Goal: Task Accomplishment & Management: Manage account settings

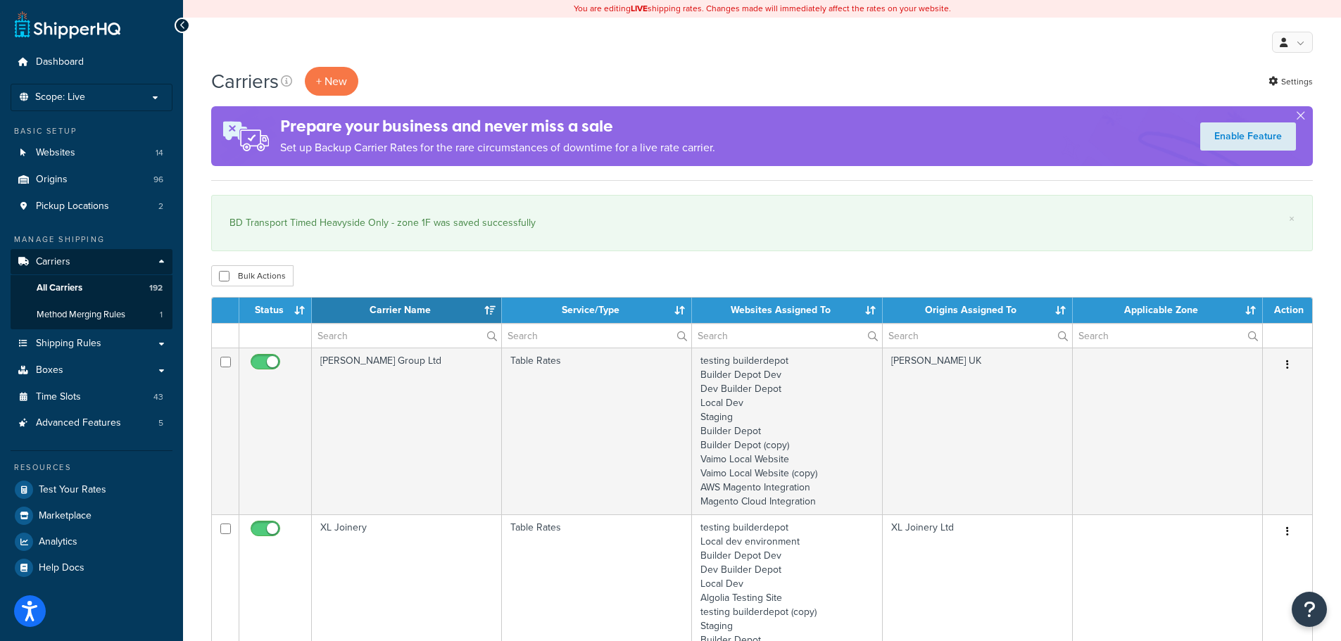
select select "15"
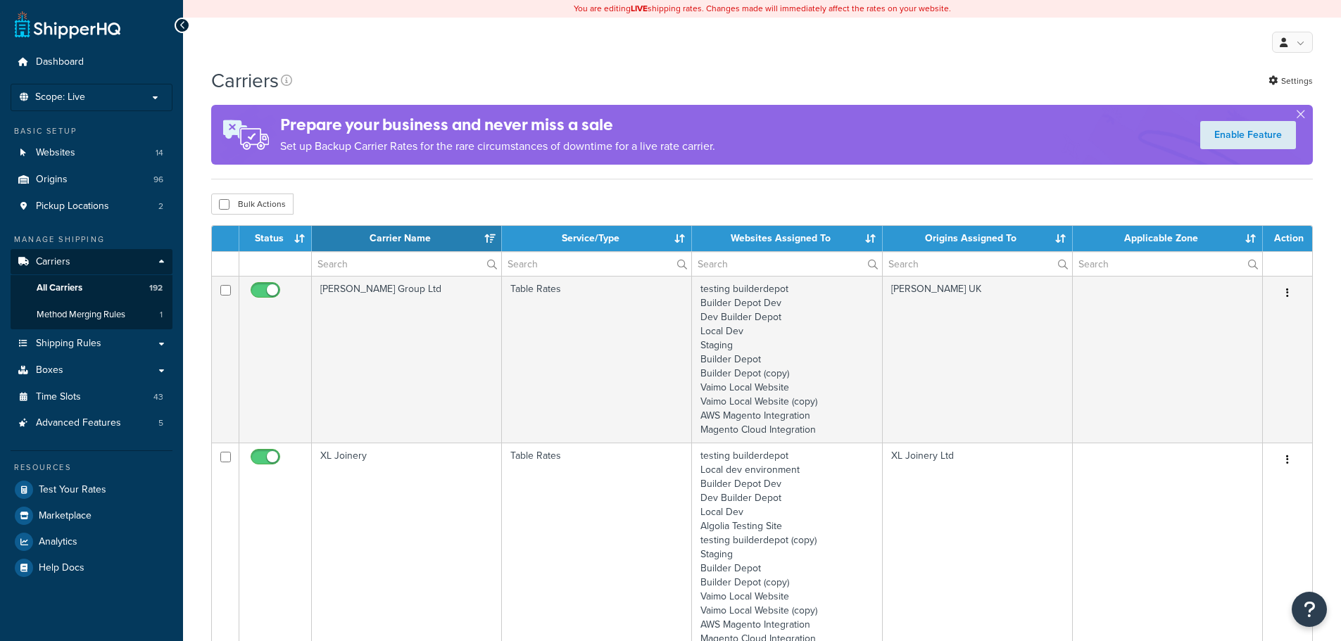
select select "15"
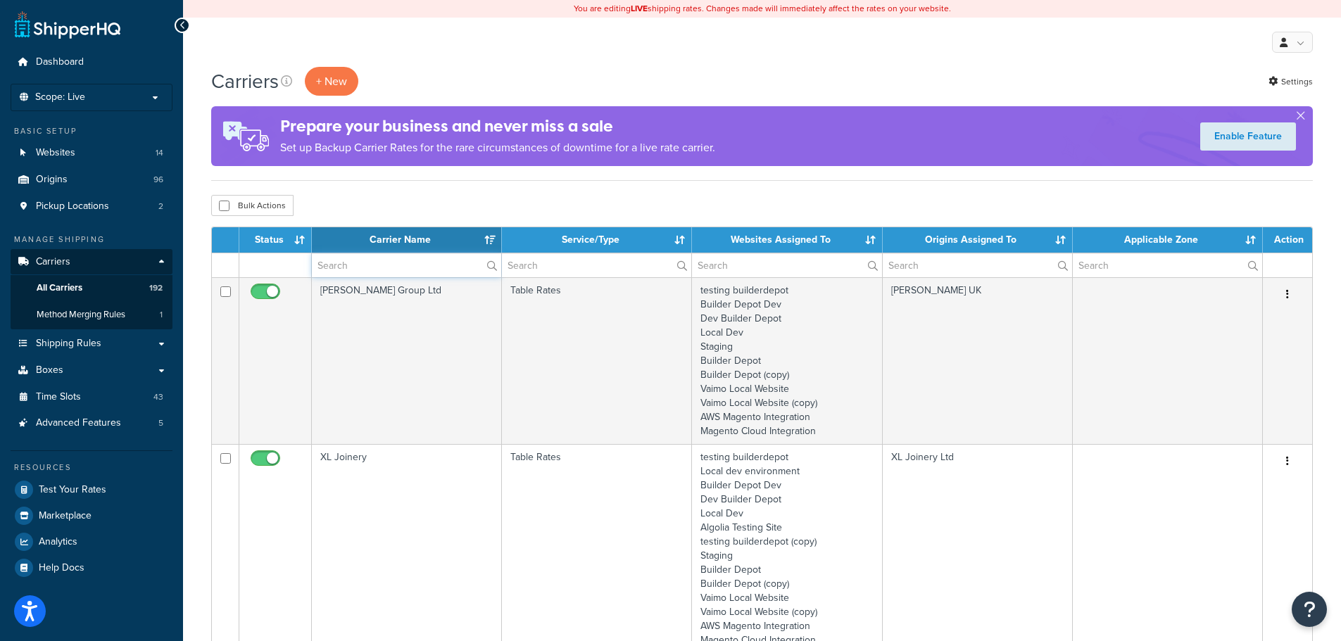
click at [356, 264] on input "text" at bounding box center [406, 265] width 189 height 24
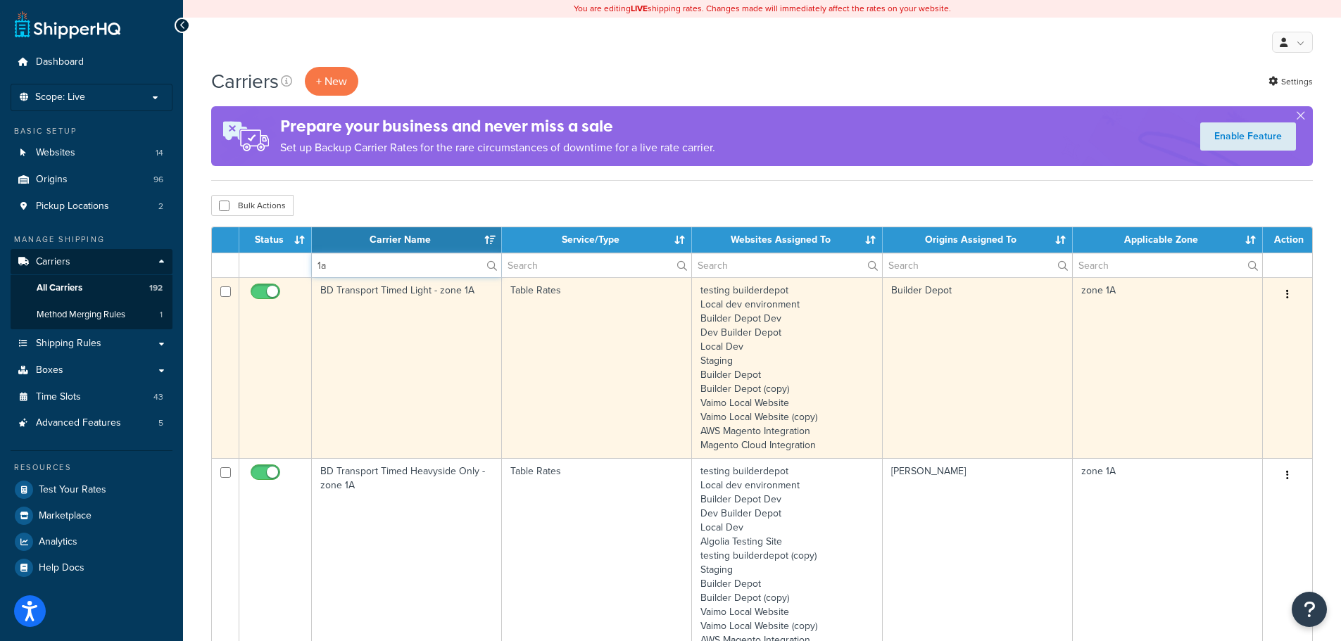
type input "1a"
click at [362, 396] on td "BD Transport Timed Light - zone 1A" at bounding box center [407, 367] width 190 height 181
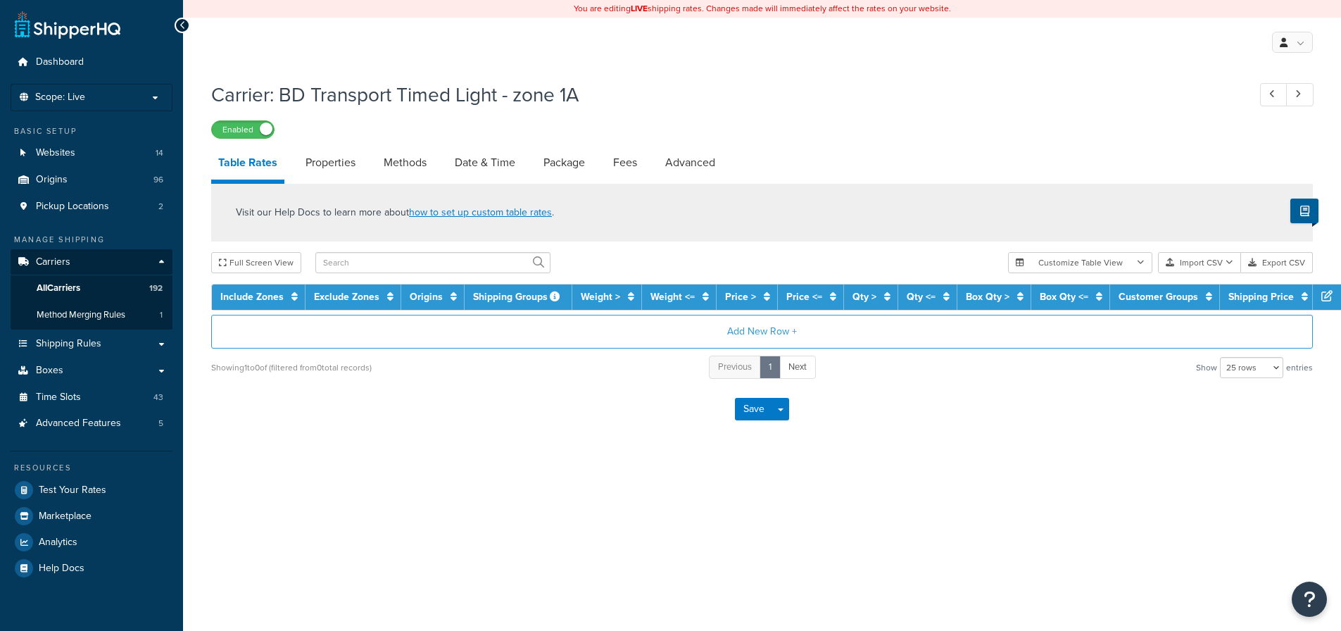
select select "25"
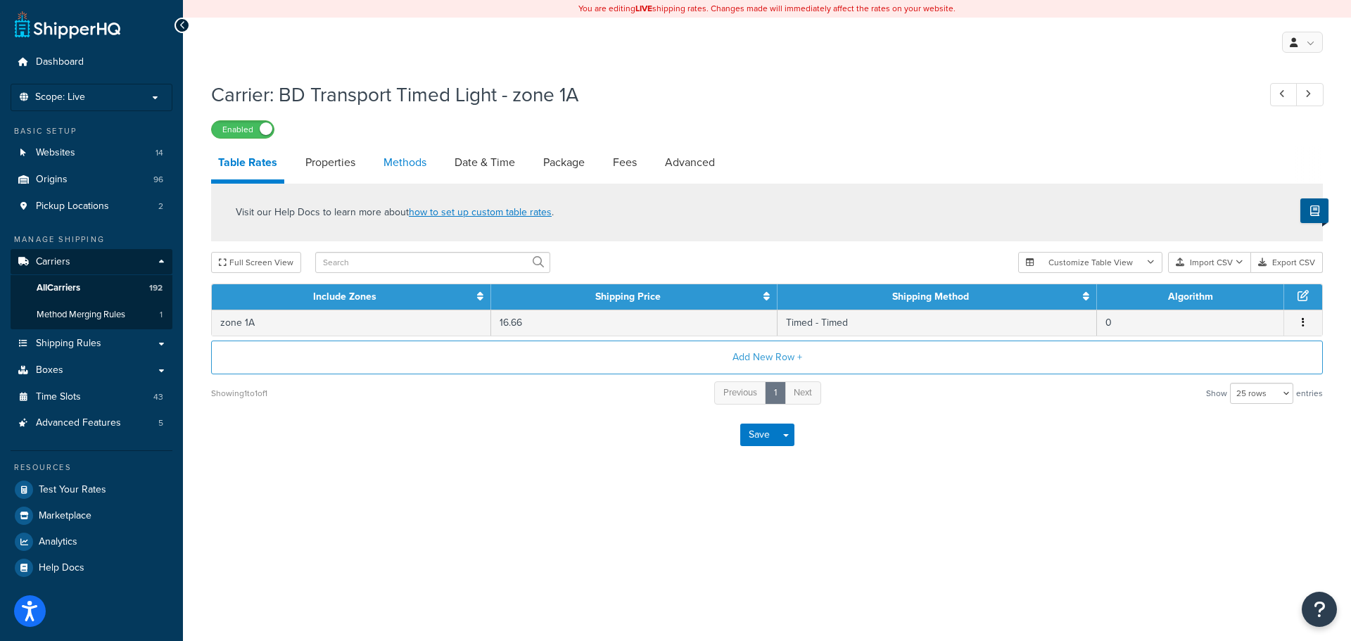
click at [396, 162] on link "Methods" at bounding box center [405, 163] width 57 height 34
select select "25"
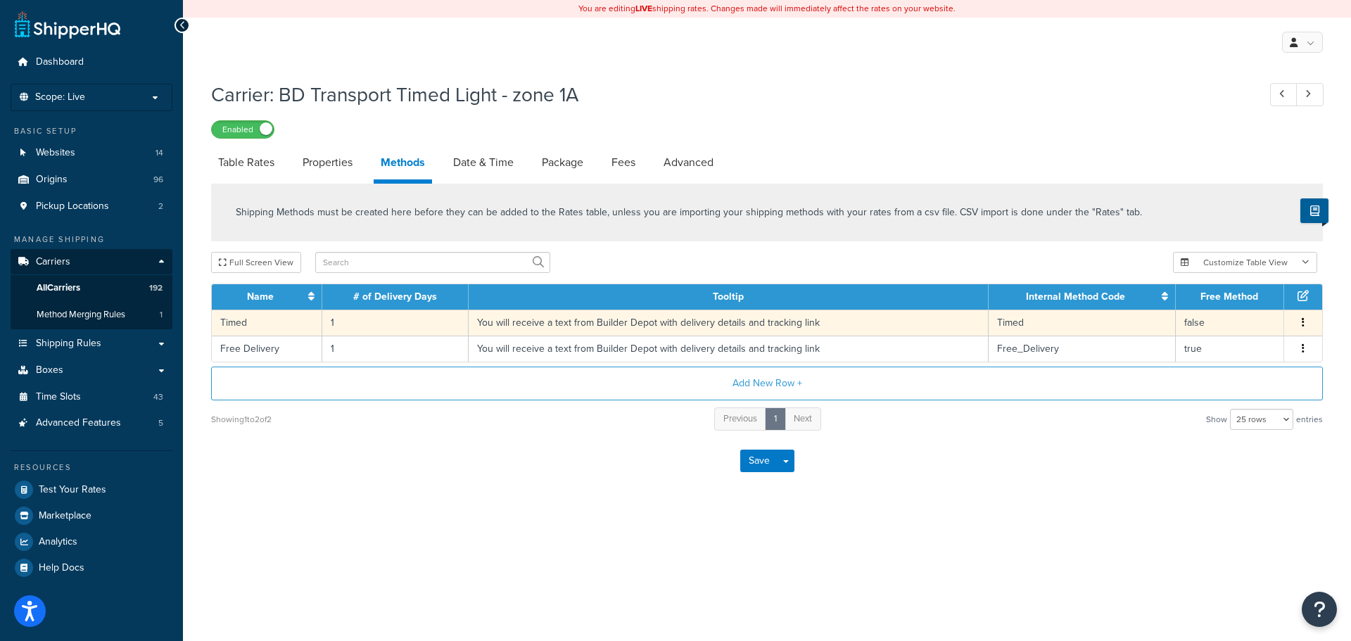
click at [502, 322] on td "You will receive a text from Builder Depot with delivery details and tracking l…" at bounding box center [729, 323] width 520 height 26
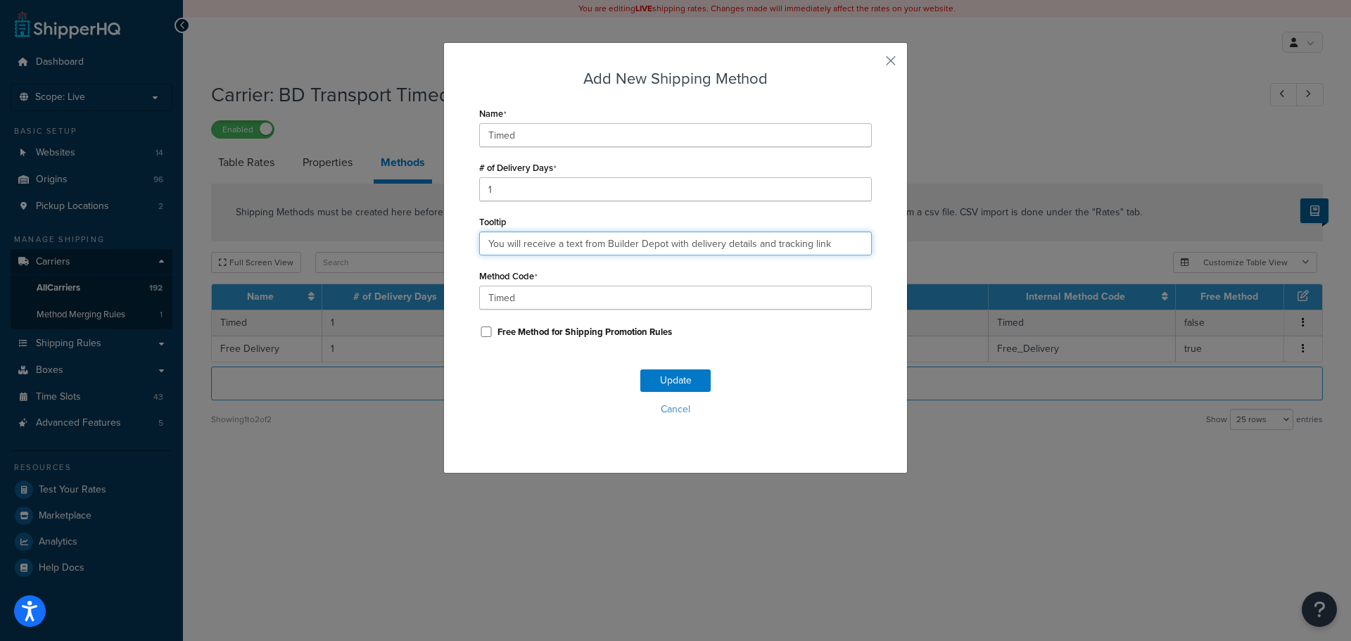
click at [823, 246] on input "You will receive a text from Builder Depot with delivery details and tracking l…" at bounding box center [675, 244] width 393 height 24
click at [849, 244] on input "You will receive a text from Builder Depot with delivery details and tracking l…" at bounding box center [675, 244] width 393 height 24
click at [818, 244] on input "You will receive a text from Builder Depot with delivery details and tracking l…" at bounding box center [675, 244] width 393 height 24
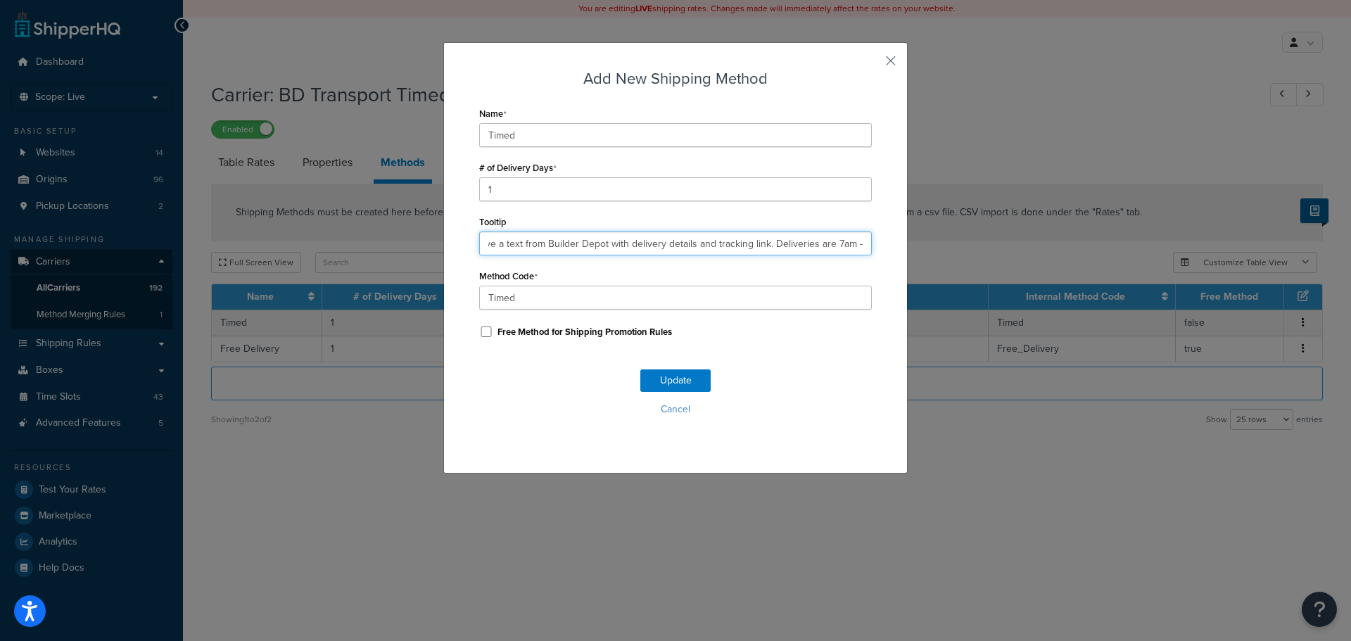
scroll to position [0, 55]
click at [860, 244] on input "You will receive a text from Builder Depot with delivery details and tracking l…" at bounding box center [675, 244] width 393 height 24
click at [708, 239] on input "You will receive a text from Builder Depot with delivery details and tracking l…" at bounding box center [675, 244] width 393 height 24
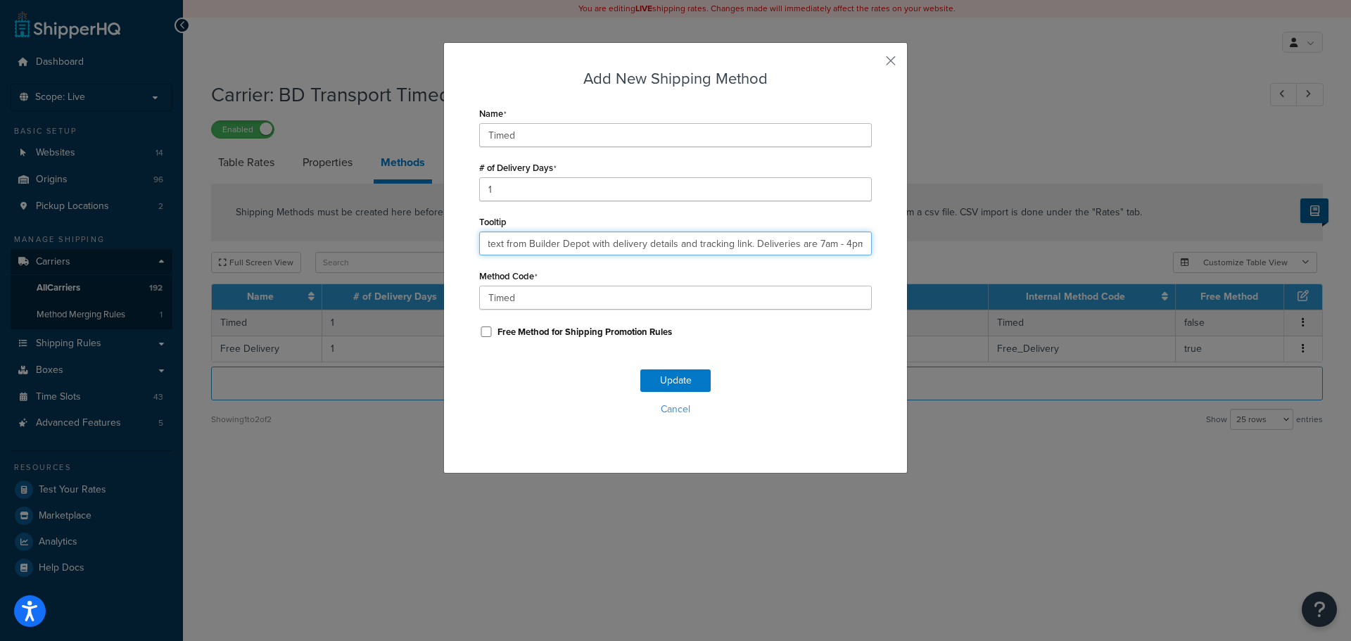
click at [708, 239] on input "You will receive a text from Builder Depot with delivery details and tracking l…" at bounding box center [675, 244] width 393 height 24
type input "You will receive a text from Builder Depot with delivery details and tracking l…"
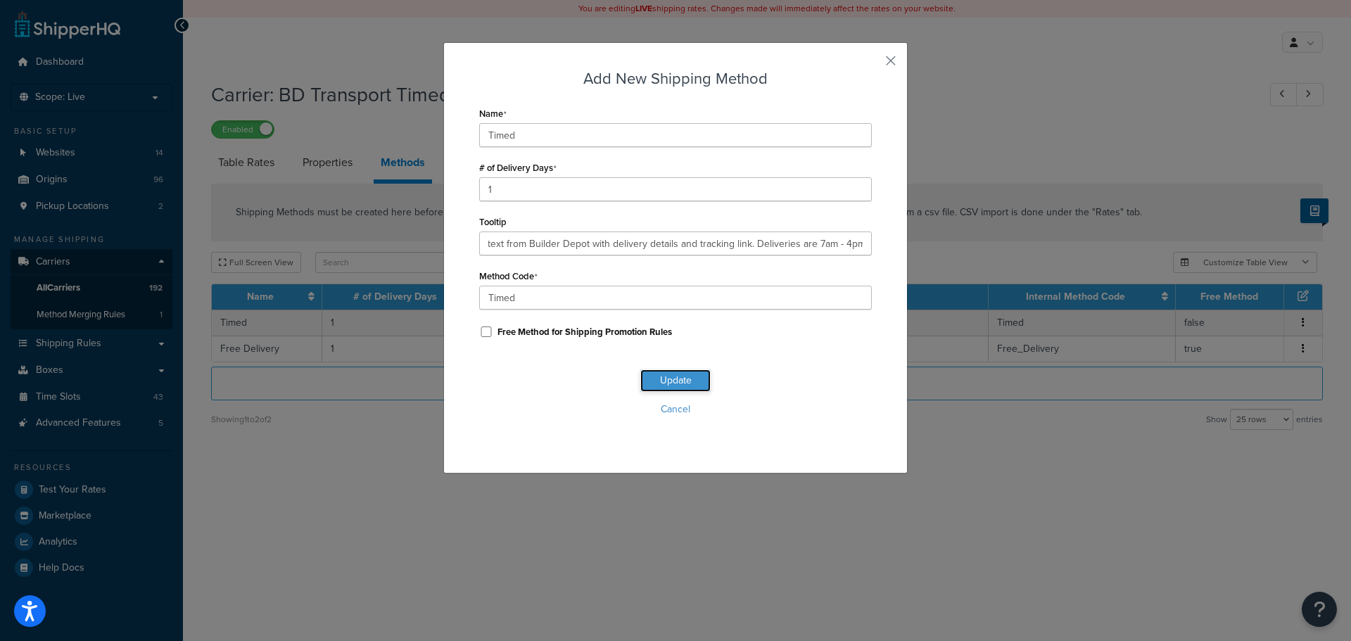
click at [669, 383] on button "Update" at bounding box center [675, 380] width 70 height 23
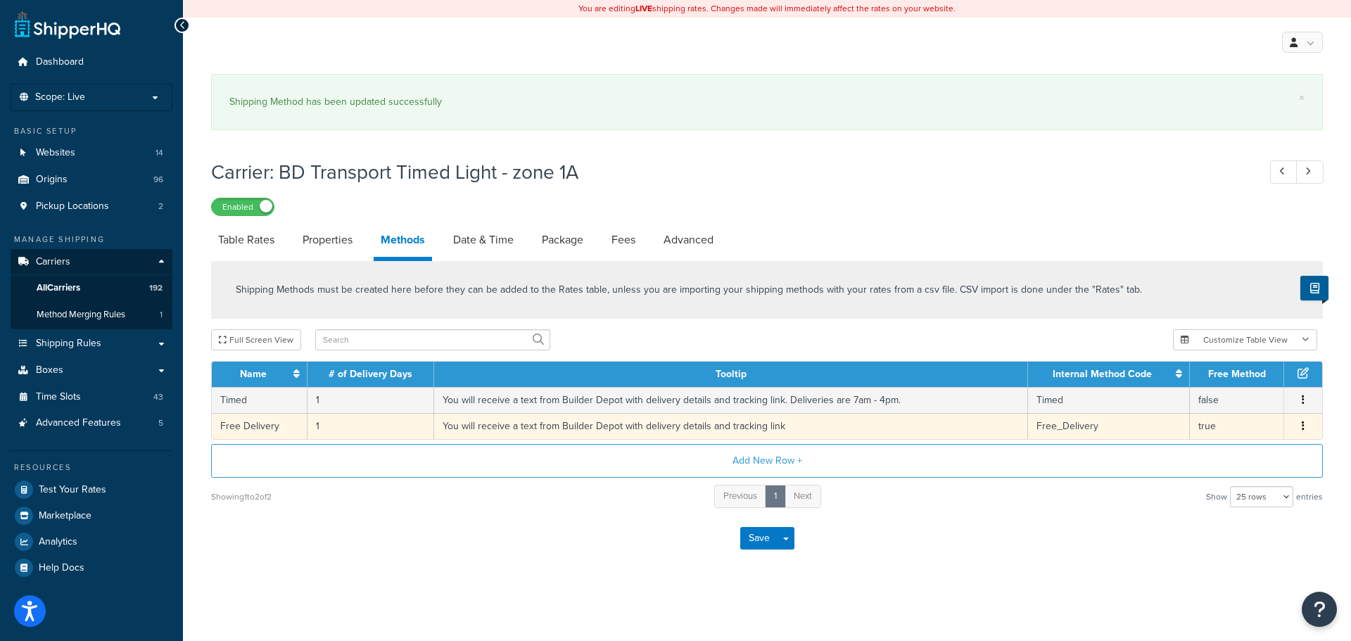
click at [560, 418] on td "You will receive a text from Builder Depot with delivery details and tracking l…" at bounding box center [731, 426] width 594 height 26
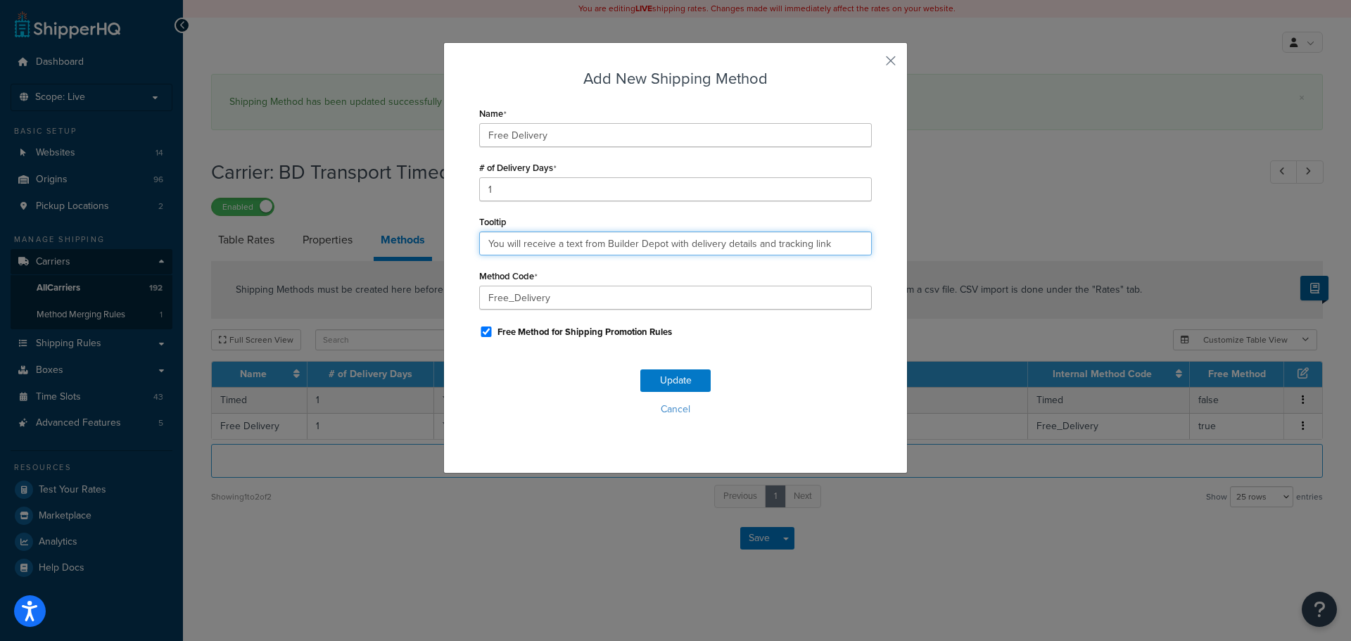
click at [523, 245] on input "You will receive a text from Builder Depot with delivery details and tracking l…" at bounding box center [675, 244] width 393 height 24
paste input ". Deliveries are 7am - 4pm."
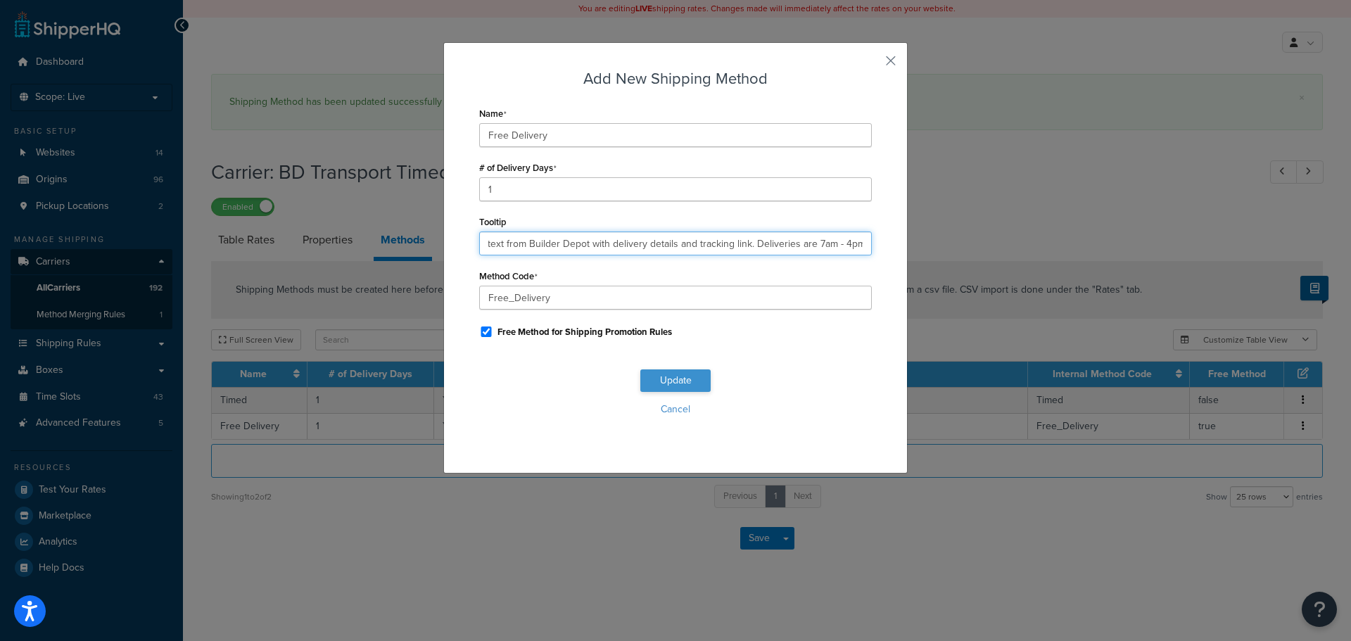
type input "You will receive a text from Builder Depot with delivery details and tracking l…"
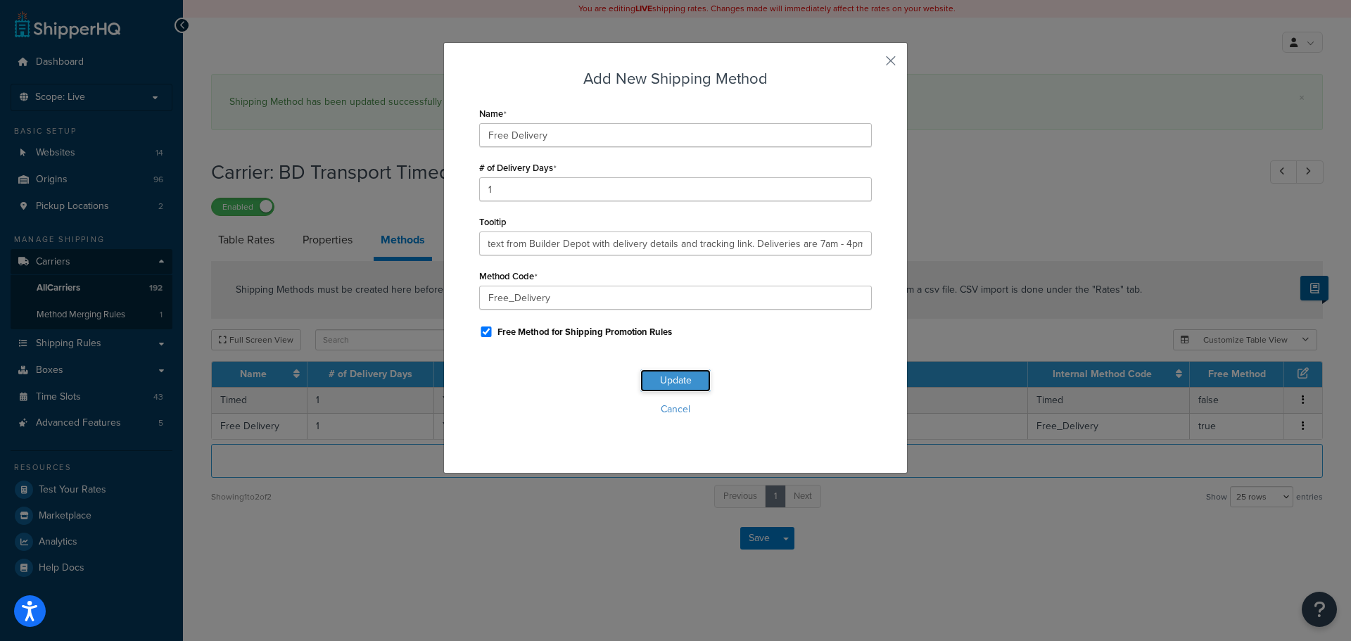
click at [659, 382] on button "Update" at bounding box center [675, 380] width 70 height 23
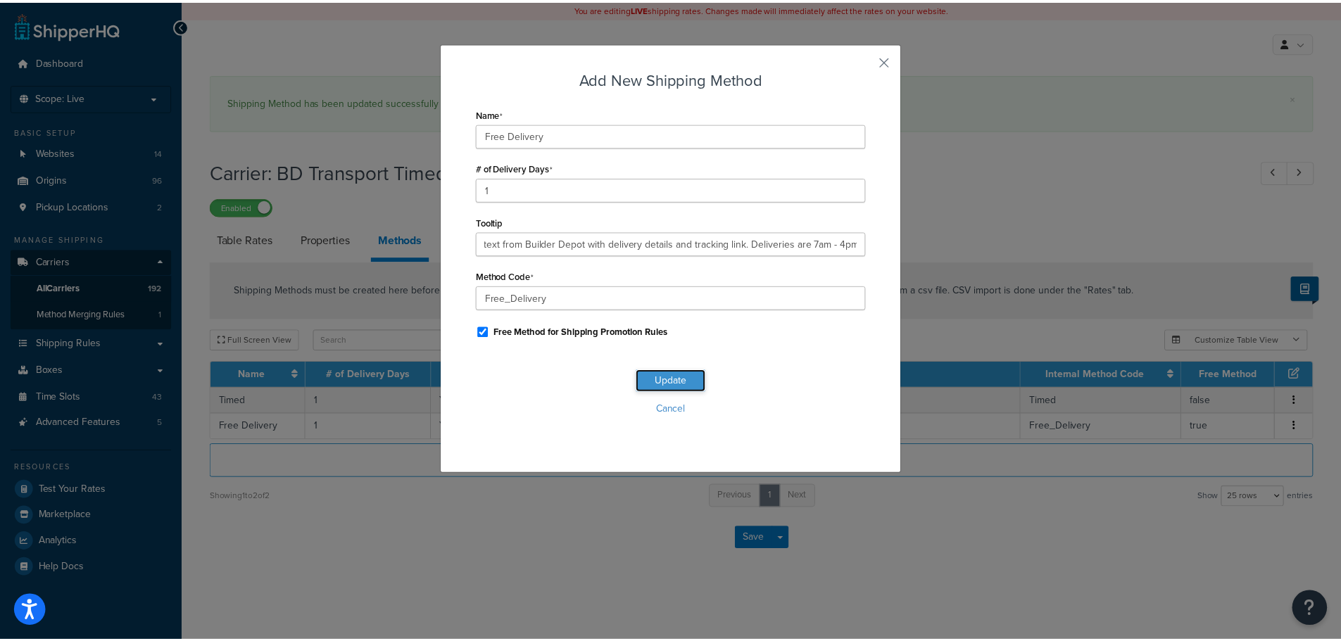
scroll to position [0, 0]
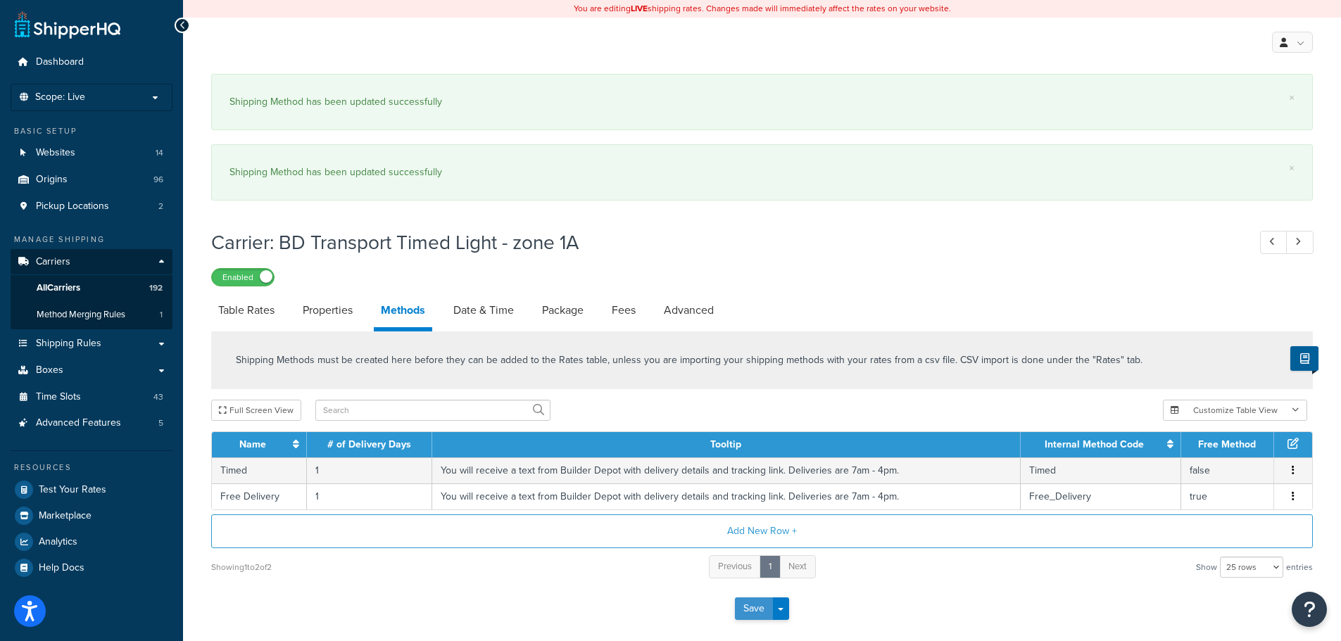
click at [750, 608] on button "Save" at bounding box center [754, 609] width 38 height 23
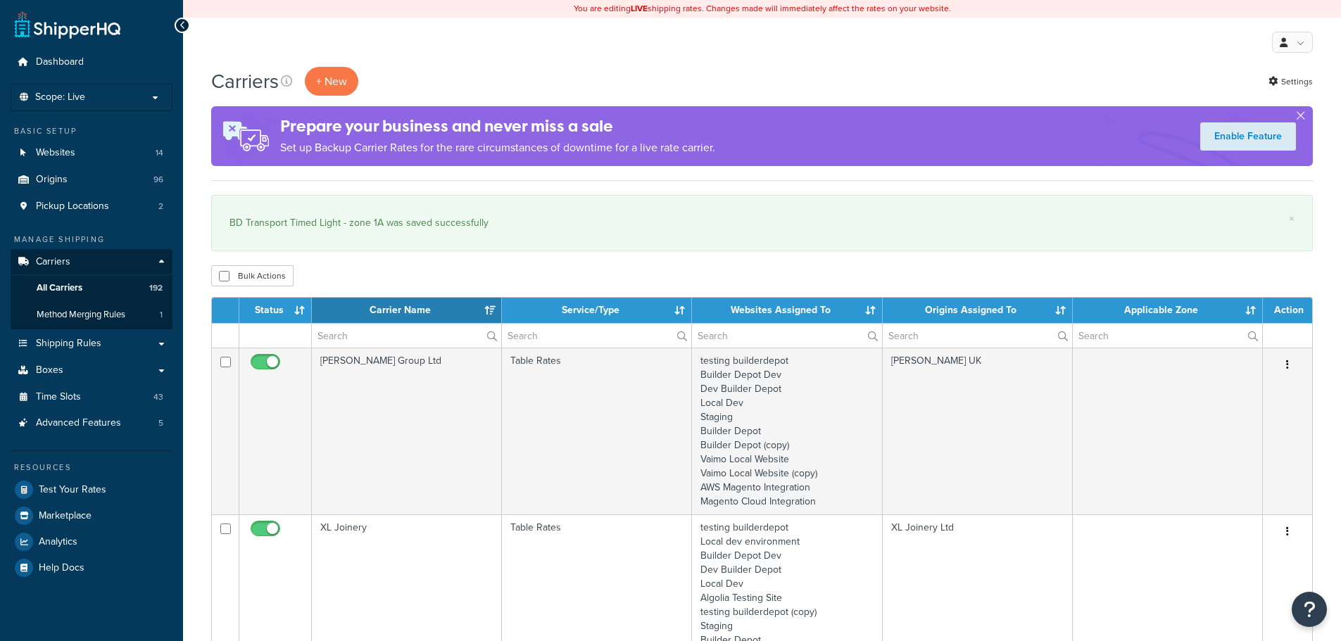
select select "15"
click at [346, 333] on input "text" at bounding box center [406, 336] width 189 height 24
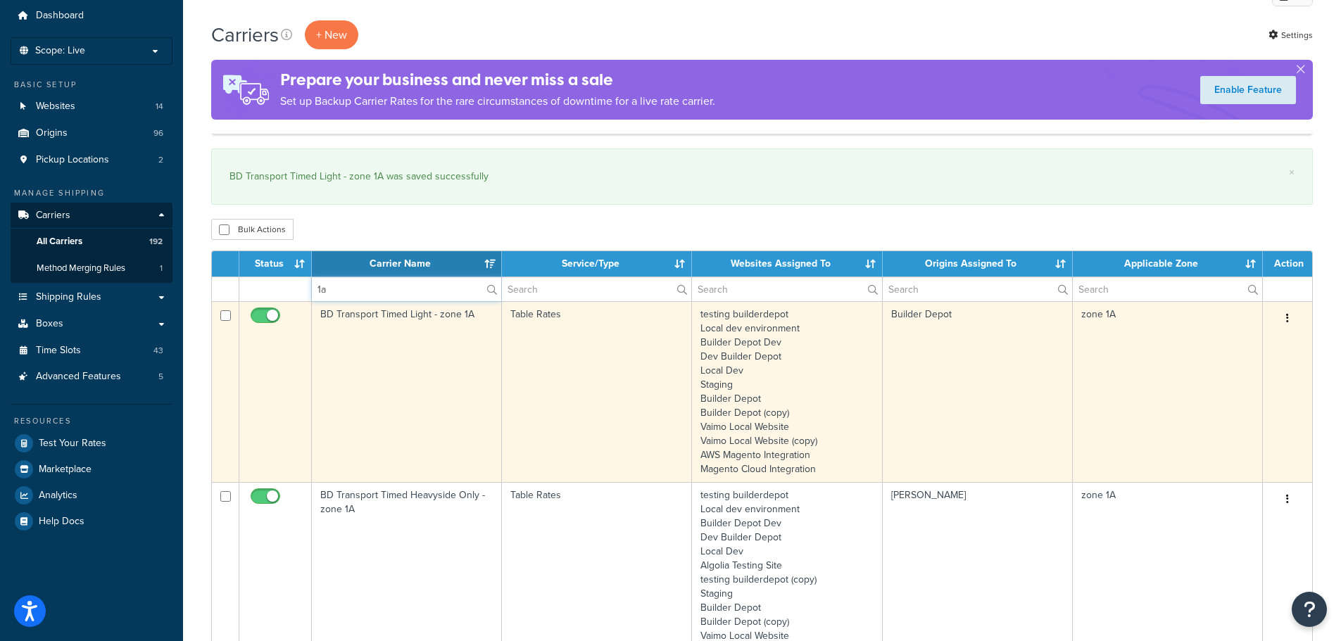
scroll to position [70, 0]
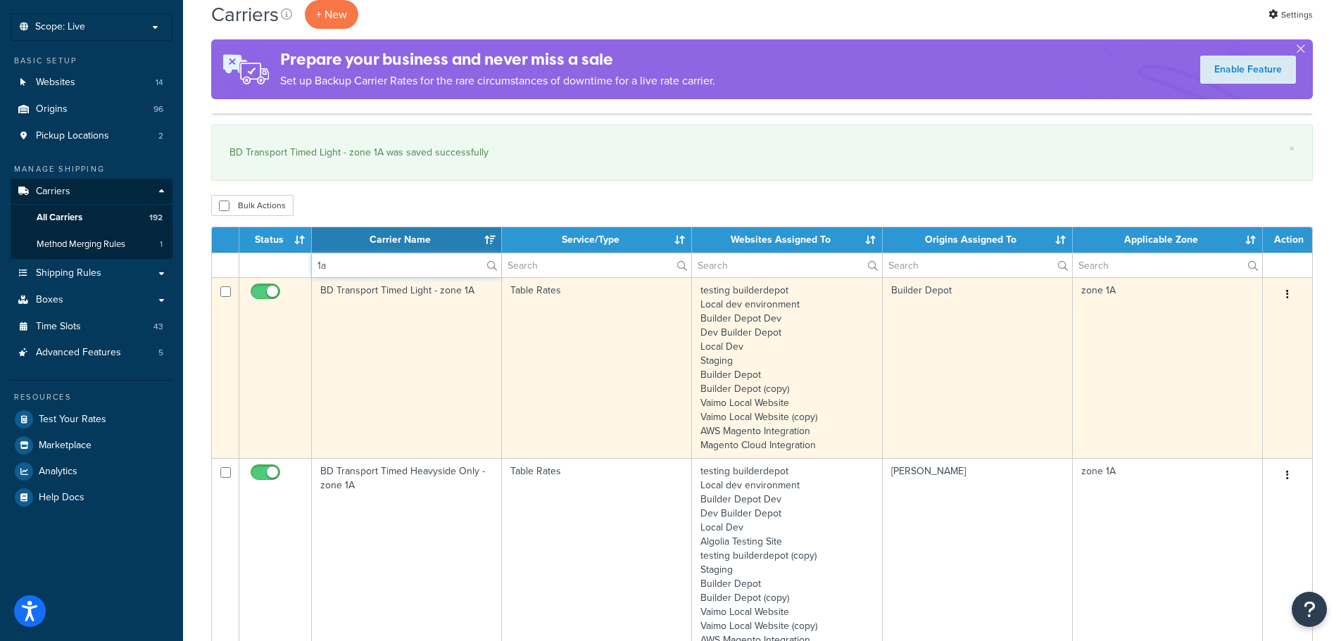
type input "1a"
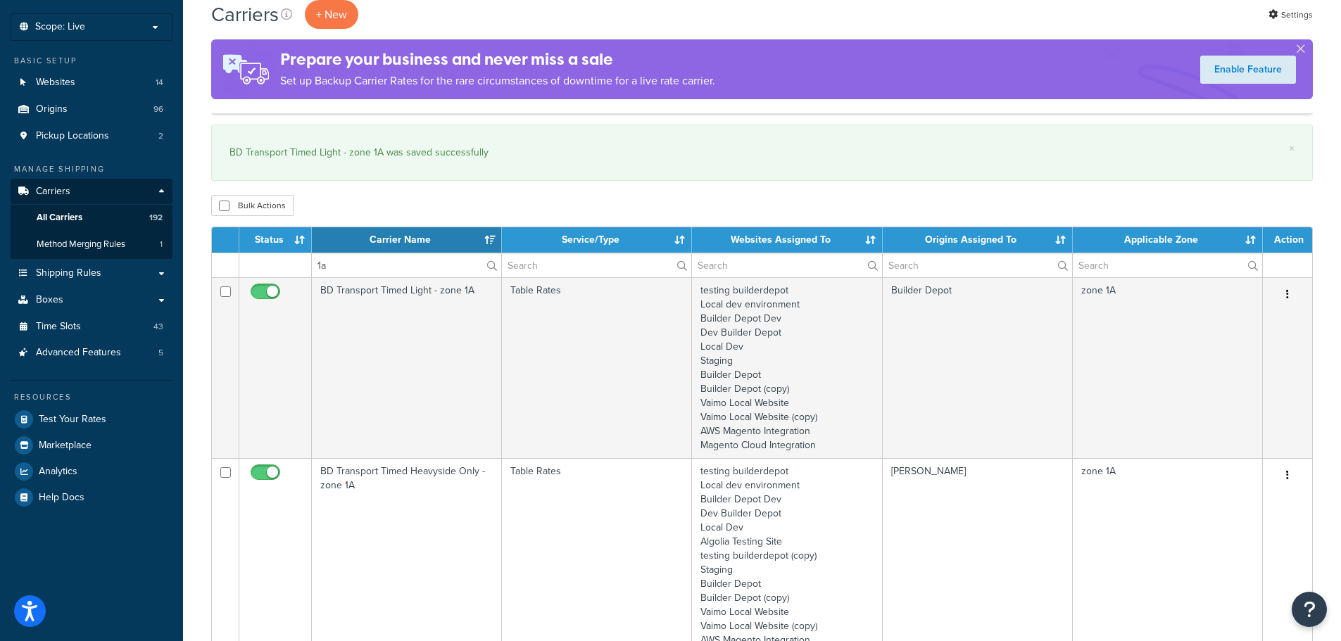
click at [378, 511] on td "BD Transport Timed Heavyside Only - zone 1A" at bounding box center [407, 562] width 190 height 209
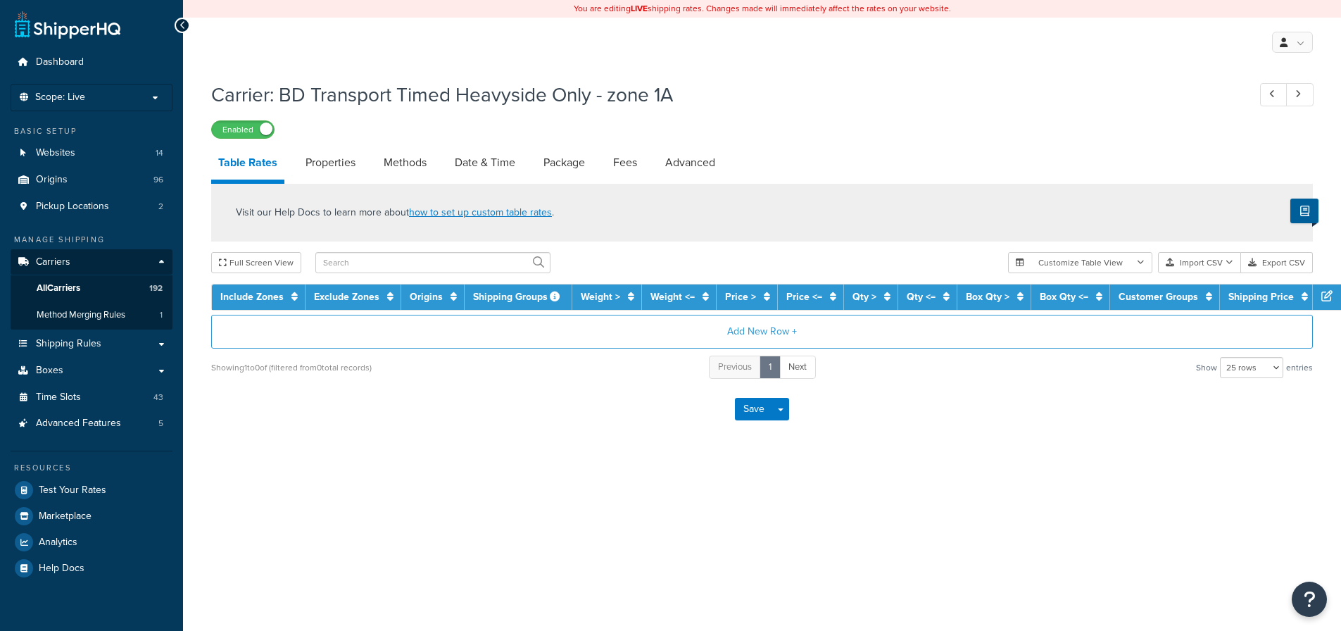
select select "25"
click at [410, 163] on link "Methods" at bounding box center [405, 163] width 57 height 34
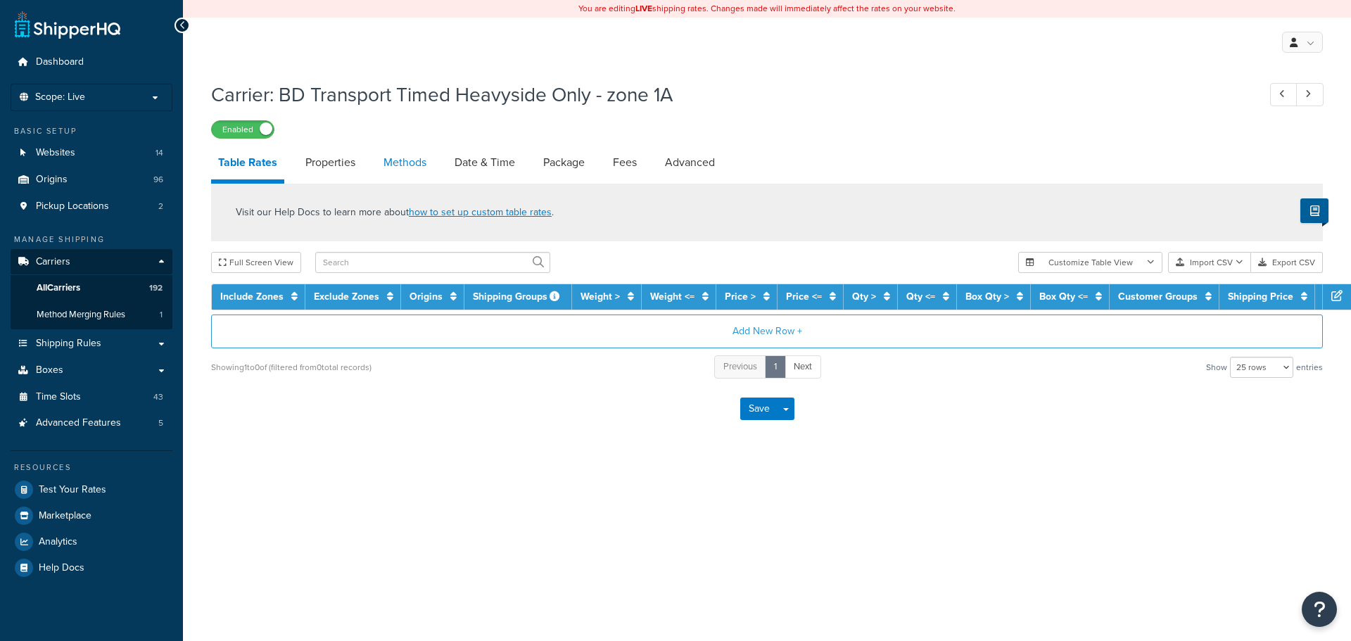
select select "25"
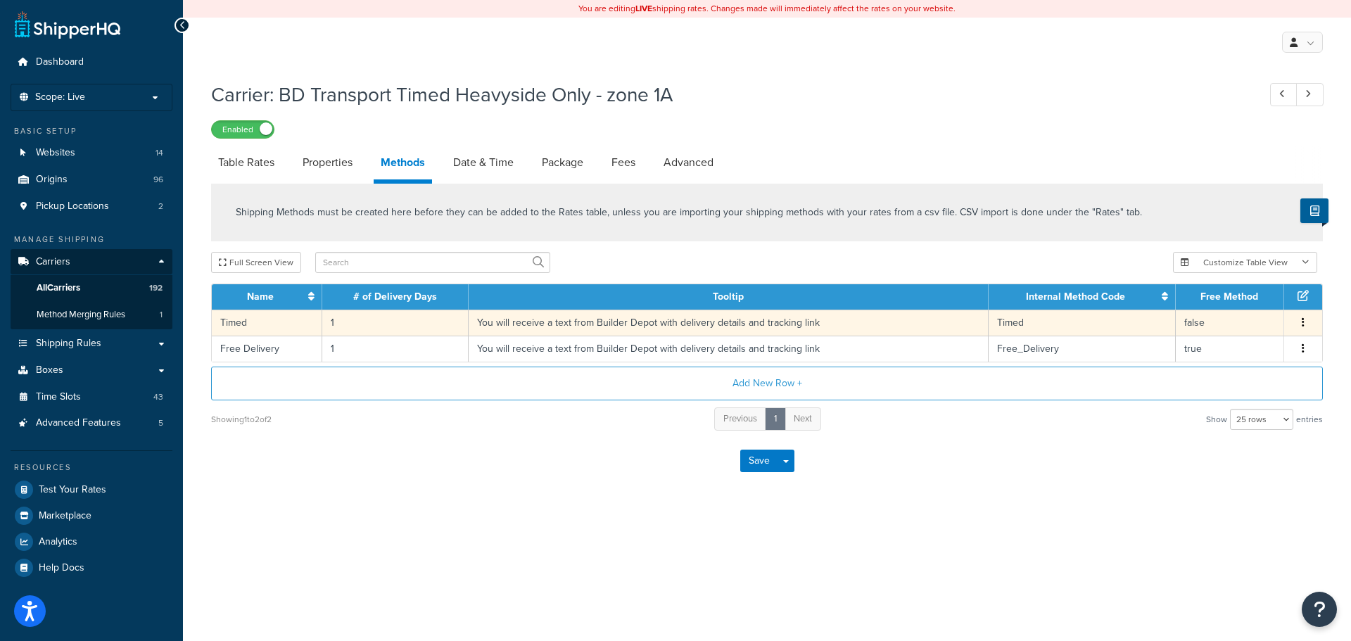
click at [507, 317] on td "You will receive a text from Builder Depot with delivery details and tracking l…" at bounding box center [729, 323] width 520 height 26
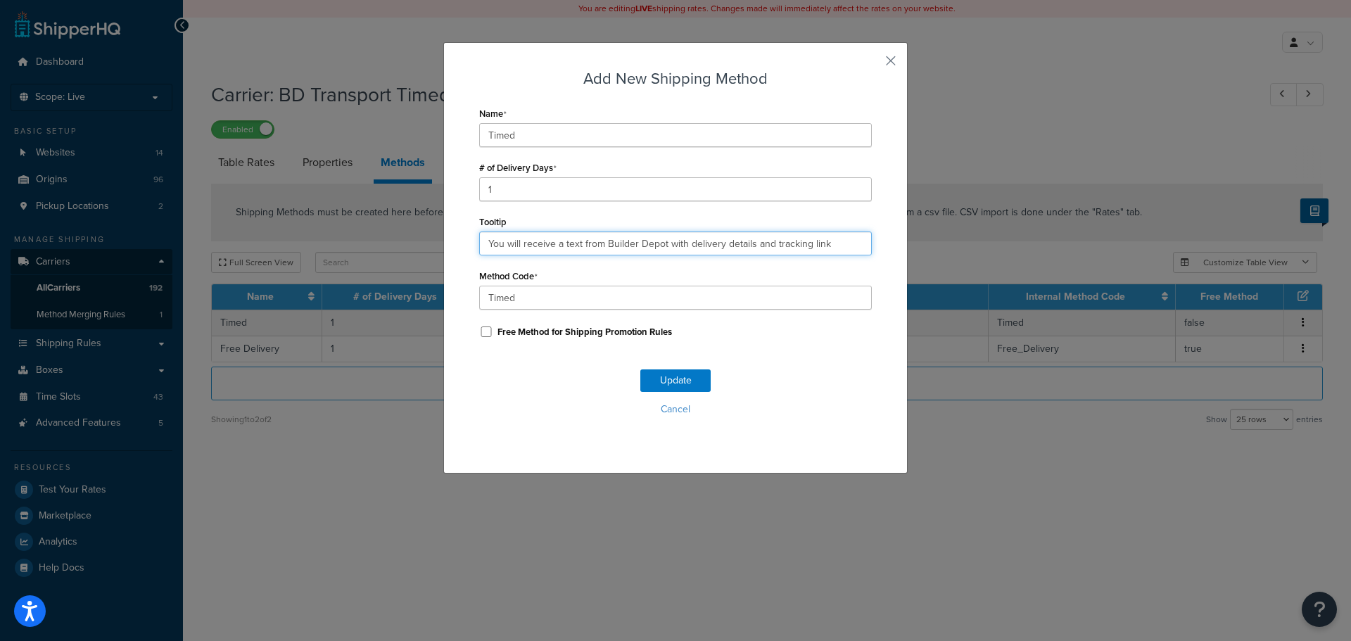
click at [829, 249] on input "You will receive a text from Builder Depot with delivery details and tracking l…" at bounding box center [675, 244] width 393 height 24
drag, startPoint x: 829, startPoint y: 249, endPoint x: 317, endPoint y: 248, distance: 511.7
click at [317, 248] on div "Add New Shipping Method Name Timed # of Delivery Days 1 Tooltip You will receiv…" at bounding box center [675, 320] width 1351 height 641
paste input ". Deliveries are 7am - 4pm."
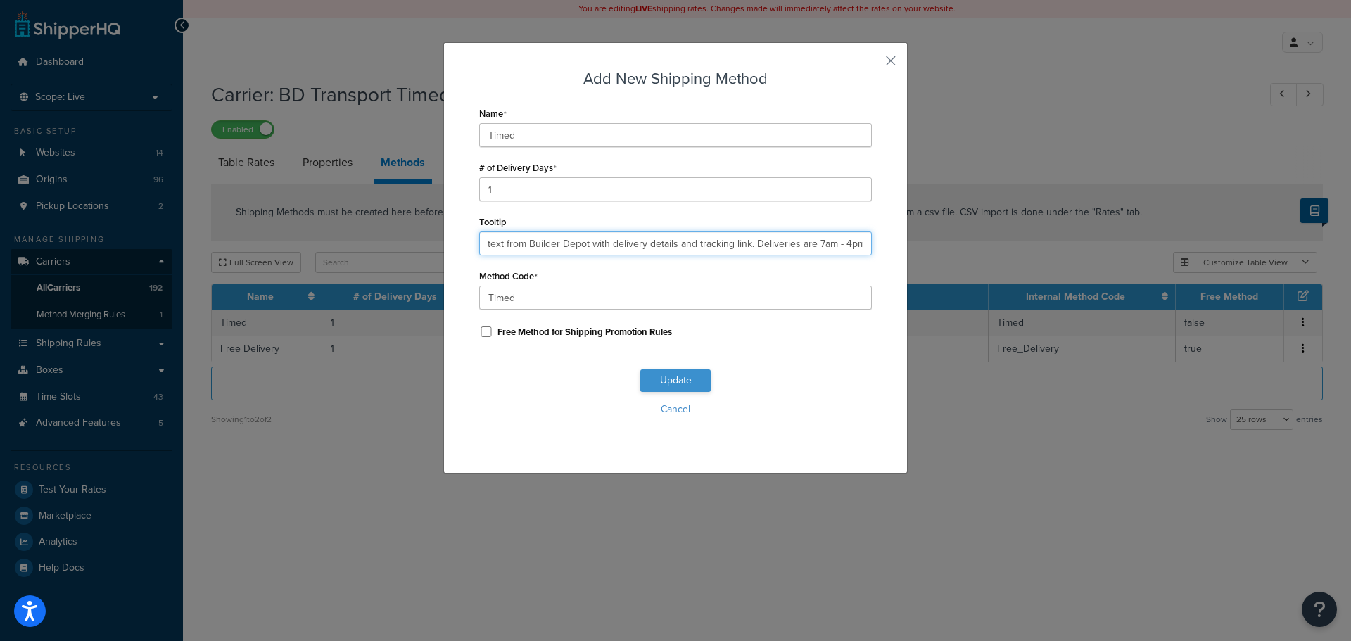
type input "You will receive a text from Builder Depot with delivery details and tracking l…"
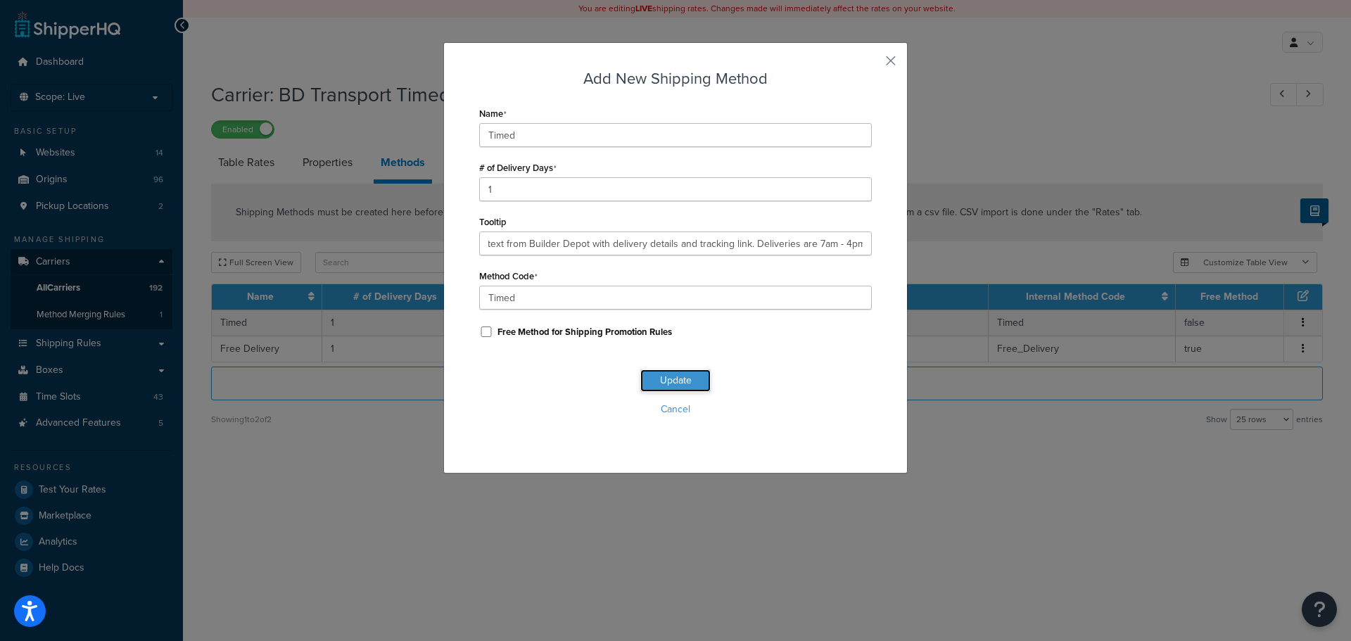
click at [660, 374] on button "Update" at bounding box center [675, 380] width 70 height 23
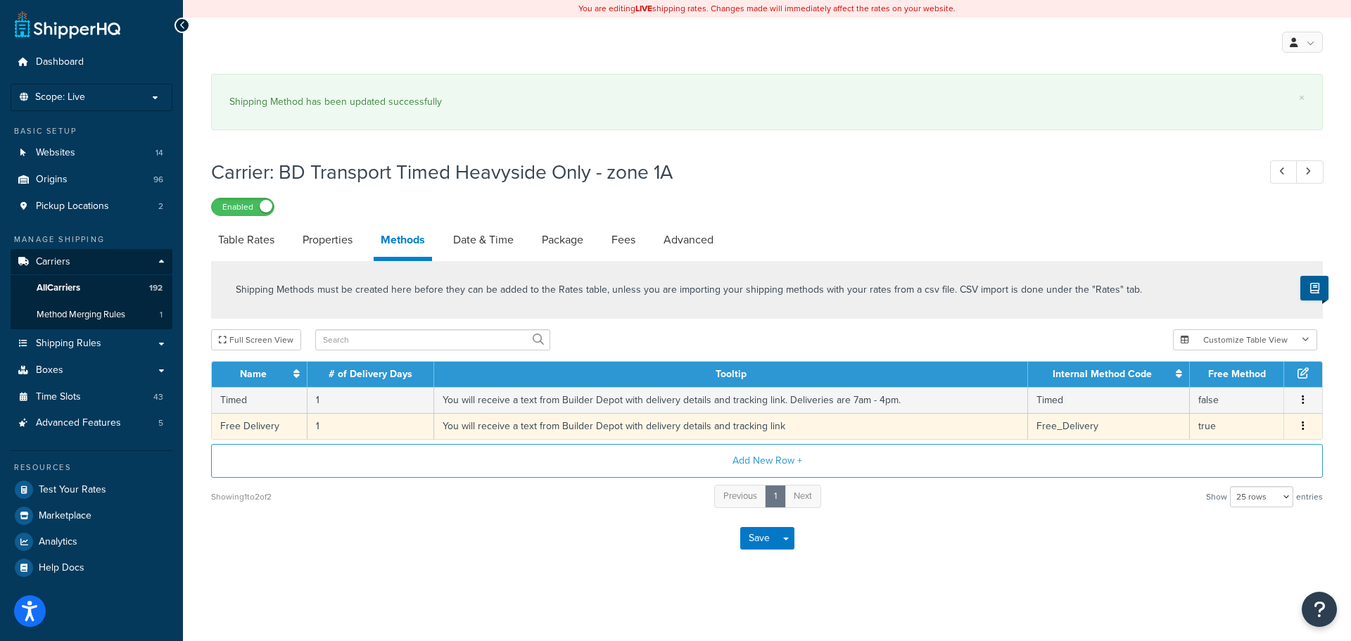
click at [612, 428] on td "You will receive a text from Builder Depot with delivery details and tracking l…" at bounding box center [731, 426] width 594 height 26
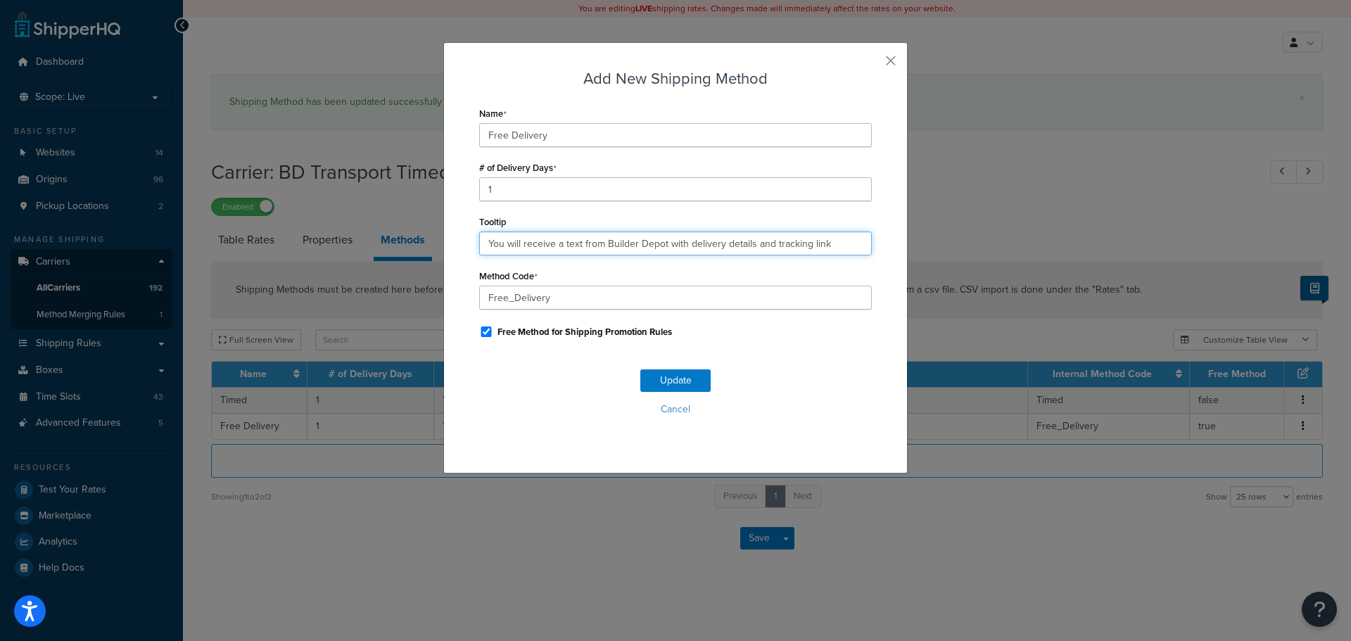
click at [574, 243] on input "You will receive a text from Builder Depot with delivery details and tracking l…" at bounding box center [675, 244] width 393 height 24
paste input ". Deliveries are 7am - 4pm."
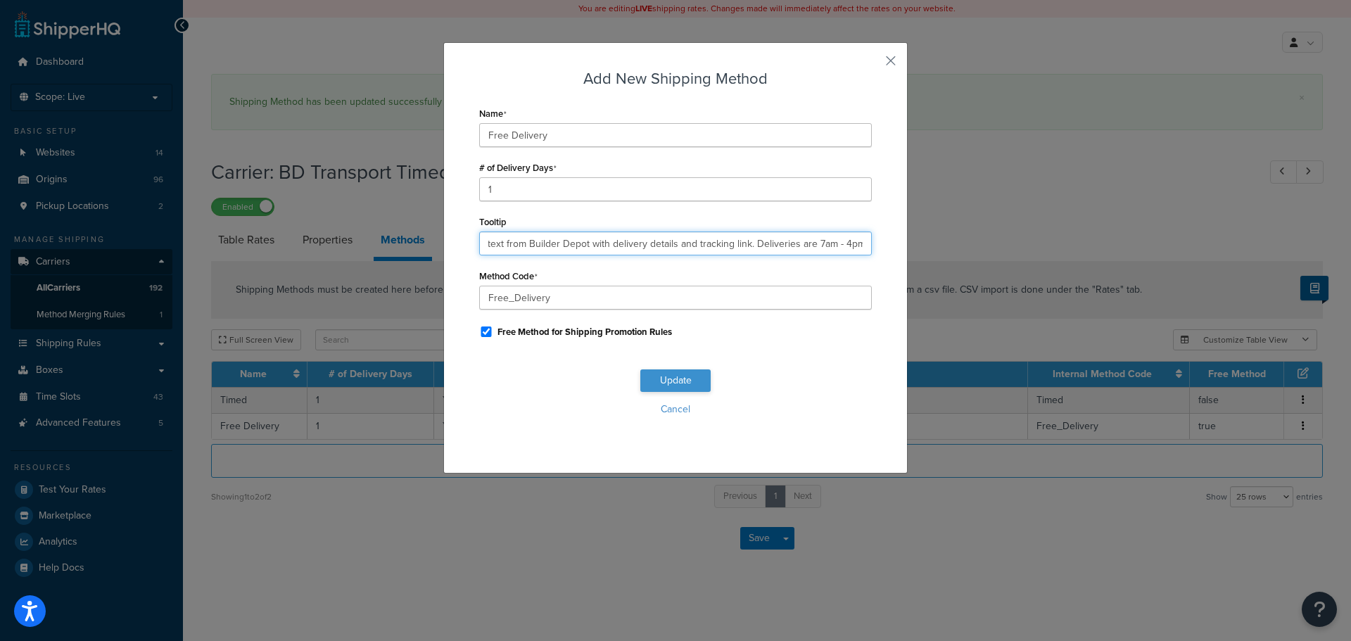
type input "You will receive a text from Builder Depot with delivery details and tracking l…"
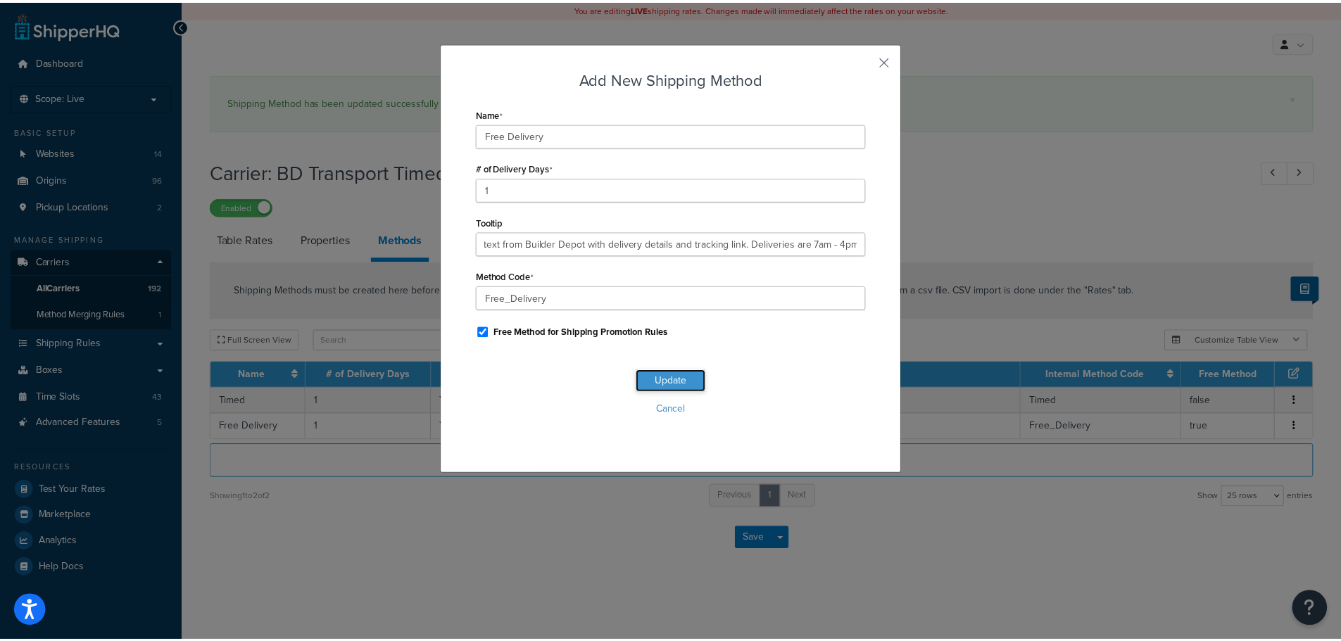
scroll to position [0, 0]
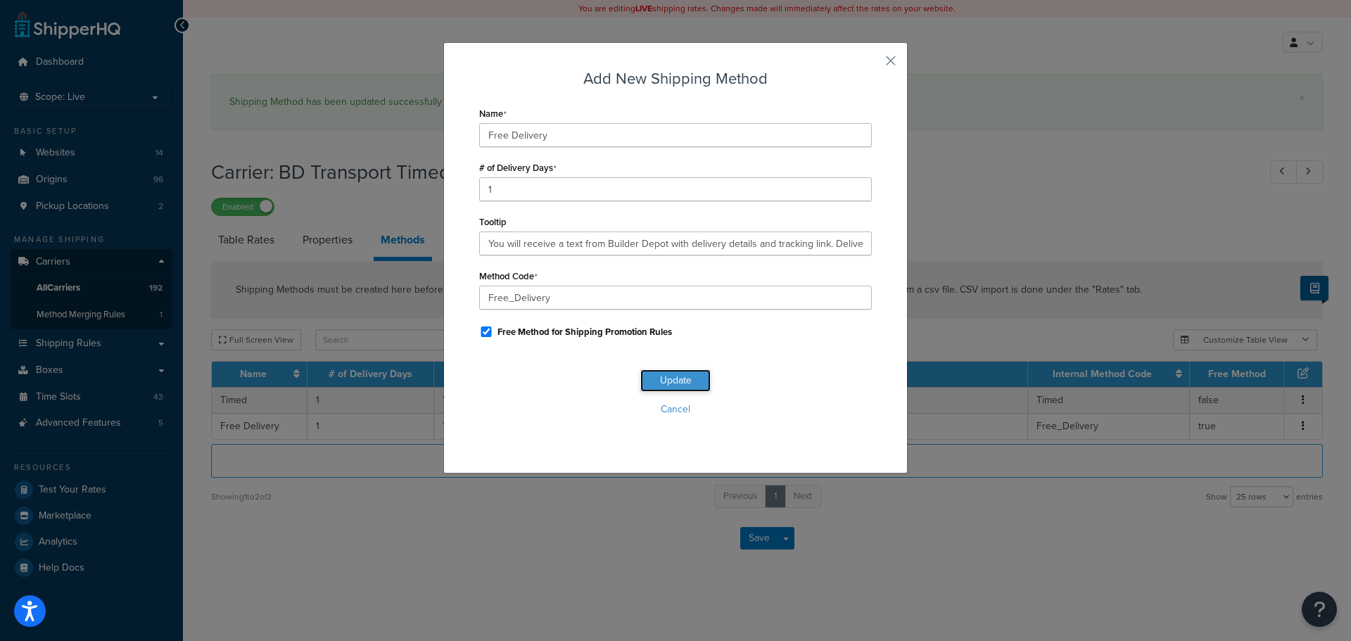
click at [666, 389] on button "Update" at bounding box center [675, 380] width 70 height 23
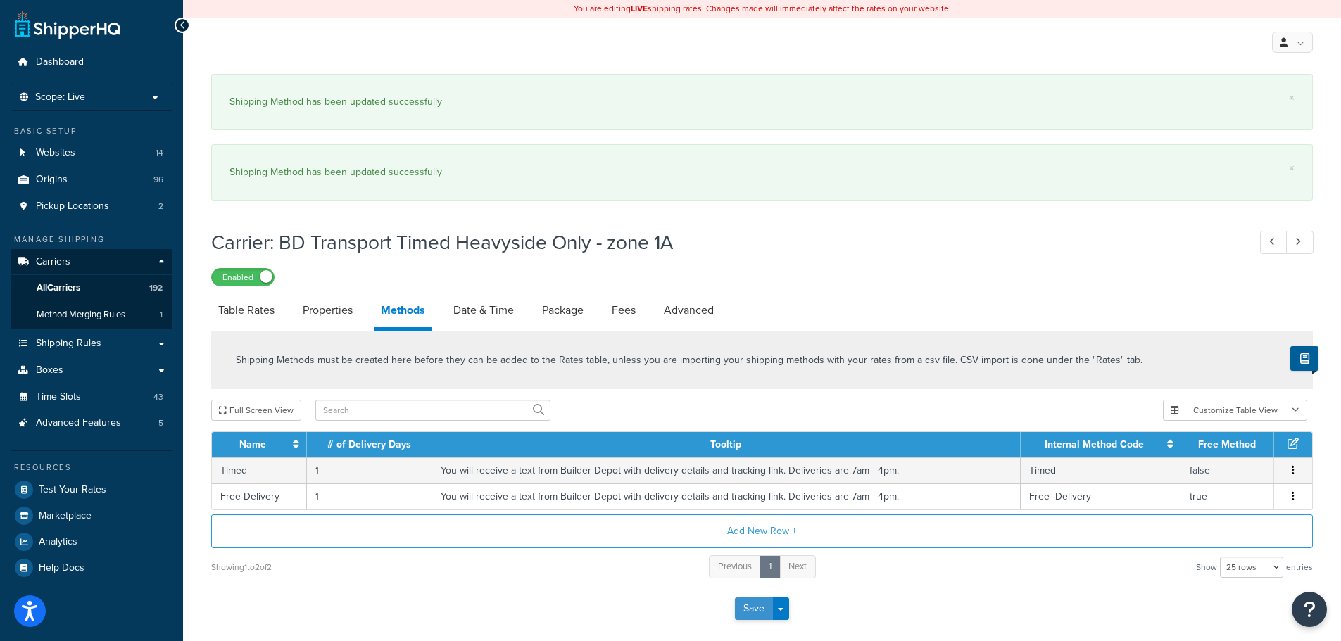
click at [743, 605] on button "Save" at bounding box center [754, 609] width 38 height 23
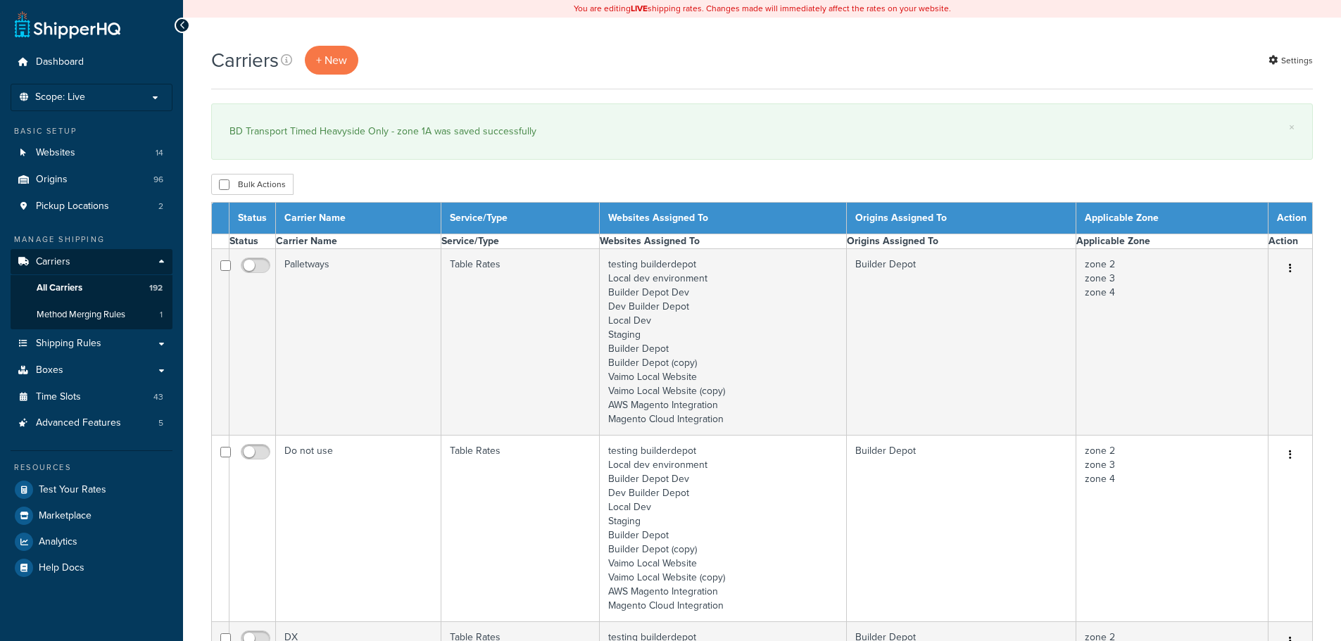
select select "15"
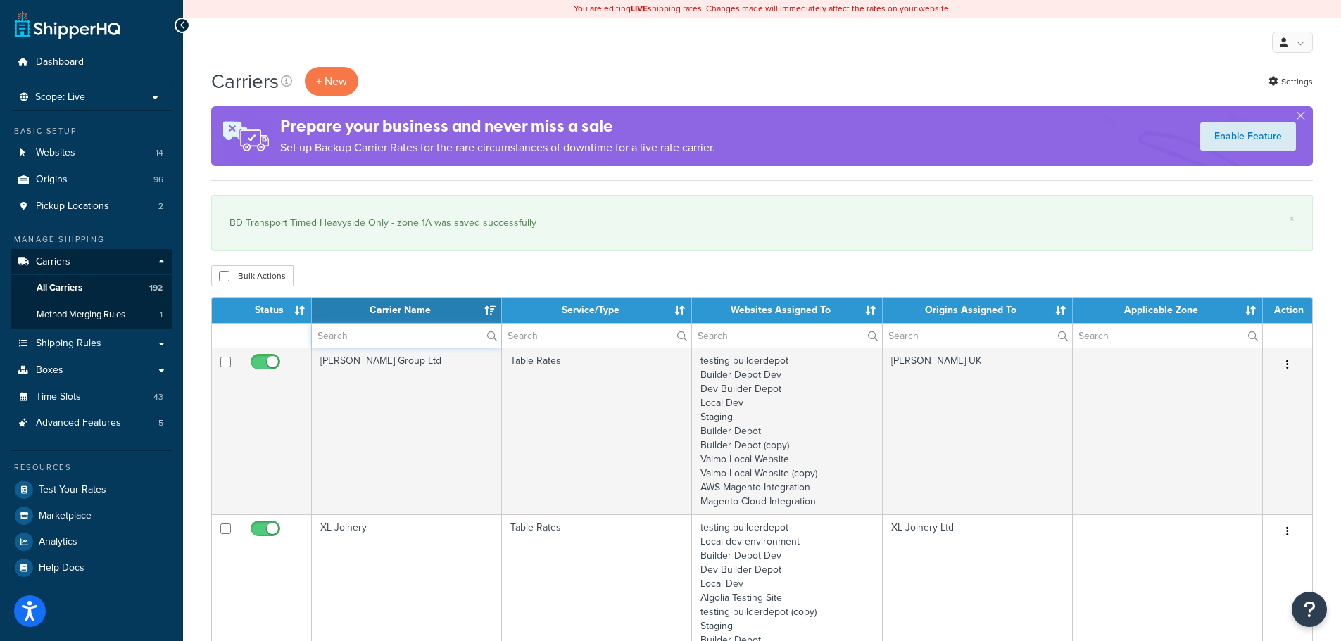
click at [372, 333] on input "text" at bounding box center [406, 336] width 189 height 24
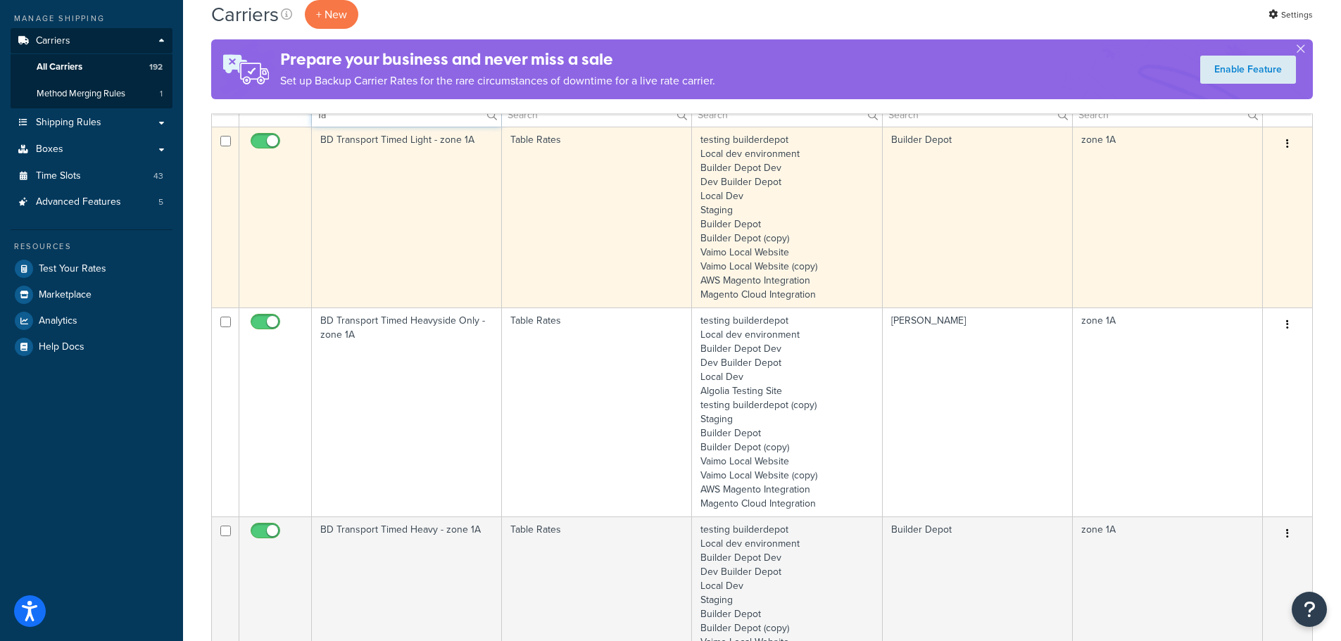
scroll to position [422, 0]
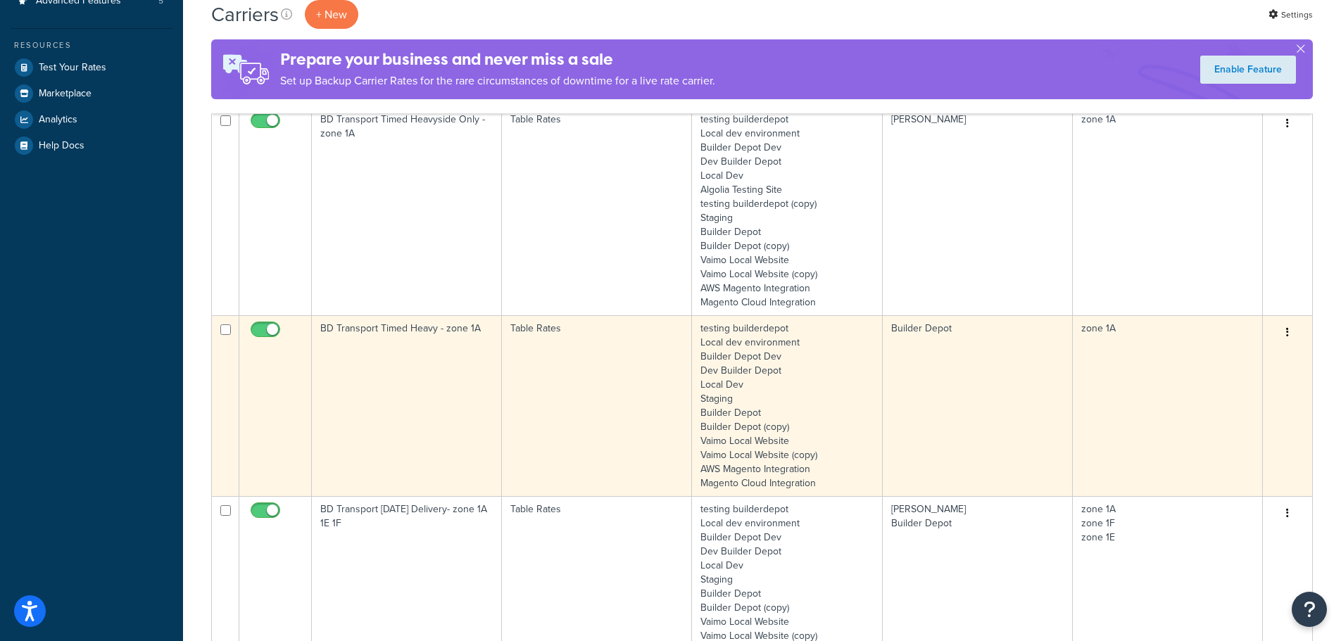
type input "1a"
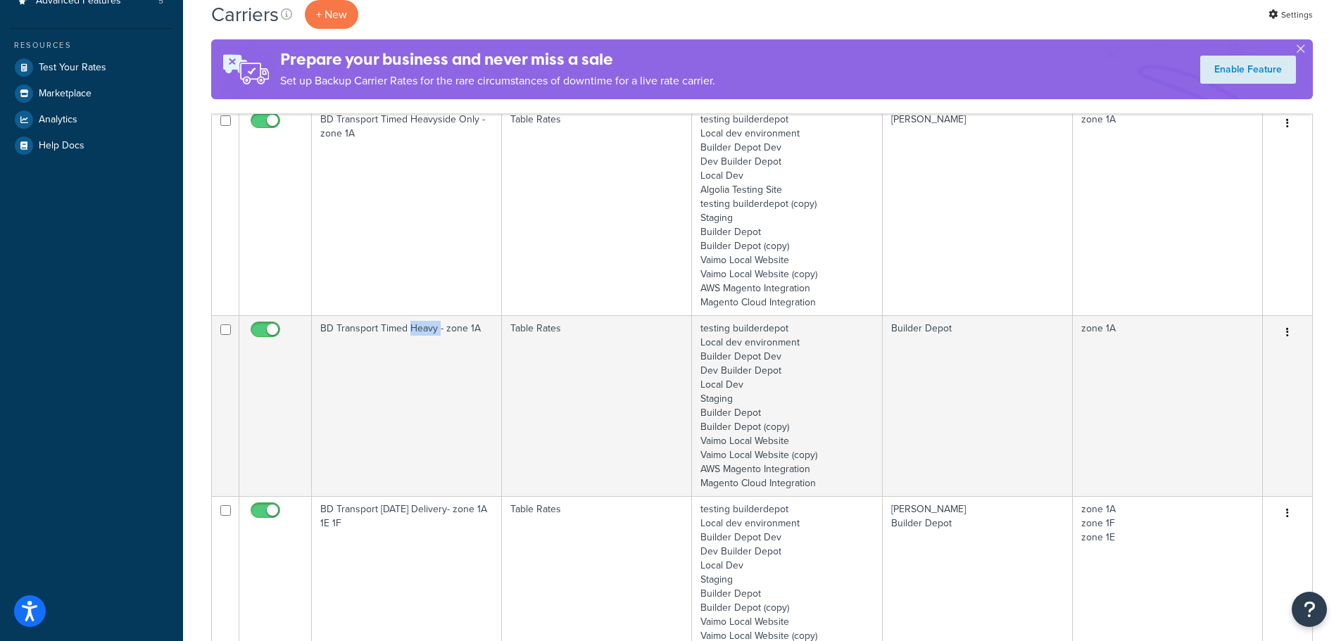
click at [407, 396] on td "BD Transport Timed Heavy - zone 1A" at bounding box center [407, 405] width 190 height 181
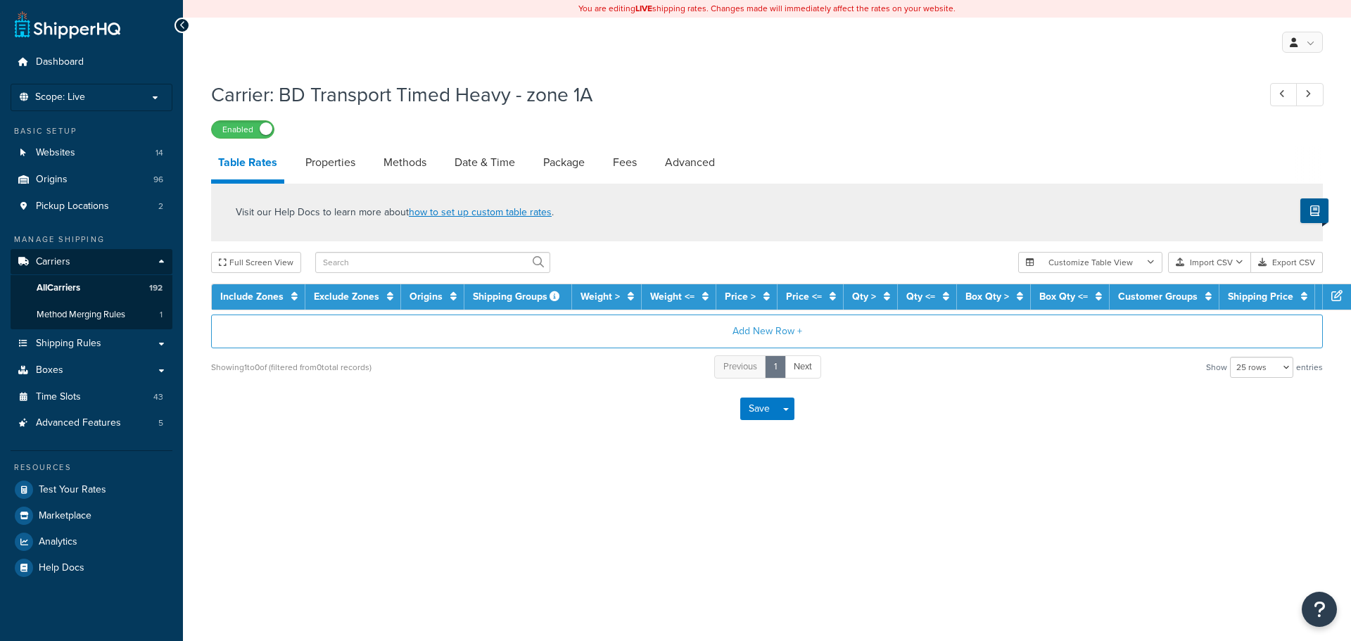
select select "25"
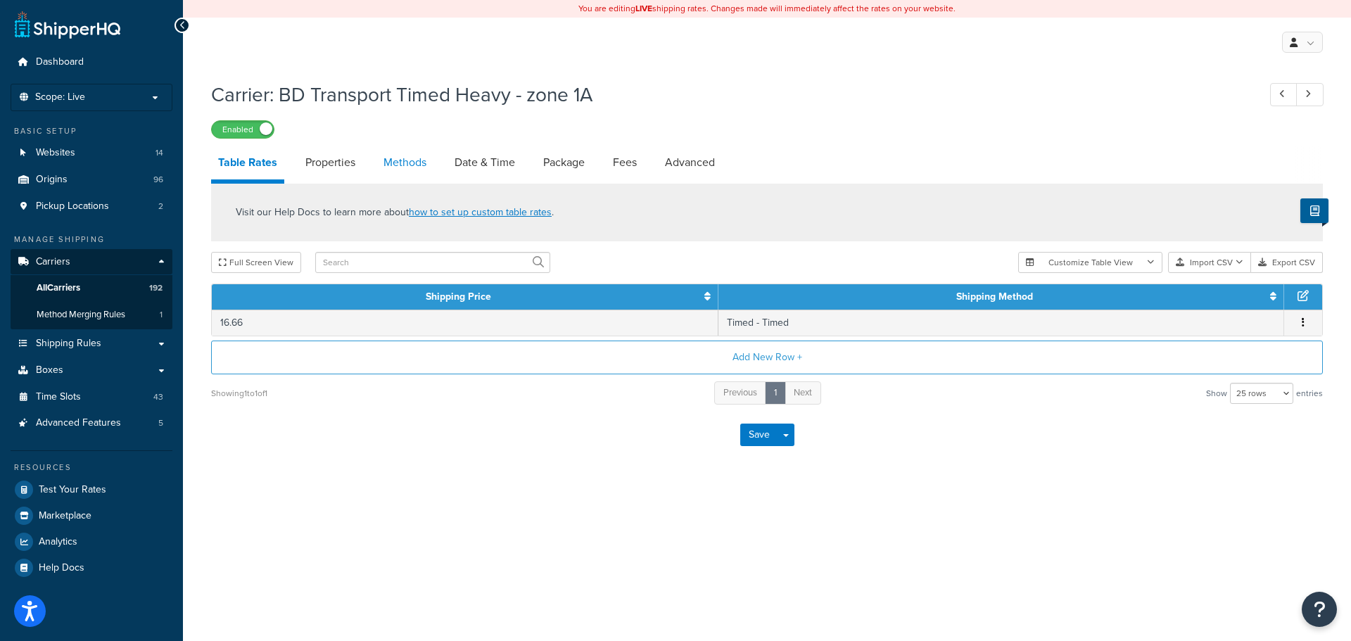
click at [417, 169] on link "Methods" at bounding box center [405, 163] width 57 height 34
select select "25"
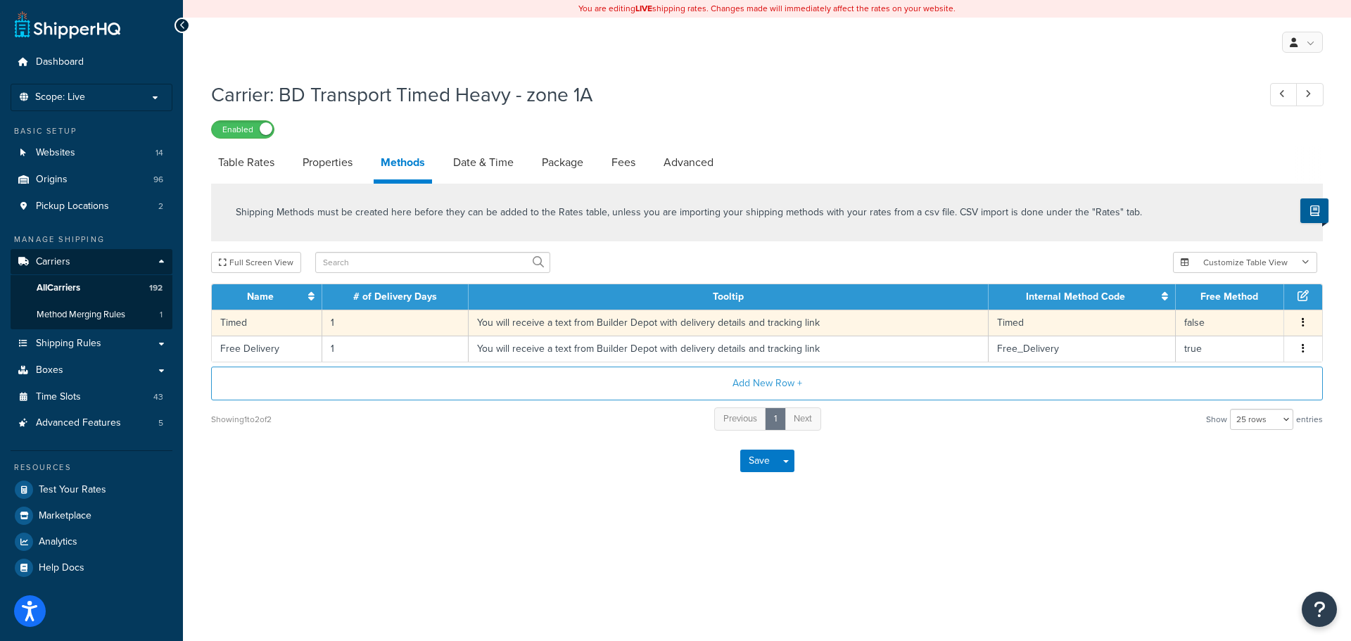
click at [505, 316] on td "You will receive a text from Builder Depot with delivery details and tracking l…" at bounding box center [729, 323] width 520 height 26
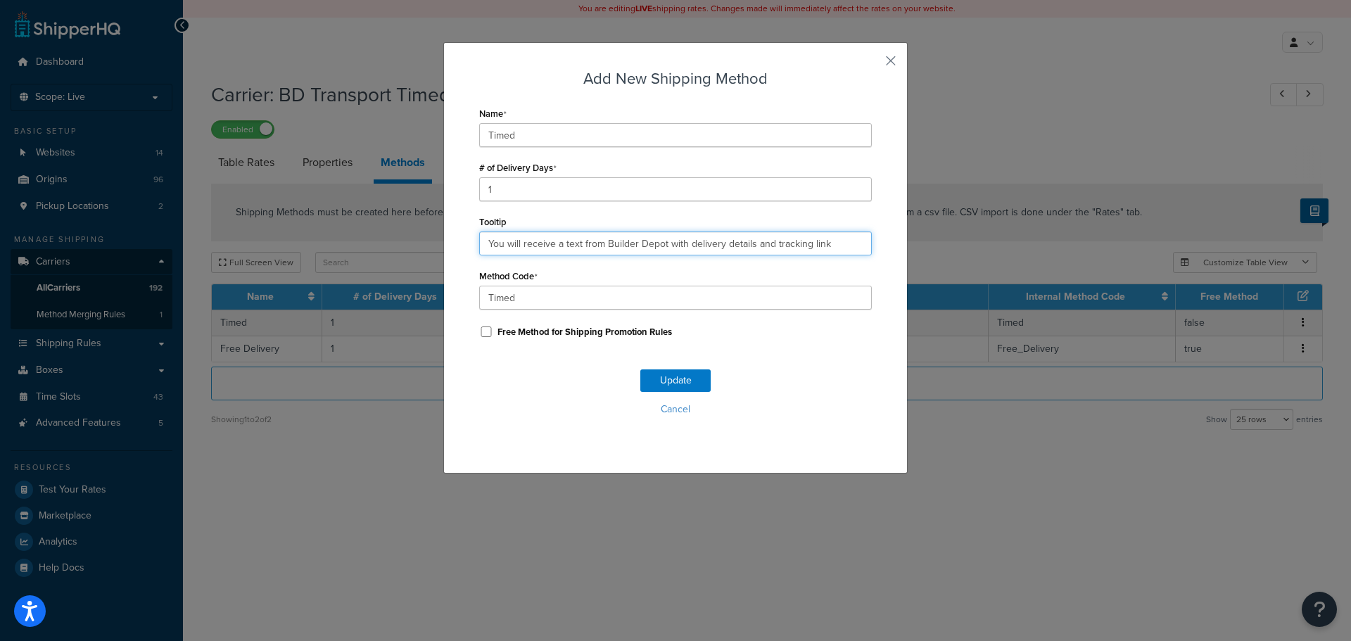
click at [502, 244] on input "You will receive a text from Builder Depot with delivery details and tracking l…" at bounding box center [675, 244] width 393 height 24
paste input ". Deliveries are 7am - 4pm."
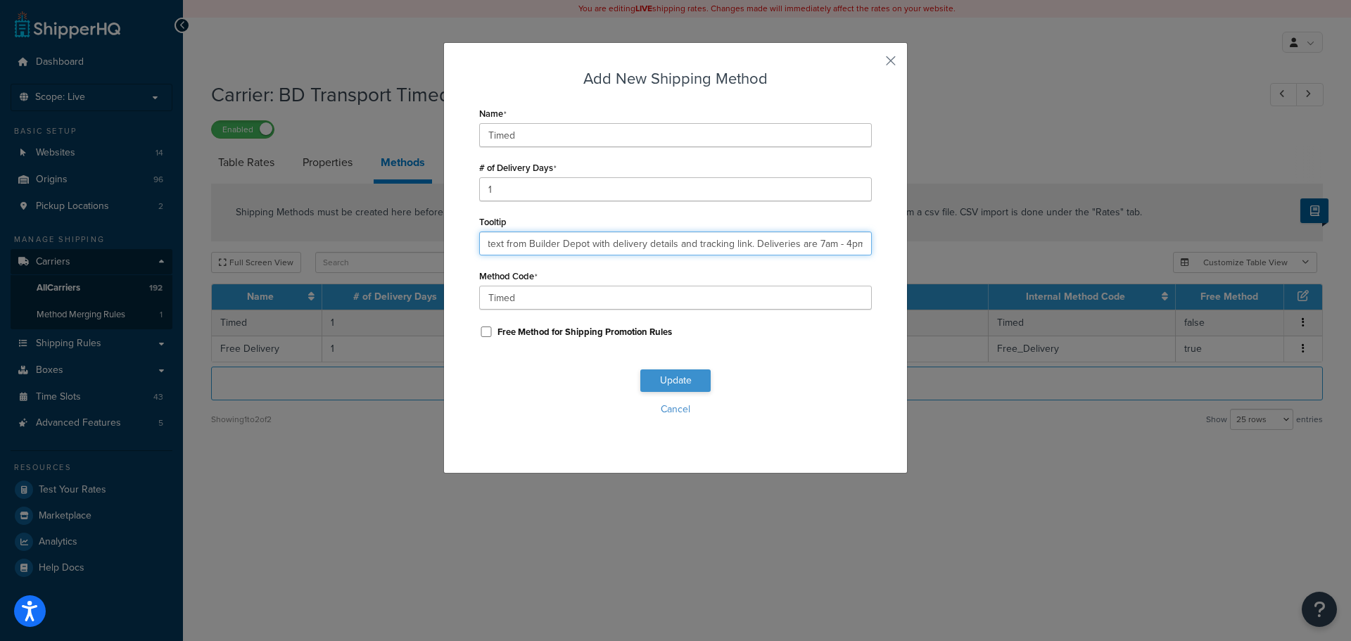
type input "You will receive a text from Builder Depot with delivery details and tracking l…"
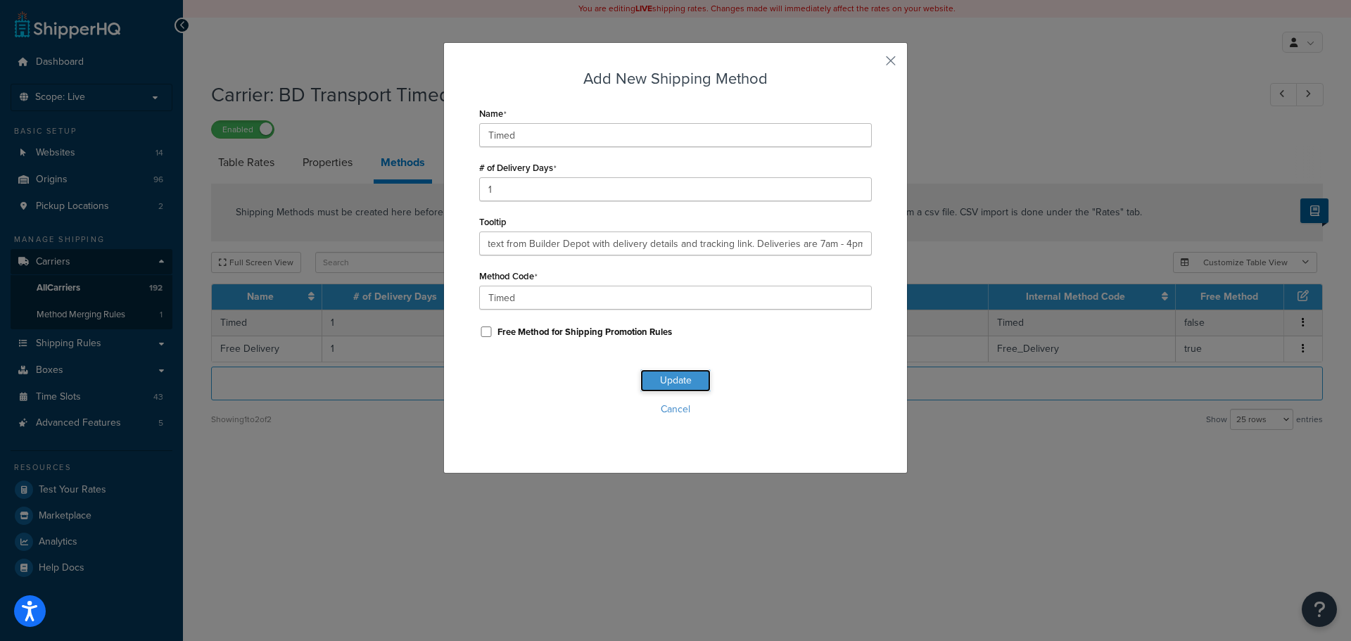
click at [658, 380] on button "Update" at bounding box center [675, 380] width 70 height 23
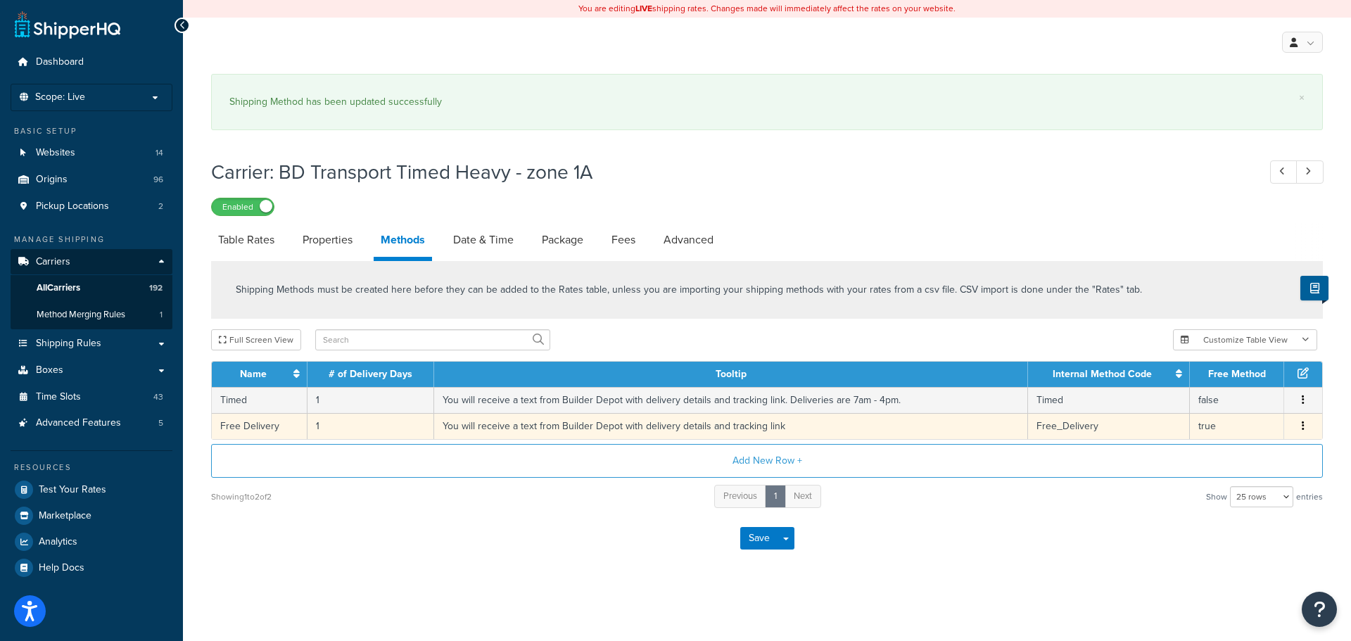
click at [537, 413] on td "You will receive a text from Builder Depot with delivery details and tracking l…" at bounding box center [731, 426] width 594 height 26
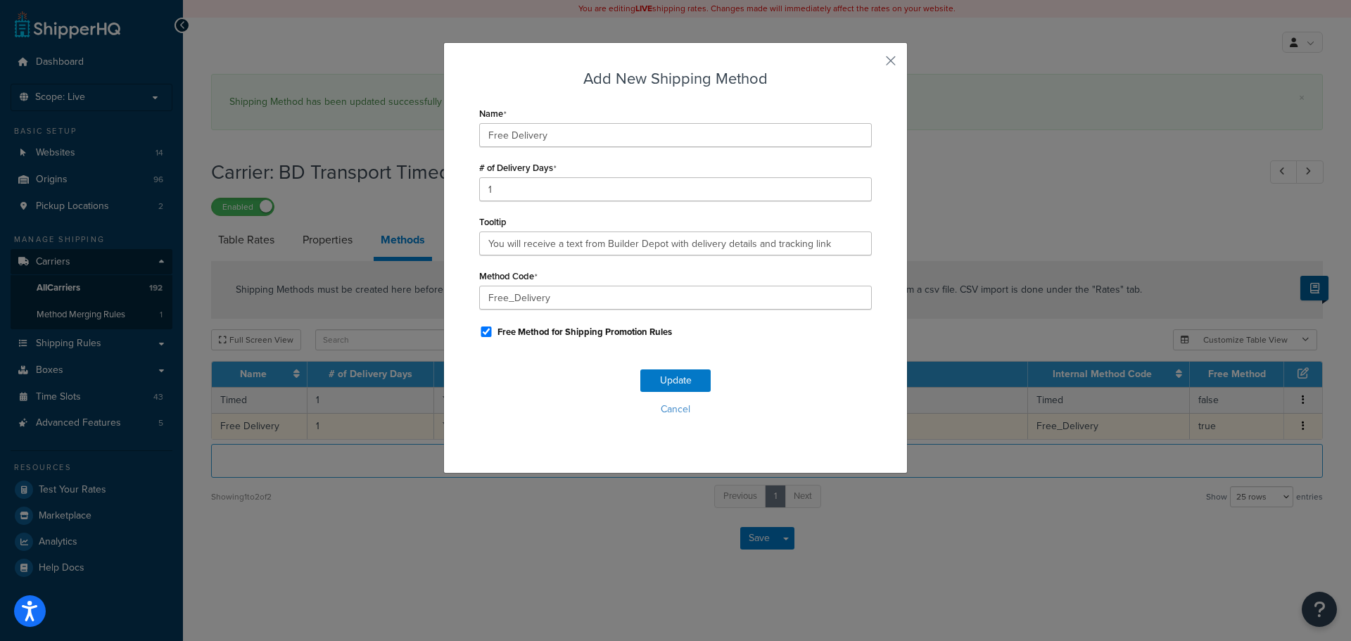
click at [538, 424] on div "Update Cancel" at bounding box center [675, 398] width 393 height 93
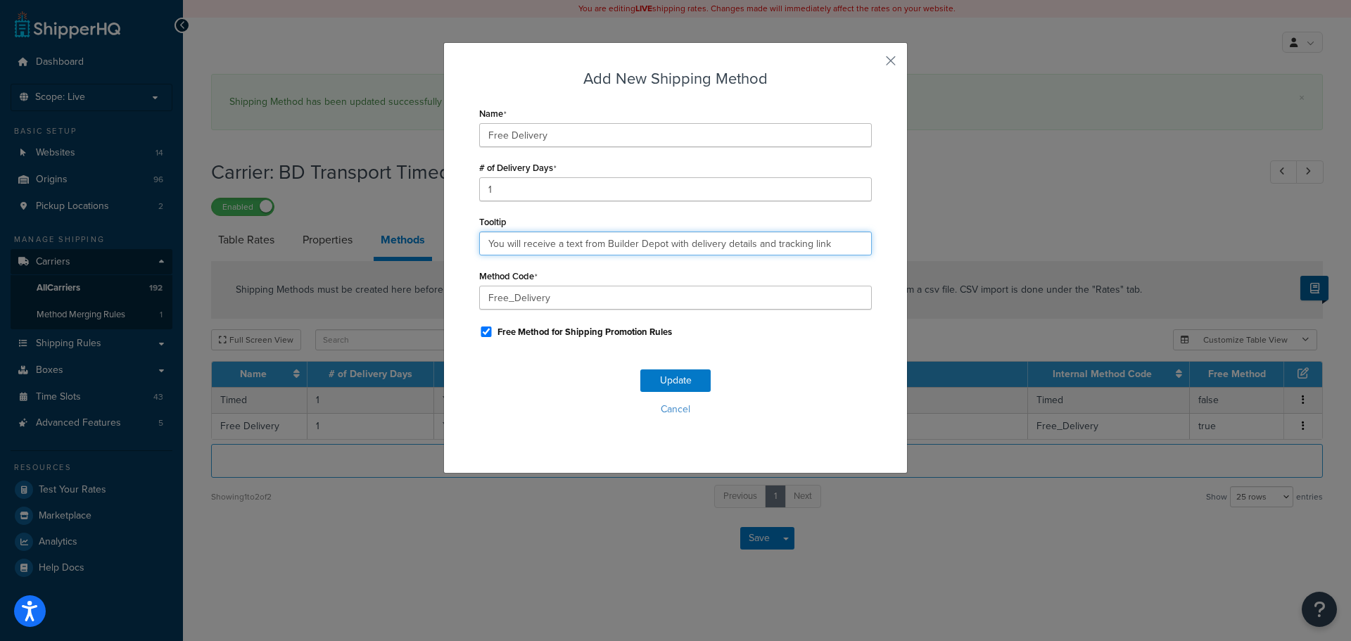
click at [541, 238] on input "You will receive a text from Builder Depot with delivery details and tracking l…" at bounding box center [675, 244] width 393 height 24
paste input ". Deliveries are 7am - 4pm."
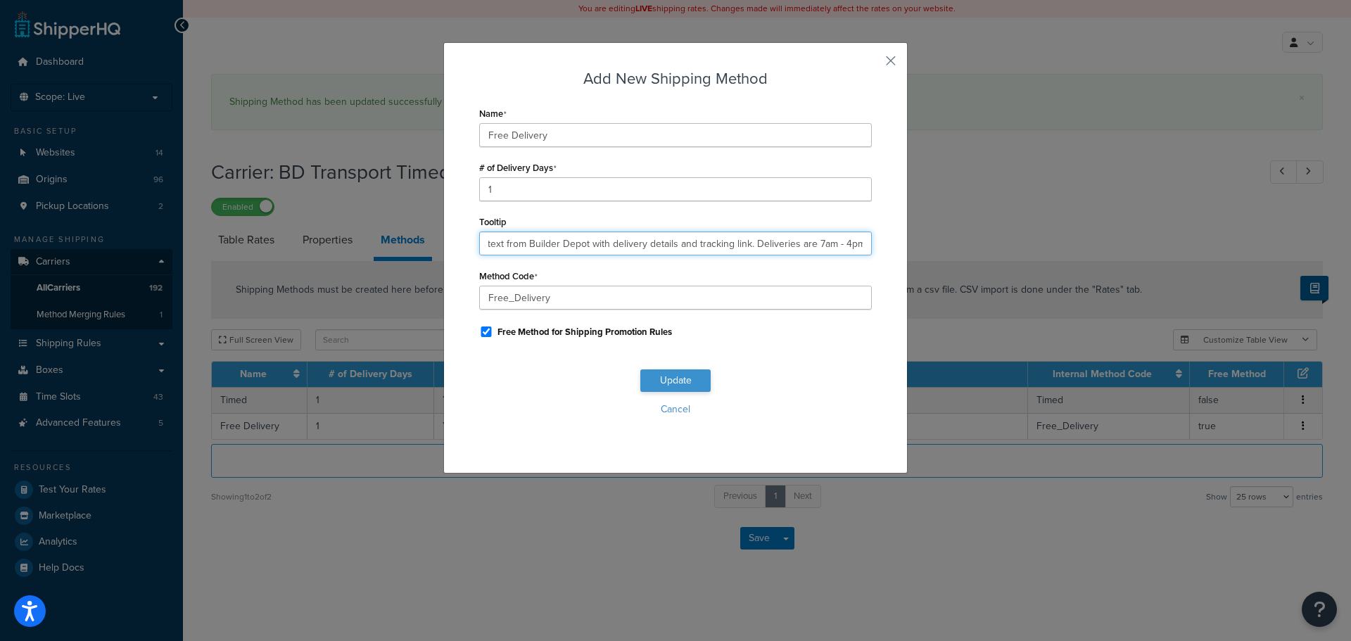
type input "You will receive a text from Builder Depot with delivery details and tracking l…"
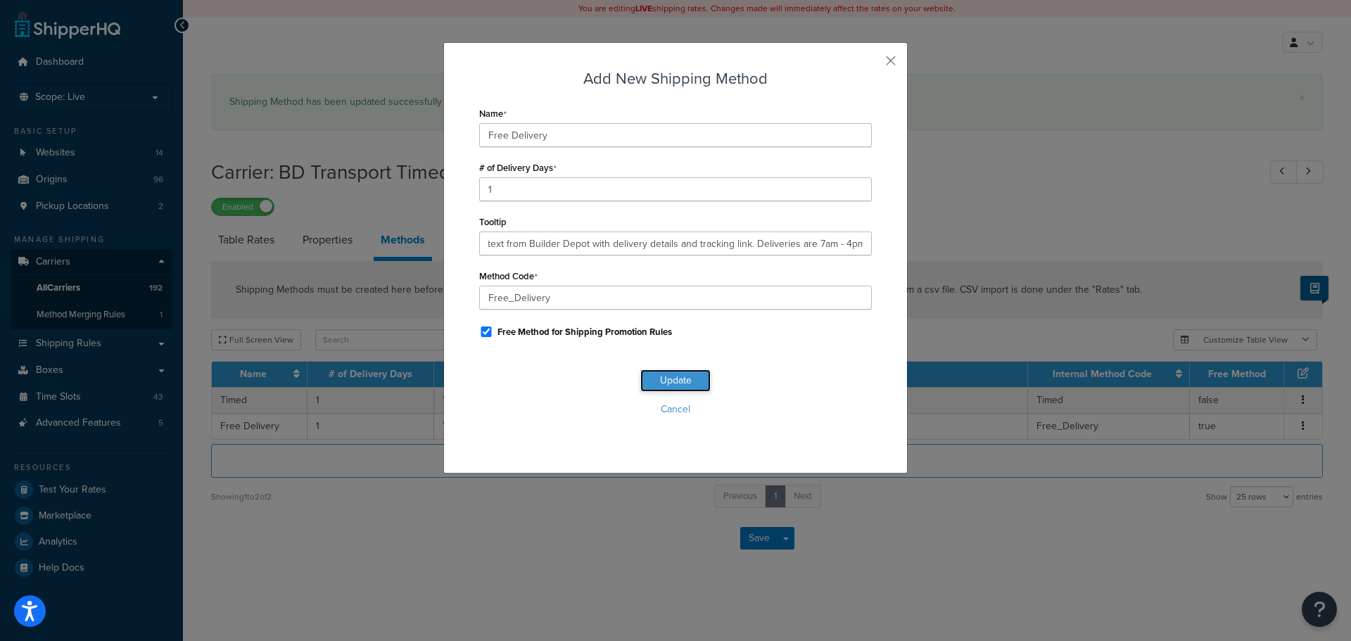
click at [685, 383] on button "Update" at bounding box center [675, 380] width 70 height 23
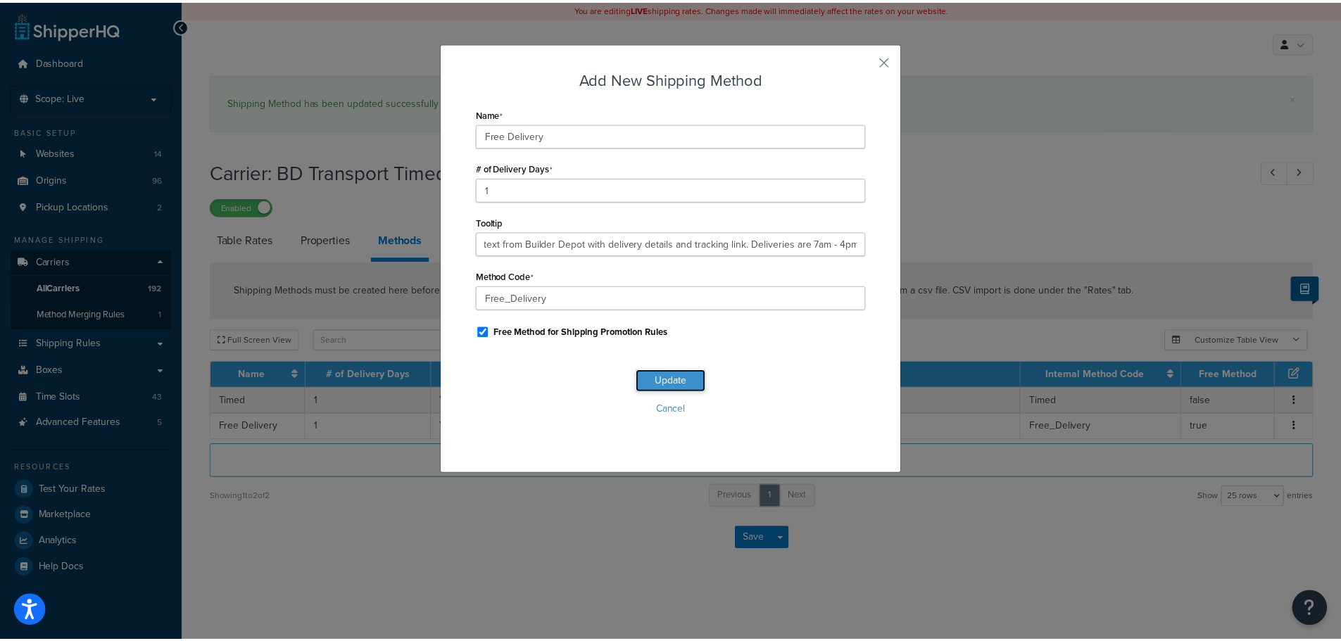
scroll to position [0, 0]
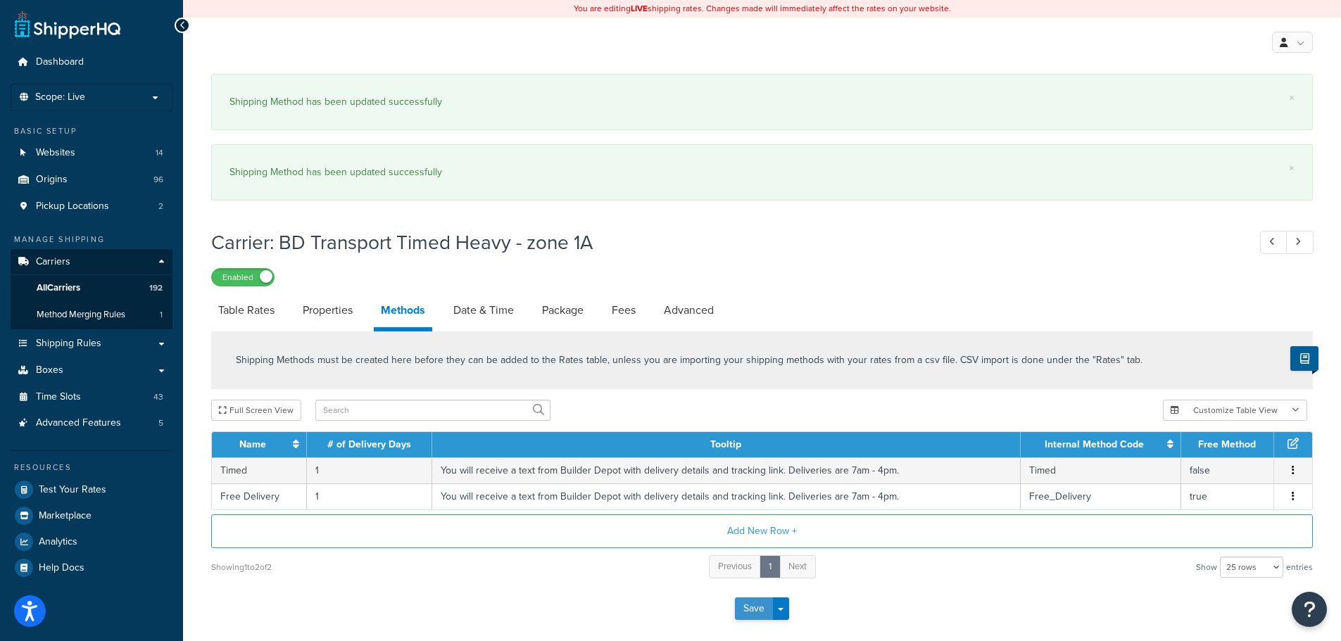
click at [747, 600] on button "Save" at bounding box center [754, 609] width 38 height 23
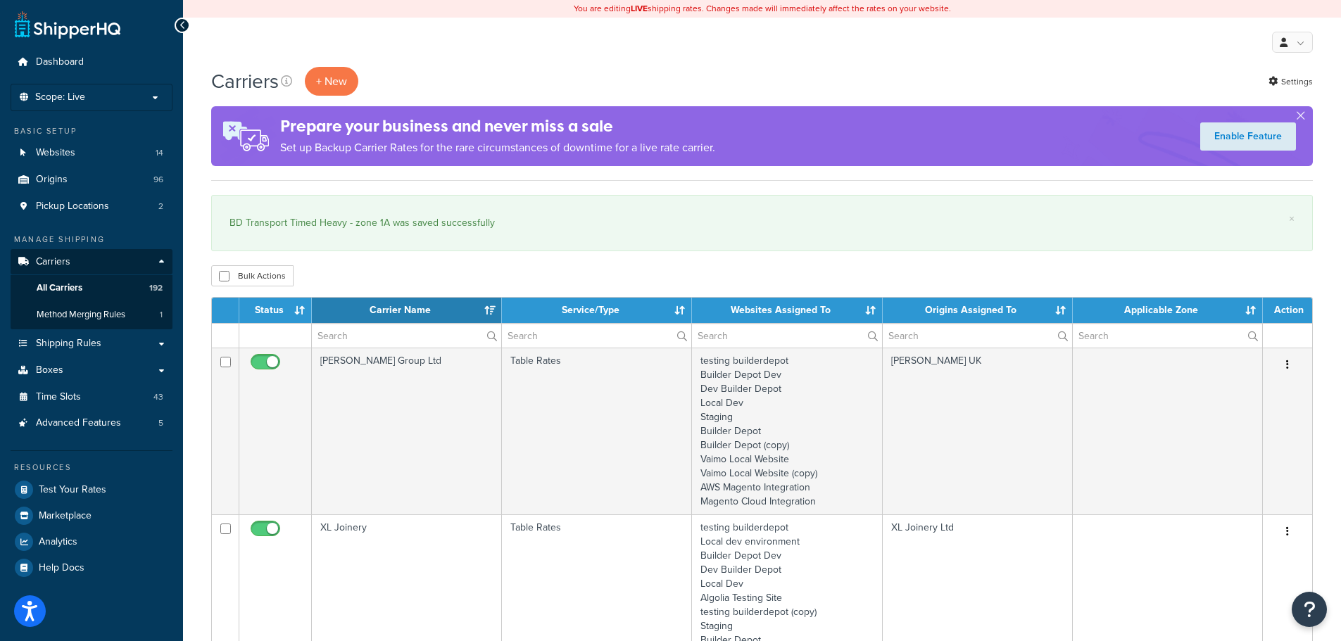
select select "15"
click at [360, 342] on input "text" at bounding box center [406, 336] width 189 height 24
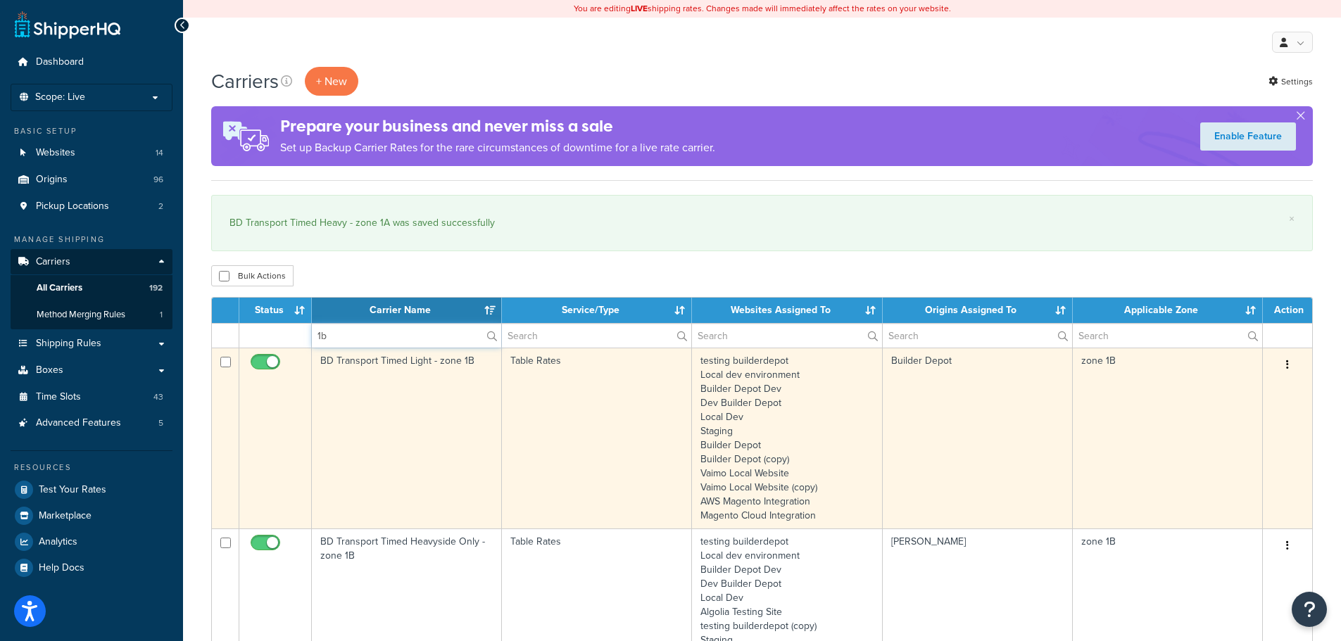
type input "1b"
click at [343, 412] on td "BD Transport Timed Light - zone 1B" at bounding box center [407, 438] width 190 height 181
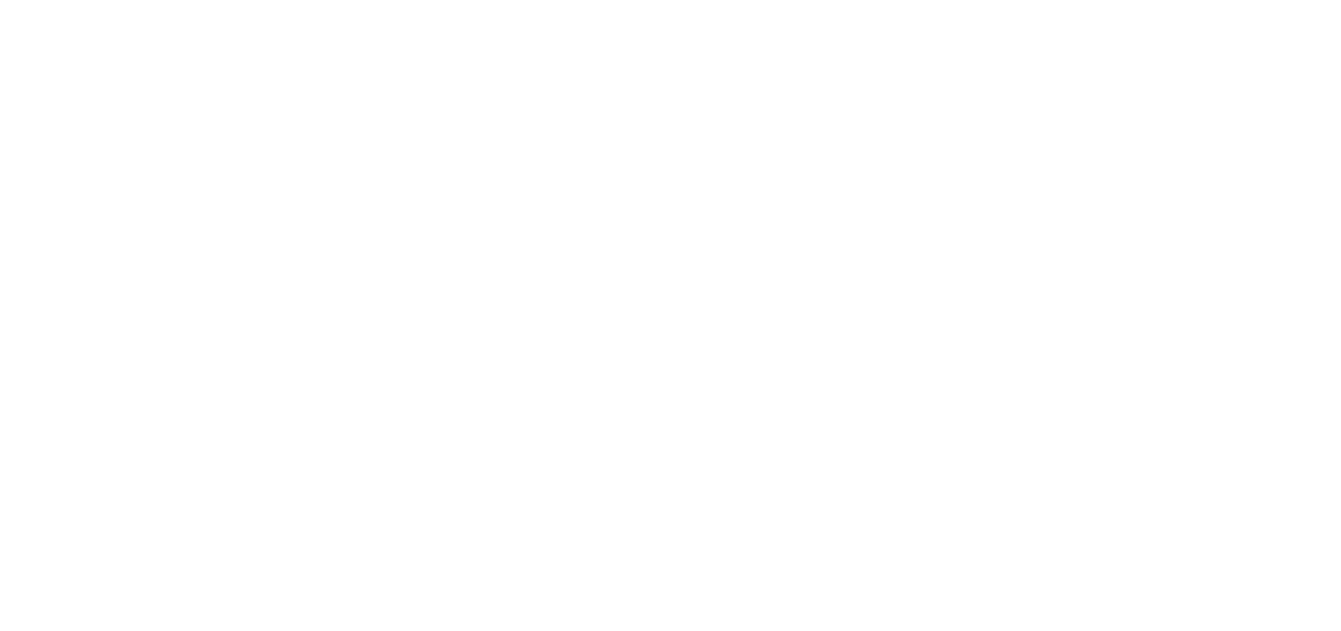
select select "25"
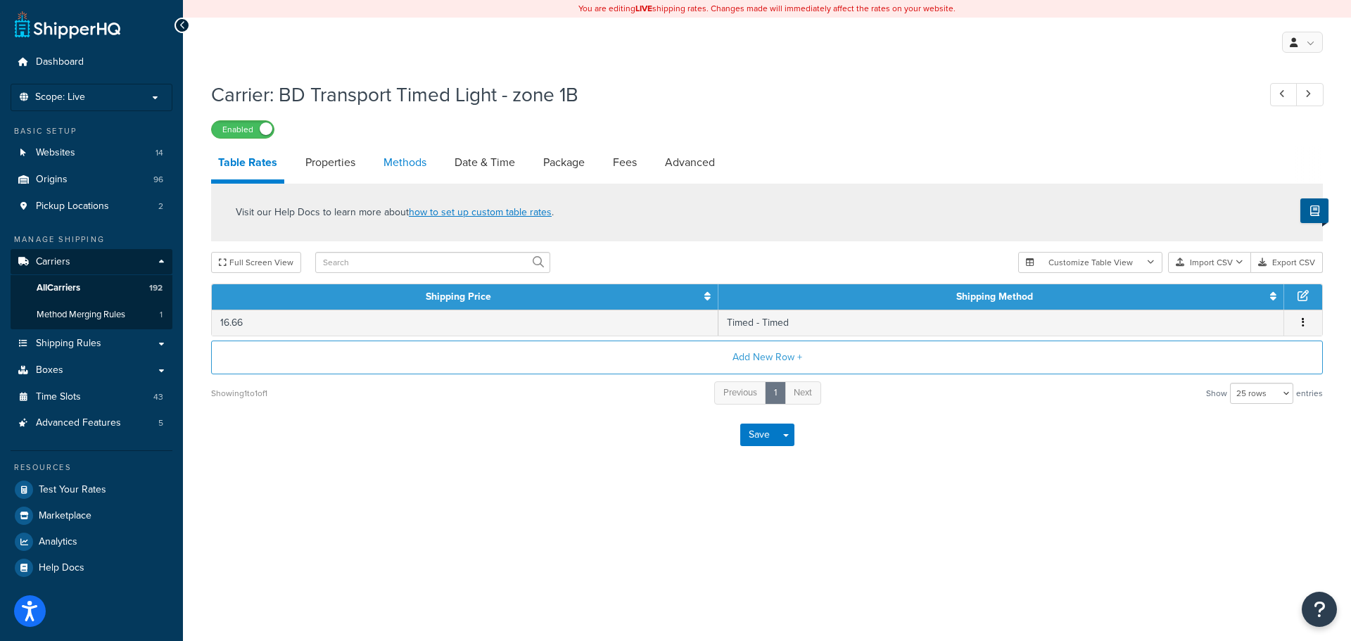
click at [415, 160] on link "Methods" at bounding box center [405, 163] width 57 height 34
select select "25"
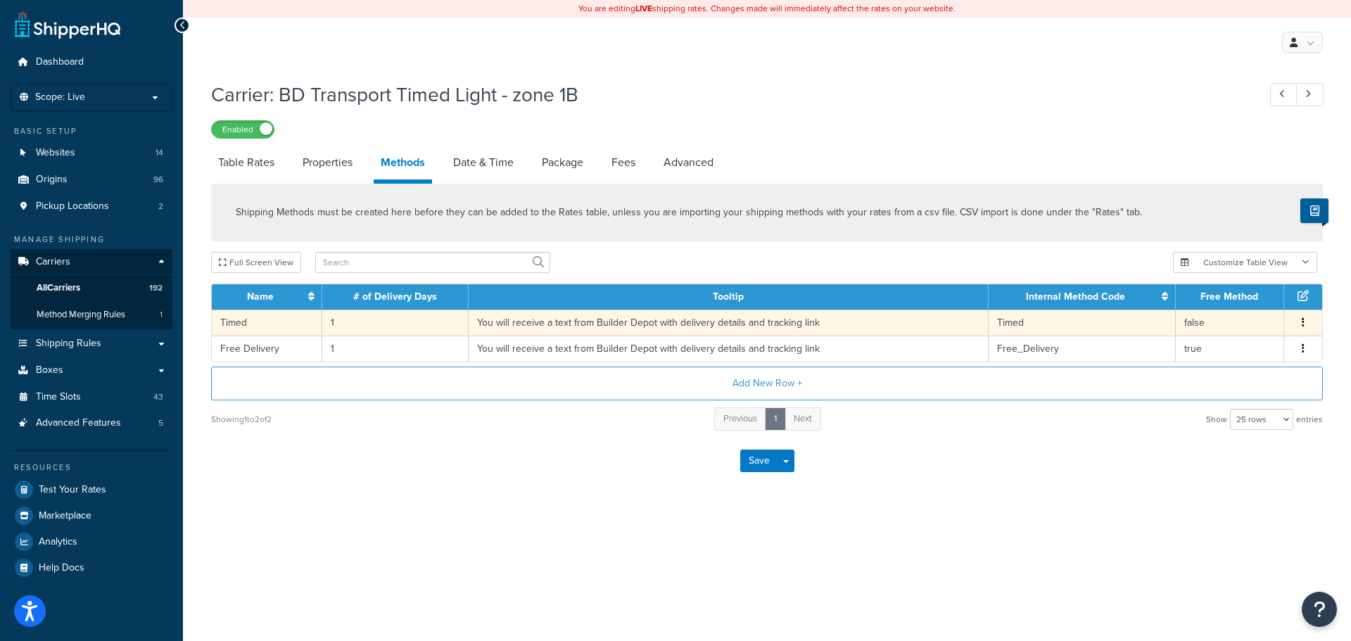
click at [495, 331] on td "You will receive a text from Builder Depot with delivery details and tracking l…" at bounding box center [729, 323] width 520 height 26
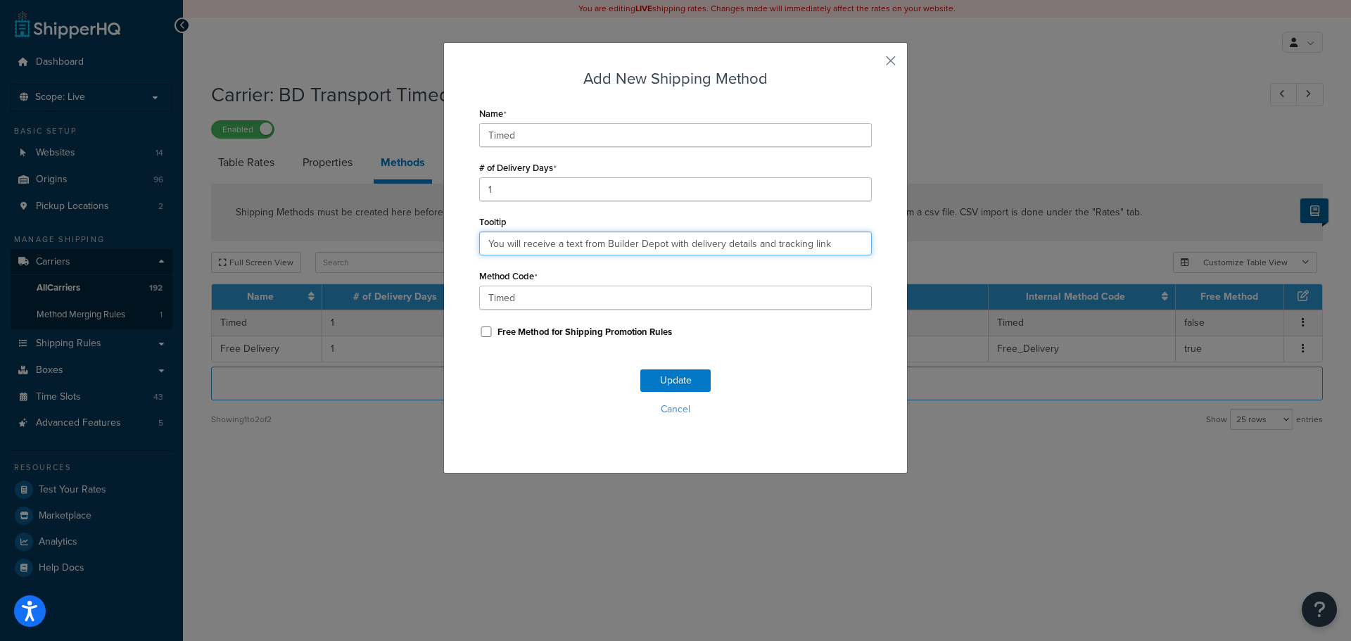
click at [555, 240] on input "You will receive a text from Builder Depot with delivery details and tracking l…" at bounding box center [675, 244] width 393 height 24
paste input "text"
paste input "You will receive a text from Builder Depot with delivery details and tracking l…"
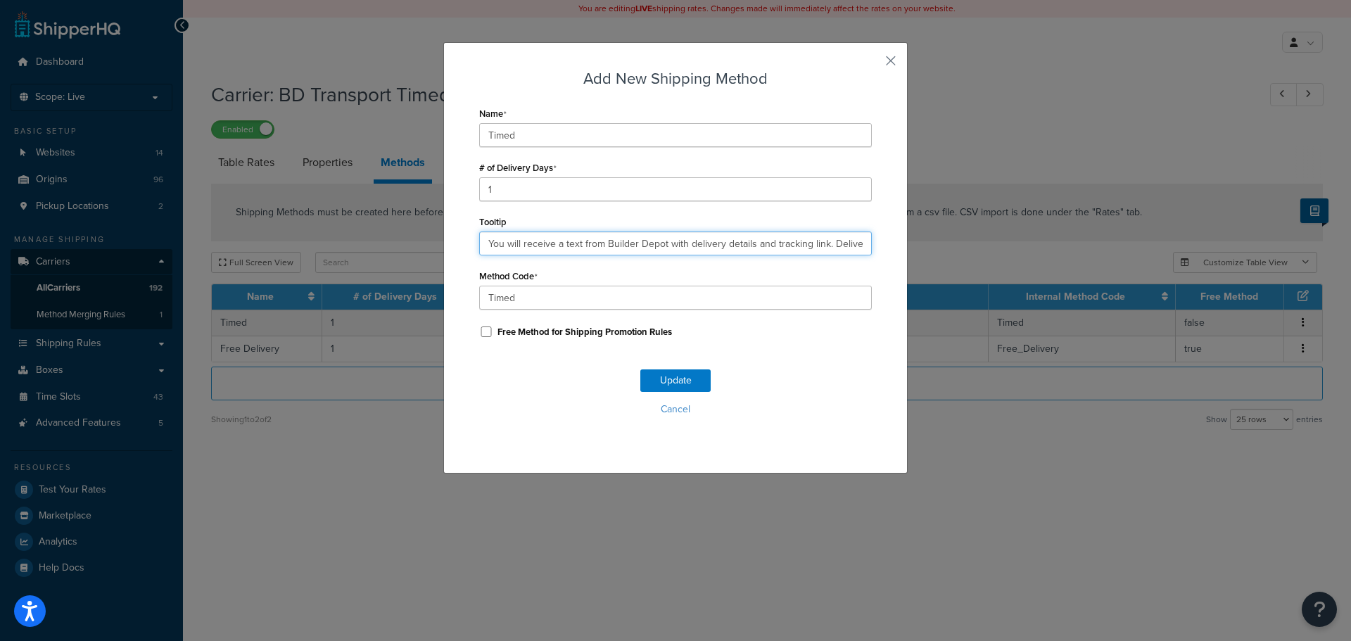
scroll to position [0, 79]
type input "You will receive a text from Builder Depot with delivery details and tracking l…"
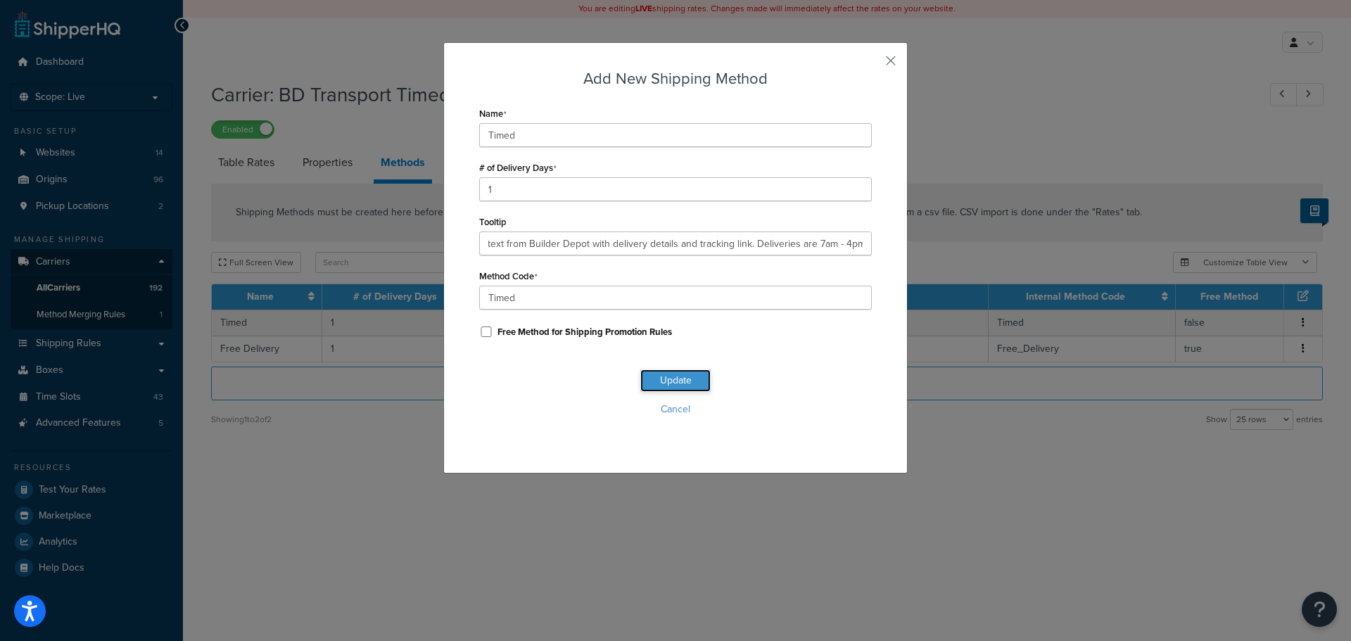
click at [673, 374] on button "Update" at bounding box center [675, 380] width 70 height 23
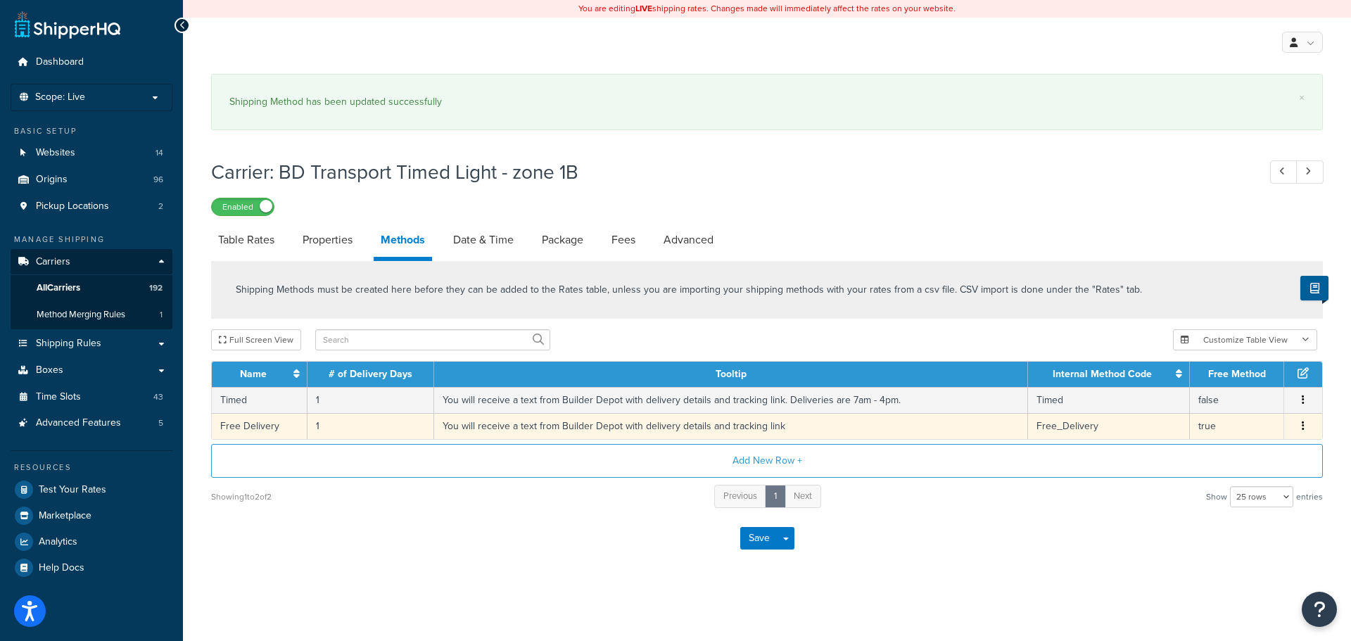
click at [578, 422] on td "You will receive a text from Builder Depot with delivery details and tracking l…" at bounding box center [731, 426] width 594 height 26
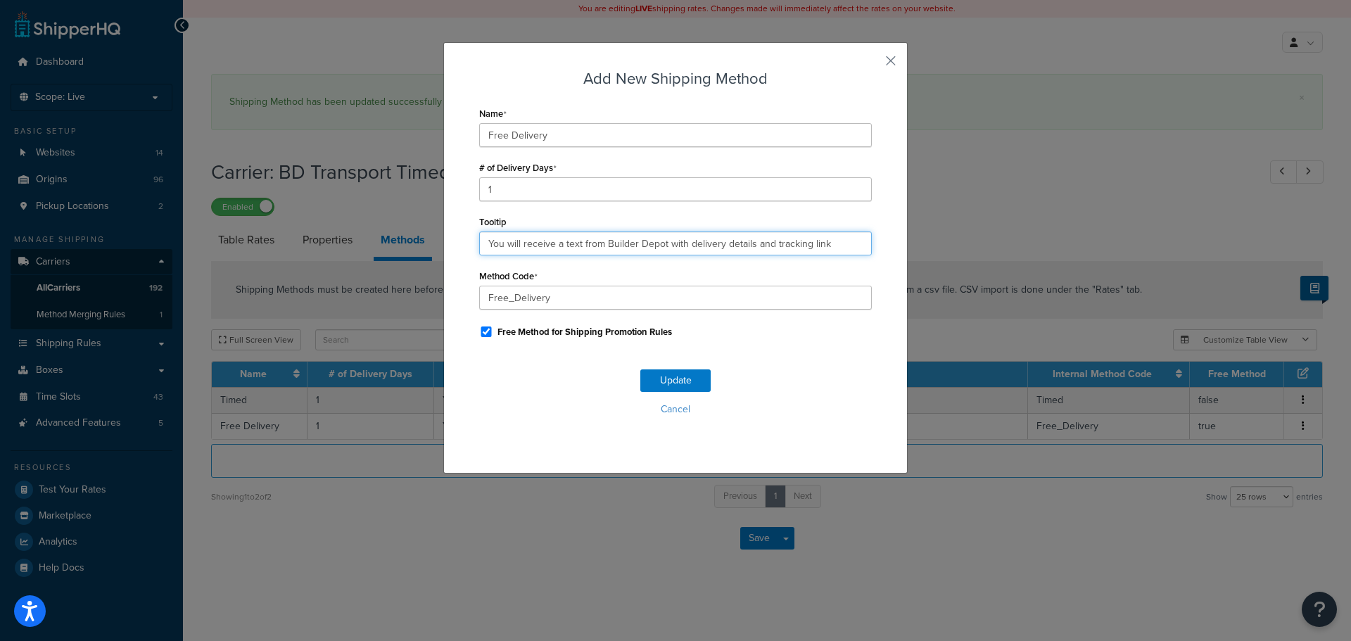
click at [638, 238] on input "You will receive a text from Builder Depot with delivery details and tracking l…" at bounding box center [675, 244] width 393 height 24
paste input ". Deliveries are 7am - 4pm."
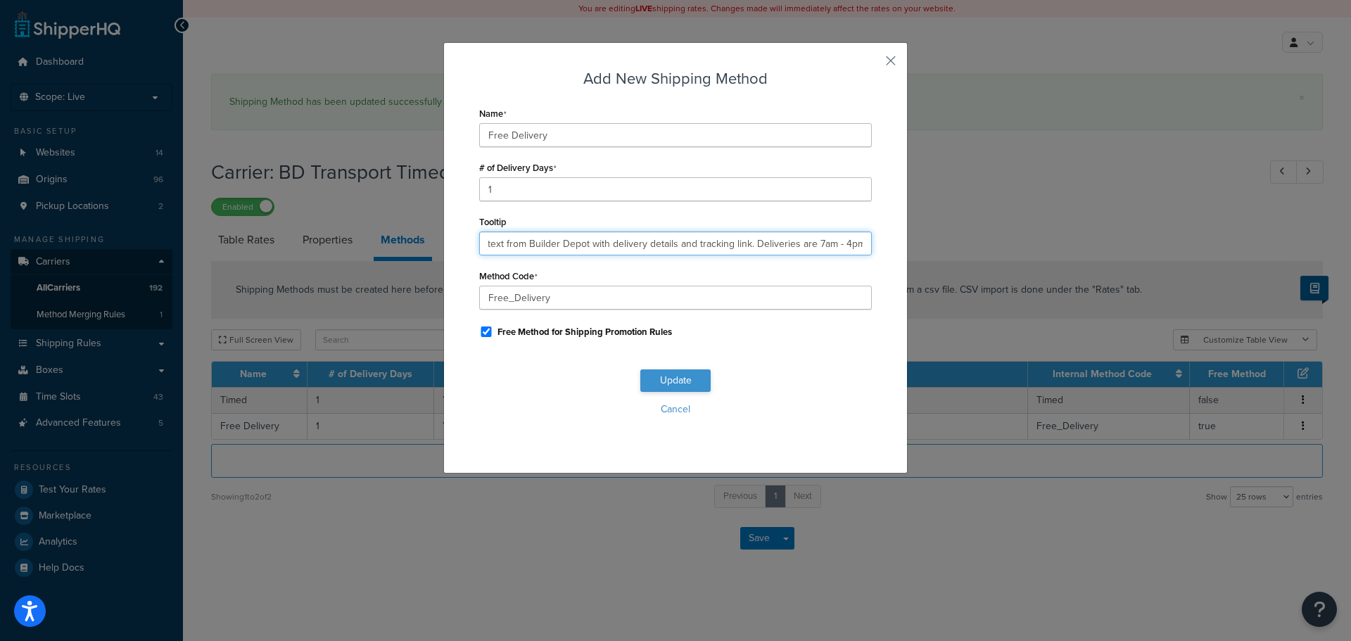
type input "You will receive a text from Builder Depot with delivery details and tracking l…"
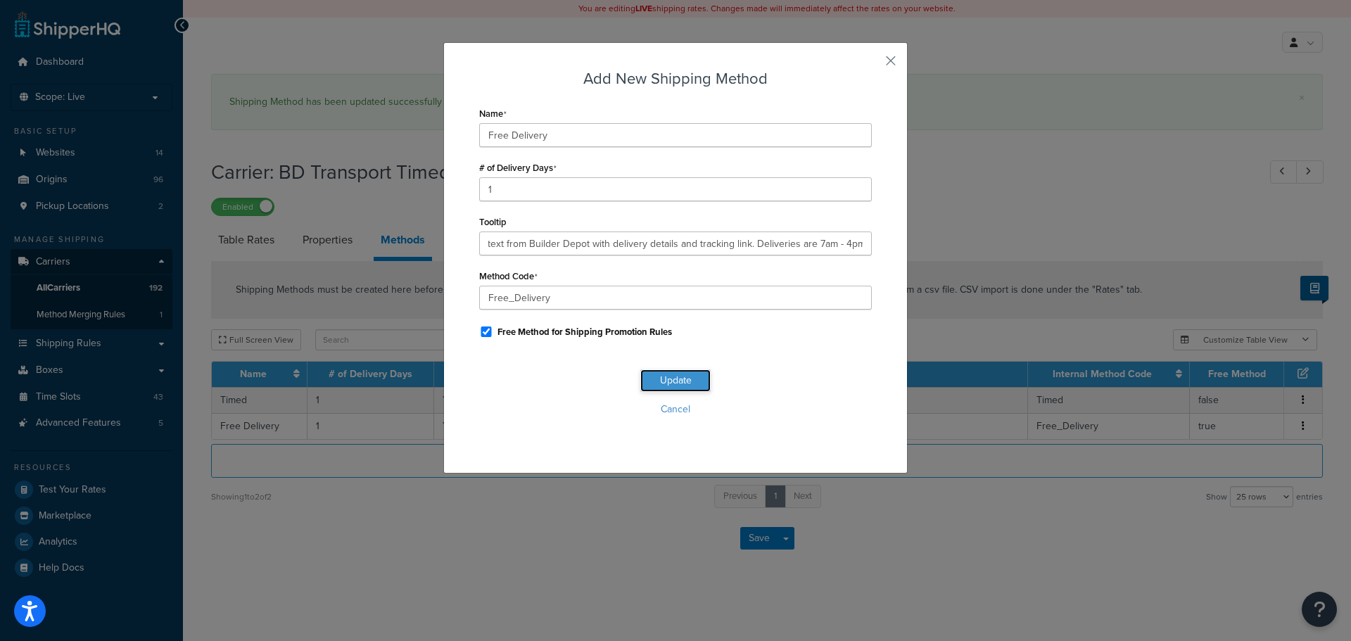
click at [667, 380] on button "Update" at bounding box center [675, 380] width 70 height 23
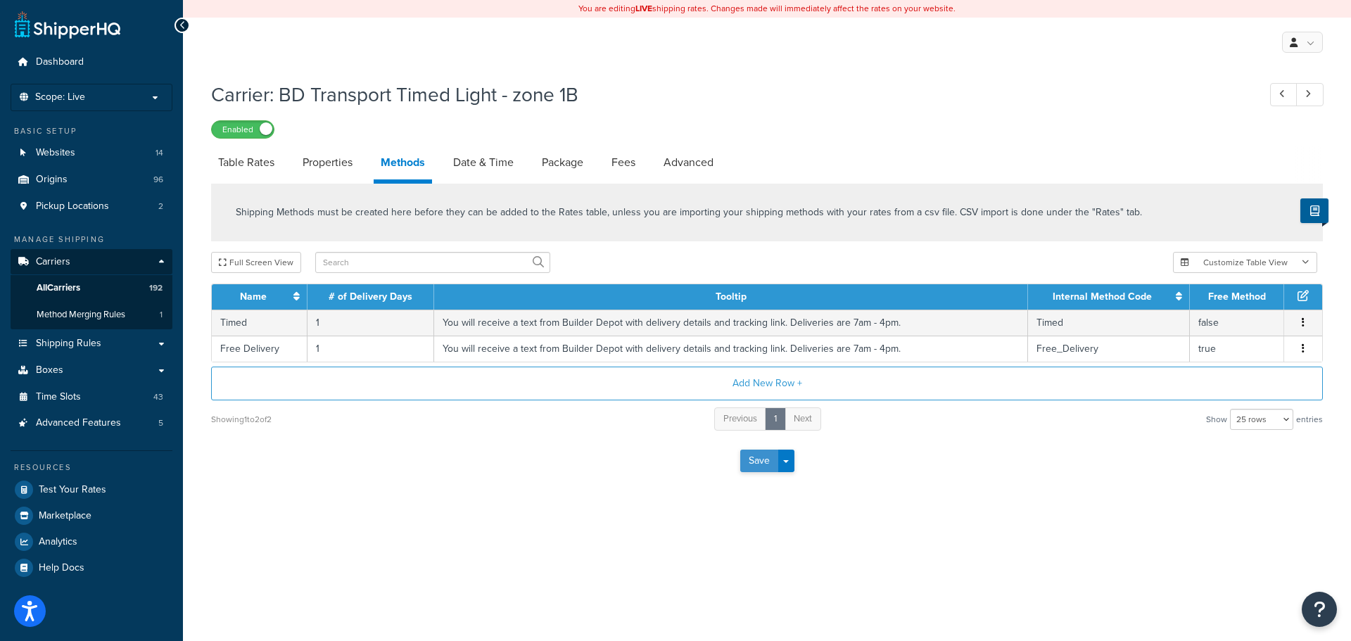
click at [752, 466] on button "Save" at bounding box center [759, 461] width 38 height 23
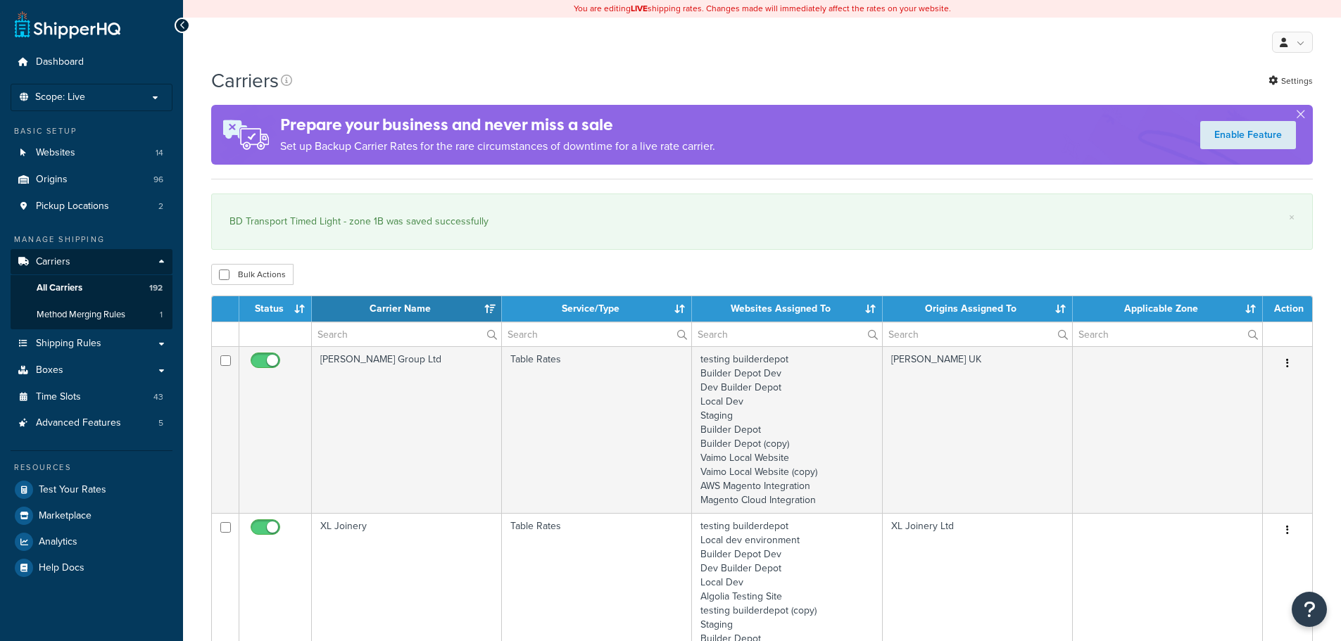
select select "15"
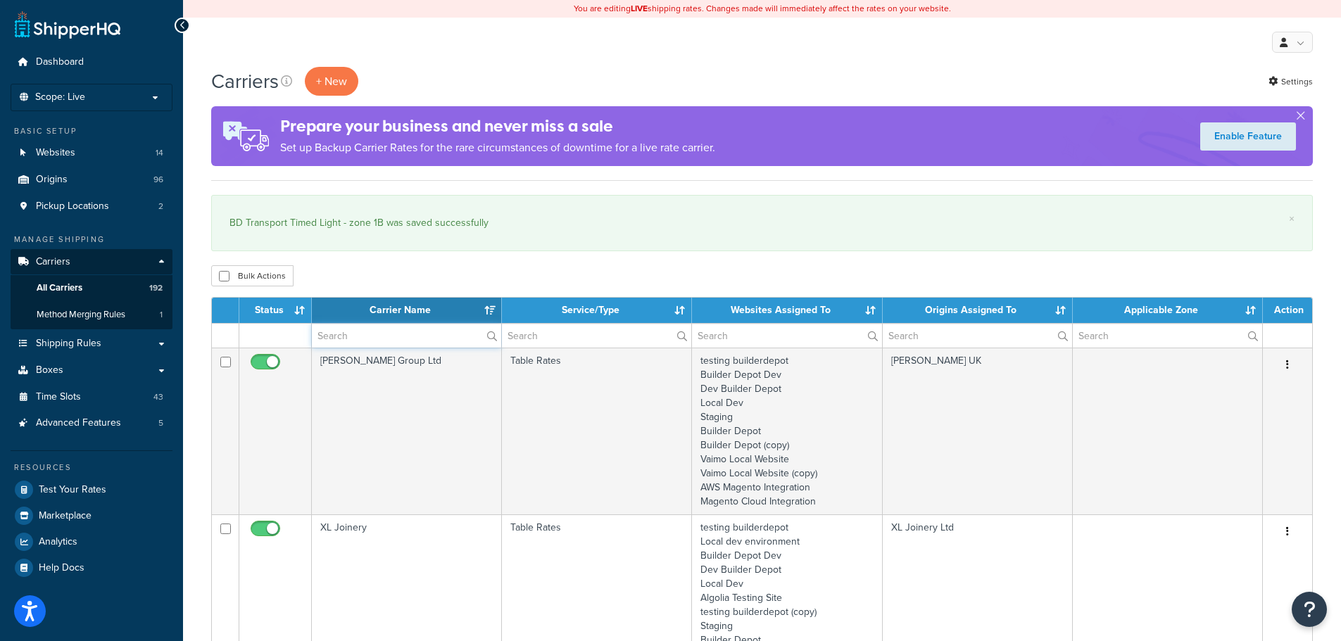
click at [359, 341] on input "text" at bounding box center [406, 336] width 189 height 24
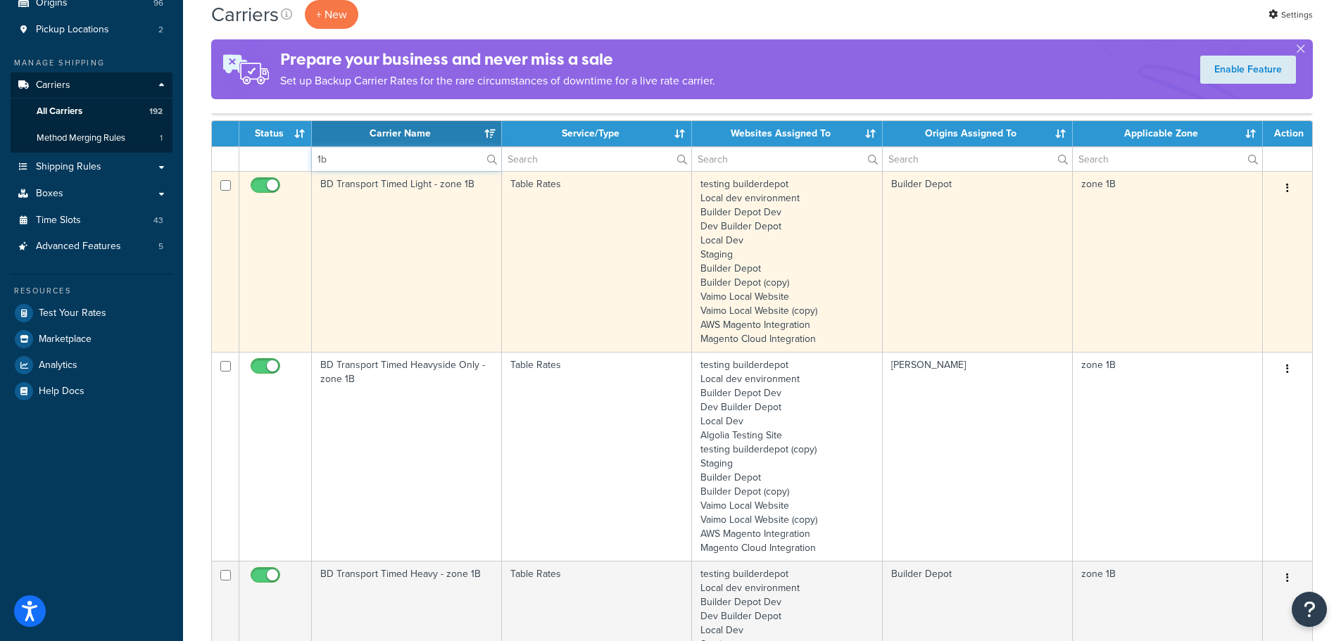
scroll to position [211, 0]
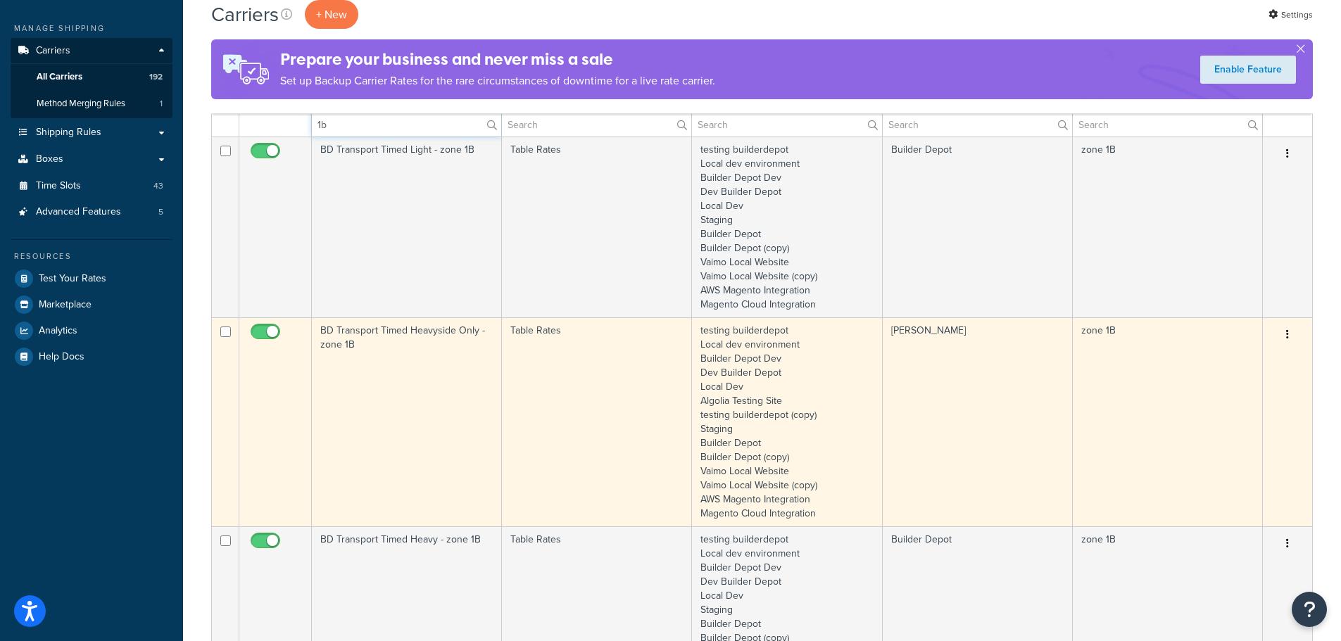
type input "1b"
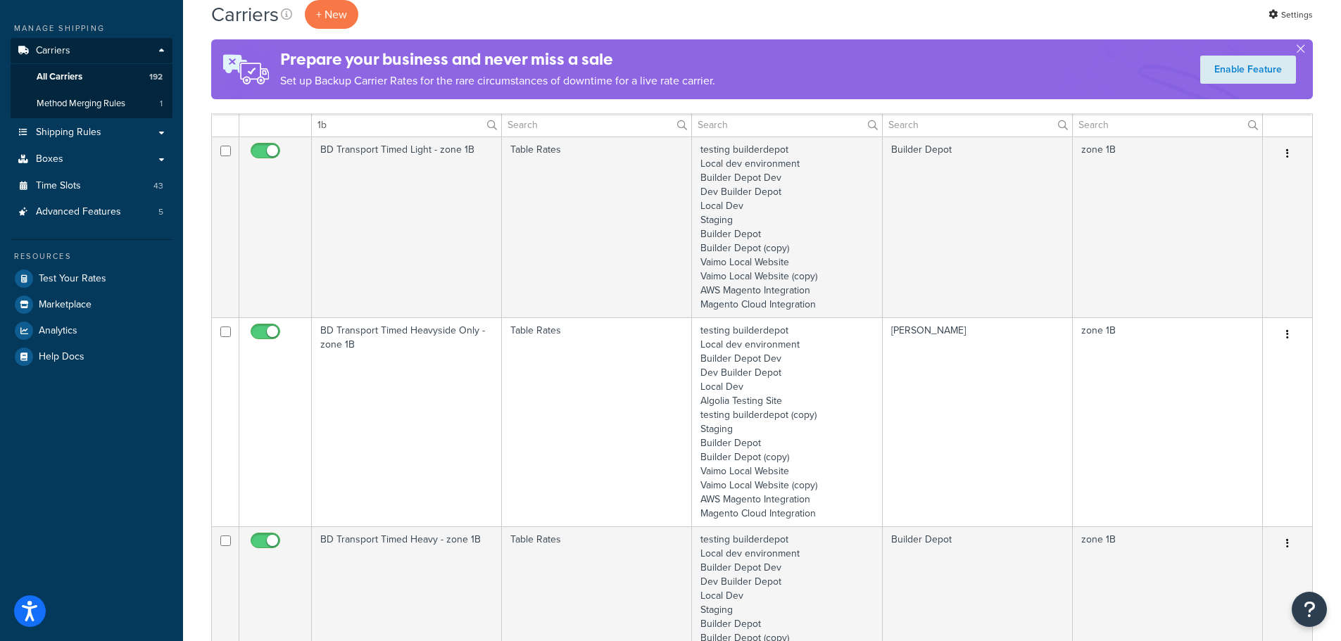
click at [397, 398] on td "BD Transport Timed Heavyside Only - zone 1B" at bounding box center [407, 421] width 190 height 209
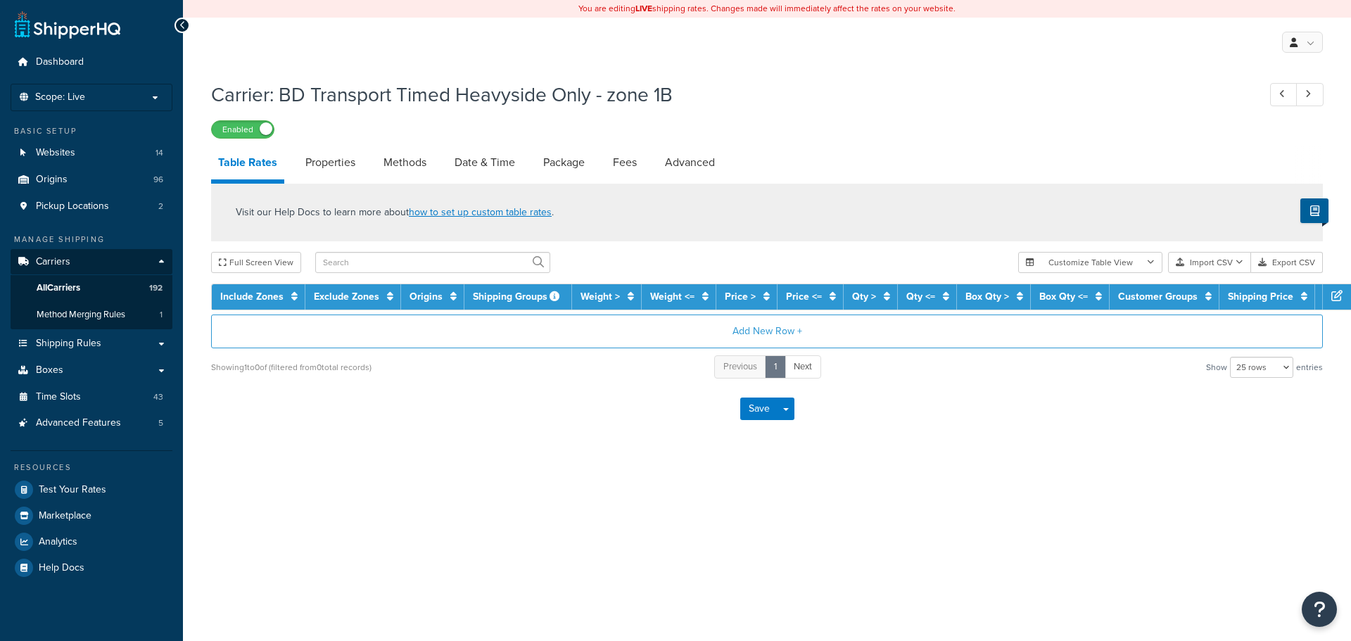
select select "25"
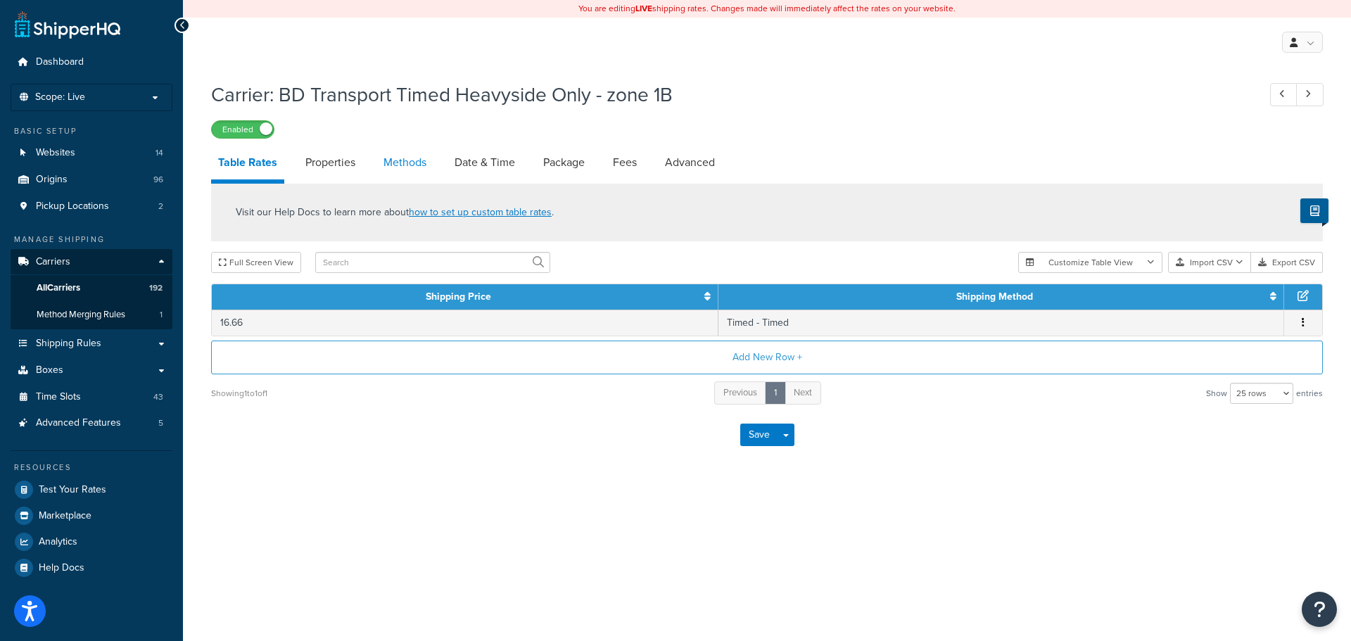
click at [419, 159] on link "Methods" at bounding box center [405, 163] width 57 height 34
select select "25"
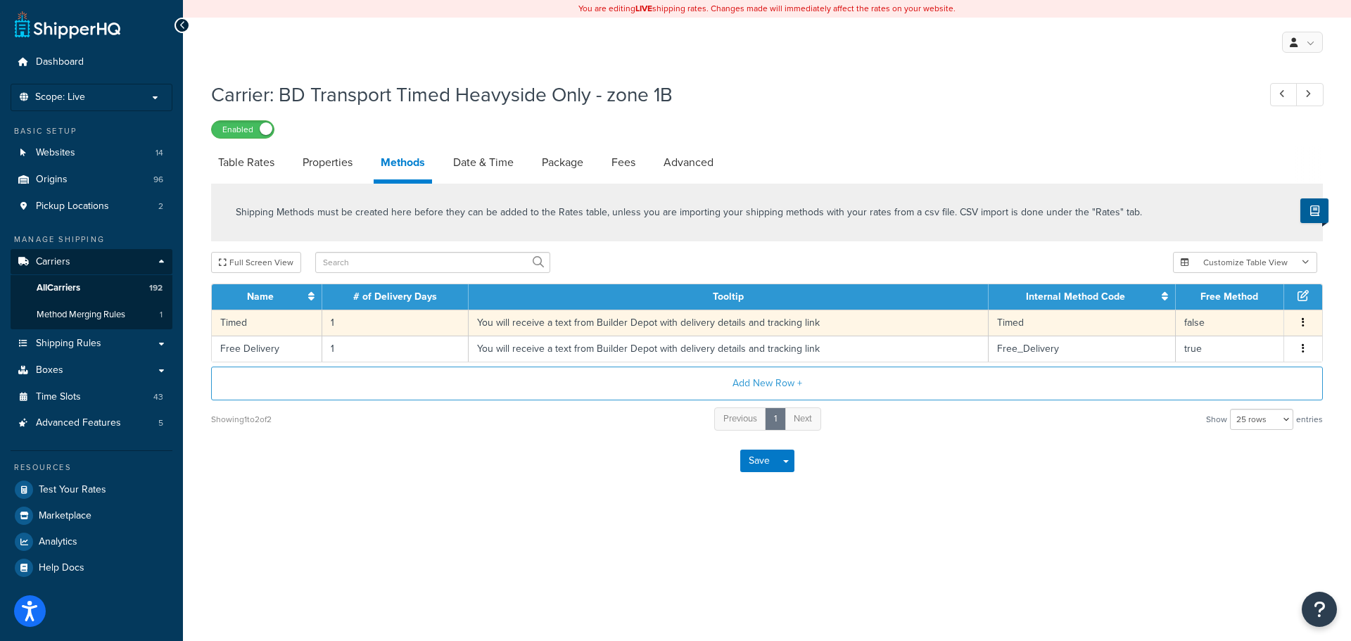
click at [515, 333] on td "You will receive a text from Builder Depot with delivery details and tracking l…" at bounding box center [729, 323] width 520 height 26
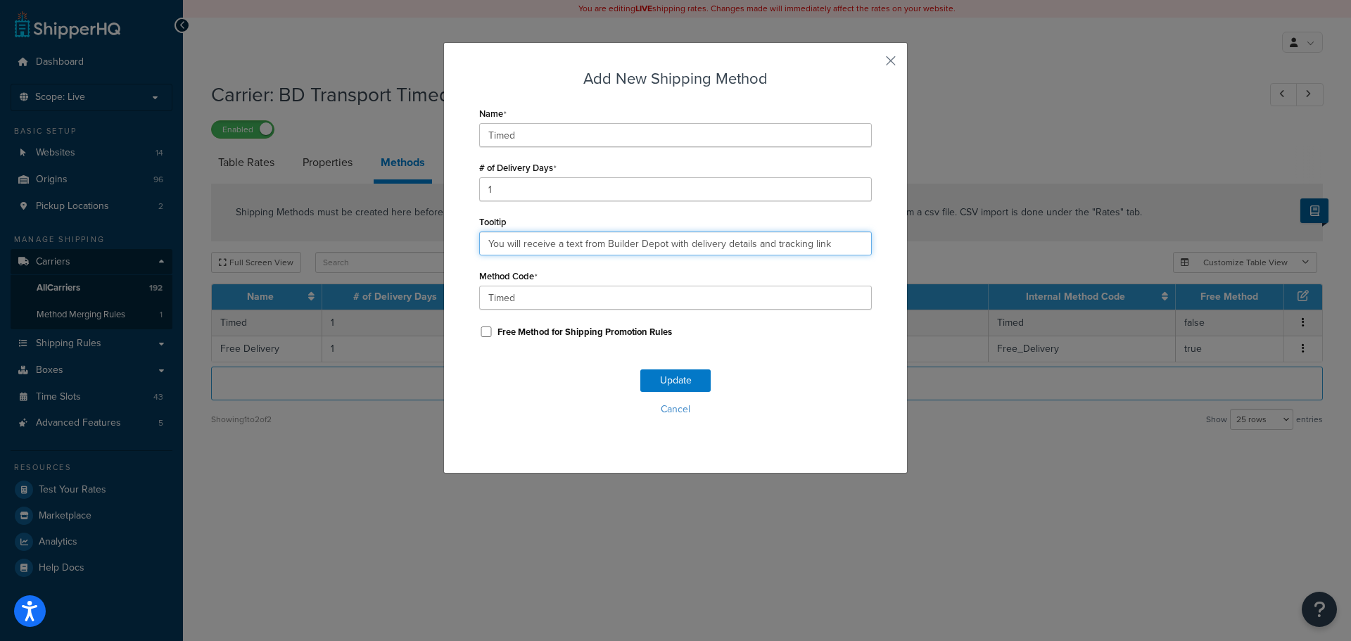
click at [531, 244] on input "You will receive a text from Builder Depot with delivery details and tracking l…" at bounding box center [675, 244] width 393 height 24
paste input ". Deliveries are 7am - 4pm."
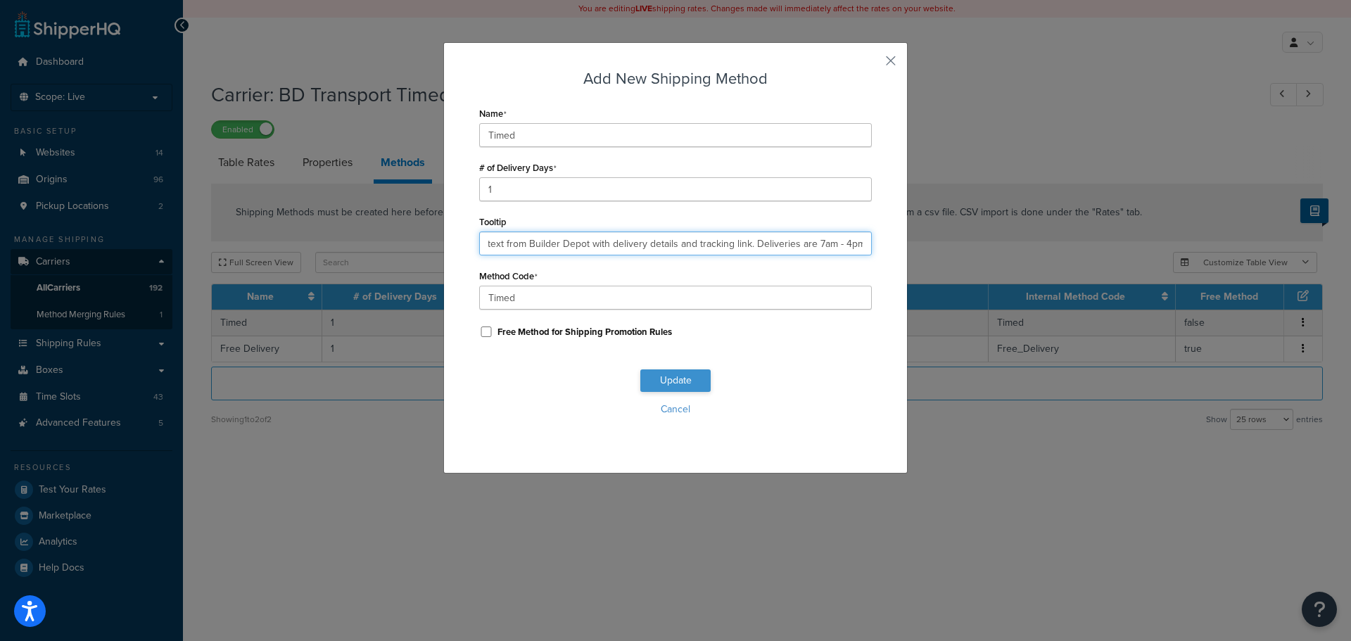
type input "You will receive a text from Builder Depot with delivery details and tracking l…"
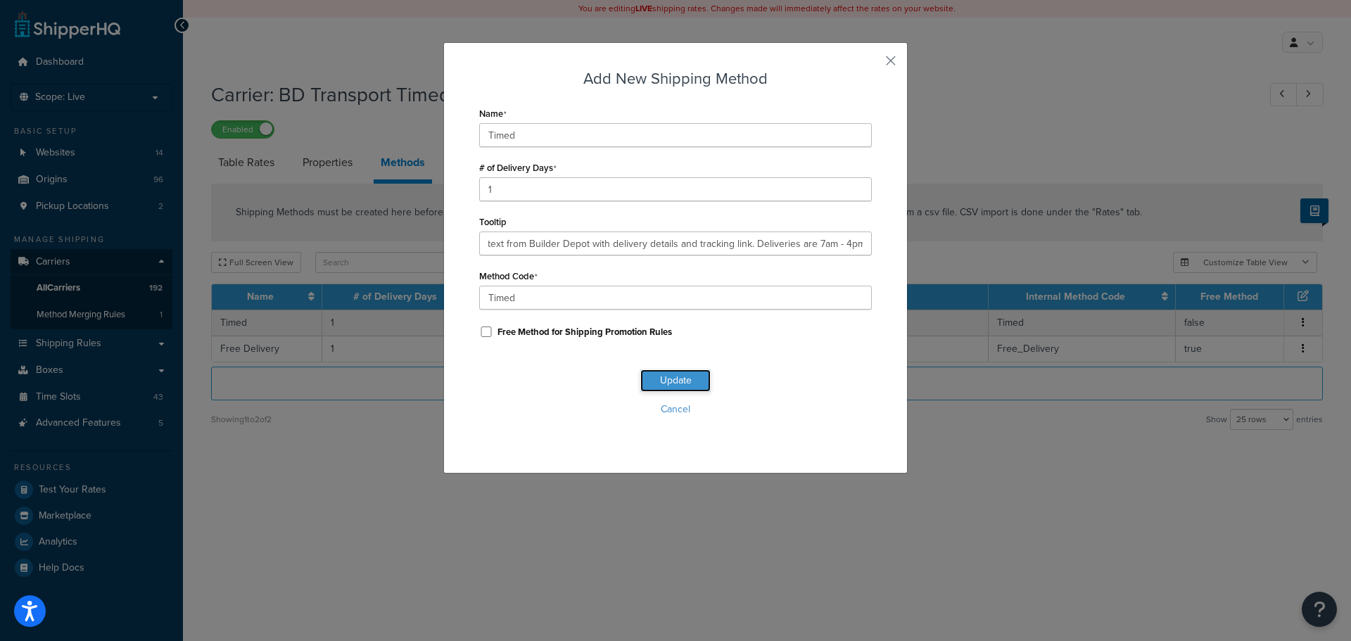
click at [656, 382] on button "Update" at bounding box center [675, 380] width 70 height 23
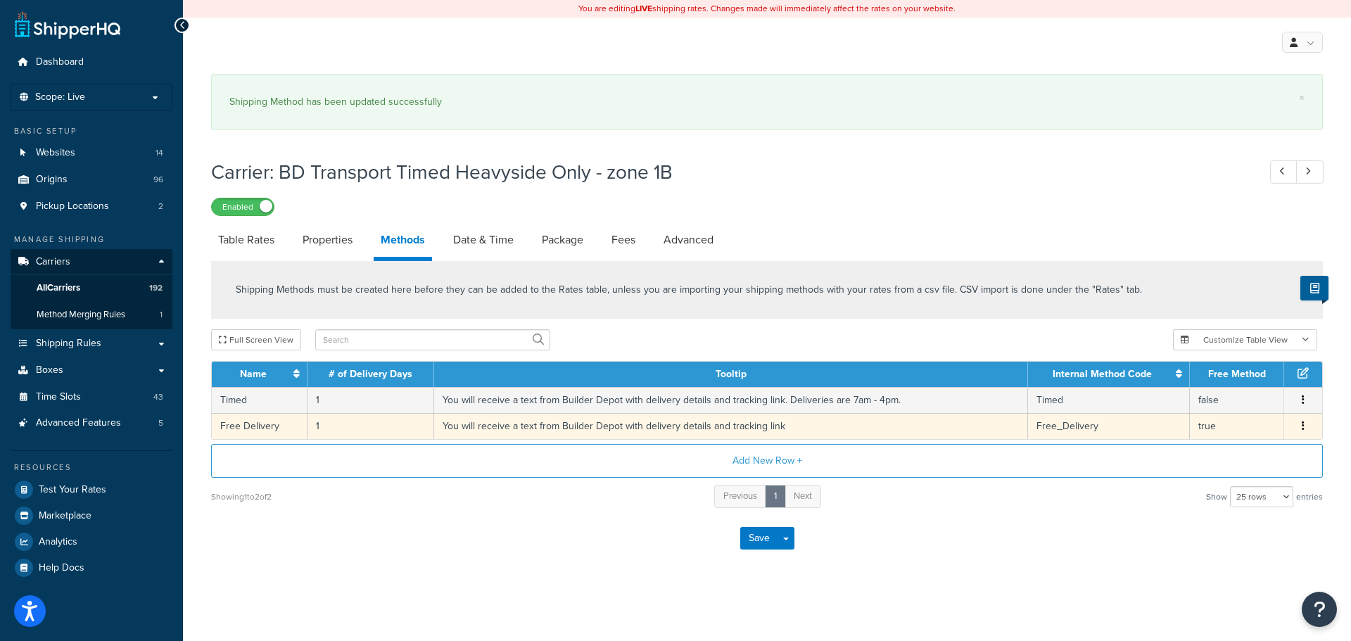
click at [665, 427] on td "You will receive a text from Builder Depot with delivery details and tracking l…" at bounding box center [731, 426] width 594 height 26
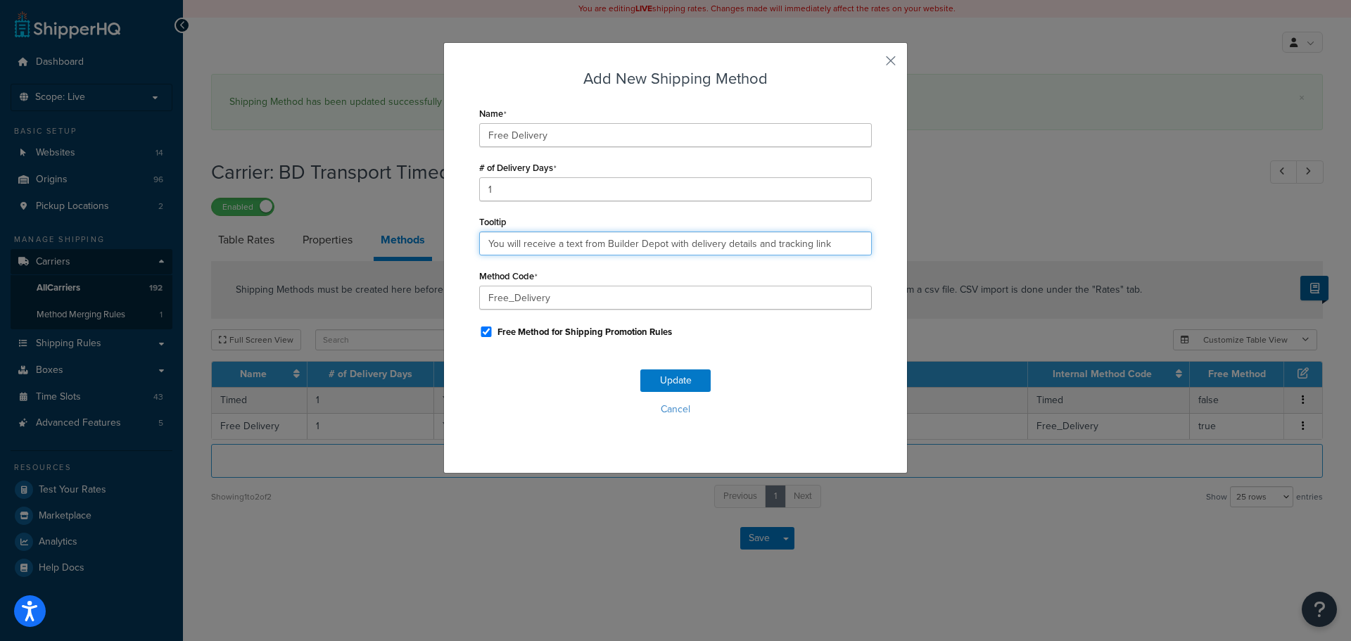
click at [574, 241] on input "You will receive a text from Builder Depot with delivery details and tracking l…" at bounding box center [675, 244] width 393 height 24
paste input ". Deliveries are 7am - 4pm."
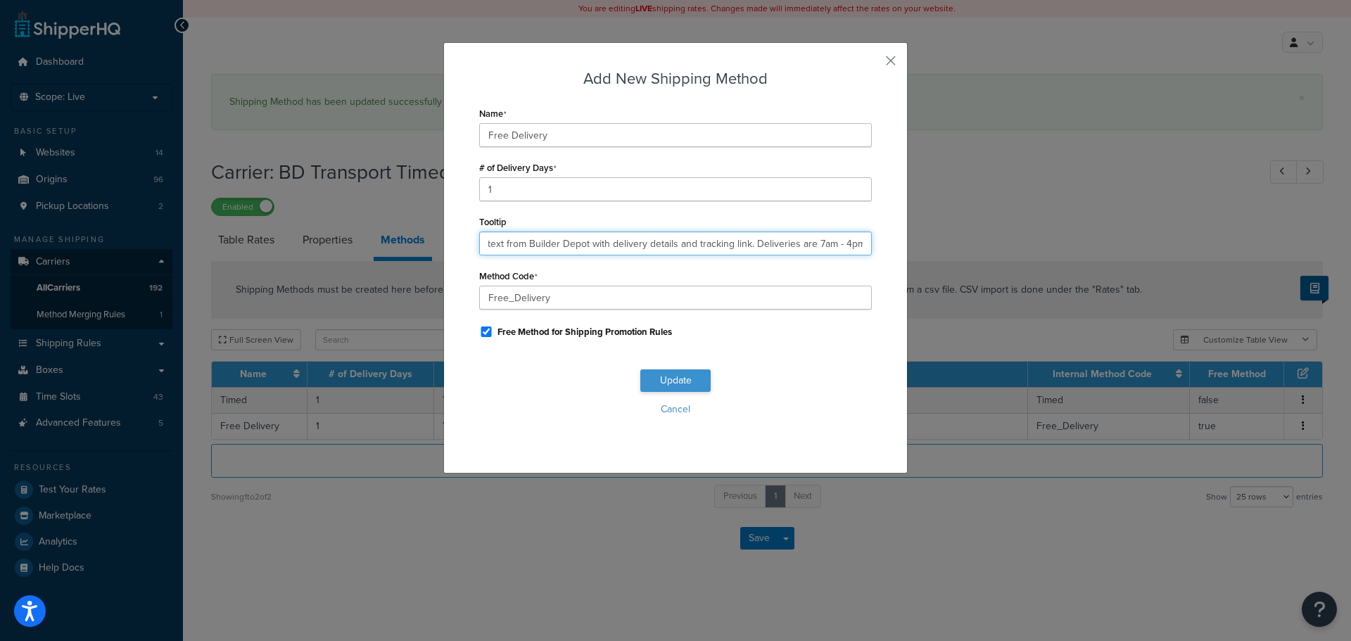
type input "You will receive a text from Builder Depot with delivery details and tracking l…"
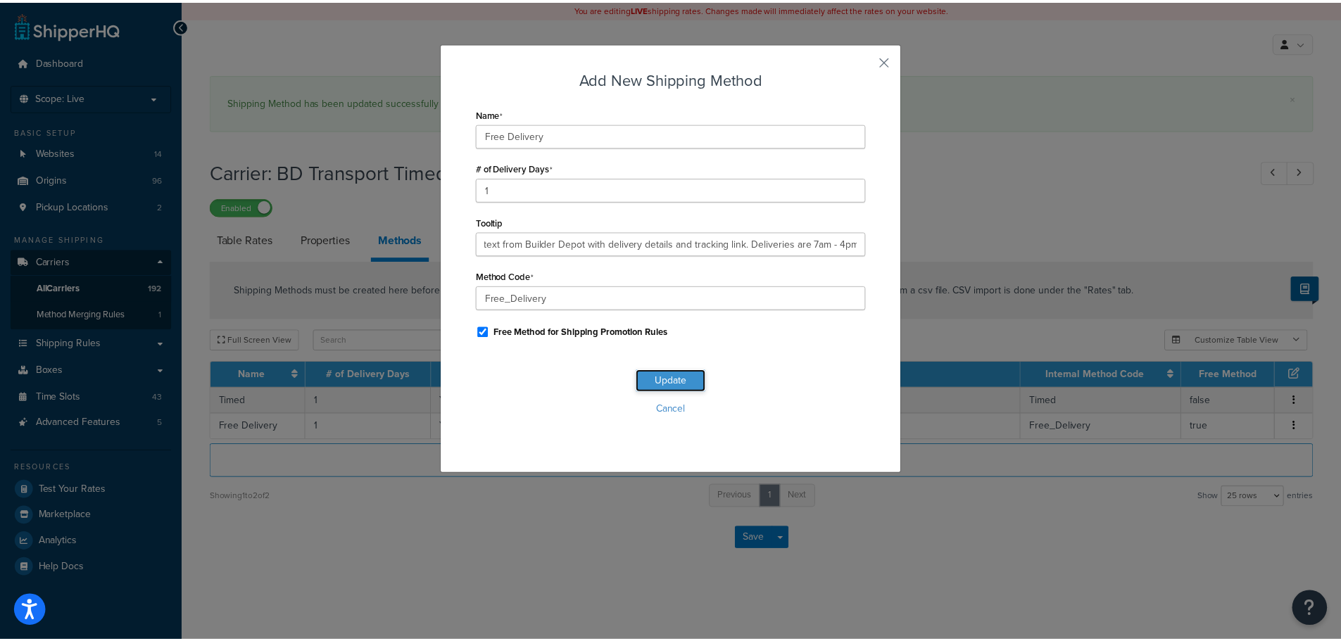
scroll to position [0, 0]
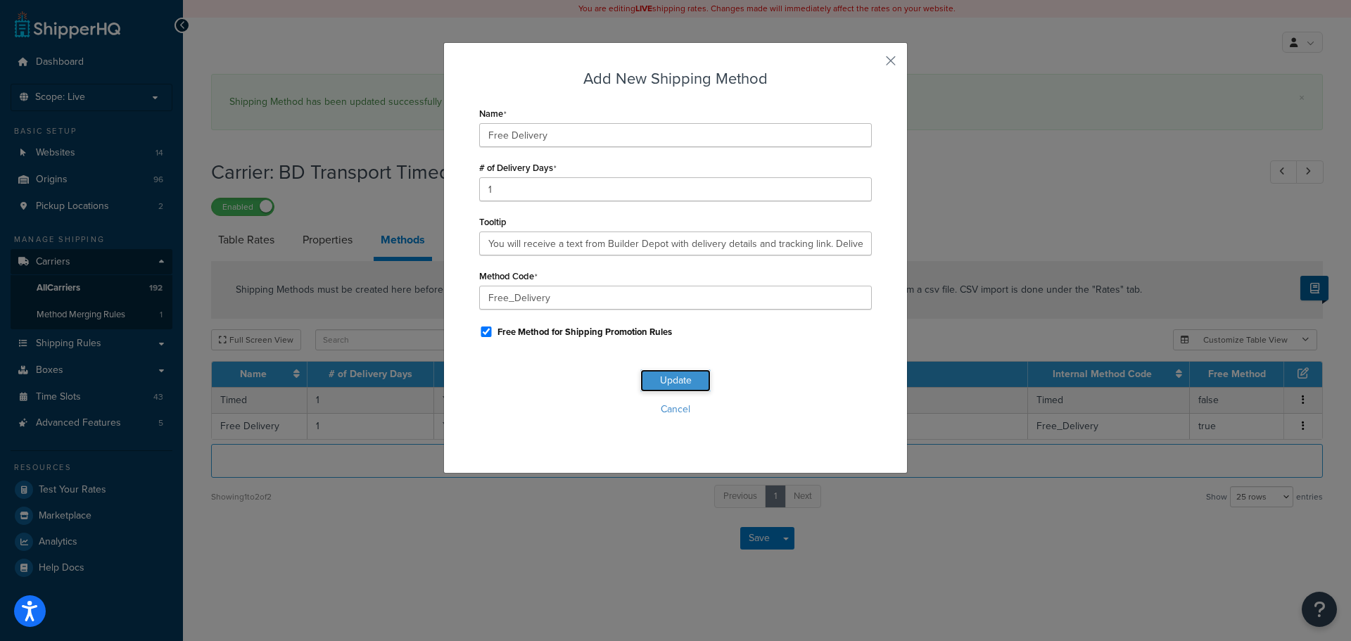
click at [665, 375] on button "Update" at bounding box center [675, 380] width 70 height 23
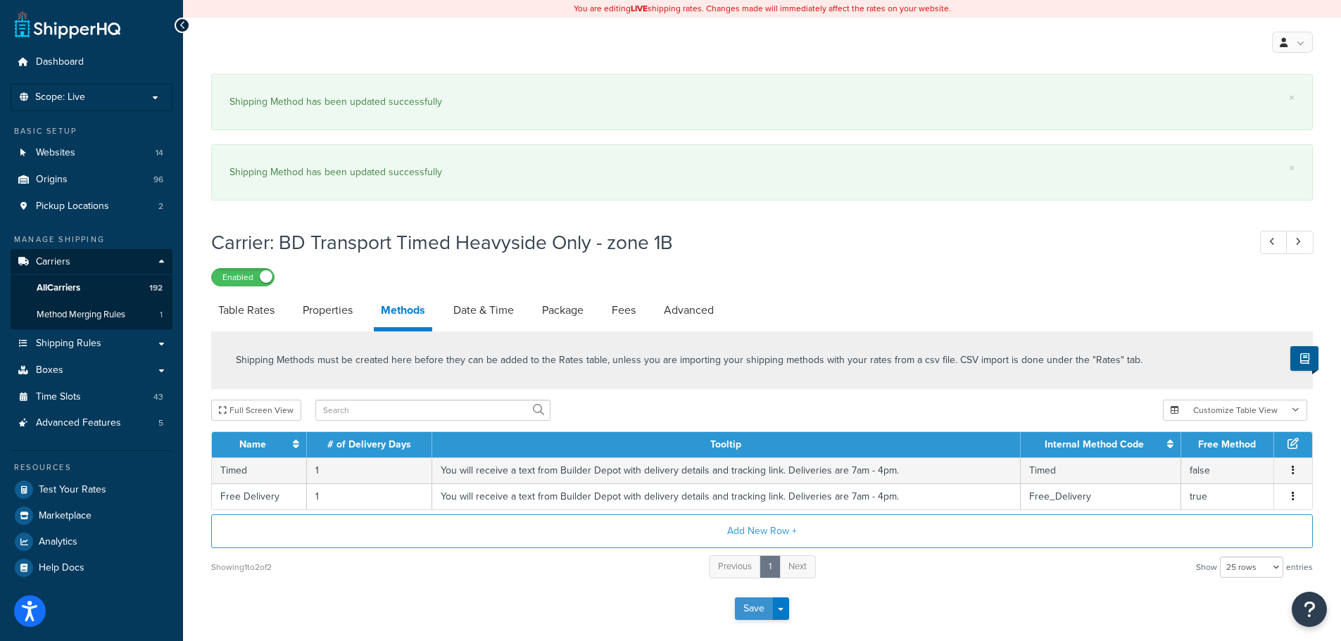
click at [742, 611] on button "Save" at bounding box center [754, 609] width 38 height 23
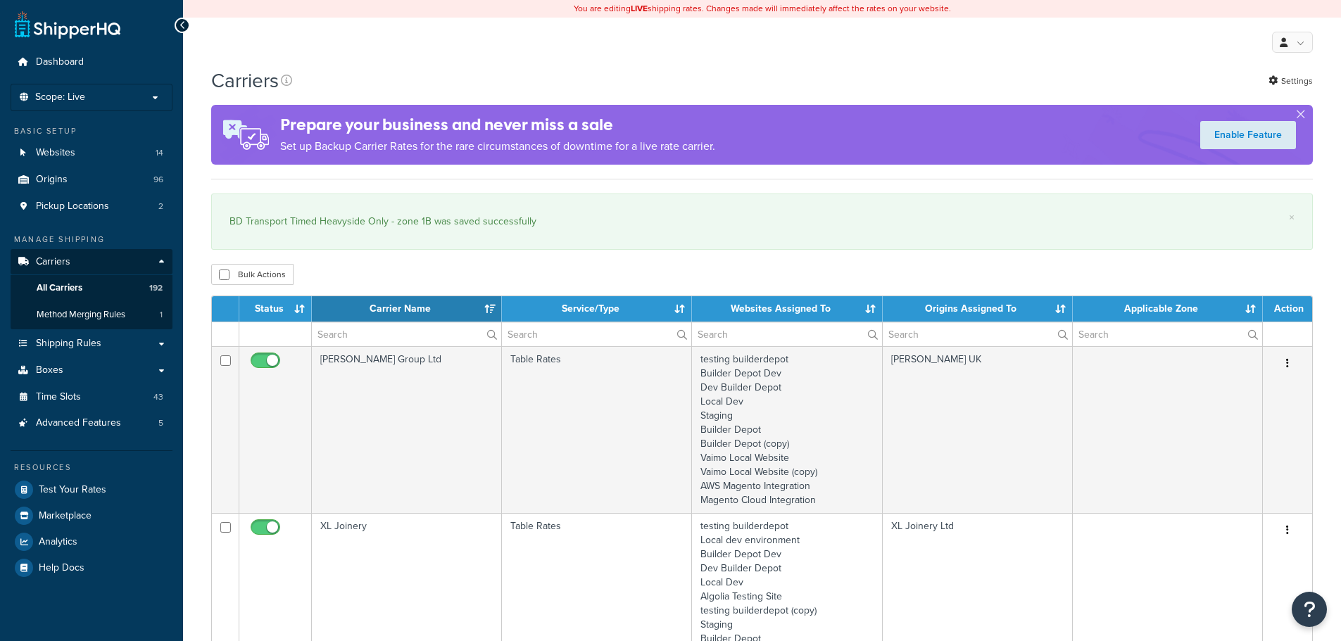
select select "15"
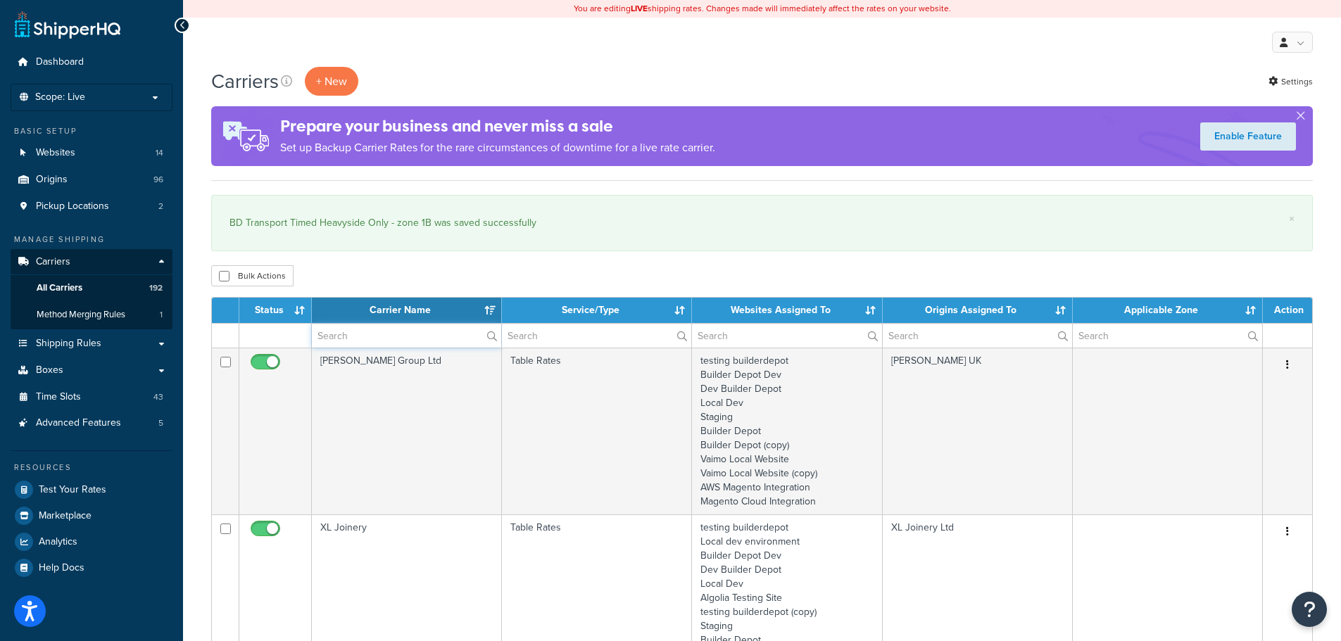
click at [377, 331] on input "text" at bounding box center [406, 336] width 189 height 24
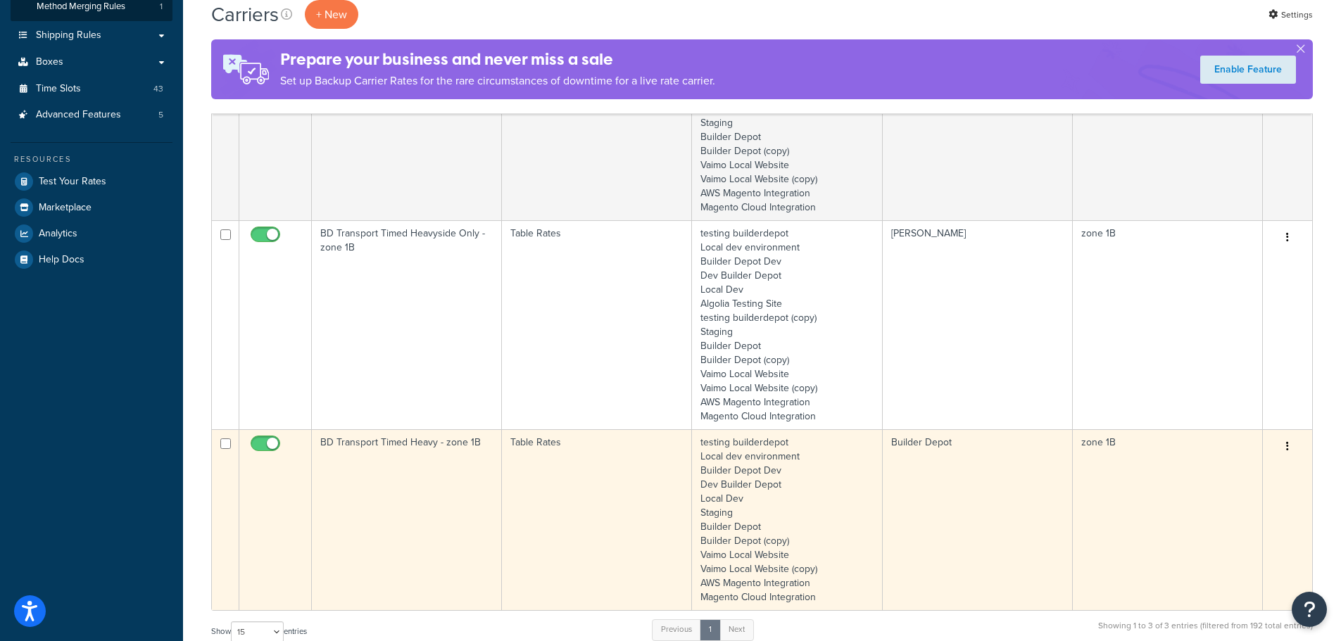
scroll to position [422, 0]
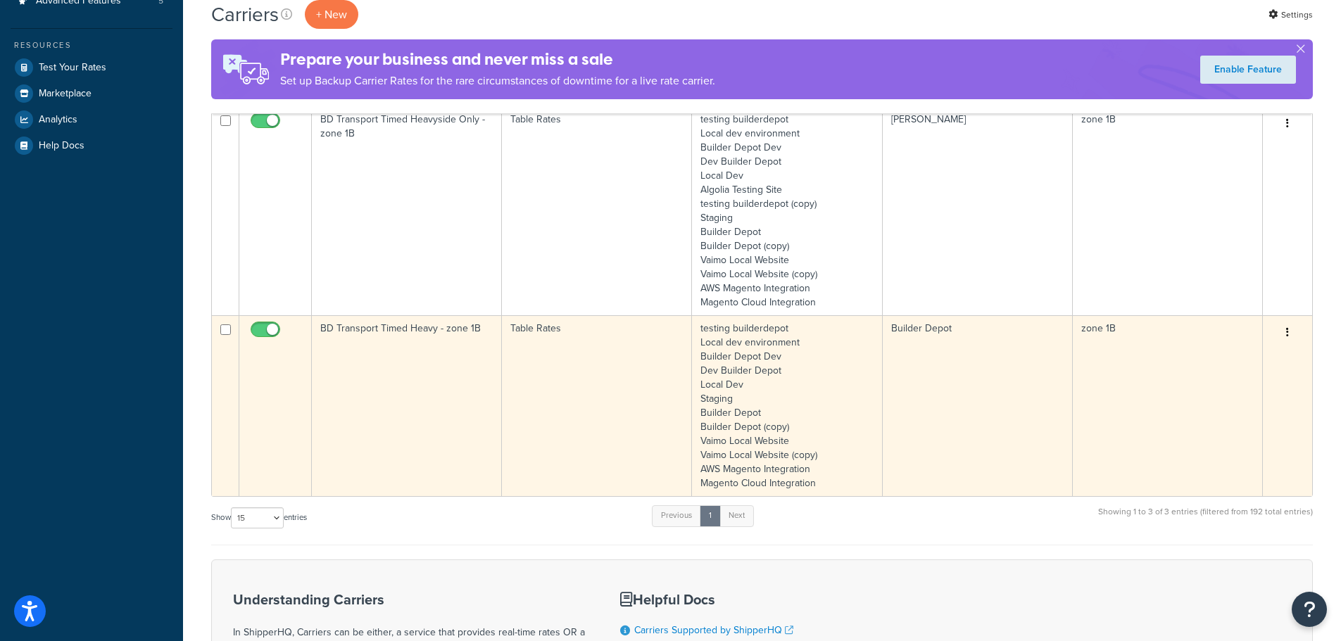
type input "1b"
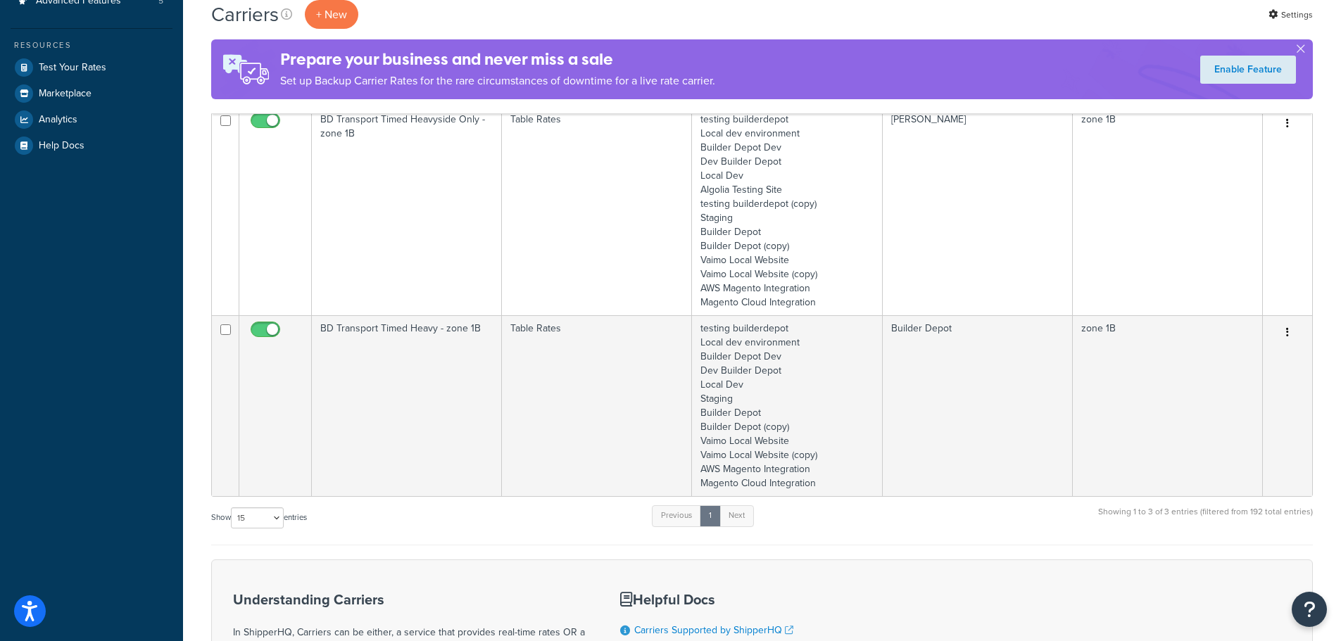
click at [389, 401] on td "BD Transport Timed Heavy - zone 1B" at bounding box center [407, 405] width 190 height 181
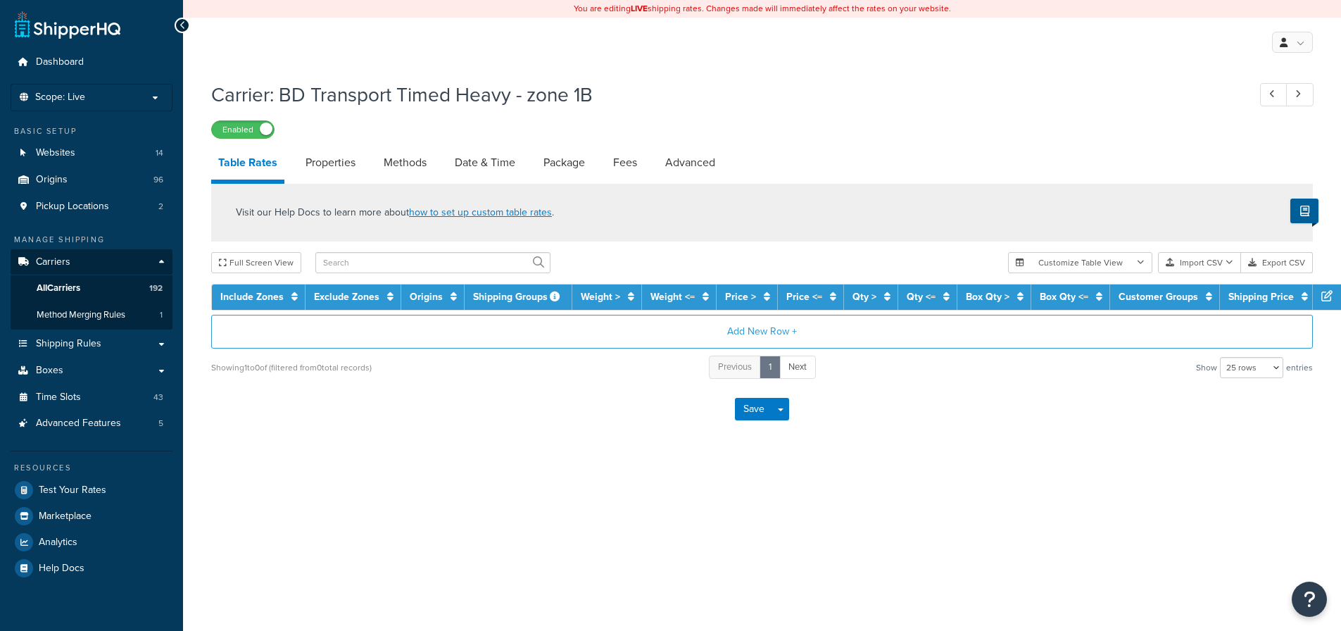
select select "25"
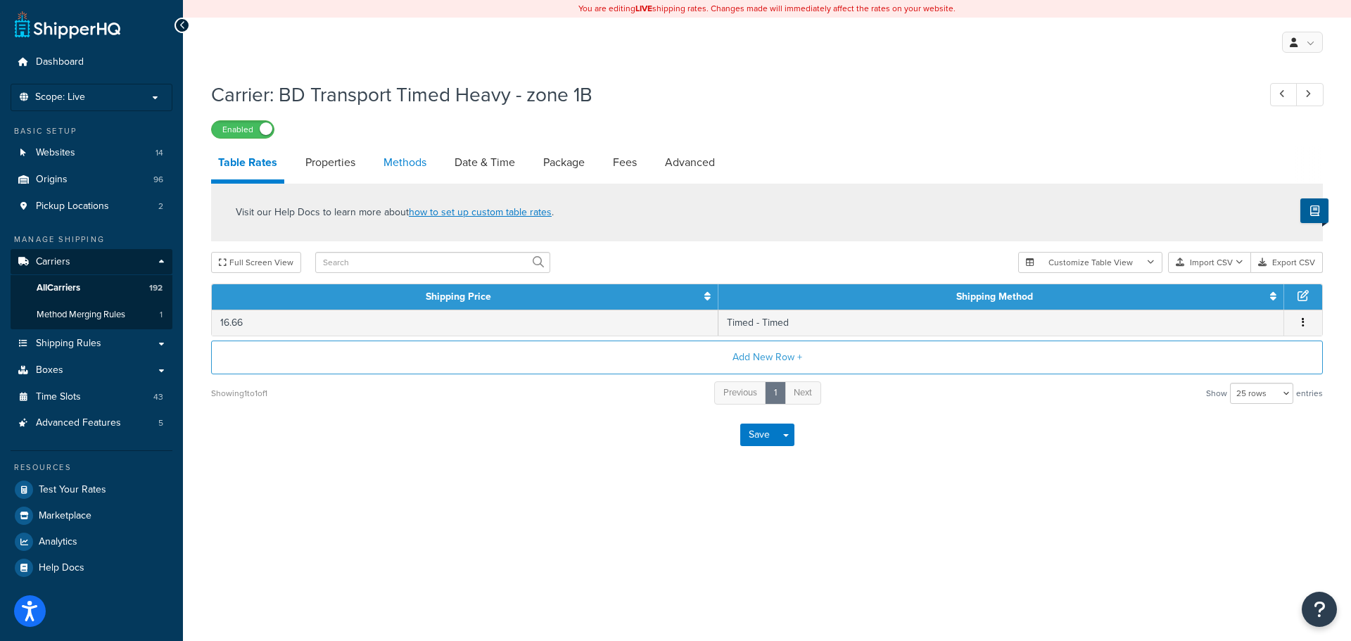
click at [410, 163] on link "Methods" at bounding box center [405, 163] width 57 height 34
select select "25"
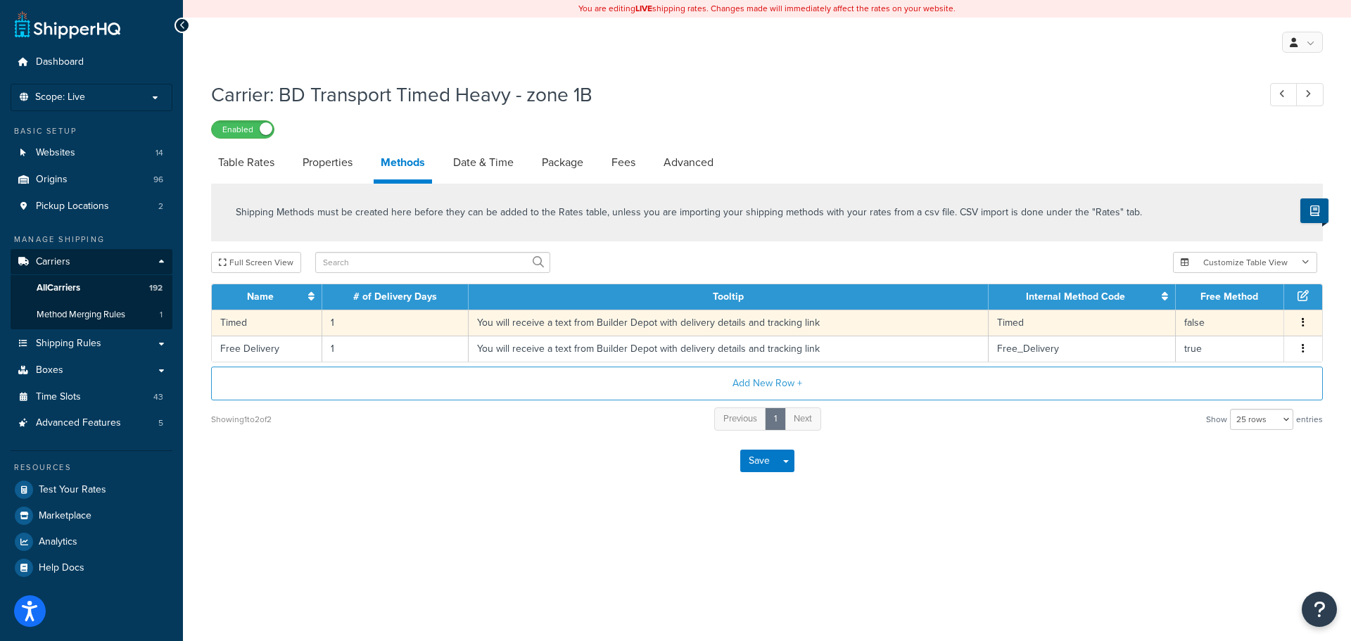
click at [493, 326] on td "You will receive a text from Builder Depot with delivery details and tracking l…" at bounding box center [729, 323] width 520 height 26
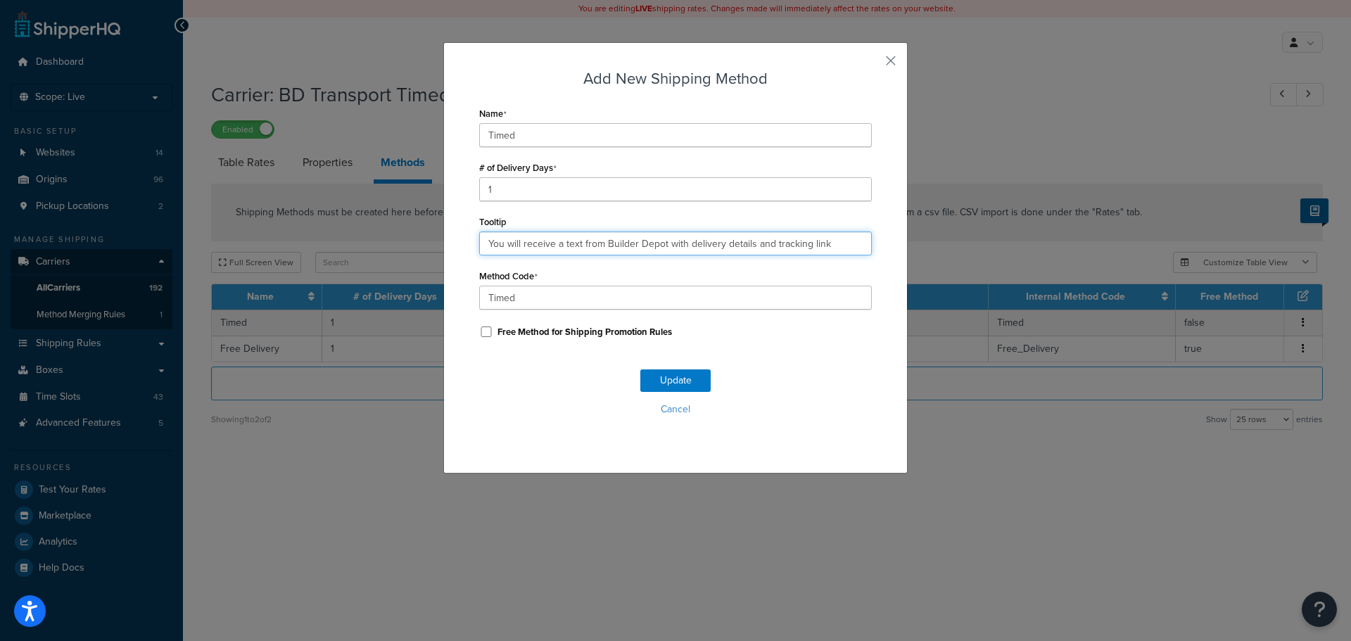
click at [539, 236] on input "You will receive a text from Builder Depot with delivery details and tracking l…" at bounding box center [675, 244] width 393 height 24
paste input ". Deliveries are 7am - 4pm."
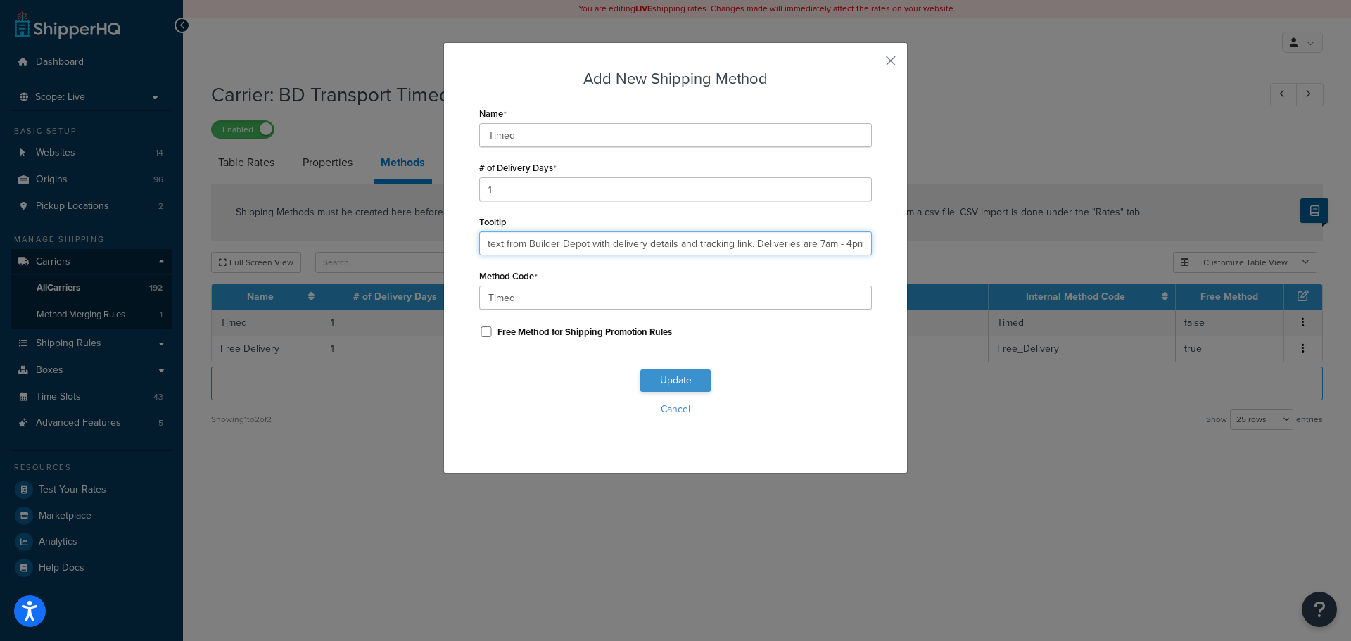
type input "You will receive a text from Builder Depot with delivery details and tracking l…"
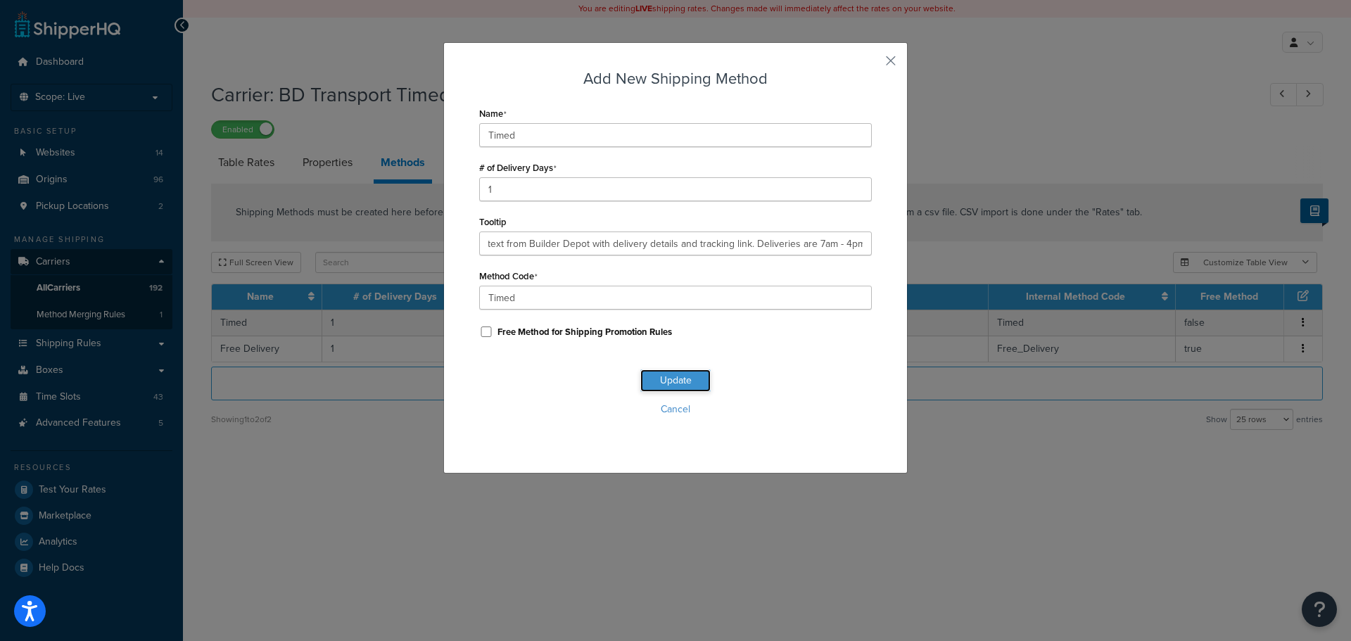
click at [694, 377] on button "Update" at bounding box center [675, 380] width 70 height 23
click at [692, 374] on button "Update" at bounding box center [675, 380] width 70 height 23
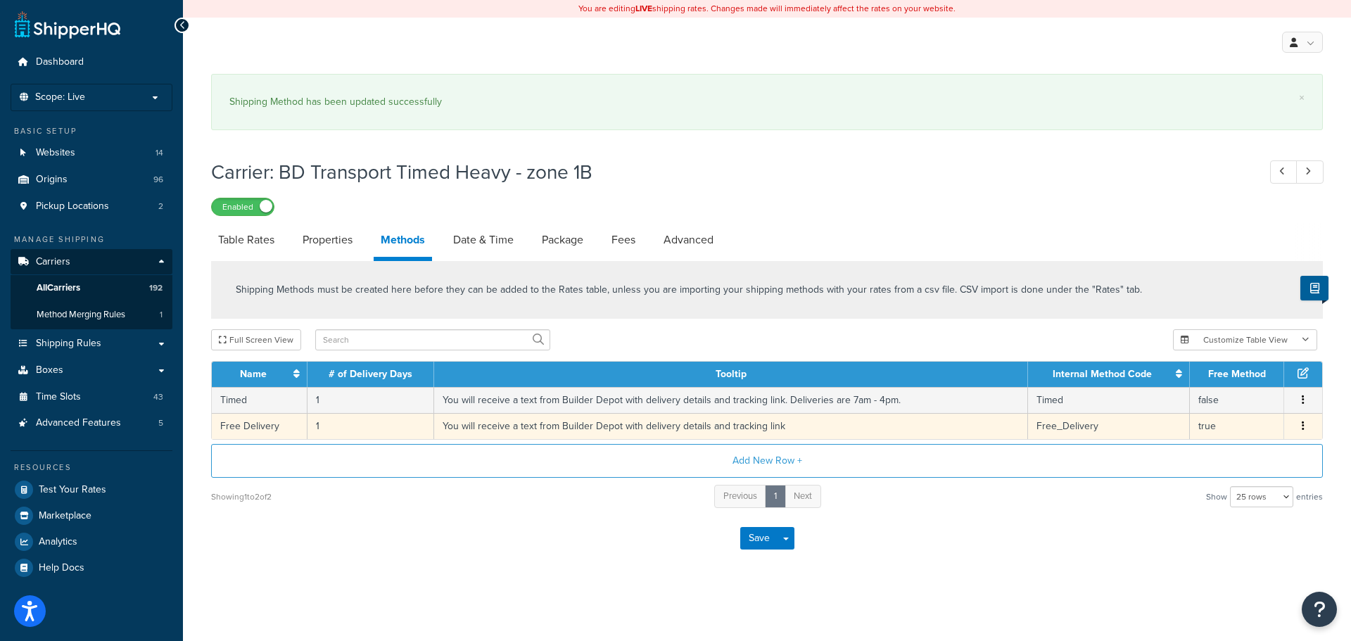
click at [685, 424] on td "You will receive a text from Builder Depot with delivery details and tracking l…" at bounding box center [731, 426] width 594 height 26
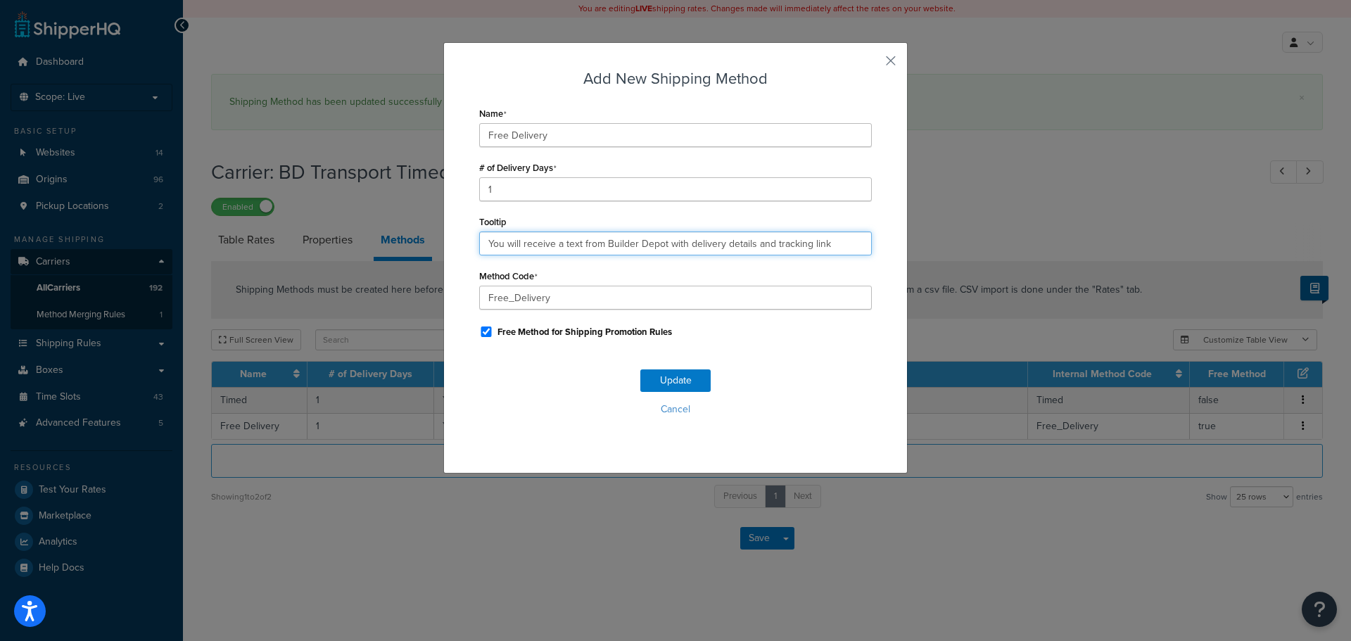
click at [583, 240] on input "You will receive a text from Builder Depot with delivery details and tracking l…" at bounding box center [675, 244] width 393 height 24
paste input ". Deliveries are 7am - 4pm."
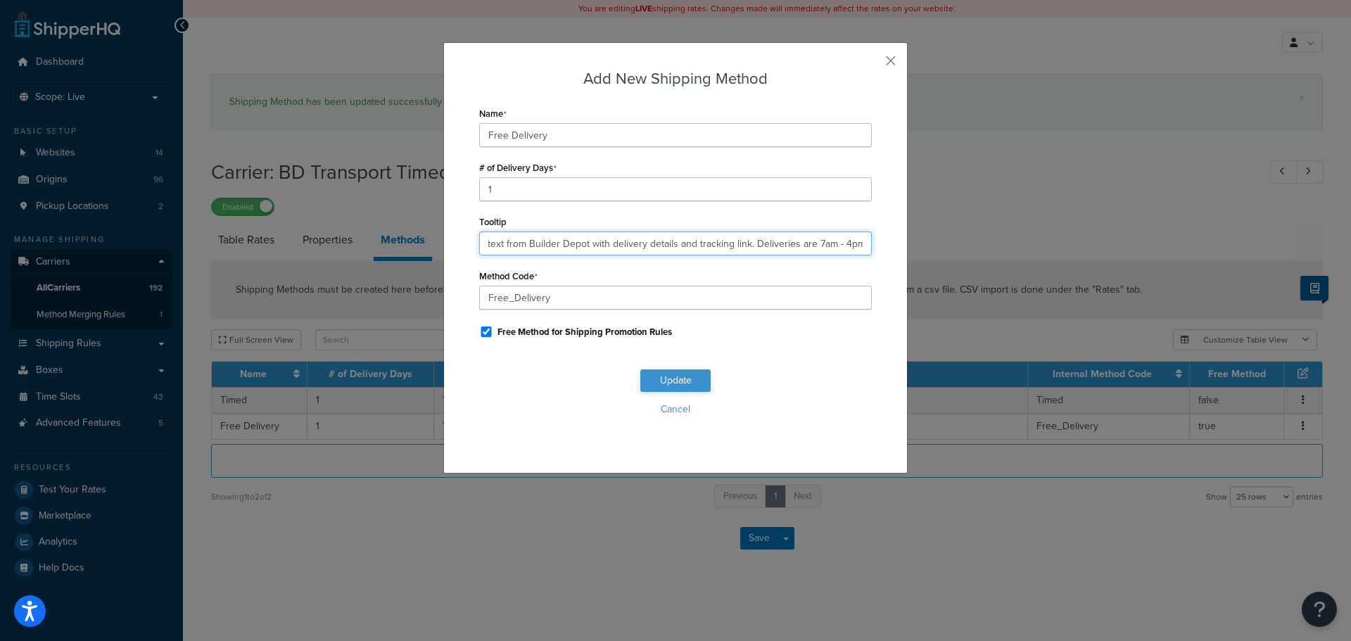
type input "You will receive a text from Builder Depot with delivery details and tracking l…"
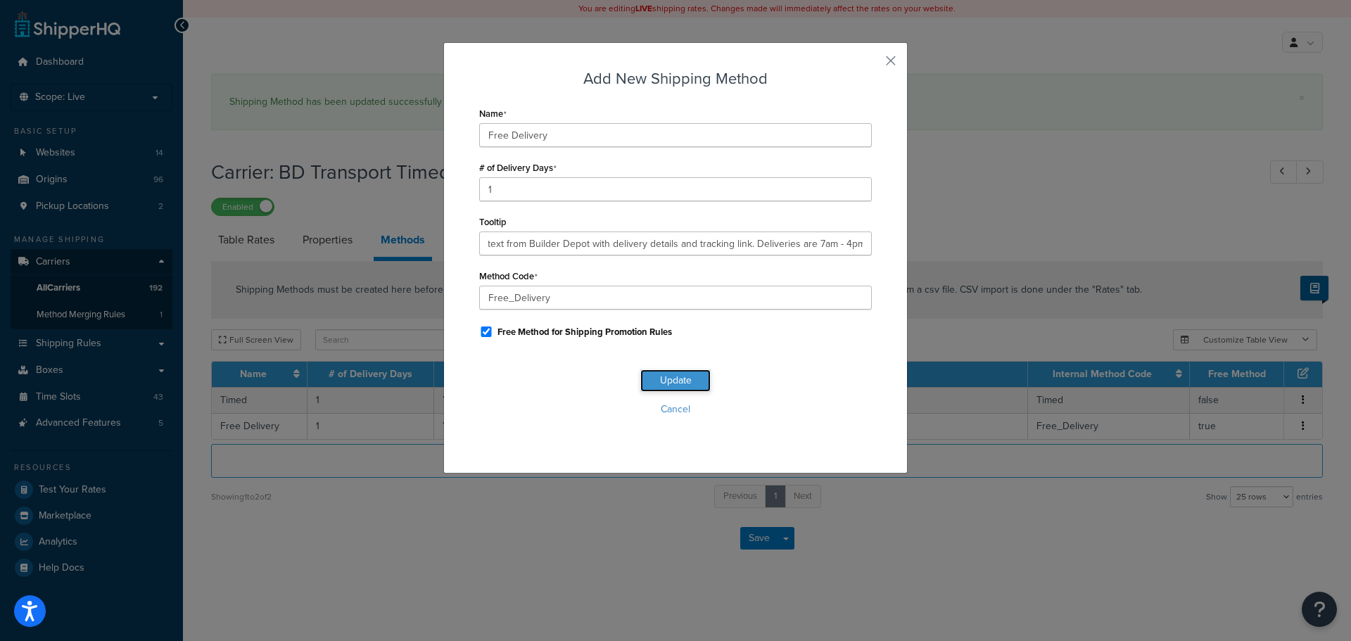
scroll to position [0, 0]
click at [656, 385] on button "Update" at bounding box center [675, 380] width 70 height 23
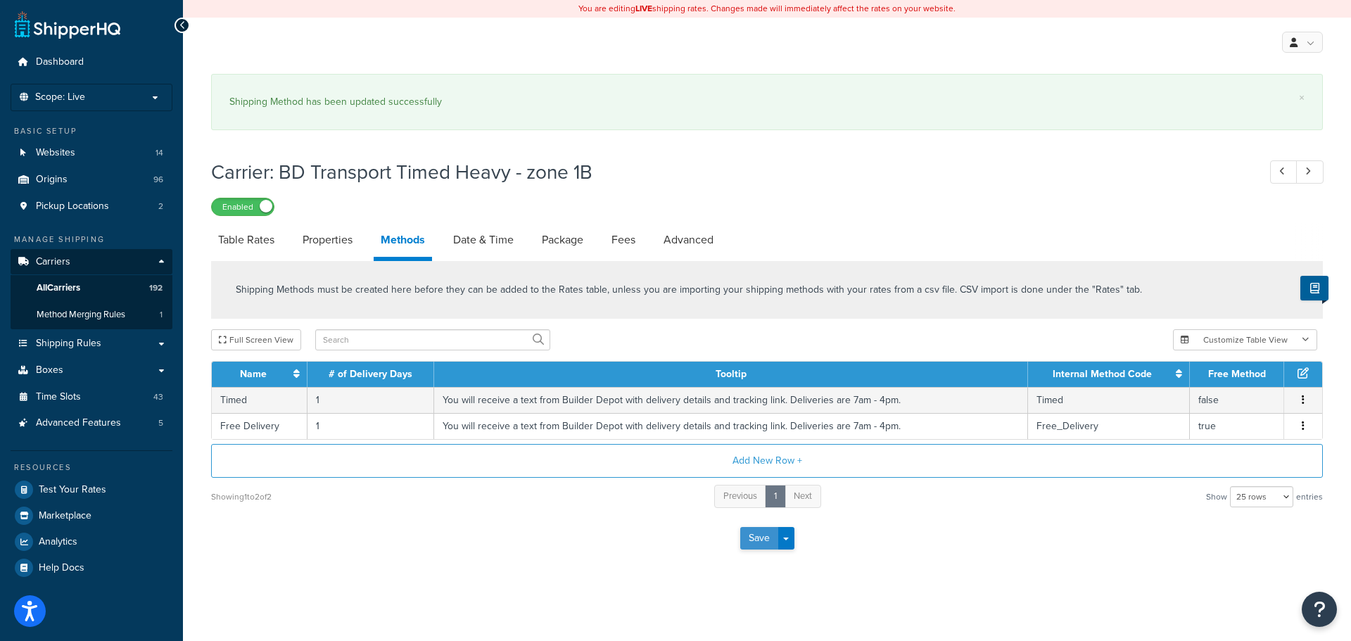
click at [757, 536] on button "Save" at bounding box center [759, 538] width 38 height 23
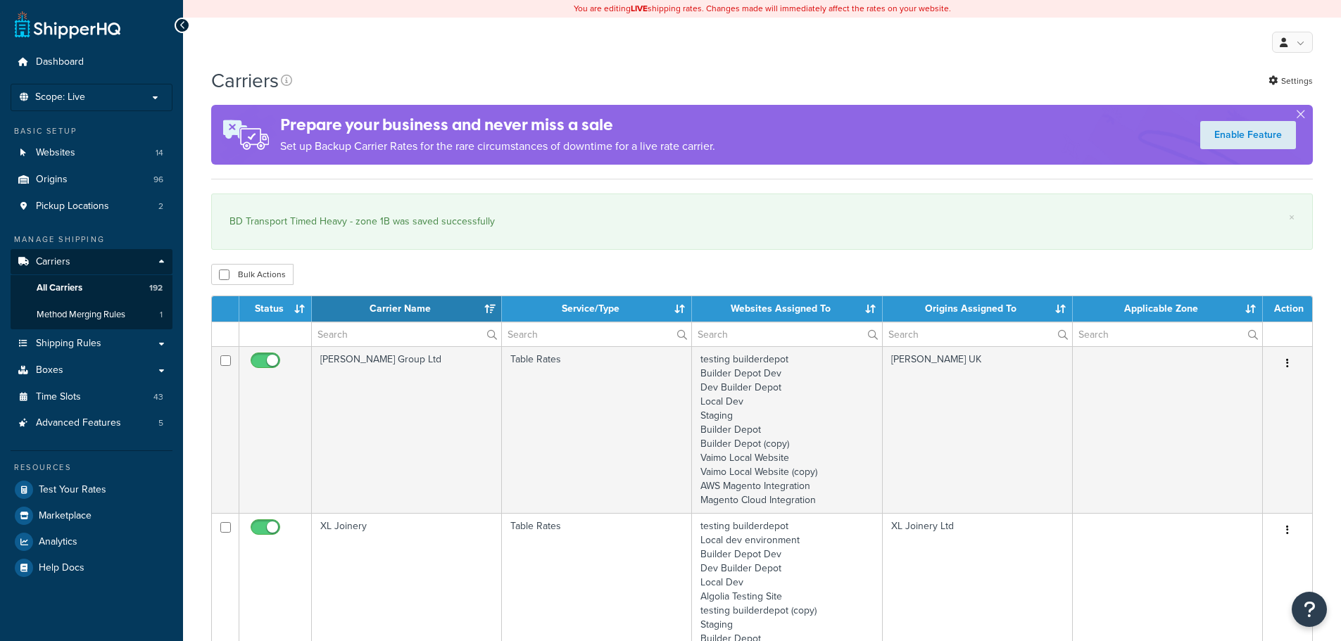
select select "15"
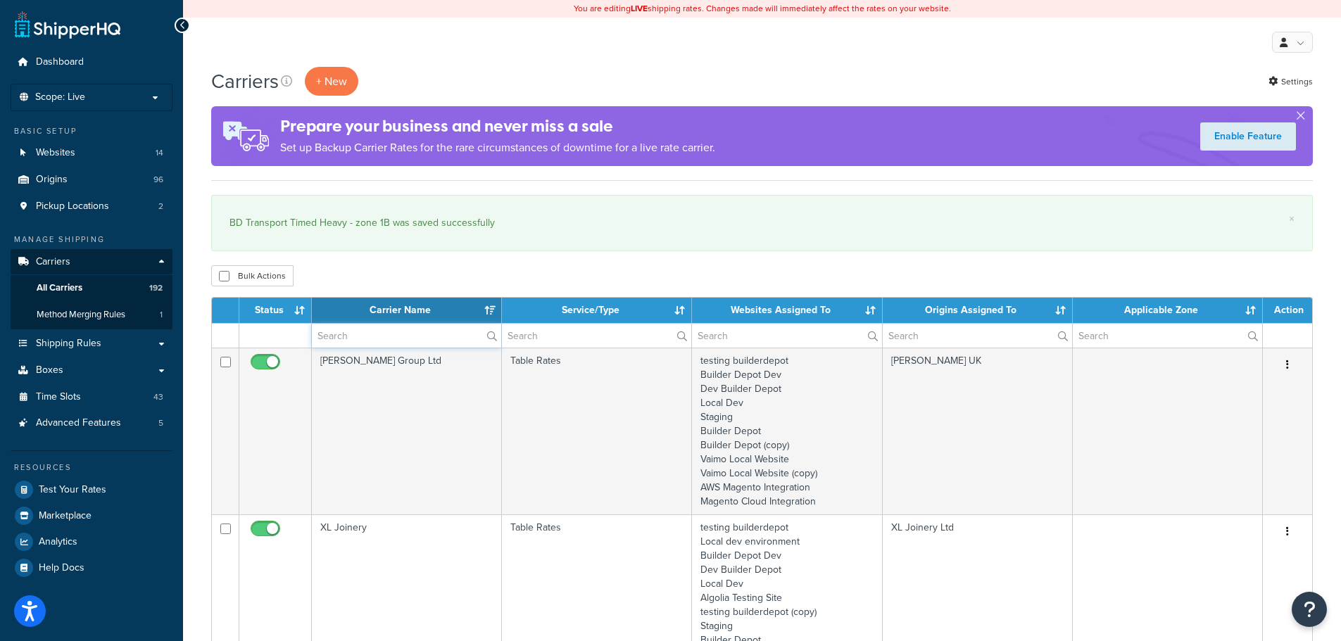
click at [390, 326] on input "text" at bounding box center [406, 336] width 189 height 24
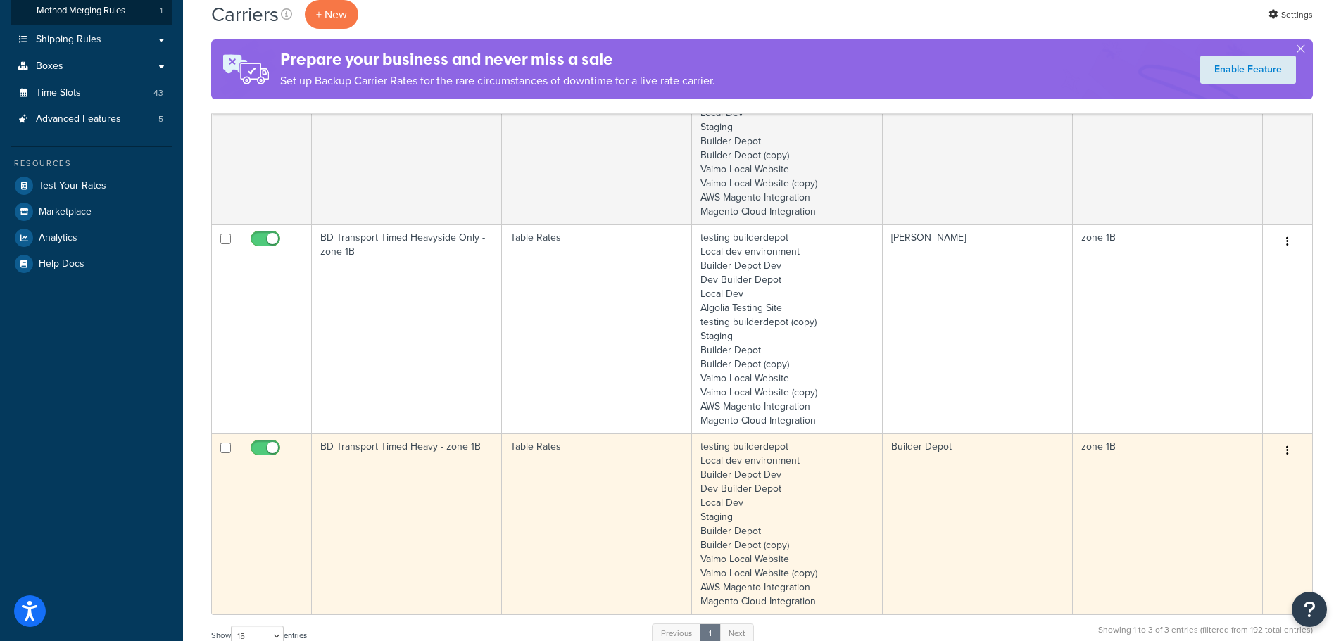
scroll to position [422, 0]
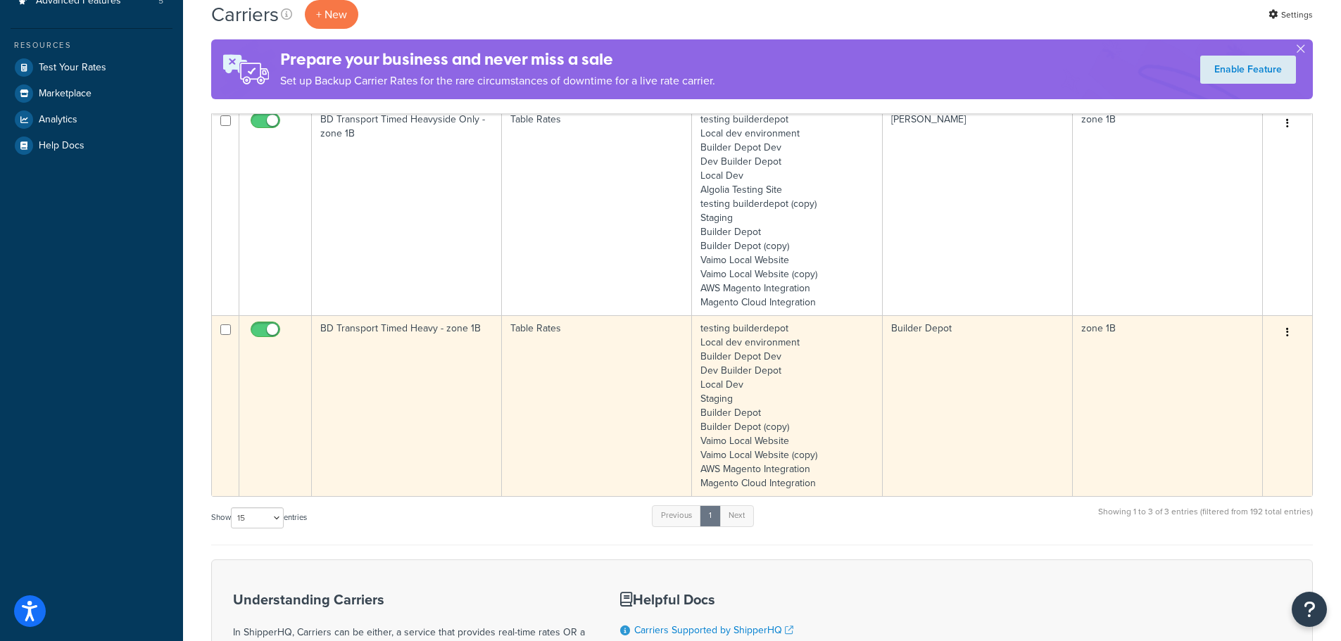
type input "1b"
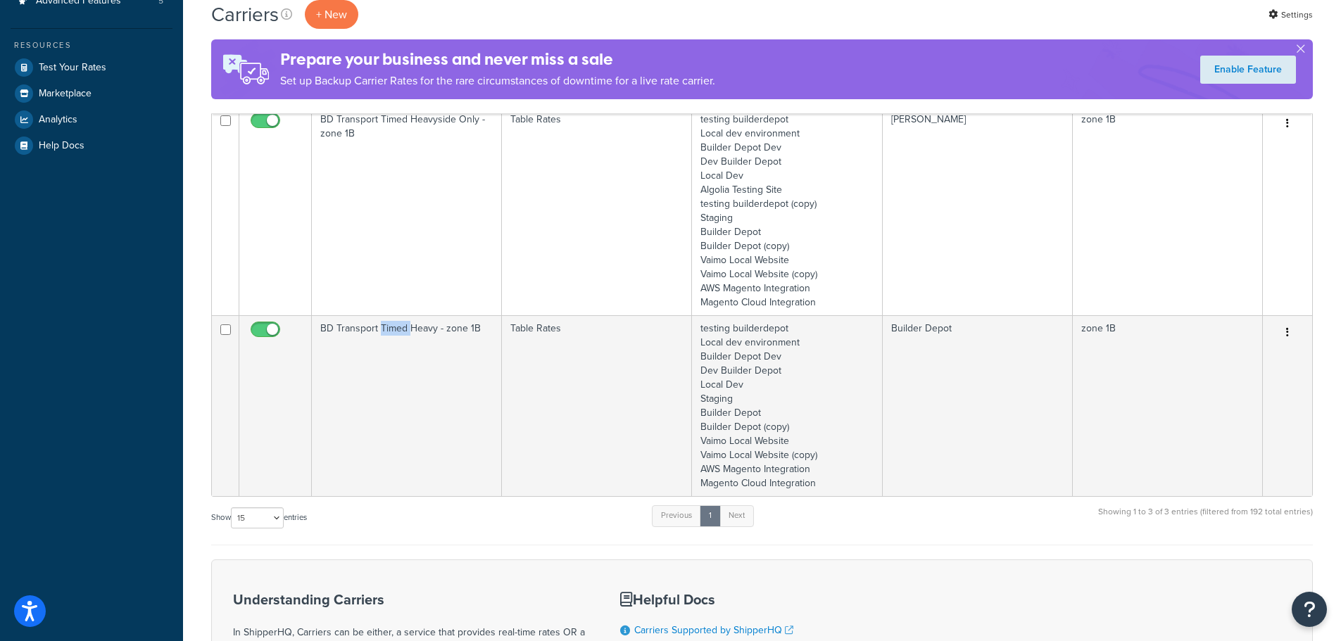
click at [381, 414] on td "BD Transport Timed Heavy - zone 1B" at bounding box center [407, 405] width 190 height 181
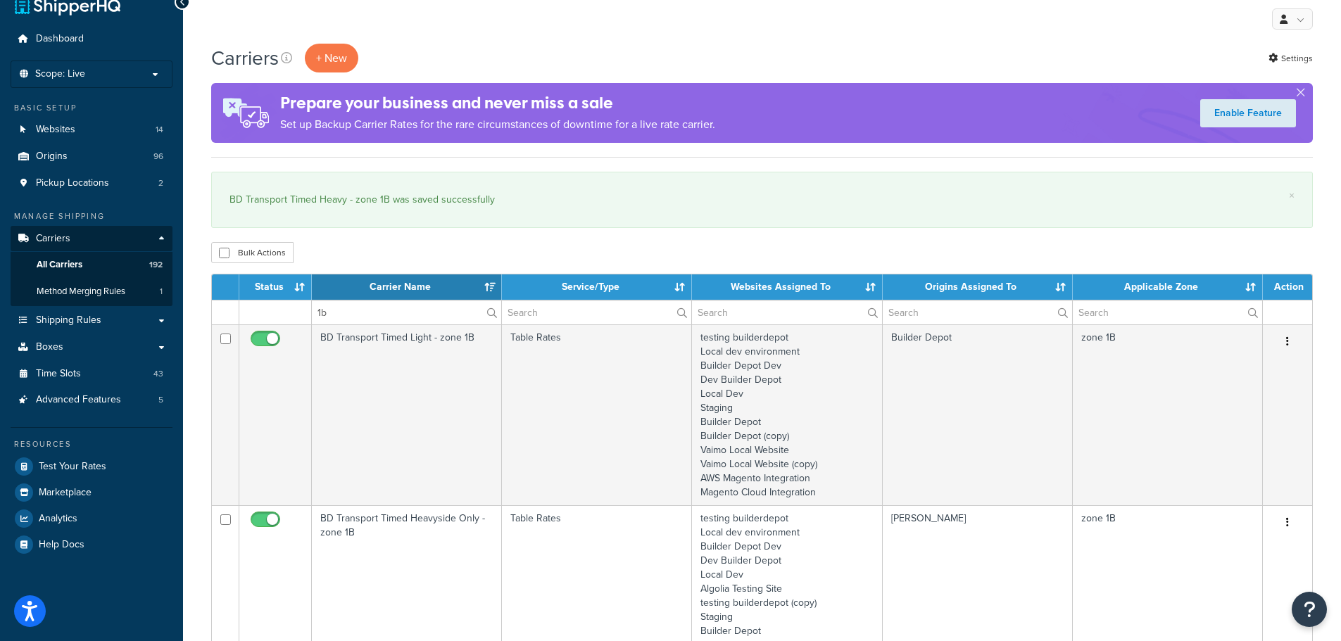
scroll to position [0, 0]
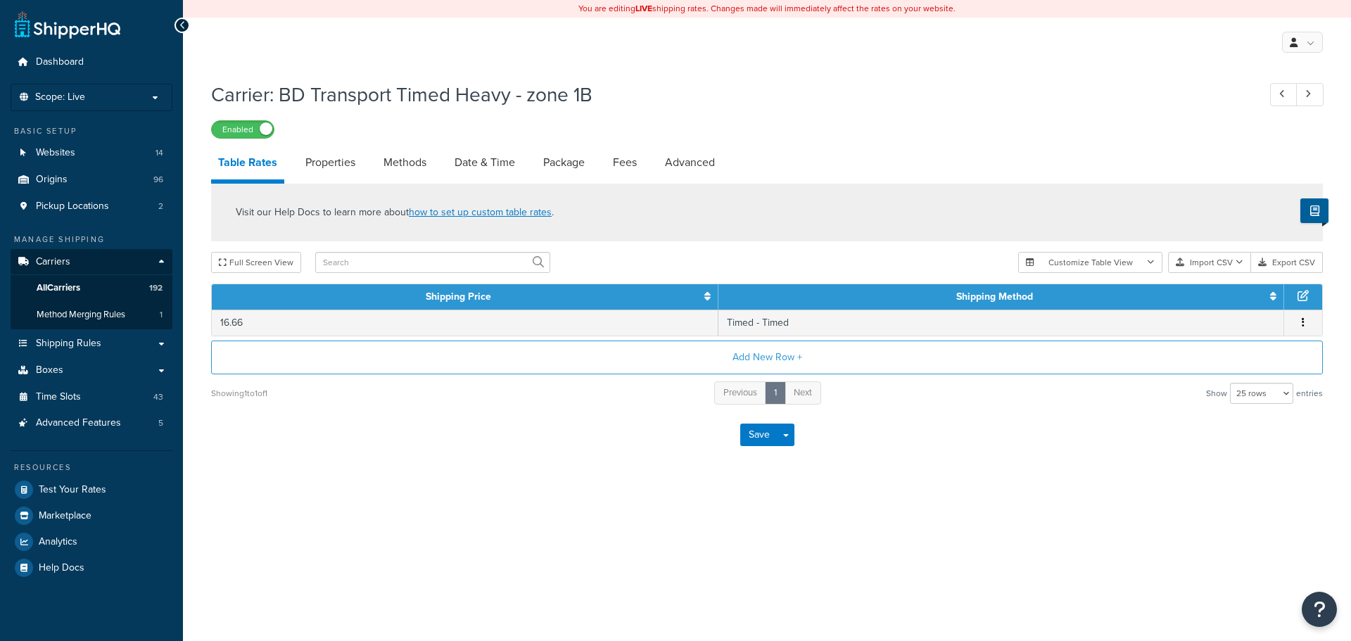
select select "25"
click at [420, 163] on link "Methods" at bounding box center [405, 163] width 57 height 34
select select "25"
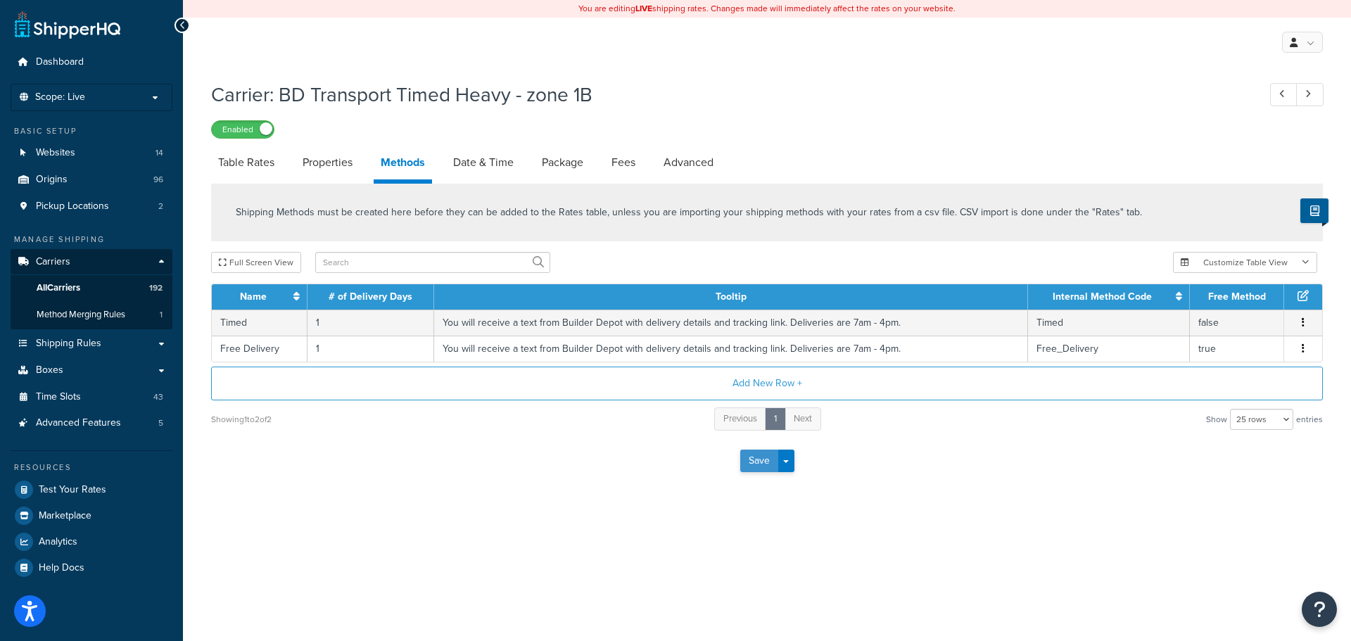
click at [767, 459] on button "Save" at bounding box center [759, 461] width 38 height 23
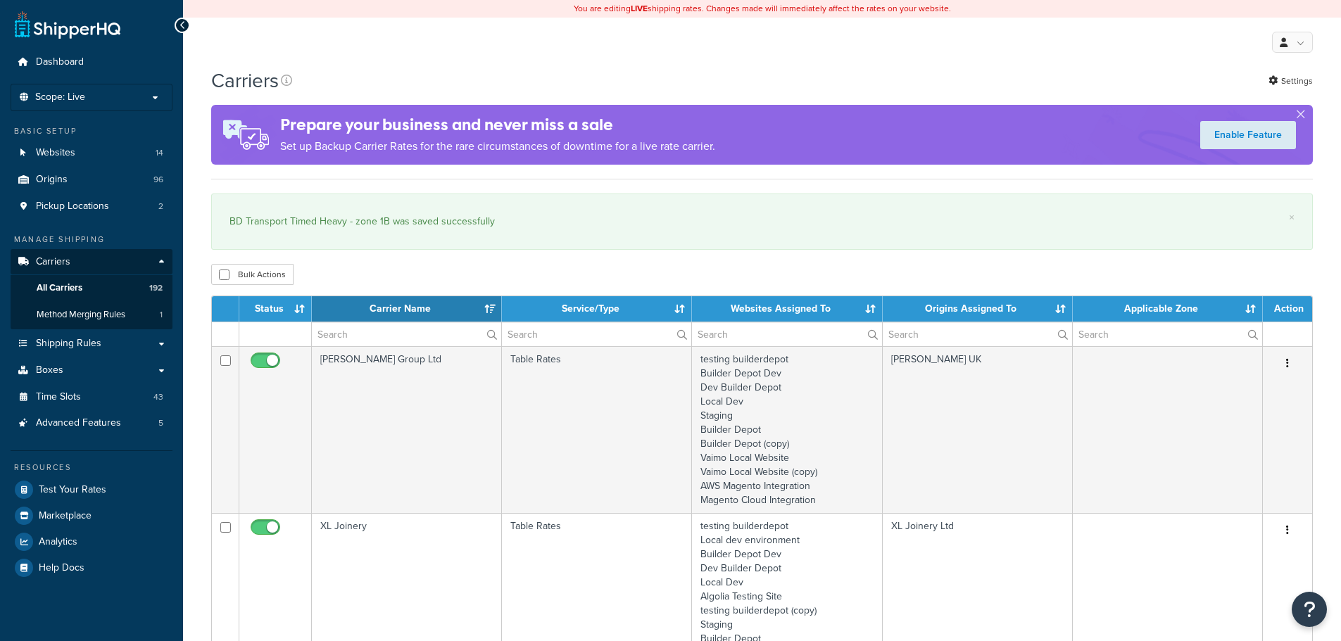
select select "15"
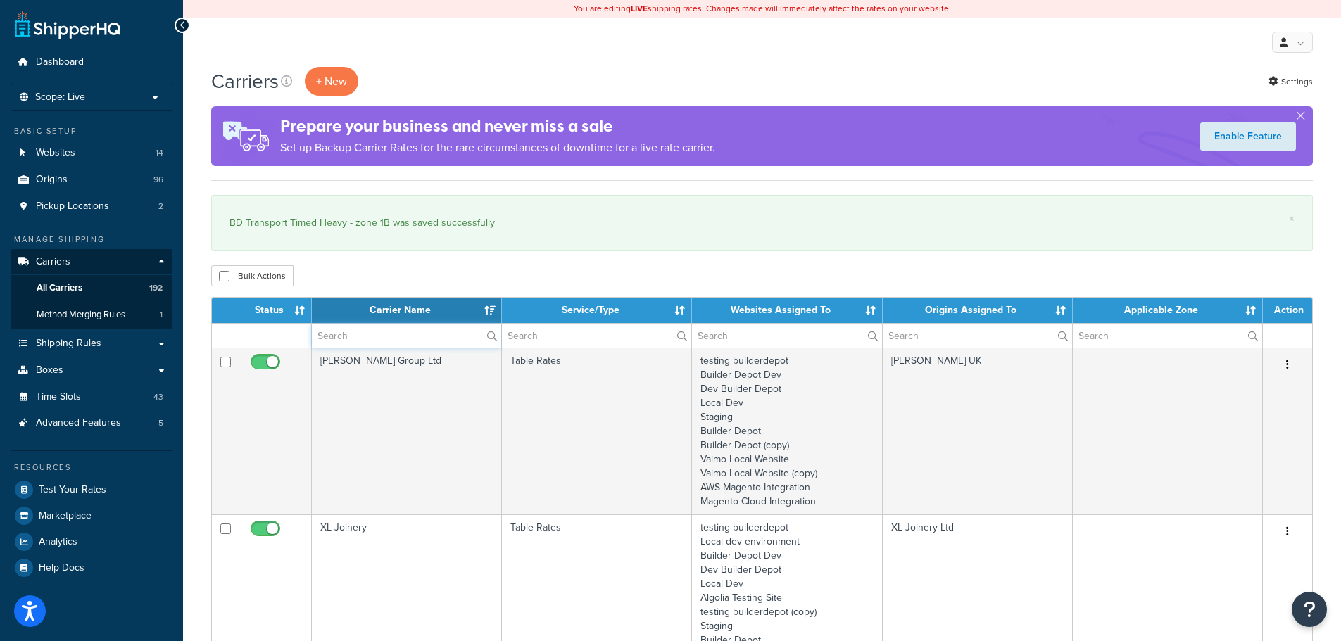
click at [403, 342] on input "text" at bounding box center [406, 336] width 189 height 24
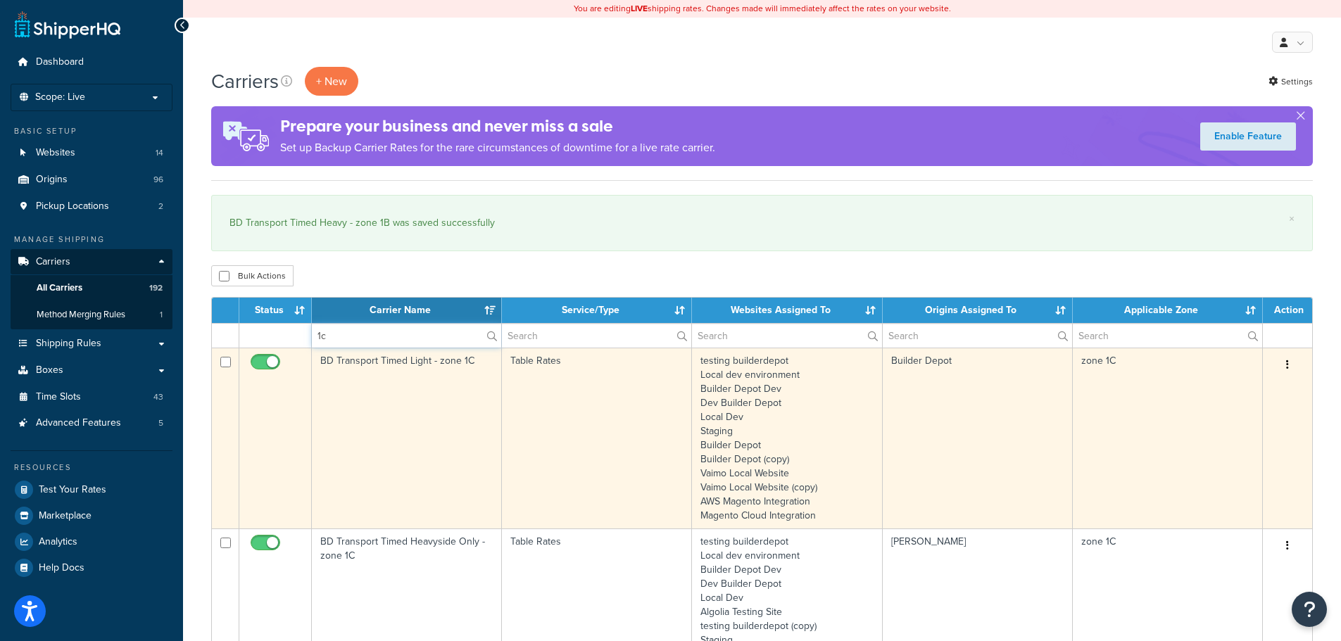
type input "1c"
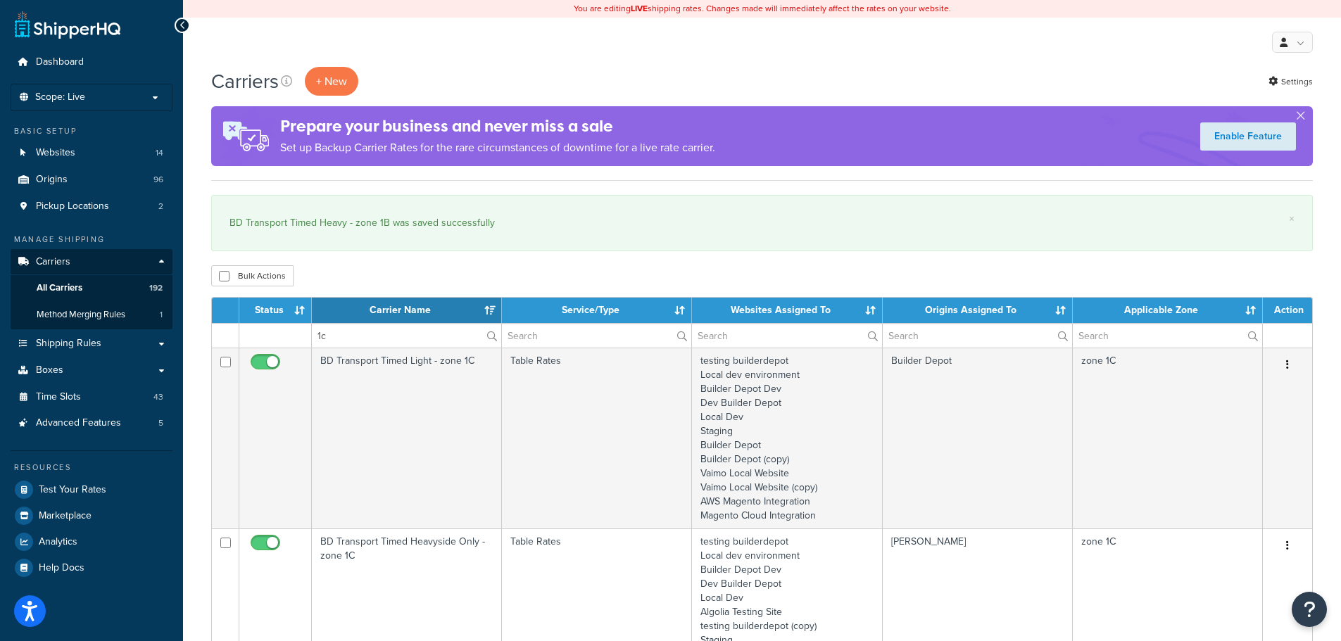
click at [395, 393] on td "BD Transport Timed Light - zone 1C" at bounding box center [407, 438] width 190 height 181
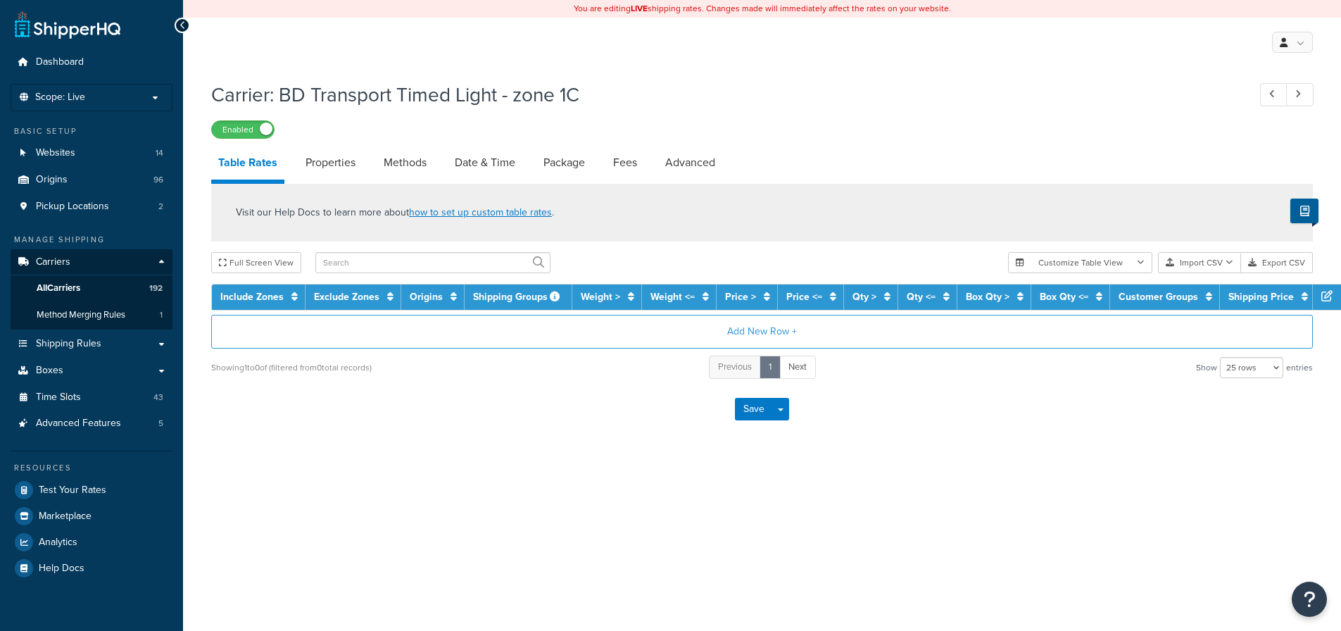
select select "25"
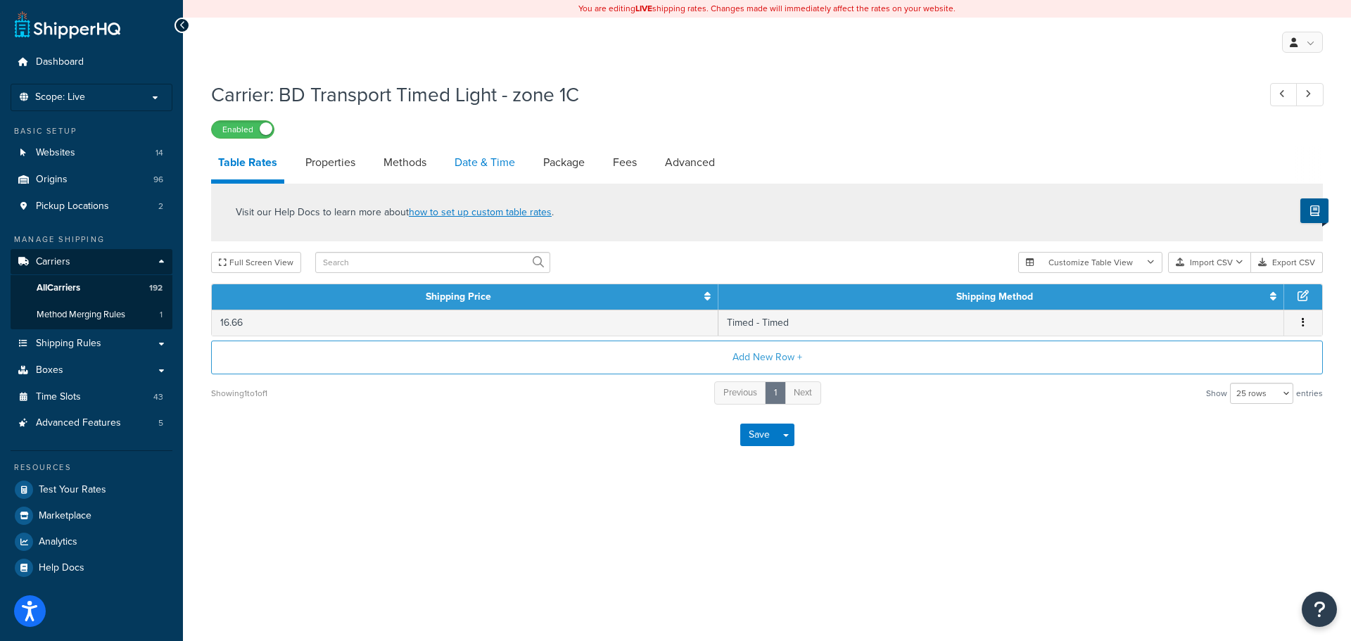
click at [474, 160] on link "Date & Time" at bounding box center [485, 163] width 75 height 34
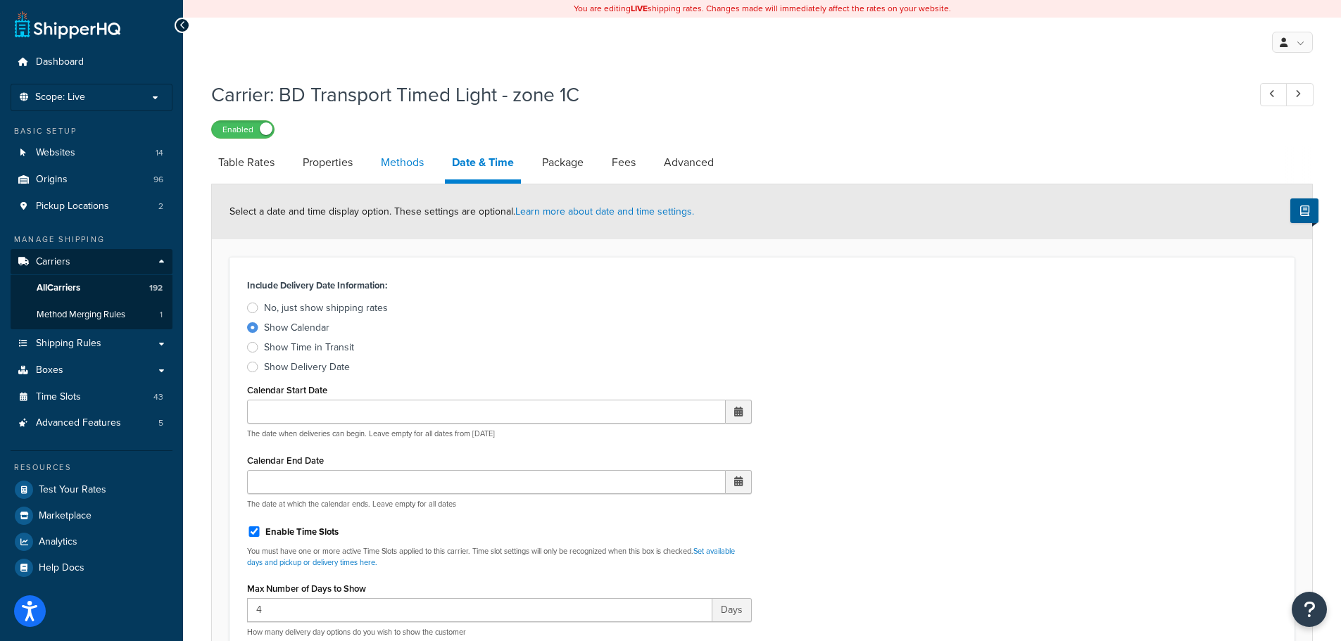
click at [391, 165] on link "Methods" at bounding box center [402, 163] width 57 height 34
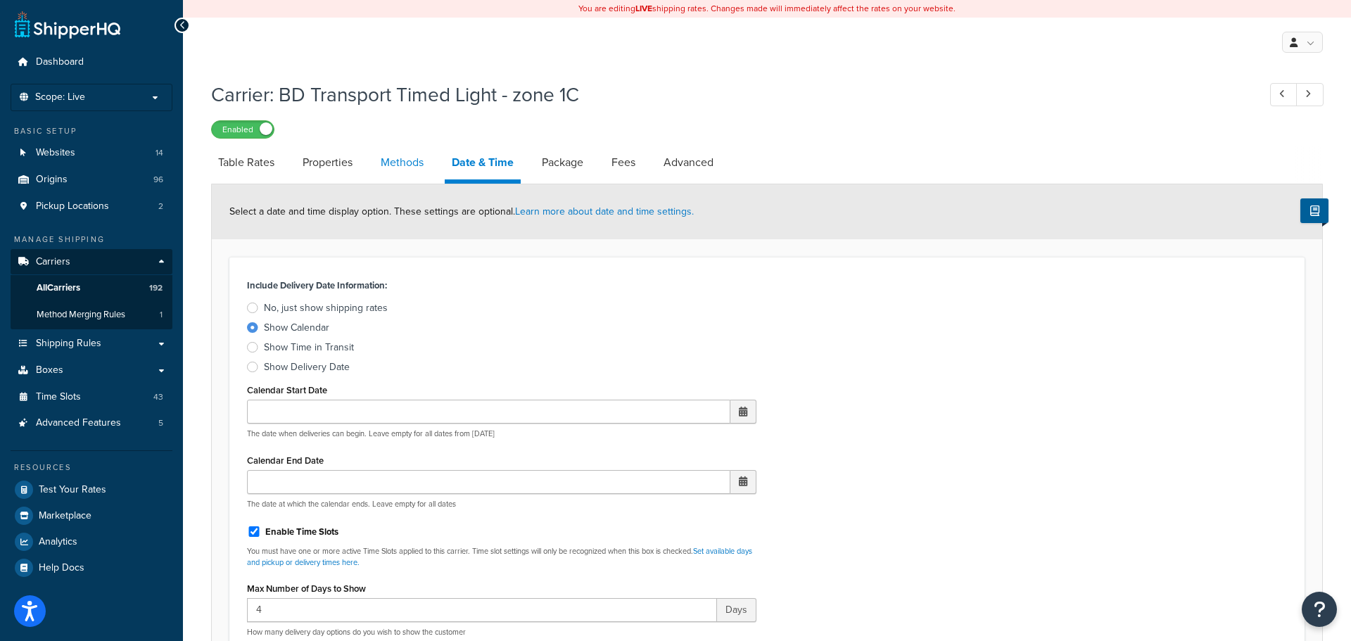
select select "25"
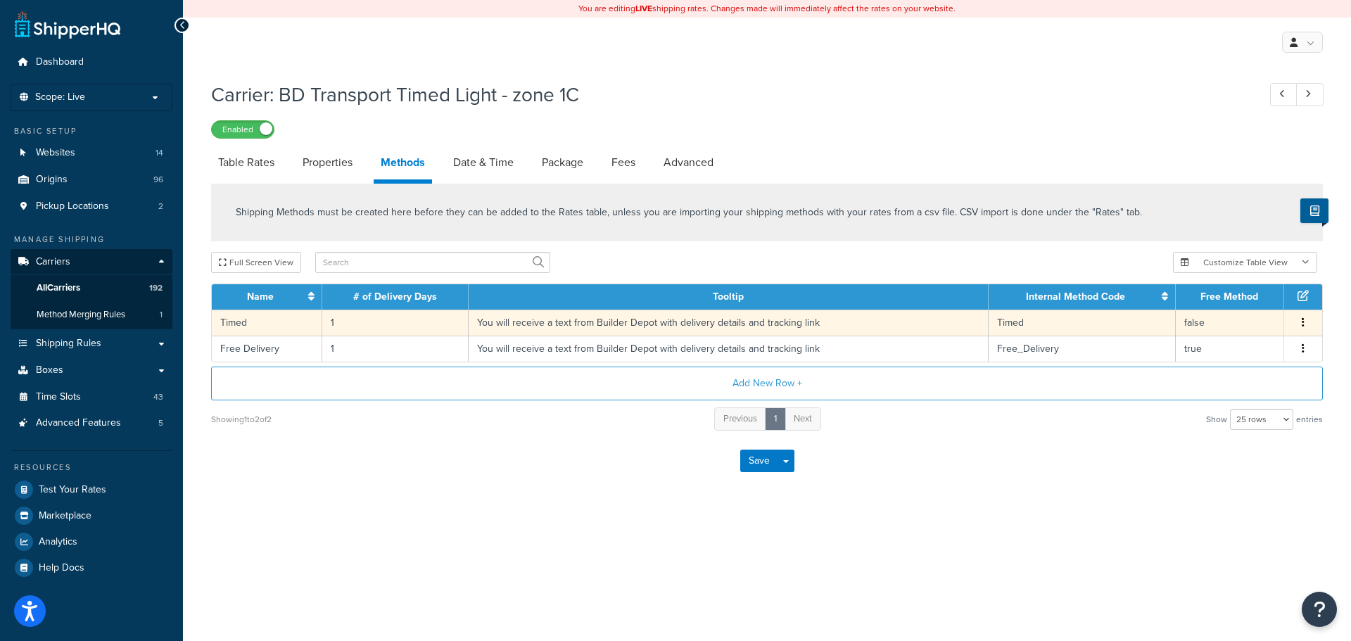
click at [575, 329] on td "You will receive a text from Builder Depot with delivery details and tracking l…" at bounding box center [729, 323] width 520 height 26
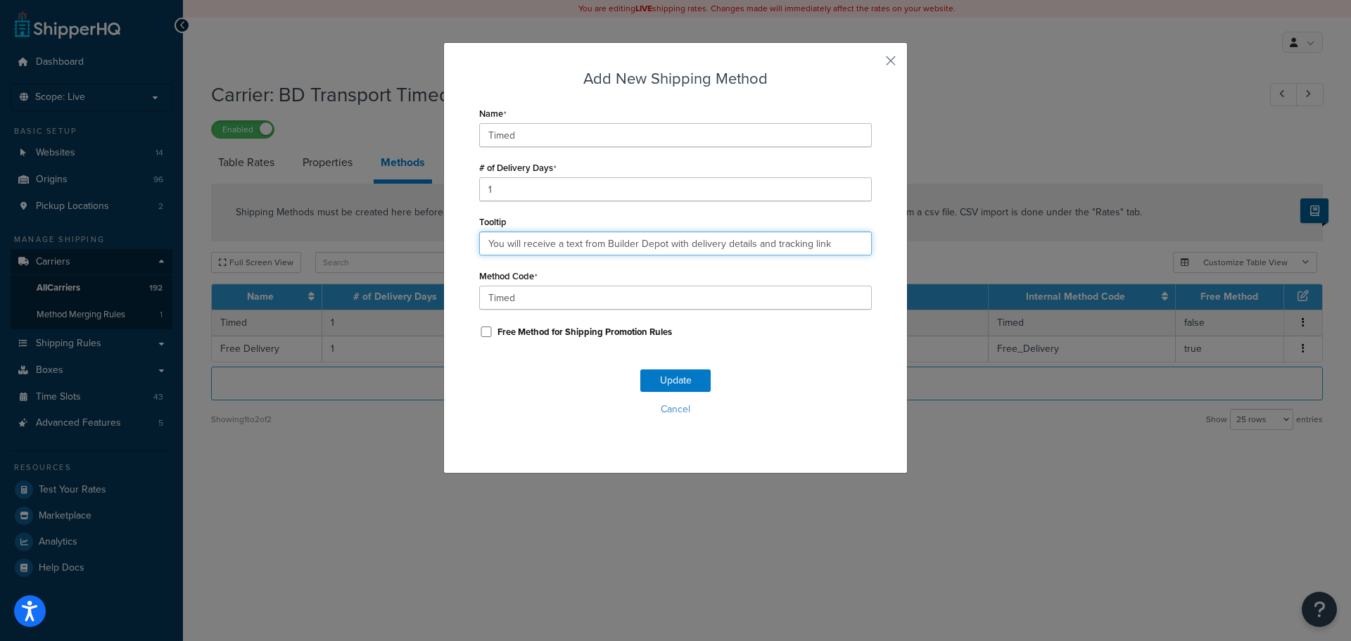
click at [555, 251] on input "You will receive a text from Builder Depot with delivery details and tracking l…" at bounding box center [675, 244] width 393 height 24
paste input ". Deliveries are 7am - 4pm."
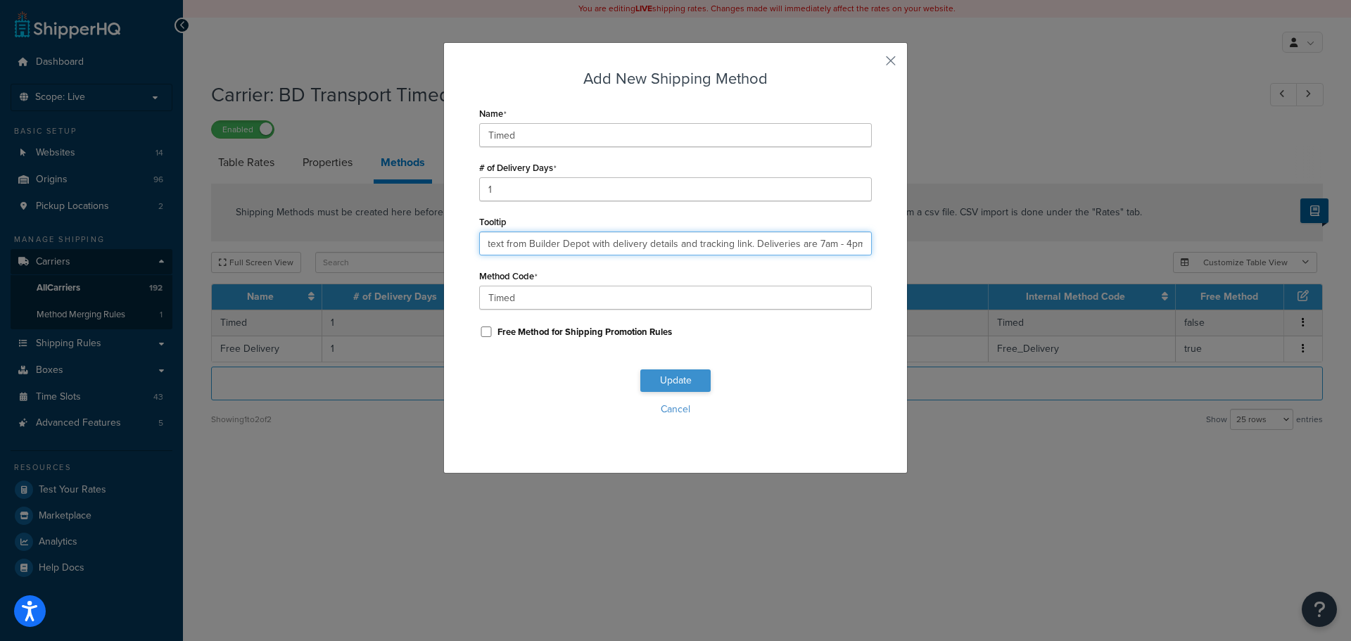
type input "You will receive a text from Builder Depot with delivery details and tracking l…"
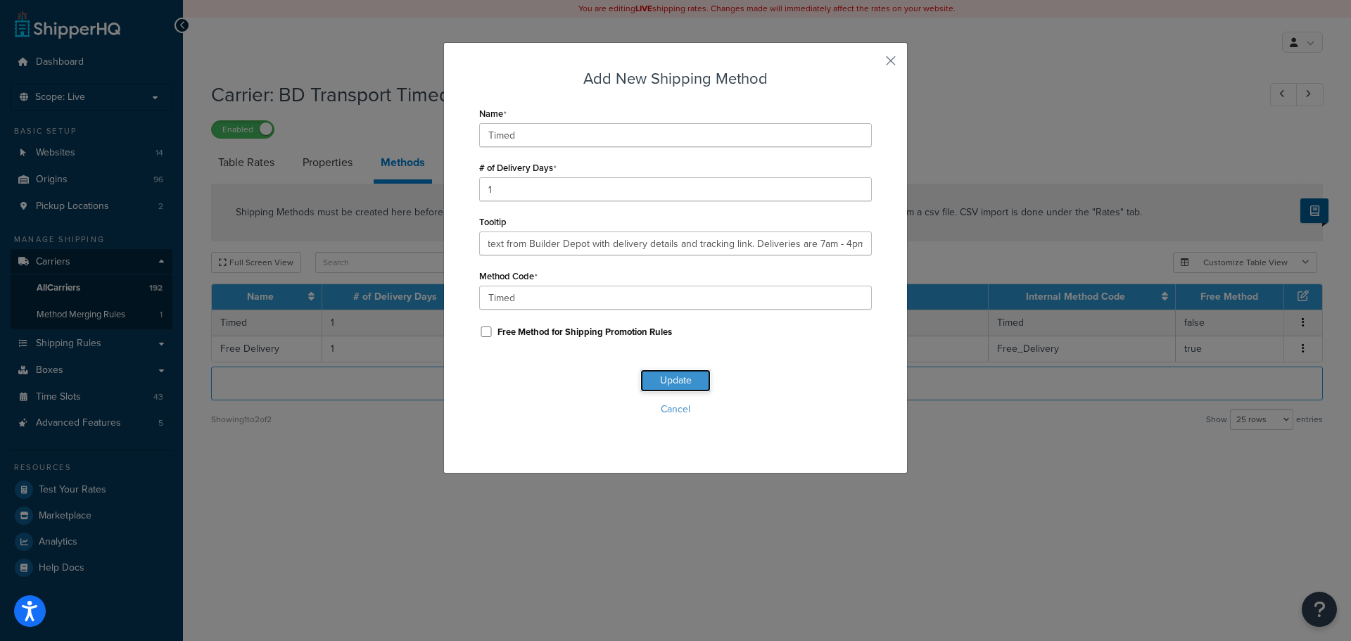
click at [653, 380] on button "Update" at bounding box center [675, 380] width 70 height 23
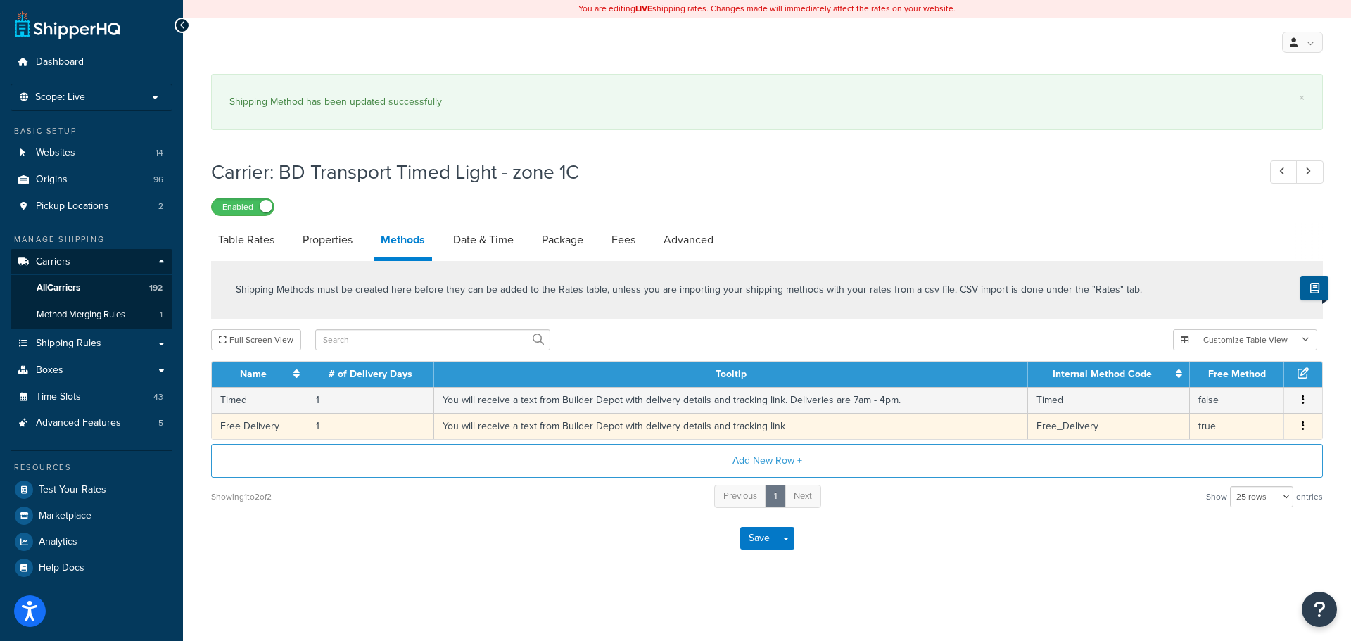
click at [500, 424] on td "You will receive a text from Builder Depot with delivery details and tracking l…" at bounding box center [731, 426] width 594 height 26
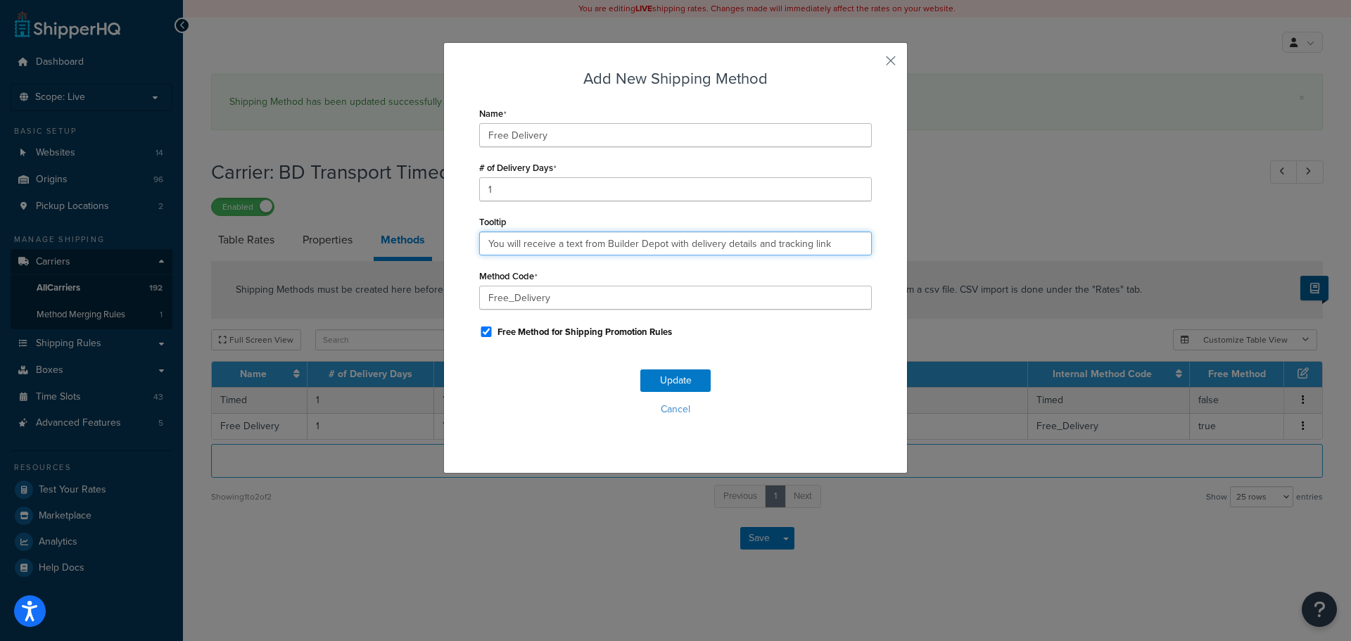
click at [511, 241] on input "You will receive a text from Builder Depot with delivery details and tracking l…" at bounding box center [675, 244] width 393 height 24
paste input ". Deliveries are 7am - 4pm."
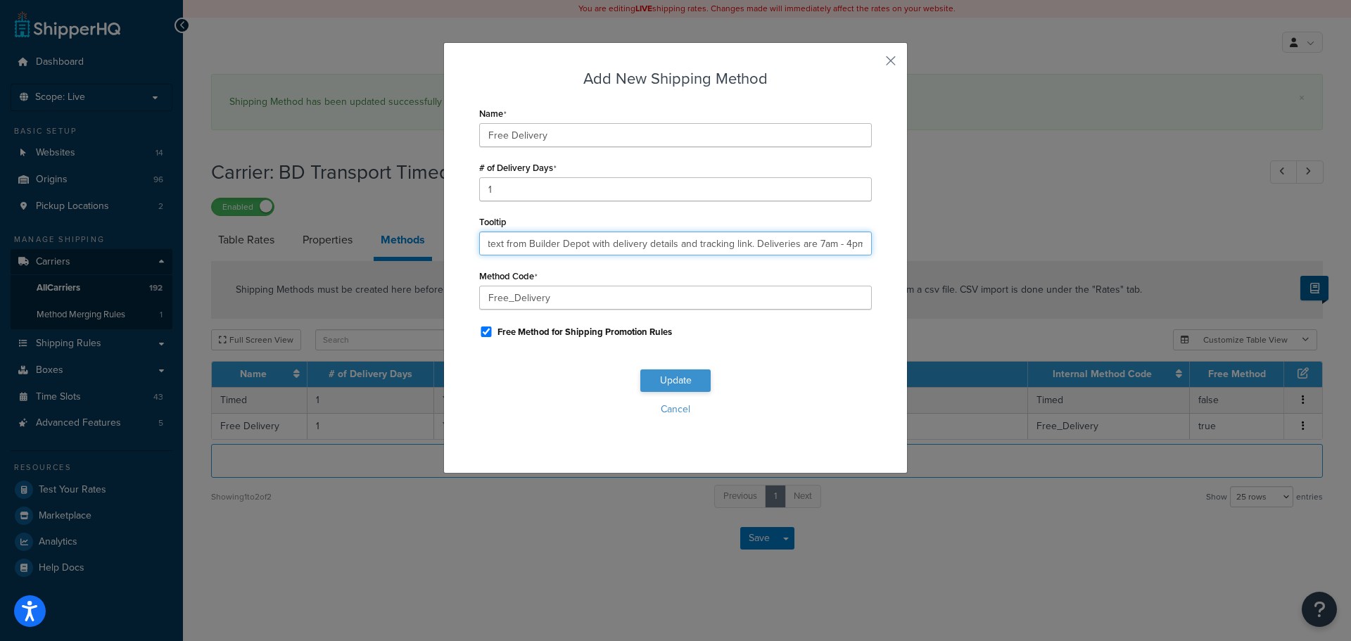
type input "You will receive a text from Builder Depot with delivery details and tracking l…"
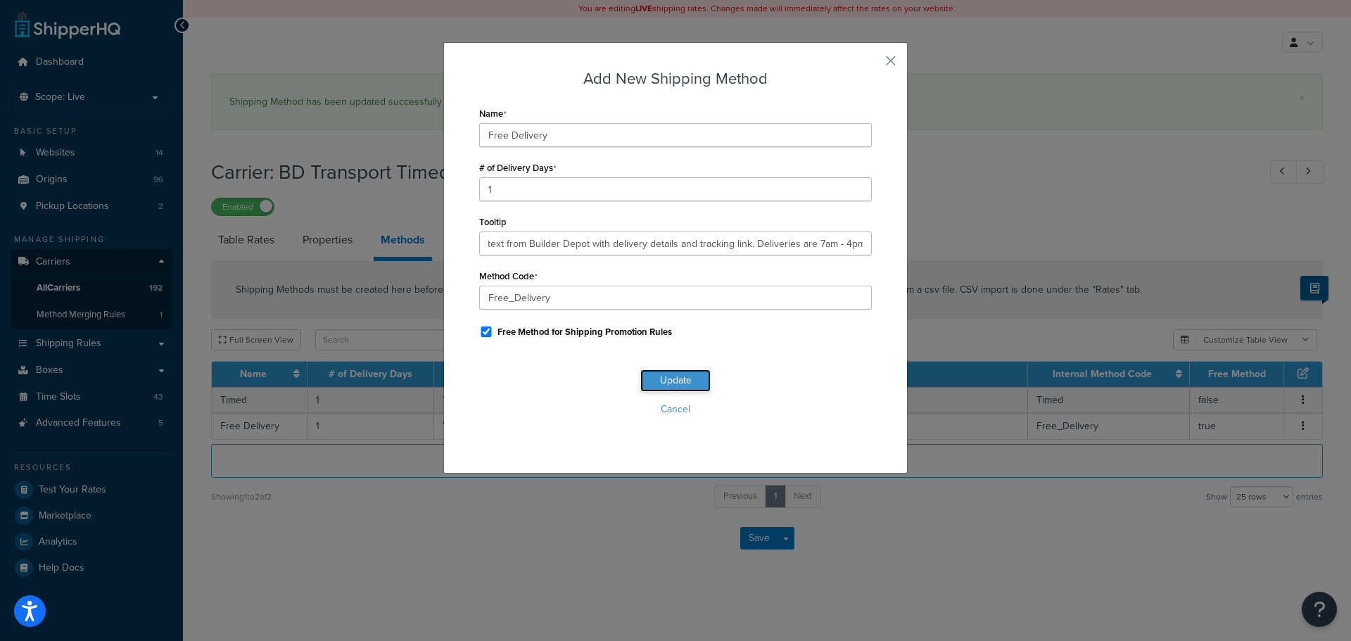
click at [688, 382] on button "Update" at bounding box center [675, 380] width 70 height 23
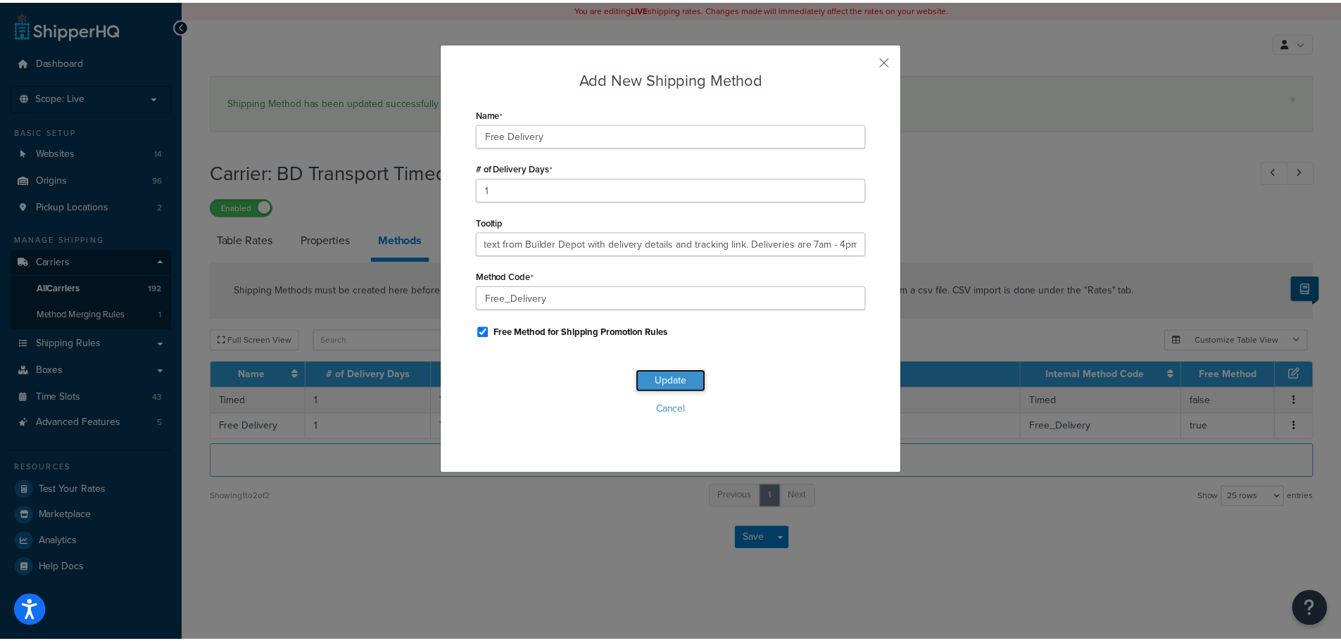
scroll to position [0, 0]
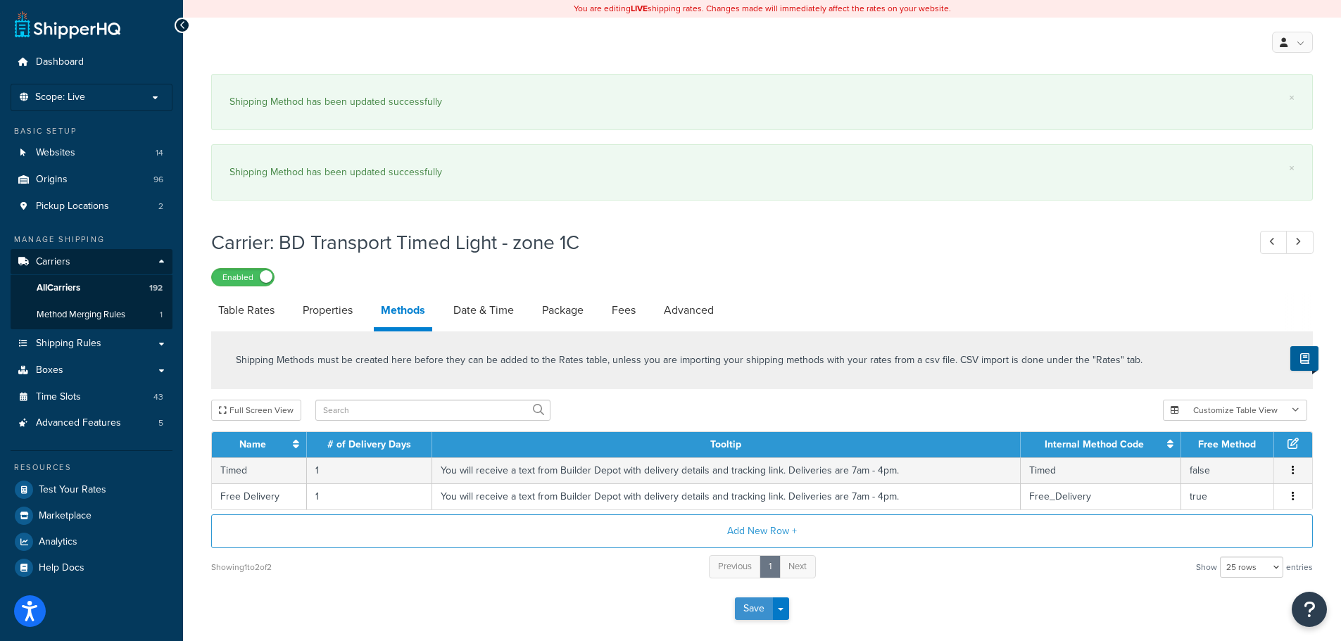
click at [746, 602] on button "Save" at bounding box center [754, 609] width 38 height 23
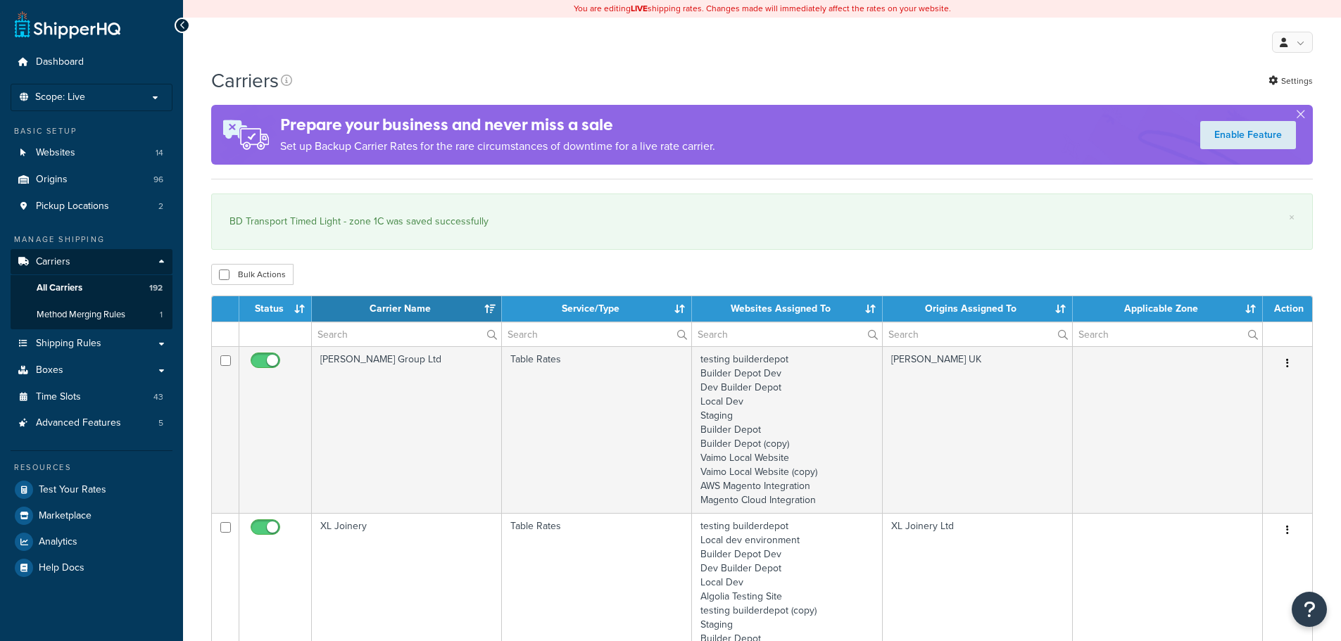
select select "15"
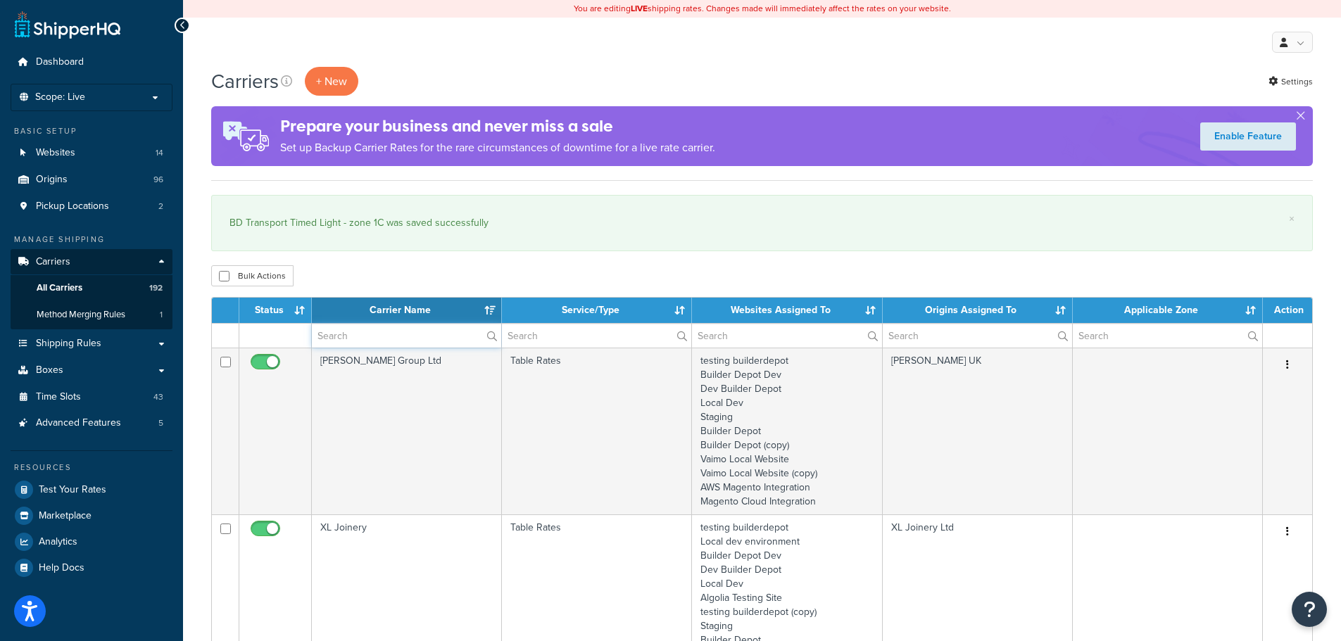
click at [396, 336] on input "text" at bounding box center [406, 336] width 189 height 24
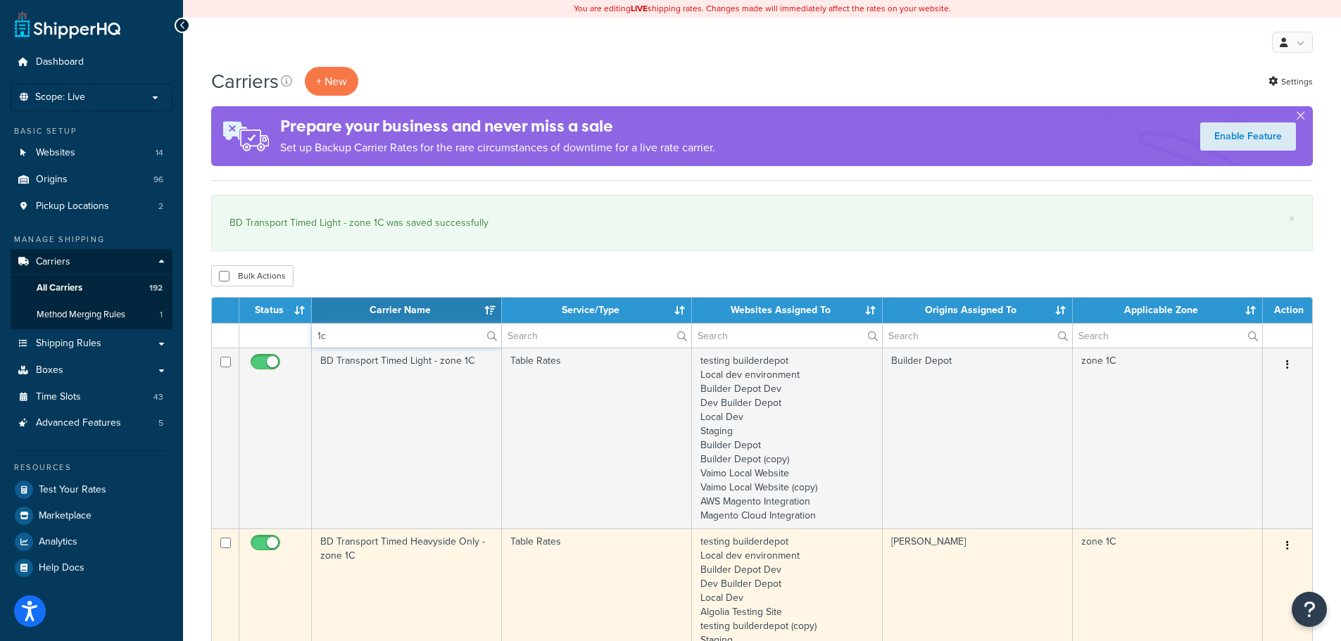
type input "1c"
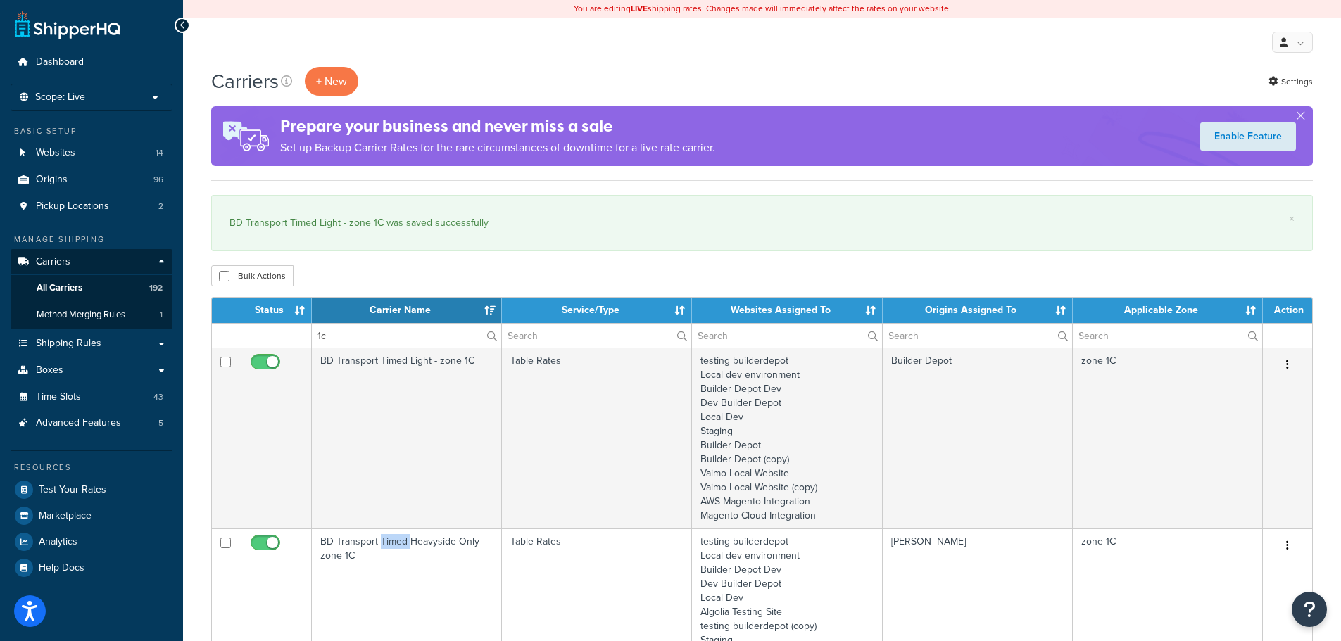
click at [389, 544] on td "BD Transport Timed Heavyside Only - zone 1C" at bounding box center [407, 633] width 190 height 209
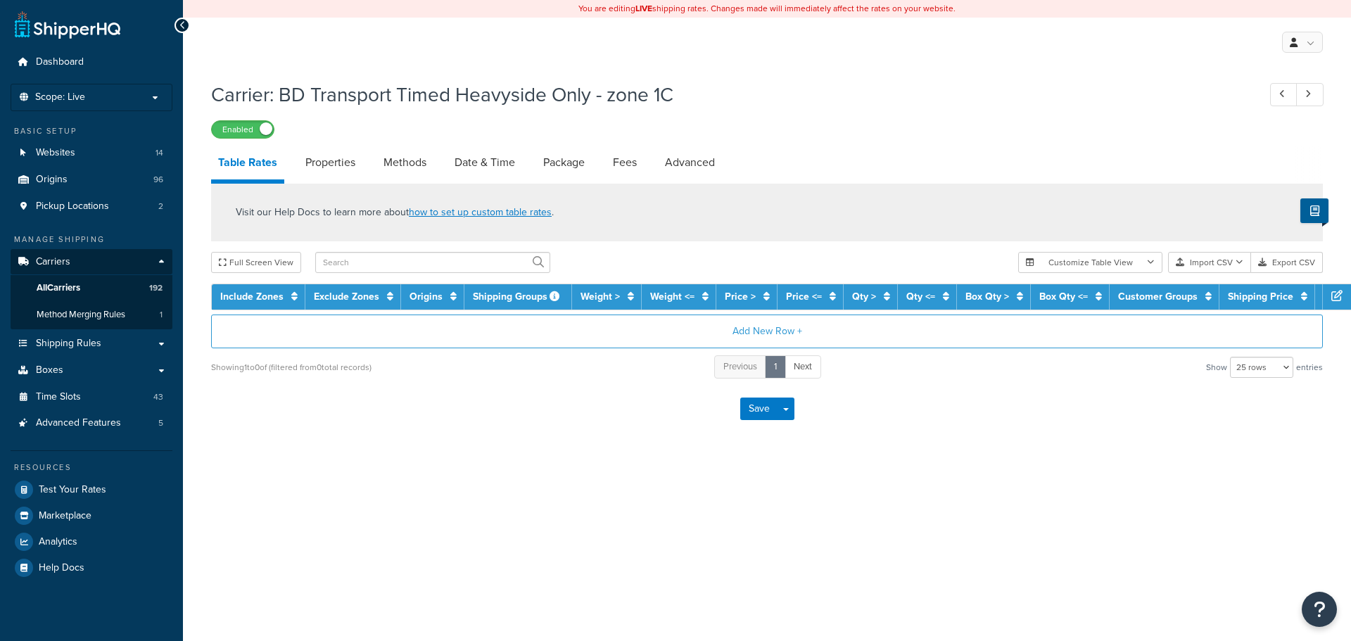
select select "25"
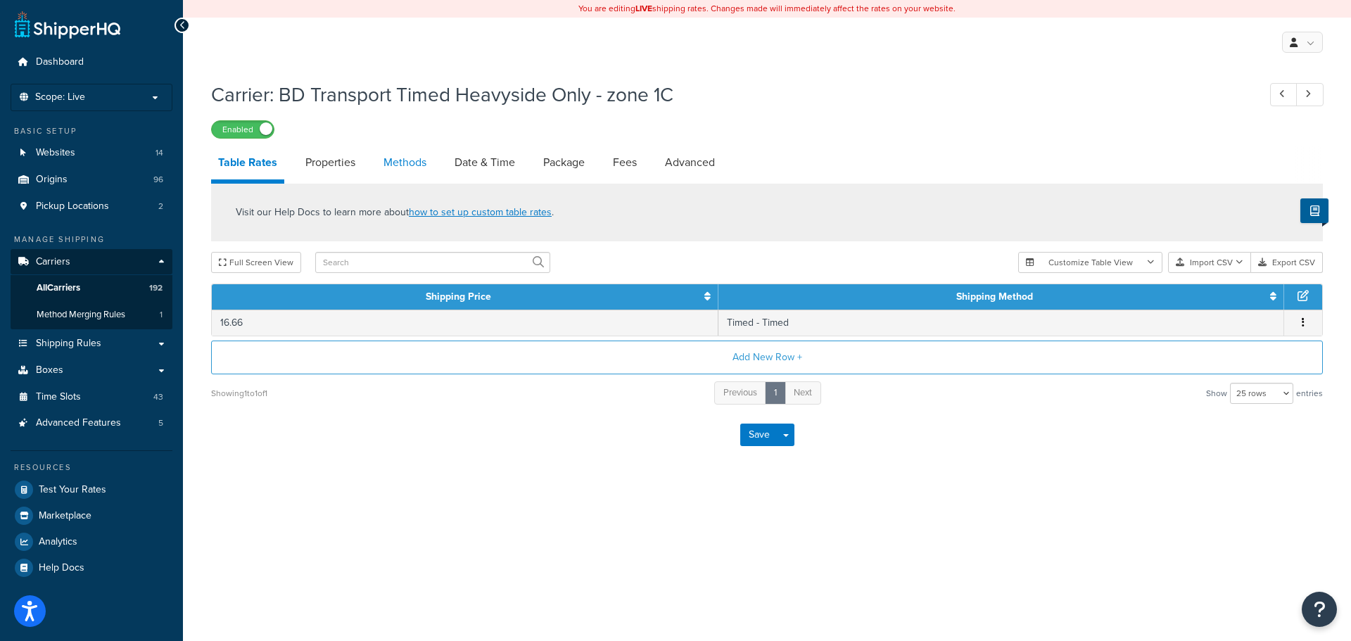
click at [387, 167] on link "Methods" at bounding box center [405, 163] width 57 height 34
select select "25"
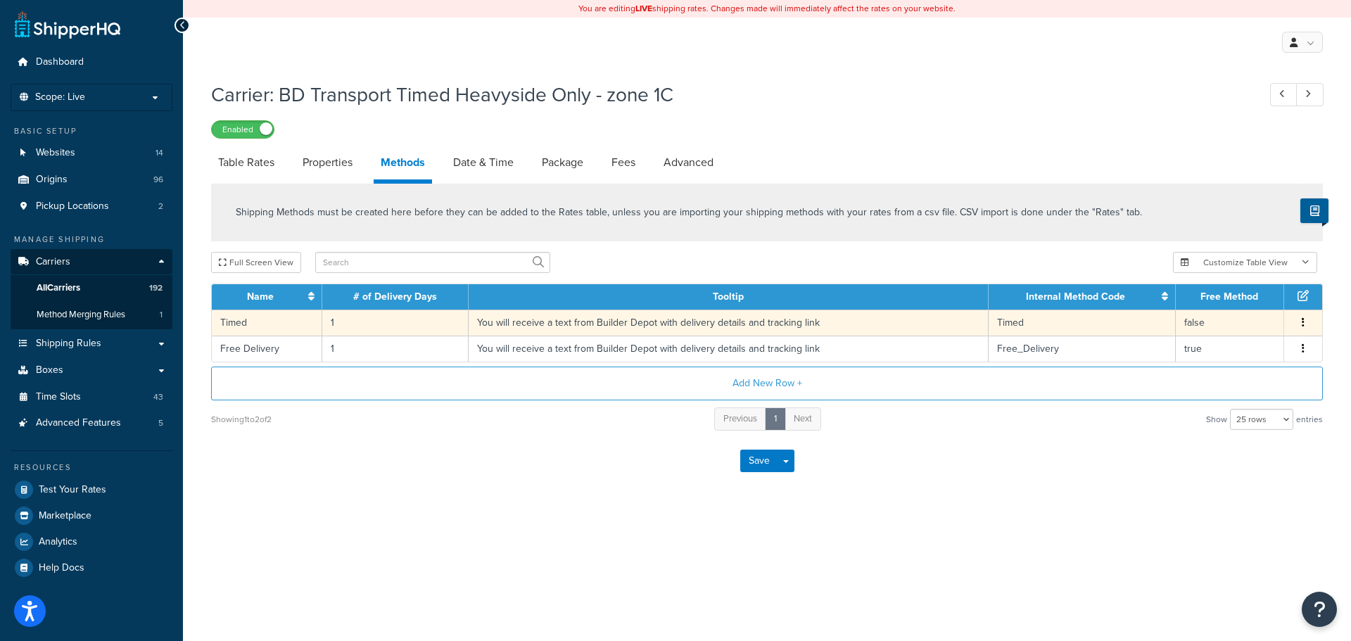
click at [502, 327] on td "You will receive a text from Builder Depot with delivery details and tracking l…" at bounding box center [729, 323] width 520 height 26
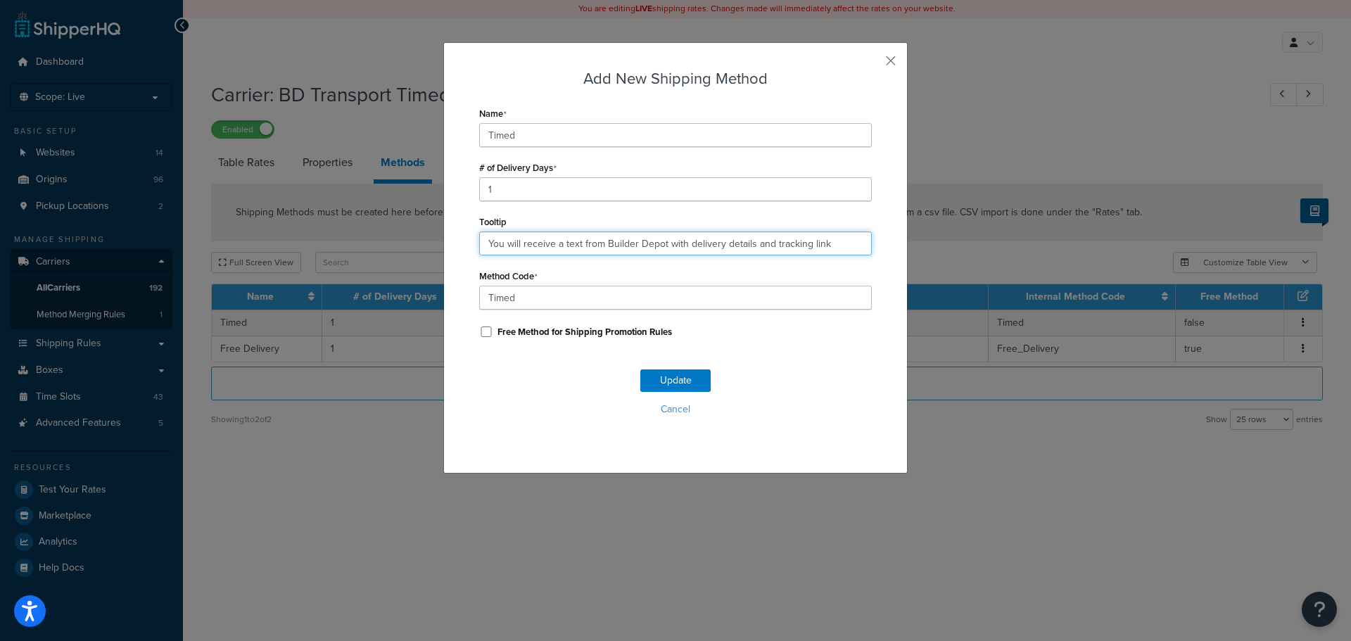
click at [557, 242] on input "You will receive a text from Builder Depot with delivery details and tracking l…" at bounding box center [675, 244] width 393 height 24
paste input ". Deliveries are 7am - 4pm."
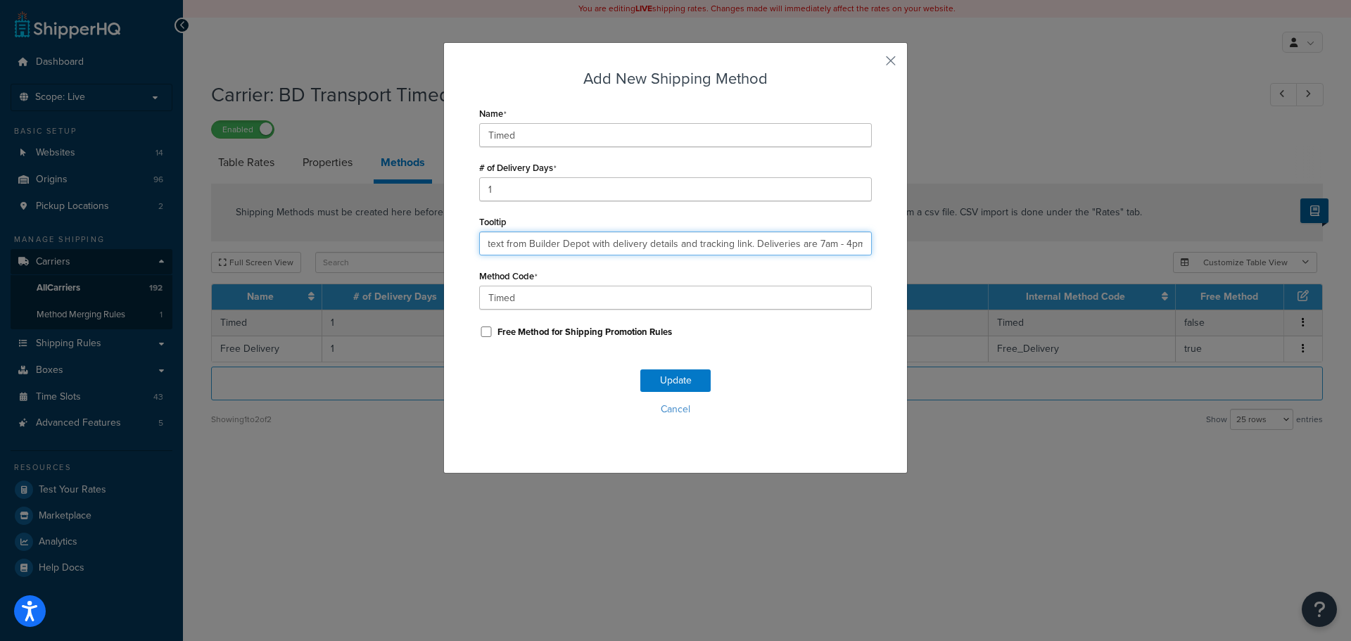
type input "You will receive a text from Builder Depot with delivery details and tracking l…"
click at [675, 395] on div "Update Cancel" at bounding box center [675, 398] width 393 height 93
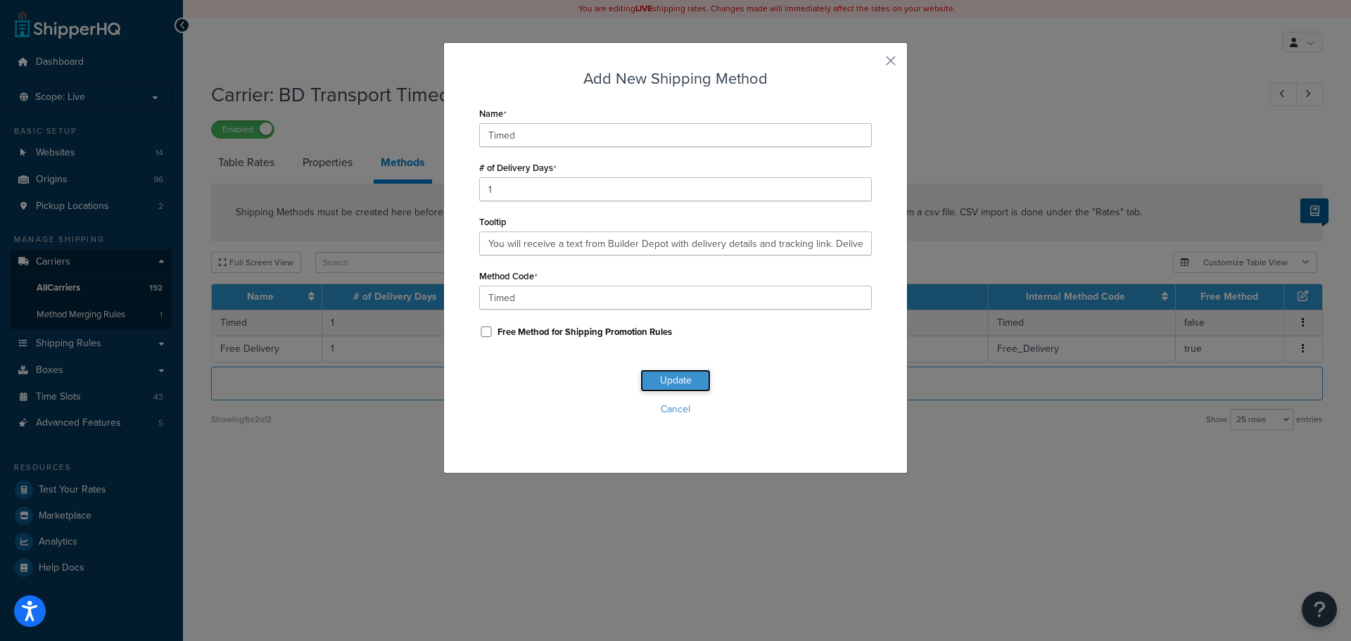
click at [670, 386] on button "Update" at bounding box center [675, 380] width 70 height 23
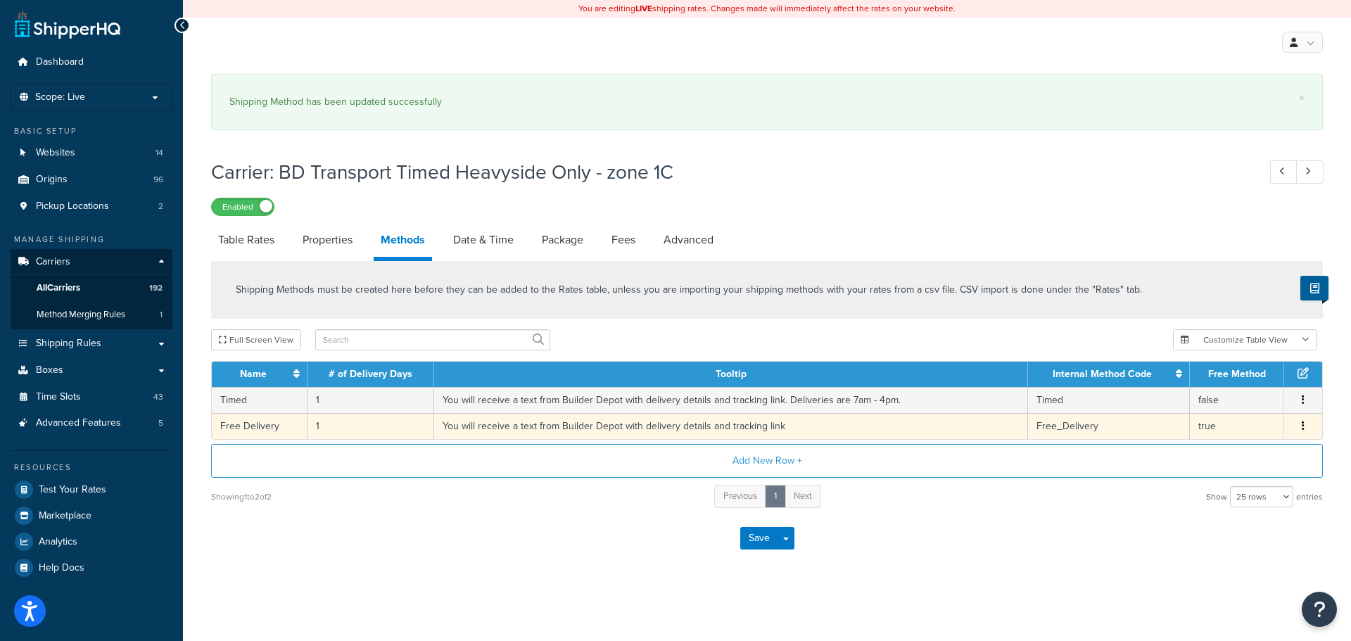
click at [526, 425] on td "You will receive a text from Builder Depot with delivery details and tracking l…" at bounding box center [731, 426] width 594 height 26
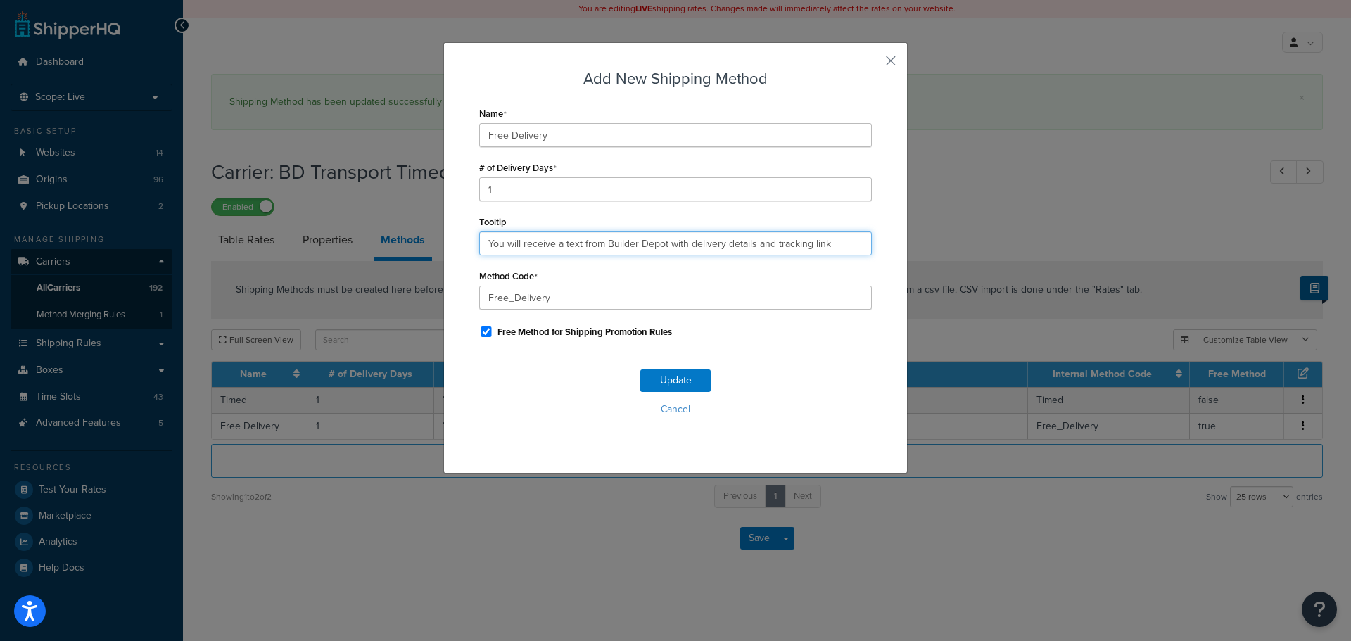
click at [541, 233] on input "You will receive a text from Builder Depot with delivery details and tracking l…" at bounding box center [675, 244] width 393 height 24
paste input ". Deliveries are 7am - 4pm."
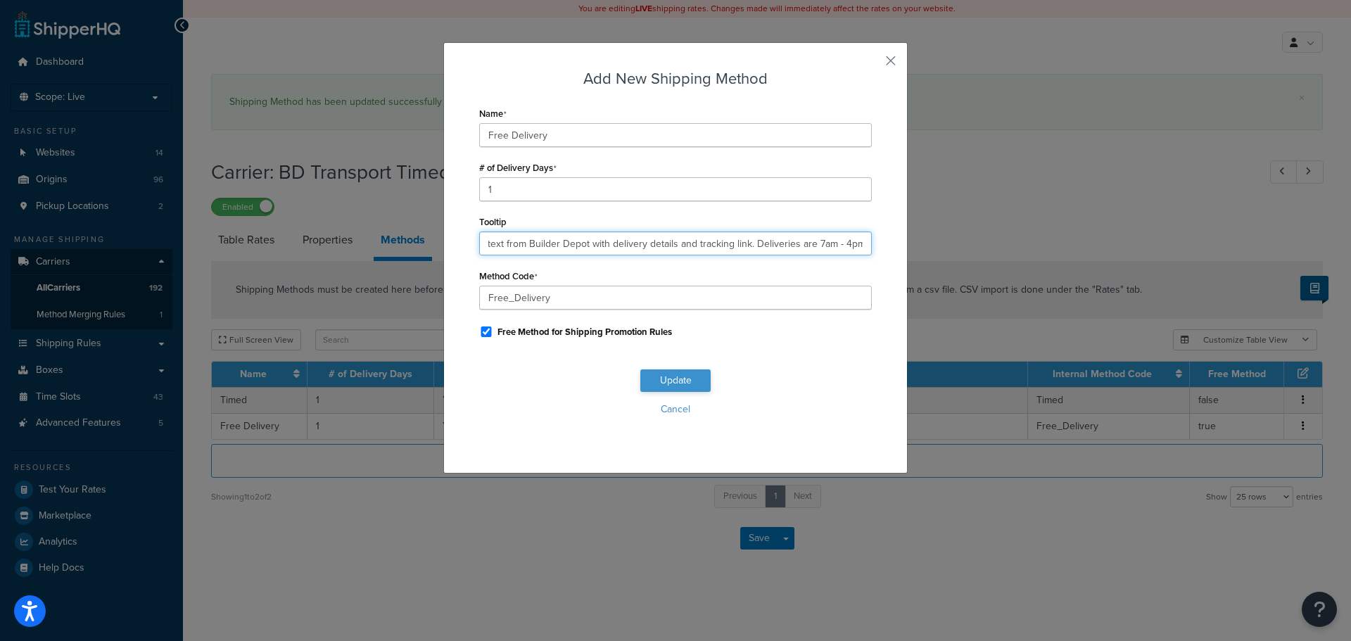
type input "You will receive a text from Builder Depot with delivery details and tracking l…"
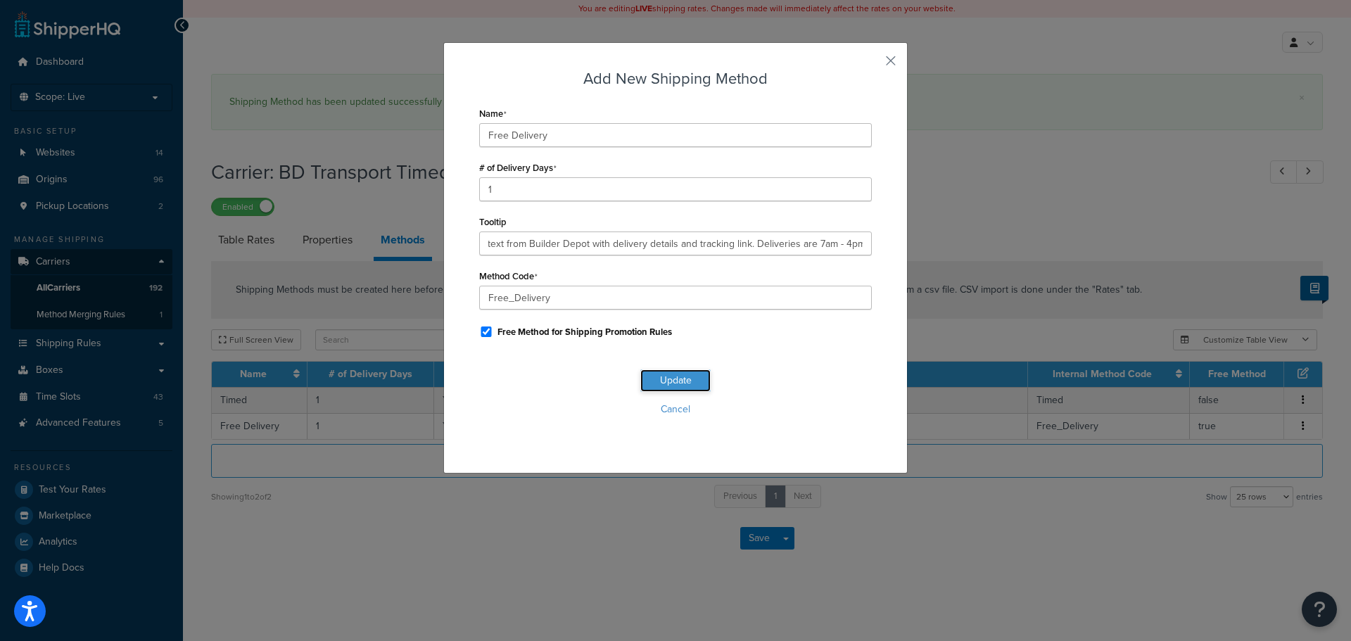
click at [656, 392] on button "Update" at bounding box center [675, 380] width 70 height 23
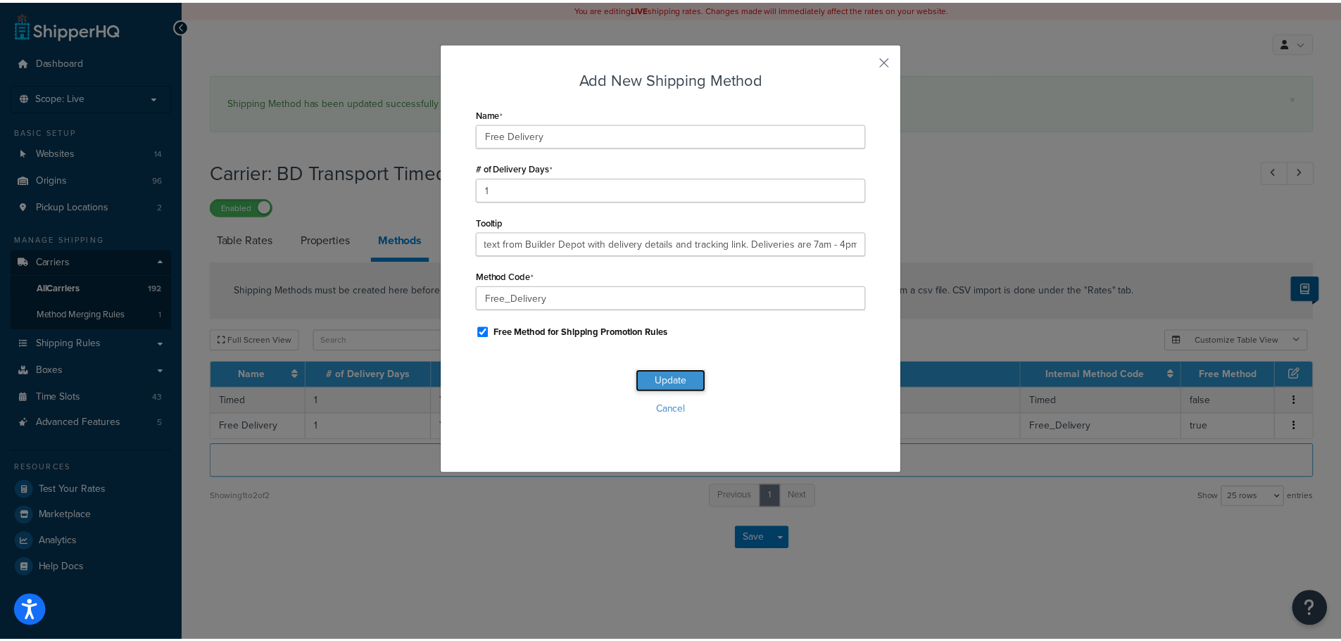
scroll to position [0, 0]
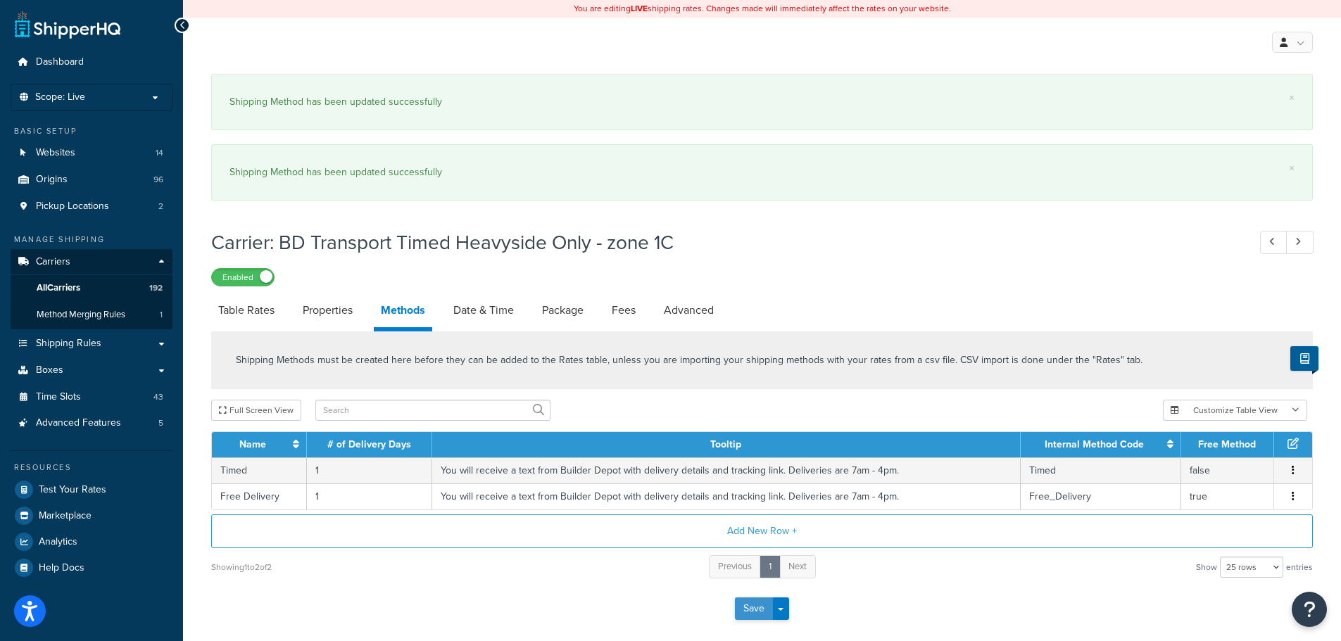
click at [742, 606] on button "Save" at bounding box center [754, 609] width 38 height 23
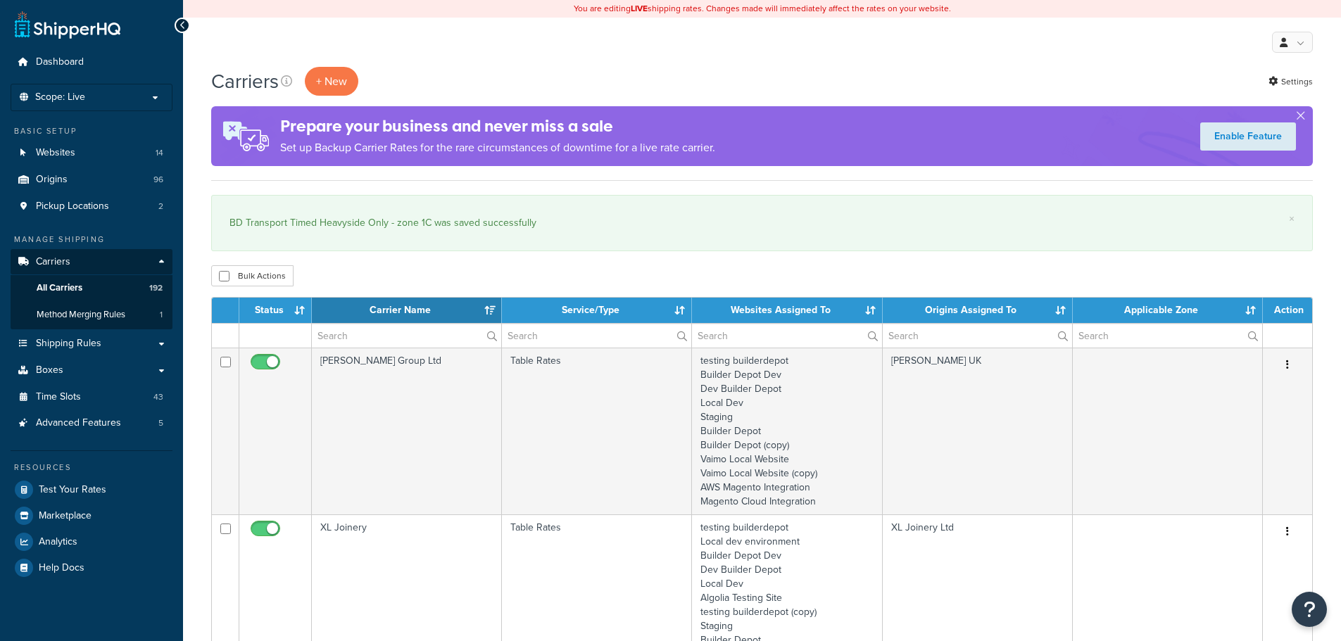
select select "15"
click at [377, 339] on input "text" at bounding box center [406, 336] width 189 height 24
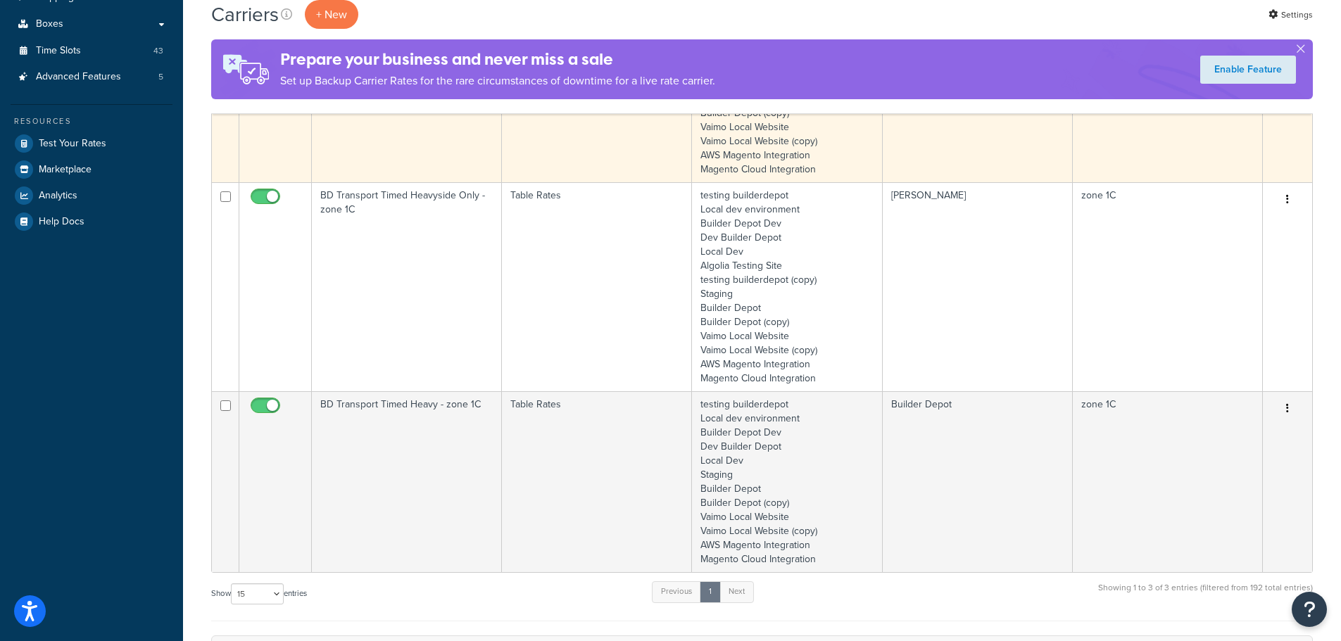
scroll to position [352, 0]
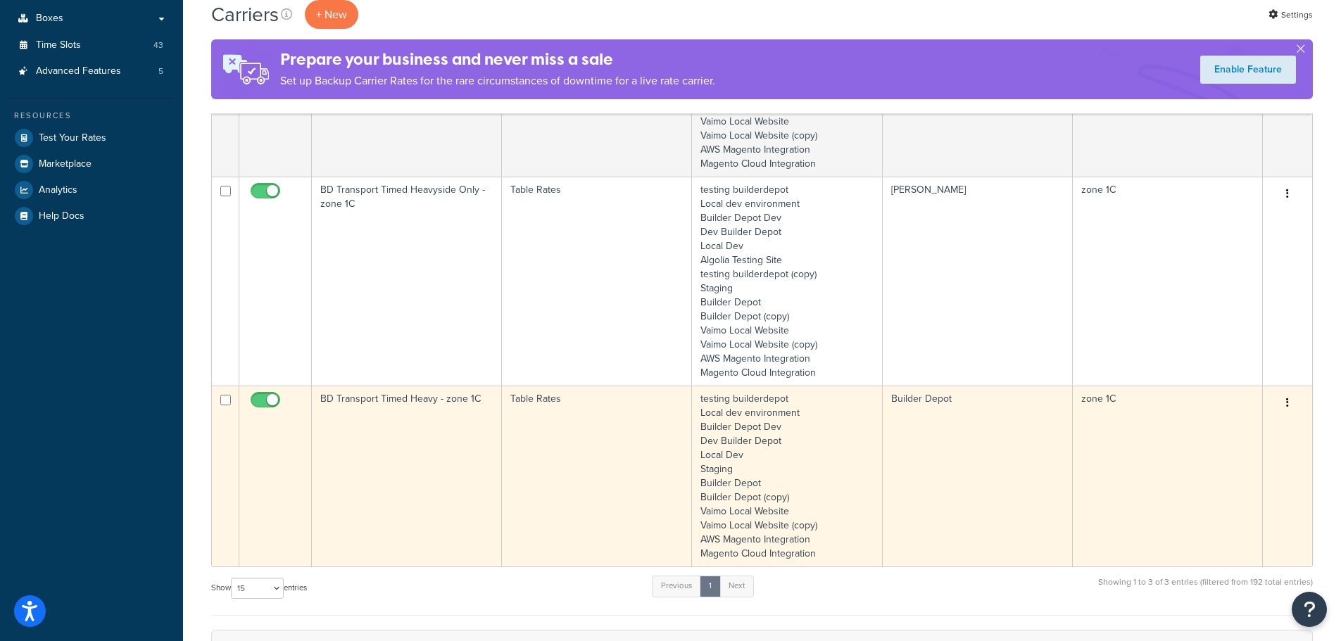
type input "1c"
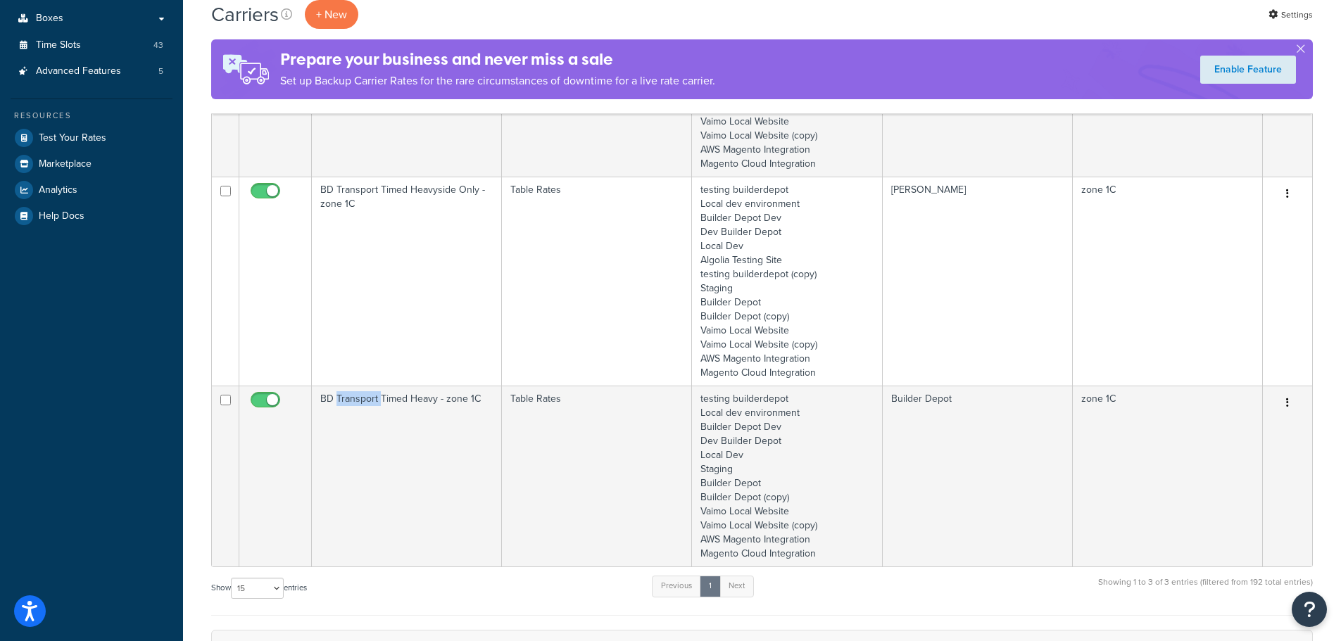
click at [360, 450] on td "BD Transport Timed Heavy - zone 1C" at bounding box center [407, 476] width 190 height 181
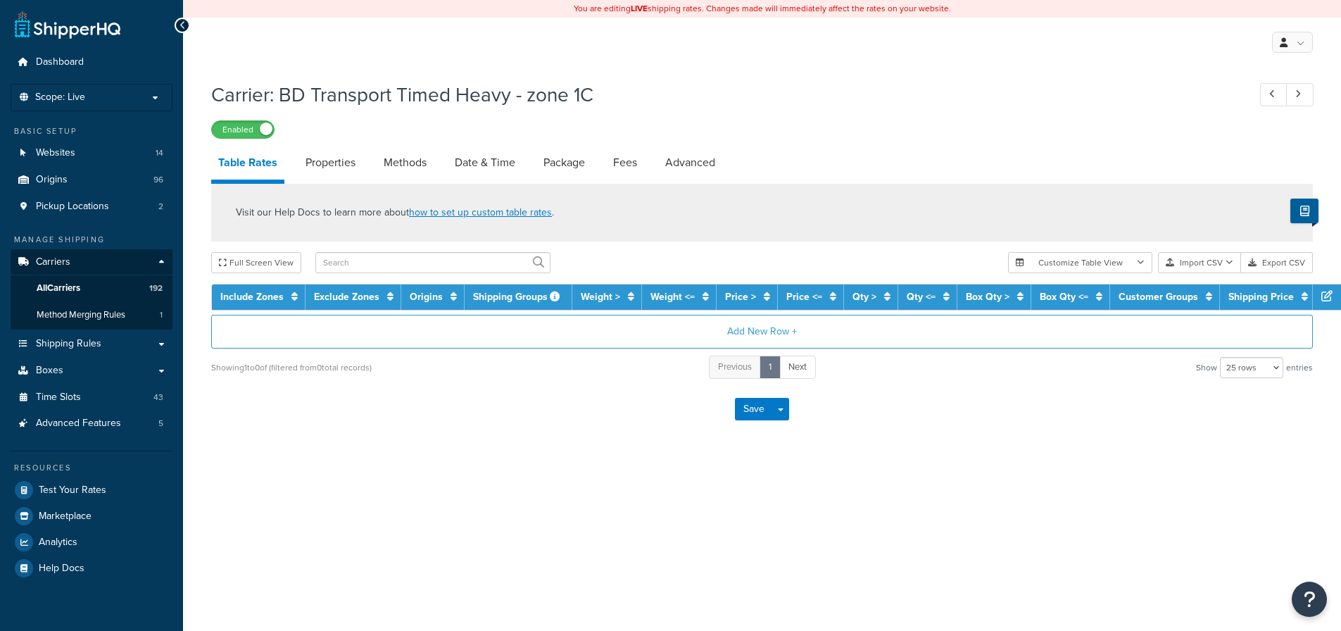
select select "25"
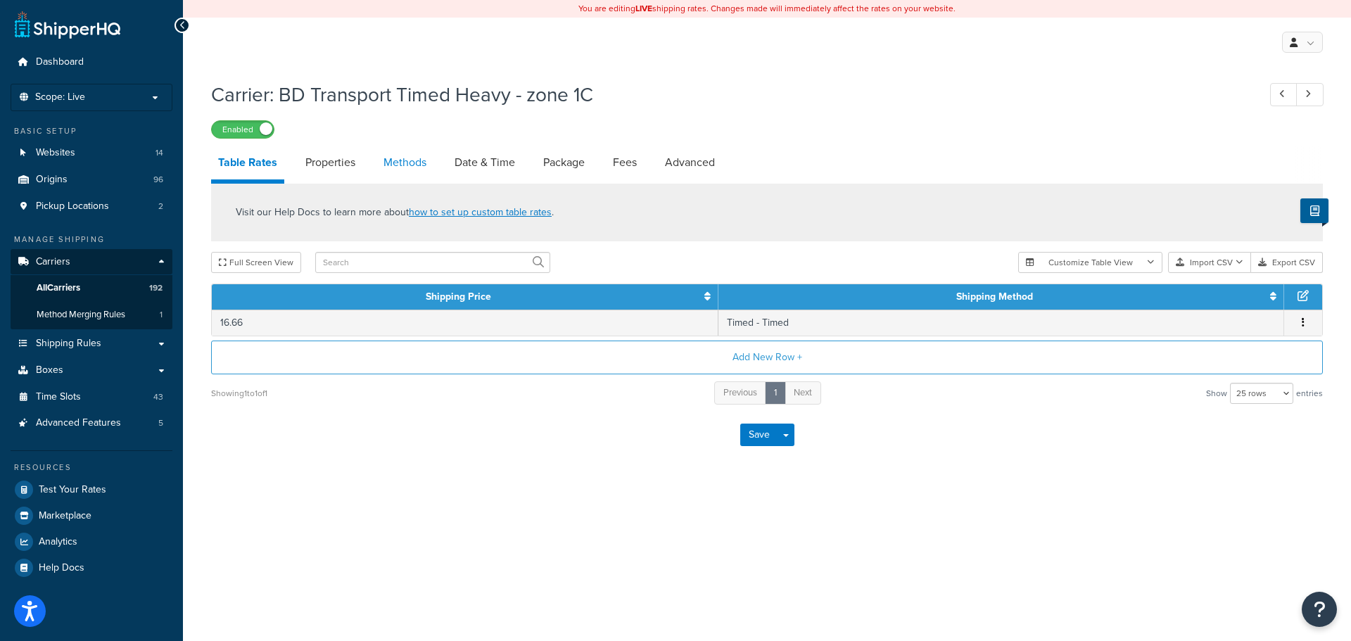
click at [430, 158] on link "Methods" at bounding box center [405, 163] width 57 height 34
select select "25"
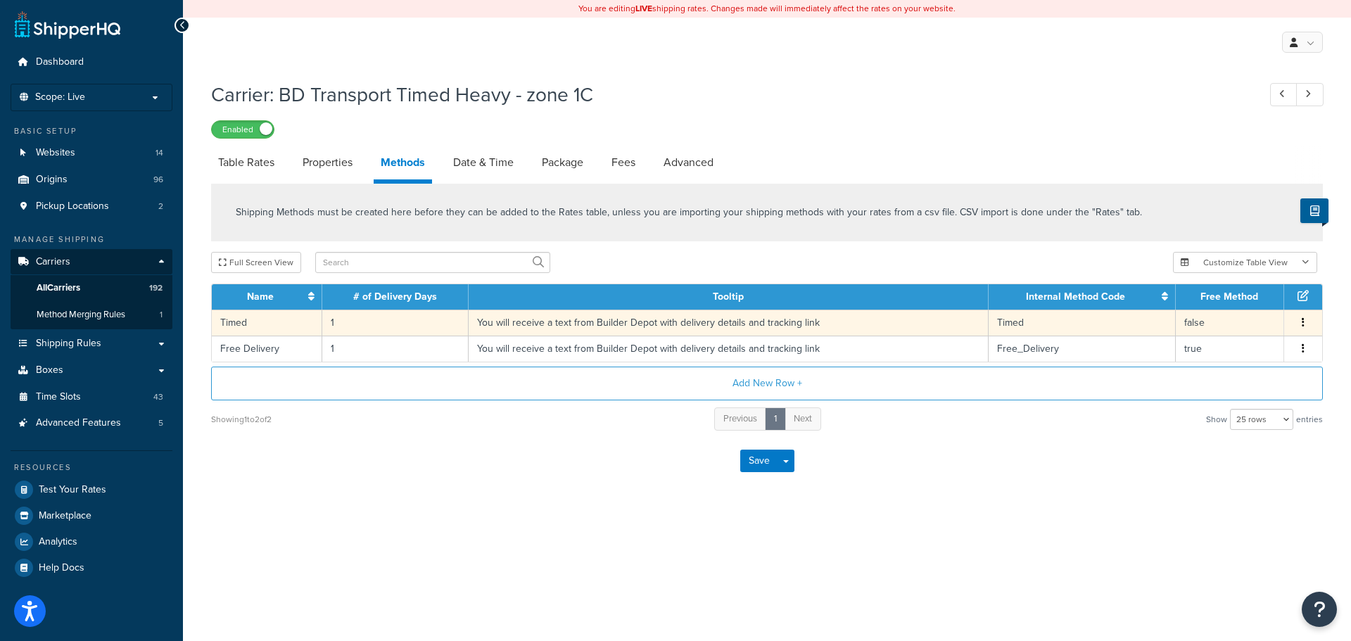
click at [513, 321] on td "You will receive a text from Builder Depot with delivery details and tracking l…" at bounding box center [729, 323] width 520 height 26
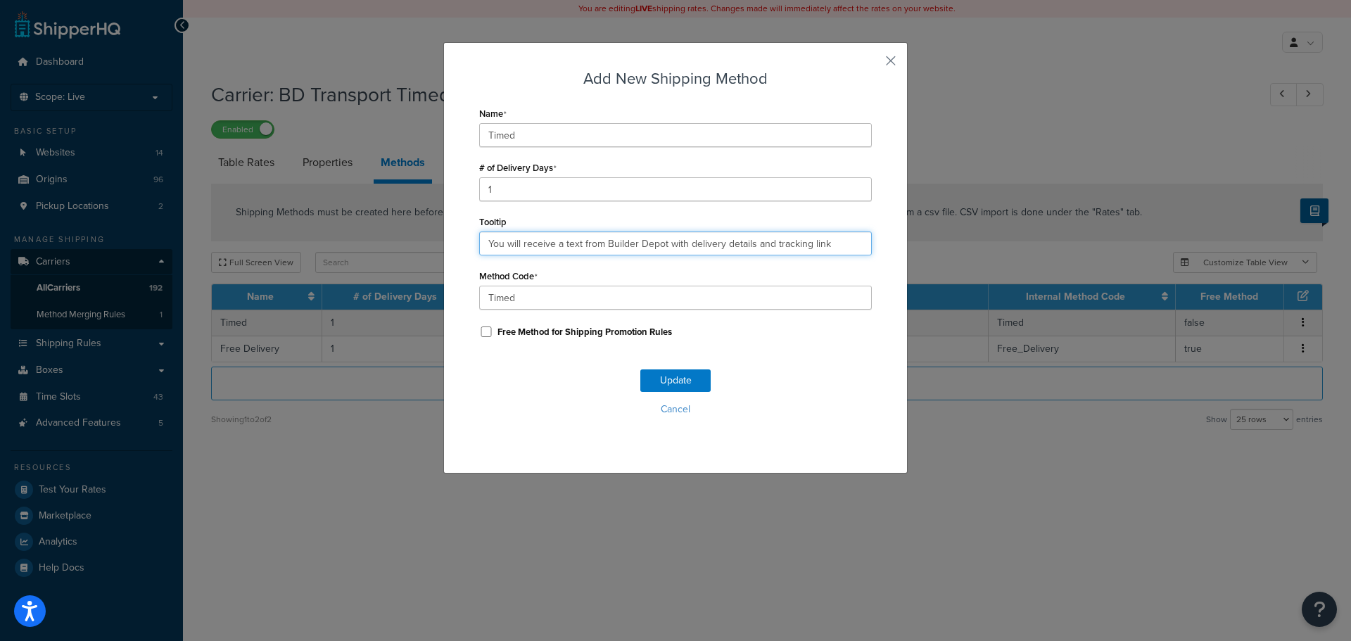
click at [541, 236] on input "You will receive a text from Builder Depot with delivery details and tracking l…" at bounding box center [675, 244] width 393 height 24
paste input ". Deliveries are 7am - 4pm."
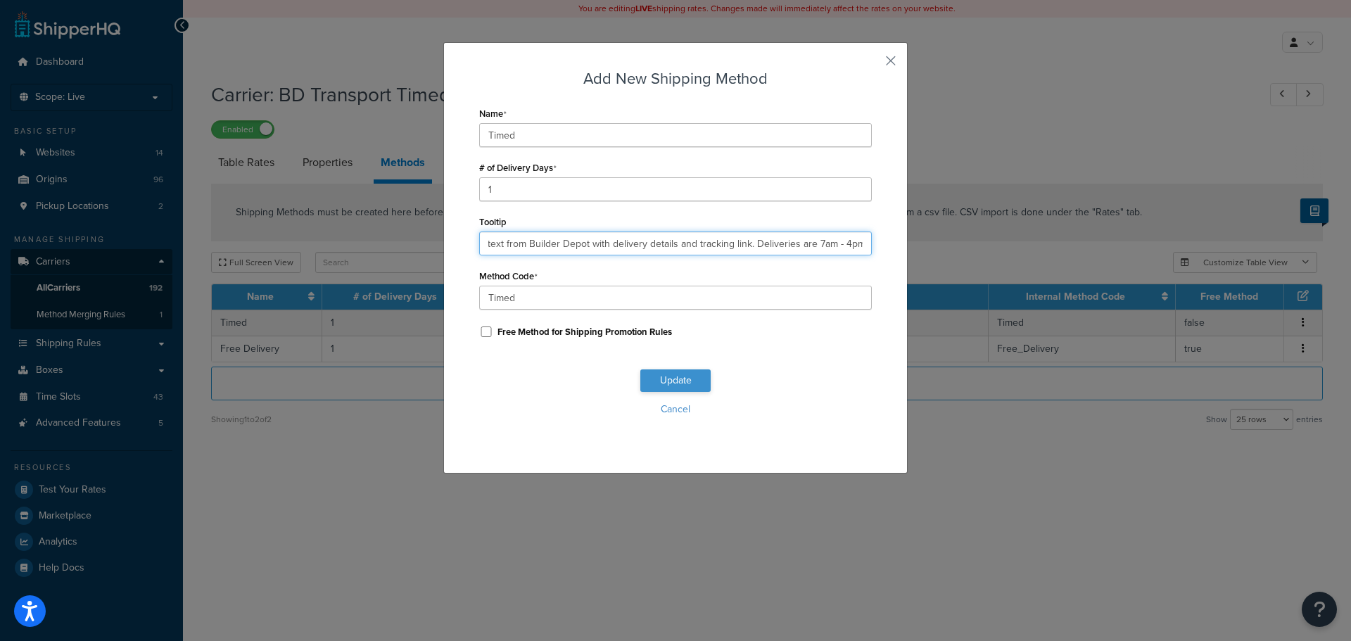
type input "You will receive a text from Builder Depot with delivery details and tracking l…"
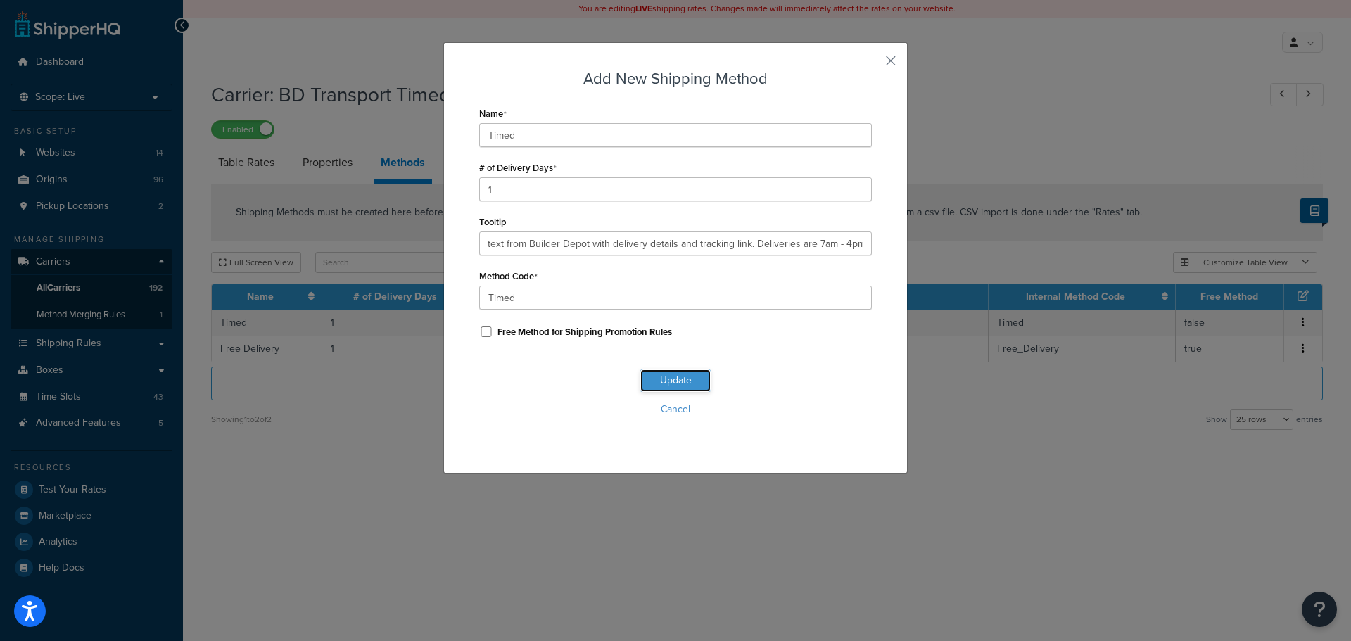
click at [676, 380] on button "Update" at bounding box center [675, 380] width 70 height 23
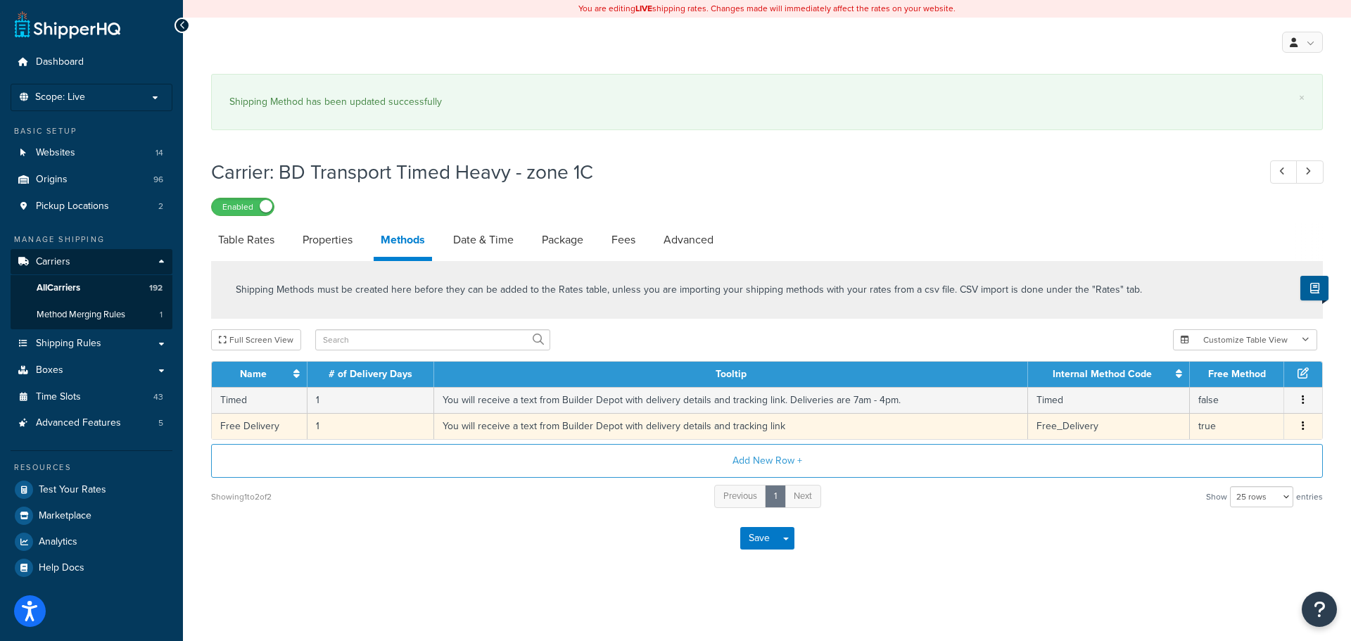
click at [587, 427] on td "You will receive a text from Builder Depot with delivery details and tracking l…" at bounding box center [731, 426] width 594 height 26
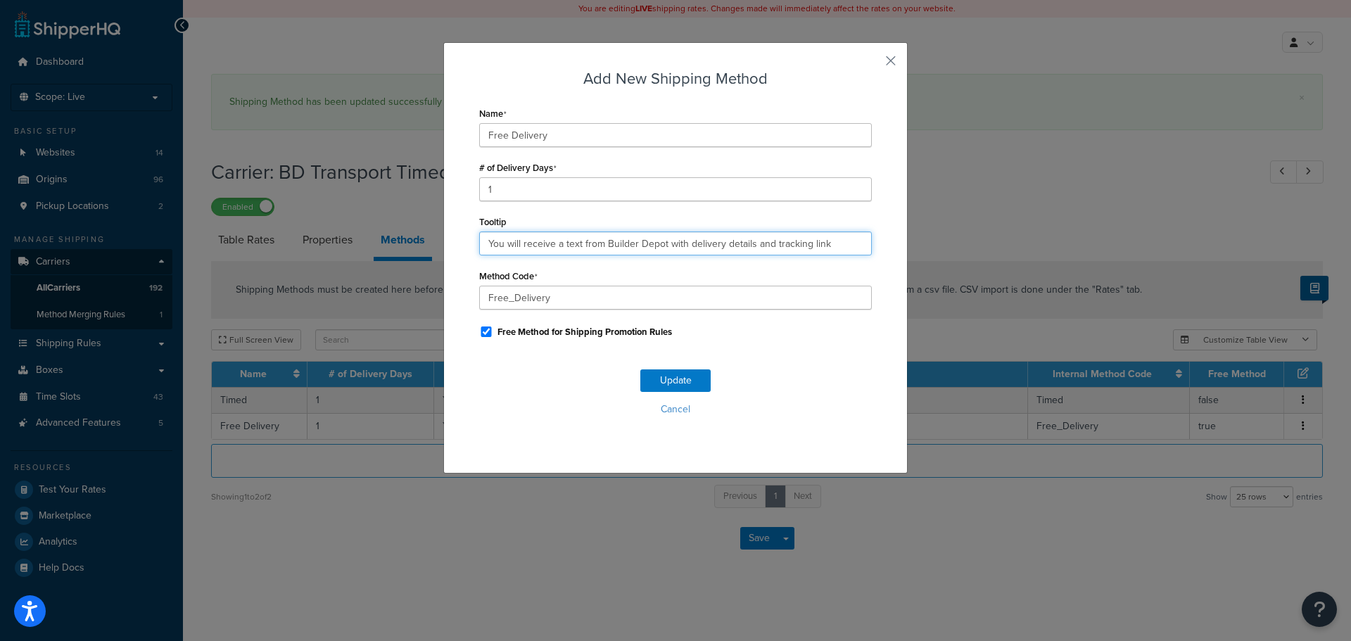
click at [567, 237] on input "You will receive a text from Builder Depot with delivery details and tracking l…" at bounding box center [675, 244] width 393 height 24
paste input ". Deliveries are 7am - 4pm."
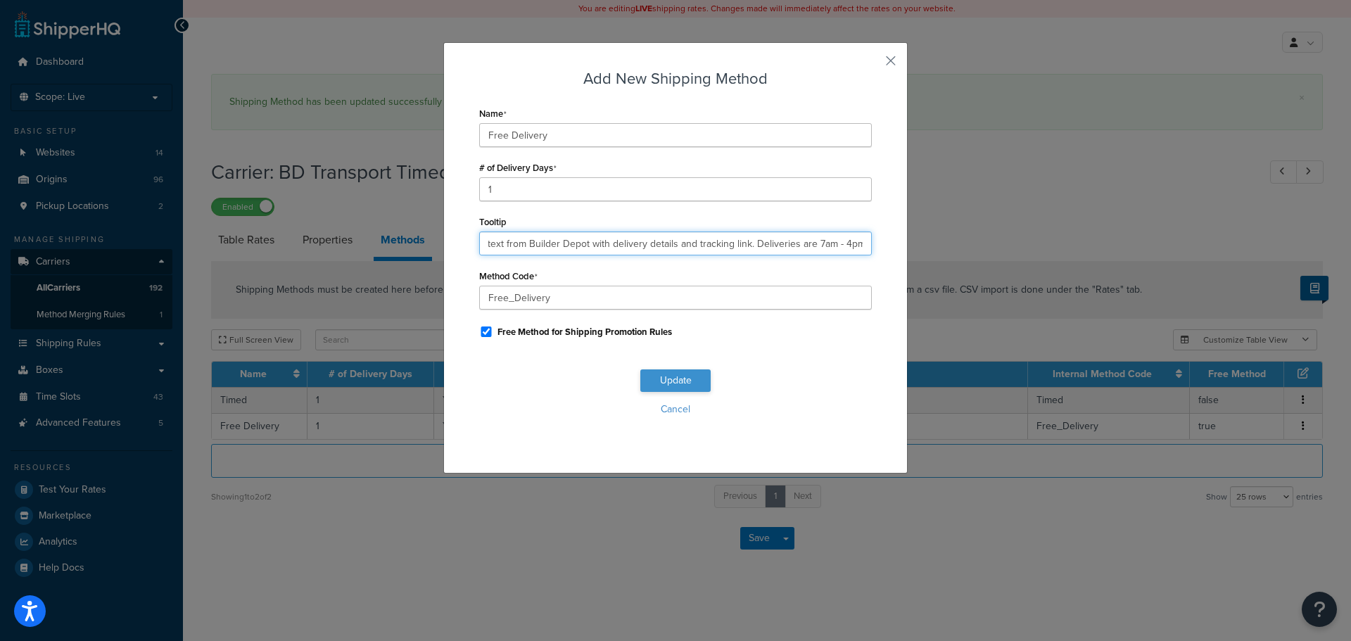
type input "You will receive a text from Builder Depot with delivery details and tracking l…"
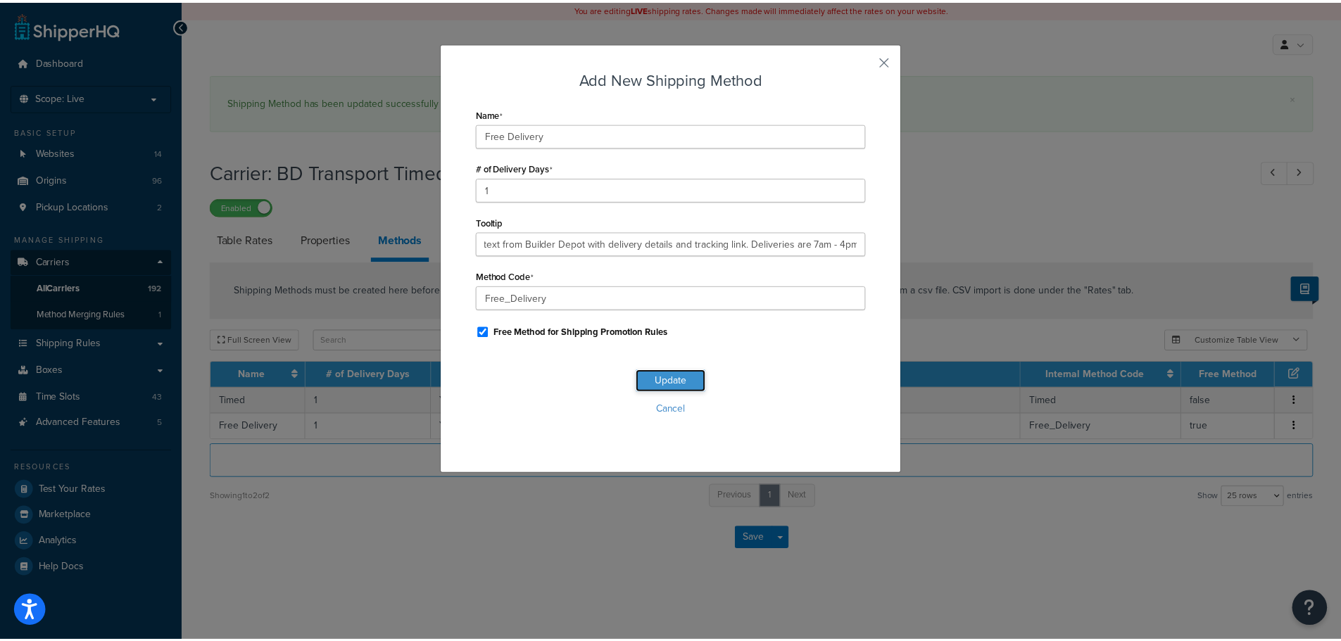
scroll to position [0, 0]
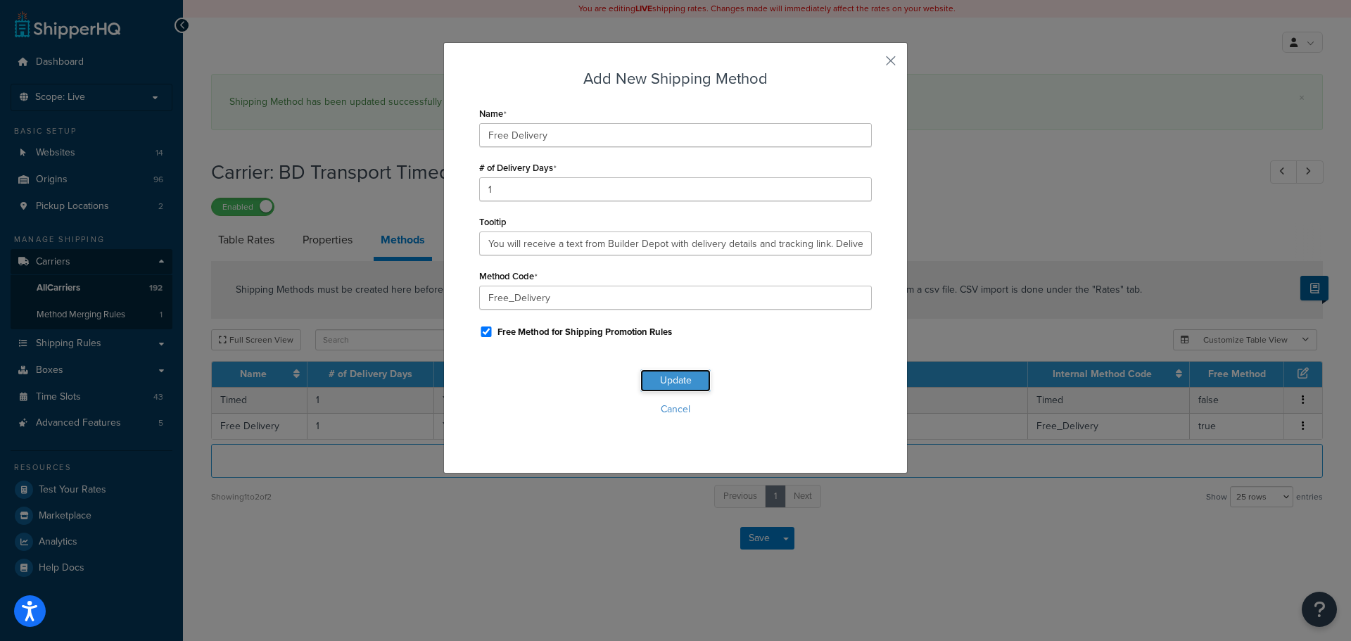
click at [664, 381] on button "Update" at bounding box center [675, 380] width 70 height 23
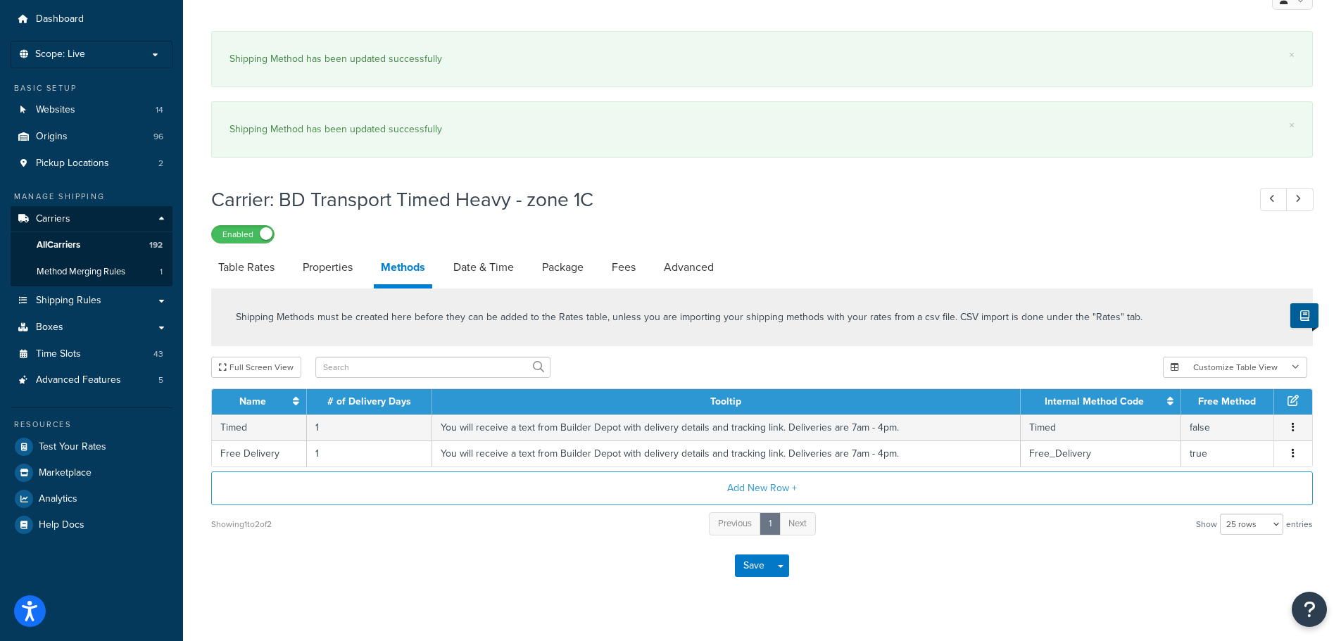
scroll to position [67, 0]
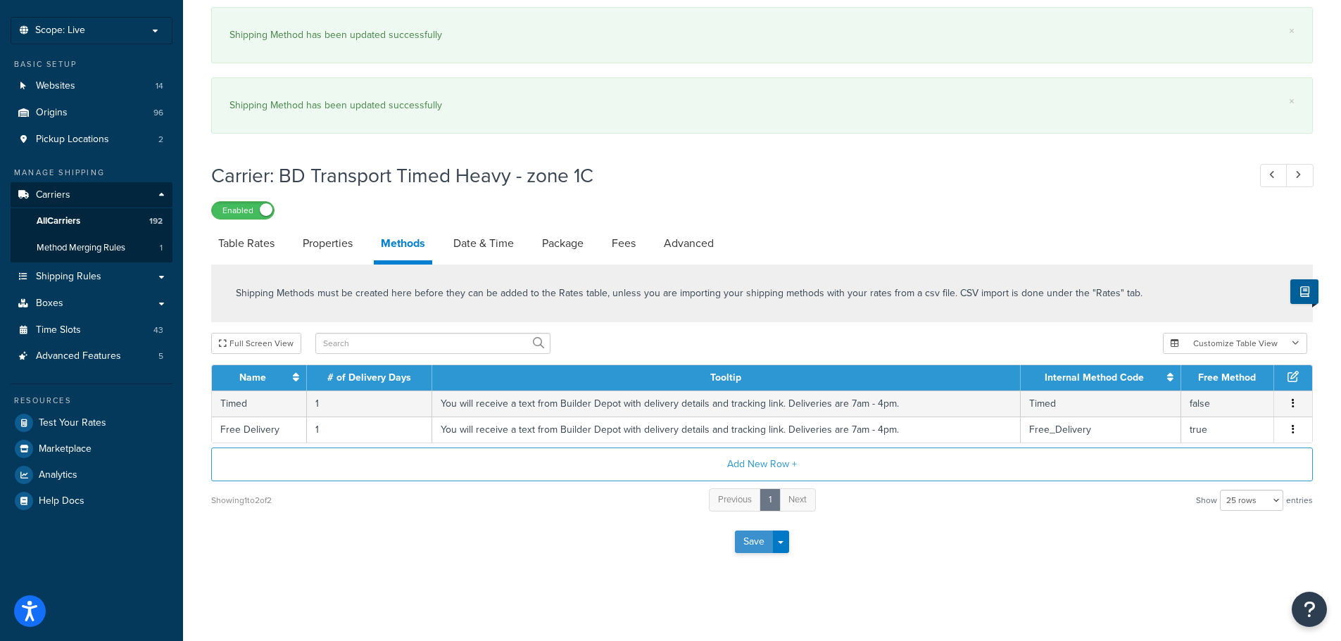
click at [754, 536] on button "Save" at bounding box center [754, 542] width 38 height 23
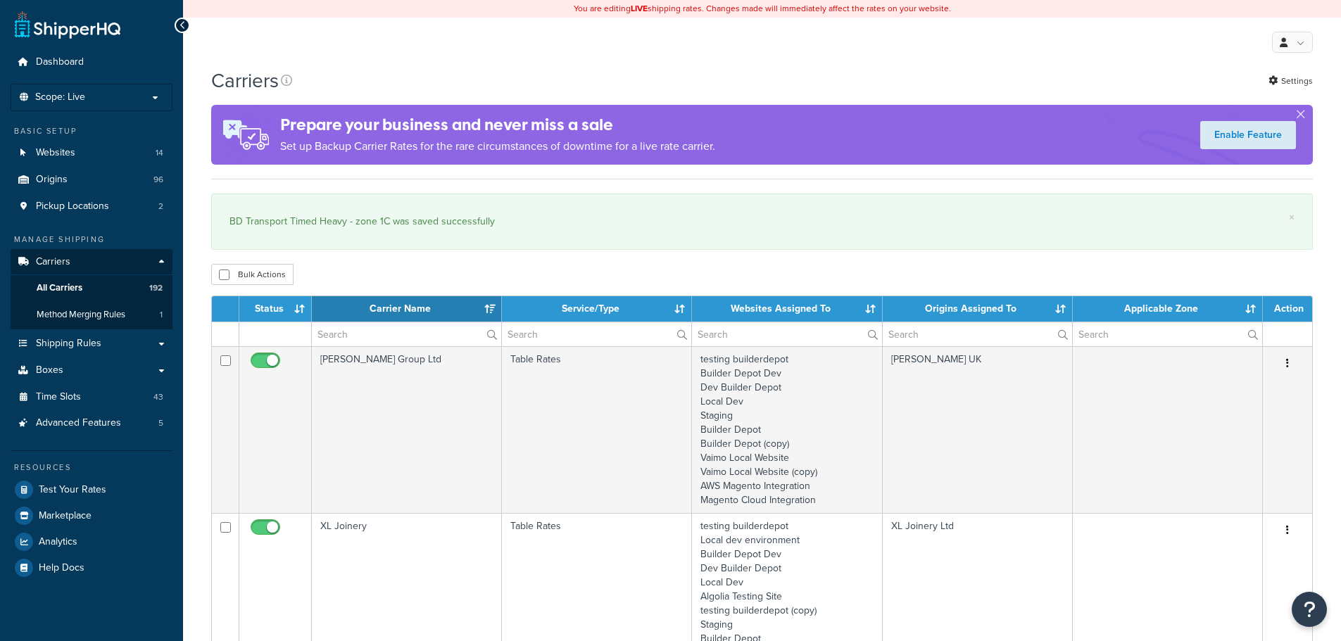
select select "15"
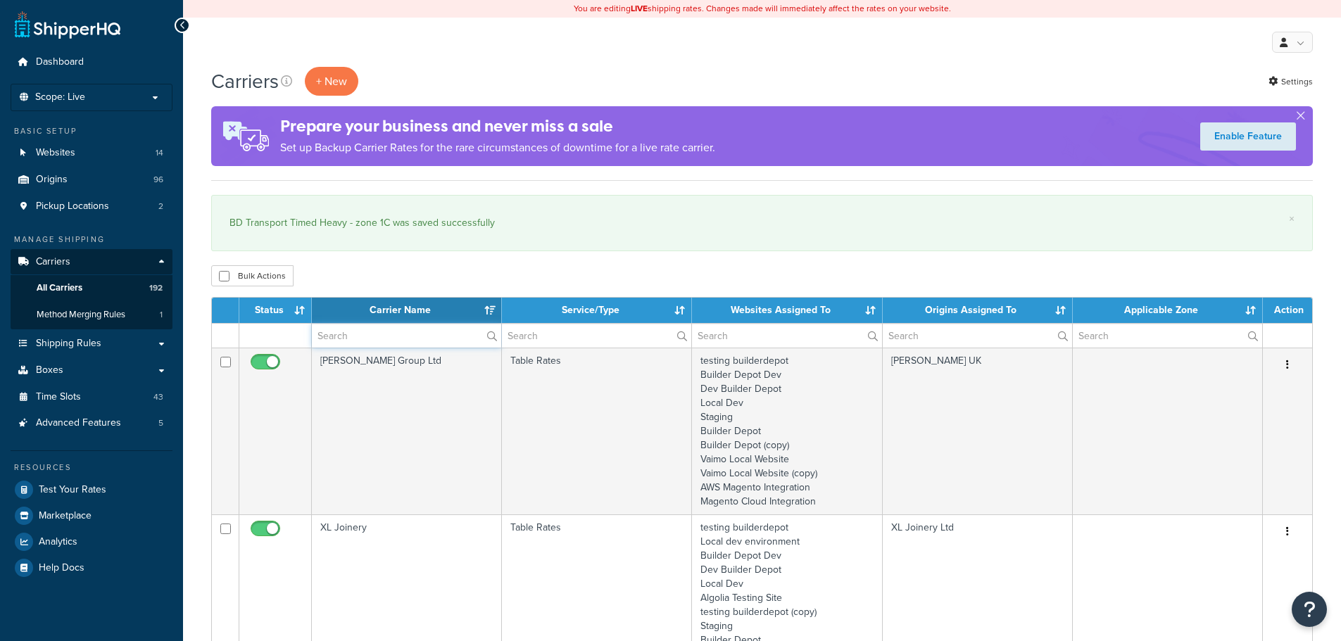
click at [360, 336] on input "text" at bounding box center [406, 336] width 189 height 24
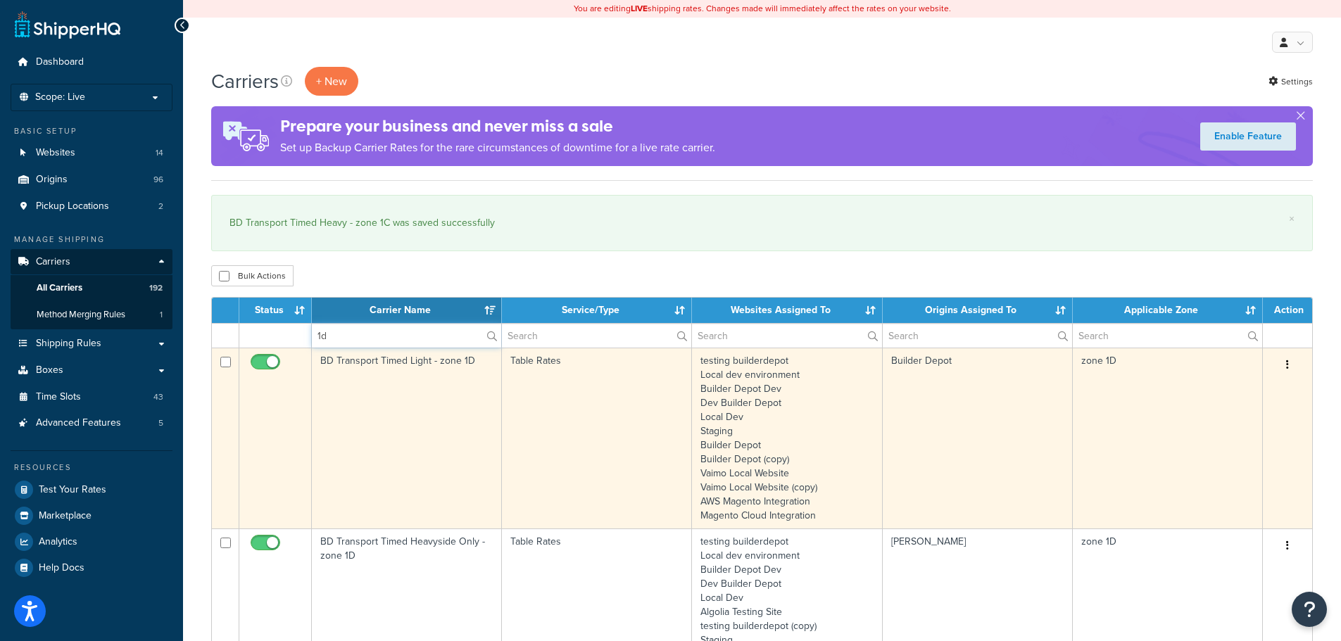
type input "1d"
click at [367, 404] on td "BD Transport Timed Light - zone 1D" at bounding box center [407, 438] width 190 height 181
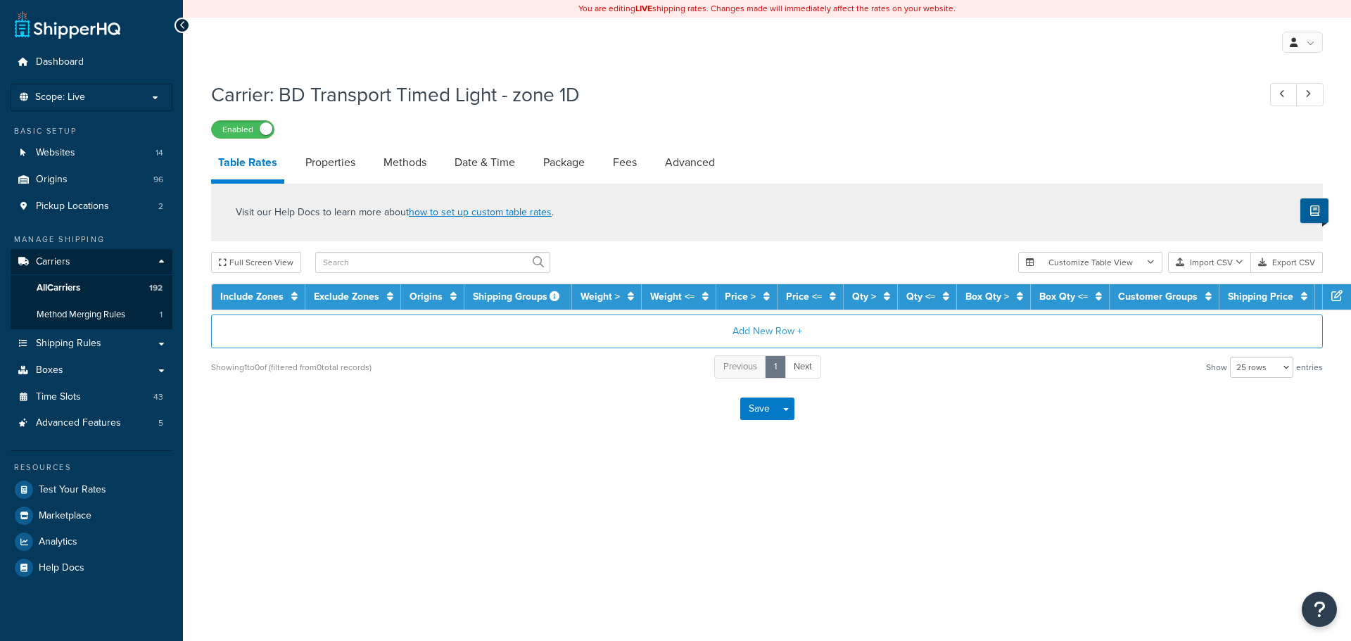
select select "25"
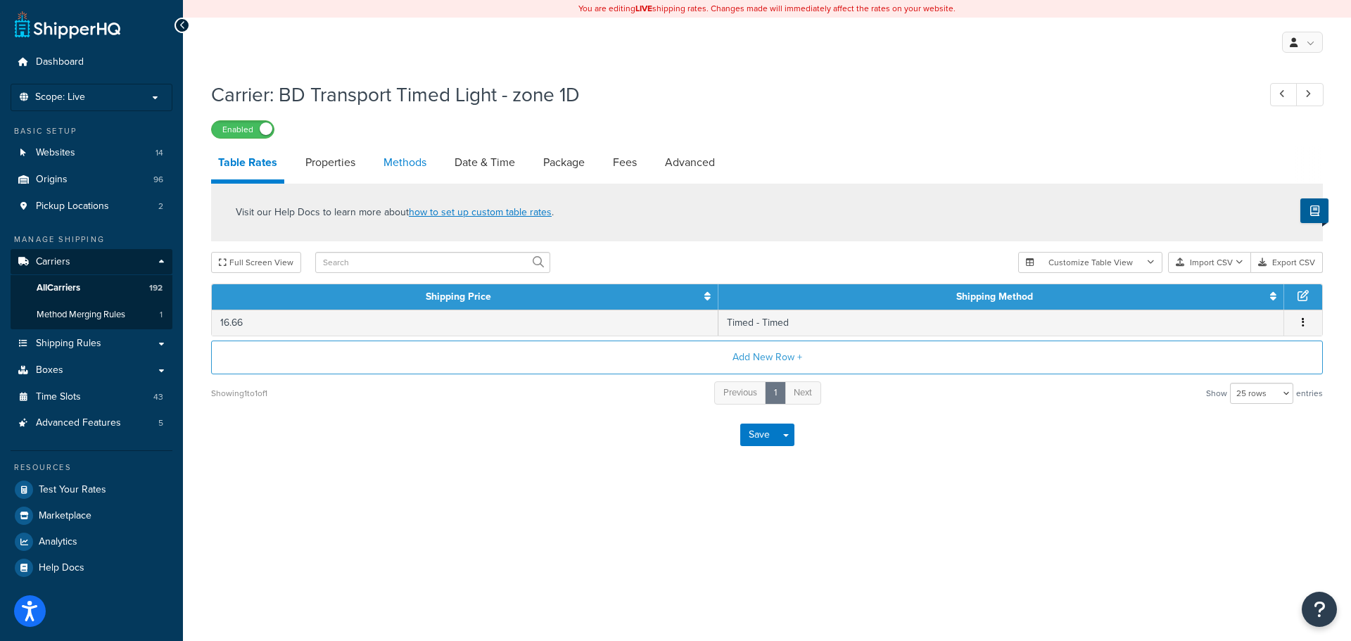
click at [424, 159] on link "Methods" at bounding box center [405, 163] width 57 height 34
select select "25"
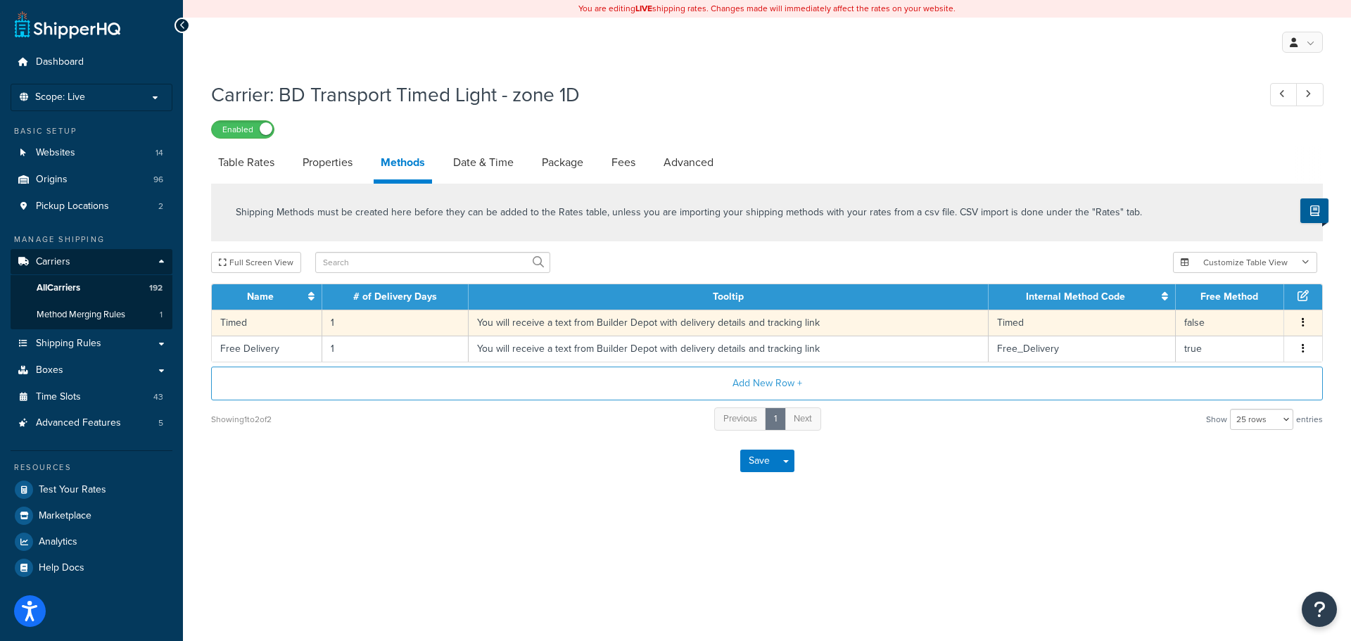
click at [552, 329] on td "You will receive a text from Builder Depot with delivery details and tracking l…" at bounding box center [729, 323] width 520 height 26
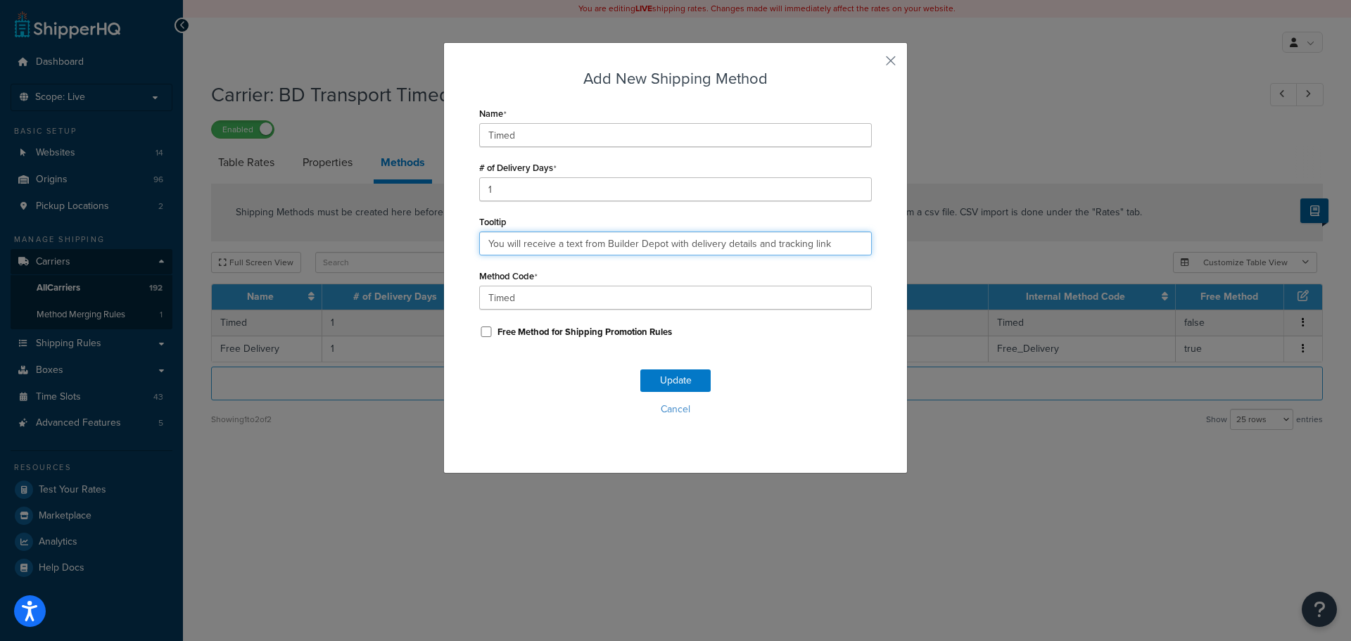
click at [564, 244] on input "You will receive a text from Builder Depot with delivery details and tracking l…" at bounding box center [675, 244] width 393 height 24
paste input ". Deliveries are 7am - 4pm."
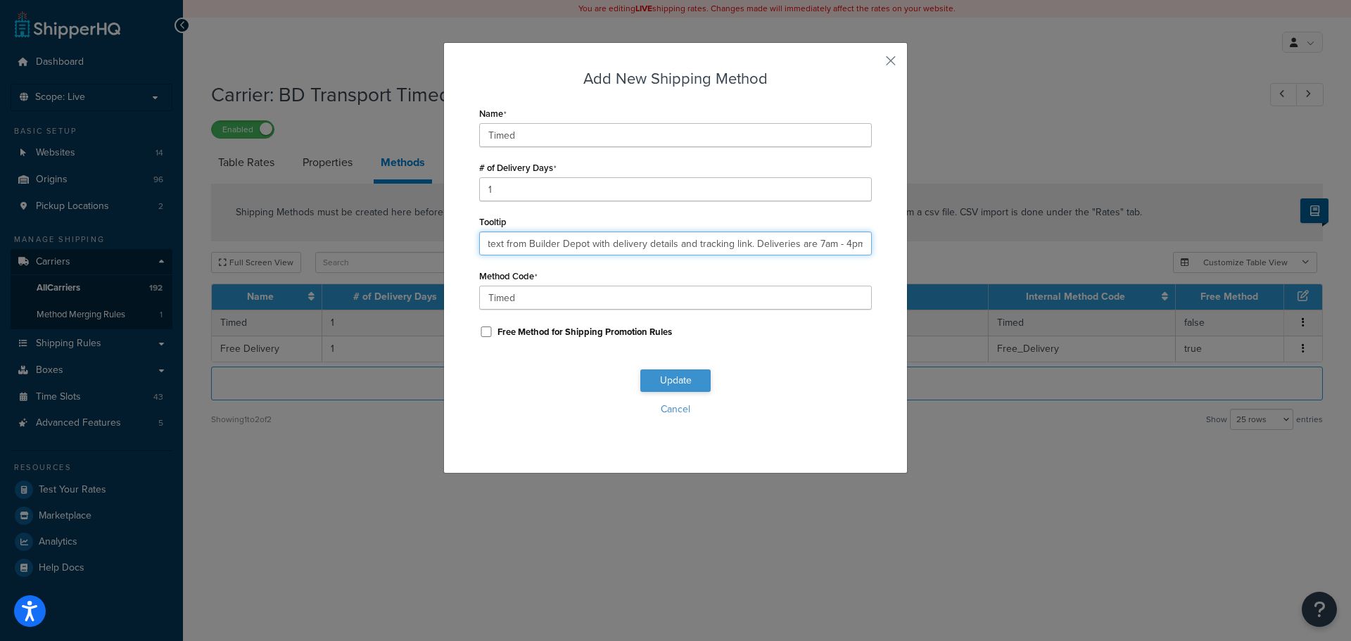
type input "You will receive a text from Builder Depot with delivery details and tracking l…"
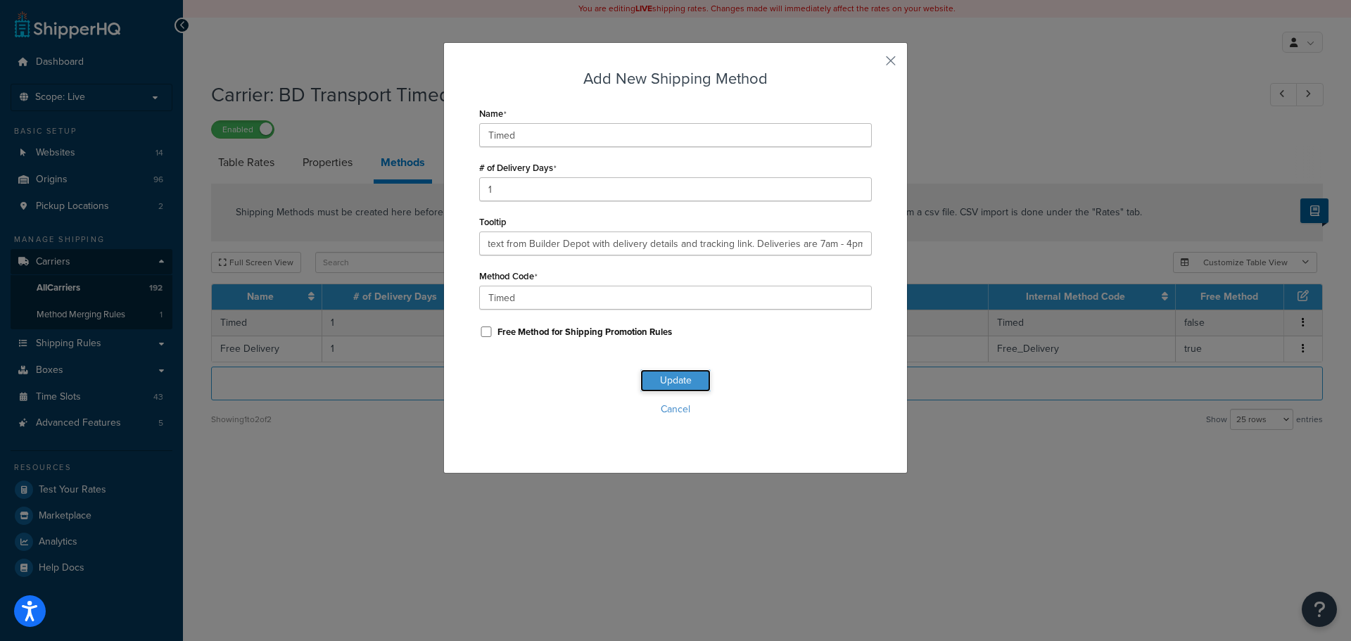
scroll to position [0, 0]
click at [669, 390] on button "Update" at bounding box center [675, 380] width 70 height 23
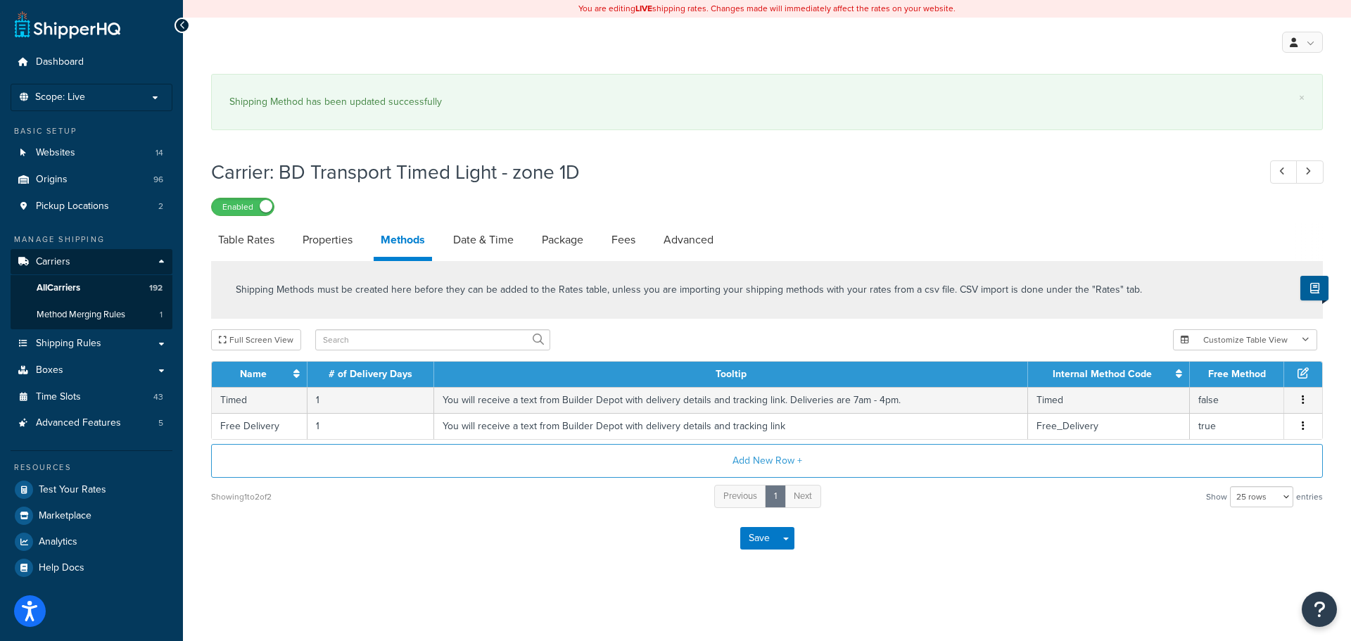
click at [663, 444] on button "Add New Row +" at bounding box center [767, 461] width 1112 height 34
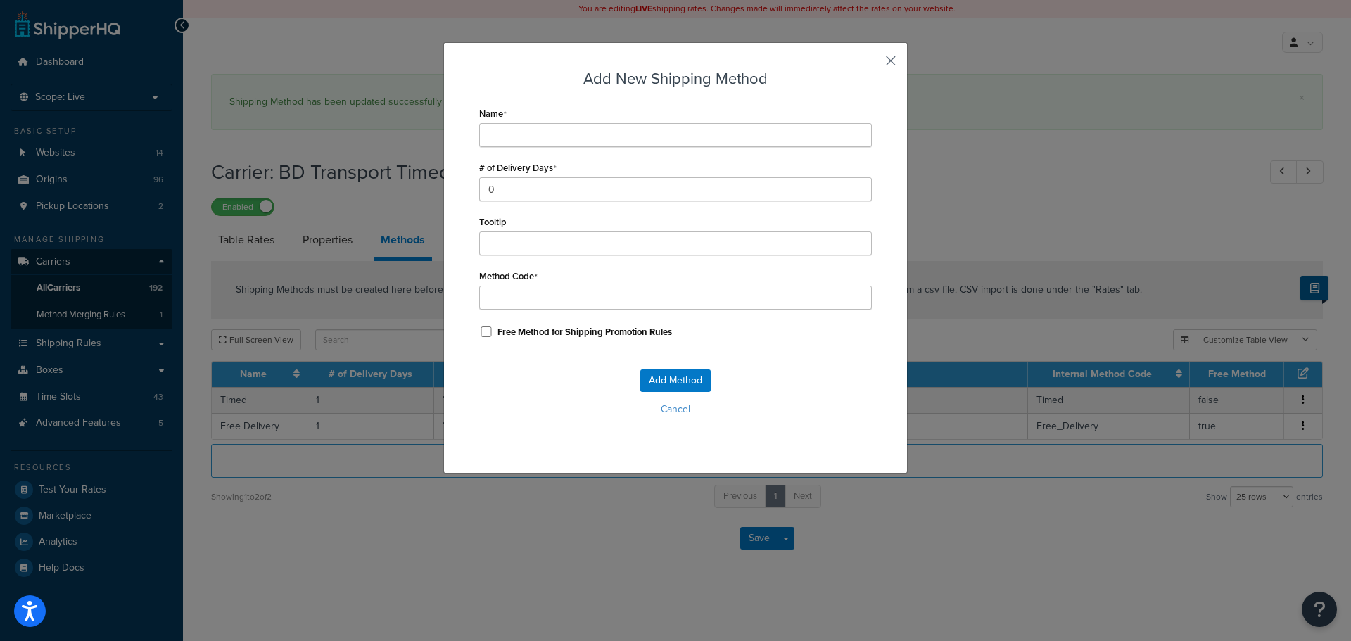
click at [872, 64] on button "button" at bounding box center [870, 66] width 4 height 4
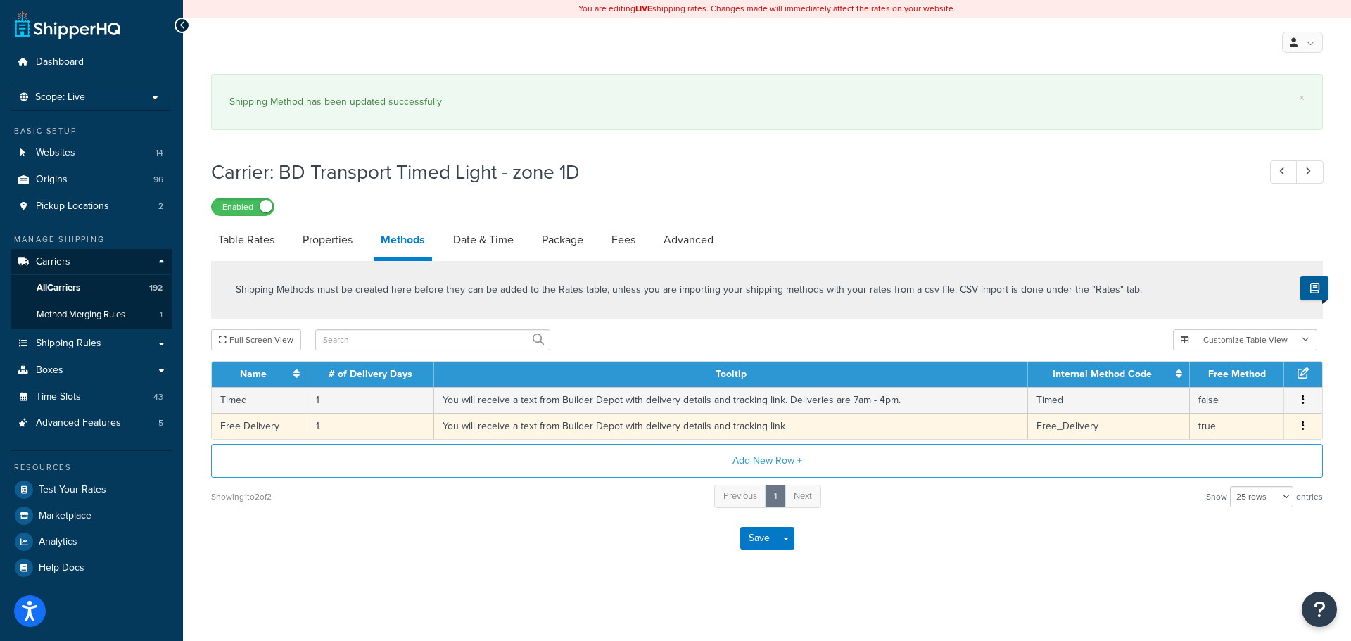
click at [678, 418] on td "You will receive a text from Builder Depot with delivery details and tracking l…" at bounding box center [731, 426] width 594 height 26
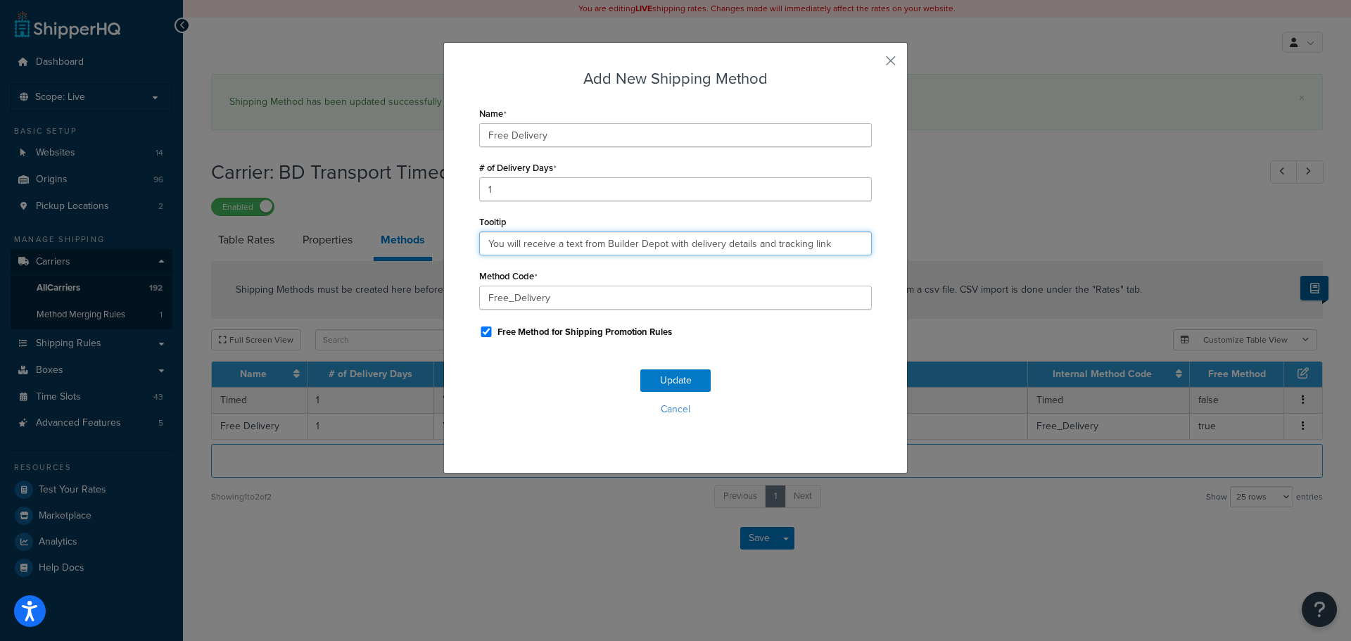
click at [669, 232] on input "You will receive a text from Builder Depot with delivery details and tracking l…" at bounding box center [675, 244] width 393 height 24
paste input ". Deliveries are 7am - 4pm."
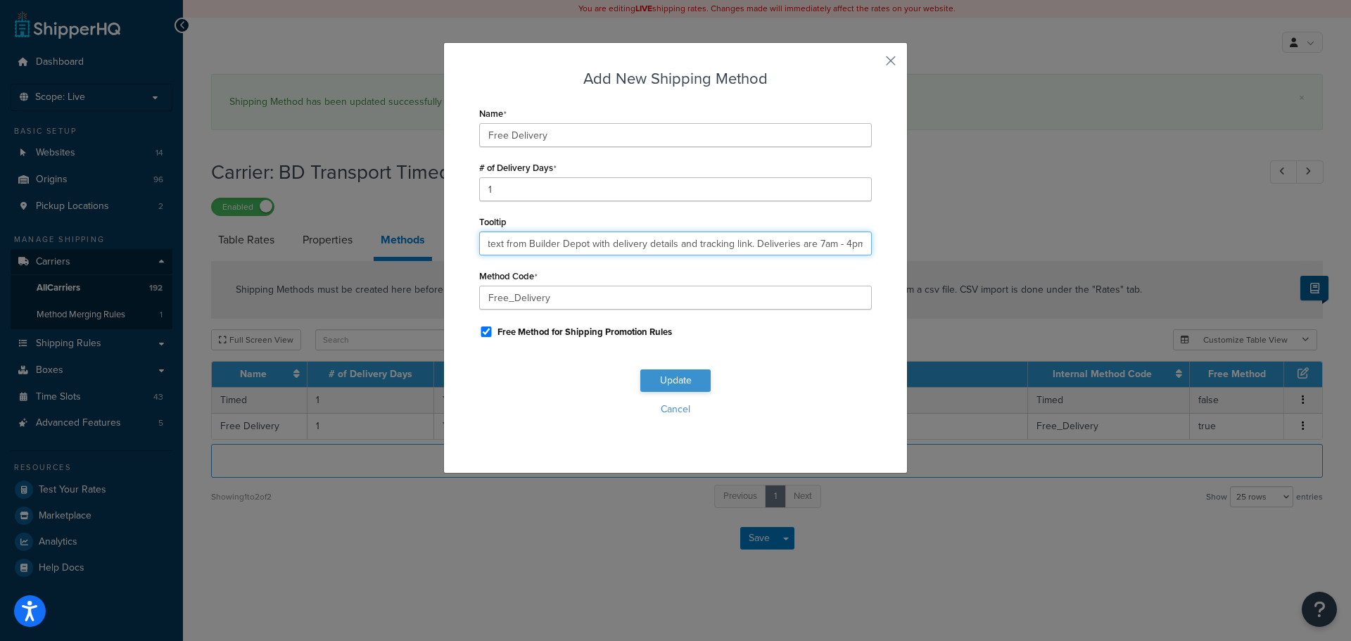
type input "You will receive a text from Builder Depot with delivery details and tracking l…"
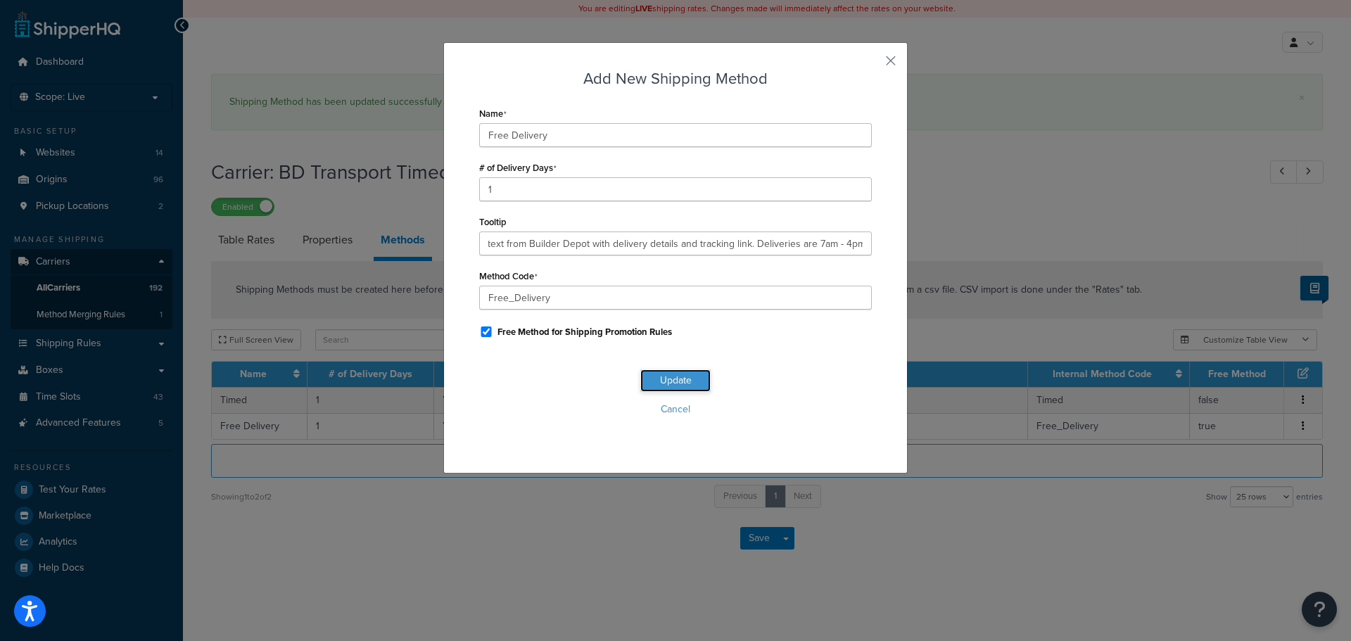
click at [681, 372] on button "Update" at bounding box center [675, 380] width 70 height 23
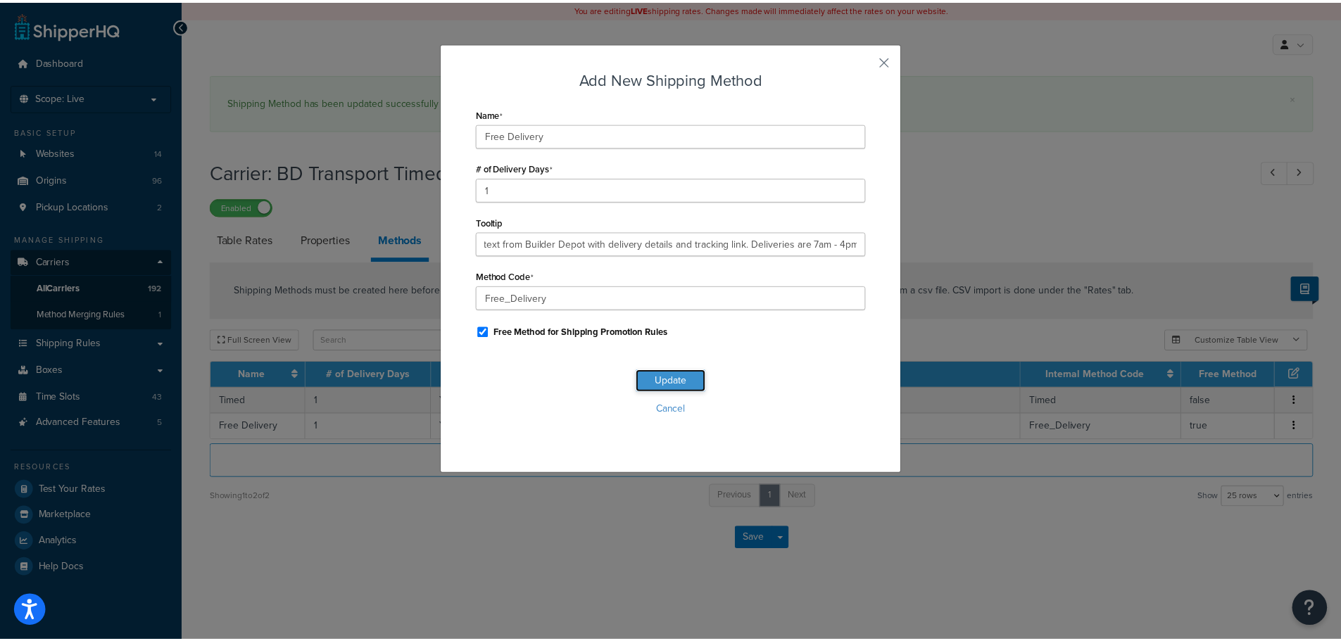
scroll to position [0, 0]
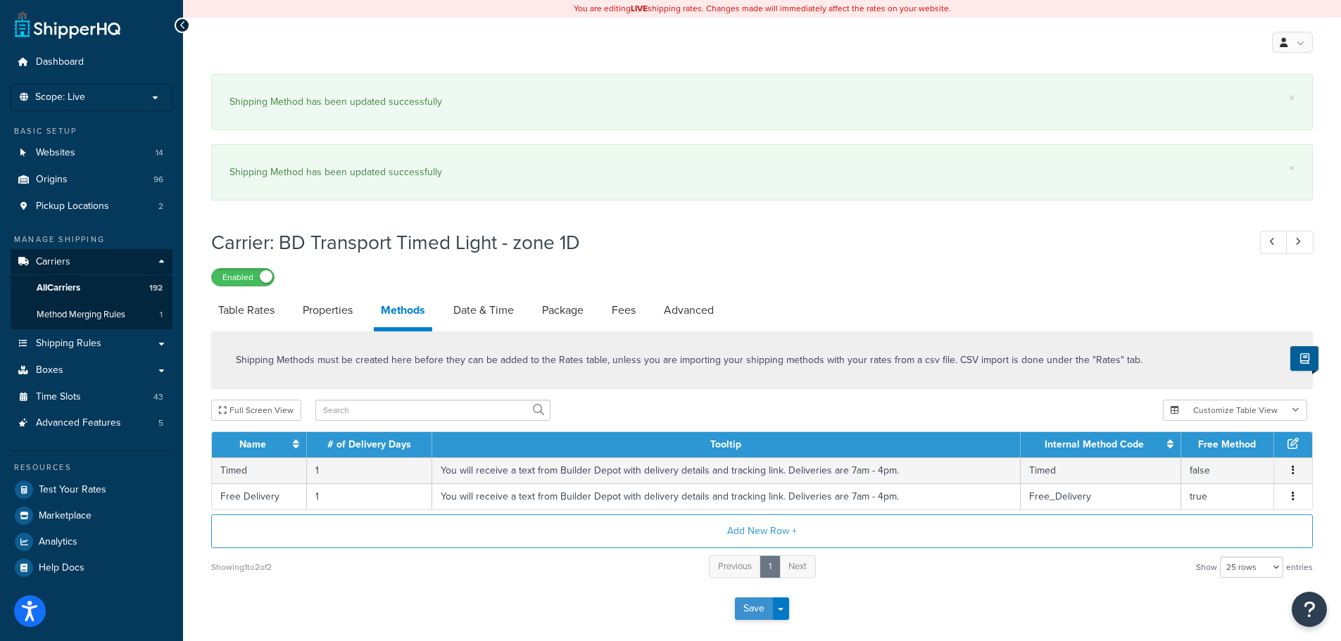
click at [752, 612] on button "Save" at bounding box center [754, 609] width 38 height 23
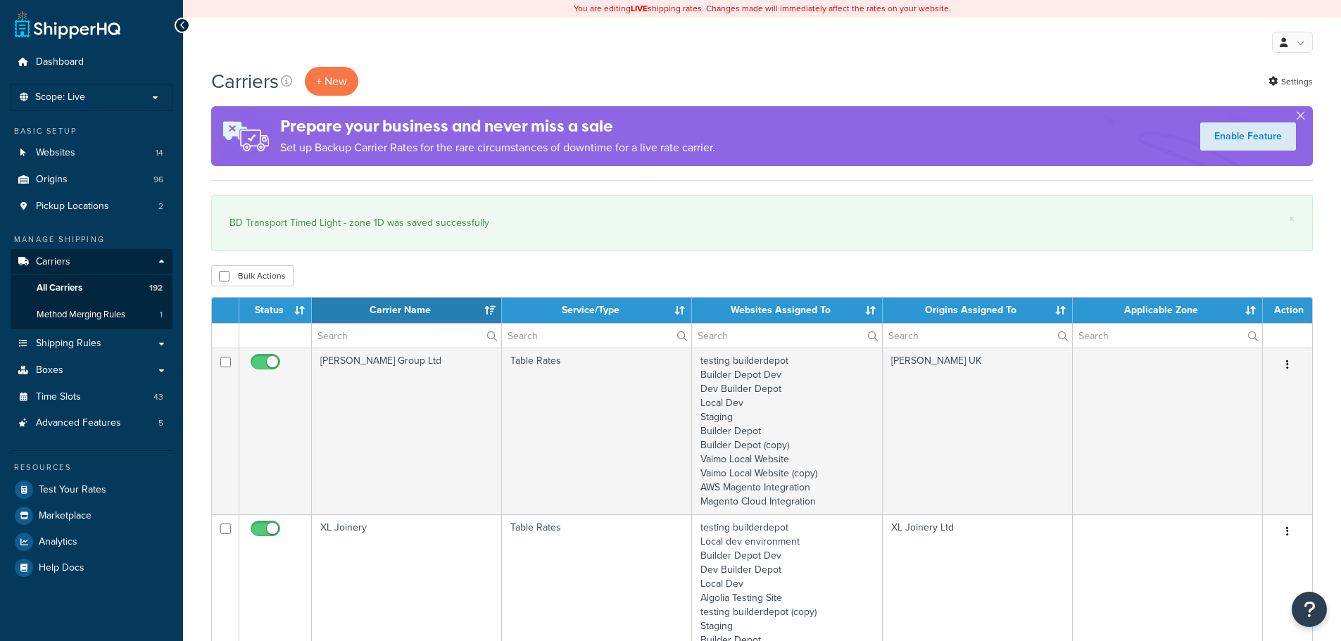
select select "15"
click at [343, 330] on input "text" at bounding box center [406, 336] width 189 height 24
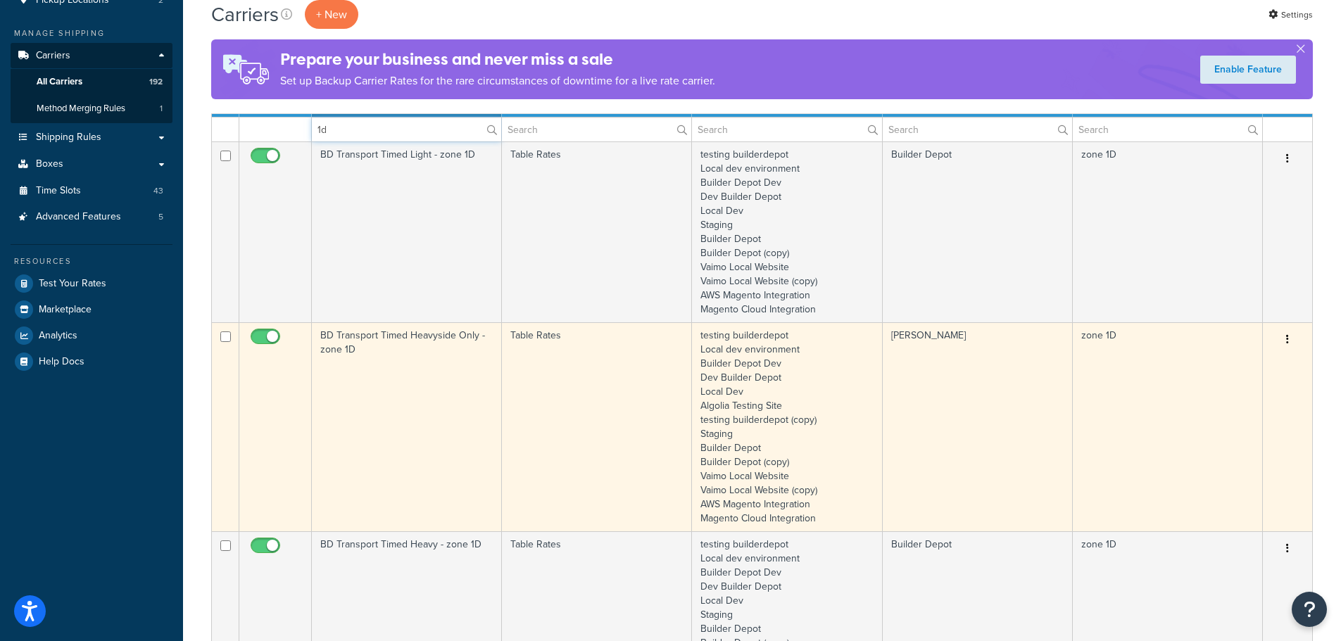
scroll to position [211, 0]
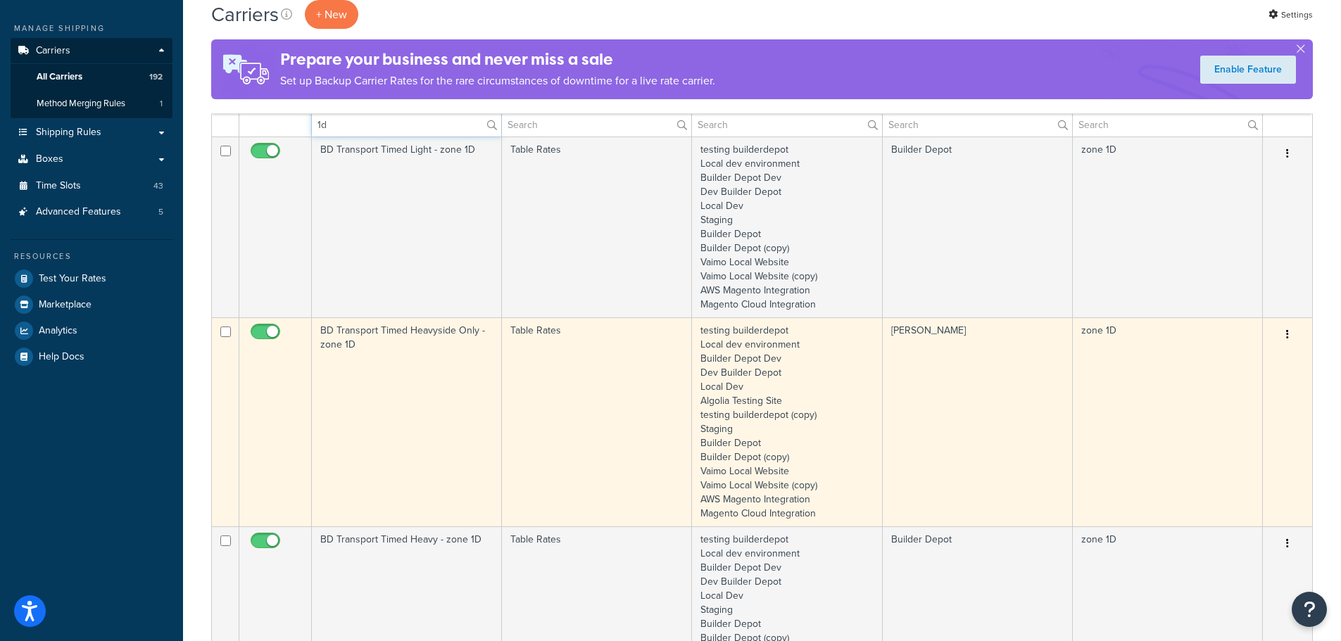
type input "1d"
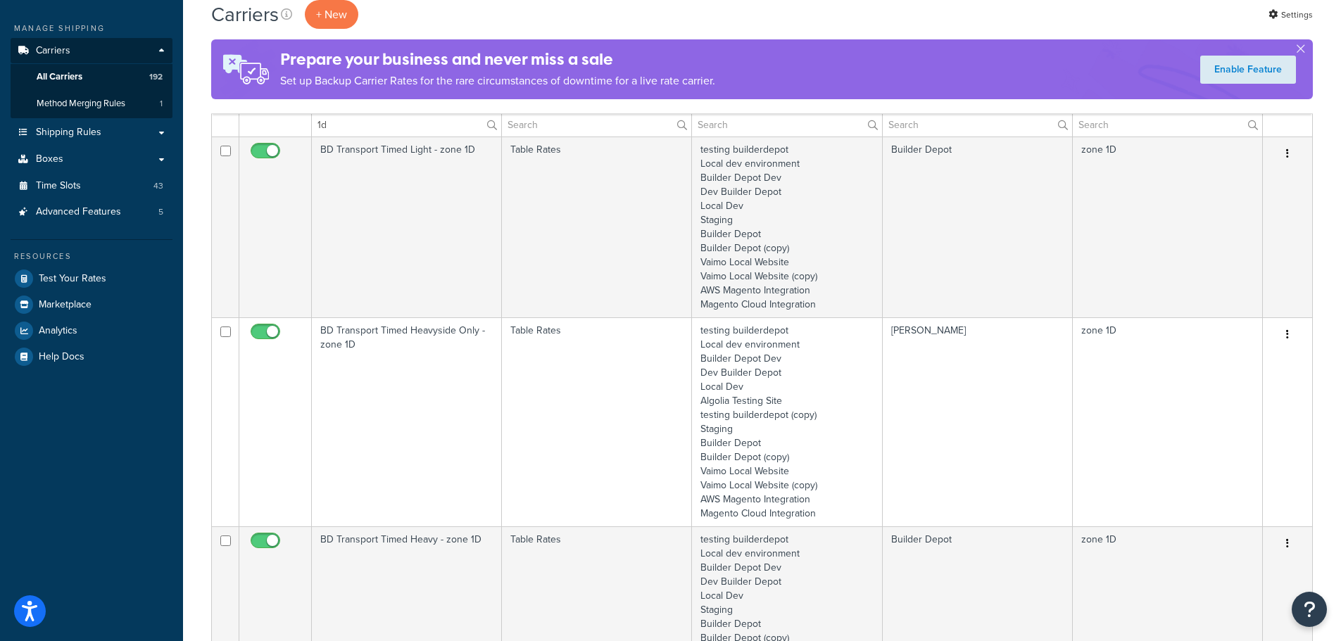
click at [362, 415] on td "BD Transport Timed Heavyside Only - zone 1D" at bounding box center [407, 421] width 190 height 209
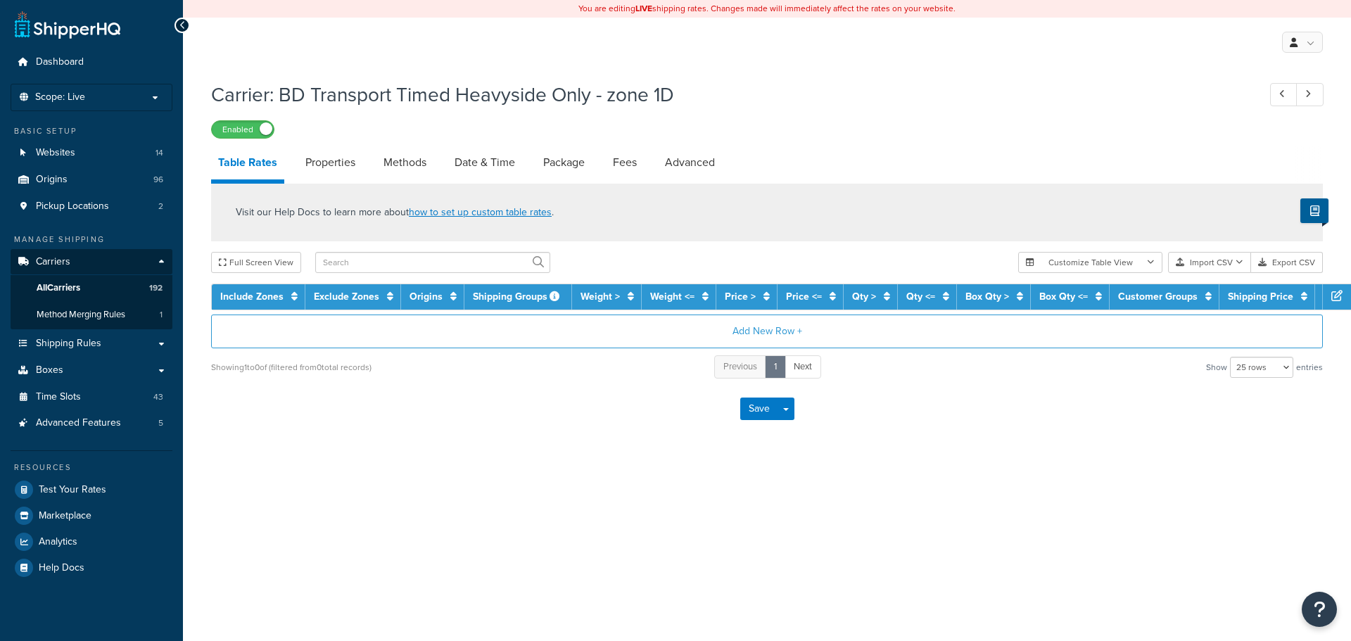
select select "25"
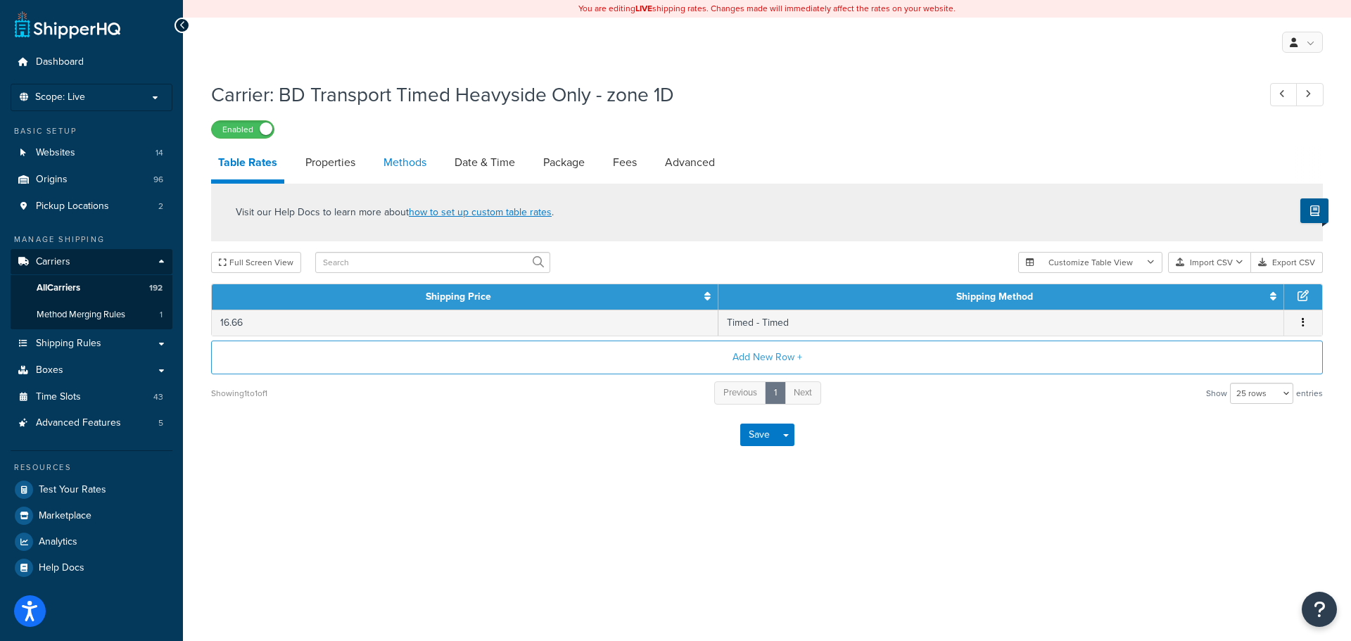
click at [420, 155] on link "Methods" at bounding box center [405, 163] width 57 height 34
select select "25"
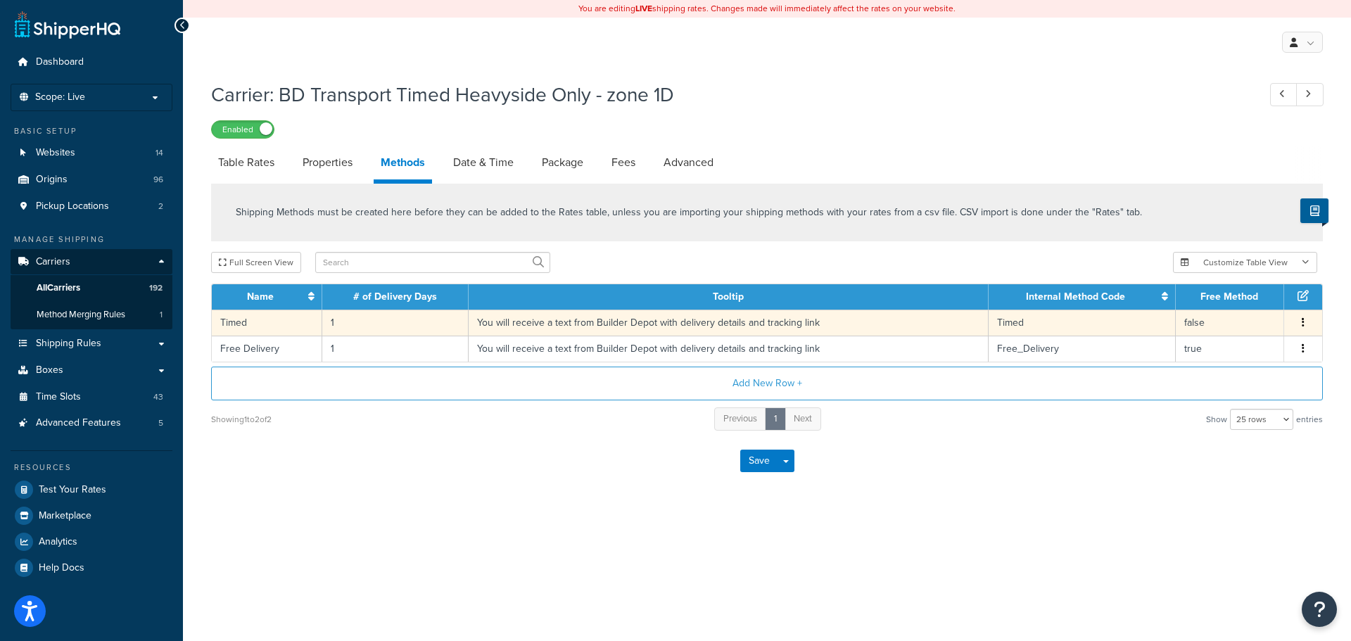
click at [507, 322] on td "You will receive a text from Builder Depot with delivery details and tracking l…" at bounding box center [729, 323] width 520 height 26
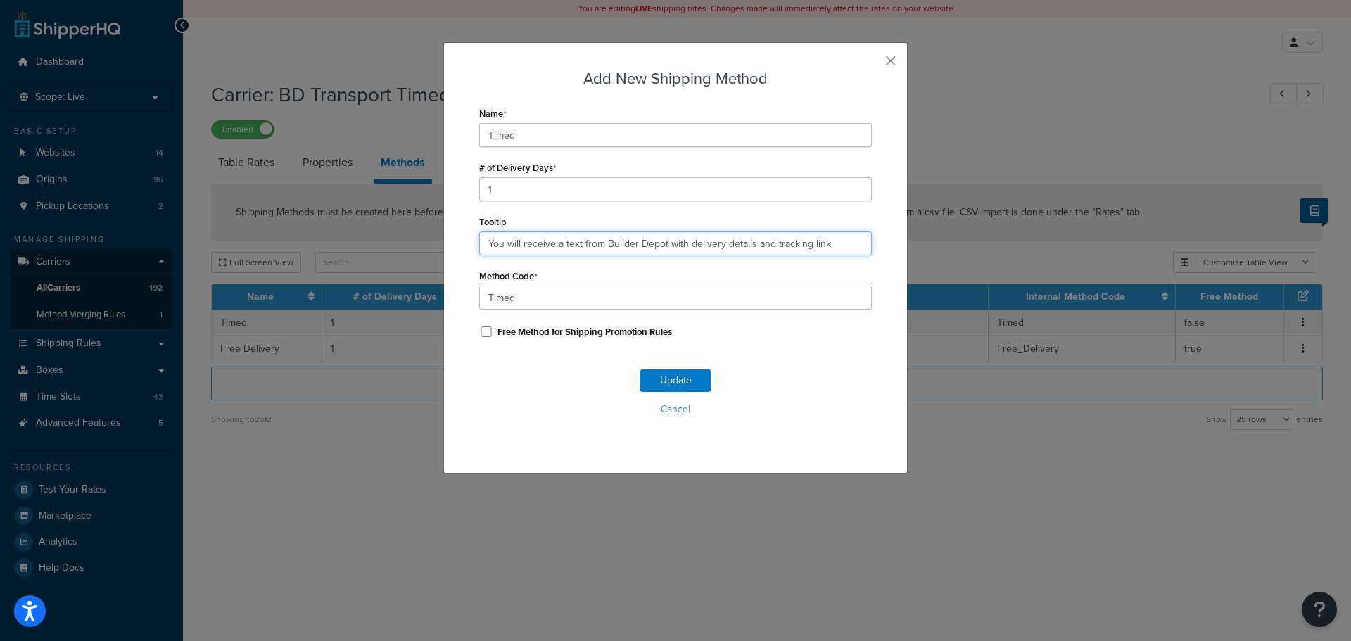
click at [515, 244] on input "You will receive a text from Builder Depot with delivery details and tracking l…" at bounding box center [675, 244] width 393 height 24
click at [515, 243] on input "You will receive a text from Builder Depot with delivery details and tracking l…" at bounding box center [675, 244] width 393 height 24
paste input ". Deliveries are 7am - 4pm."
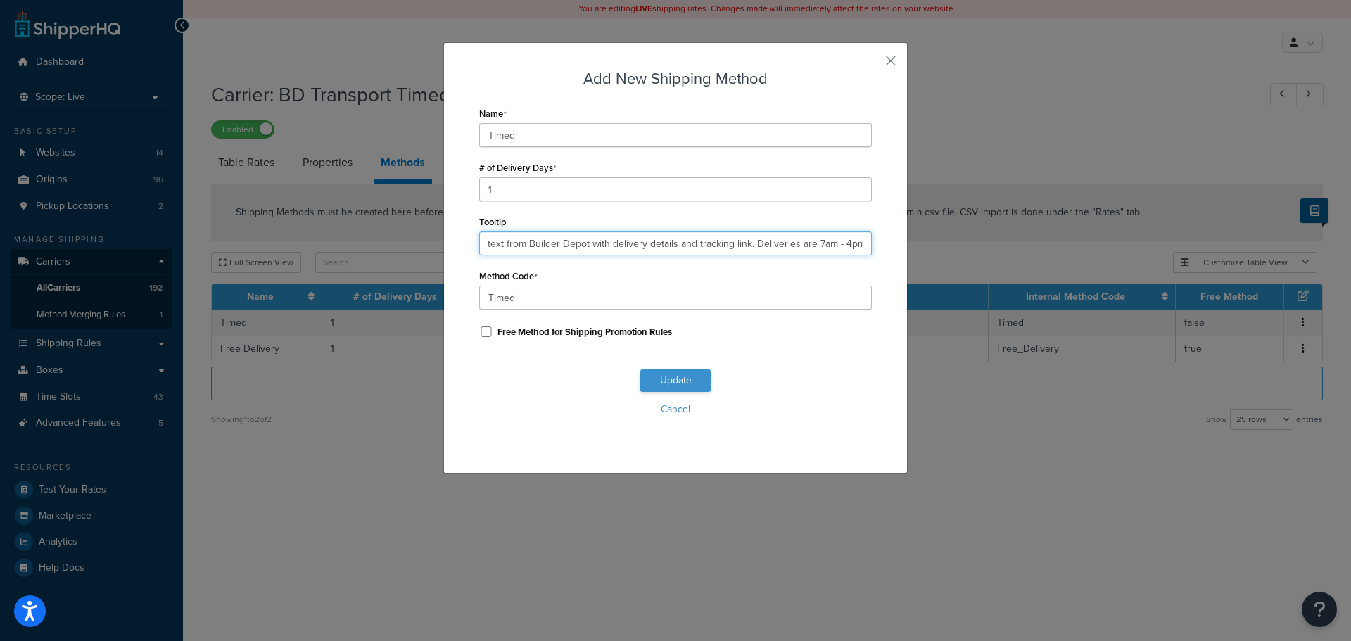
type input "You will receive a text from Builder Depot with delivery details and tracking l…"
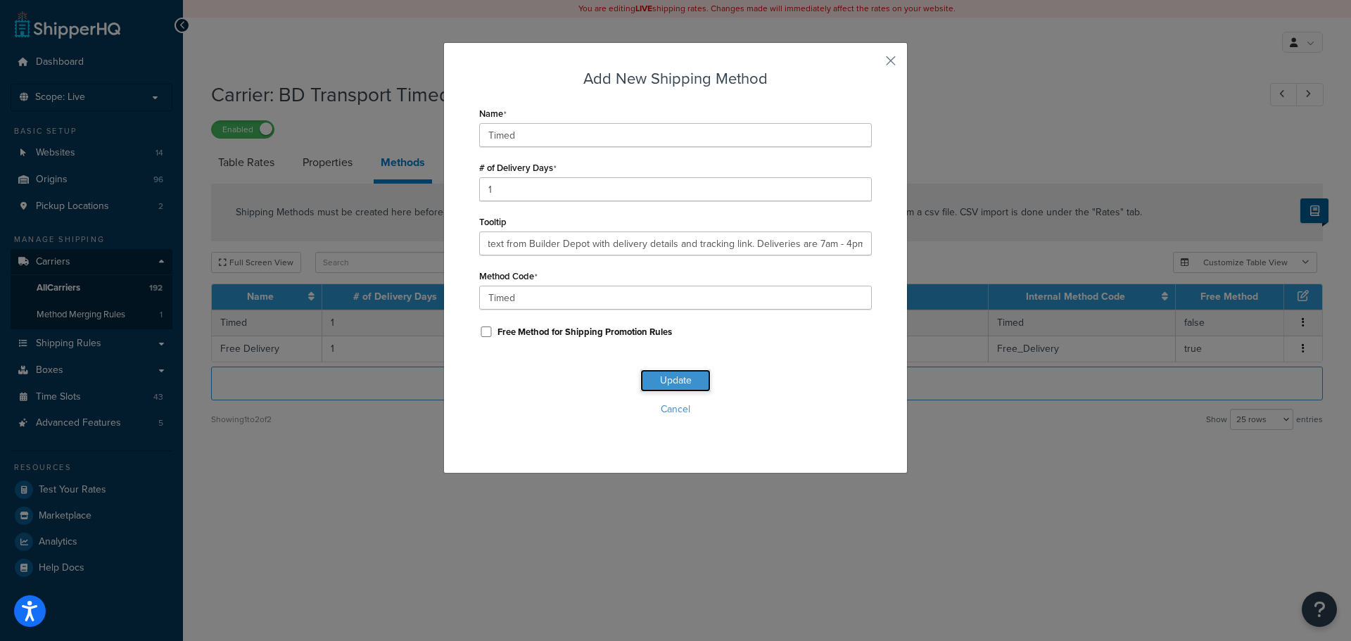
click at [679, 384] on button "Update" at bounding box center [675, 380] width 70 height 23
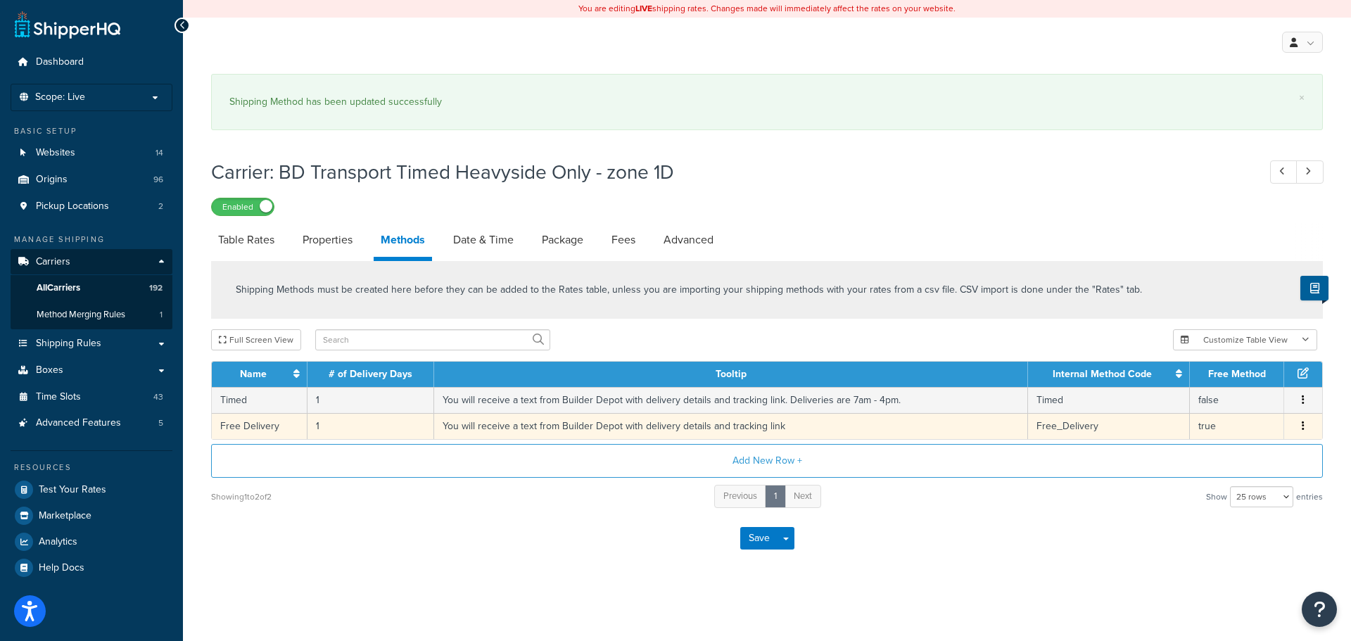
click at [564, 429] on td "You will receive a text from Builder Depot with delivery details and tracking l…" at bounding box center [731, 426] width 594 height 26
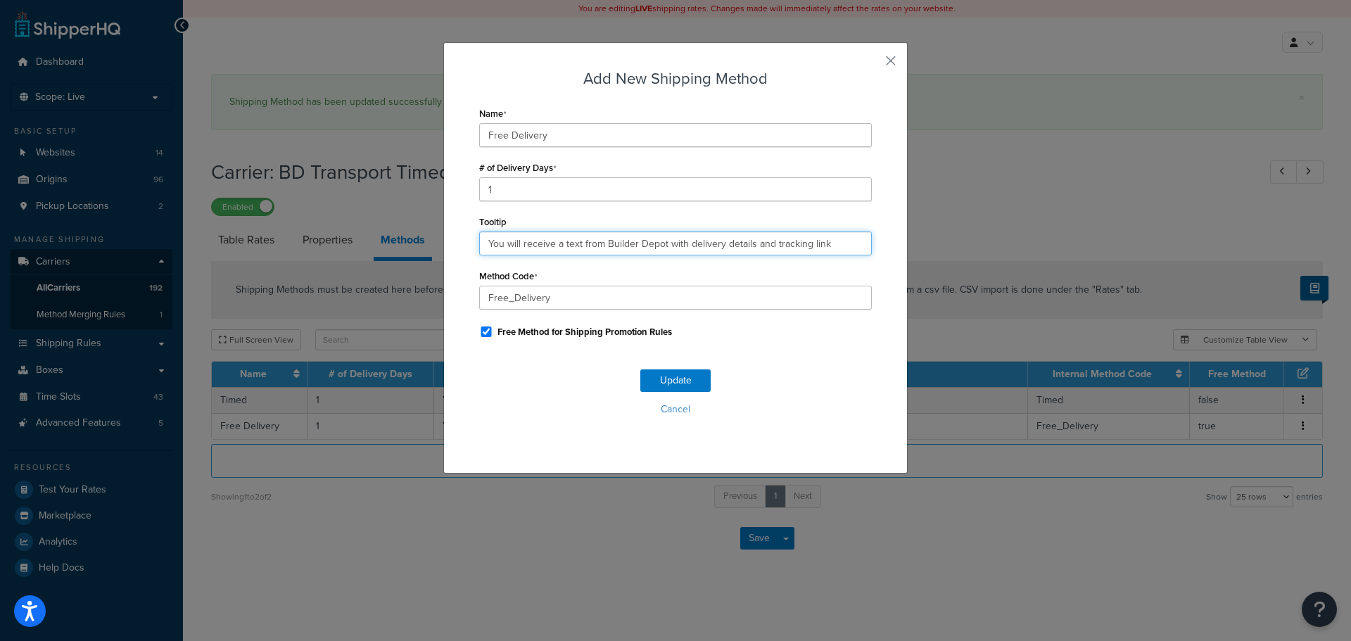
click at [554, 241] on input "You will receive a text from Builder Depot with delivery details and tracking l…" at bounding box center [675, 244] width 393 height 24
paste input ". Deliveries are 7am - 4pm."
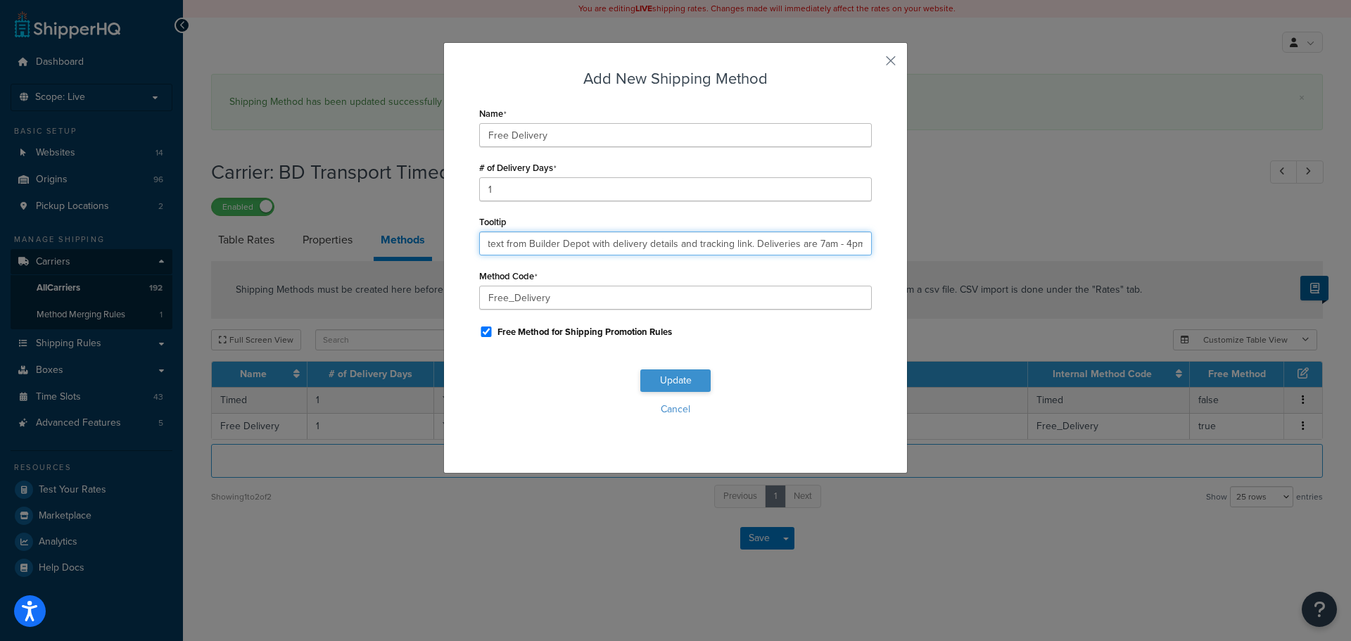
type input "You will receive a text from Builder Depot with delivery details and tracking l…"
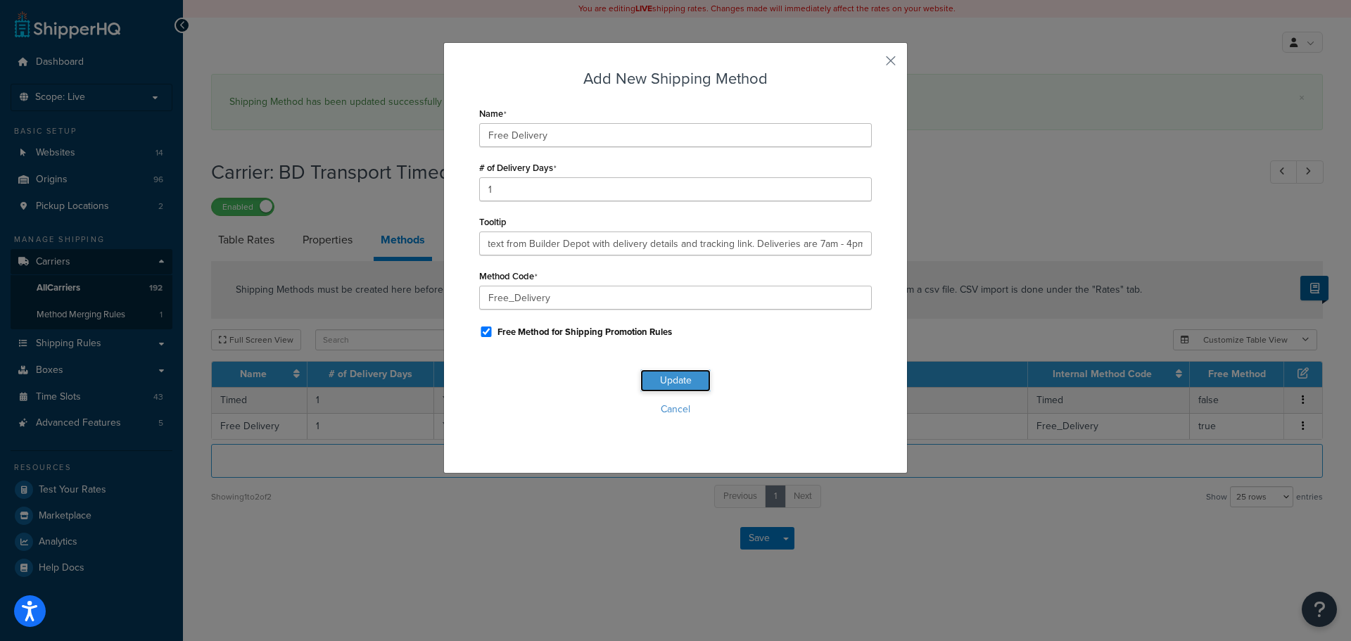
click at [677, 383] on button "Update" at bounding box center [675, 380] width 70 height 23
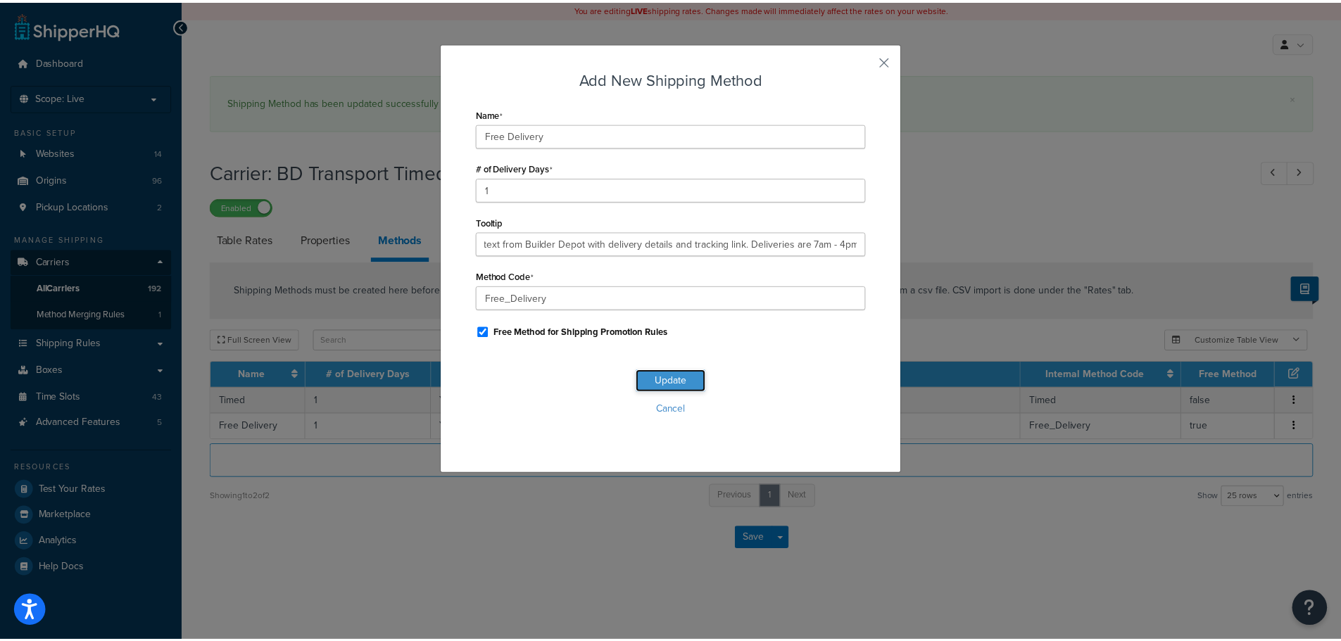
scroll to position [0, 0]
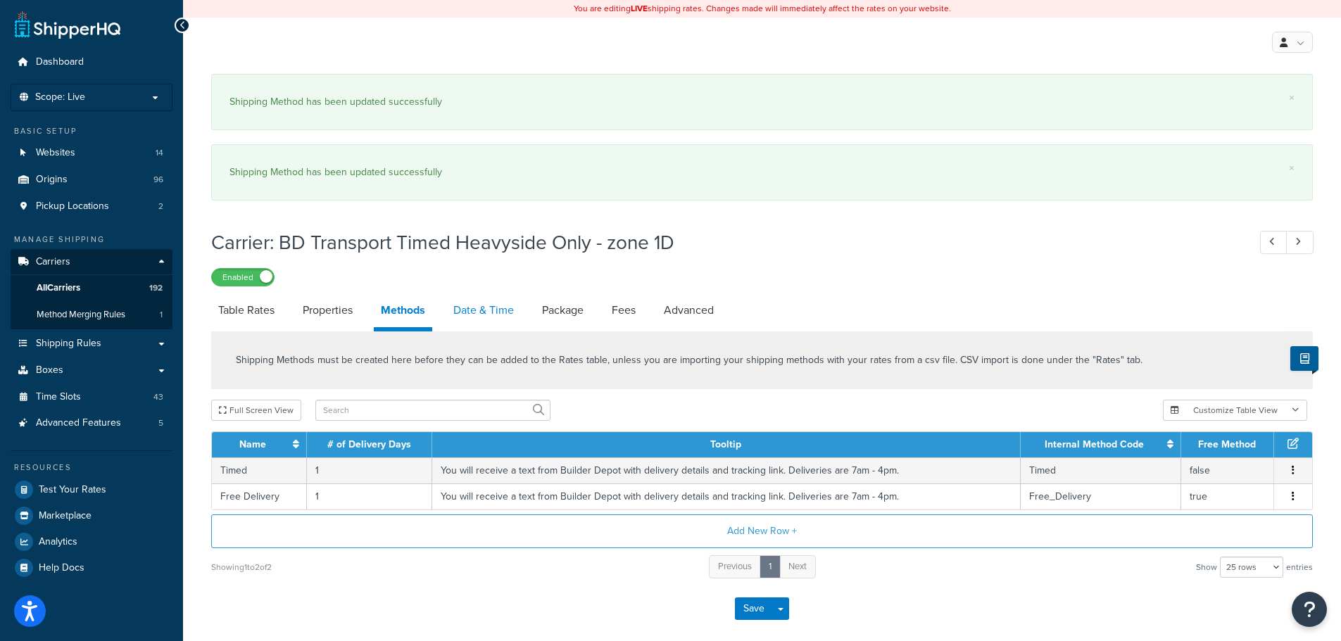
click at [486, 307] on link "Date & Time" at bounding box center [483, 310] width 75 height 34
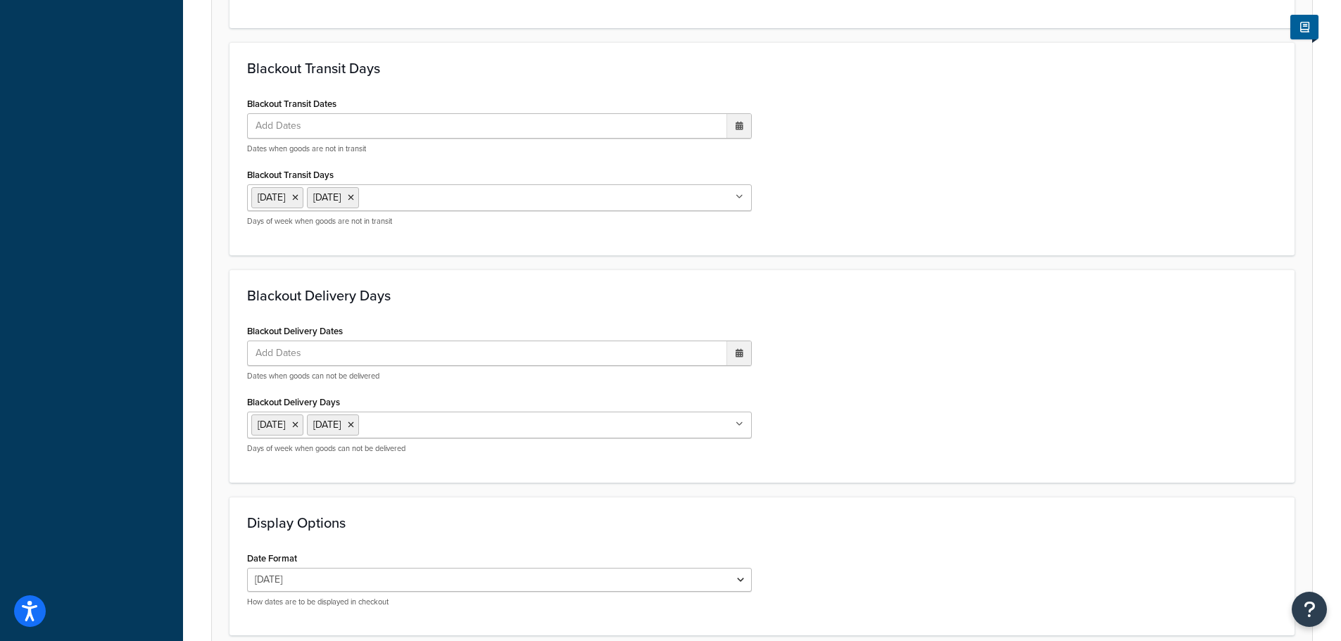
scroll to position [1198, 0]
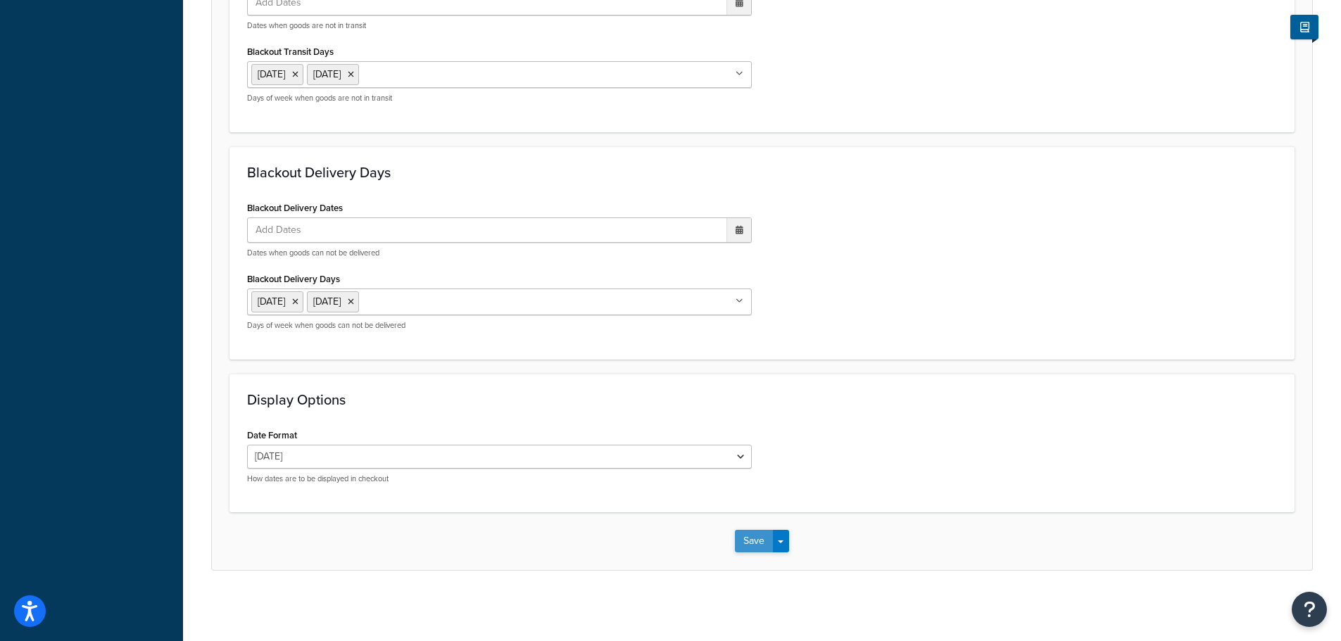
click at [754, 531] on button "Save" at bounding box center [754, 541] width 38 height 23
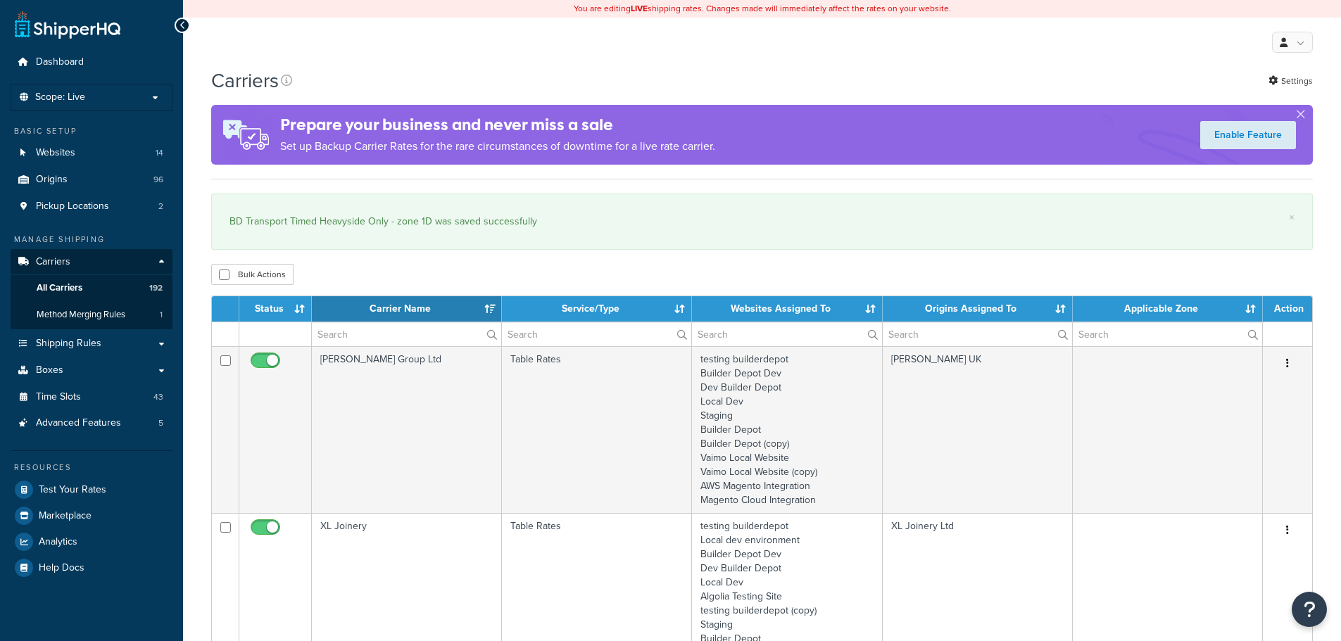
select select "15"
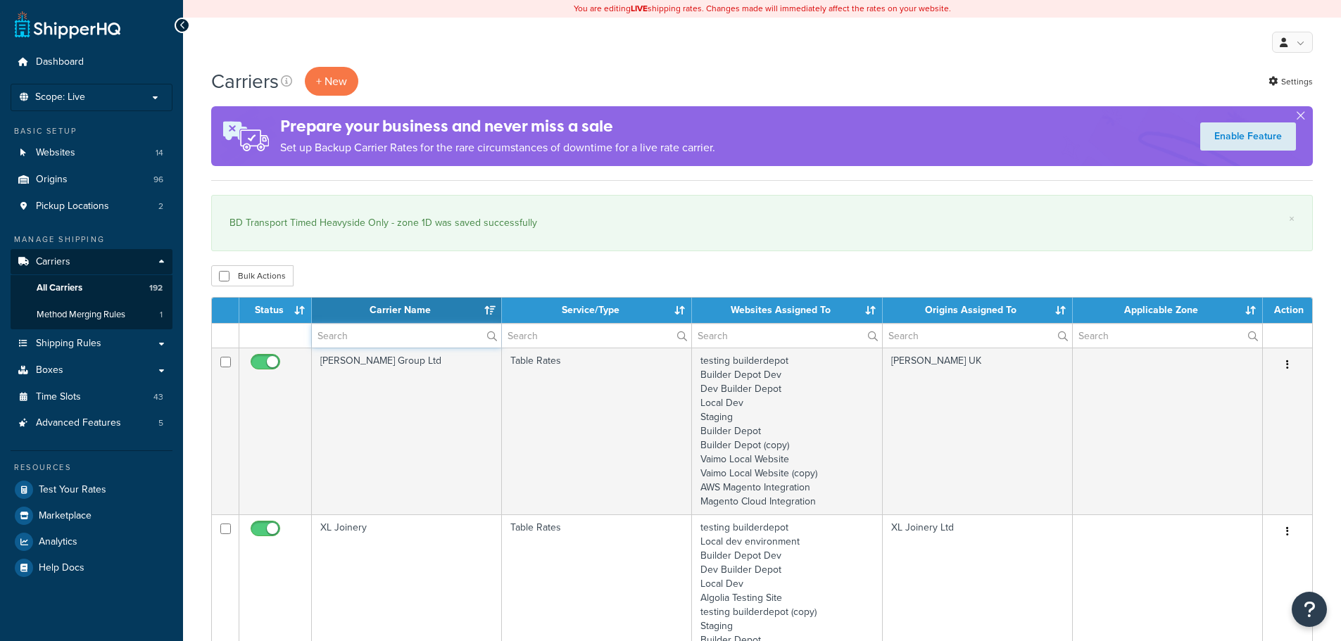
click at [328, 337] on input "text" at bounding box center [406, 336] width 189 height 24
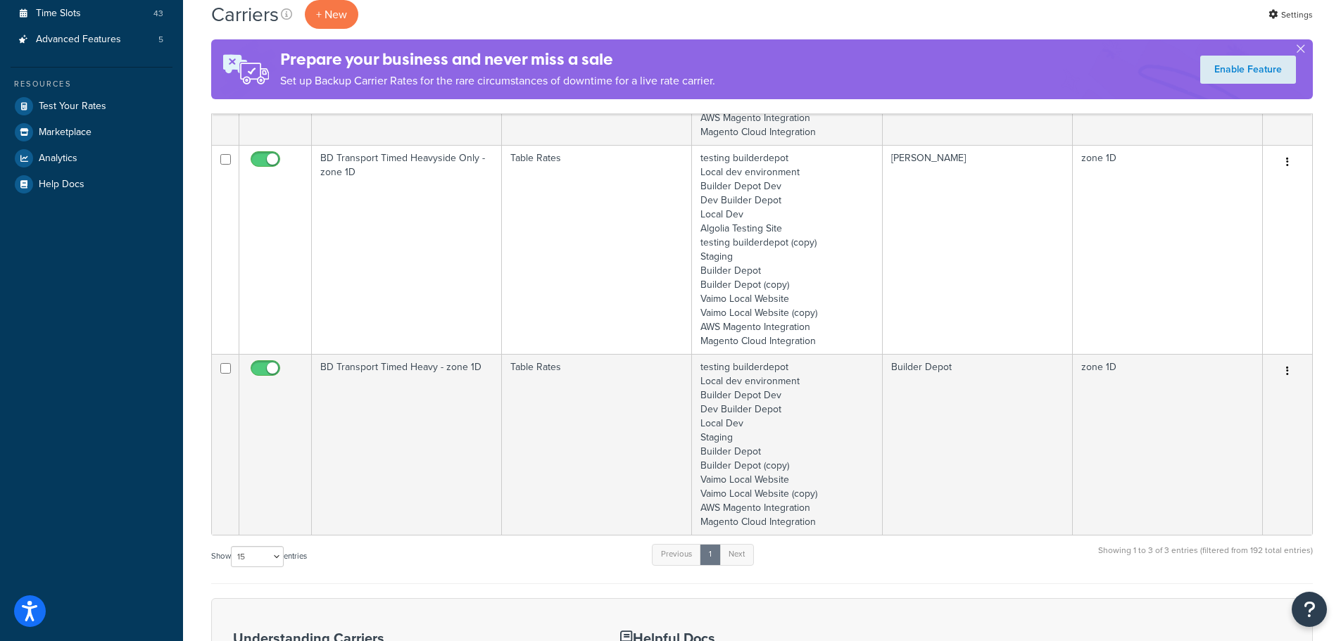
scroll to position [493, 0]
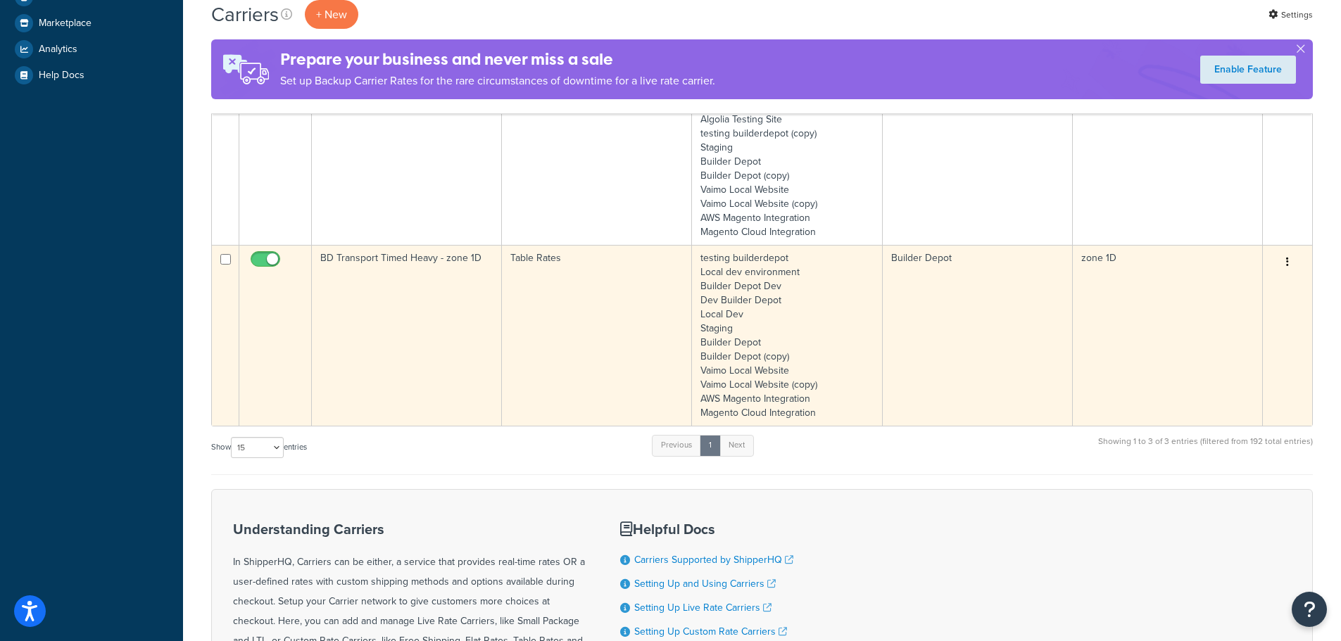
type input "1d"
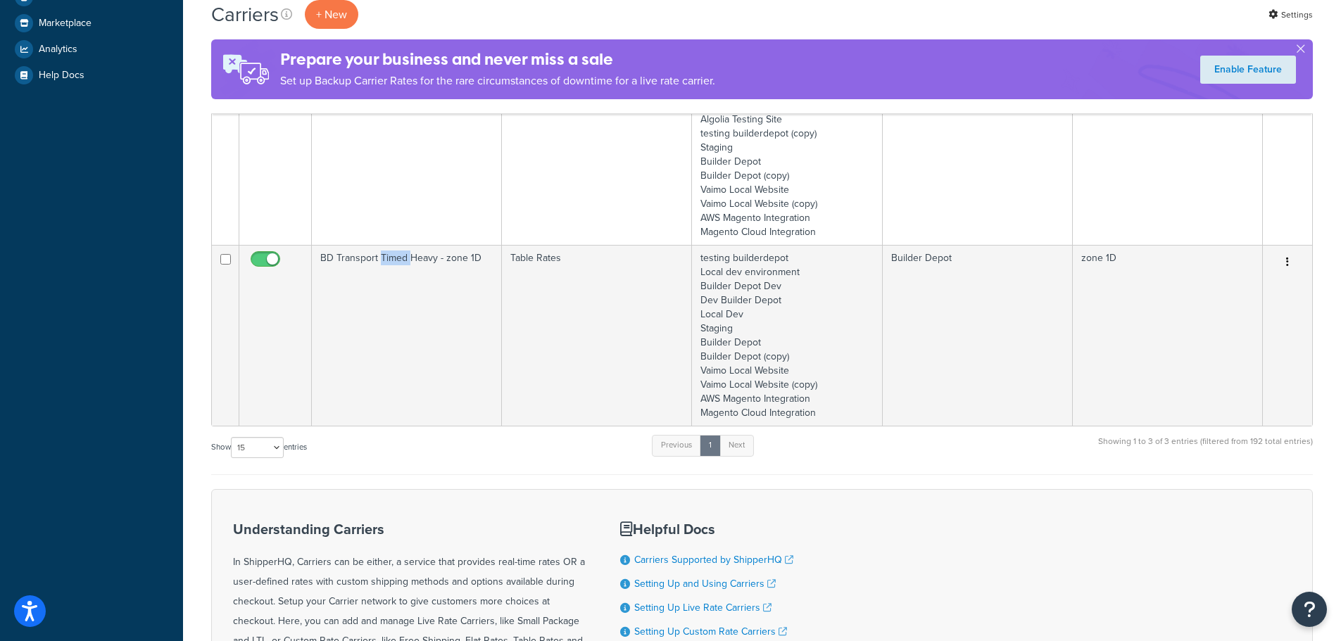
click at [379, 331] on td "BD Transport Timed Heavy - zone 1D" at bounding box center [407, 335] width 190 height 181
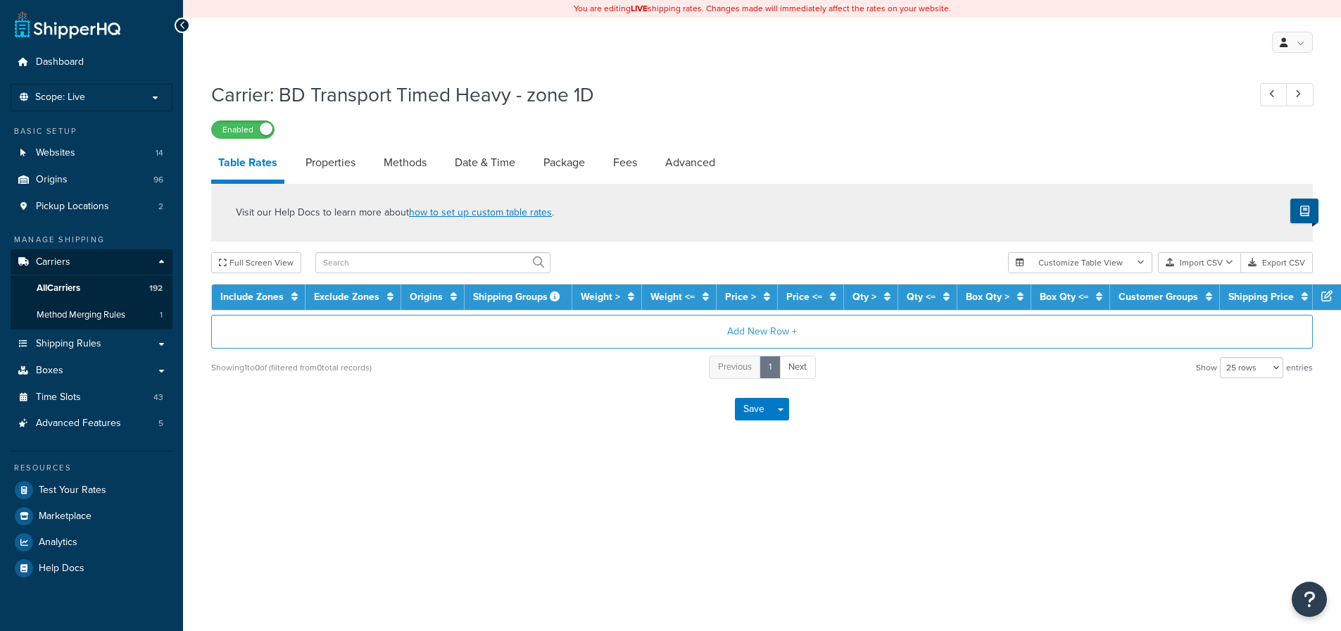
select select "25"
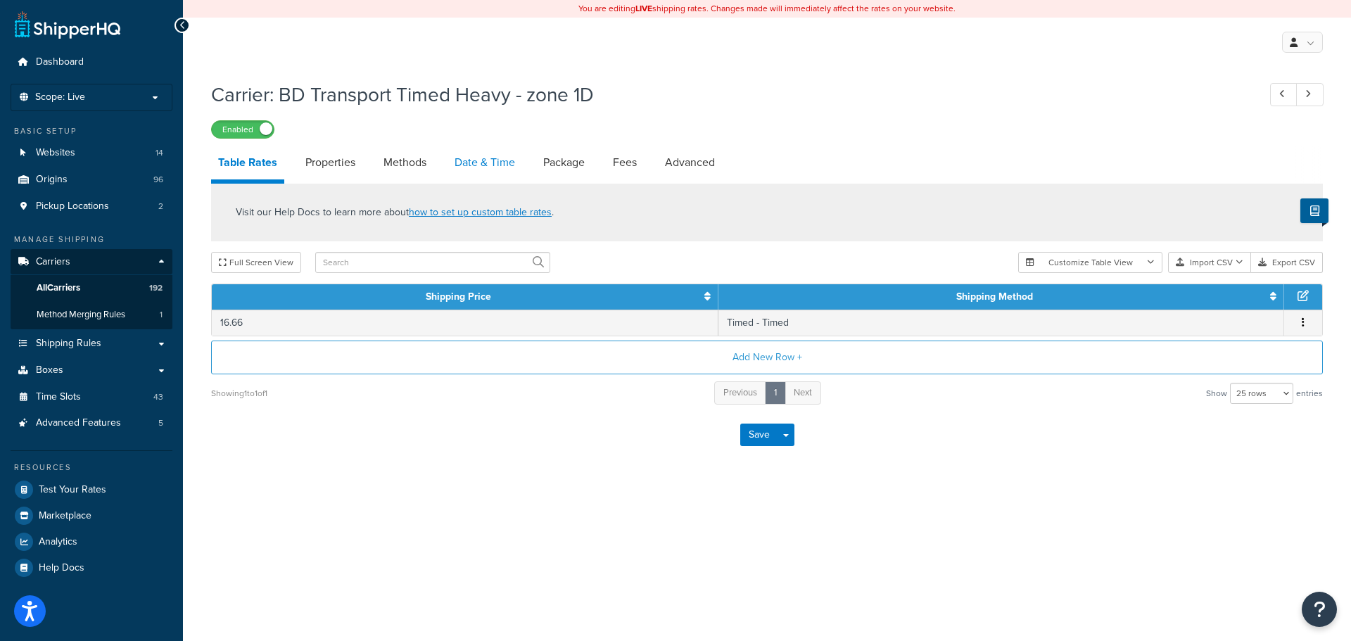
click at [471, 165] on link "Date & Time" at bounding box center [485, 163] width 75 height 34
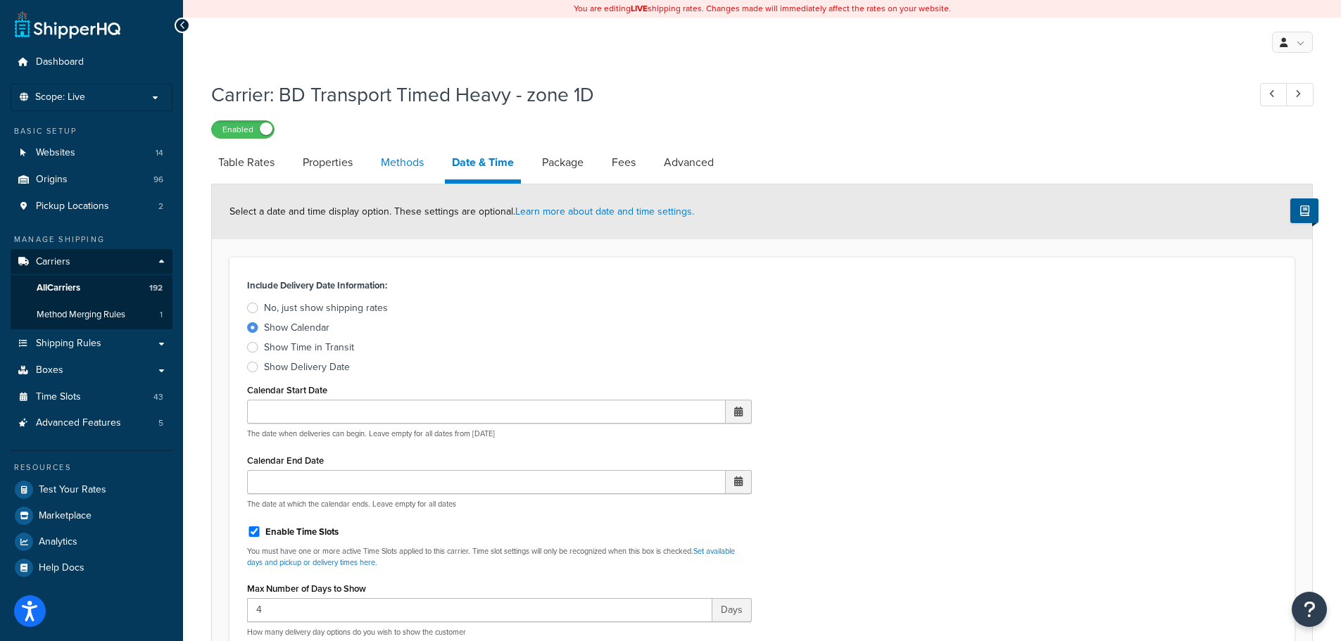
click at [407, 165] on link "Methods" at bounding box center [402, 163] width 57 height 34
select select "25"
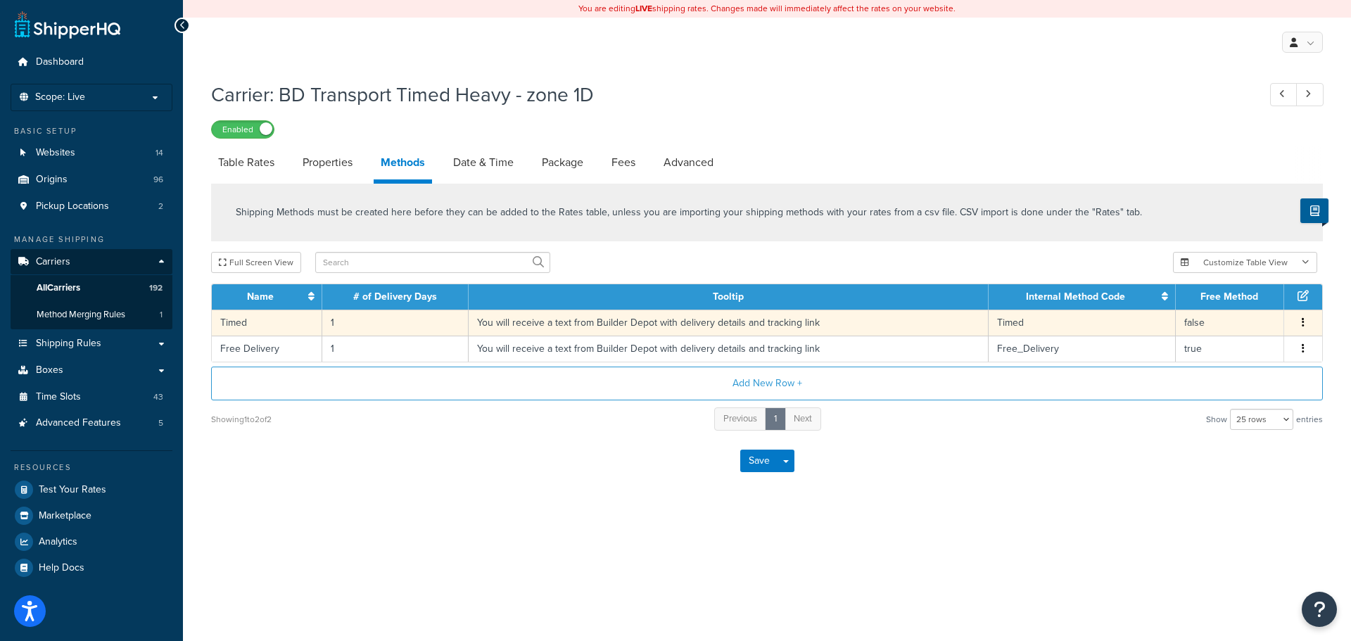
click at [493, 323] on td "You will receive a text from Builder Depot with delivery details and tracking l…" at bounding box center [729, 323] width 520 height 26
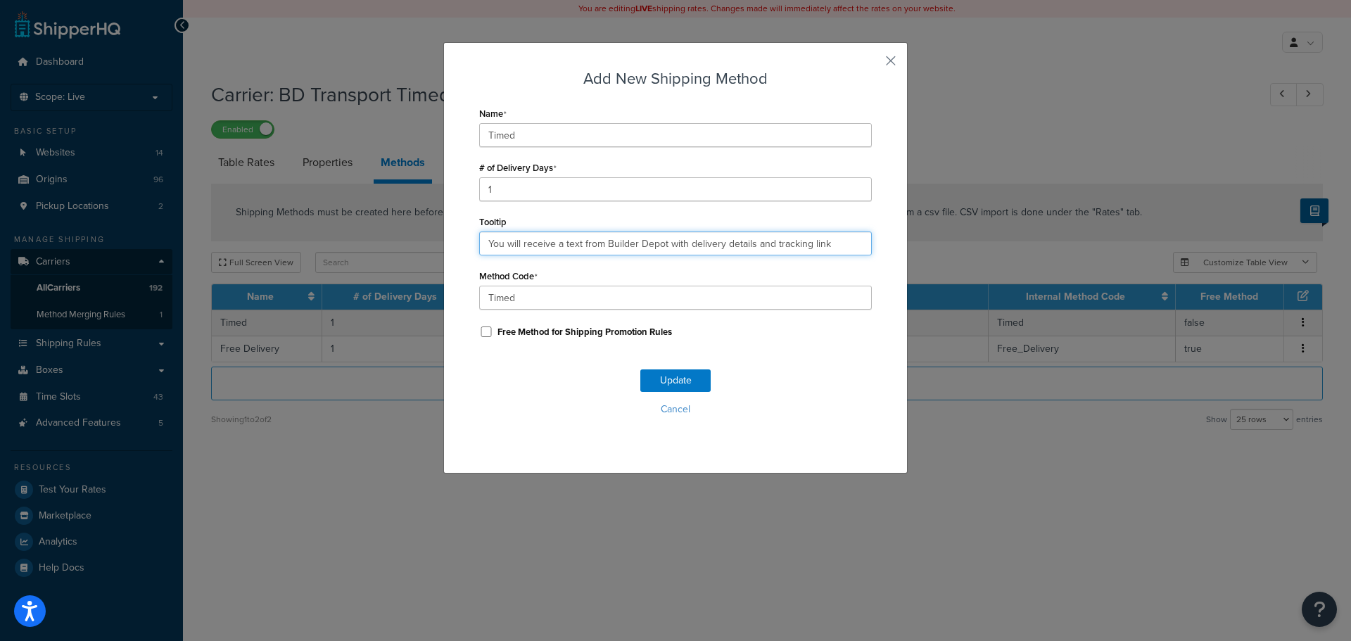
click at [538, 248] on input "You will receive a text from Builder Depot with delivery details and tracking l…" at bounding box center [675, 244] width 393 height 24
paste input ". Deliveries are 7am - 4pm."
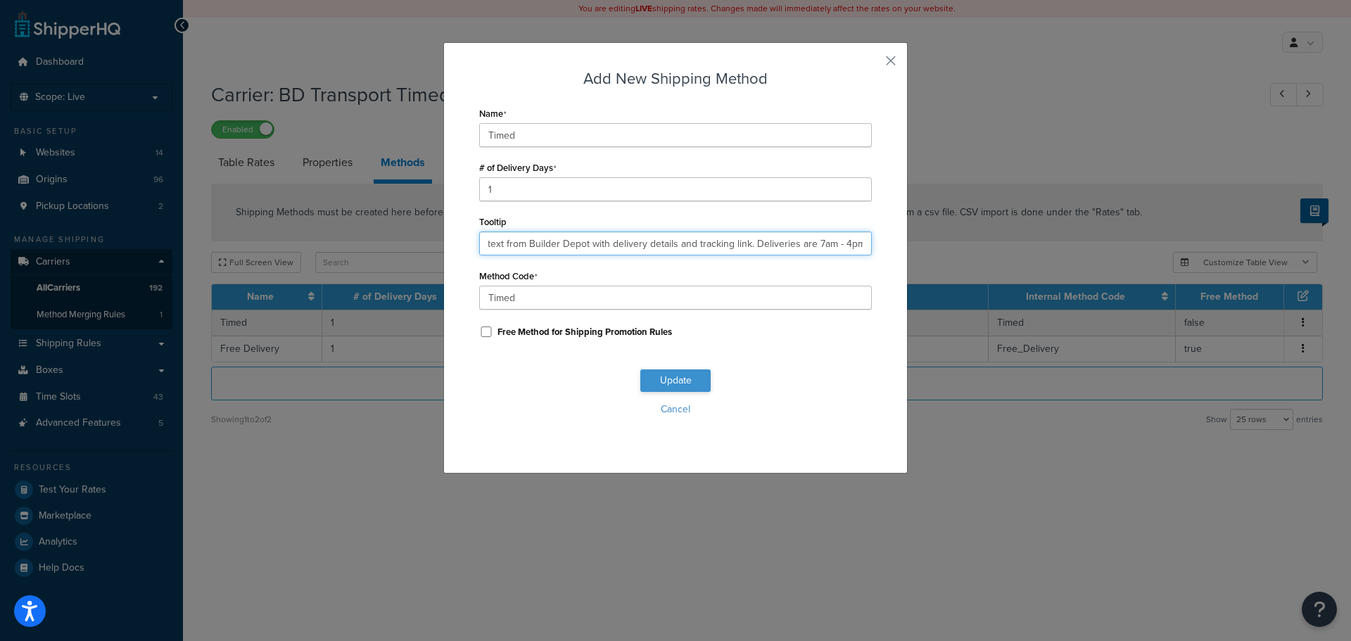
type input "You will receive a text from Builder Depot with delivery details and tracking l…"
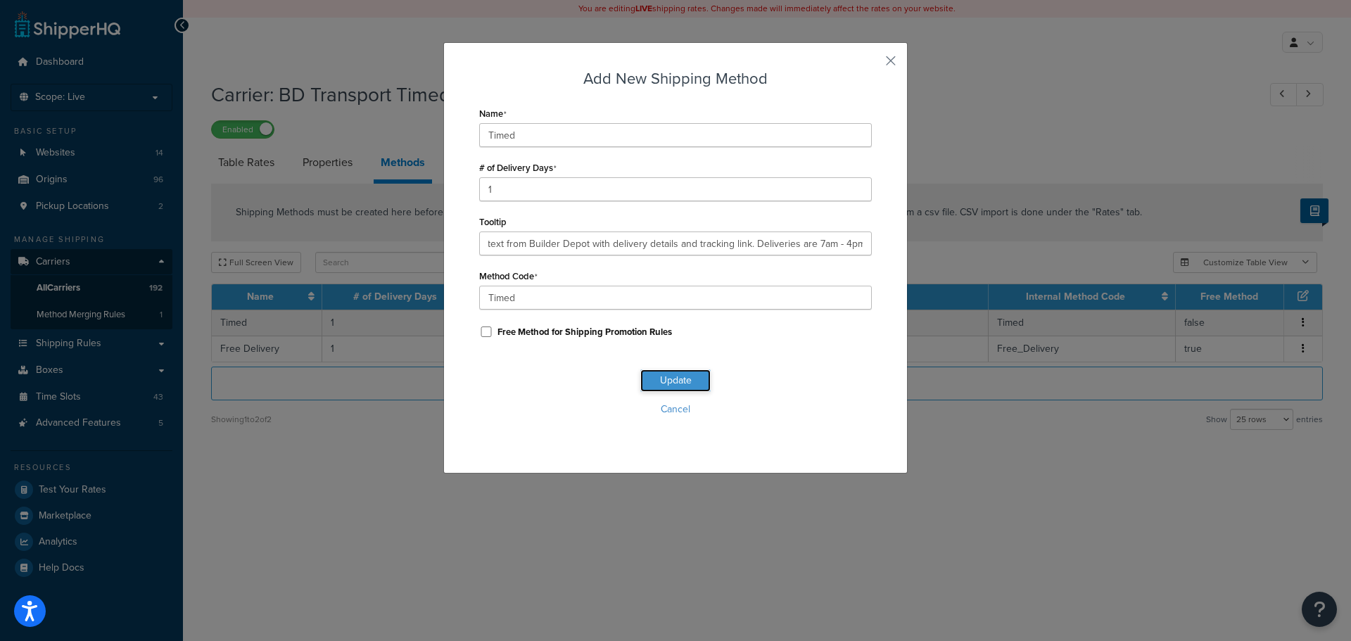
scroll to position [0, 0]
click at [671, 380] on button "Update" at bounding box center [675, 380] width 70 height 23
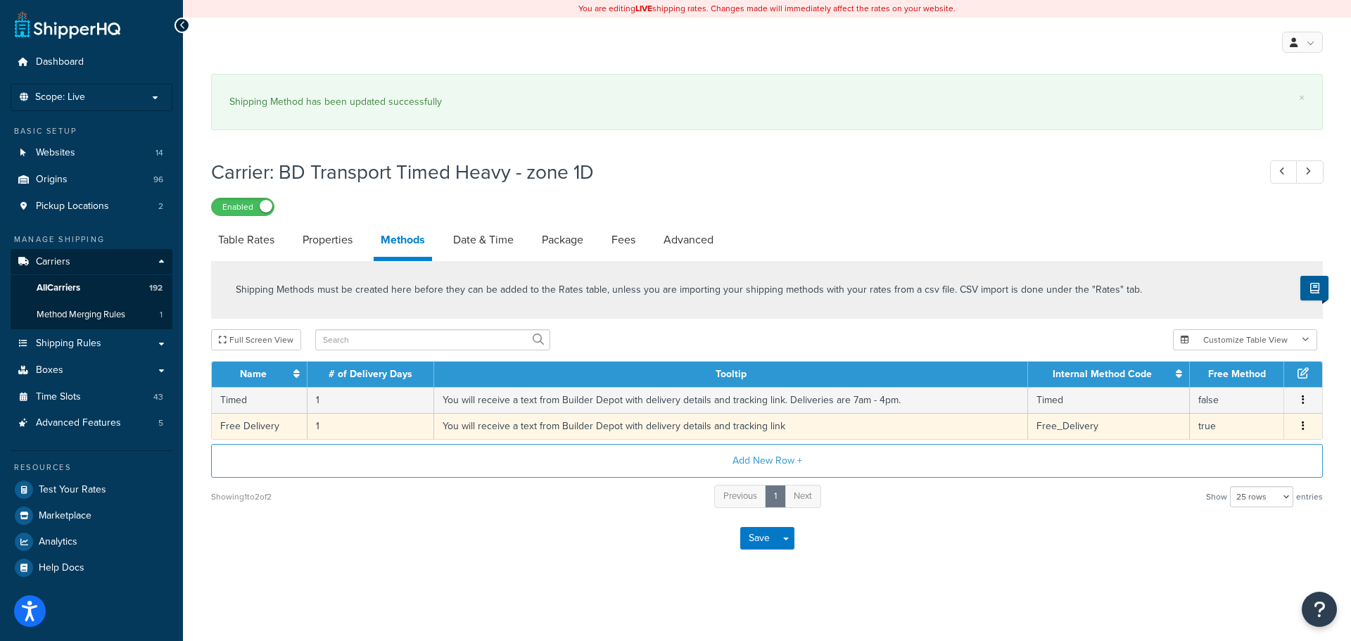
click at [579, 426] on td "You will receive a text from Builder Depot with delivery details and tracking l…" at bounding box center [731, 426] width 594 height 26
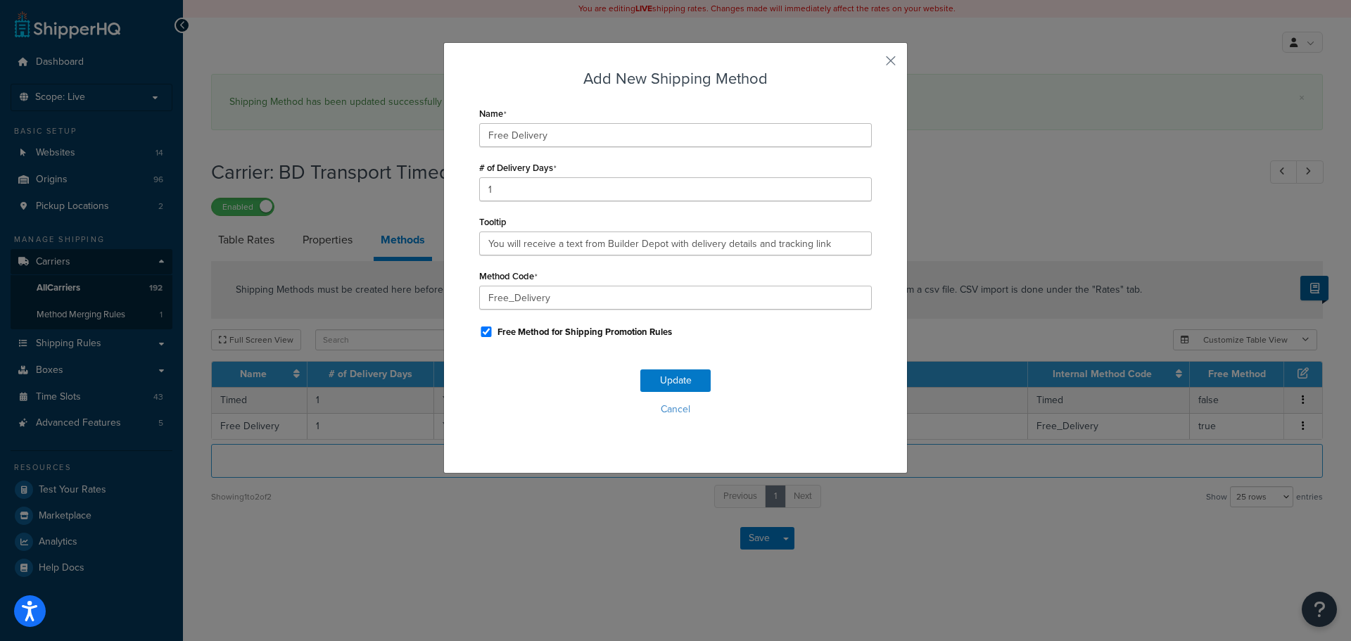
click at [541, 229] on div "Tooltip You will receive a text from Builder Depot with delivery details and tr…" at bounding box center [675, 234] width 393 height 44
click at [550, 245] on input "You will receive a text from Builder Depot with delivery details and tracking l…" at bounding box center [675, 244] width 393 height 24
paste input ". Deliveries are 7am - 4pm."
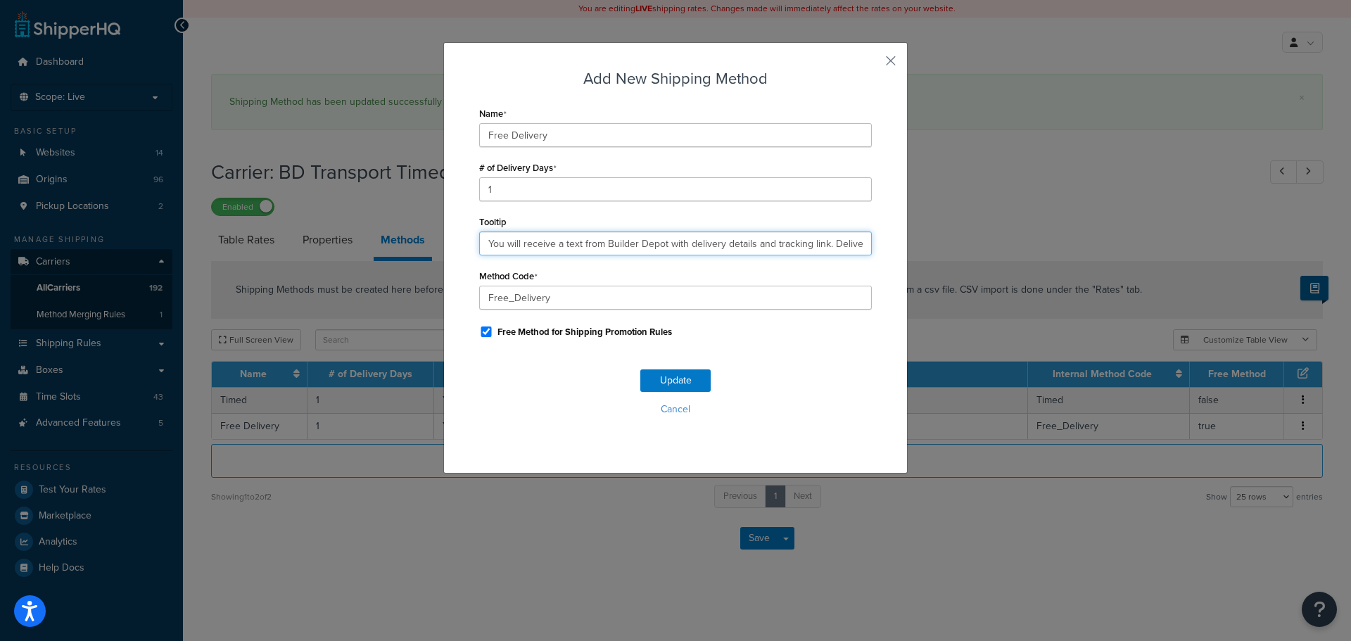
scroll to position [0, 79]
type input "You will receive a text from Builder Depot with delivery details and tracking l…"
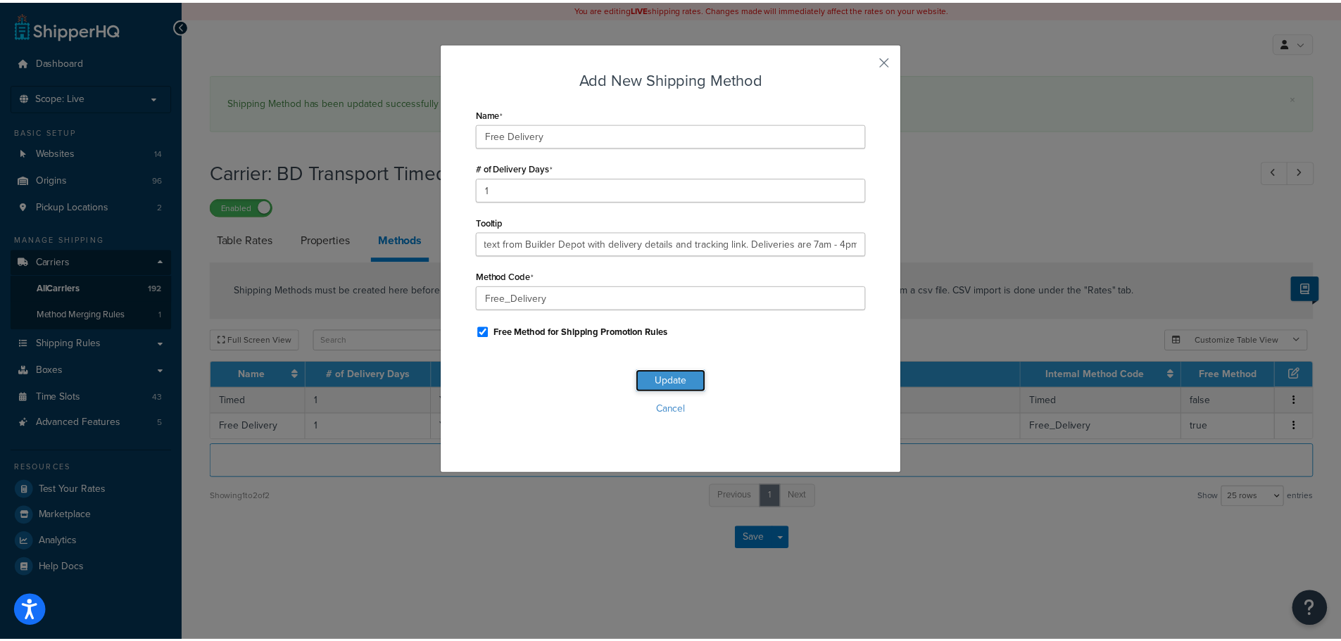
scroll to position [0, 0]
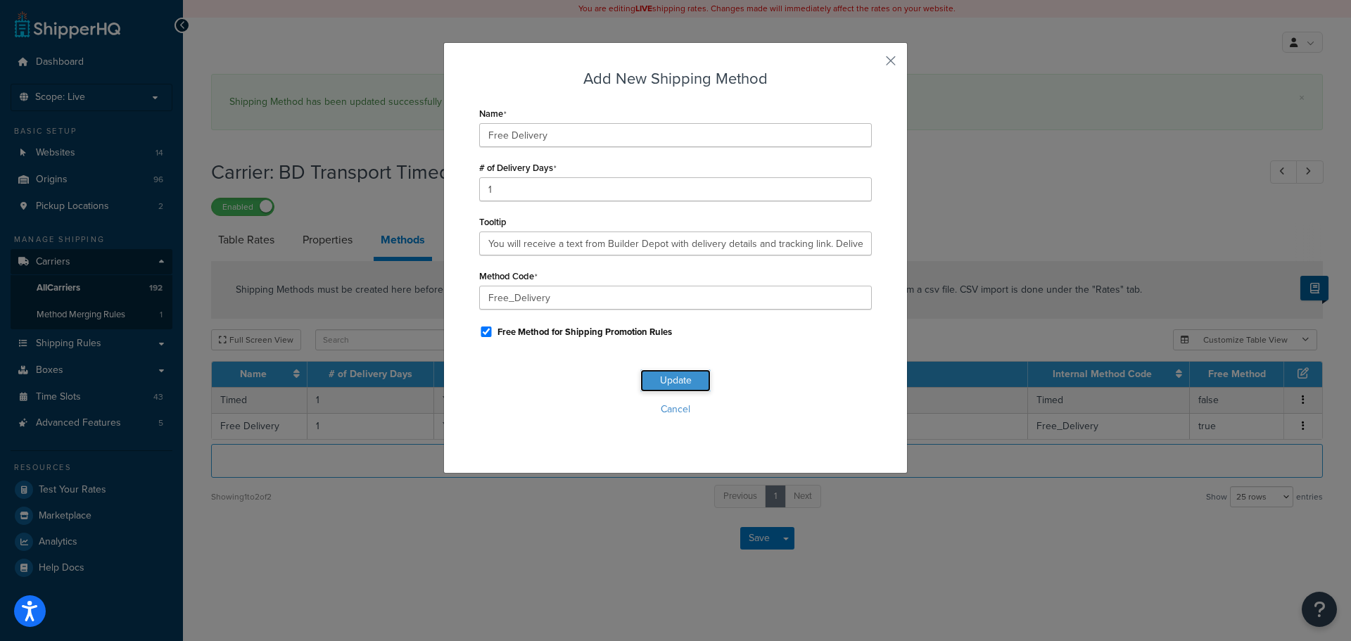
click at [664, 376] on button "Update" at bounding box center [675, 380] width 70 height 23
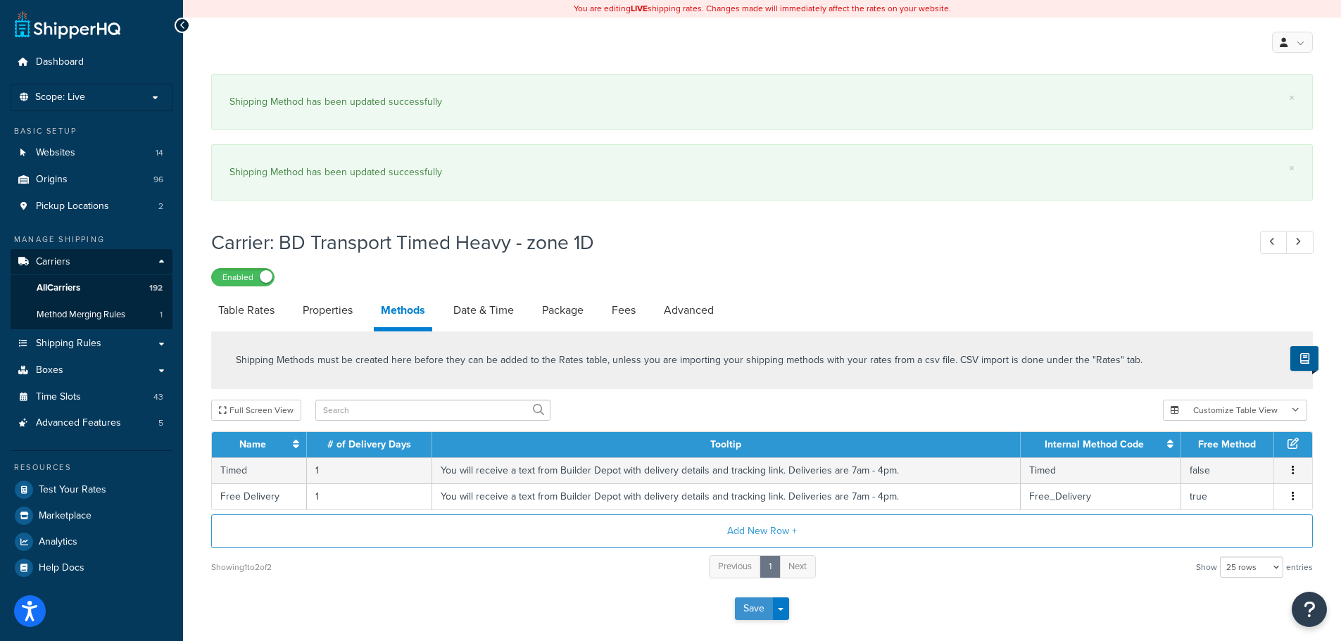
click at [758, 606] on button "Save" at bounding box center [754, 609] width 38 height 23
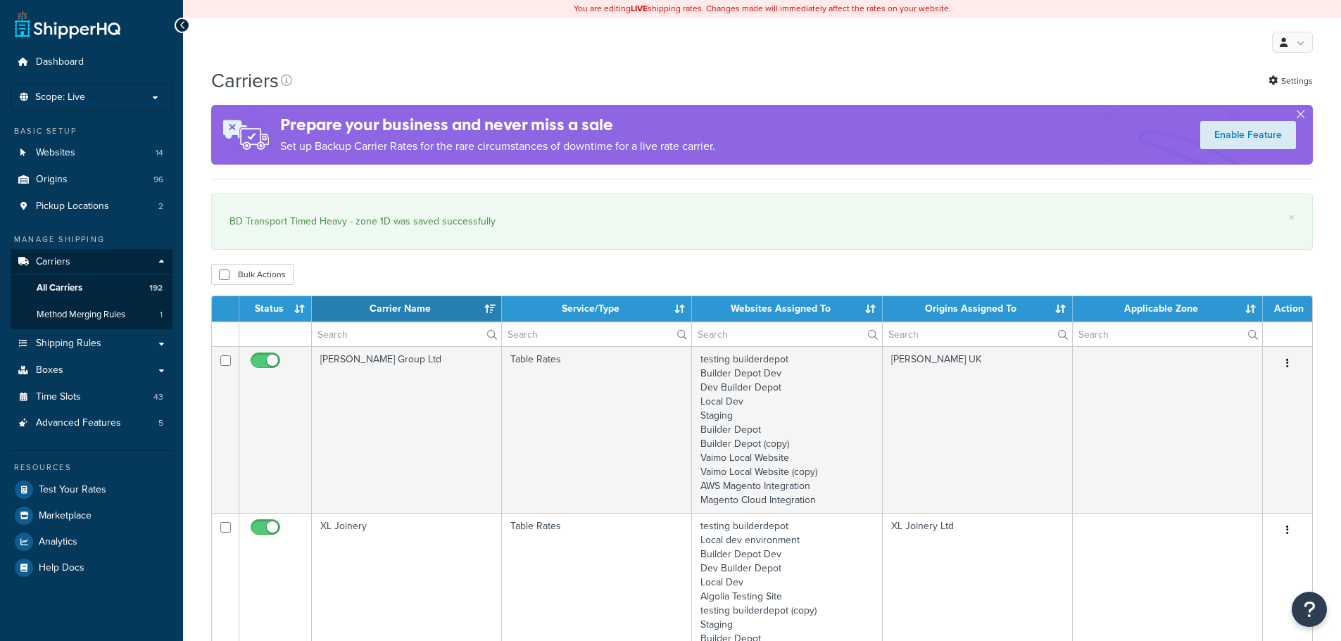
select select "15"
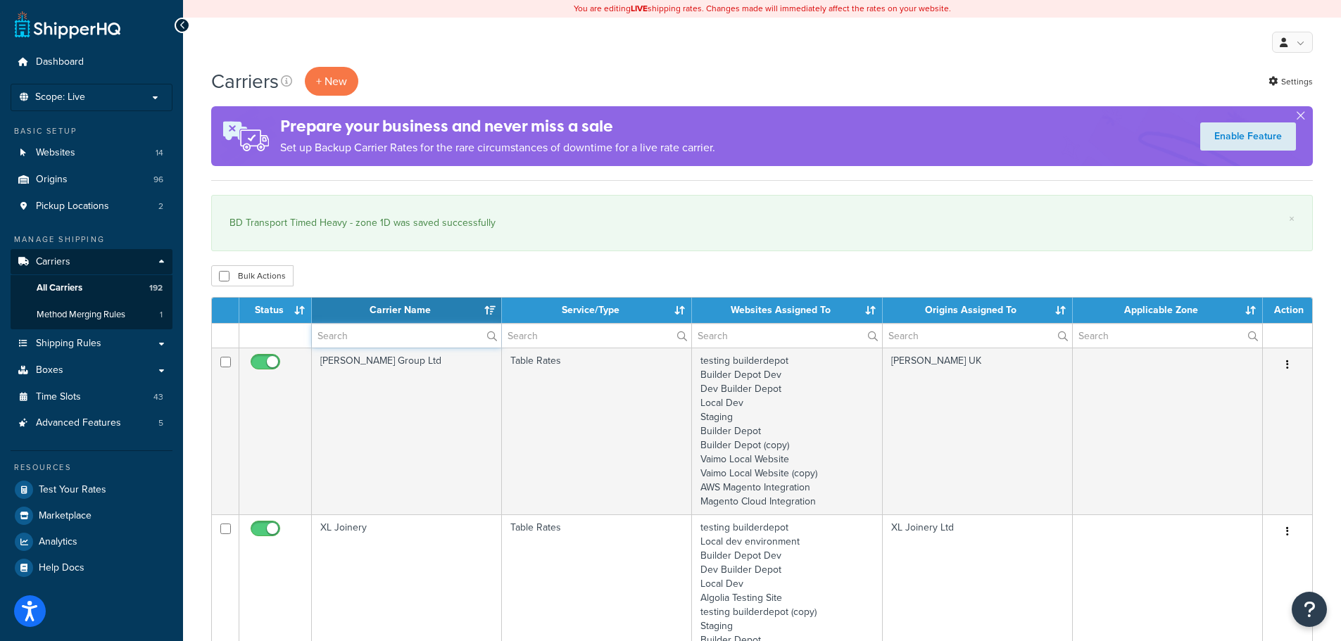
click at [402, 331] on input "text" at bounding box center [406, 336] width 189 height 24
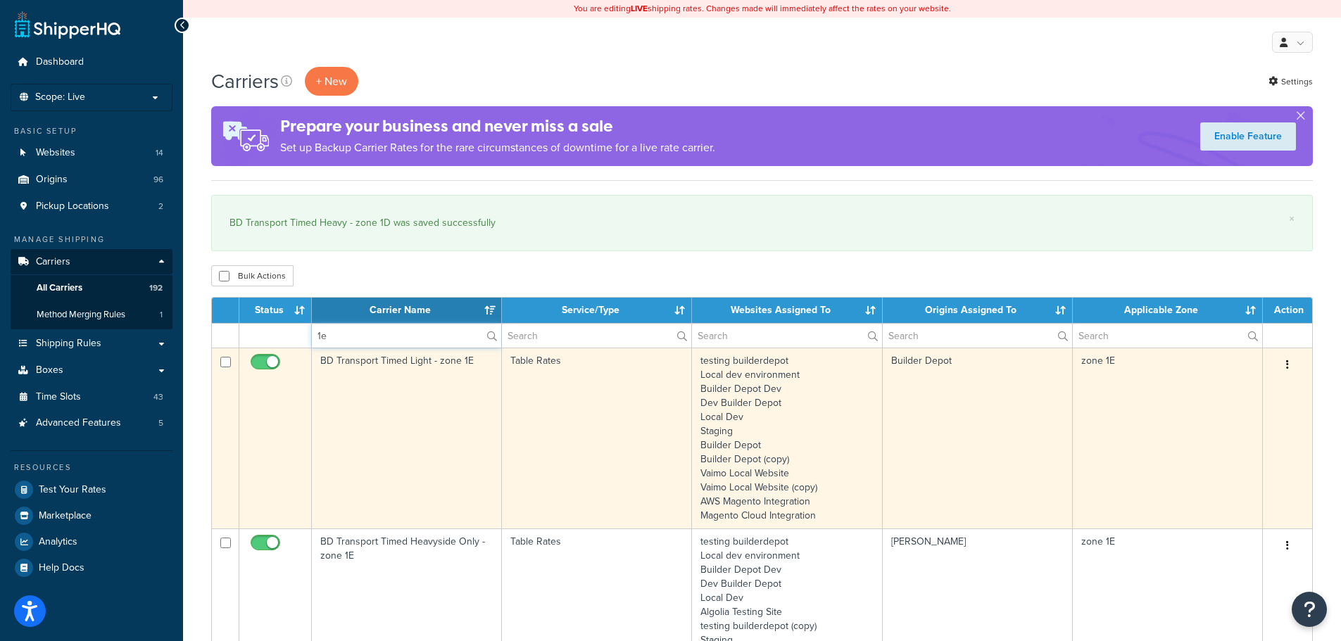
type input "1e"
click at [358, 416] on td "BD Transport Timed Light - zone 1E" at bounding box center [407, 438] width 190 height 181
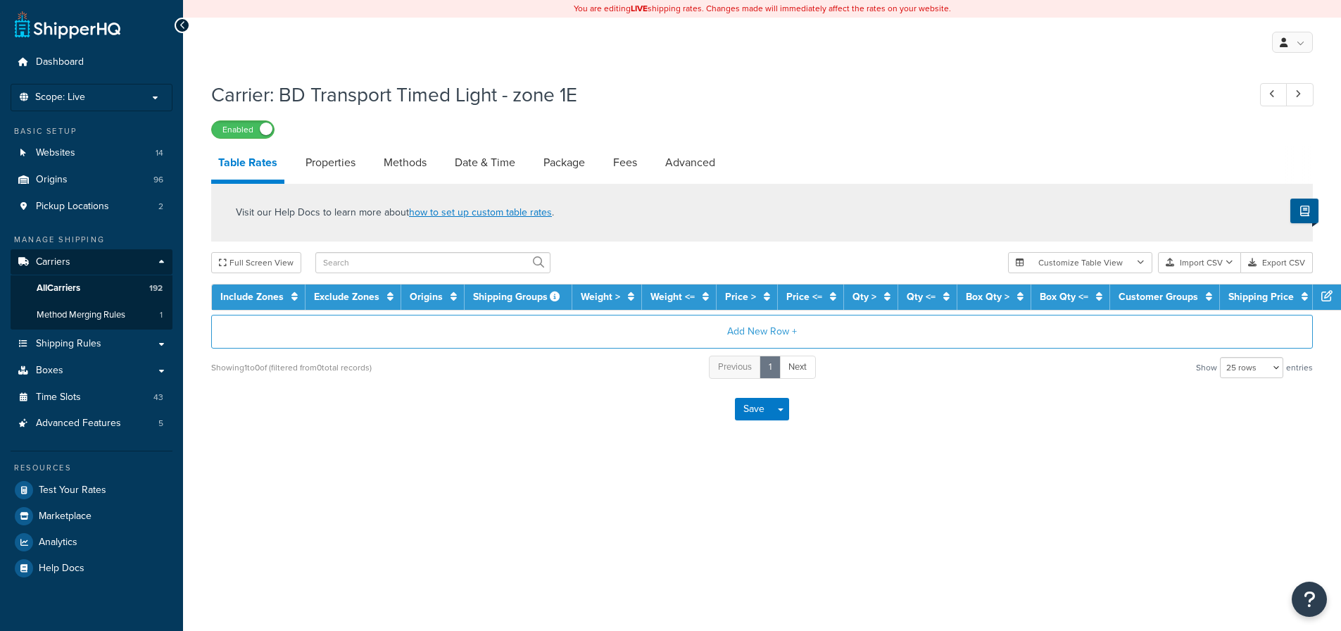
select select "25"
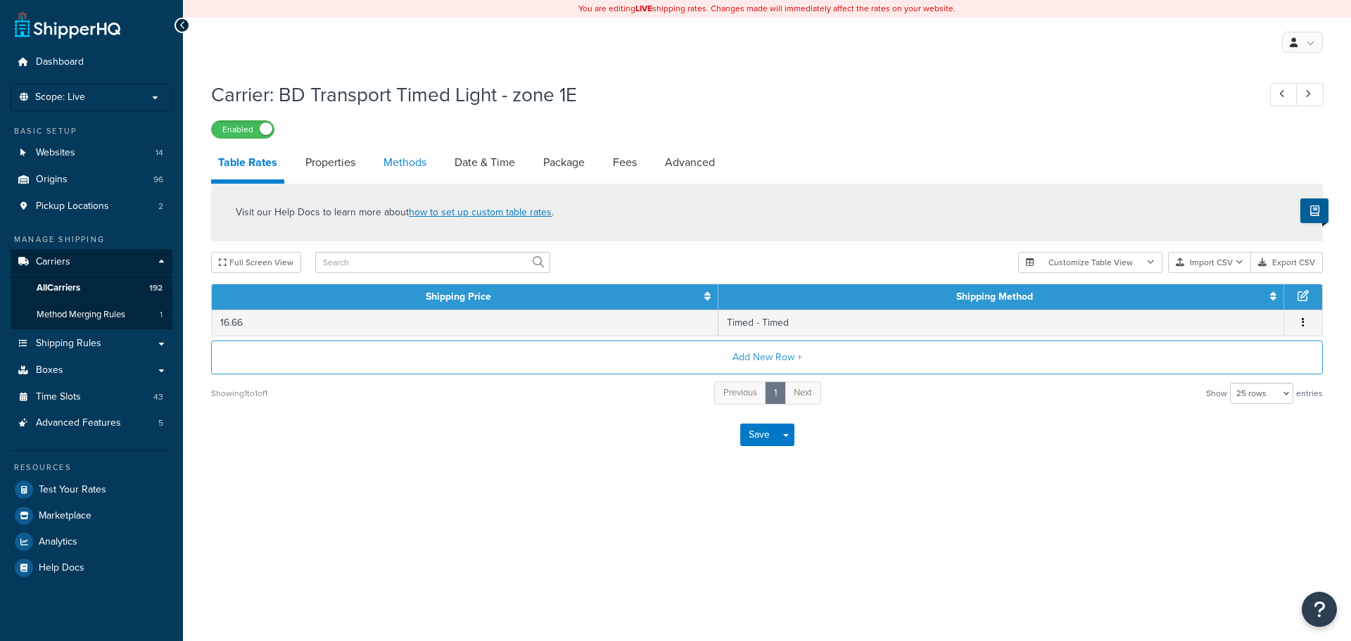
click at [419, 148] on link "Methods" at bounding box center [405, 163] width 57 height 34
select select "25"
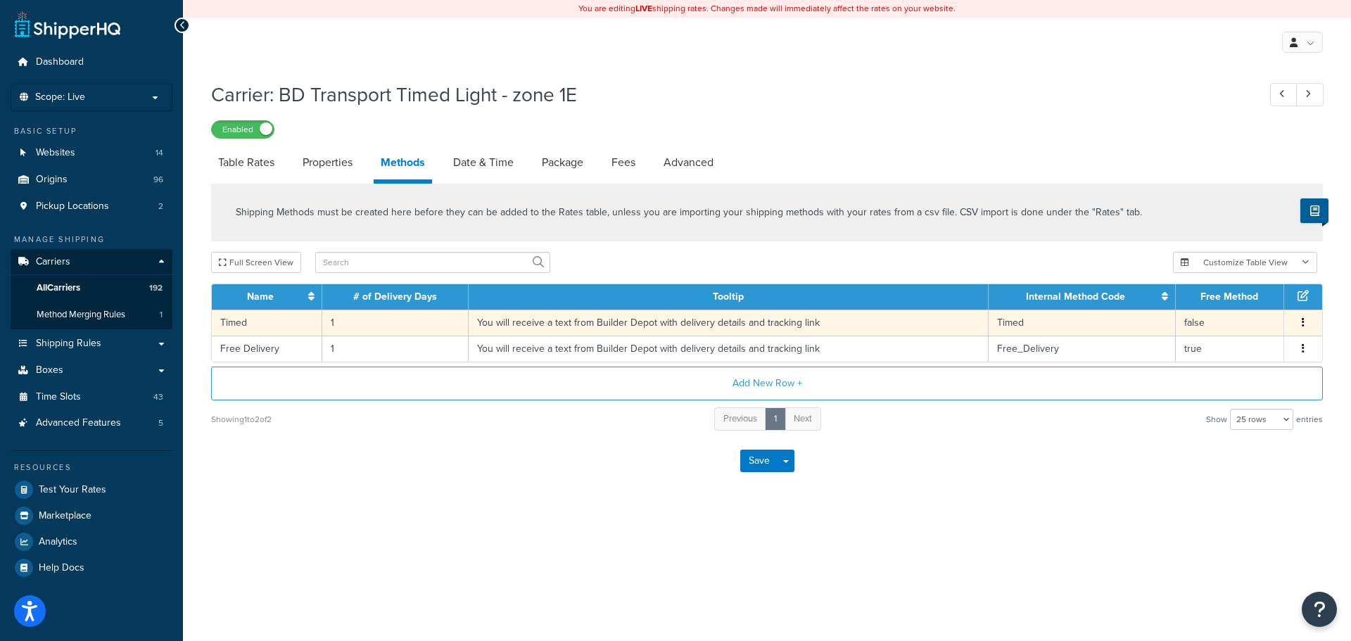
click at [515, 324] on td "You will receive a text from Builder Depot with delivery details and tracking l…" at bounding box center [729, 323] width 520 height 26
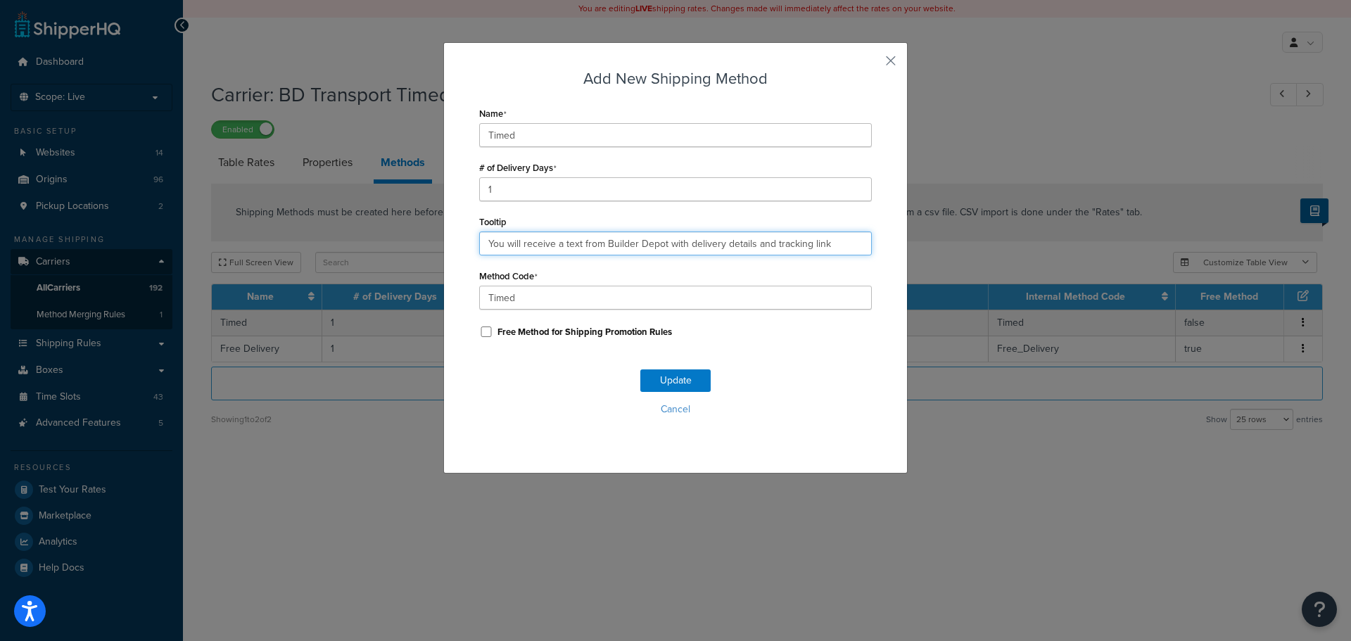
click at [538, 244] on input "You will receive a text from Builder Depot with delivery details and tracking l…" at bounding box center [675, 244] width 393 height 24
paste input ". Deliveries are 7am - 4pm."
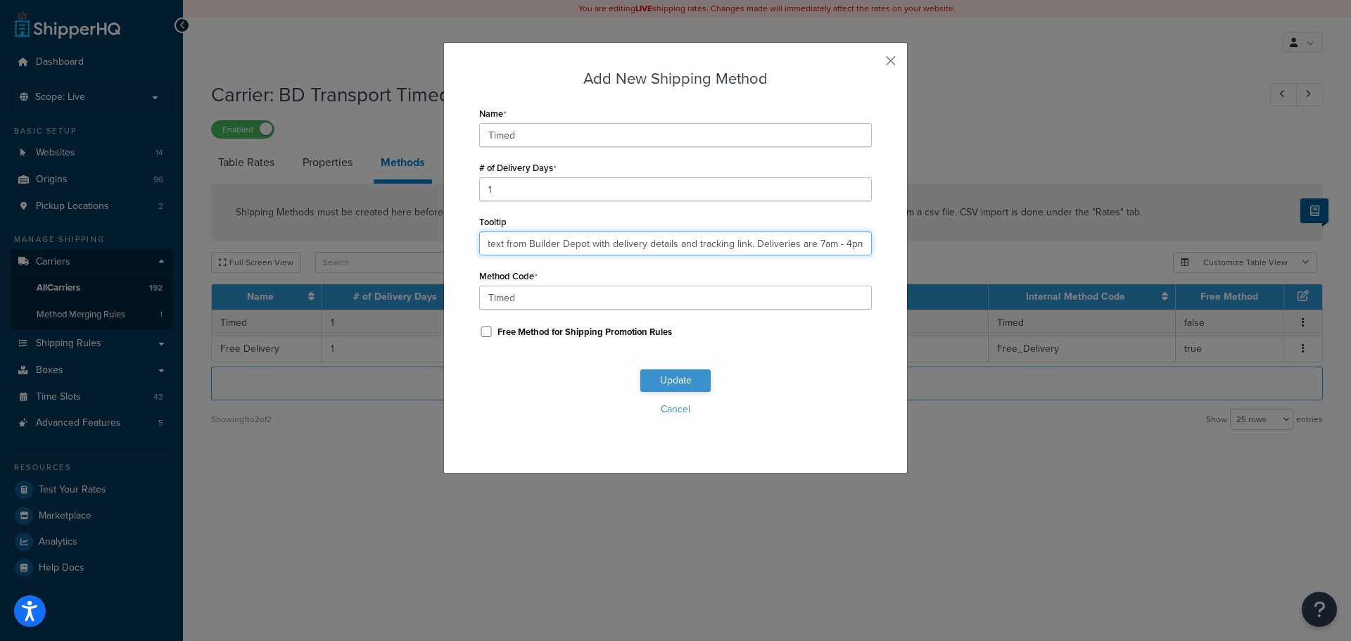
type input "You will receive a text from Builder Depot with delivery details and tracking l…"
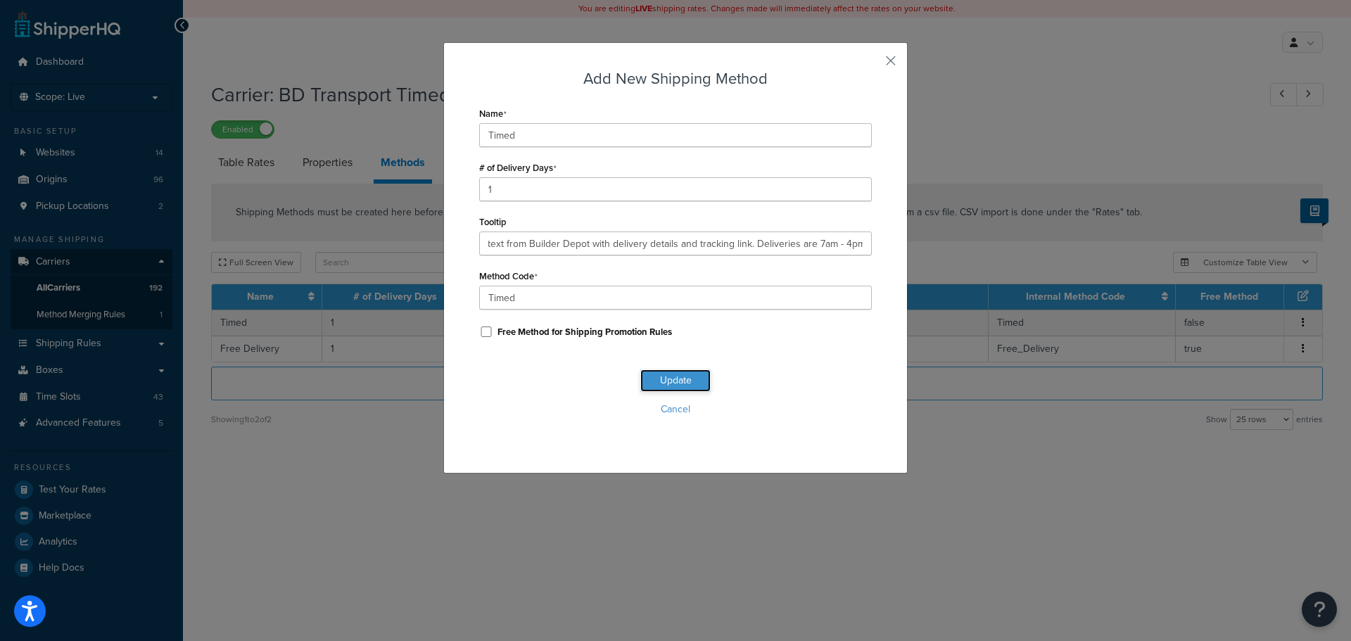
click at [653, 379] on button "Update" at bounding box center [675, 380] width 70 height 23
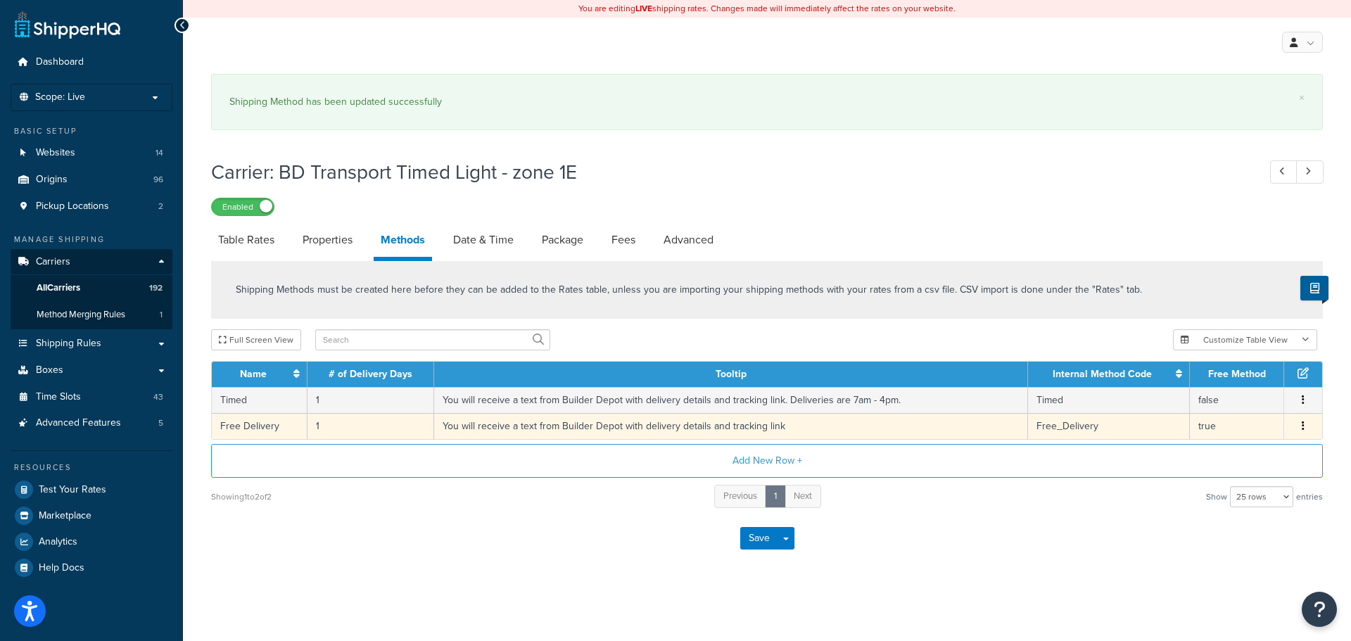
click at [566, 426] on td "You will receive a text from Builder Depot with delivery details and tracking l…" at bounding box center [731, 426] width 594 height 26
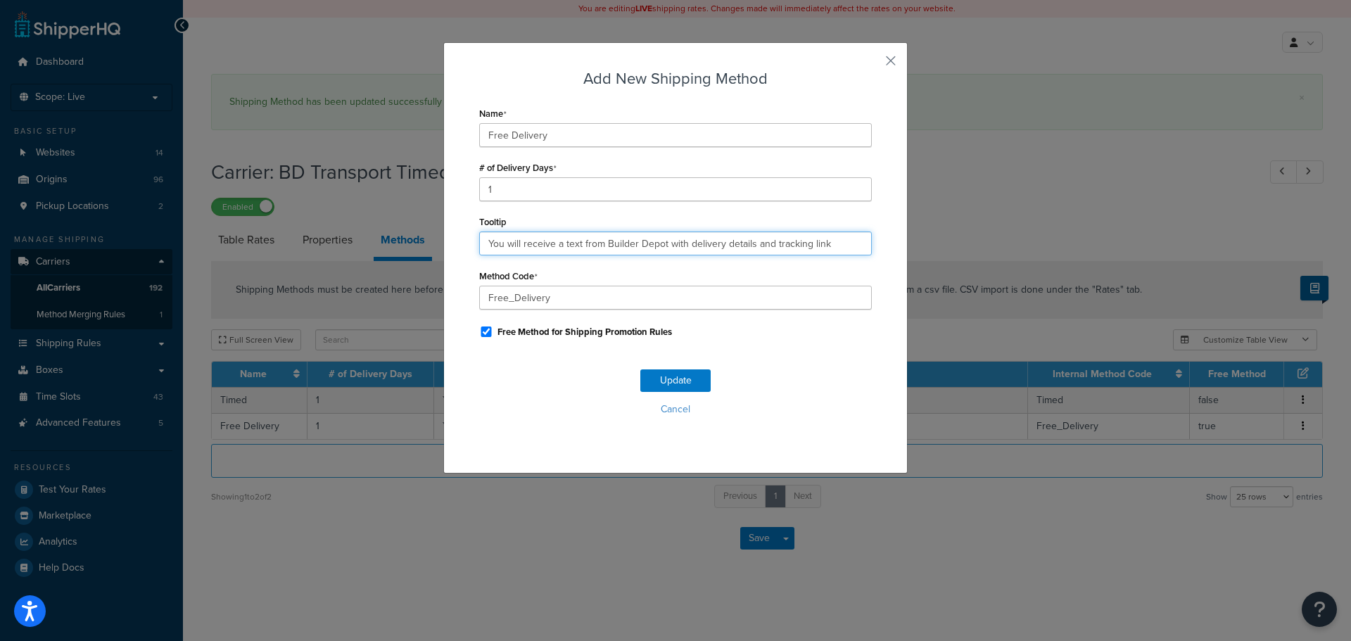
click at [551, 240] on input "You will receive a text from Builder Depot with delivery details and tracking l…" at bounding box center [675, 244] width 393 height 24
click at [550, 239] on input "You will receive a text from Builder Depot with delivery details and tracking l…" at bounding box center [675, 244] width 393 height 24
paste input ". Deliveries are 7am - 4pm."
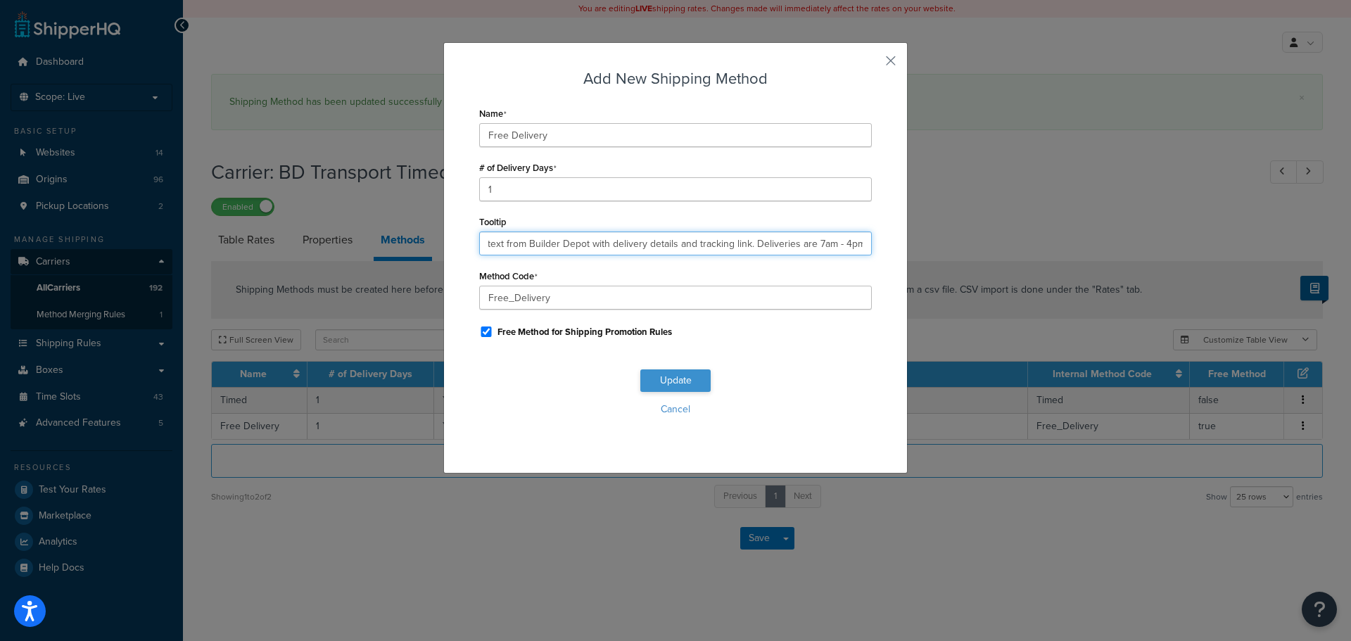
type input "You will receive a text from Builder Depot with delivery details and tracking l…"
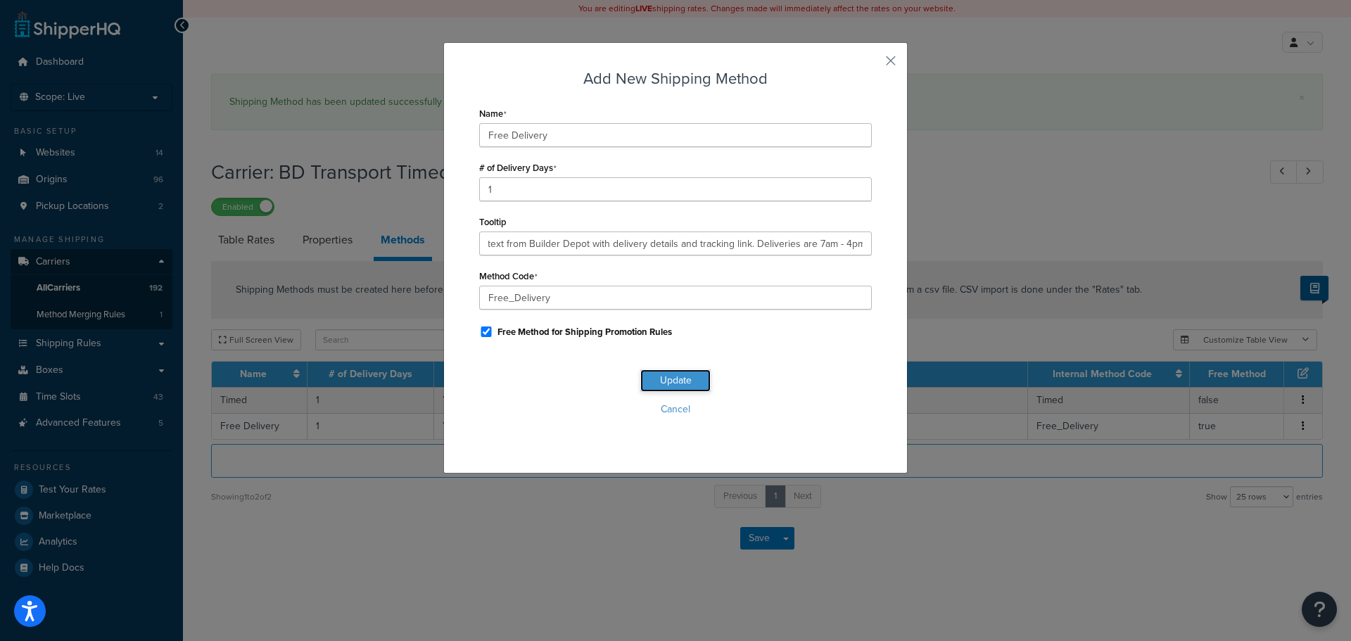
click at [680, 381] on button "Update" at bounding box center [675, 380] width 70 height 23
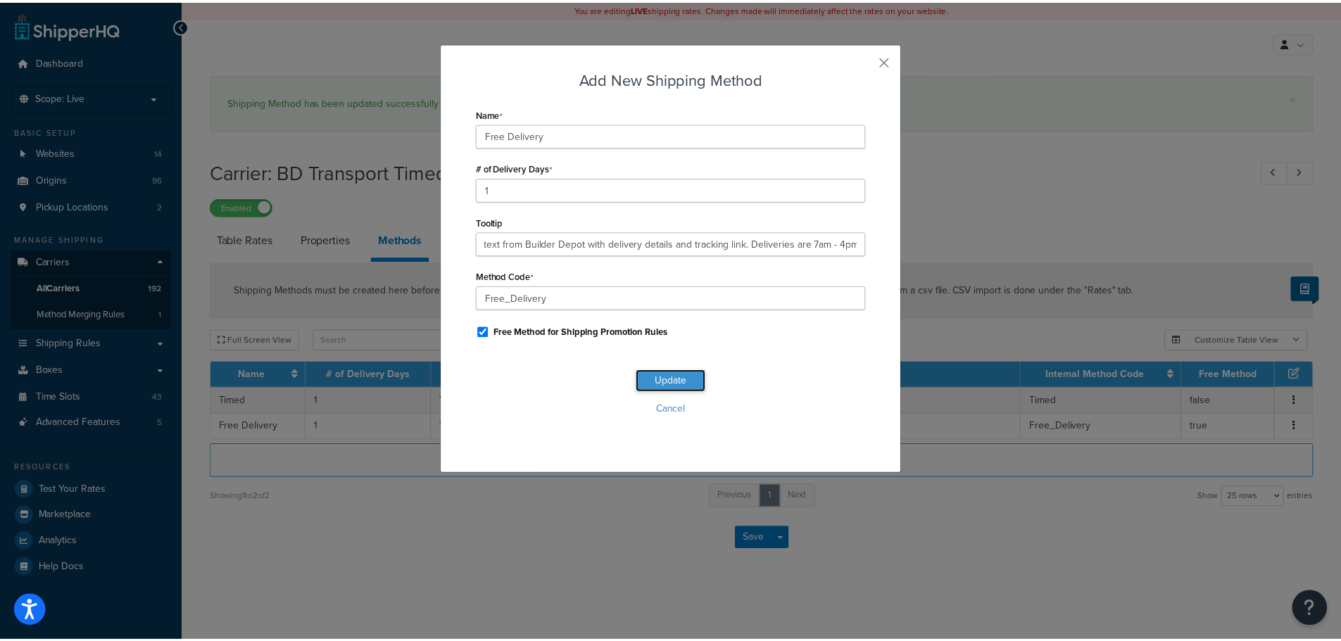
scroll to position [0, 0]
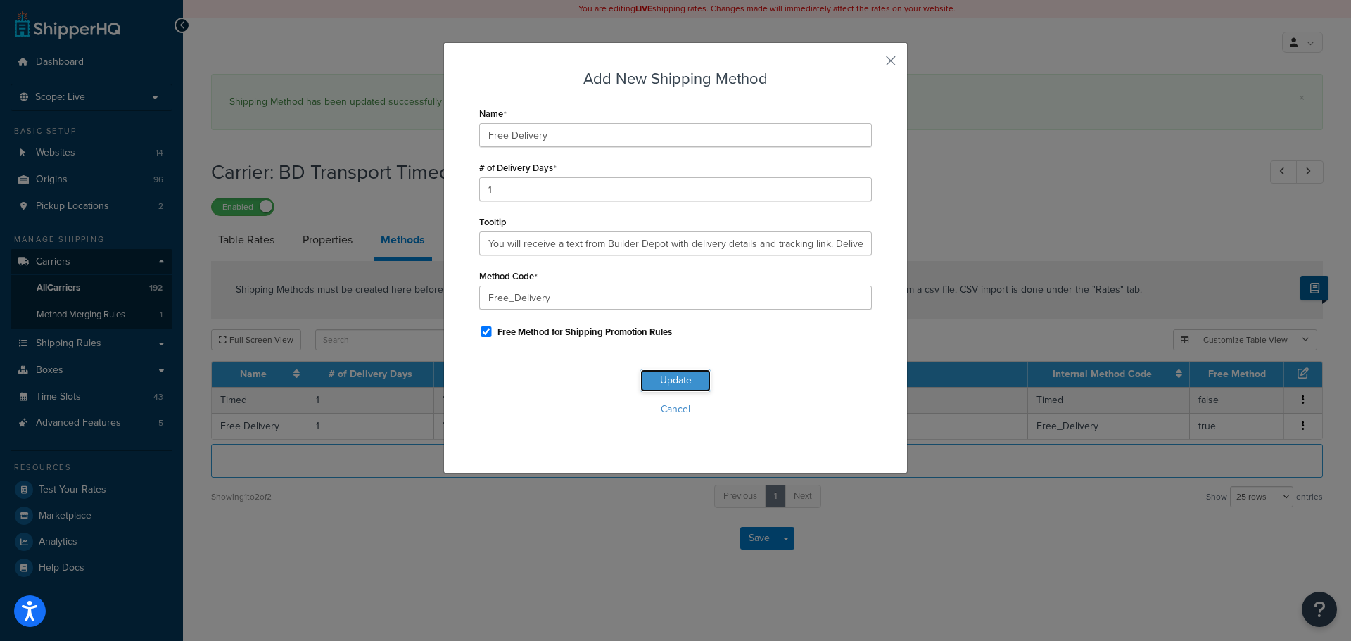
click at [680, 381] on button "Update" at bounding box center [675, 380] width 70 height 23
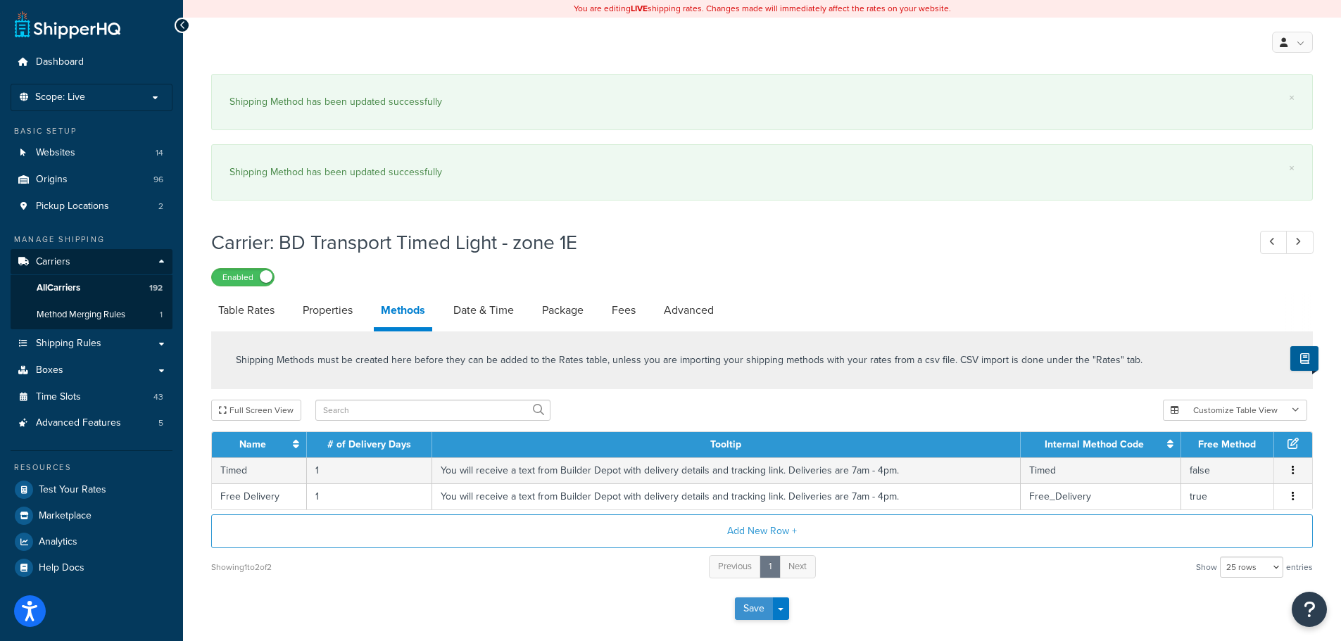
click at [759, 609] on button "Save" at bounding box center [754, 609] width 38 height 23
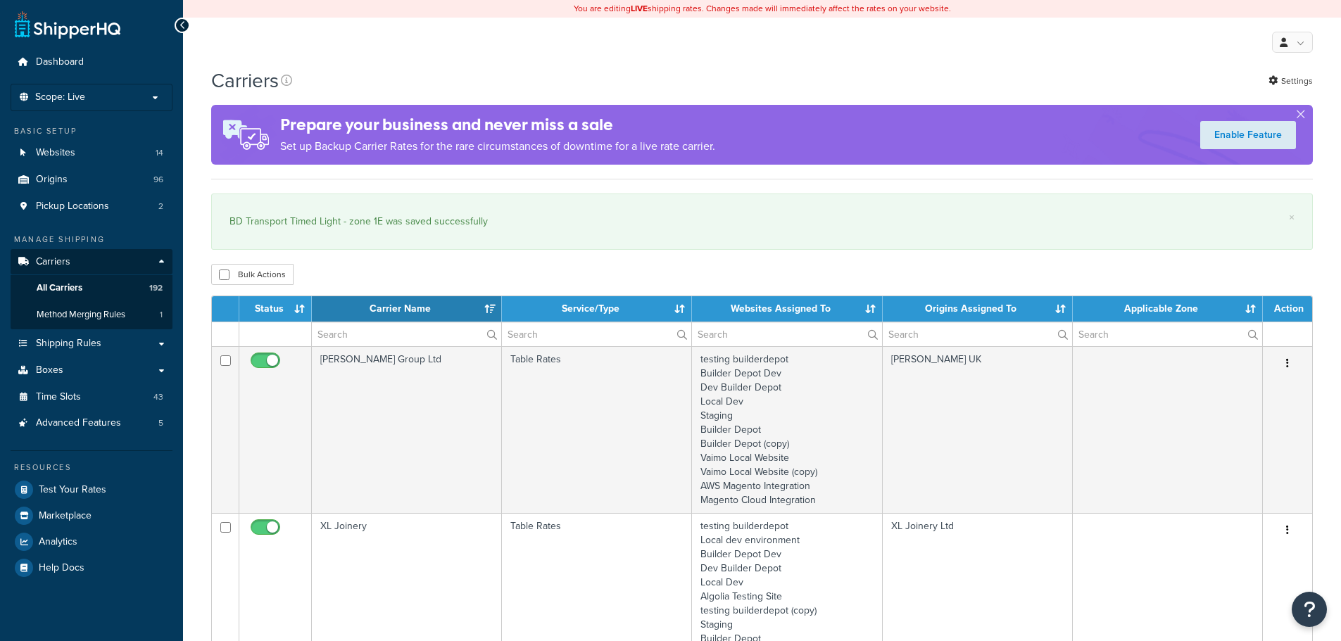
select select "15"
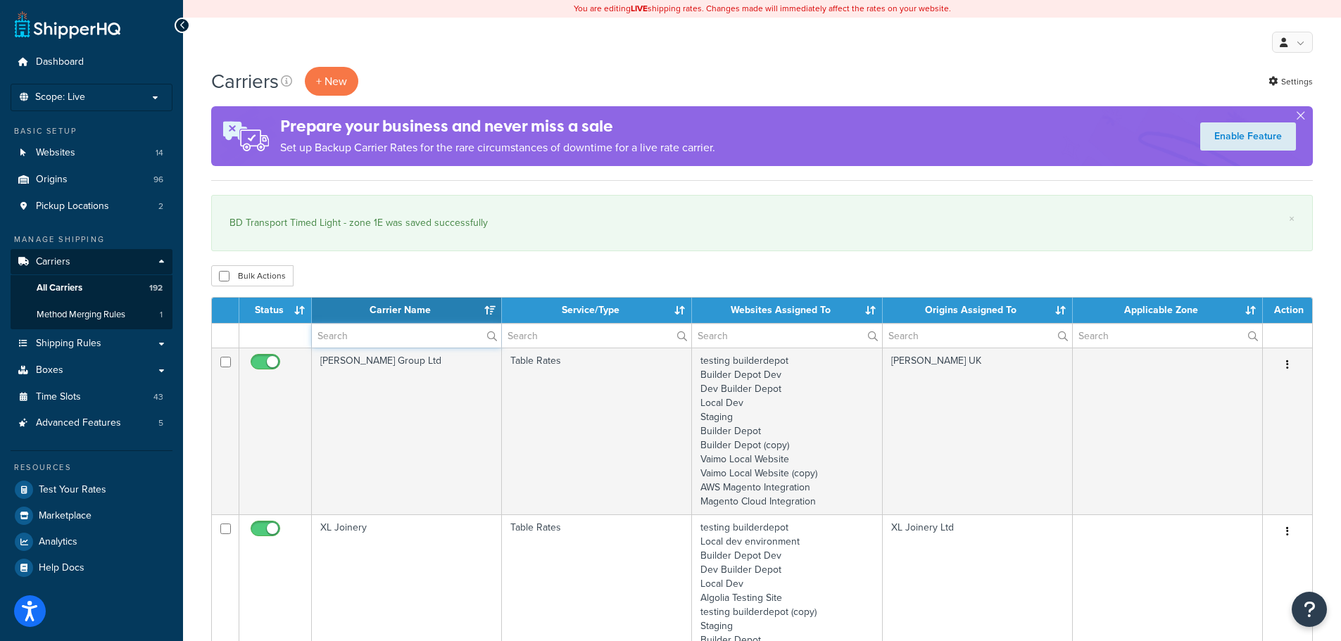
click at [360, 332] on input "text" at bounding box center [406, 336] width 189 height 24
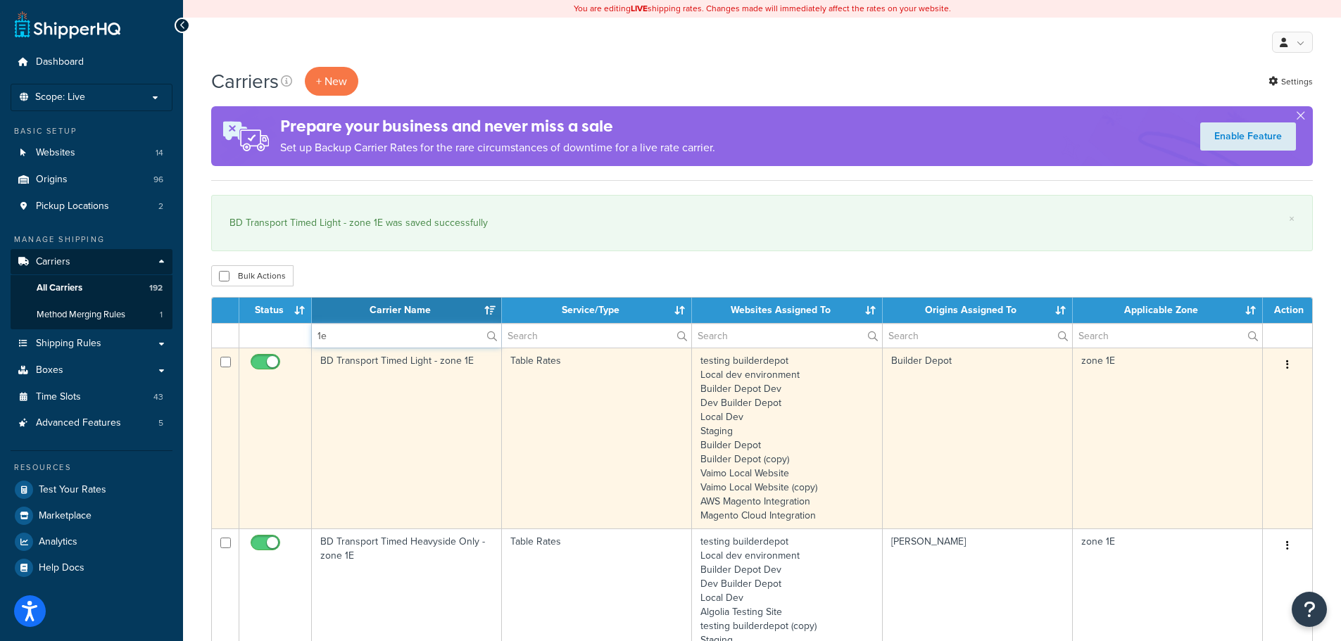
scroll to position [141, 0]
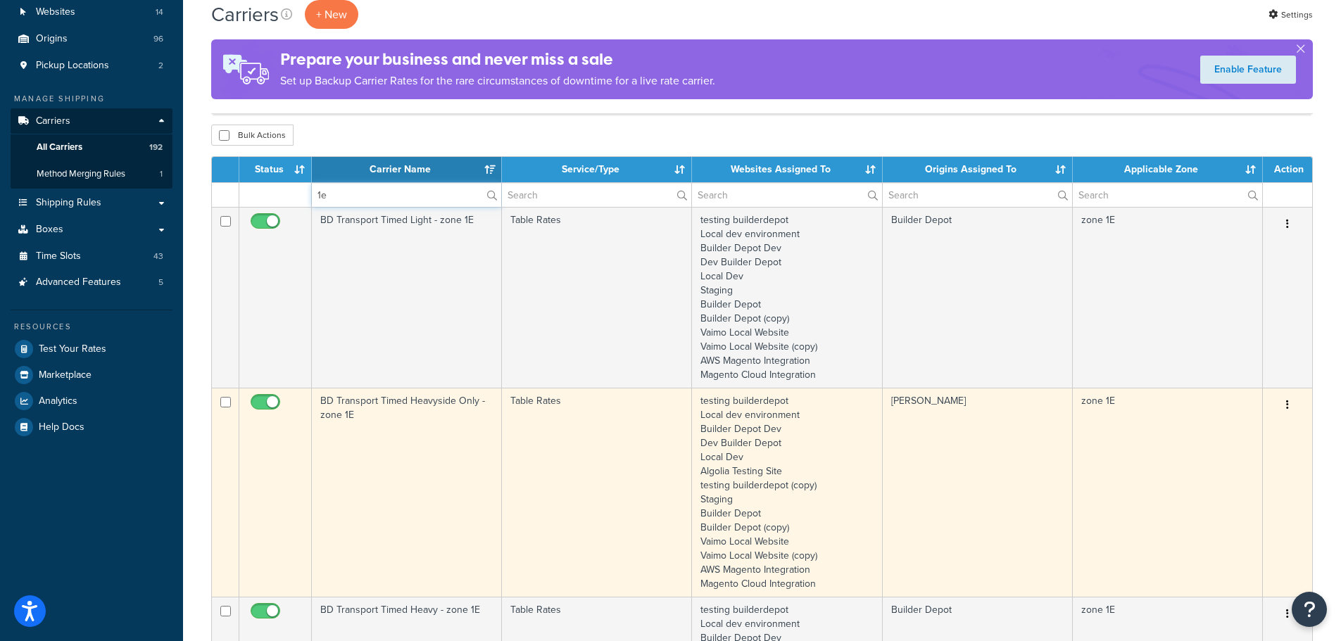
type input "1e"
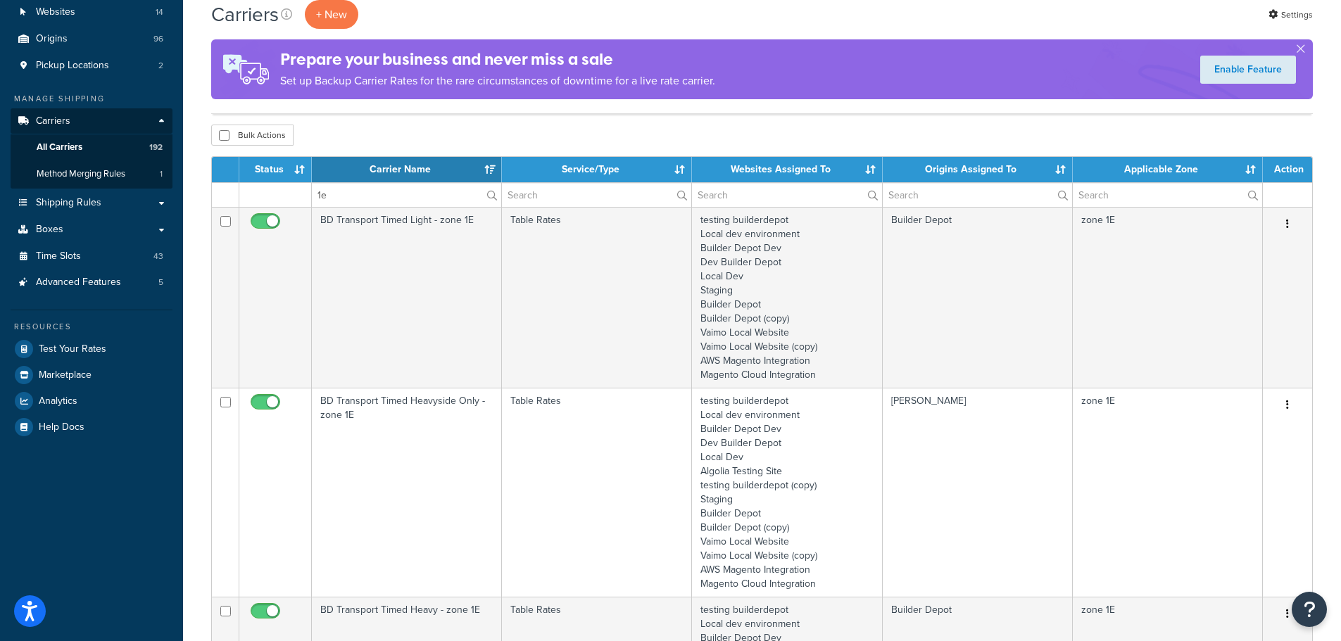
click at [398, 433] on td "BD Transport Timed Heavyside Only - zone 1E" at bounding box center [407, 492] width 190 height 209
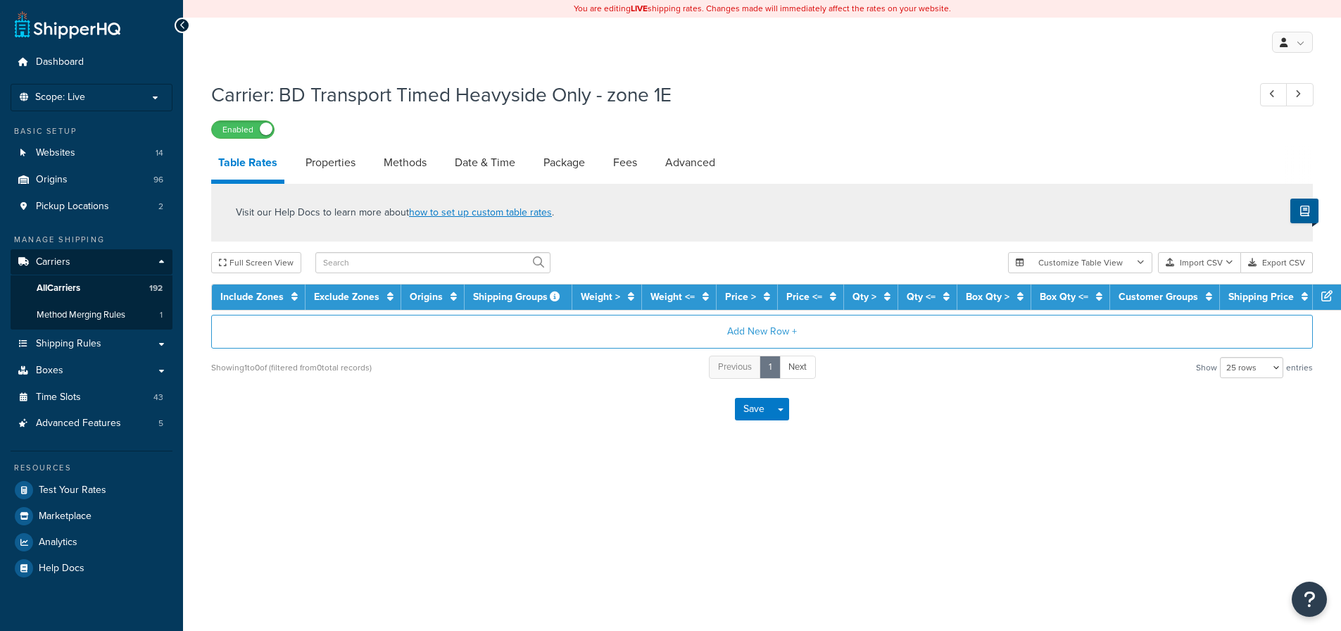
select select "25"
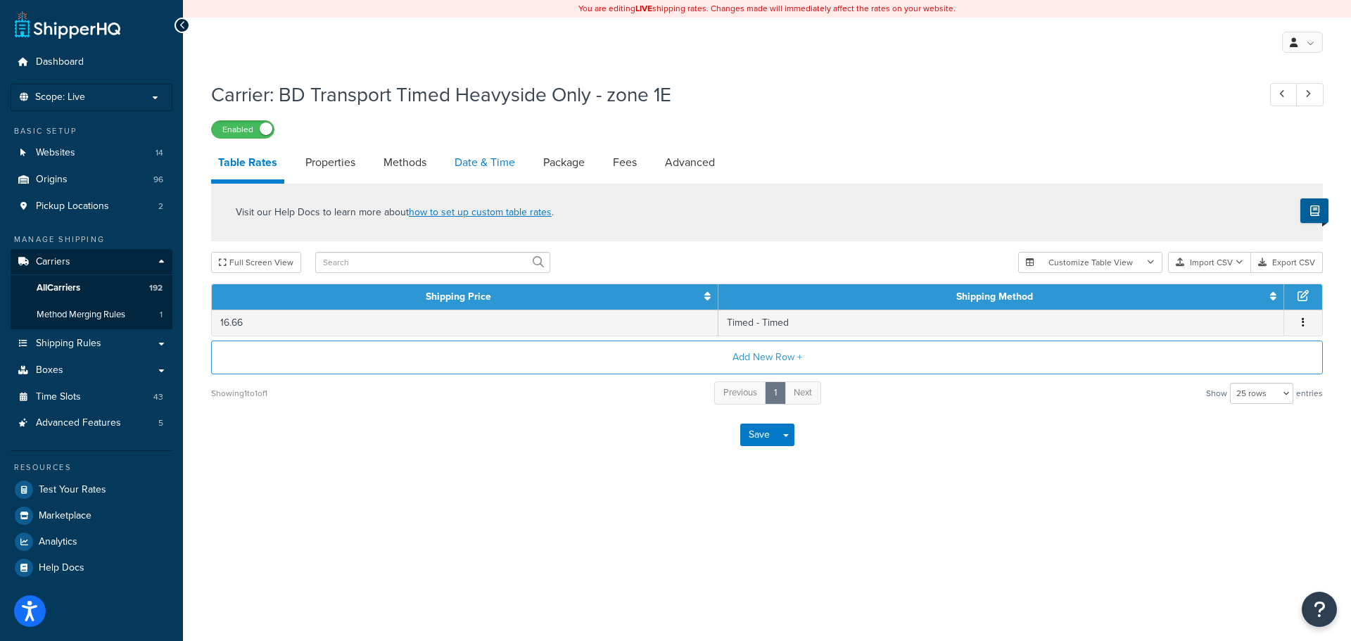
click at [472, 161] on link "Date & Time" at bounding box center [485, 163] width 75 height 34
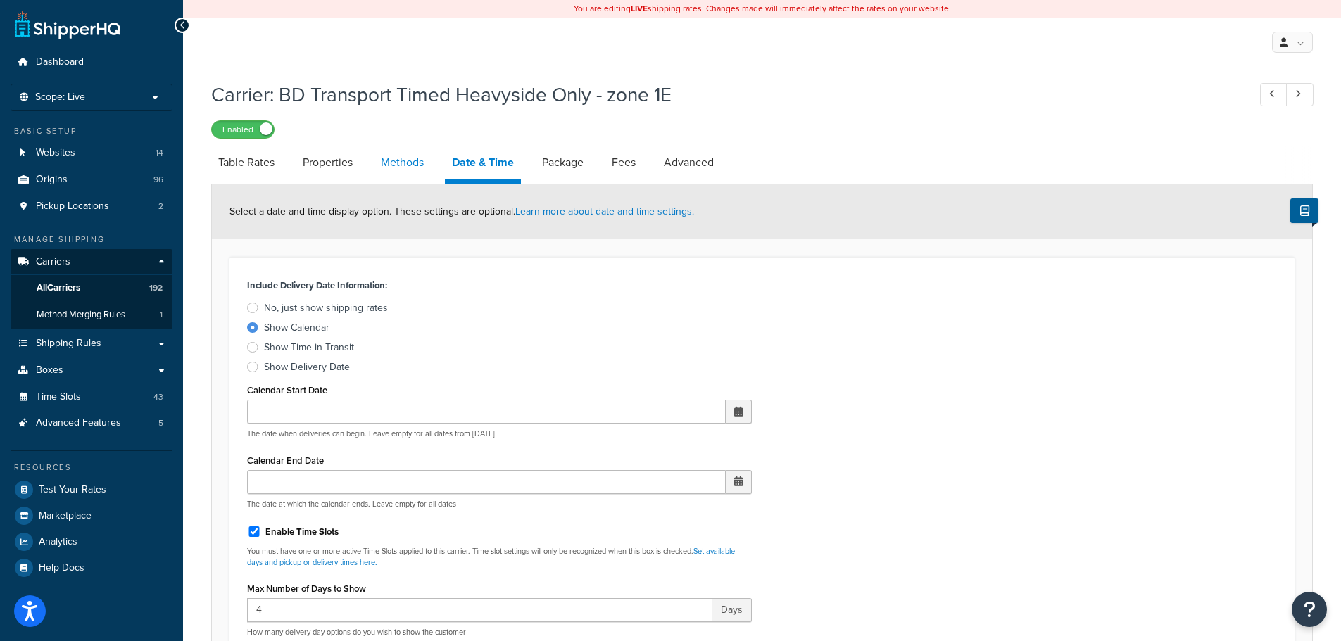
click at [418, 166] on link "Methods" at bounding box center [402, 163] width 57 height 34
select select "25"
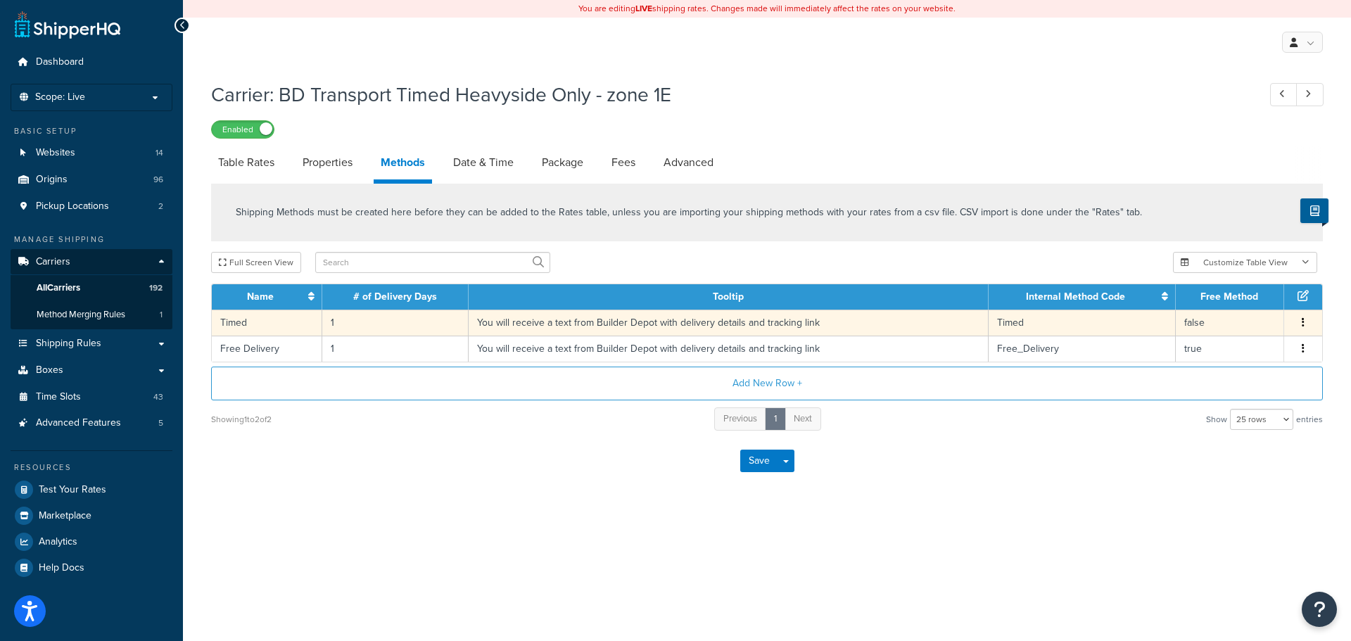
click at [484, 326] on td "You will receive a text from Builder Depot with delivery details and tracking l…" at bounding box center [729, 323] width 520 height 26
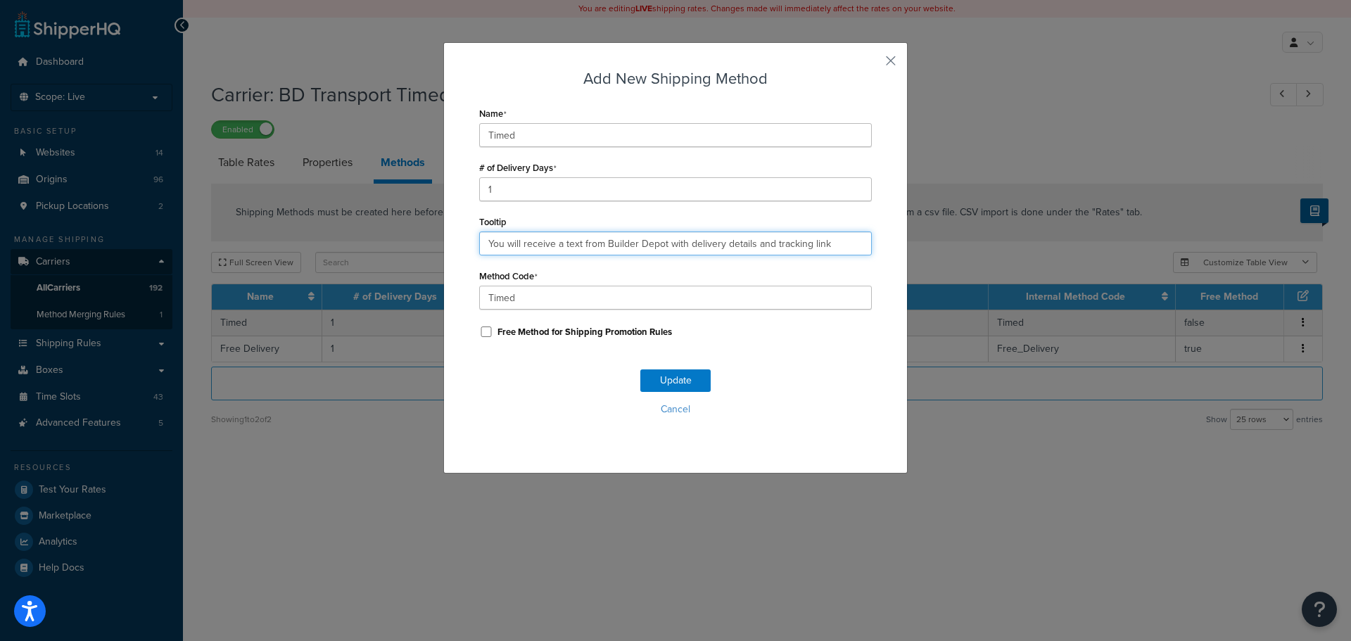
click at [541, 239] on input "You will receive a text from Builder Depot with delivery details and tracking l…" at bounding box center [675, 244] width 393 height 24
paste input ". Deliveries are 7am - 4pm."
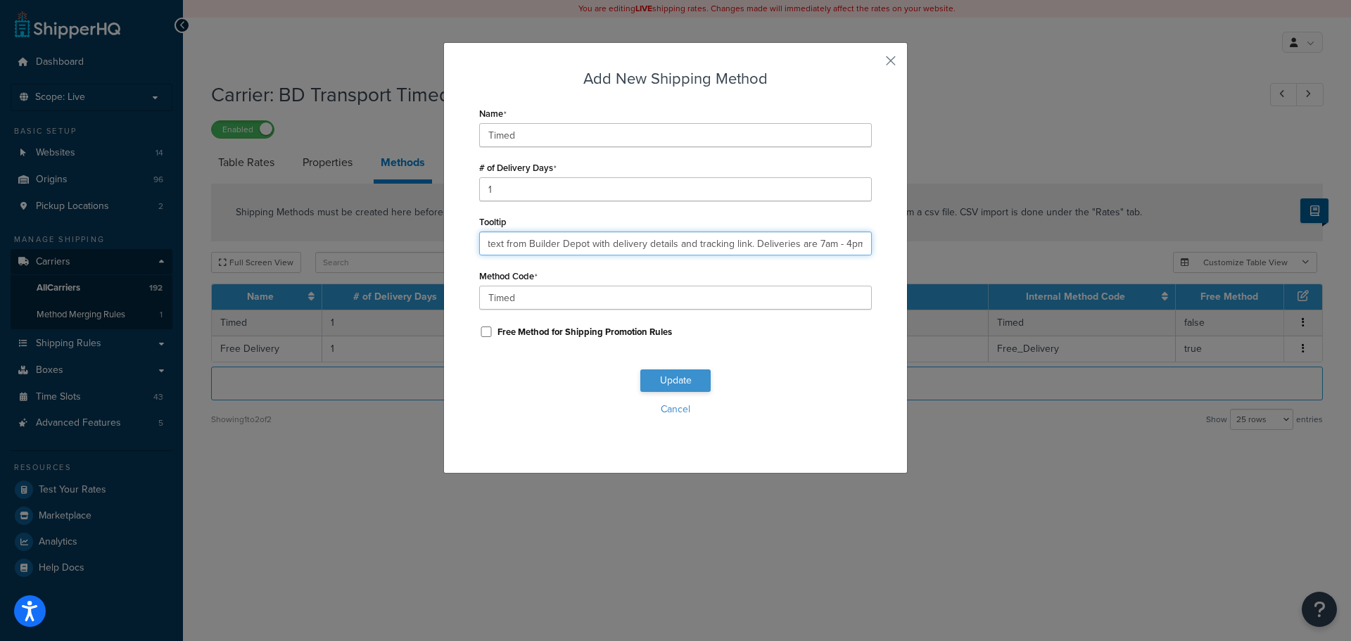
type input "You will receive a text from Builder Depot with delivery details and tracking l…"
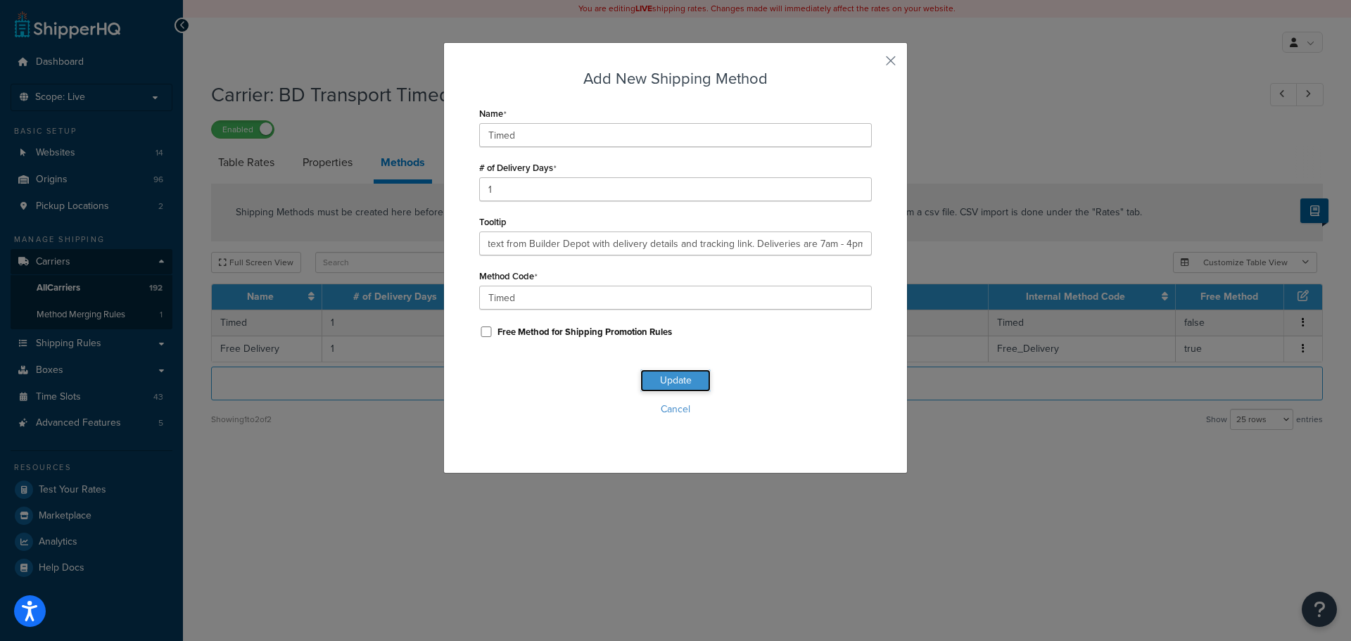
click at [657, 384] on button "Update" at bounding box center [675, 380] width 70 height 23
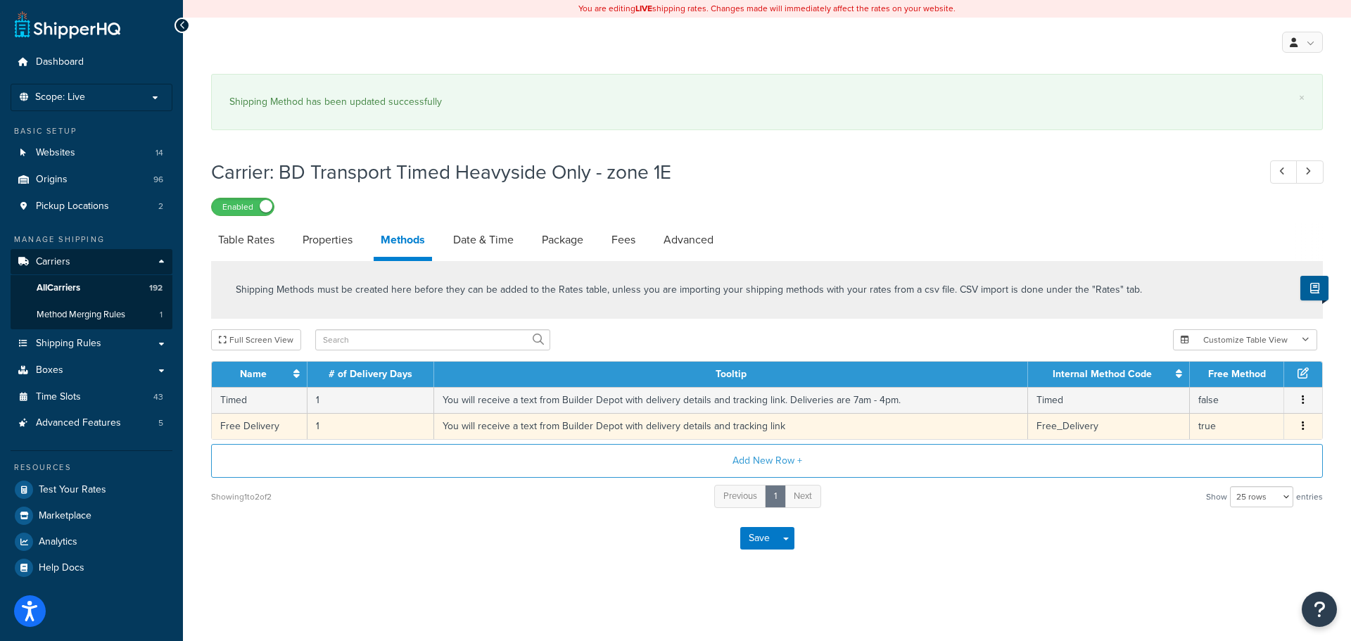
click at [521, 422] on td "You will receive a text from Builder Depot with delivery details and tracking l…" at bounding box center [731, 426] width 594 height 26
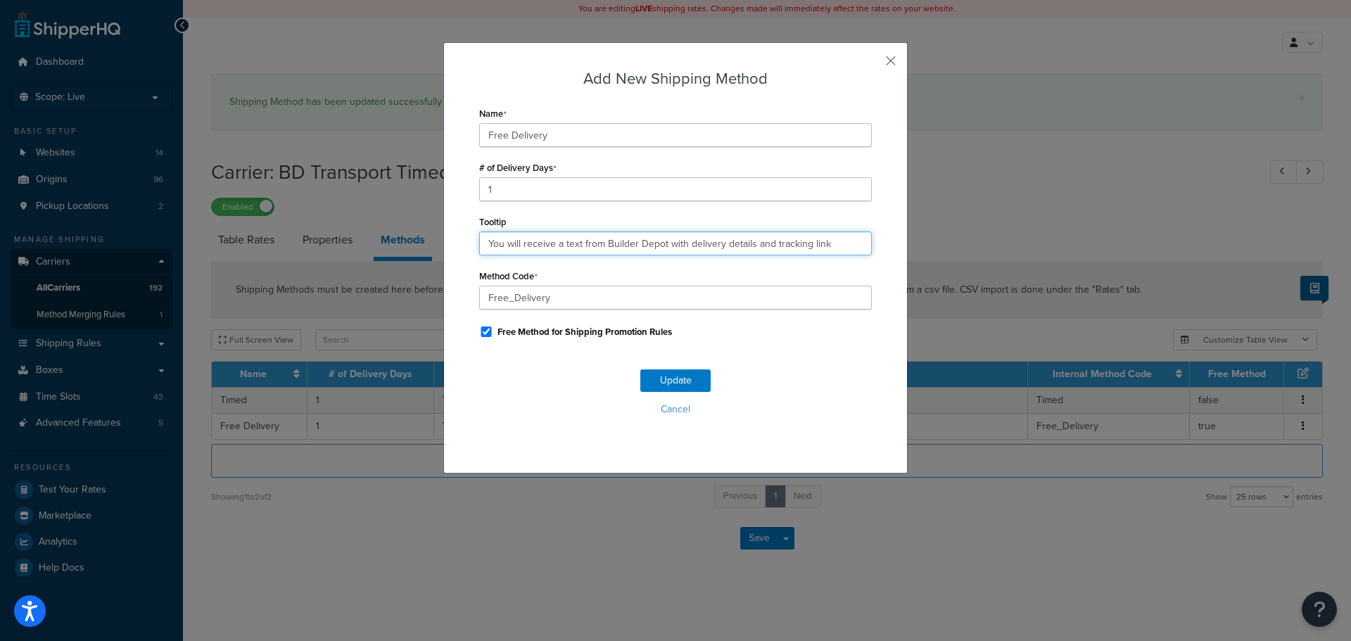
click at [538, 241] on input "You will receive a text from Builder Depot with delivery details and tracking l…" at bounding box center [675, 244] width 393 height 24
paste input ". Deliveries are 7am - 4pm."
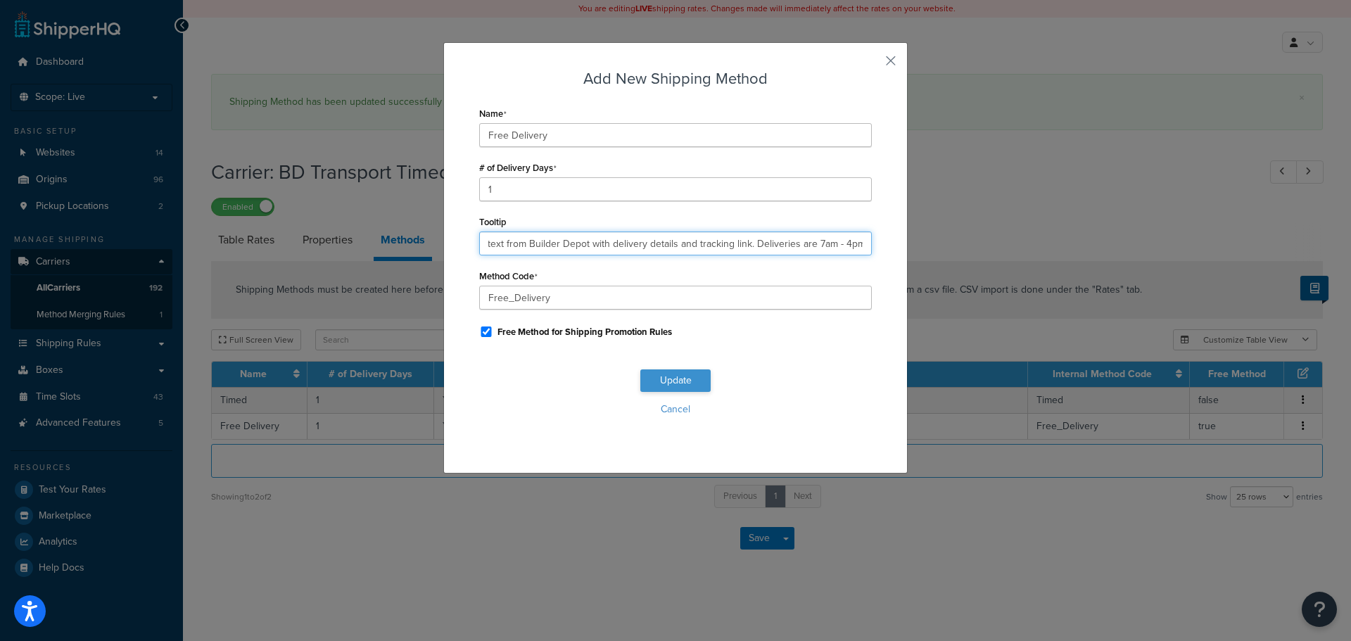
type input "You will receive a text from Builder Depot with delivery details and tracking l…"
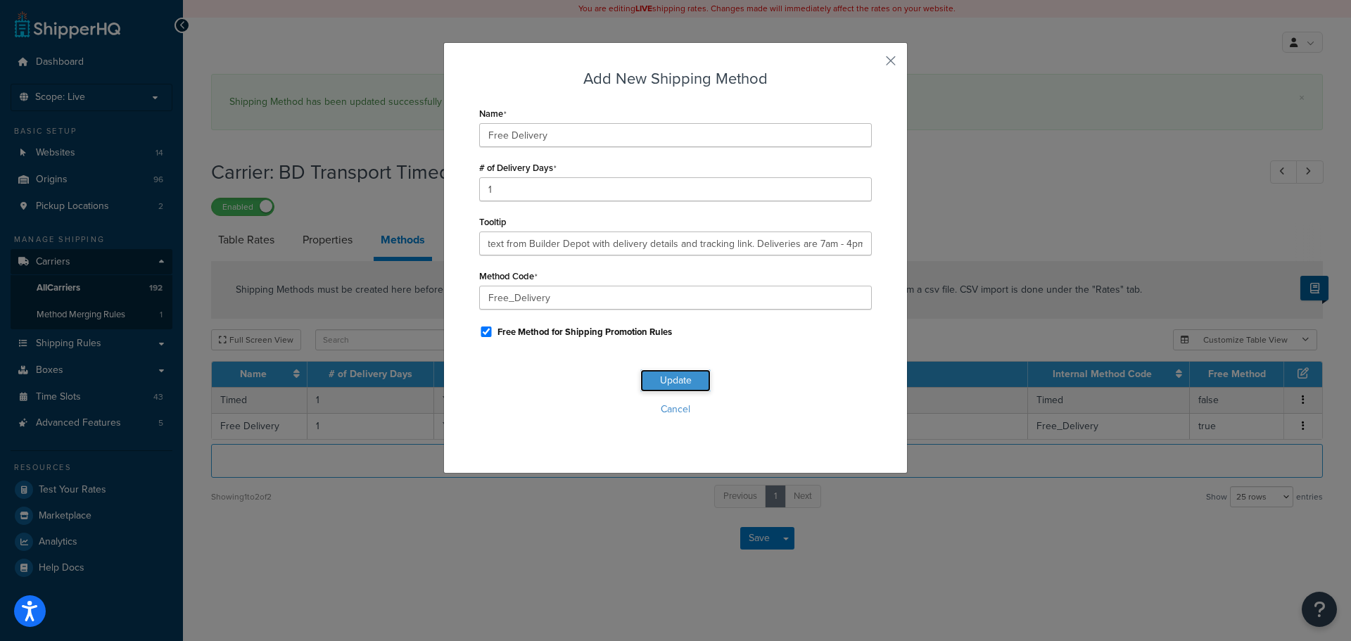
click at [684, 379] on button "Update" at bounding box center [675, 380] width 70 height 23
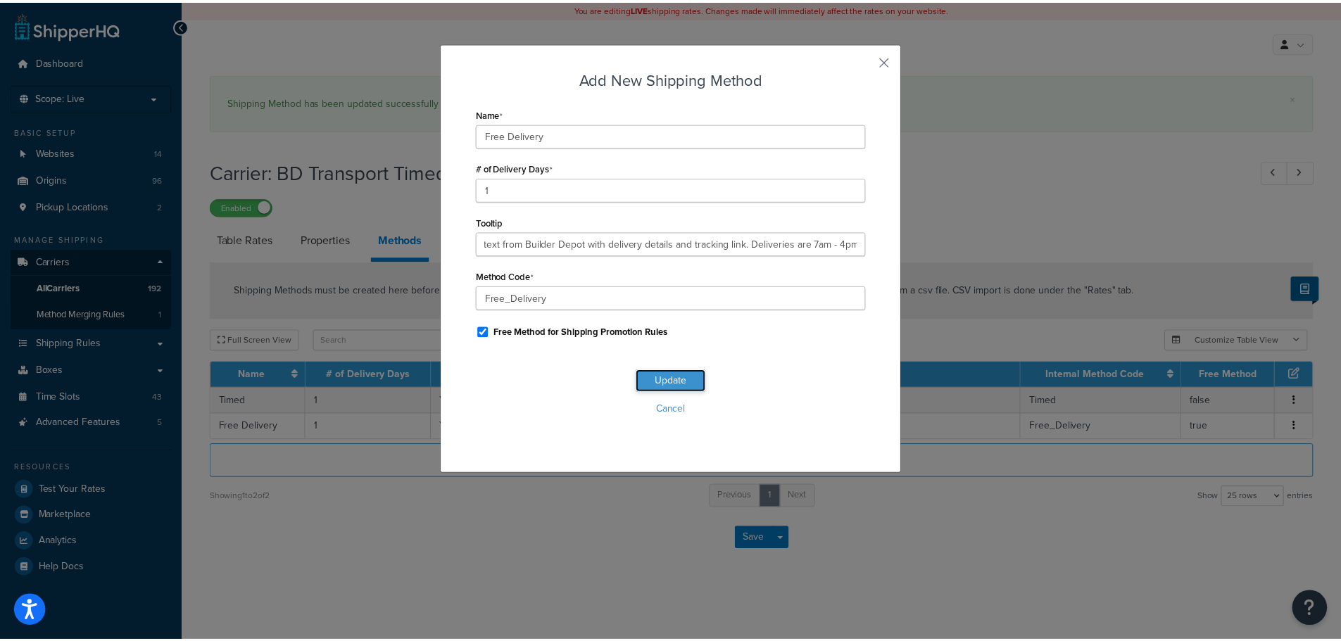
scroll to position [0, 0]
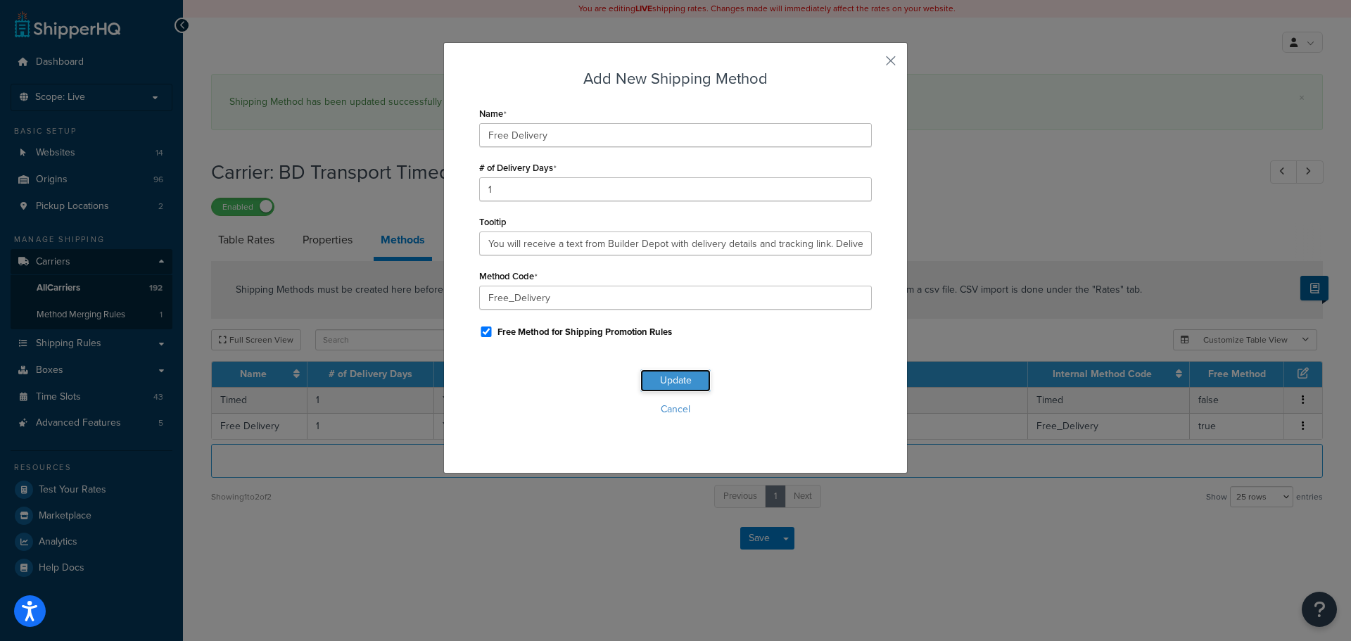
click at [683, 379] on button "Update" at bounding box center [675, 380] width 70 height 23
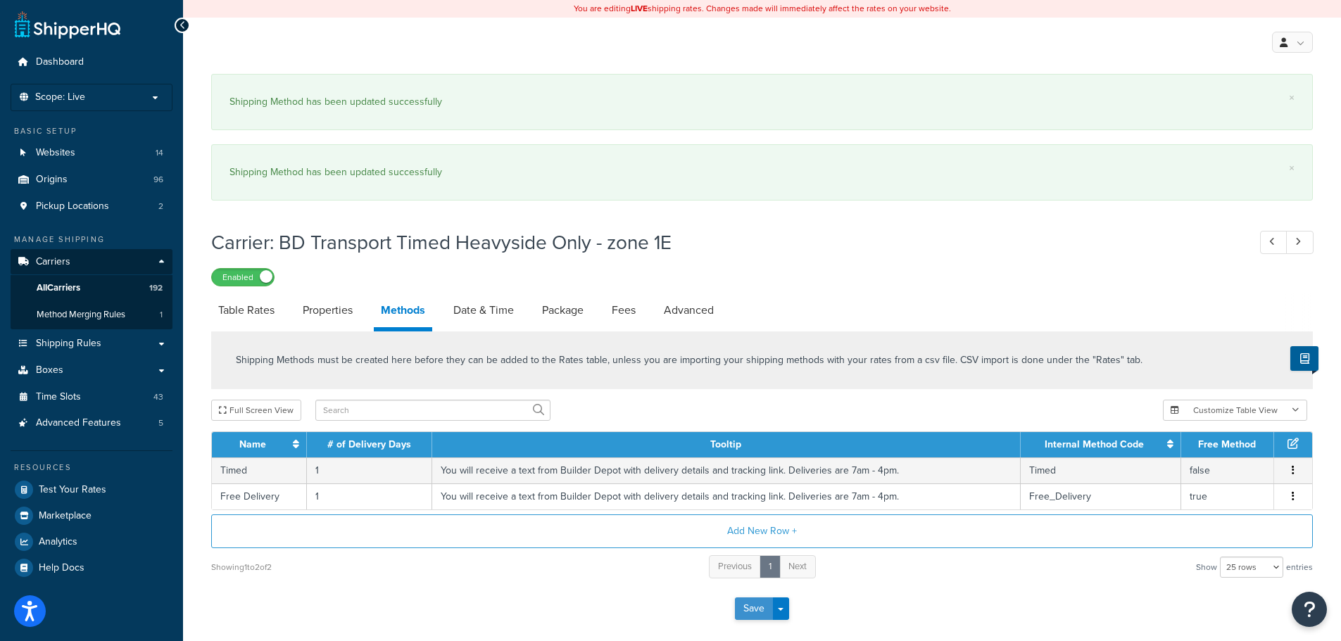
click at [752, 610] on button "Save" at bounding box center [754, 609] width 38 height 23
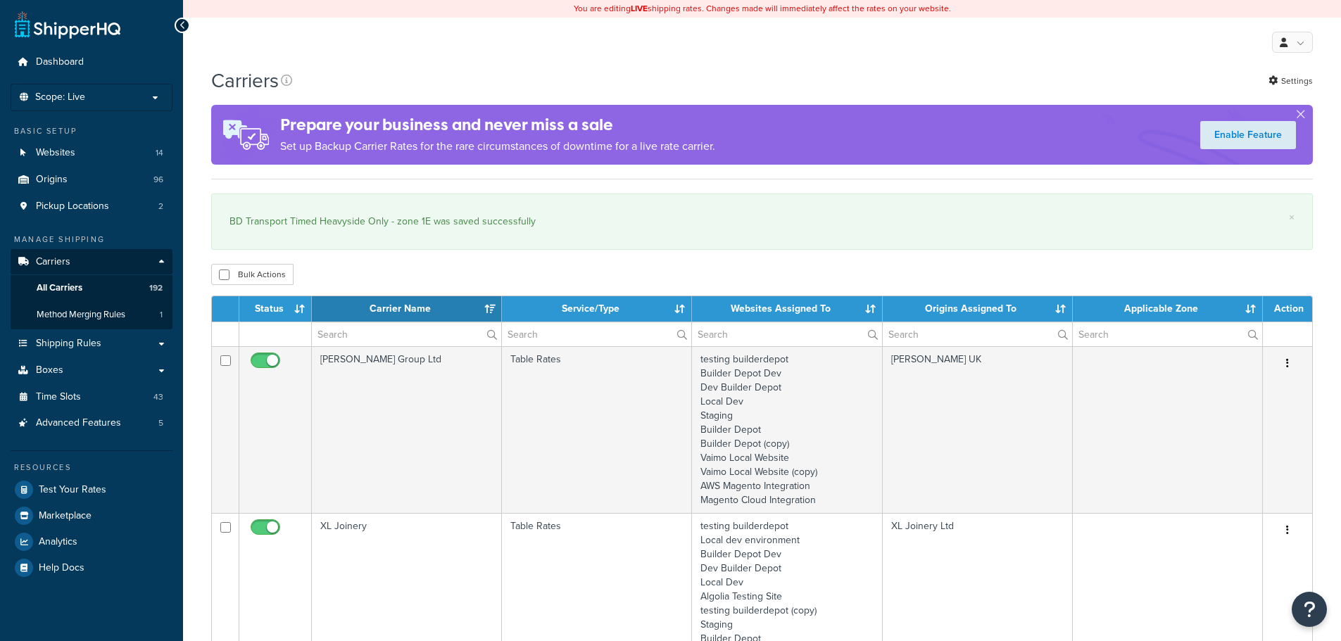
select select "15"
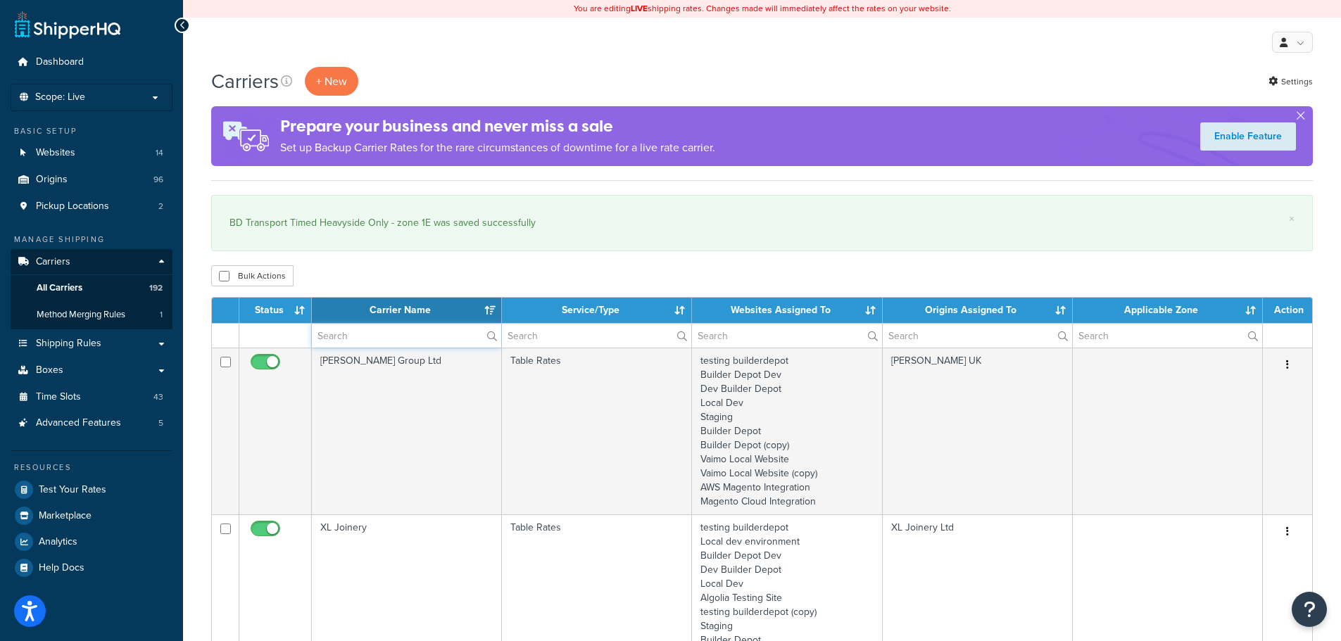
click at [372, 341] on input "text" at bounding box center [406, 336] width 189 height 24
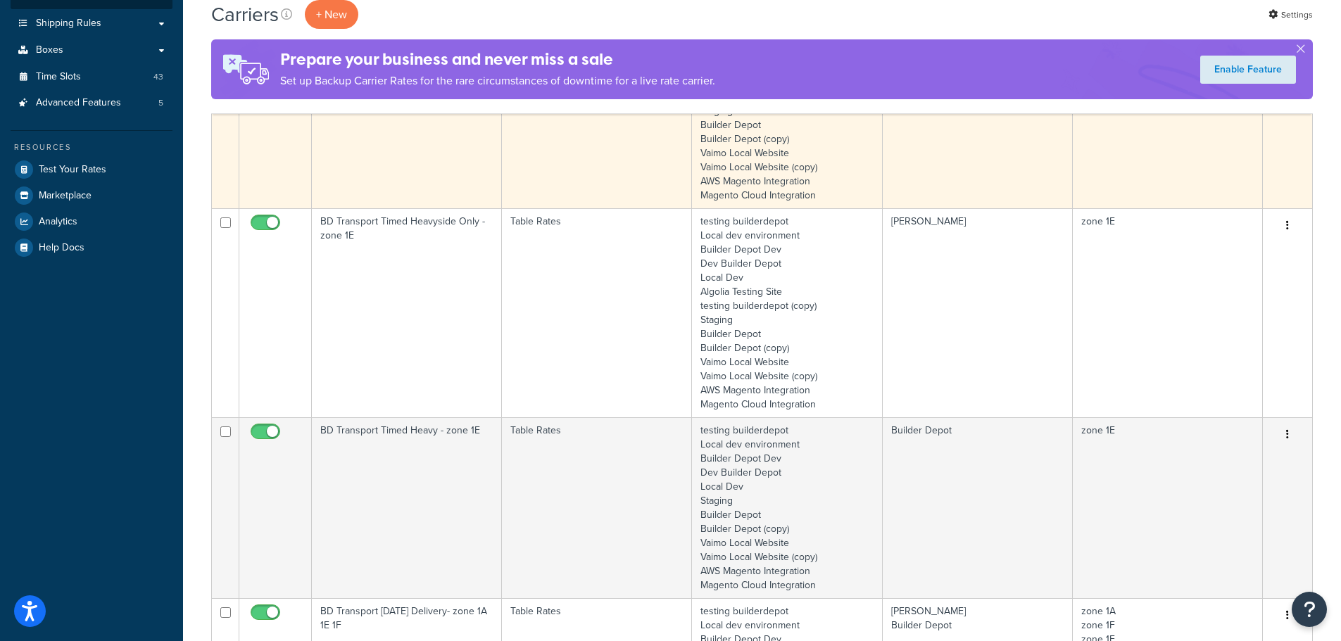
scroll to position [352, 0]
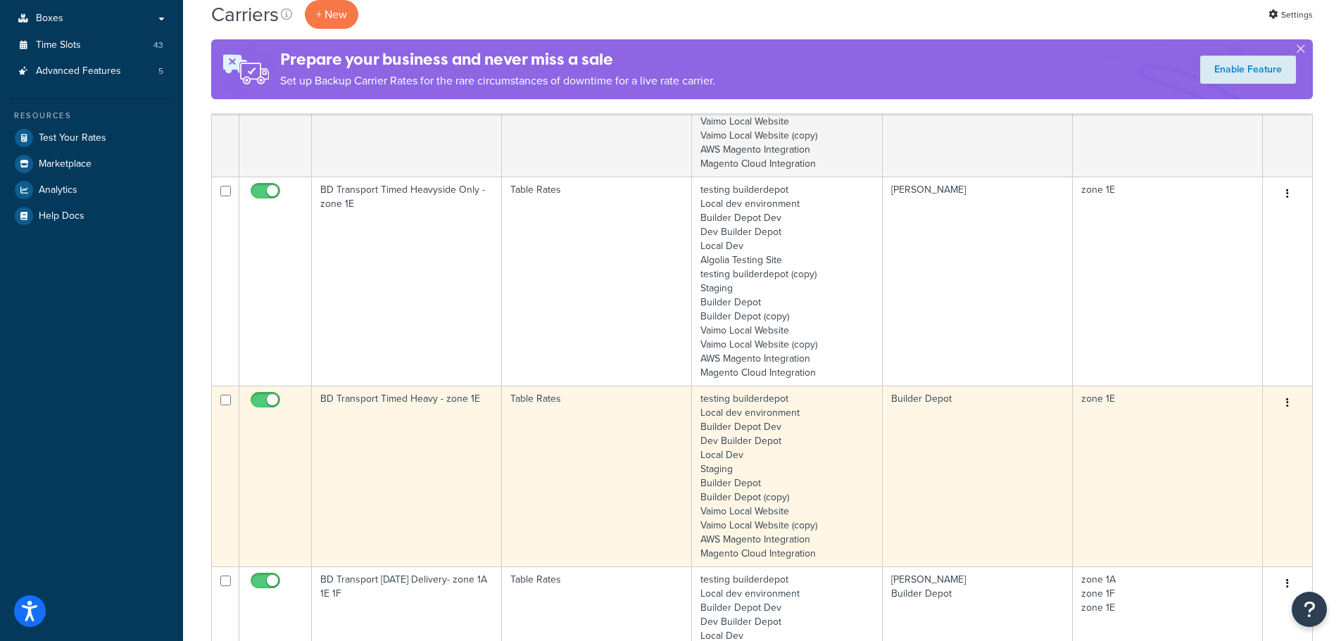
type input "1e"
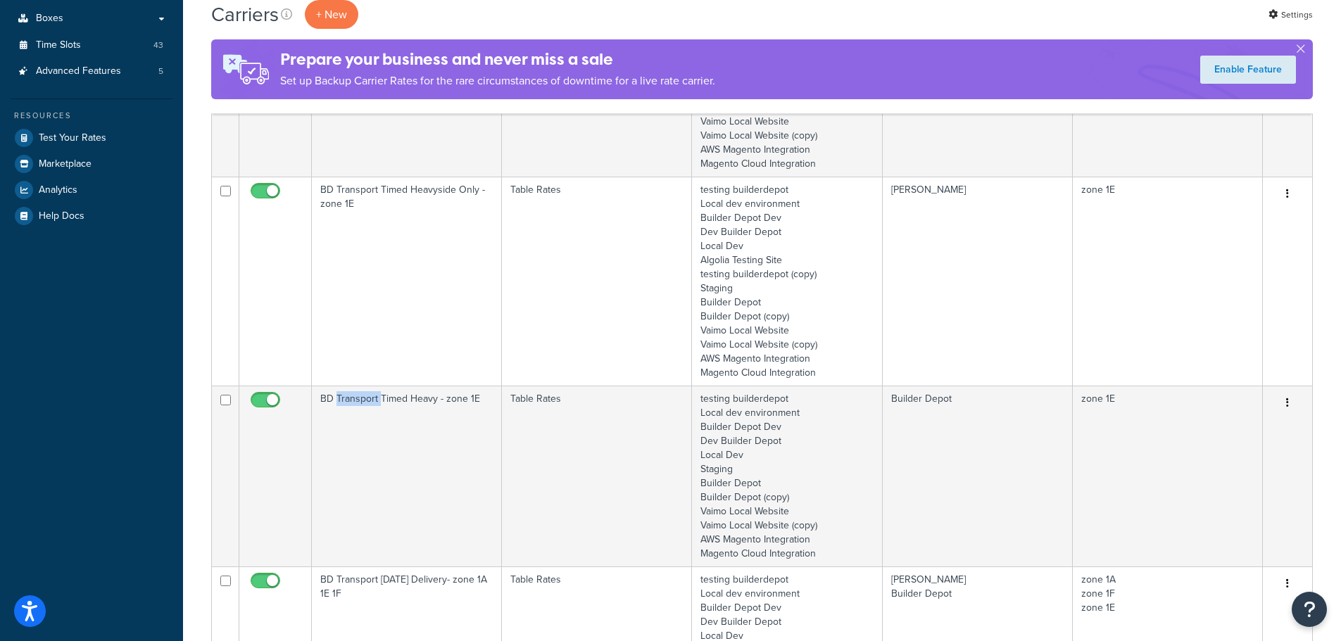
click at [369, 434] on td "BD Transport Timed Heavy - zone 1E" at bounding box center [407, 476] width 190 height 181
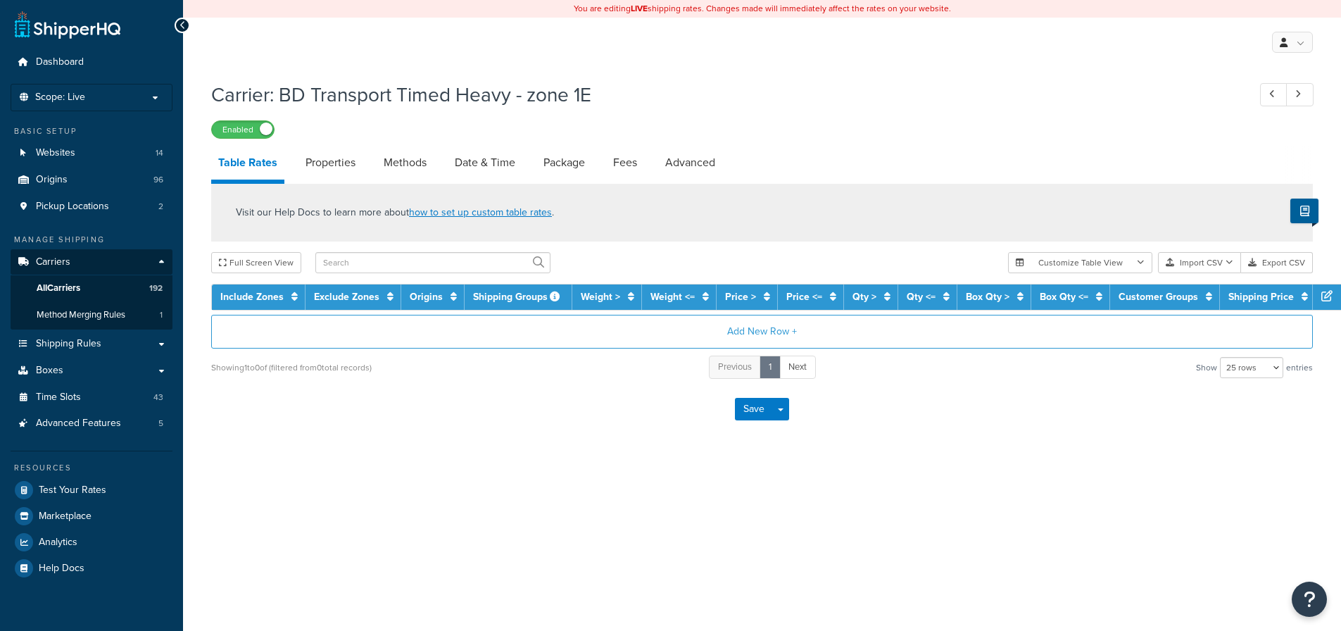
select select "25"
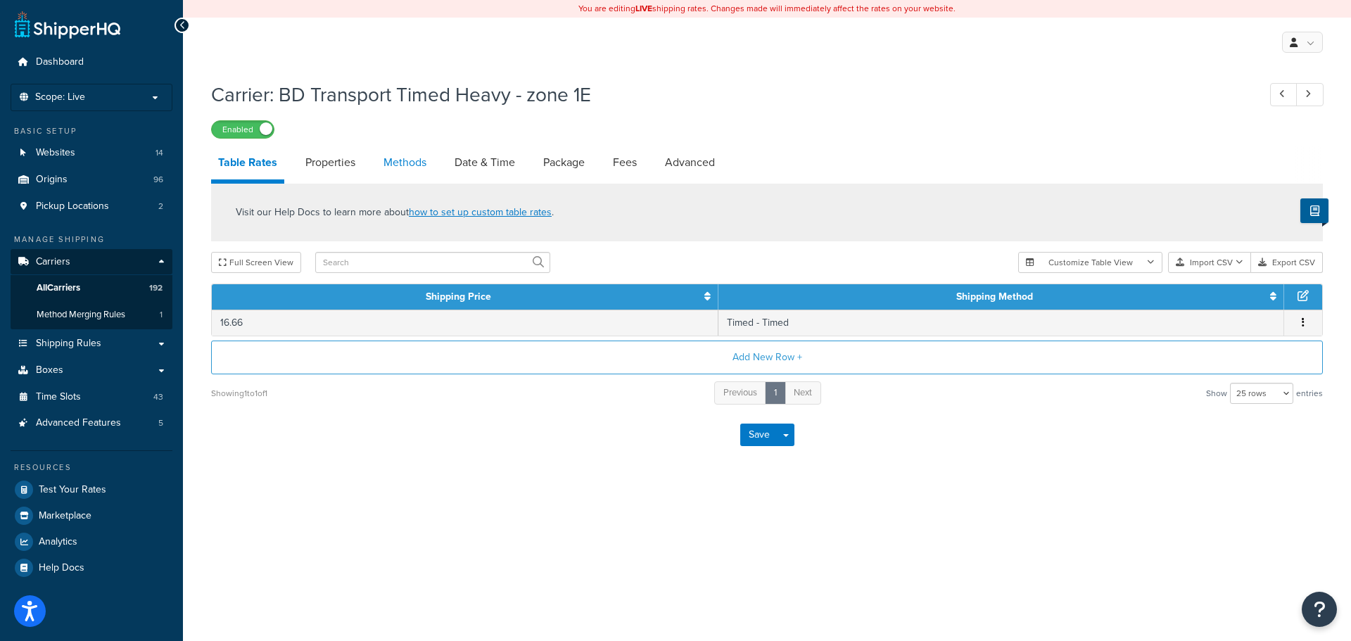
click at [422, 156] on link "Methods" at bounding box center [405, 163] width 57 height 34
select select "25"
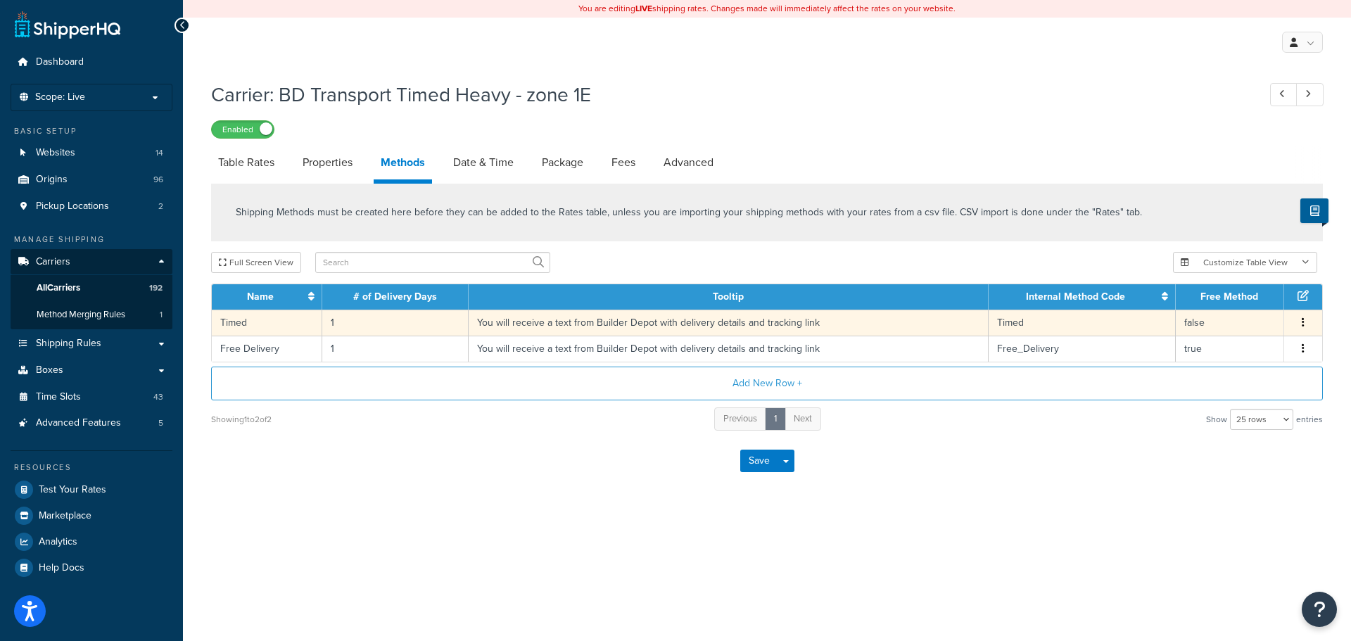
click at [496, 322] on td "You will receive a text from Builder Depot with delivery details and tracking l…" at bounding box center [729, 323] width 520 height 26
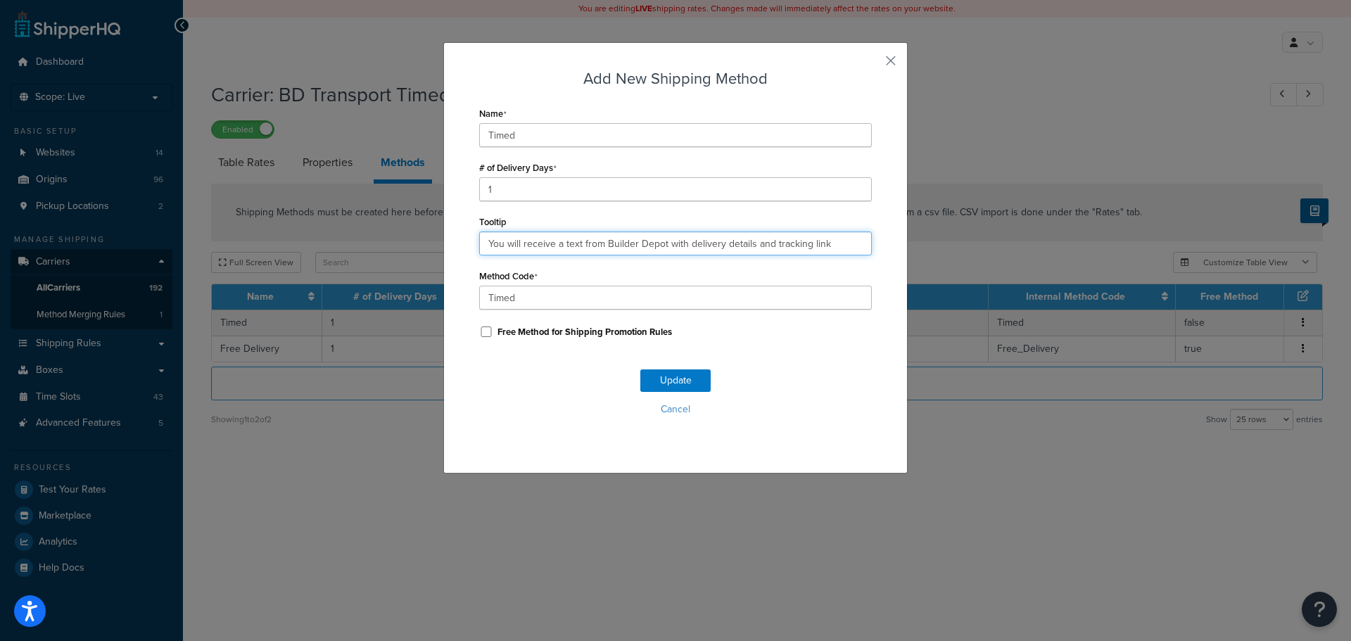
click at [560, 241] on input "You will receive a text from Builder Depot with delivery details and tracking l…" at bounding box center [675, 244] width 393 height 24
click at [557, 239] on input "You will receive a text from Builder Depot with delivery details and tracking l…" at bounding box center [675, 244] width 393 height 24
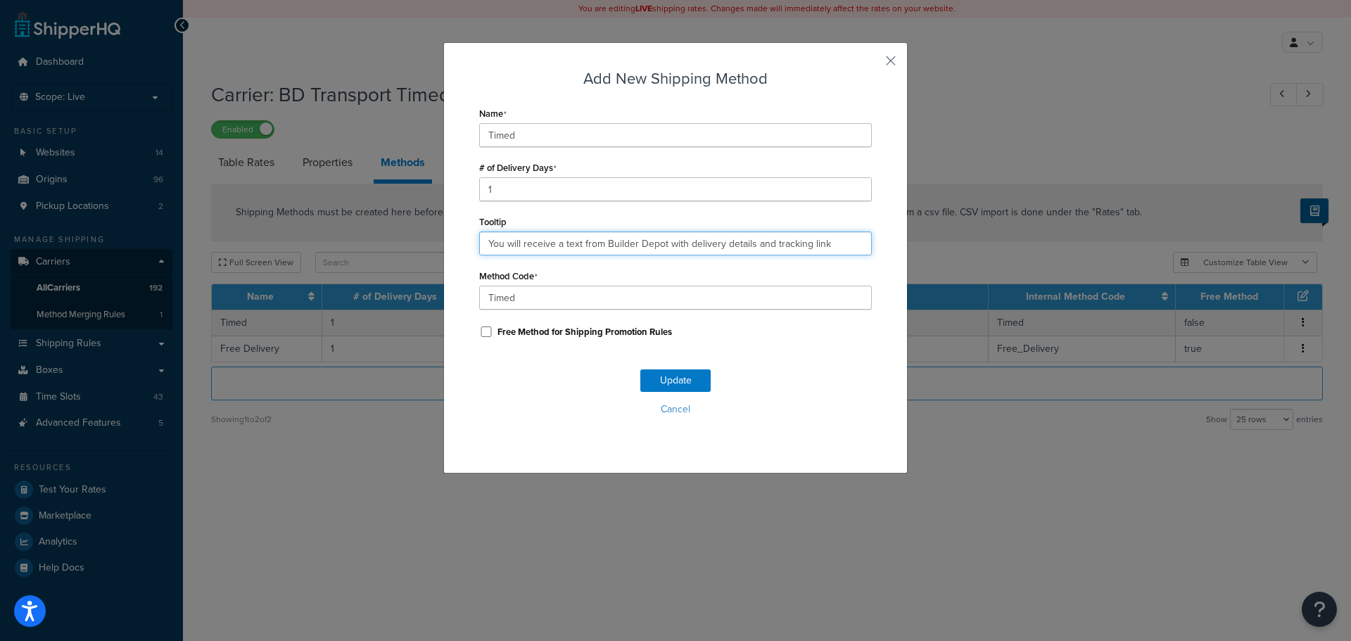
paste input ". Deliveries are 7am - 4pm."
type input "You will receive a text from Builder Depot with delivery details and tracking l…"
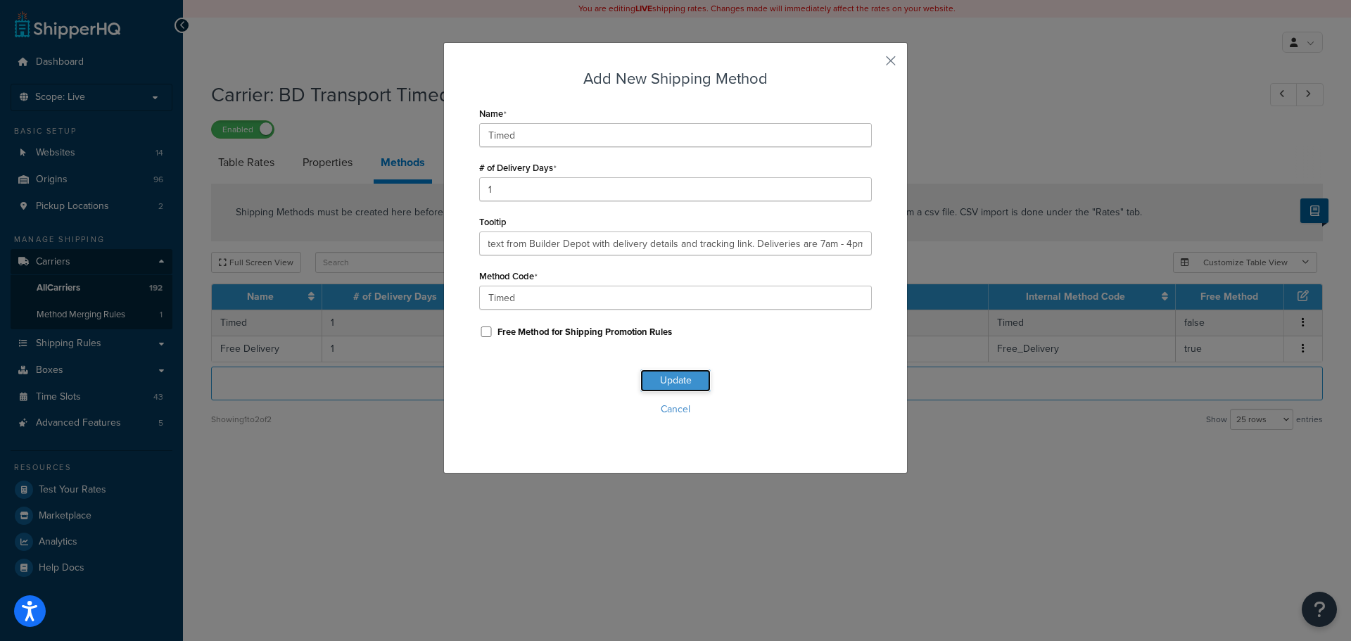
scroll to position [0, 0]
click at [675, 372] on button "Update" at bounding box center [675, 380] width 70 height 23
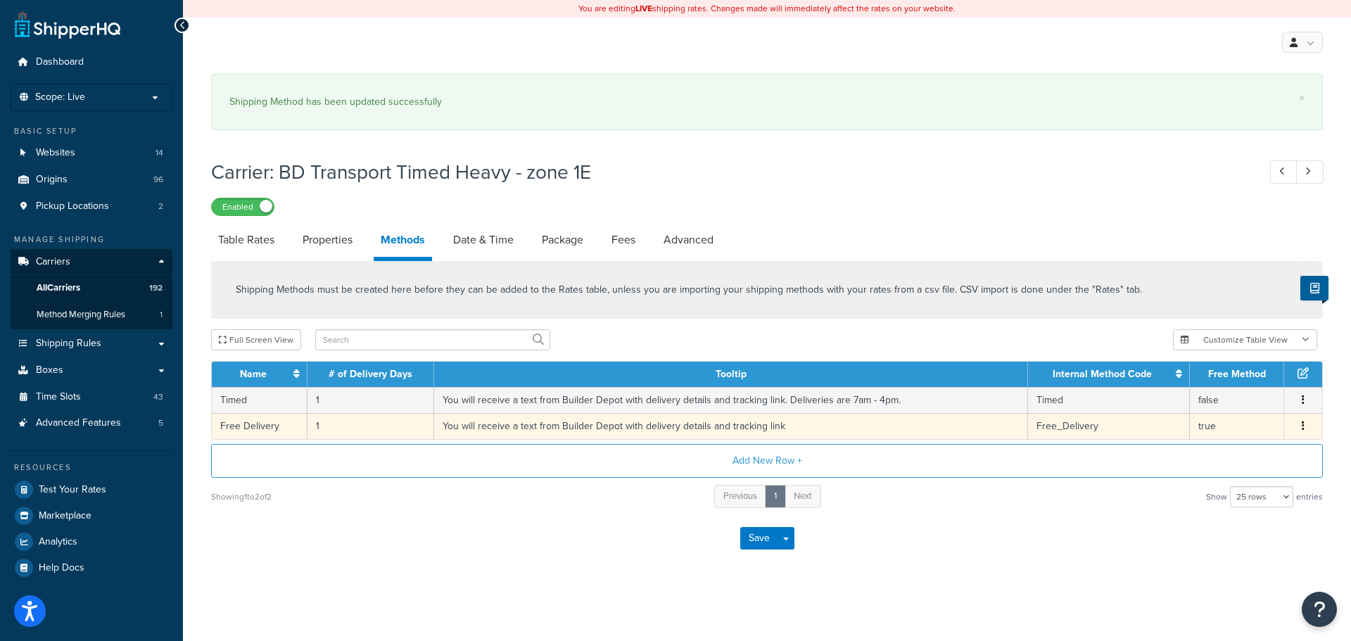
click at [550, 420] on td "You will receive a text from Builder Depot with delivery details and tracking l…" at bounding box center [731, 426] width 594 height 26
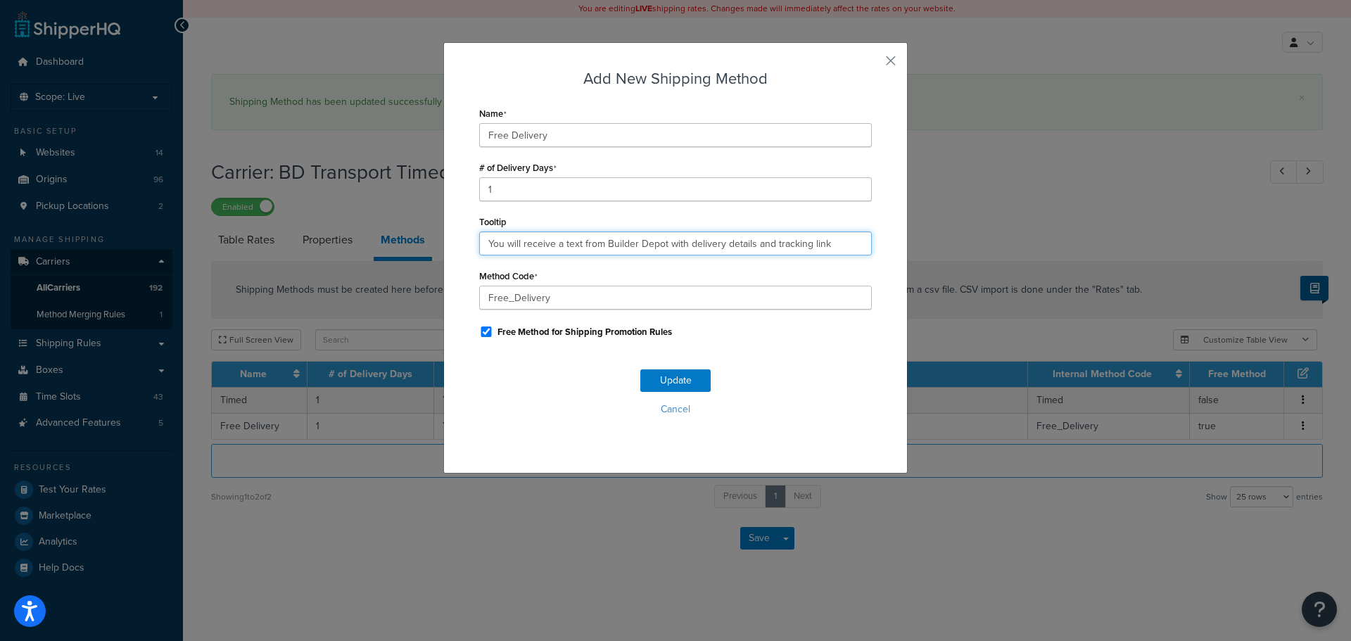
click at [553, 239] on input "You will receive a text from Builder Depot with delivery details and tracking l…" at bounding box center [675, 244] width 393 height 24
paste input ". Deliveries are 7am - 4pm."
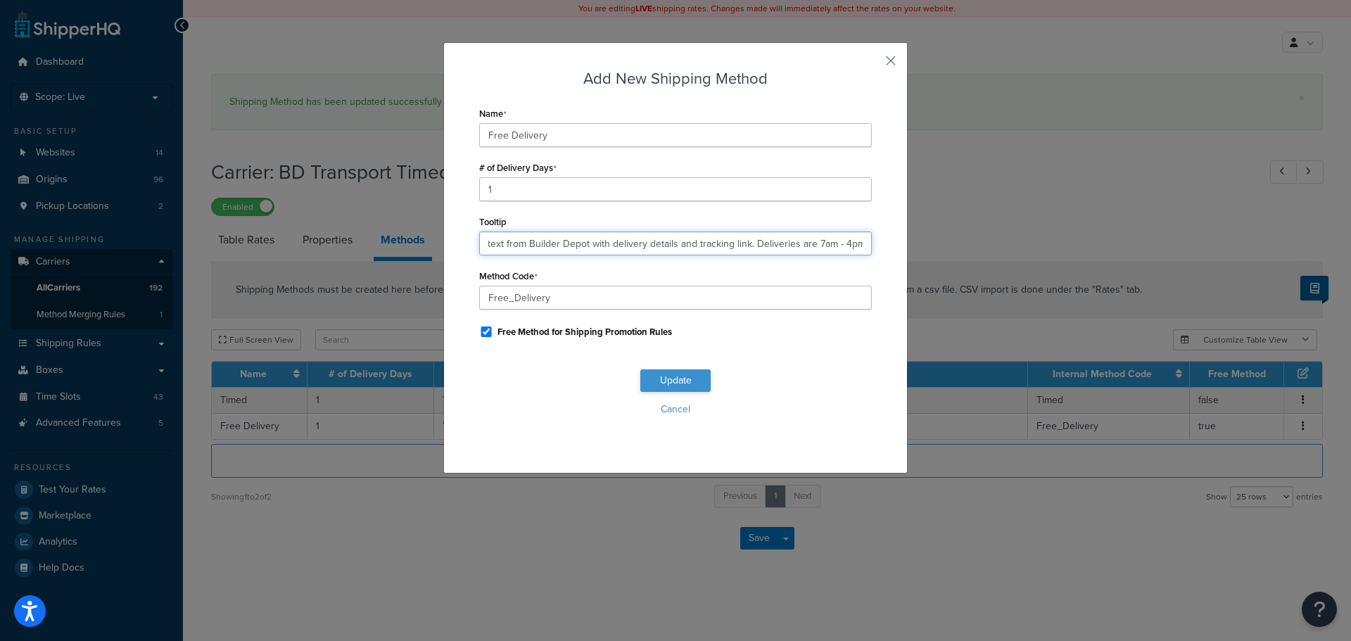
type input "You will receive a text from Builder Depot with delivery details and tracking l…"
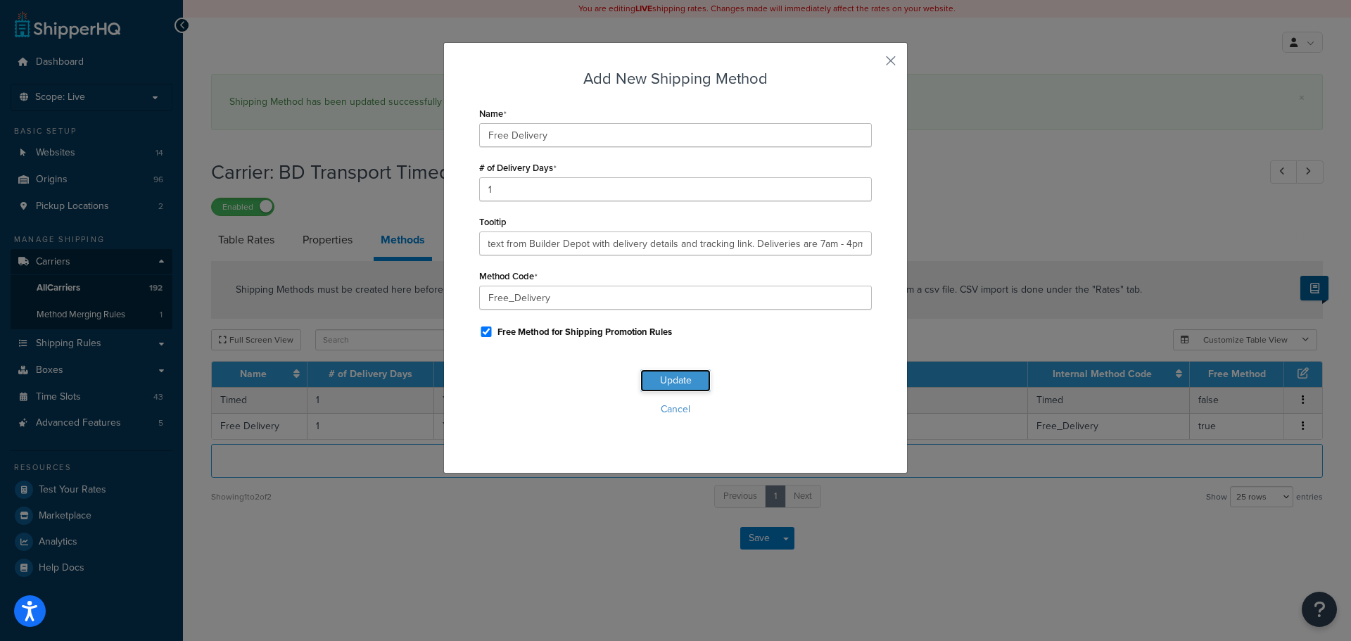
scroll to position [0, 0]
click at [674, 385] on button "Update" at bounding box center [675, 380] width 70 height 23
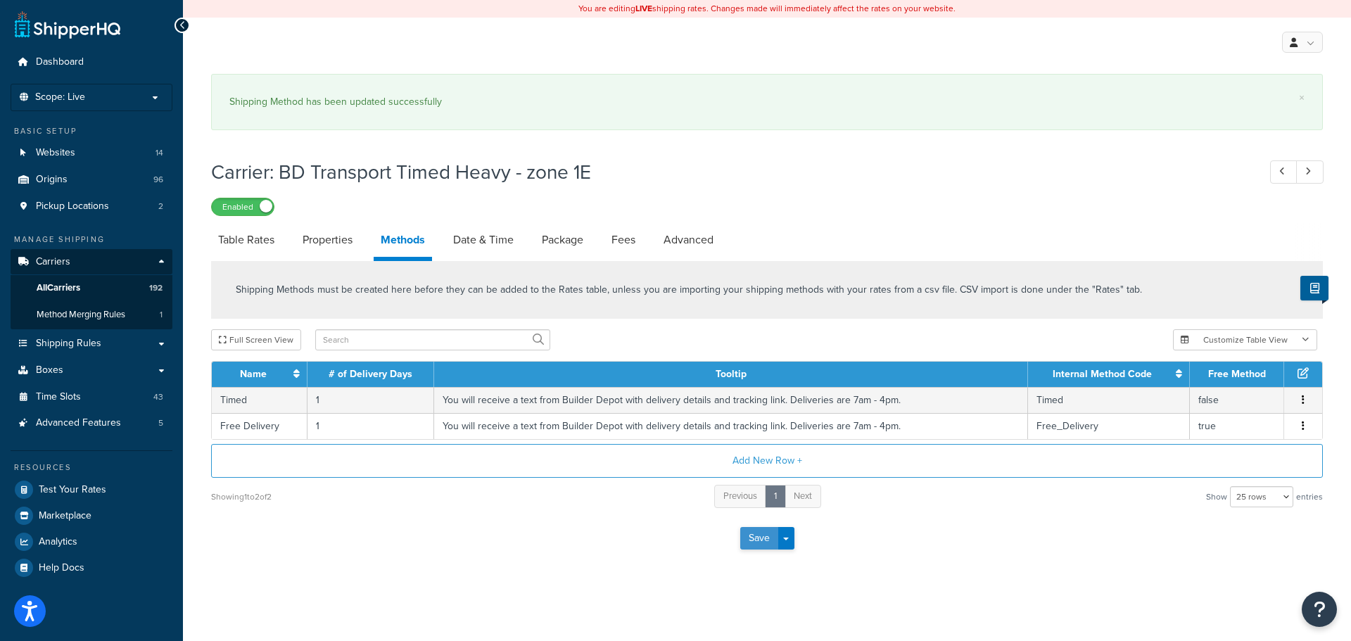
click at [761, 543] on button "Save" at bounding box center [759, 538] width 38 height 23
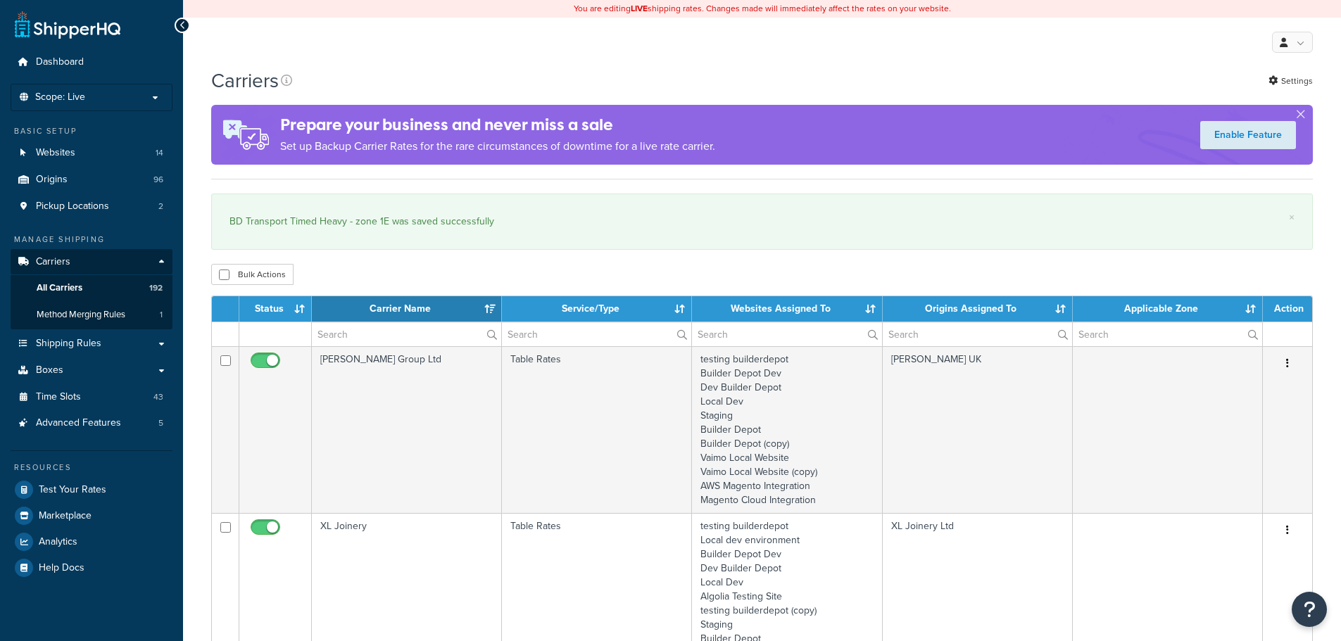
select select "15"
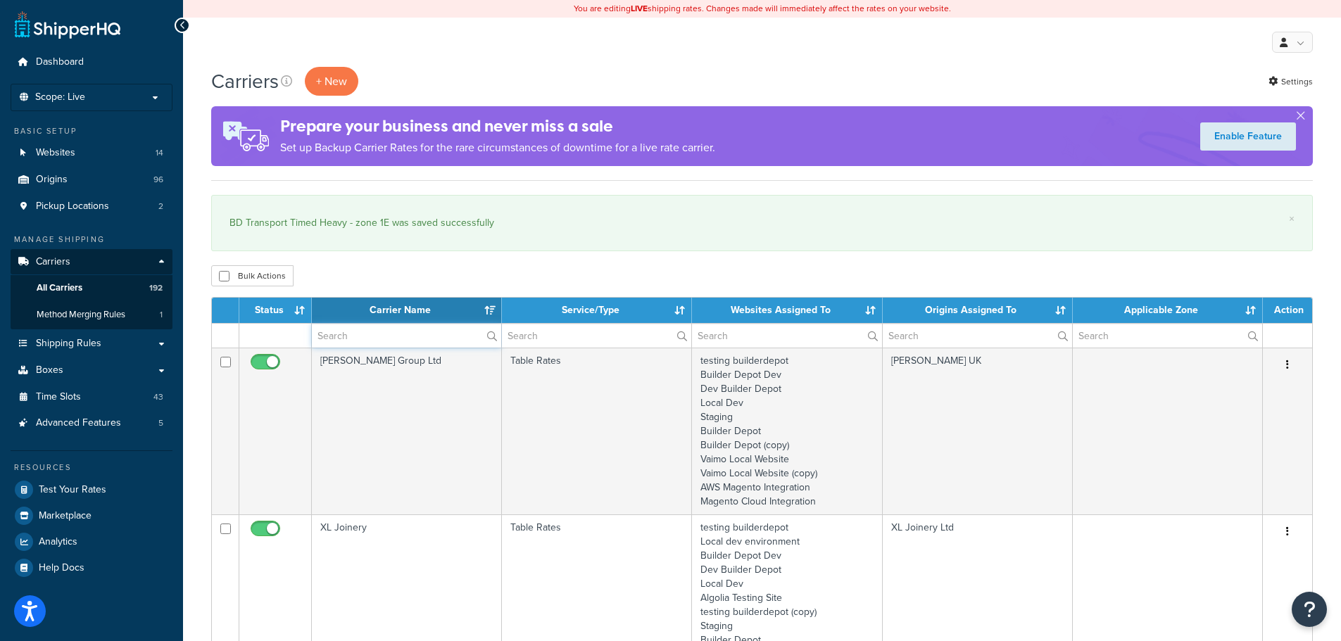
click at [391, 343] on input "text" at bounding box center [406, 336] width 189 height 24
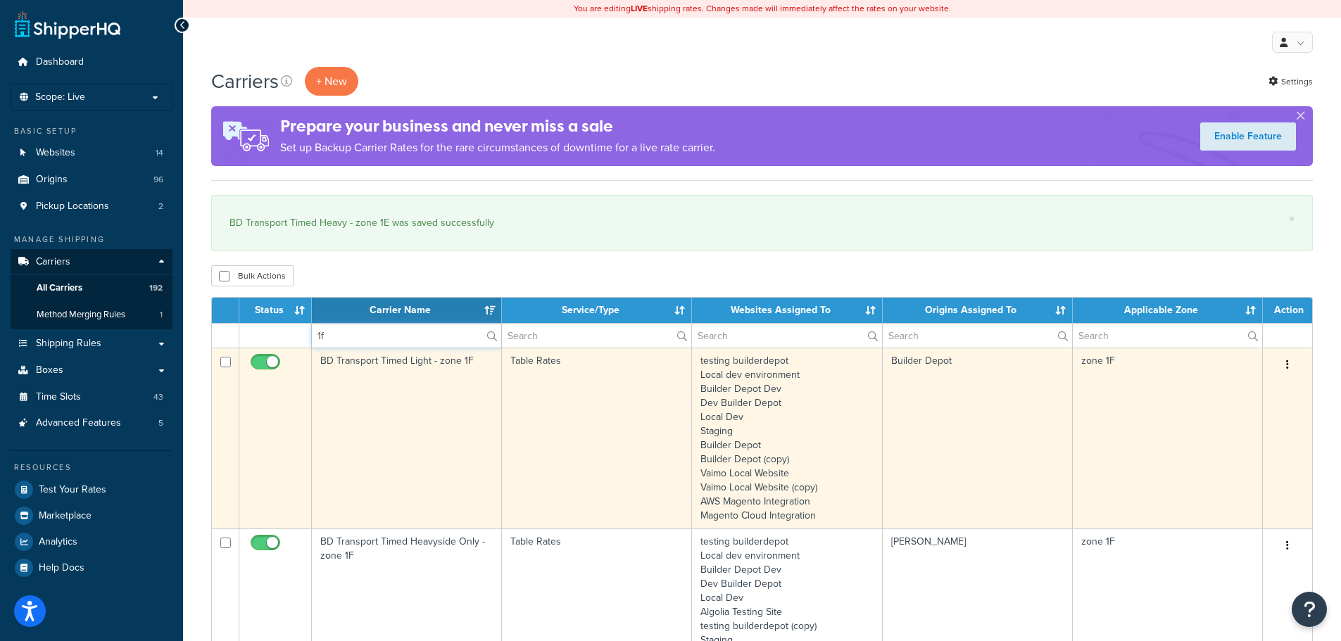
type input "1f"
click at [388, 435] on td "BD Transport Timed Light - zone 1F" at bounding box center [407, 438] width 190 height 181
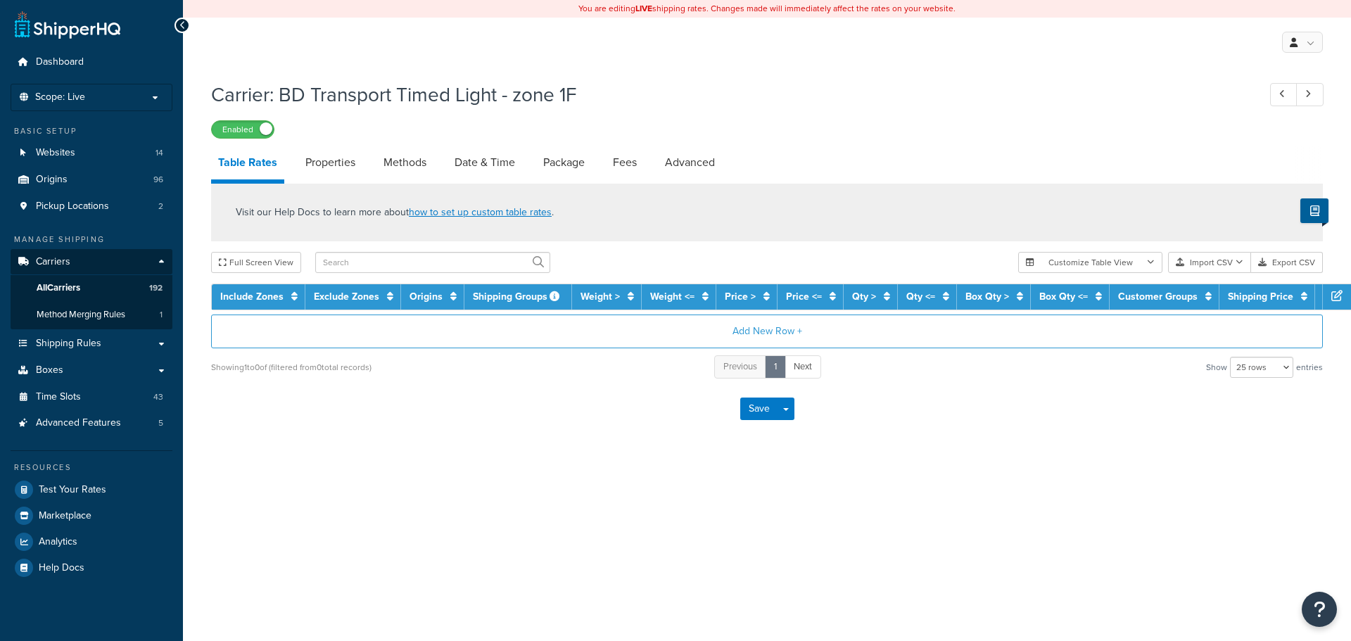
select select "25"
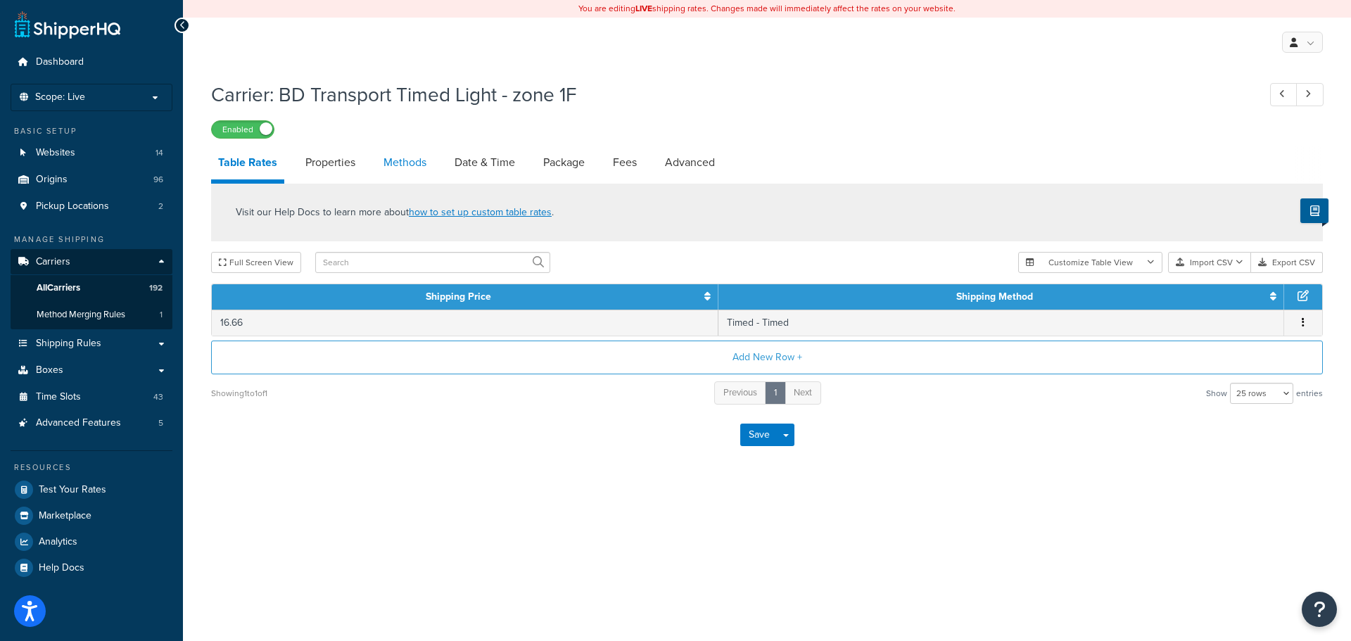
click at [405, 165] on link "Methods" at bounding box center [405, 163] width 57 height 34
select select "25"
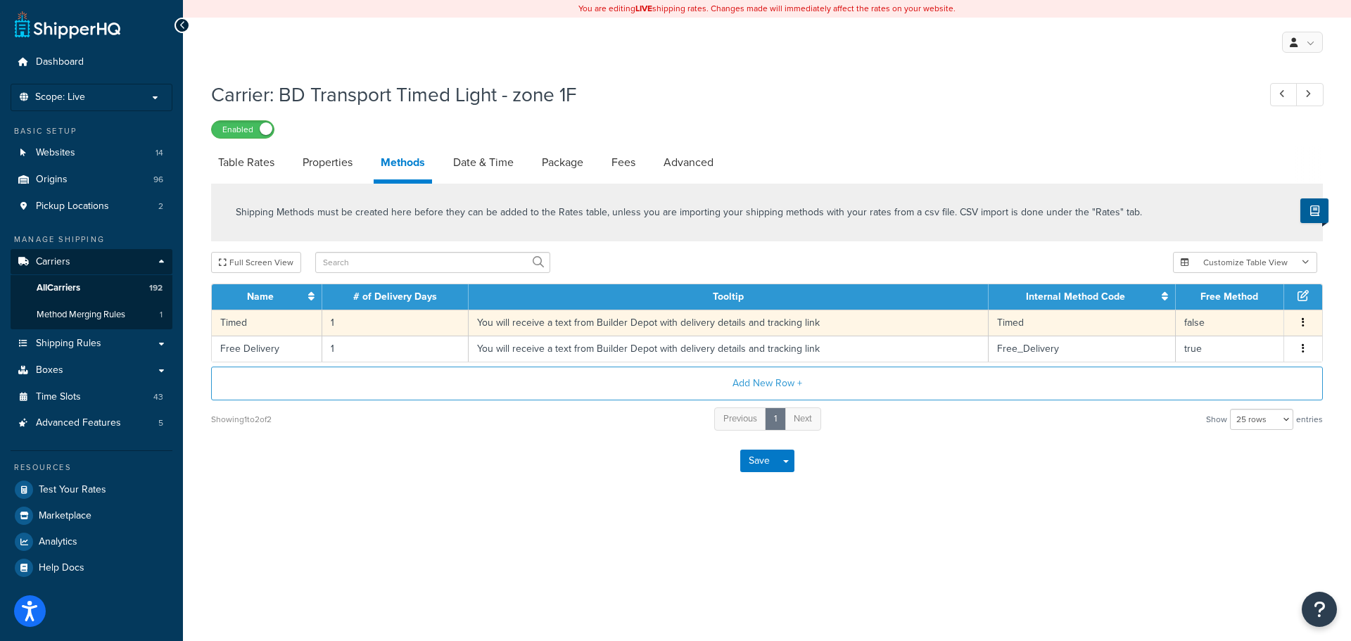
click at [539, 325] on td "You will receive a text from Builder Depot with delivery details and tracking l…" at bounding box center [729, 323] width 520 height 26
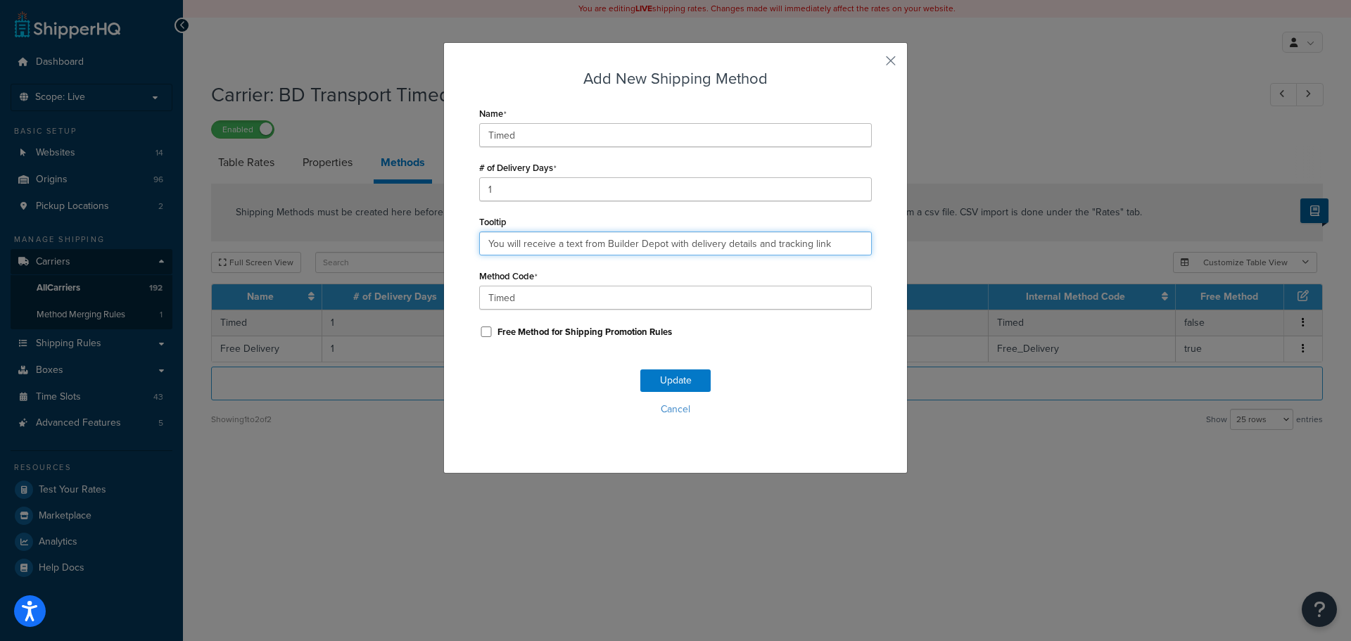
click at [577, 243] on input "You will receive a text from Builder Depot with delivery details and tracking l…" at bounding box center [675, 244] width 393 height 24
paste input ". Deliveries are 7am - 4pm."
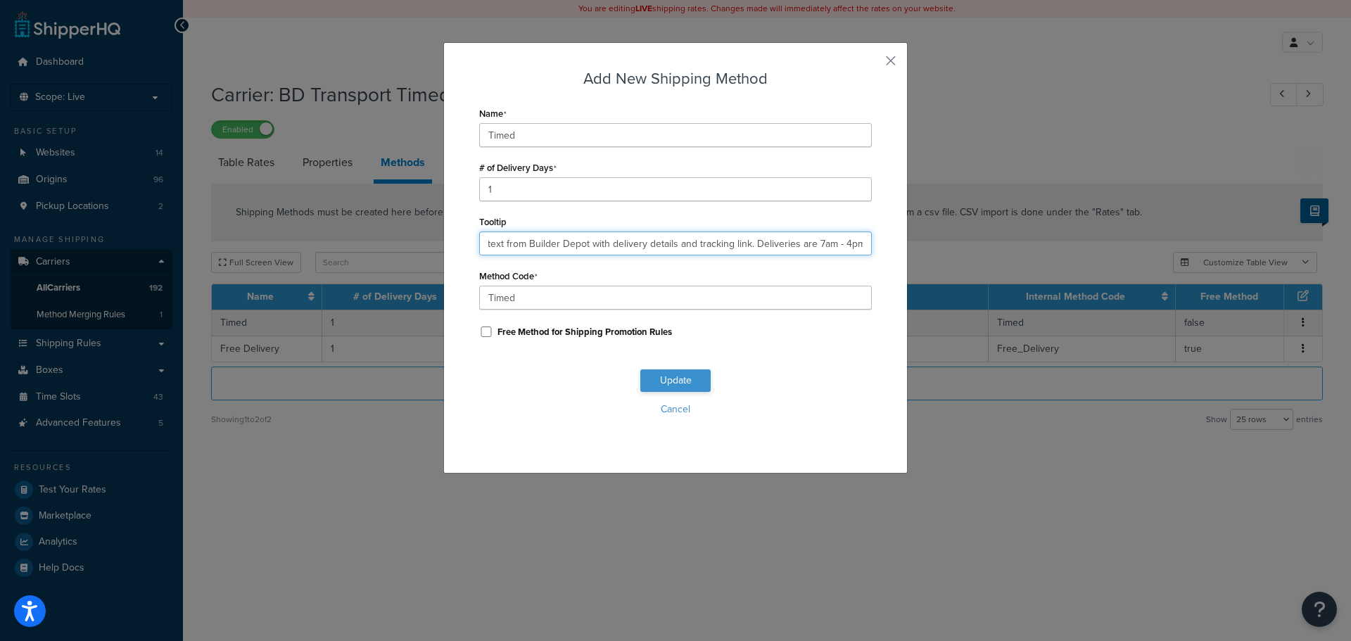
type input "You will receive a text from Builder Depot with delivery details and tracking l…"
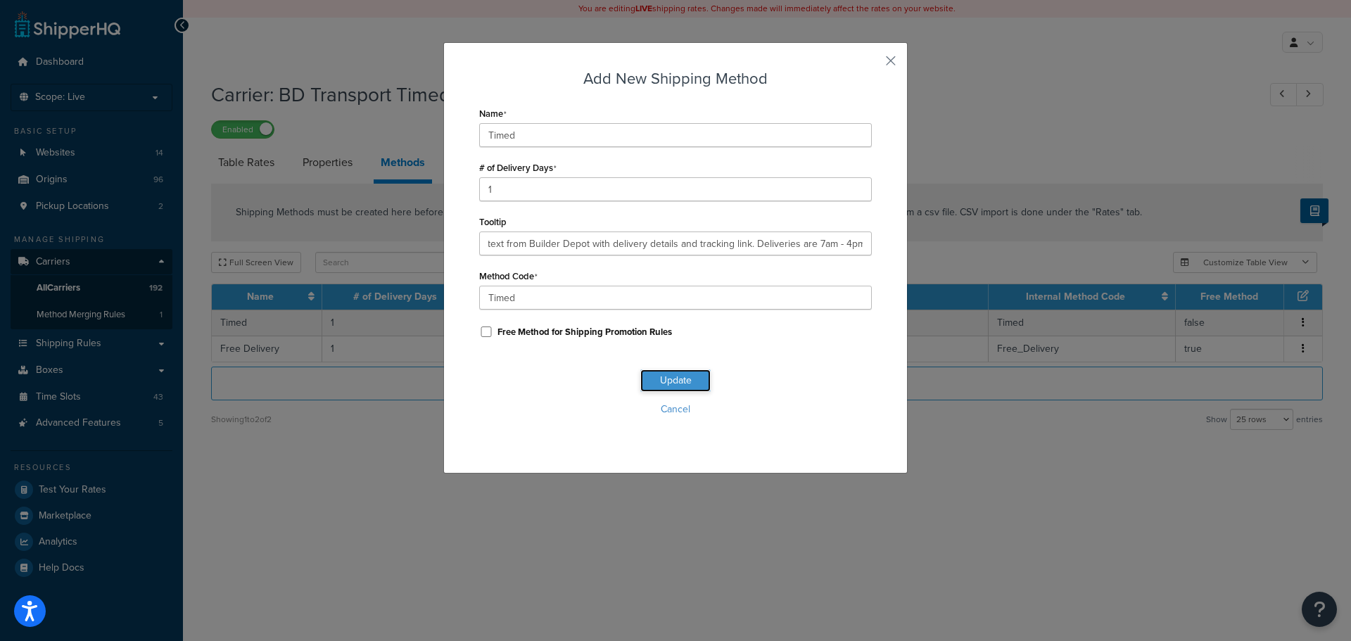
click at [672, 386] on button "Update" at bounding box center [675, 380] width 70 height 23
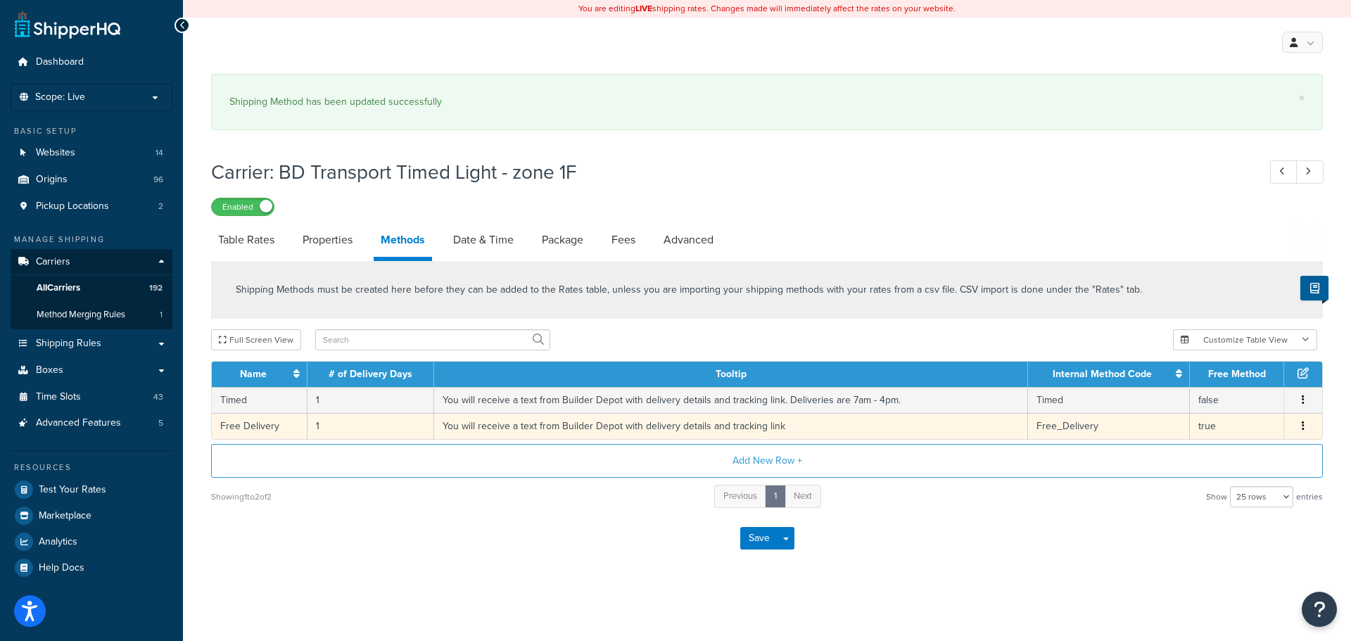
click at [579, 424] on td "You will receive a text from Builder Depot with delivery details and tracking l…" at bounding box center [731, 426] width 594 height 26
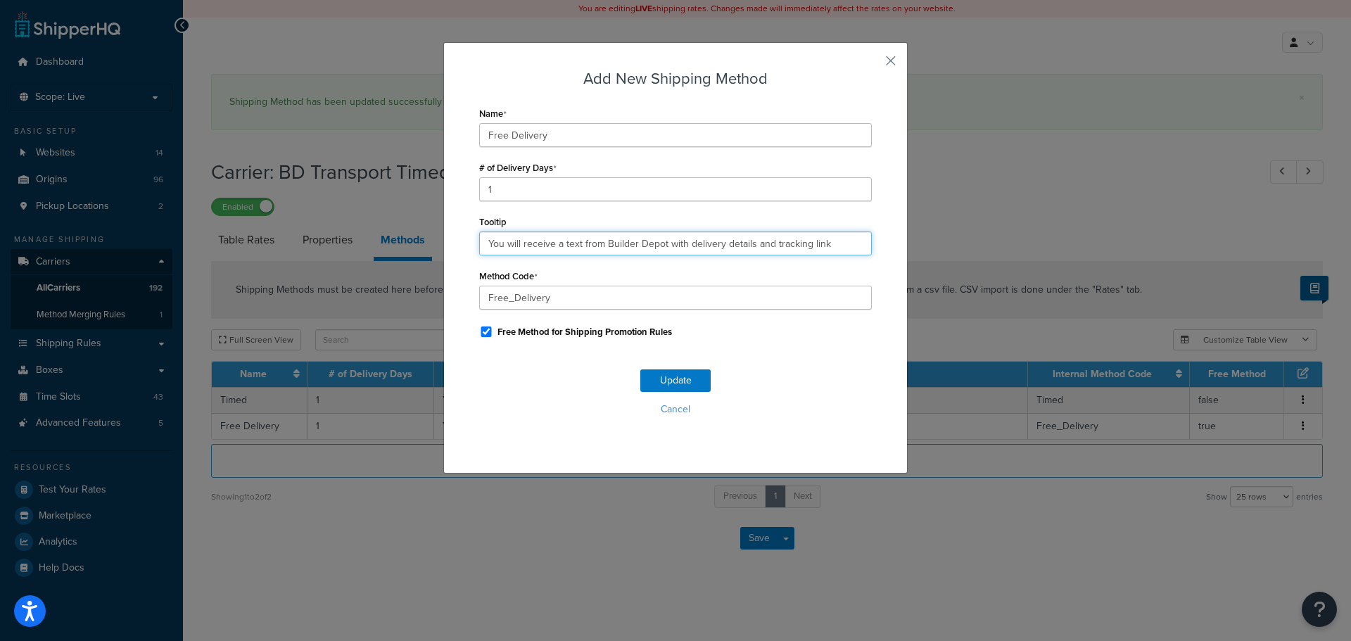
click at [539, 239] on input "You will receive a text from Builder Depot with delivery details and tracking l…" at bounding box center [675, 244] width 393 height 24
paste input ". Deliveries are 7am - 4pm."
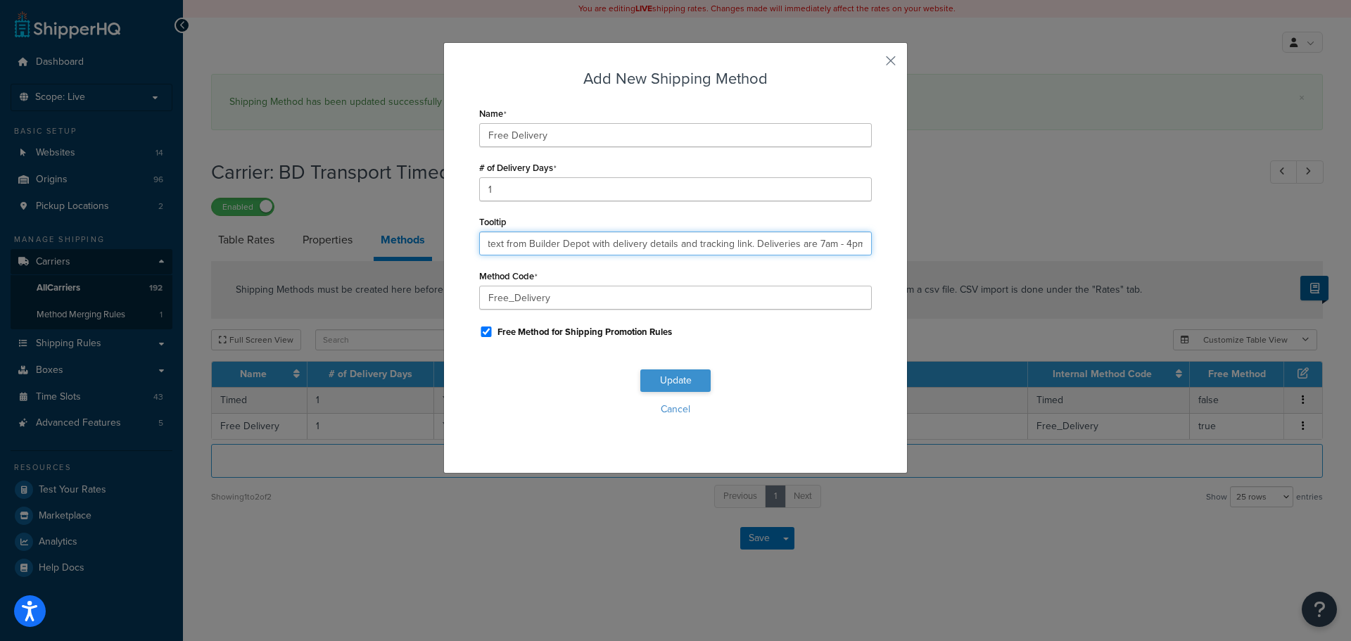
type input "You will receive a text from Builder Depot with delivery details and tracking l…"
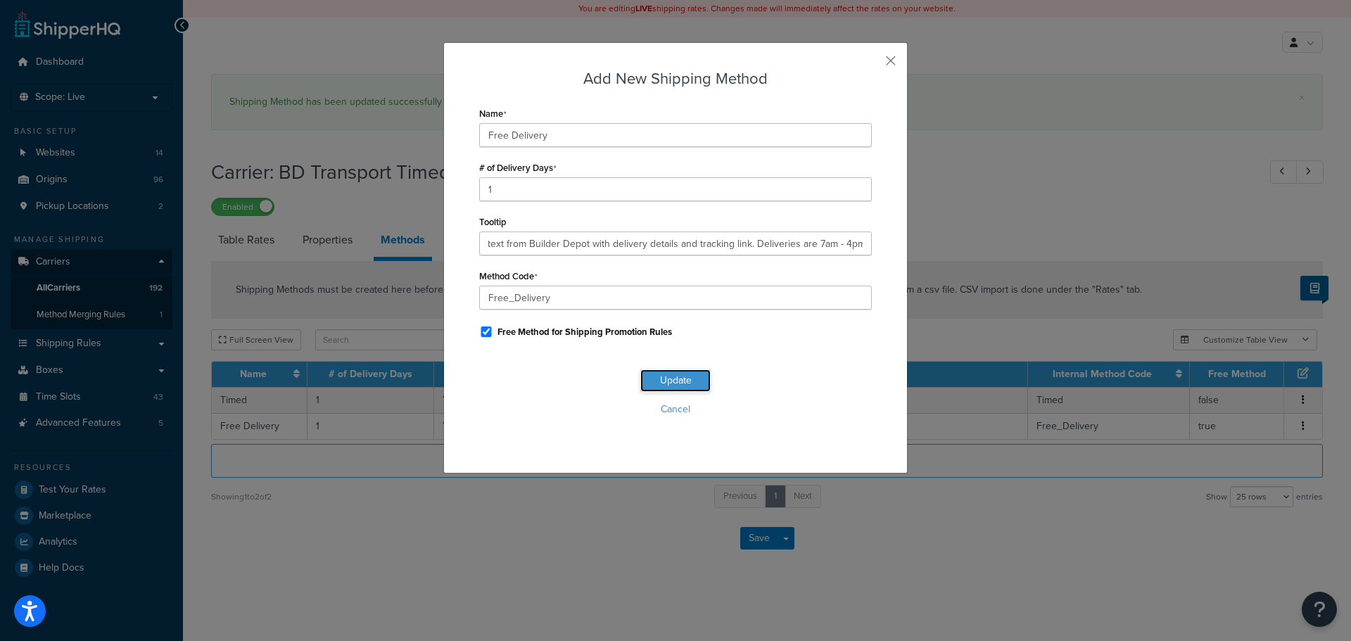
click at [669, 390] on button "Update" at bounding box center [675, 380] width 70 height 23
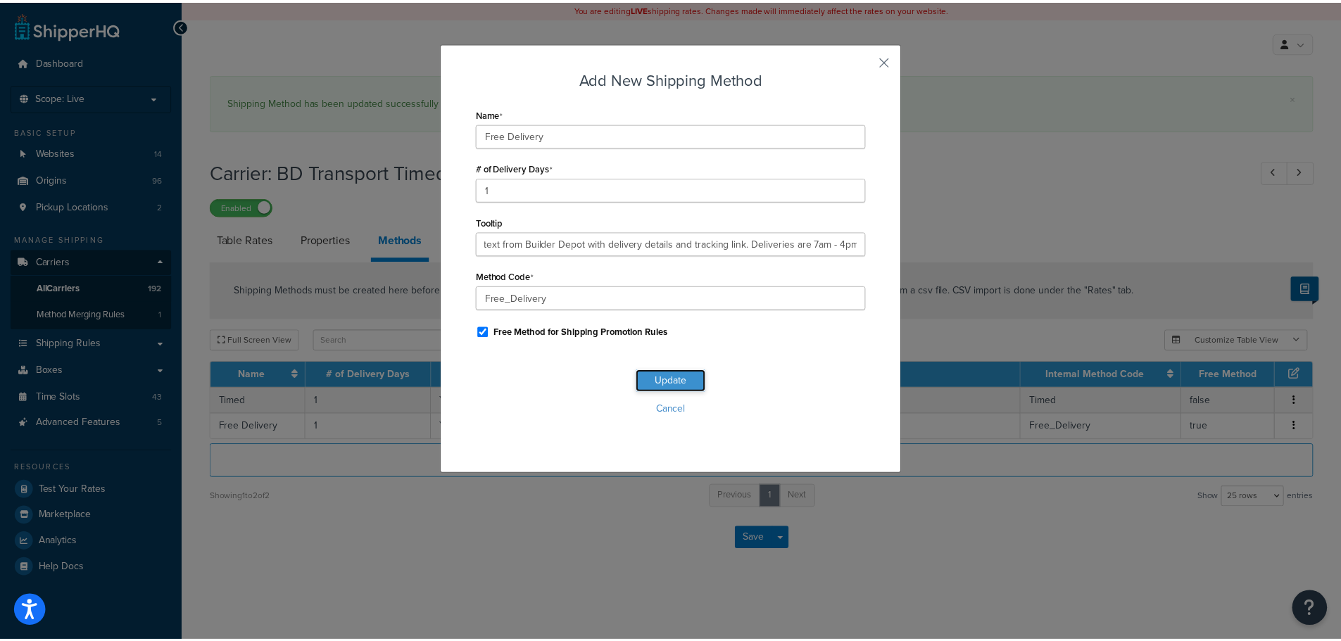
scroll to position [0, 0]
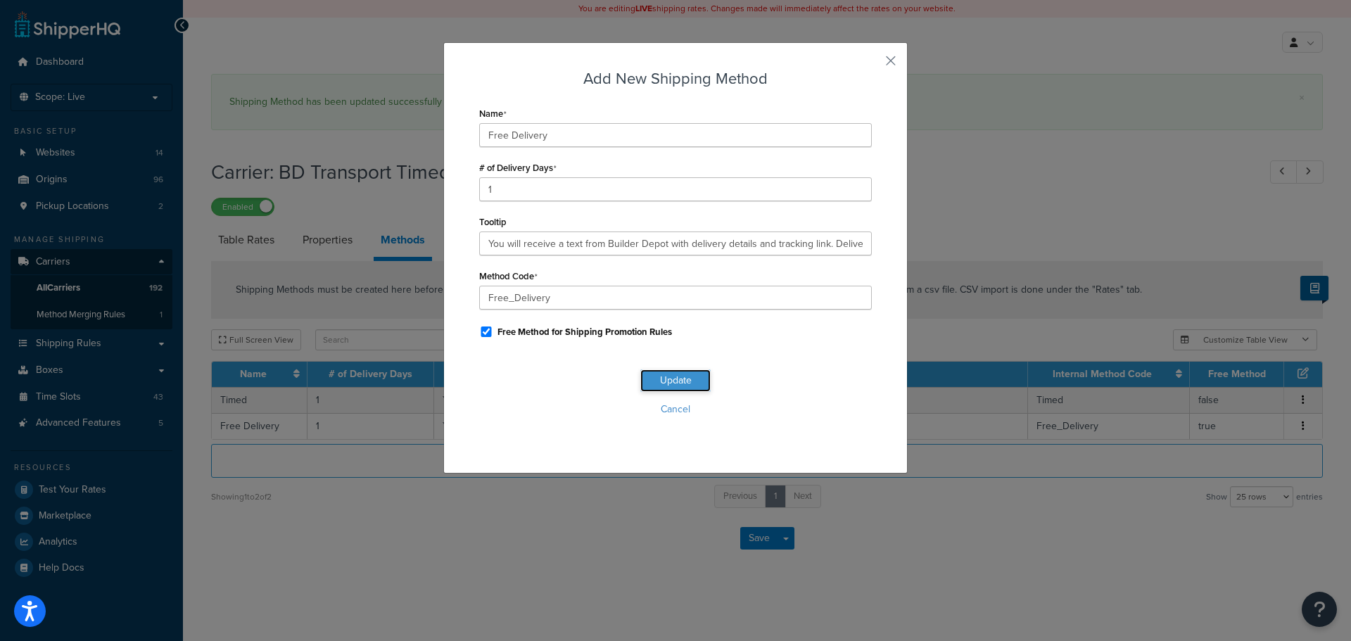
click at [666, 387] on button "Update" at bounding box center [675, 380] width 70 height 23
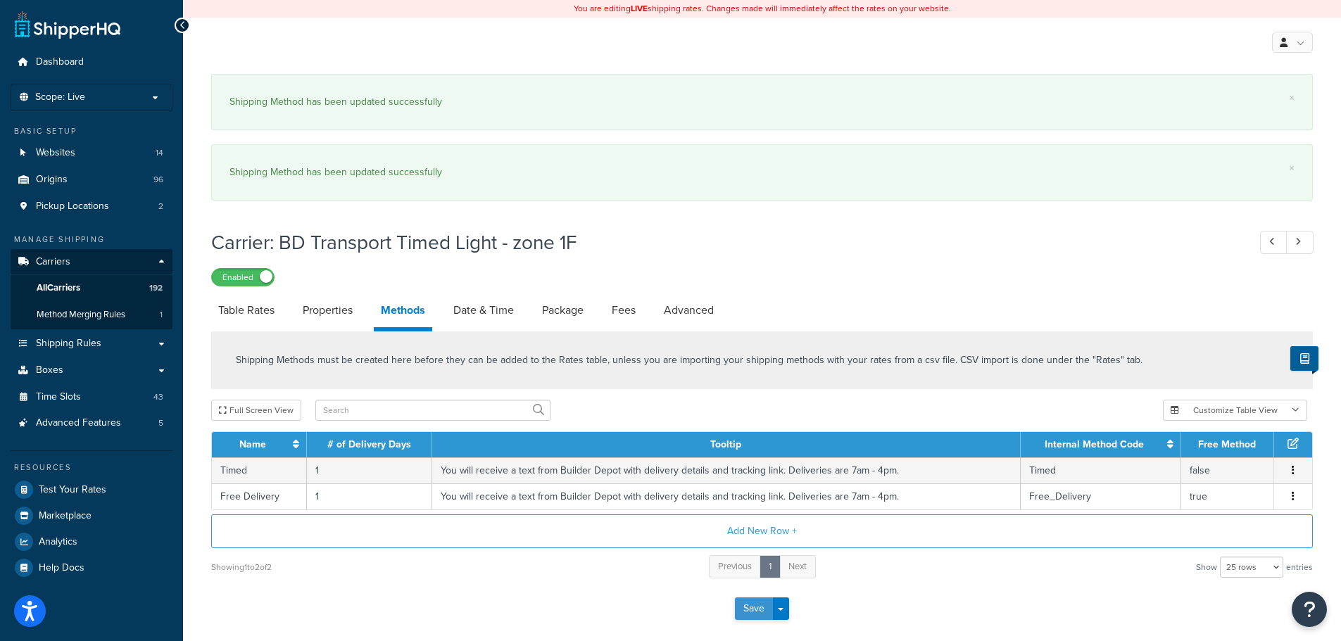
click at [748, 607] on button "Save" at bounding box center [754, 609] width 38 height 23
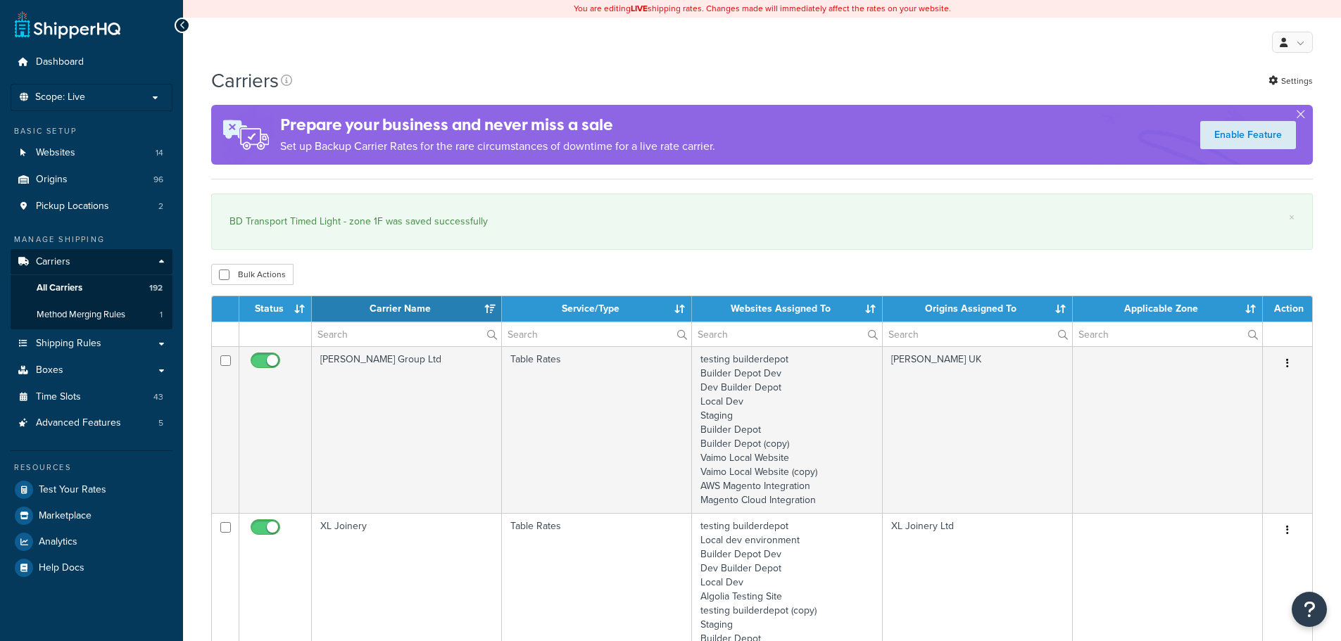
select select "15"
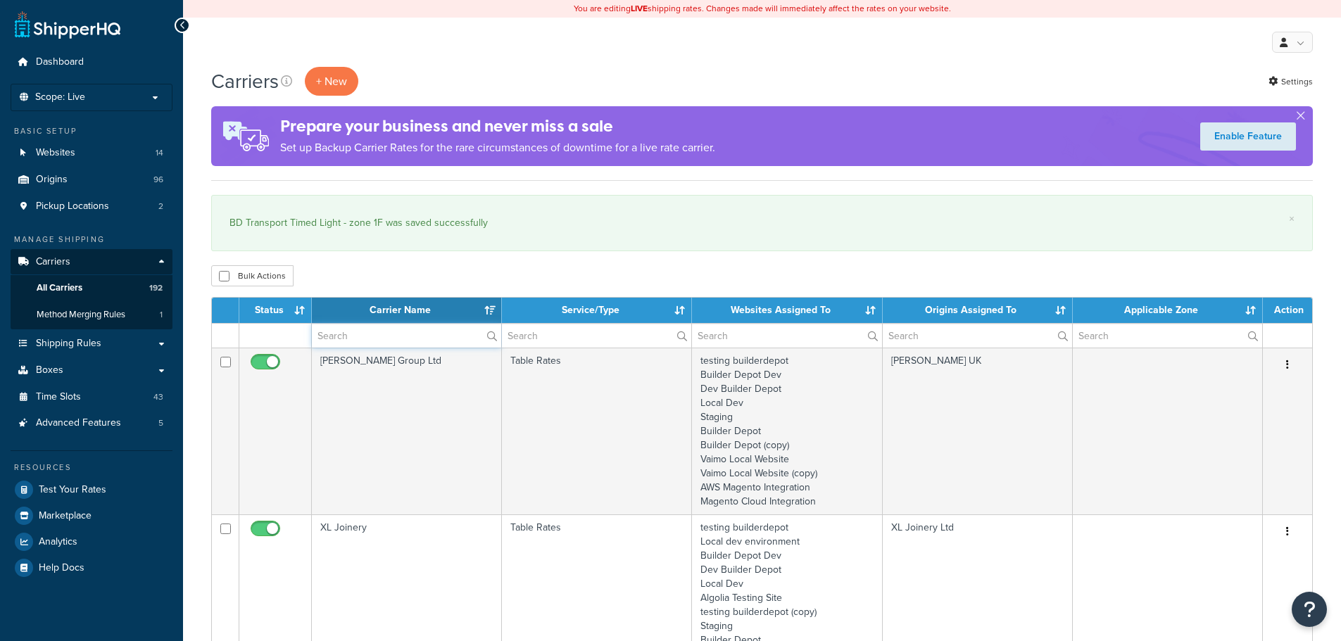
click at [374, 336] on input "text" at bounding box center [406, 336] width 189 height 24
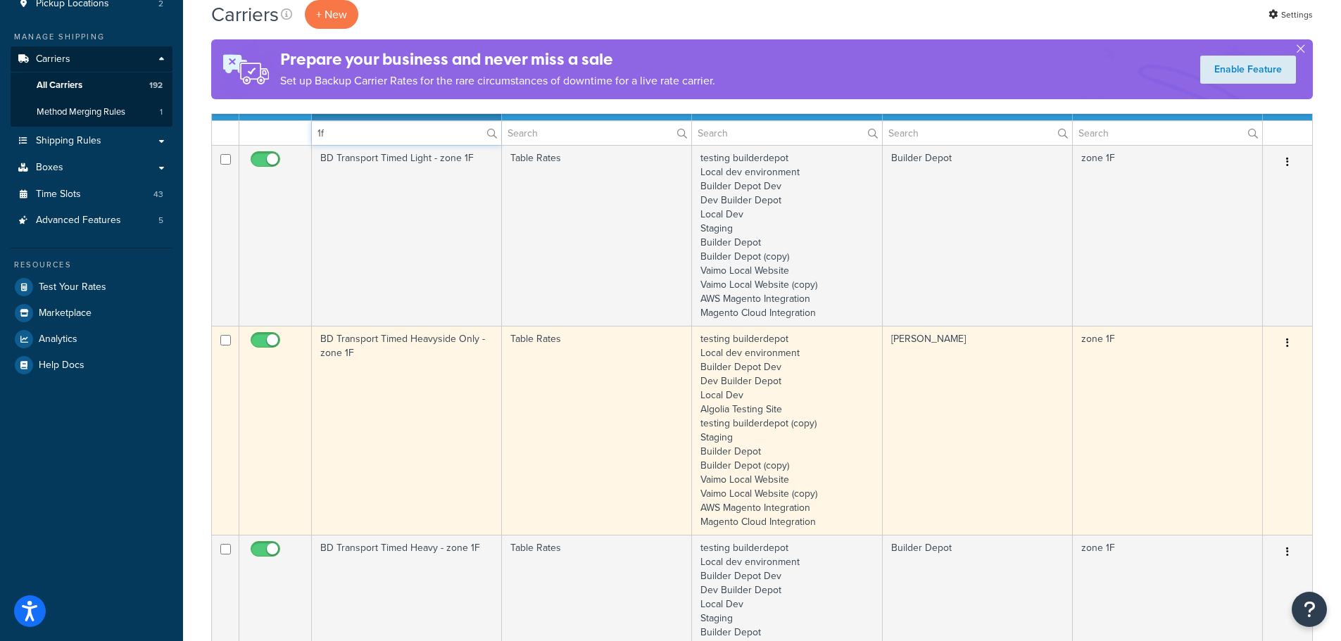
scroll to position [211, 0]
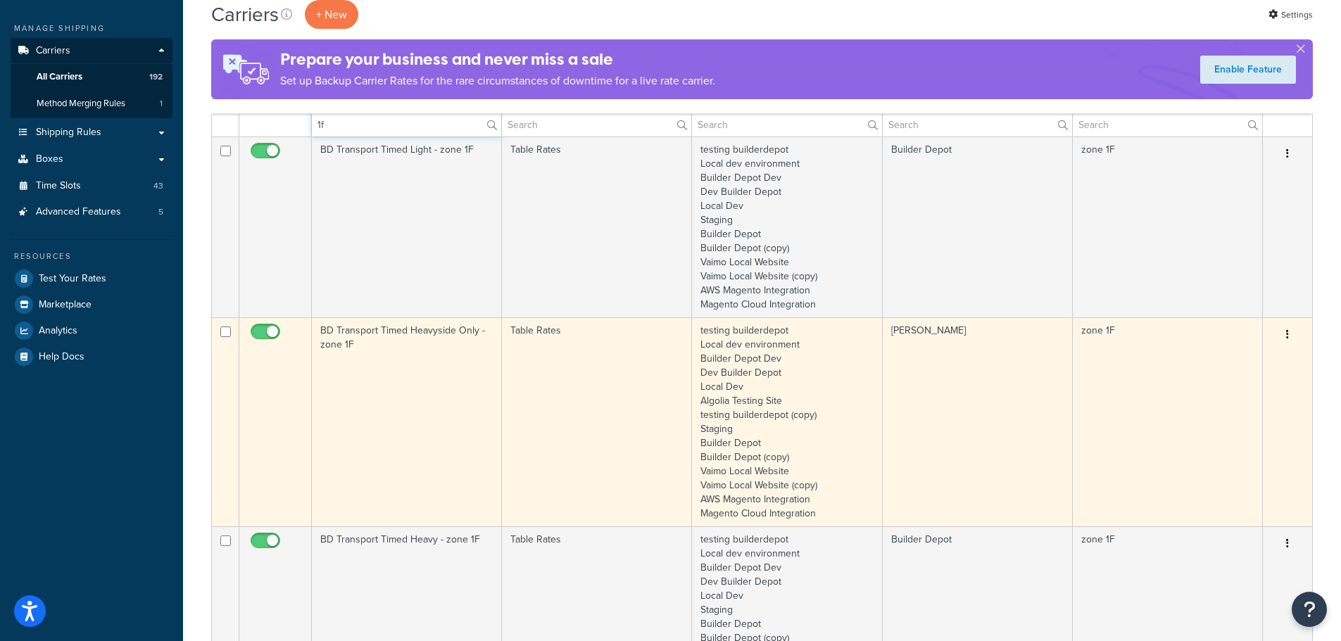
type input "1f"
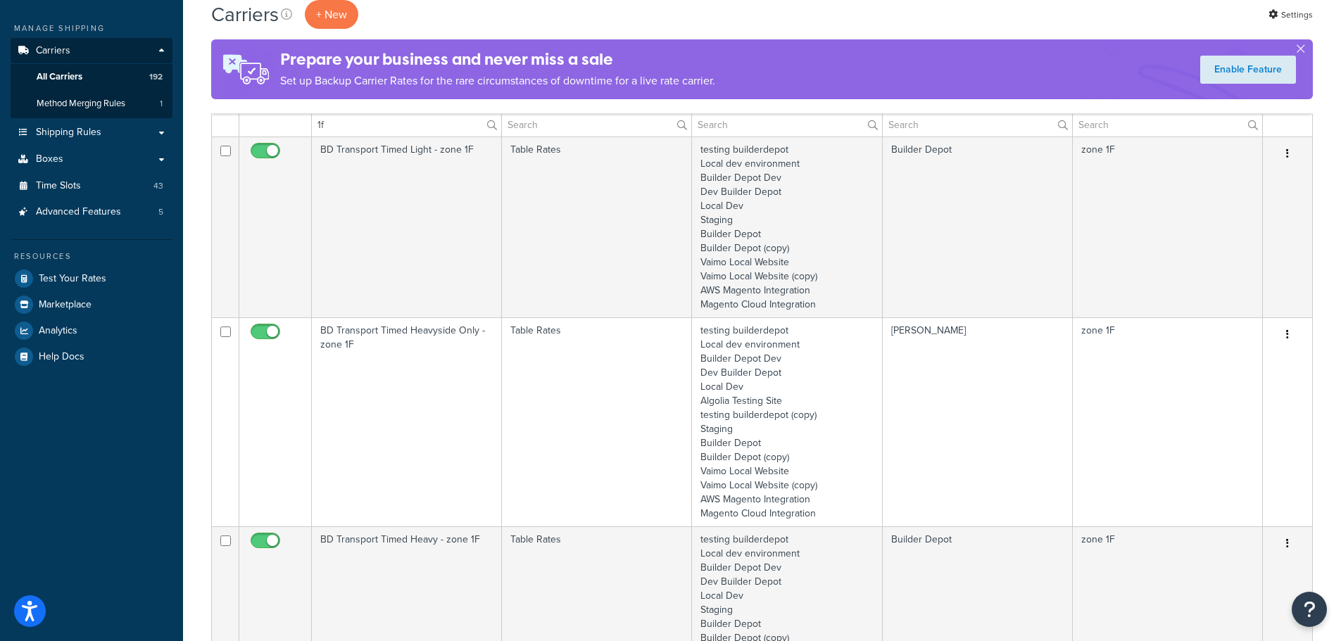
click at [380, 476] on td "BD Transport Timed Heavyside Only - zone 1F" at bounding box center [407, 421] width 190 height 209
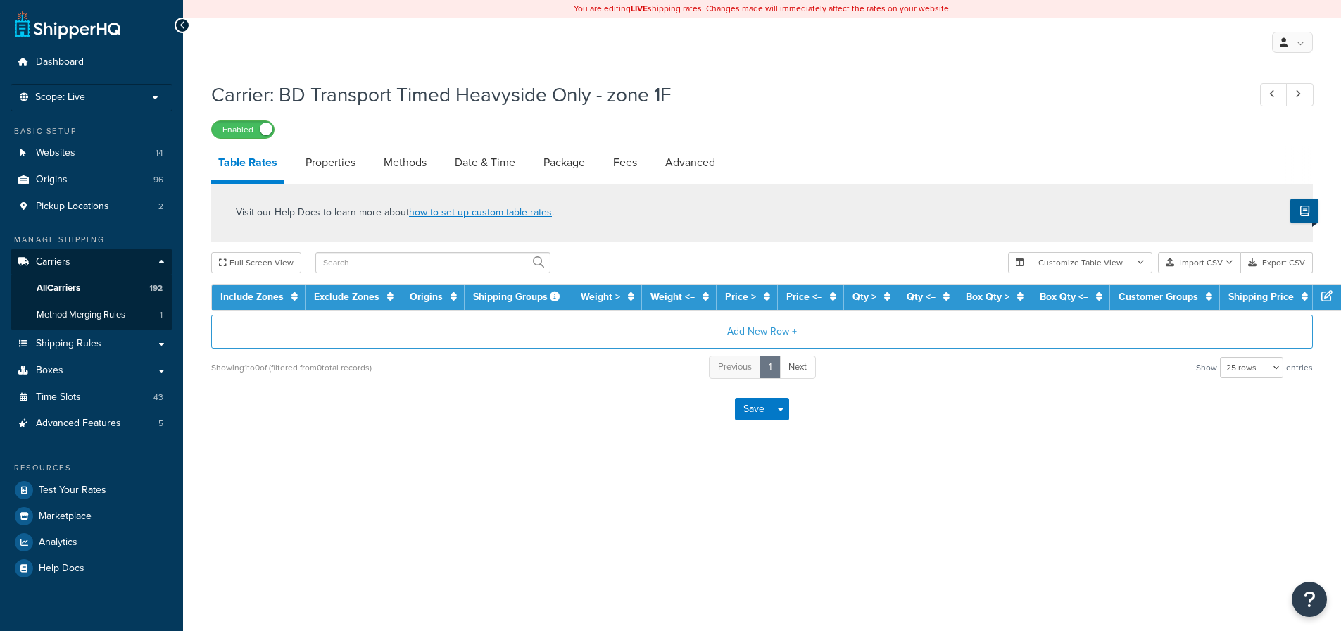
select select "25"
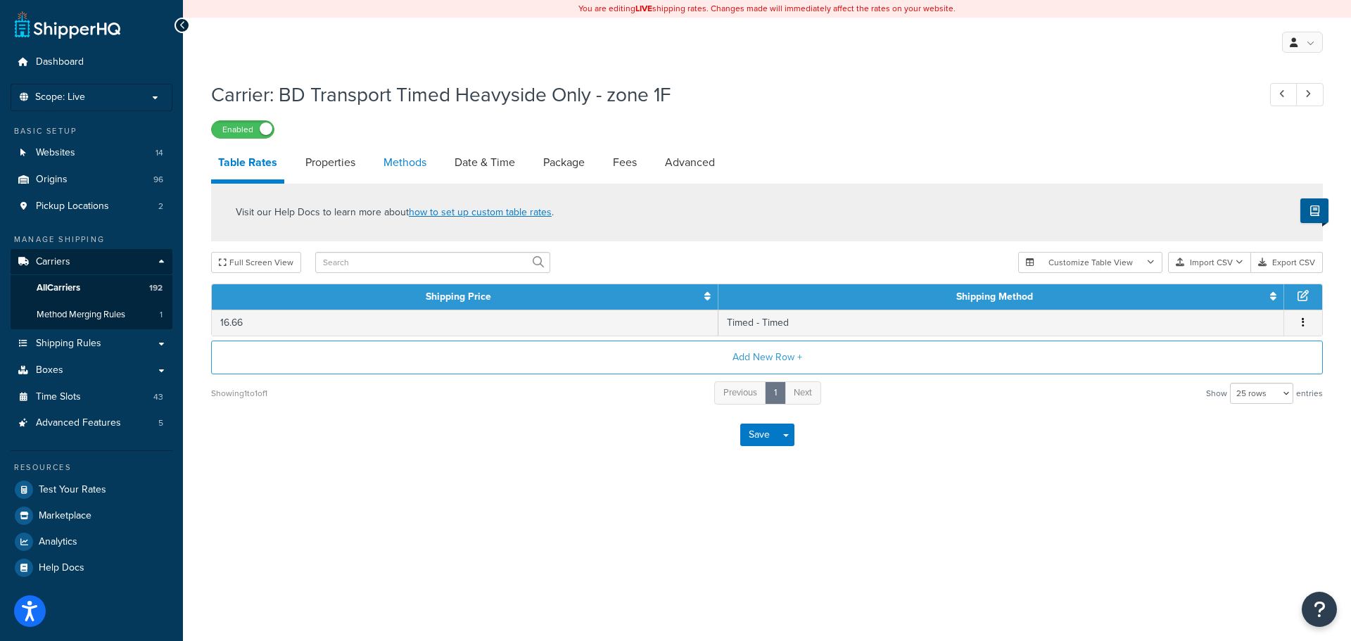
click at [425, 160] on link "Methods" at bounding box center [405, 163] width 57 height 34
select select "25"
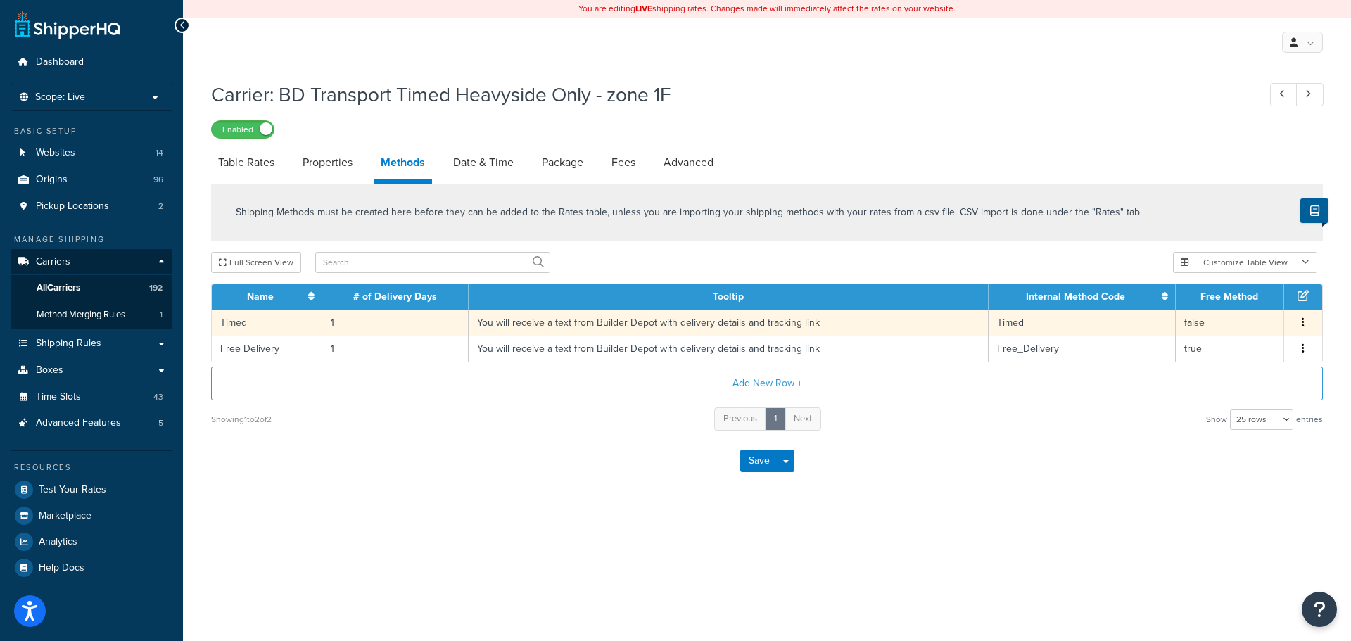
click at [500, 329] on td "You will receive a text from Builder Depot with delivery details and tracking l…" at bounding box center [729, 323] width 520 height 26
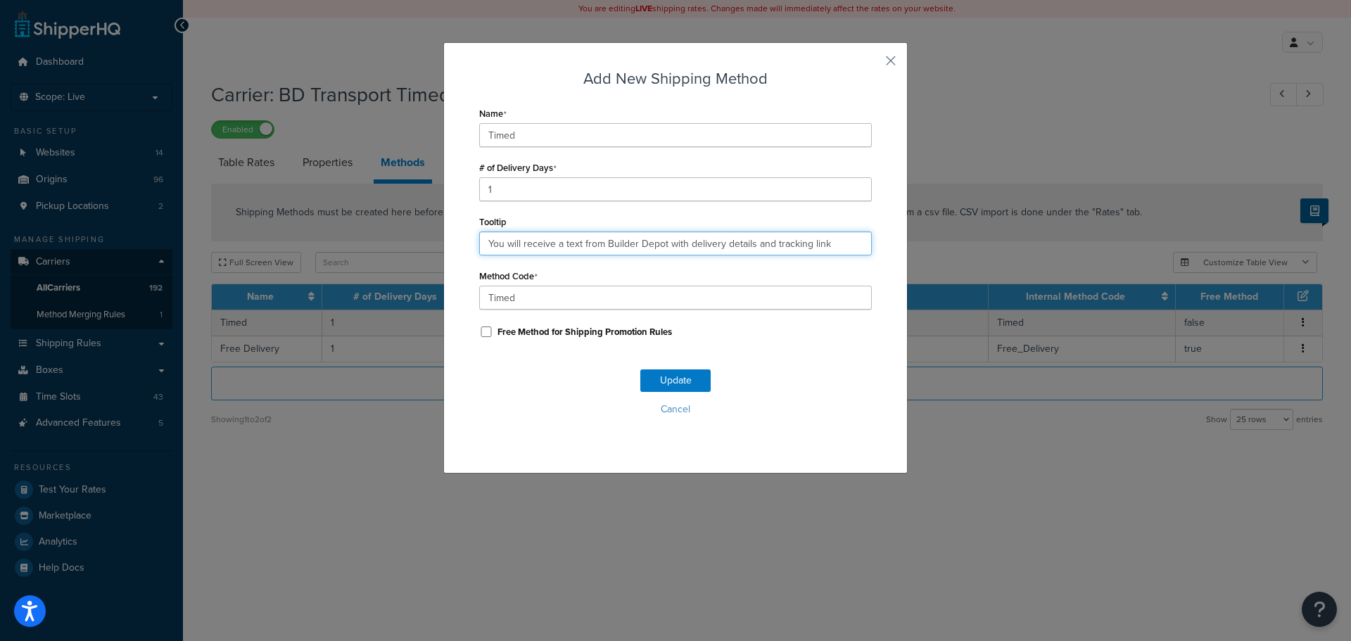
click at [550, 241] on input "You will receive a text from Builder Depot with delivery details and tracking l…" at bounding box center [675, 244] width 393 height 24
paste input ". Deliveries are 7am - 4pm."
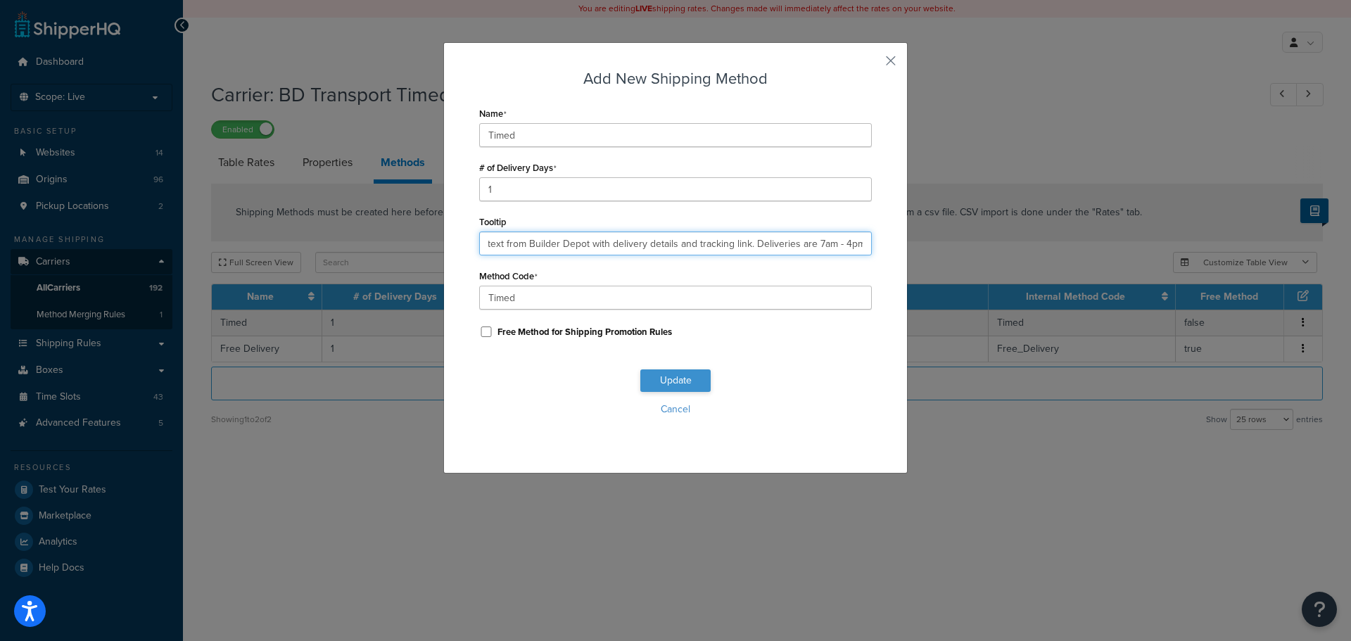
type input "You will receive a text from Builder Depot with delivery details and tracking l…"
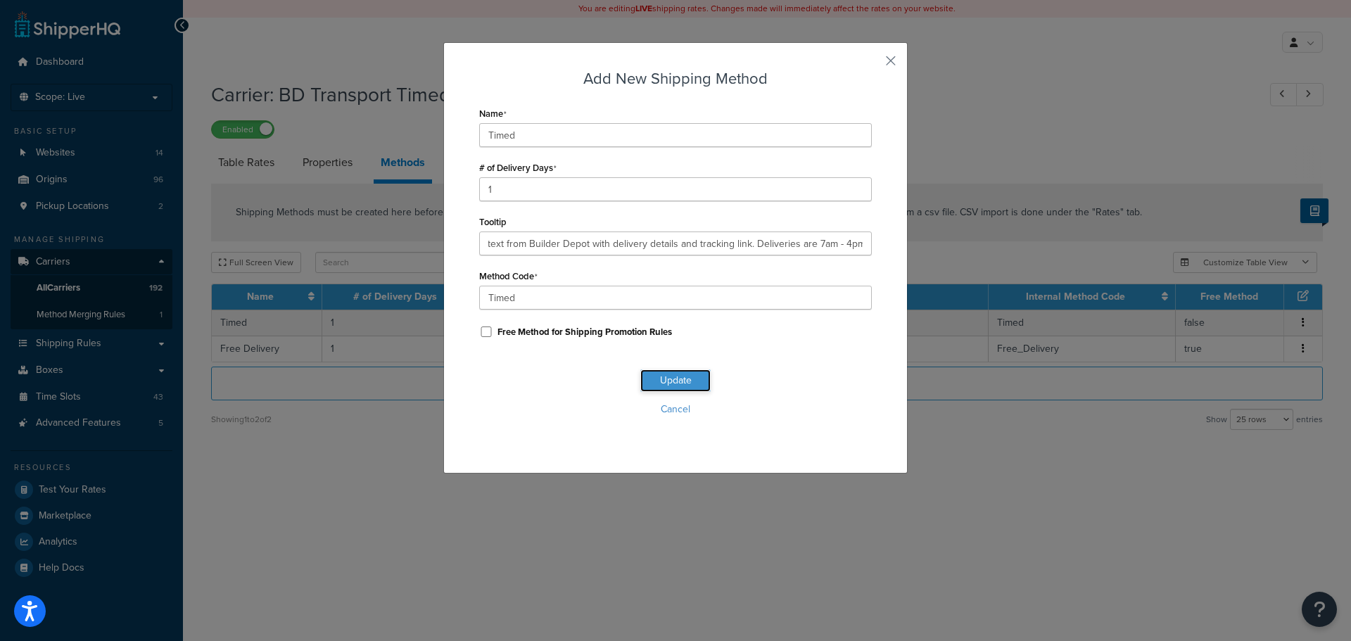
click at [663, 378] on button "Update" at bounding box center [675, 380] width 70 height 23
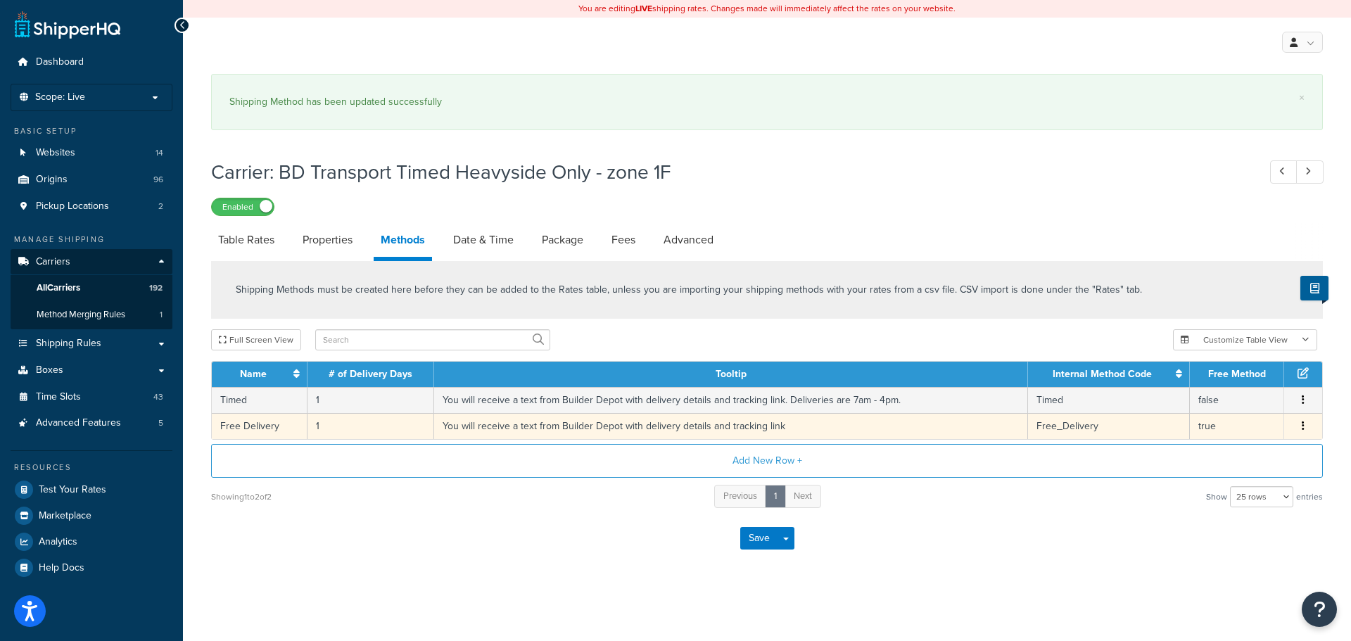
click at [567, 426] on td "You will receive a text from Builder Depot with delivery details and tracking l…" at bounding box center [731, 426] width 594 height 26
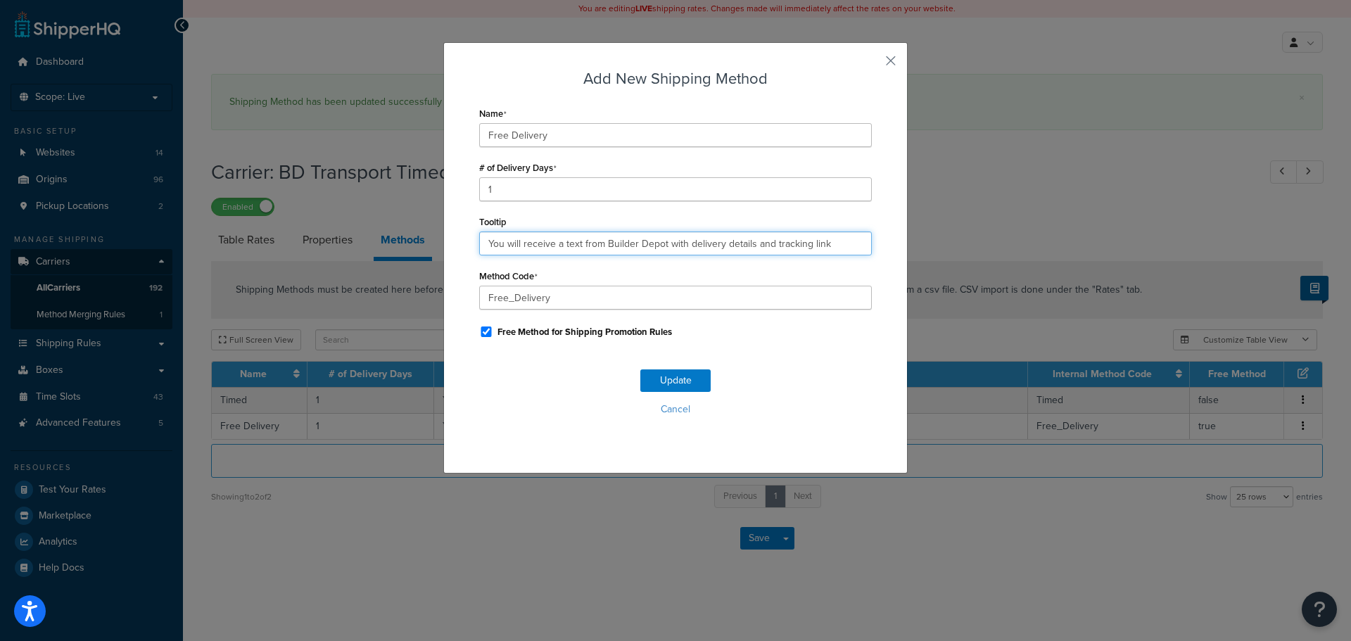
click at [552, 246] on input "You will receive a text from Builder Depot with delivery details and tracking l…" at bounding box center [675, 244] width 393 height 24
paste input ". Deliveries are 7am - 4pm."
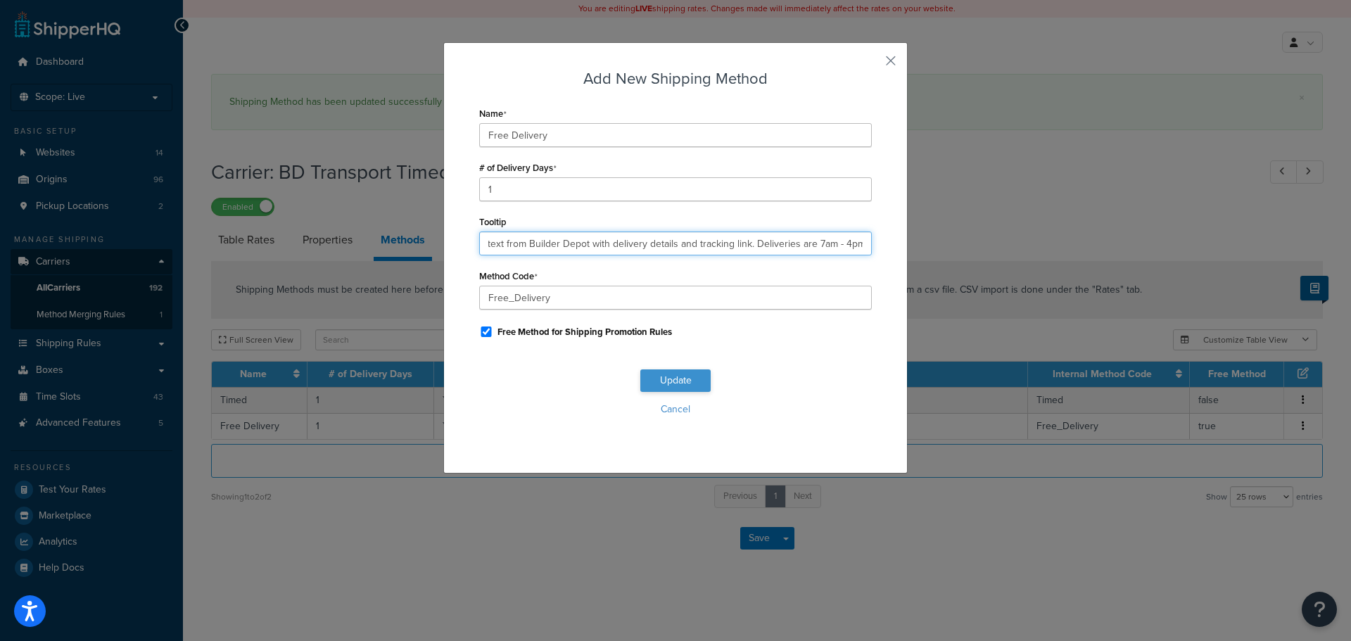
type input "You will receive a text from Builder Depot with delivery details and tracking l…"
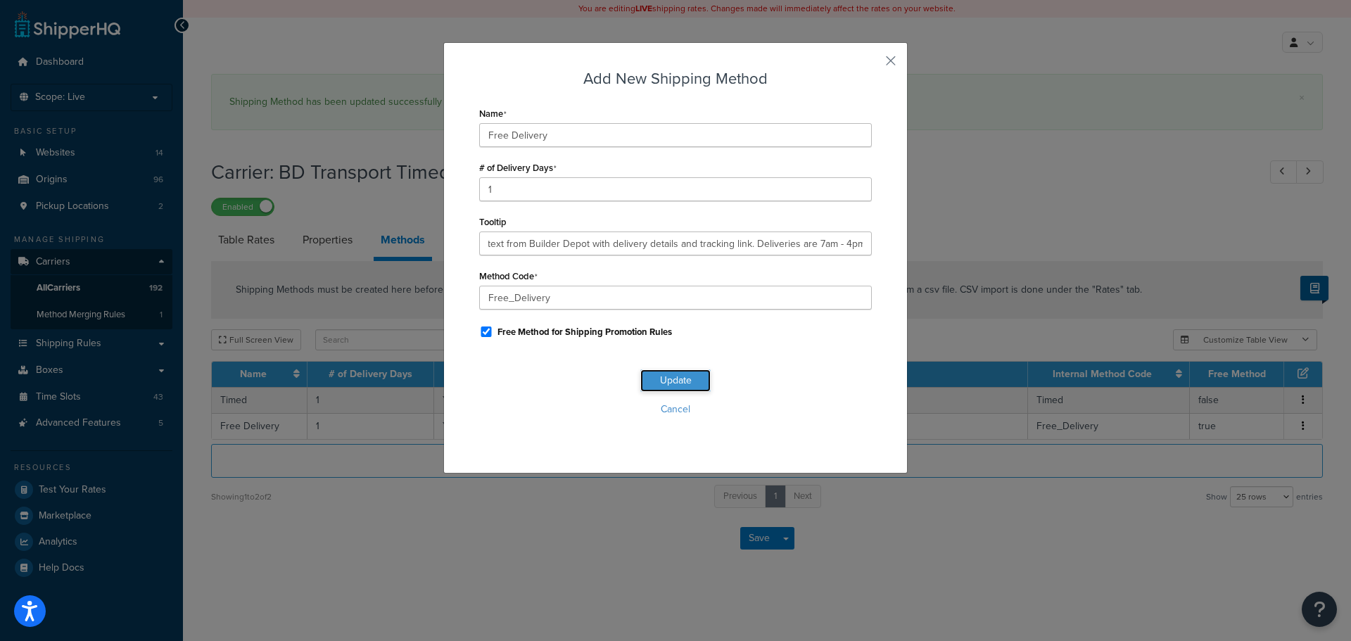
click at [676, 384] on button "Update" at bounding box center [675, 380] width 70 height 23
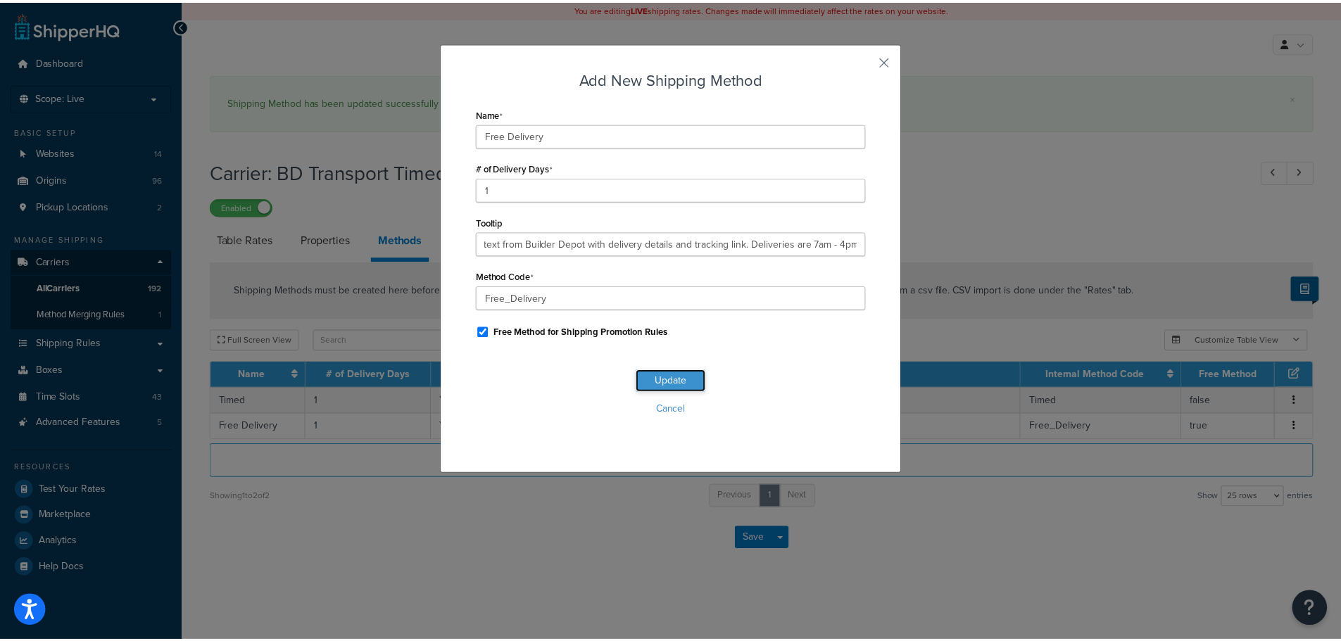
scroll to position [0, 0]
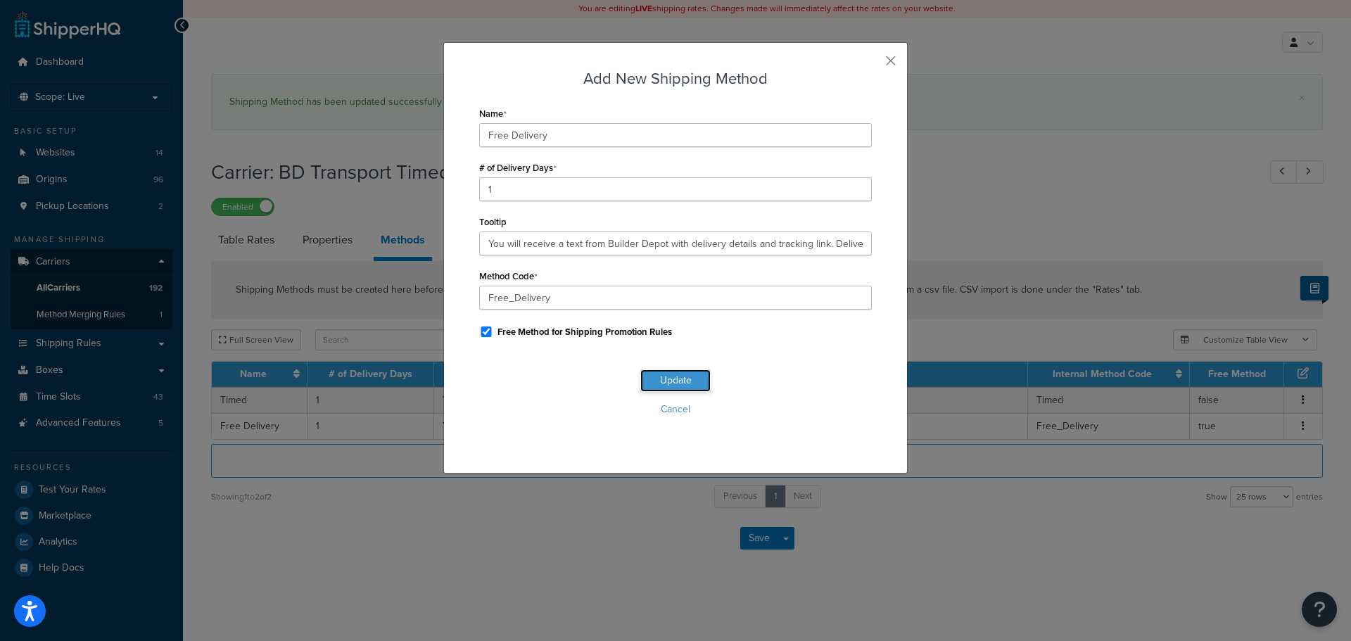
click at [675, 384] on button "Update" at bounding box center [675, 380] width 70 height 23
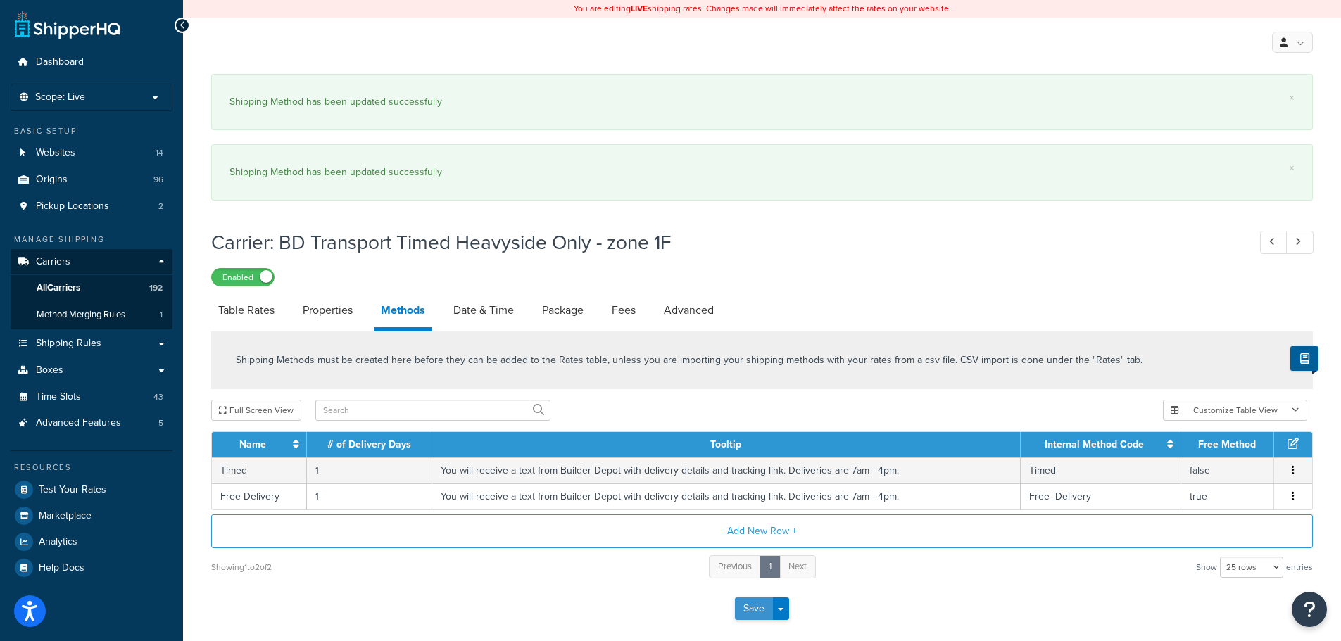
click at [742, 610] on button "Save" at bounding box center [754, 609] width 38 height 23
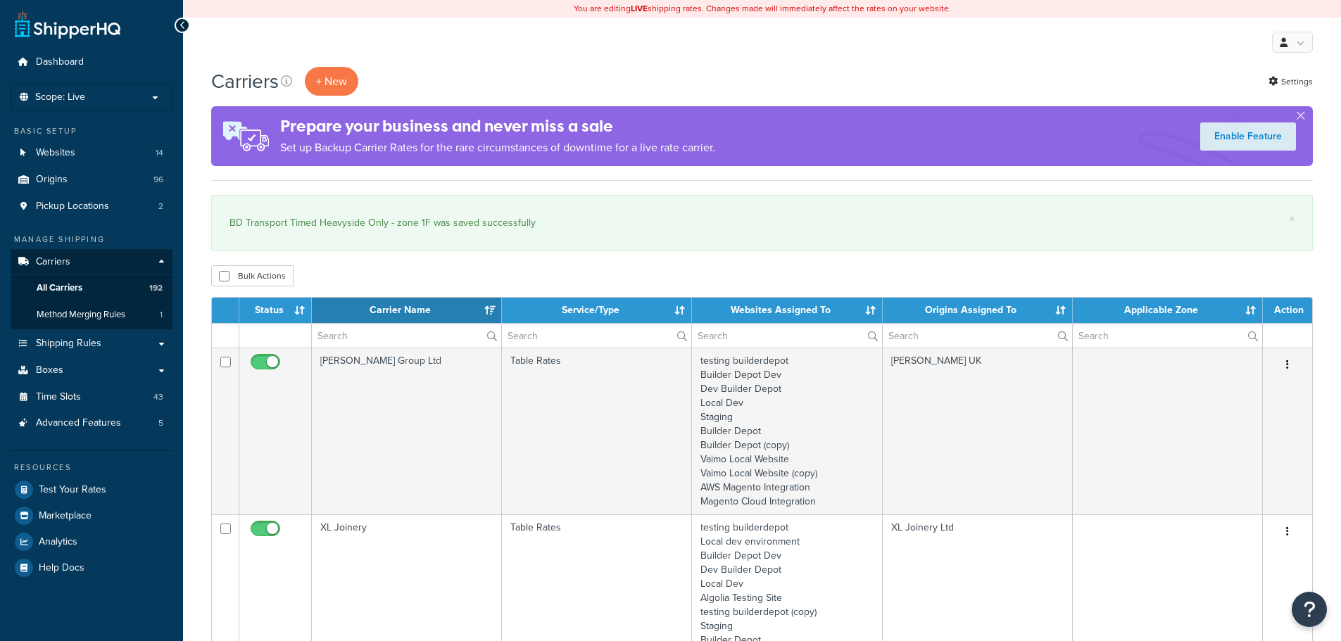
select select "15"
click at [365, 331] on input "text" at bounding box center [406, 336] width 189 height 24
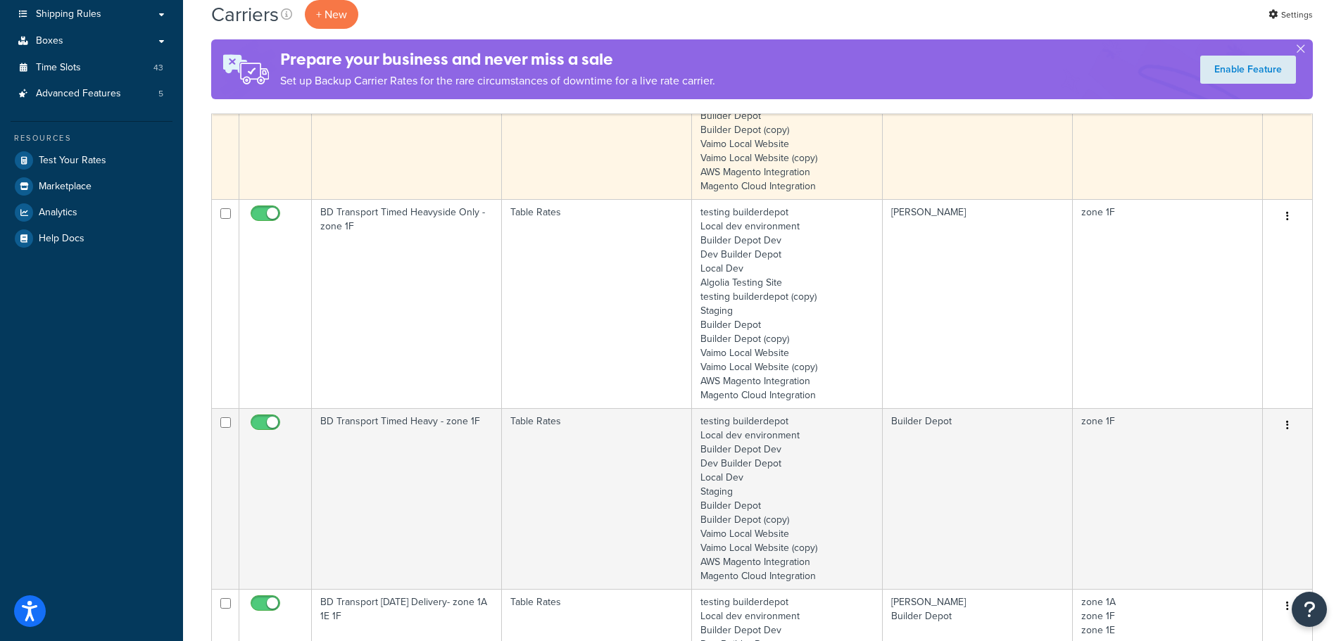
scroll to position [352, 0]
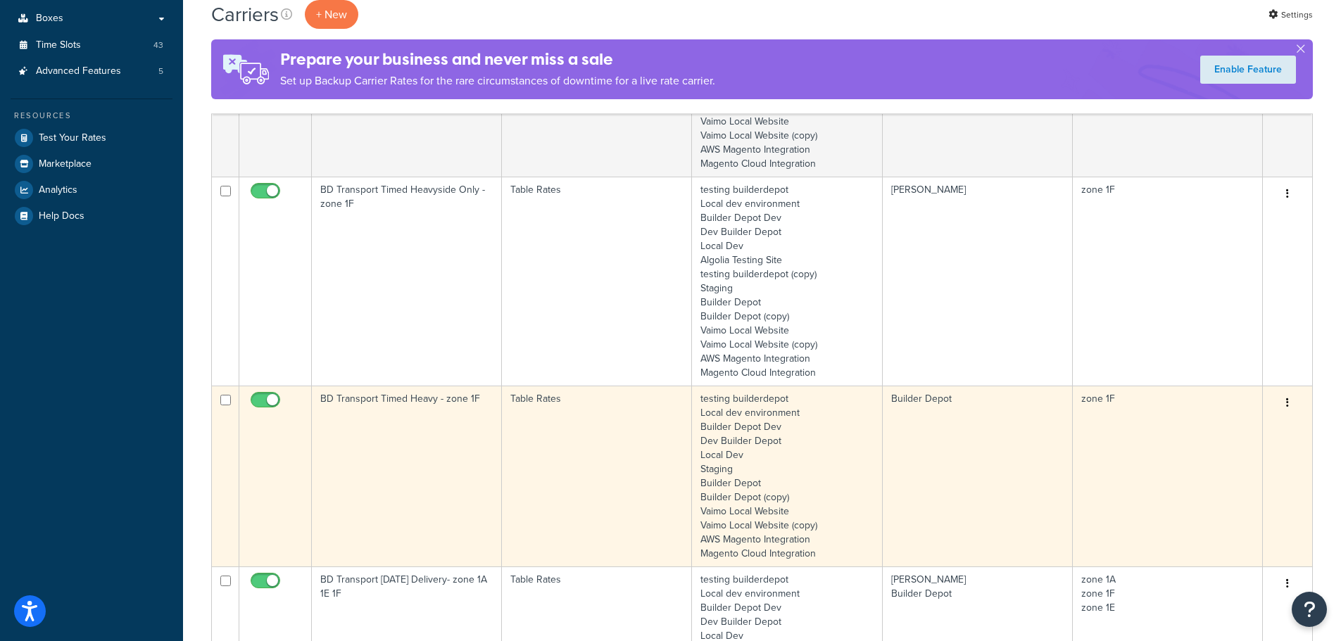
type input "1f"
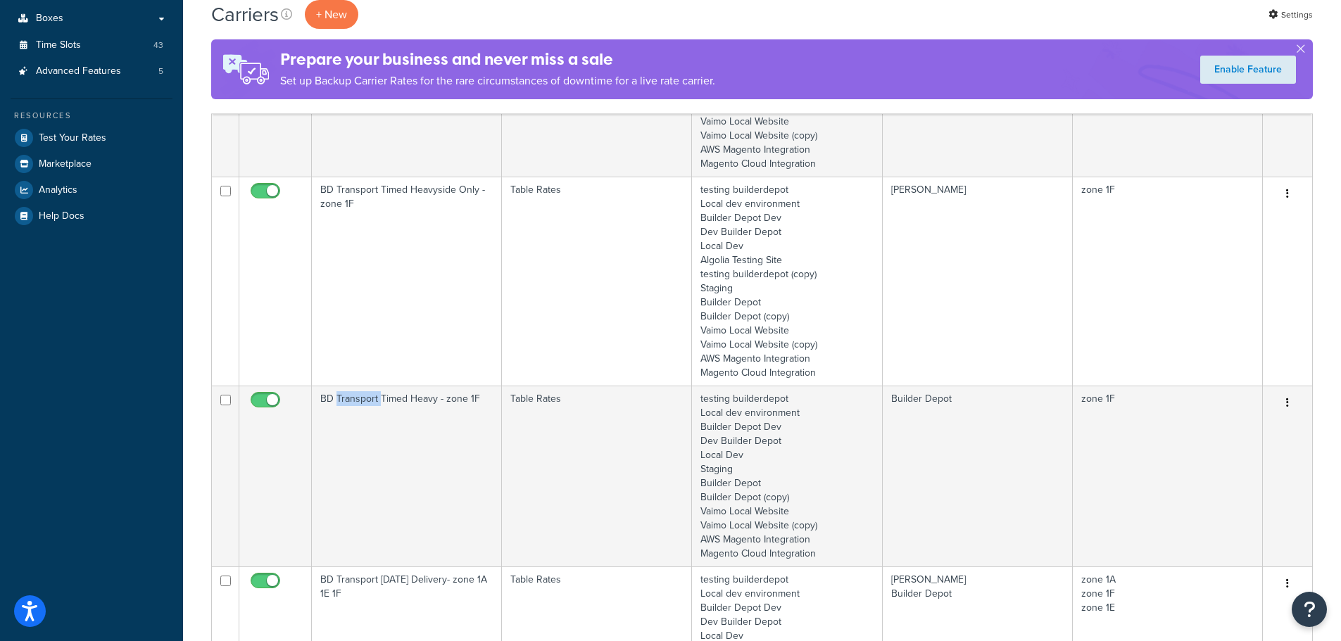
click at [345, 417] on td "BD Transport Timed Heavy - zone 1F" at bounding box center [407, 476] width 190 height 181
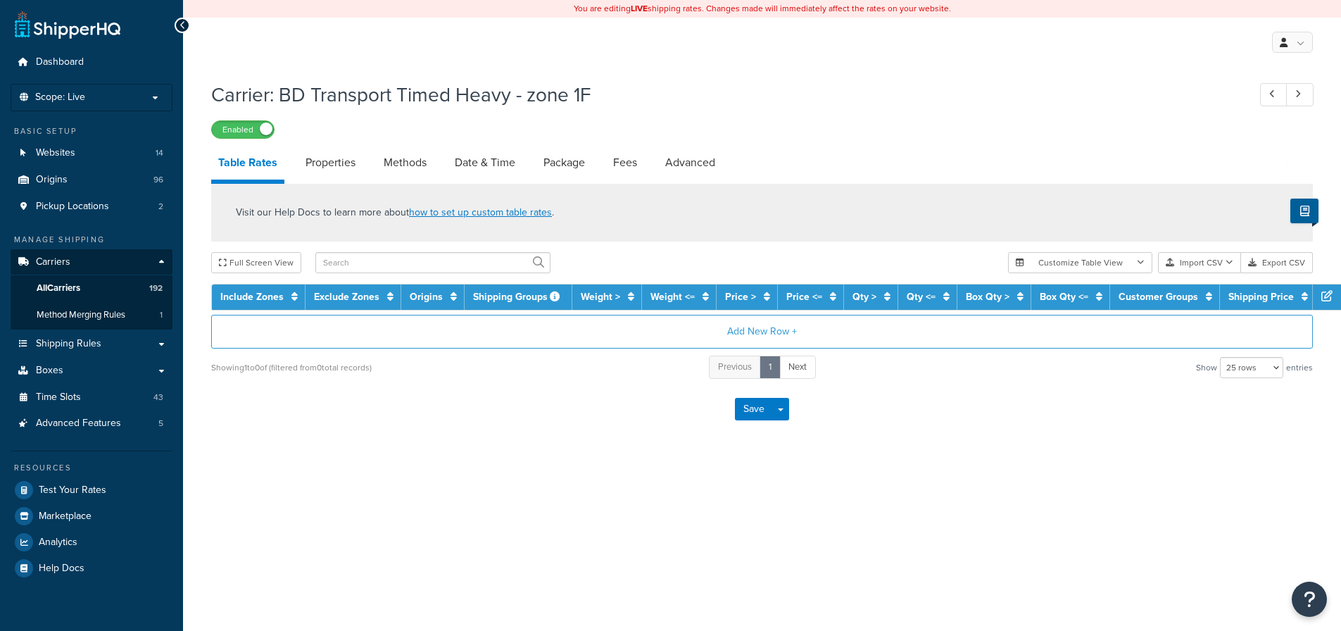
select select "25"
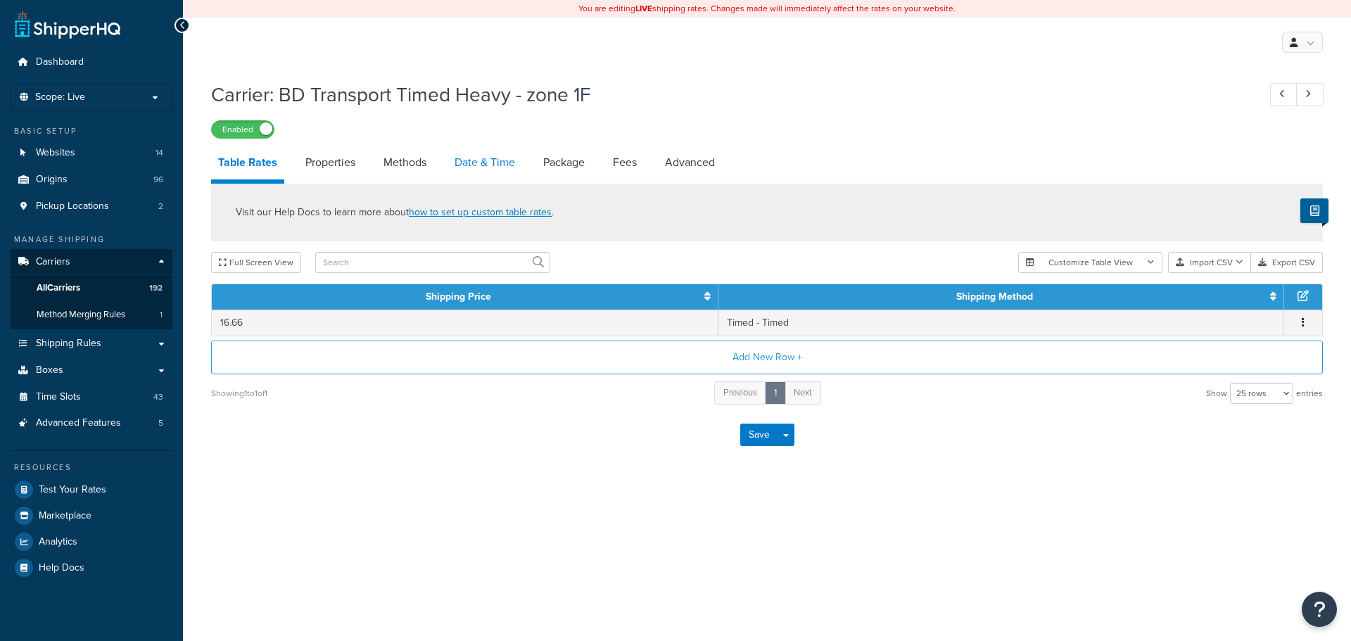
click at [470, 161] on link "Date & Time" at bounding box center [485, 163] width 75 height 34
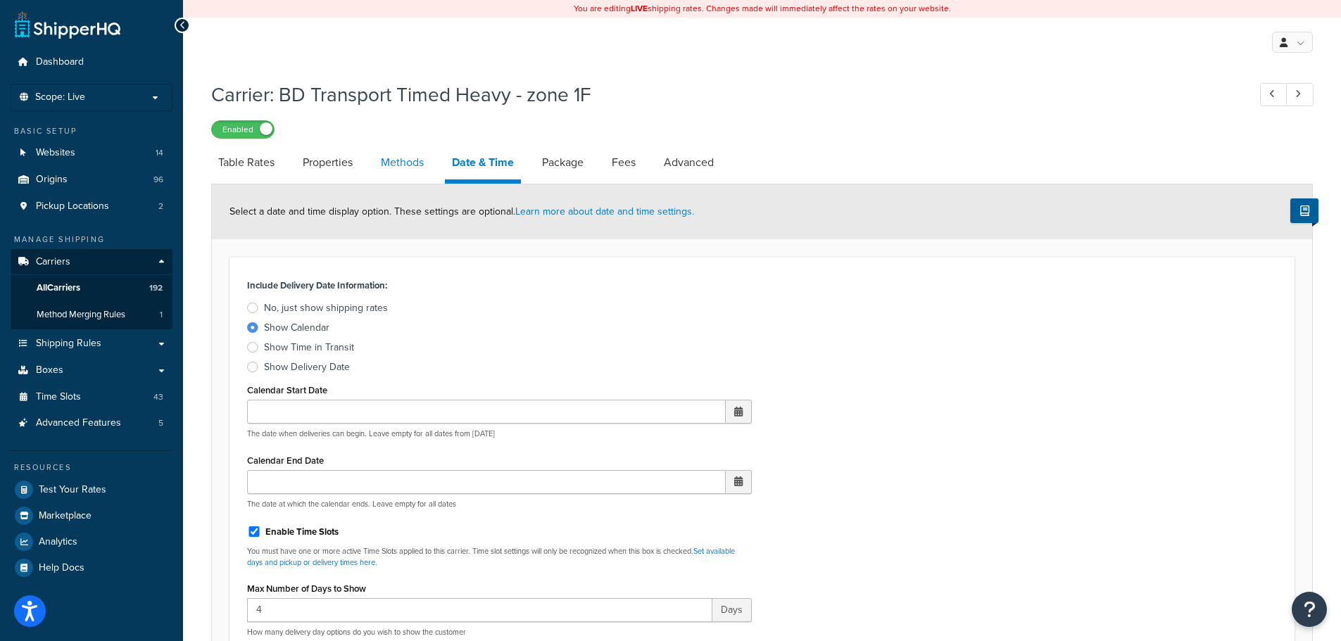
click at [386, 155] on link "Methods" at bounding box center [402, 163] width 57 height 34
select select "25"
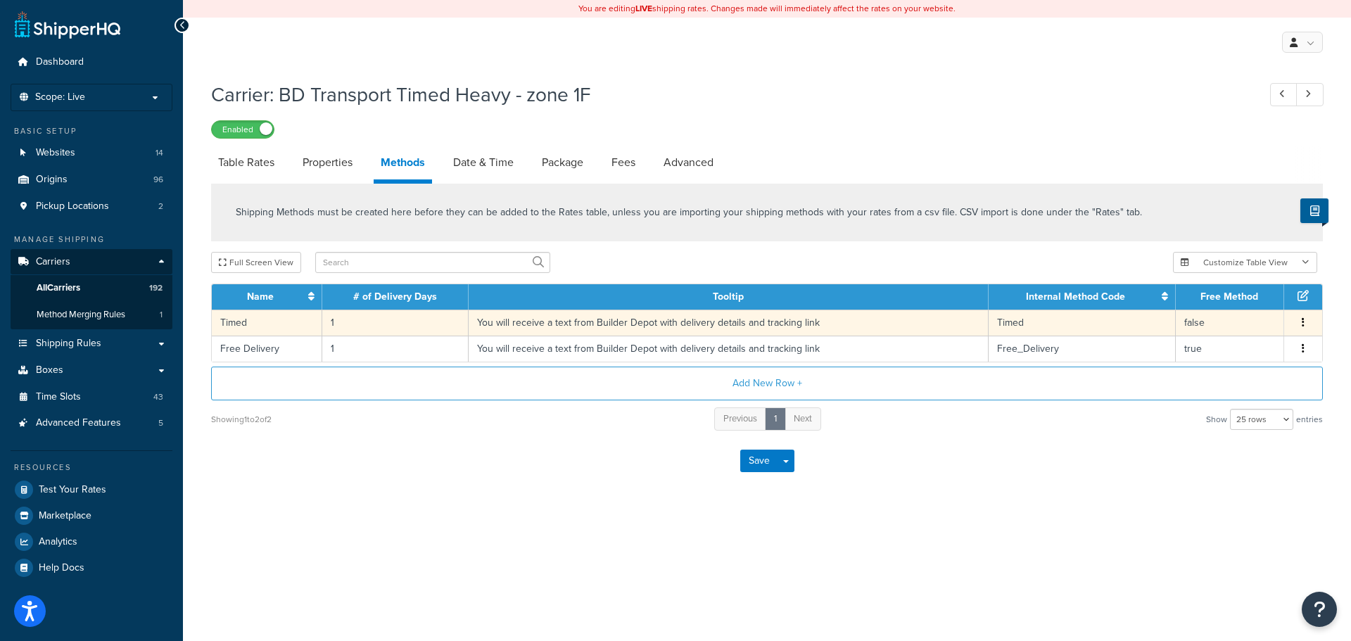
click at [497, 329] on td "You will receive a text from Builder Depot with delivery details and tracking l…" at bounding box center [729, 323] width 520 height 26
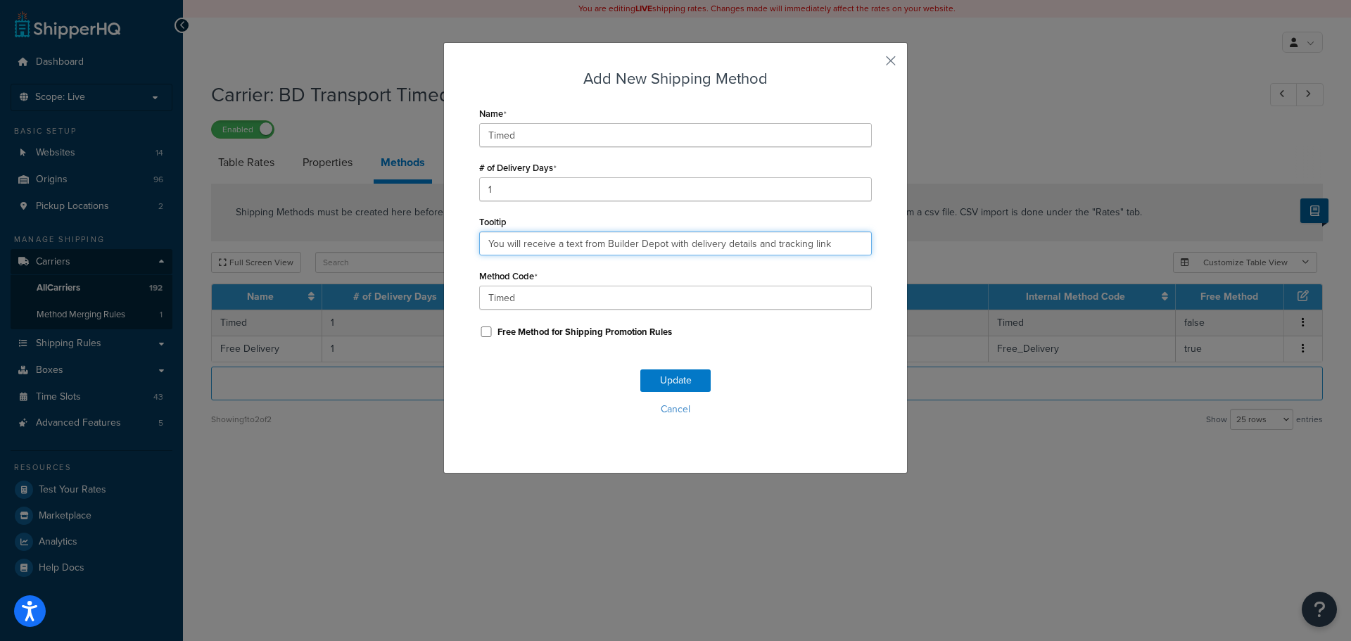
click at [517, 234] on input "You will receive a text from Builder Depot with delivery details and tracking l…" at bounding box center [675, 244] width 393 height 24
paste input ". Deliveries are 7am - 4pm."
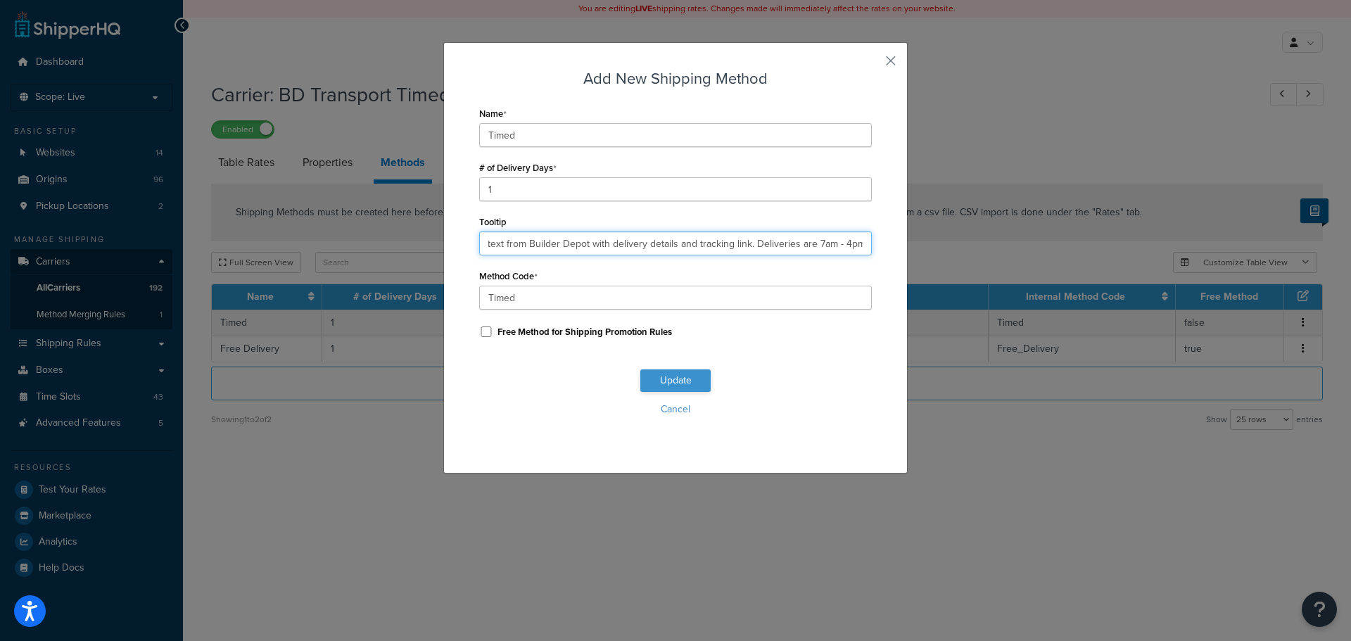
type input "You will receive a text from Builder Depot with delivery details and tracking l…"
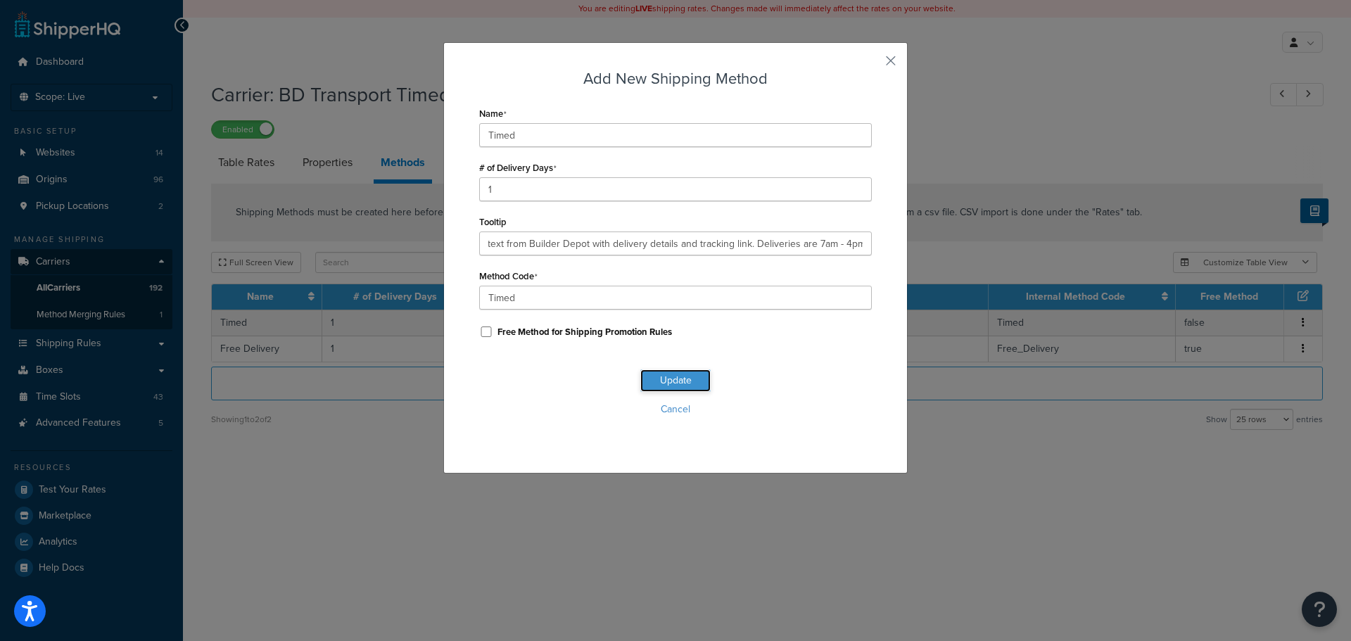
click at [650, 374] on button "Update" at bounding box center [675, 380] width 70 height 23
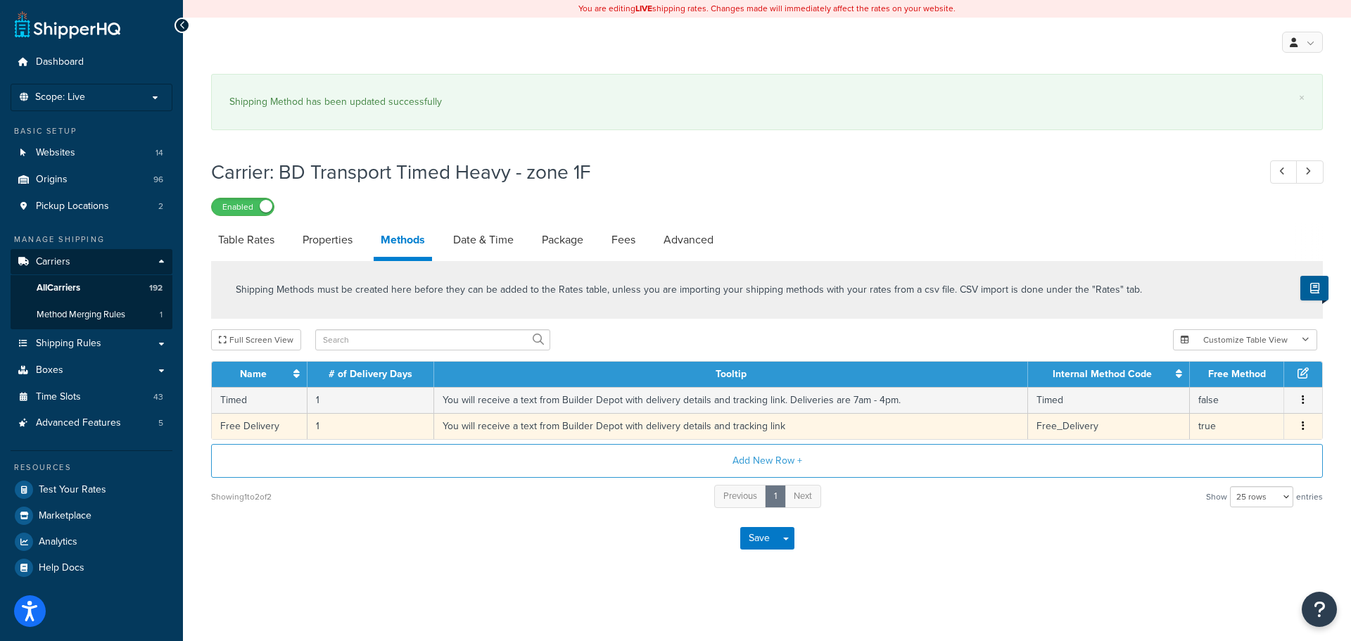
click at [555, 423] on td "You will receive a text from Builder Depot with delivery details and tracking l…" at bounding box center [731, 426] width 594 height 26
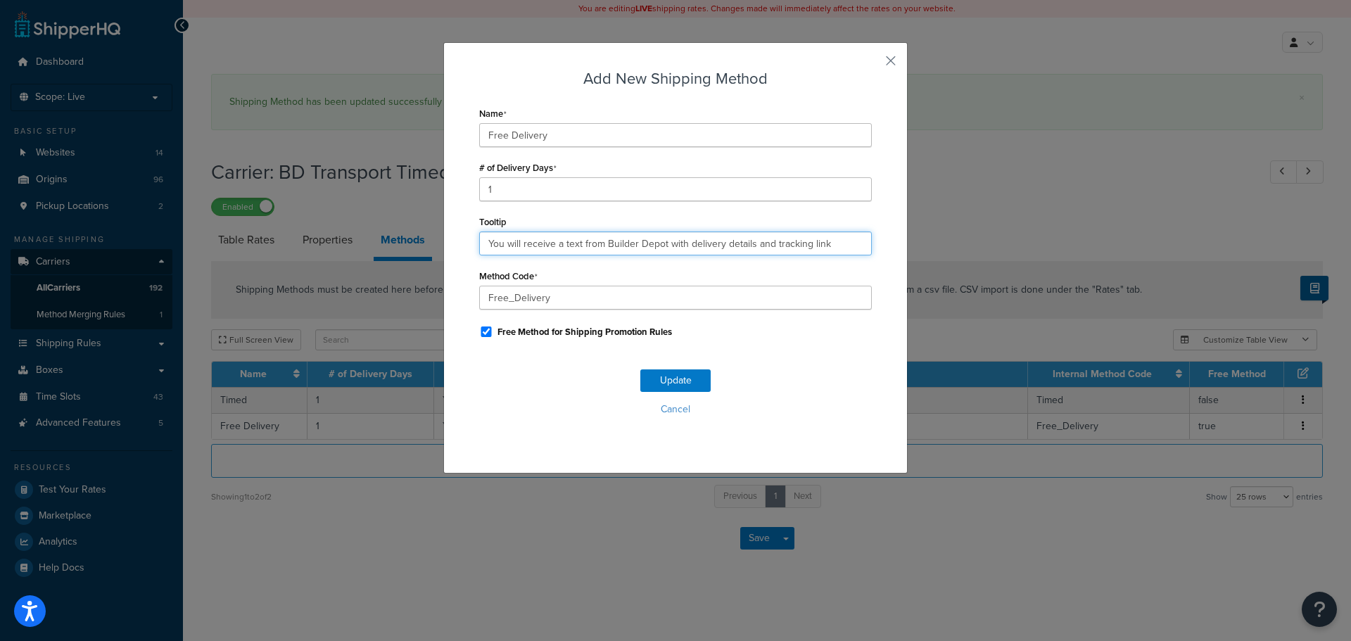
click at [536, 237] on input "You will receive a text from Builder Depot with delivery details and tracking l…" at bounding box center [675, 244] width 393 height 24
paste input ". Deliveries are 7am - 4pm."
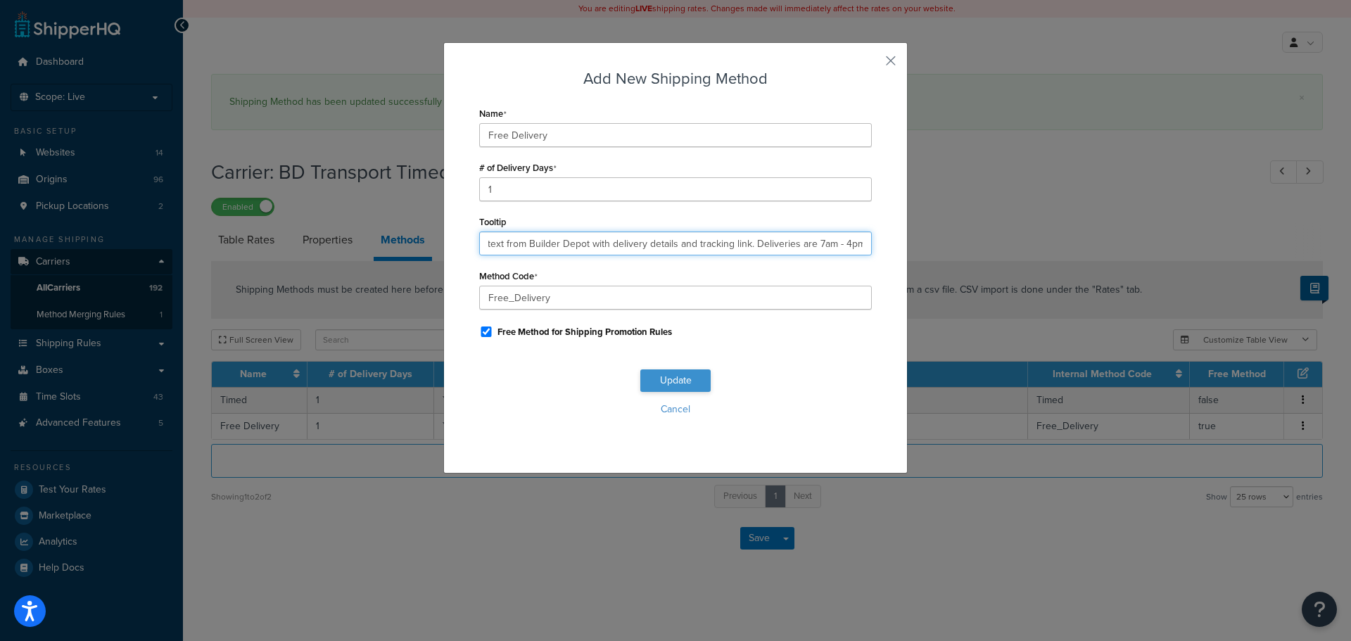
type input "You will receive a text from Builder Depot with delivery details and tracking l…"
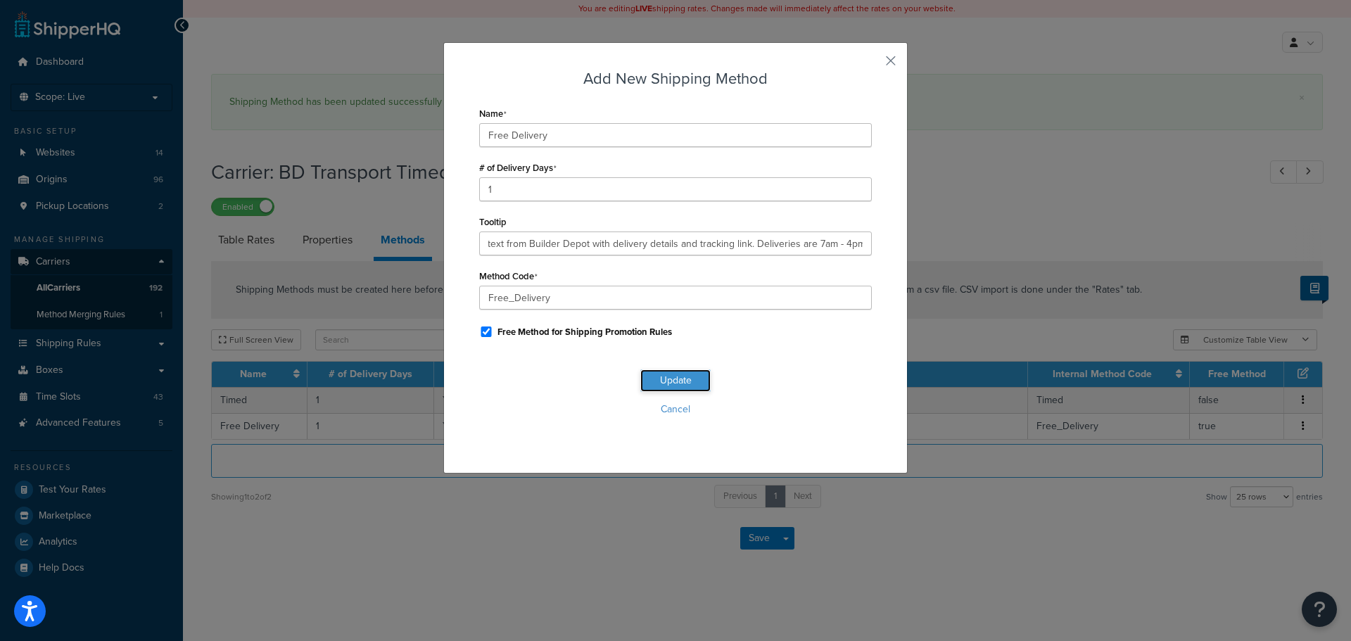
click at [666, 379] on button "Update" at bounding box center [675, 380] width 70 height 23
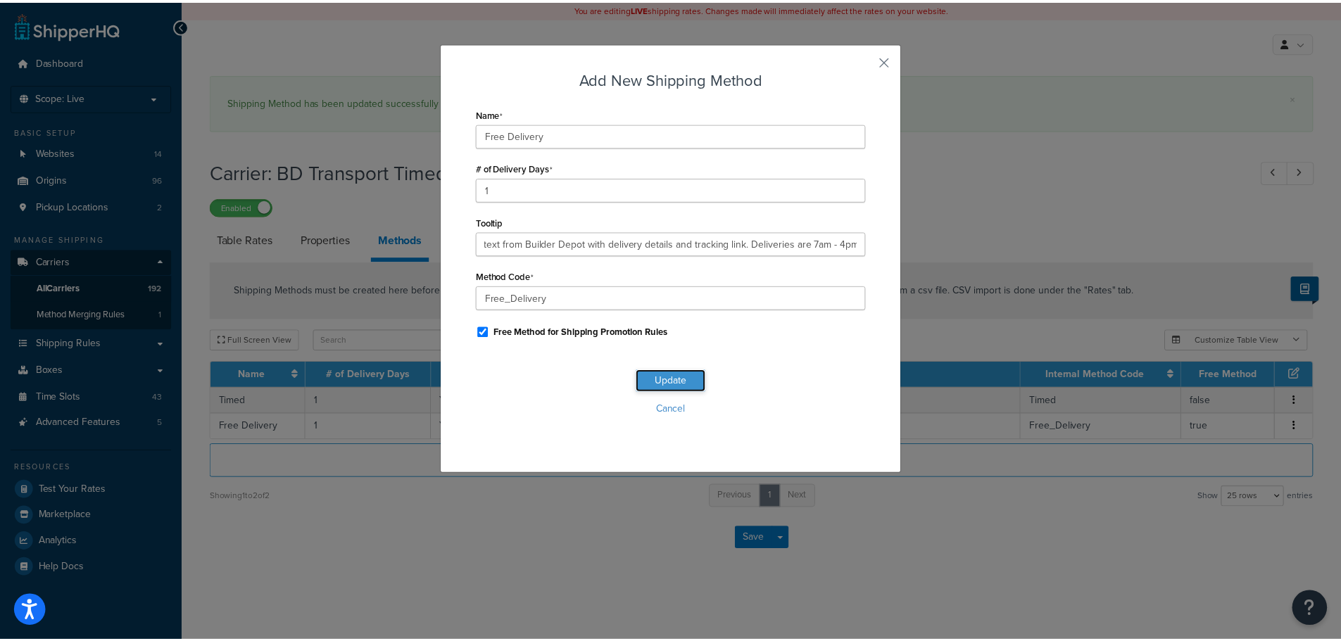
scroll to position [0, 0]
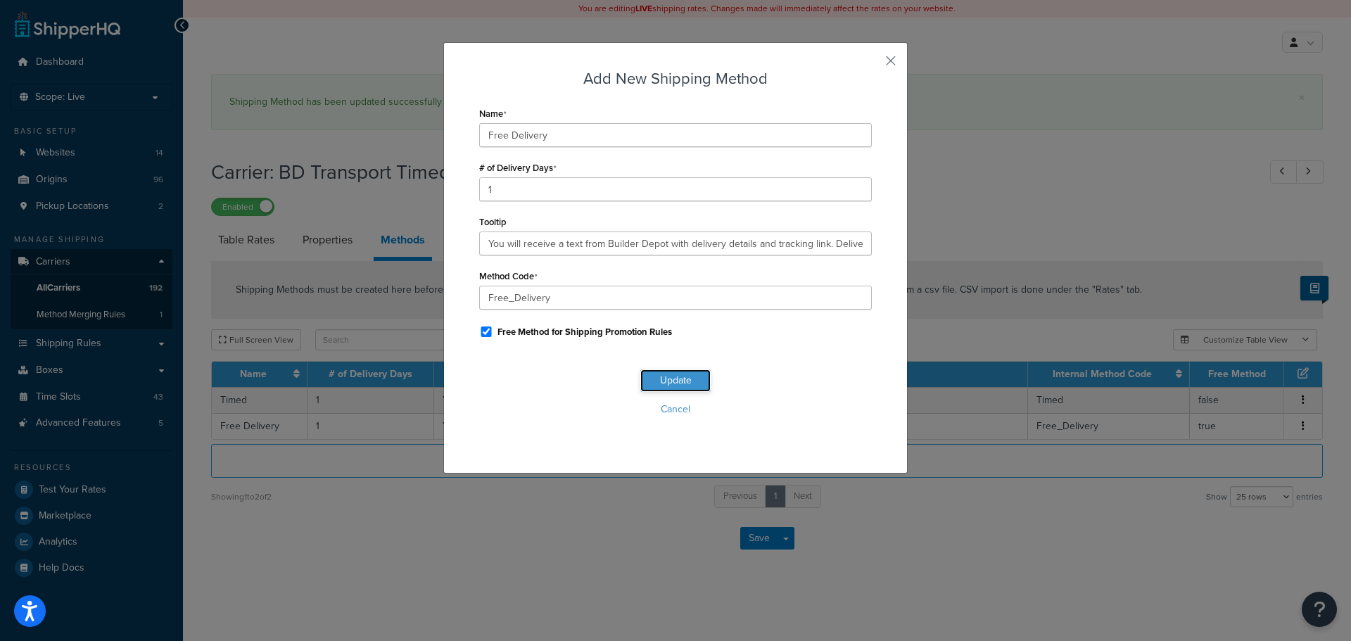
click at [666, 379] on button "Update" at bounding box center [675, 380] width 70 height 23
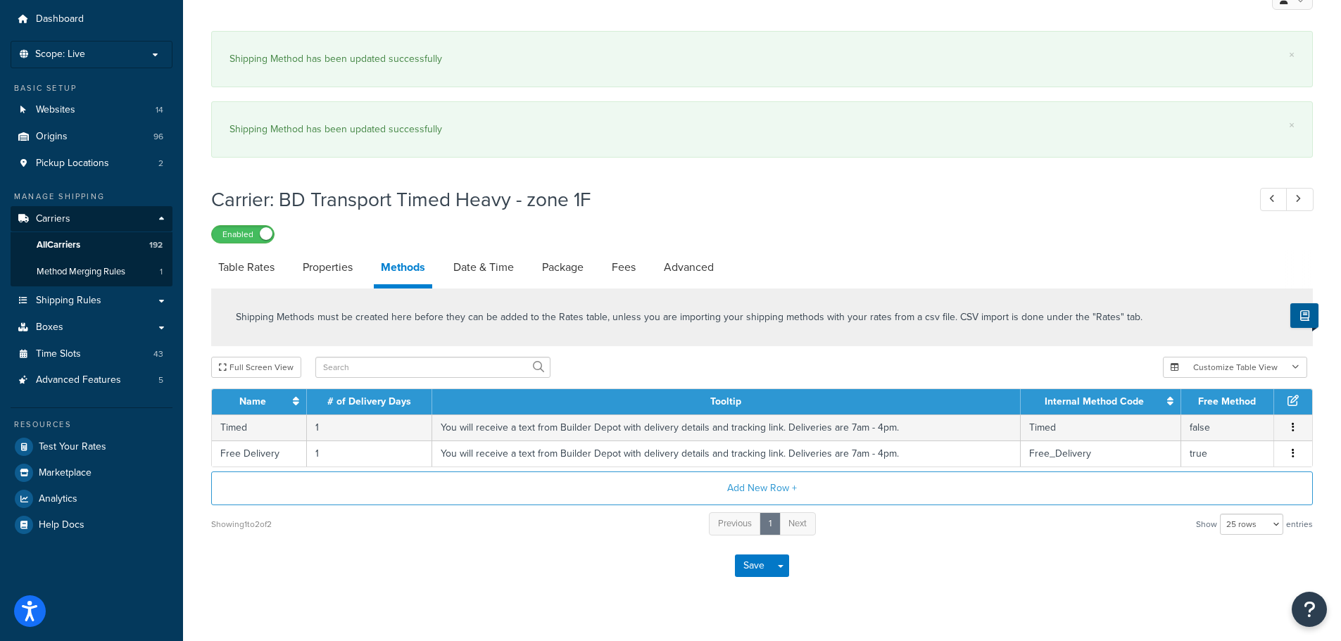
scroll to position [67, 0]
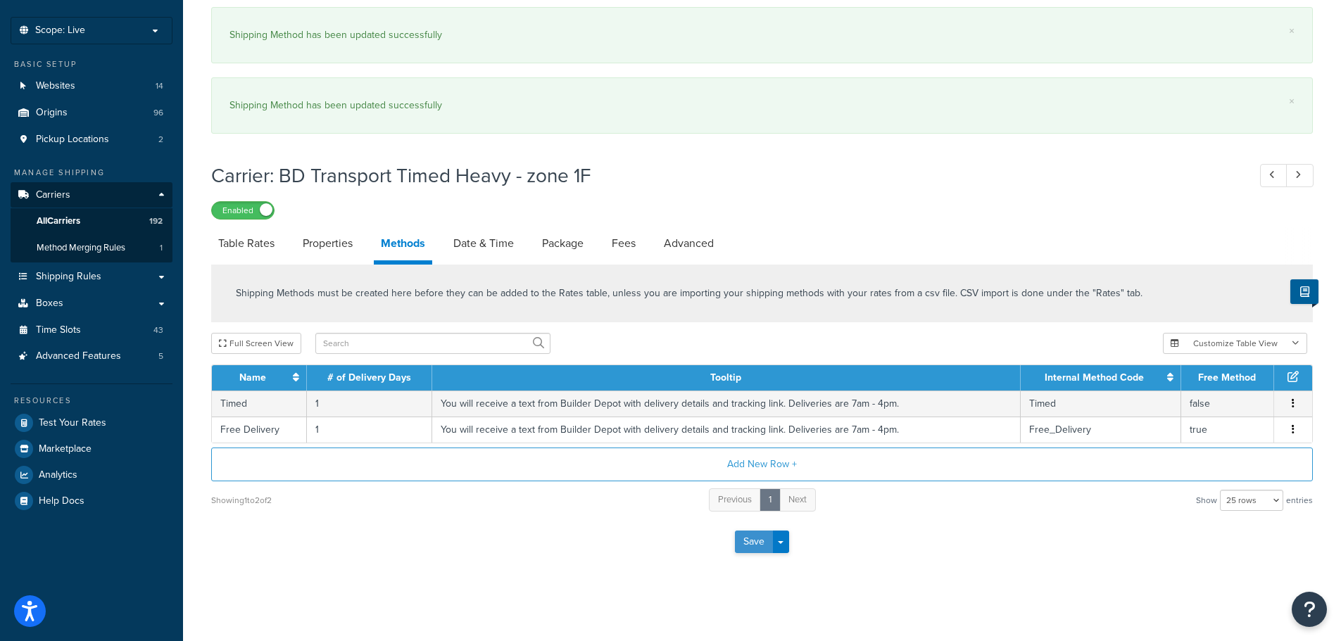
click at [743, 540] on button "Save" at bounding box center [754, 542] width 38 height 23
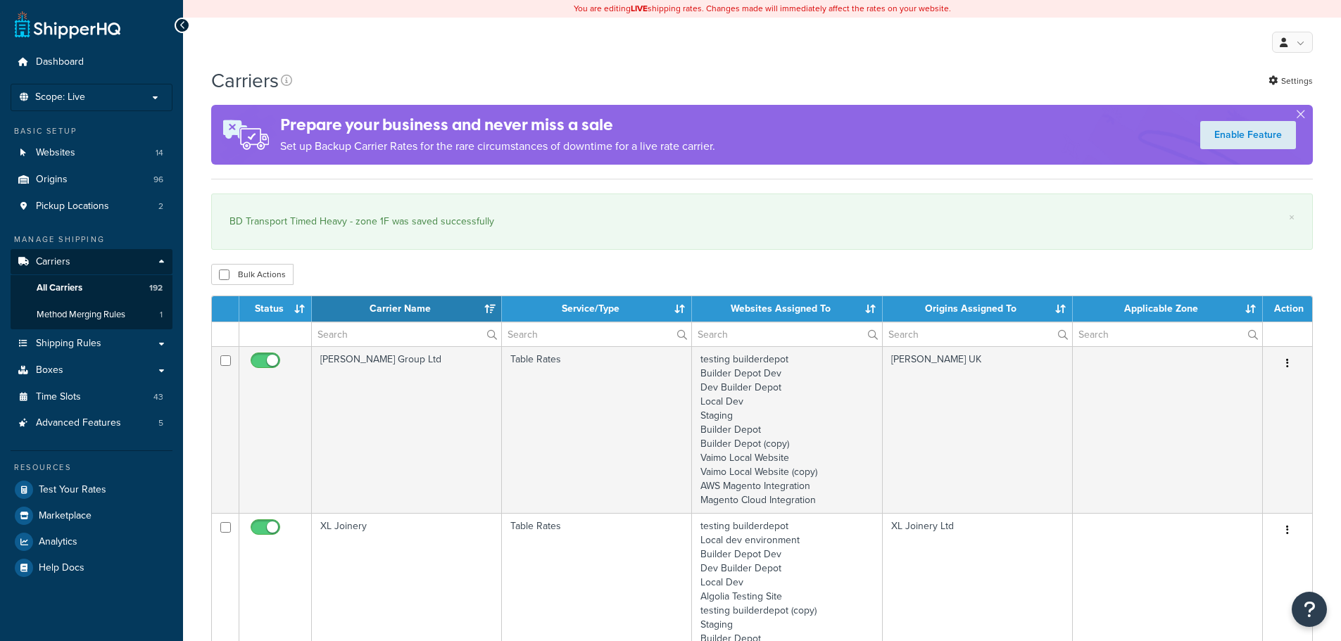
select select "15"
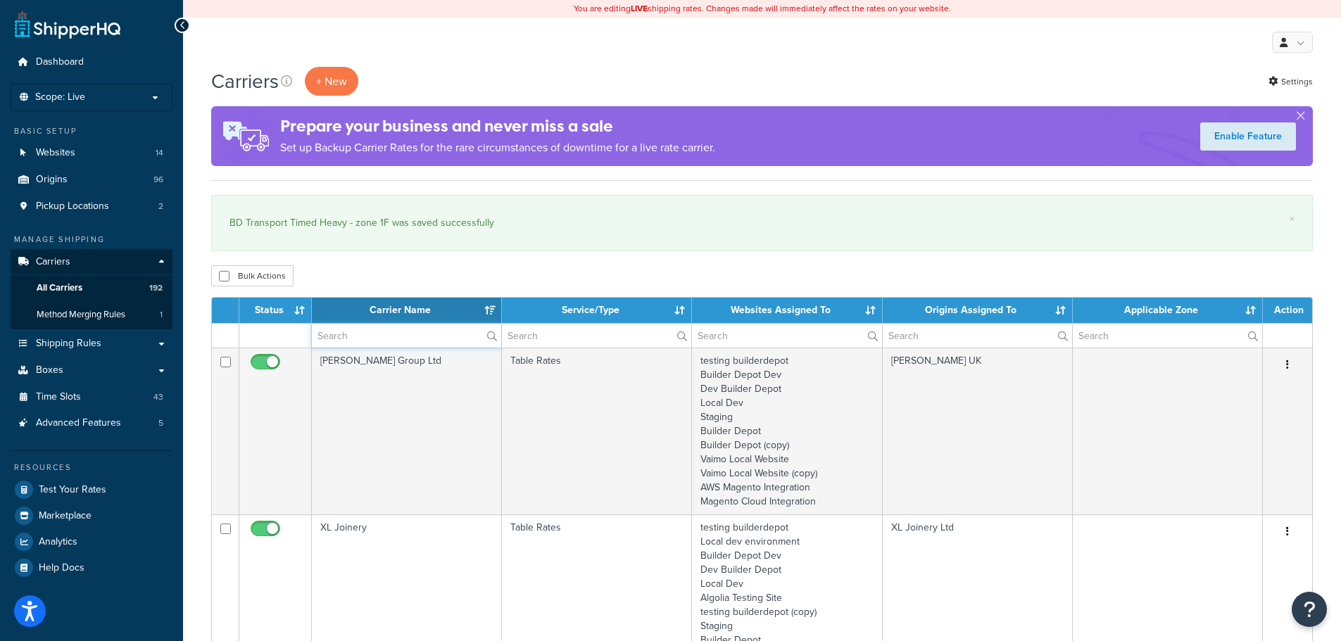
click at [358, 339] on input "text" at bounding box center [406, 336] width 189 height 24
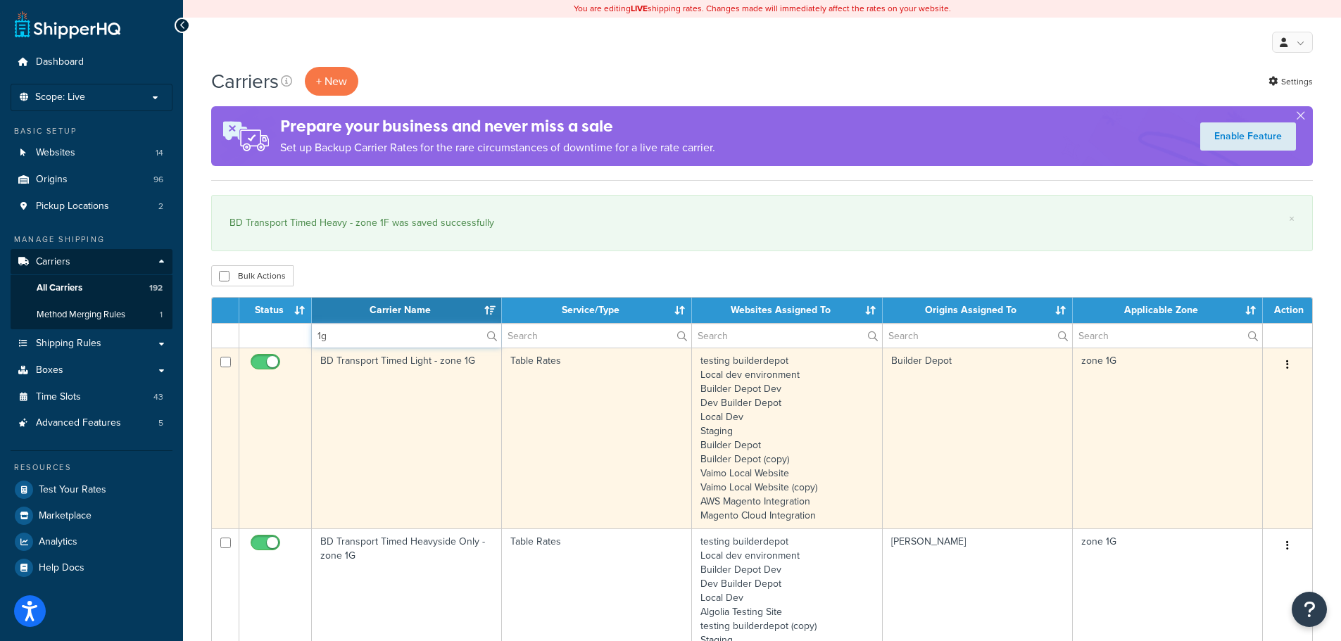
type input "1g"
click at [364, 411] on td "BD Transport Timed Light - zone 1G" at bounding box center [407, 438] width 190 height 181
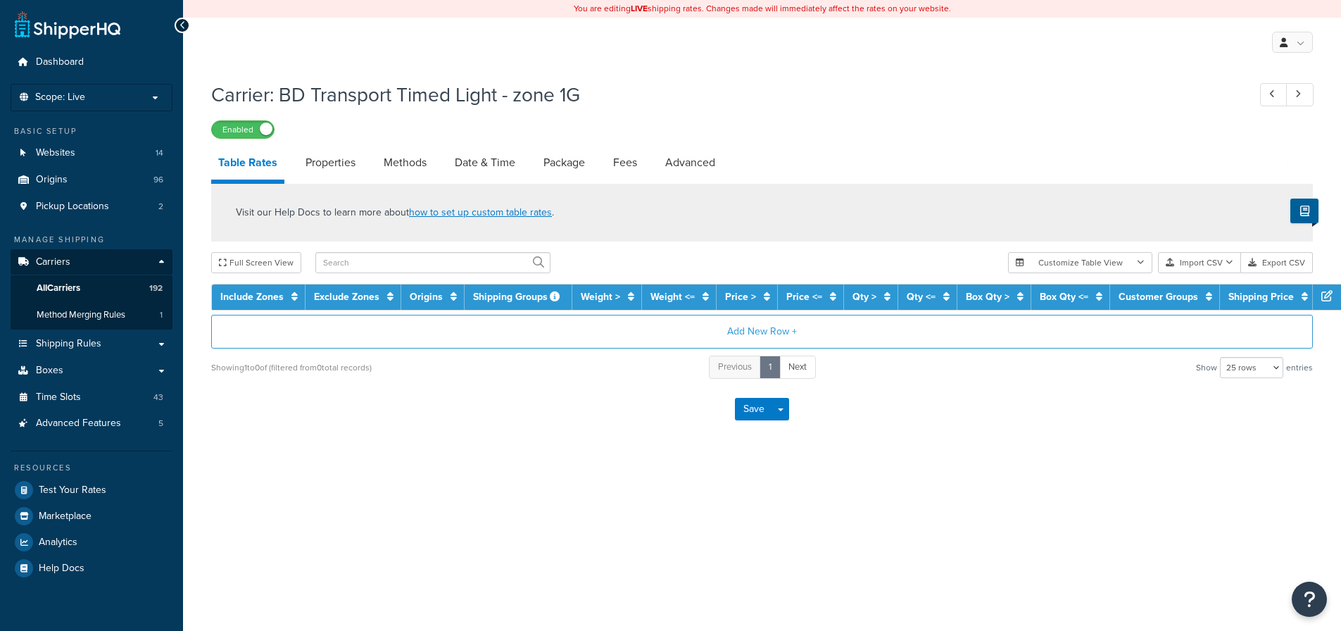
select select "25"
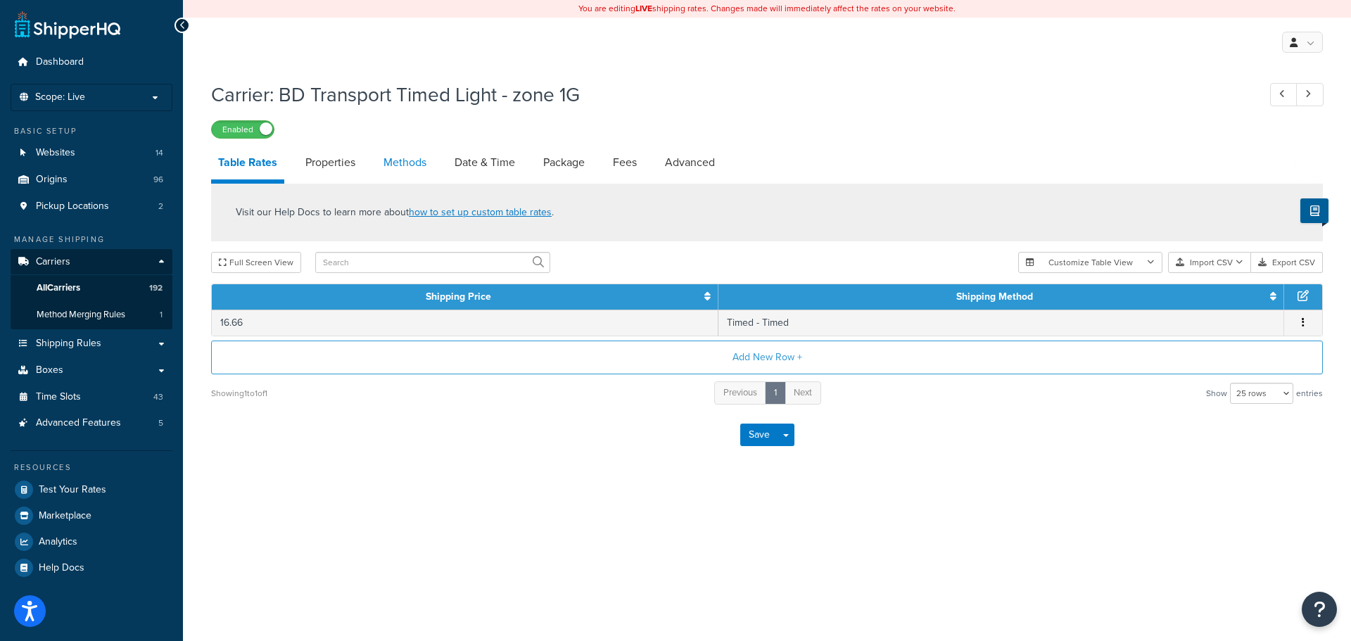
click at [414, 159] on link "Methods" at bounding box center [405, 163] width 57 height 34
select select "25"
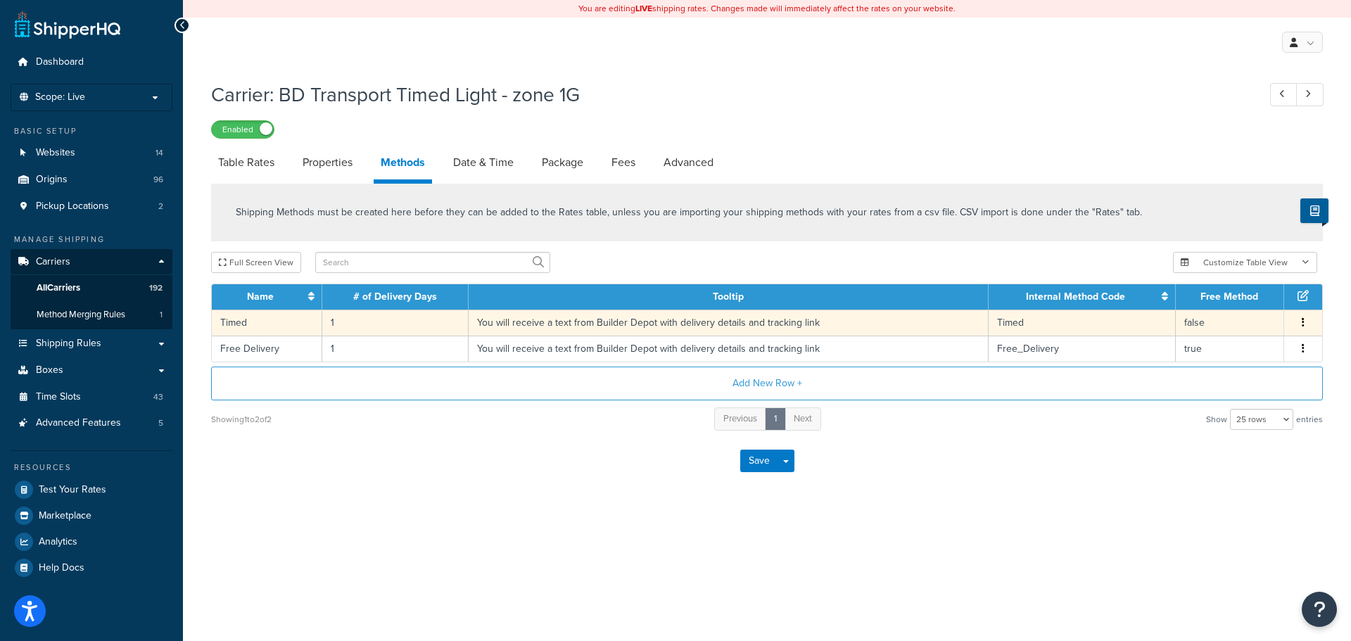
click at [493, 327] on td "You will receive a text from Builder Depot with delivery details and tracking l…" at bounding box center [729, 323] width 520 height 26
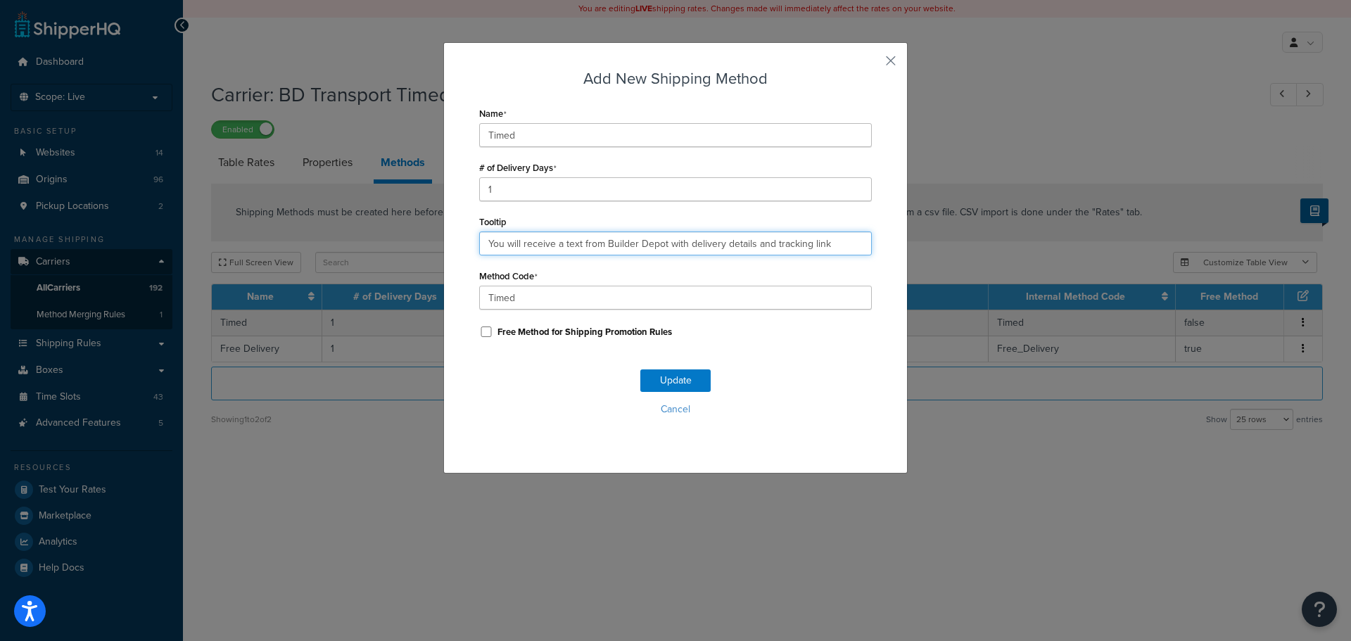
click at [545, 236] on input "You will receive a text from Builder Depot with delivery details and tracking l…" at bounding box center [675, 244] width 393 height 24
paste input ". Deliveries are 7am - 4pm."
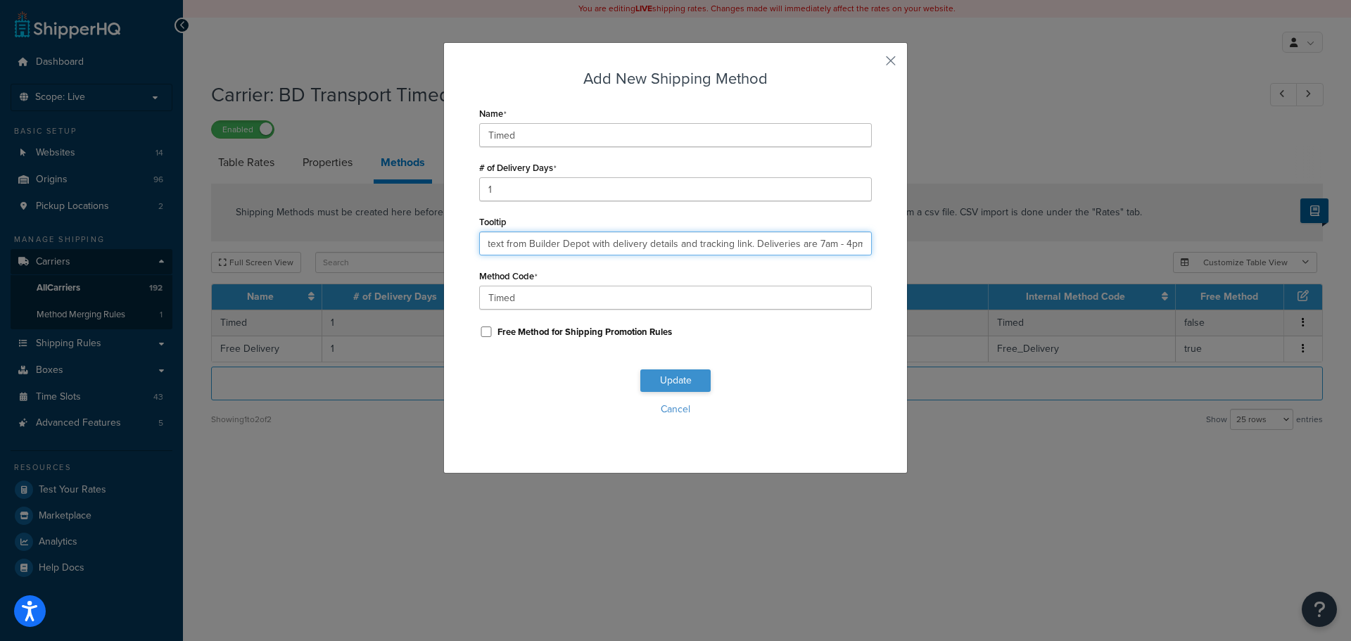
type input "You will receive a text from Builder Depot with delivery details and tracking l…"
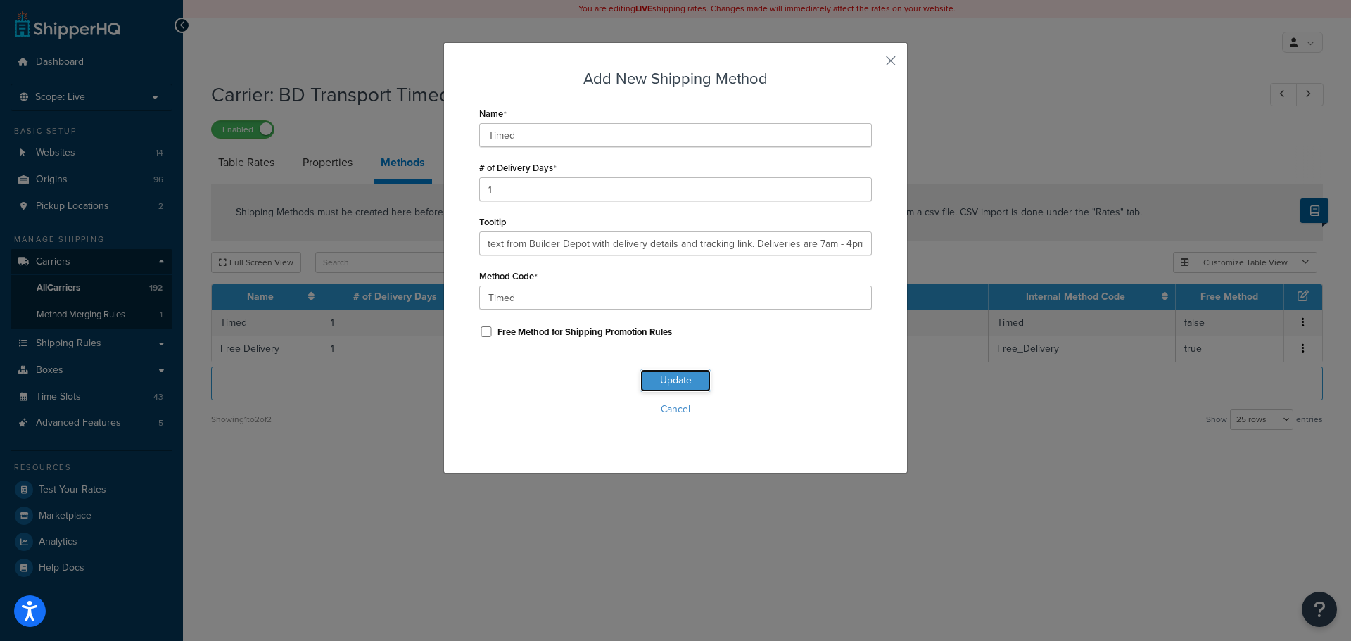
click at [669, 388] on button "Update" at bounding box center [675, 380] width 70 height 23
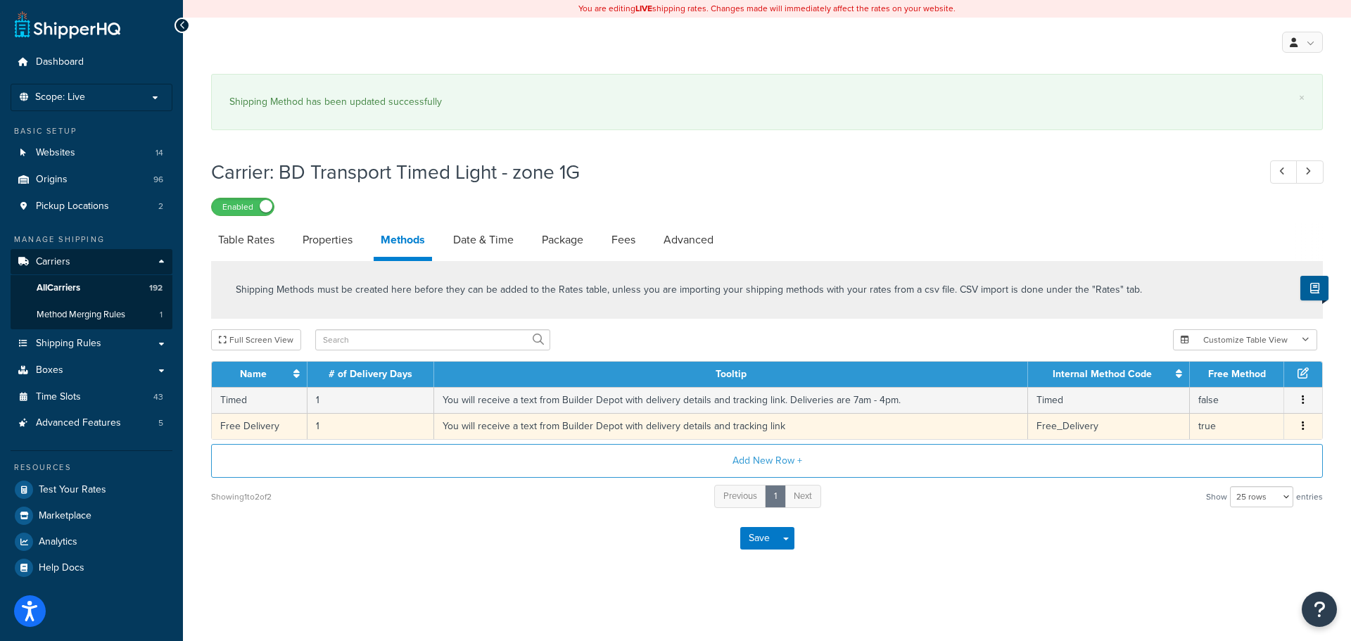
click at [555, 422] on td "You will receive a text from Builder Depot with delivery details and tracking l…" at bounding box center [731, 426] width 594 height 26
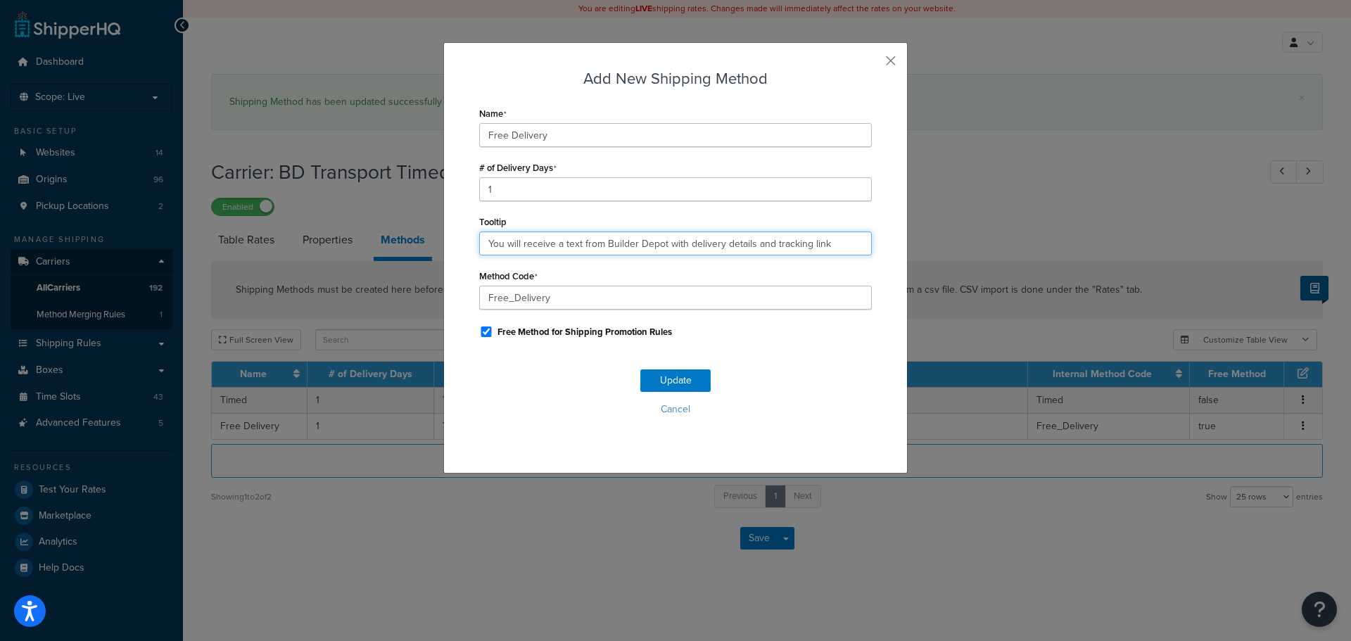
click at [550, 239] on input "You will receive a text from Builder Depot with delivery details and tracking l…" at bounding box center [675, 244] width 393 height 24
paste input ". Deliveries are 7am - 4pm."
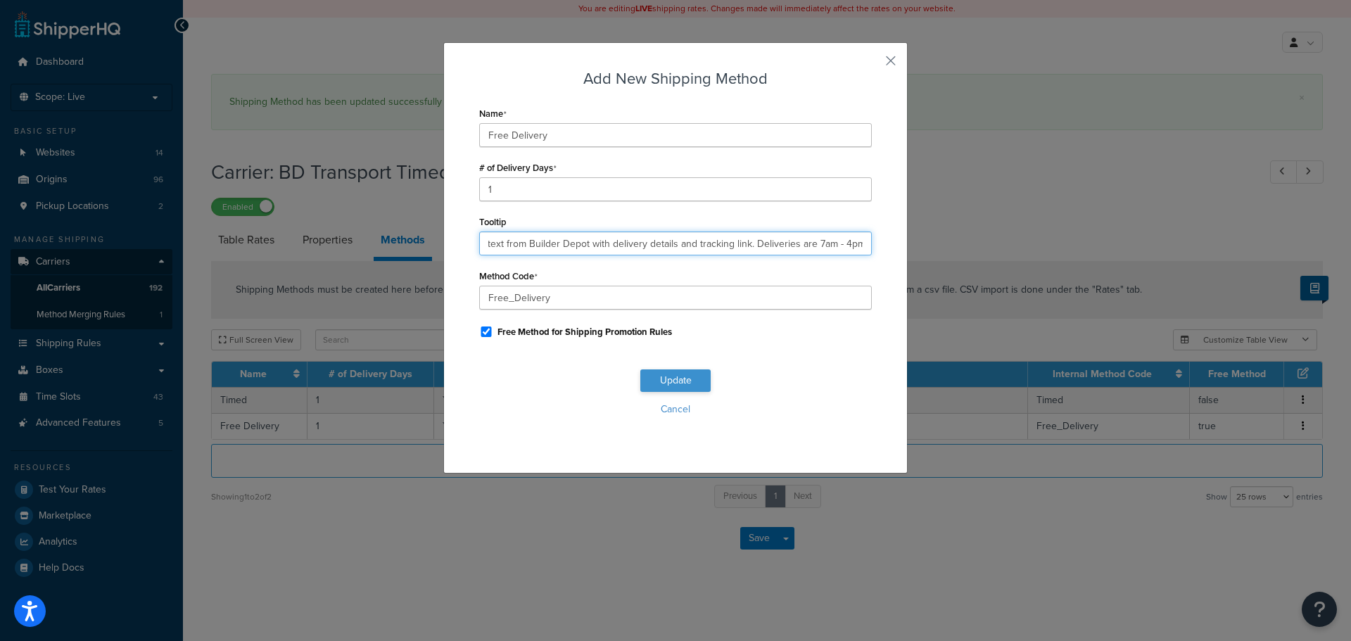
type input "You will receive a text from Builder Depot with delivery details and tracking l…"
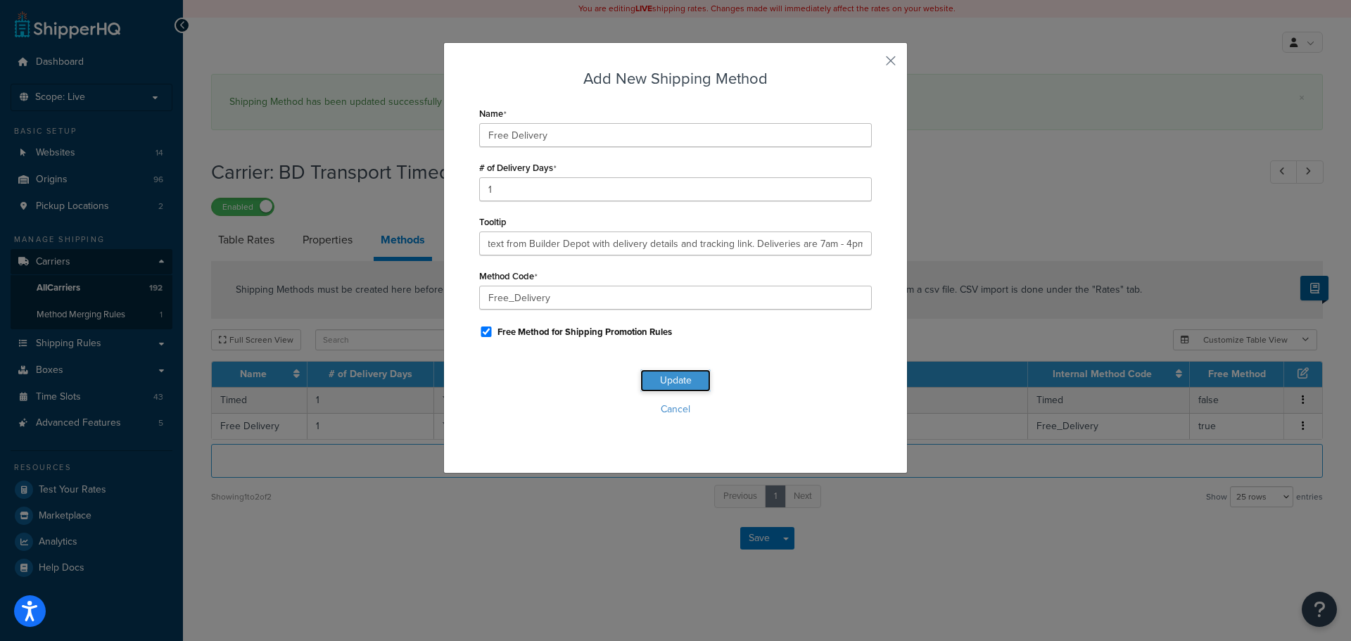
click at [685, 377] on button "Update" at bounding box center [675, 380] width 70 height 23
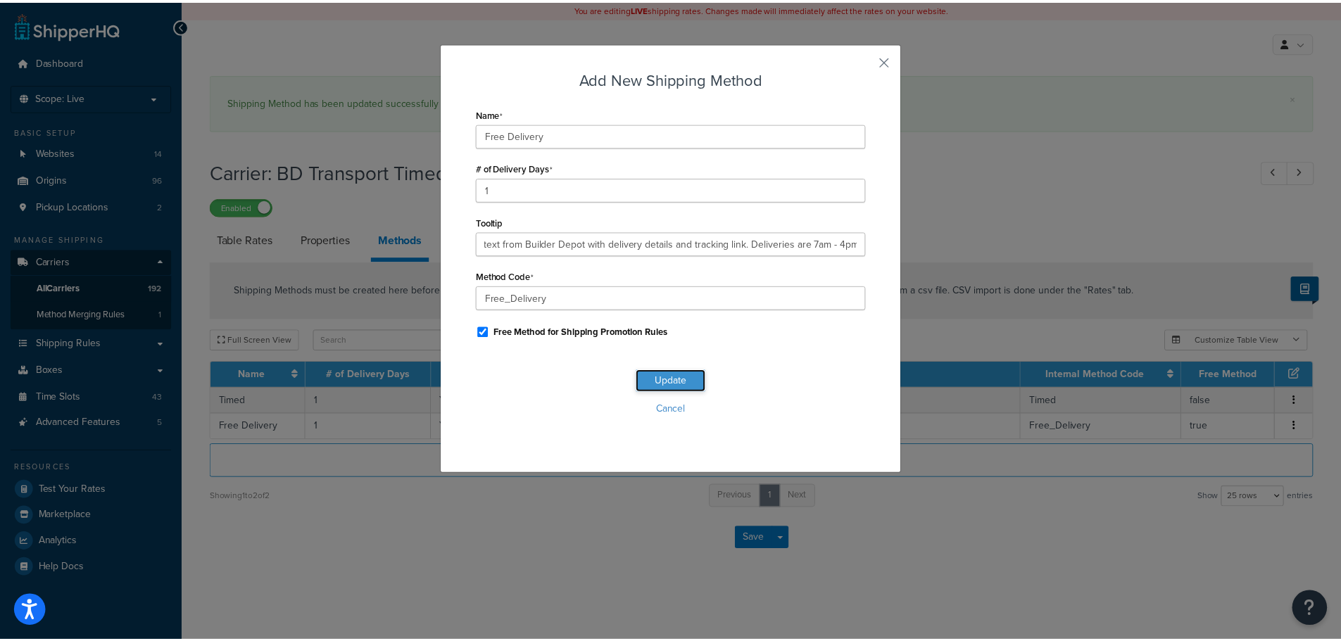
scroll to position [0, 0]
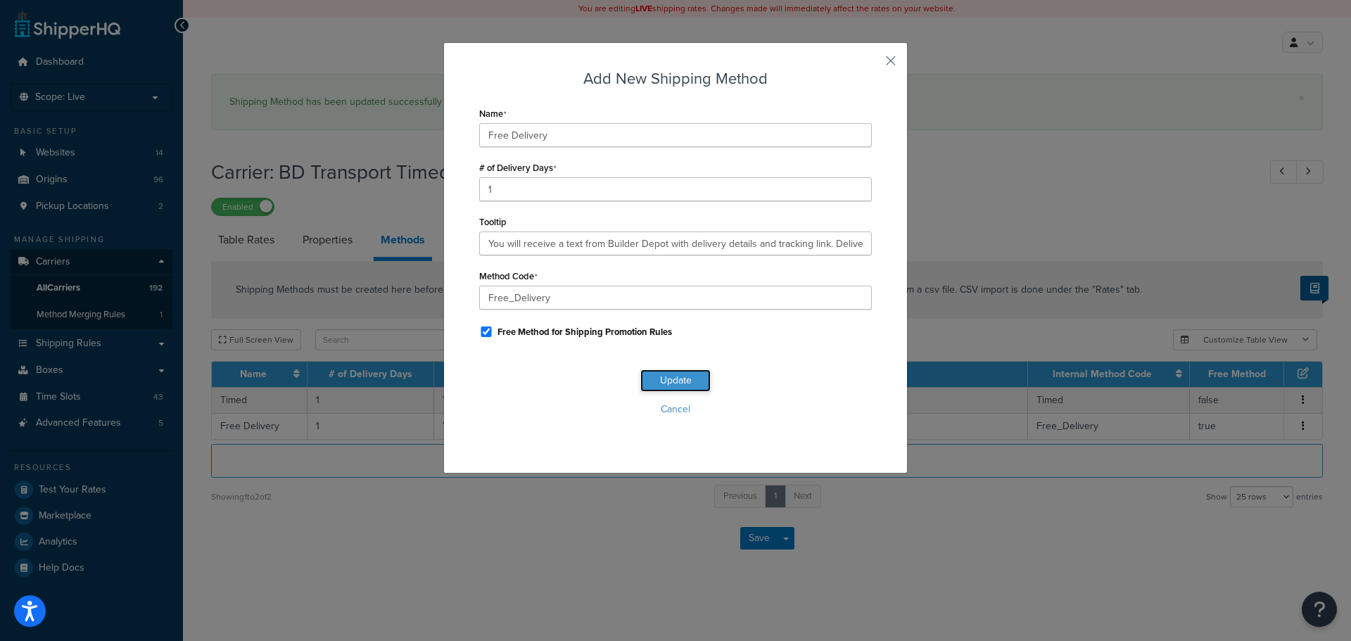
click at [685, 377] on button "Update" at bounding box center [675, 380] width 70 height 23
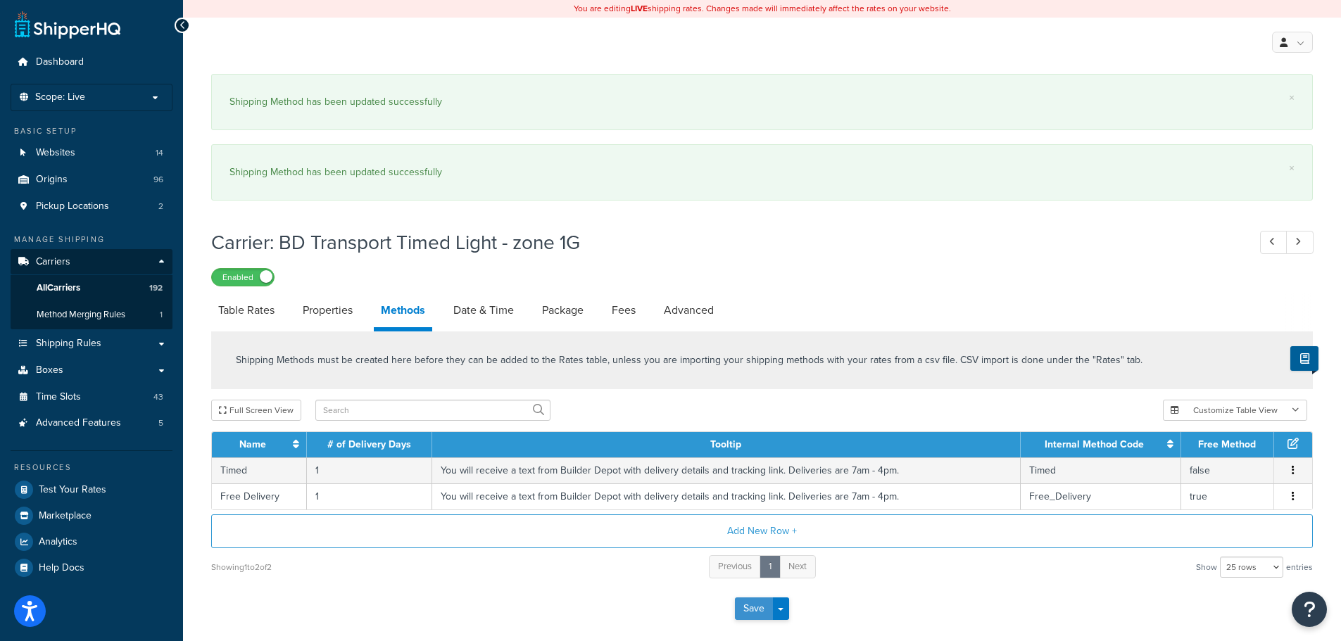
click at [751, 605] on button "Save" at bounding box center [754, 609] width 38 height 23
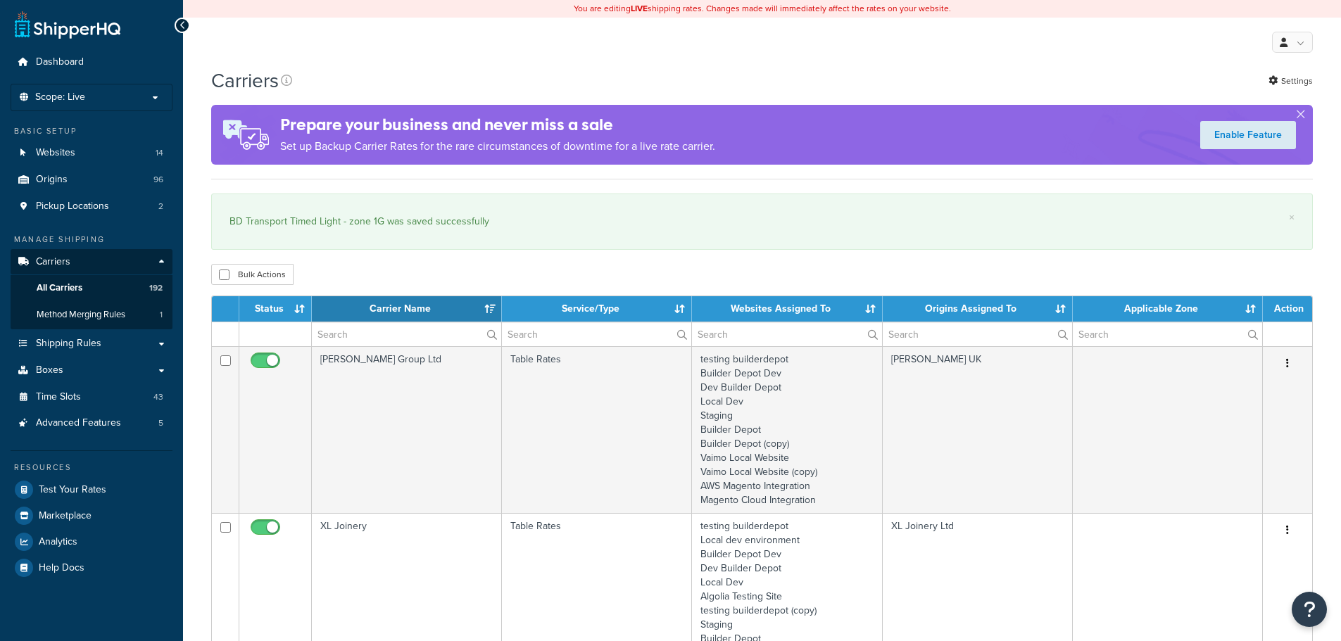
select select "15"
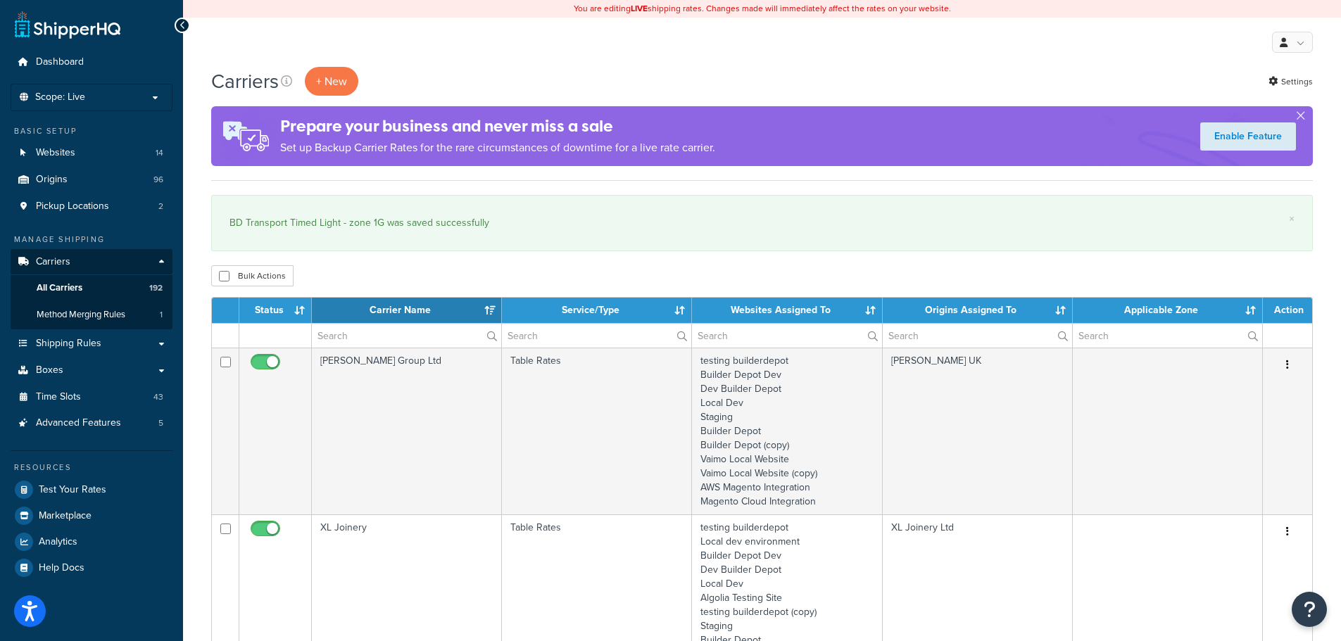
click at [384, 320] on th "Carrier Name" at bounding box center [407, 310] width 190 height 25
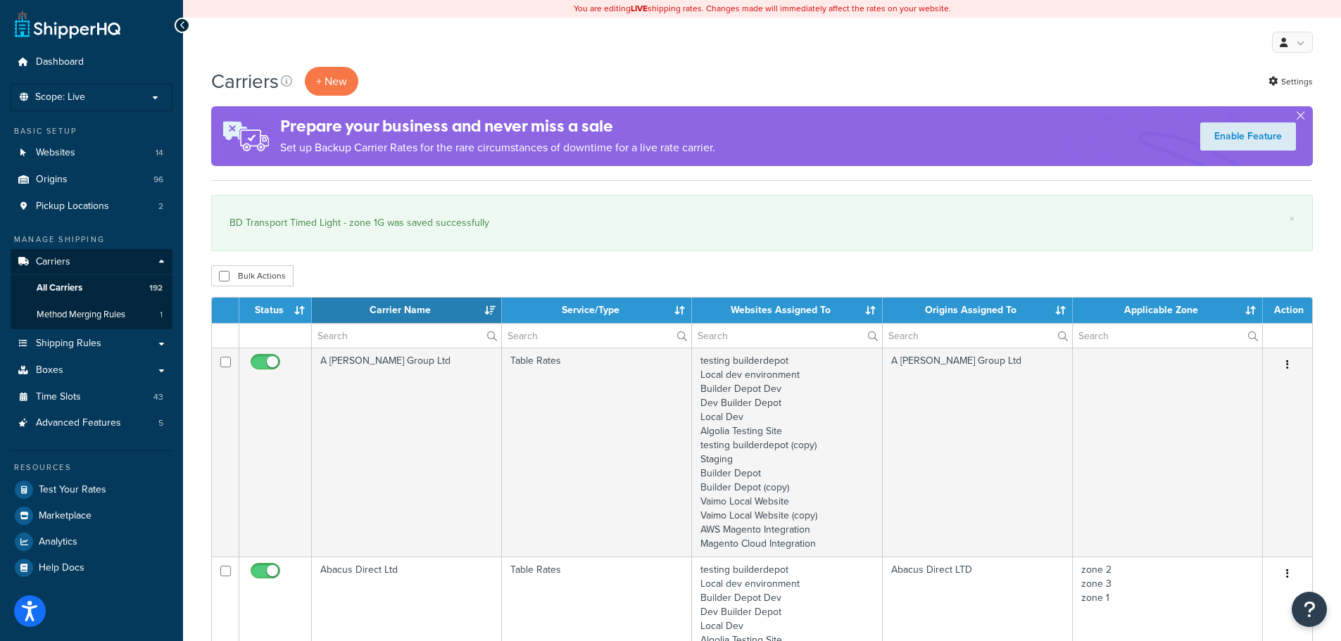
click at [384, 320] on th "Carrier Name" at bounding box center [407, 310] width 190 height 25
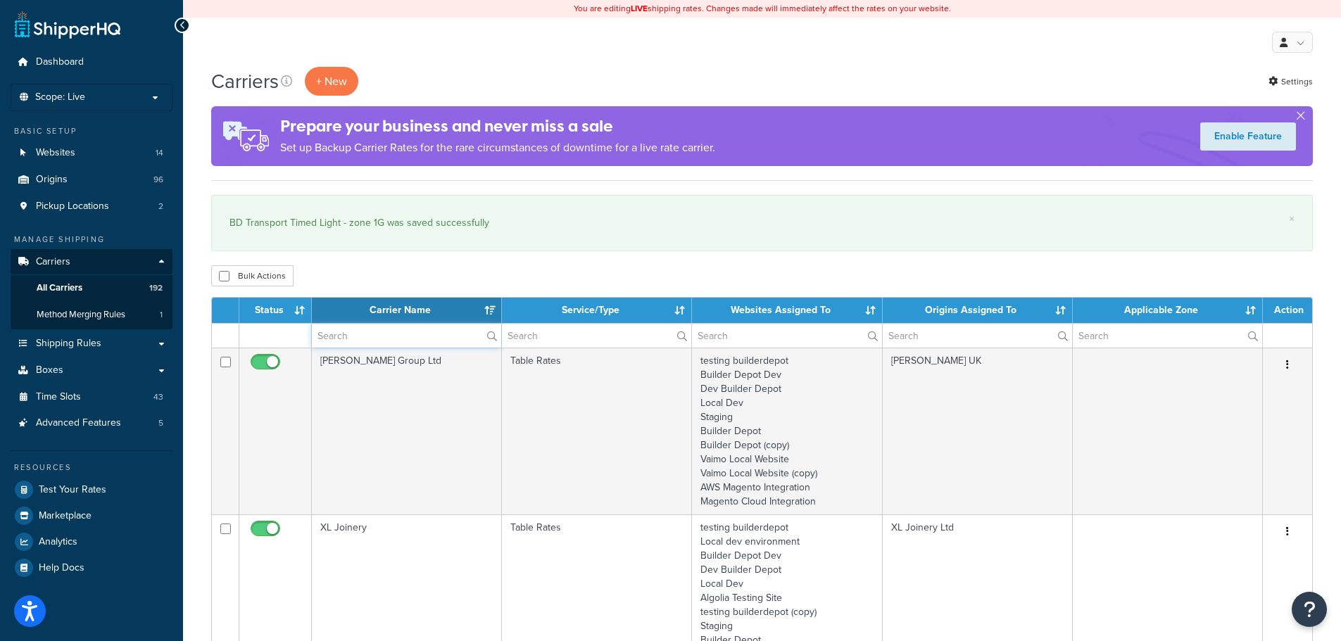
click at [374, 343] on input "text" at bounding box center [406, 336] width 189 height 24
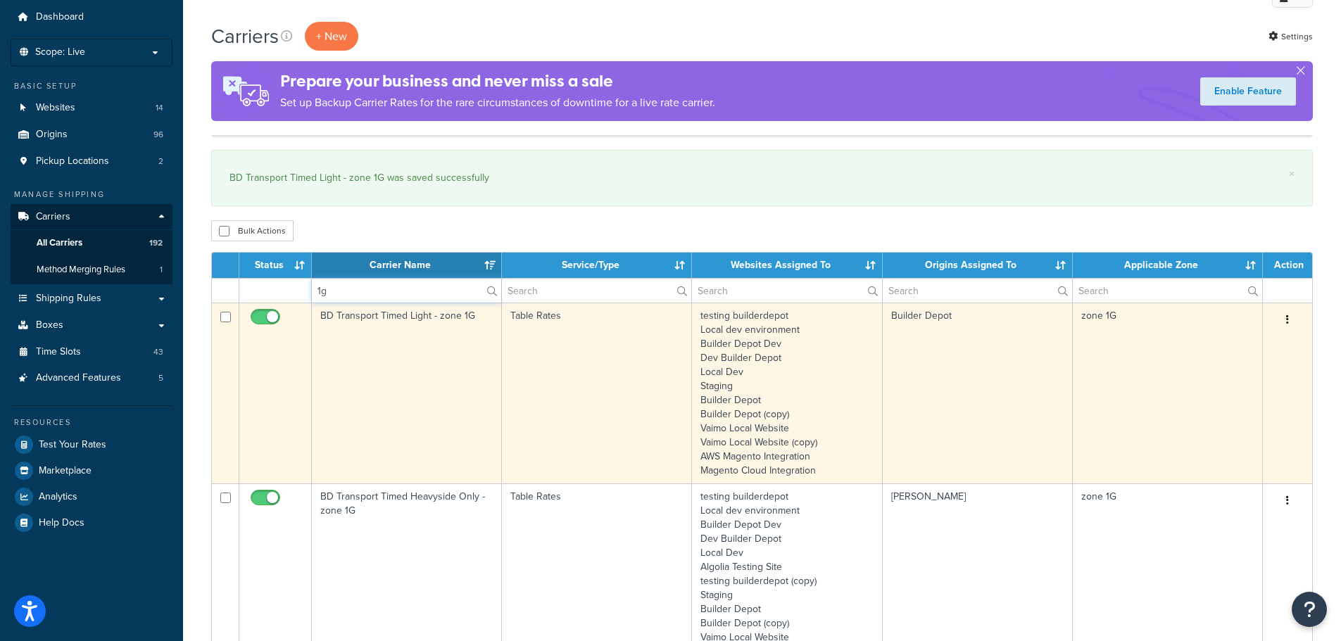
scroll to position [70, 0]
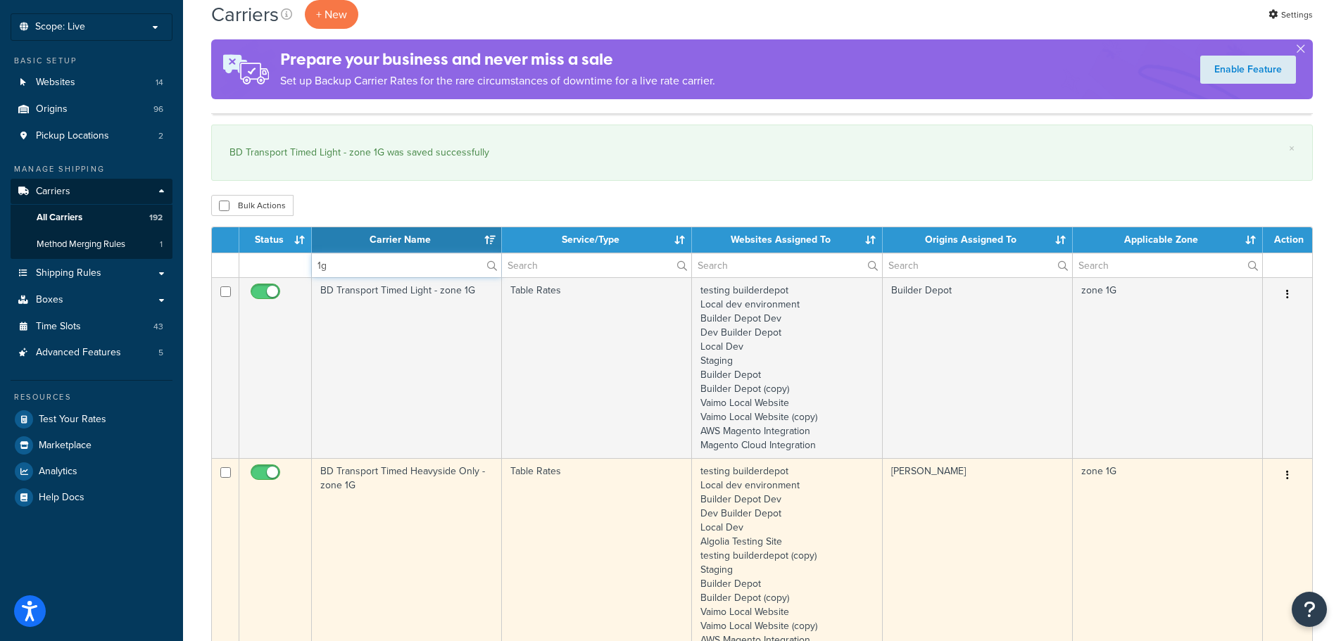
type input "1g"
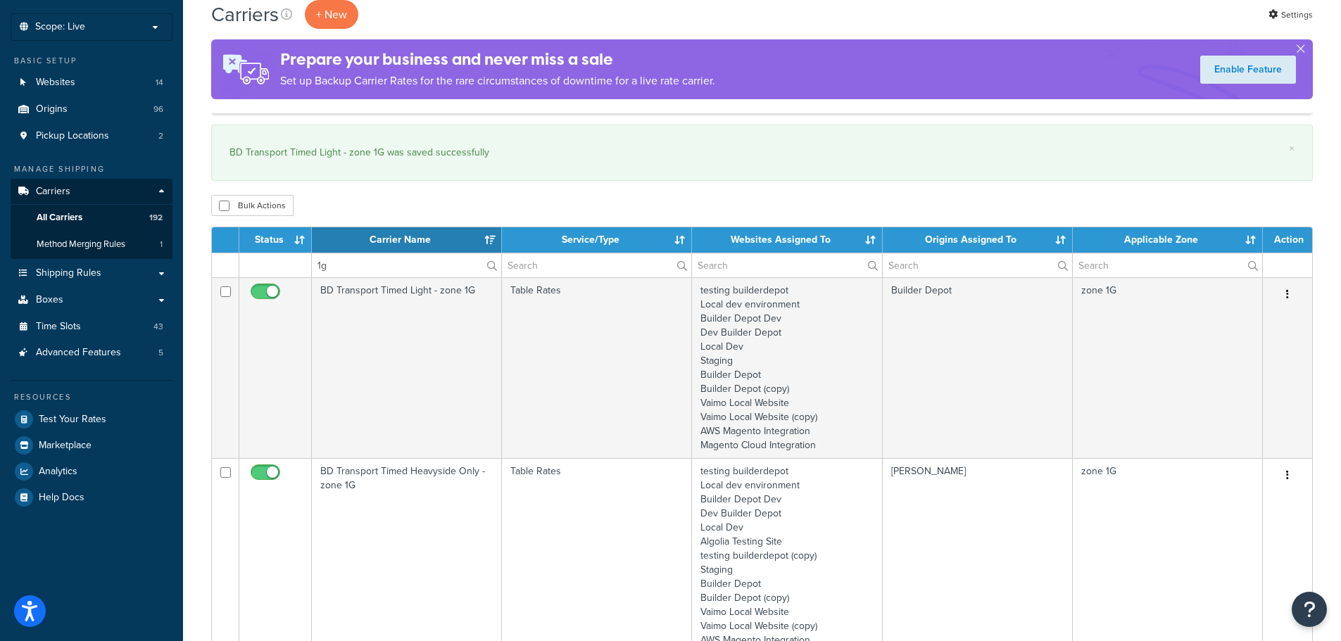
click at [388, 507] on td "BD Transport Timed Heavyside Only - zone 1G" at bounding box center [407, 562] width 190 height 209
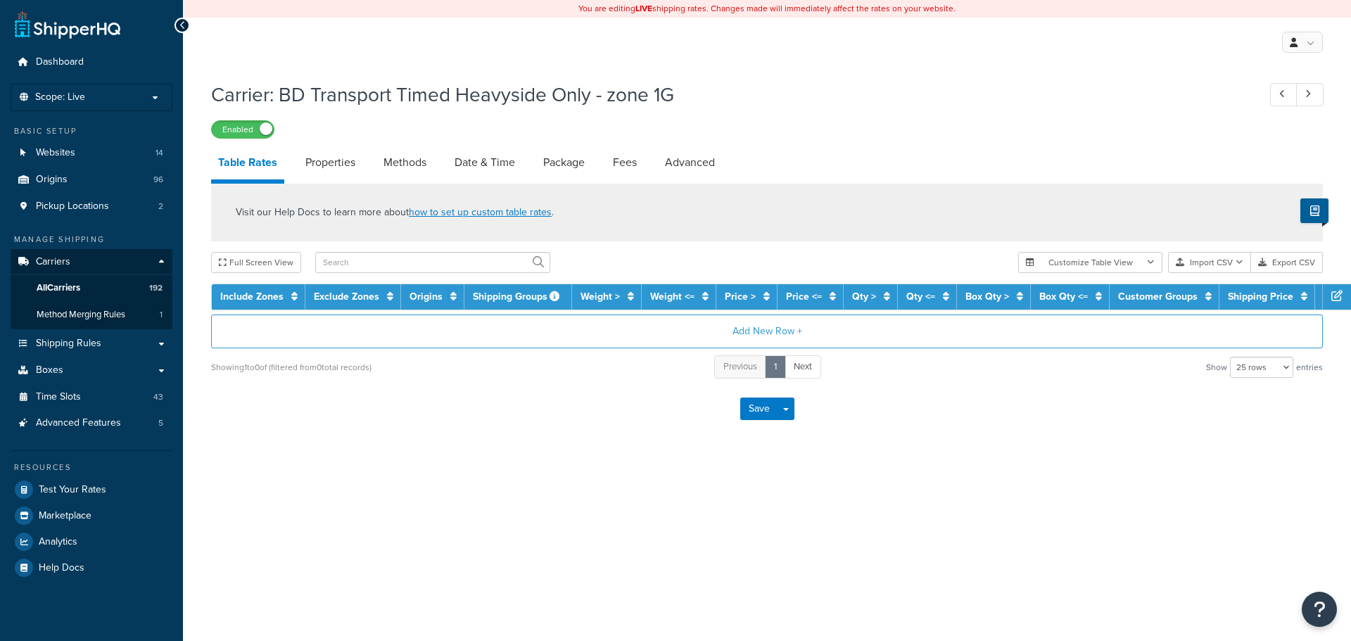
select select "25"
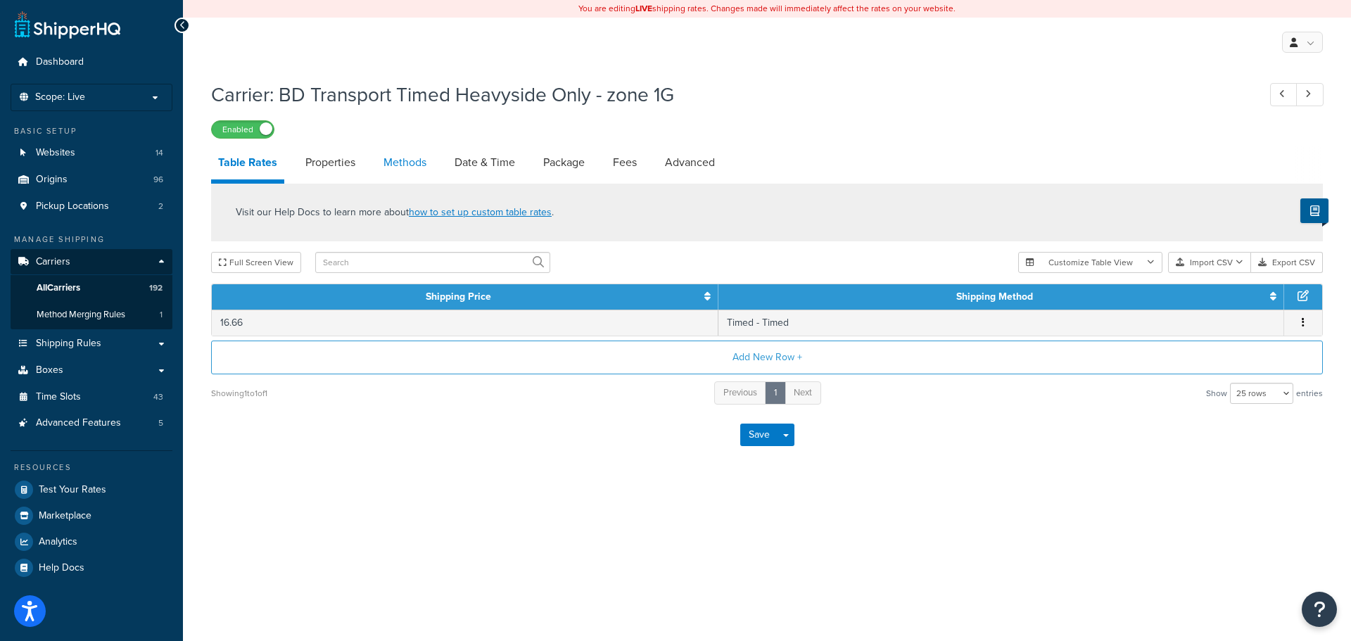
click at [417, 153] on link "Methods" at bounding box center [405, 163] width 57 height 34
select select "25"
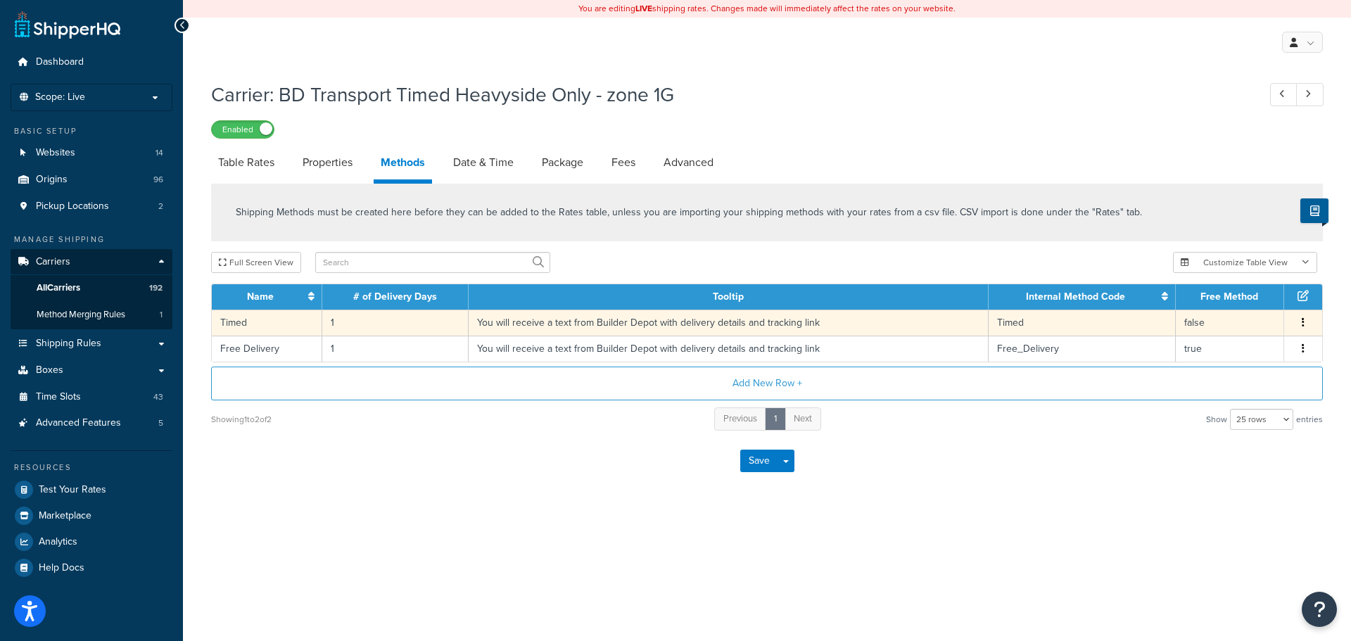
click at [501, 331] on td "You will receive a text from Builder Depot with delivery details and tracking l…" at bounding box center [729, 323] width 520 height 26
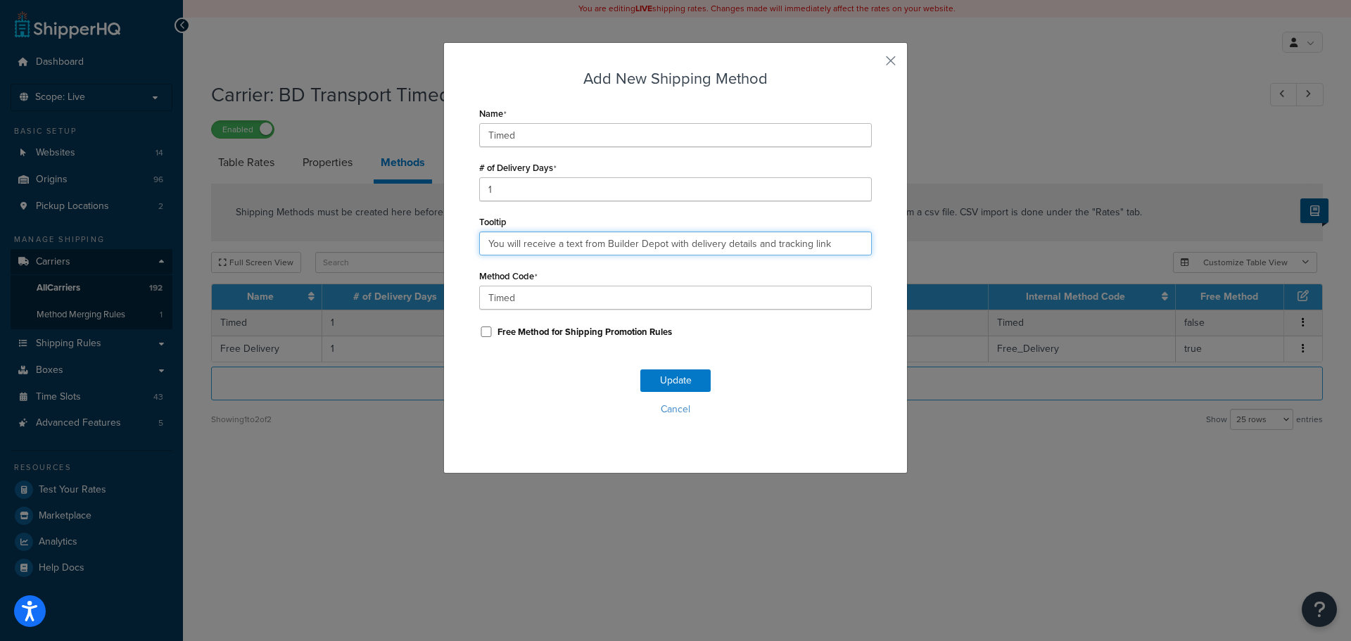
click at [561, 238] on input "You will receive a text from Builder Depot with delivery details and tracking l…" at bounding box center [675, 244] width 393 height 24
paste input ". Deliveries are 7am - 4pm."
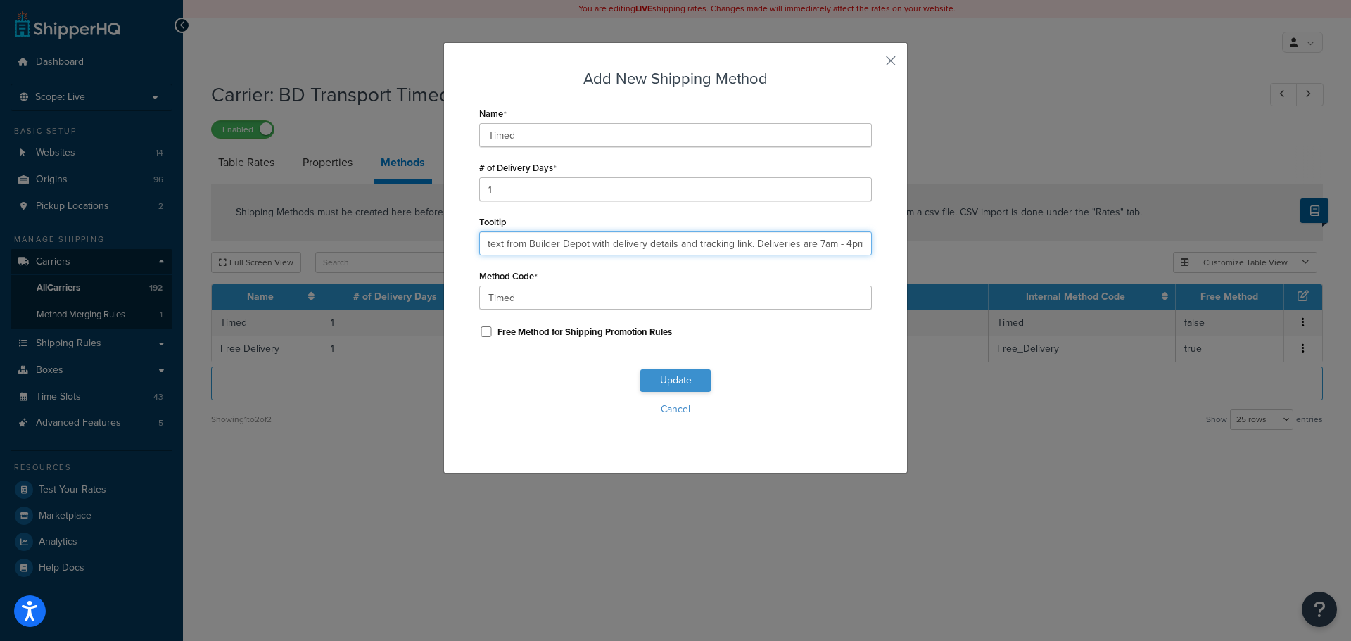
type input "You will receive a text from Builder Depot with delivery details and tracking l…"
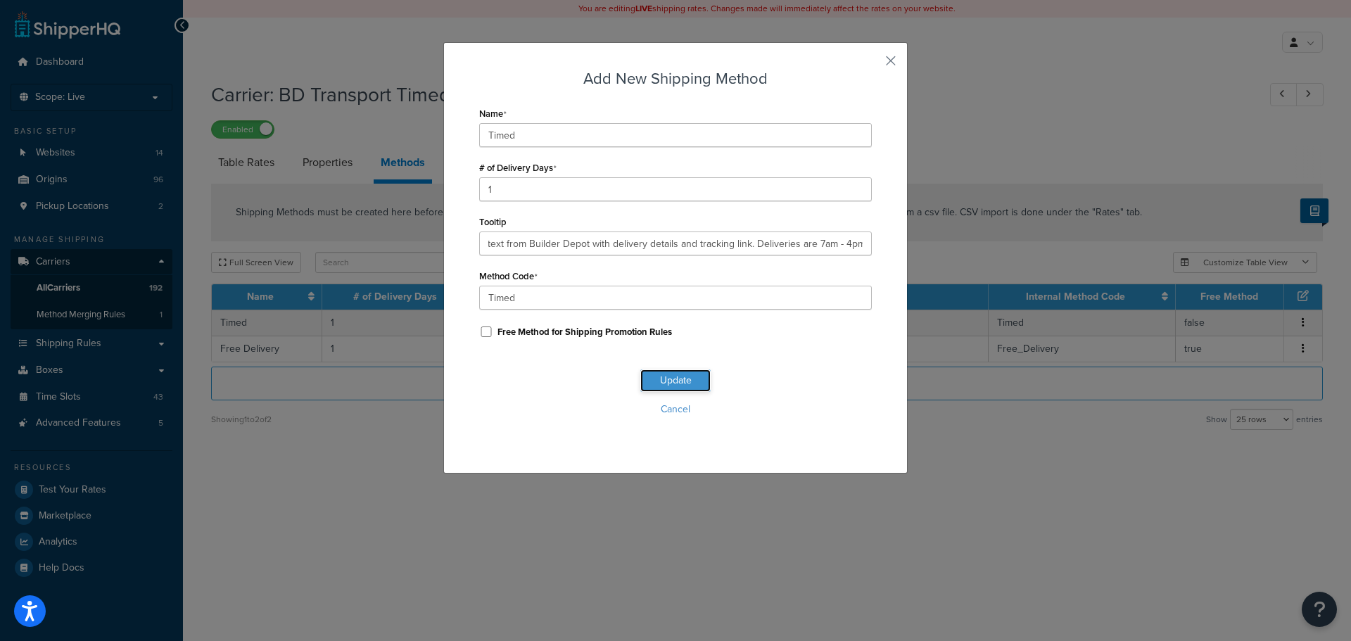
scroll to position [0, 0]
click at [670, 380] on button "Update" at bounding box center [675, 380] width 70 height 23
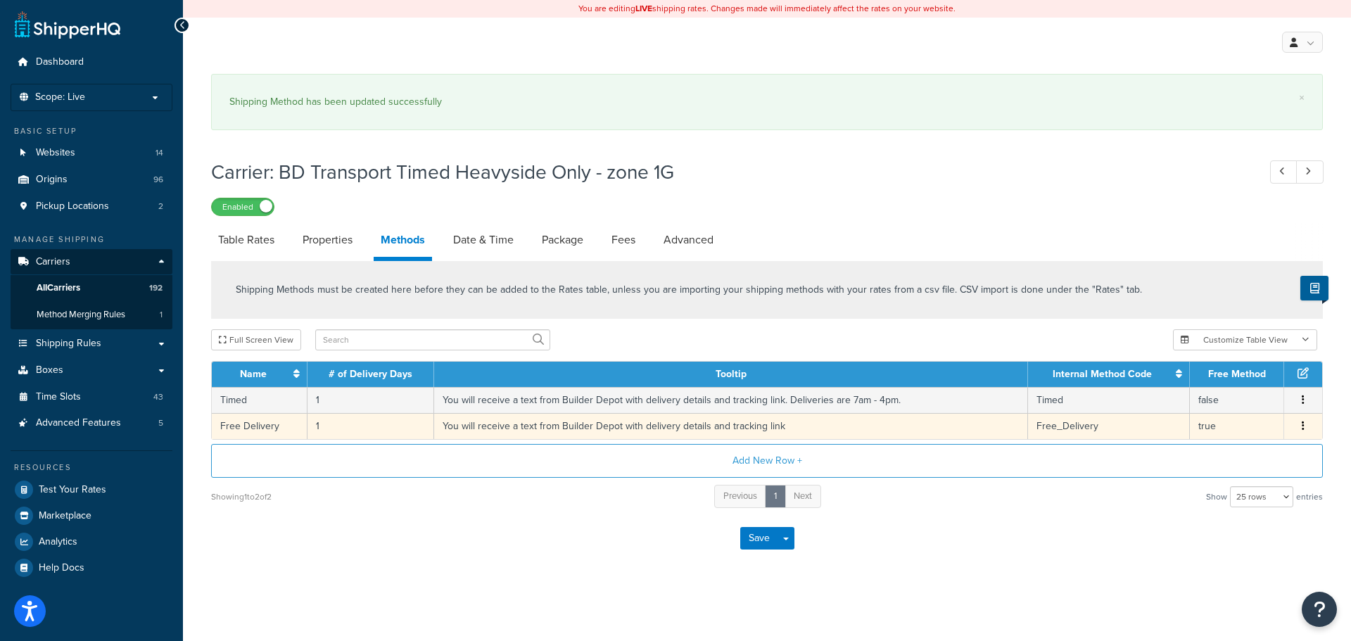
click at [569, 426] on td "You will receive a text from Builder Depot with delivery details and tracking l…" at bounding box center [731, 426] width 594 height 26
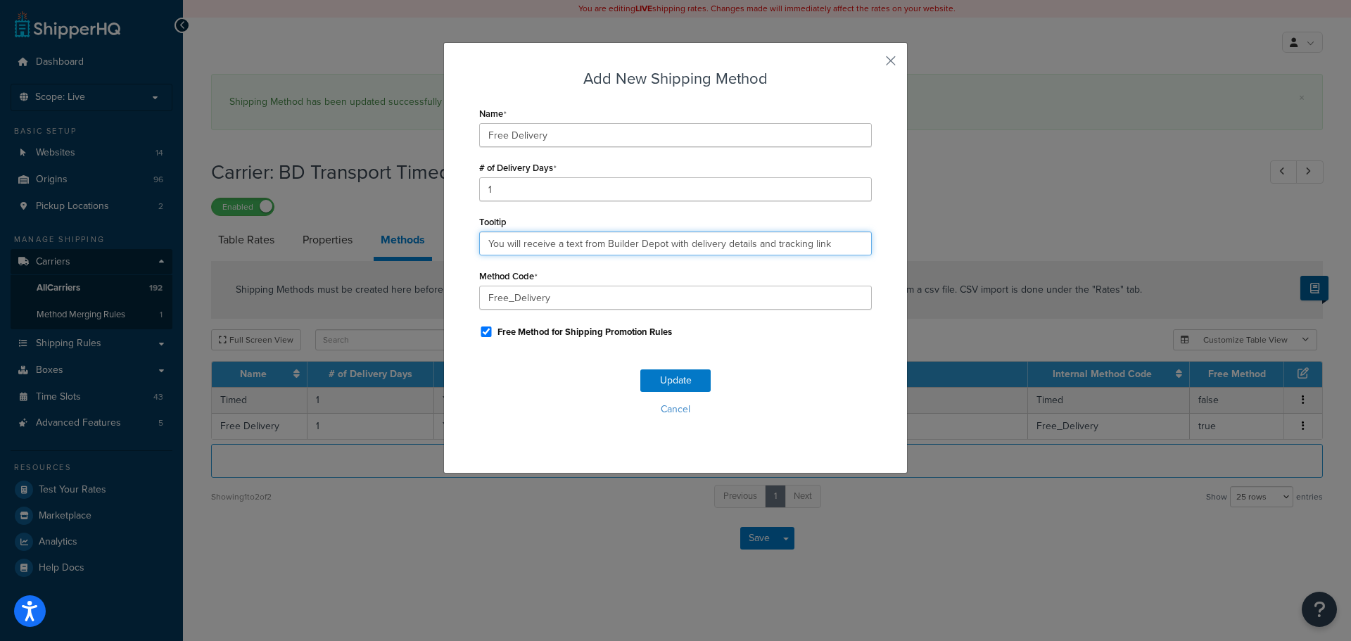
click at [589, 244] on input "You will receive a text from Builder Depot with delivery details and tracking l…" at bounding box center [675, 244] width 393 height 24
paste input ". Deliveries are 7am - 4pm."
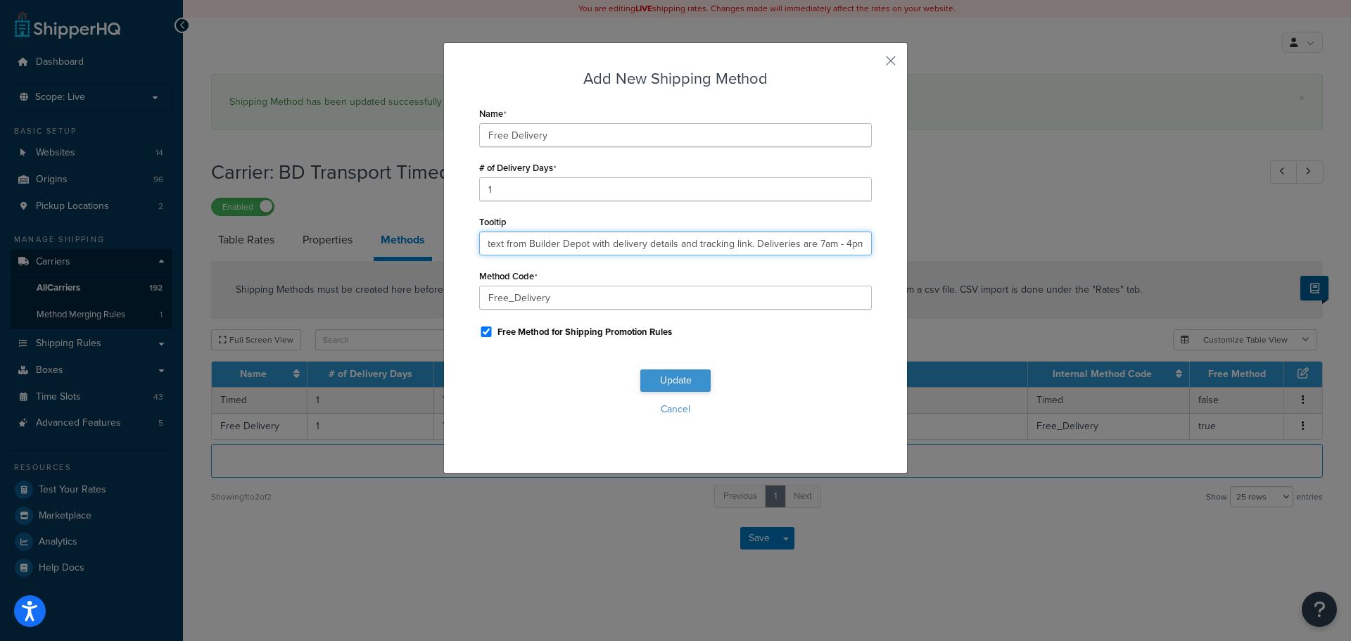
type input "You will receive a text from Builder Depot with delivery details and tracking l…"
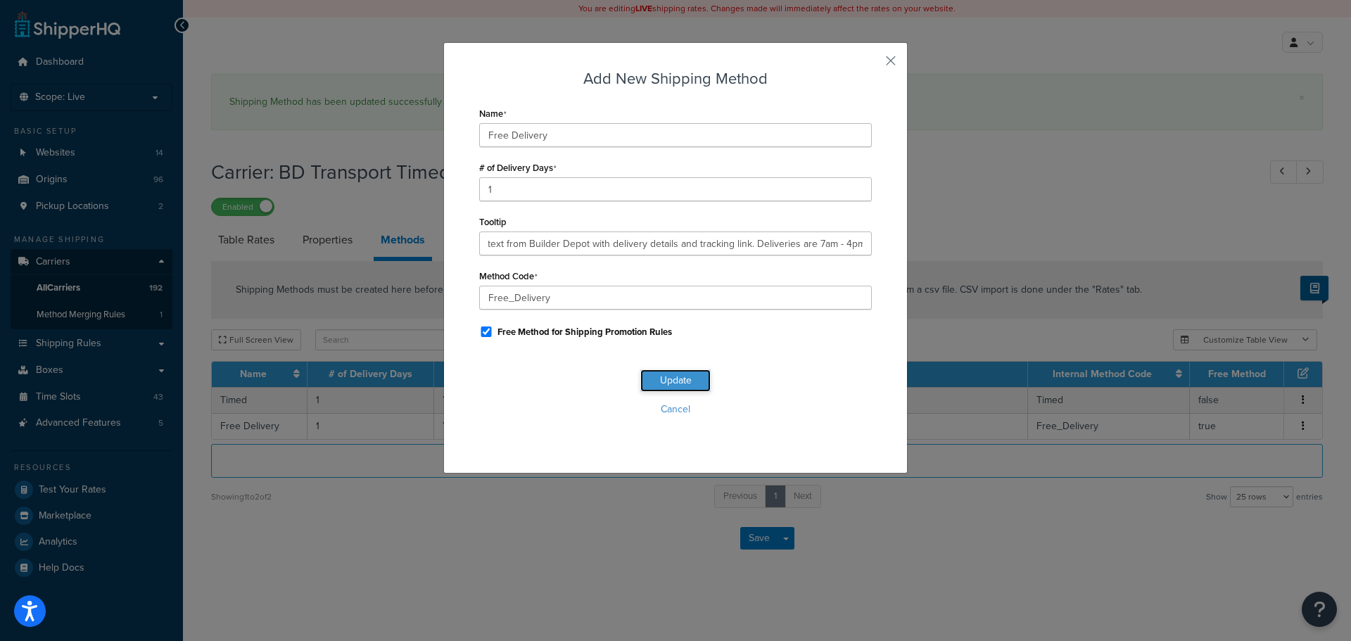
click at [662, 374] on button "Update" at bounding box center [675, 380] width 70 height 23
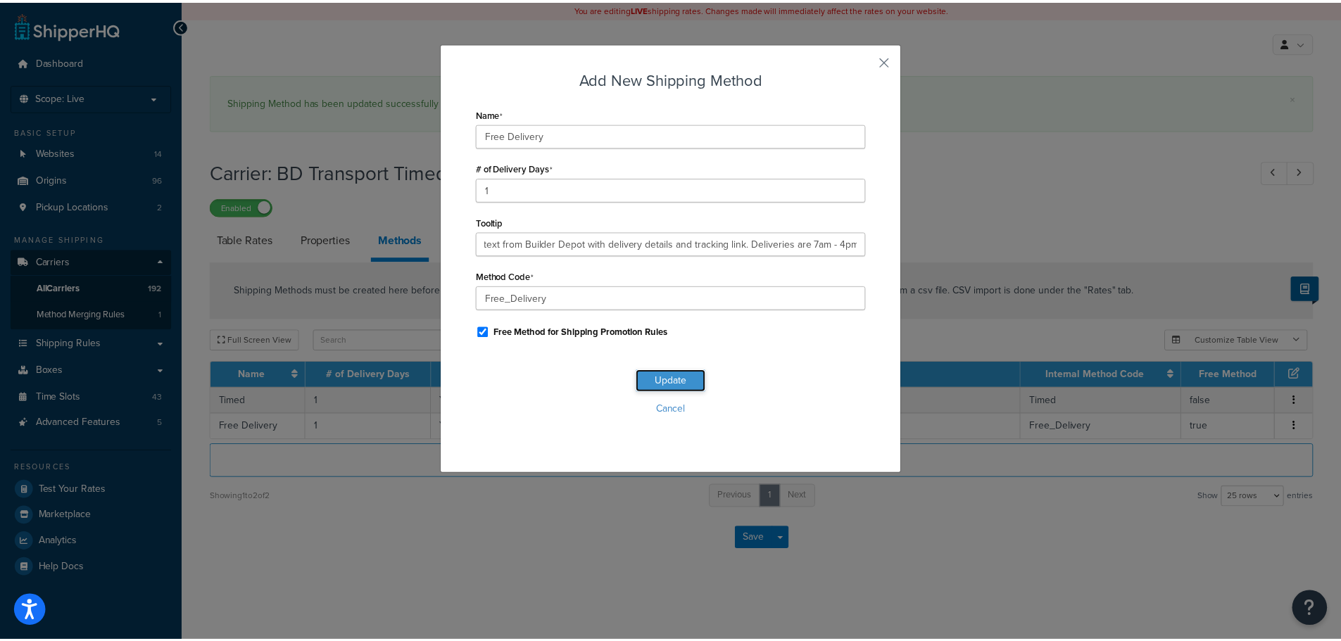
scroll to position [0, 0]
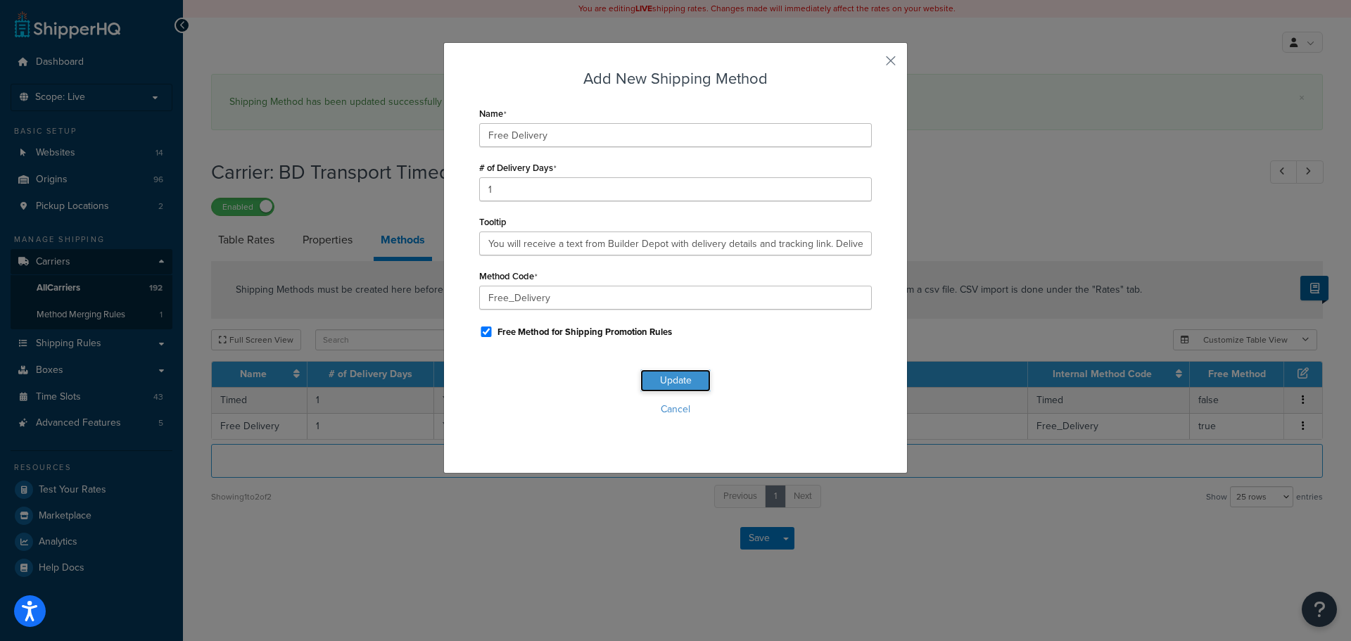
click at [662, 374] on button "Update" at bounding box center [675, 380] width 70 height 23
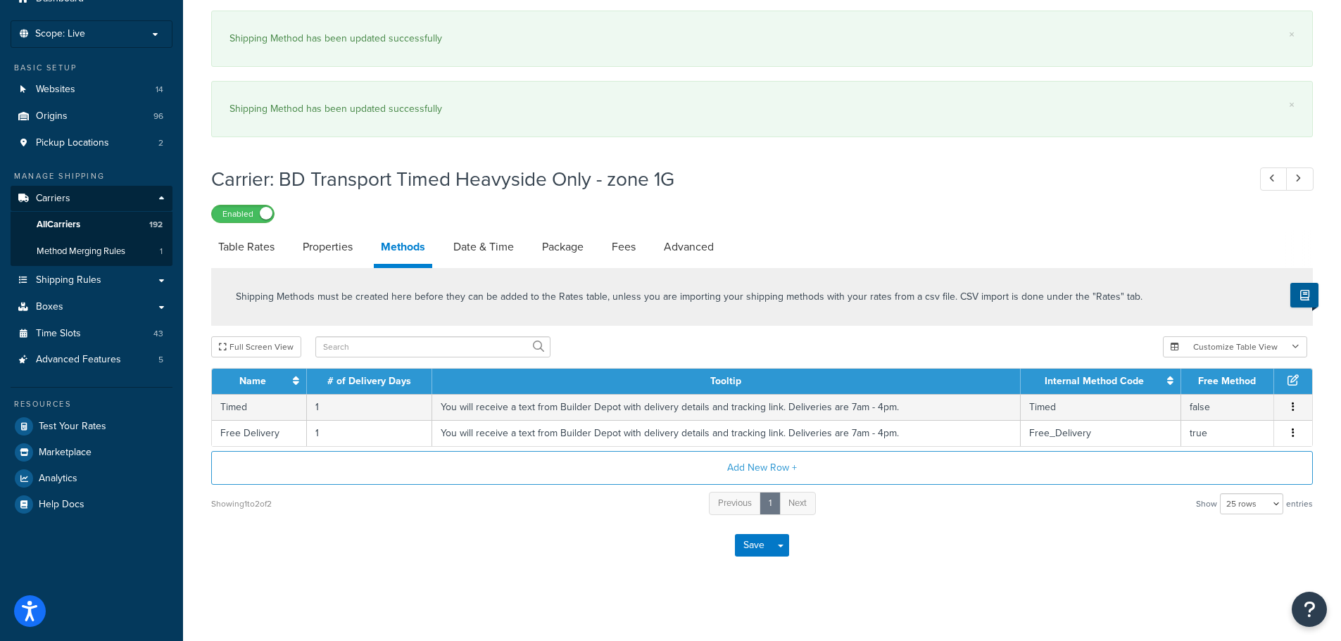
scroll to position [64, 0]
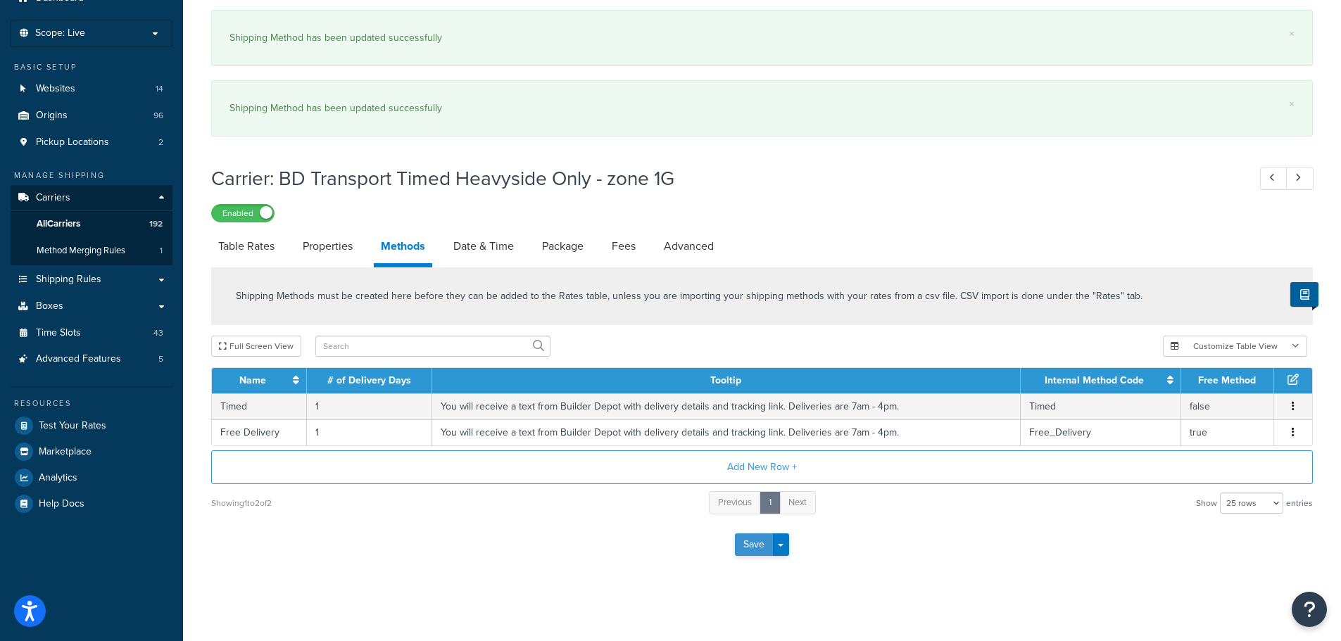
click at [740, 544] on button "Save" at bounding box center [754, 544] width 38 height 23
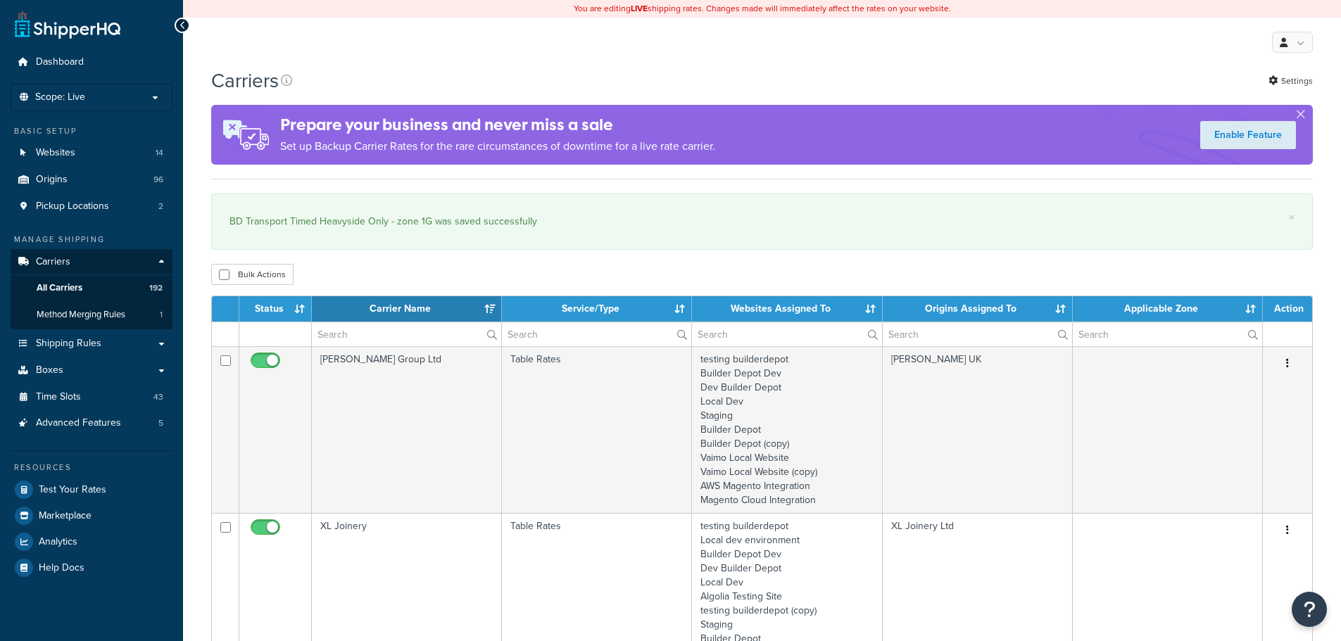
select select "15"
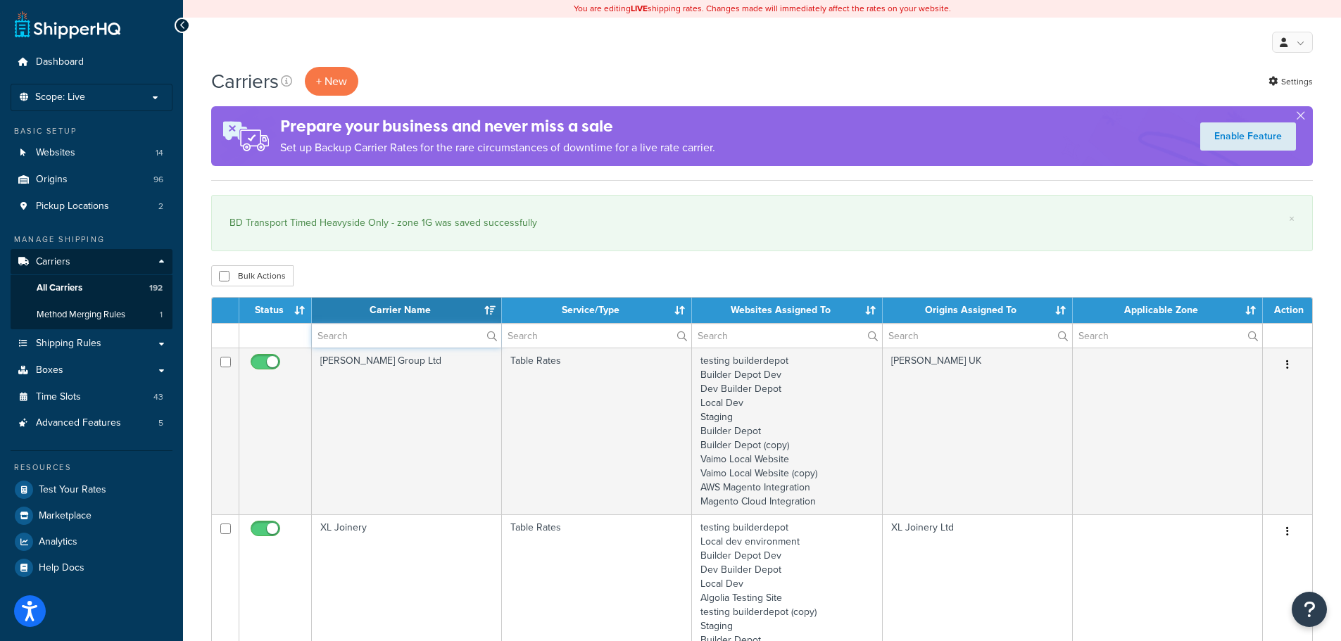
click at [379, 331] on input "text" at bounding box center [406, 336] width 189 height 24
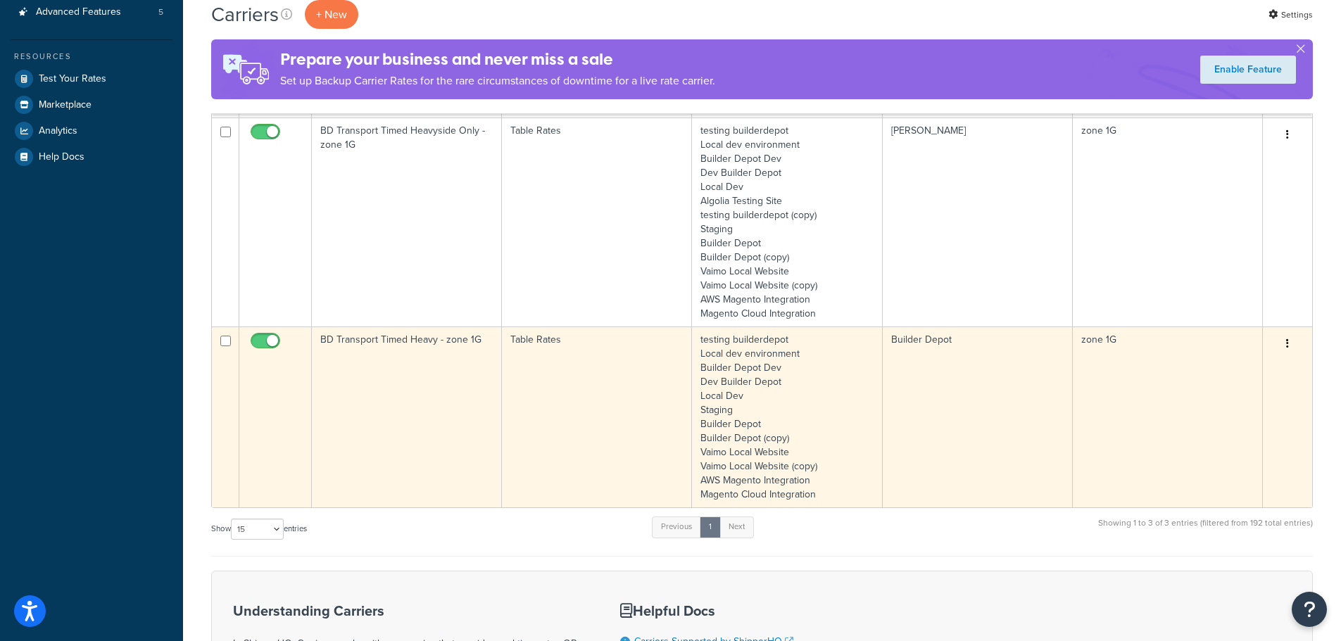
scroll to position [422, 0]
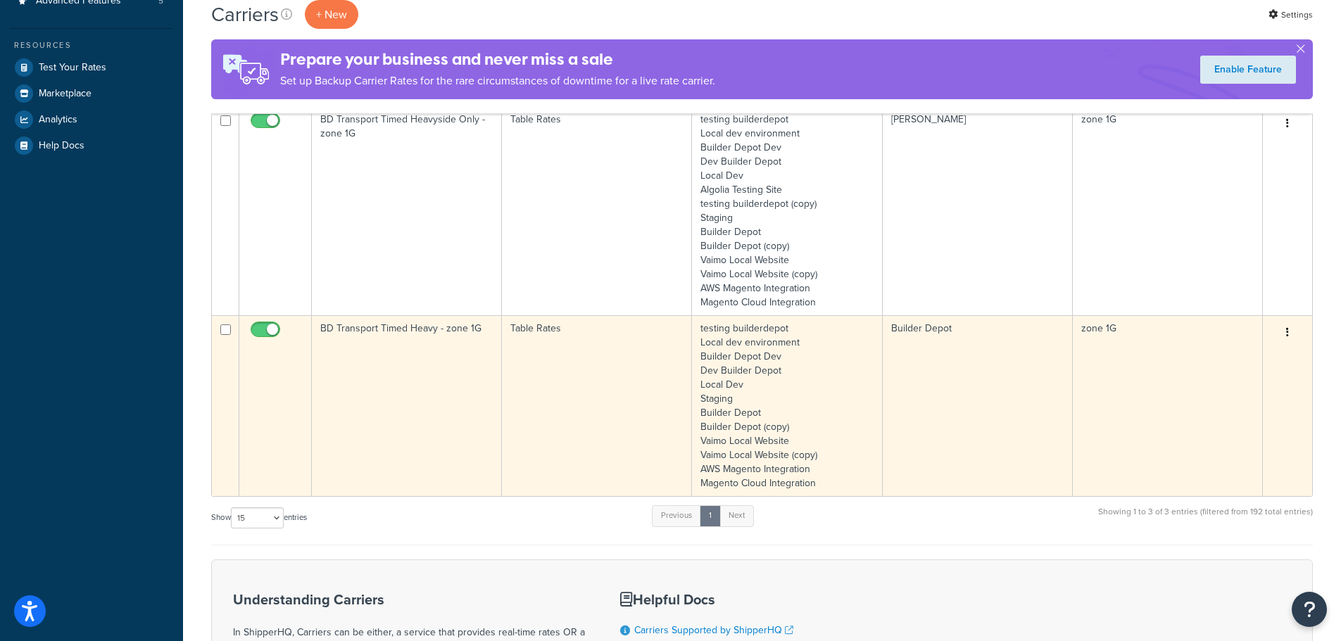
type input "1g"
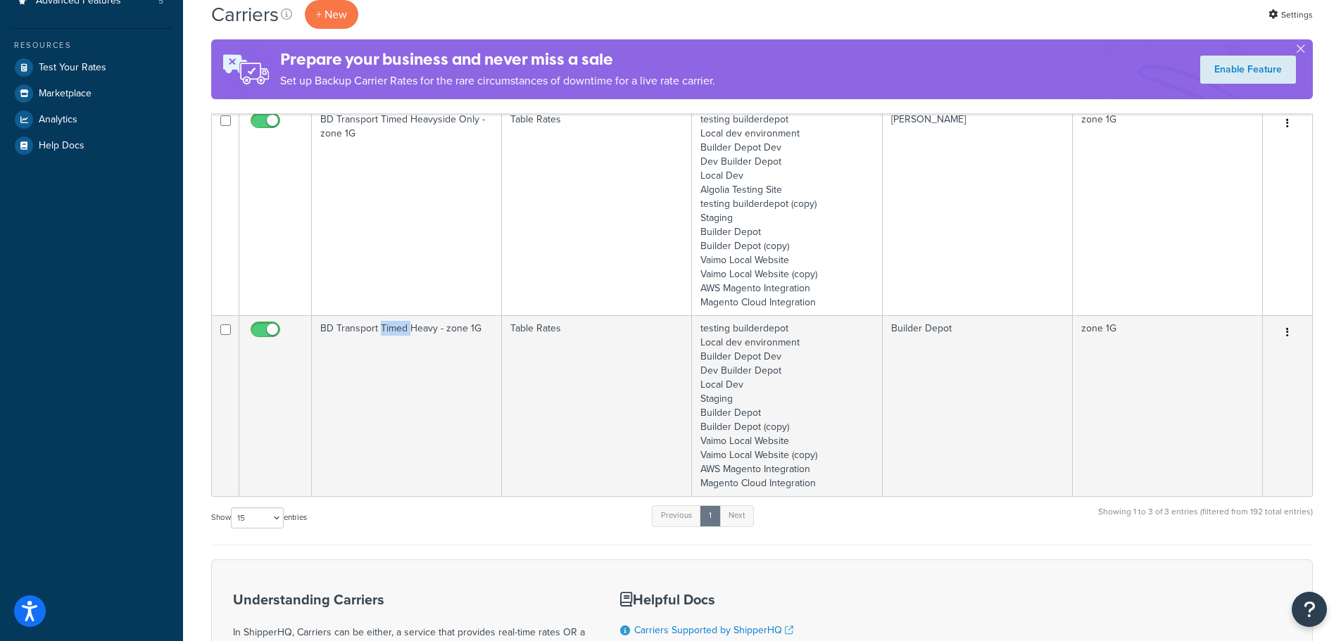
click at [378, 386] on td "BD Transport Timed Heavy - zone 1G" at bounding box center [407, 405] width 190 height 181
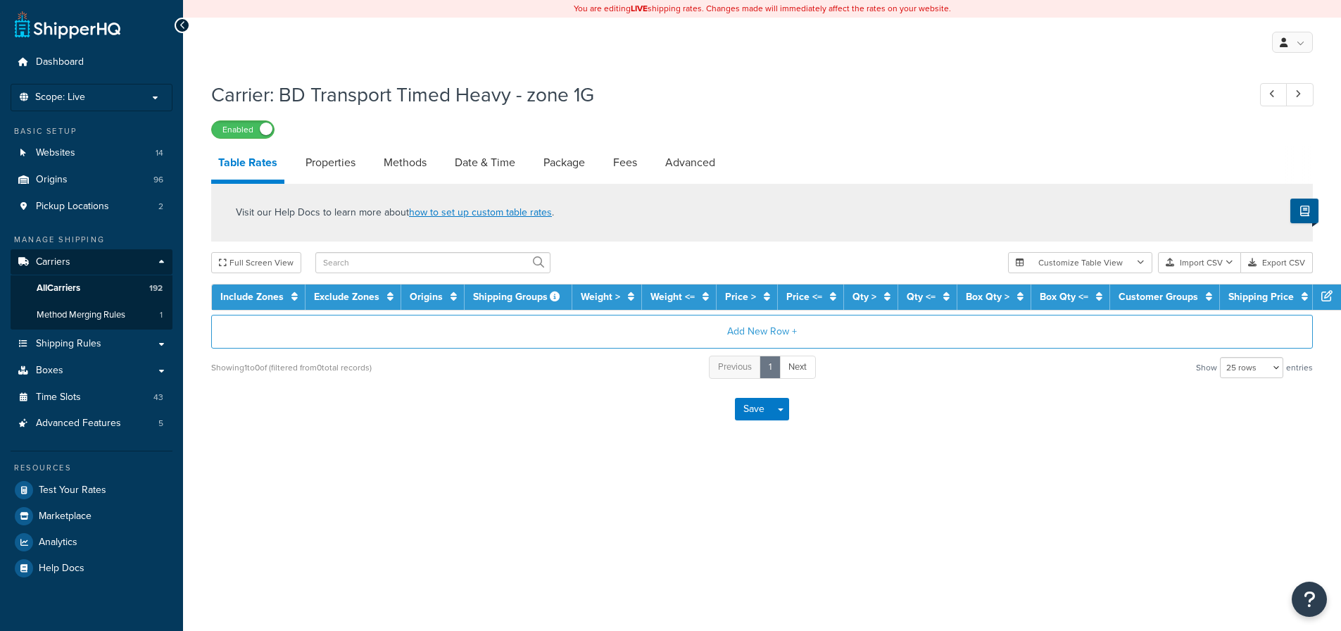
select select "25"
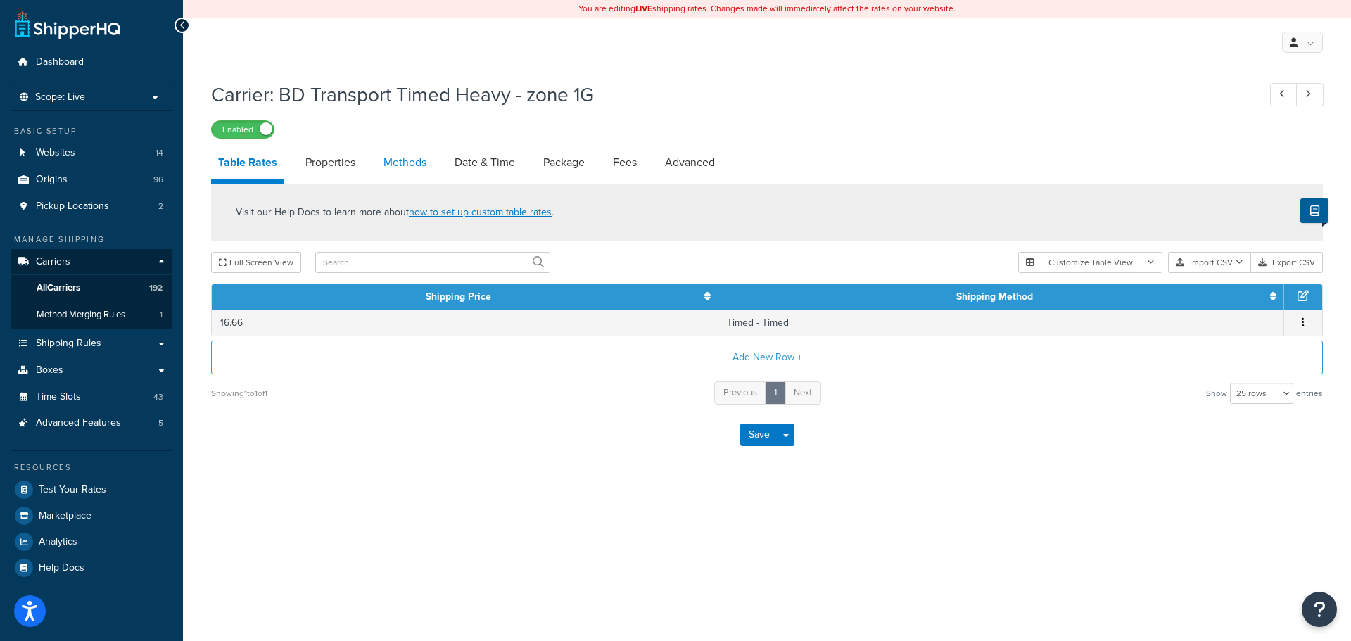
click at [424, 158] on link "Methods" at bounding box center [405, 163] width 57 height 34
select select "25"
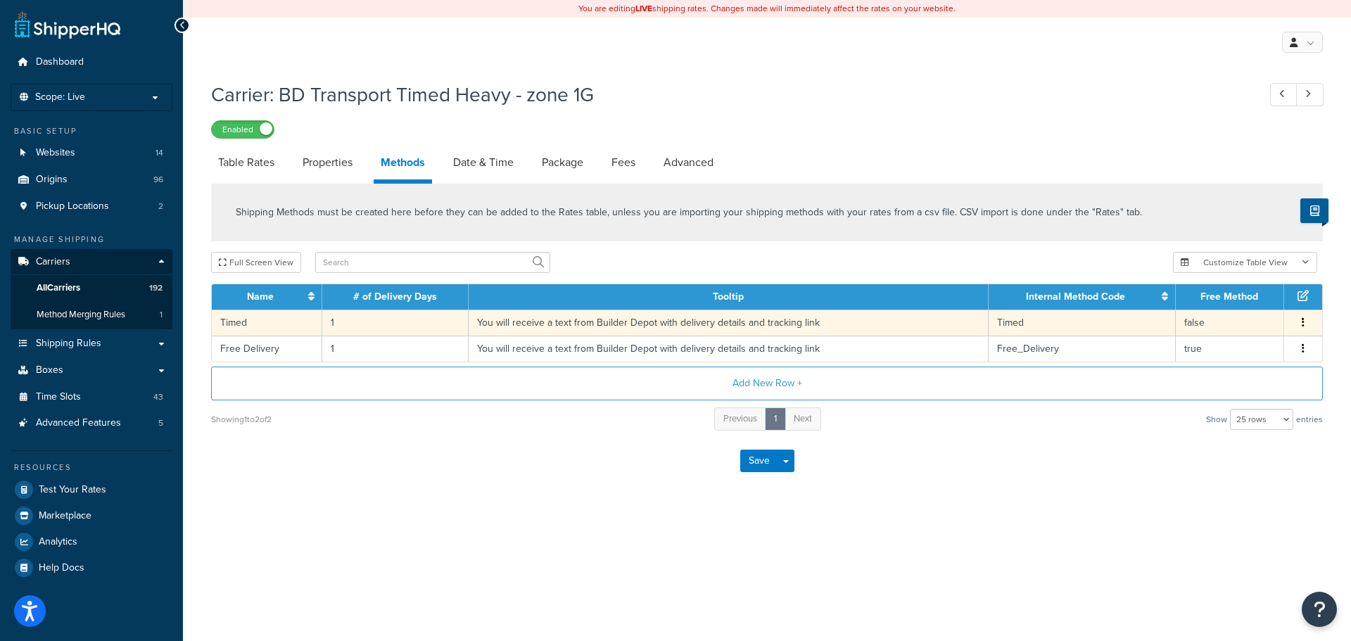
click at [528, 327] on td "You will receive a text from Builder Depot with delivery details and tracking l…" at bounding box center [729, 323] width 520 height 26
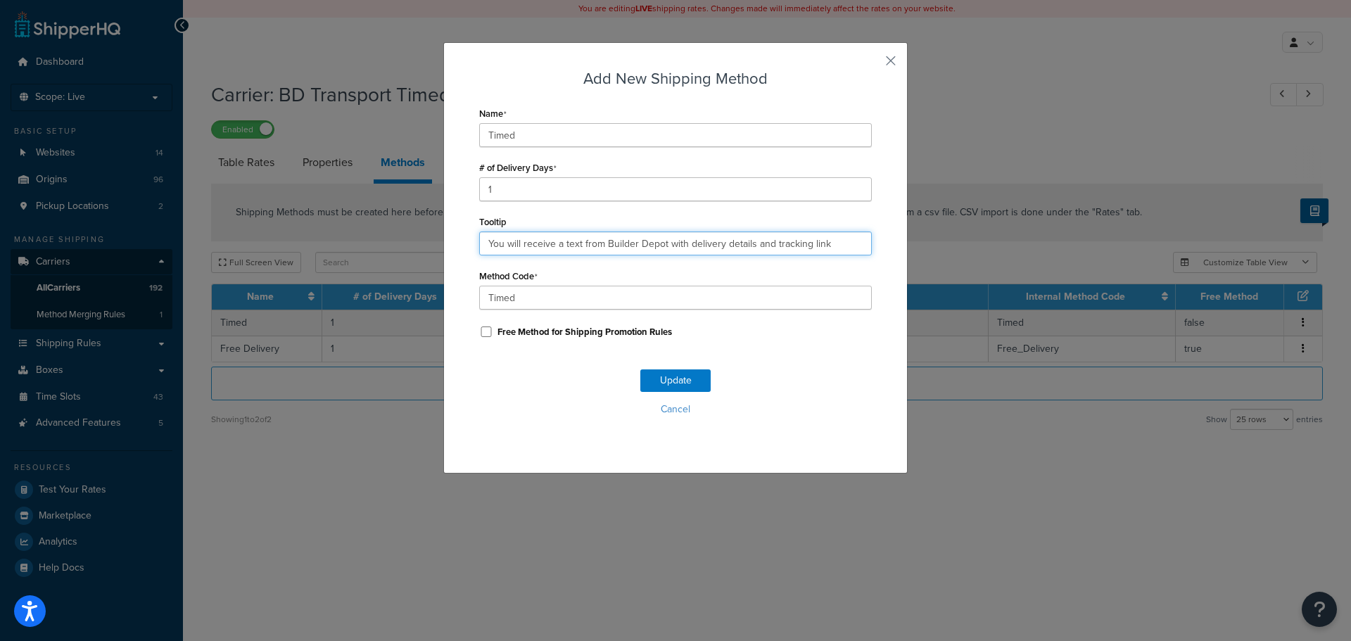
click at [549, 237] on input "You will receive a text from Builder Depot with delivery details and tracking l…" at bounding box center [675, 244] width 393 height 24
paste input ". Deliveries are 7am - 4pm."
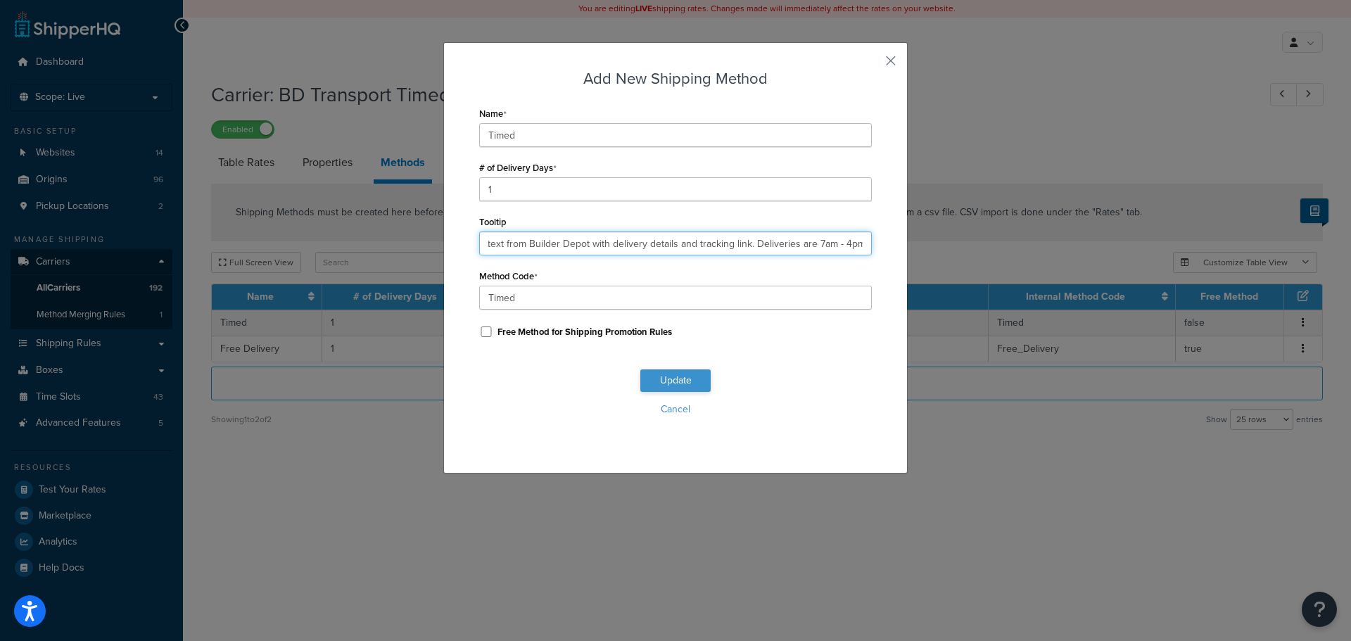
type input "You will receive a text from Builder Depot with delivery details and tracking l…"
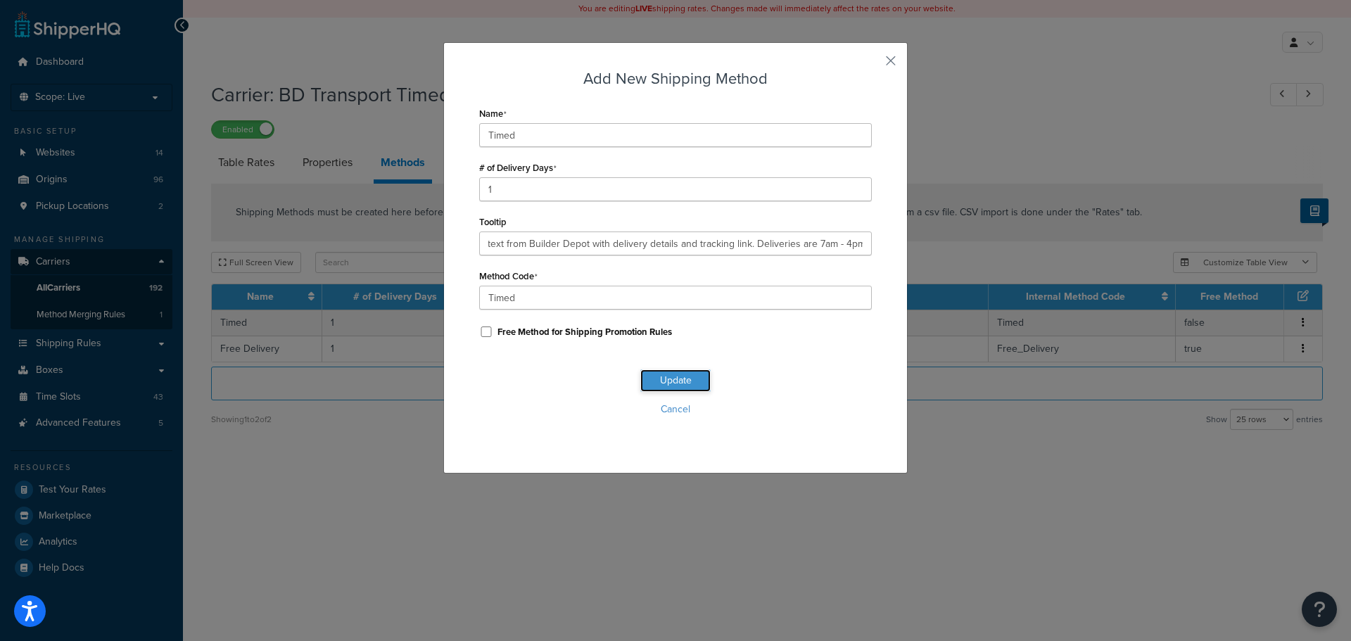
click at [675, 379] on button "Update" at bounding box center [675, 380] width 70 height 23
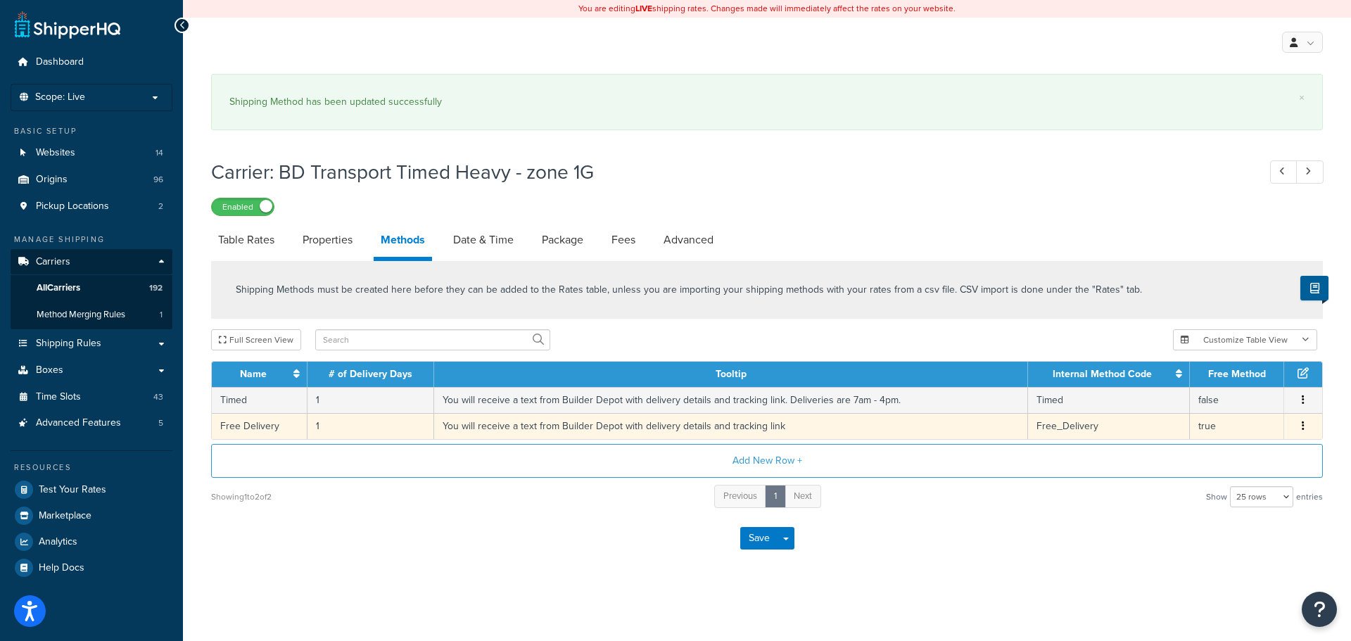
click at [642, 429] on td "You will receive a text from Builder Depot with delivery details and tracking l…" at bounding box center [731, 426] width 594 height 26
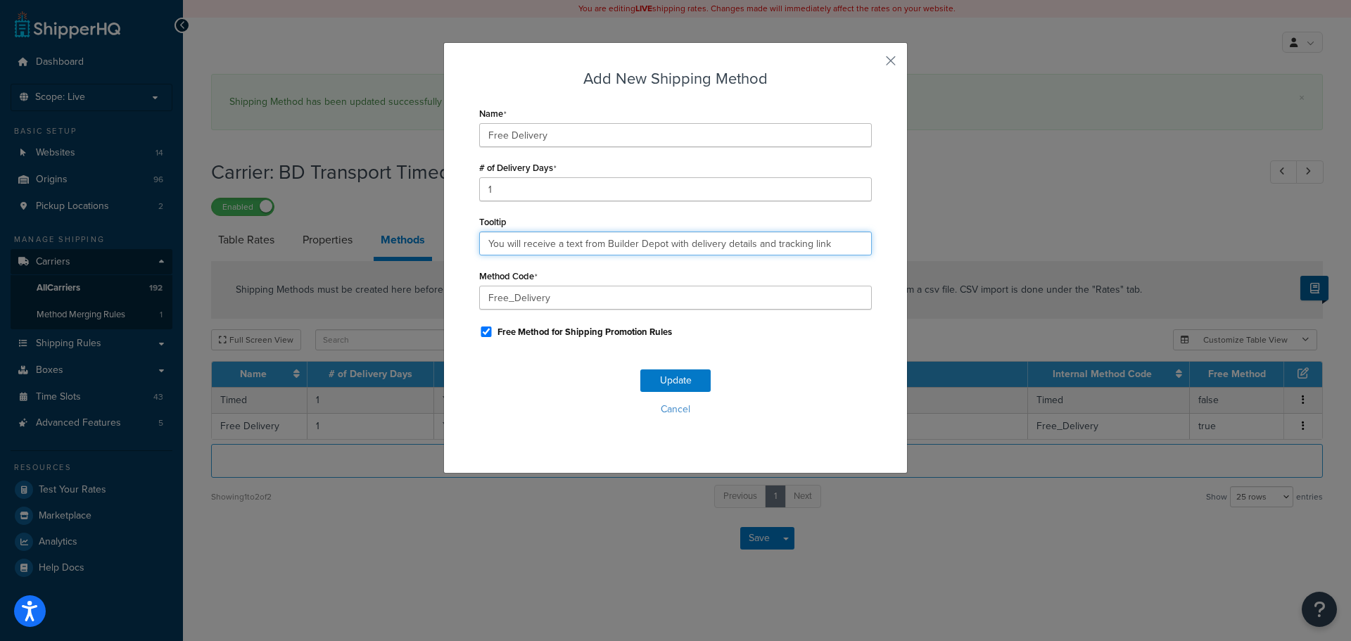
click at [609, 238] on input "You will receive a text from Builder Depot with delivery details and tracking l…" at bounding box center [675, 244] width 393 height 24
paste input ". Deliveries are 7am - 4pm."
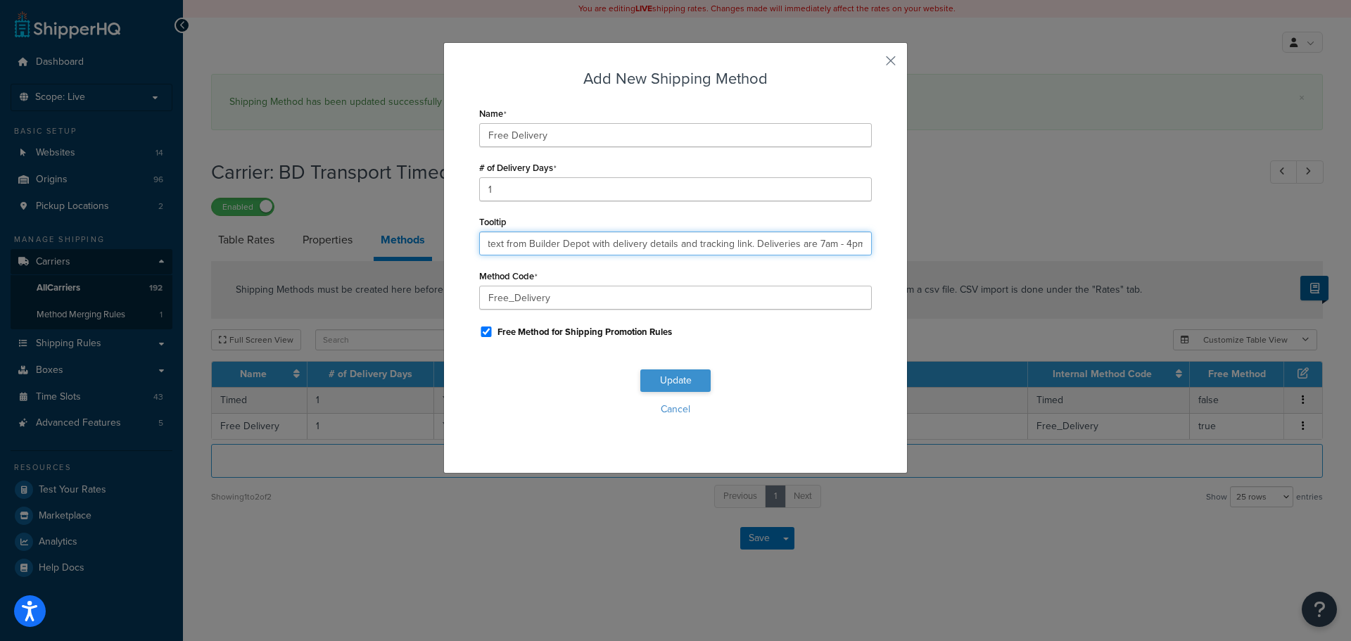
type input "You will receive a text from Builder Depot with delivery details and tracking l…"
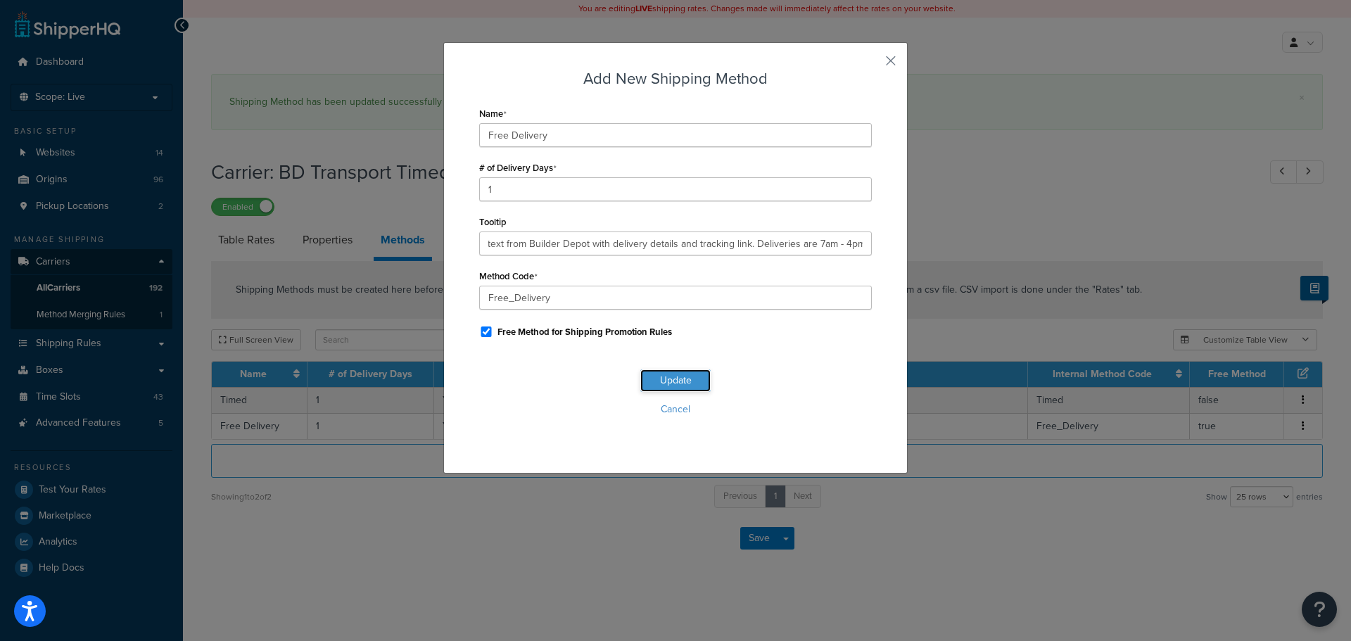
click at [688, 382] on button "Update" at bounding box center [675, 380] width 70 height 23
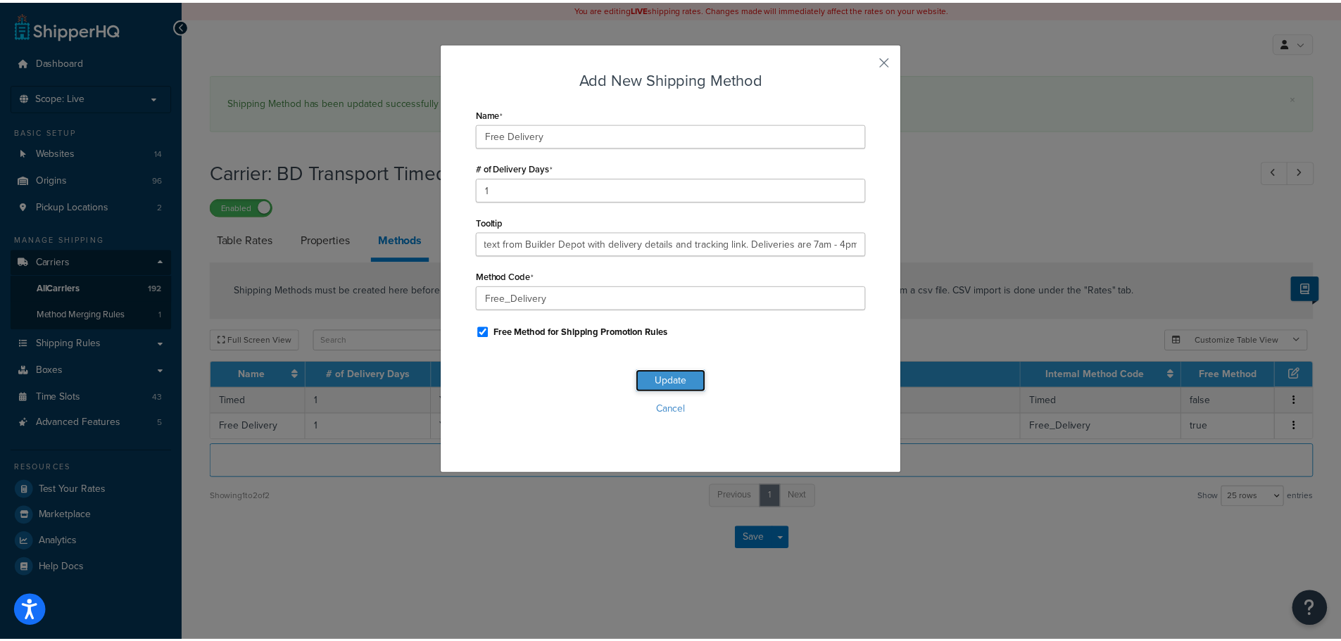
scroll to position [0, 0]
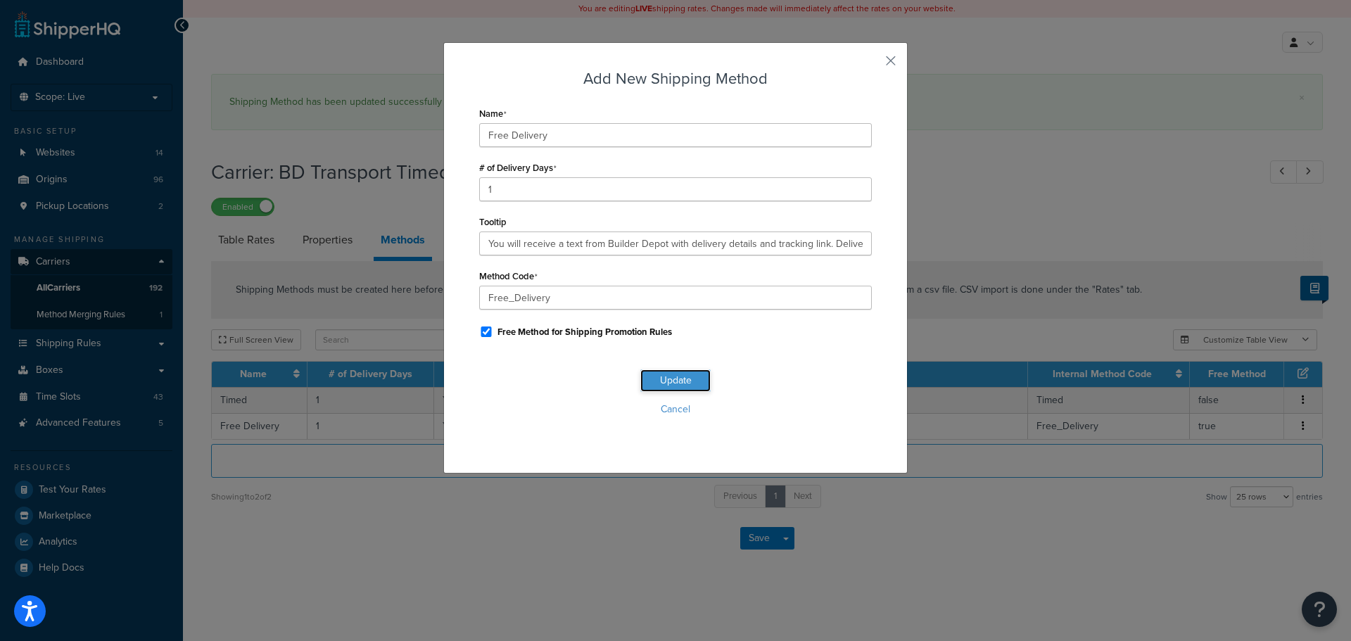
click at [687, 382] on button "Update" at bounding box center [675, 380] width 70 height 23
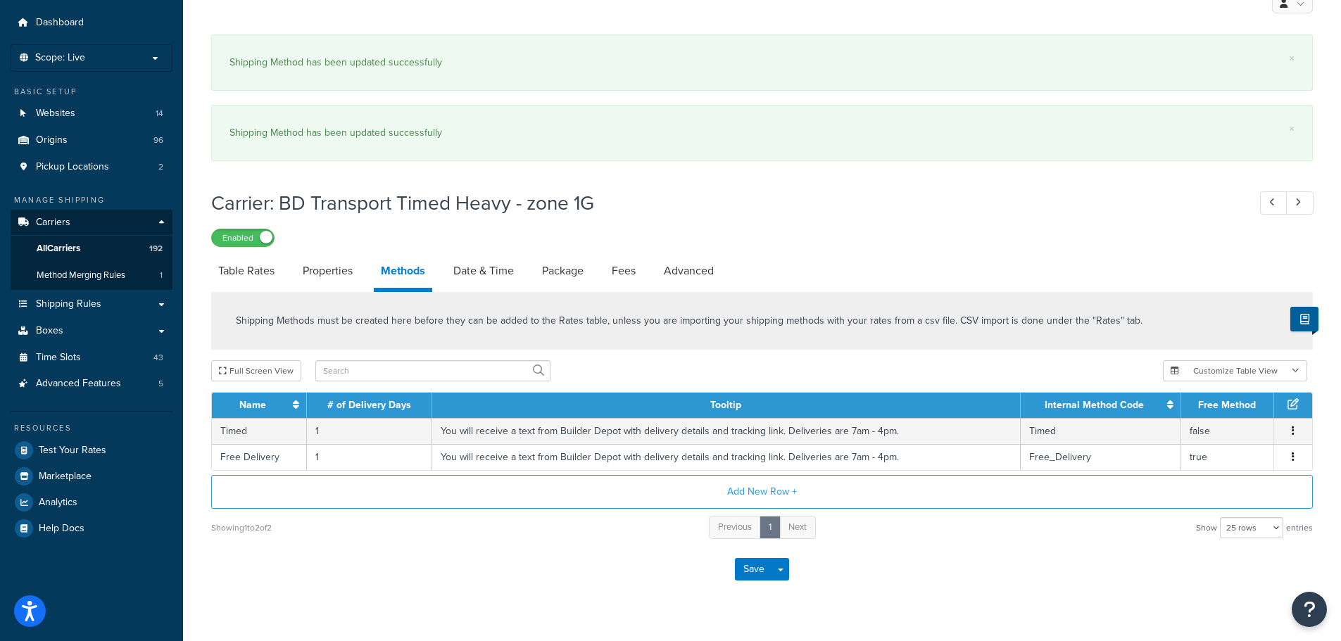
scroll to position [65, 0]
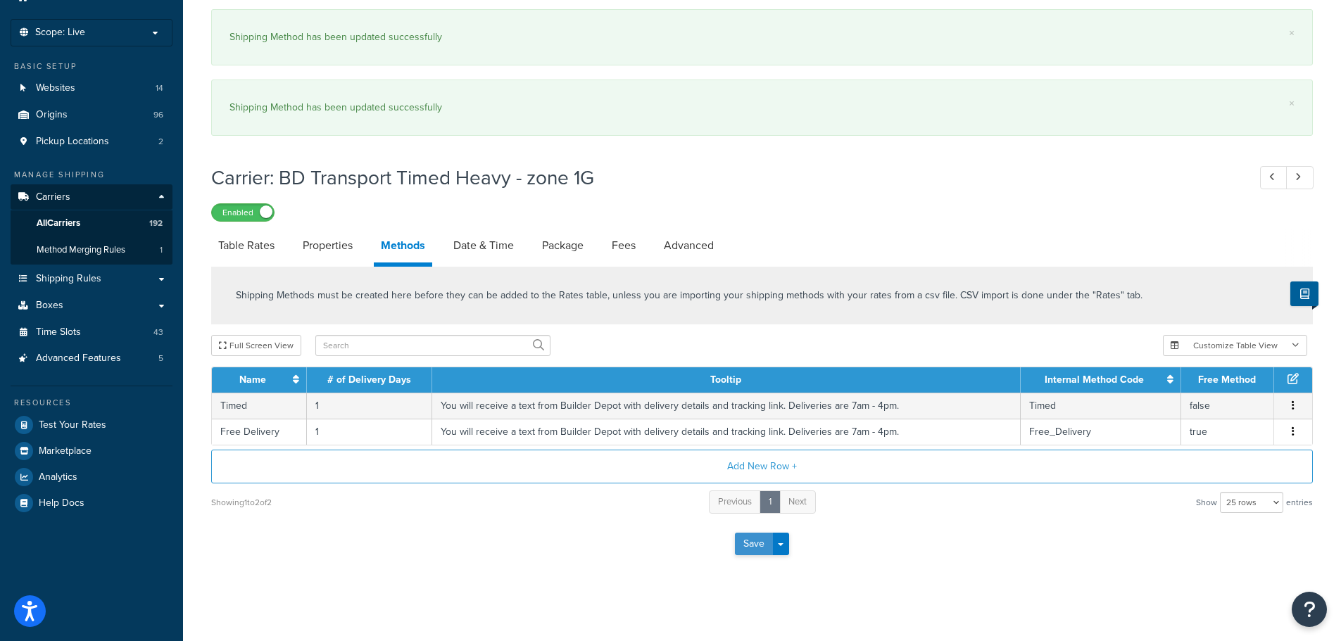
click at [759, 546] on button "Save" at bounding box center [754, 544] width 38 height 23
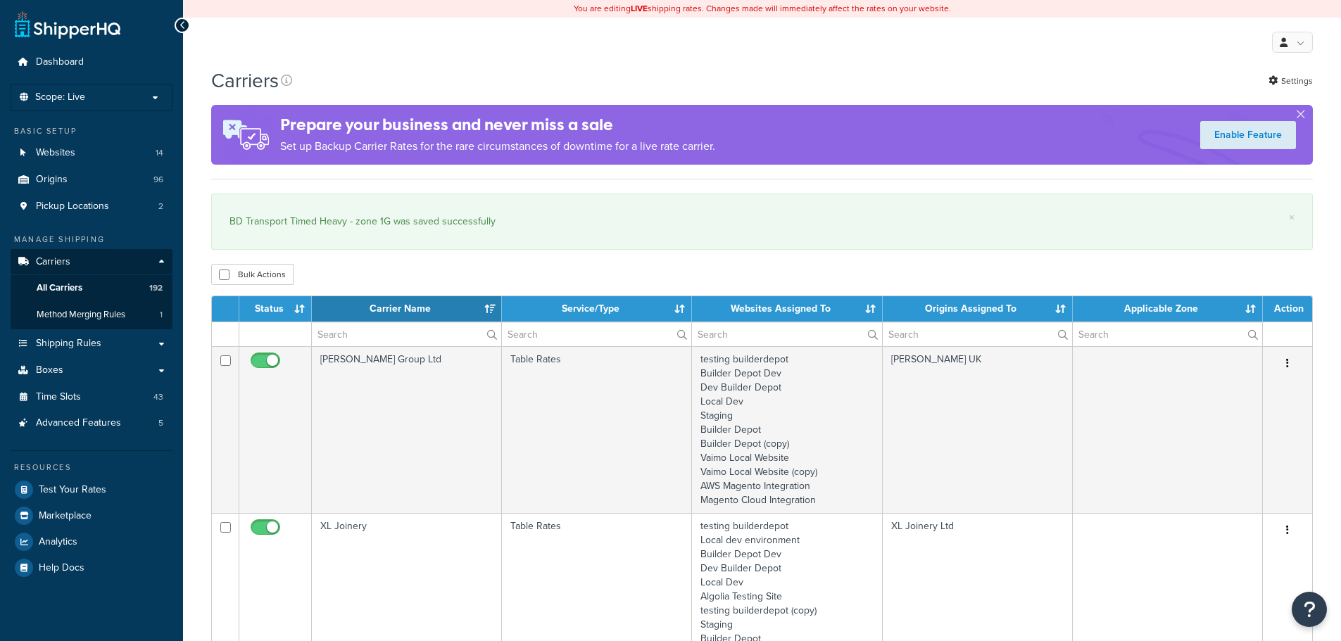
select select "15"
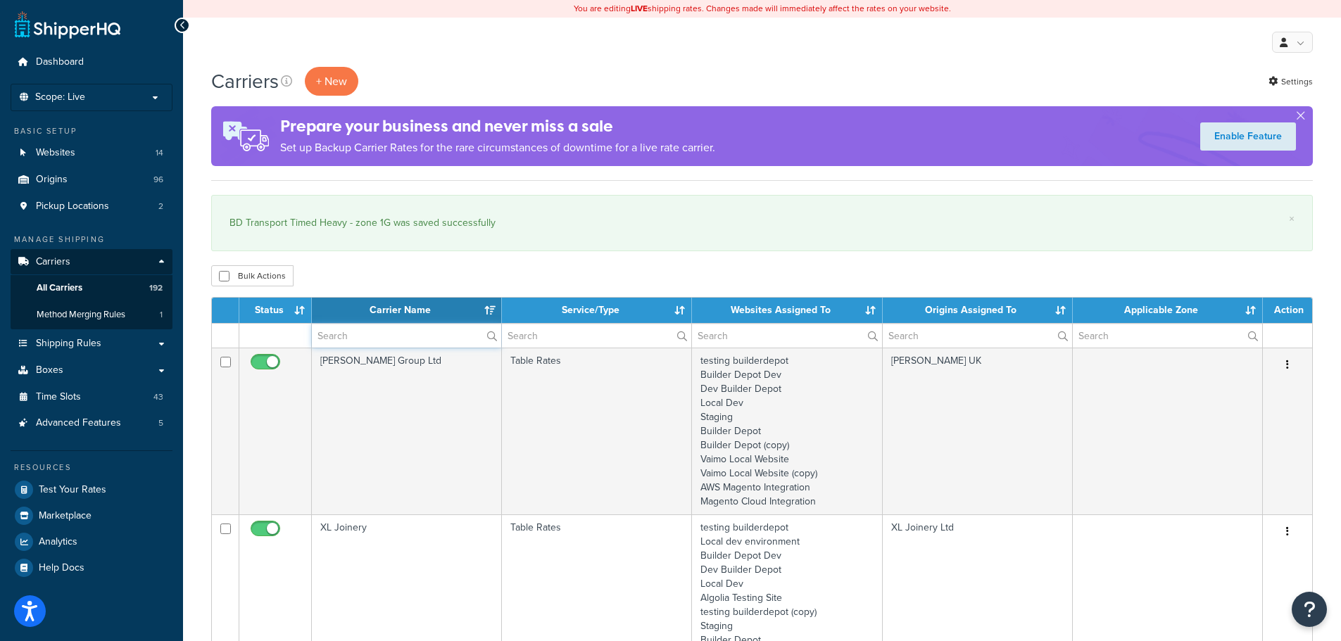
click at [334, 334] on input "text" at bounding box center [406, 336] width 189 height 24
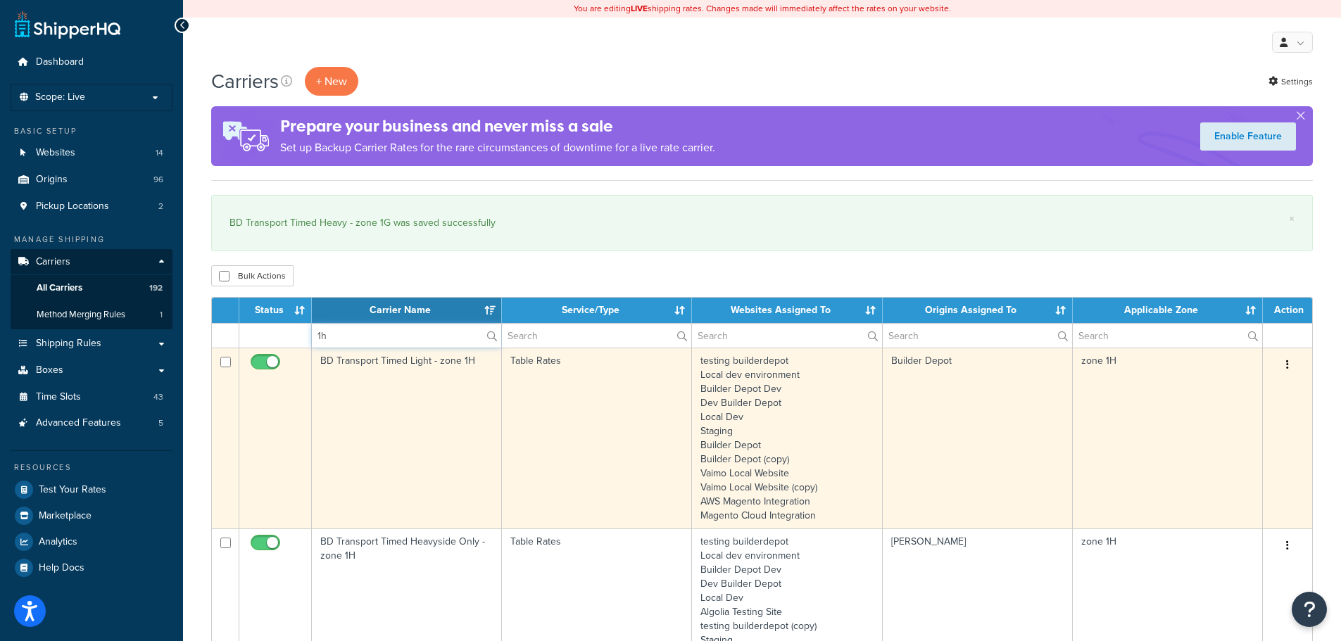
type input "1h"
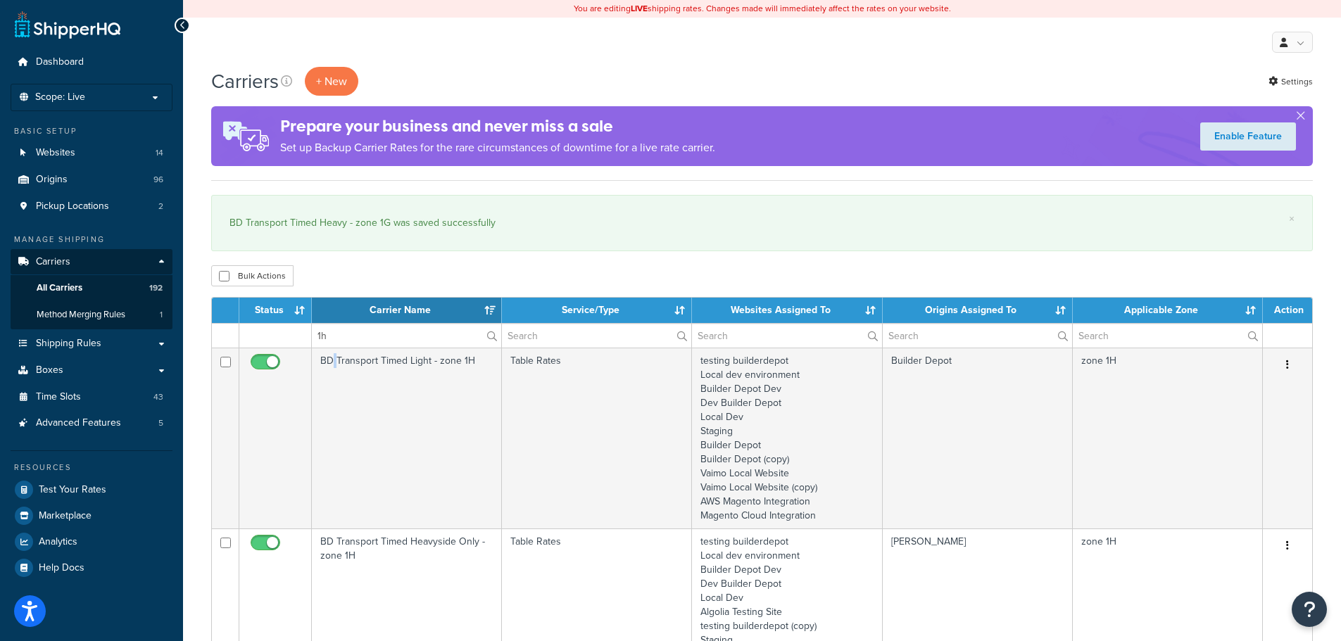
click at [332, 405] on td "BD Transport Timed Light - zone 1H" at bounding box center [407, 438] width 190 height 181
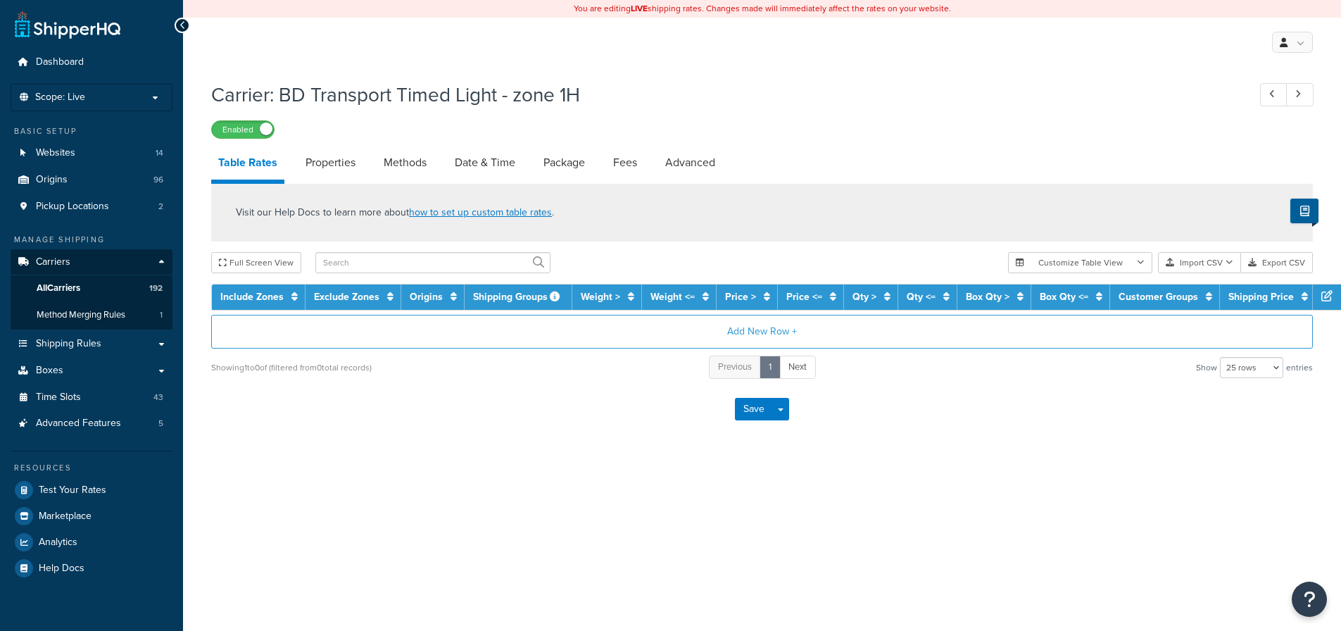
select select "25"
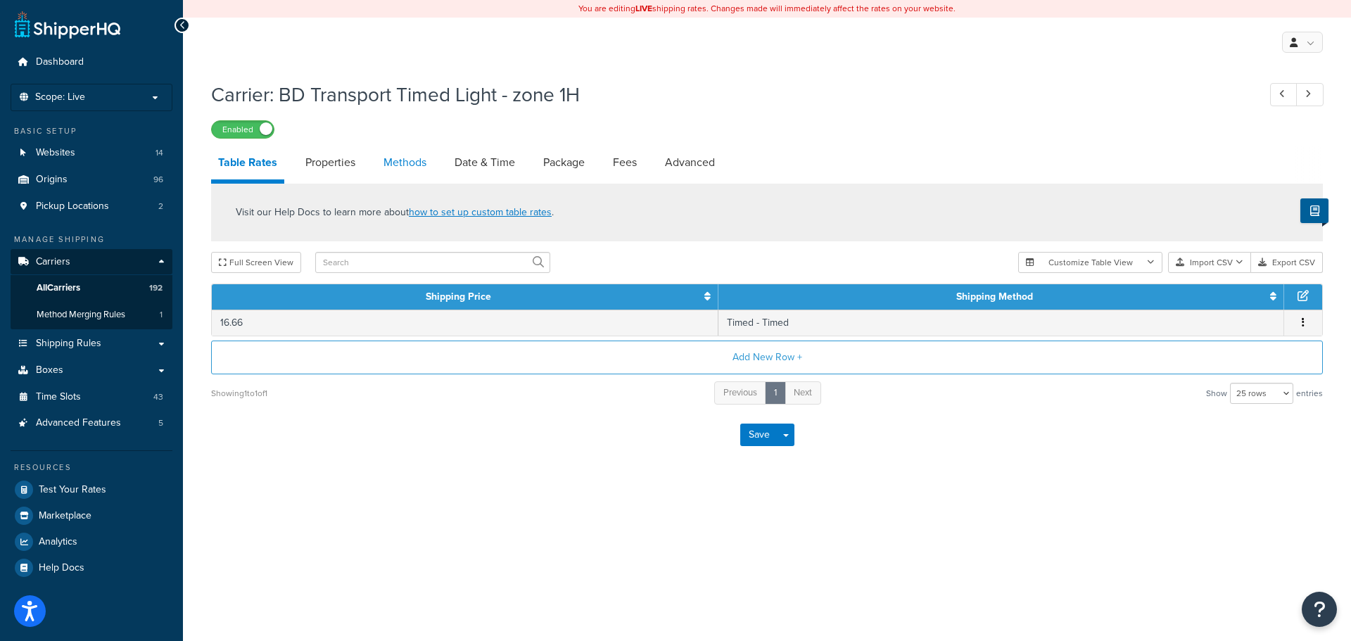
click at [415, 156] on link "Methods" at bounding box center [405, 163] width 57 height 34
select select "25"
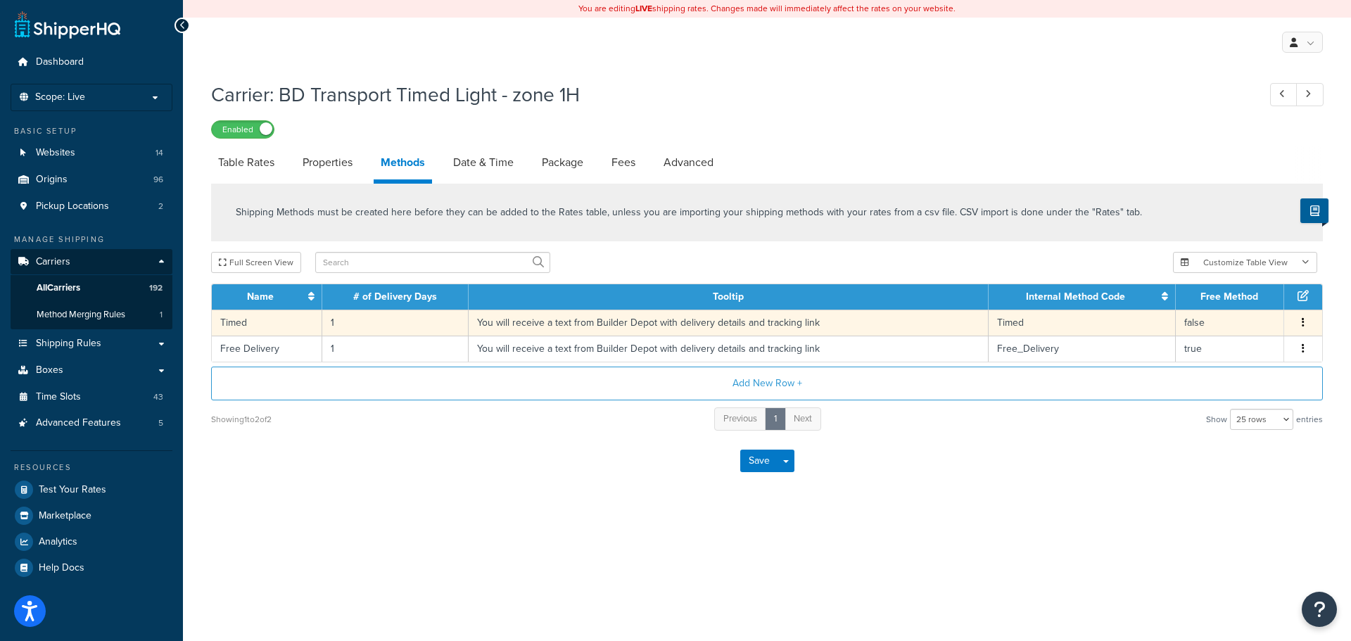
click at [518, 321] on td "You will receive a text from Builder Depot with delivery details and tracking l…" at bounding box center [729, 323] width 520 height 26
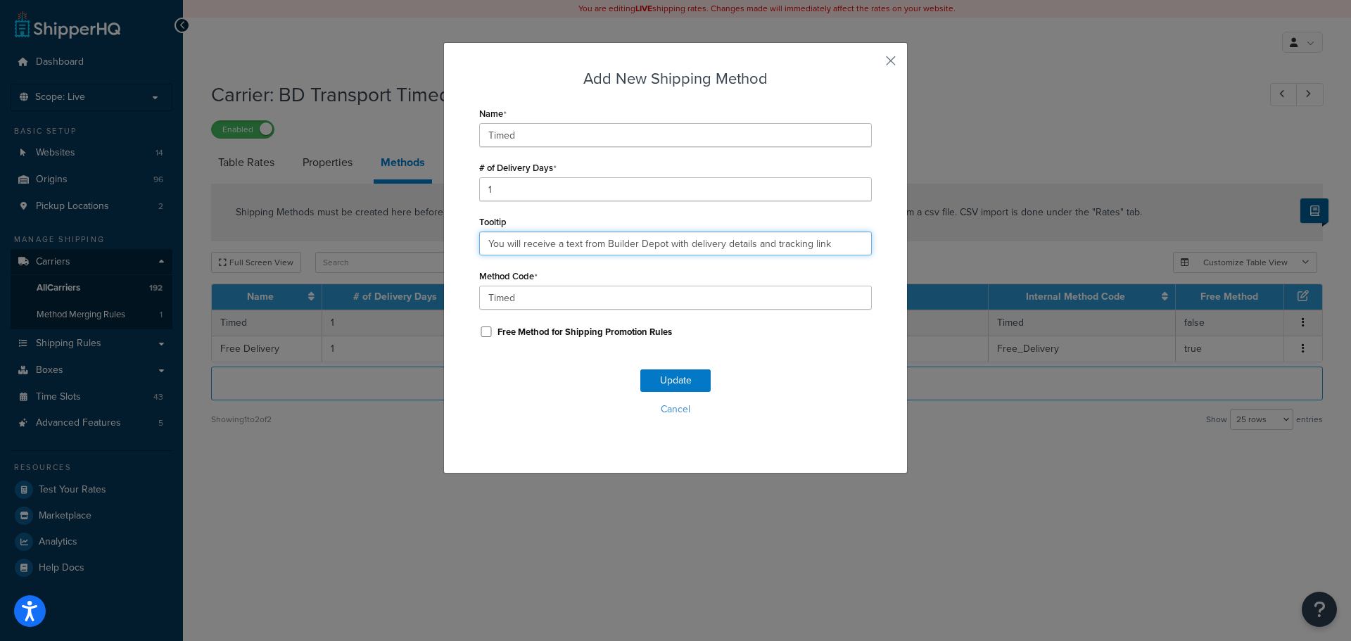
click at [527, 246] on input "You will receive a text from Builder Depot with delivery details and tracking l…" at bounding box center [675, 244] width 393 height 24
paste input ". Deliveries are 7am - 4pm."
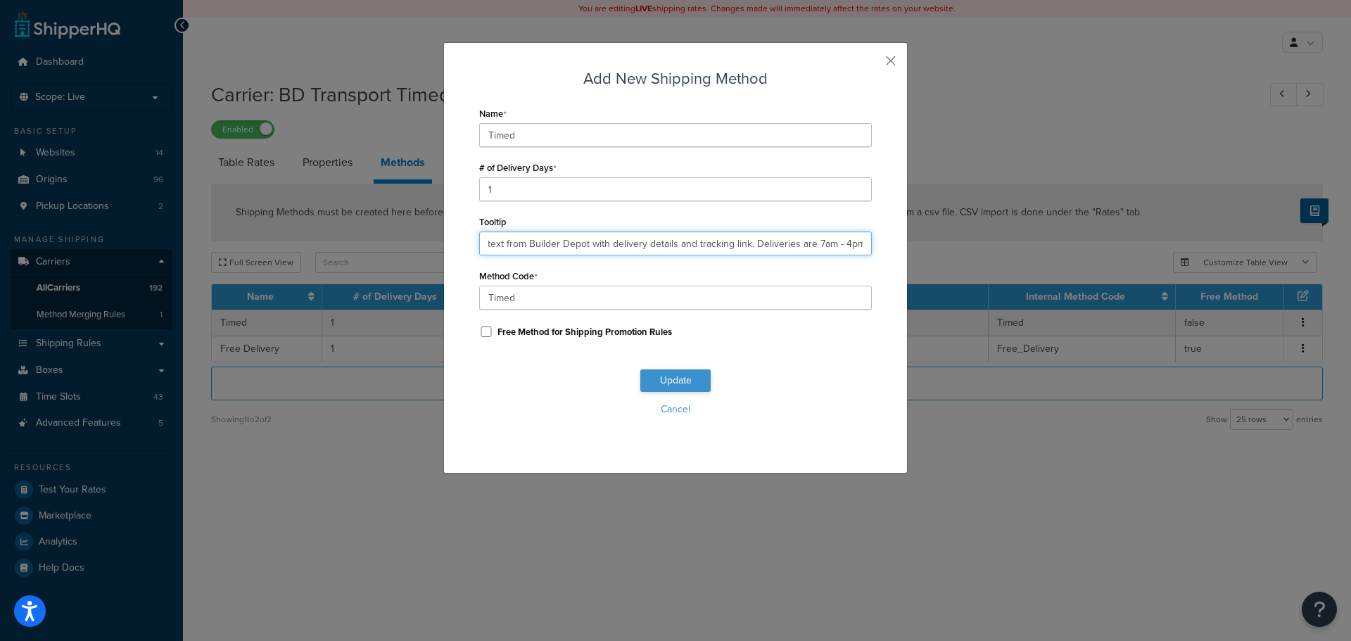
type input "You will receive a text from Builder Depot with delivery details and tracking l…"
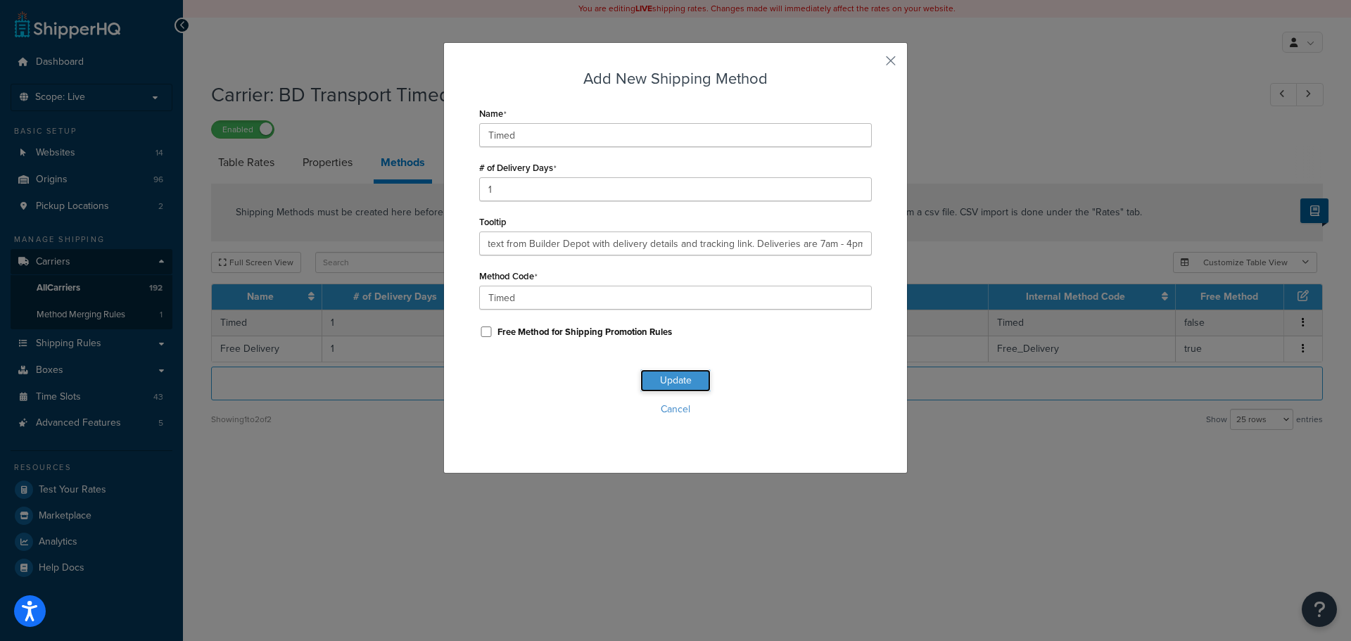
click at [665, 374] on button "Update" at bounding box center [675, 380] width 70 height 23
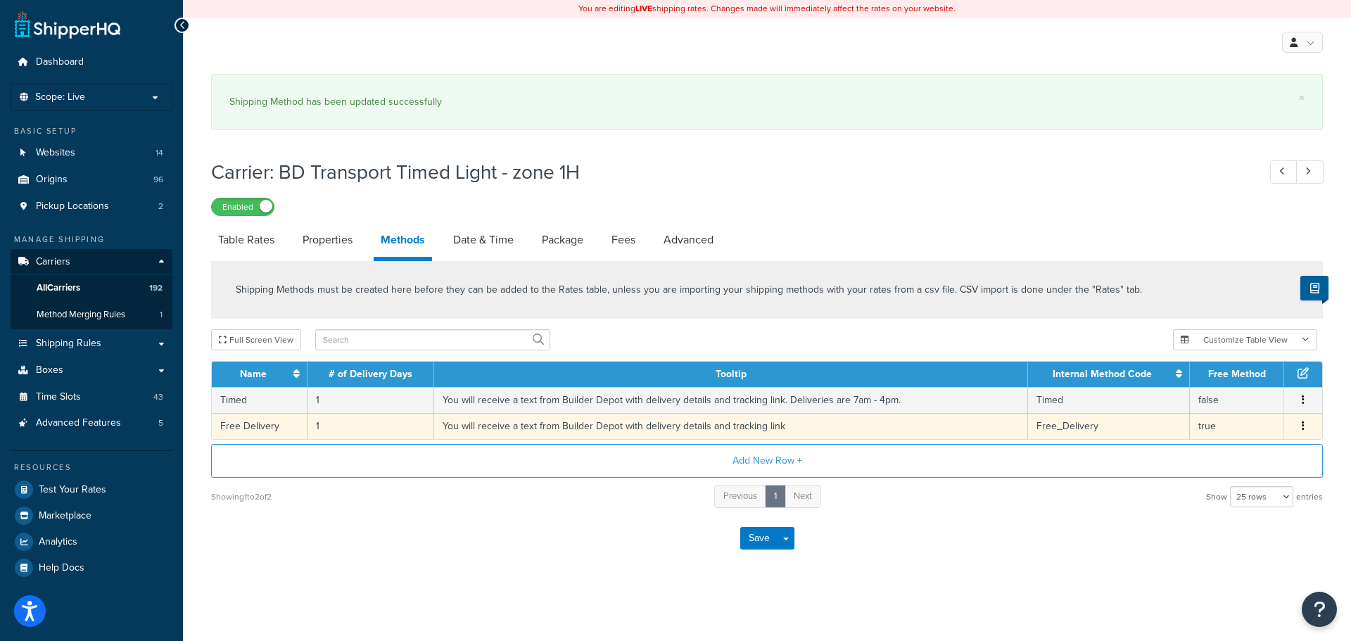
click at [583, 427] on td "You will receive a text from Builder Depot with delivery details and tracking l…" at bounding box center [731, 426] width 594 height 26
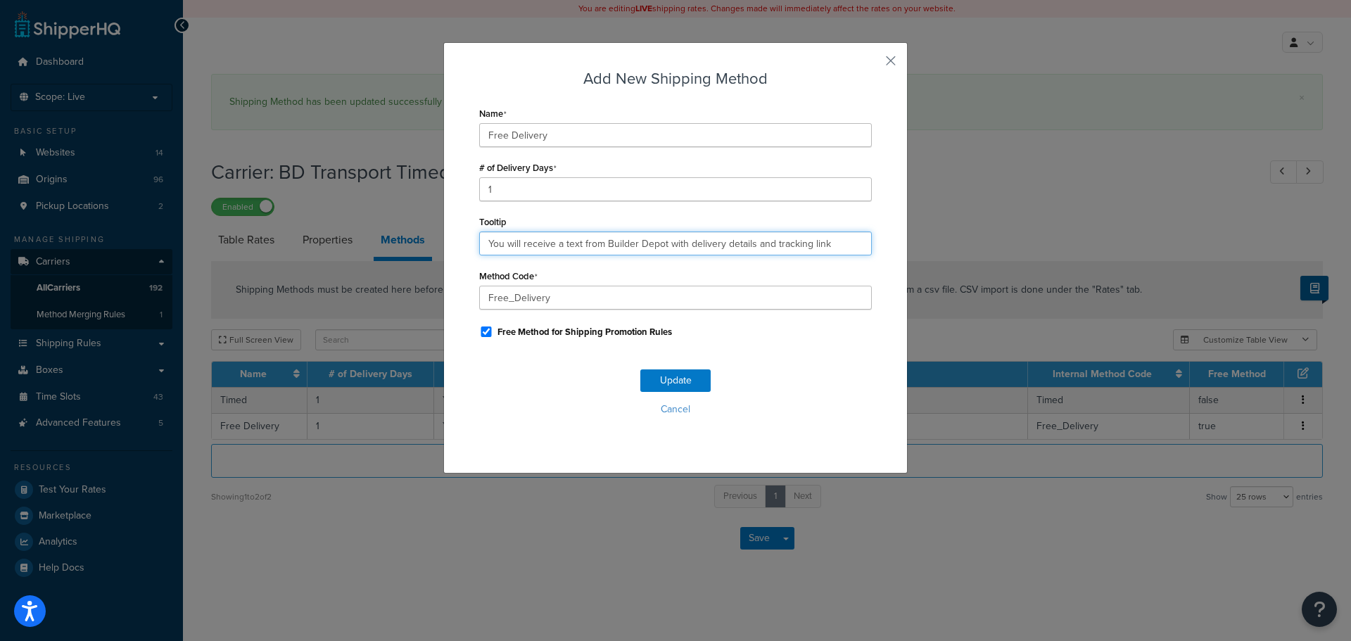
click at [592, 247] on input "You will receive a text from Builder Depot with delivery details and tracking l…" at bounding box center [675, 244] width 393 height 24
paste input ". Deliveries are 7am - 4pm."
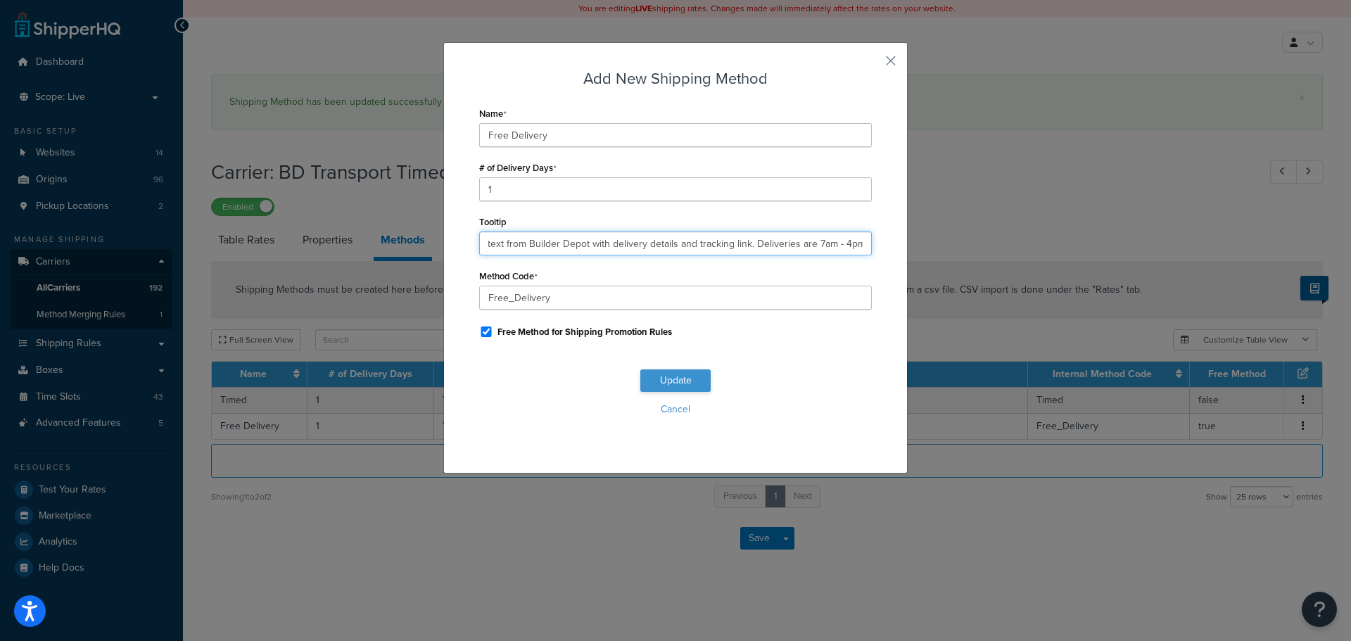
type input "You will receive a text from Builder Depot with delivery details and tracking l…"
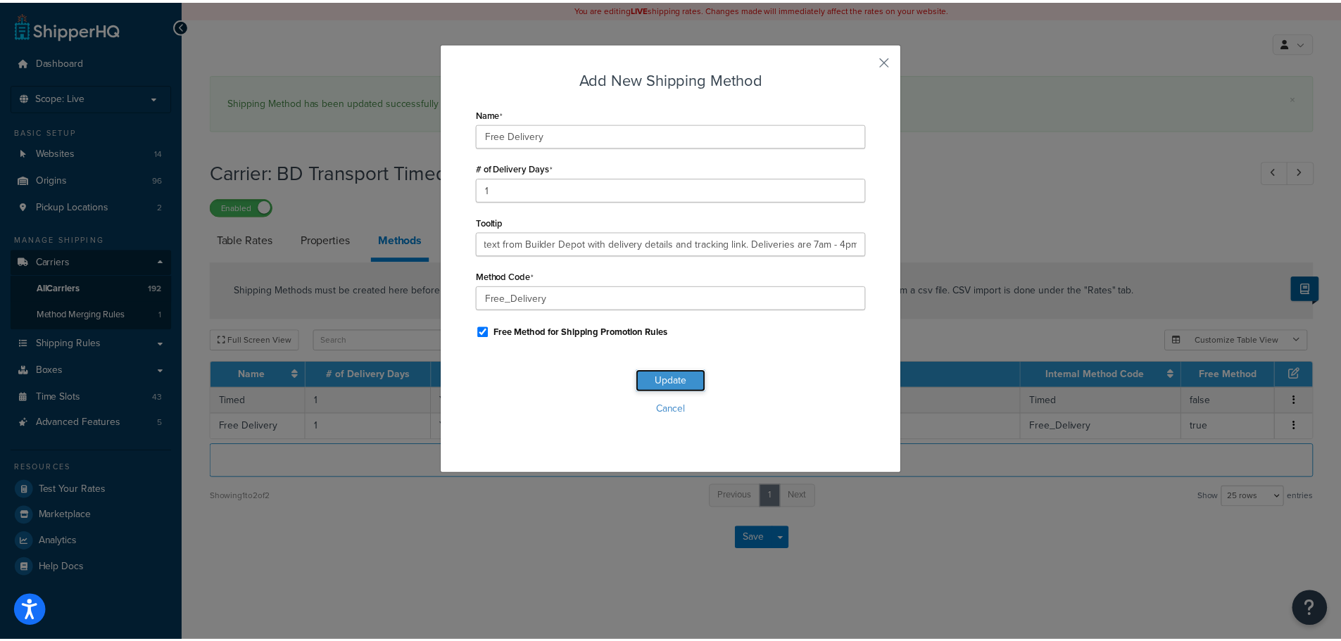
scroll to position [0, 0]
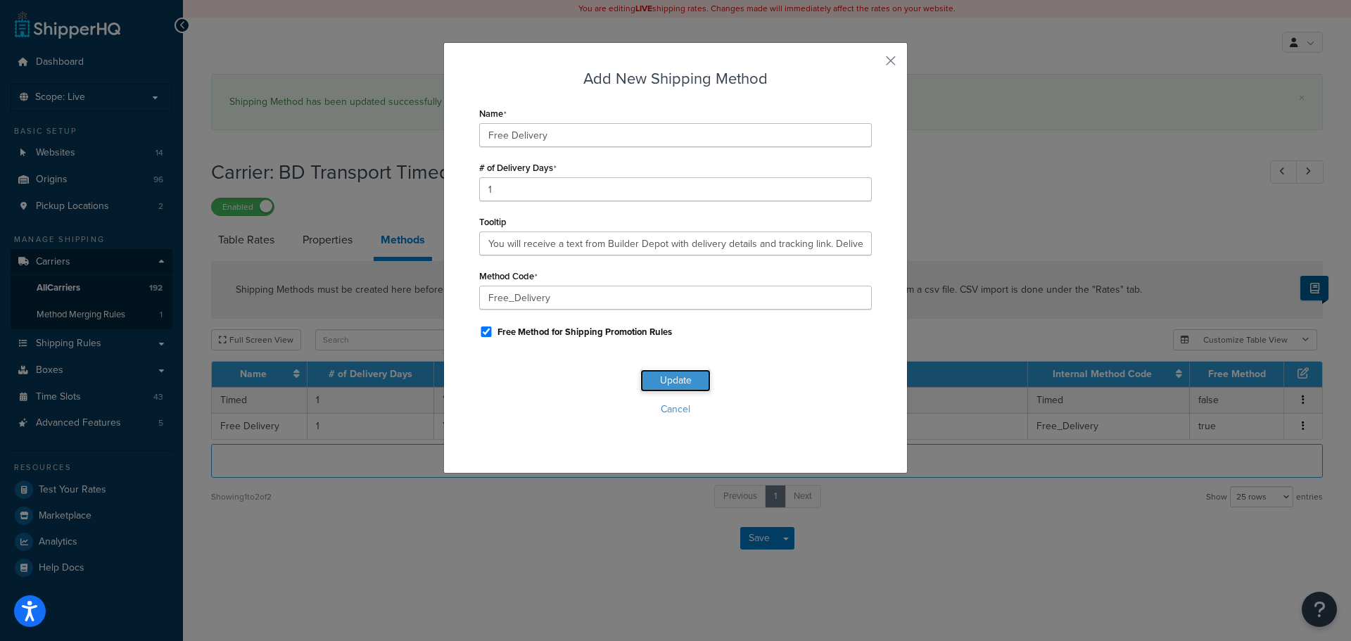
click at [687, 376] on button "Update" at bounding box center [675, 380] width 70 height 23
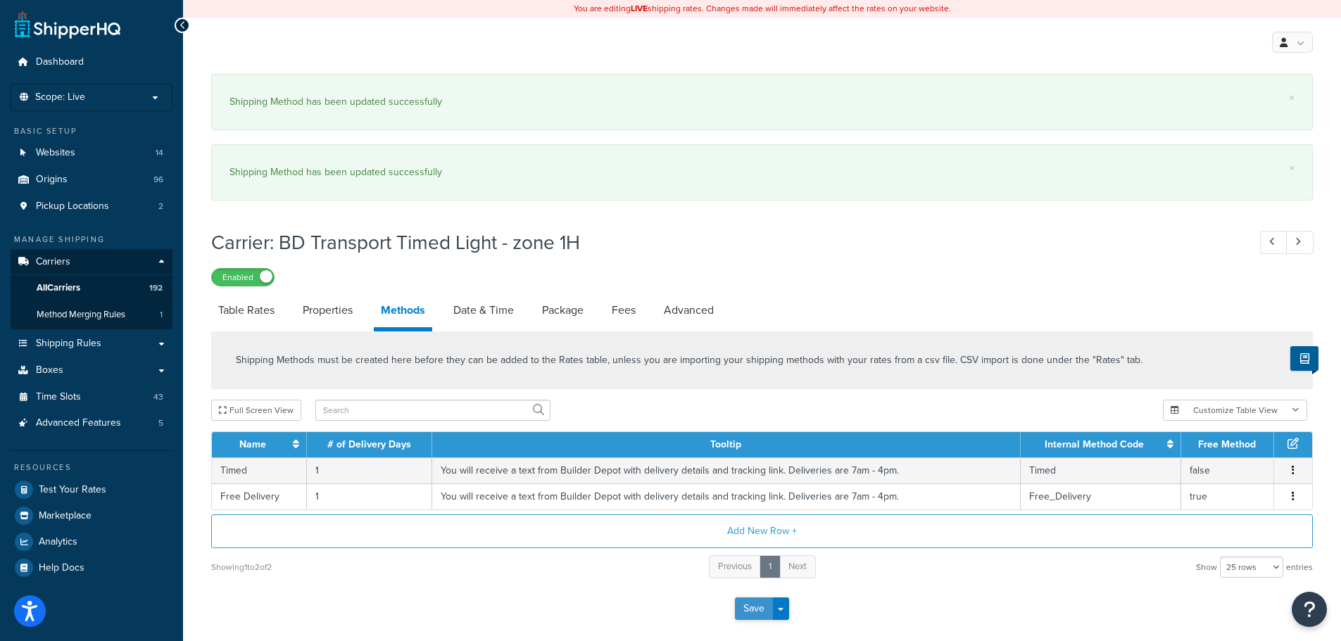
click at [751, 602] on button "Save" at bounding box center [754, 609] width 38 height 23
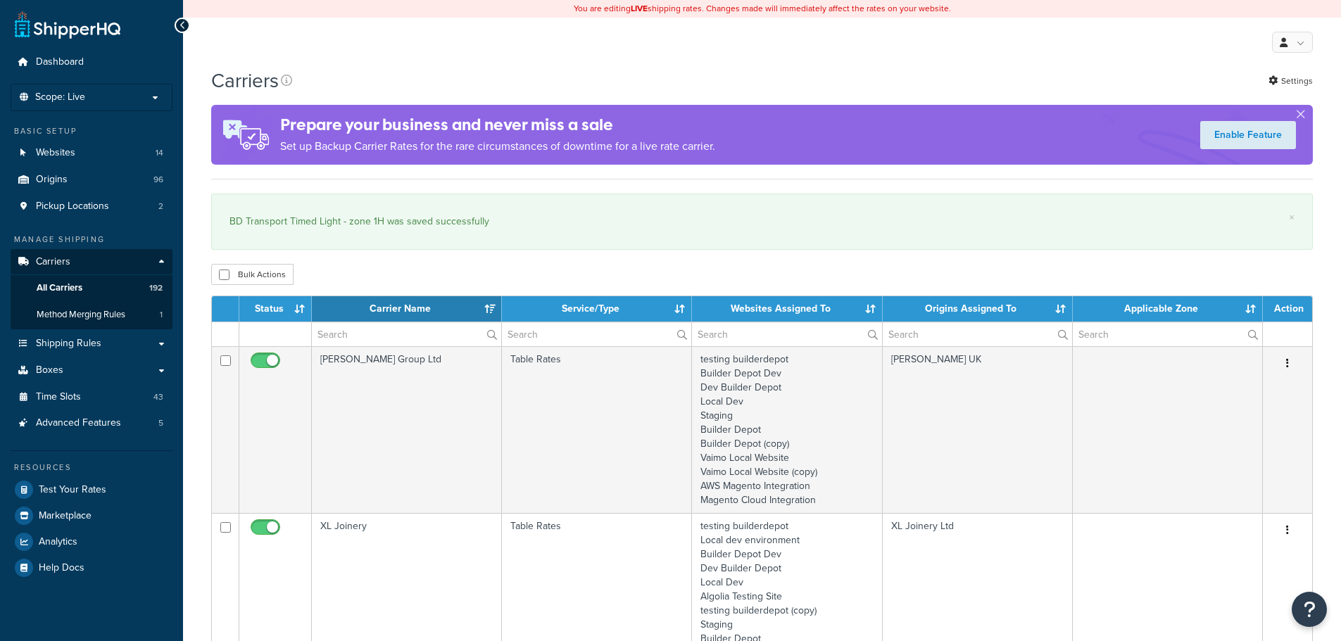
select select "15"
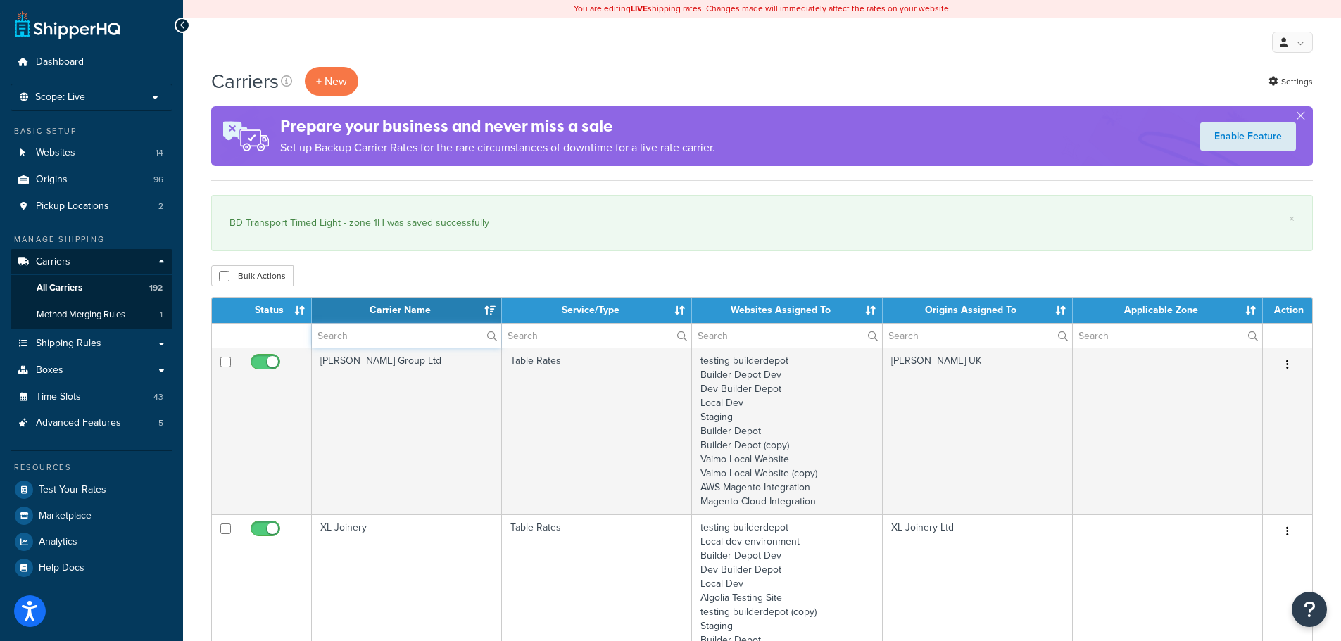
click at [412, 335] on input "text" at bounding box center [406, 336] width 189 height 24
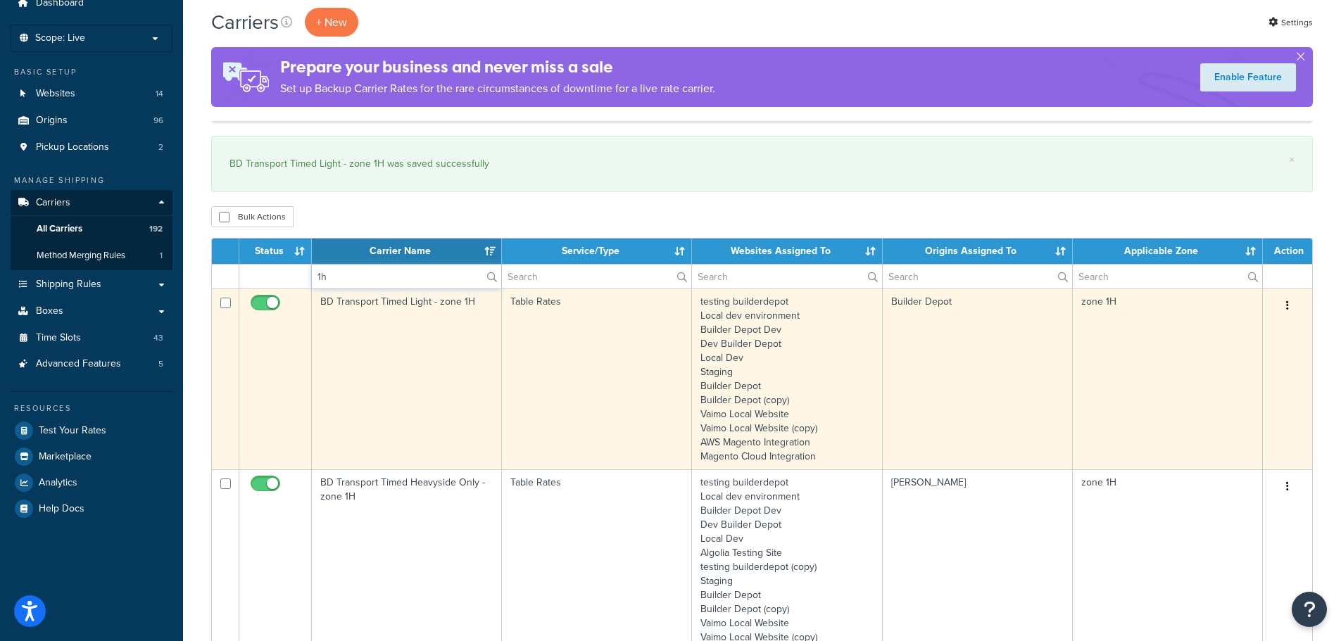
scroll to position [141, 0]
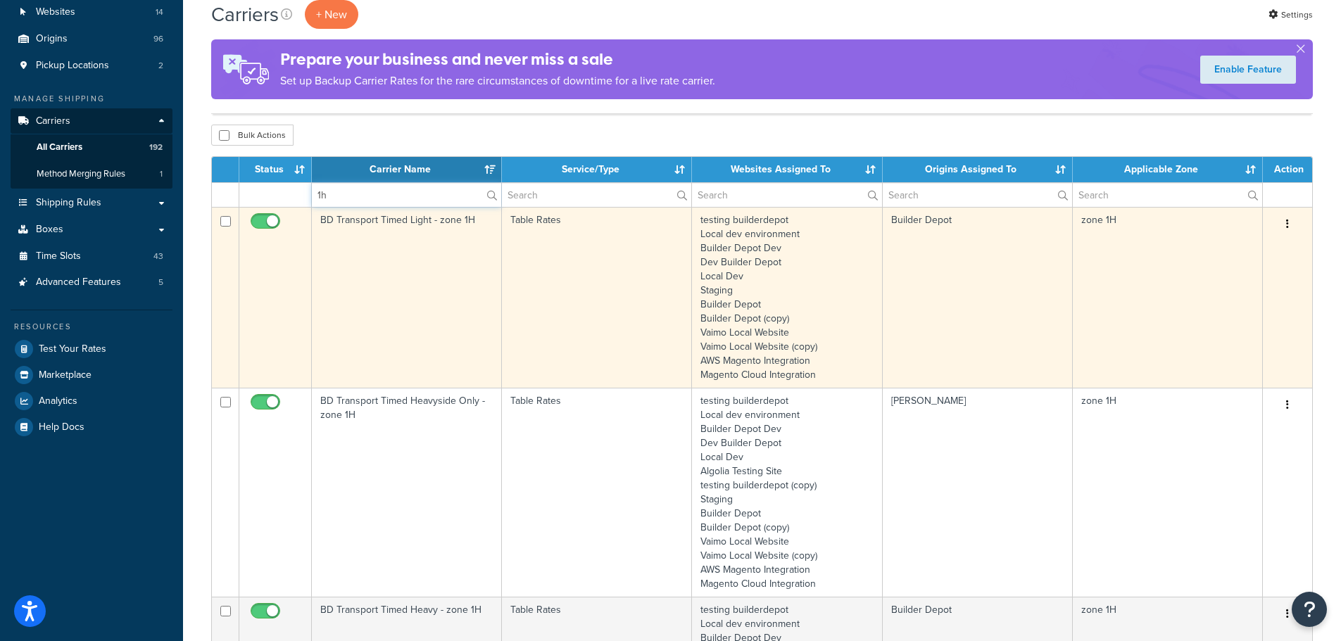
type input "1h"
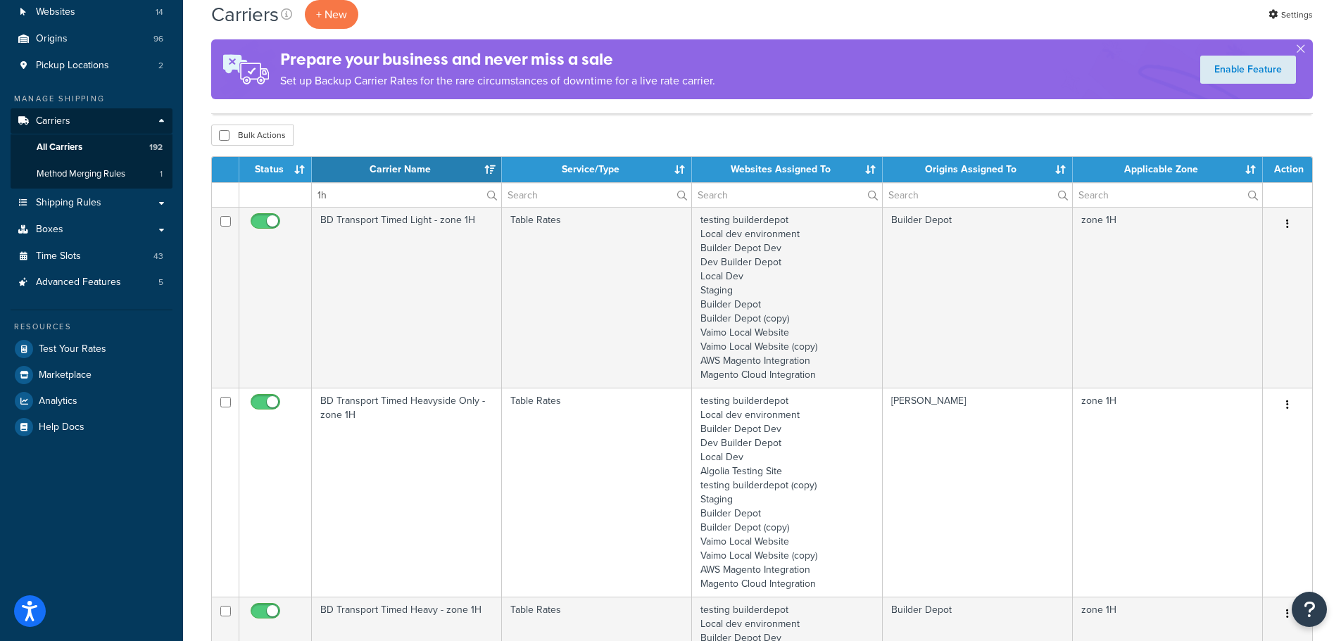
click at [388, 468] on td "BD Transport Timed Heavyside Only - zone 1H" at bounding box center [407, 492] width 190 height 209
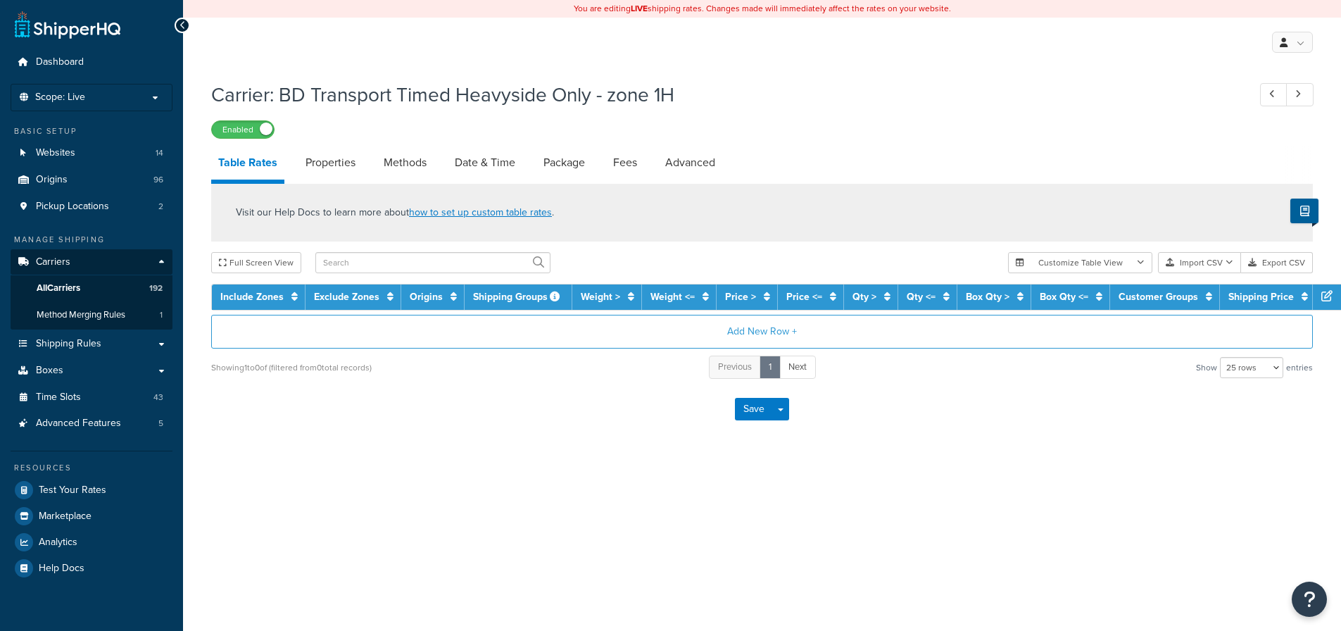
select select "25"
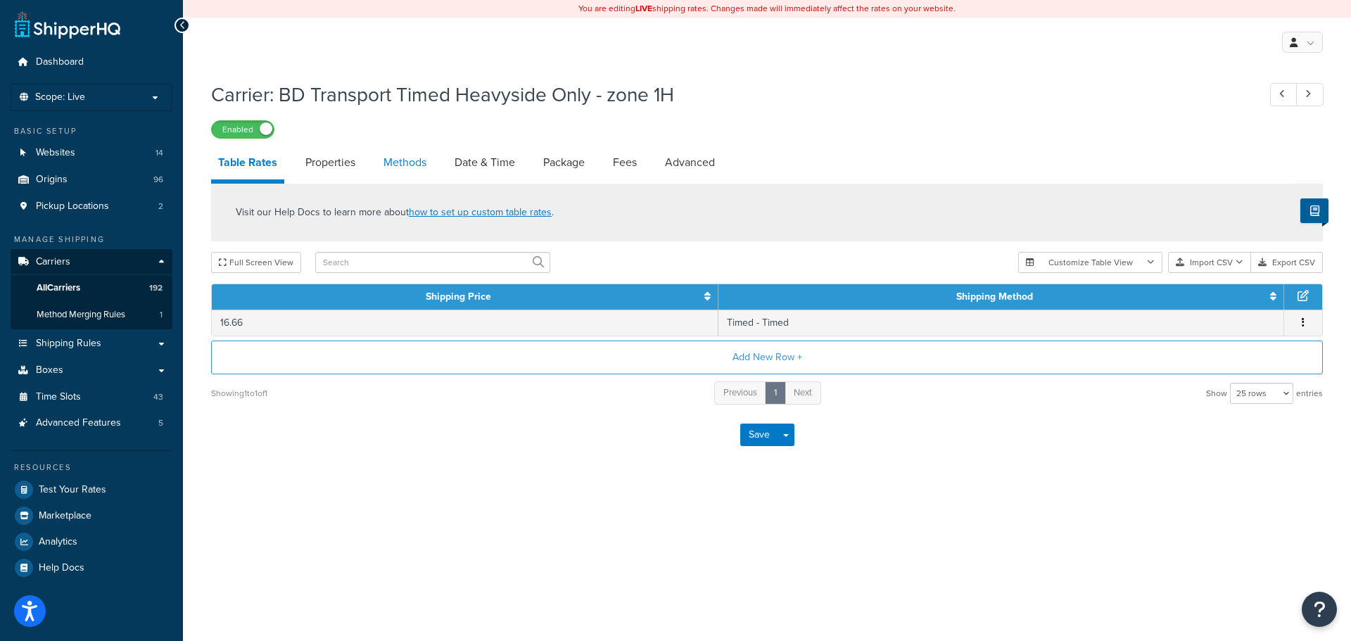
click at [408, 165] on link "Methods" at bounding box center [405, 163] width 57 height 34
select select "25"
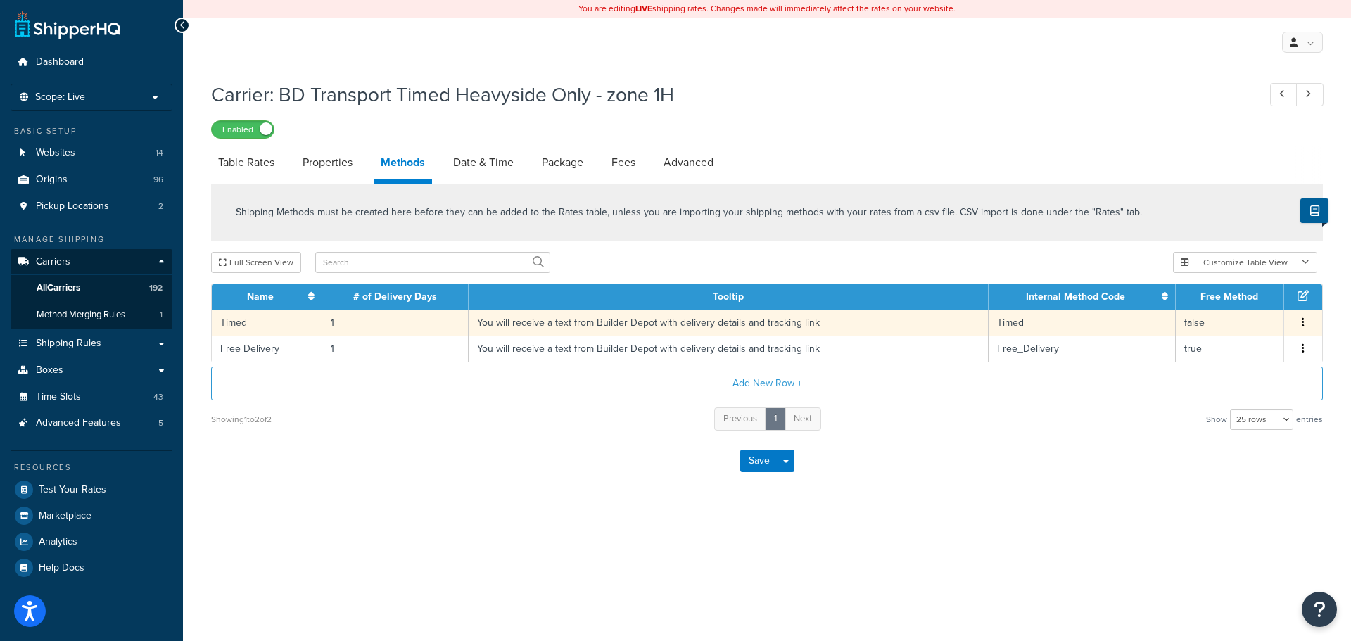
click at [495, 327] on td "You will receive a text from Builder Depot with delivery details and tracking l…" at bounding box center [729, 323] width 520 height 26
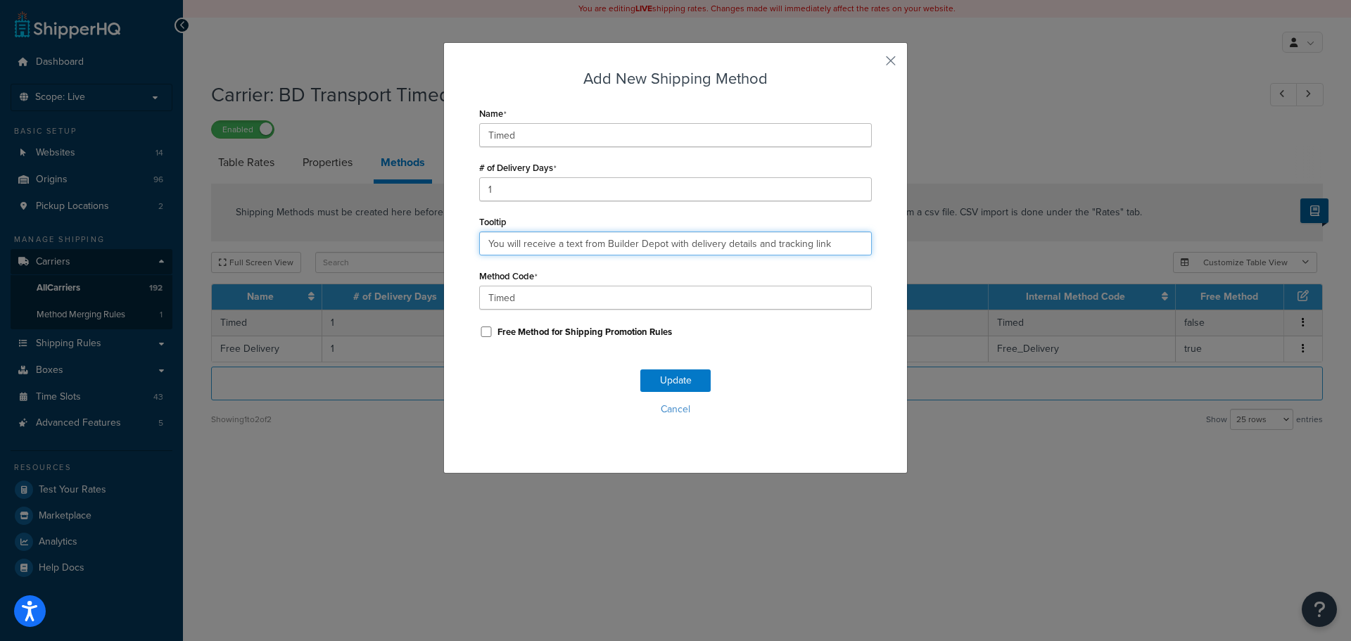
click at [514, 244] on input "You will receive a text from Builder Depot with delivery details and tracking l…" at bounding box center [675, 244] width 393 height 24
paste input ". Deliveries are 7am - 4pm."
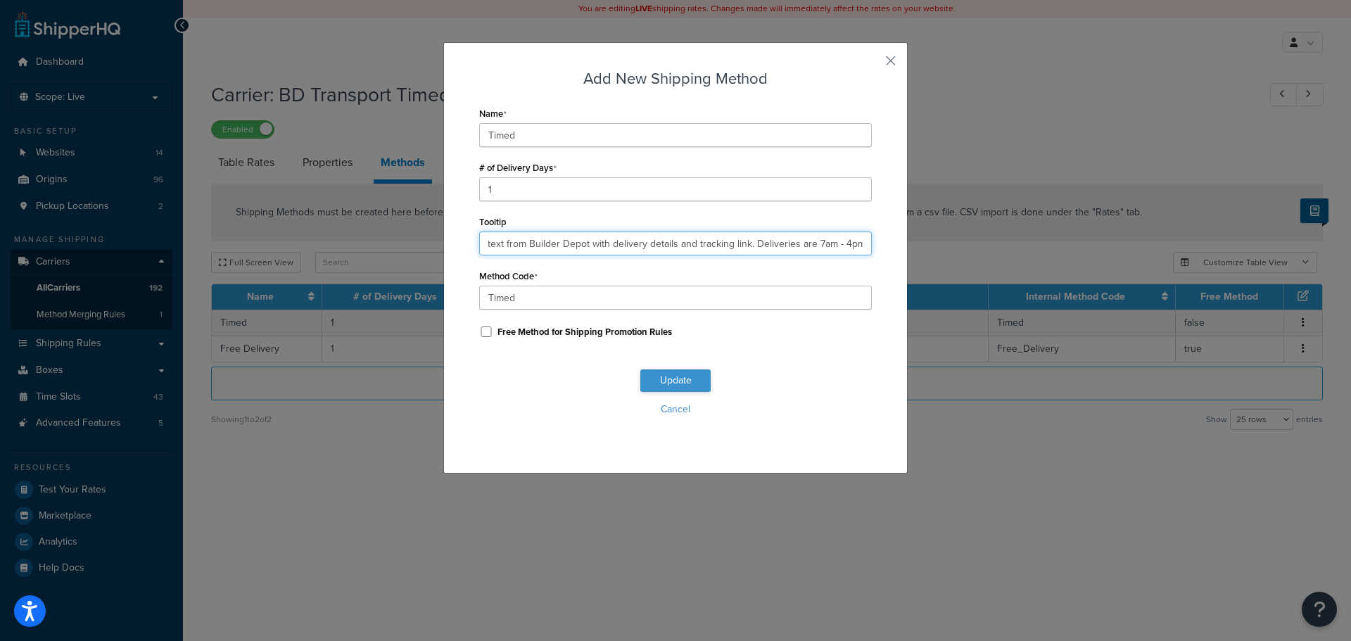
type input "You will receive a text from Builder Depot with delivery details and tracking l…"
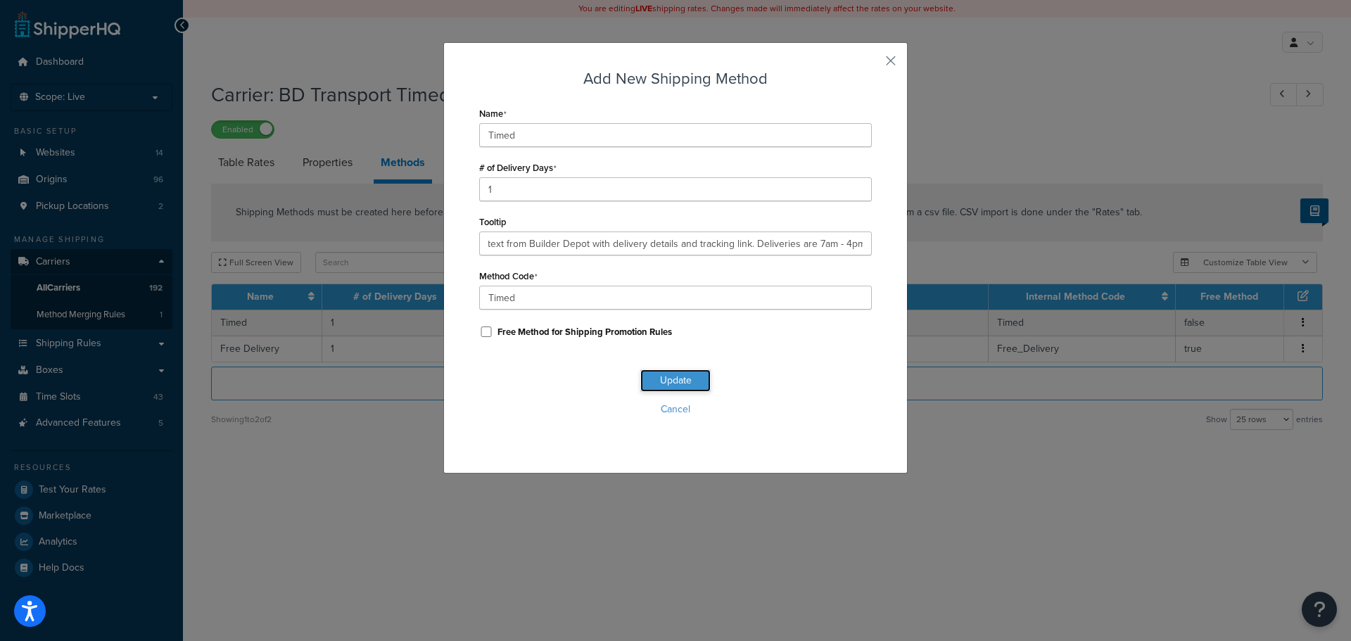
click at [659, 380] on button "Update" at bounding box center [675, 380] width 70 height 23
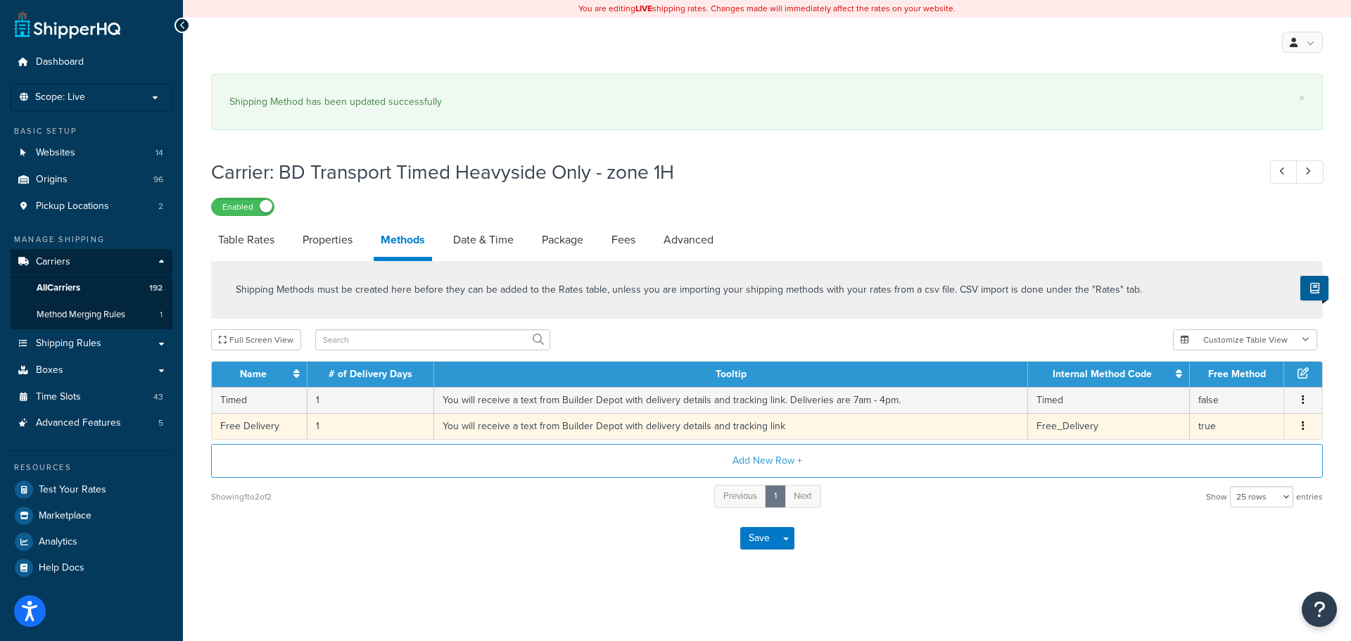
click at [517, 422] on td "You will receive a text from Builder Depot with delivery details and tracking l…" at bounding box center [731, 426] width 594 height 26
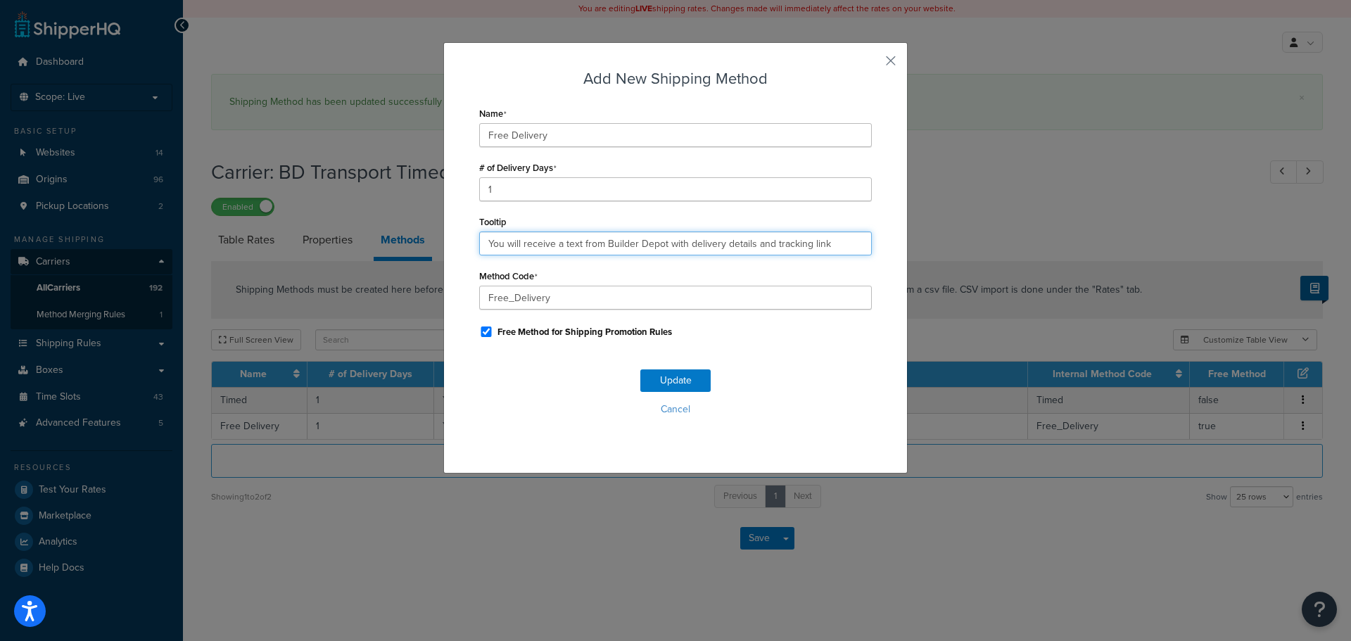
click at [548, 241] on input "You will receive a text from Builder Depot with delivery details and tracking l…" at bounding box center [675, 244] width 393 height 24
paste input ". Deliveries are 7am - 4pm."
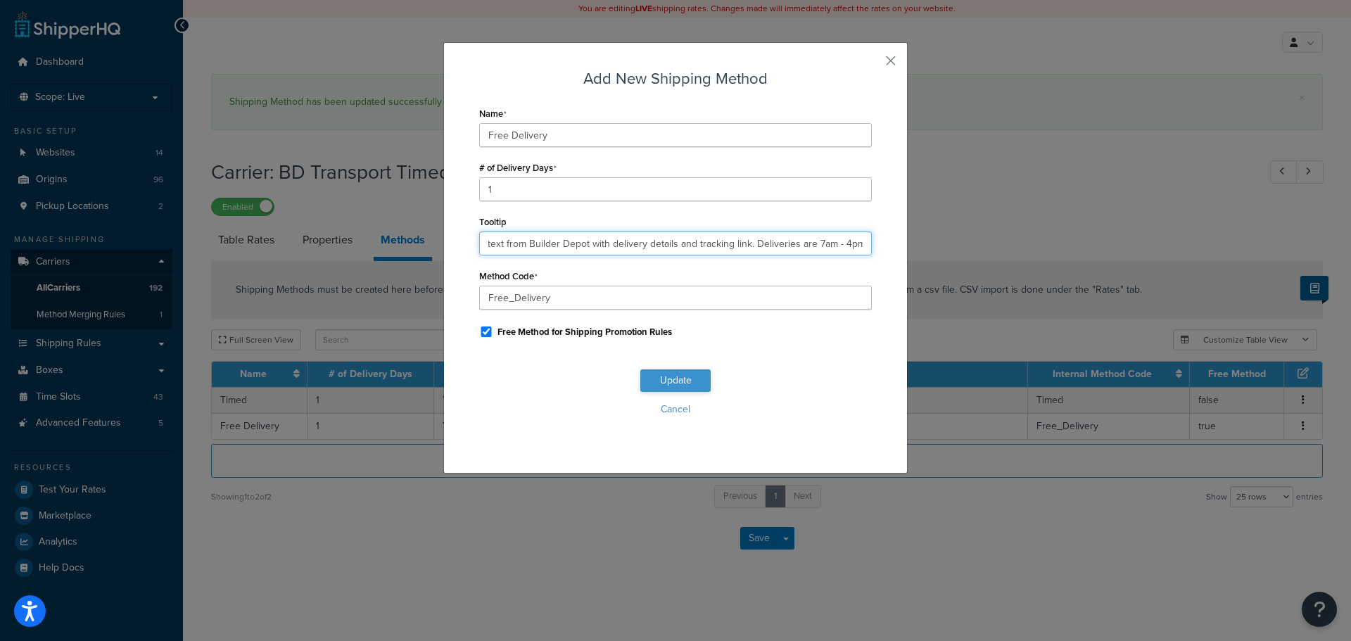
type input "You will receive a text from Builder Depot with delivery details and tracking l…"
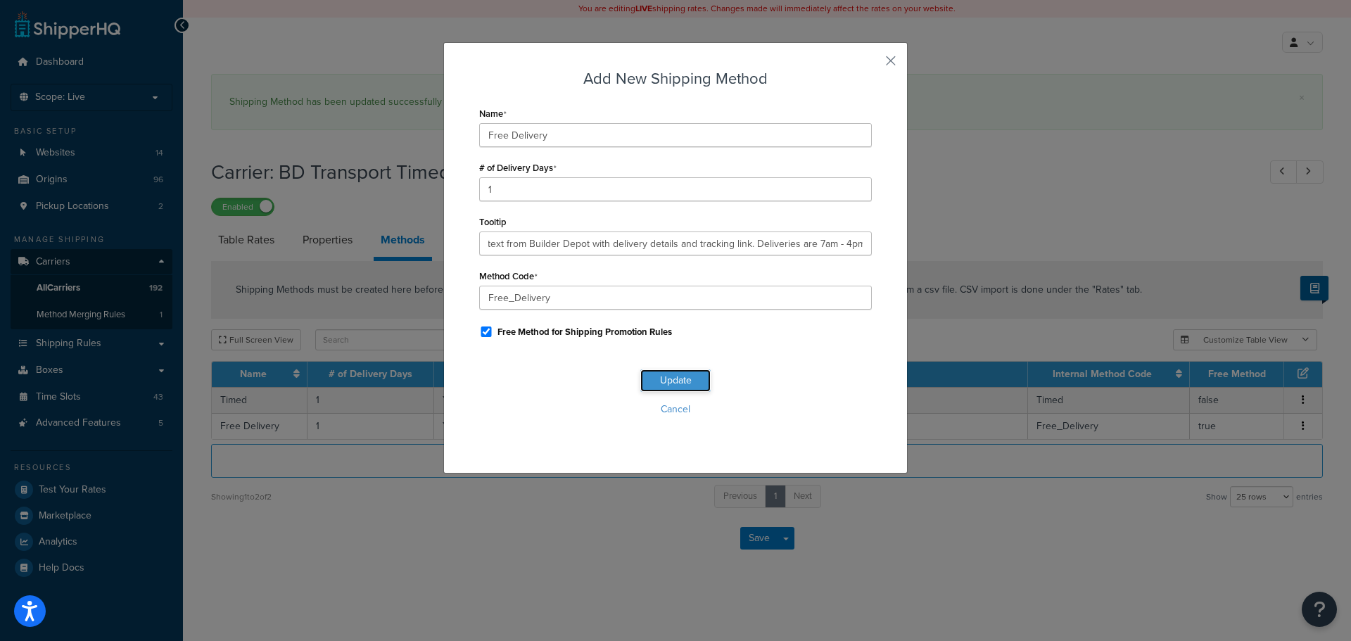
click at [655, 381] on button "Update" at bounding box center [675, 380] width 70 height 23
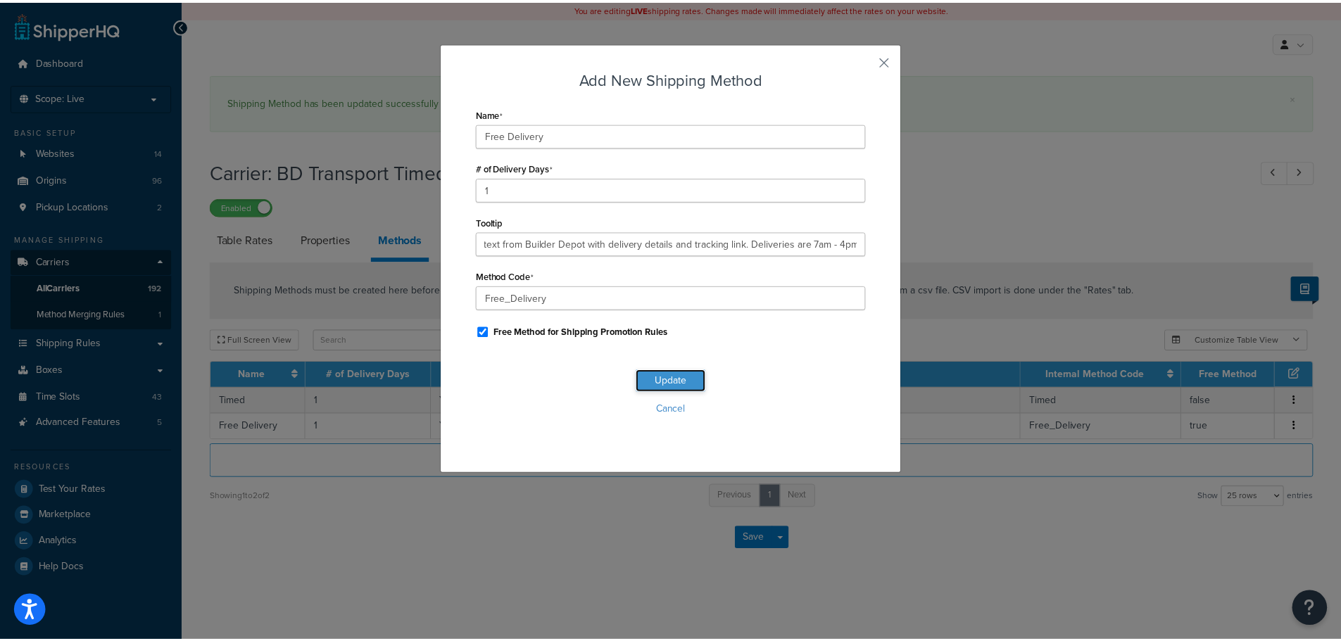
scroll to position [0, 0]
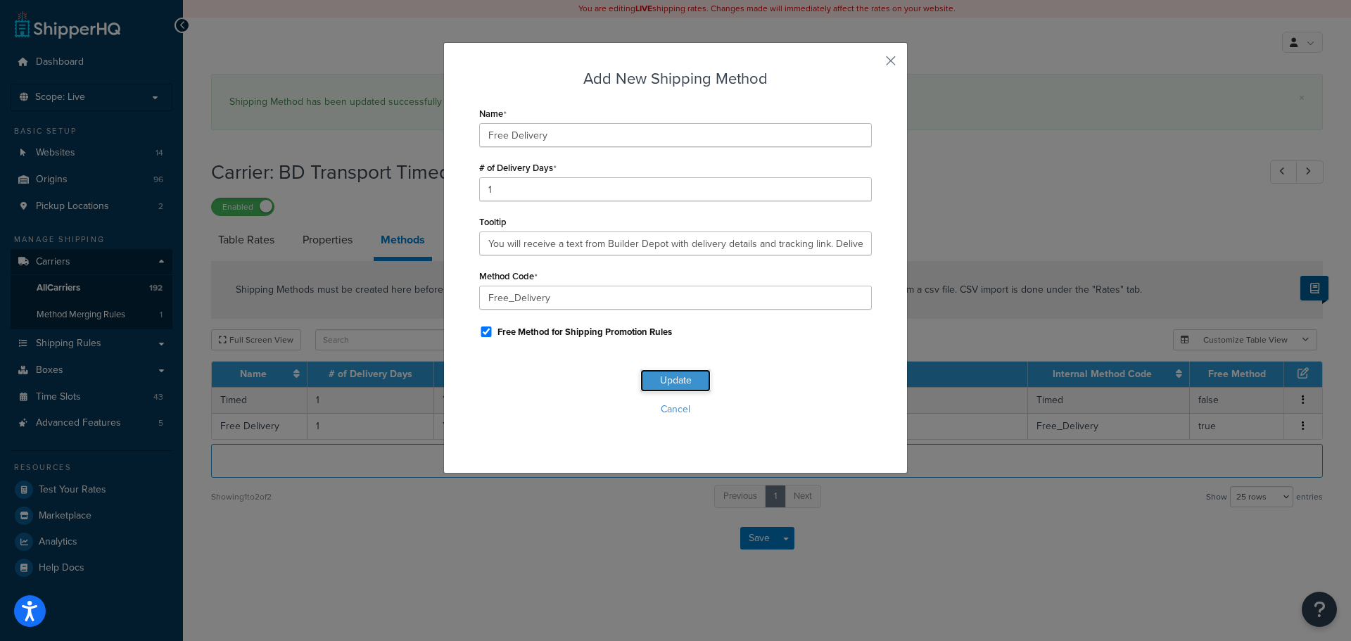
click at [655, 381] on button "Update" at bounding box center [675, 380] width 70 height 23
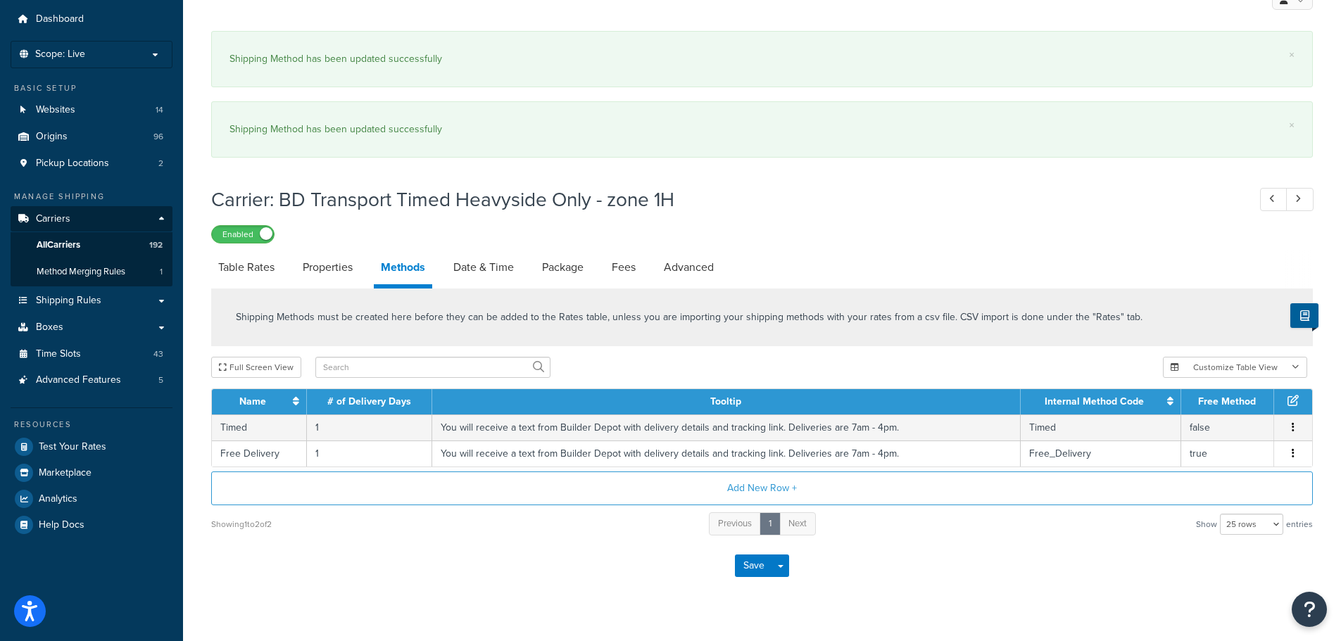
scroll to position [67, 0]
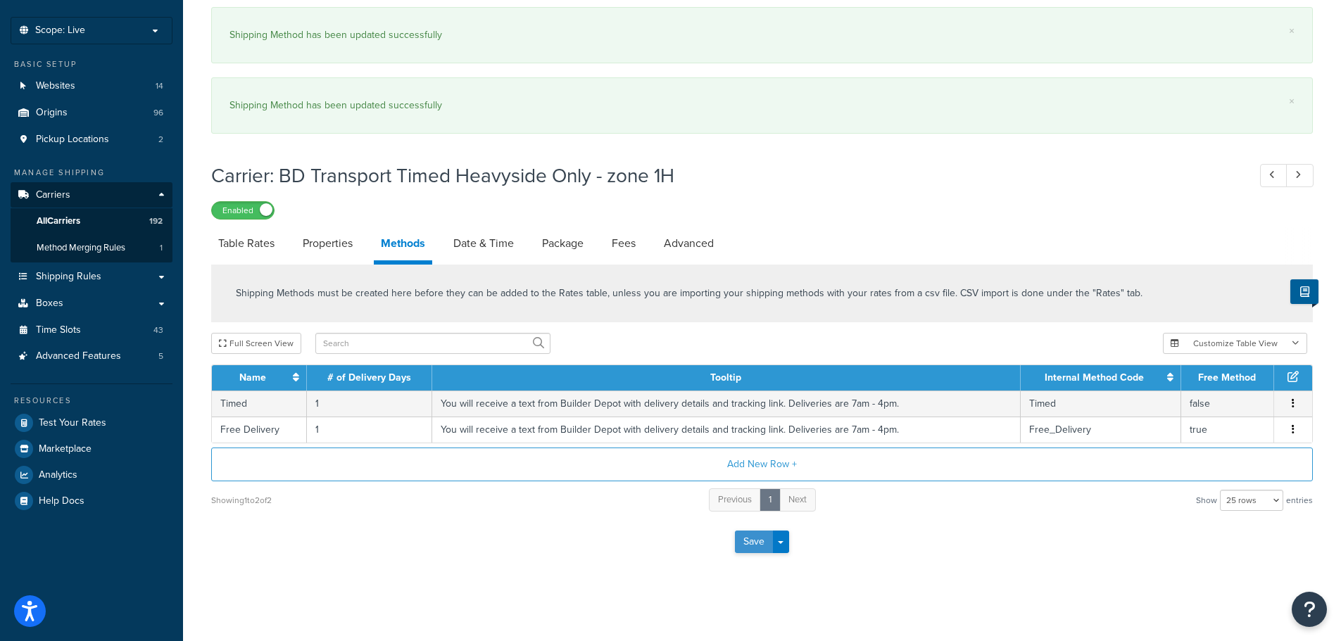
click at [747, 539] on button "Save" at bounding box center [754, 542] width 38 height 23
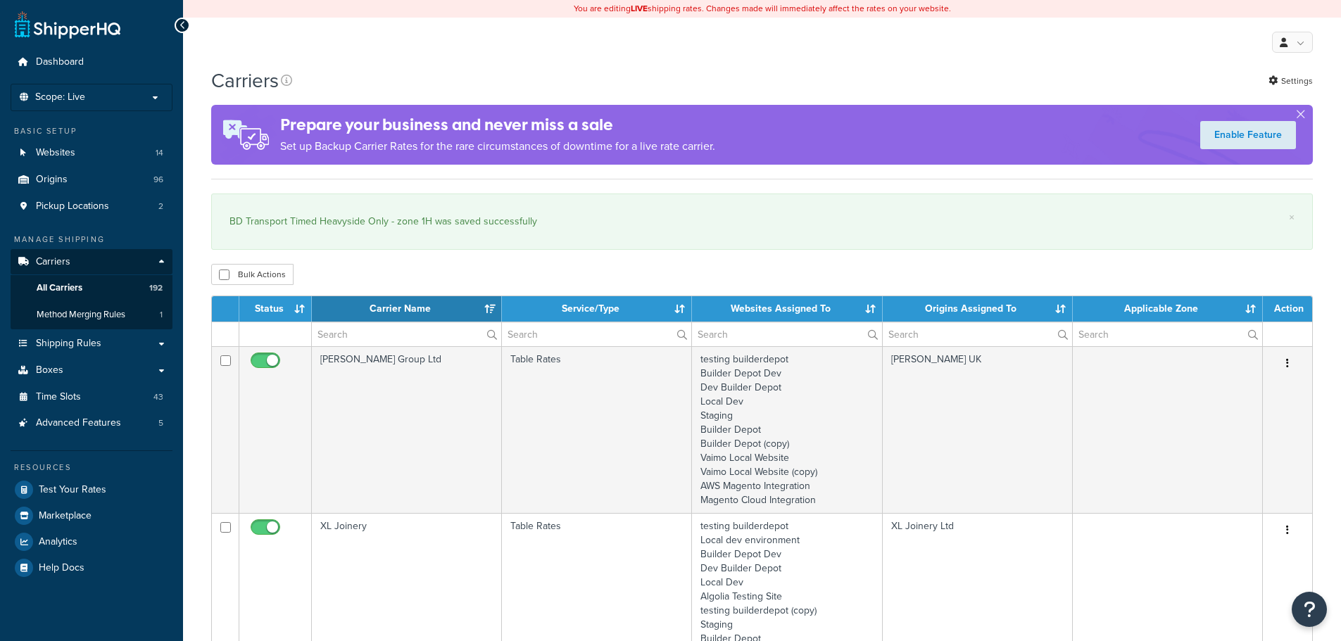
select select "15"
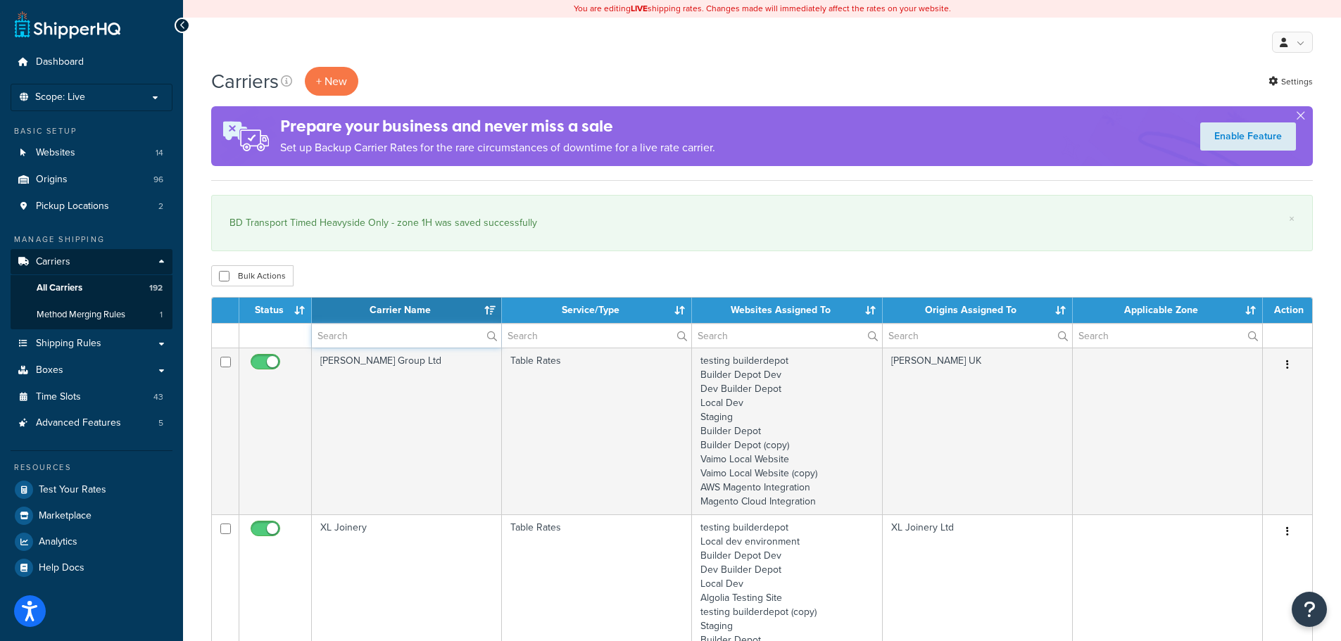
click at [405, 339] on input "text" at bounding box center [406, 336] width 189 height 24
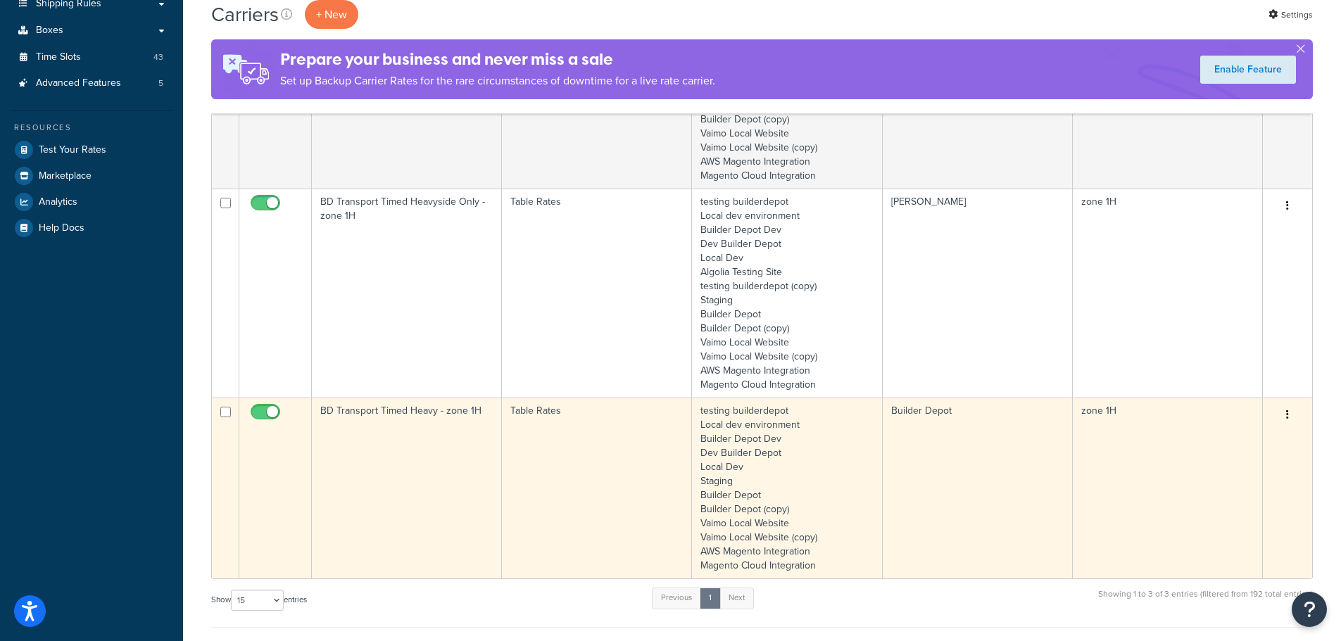
scroll to position [352, 0]
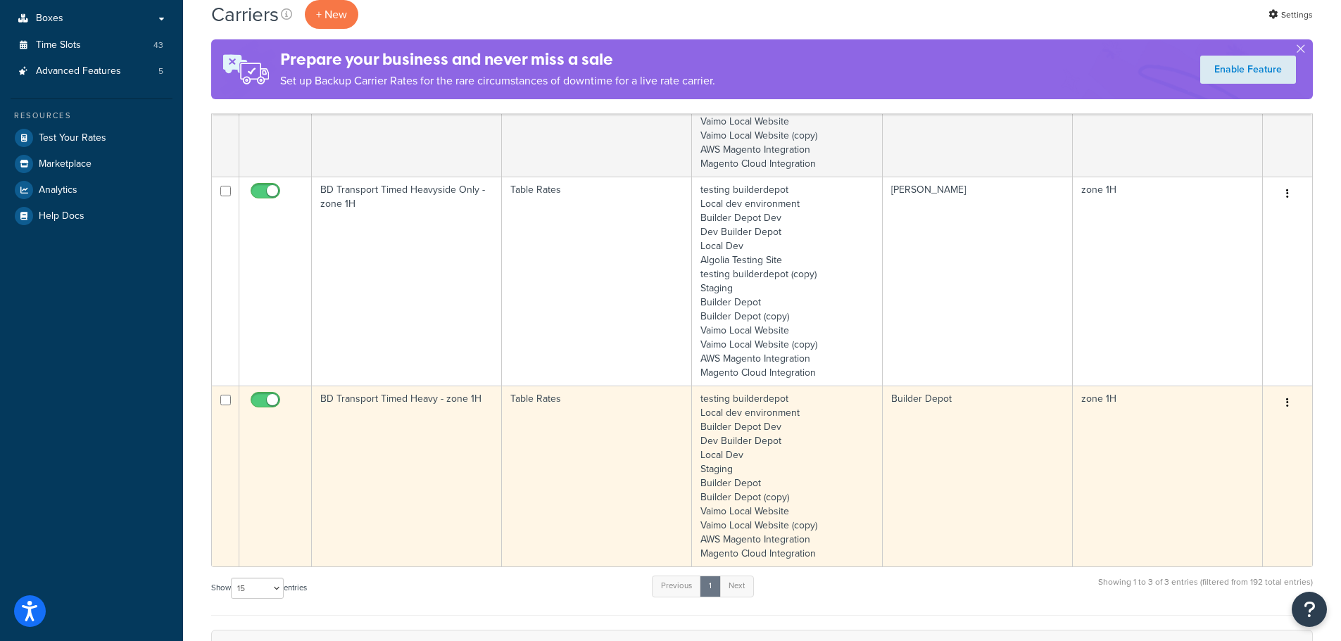
type input "1h"
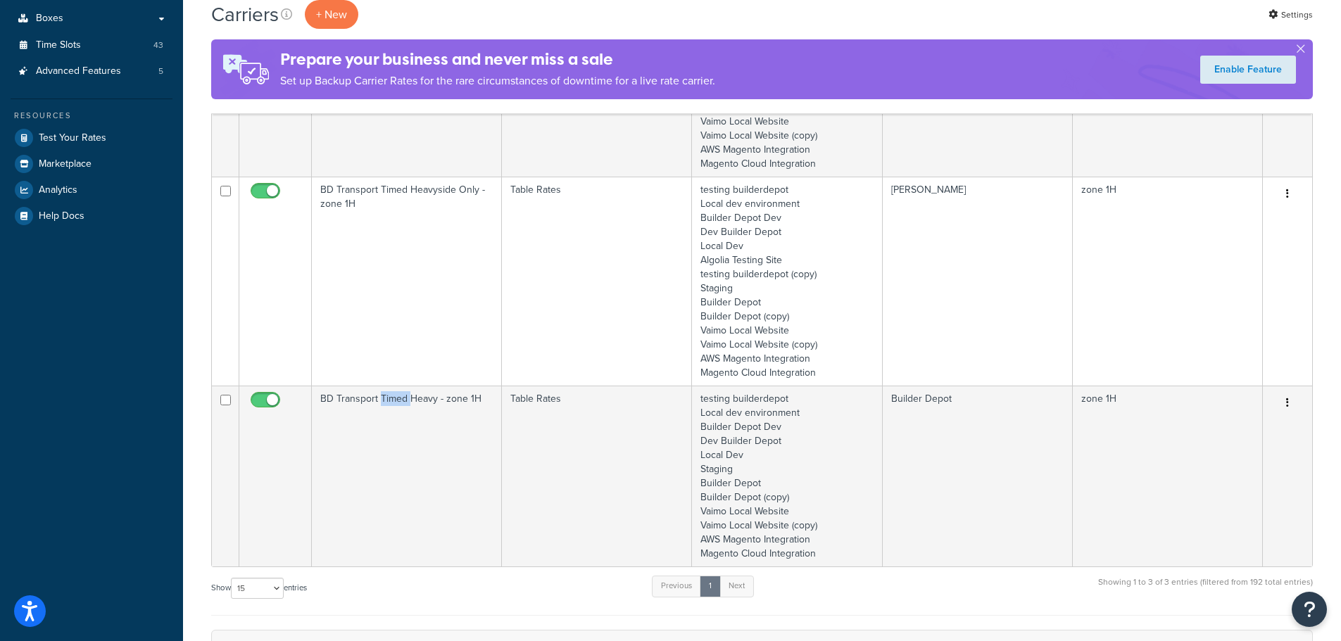
click at [381, 436] on td "BD Transport Timed Heavy - zone 1H" at bounding box center [407, 476] width 190 height 181
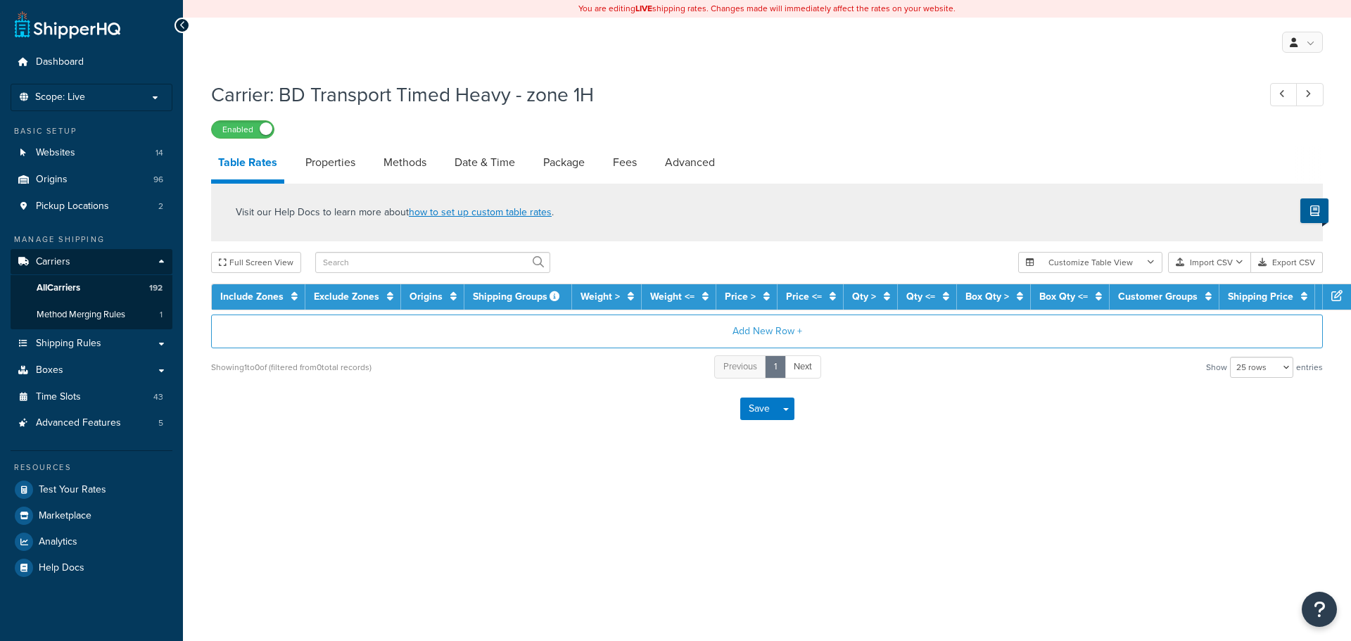
select select "25"
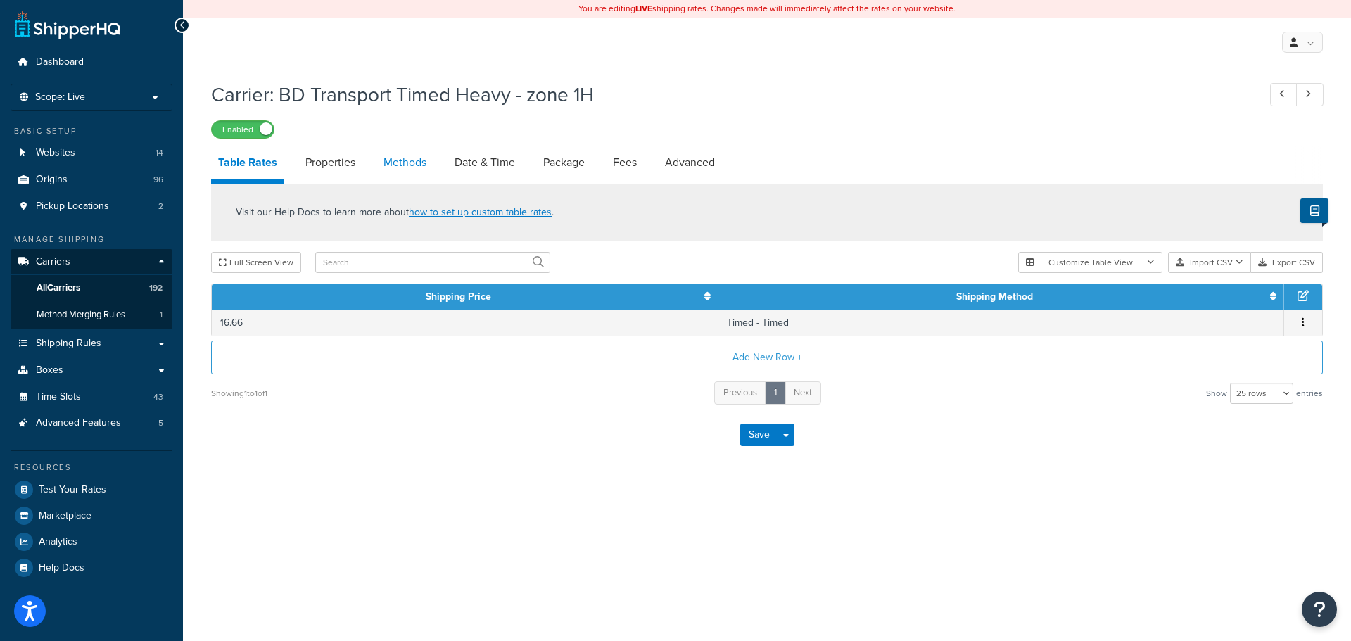
click at [405, 161] on link "Methods" at bounding box center [405, 163] width 57 height 34
select select "25"
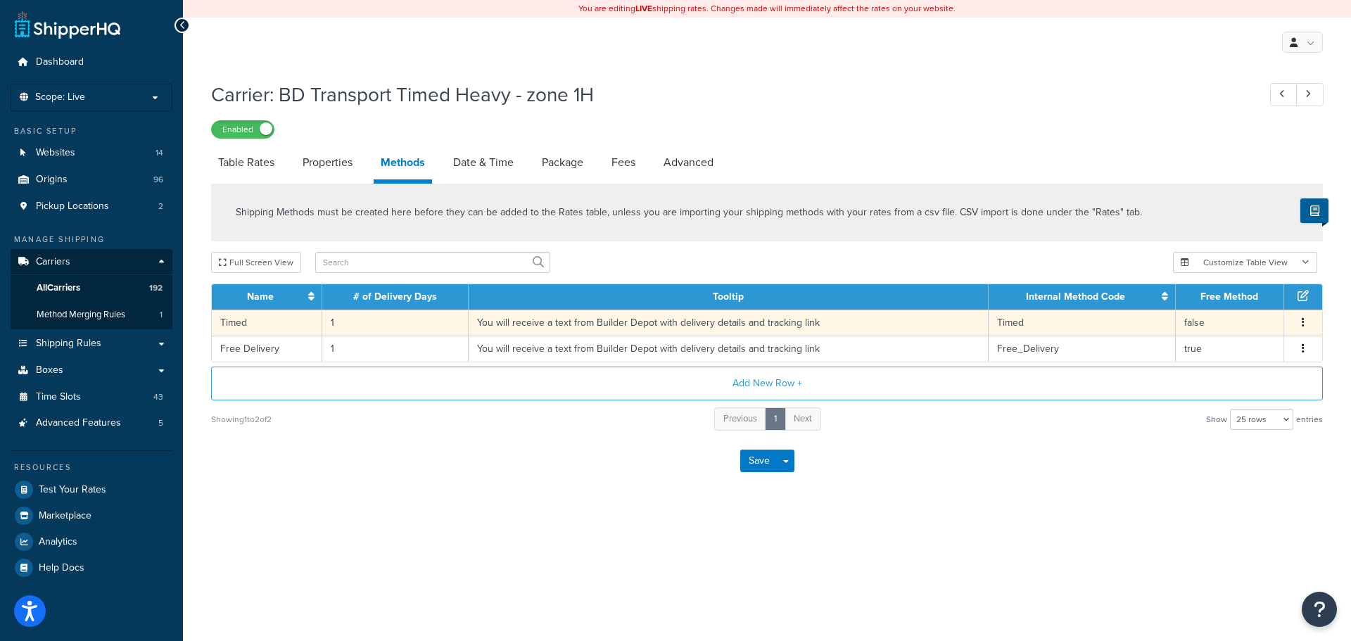
click at [485, 329] on td "You will receive a text from Builder Depot with delivery details and tracking l…" at bounding box center [729, 323] width 520 height 26
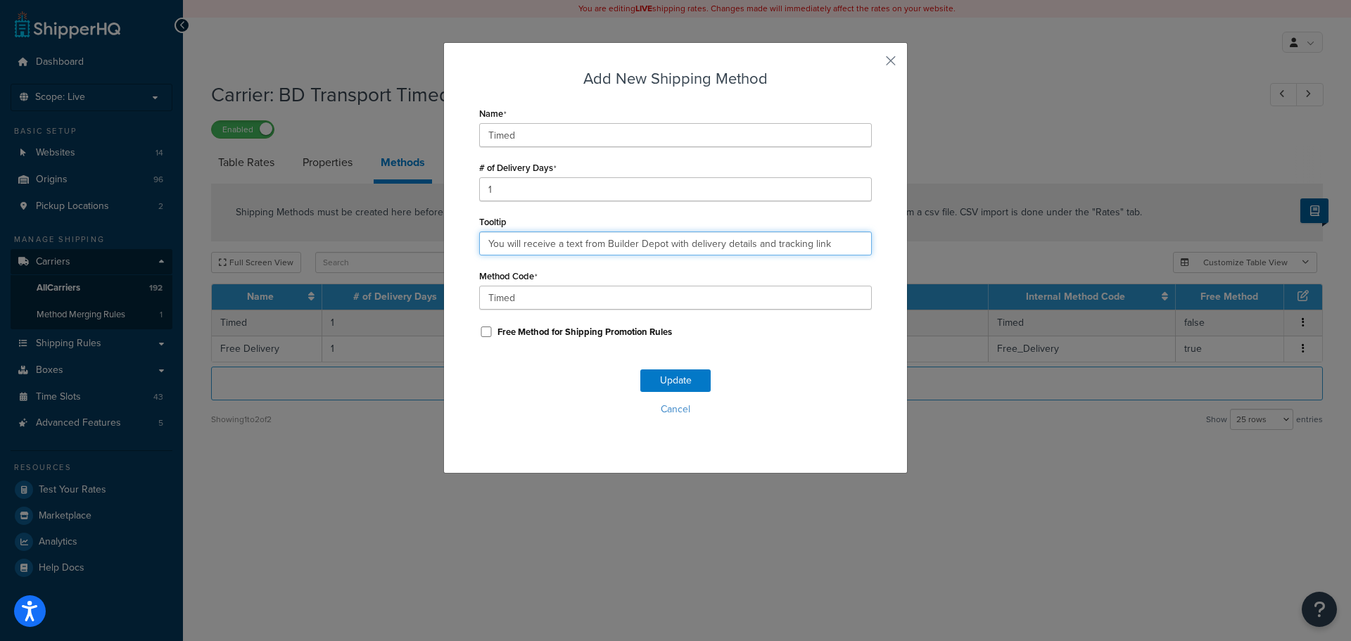
click at [614, 232] on input "You will receive a text from Builder Depot with delivery details and tracking l…" at bounding box center [675, 244] width 393 height 24
paste input ". Deliveries are 7am - 4pm."
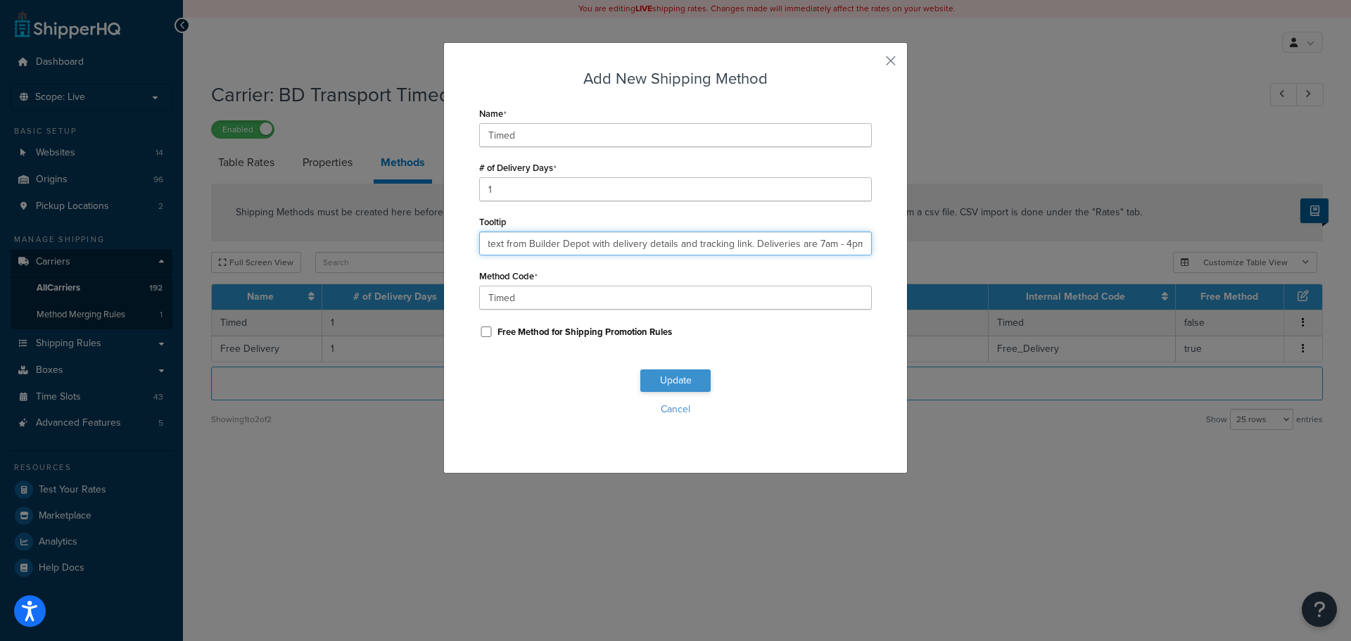
type input "You will receive a text from Builder Depot with delivery details and tracking l…"
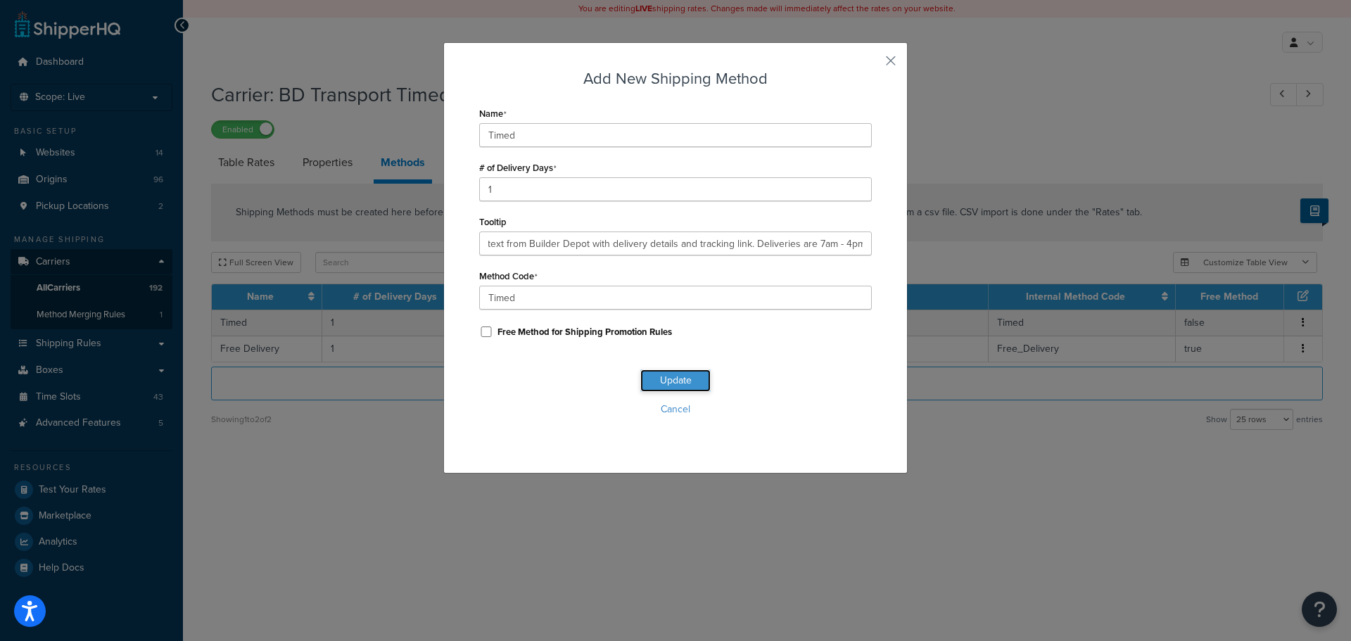
click at [681, 381] on button "Update" at bounding box center [675, 380] width 70 height 23
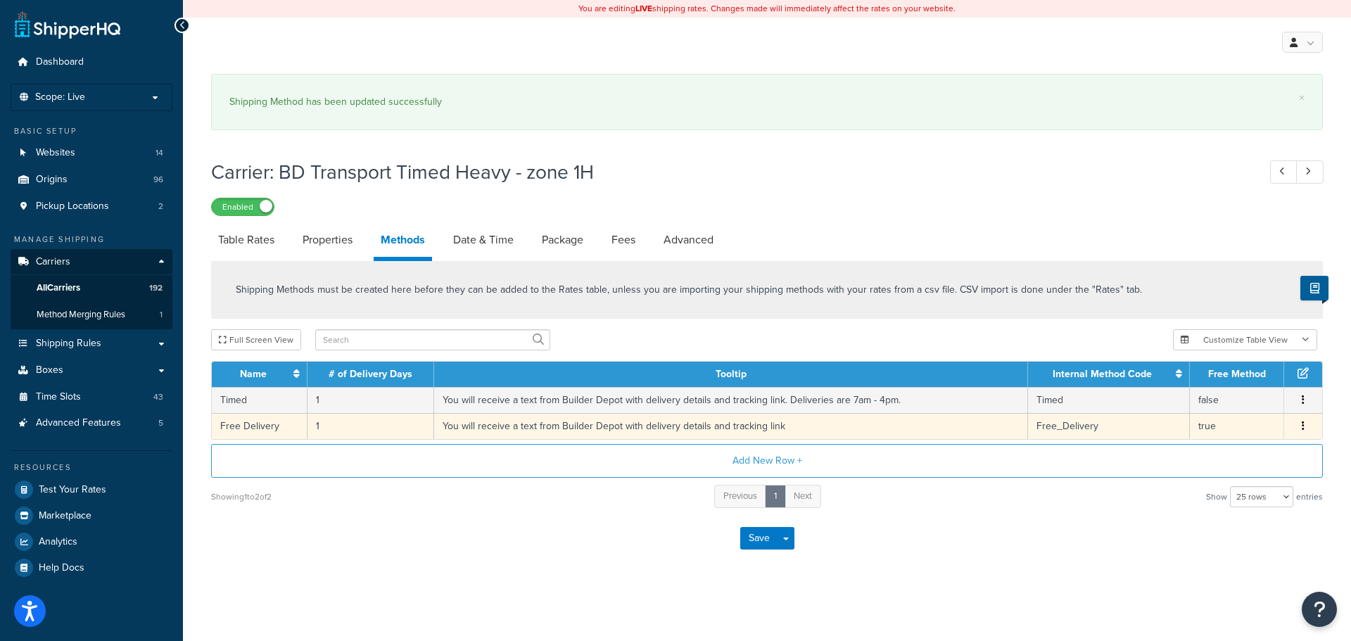
click at [584, 421] on td "You will receive a text from Builder Depot with delivery details and tracking l…" at bounding box center [731, 426] width 594 height 26
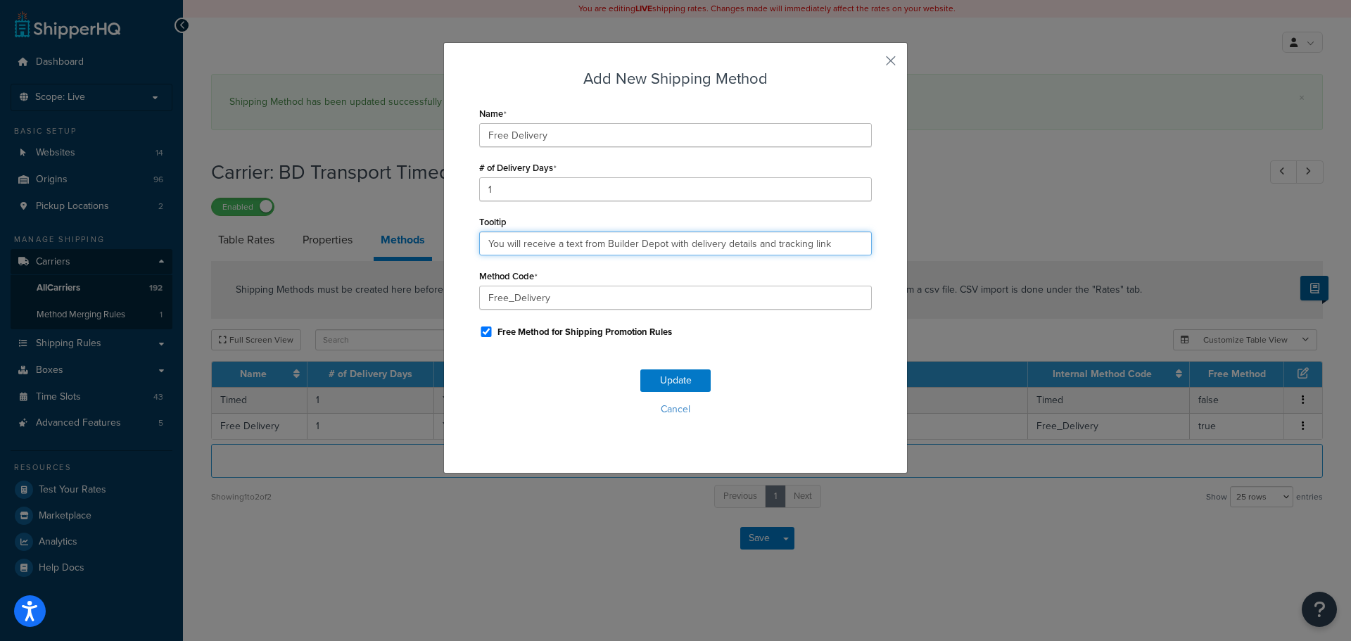
click at [584, 248] on input "You will receive a text from Builder Depot with delivery details and tracking l…" at bounding box center [675, 244] width 393 height 24
paste input ". Deliveries are 7am - 4pm."
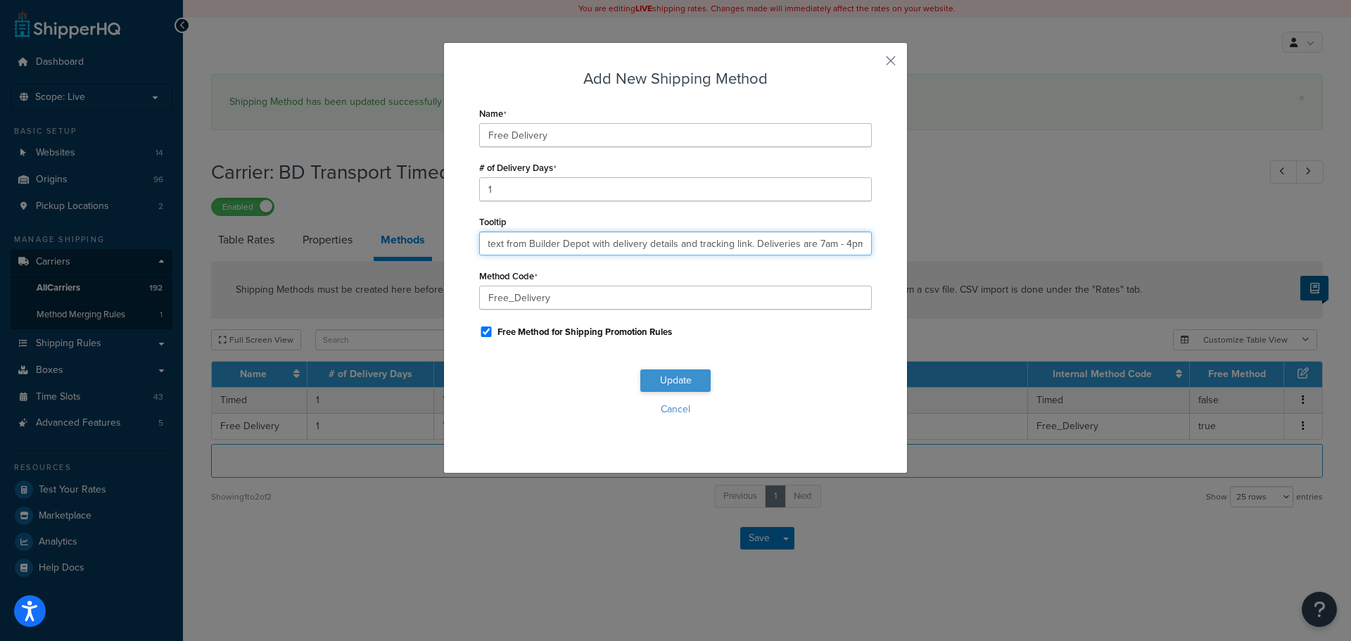
type input "You will receive a text from Builder Depot with delivery details and tracking l…"
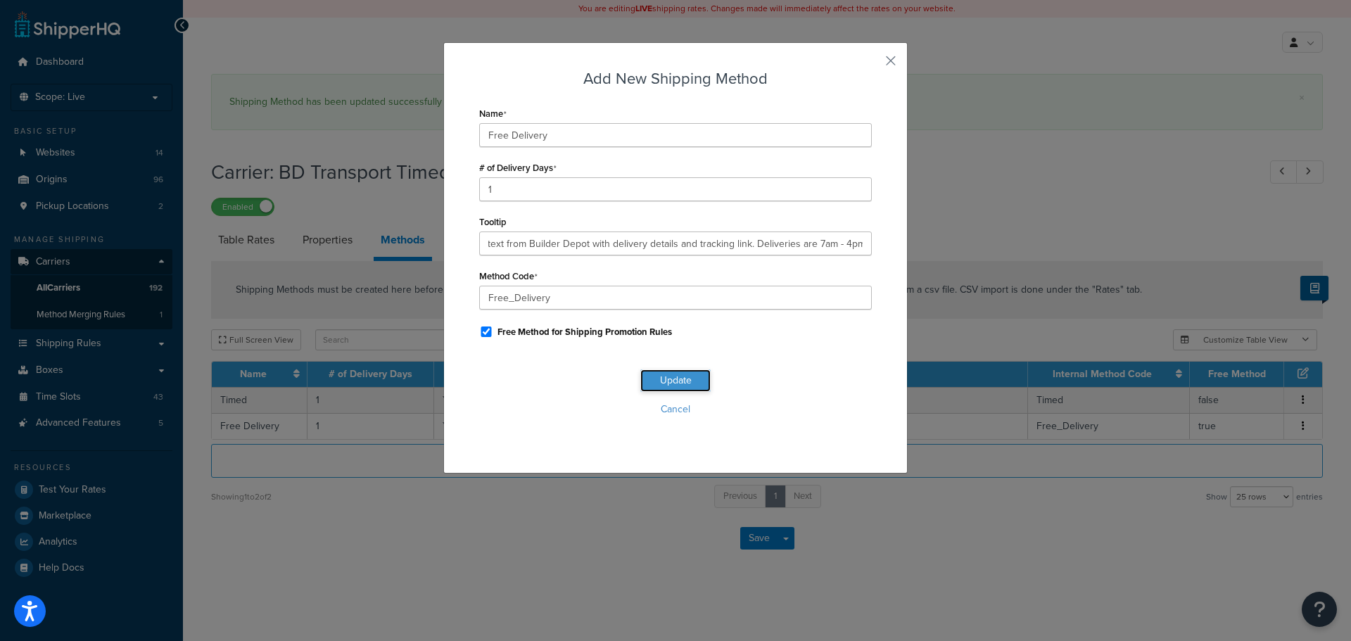
click at [697, 377] on button "Update" at bounding box center [675, 380] width 70 height 23
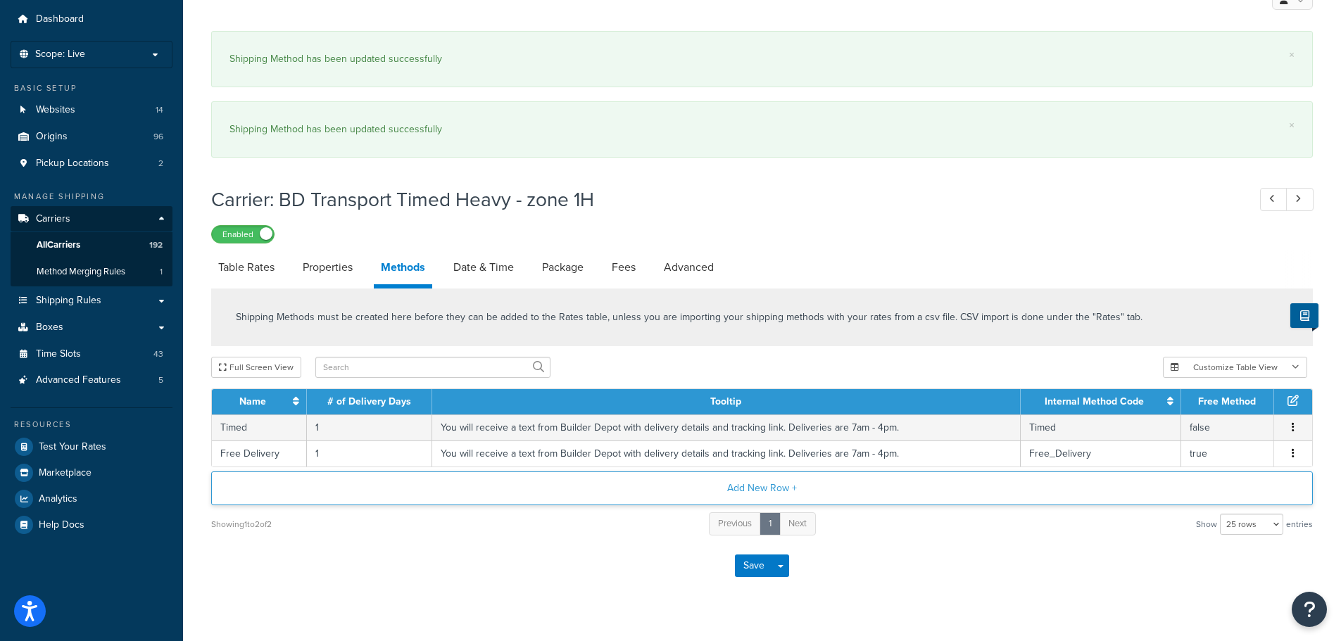
scroll to position [67, 0]
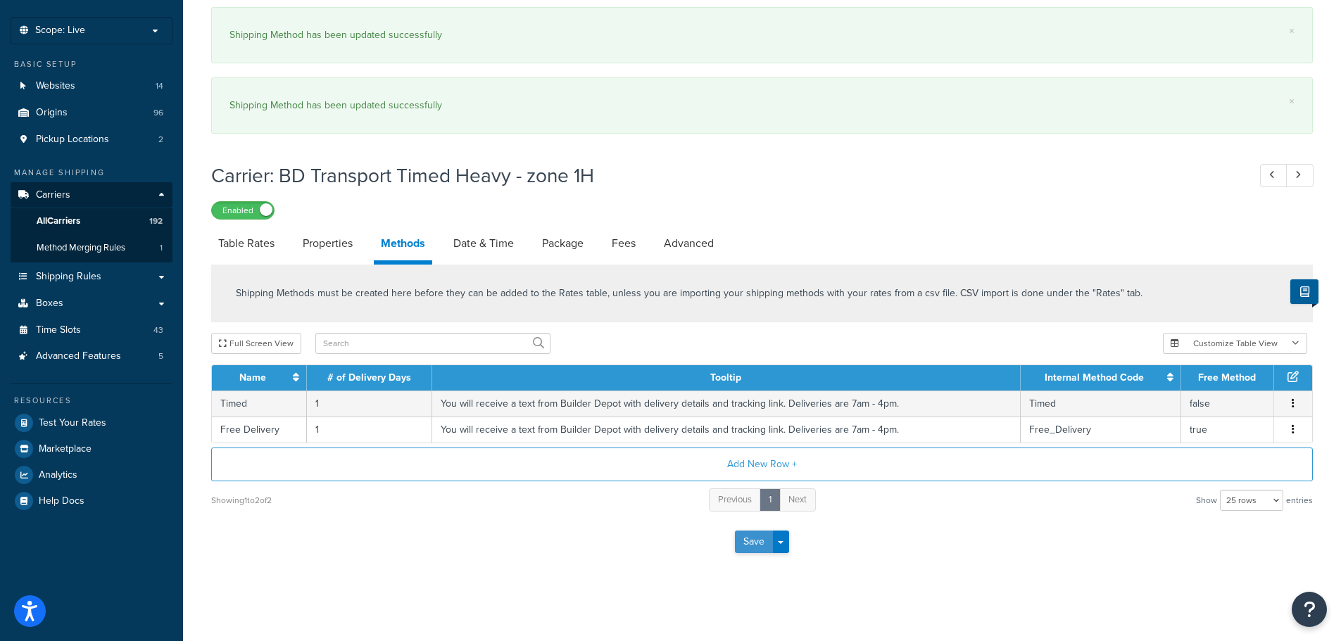
click at [751, 543] on button "Save" at bounding box center [754, 542] width 38 height 23
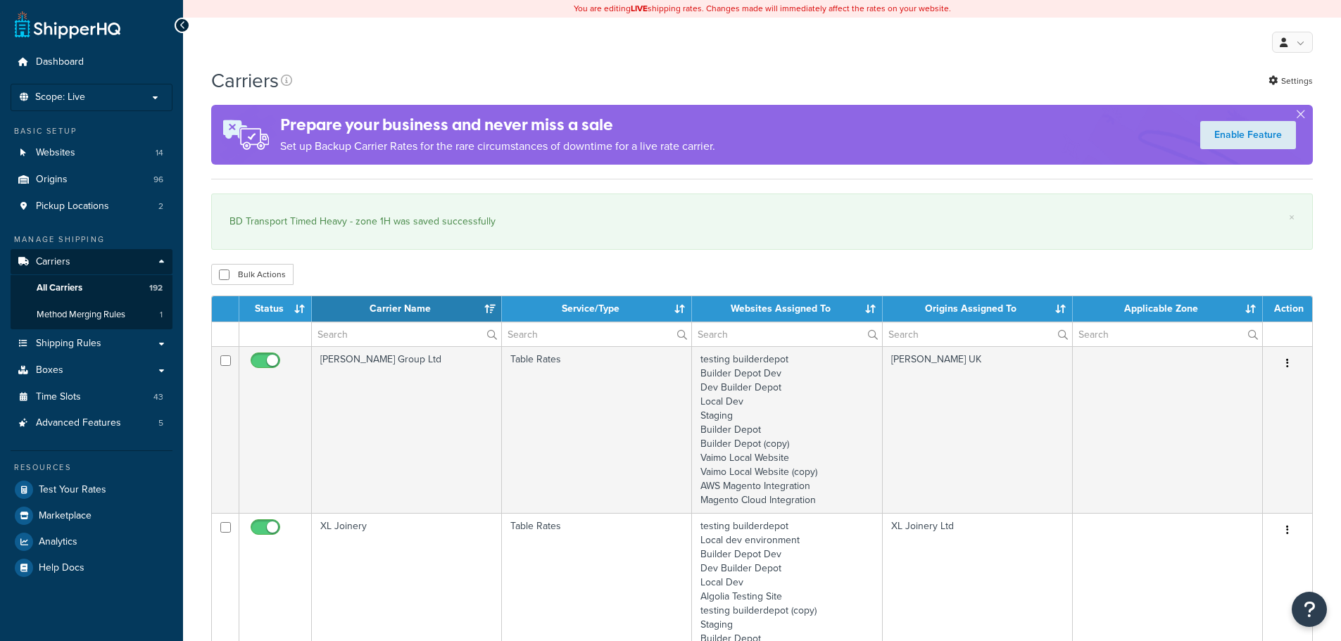
select select "15"
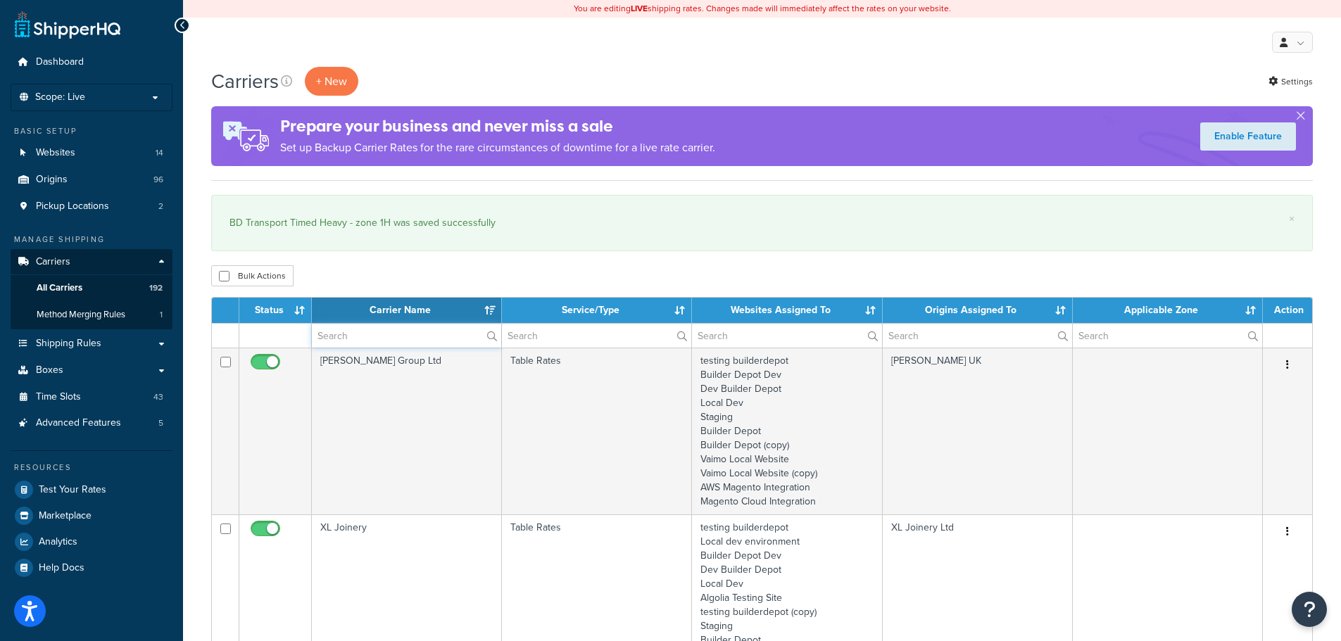
click at [338, 332] on input "text" at bounding box center [406, 336] width 189 height 24
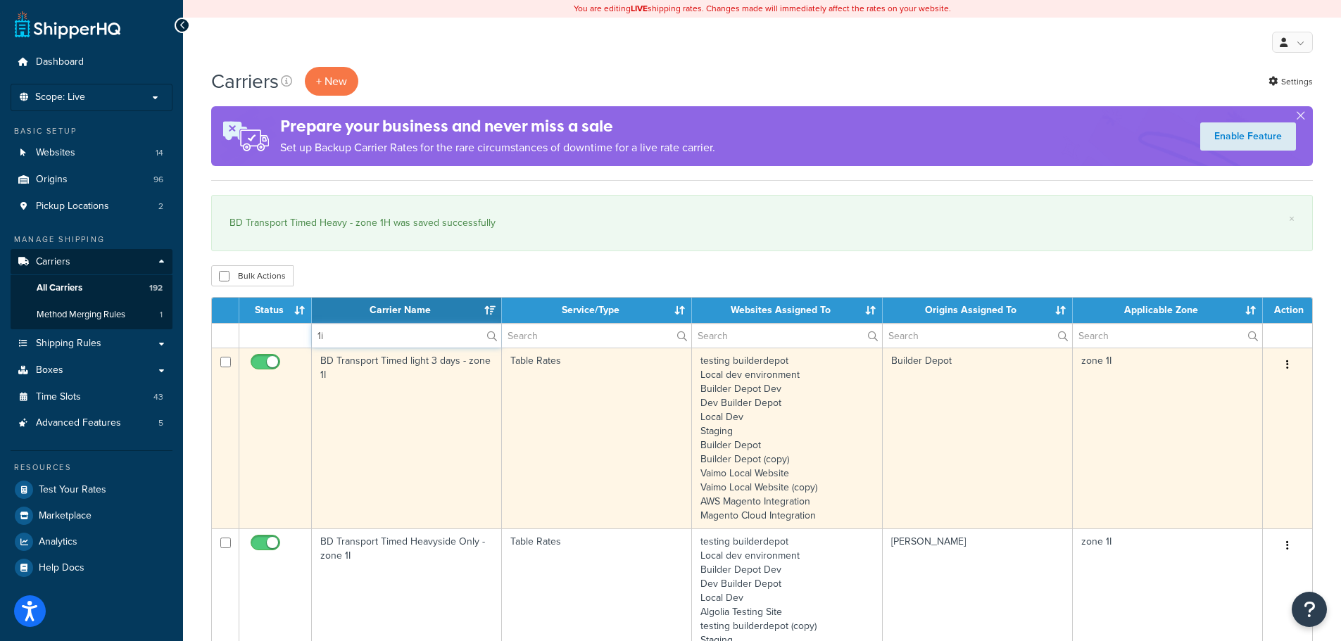
type input "1i"
click at [331, 412] on td "BD Transport Timed light 3 days - zone 1I" at bounding box center [407, 438] width 190 height 181
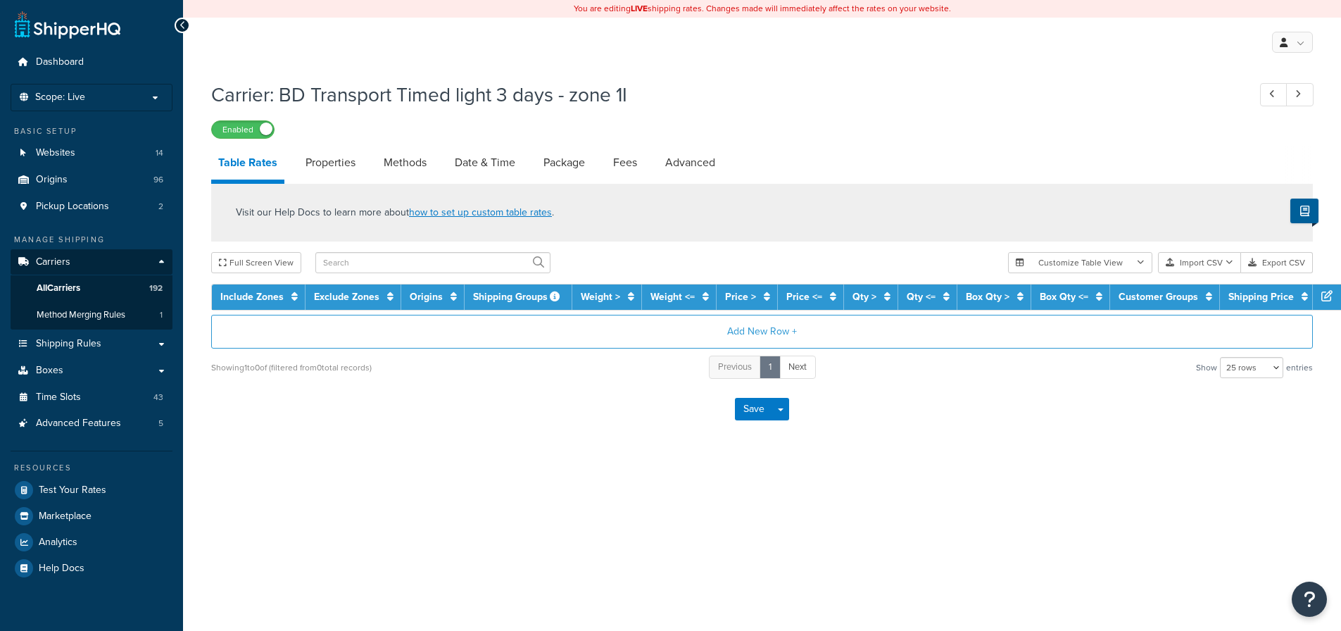
select select "25"
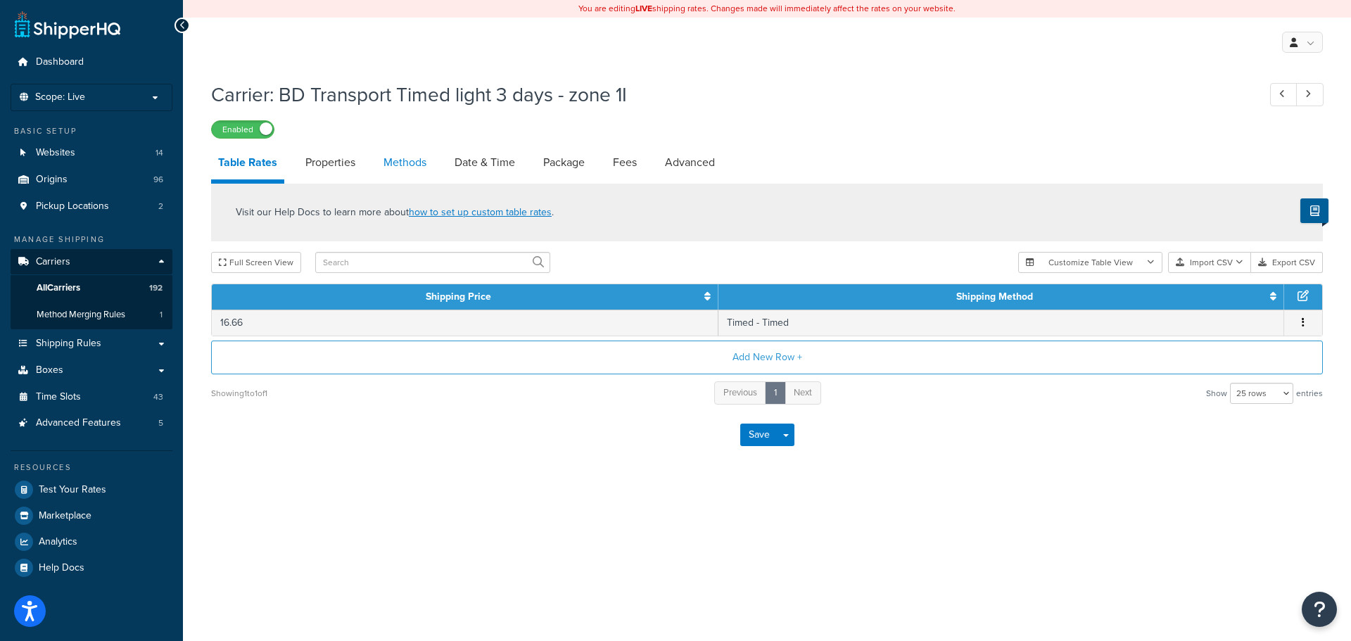
click at [418, 158] on link "Methods" at bounding box center [405, 163] width 57 height 34
select select "25"
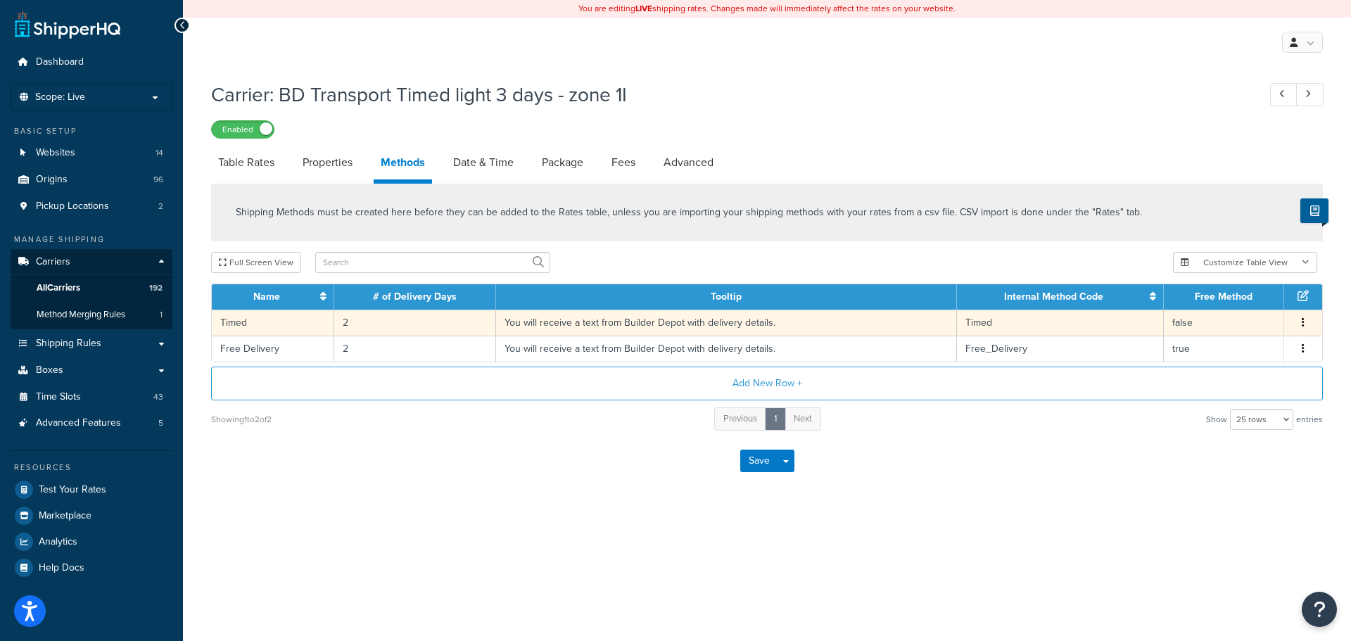
click at [521, 327] on td "You will receive a text from Builder Depot with delivery details." at bounding box center [726, 323] width 461 height 26
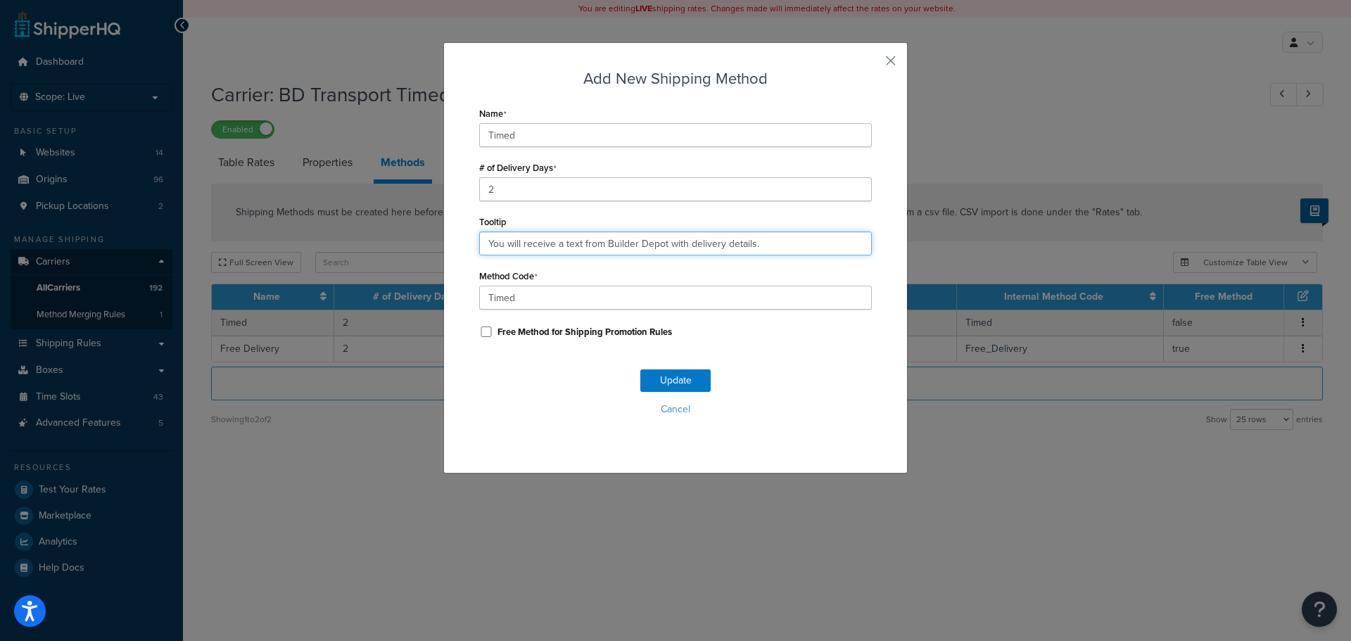
click at [536, 239] on input "You will receive a text from Builder Depot with delivery details." at bounding box center [675, 244] width 393 height 24
paste input "and tracking link. Deliveries are 7am - 4pm"
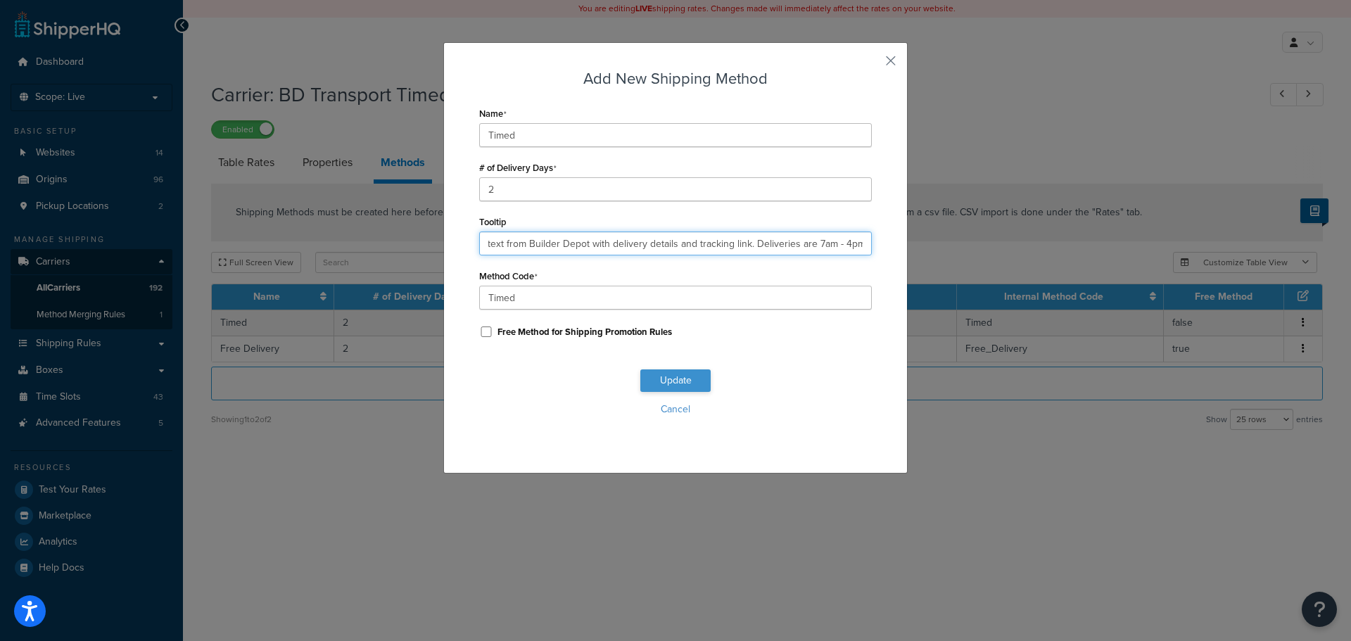
type input "You will receive a text from Builder Depot with delivery details and tracking l…"
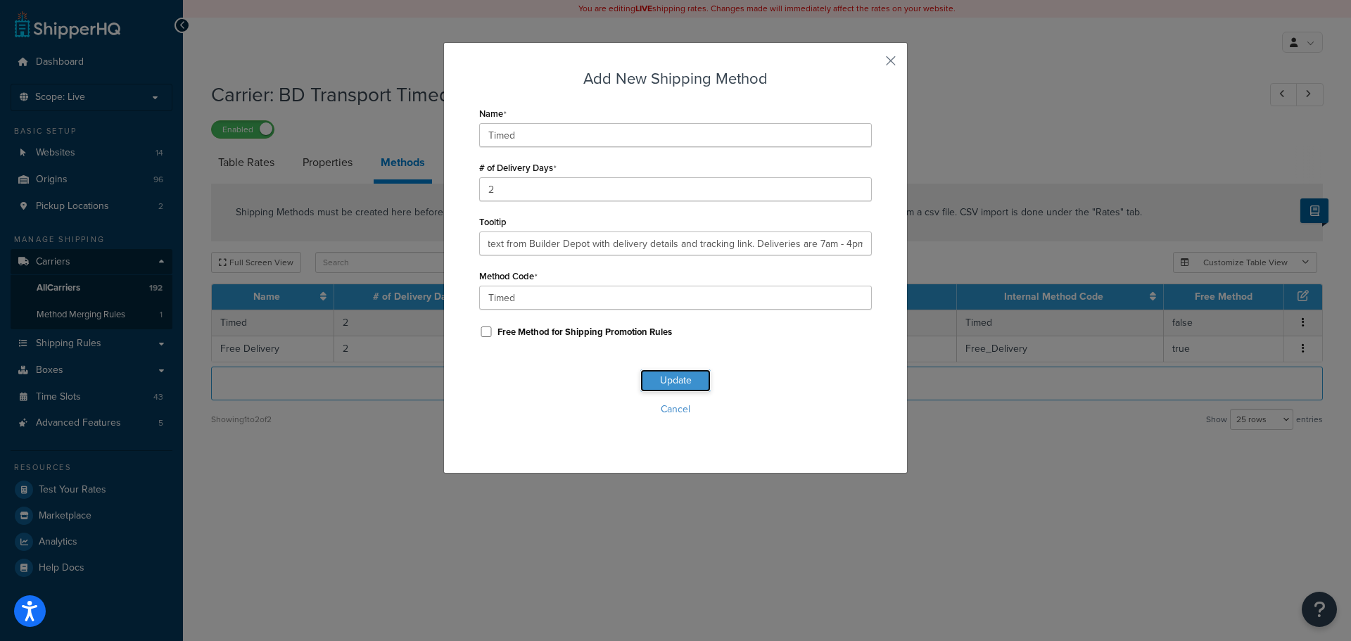
click at [677, 379] on button "Update" at bounding box center [675, 380] width 70 height 23
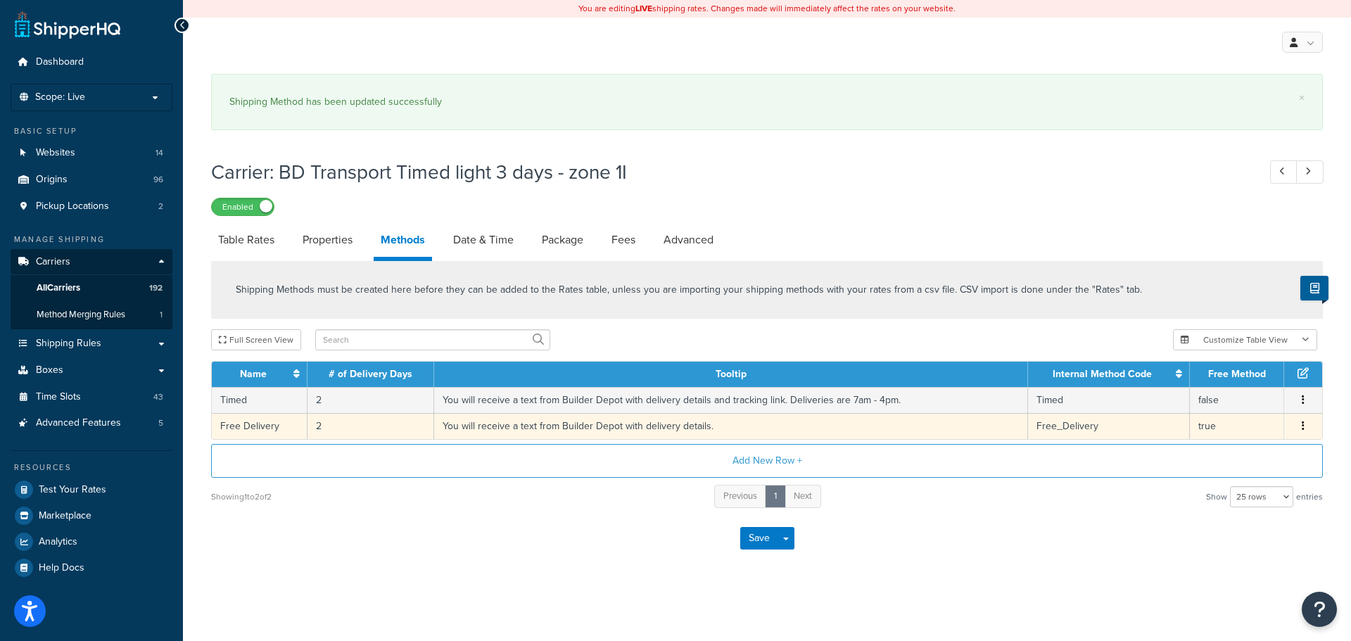
click at [664, 413] on td "You will receive a text from Builder Depot with delivery details." at bounding box center [731, 426] width 594 height 26
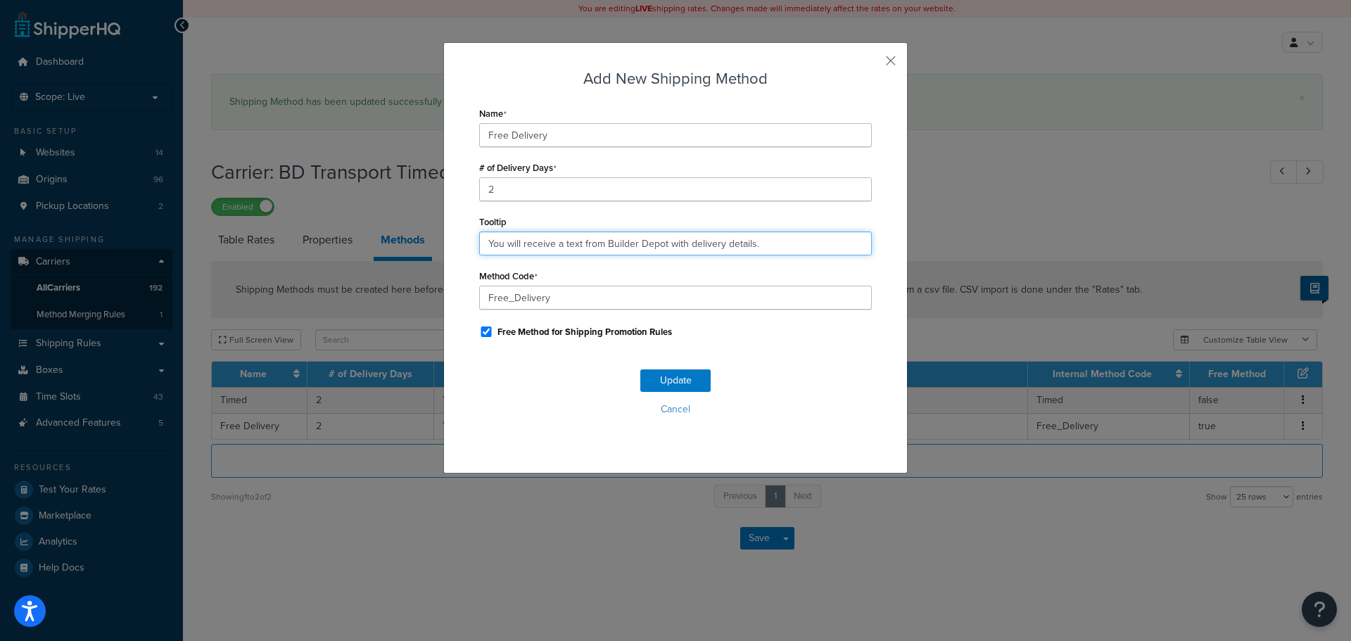
click at [606, 241] on input "You will receive a text from Builder Depot with delivery details." at bounding box center [675, 244] width 393 height 24
paste input "and tracking link. Deliveries are 7am - 4pm"
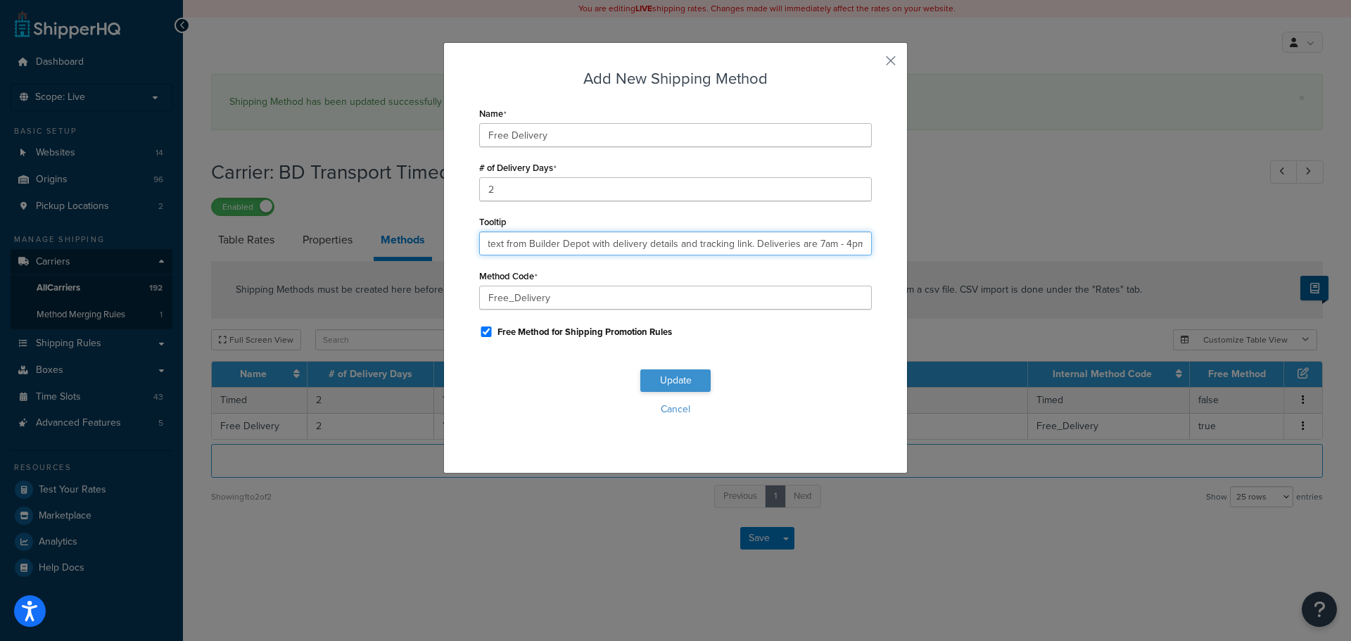
type input "You will receive a text from Builder Depot with delivery details and tracking l…"
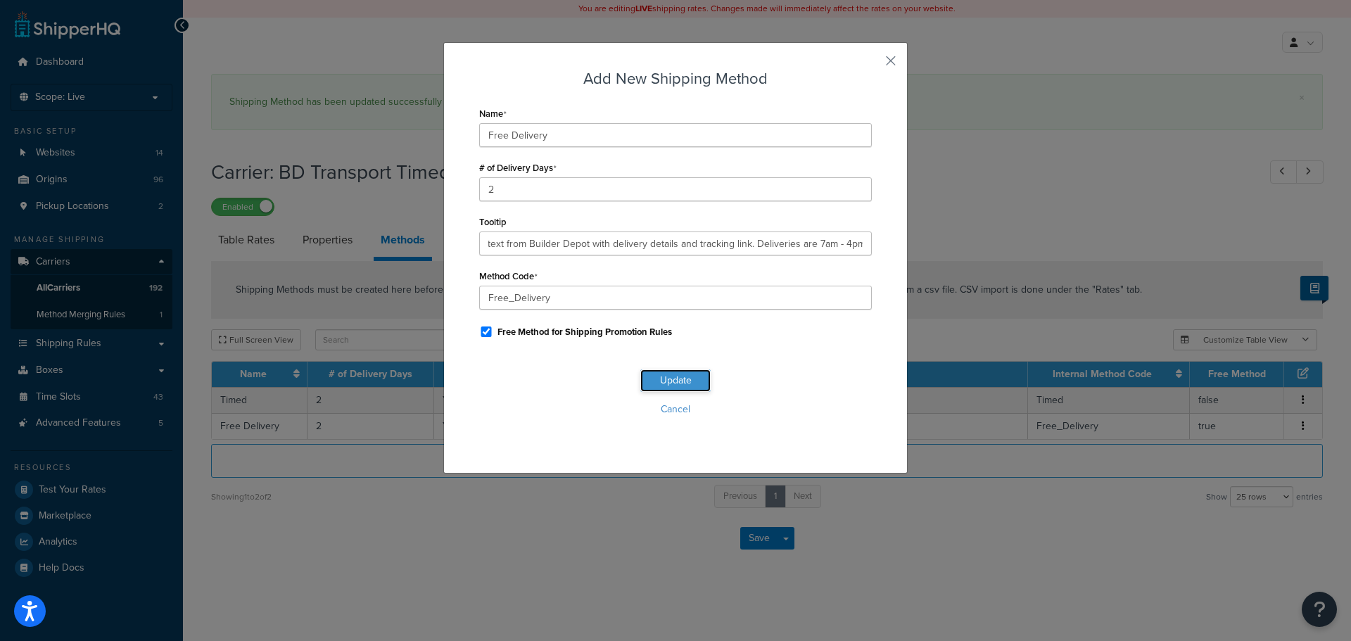
scroll to position [0, 0]
click at [677, 379] on button "Update" at bounding box center [675, 380] width 70 height 23
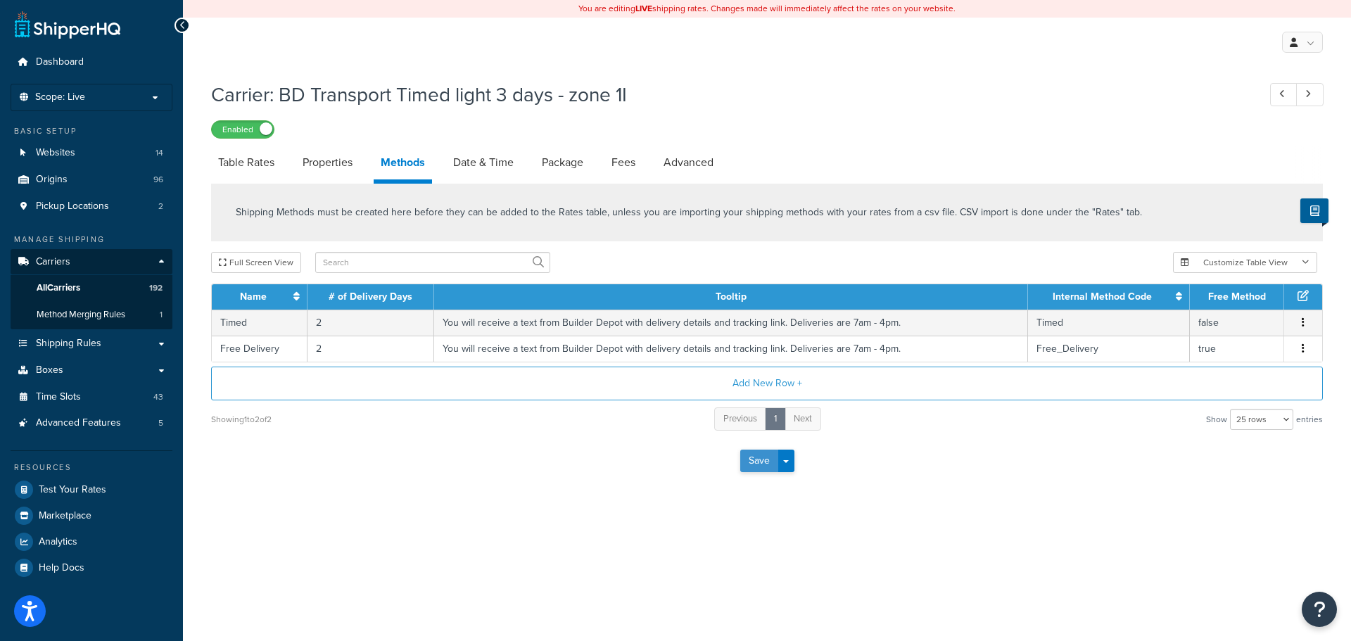
click at [753, 464] on button "Save" at bounding box center [759, 461] width 38 height 23
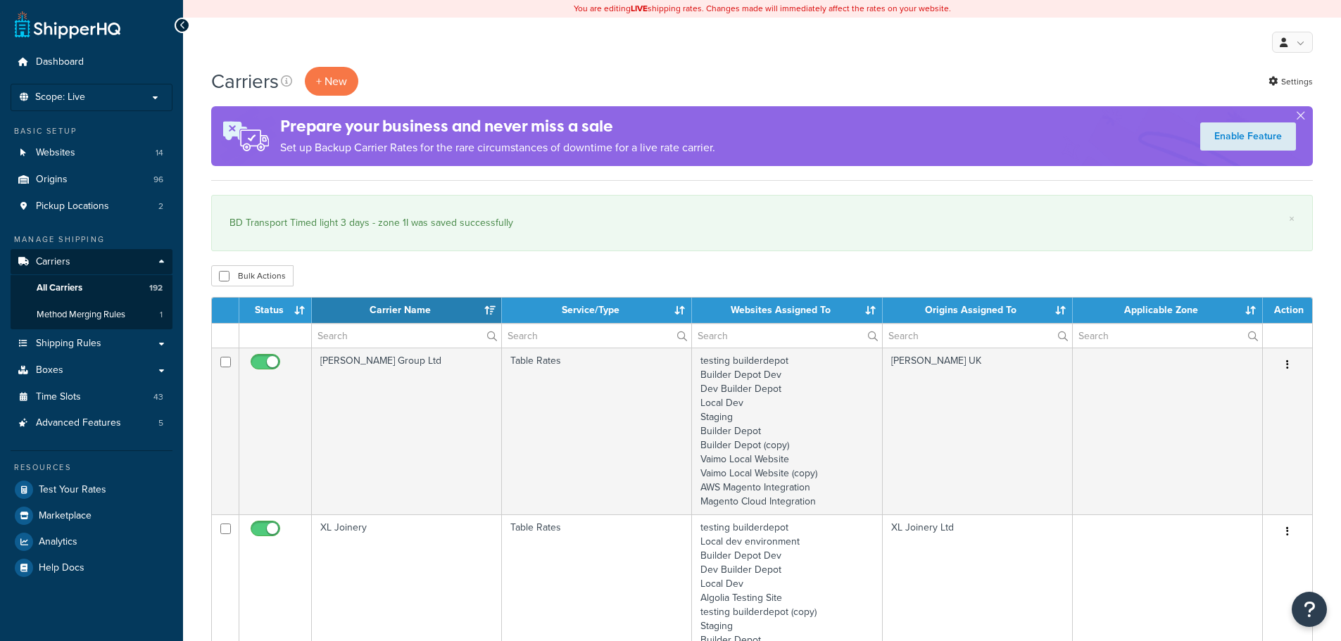
select select "15"
click at [356, 333] on input "text" at bounding box center [406, 336] width 189 height 24
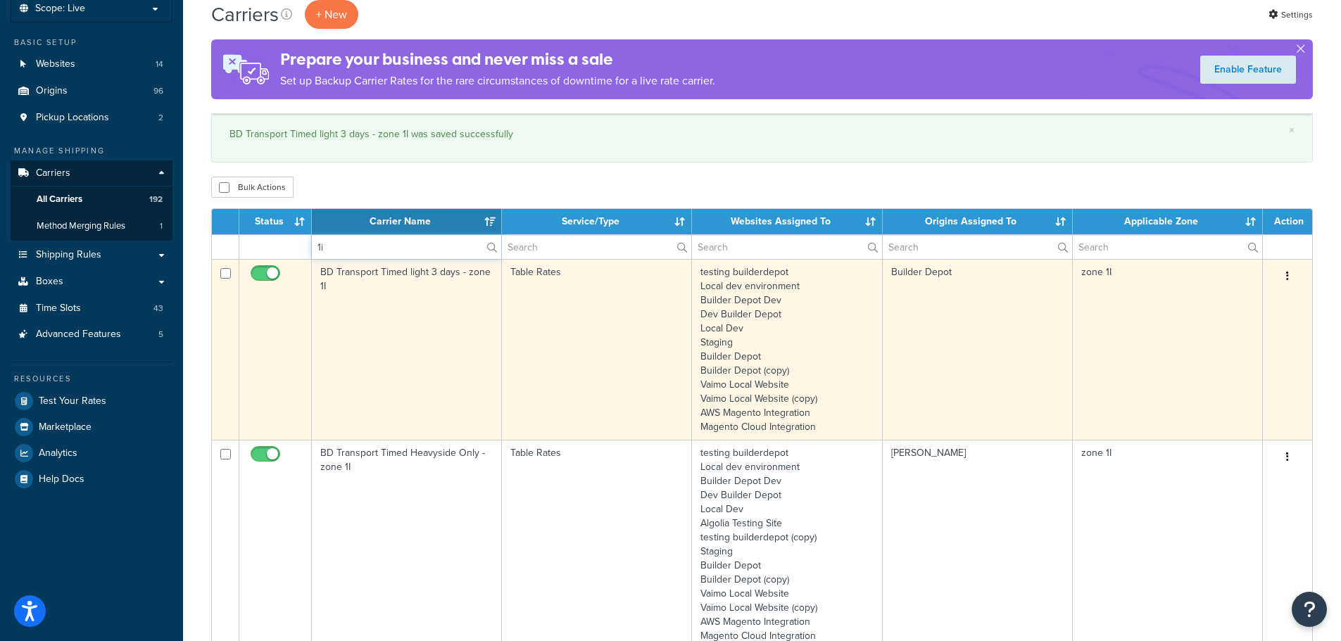
scroll to position [211, 0]
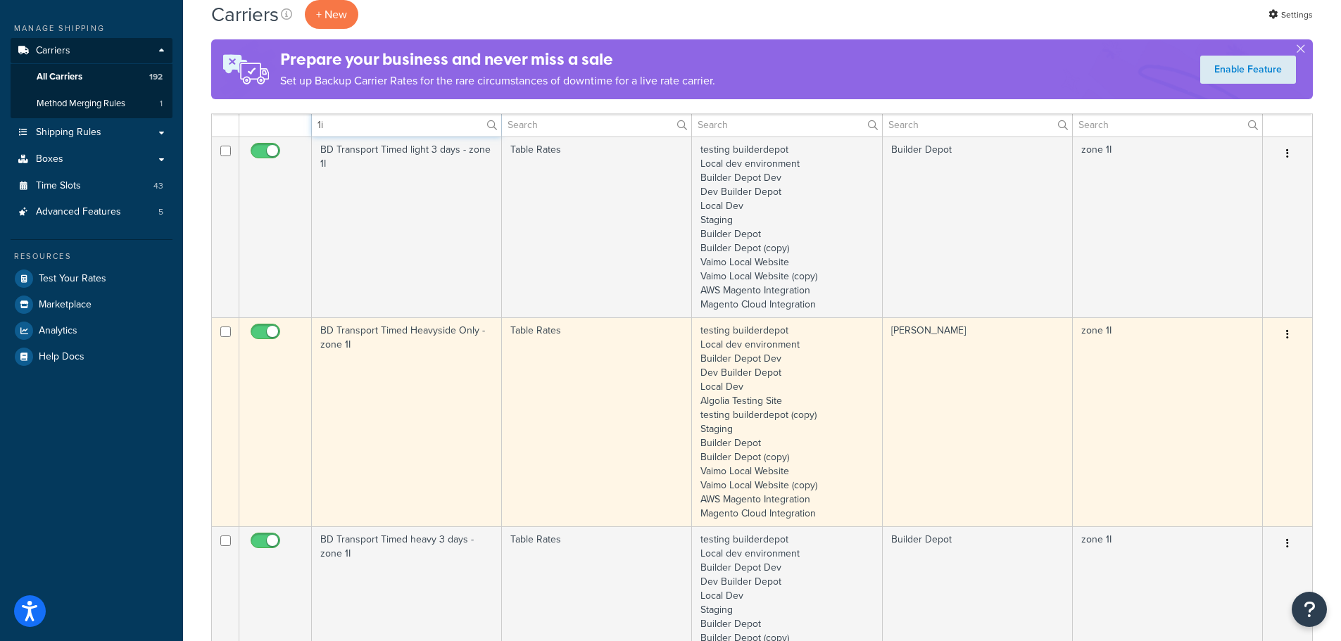
type input "1i"
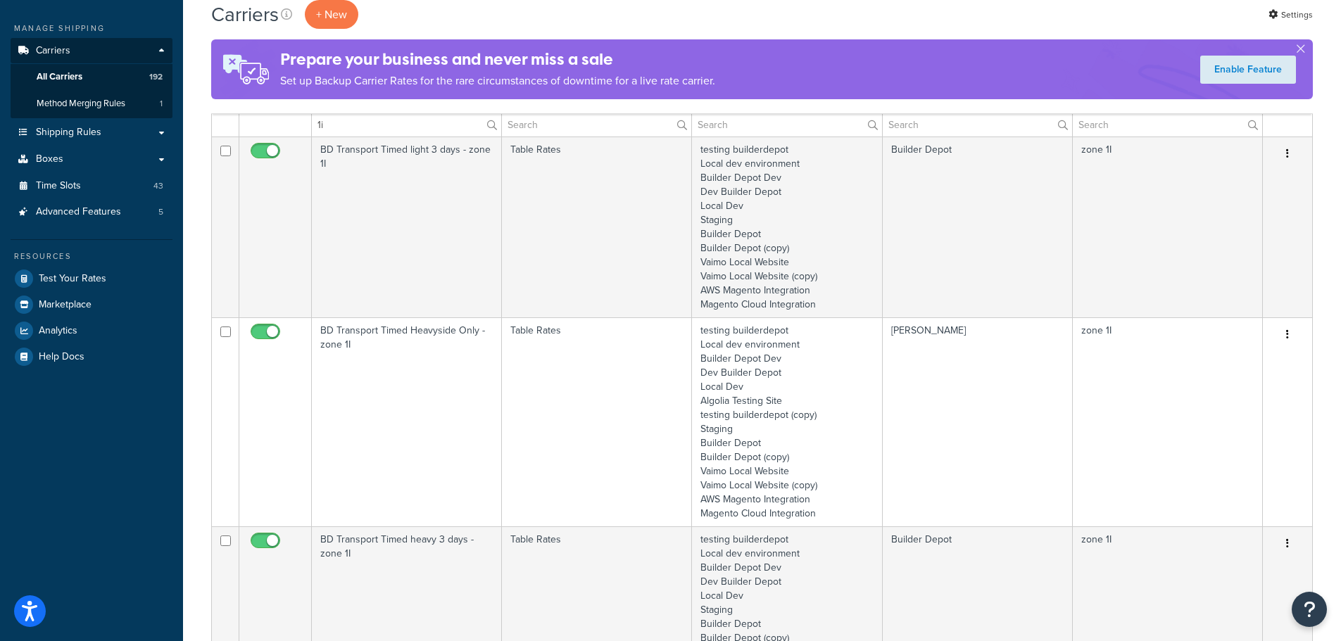
click at [358, 415] on td "BD Transport Timed Heavyside Only - zone 1I" at bounding box center [407, 421] width 190 height 209
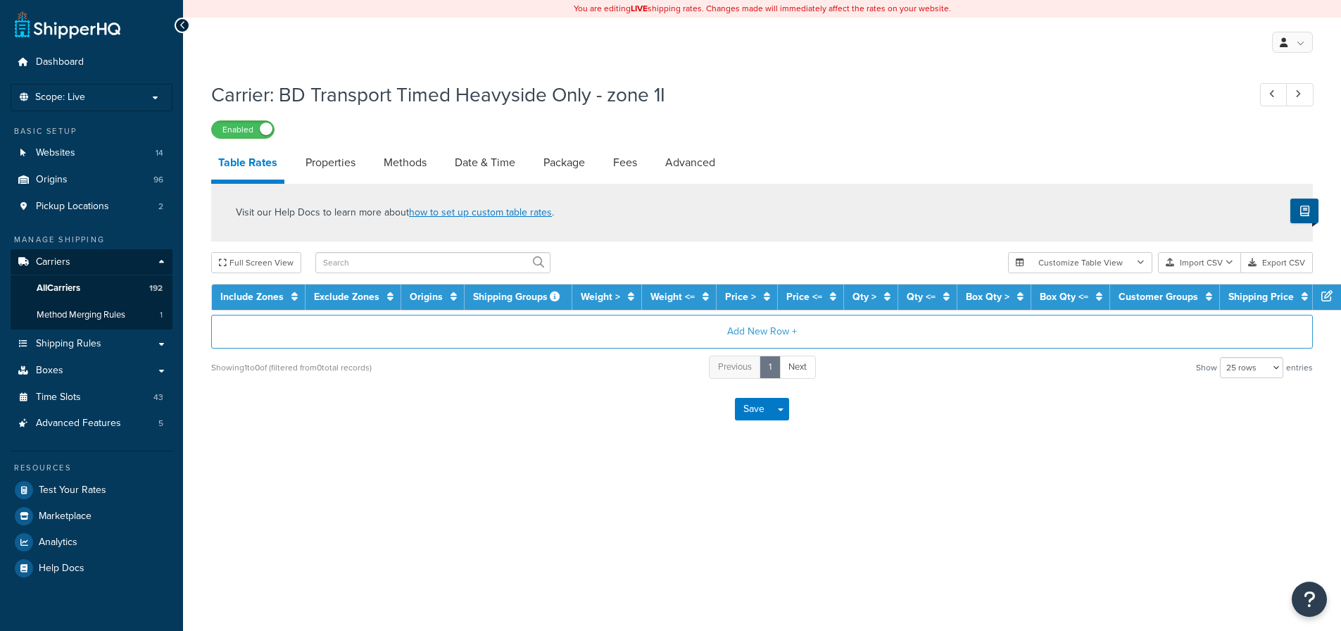
select select "25"
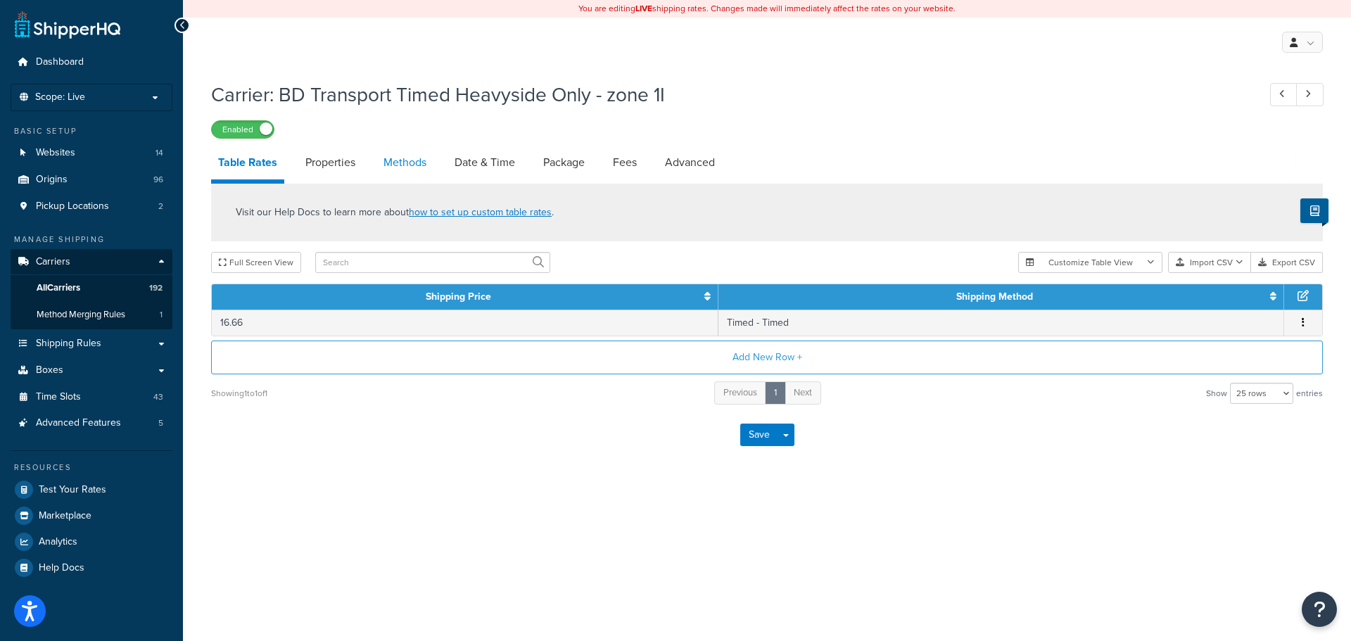
click at [412, 165] on link "Methods" at bounding box center [405, 163] width 57 height 34
select select "25"
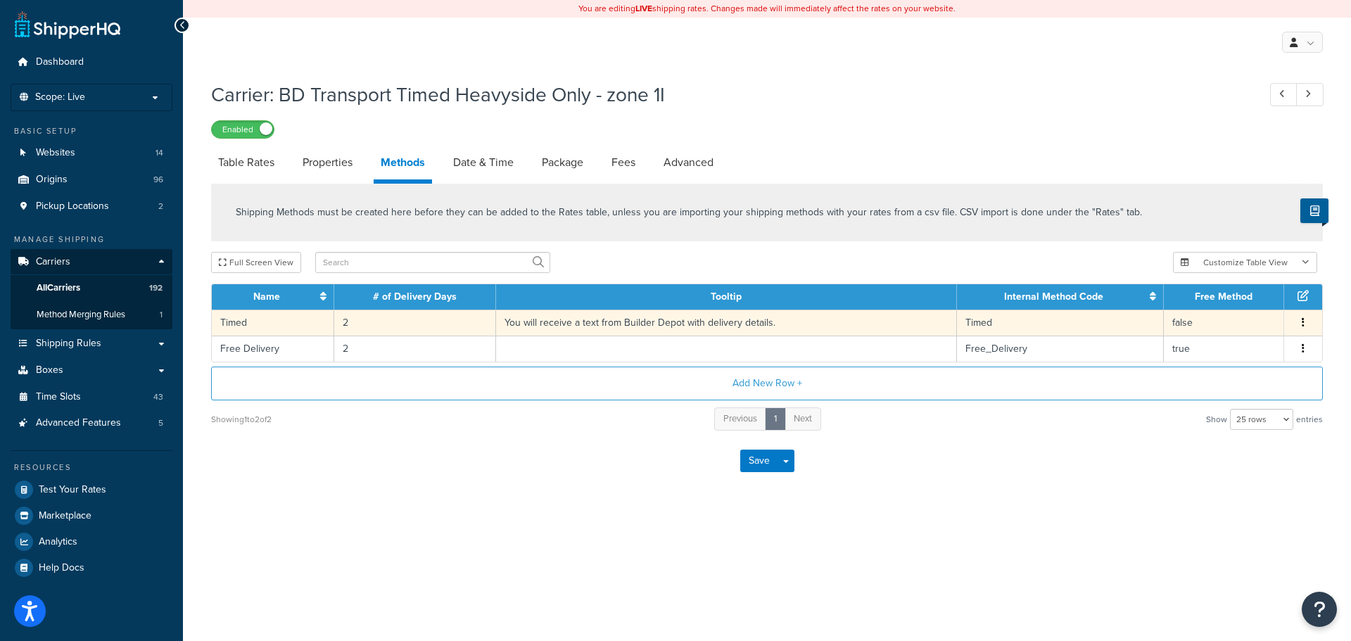
click at [519, 327] on td "You will receive a text from Builder Depot with delivery details." at bounding box center [726, 323] width 461 height 26
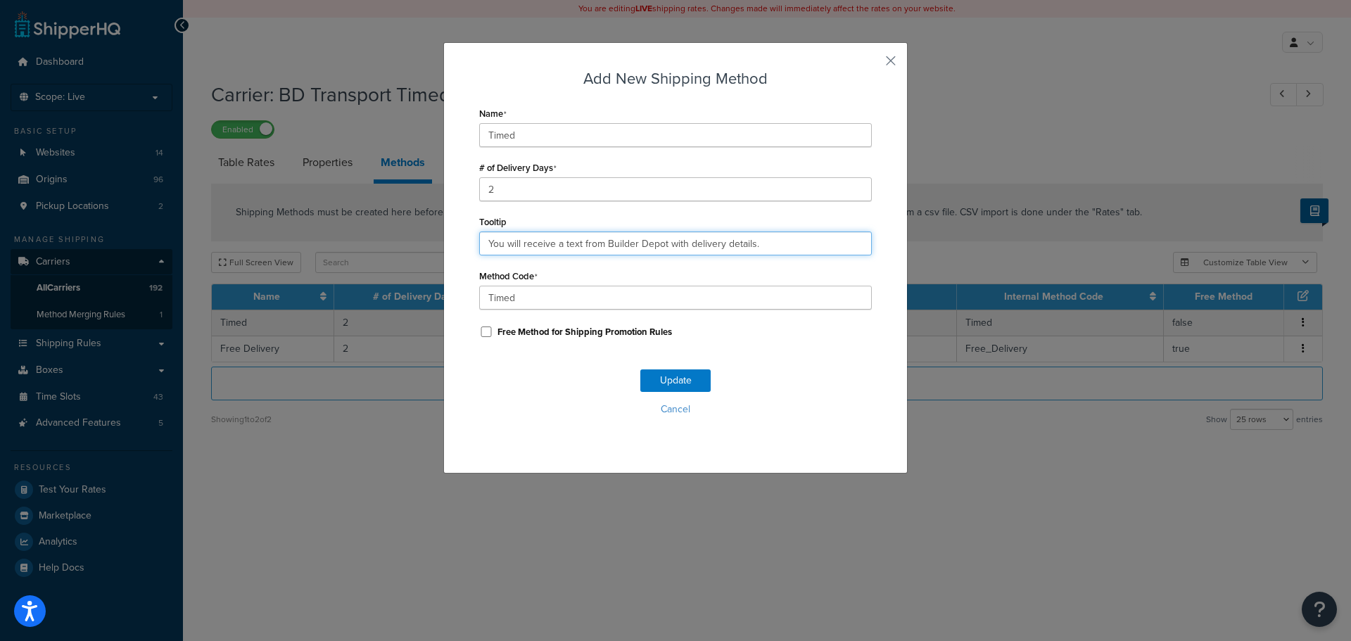
click at [546, 241] on input "You will receive a text from Builder Depot with delivery details." at bounding box center [675, 244] width 393 height 24
paste input "and tracking link. Deliveries are 7am - 4pm"
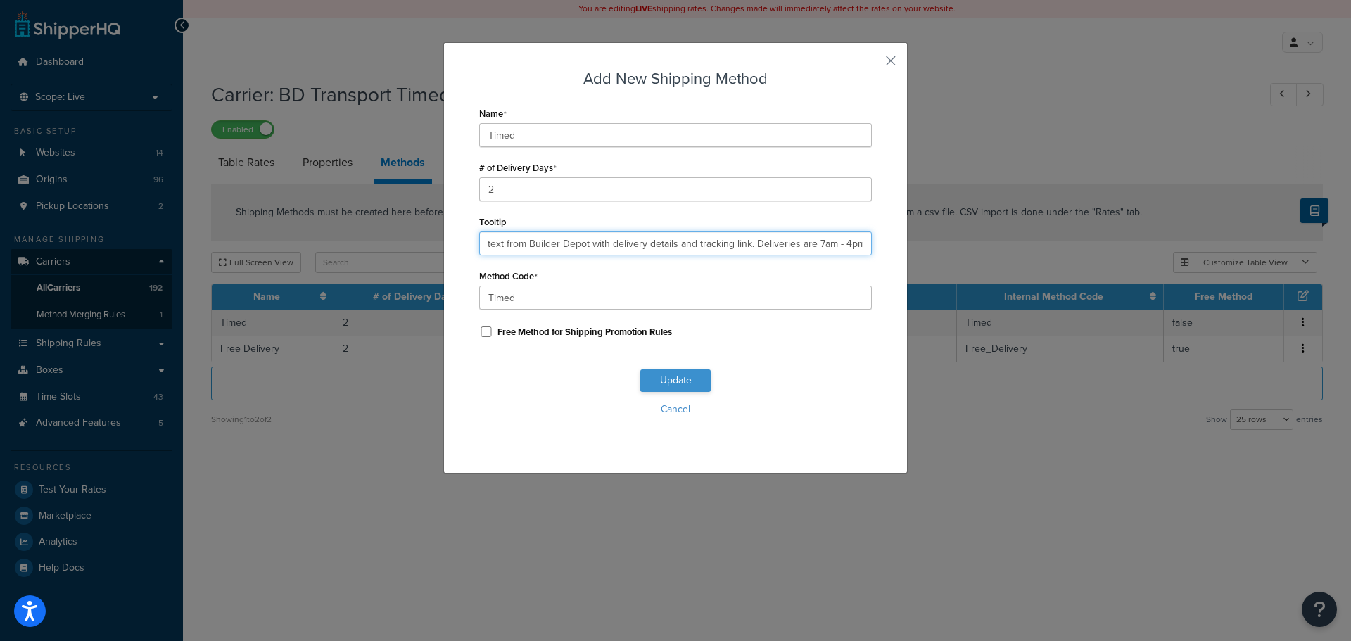
type input "You will receive a text from Builder Depot with delivery details and tracking l…"
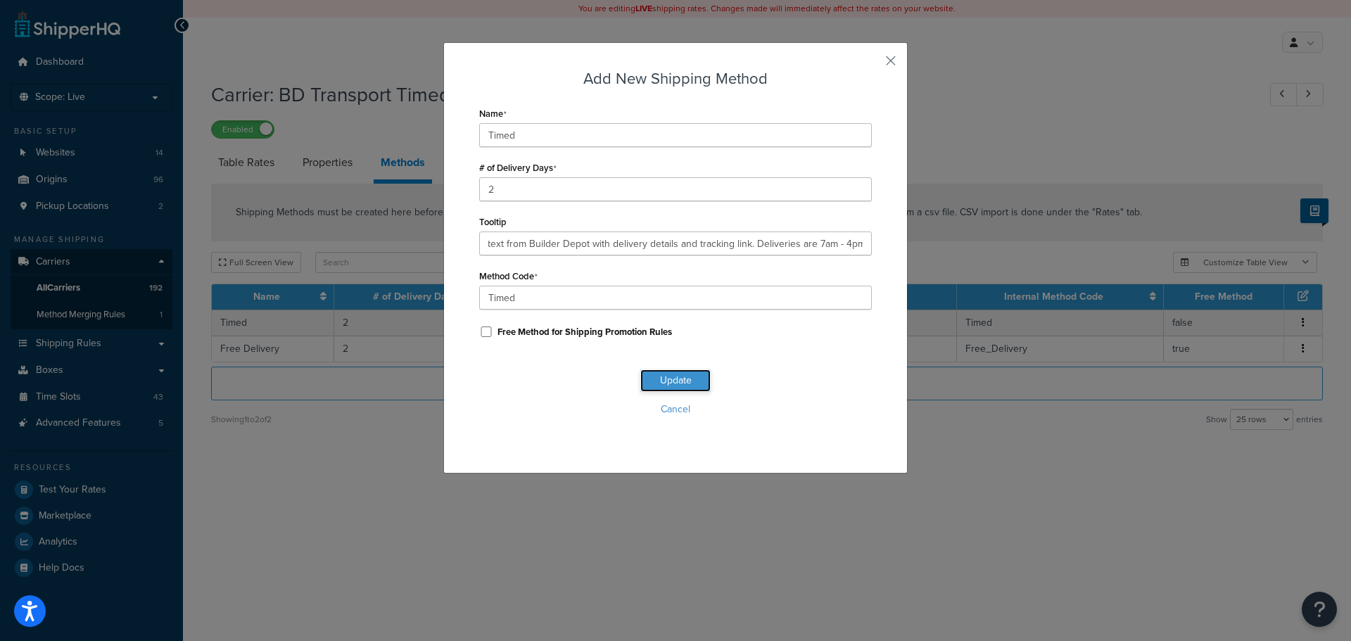
click at [663, 377] on button "Update" at bounding box center [675, 380] width 70 height 23
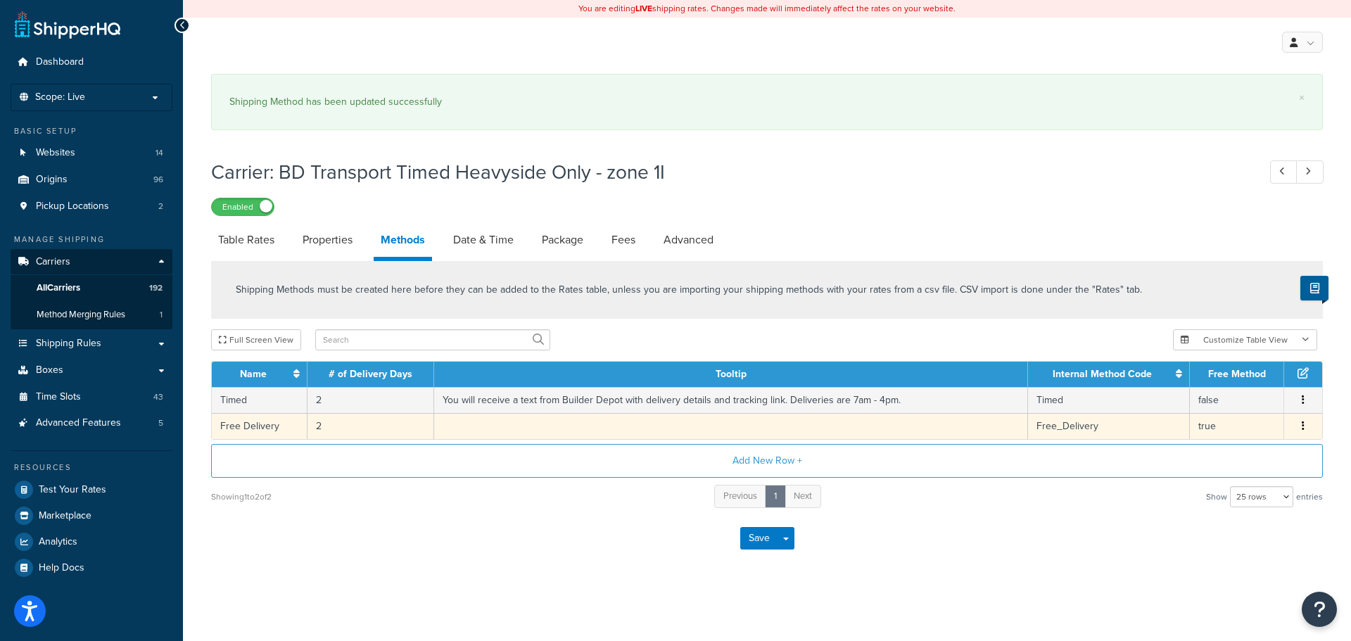
click at [530, 413] on td at bounding box center [731, 426] width 594 height 26
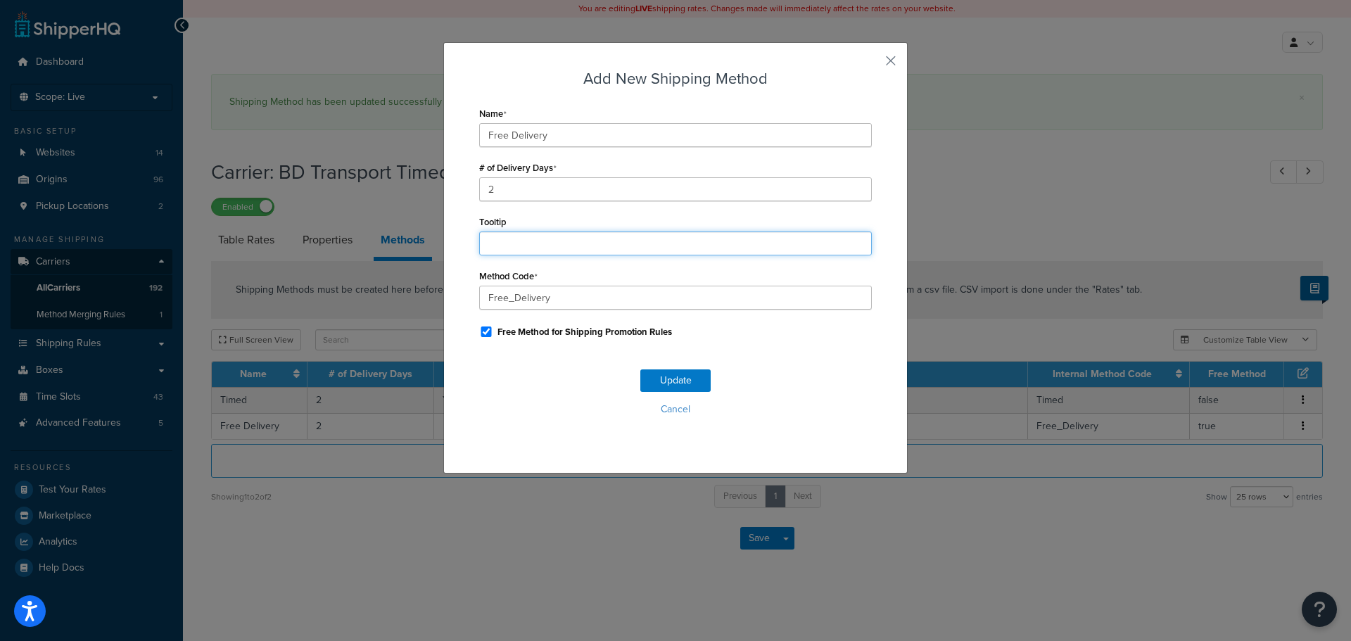
click at [539, 241] on input "Tooltip" at bounding box center [675, 244] width 393 height 24
paste input "You will receive a text from Builder Depot with delivery details and tracking l…"
type input "You will receive a text from Builder Depot with delivery details and tracking l…"
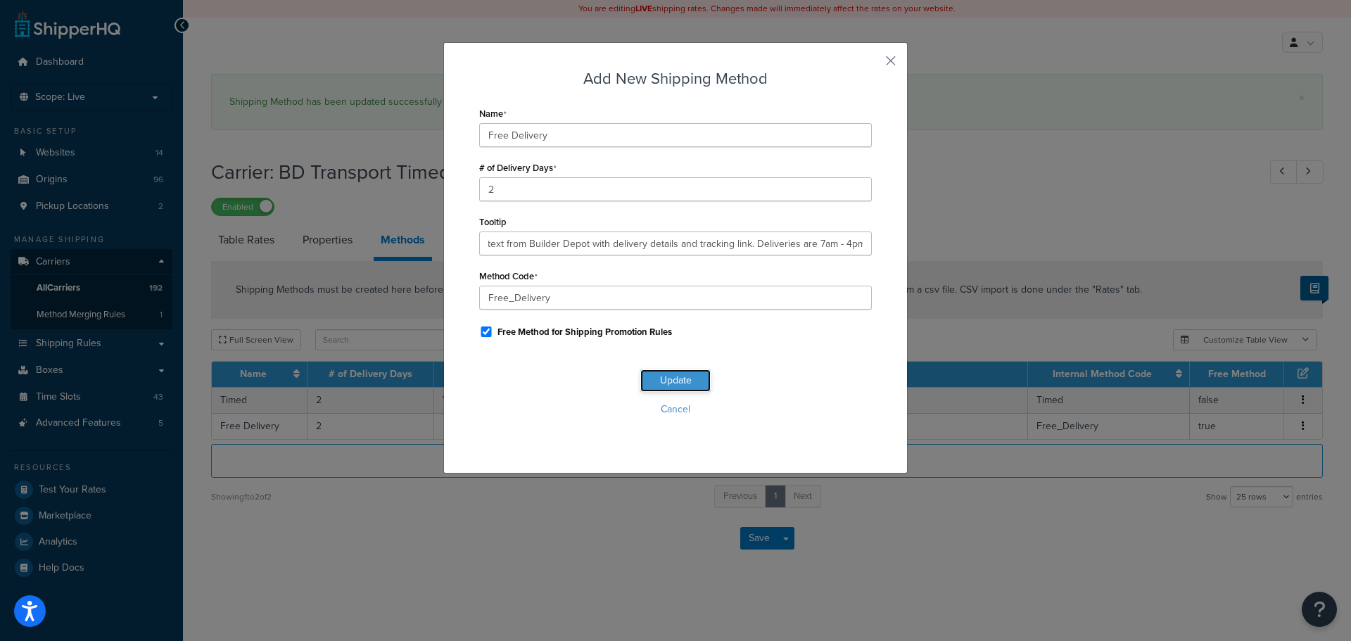
click at [676, 384] on button "Update" at bounding box center [675, 380] width 70 height 23
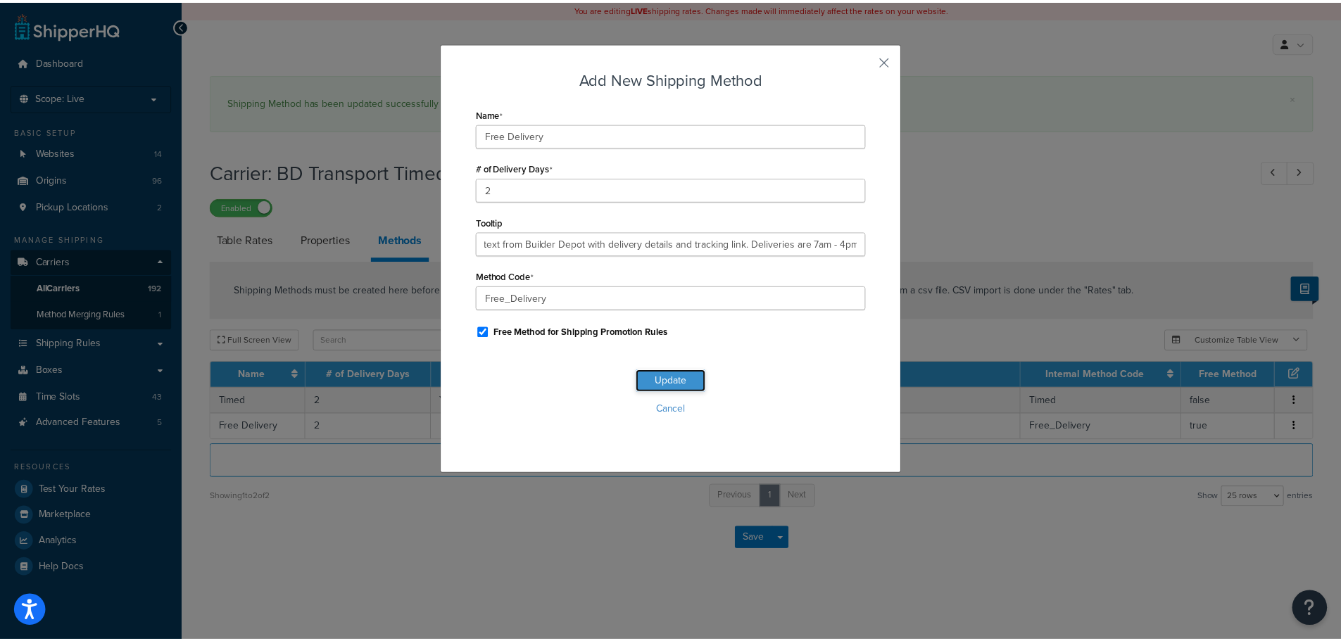
scroll to position [0, 0]
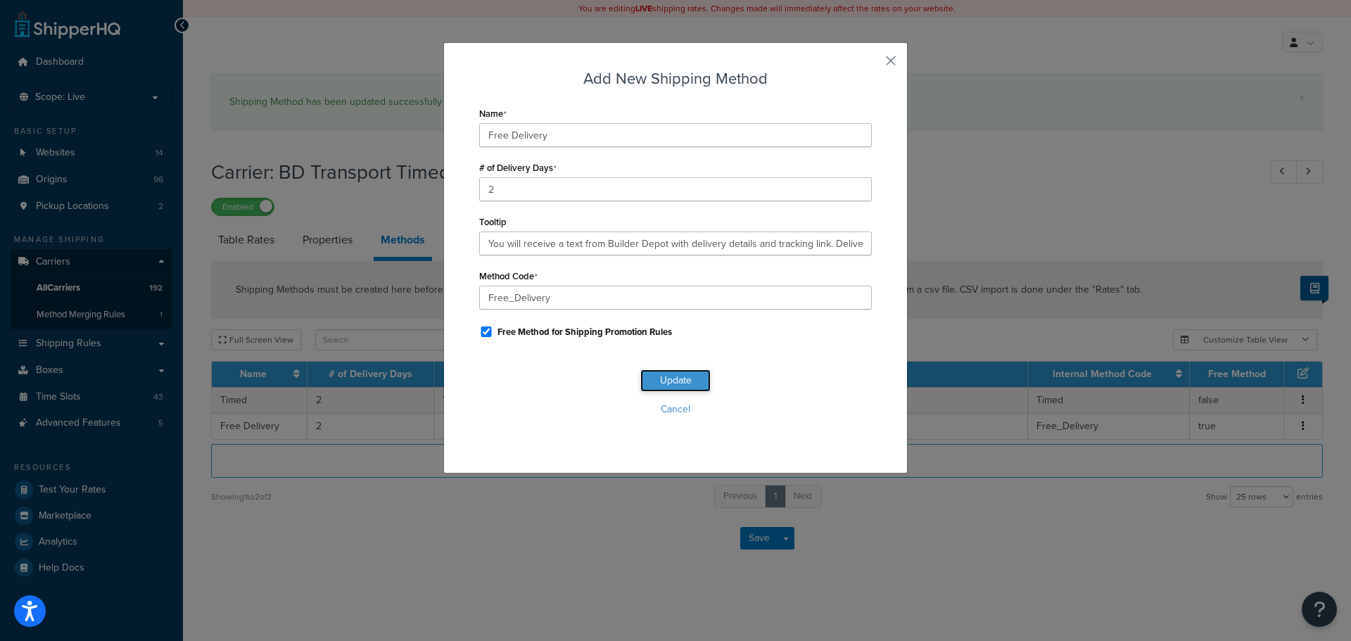
click at [676, 384] on button "Update" at bounding box center [675, 380] width 70 height 23
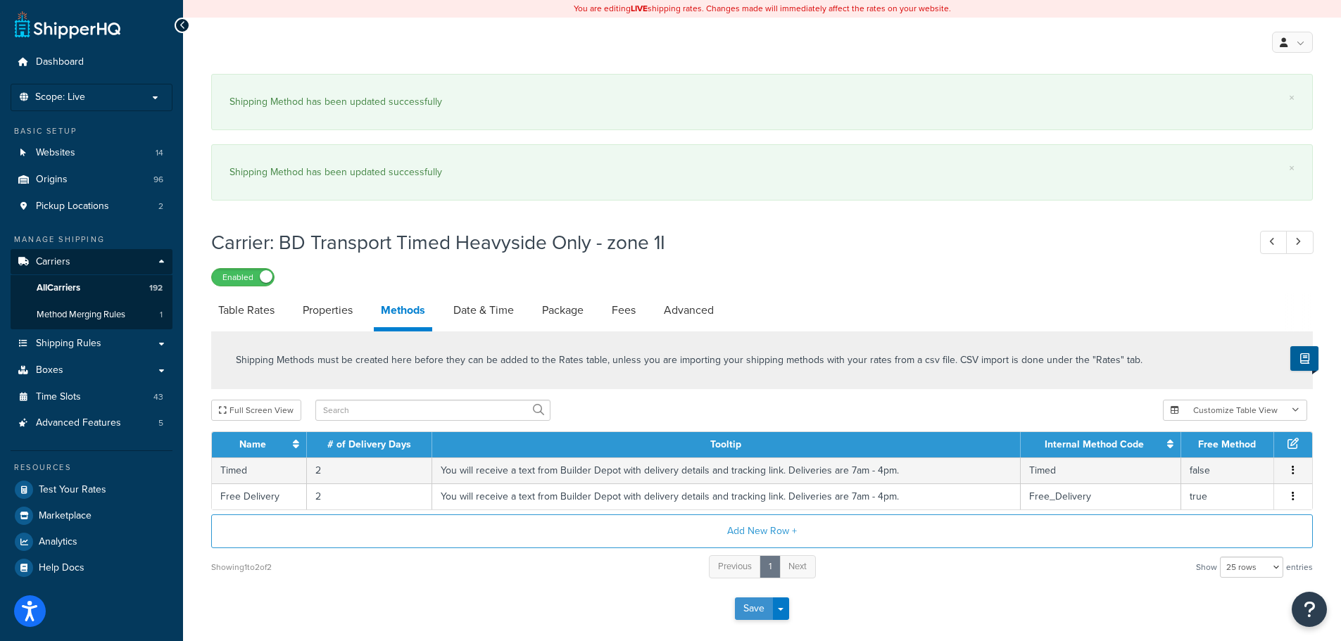
click at [750, 608] on button "Save" at bounding box center [754, 609] width 38 height 23
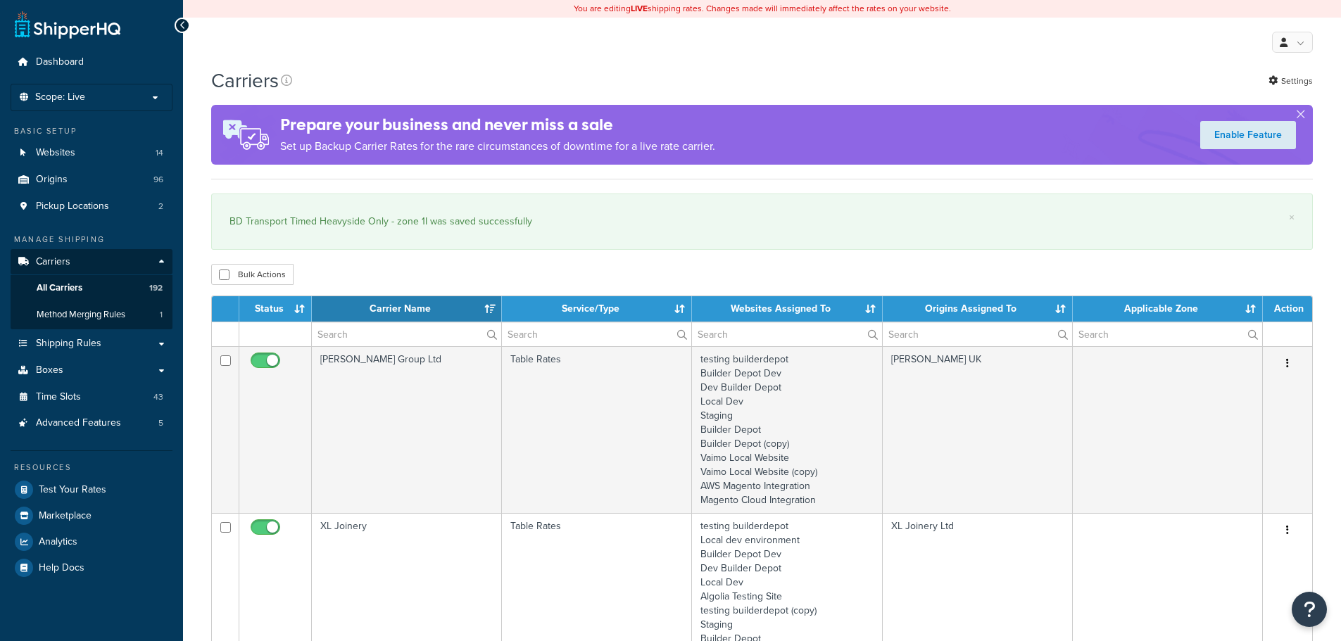
select select "15"
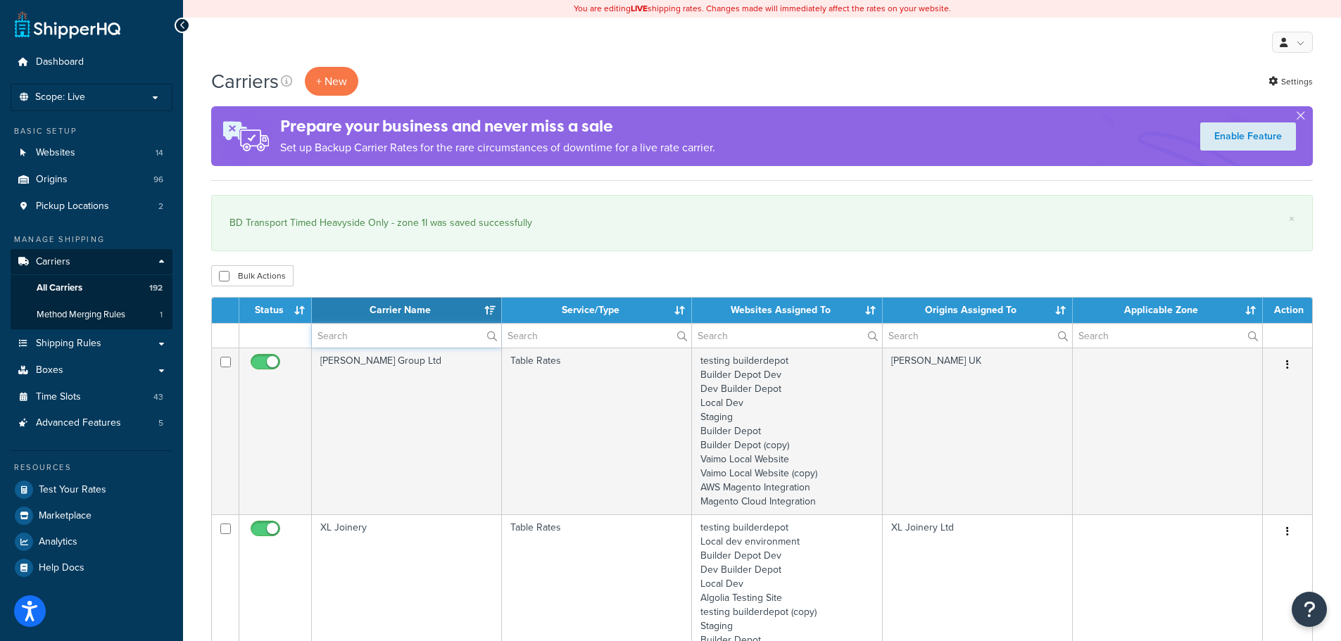
click at [325, 336] on input "text" at bounding box center [406, 336] width 189 height 24
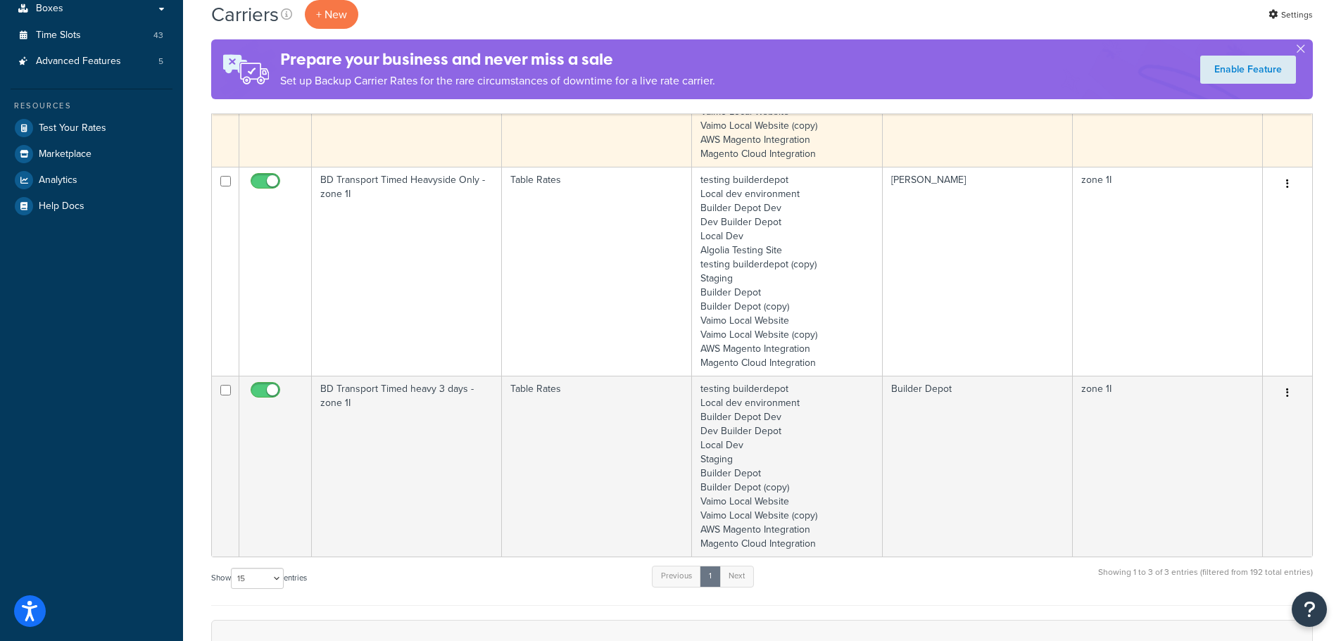
scroll to position [422, 0]
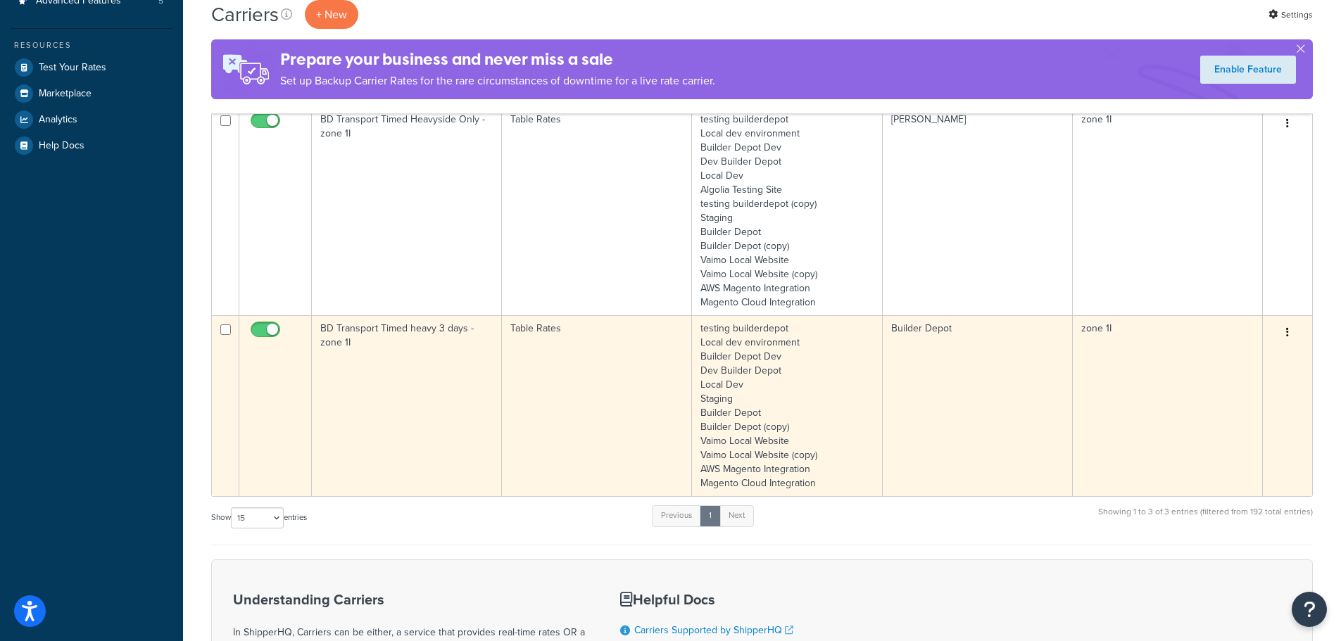
type input "1i"
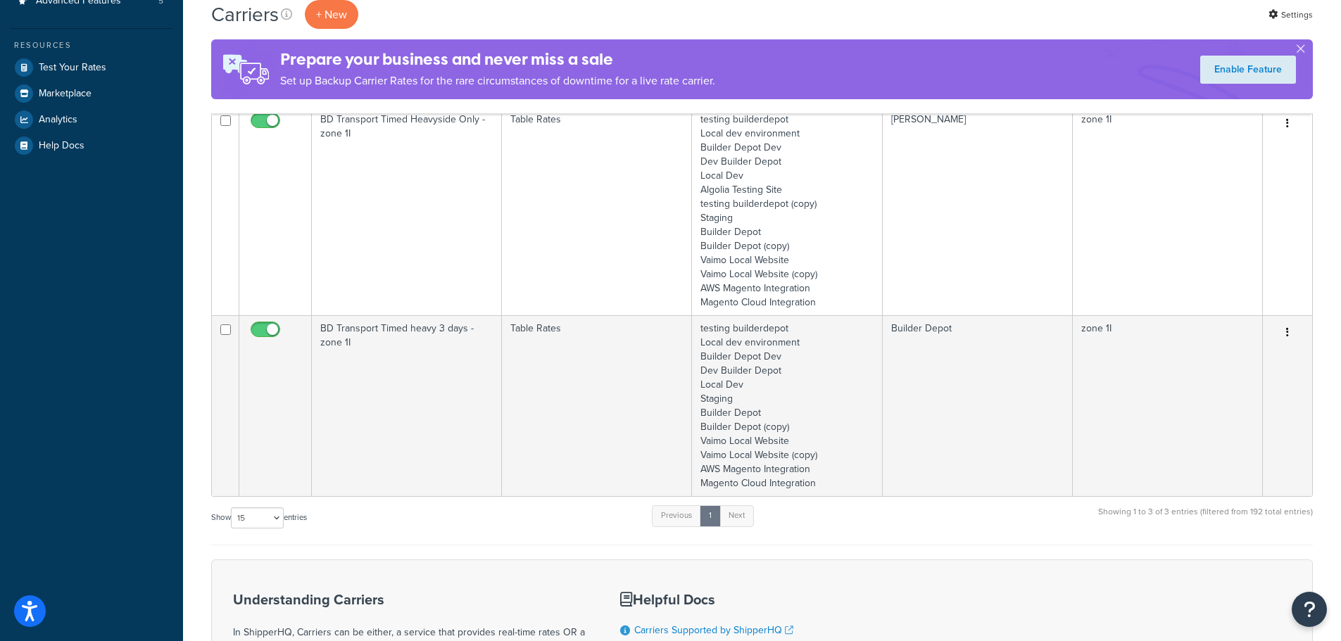
click at [357, 414] on td "BD Transport Timed heavy 3 days - zone 1I" at bounding box center [407, 405] width 190 height 181
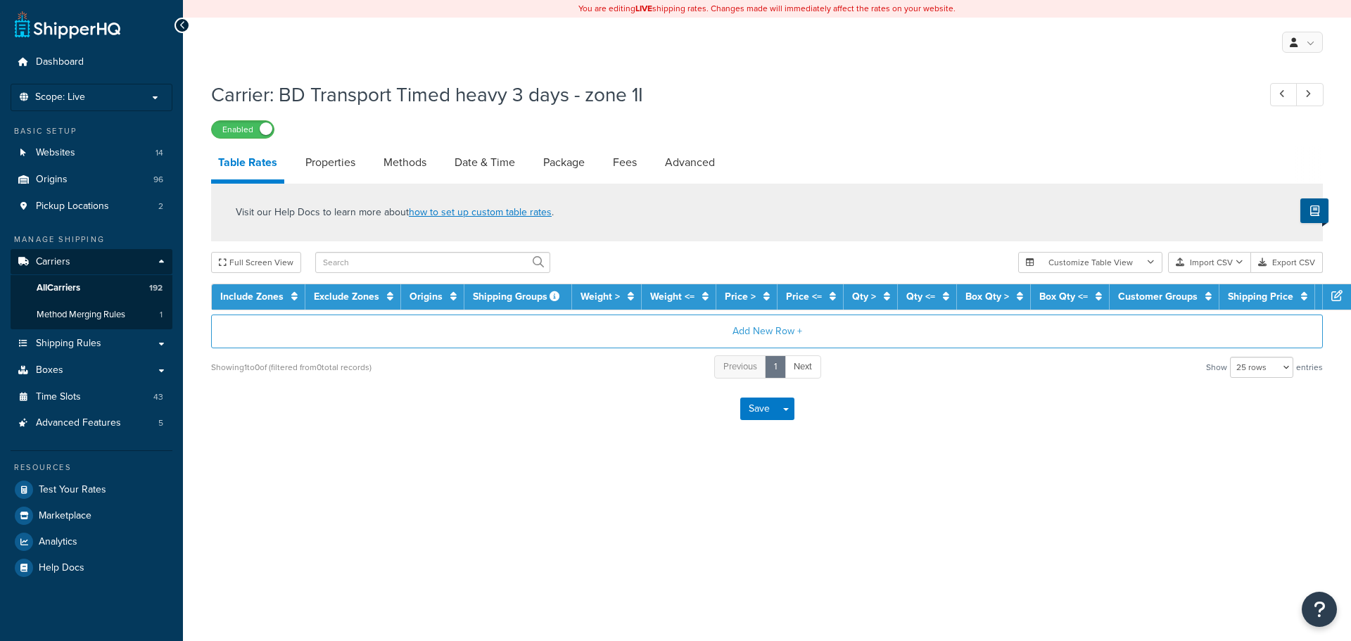
select select "25"
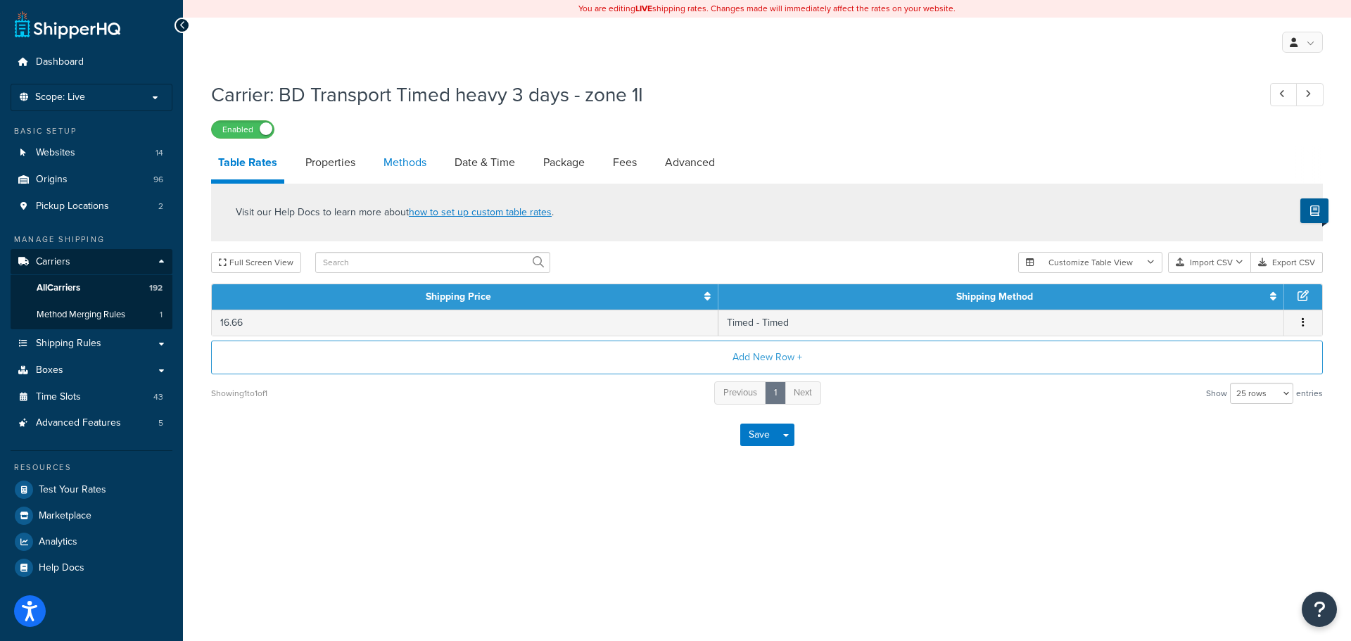
click at [416, 162] on link "Methods" at bounding box center [405, 163] width 57 height 34
select select "25"
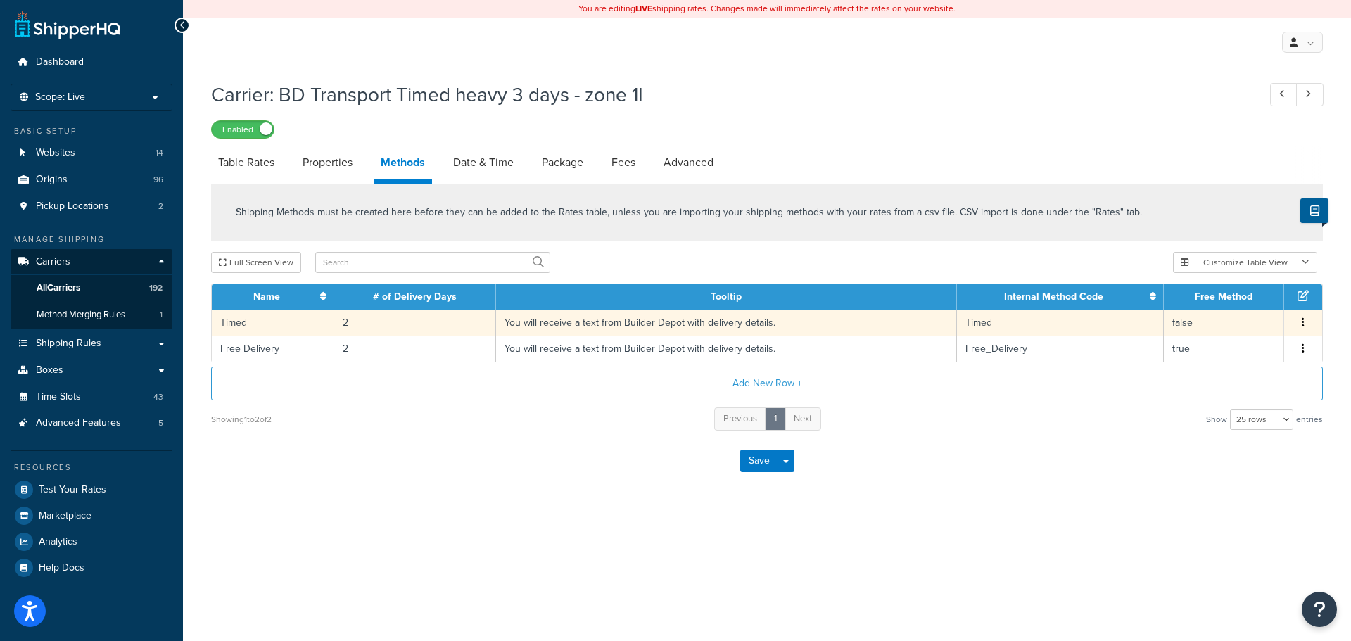
click at [543, 327] on td "You will receive a text from Builder Depot with delivery details." at bounding box center [726, 323] width 461 height 26
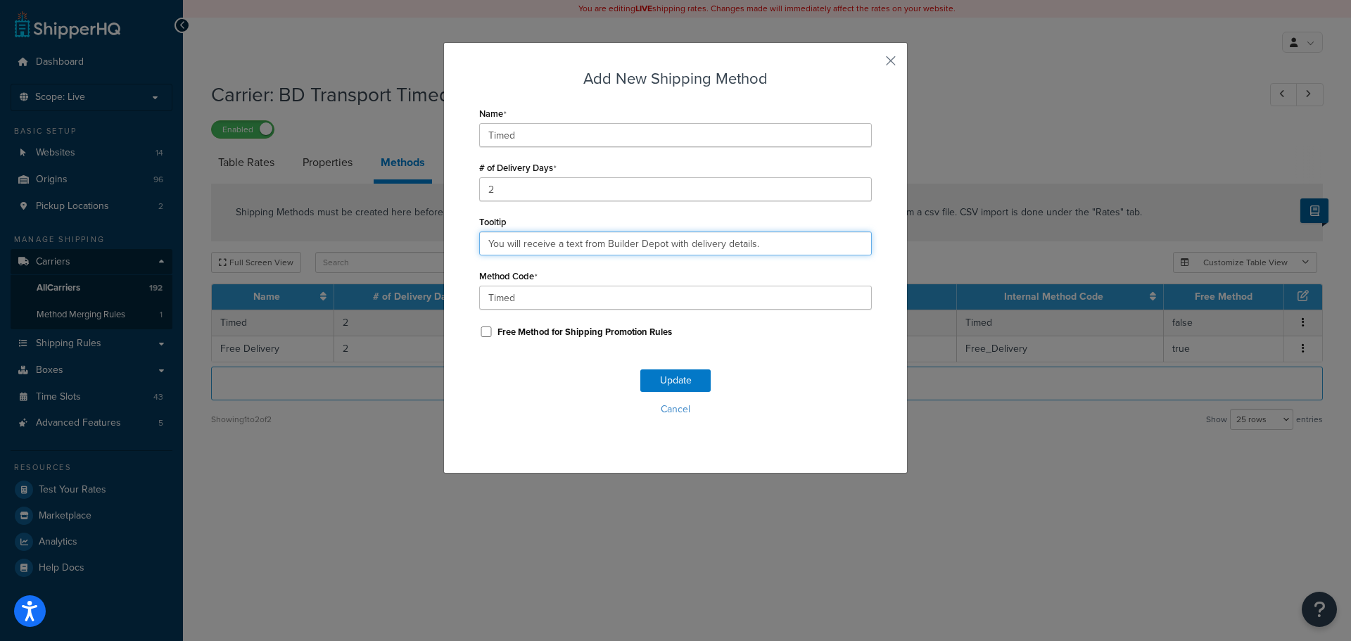
click at [632, 248] on input "You will receive a text from Builder Depot with delivery details." at bounding box center [675, 244] width 393 height 24
paste input "and tracking link. Deliveries are 7am - 4pm"
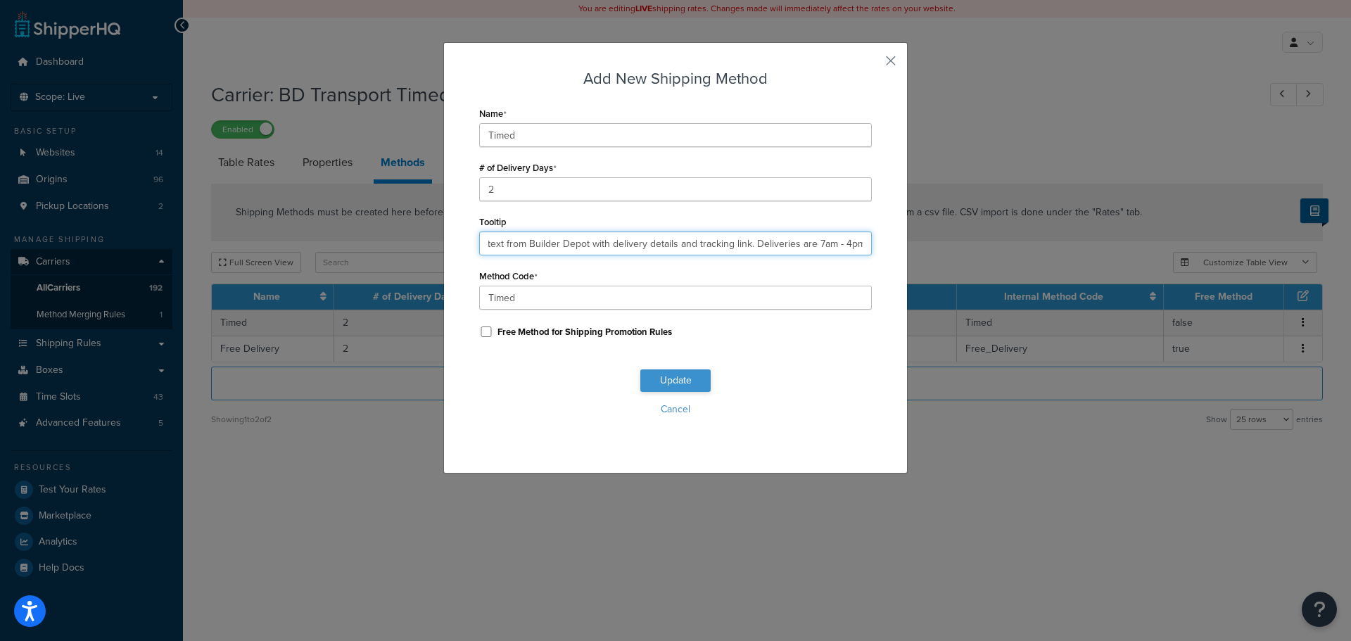
type input "You will receive a text from Builder Depot with delivery details and tracking l…"
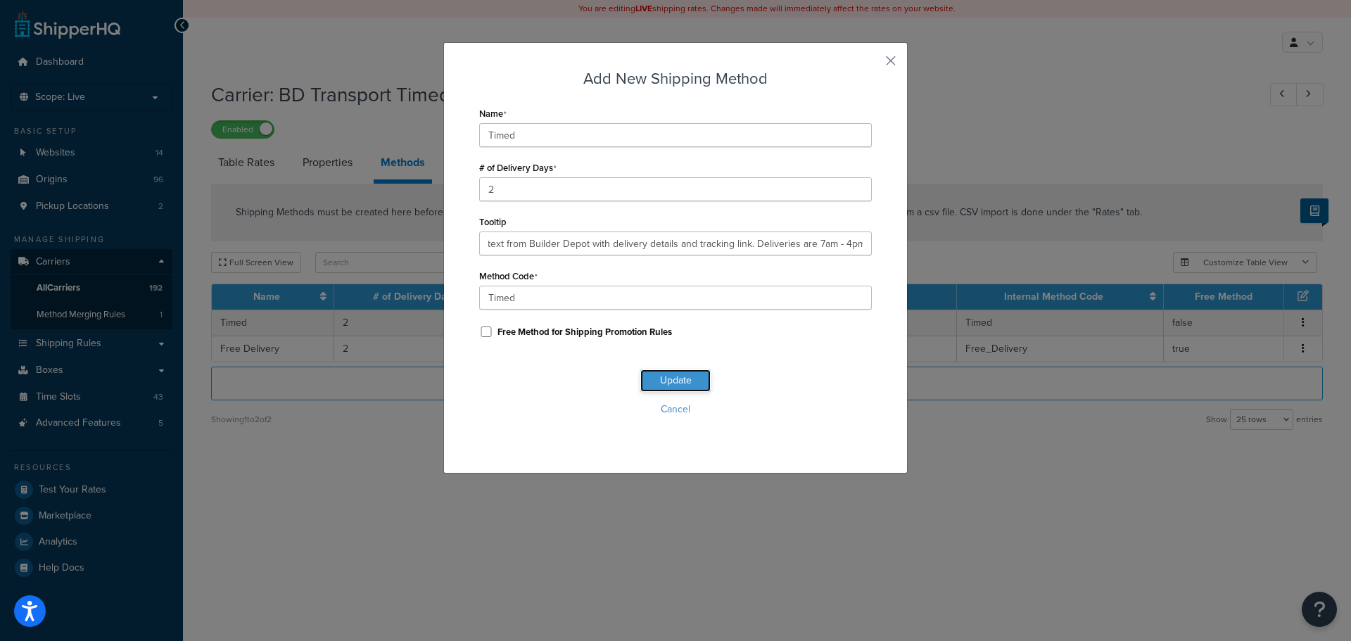
click at [683, 381] on button "Update" at bounding box center [675, 380] width 70 height 23
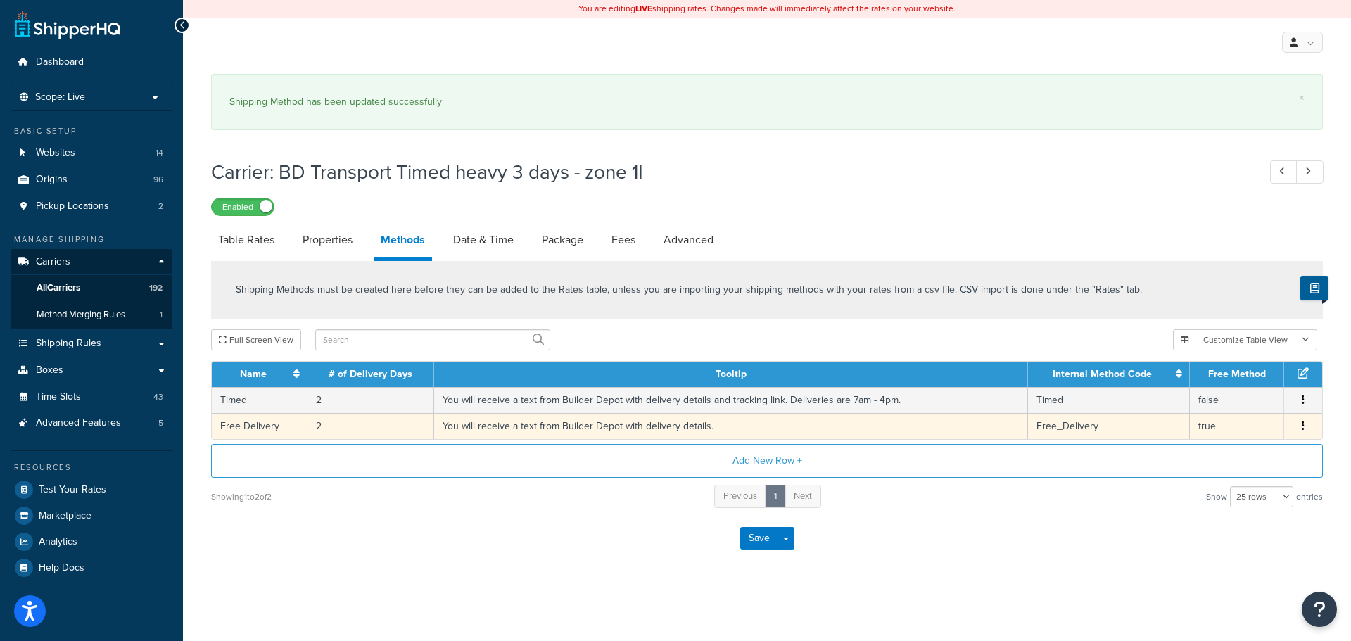
click at [561, 420] on td "You will receive a text from Builder Depot with delivery details." at bounding box center [731, 426] width 594 height 26
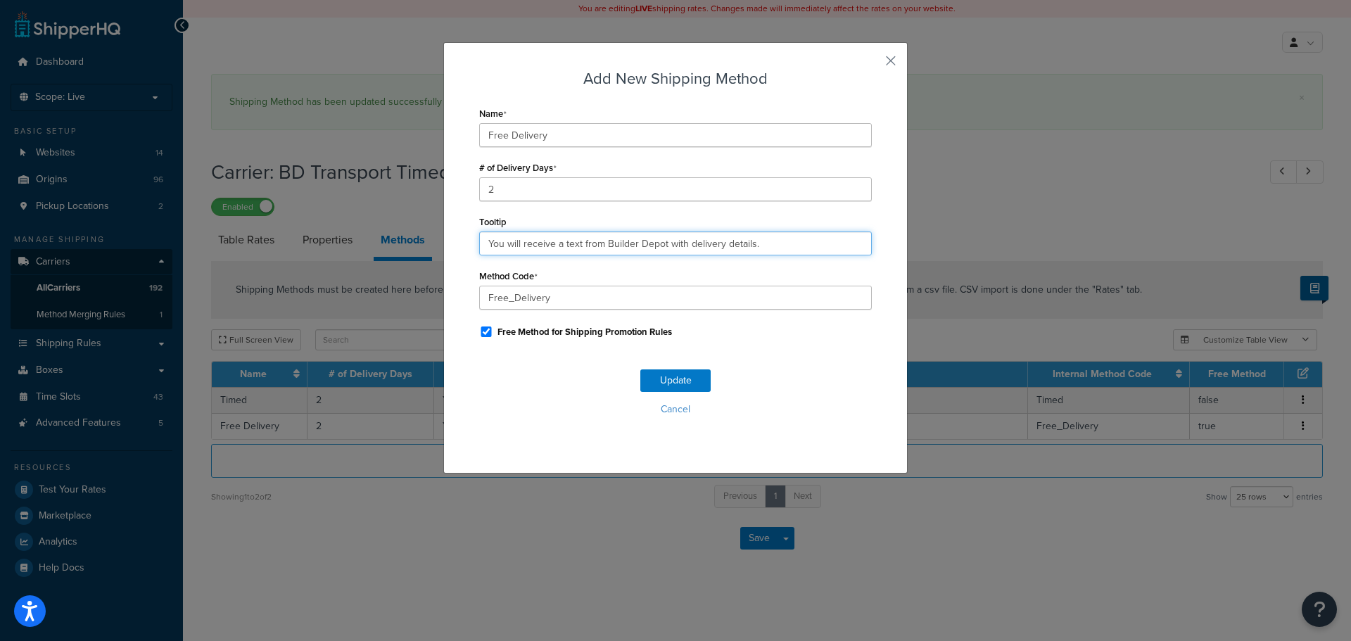
click at [590, 248] on input "You will receive a text from Builder Depot with delivery details." at bounding box center [675, 244] width 393 height 24
paste input "and tracking link. Deliveries are 7am - 4pm"
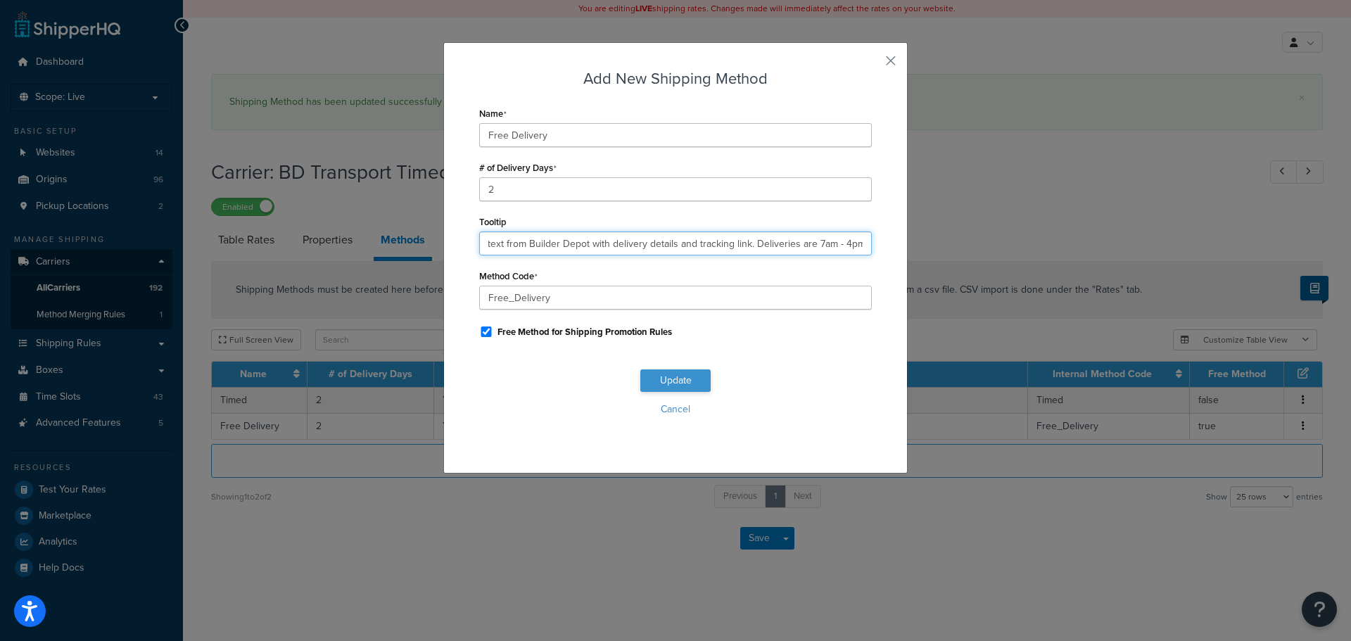
type input "You will receive a text from Builder Depot with delivery details and tracking l…"
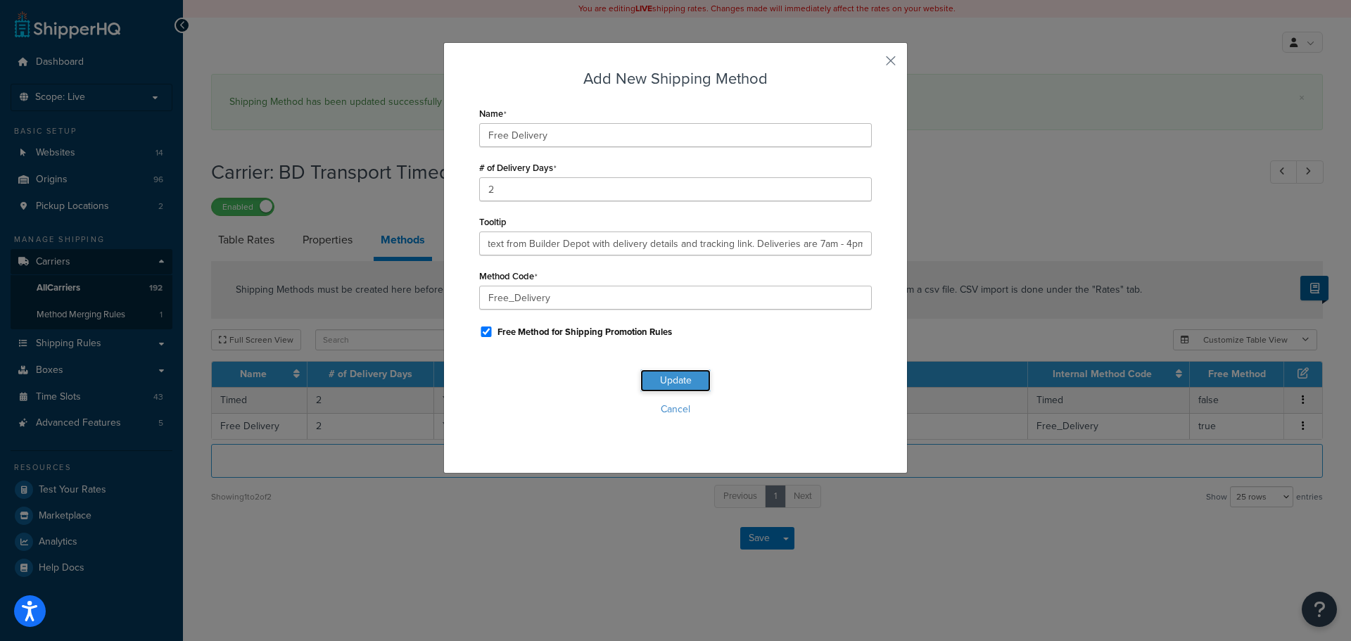
click at [689, 383] on button "Update" at bounding box center [675, 380] width 70 height 23
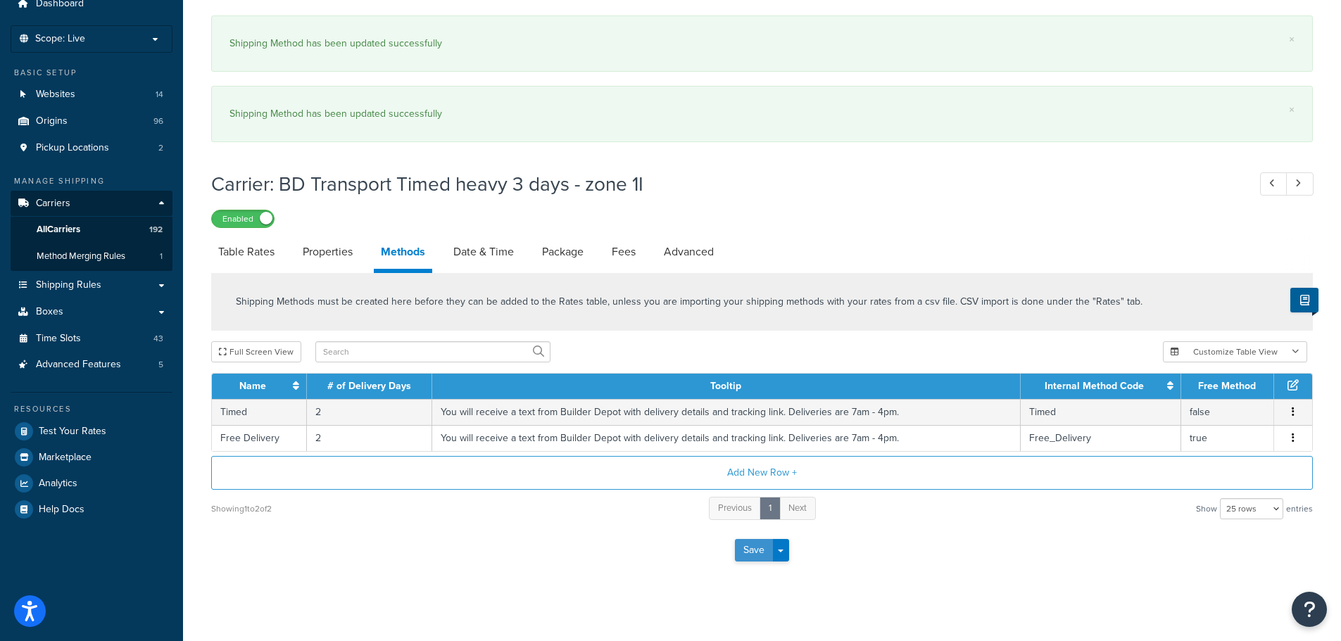
scroll to position [59, 0]
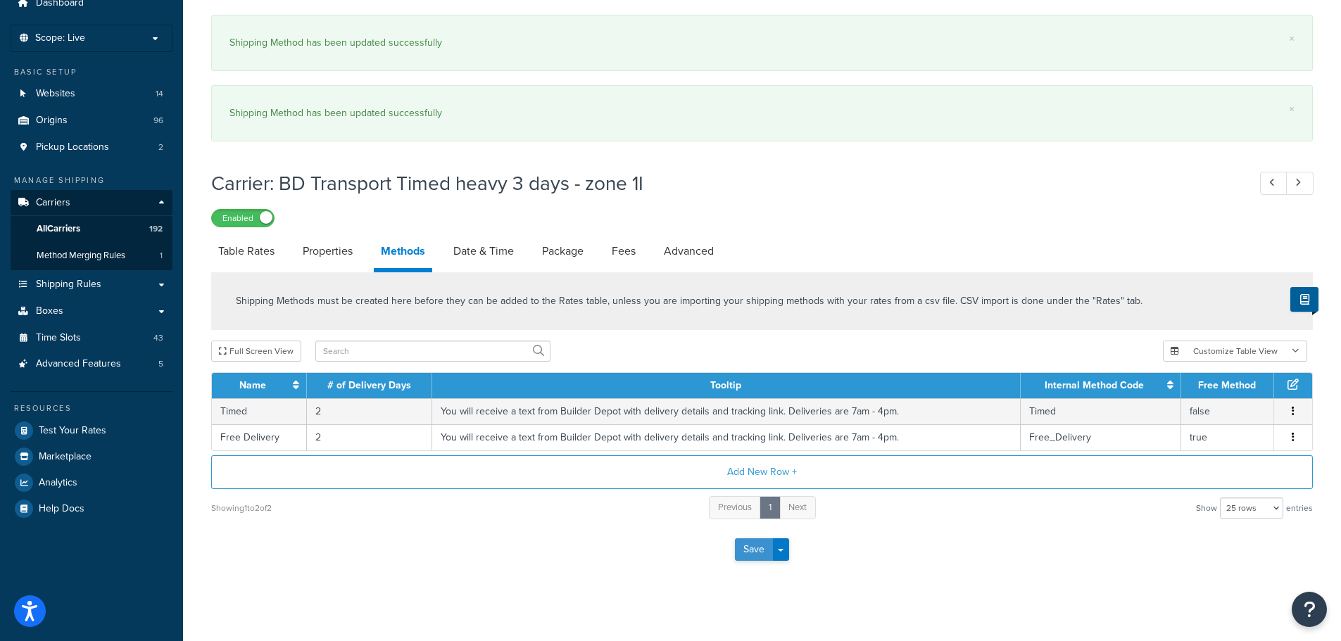
click at [742, 547] on button "Save" at bounding box center [754, 549] width 38 height 23
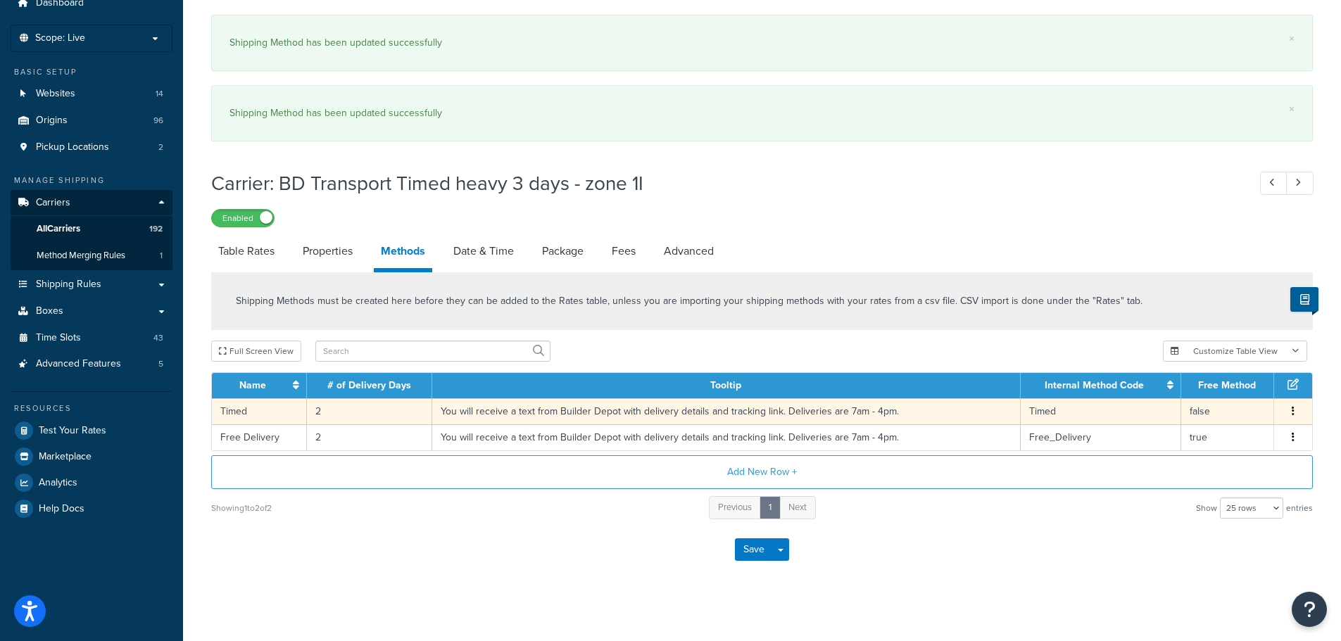
scroll to position [0, 0]
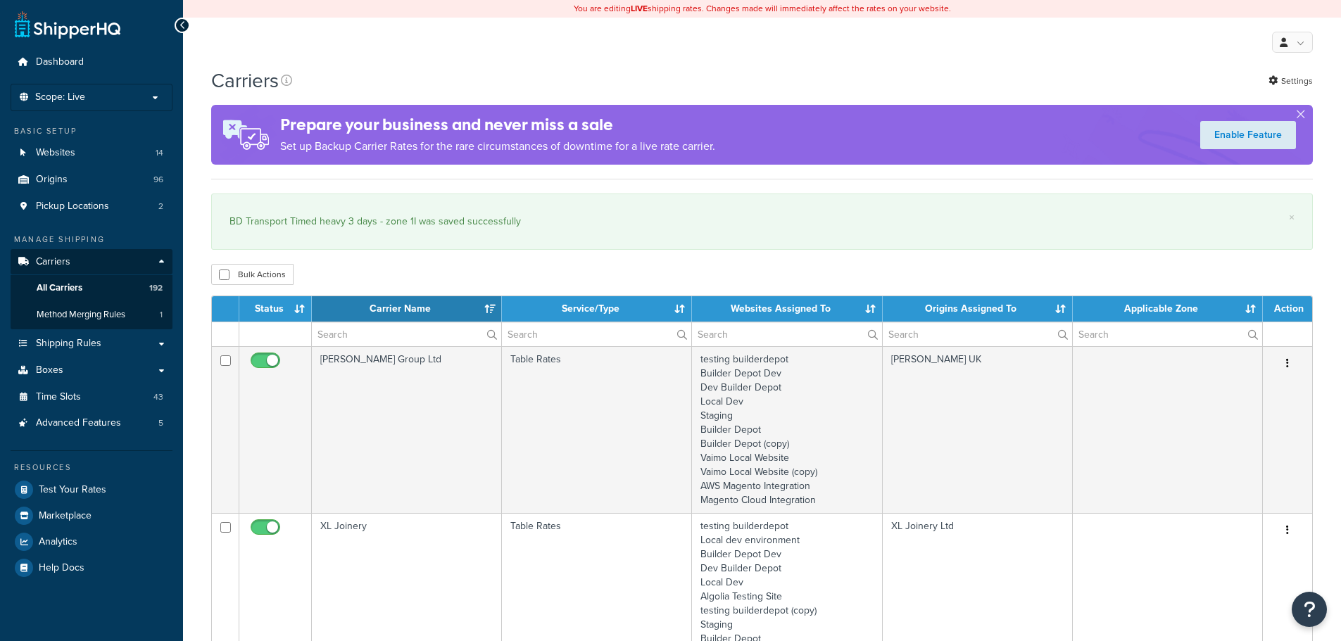
select select "15"
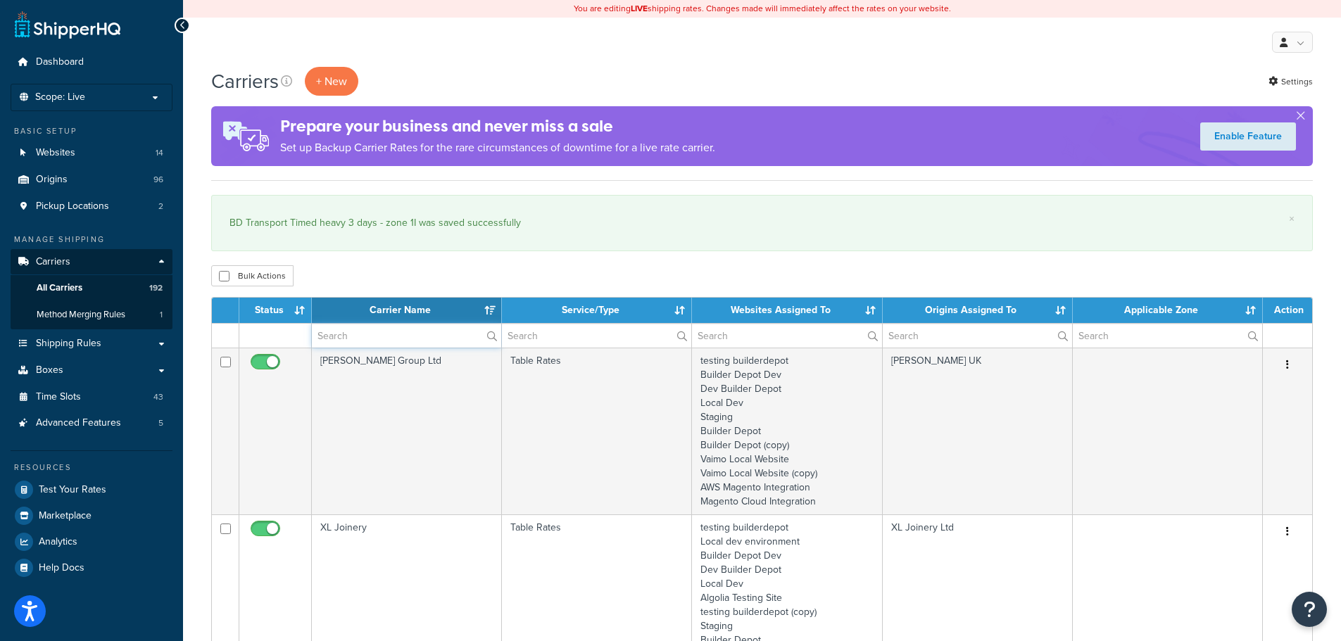
click at [339, 338] on input "text" at bounding box center [406, 336] width 189 height 24
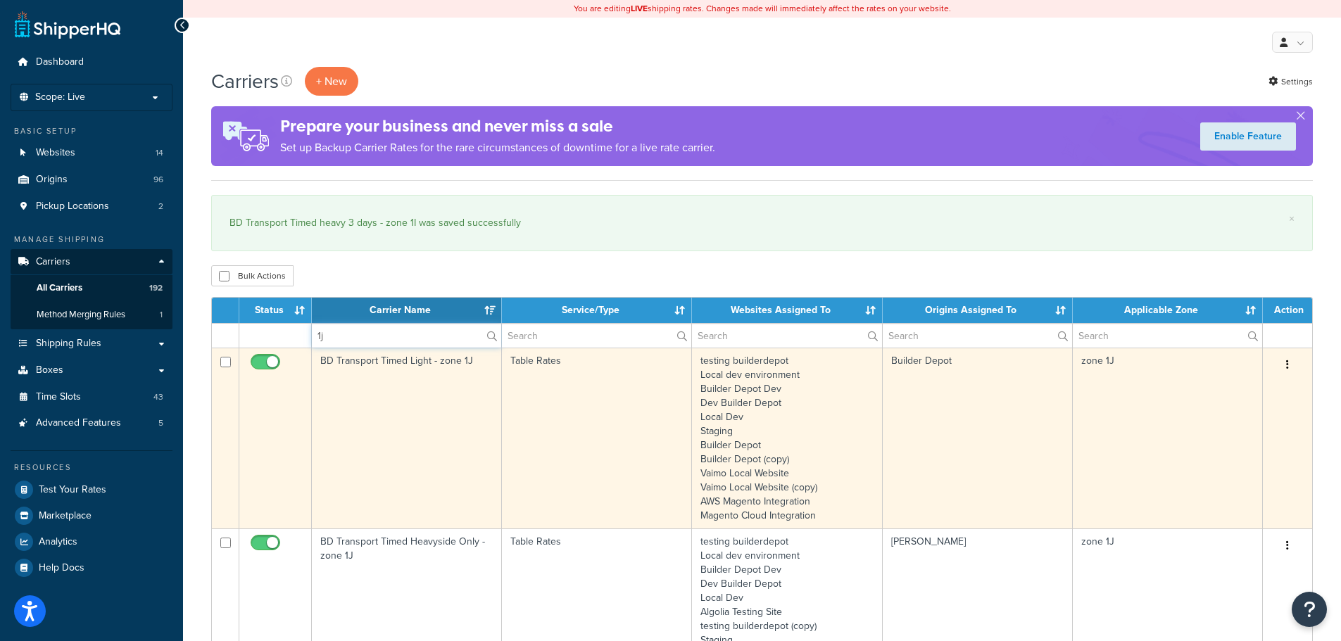
type input "1j"
click at [361, 415] on td "BD Transport Timed Light - zone 1J" at bounding box center [407, 438] width 190 height 181
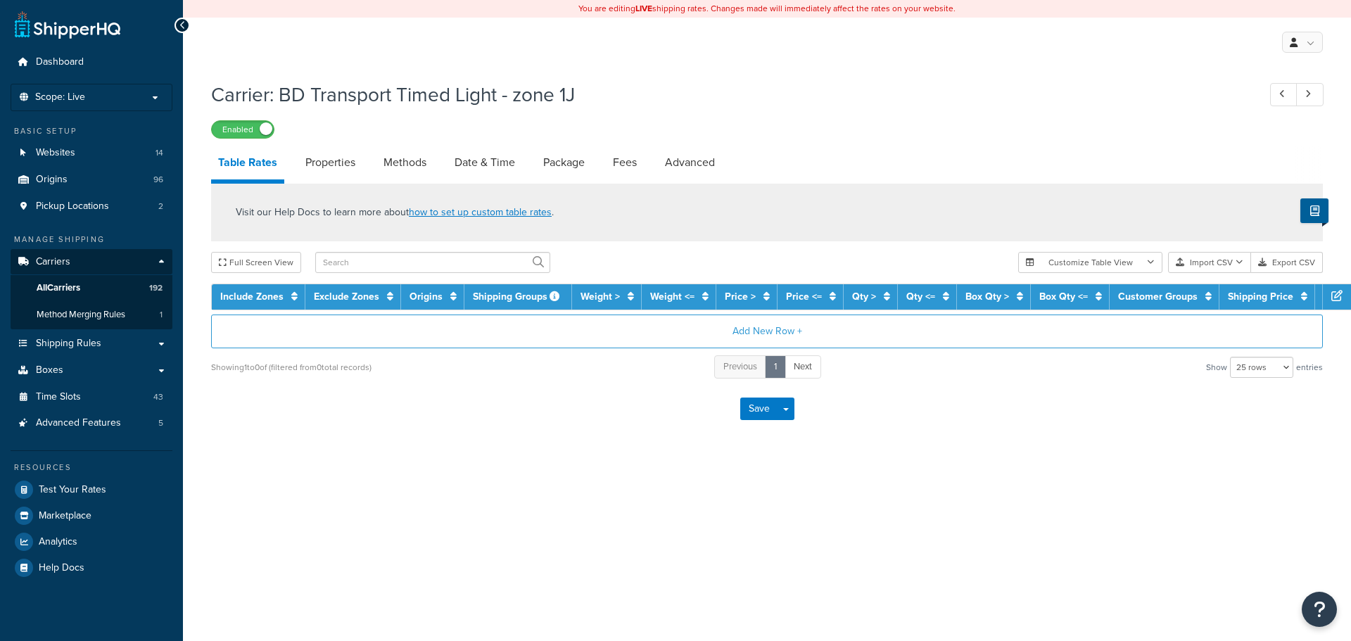
select select "25"
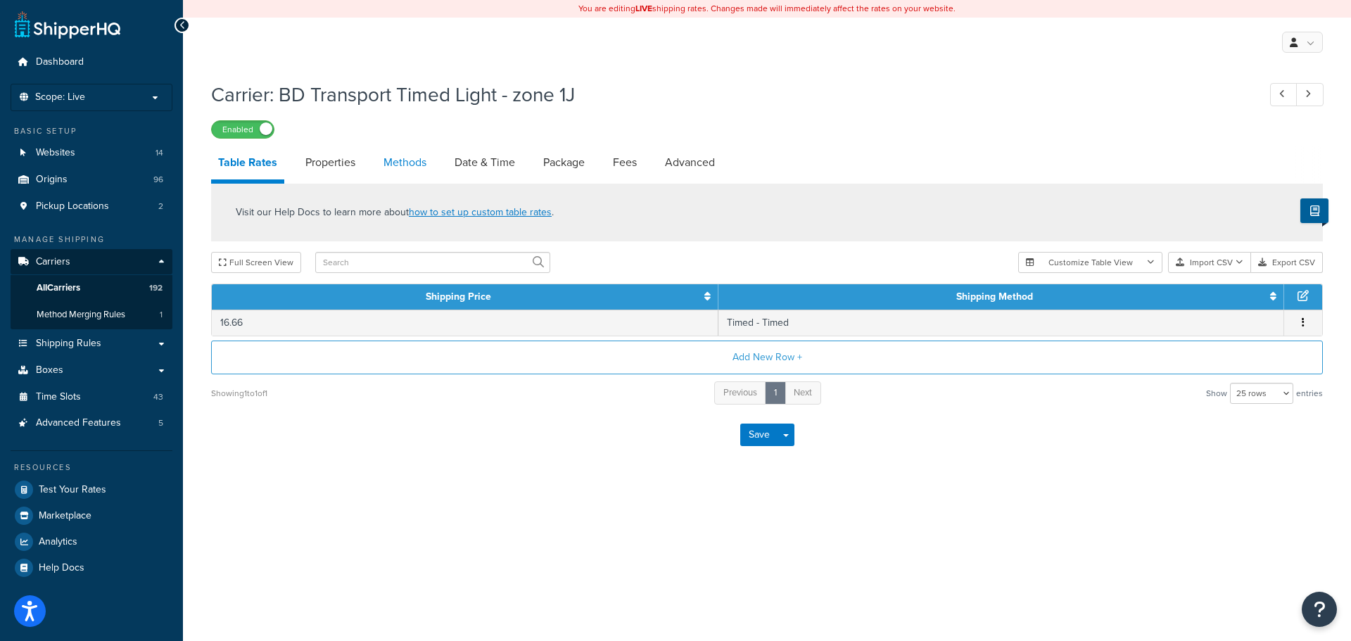
click at [422, 158] on link "Methods" at bounding box center [405, 163] width 57 height 34
select select "25"
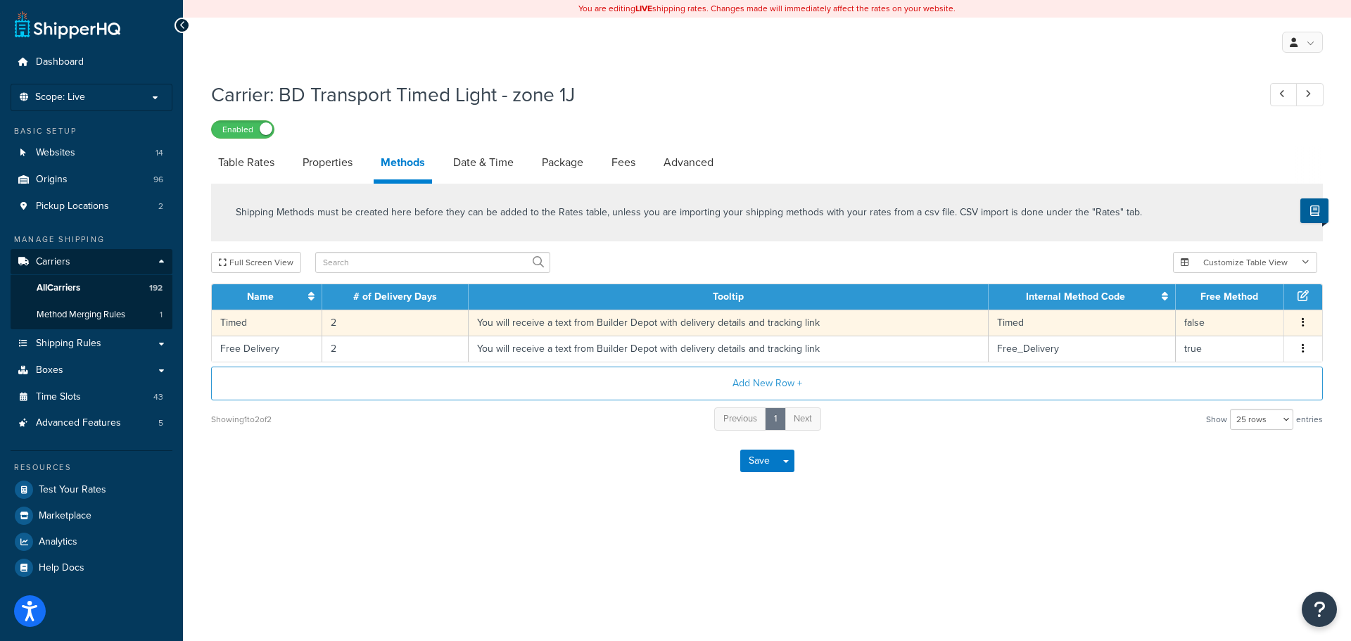
click at [569, 329] on td "You will receive a text from Builder Depot with delivery details and tracking l…" at bounding box center [729, 323] width 520 height 26
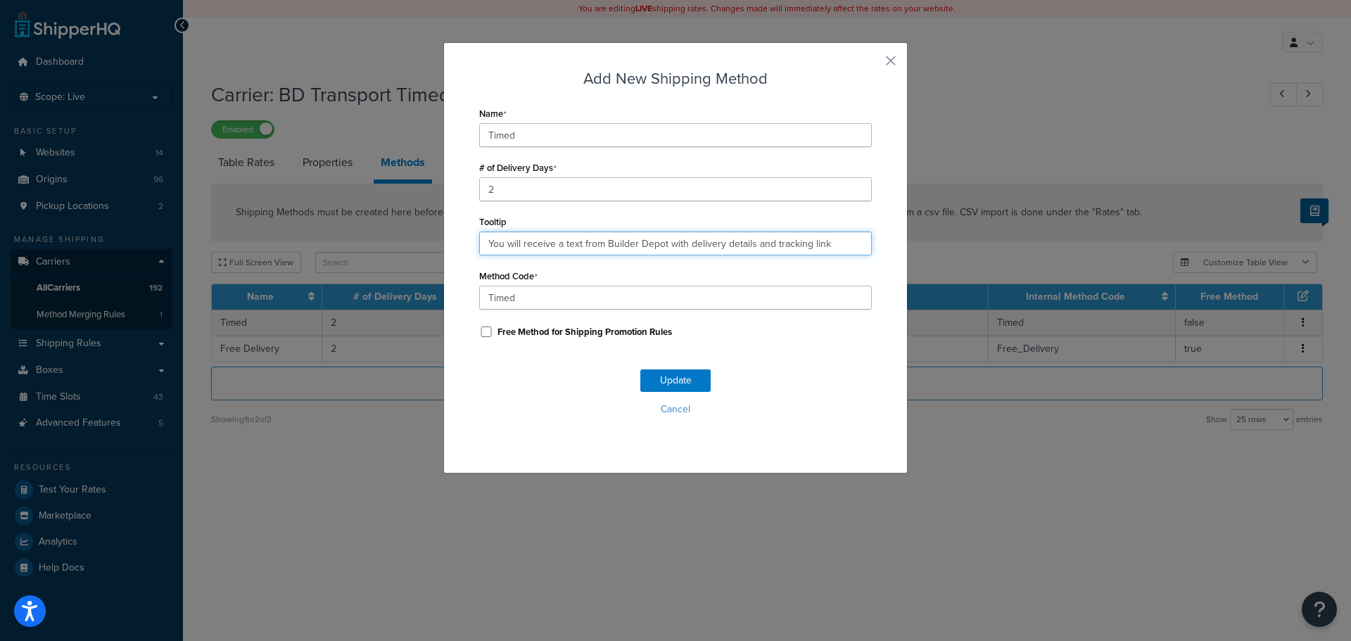
click at [590, 239] on input "You will receive a text from Builder Depot with delivery details and tracking l…" at bounding box center [675, 244] width 393 height 24
paste input ". Deliveries are 7am - 4pm."
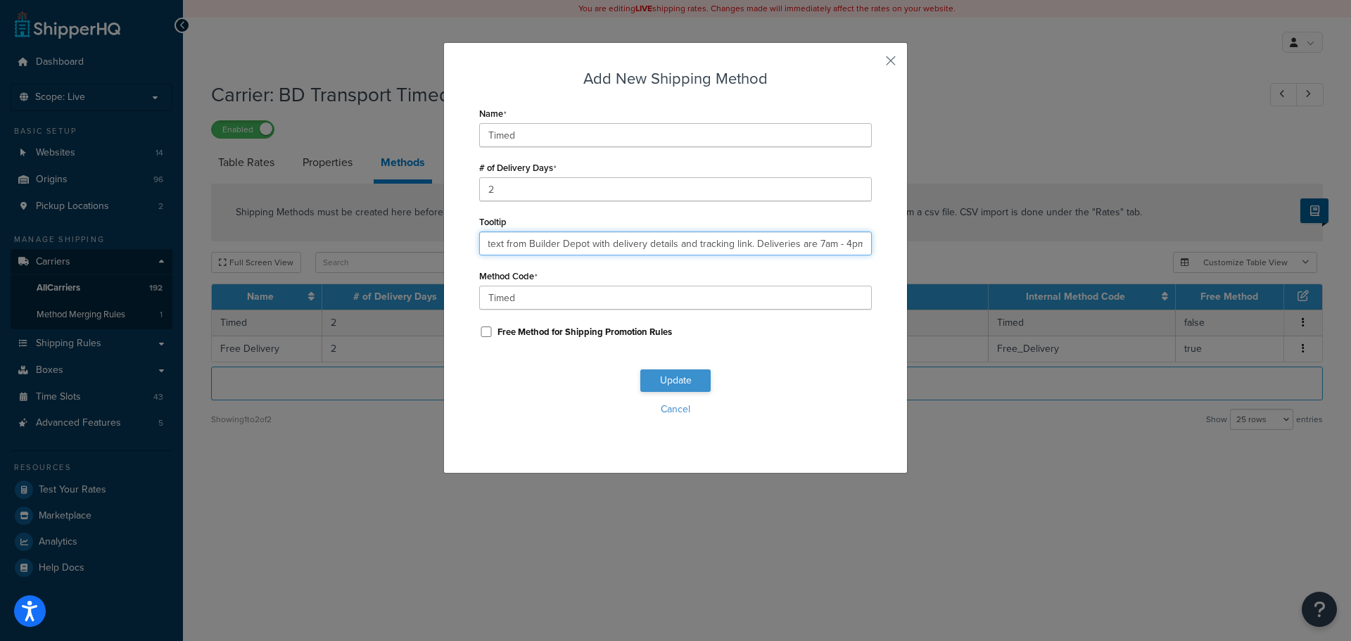
type input "You will receive a text from Builder Depot with delivery details and tracking l…"
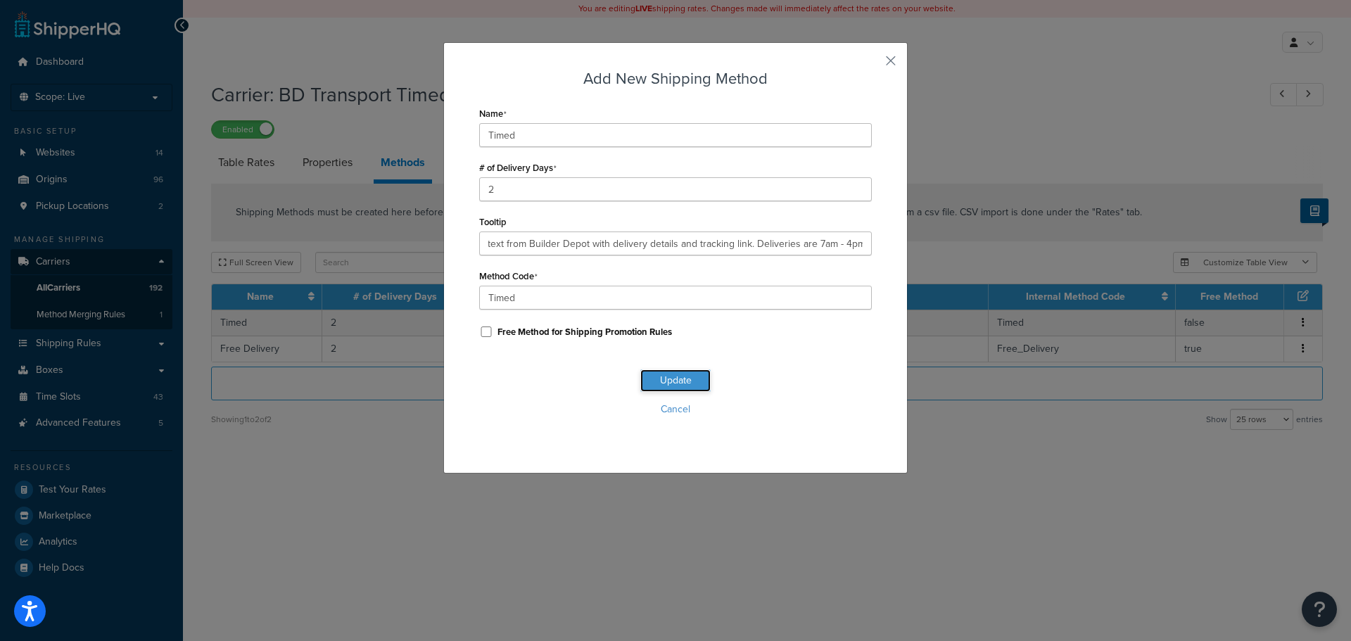
click at [681, 380] on button "Update" at bounding box center [675, 380] width 70 height 23
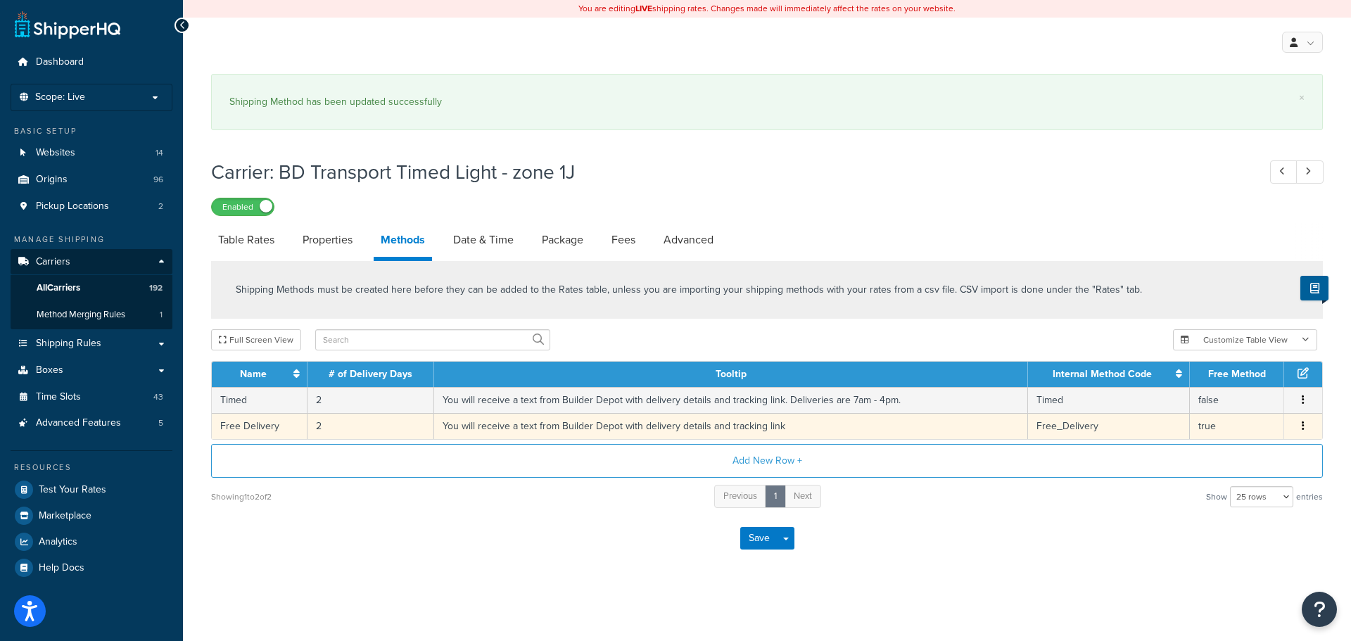
click at [612, 426] on td "You will receive a text from Builder Depot with delivery details and tracking l…" at bounding box center [731, 426] width 594 height 26
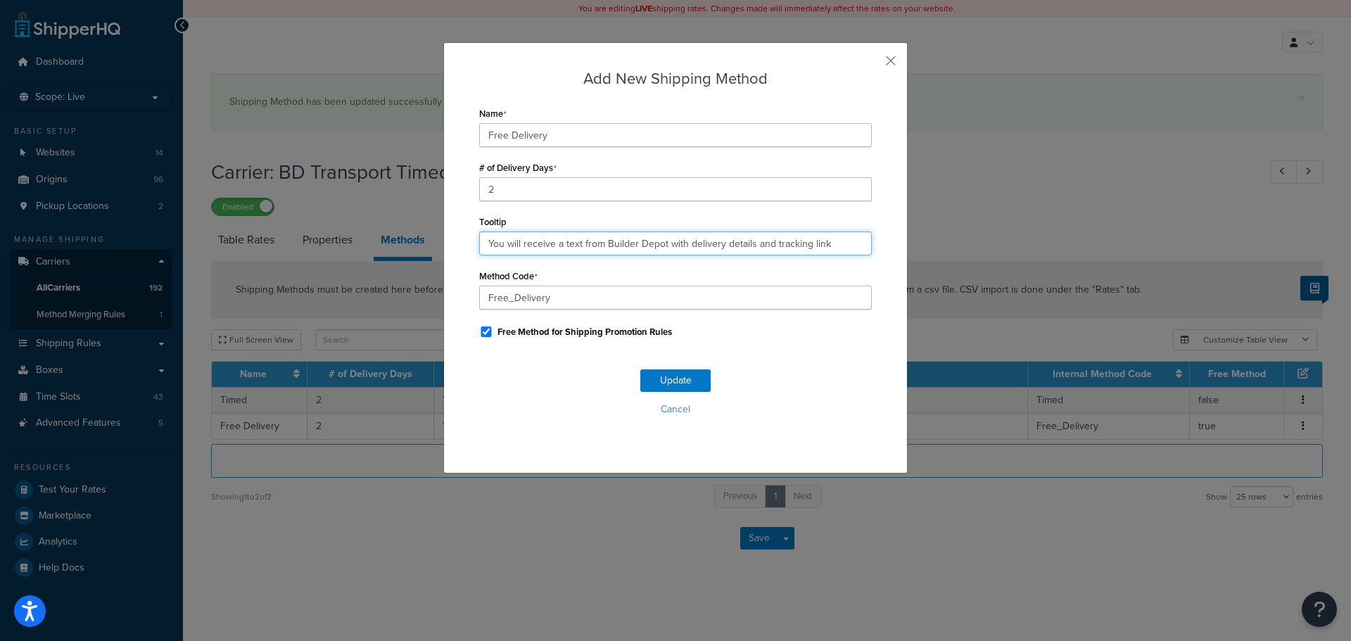
click at [595, 248] on input "You will receive a text from Builder Depot with delivery details and tracking l…" at bounding box center [675, 244] width 393 height 24
click at [595, 247] on input "You will receive a text from Builder Depot with delivery details and tracking l…" at bounding box center [675, 244] width 393 height 24
paste input ". Deliveries are 7am - 4pm."
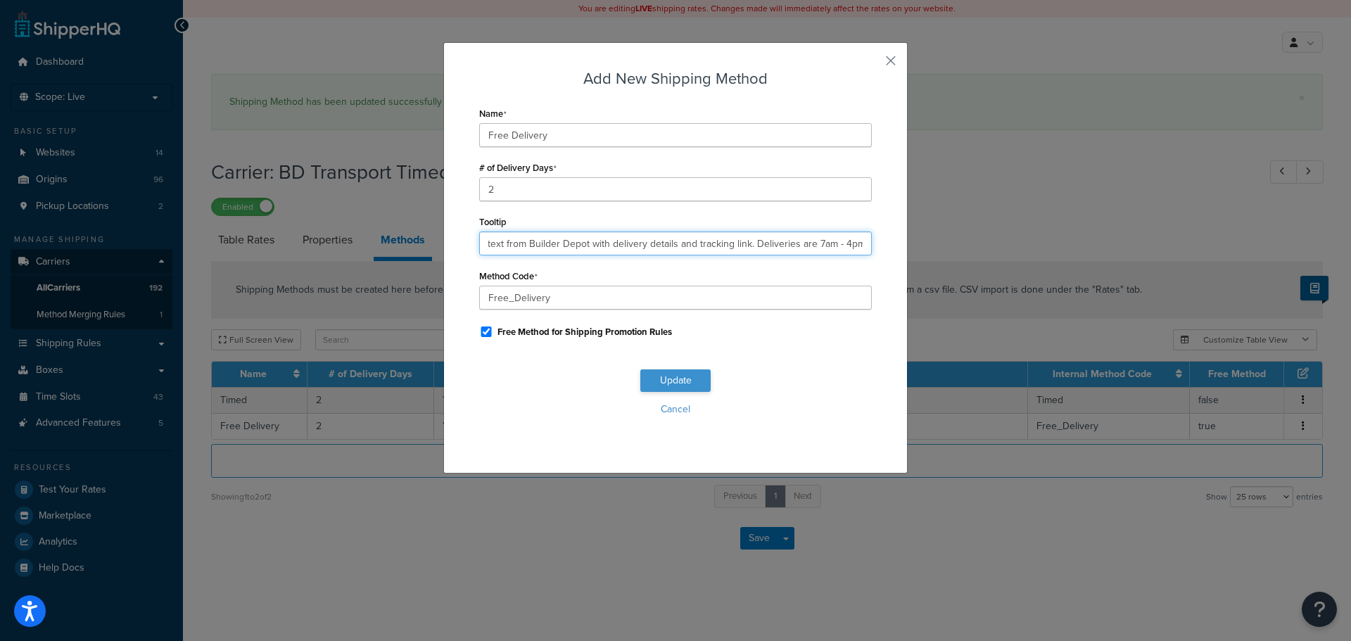
type input "You will receive a text from Builder Depot with delivery details and tracking l…"
click at [678, 369] on div "Update Cancel" at bounding box center [675, 398] width 393 height 93
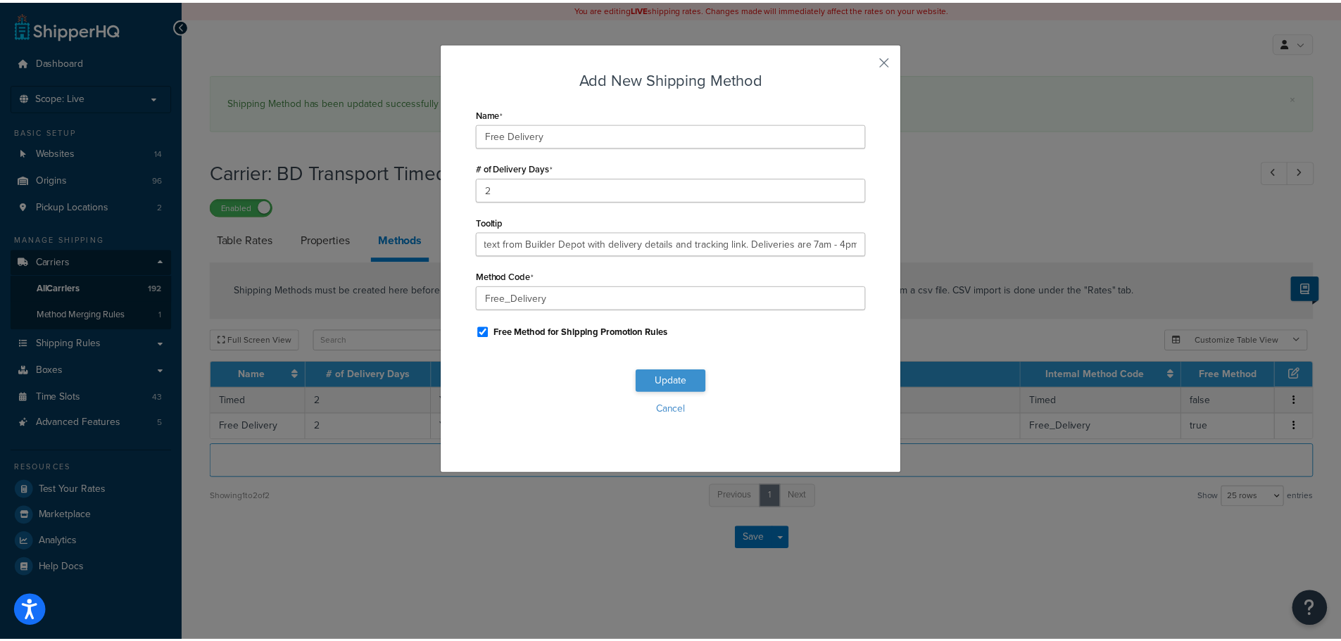
scroll to position [0, 0]
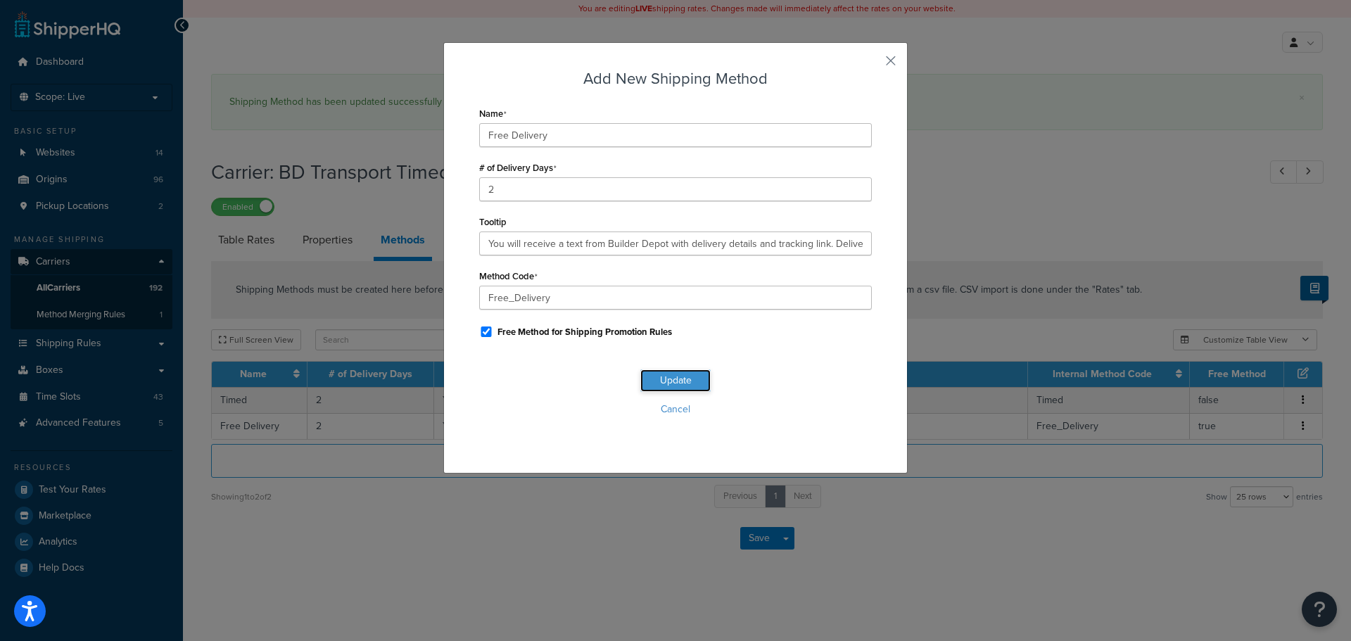
click at [679, 377] on button "Update" at bounding box center [675, 380] width 70 height 23
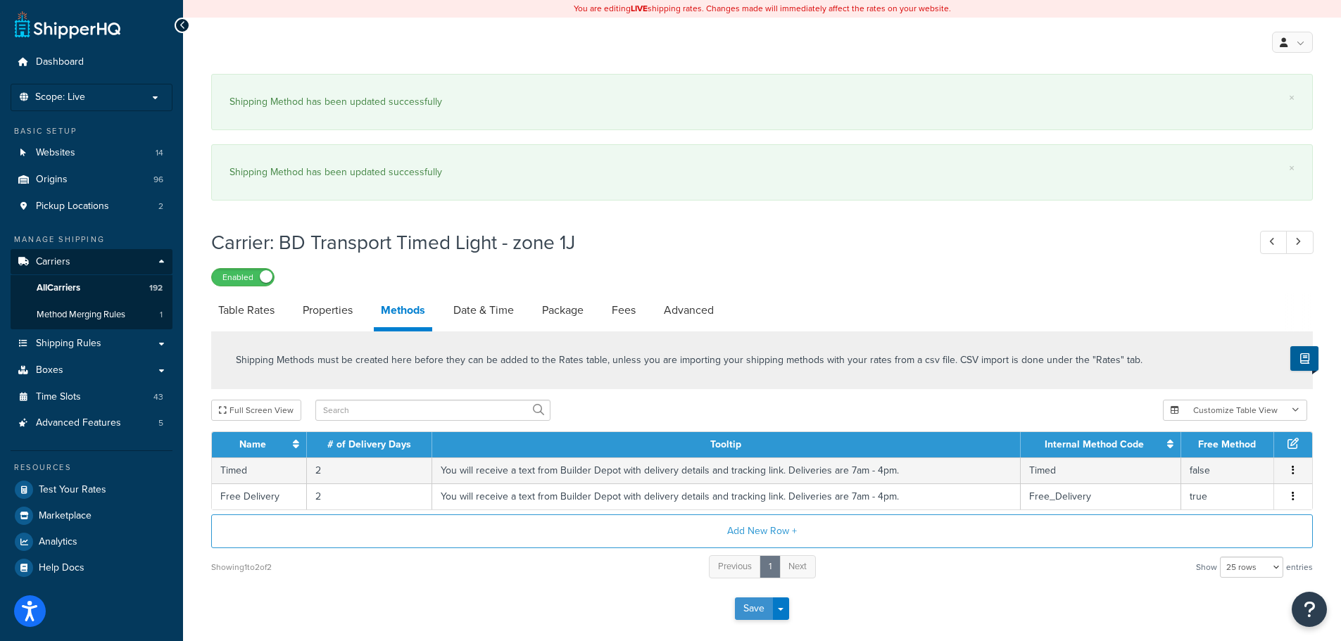
click at [750, 607] on button "Save" at bounding box center [754, 609] width 38 height 23
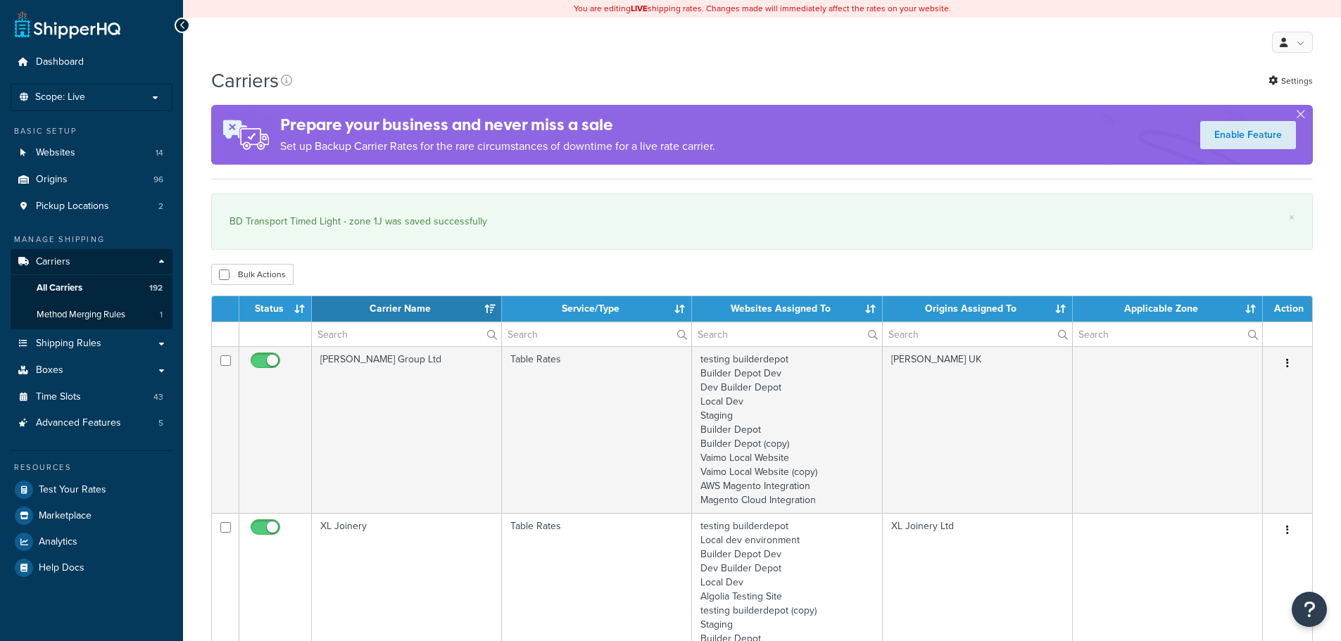
select select "15"
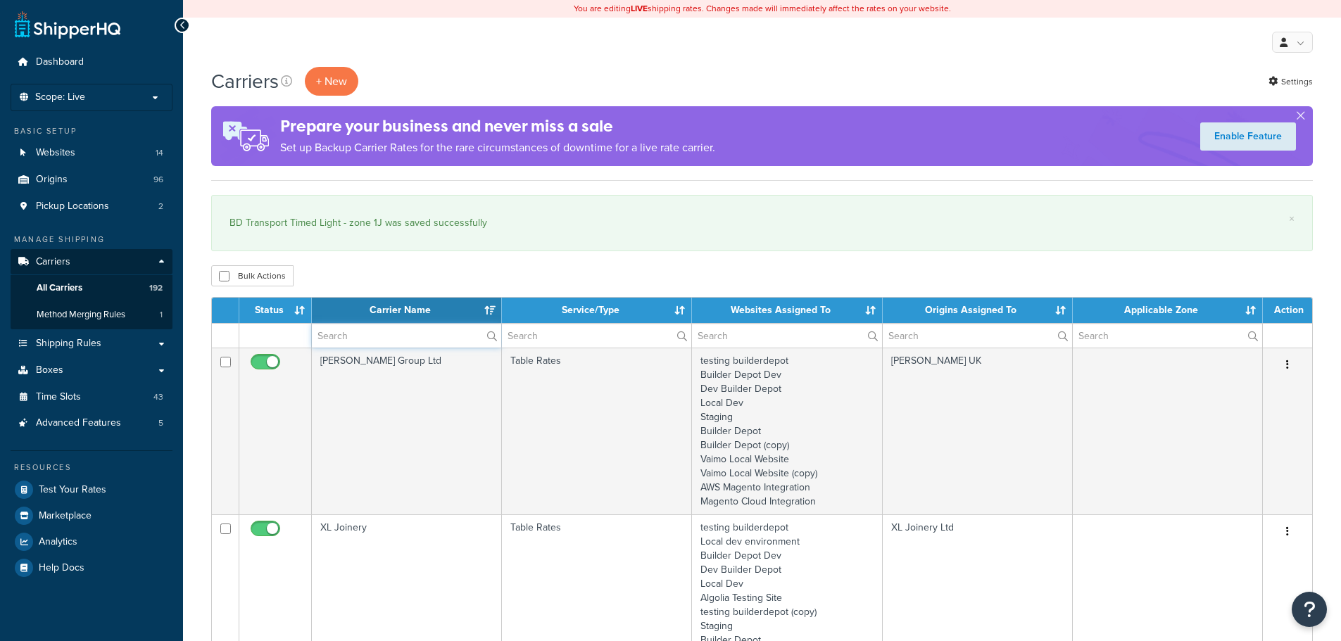
click at [350, 336] on input "text" at bounding box center [406, 336] width 189 height 24
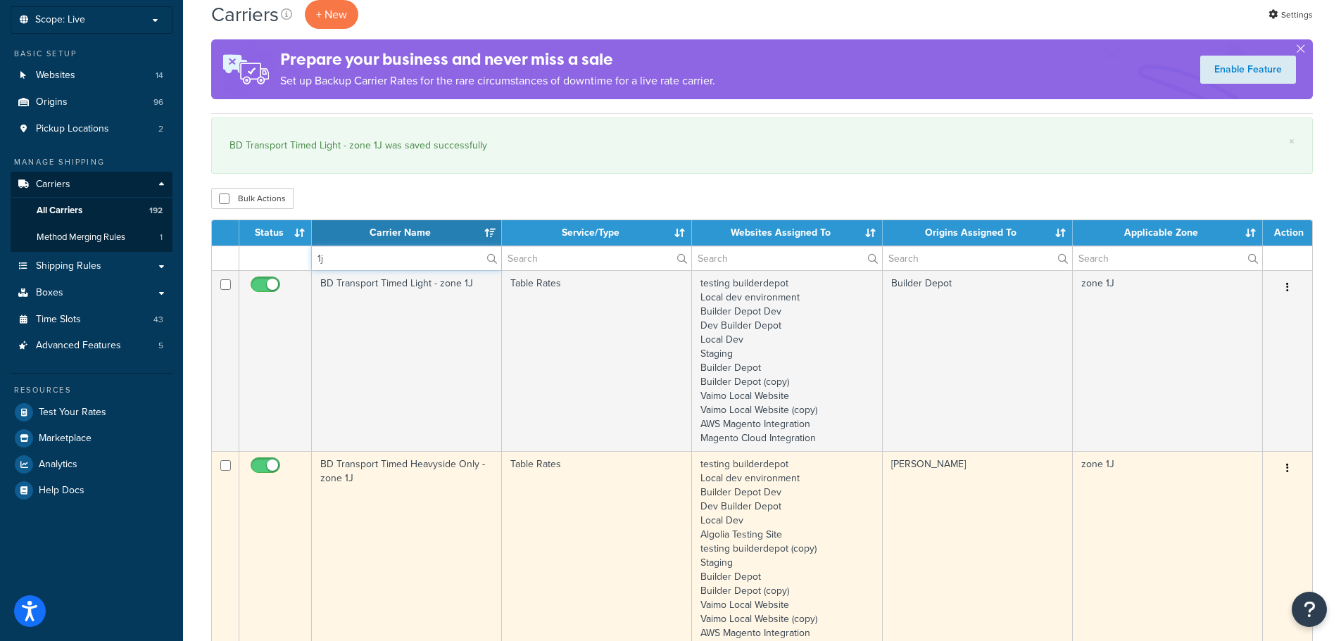
scroll to position [211, 0]
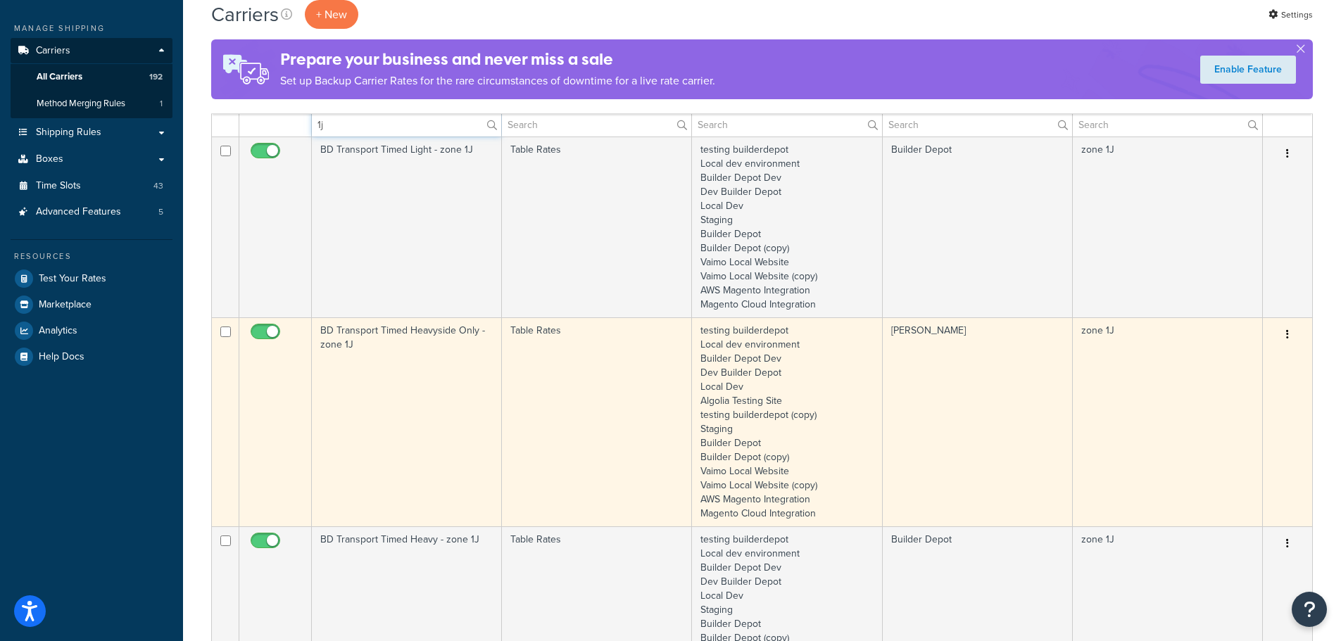
type input "1j"
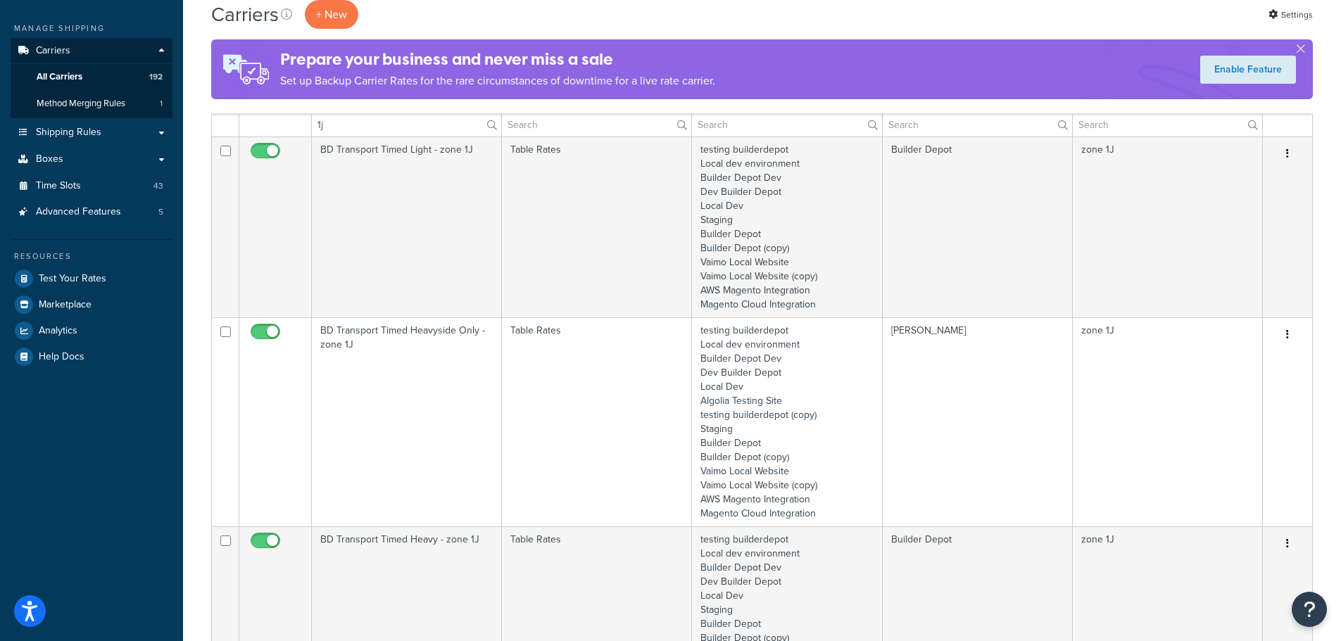
click at [369, 440] on td "BD Transport Timed Heavyside Only - zone 1J" at bounding box center [407, 421] width 190 height 209
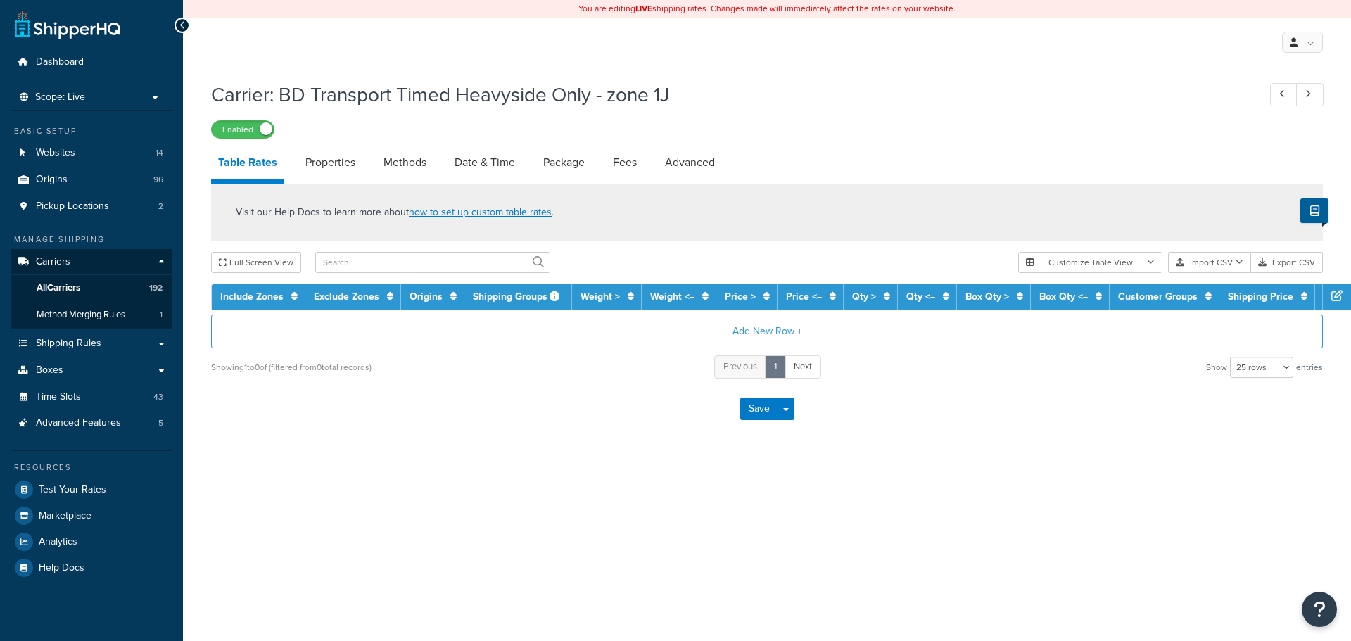
select select "25"
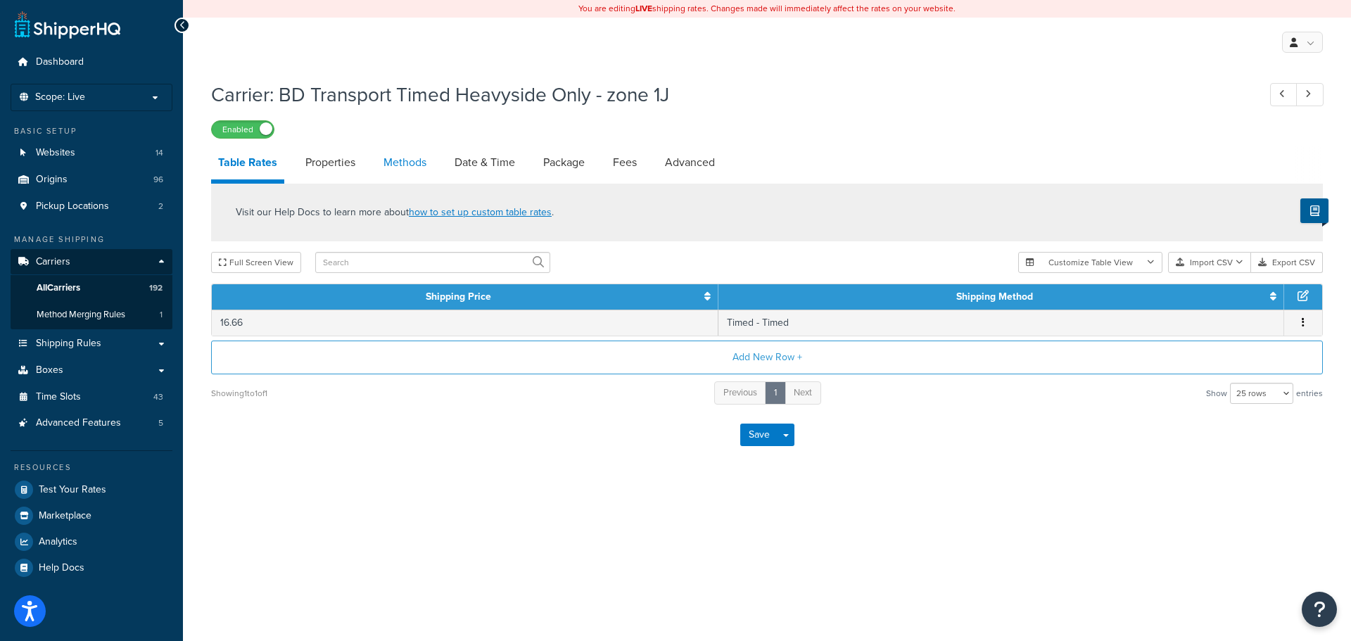
click at [405, 164] on link "Methods" at bounding box center [405, 163] width 57 height 34
select select "25"
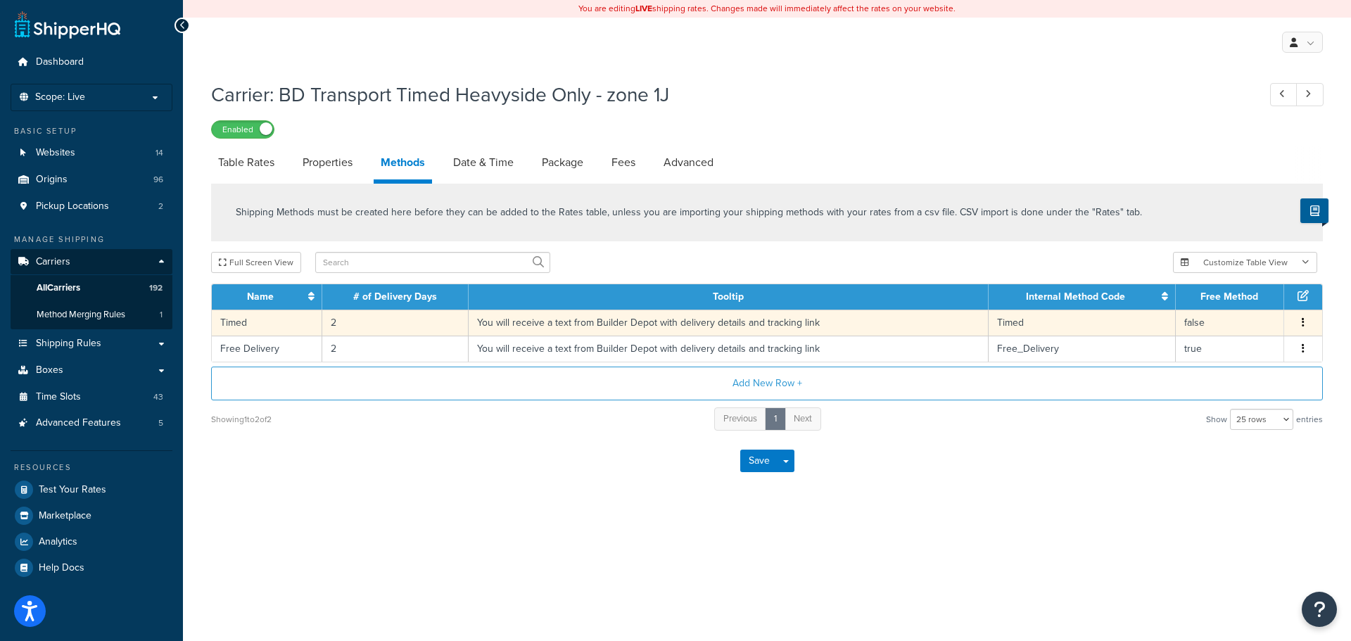
click at [524, 324] on td "You will receive a text from Builder Depot with delivery details and tracking l…" at bounding box center [729, 323] width 520 height 26
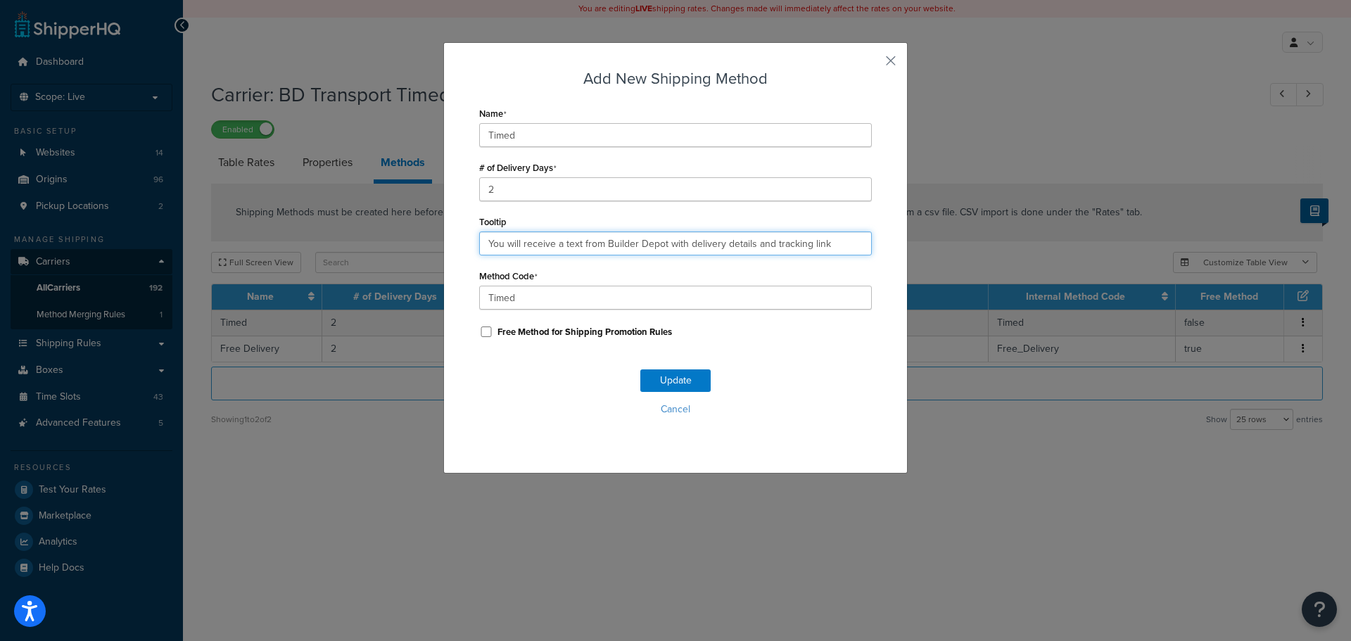
click at [514, 239] on input "You will receive a text from Builder Depot with delivery details and tracking l…" at bounding box center [675, 244] width 393 height 24
paste input ". Deliveries are 7am - 4pm."
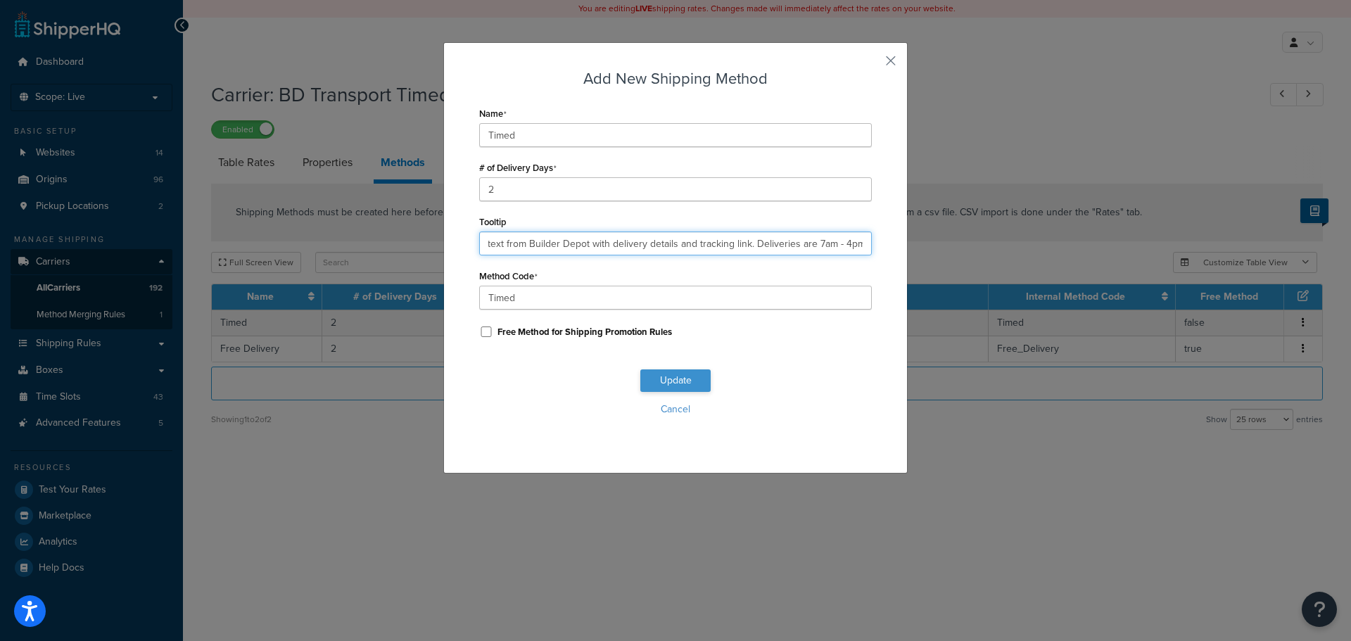
type input "You will receive a text from Builder Depot with delivery details and tracking l…"
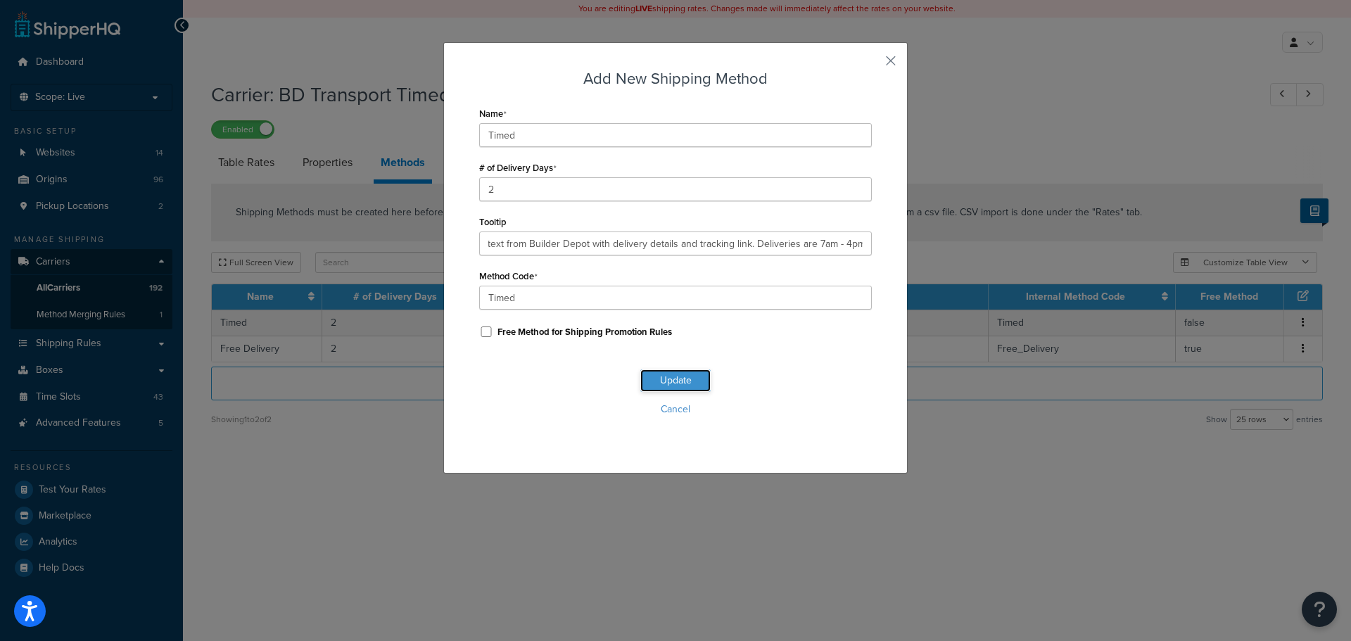
click at [661, 386] on button "Update" at bounding box center [675, 380] width 70 height 23
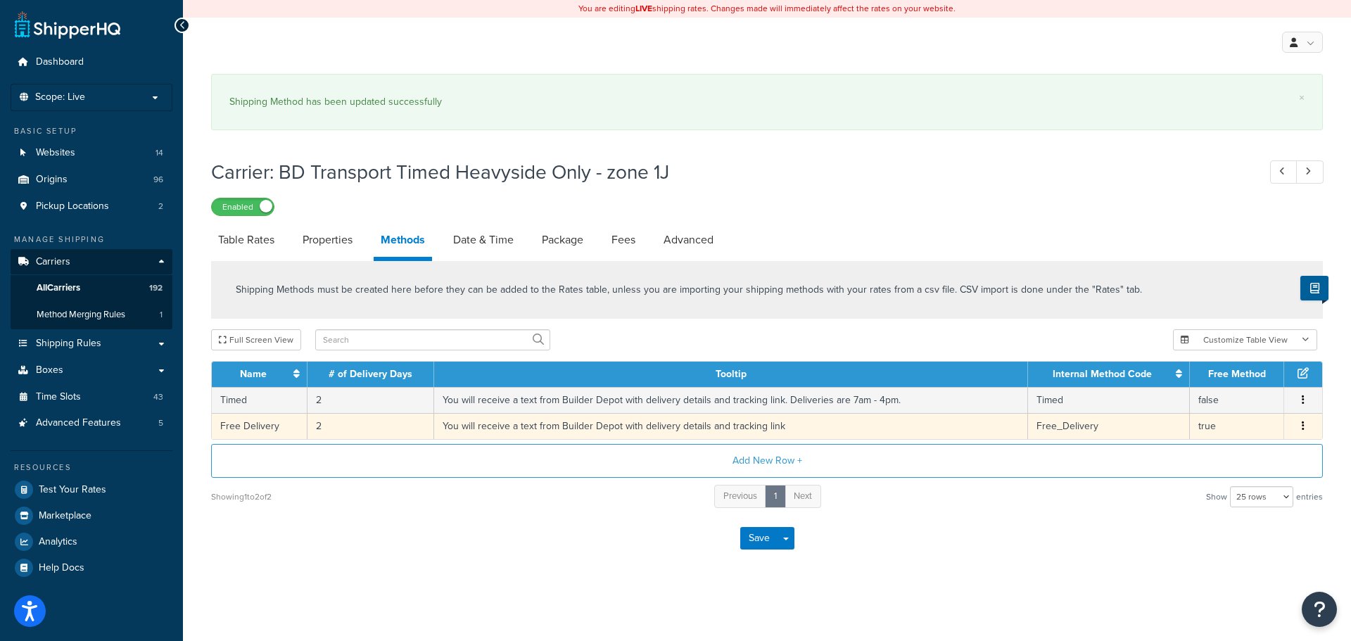
click at [613, 423] on td "You will receive a text from Builder Depot with delivery details and tracking l…" at bounding box center [731, 426] width 594 height 26
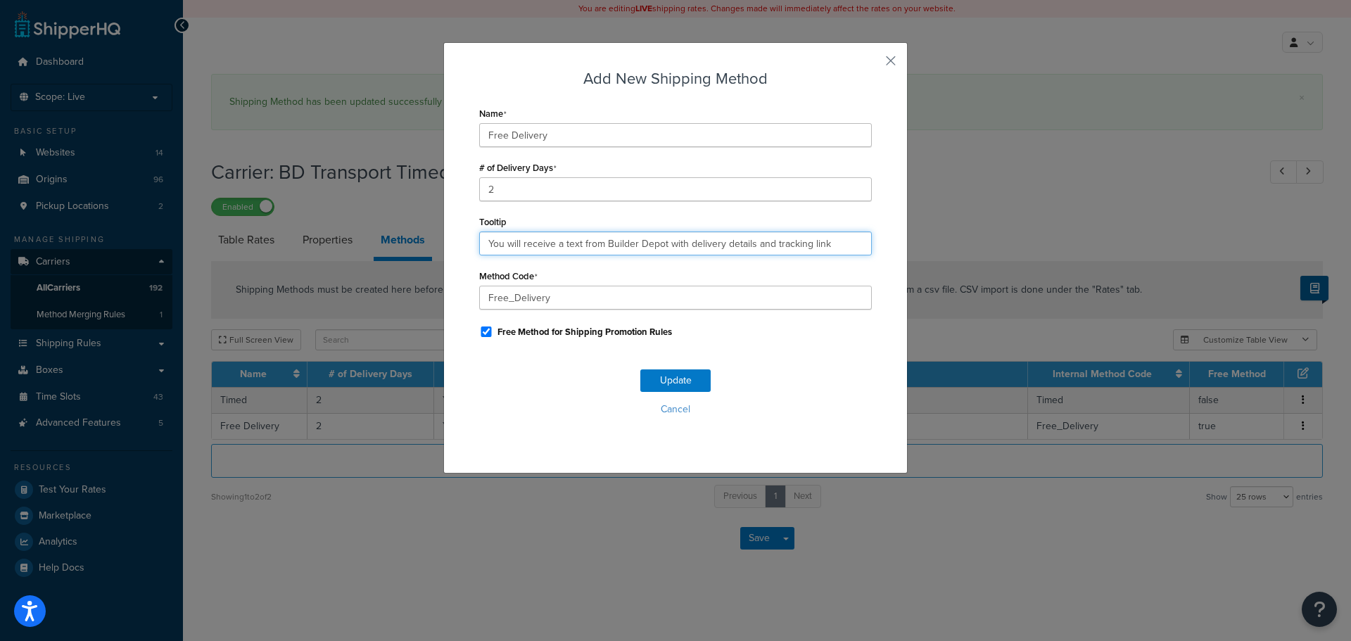
click at [567, 248] on input "You will receive a text from Builder Depot with delivery details and tracking l…" at bounding box center [675, 244] width 393 height 24
paste input ". Deliveries are 7am - 4pm."
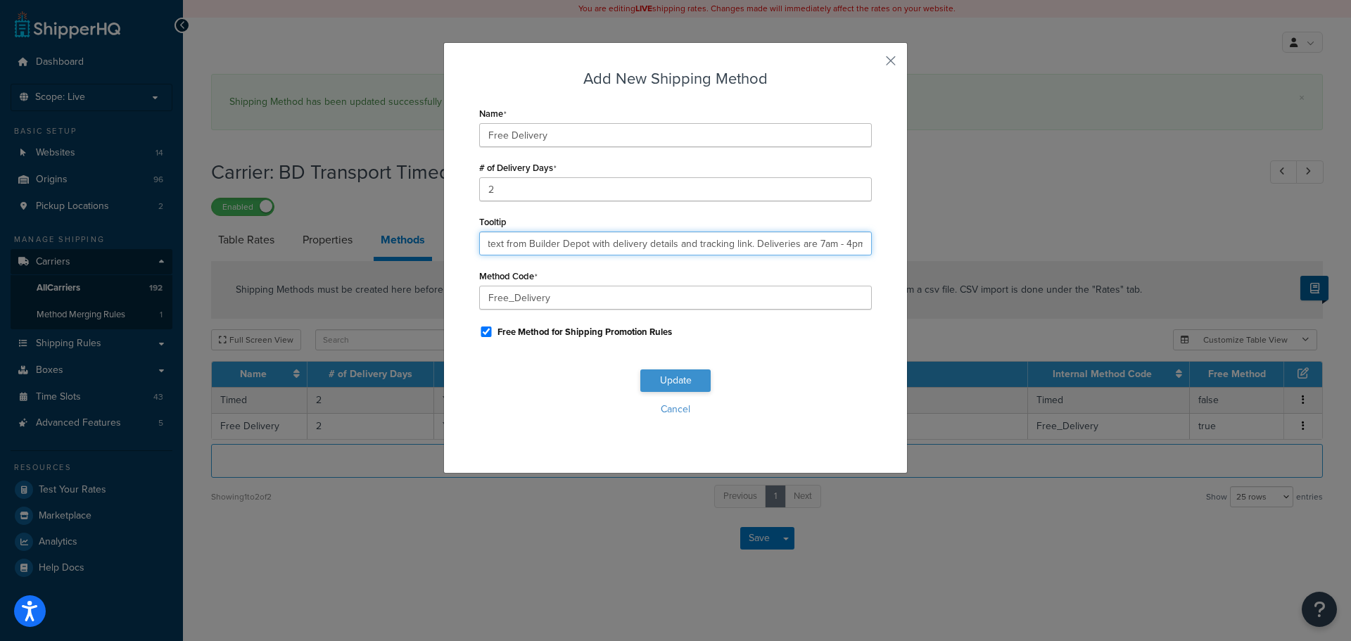
type input "You will receive a text from Builder Depot with delivery details and tracking l…"
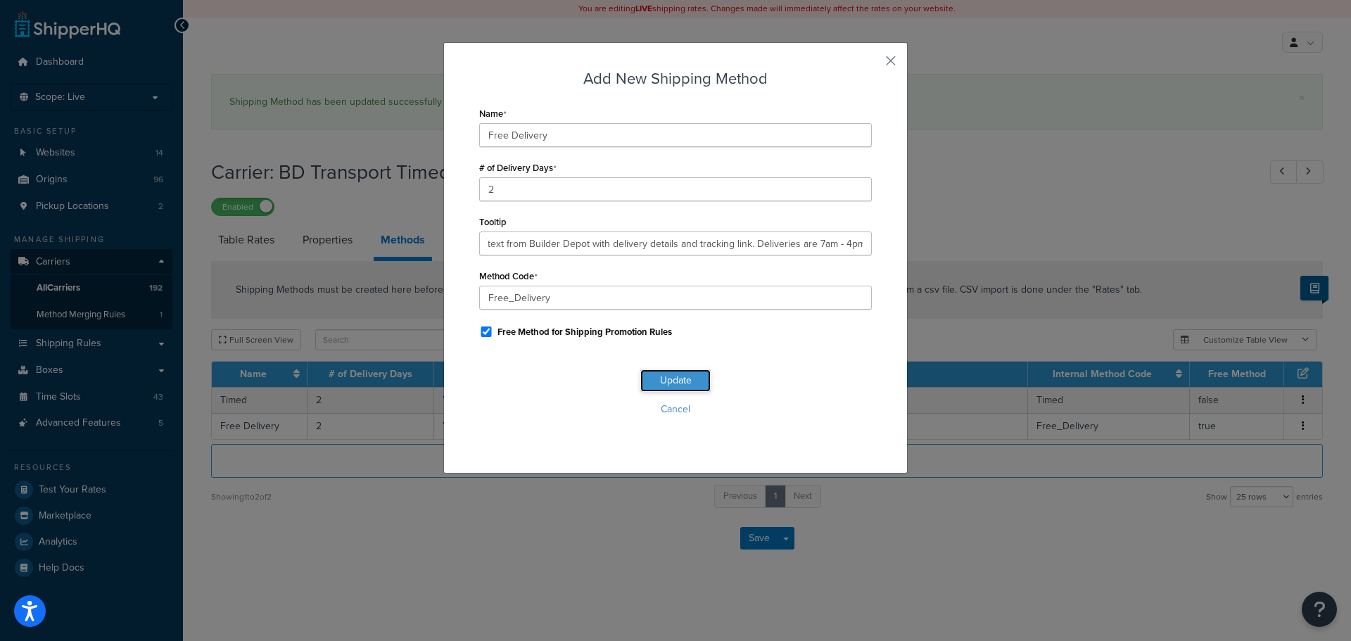
click at [671, 384] on button "Update" at bounding box center [675, 380] width 70 height 23
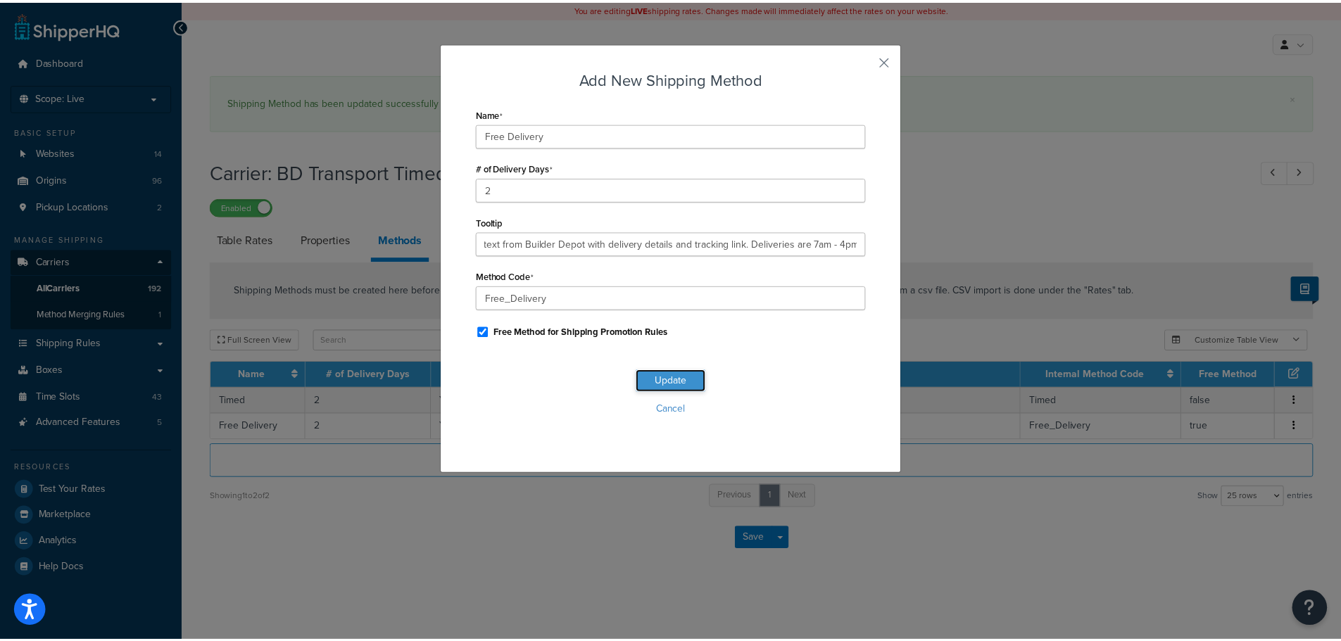
scroll to position [0, 0]
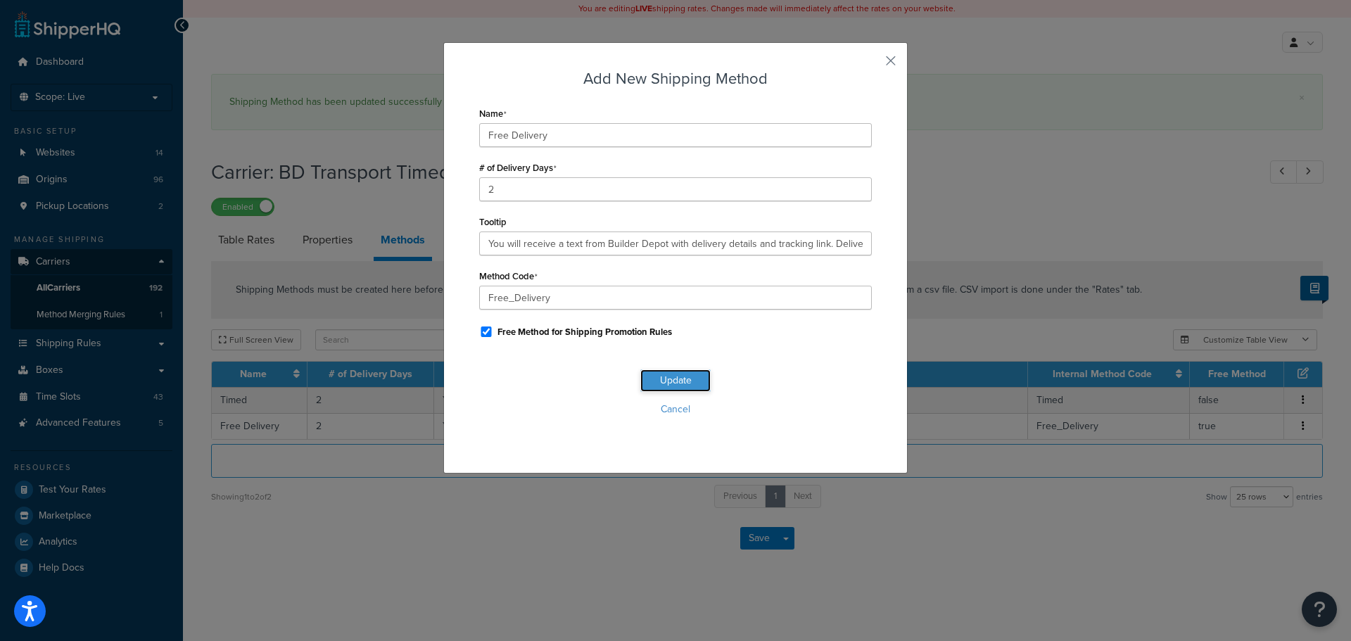
click at [671, 384] on button "Update" at bounding box center [675, 380] width 70 height 23
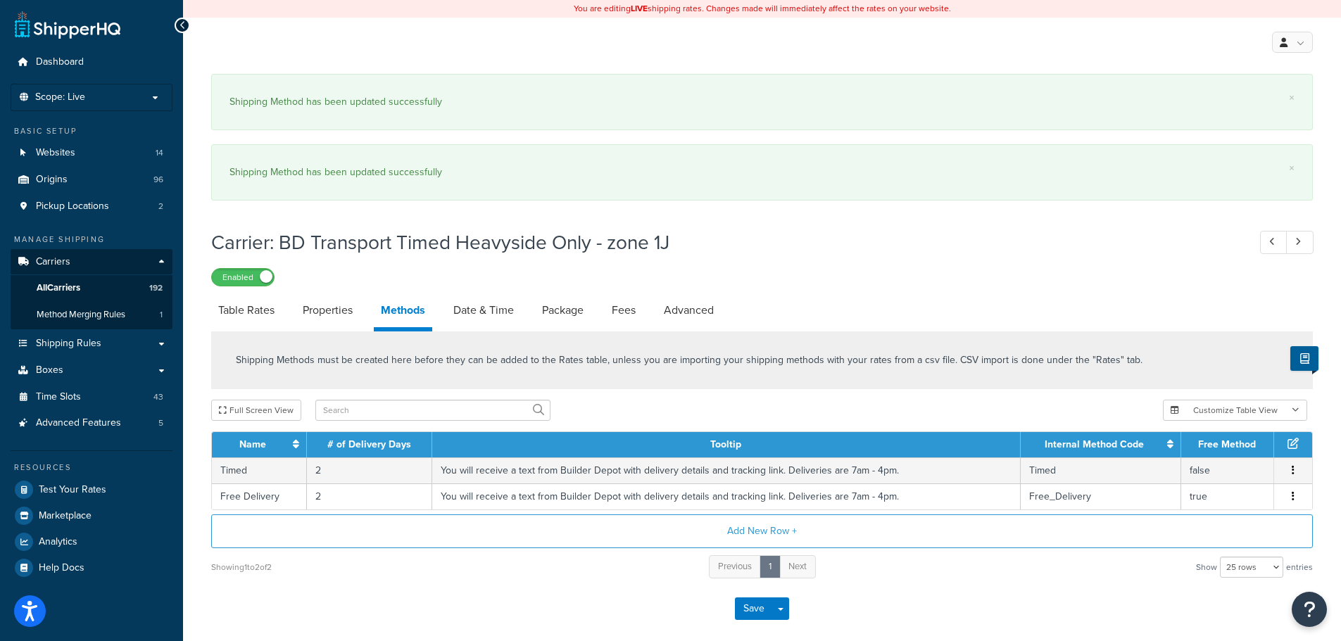
scroll to position [58, 0]
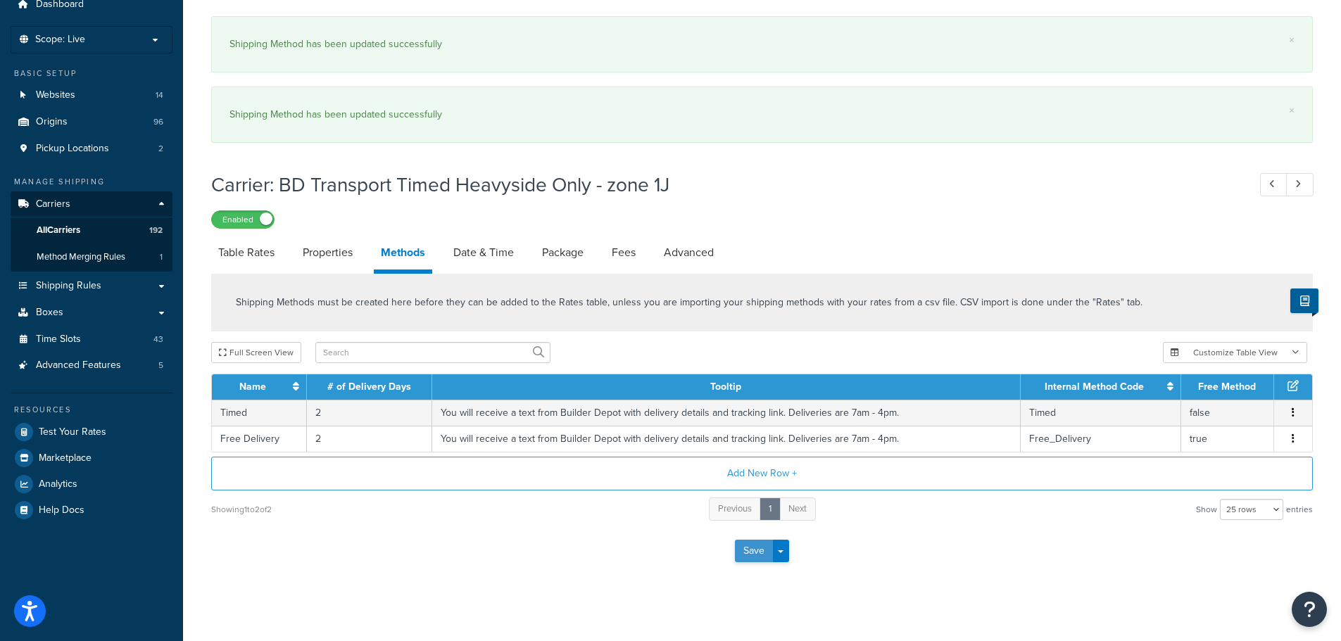
click at [750, 548] on button "Save" at bounding box center [754, 551] width 38 height 23
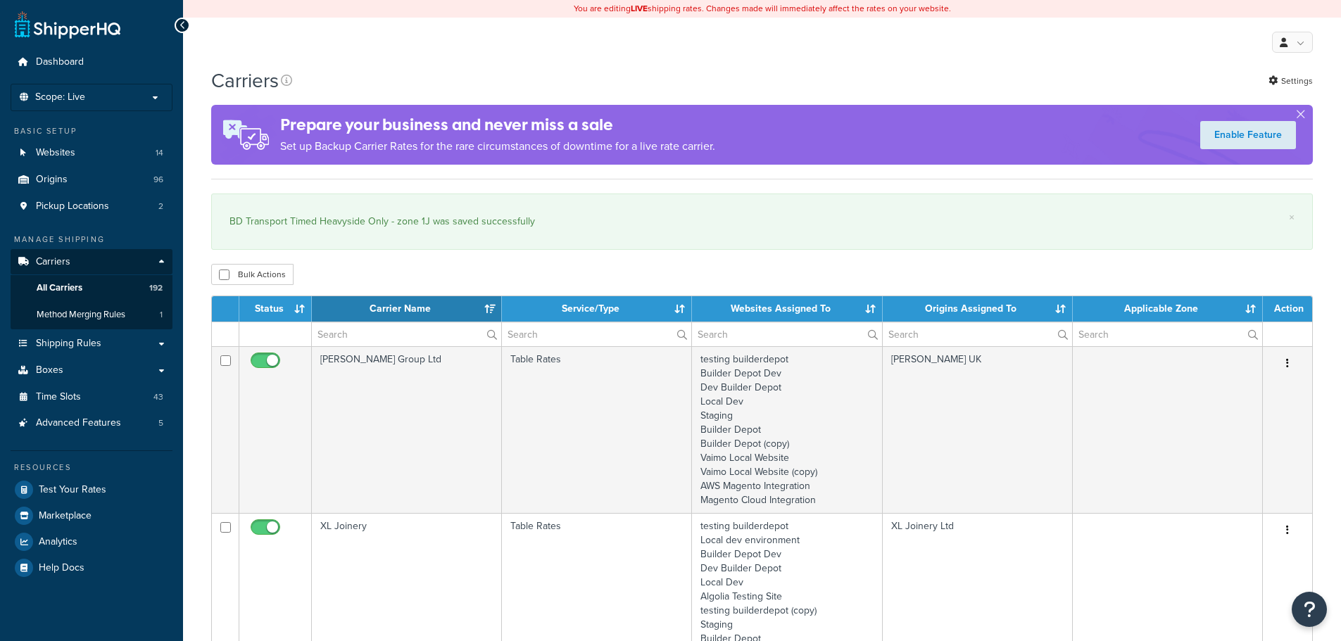
select select "15"
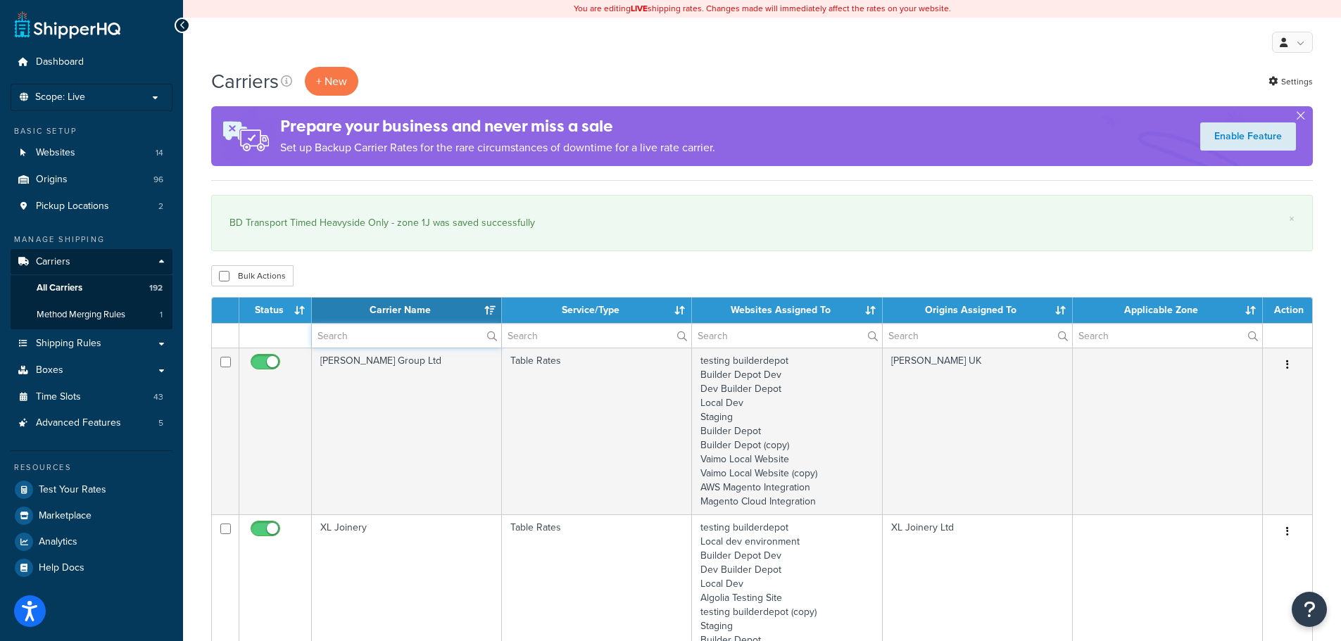
click at [419, 326] on input "text" at bounding box center [406, 336] width 189 height 24
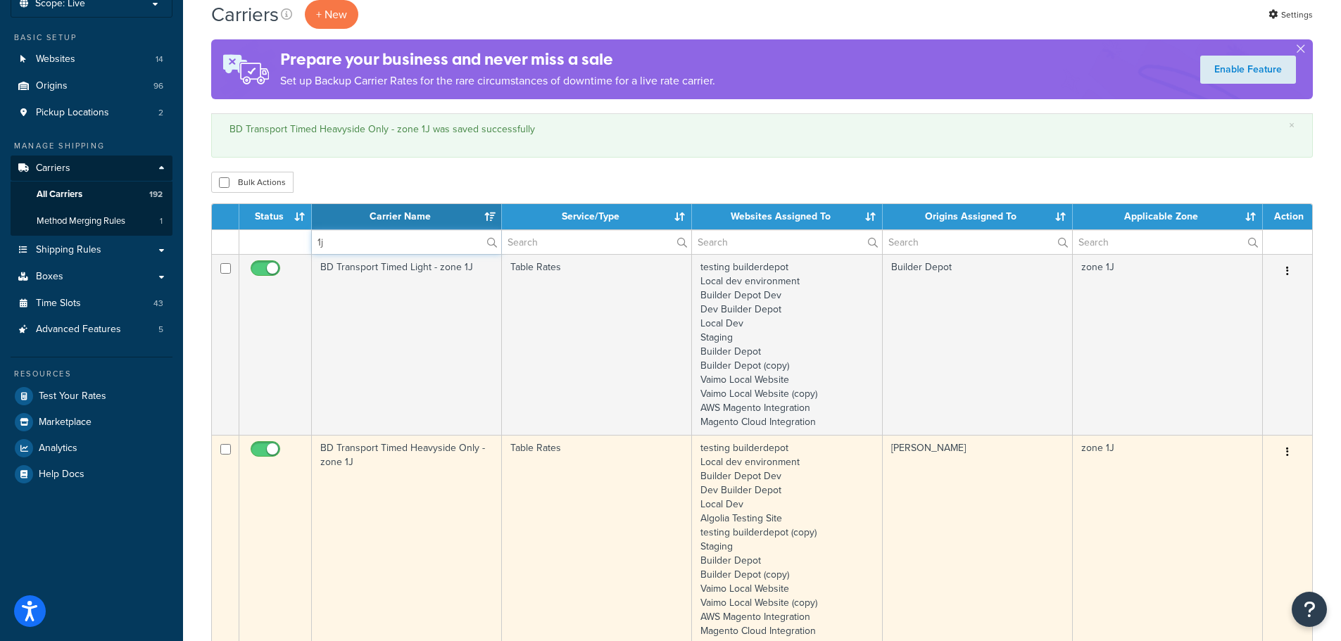
scroll to position [211, 0]
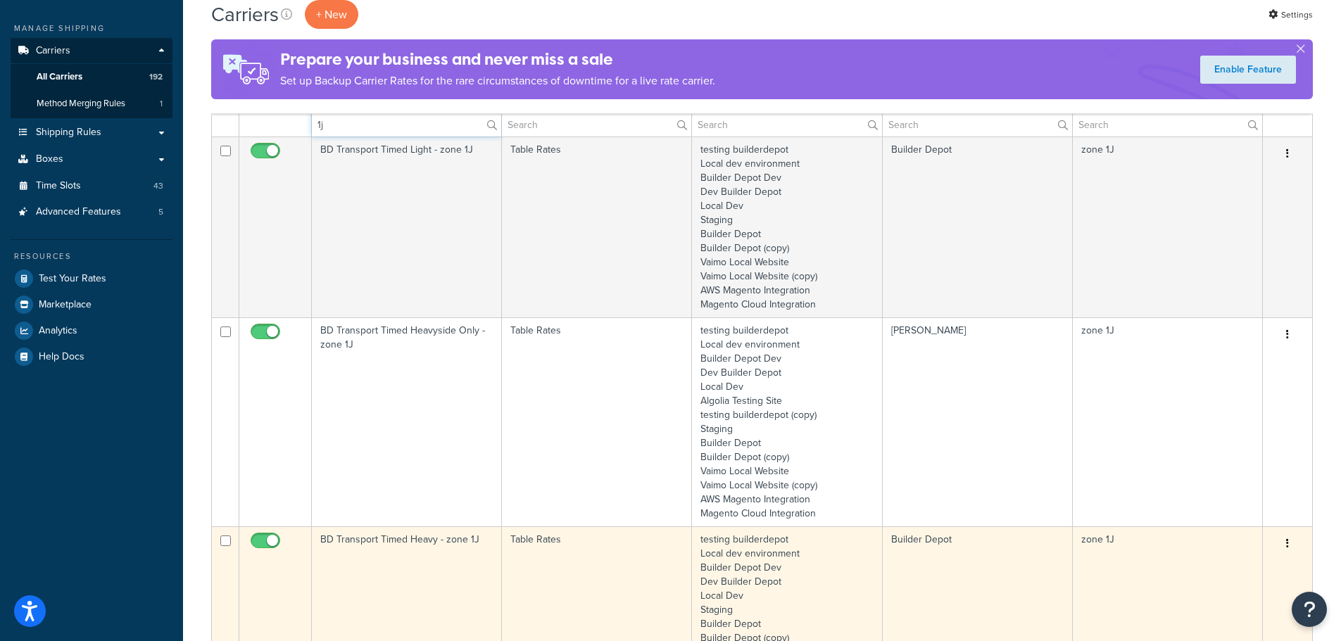
type input "1j"
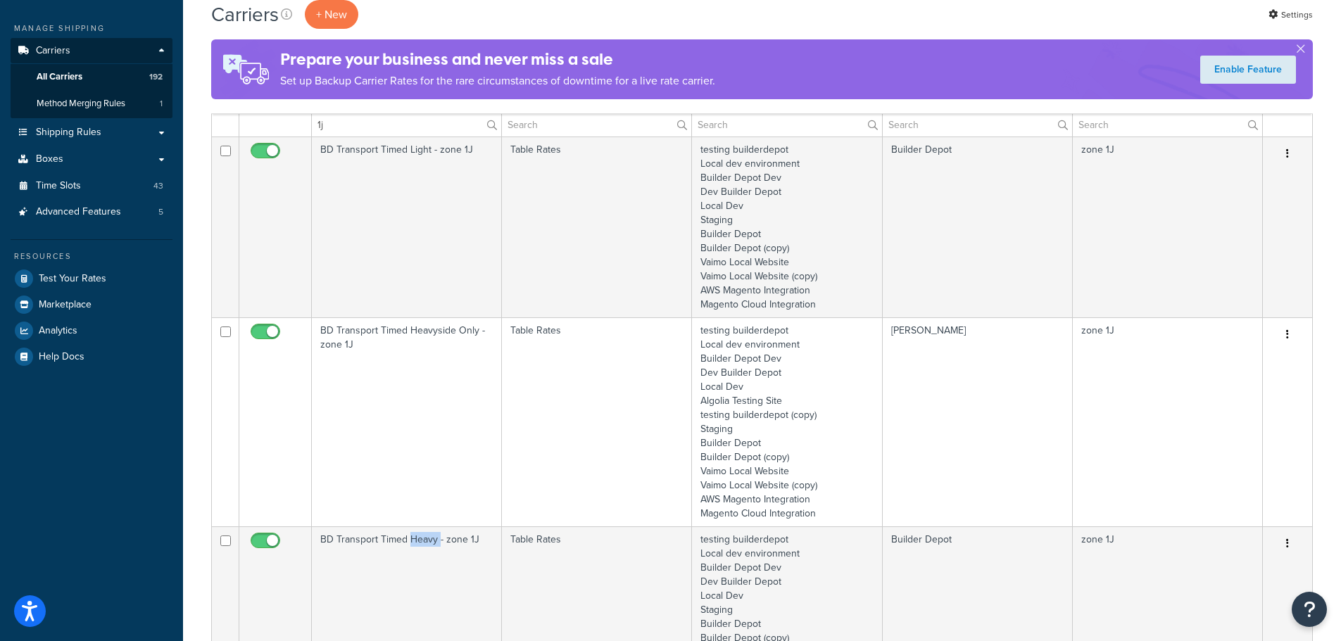
click at [421, 555] on td "BD Transport Timed Heavy - zone 1J" at bounding box center [407, 616] width 190 height 181
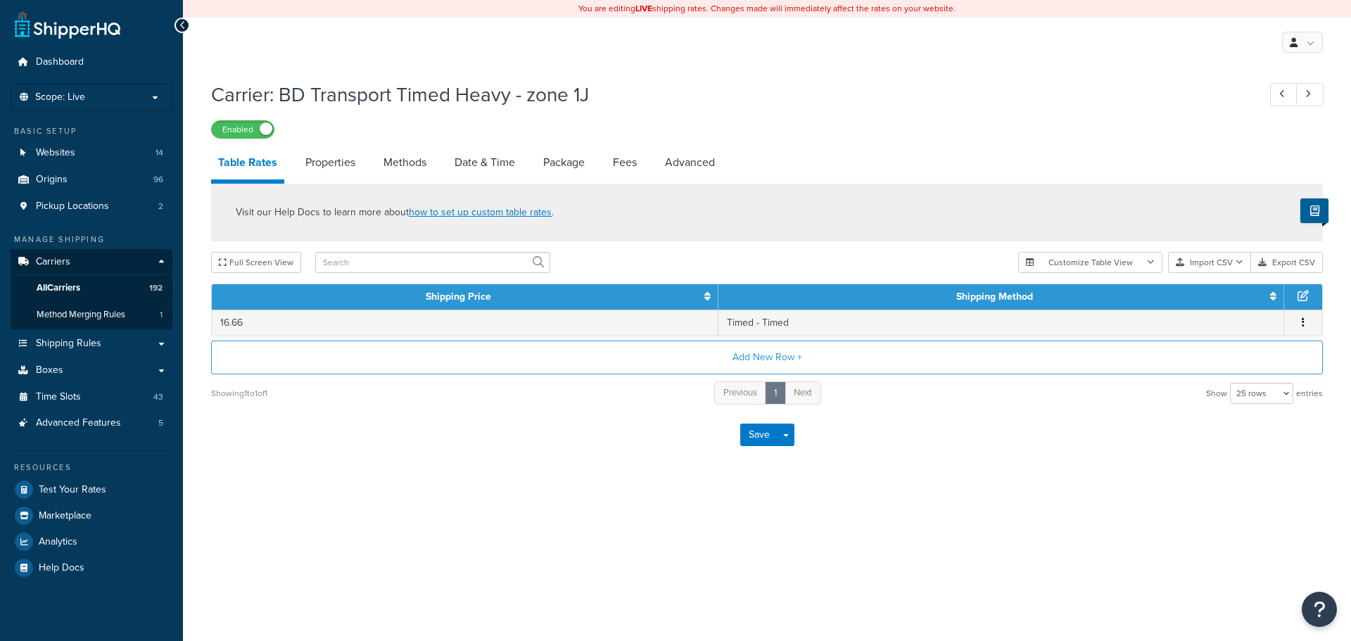
select select "25"
click at [419, 163] on link "Methods" at bounding box center [405, 163] width 57 height 34
select select "25"
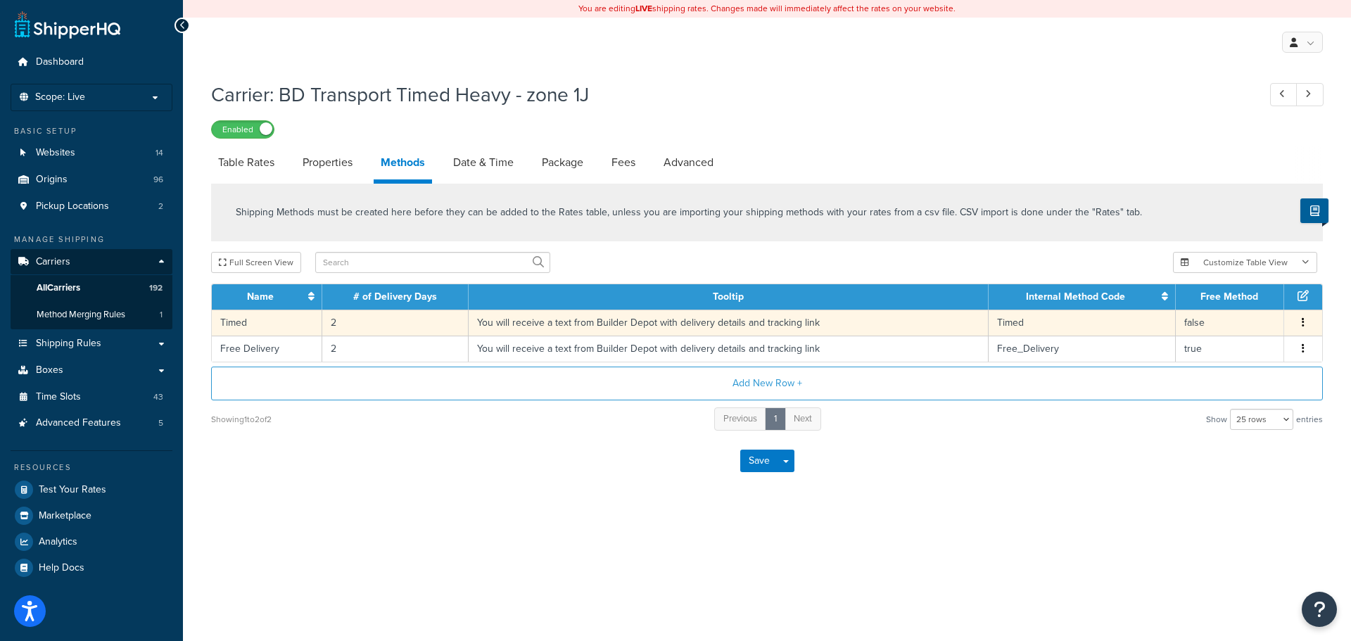
click at [584, 327] on td "You will receive a text from Builder Depot with delivery details and tracking l…" at bounding box center [729, 323] width 520 height 26
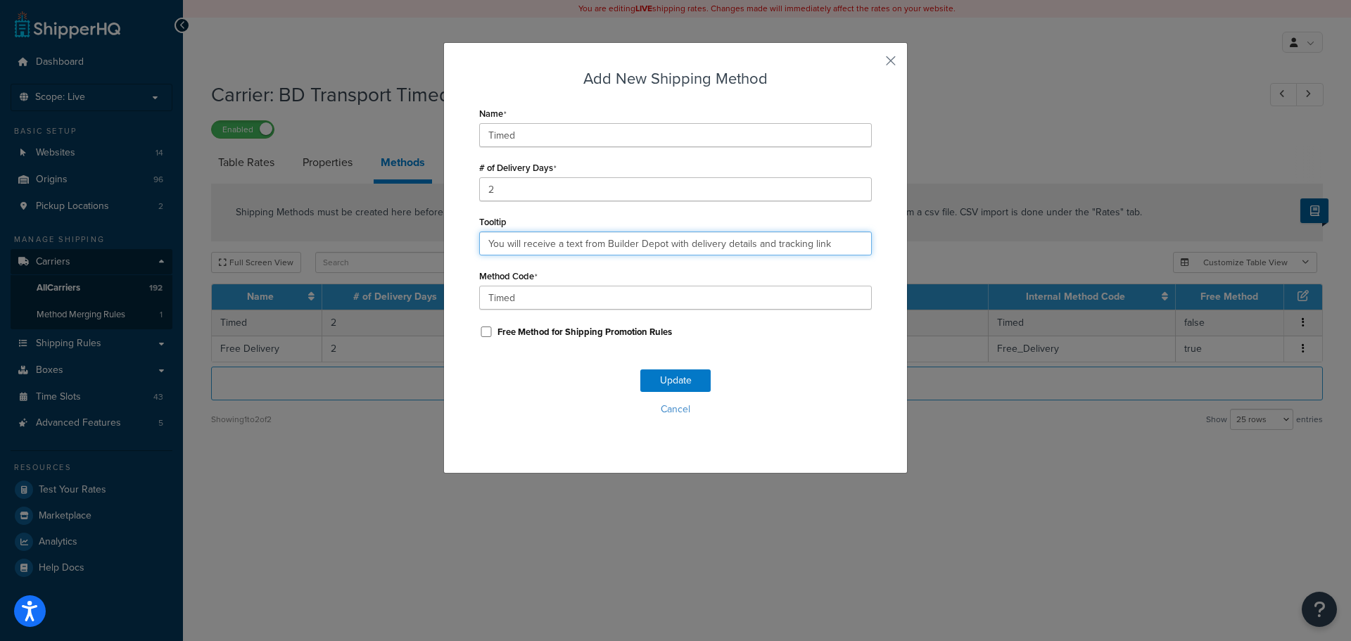
click at [616, 232] on input "You will receive a text from Builder Depot with delivery details and tracking l…" at bounding box center [675, 244] width 393 height 24
paste input ". Deliveries are 7am - 4pm."
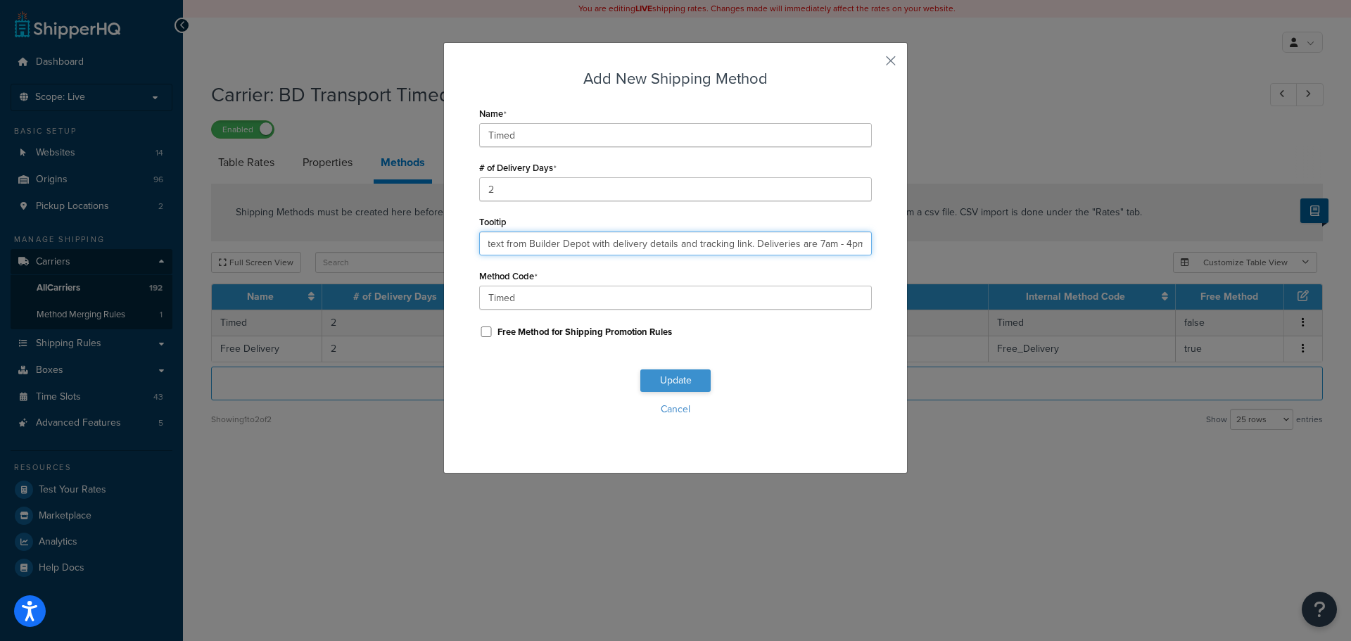
type input "You will receive a text from Builder Depot with delivery details and tracking l…"
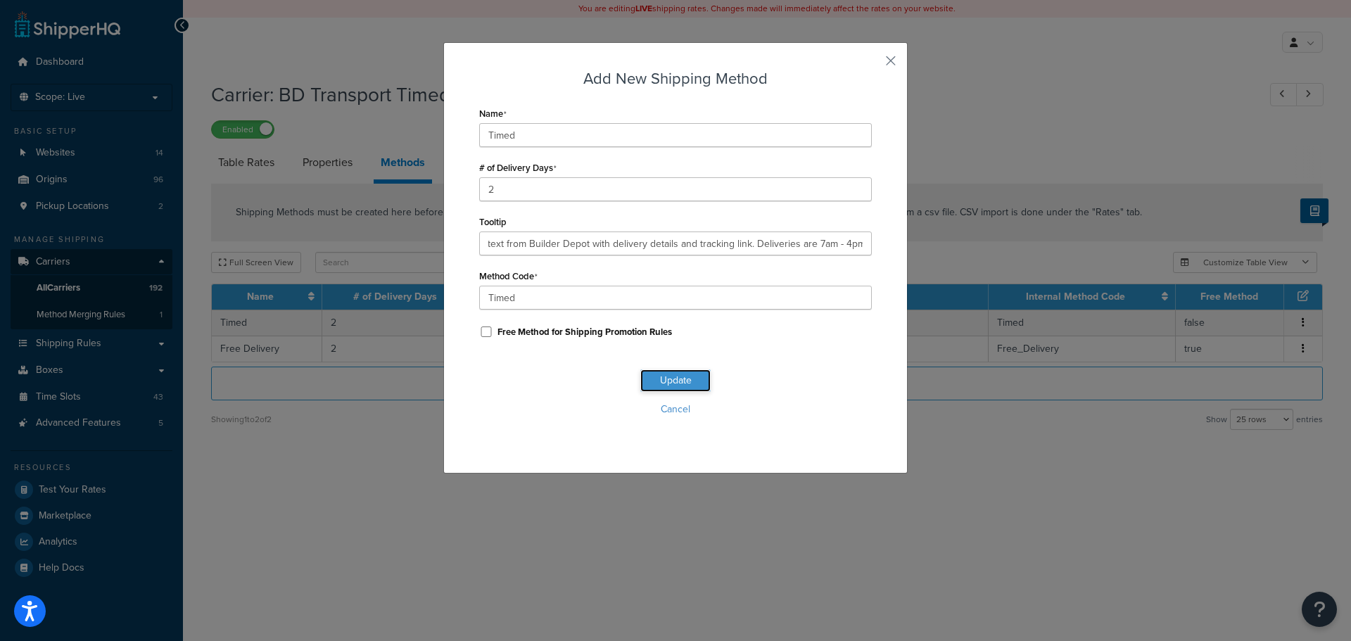
click at [681, 383] on button "Update" at bounding box center [675, 380] width 70 height 23
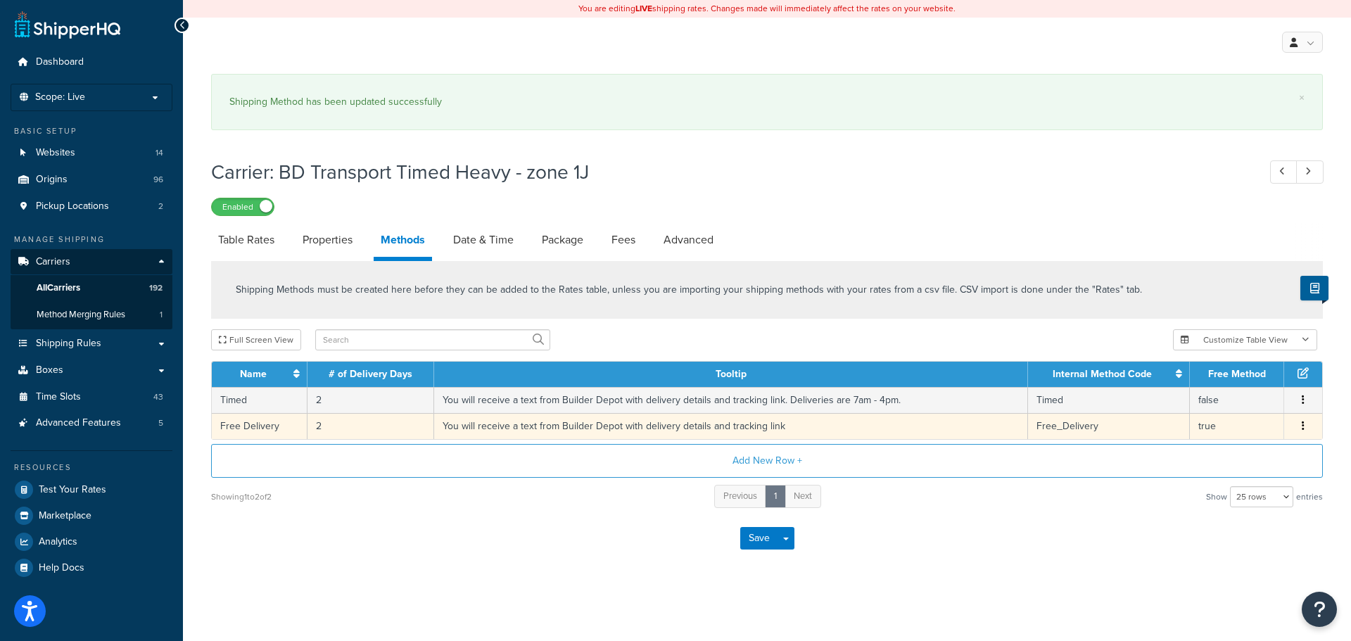
click at [576, 429] on td "You will receive a text from Builder Depot with delivery details and tracking l…" at bounding box center [731, 426] width 594 height 26
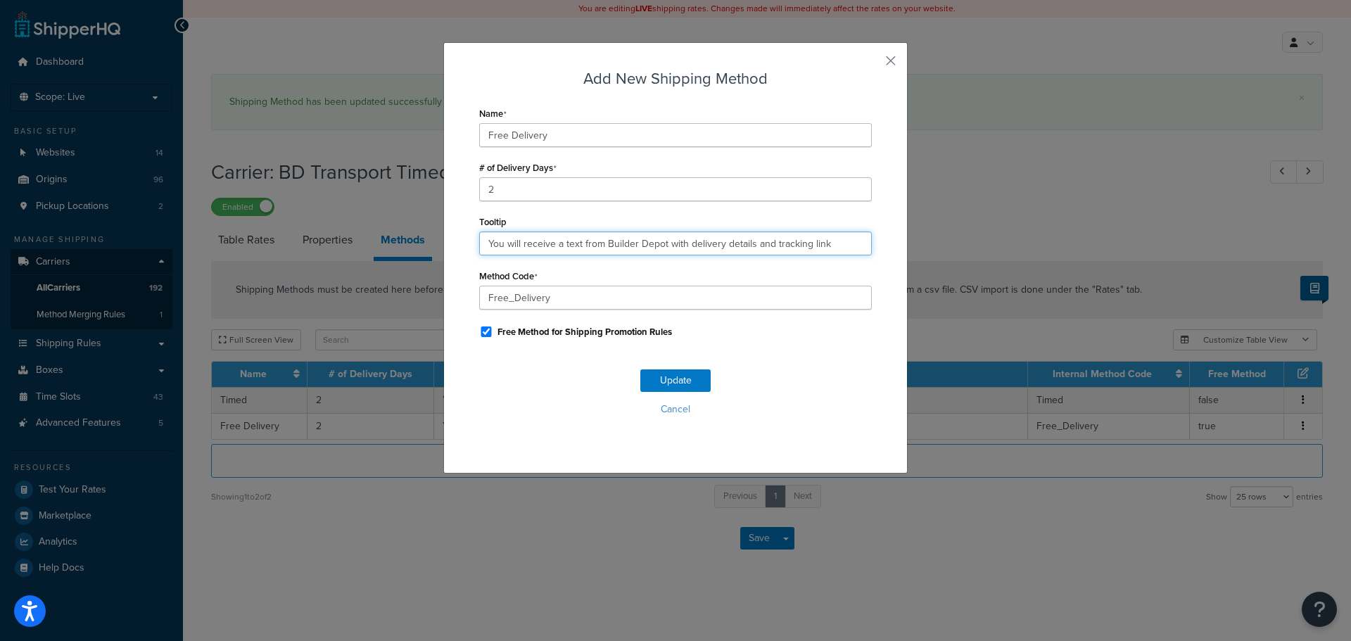
click at [574, 246] on input "You will receive a text from Builder Depot with delivery details and tracking l…" at bounding box center [675, 244] width 393 height 24
paste input ". Deliveries are 7am - 4pm."
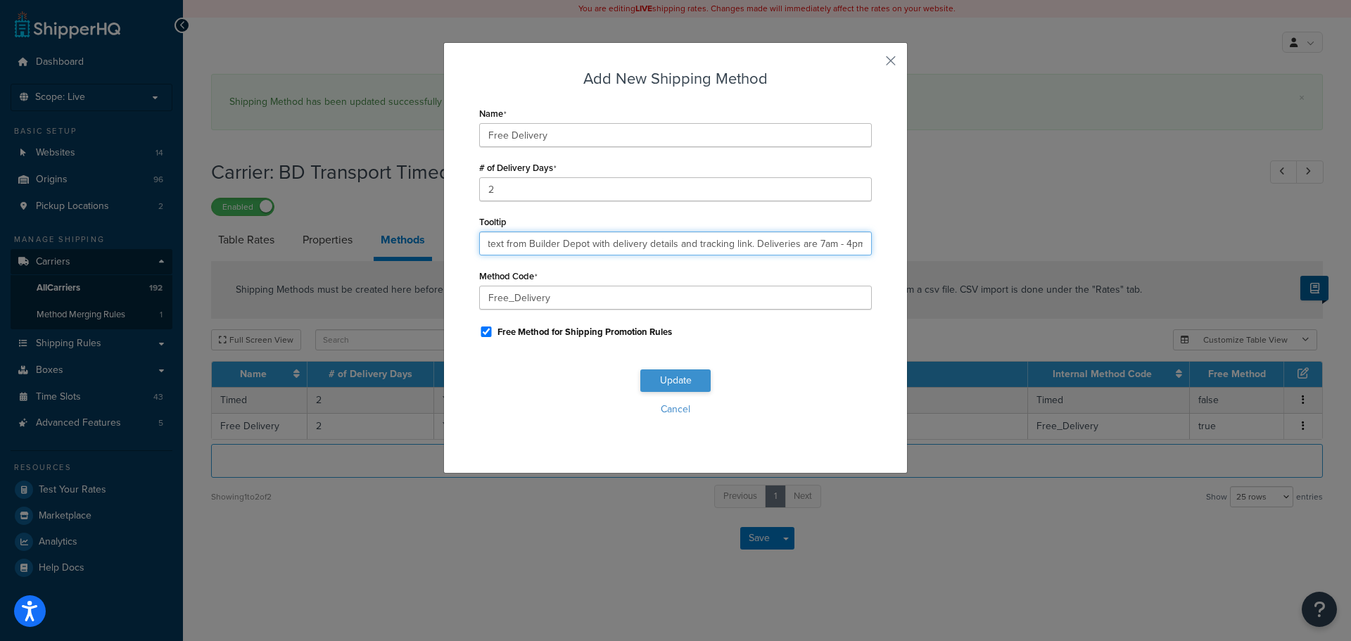
type input "You will receive a text from Builder Depot with delivery details and tracking l…"
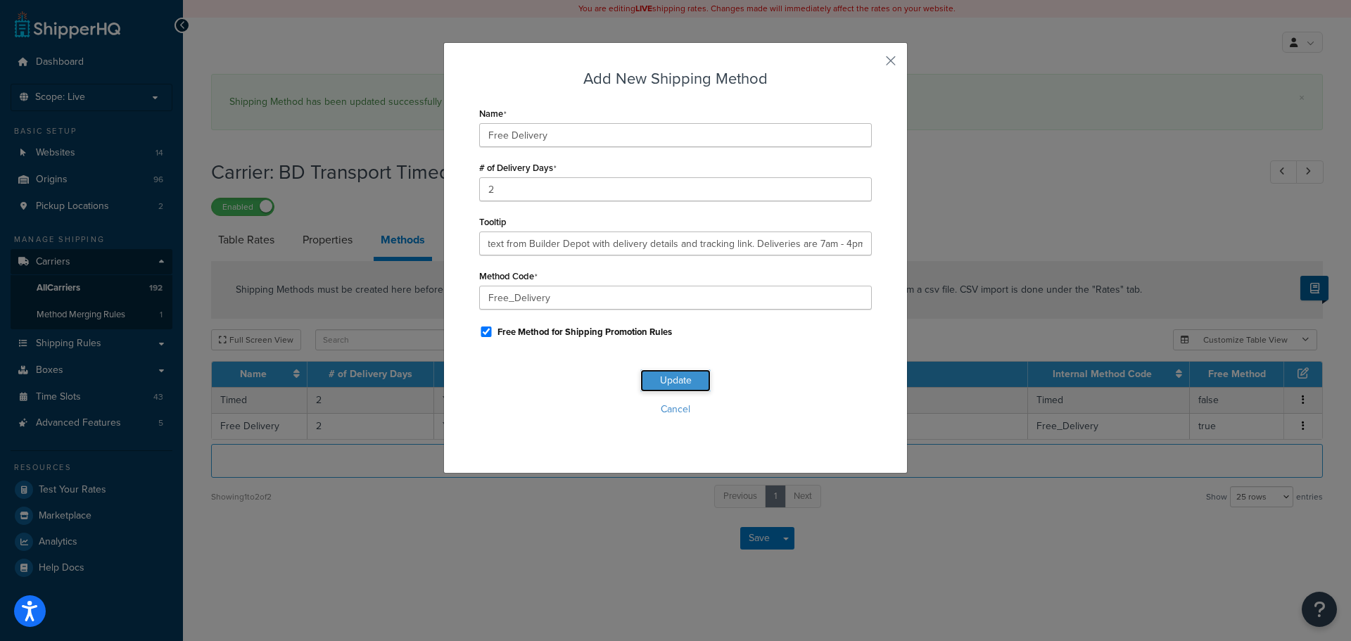
click at [683, 384] on button "Update" at bounding box center [675, 380] width 70 height 23
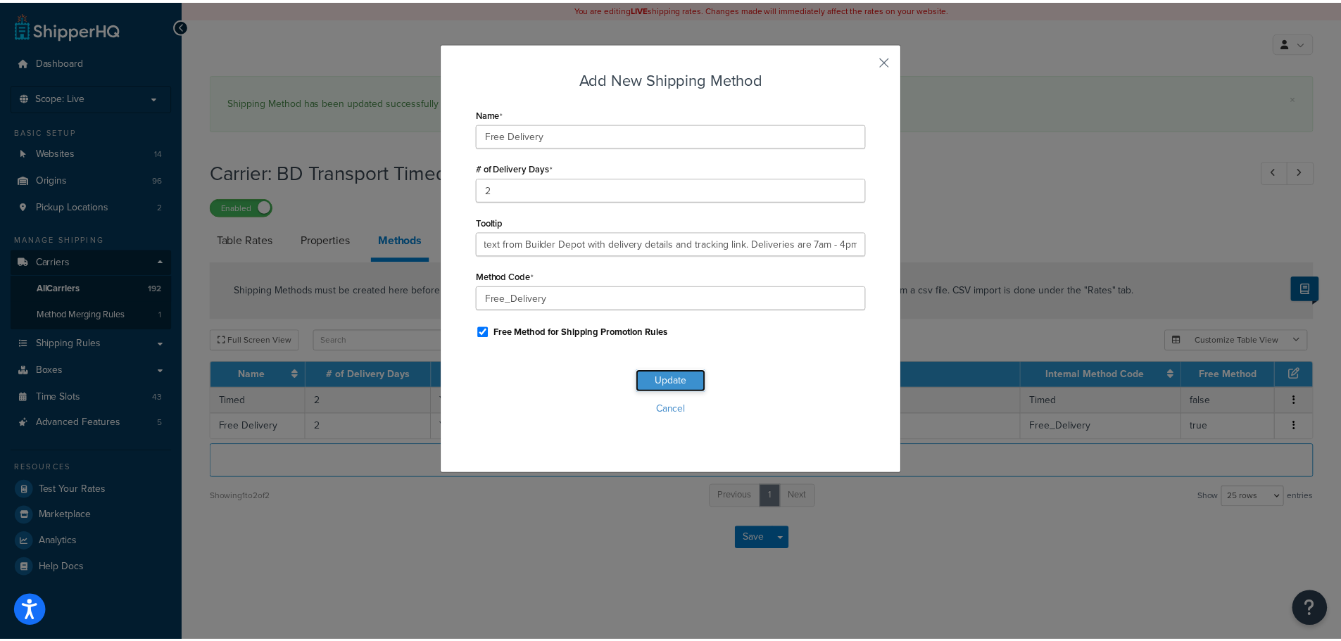
scroll to position [0, 0]
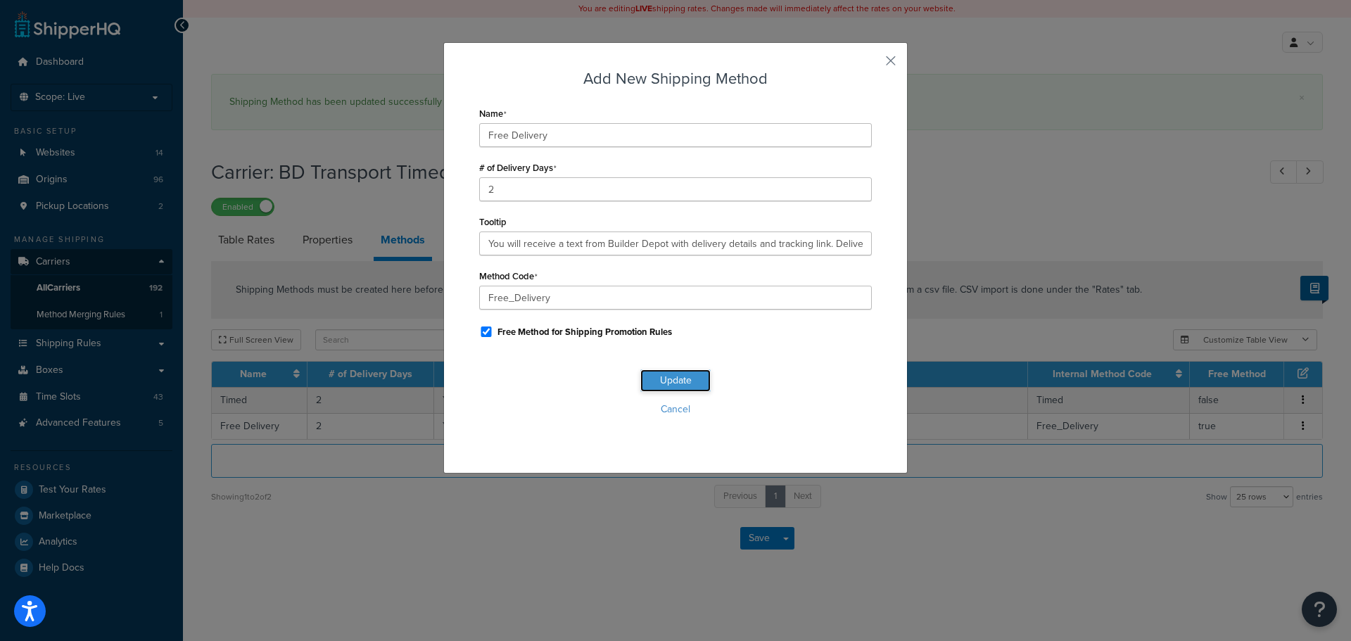
click at [683, 384] on button "Update" at bounding box center [675, 380] width 70 height 23
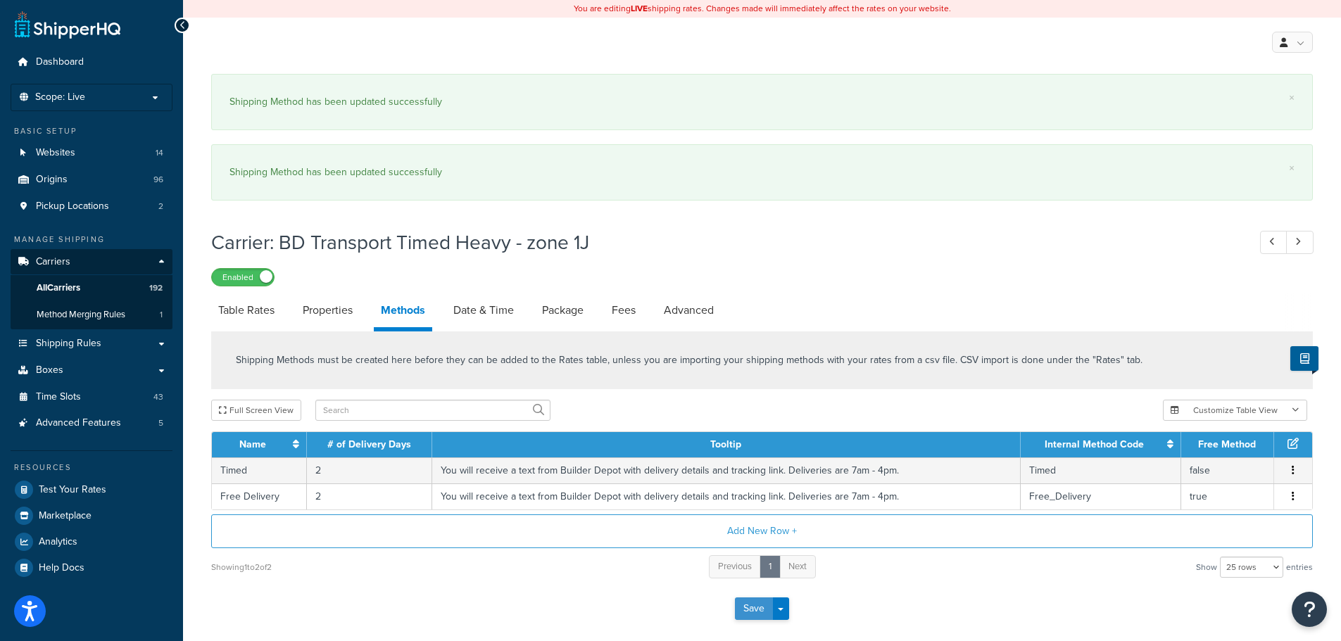
click at [752, 609] on button "Save" at bounding box center [754, 609] width 38 height 23
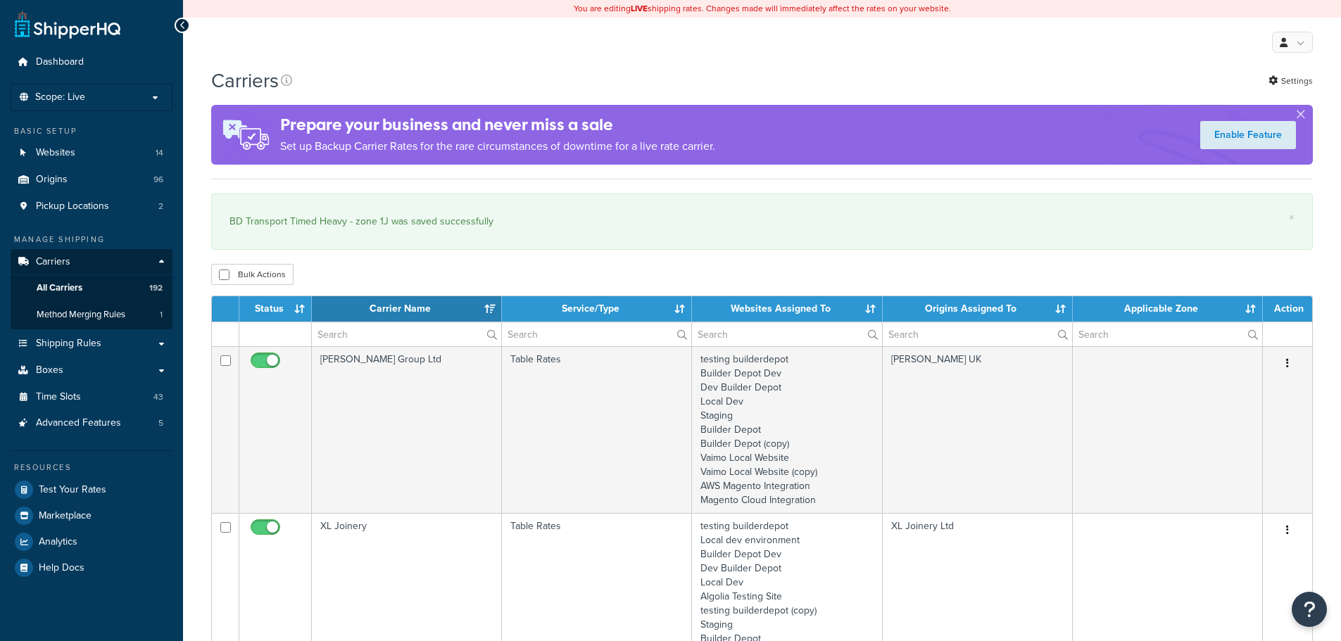
select select "15"
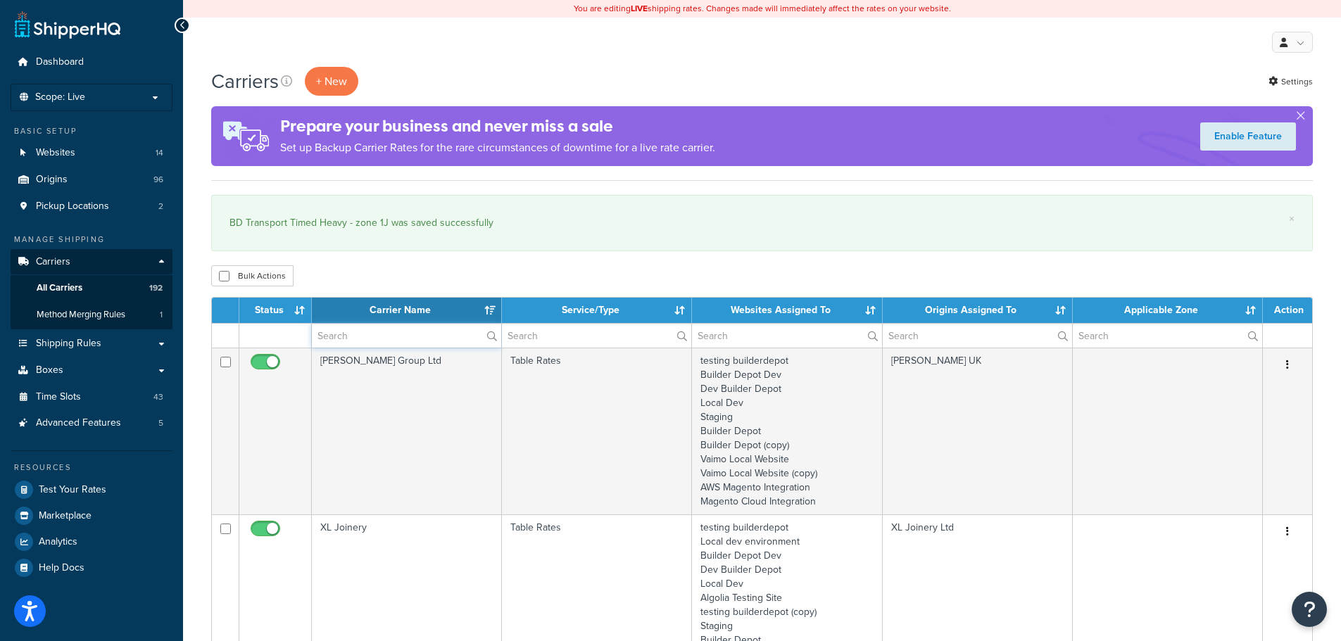
click at [377, 346] on input "text" at bounding box center [406, 336] width 189 height 24
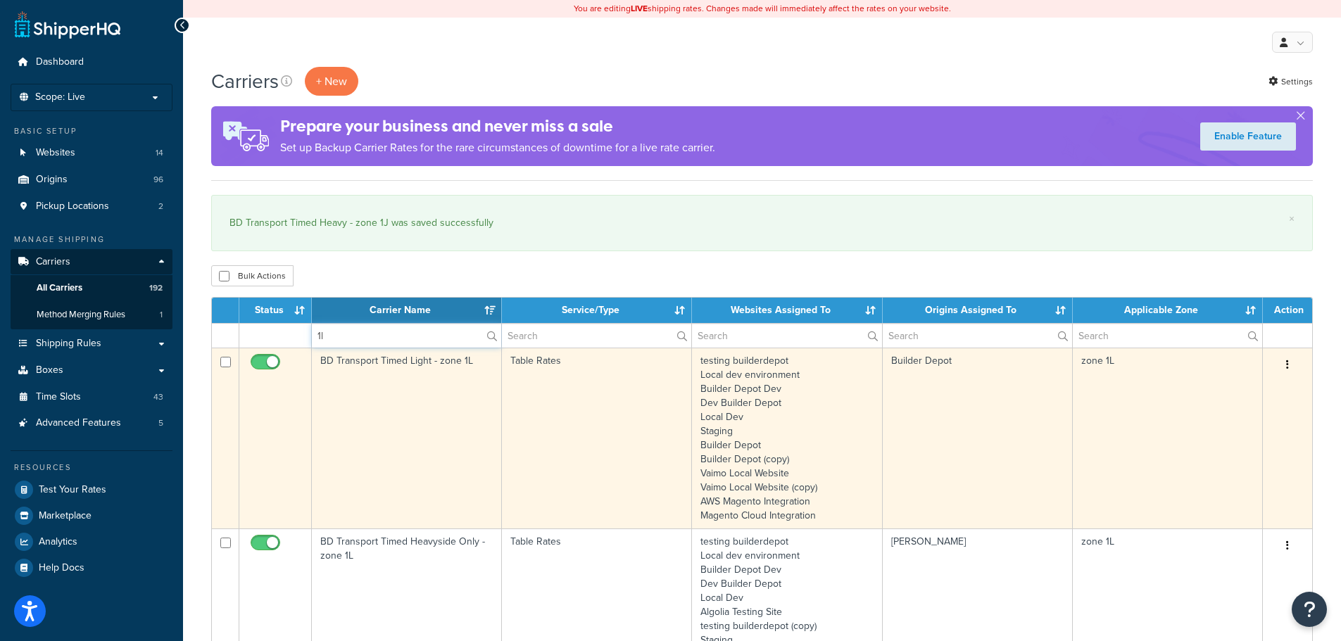
type input "1l"
click at [348, 415] on td "BD Transport Timed Light - zone 1L" at bounding box center [407, 438] width 190 height 181
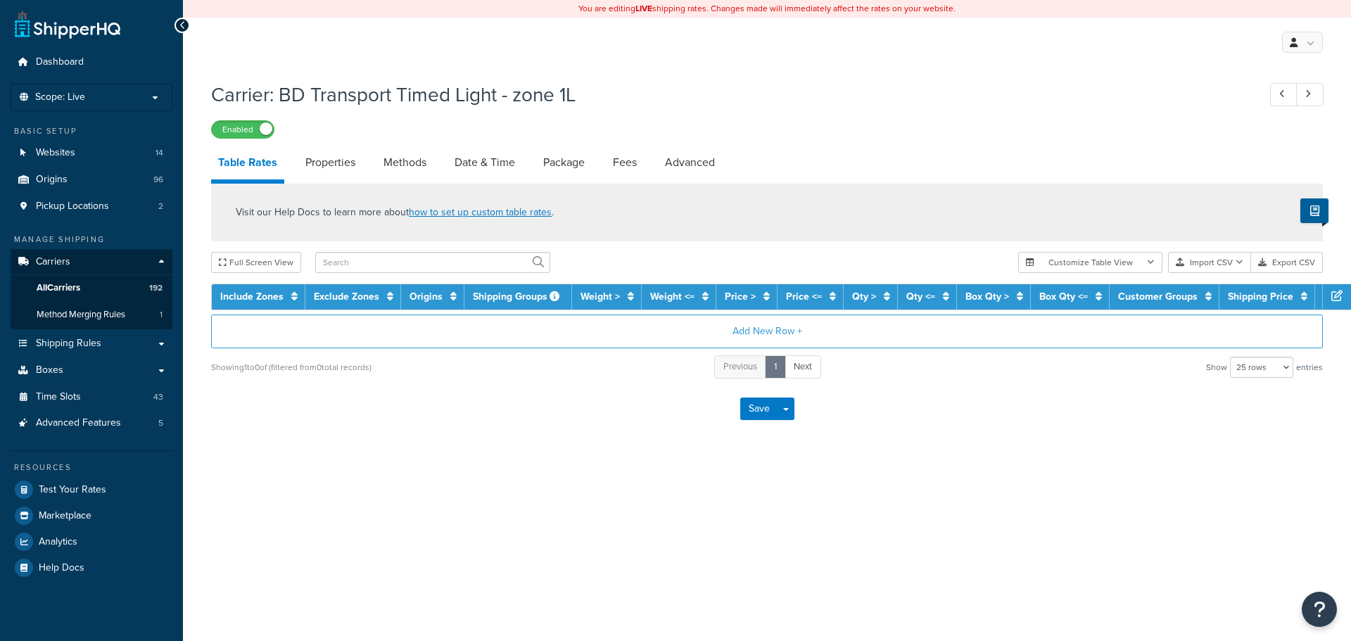
select select "25"
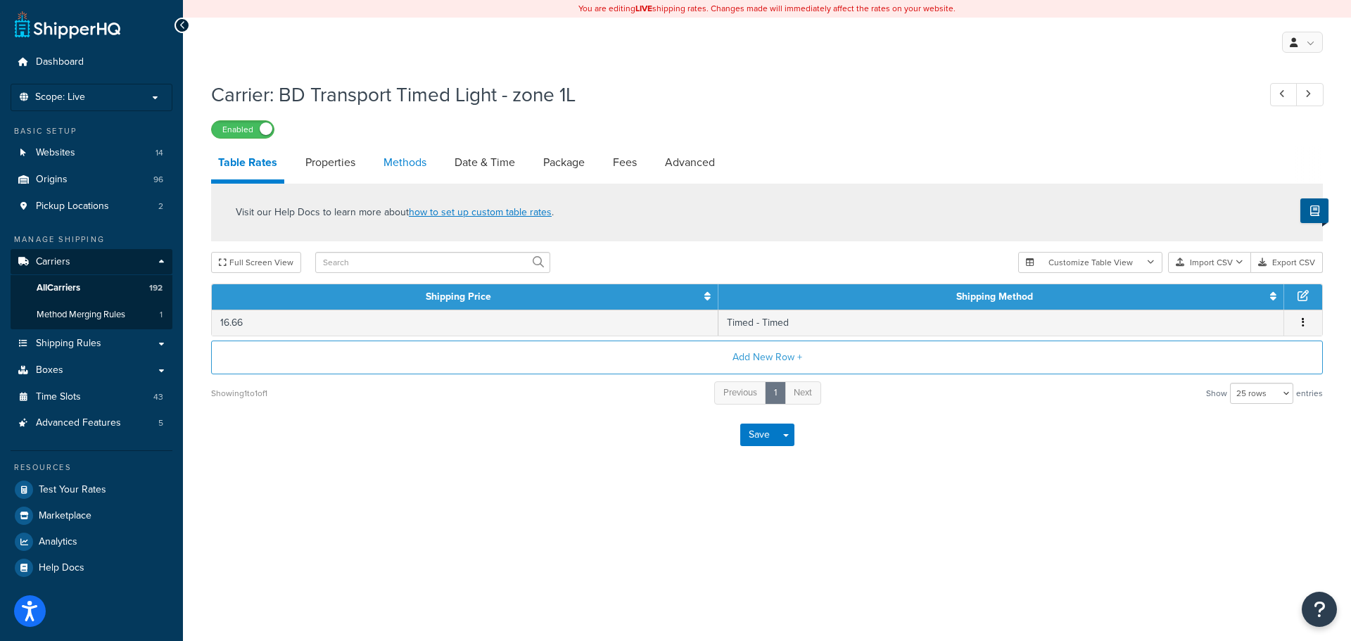
click at [421, 165] on link "Methods" at bounding box center [405, 163] width 57 height 34
select select "25"
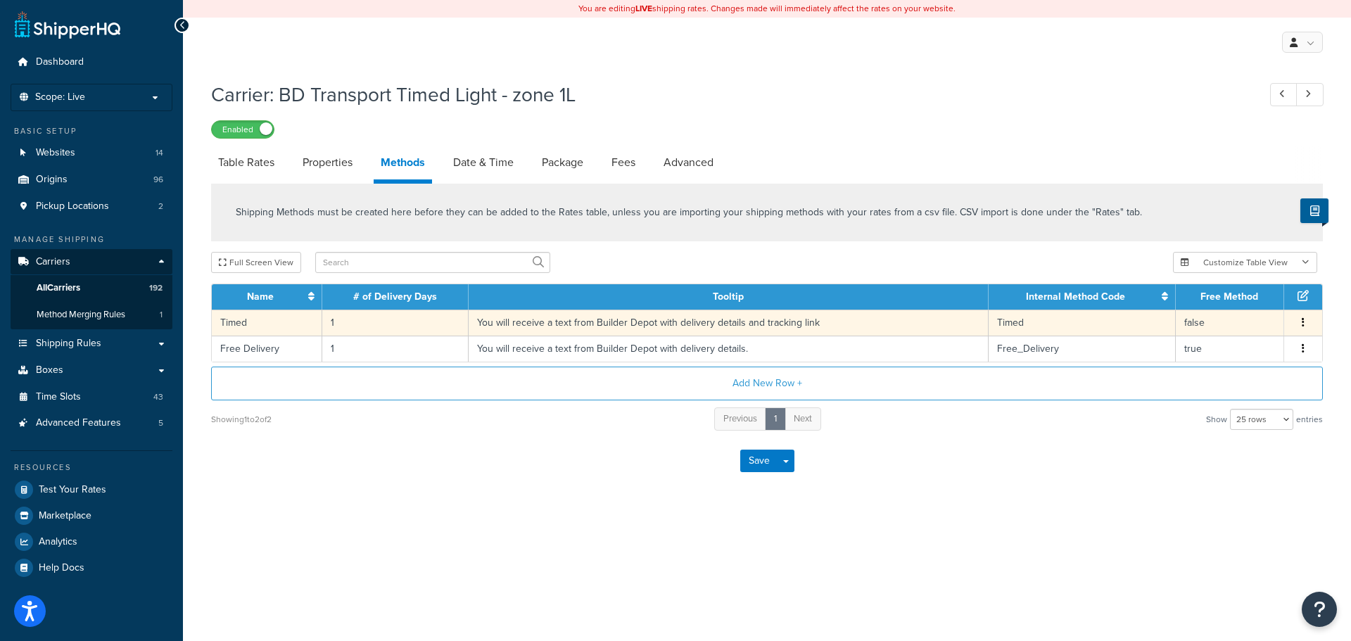
click at [507, 320] on td "You will receive a text from Builder Depot with delivery details and tracking l…" at bounding box center [729, 323] width 520 height 26
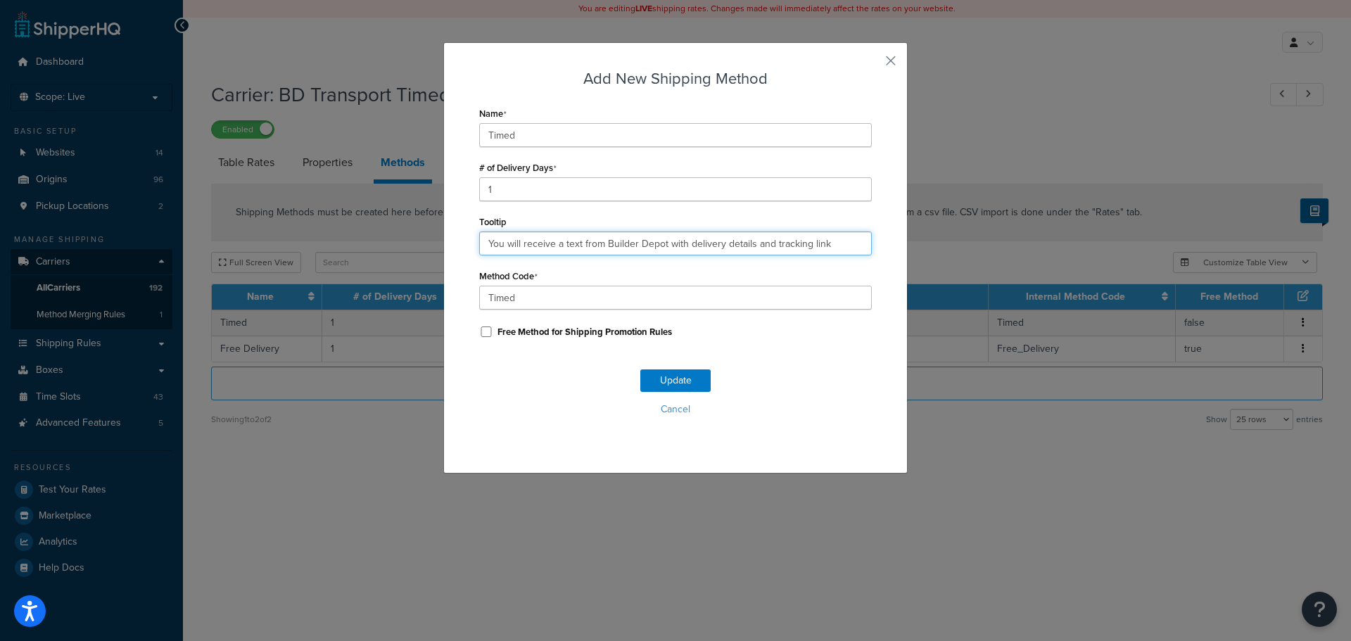
click at [545, 253] on input "You will receive a text from Builder Depot with delivery details and tracking l…" at bounding box center [675, 244] width 393 height 24
paste input ". Deliveries are 7am - 4pm."
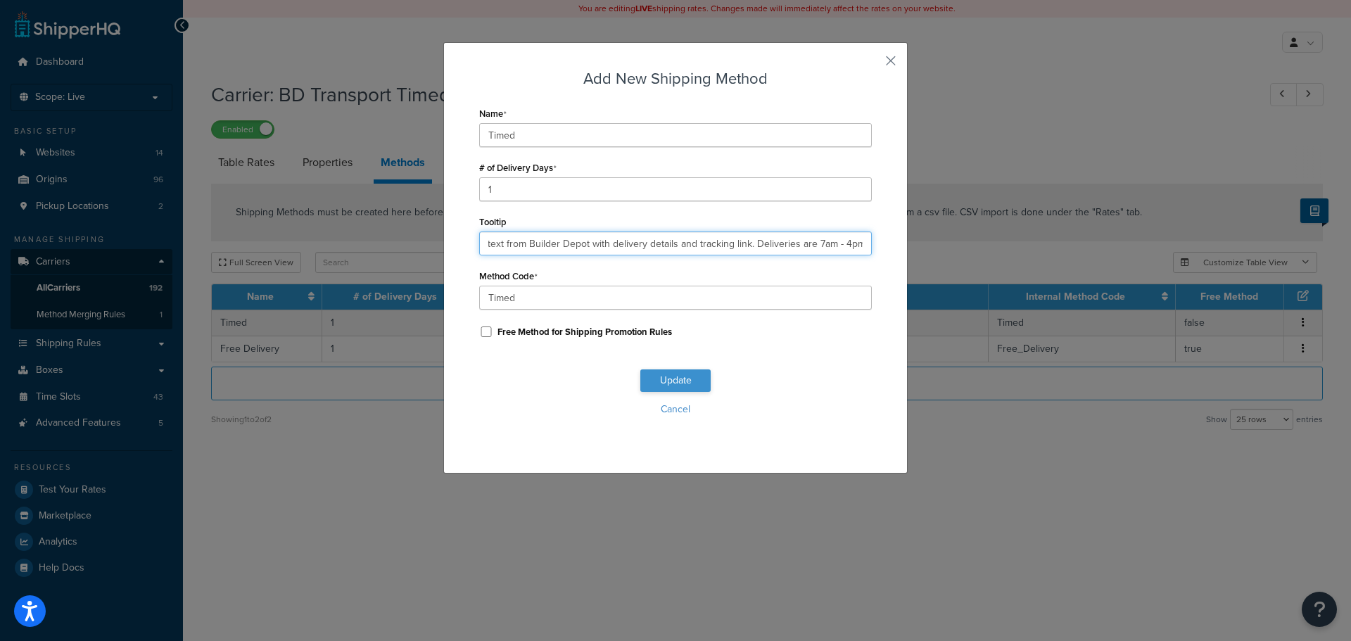
type input "You will receive a text from Builder Depot with delivery details and tracking l…"
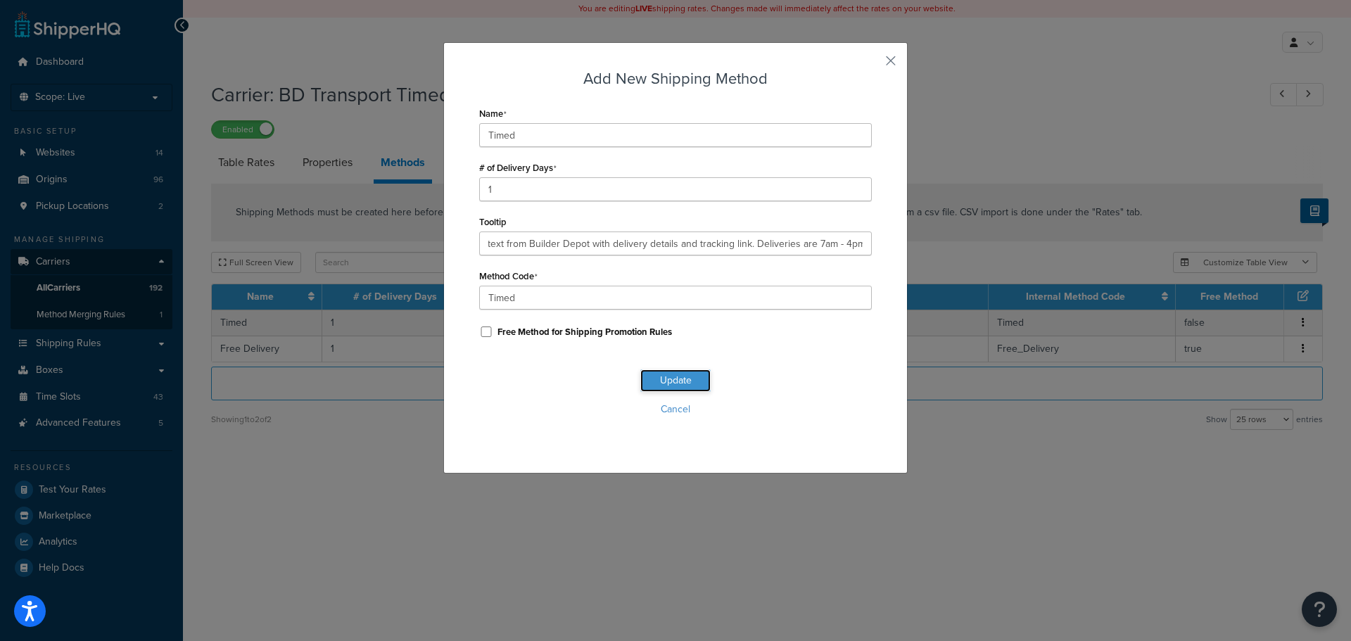
click at [680, 372] on button "Update" at bounding box center [675, 380] width 70 height 23
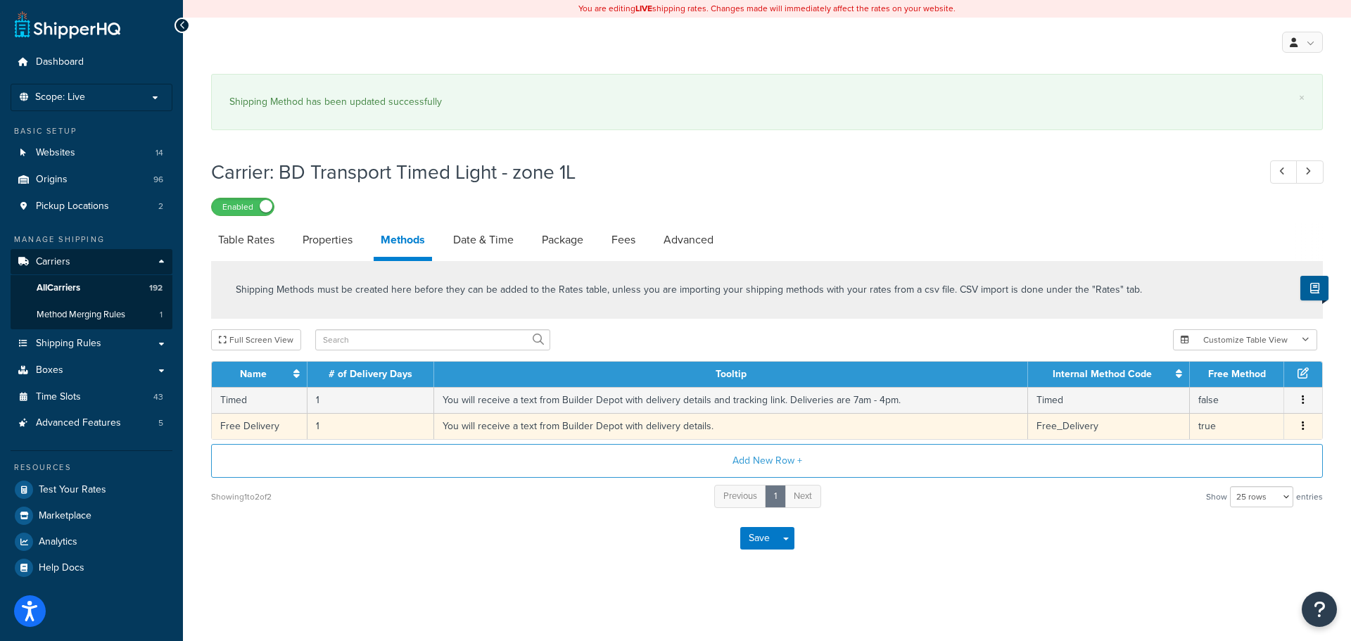
click at [587, 427] on td "You will receive a text from Builder Depot with delivery details." at bounding box center [731, 426] width 594 height 26
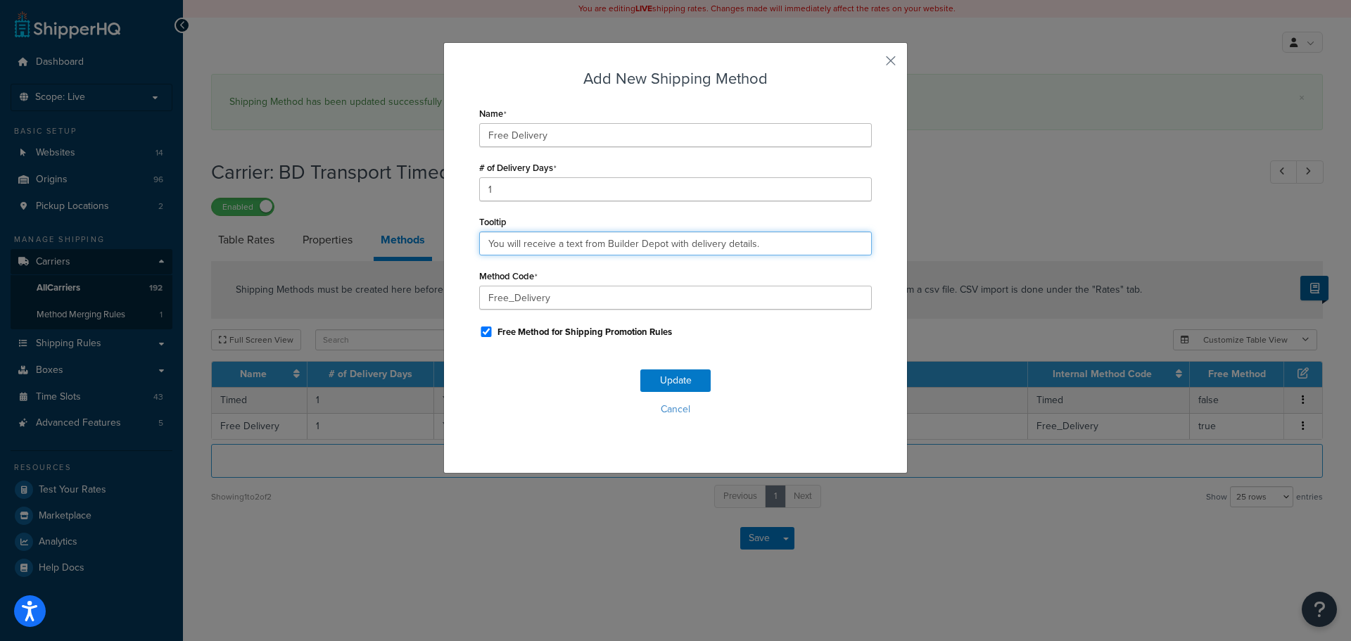
click at [607, 241] on input "You will receive a text from Builder Depot with delivery details." at bounding box center [675, 244] width 393 height 24
paste input "and tracking link. Deliveries are 7am - 4pm"
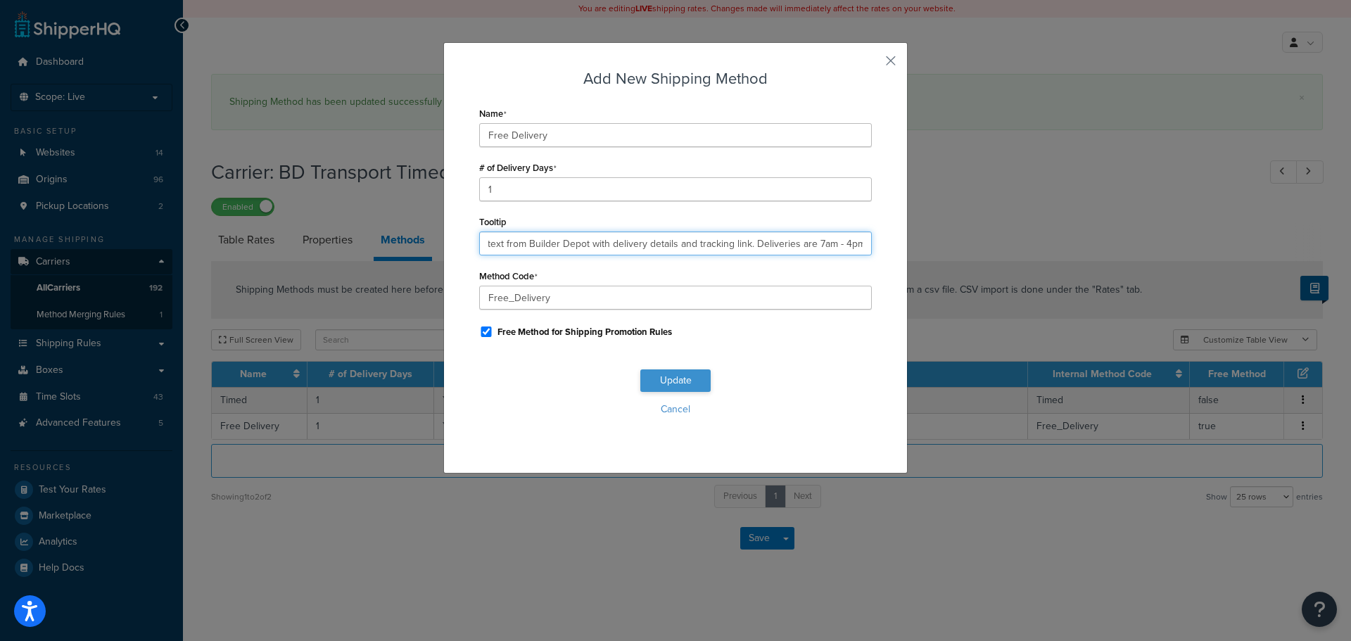
type input "You will receive a text from Builder Depot with delivery details and tracking l…"
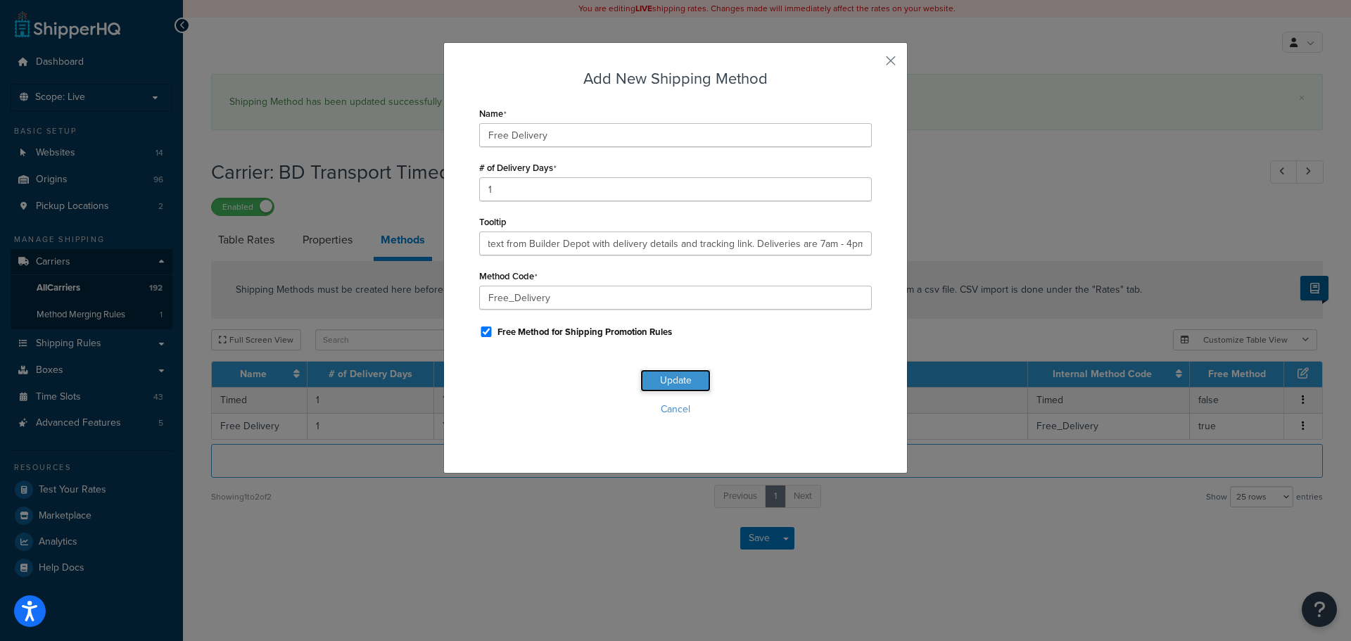
click at [660, 389] on button "Update" at bounding box center [675, 380] width 70 height 23
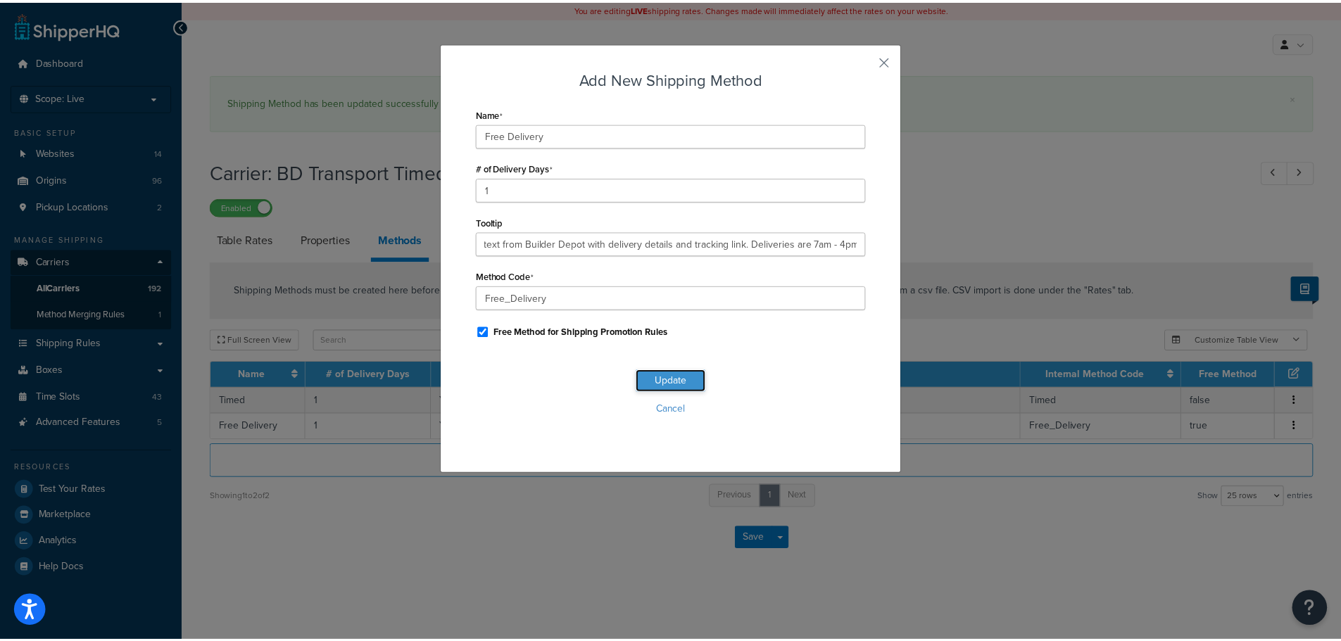
scroll to position [0, 0]
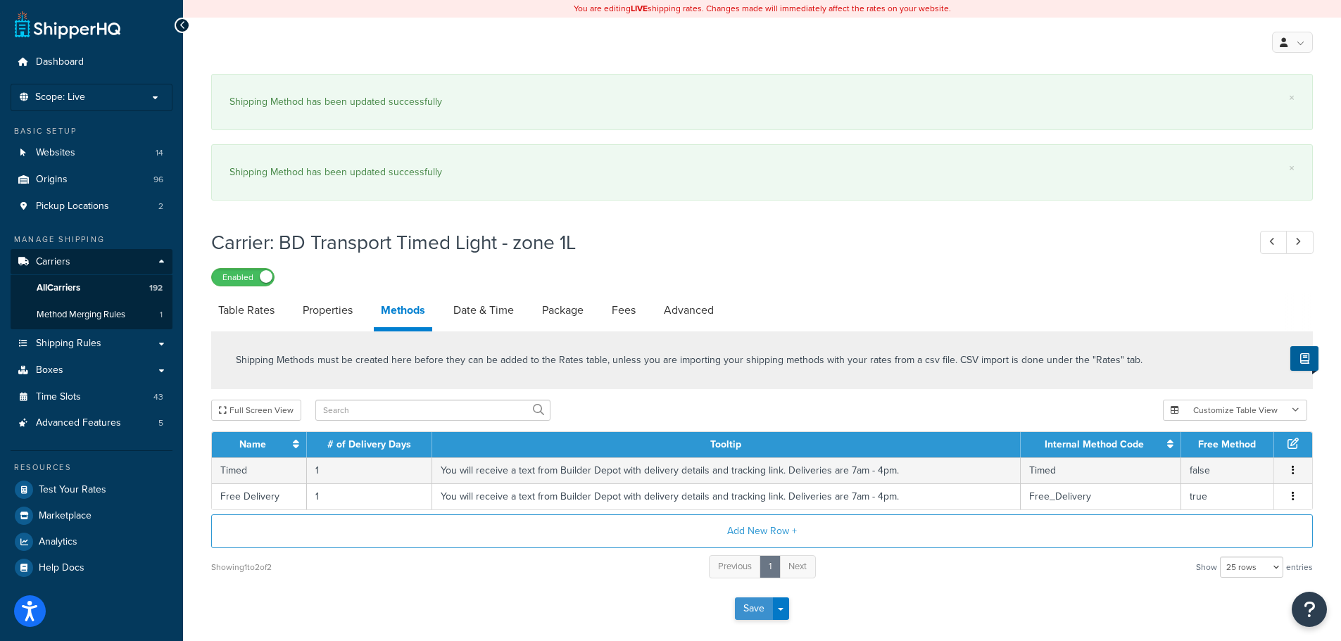
click at [752, 605] on button "Save" at bounding box center [754, 609] width 38 height 23
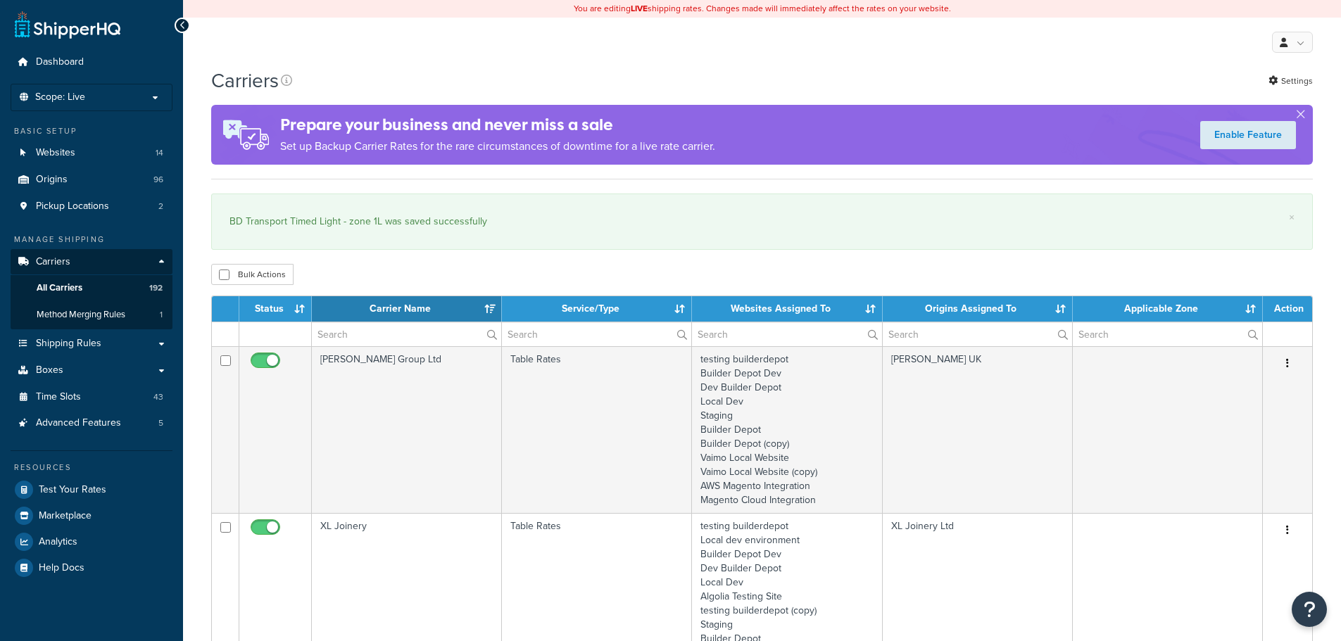
select select "15"
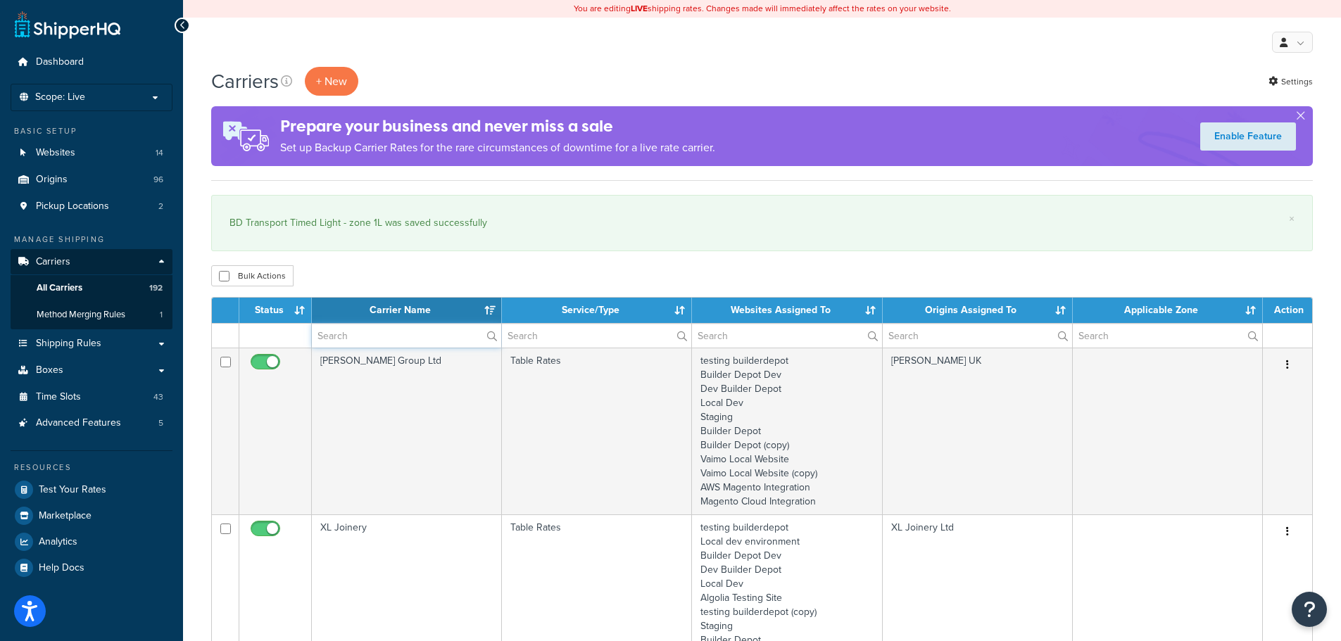
click at [387, 331] on input "text" at bounding box center [406, 336] width 189 height 24
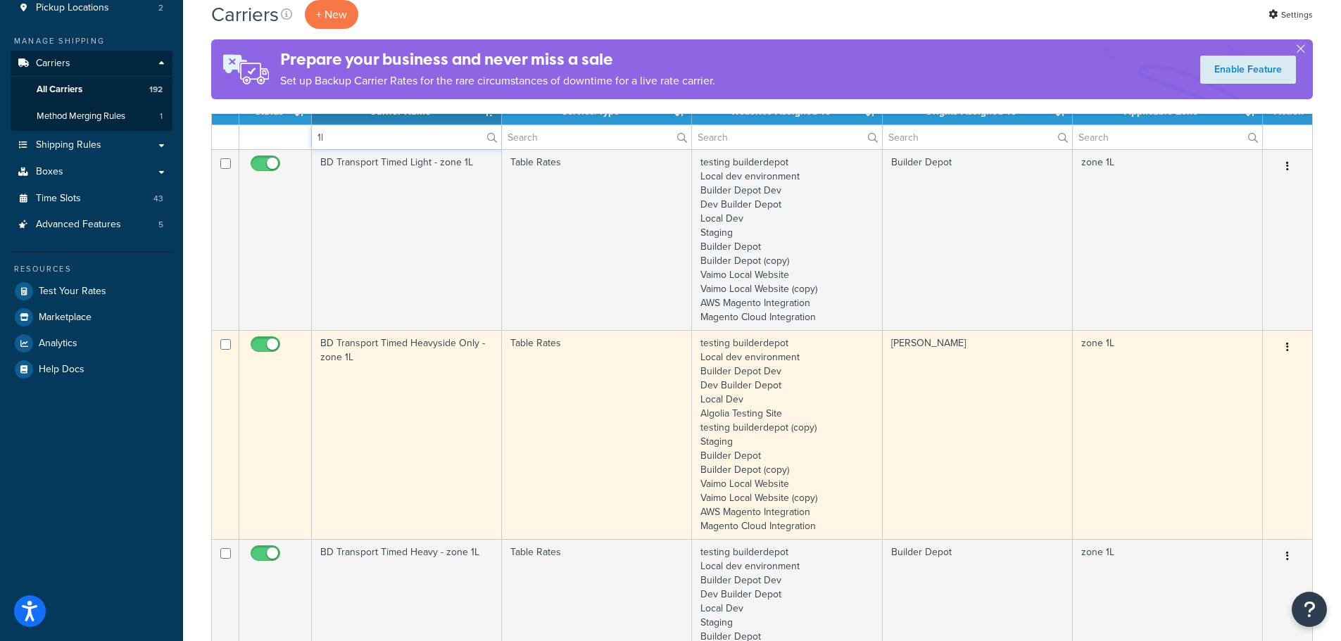
scroll to position [211, 0]
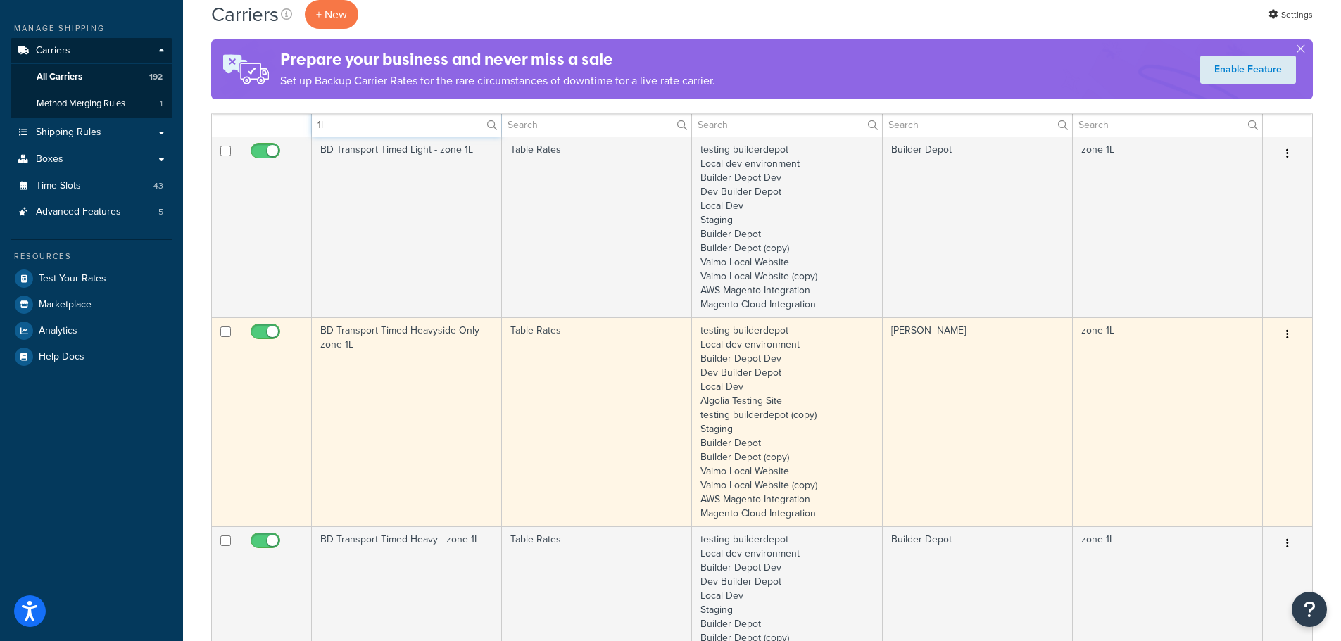
type input "1l"
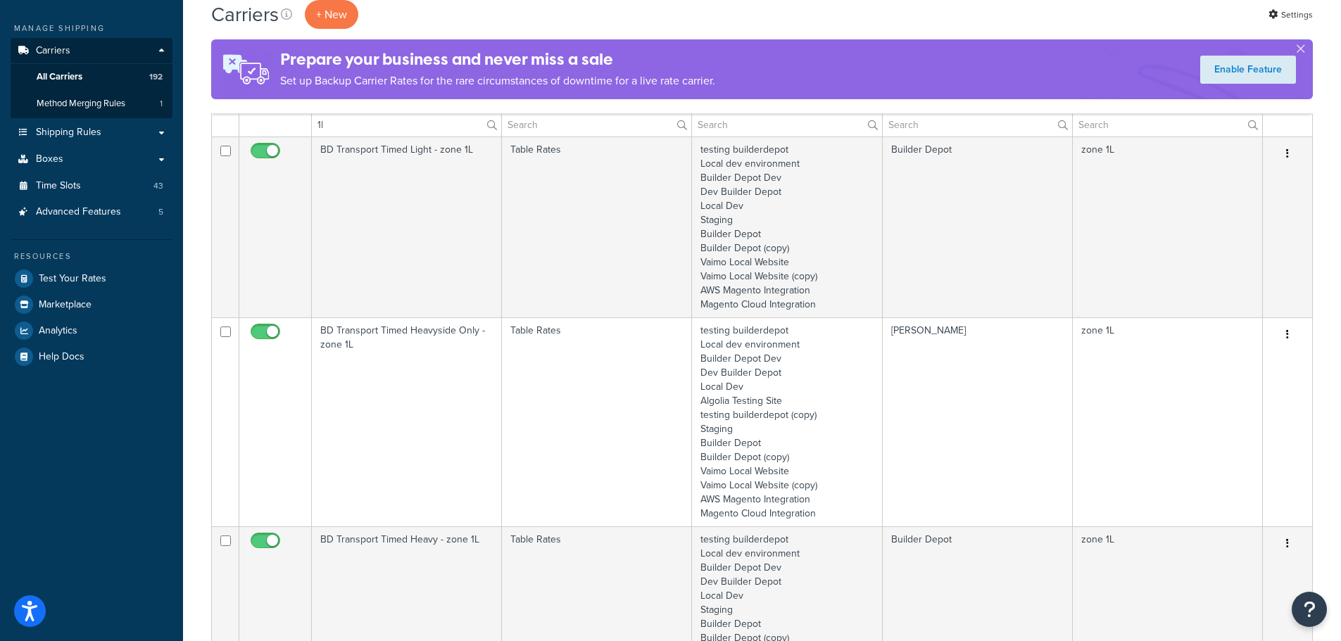
click at [388, 422] on td "BD Transport Timed Heavyside Only - zone 1L" at bounding box center [407, 421] width 190 height 209
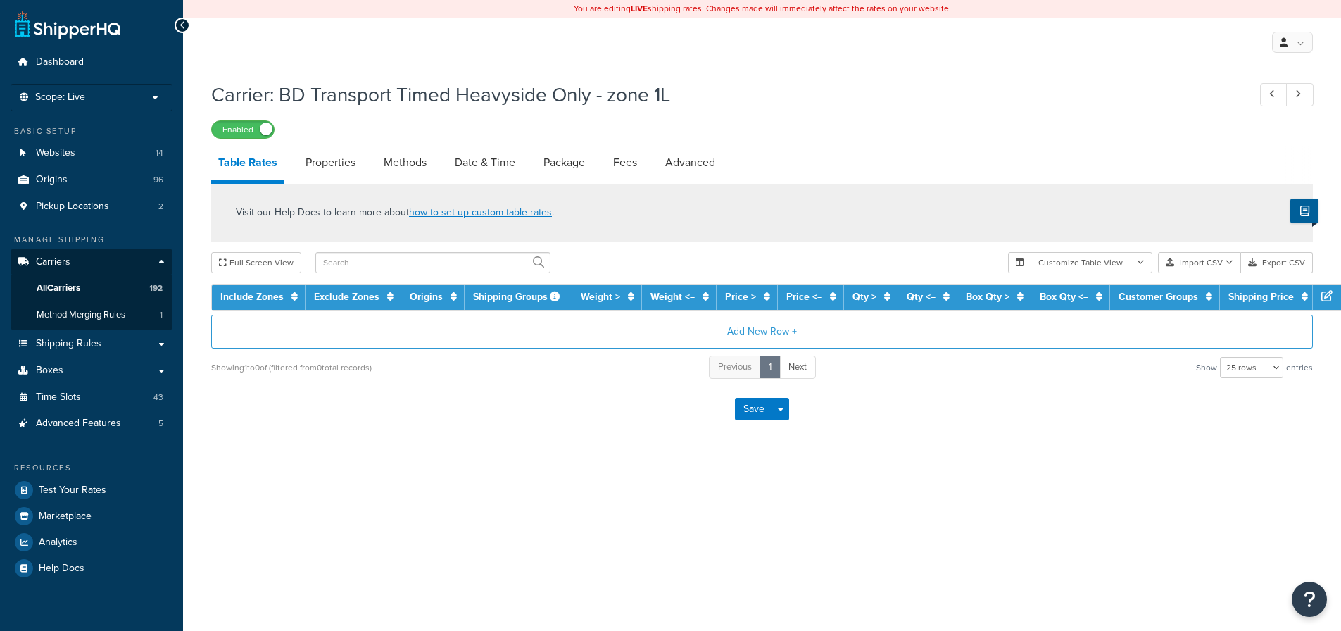
select select "25"
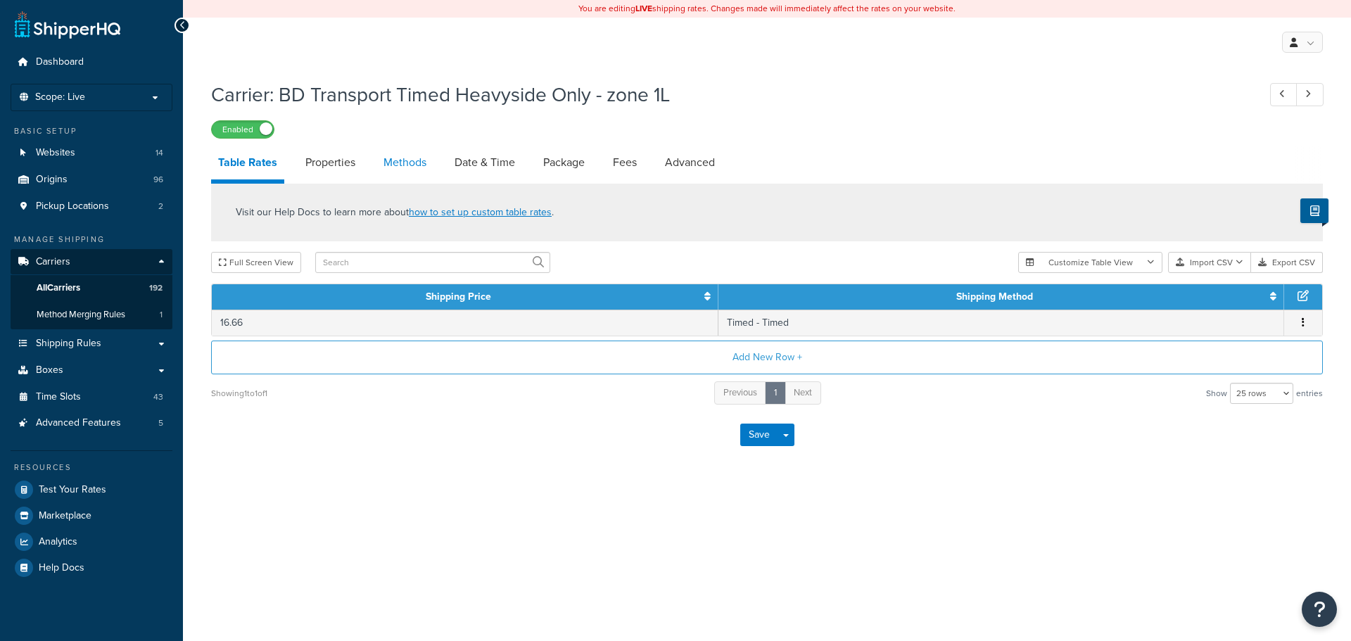
click at [420, 153] on link "Methods" at bounding box center [405, 163] width 57 height 34
select select "25"
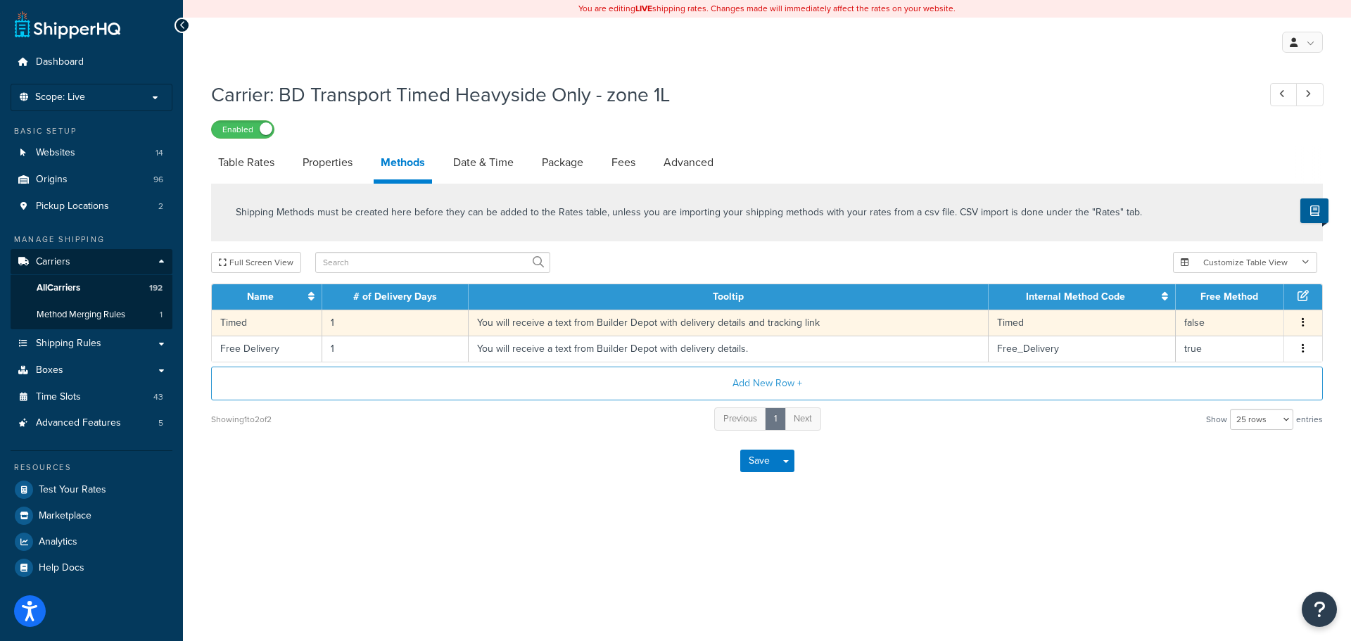
click at [510, 317] on td "You will receive a text from Builder Depot with delivery details and tracking l…" at bounding box center [729, 323] width 520 height 26
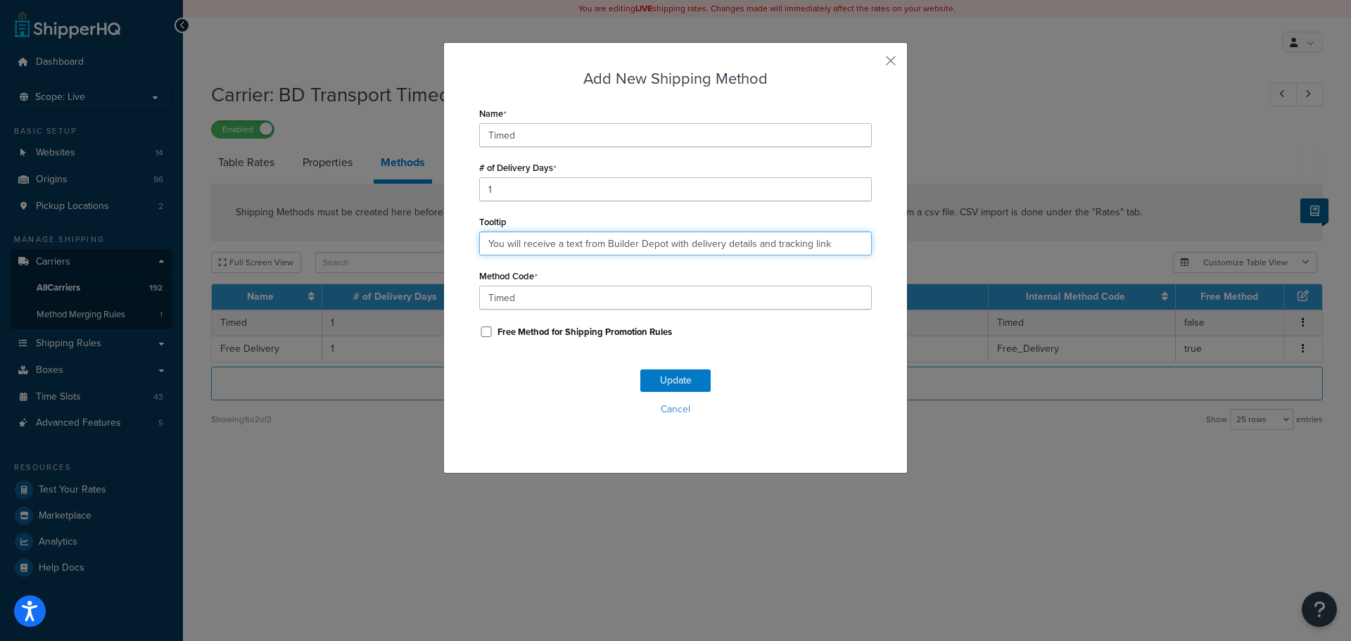
click at [557, 239] on input "You will receive a text from Builder Depot with delivery details and tracking l…" at bounding box center [675, 244] width 393 height 24
paste input ". Deliveries are 7am - 4pm."
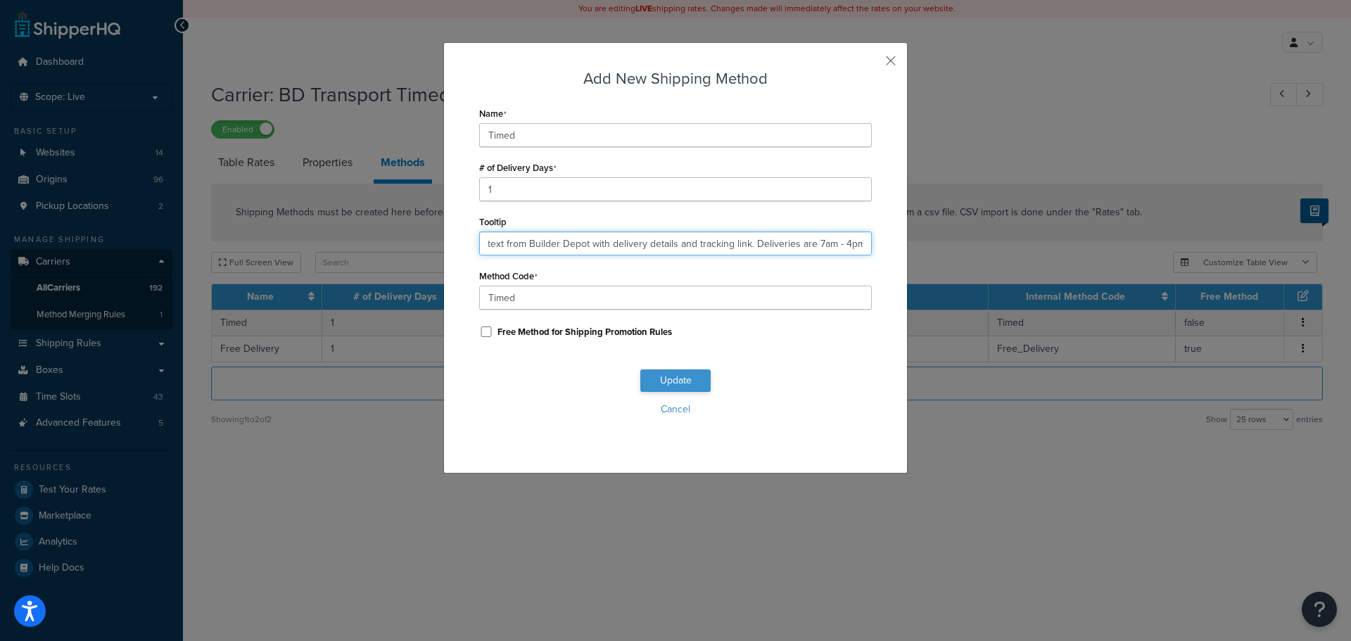
type input "You will receive a text from Builder Depot with delivery details and tracking l…"
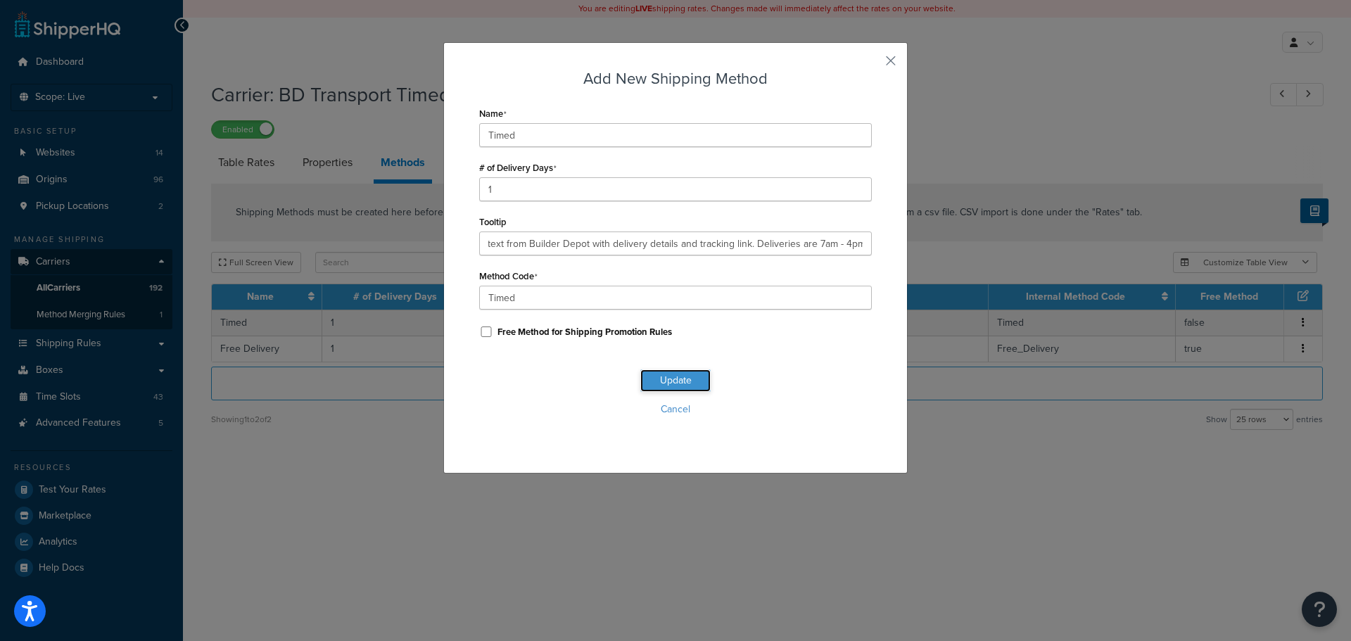
click at [664, 373] on button "Update" at bounding box center [675, 380] width 70 height 23
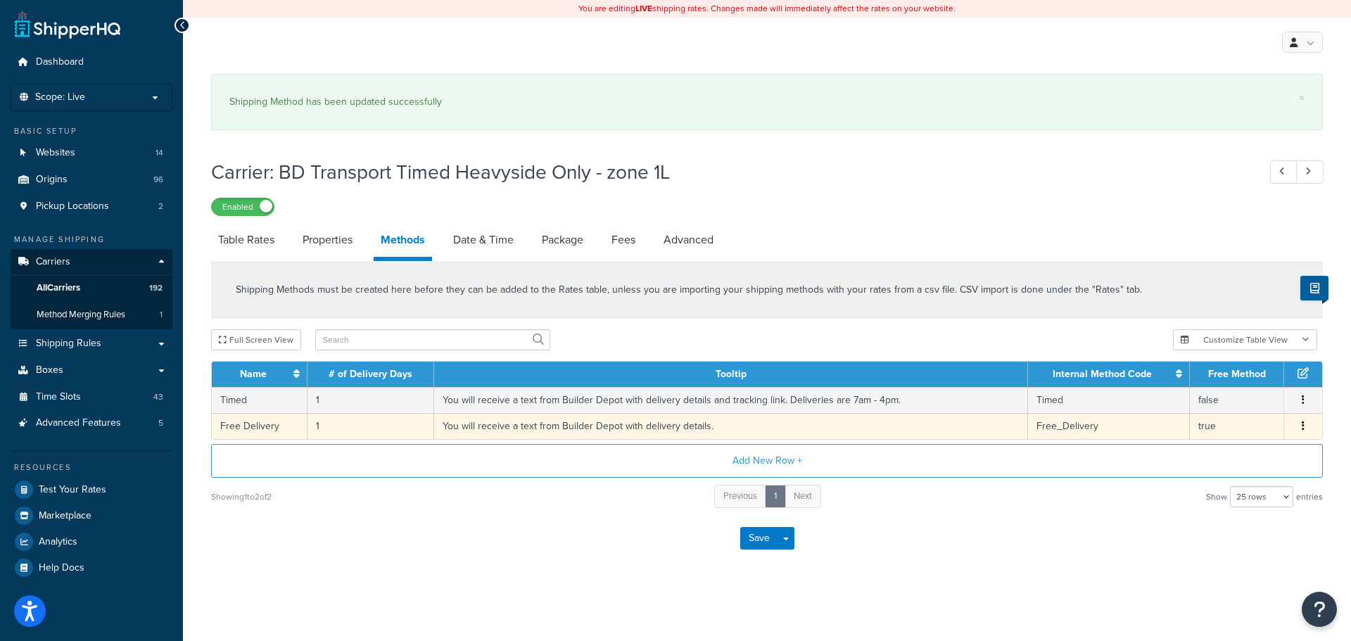
click at [616, 430] on td "You will receive a text from Builder Depot with delivery details." at bounding box center [731, 426] width 594 height 26
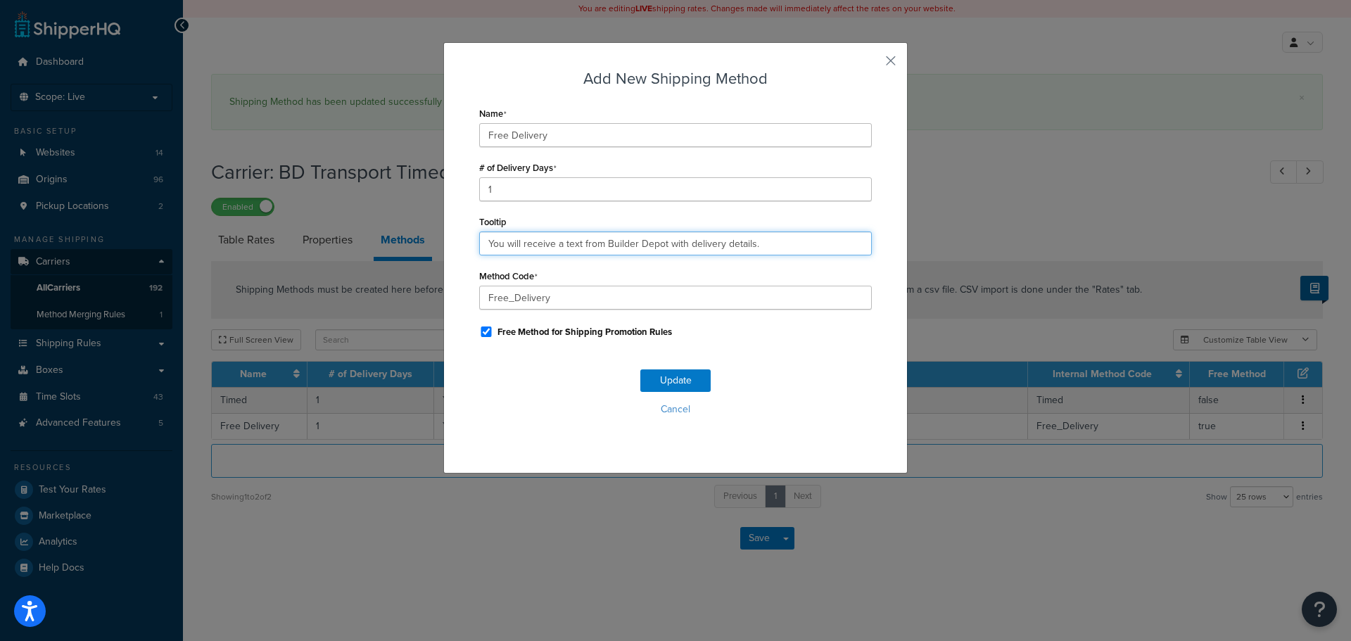
click at [686, 241] on input "You will receive a text from Builder Depot with delivery details." at bounding box center [675, 244] width 393 height 24
paste input "and tracking link. Deliveries are 7am - 4pm"
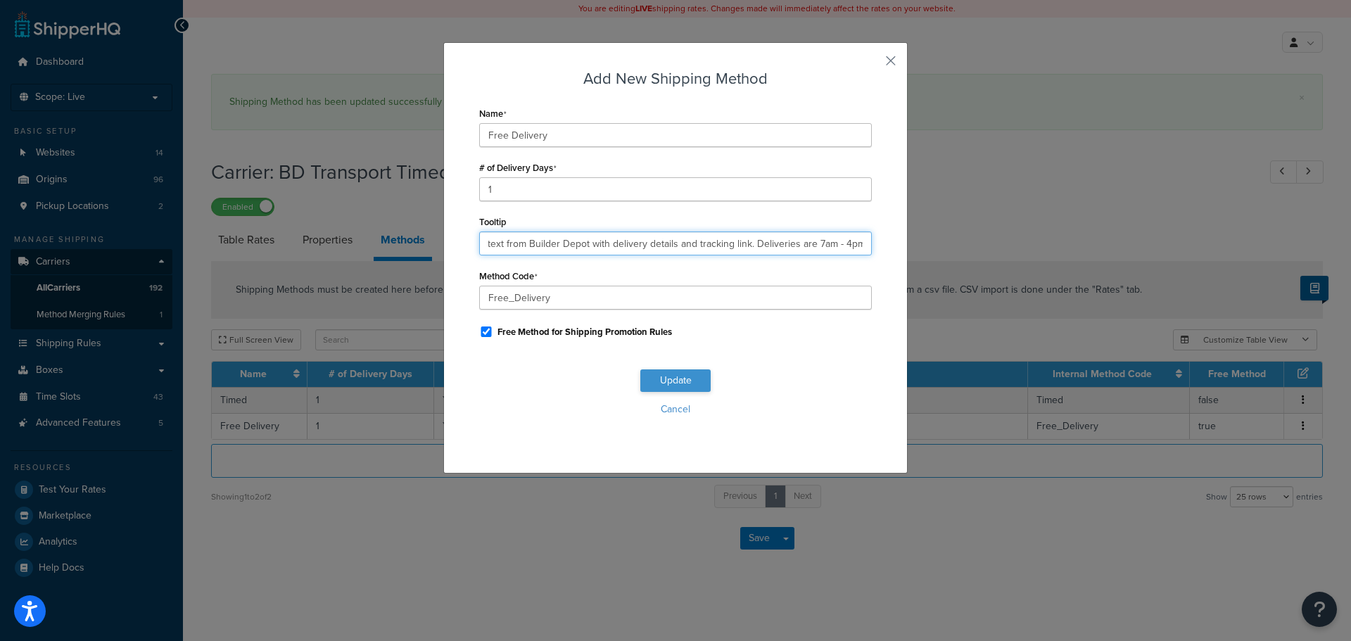
type input "You will receive a text from Builder Depot with delivery details and tracking l…"
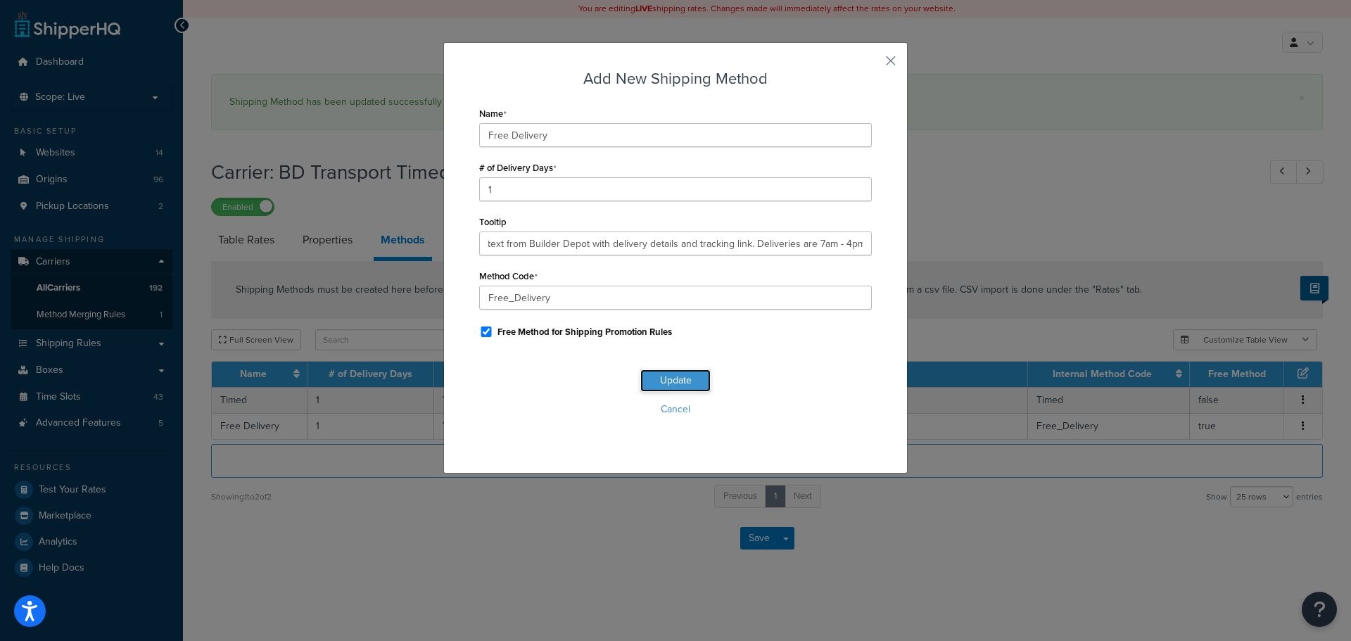
click at [676, 380] on button "Update" at bounding box center [675, 380] width 70 height 23
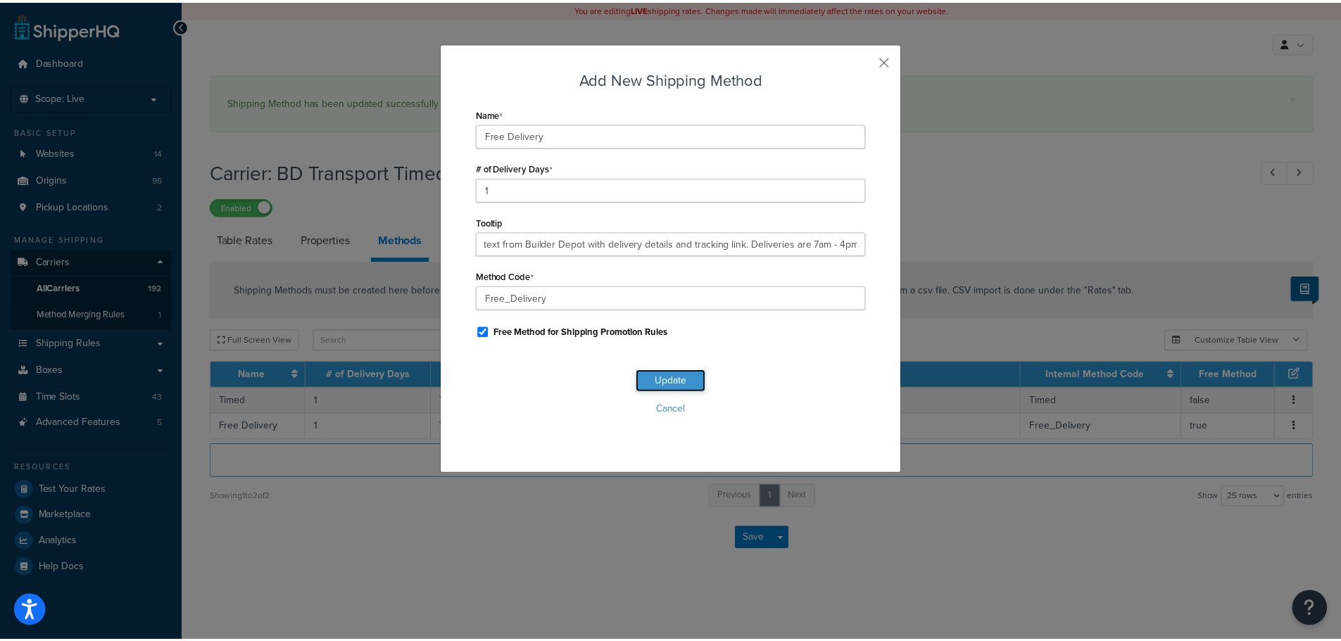
scroll to position [0, 0]
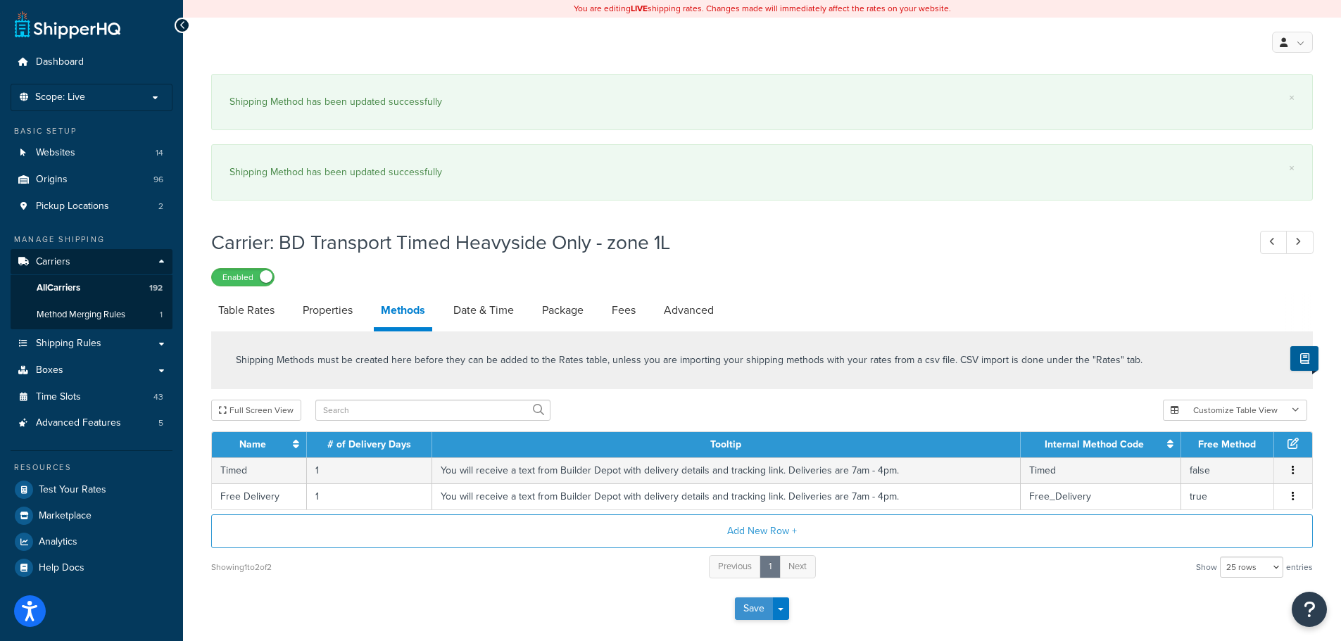
click at [757, 608] on button "Save" at bounding box center [754, 609] width 38 height 23
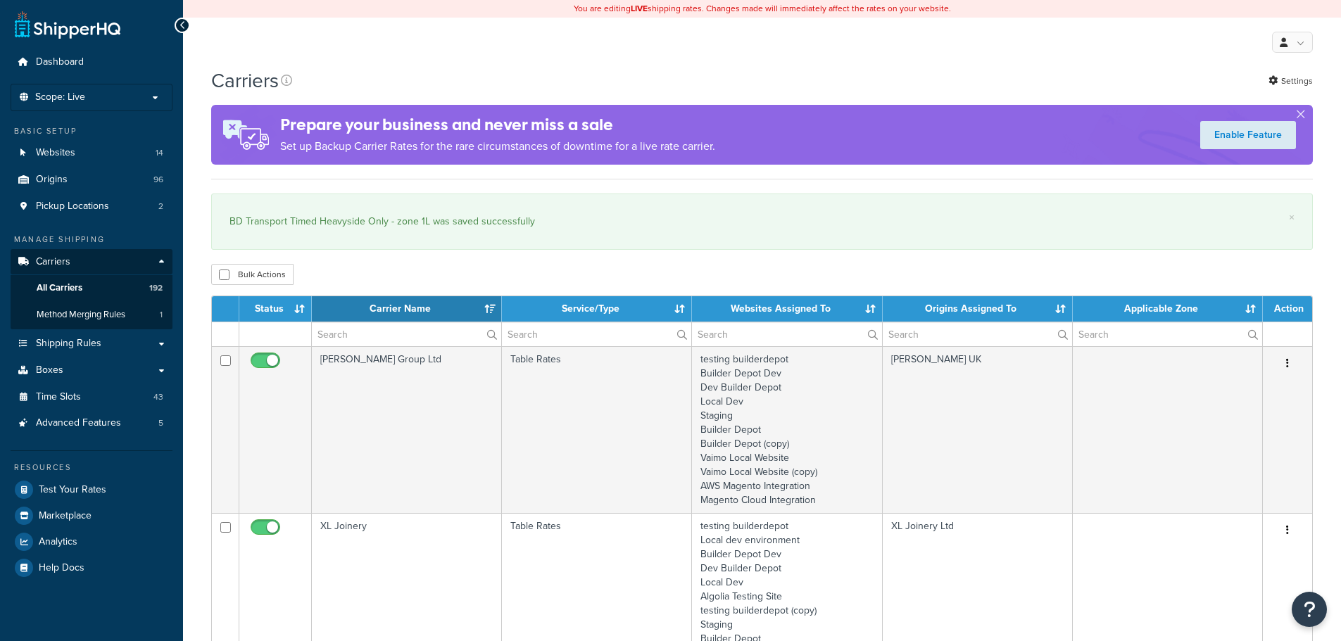
select select "15"
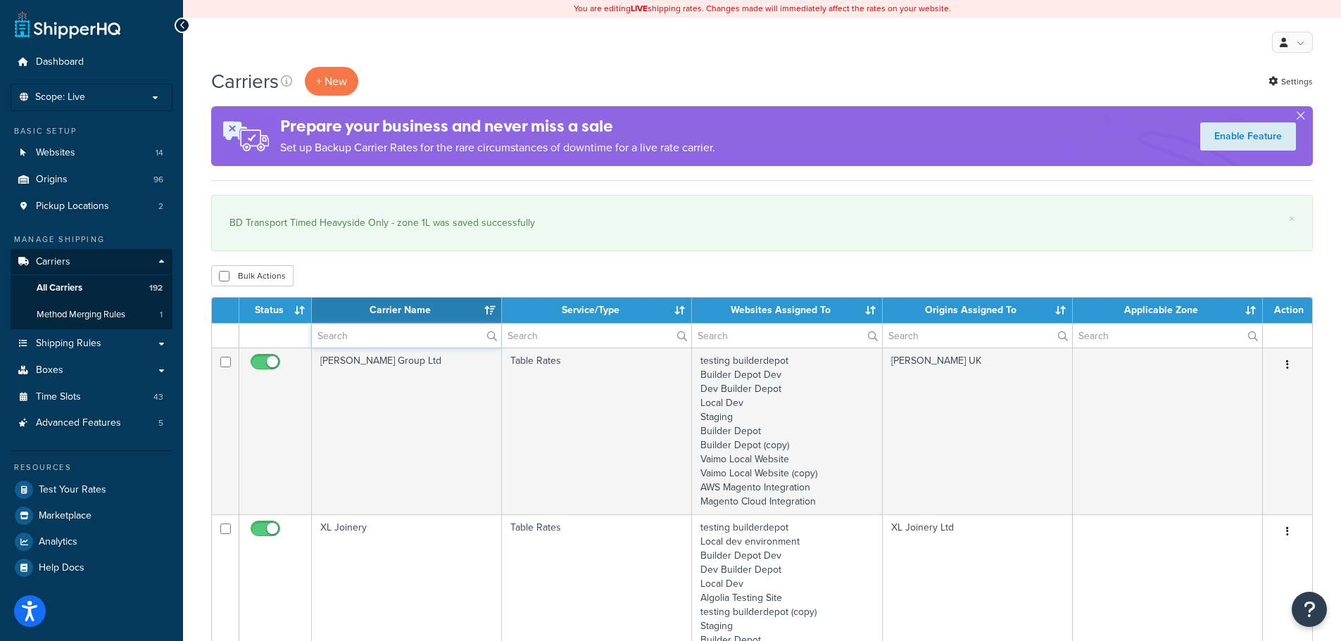
click at [341, 337] on input "text" at bounding box center [406, 336] width 189 height 24
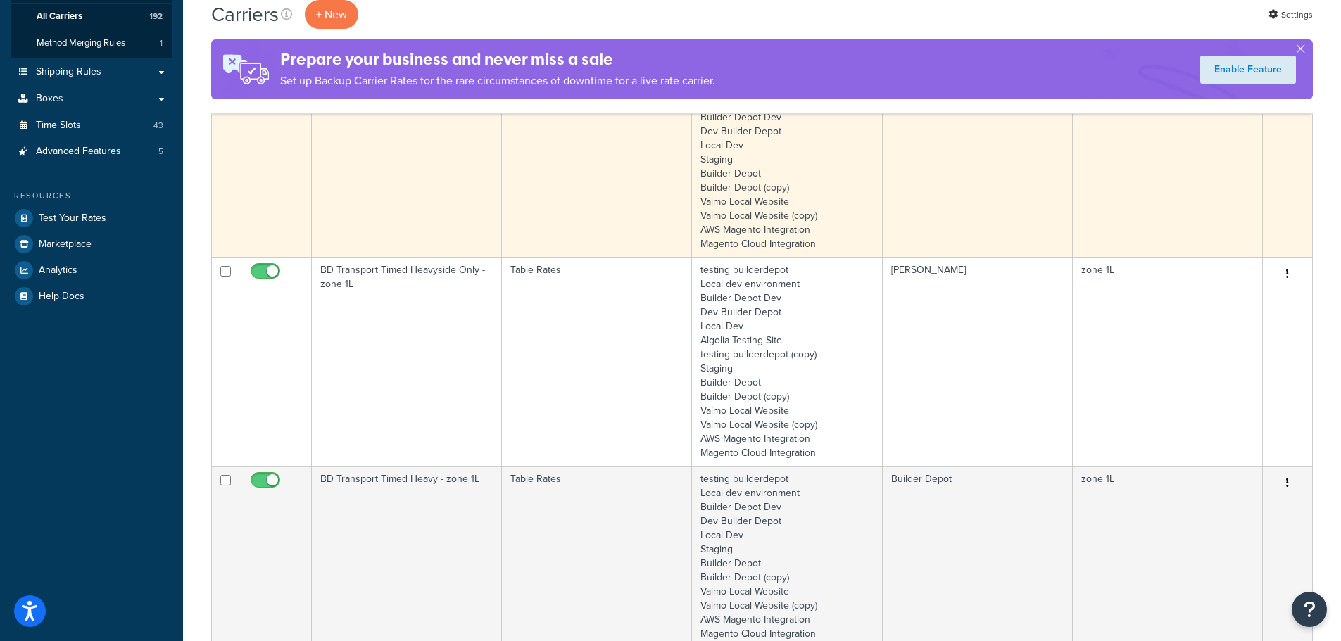
scroll to position [282, 0]
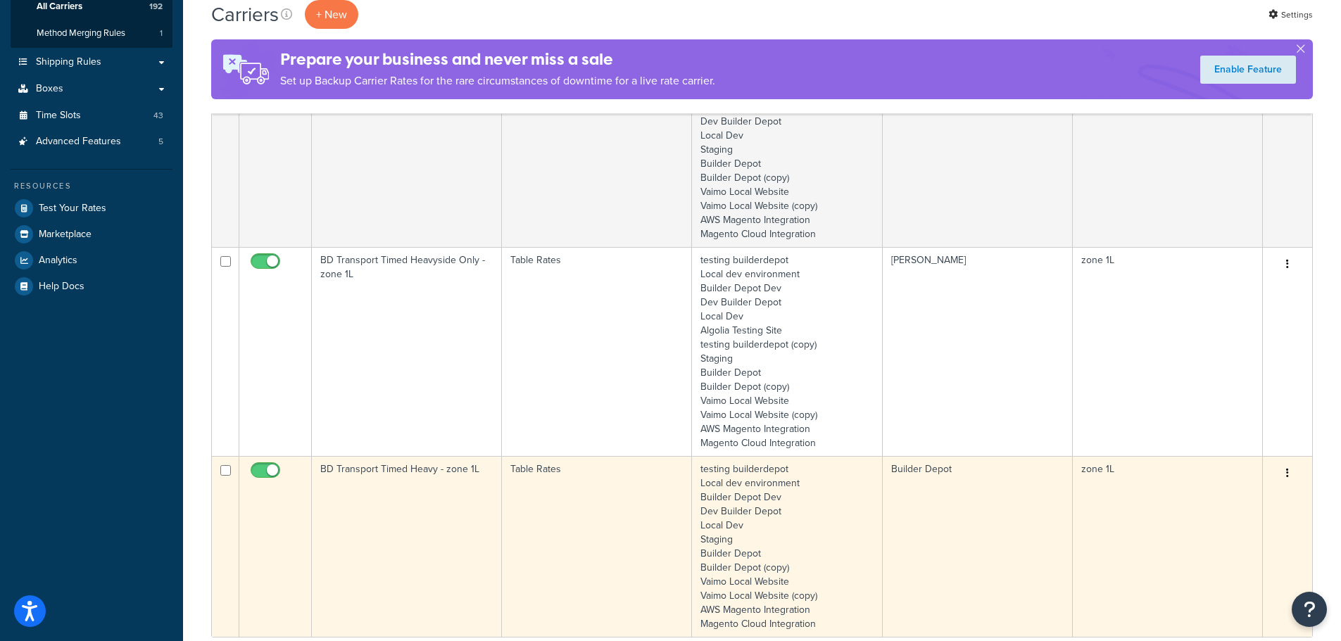
type input "1l"
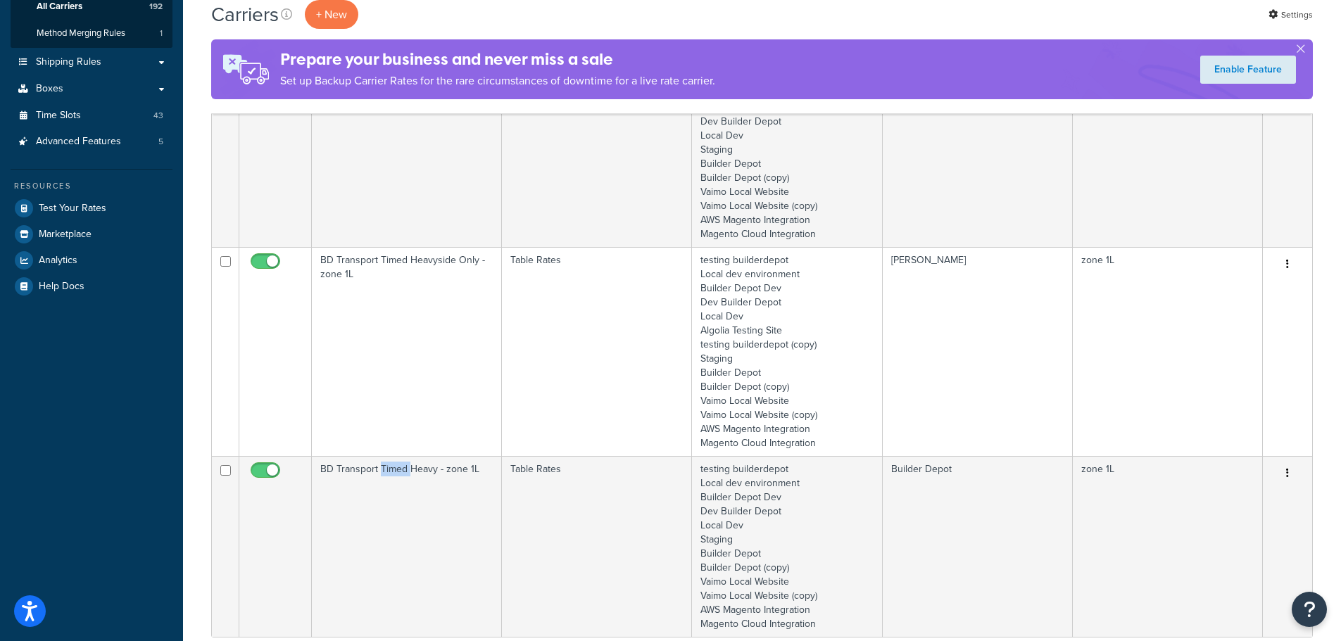
click at [379, 499] on td "BD Transport Timed Heavy - zone 1L" at bounding box center [407, 546] width 190 height 181
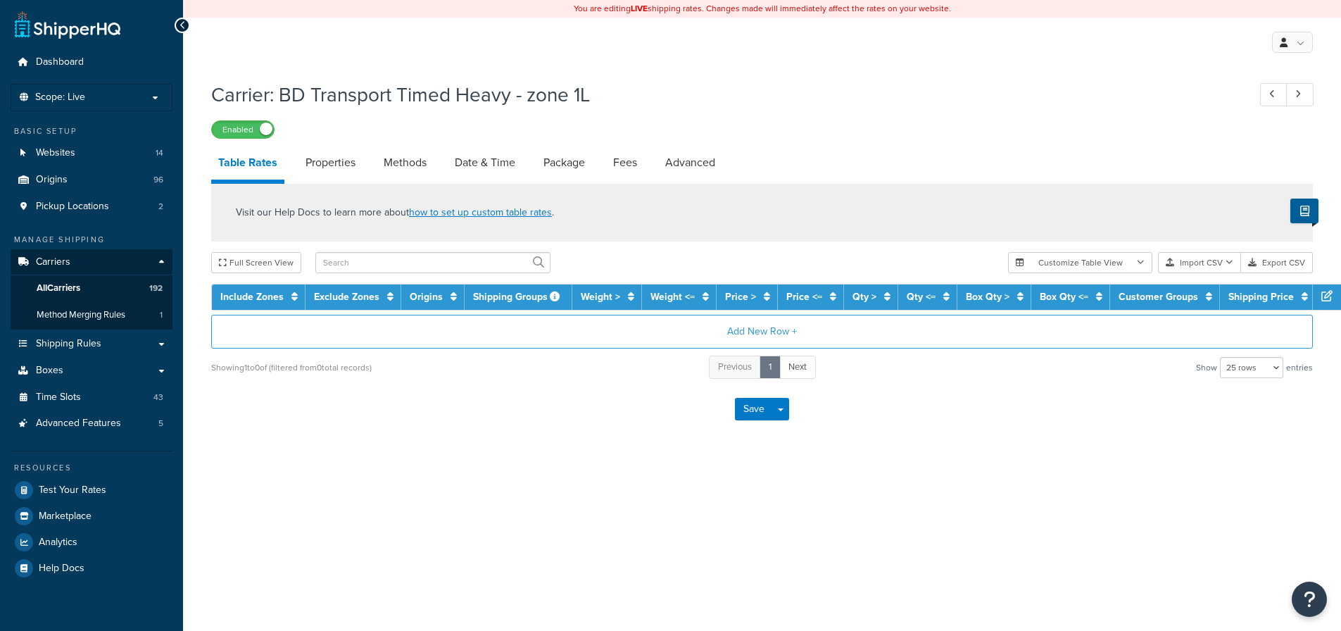
select select "25"
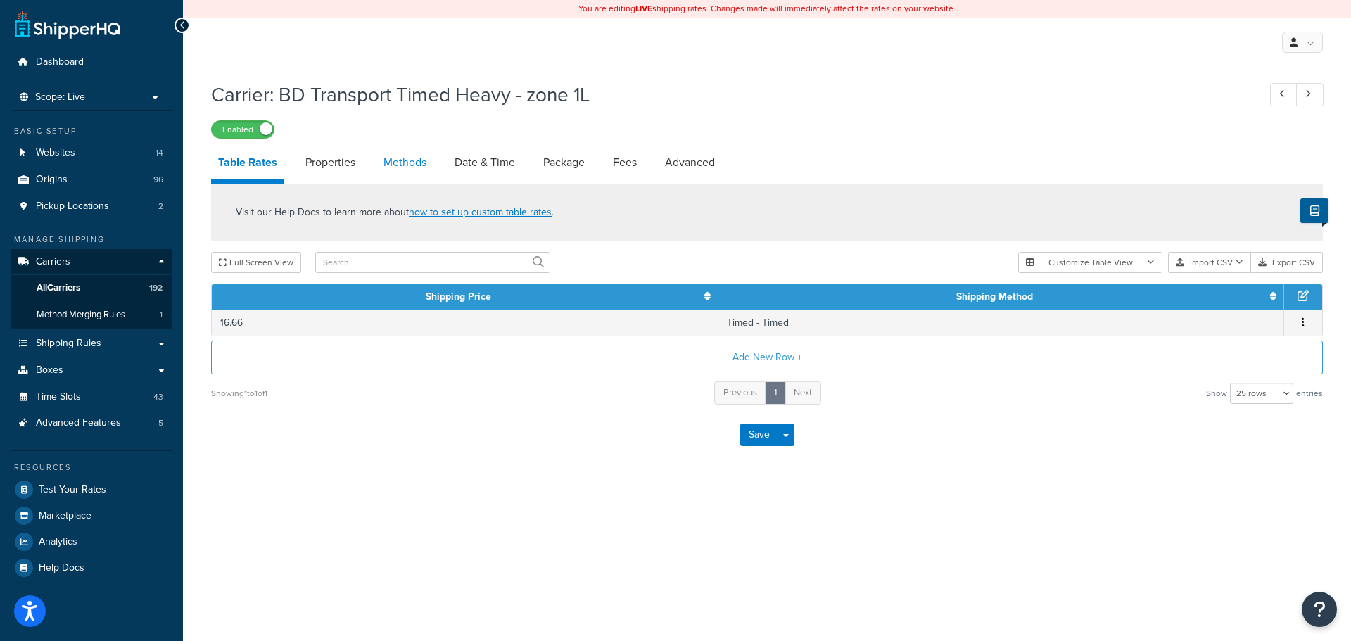
click at [431, 158] on link "Methods" at bounding box center [405, 163] width 57 height 34
select select "25"
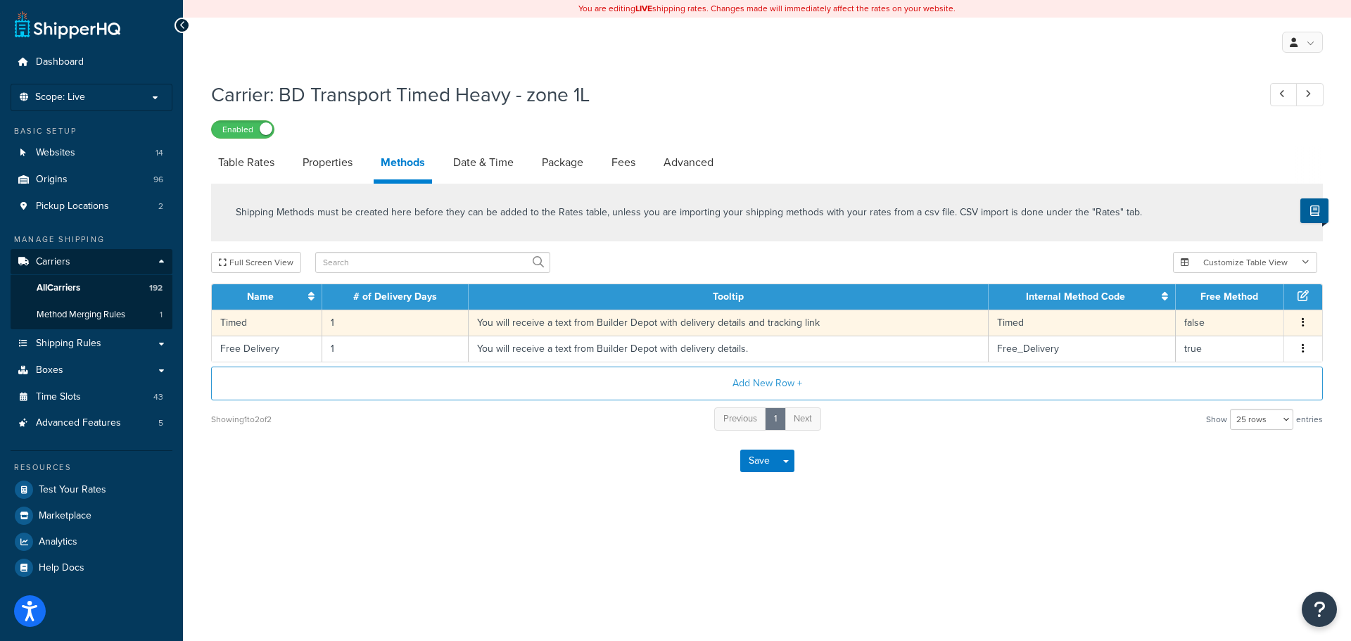
click at [486, 330] on td "You will receive a text from Builder Depot with delivery details and tracking l…" at bounding box center [729, 323] width 520 height 26
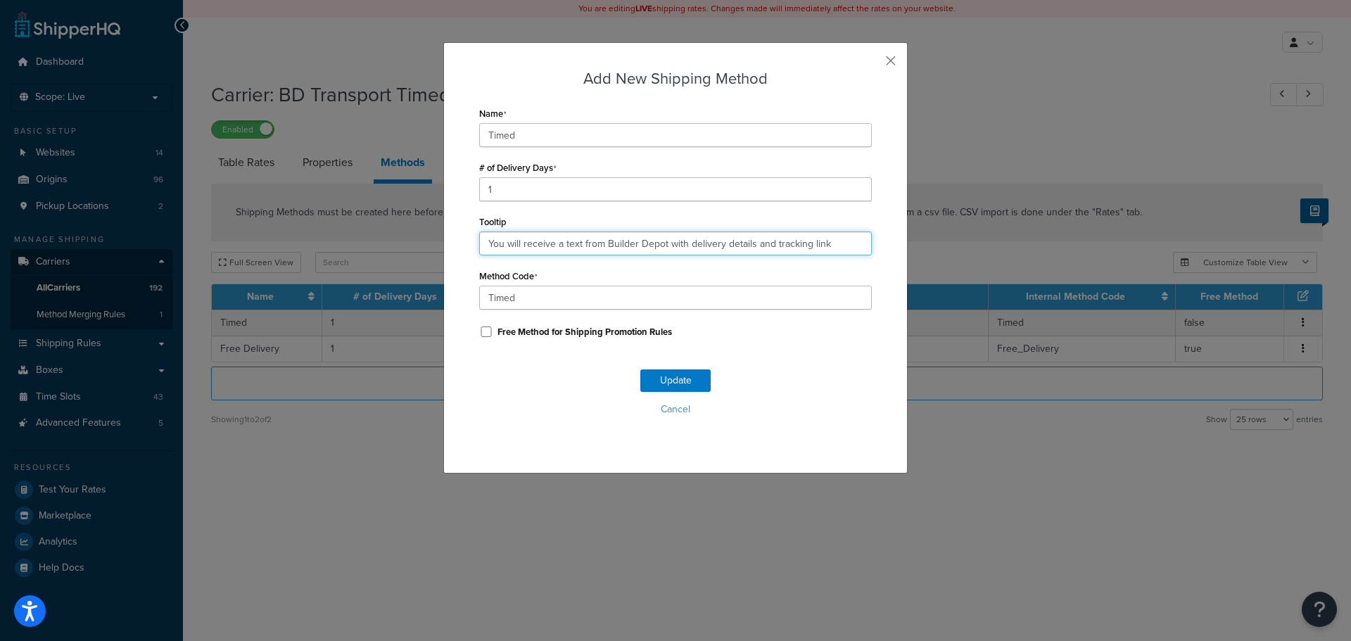
click at [562, 251] on input "You will receive a text from Builder Depot with delivery details and tracking l…" at bounding box center [675, 244] width 393 height 24
paste input ". Deliveries are 7am - 4pm."
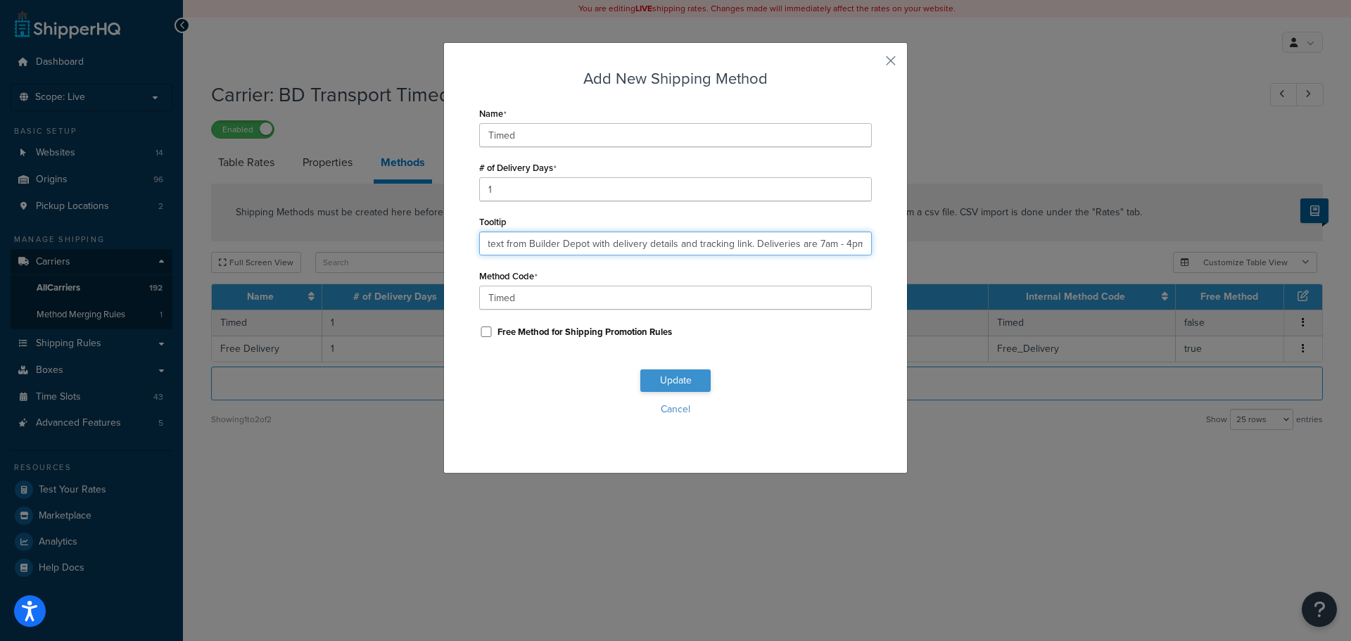
type input "You will receive a text from Builder Depot with delivery details and tracking l…"
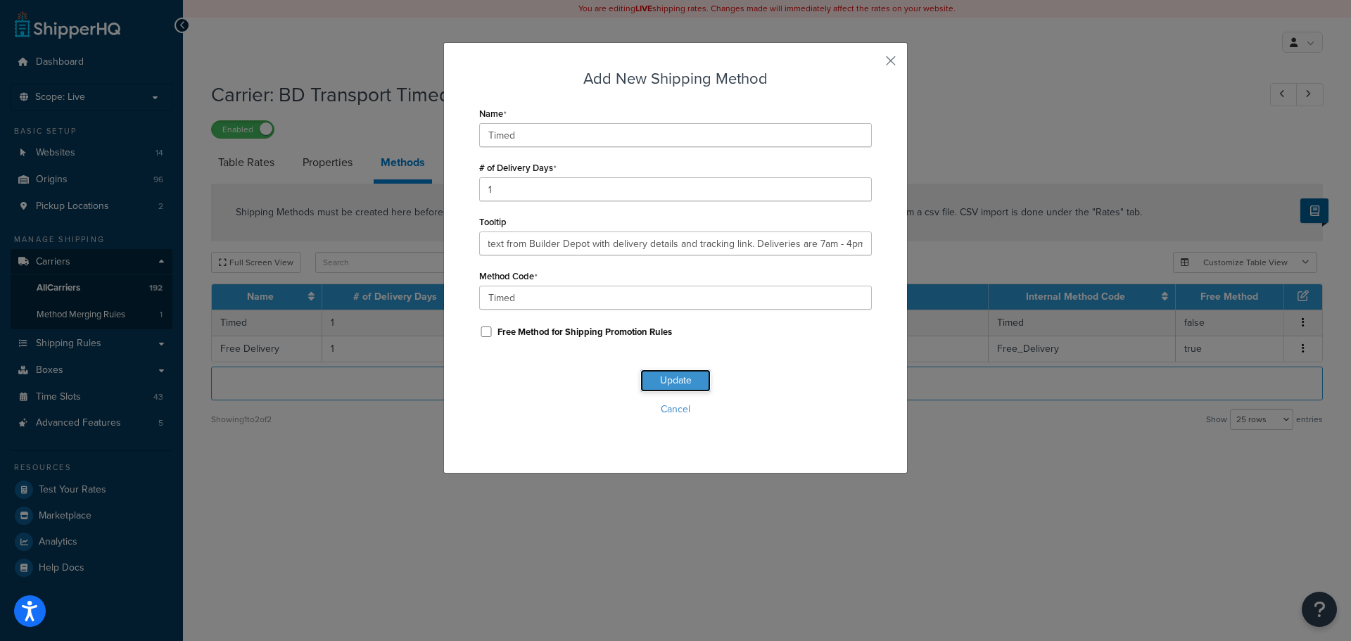
click at [664, 388] on button "Update" at bounding box center [675, 380] width 70 height 23
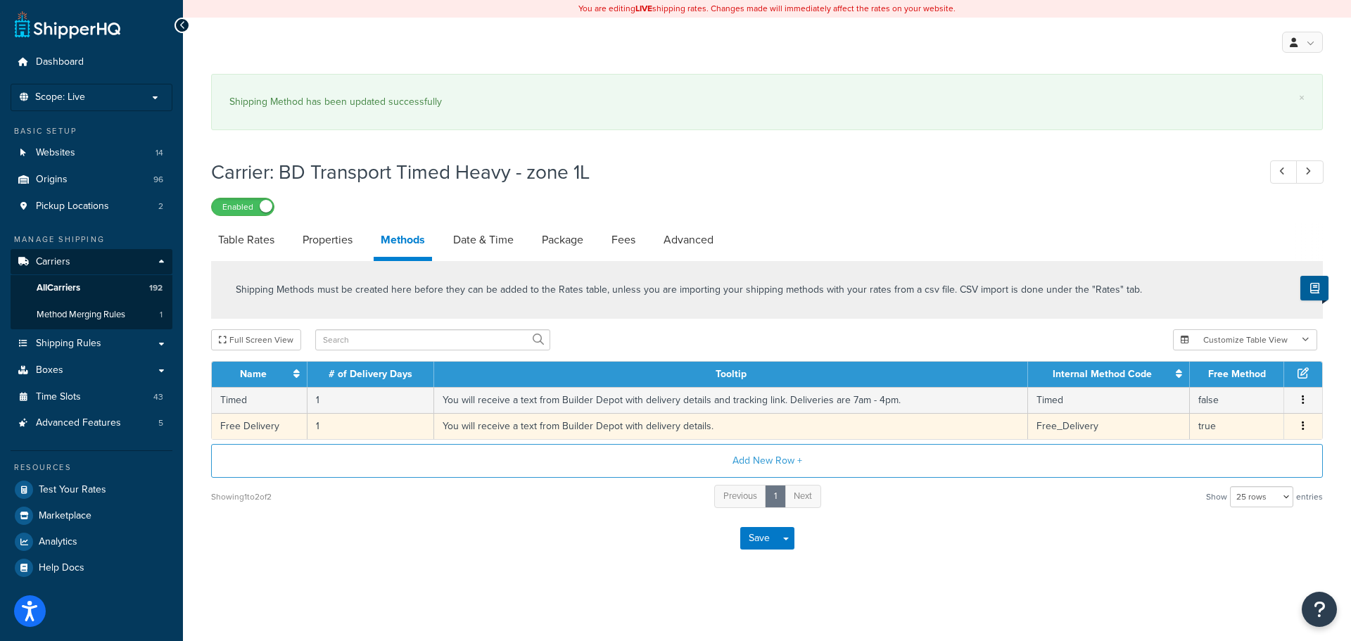
click at [609, 421] on td "You will receive a text from Builder Depot with delivery details." at bounding box center [731, 426] width 594 height 26
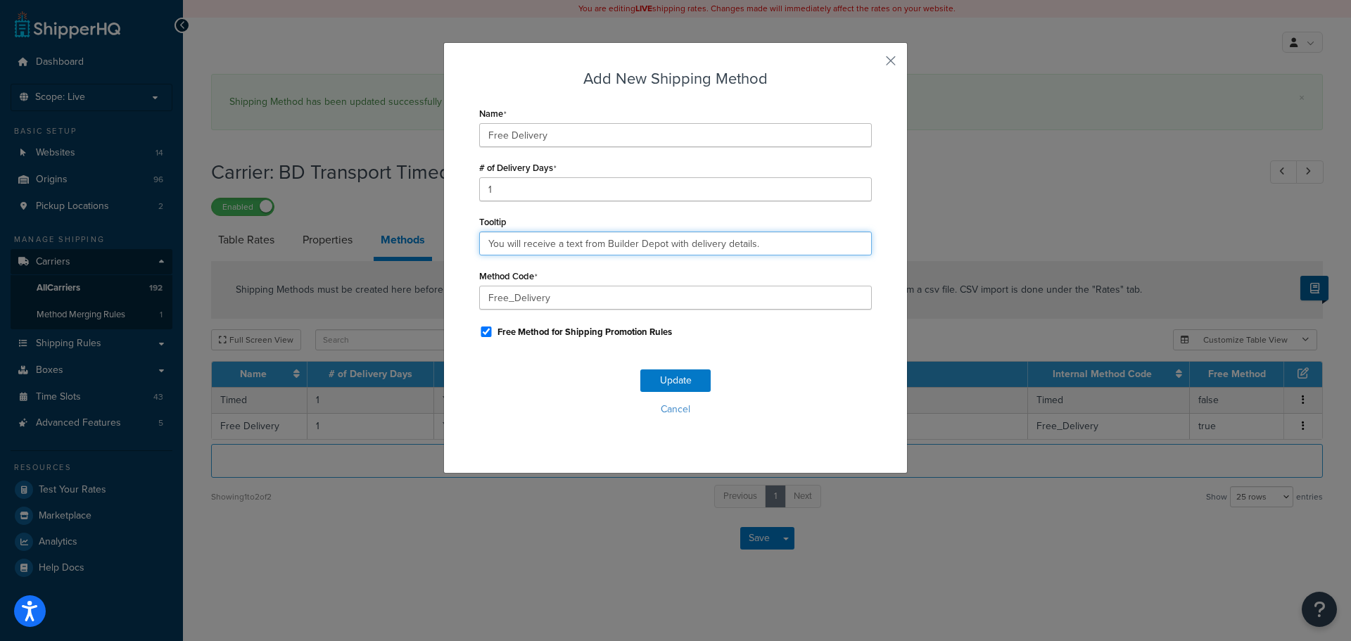
click at [599, 246] on input "You will receive a text from Builder Depot with delivery details." at bounding box center [675, 244] width 393 height 24
paste input "and tracking link. Deliveries are 7am - 4pm"
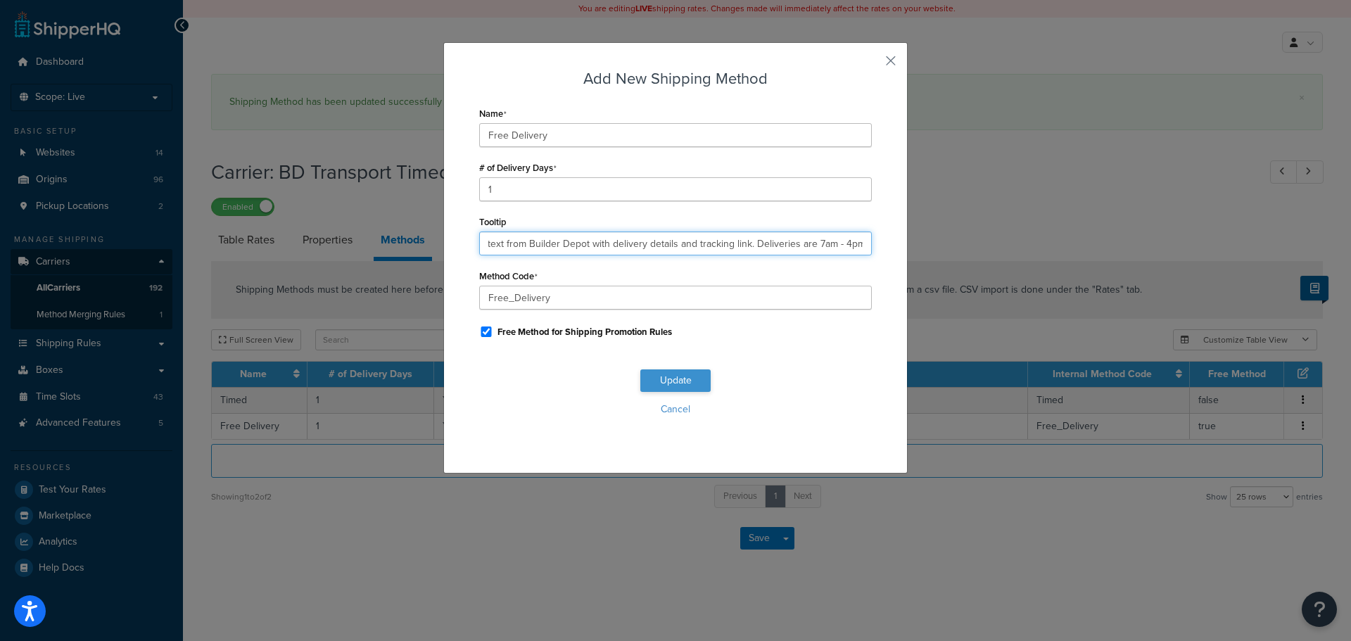
type input "You will receive a text from Builder Depot with delivery details and tracking l…"
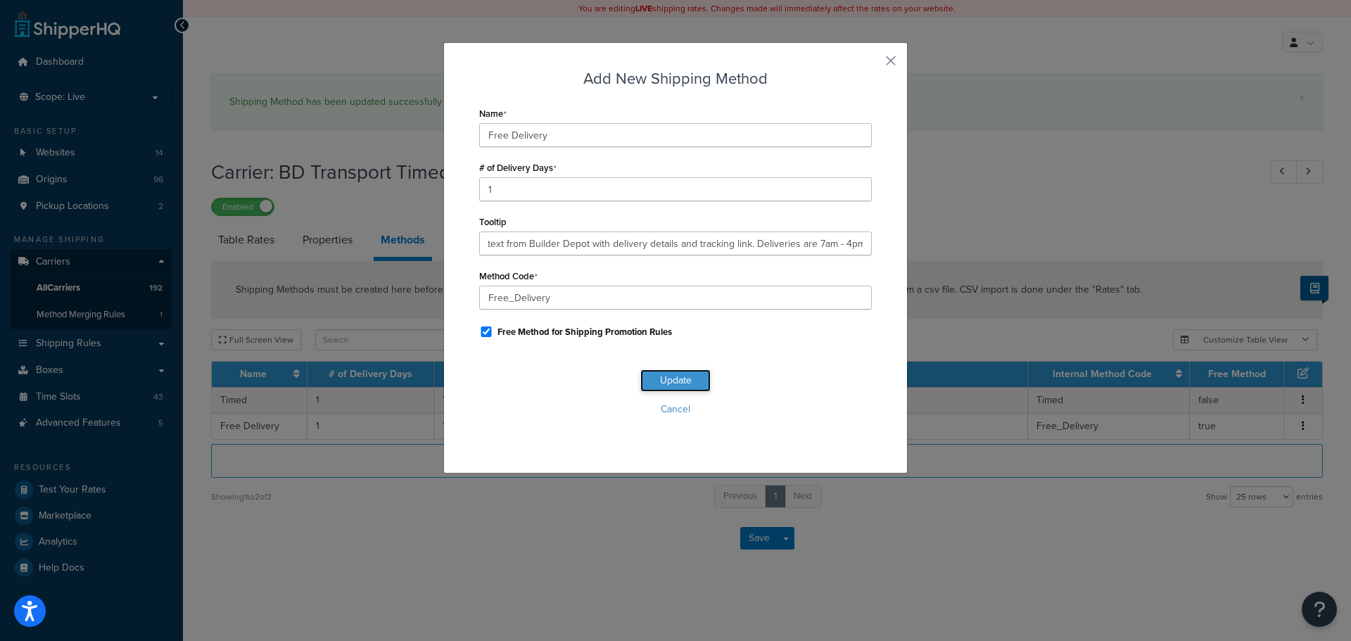
click at [674, 379] on button "Update" at bounding box center [675, 380] width 70 height 23
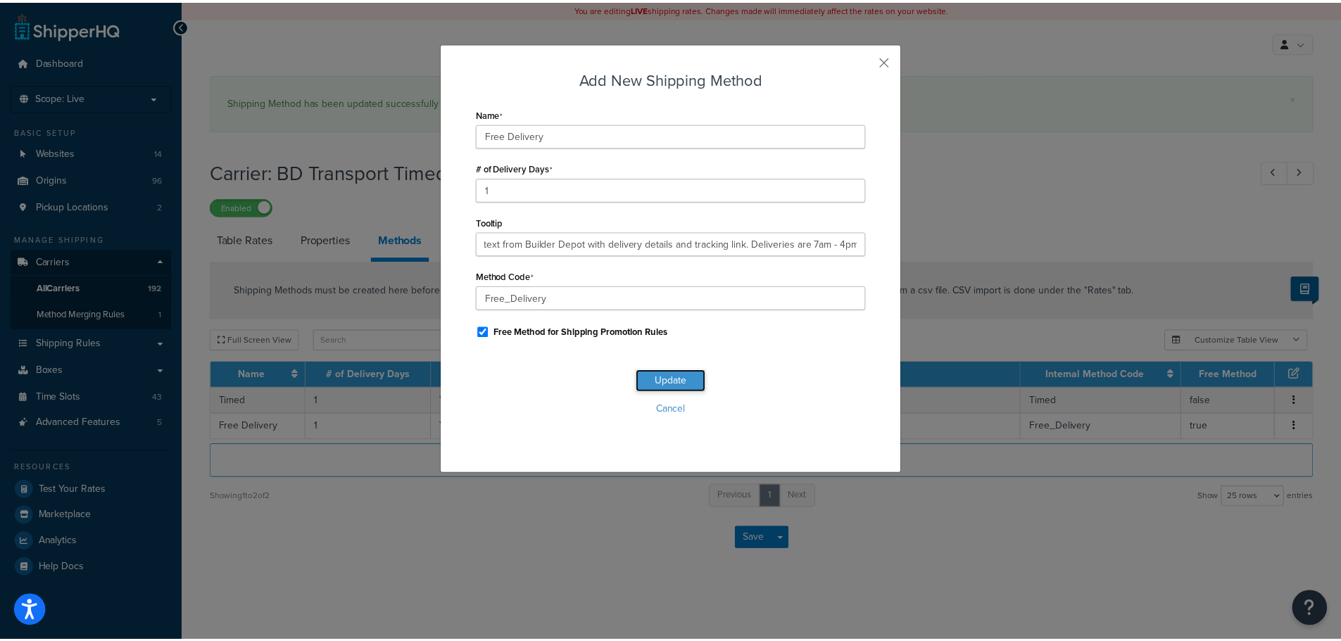
scroll to position [0, 0]
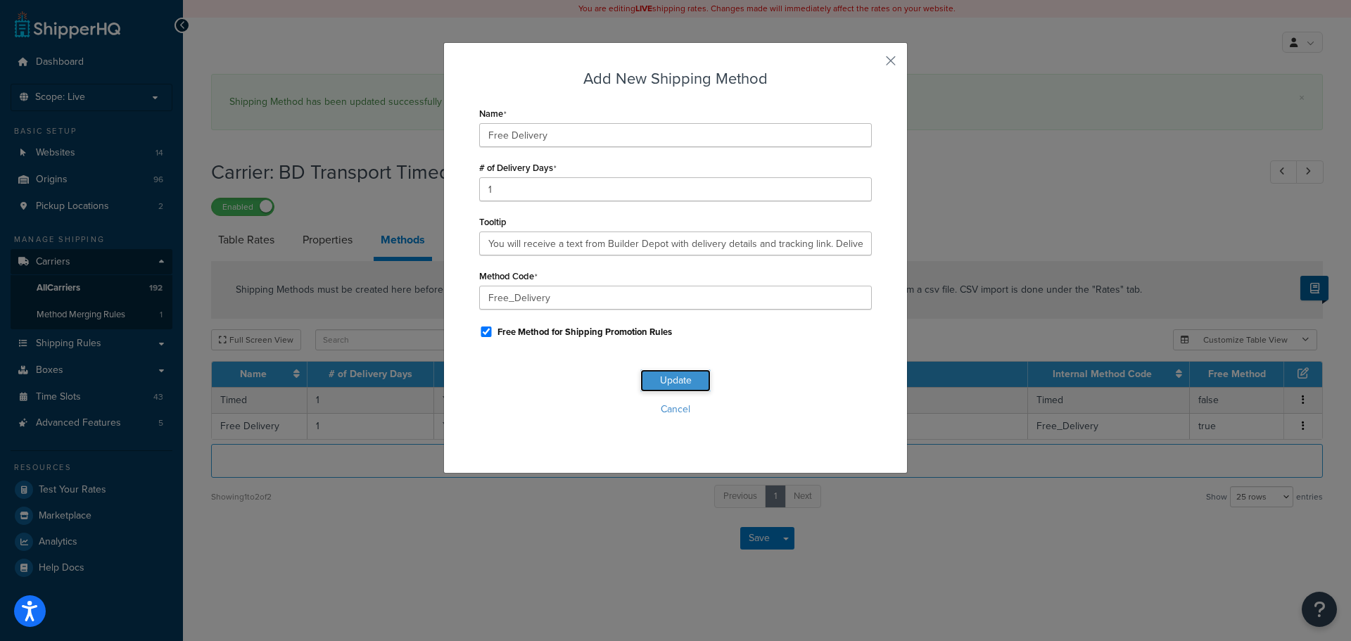
click at [674, 379] on button "Update" at bounding box center [675, 380] width 70 height 23
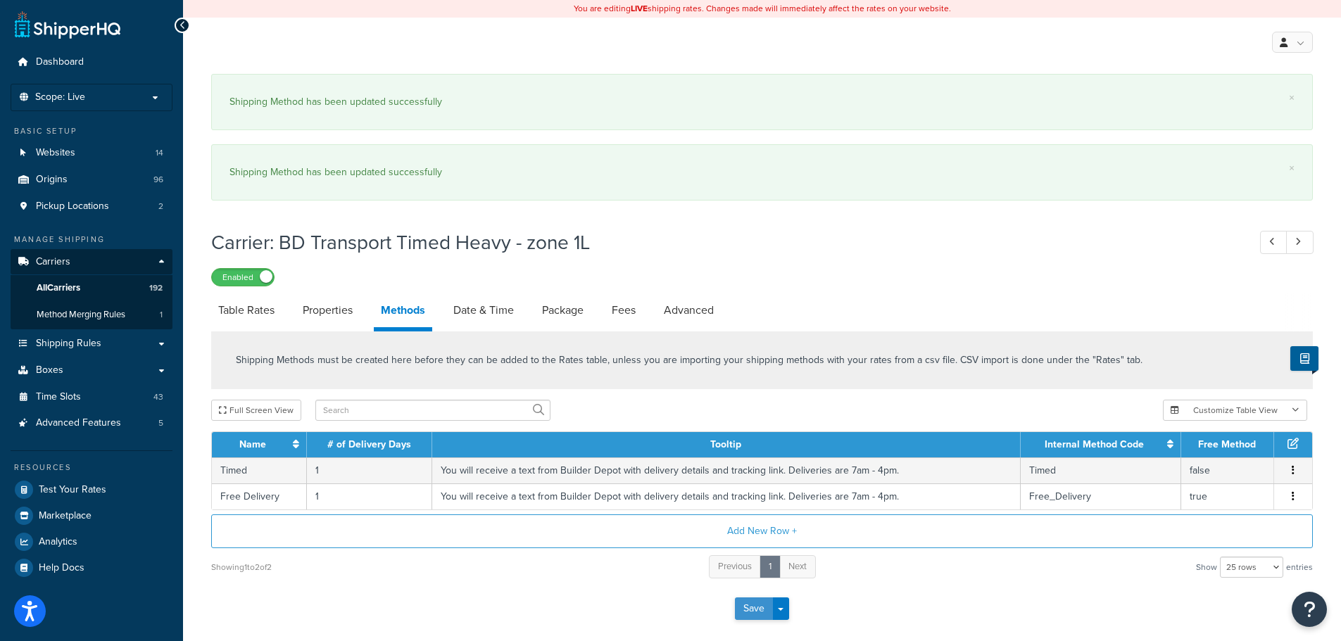
click at [755, 605] on button "Save" at bounding box center [754, 609] width 38 height 23
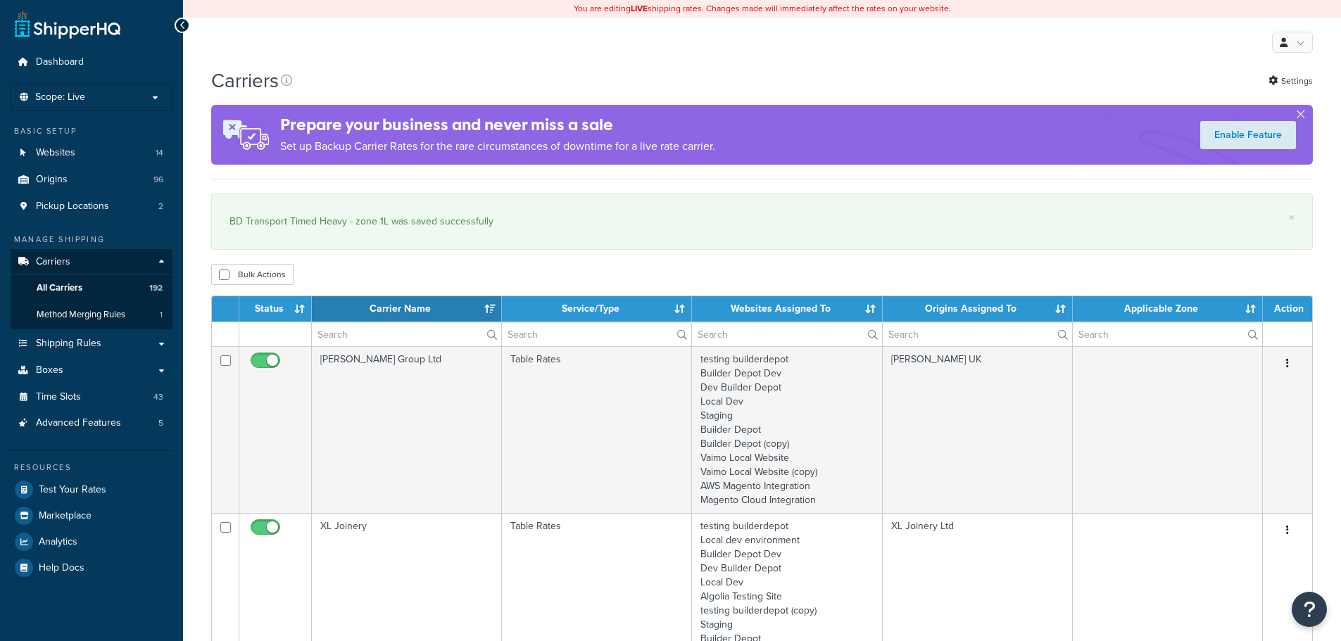
select select "15"
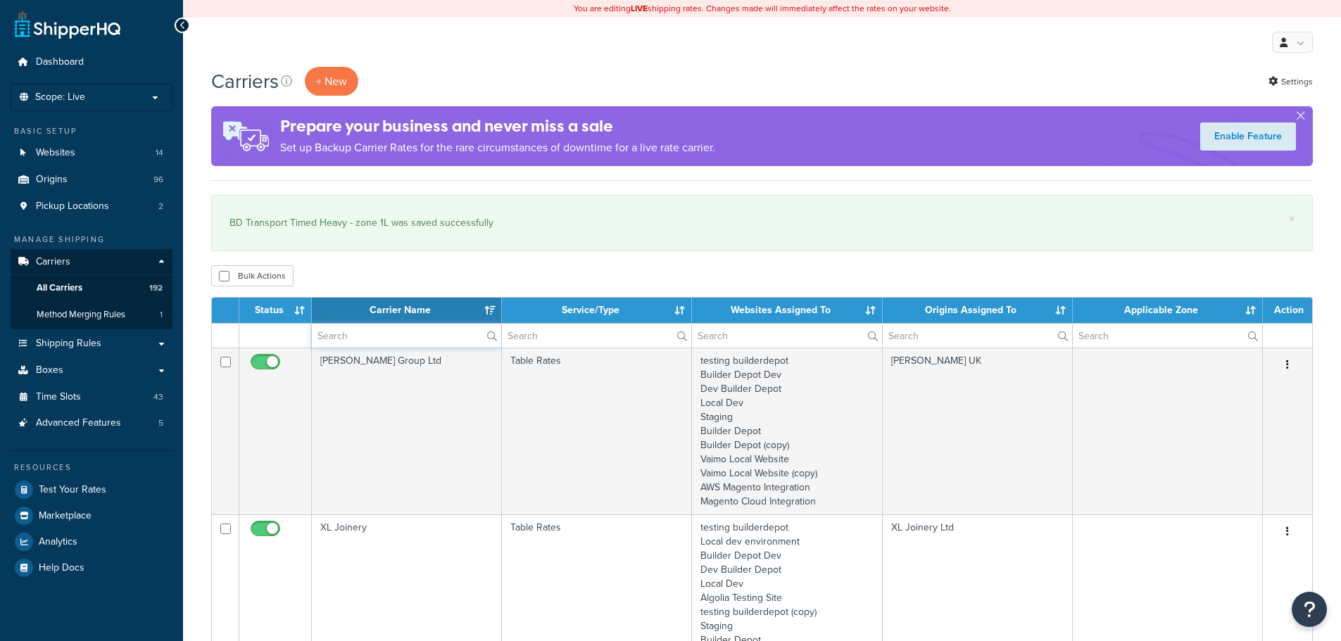
click at [354, 336] on input "text" at bounding box center [406, 336] width 189 height 24
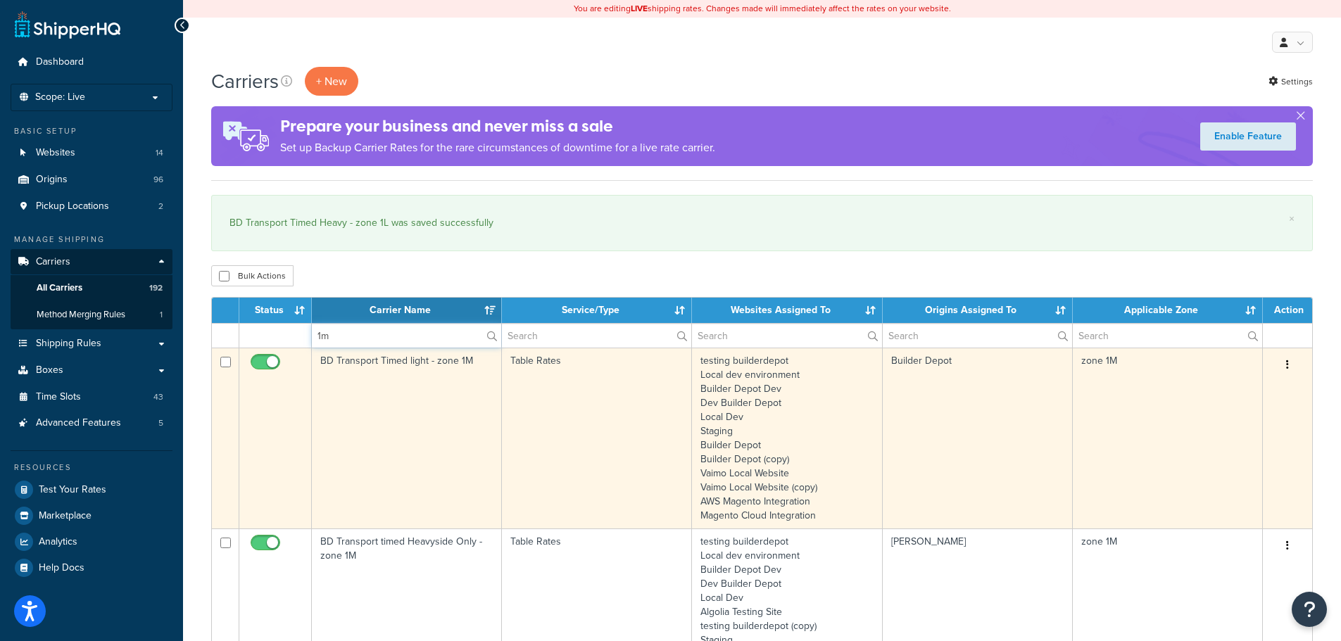
type input "1m"
click at [357, 428] on td "BD Transport Timed light - zone 1M" at bounding box center [407, 438] width 190 height 181
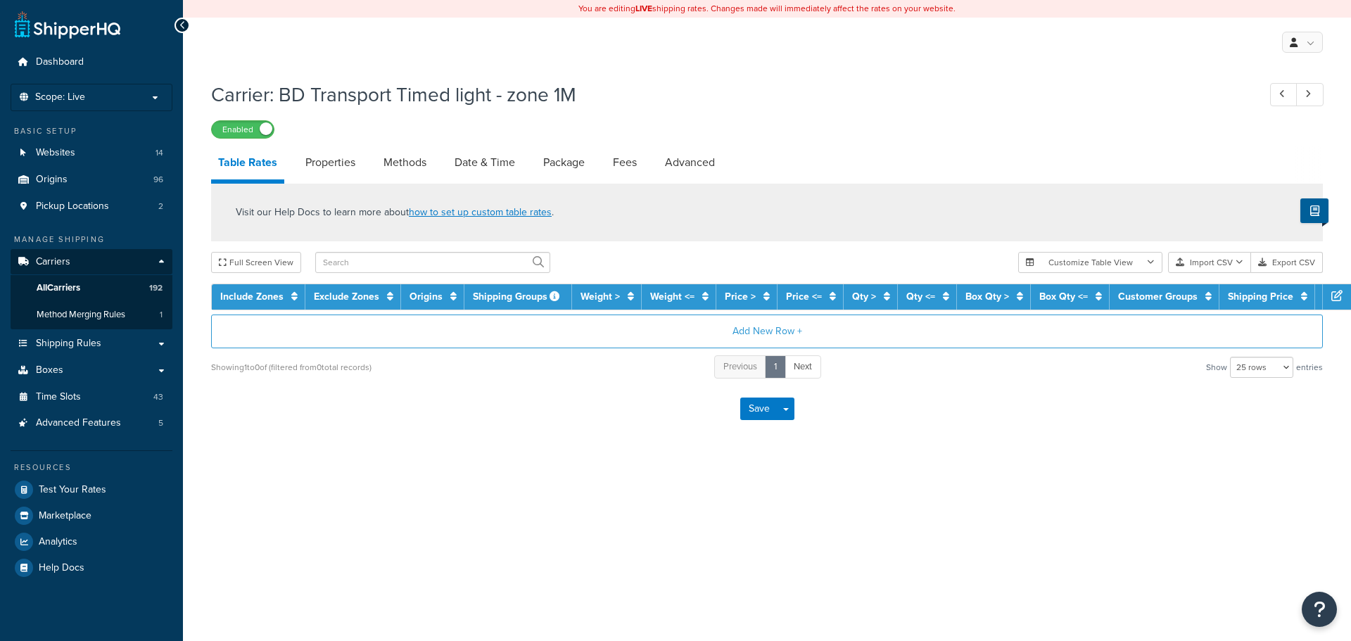
select select "25"
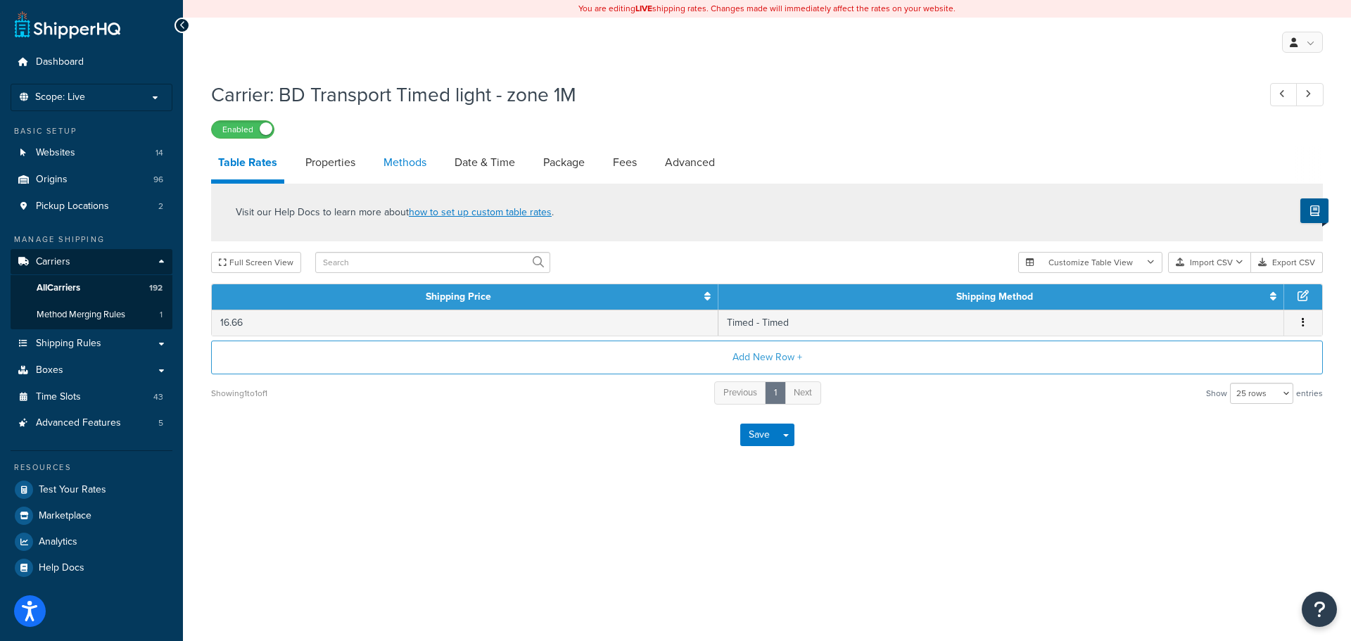
click at [411, 150] on link "Methods" at bounding box center [405, 163] width 57 height 34
select select "25"
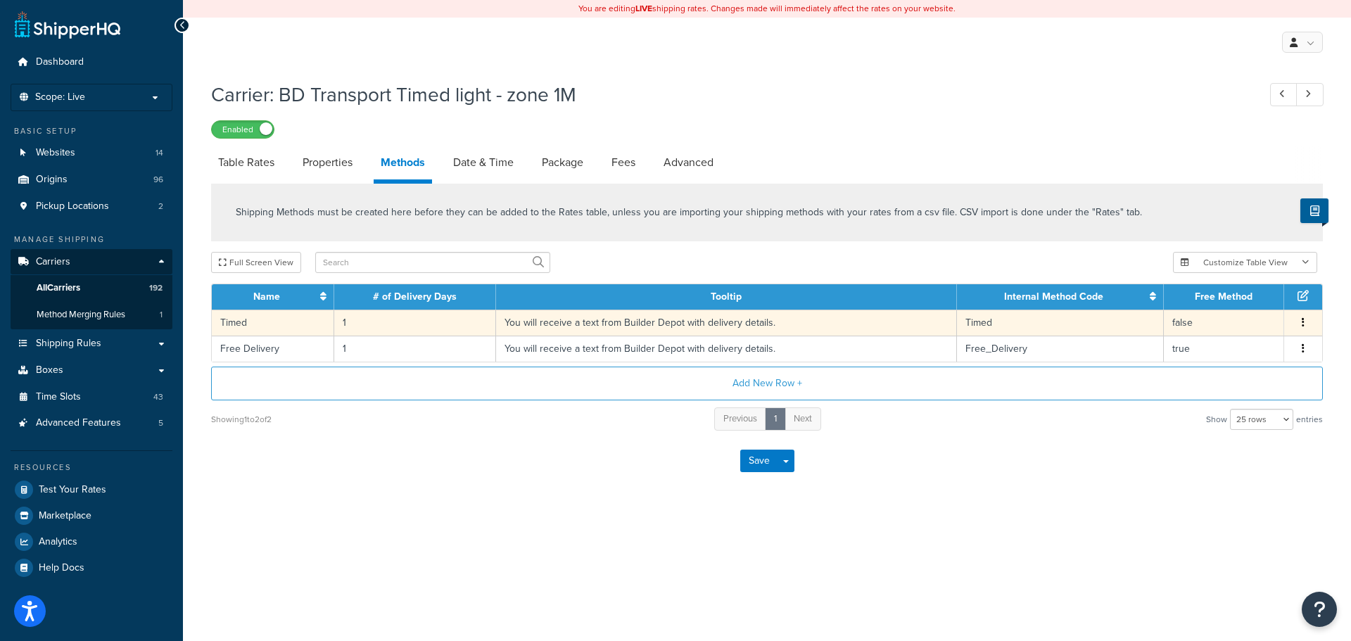
click at [529, 334] on td "You will receive a text from Builder Depot with delivery details." at bounding box center [726, 323] width 461 height 26
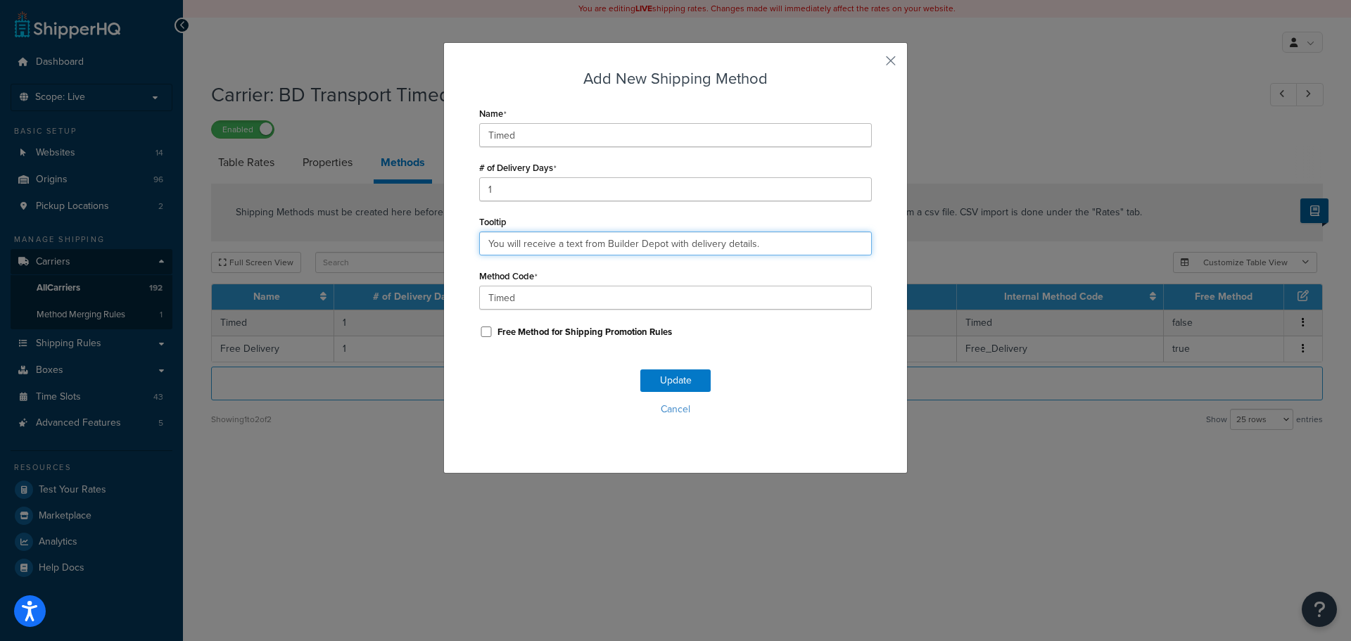
click at [747, 242] on input "You will receive a text from Builder Depot with delivery details." at bounding box center [675, 244] width 393 height 24
paste input "and tracking link. Deliveries are 7am - 4pm"
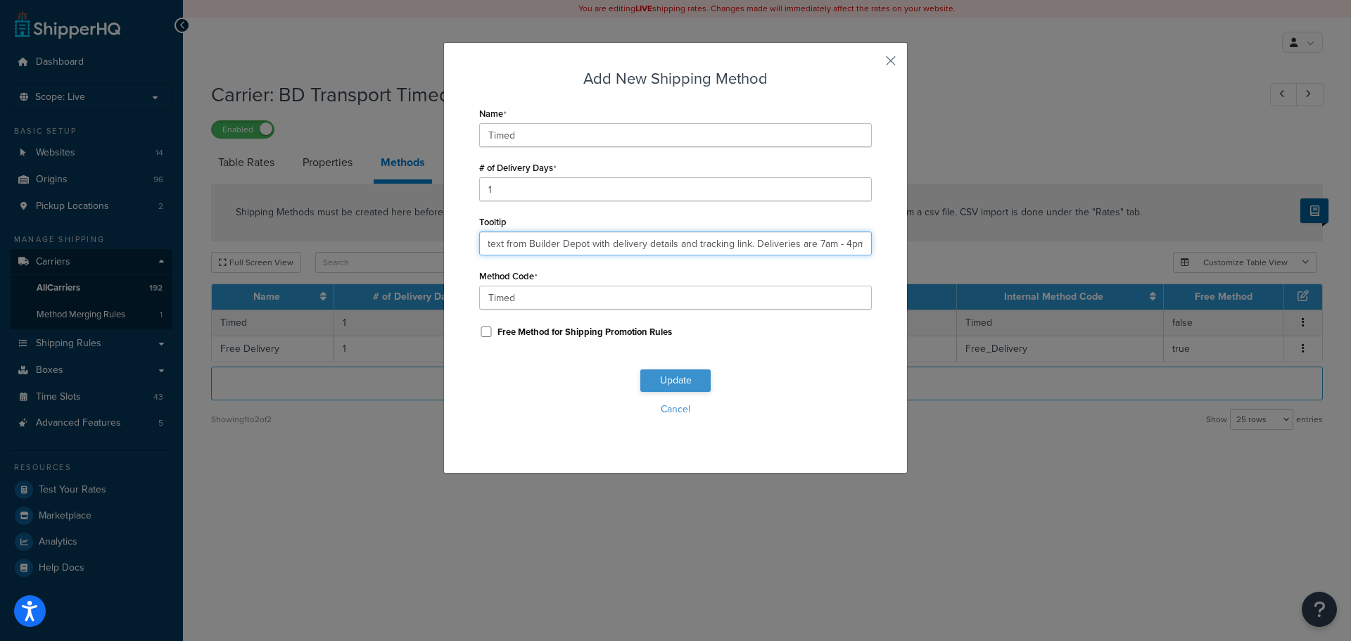
type input "You will receive a text from Builder Depot with delivery details and tracking l…"
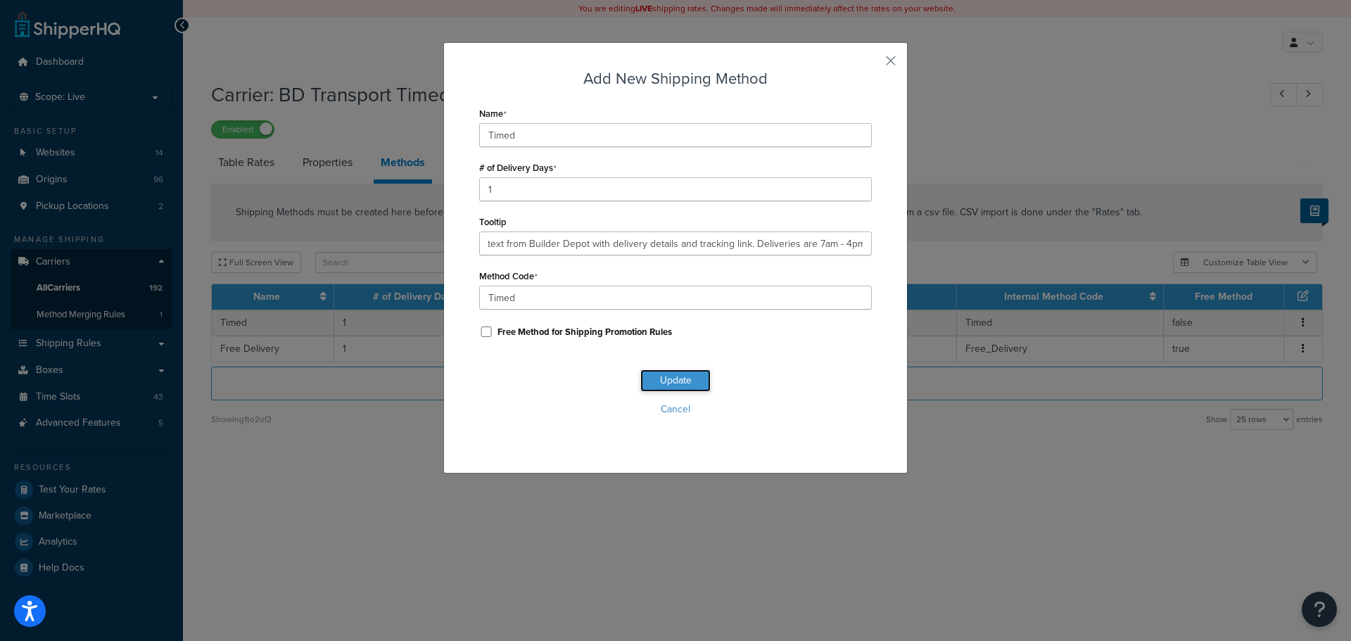
click at [681, 374] on button "Update" at bounding box center [675, 380] width 70 height 23
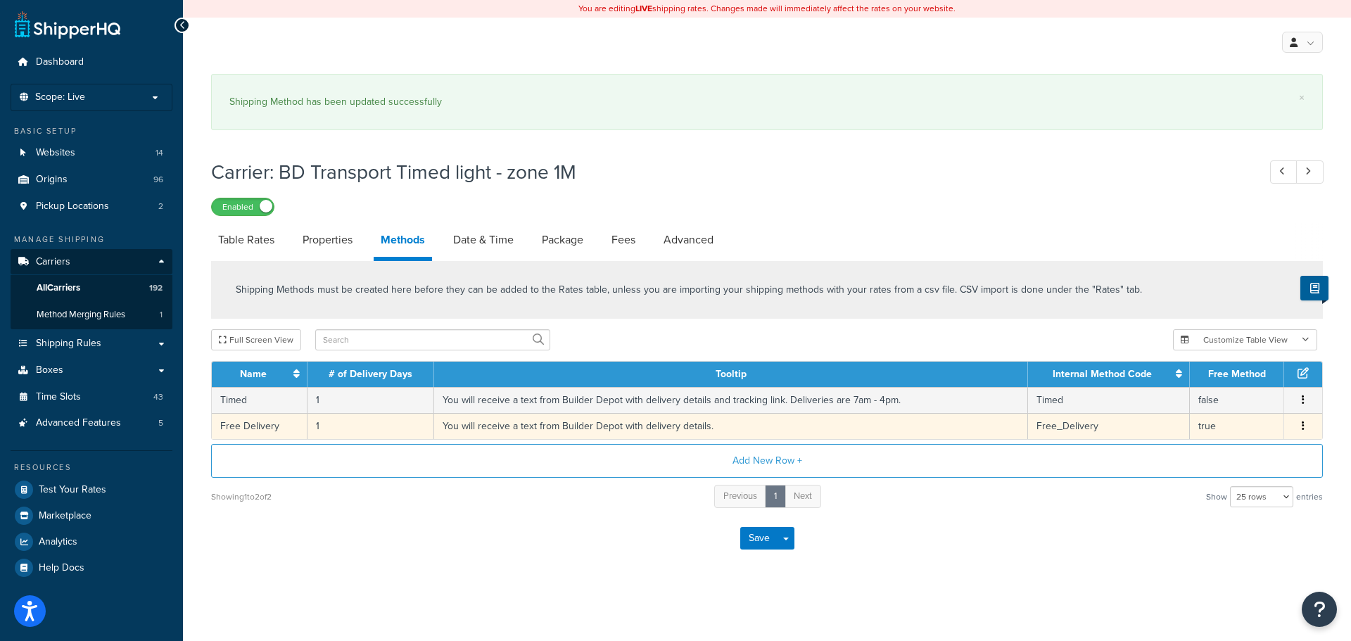
click at [611, 423] on td "You will receive a text from Builder Depot with delivery details." at bounding box center [731, 426] width 594 height 26
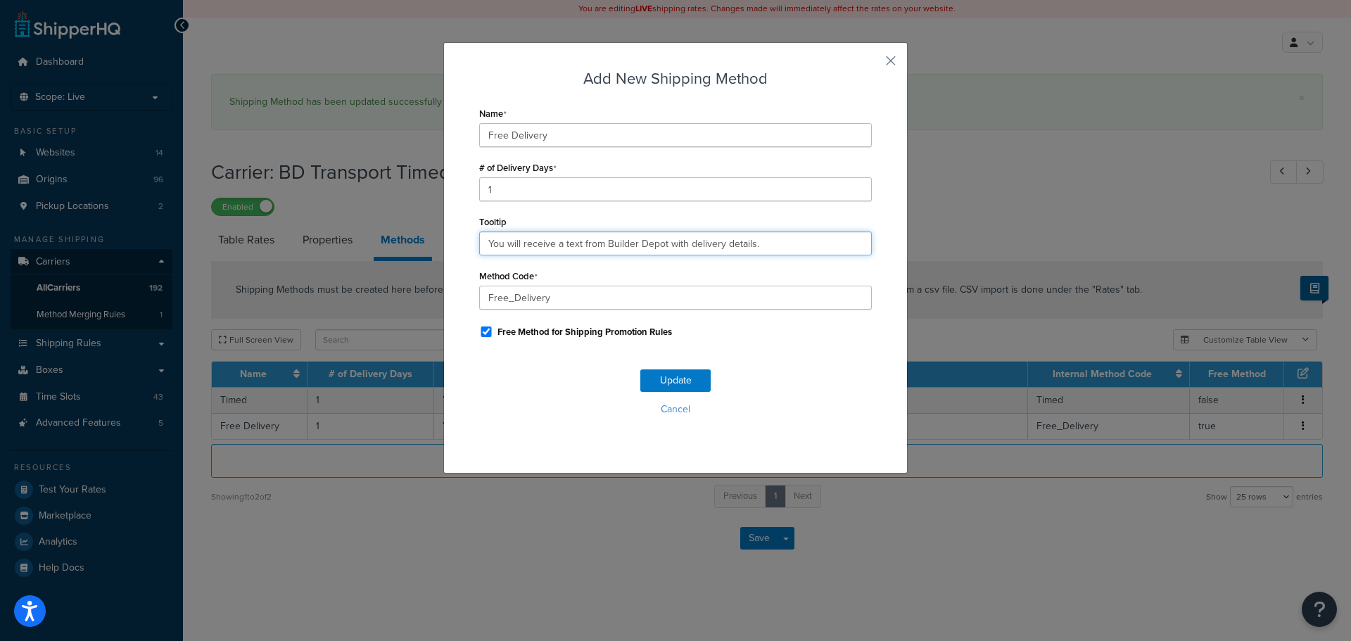
click at [596, 246] on input "You will receive a text from Builder Depot with delivery details." at bounding box center [675, 244] width 393 height 24
paste input "and tracking link. Deliveries are 7am - 4pm"
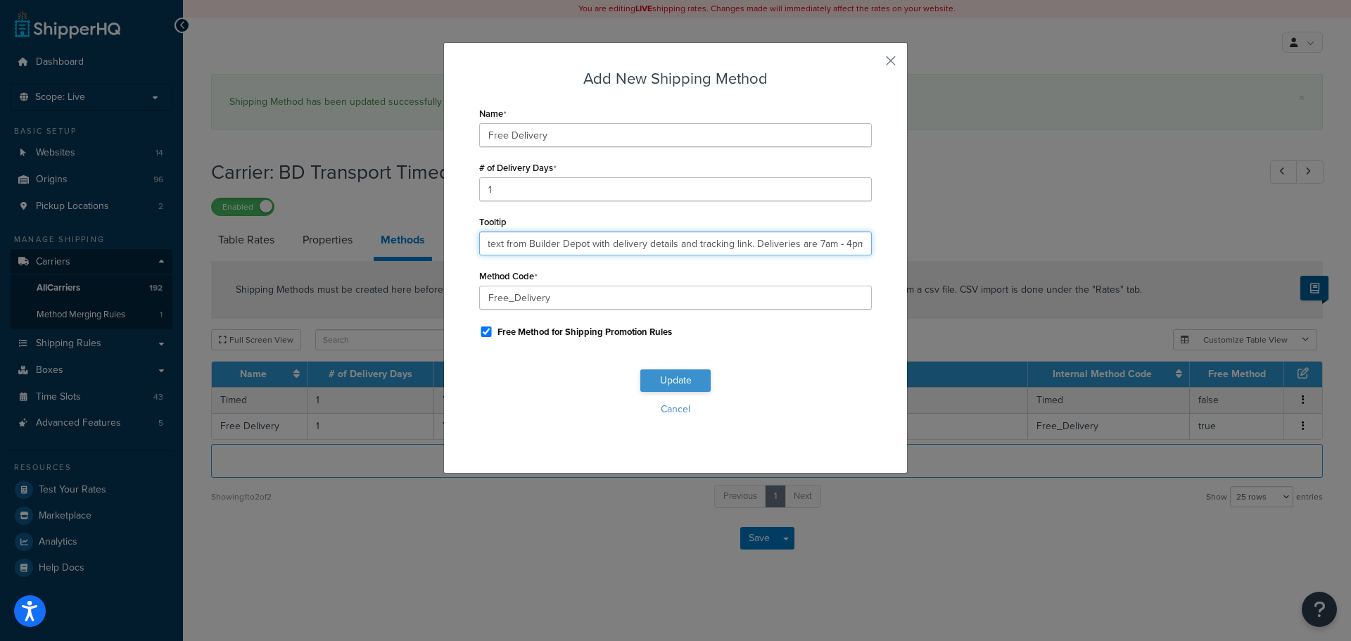
type input "You will receive a text from Builder Depot with delivery details and tracking l…"
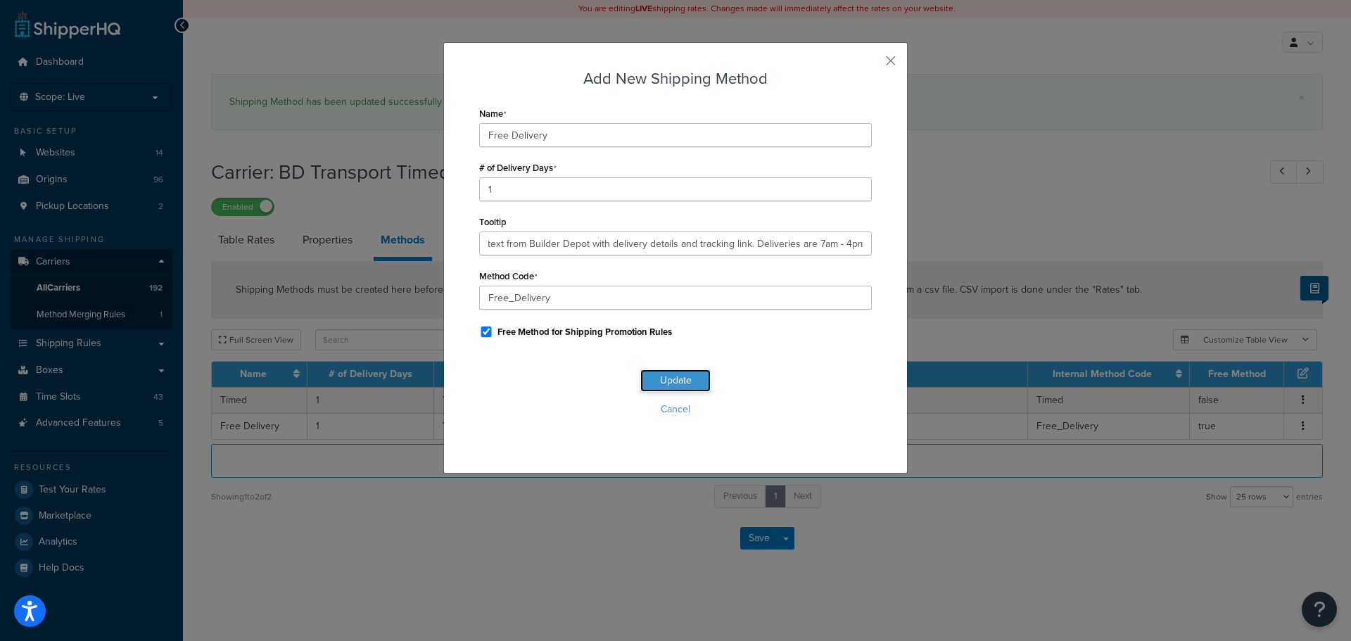
click at [675, 380] on button "Update" at bounding box center [675, 380] width 70 height 23
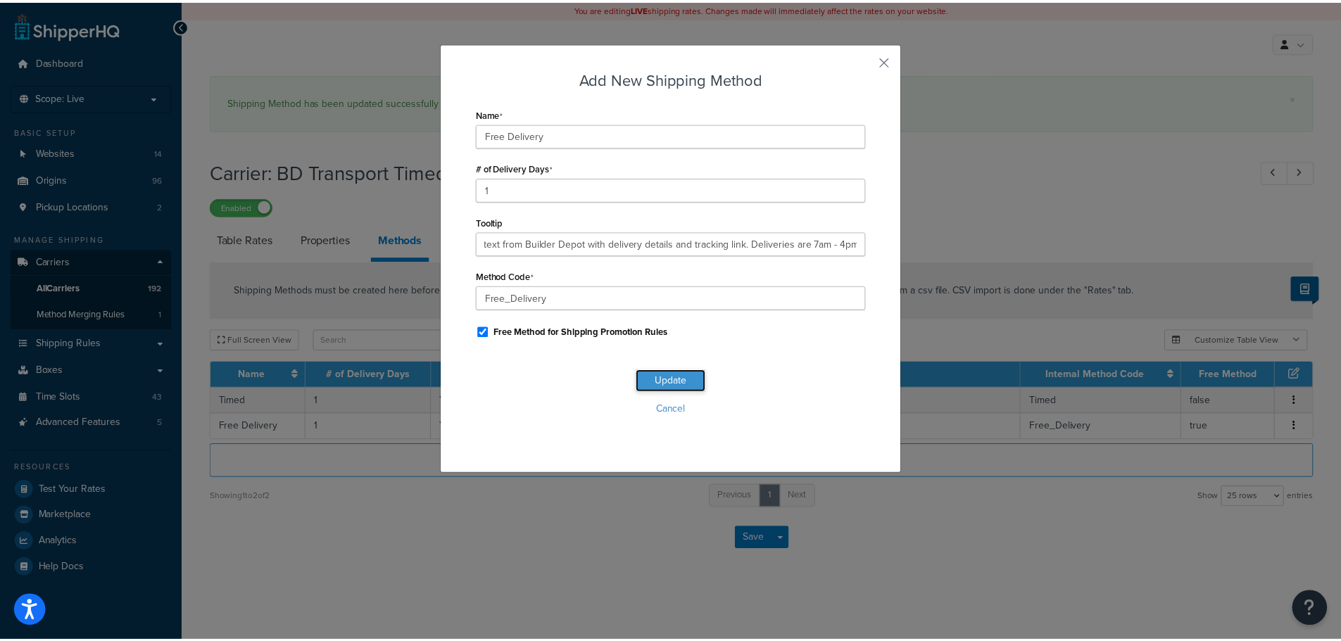
scroll to position [0, 0]
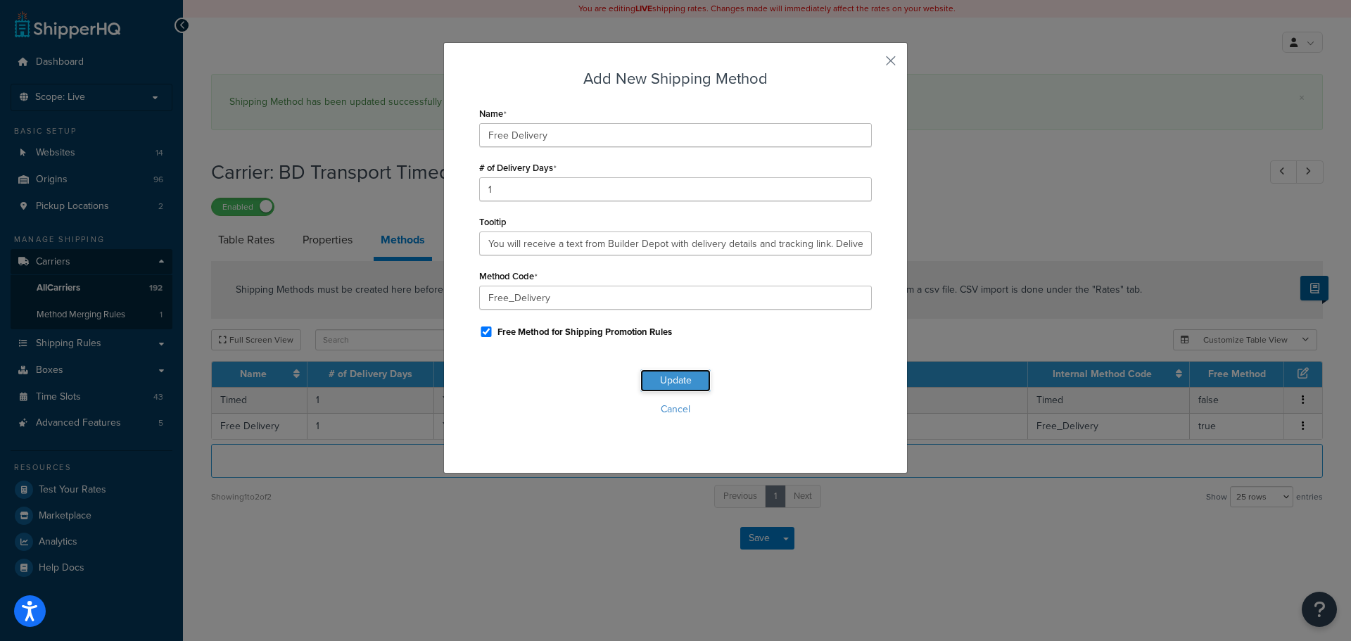
click at [675, 380] on button "Update" at bounding box center [675, 380] width 70 height 23
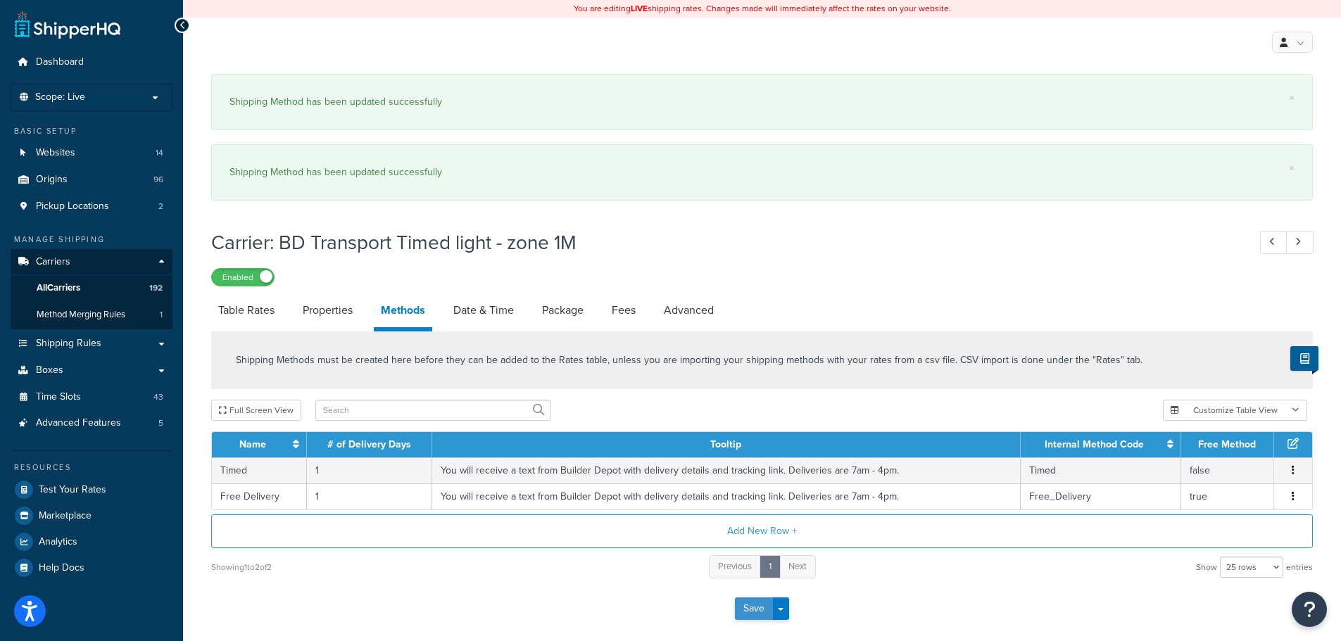
click at [751, 604] on button "Save" at bounding box center [754, 609] width 38 height 23
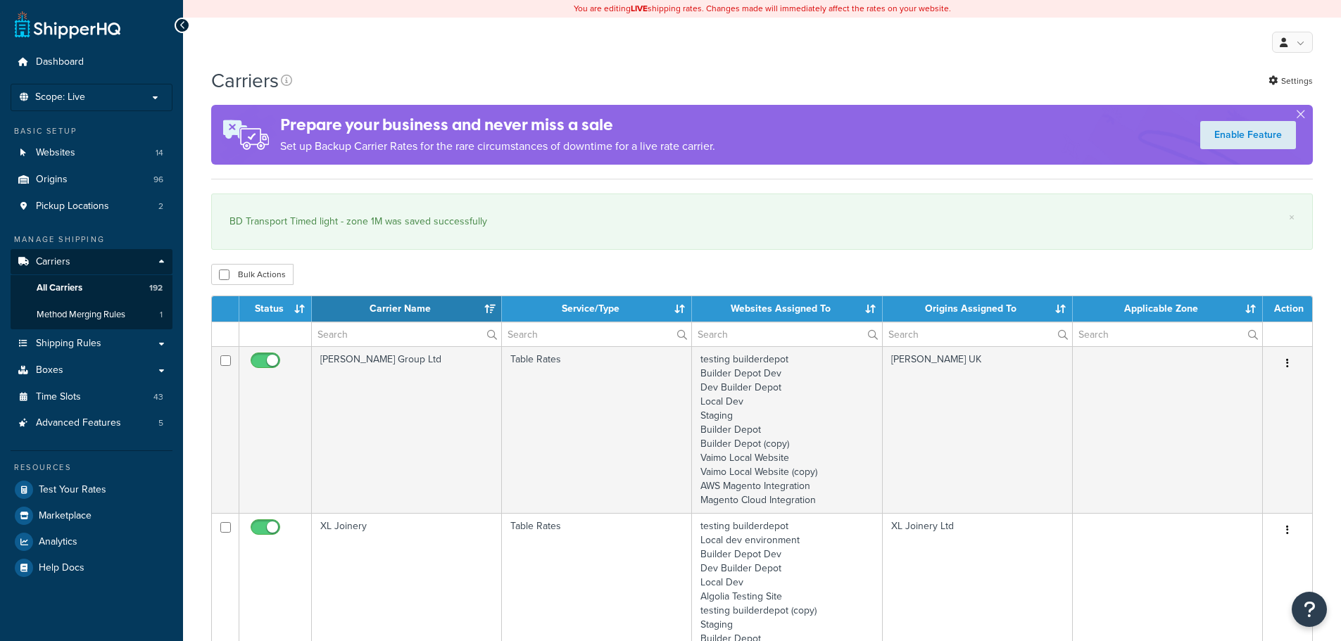
select select "15"
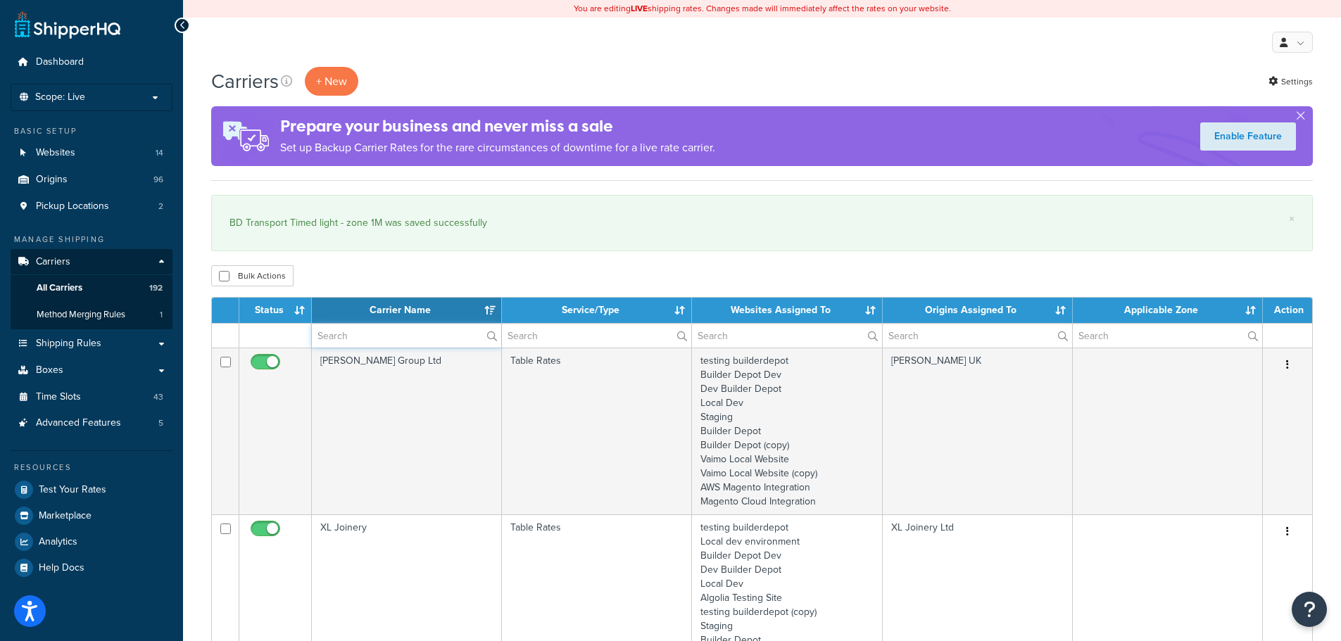
click at [356, 336] on input "text" at bounding box center [406, 336] width 189 height 24
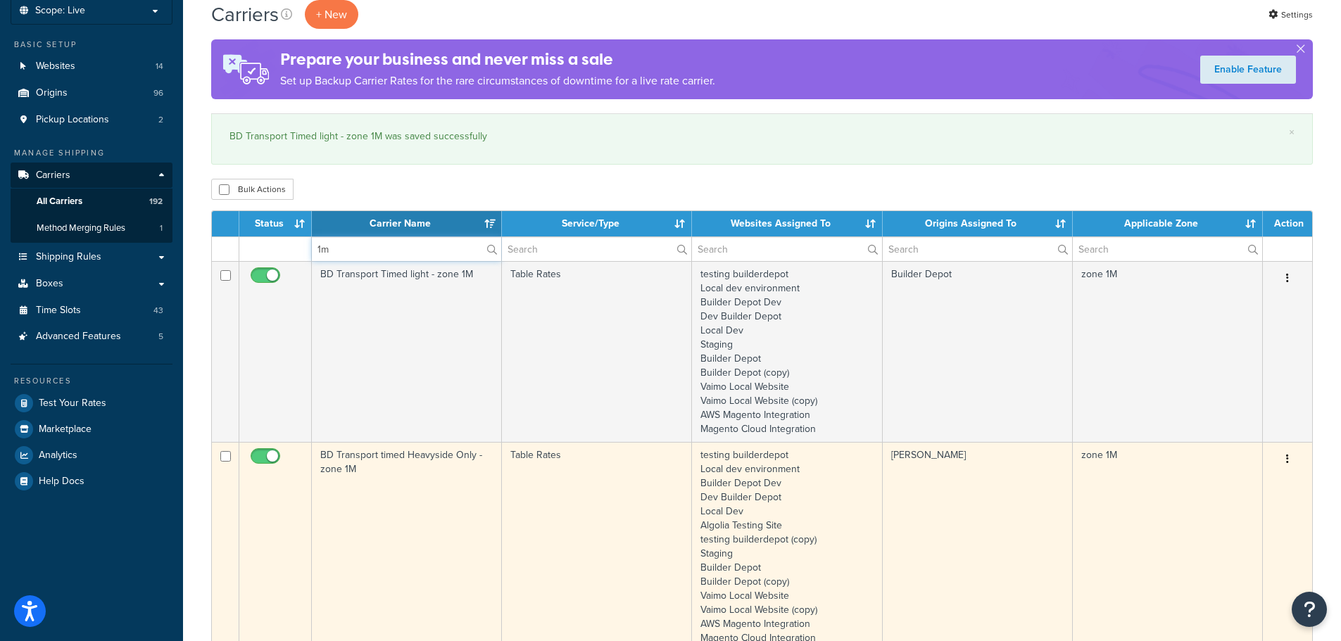
scroll to position [282, 0]
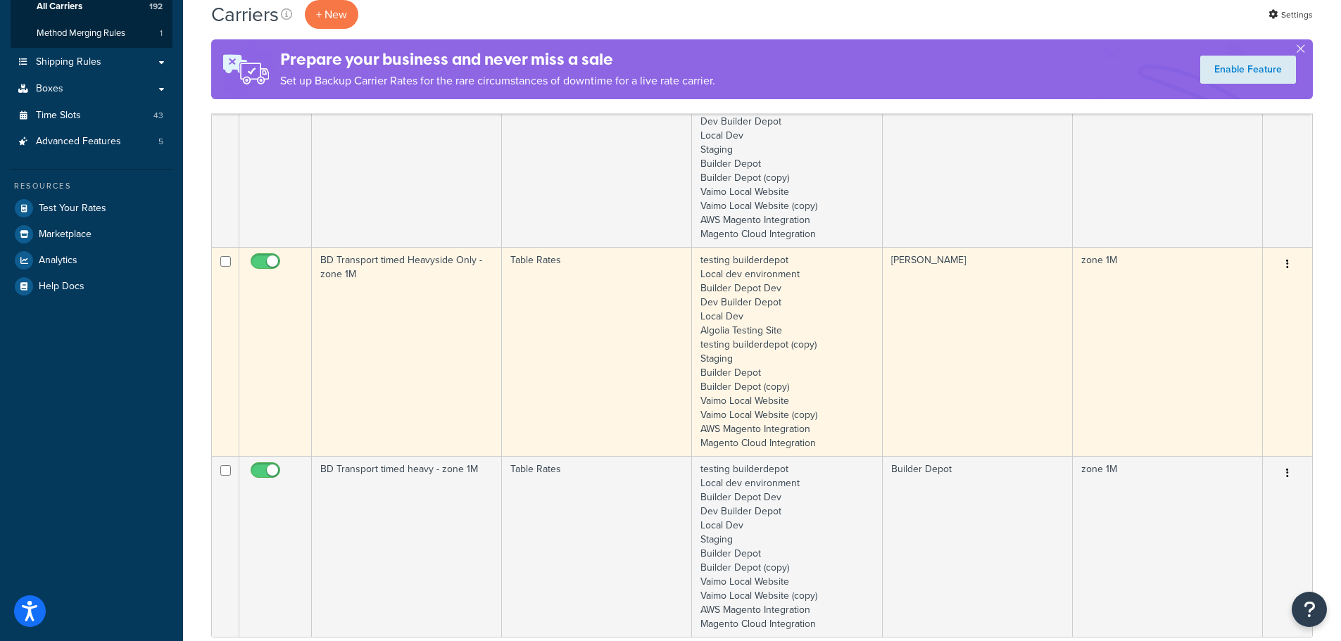
type input "1m"
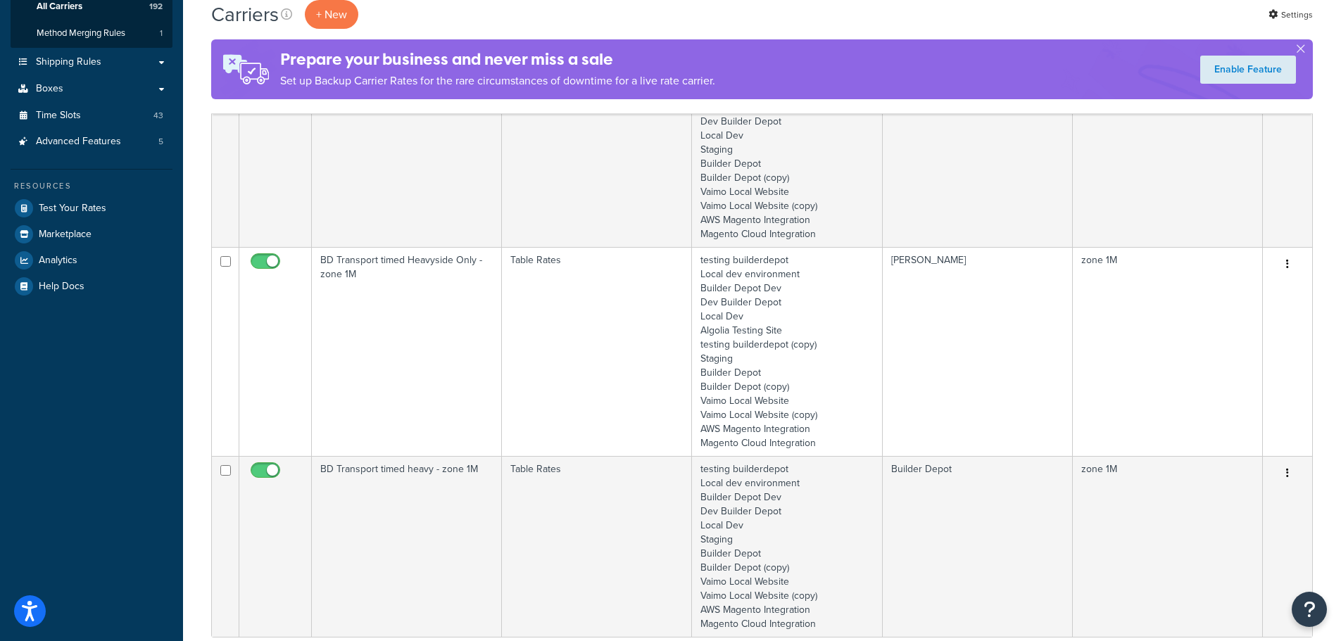
click at [391, 388] on td "BD Transport timed Heavyside Only - zone 1M" at bounding box center [407, 351] width 190 height 209
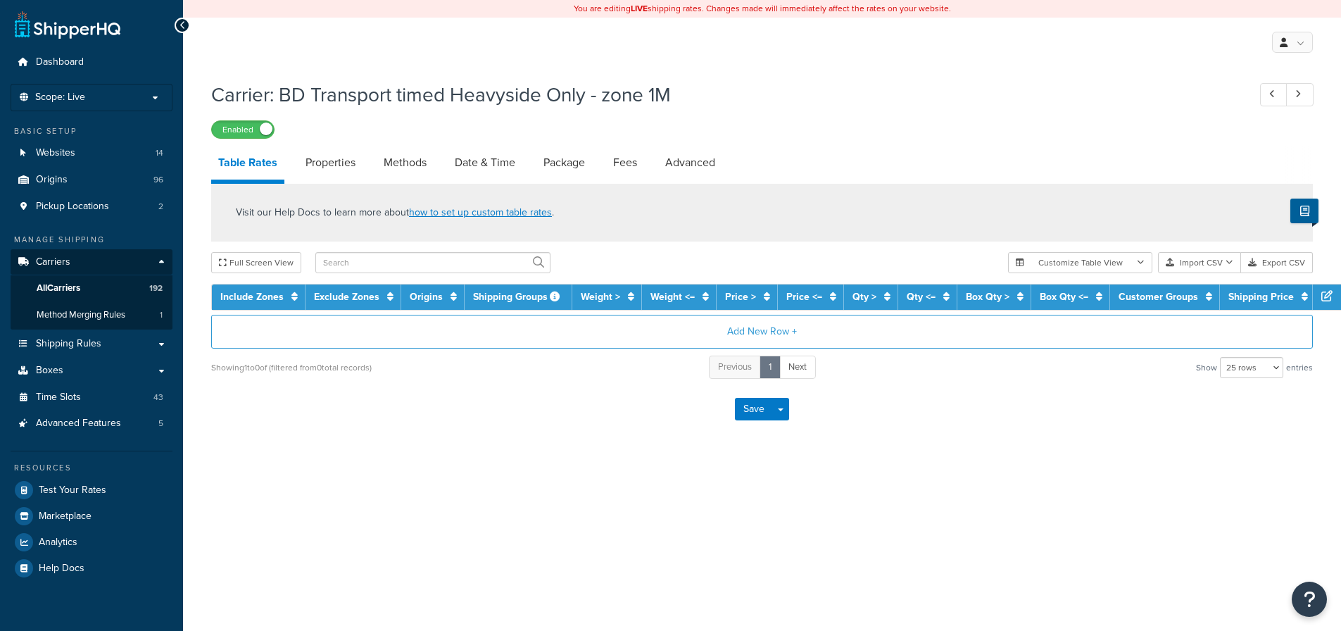
select select "25"
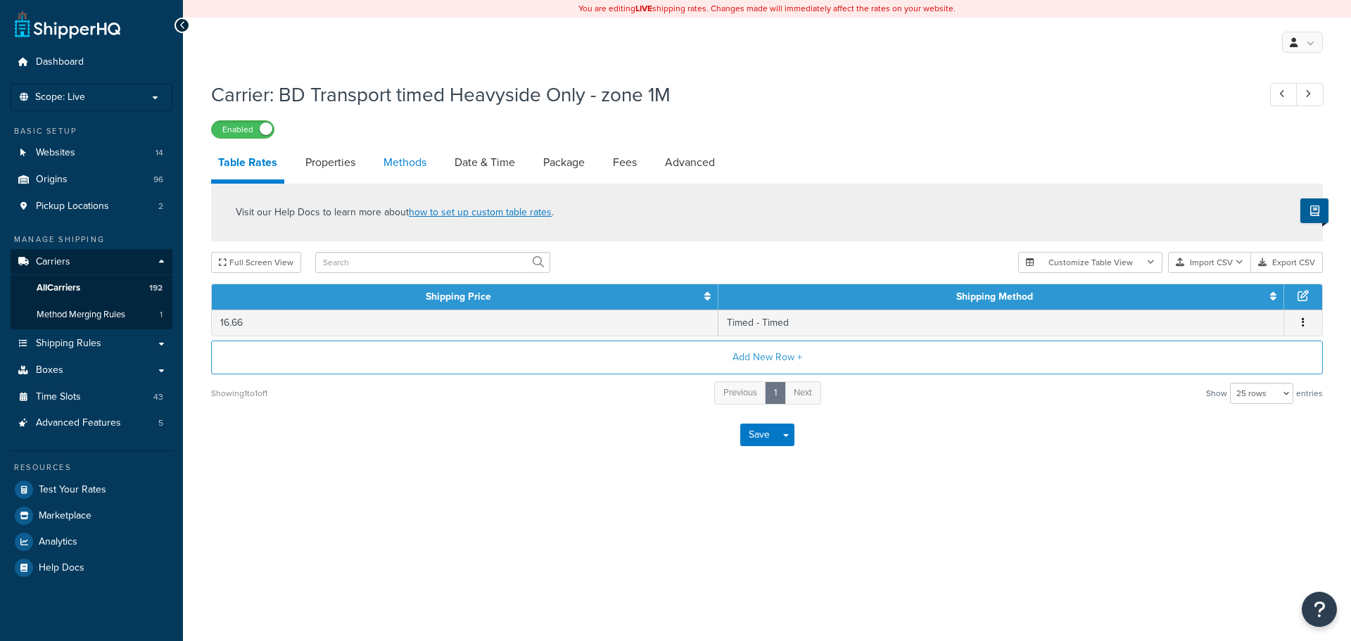
click at [418, 154] on link "Methods" at bounding box center [405, 163] width 57 height 34
select select "25"
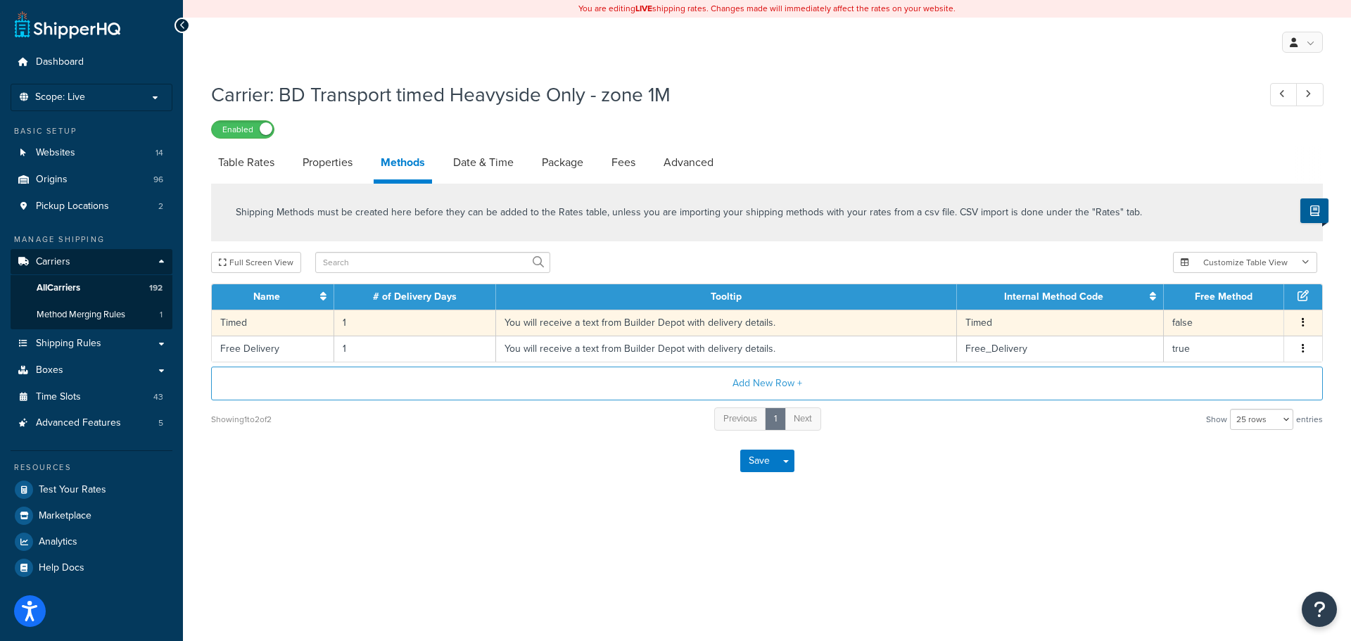
click at [526, 324] on td "You will receive a text from Builder Depot with delivery details." at bounding box center [726, 323] width 461 height 26
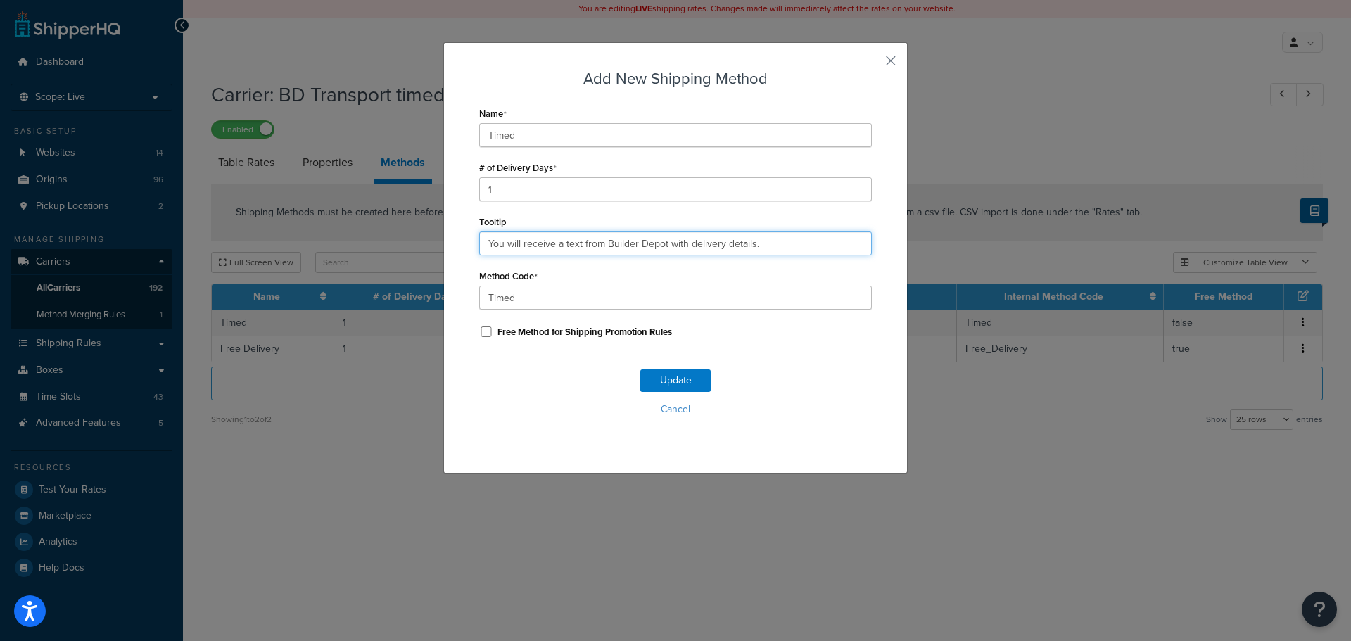
click at [550, 244] on input "You will receive a text from Builder Depot with delivery details." at bounding box center [675, 244] width 393 height 24
paste input "and tracking link. Deliveries are 7am - 4pm"
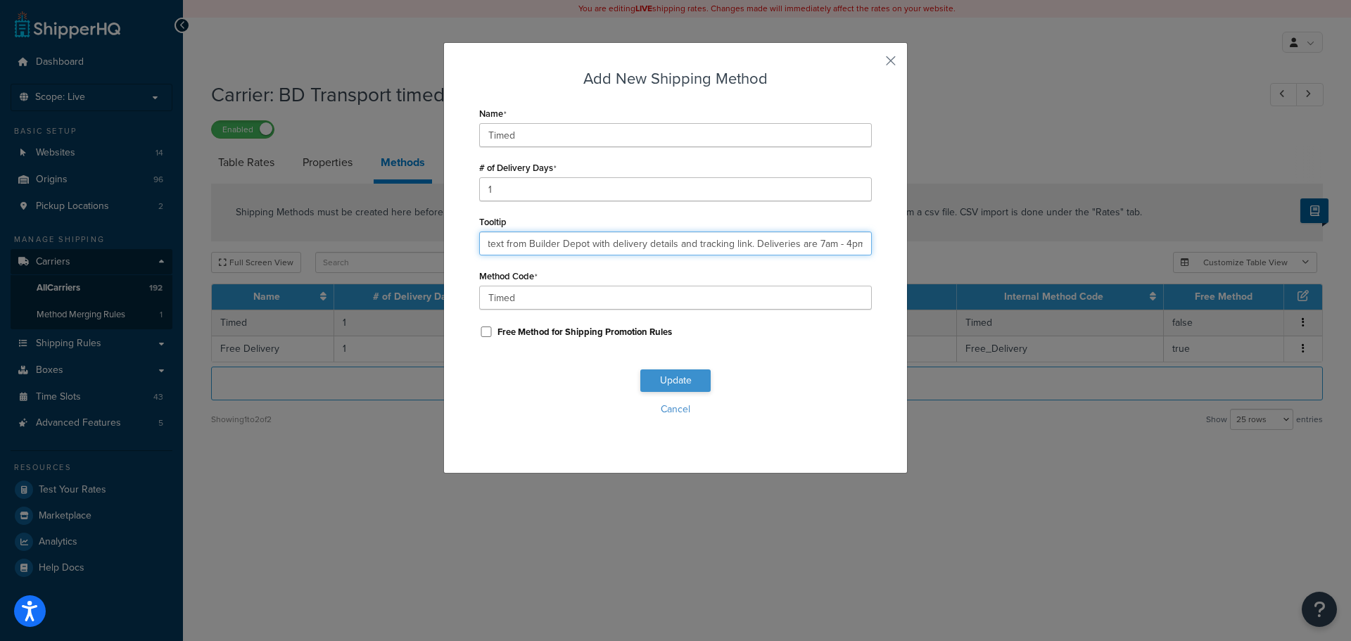
type input "You will receive a text from Builder Depot with delivery details and tracking l…"
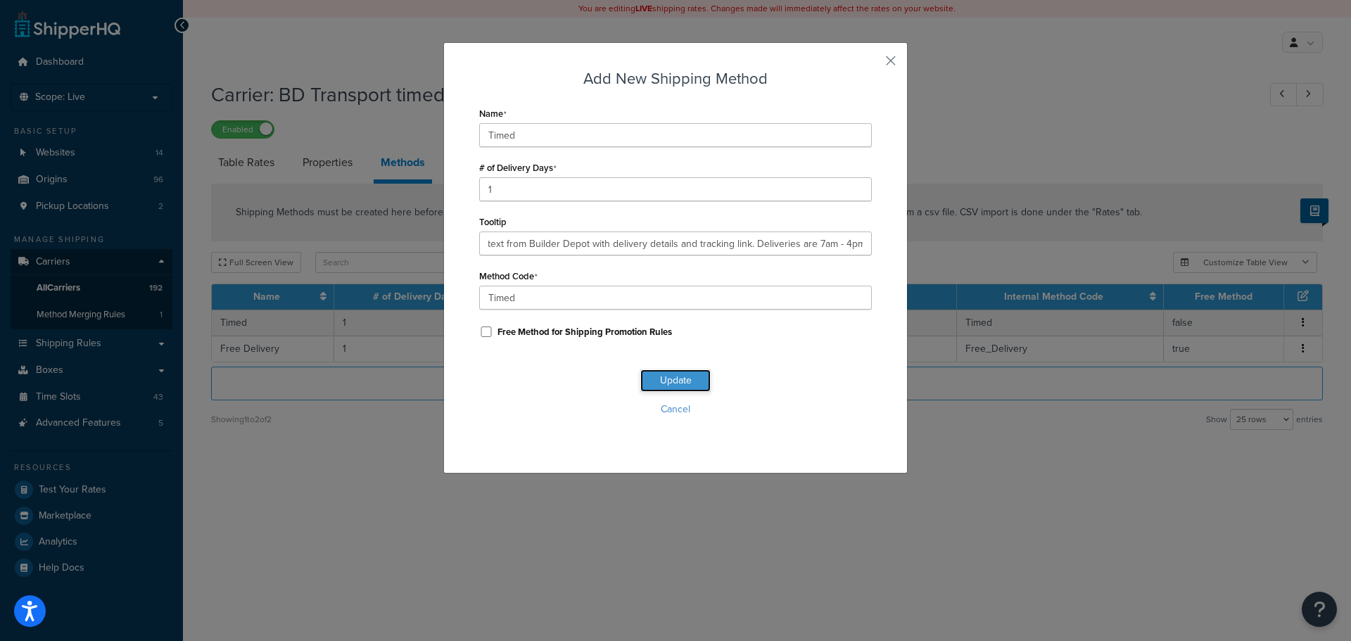
click at [649, 381] on button "Update" at bounding box center [675, 380] width 70 height 23
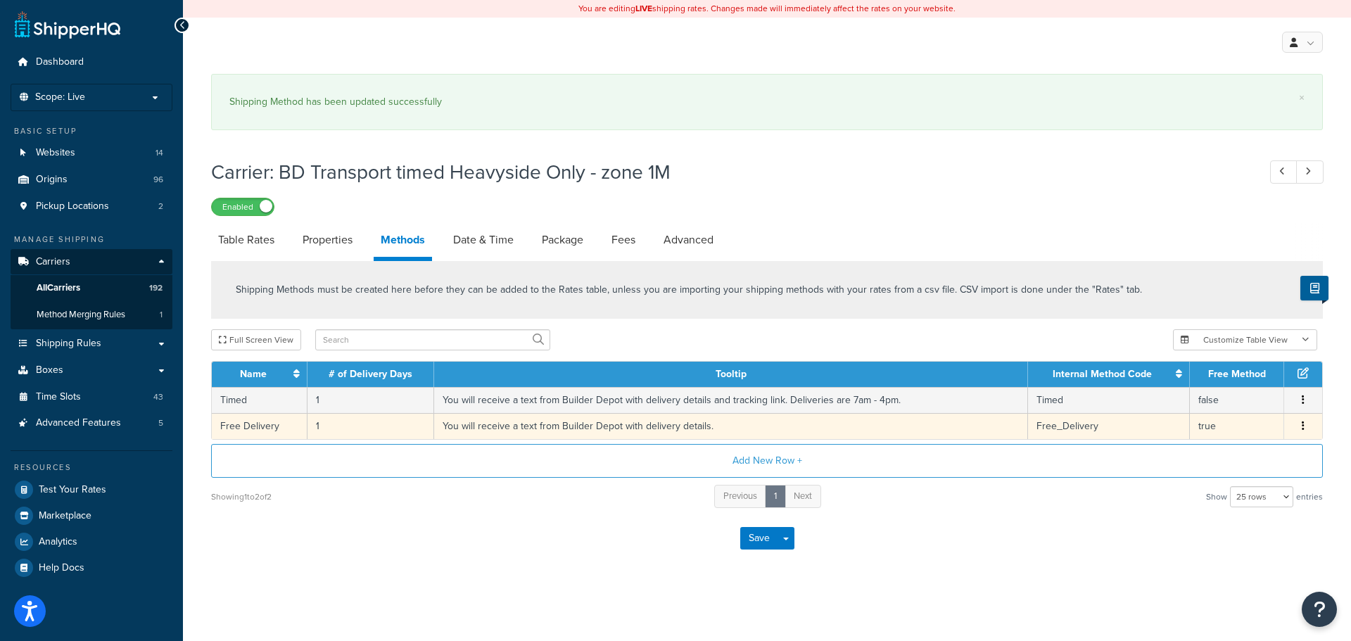
click at [537, 415] on td "You will receive a text from Builder Depot with delivery details." at bounding box center [731, 426] width 594 height 26
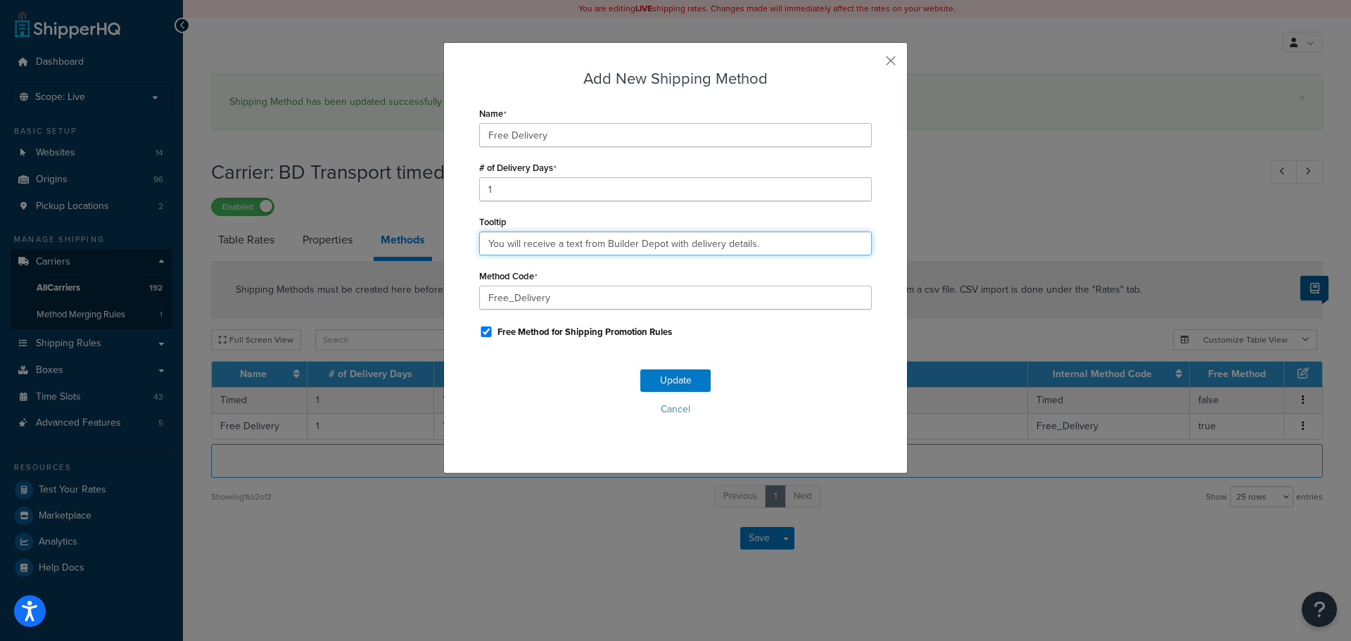
click at [582, 240] on input "You will receive a text from Builder Depot with delivery details." at bounding box center [675, 244] width 393 height 24
paste input "and tracking link. Deliveries are 7am - 4pm"
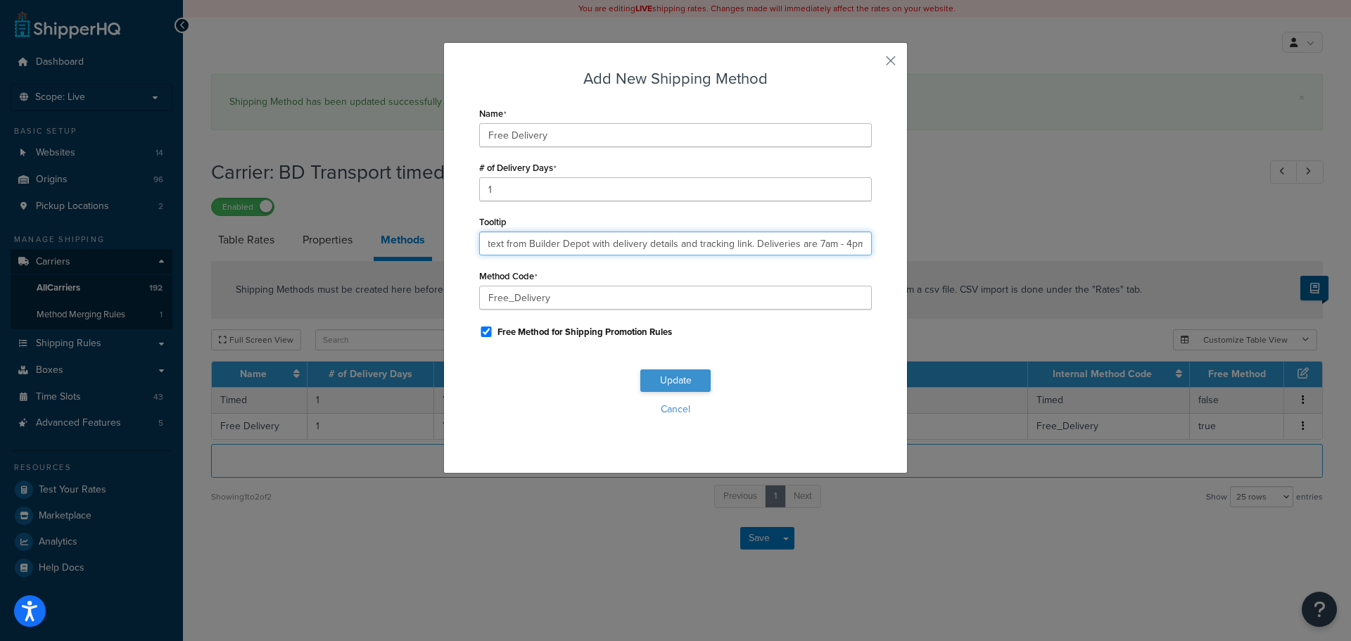
type input "You will receive a text from Builder Depot with delivery details and tracking l…"
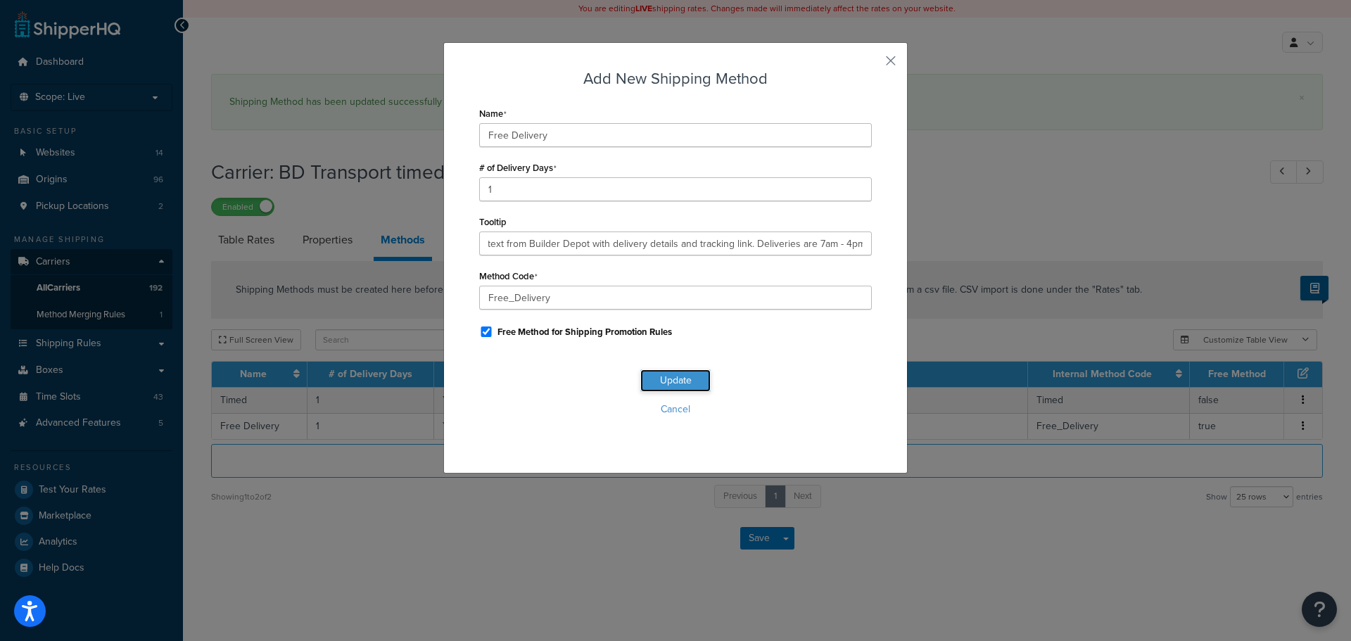
click at [685, 377] on button "Update" at bounding box center [675, 380] width 70 height 23
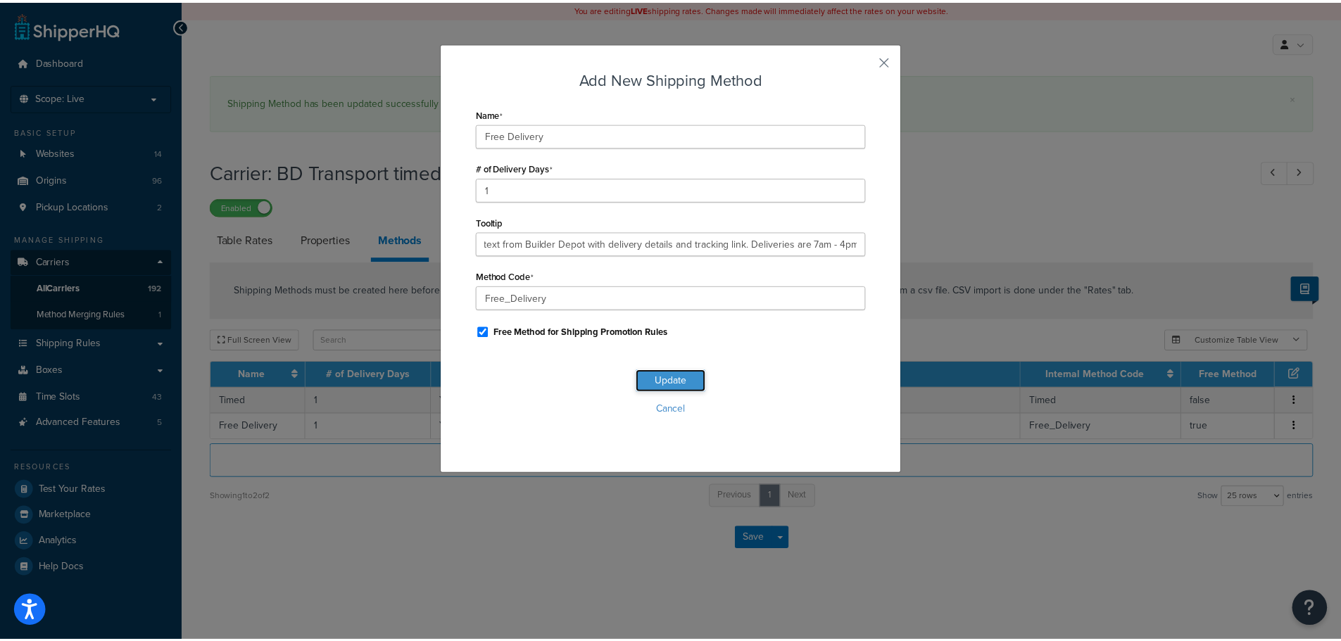
scroll to position [0, 0]
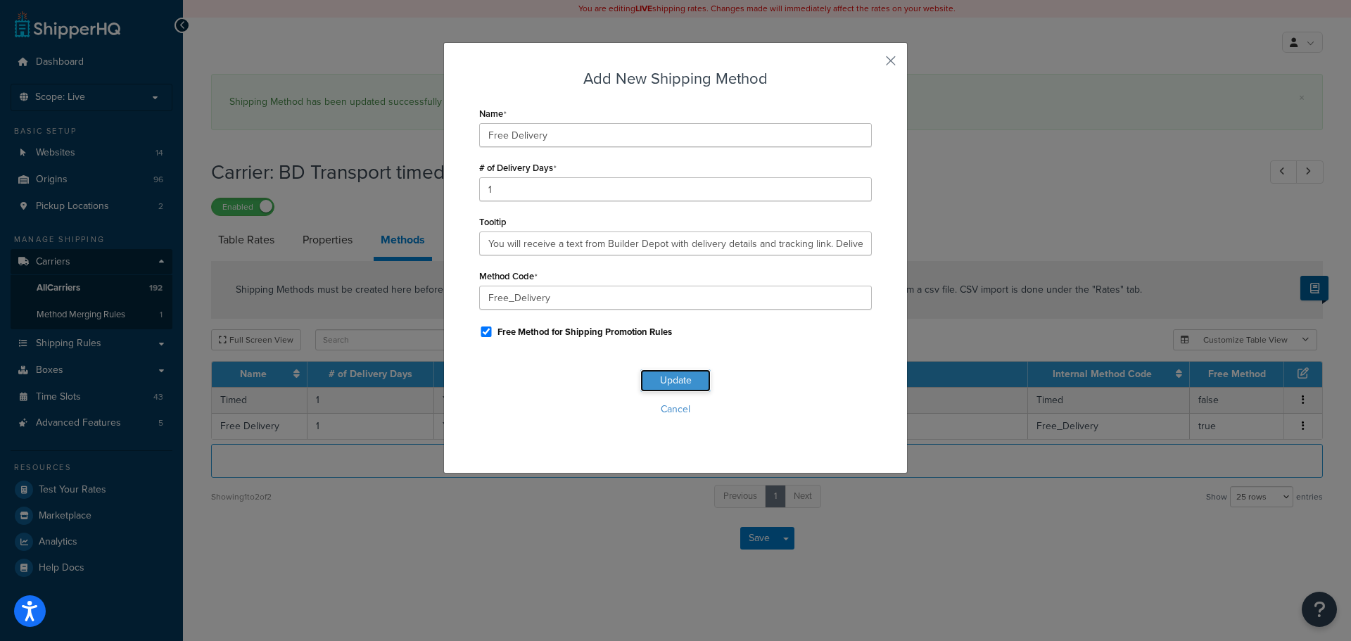
click at [685, 377] on button "Update" at bounding box center [675, 380] width 70 height 23
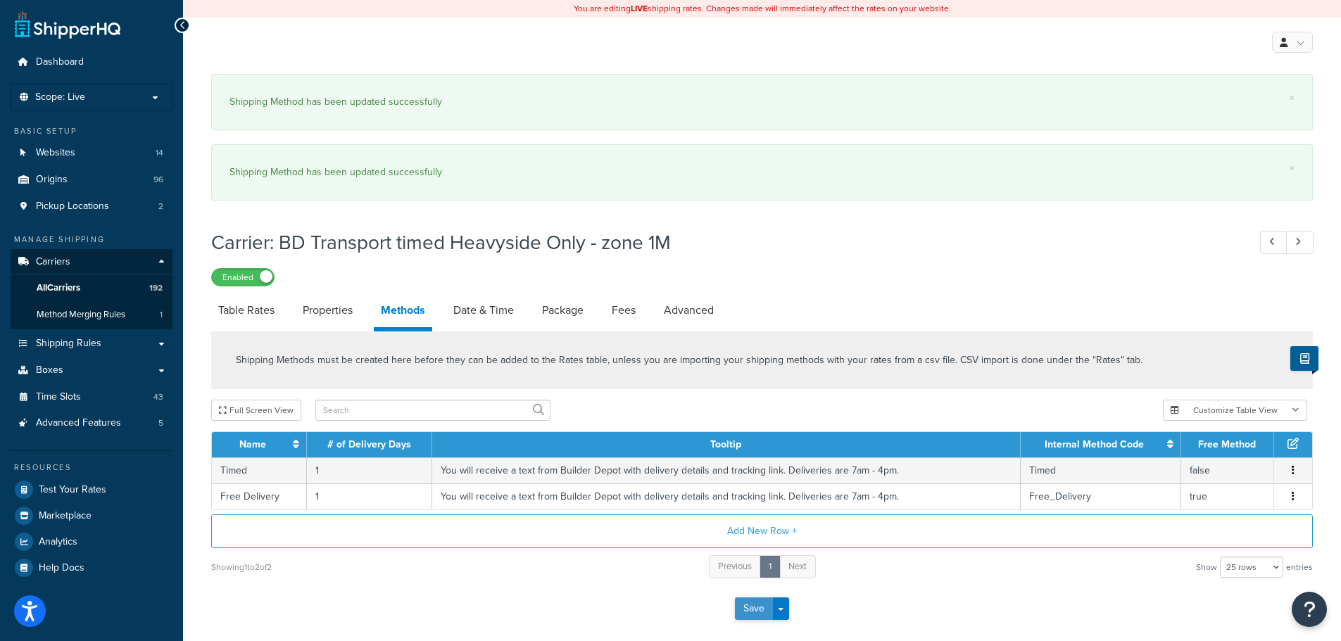
click at [747, 604] on button "Save" at bounding box center [754, 609] width 38 height 23
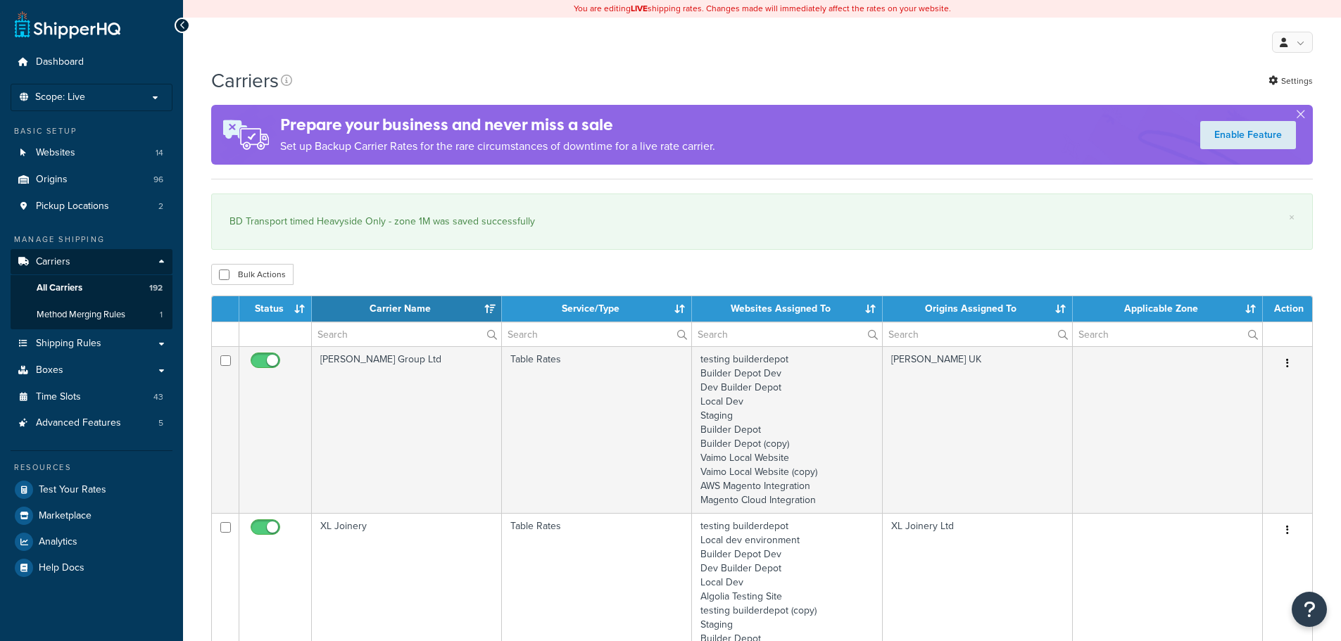
select select "15"
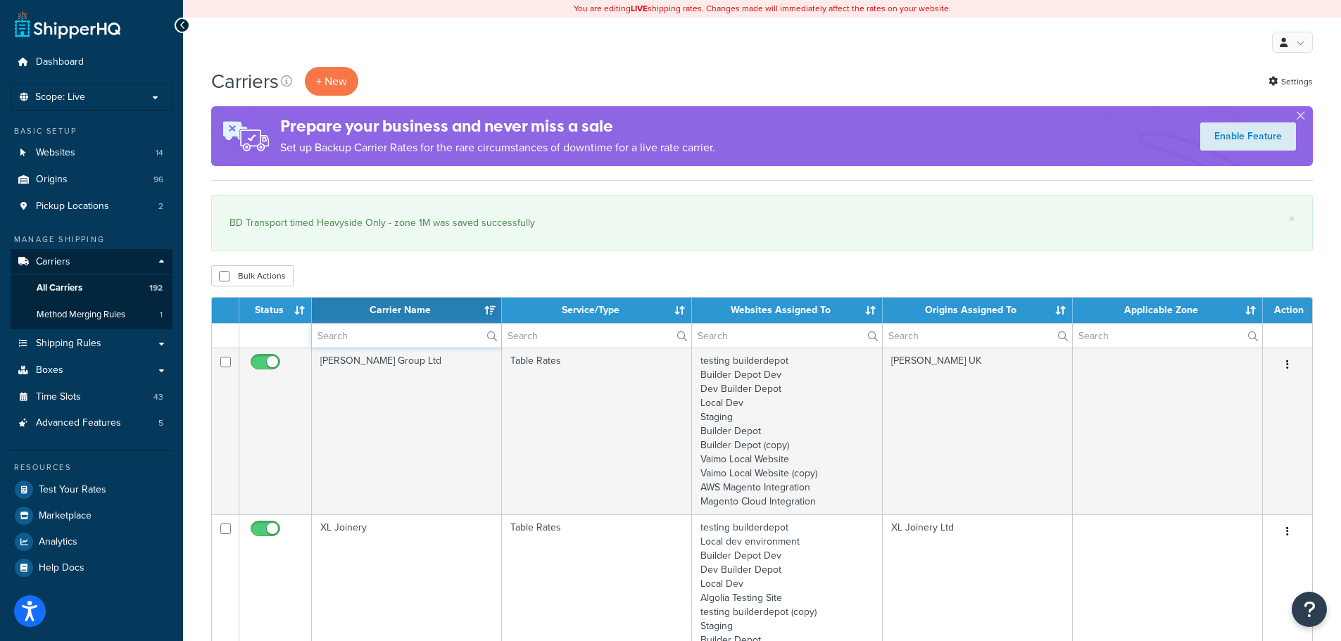
click at [415, 331] on input "text" at bounding box center [406, 336] width 189 height 24
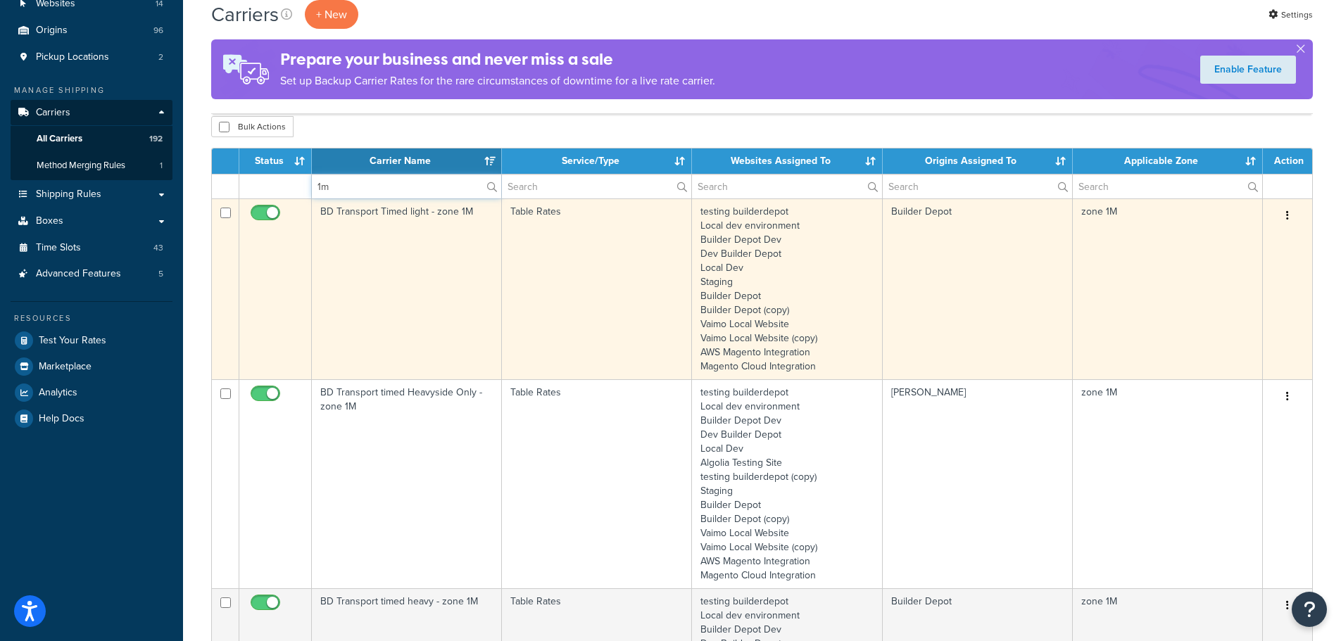
scroll to position [422, 0]
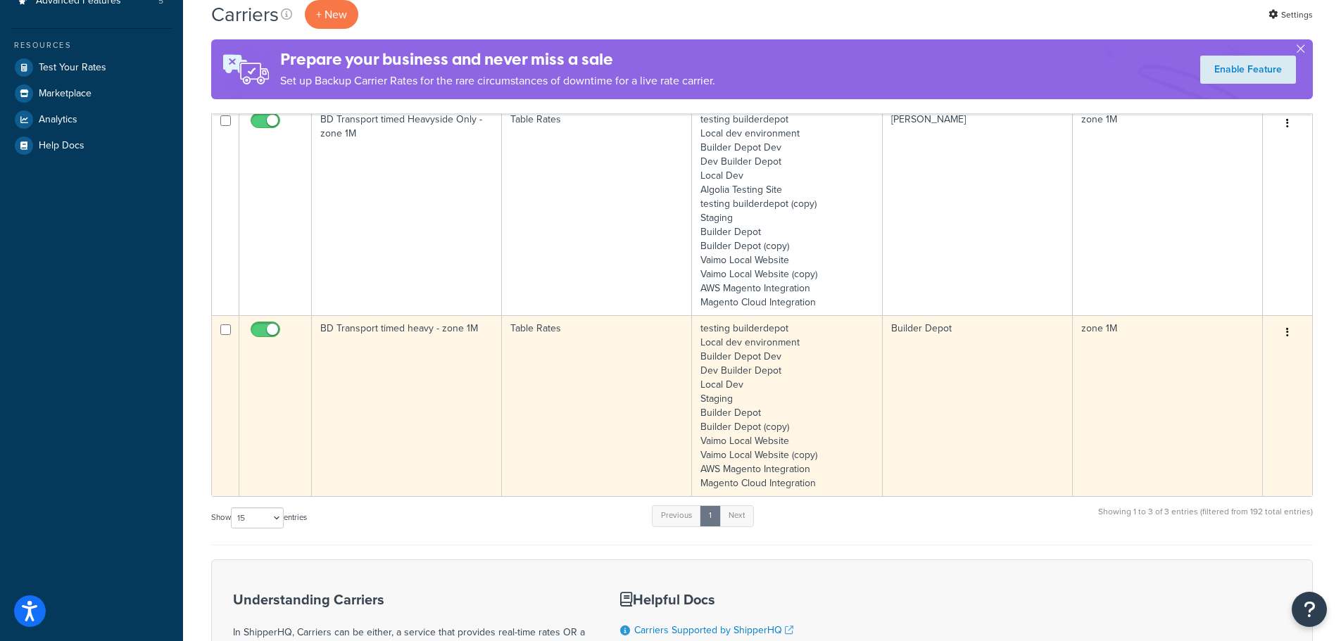
type input "1m"
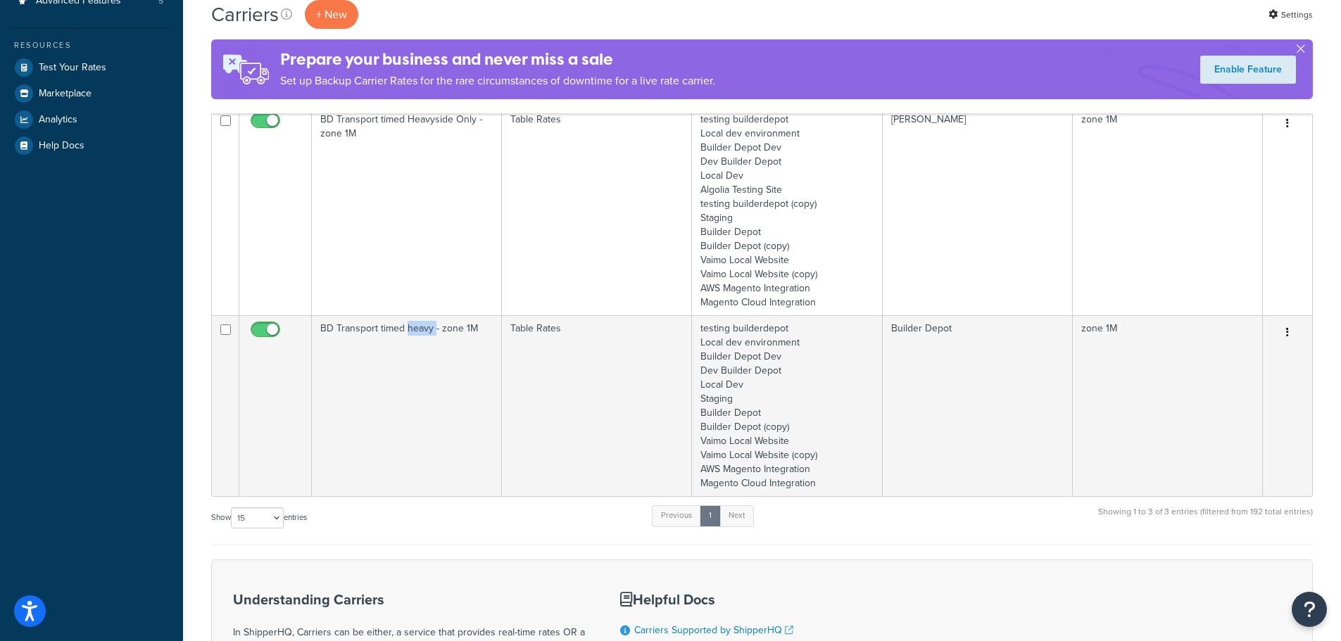
click at [427, 421] on td "BD Transport timed heavy - zone 1M" at bounding box center [407, 405] width 190 height 181
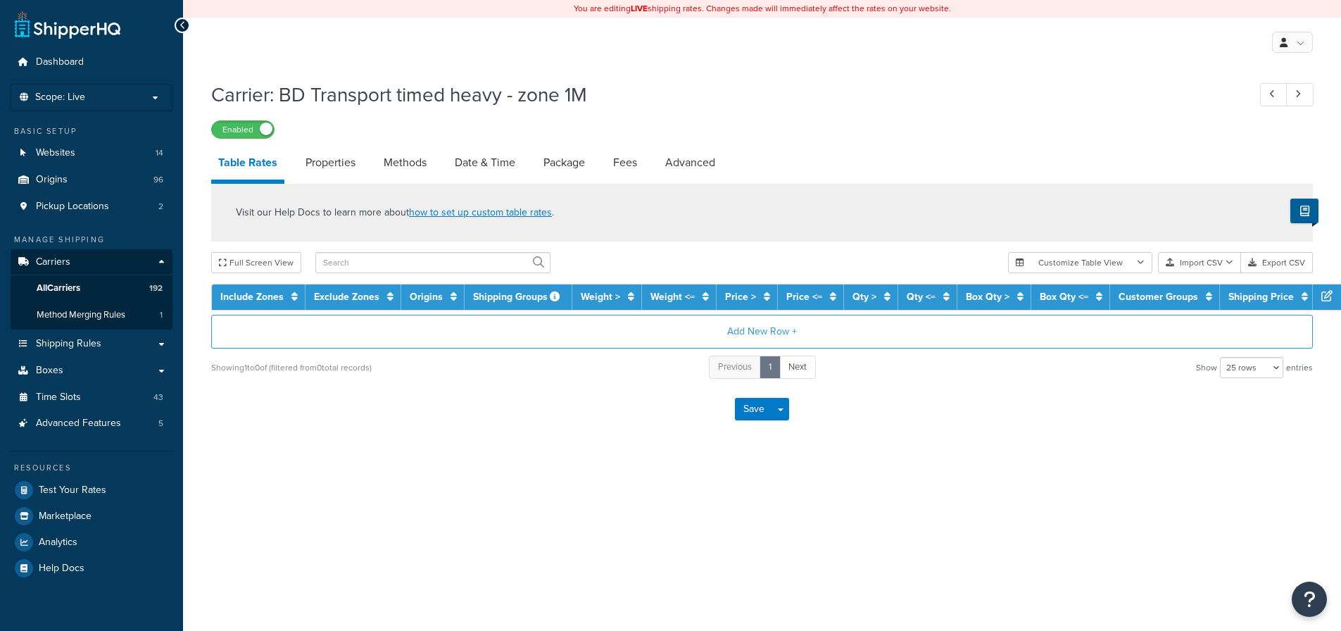
select select "25"
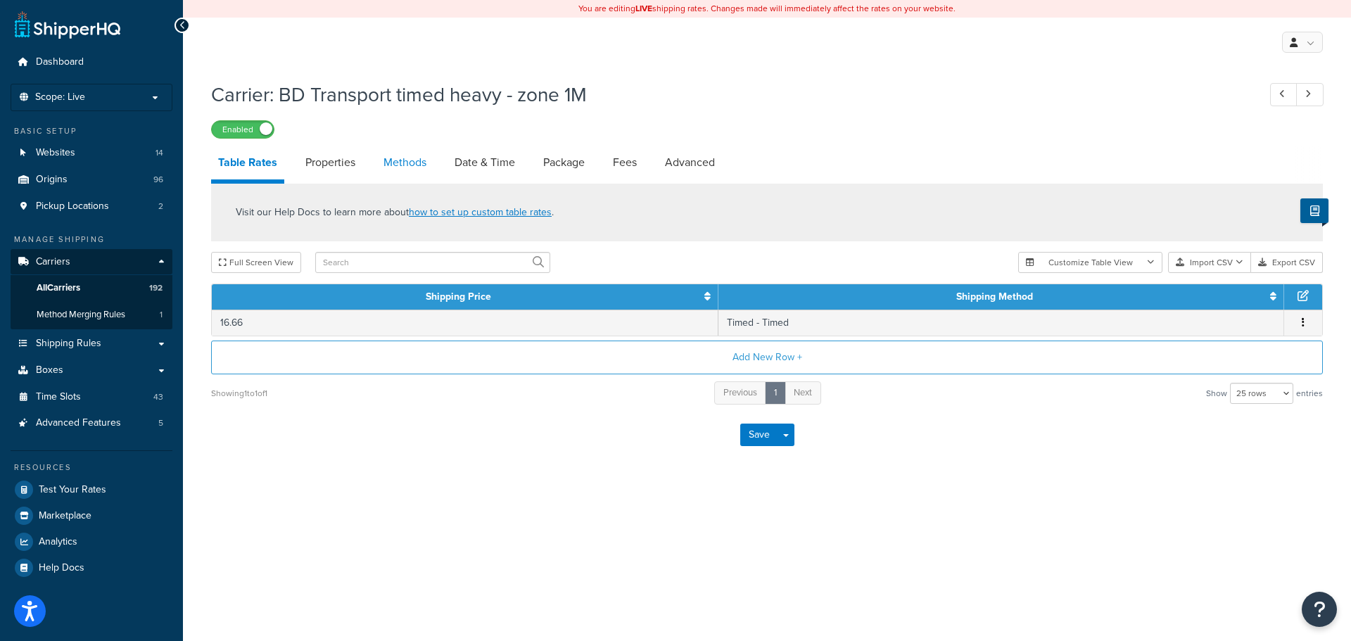
click at [407, 160] on link "Methods" at bounding box center [405, 163] width 57 height 34
select select "25"
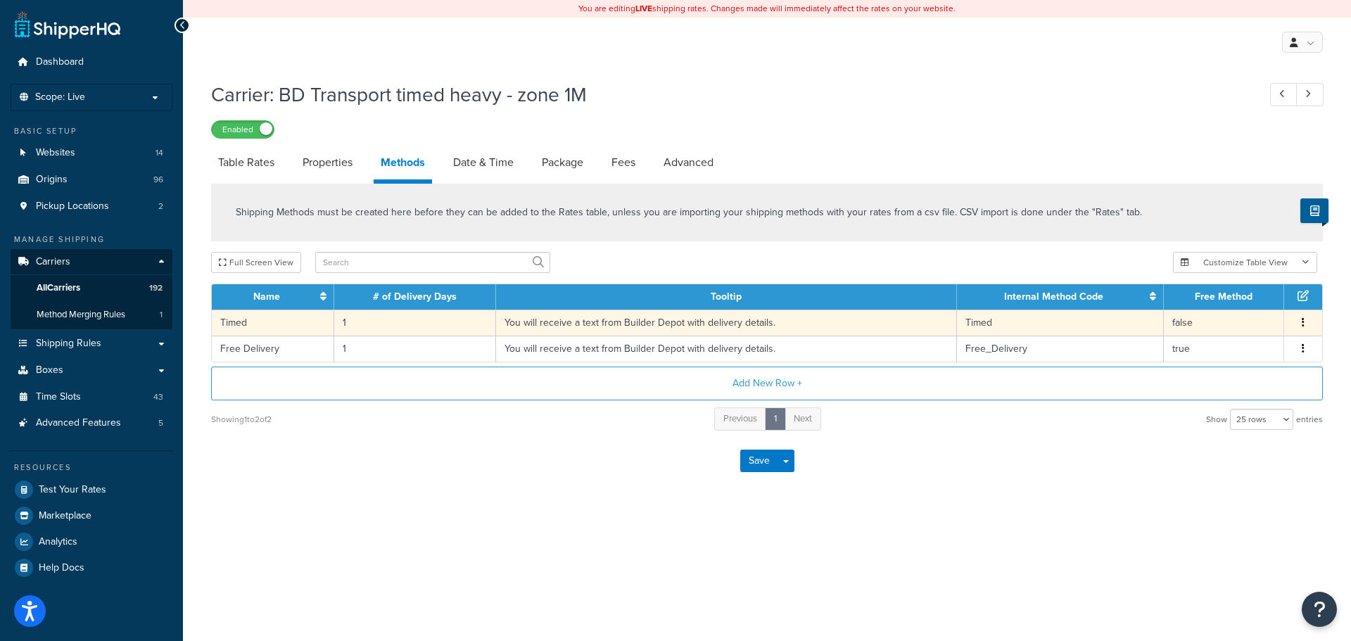
click at [522, 332] on td "You will receive a text from Builder Depot with delivery details." at bounding box center [726, 323] width 461 height 26
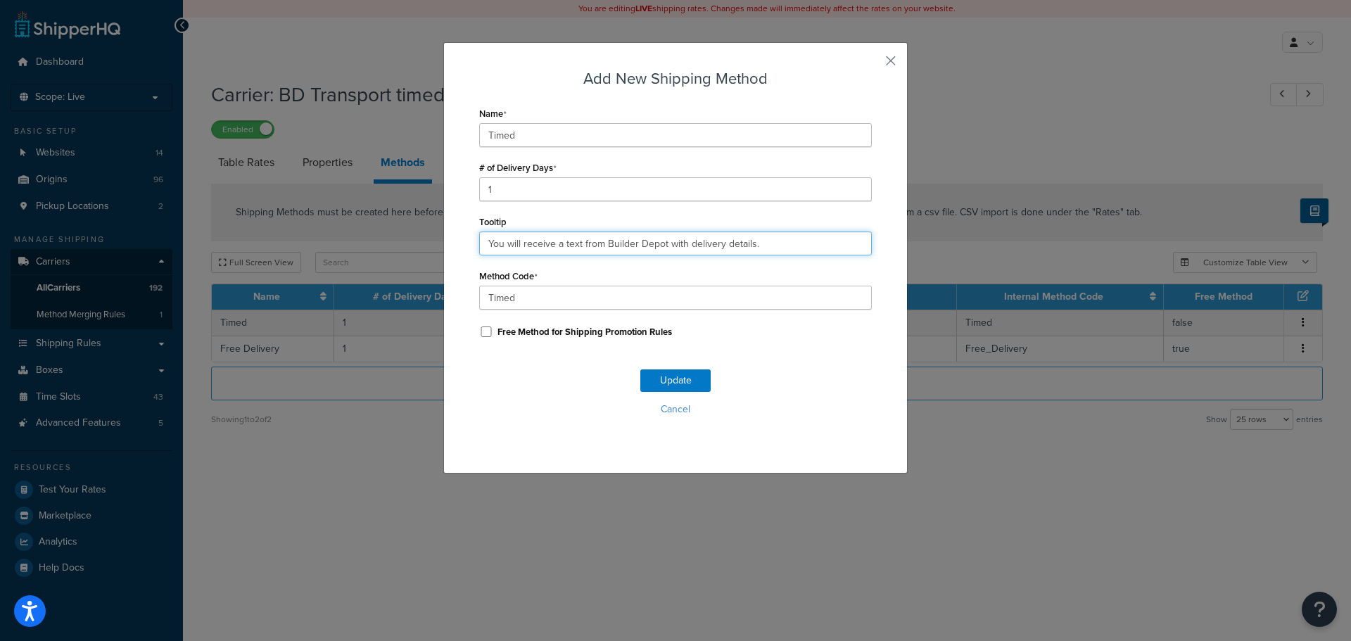
click at [540, 248] on input "You will receive a text from Builder Depot with delivery details." at bounding box center [675, 244] width 393 height 24
paste input "and tracking link. Deliveries are 7am - 4pm"
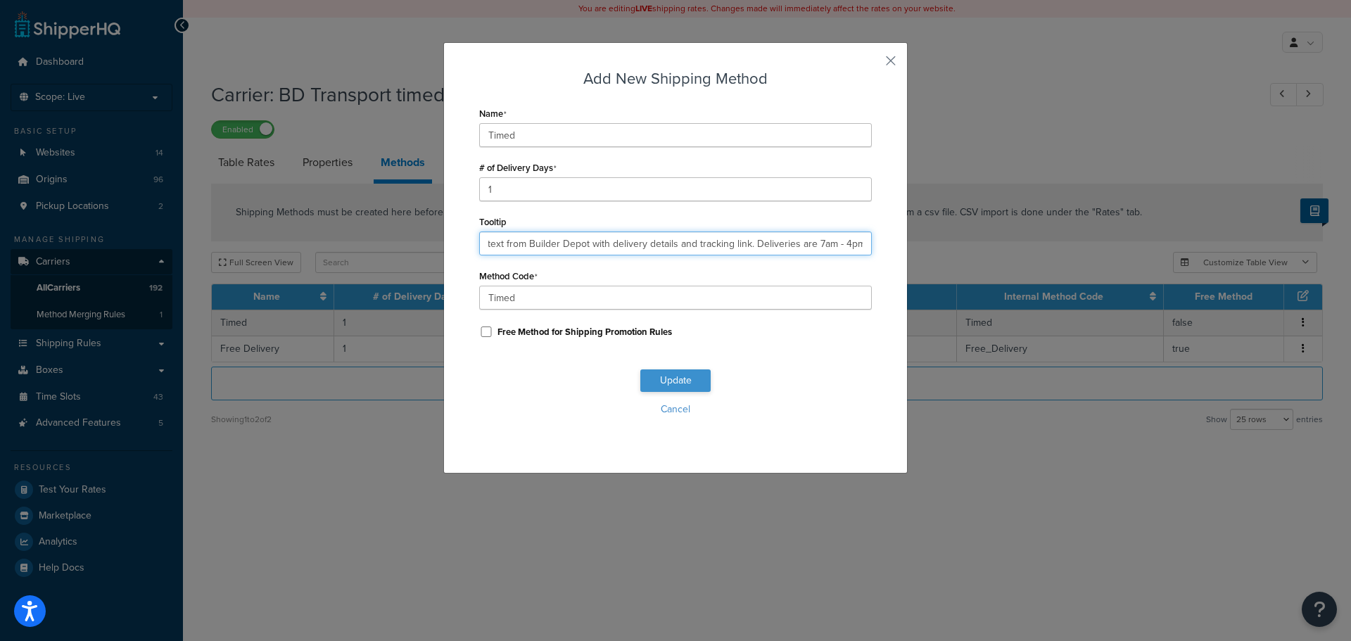
type input "You will receive a text from Builder Depot with delivery details and tracking l…"
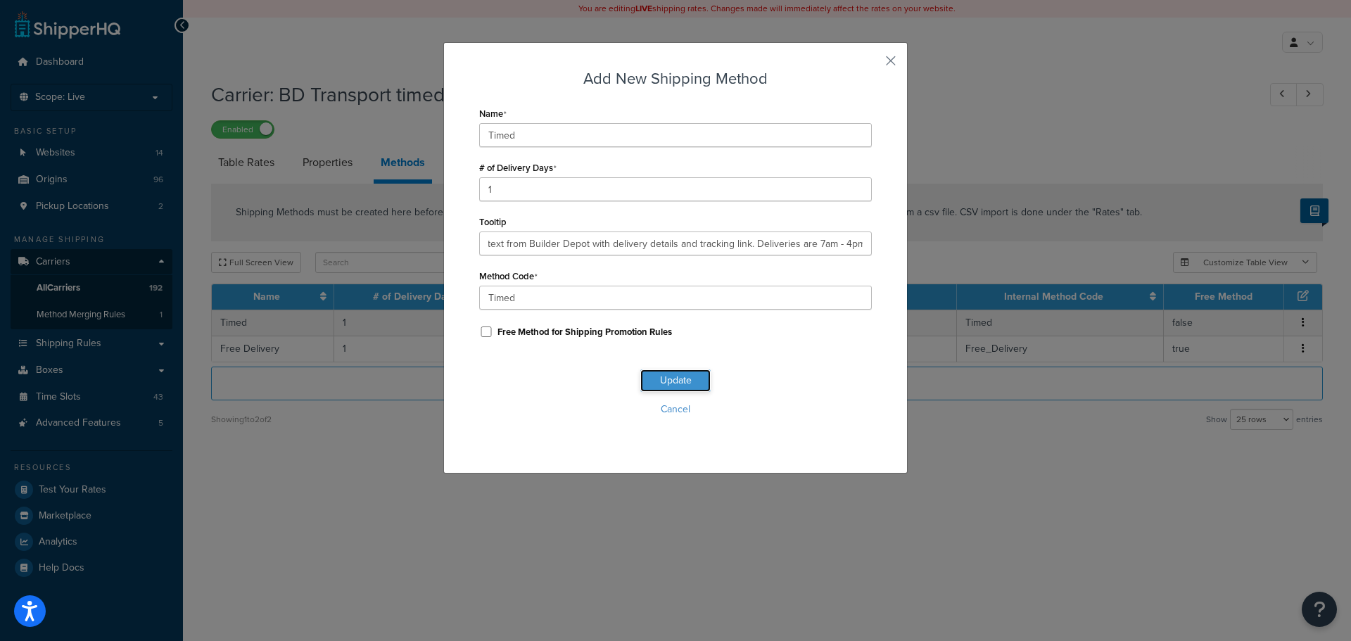
click at [667, 383] on button "Update" at bounding box center [675, 380] width 70 height 23
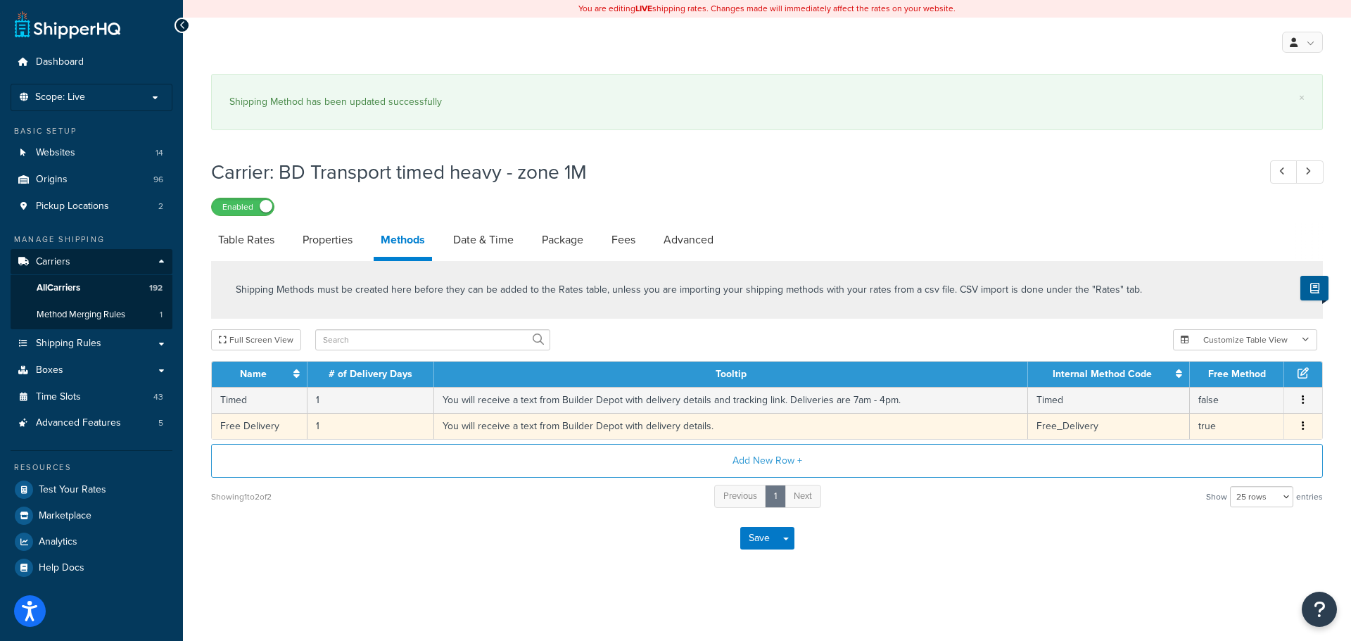
click at [564, 425] on td "You will receive a text from Builder Depot with delivery details." at bounding box center [731, 426] width 594 height 26
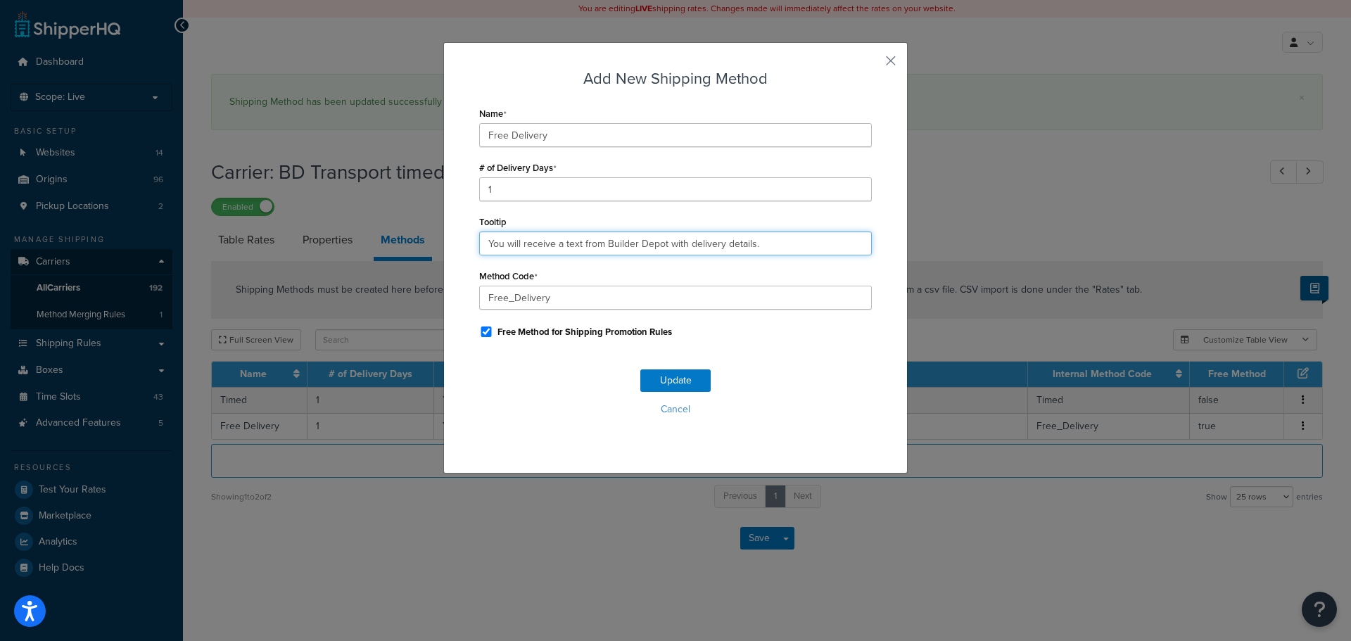
click at [565, 245] on input "You will receive a text from Builder Depot with delivery details." at bounding box center [675, 244] width 393 height 24
paste input "and tracking link. Deliveries are 7am - 4pm"
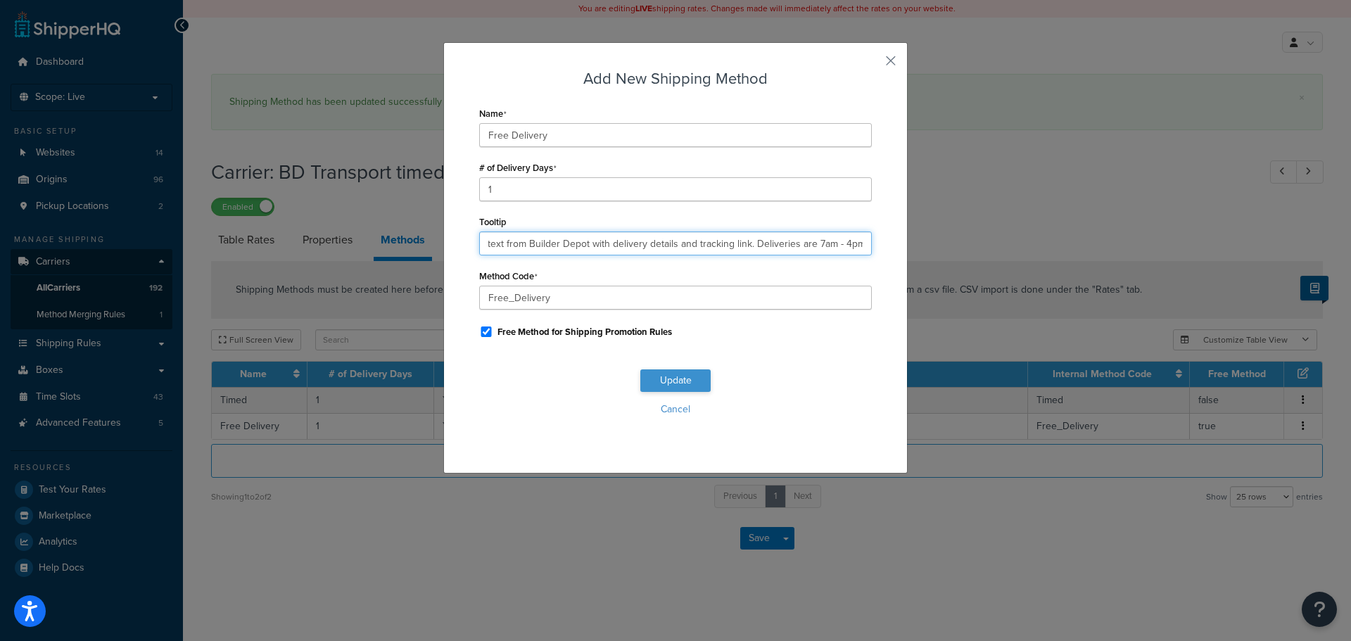
type input "You will receive a text from Builder Depot with delivery details and tracking l…"
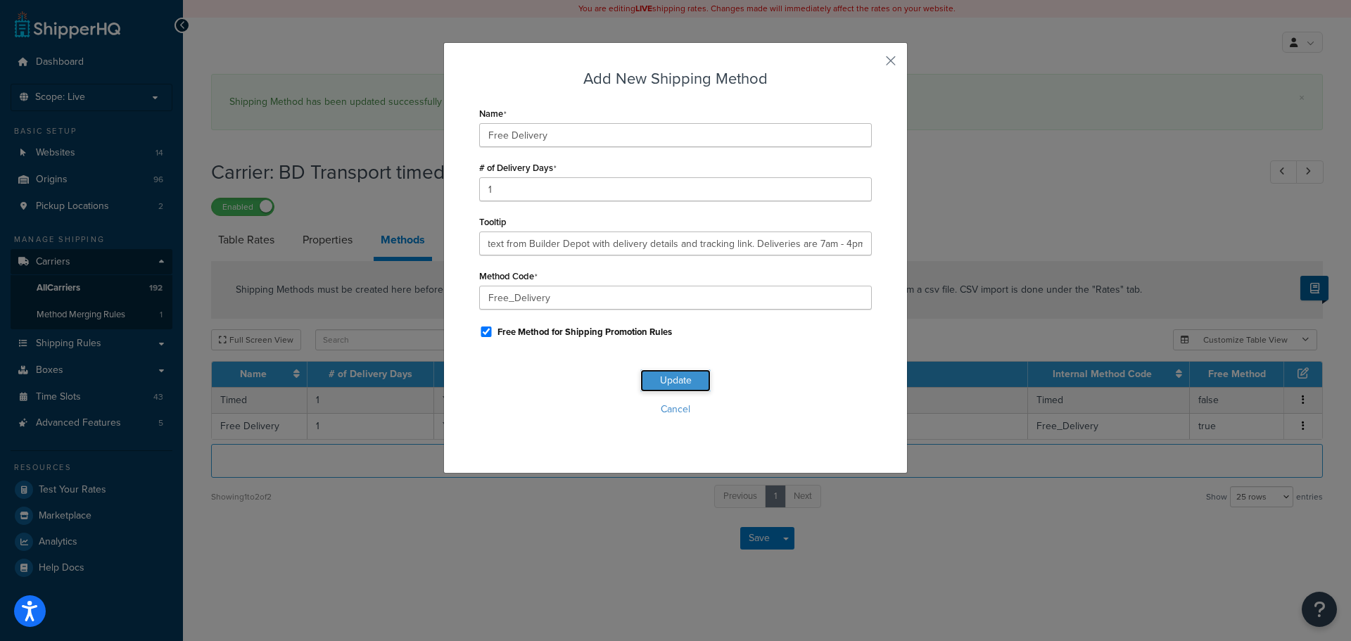
click at [692, 379] on button "Update" at bounding box center [675, 380] width 70 height 23
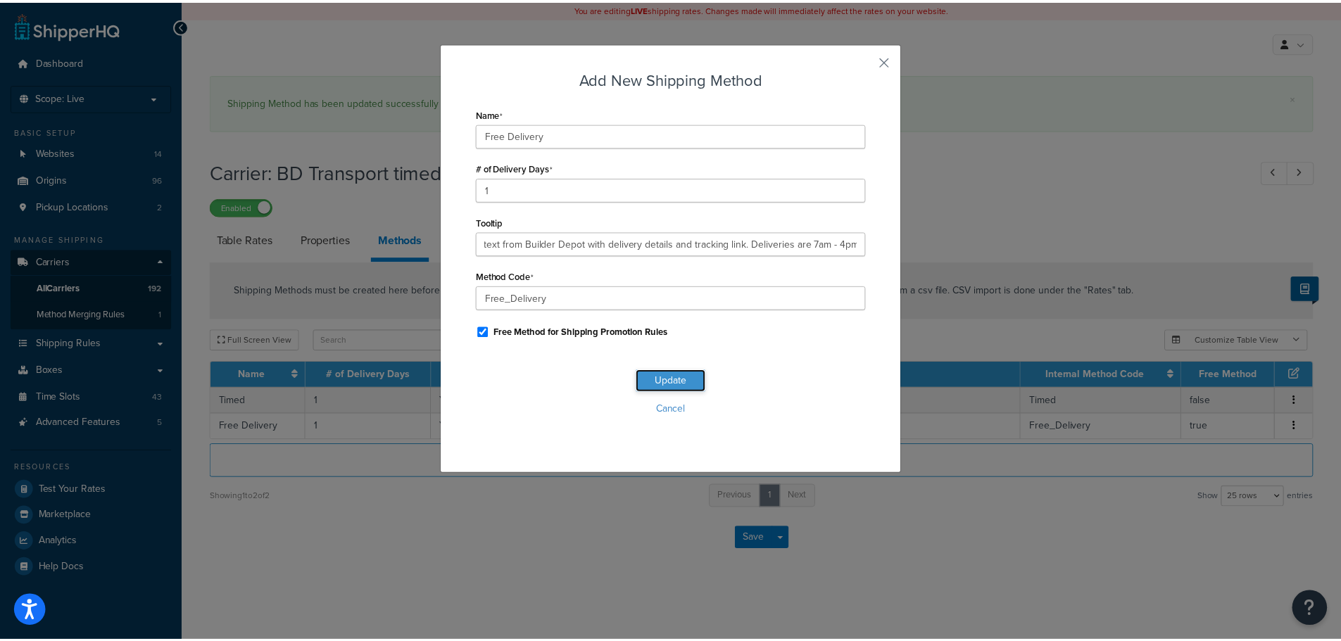
scroll to position [0, 0]
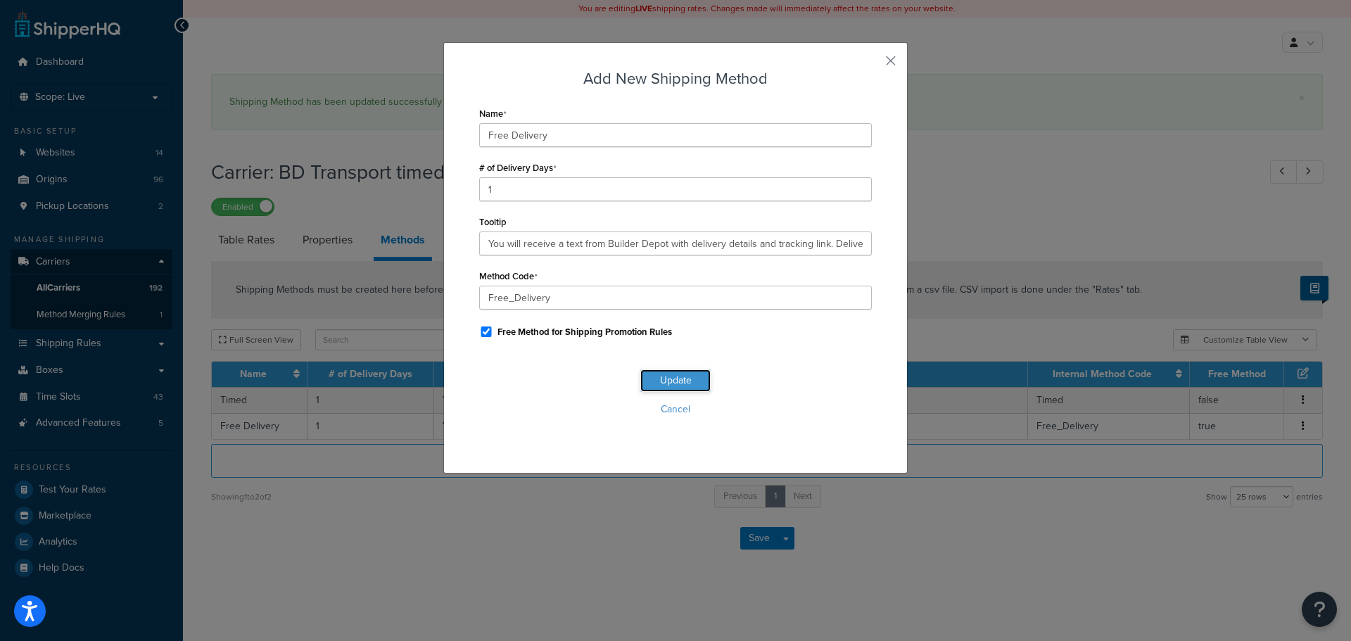
click at [691, 379] on button "Update" at bounding box center [675, 380] width 70 height 23
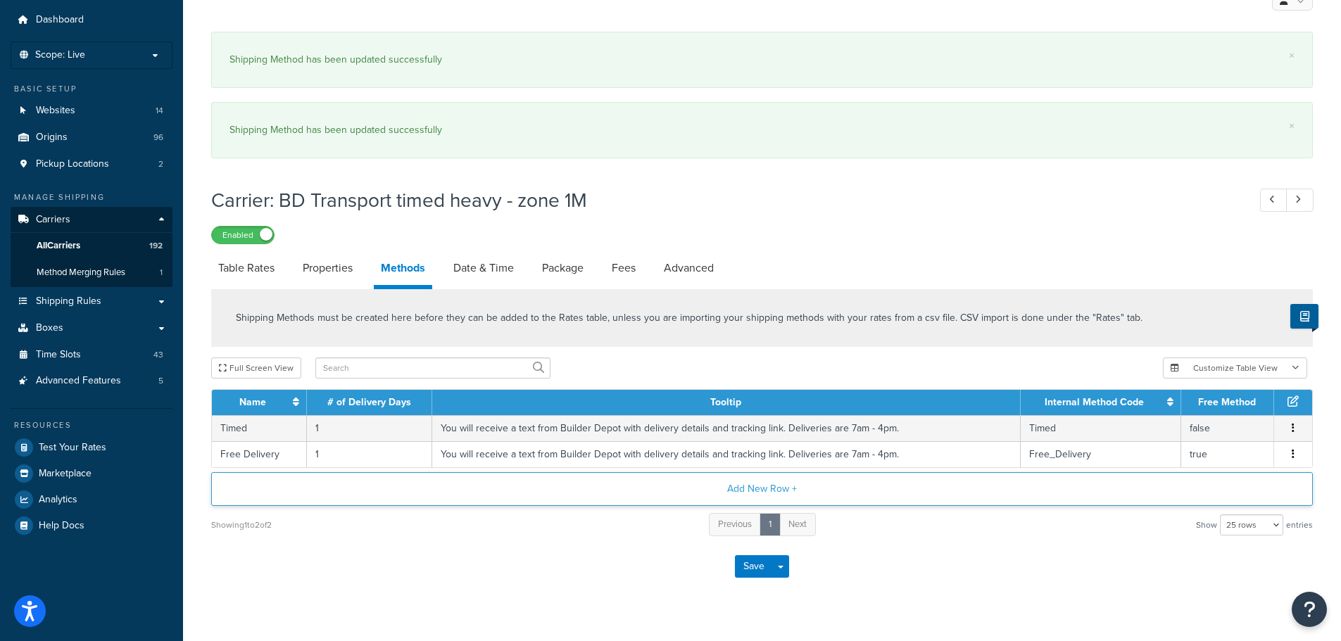
scroll to position [65, 0]
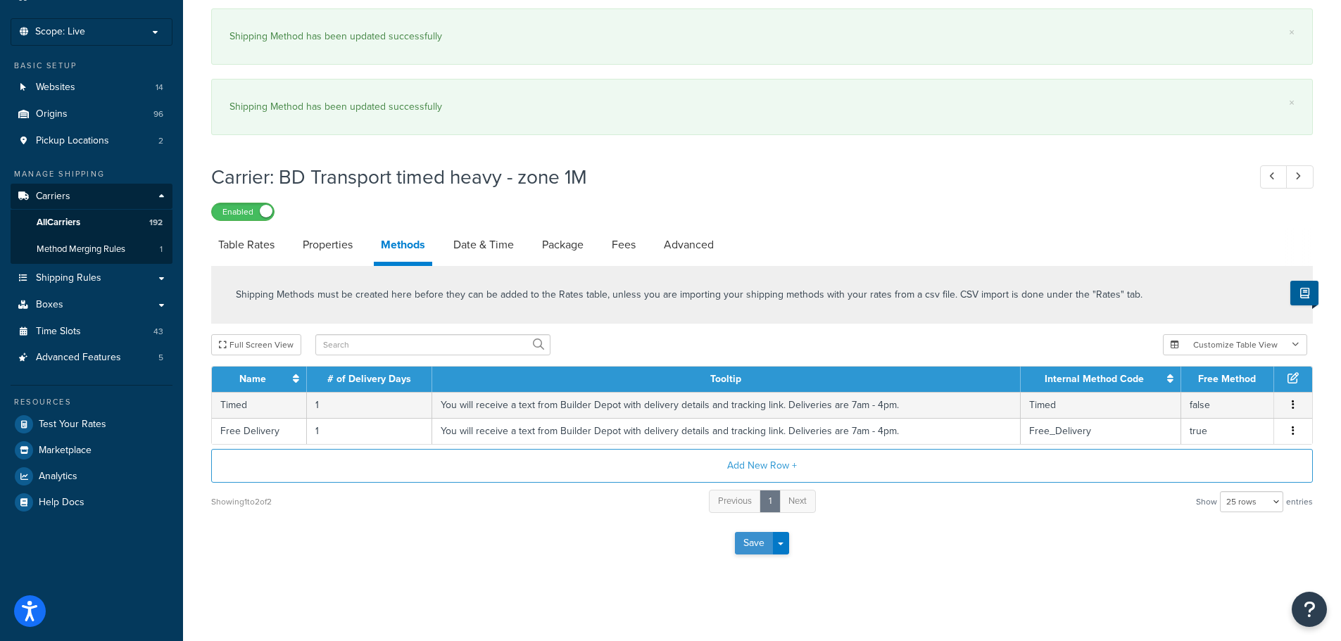
click at [752, 541] on button "Save" at bounding box center [754, 543] width 38 height 23
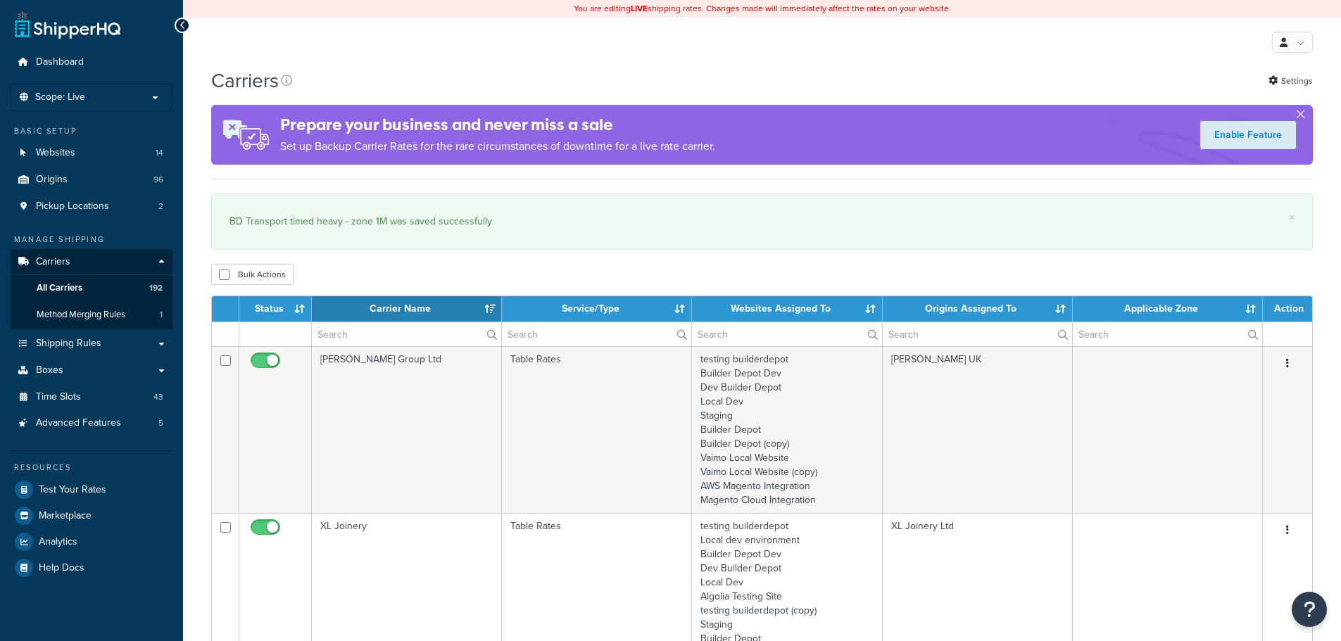
select select "15"
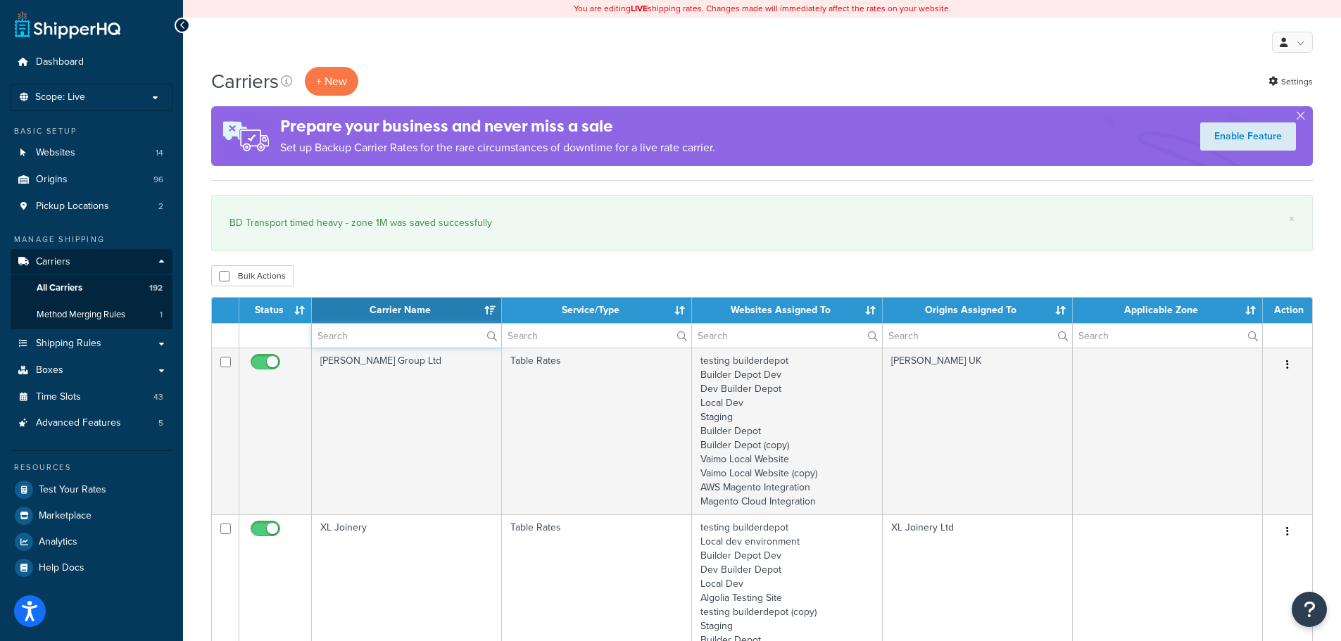
click at [325, 336] on input "text" at bounding box center [406, 336] width 189 height 24
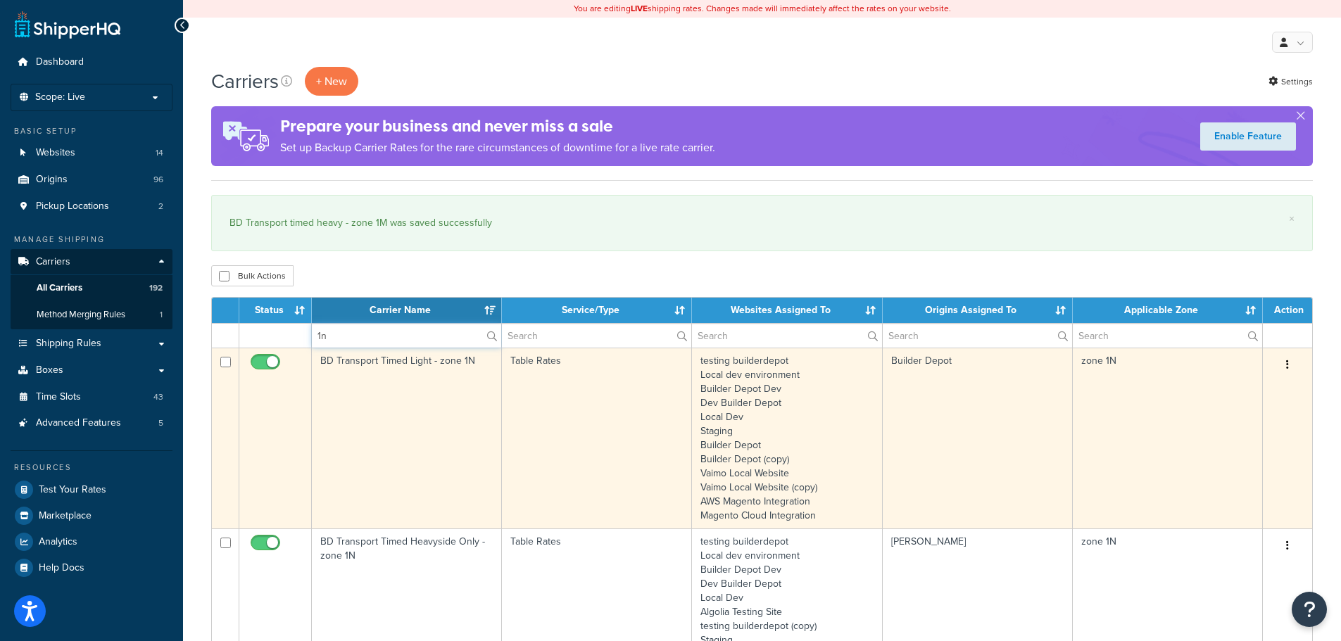
type input "1n"
click at [343, 441] on td "BD Transport Timed Light - zone 1N" at bounding box center [407, 438] width 190 height 181
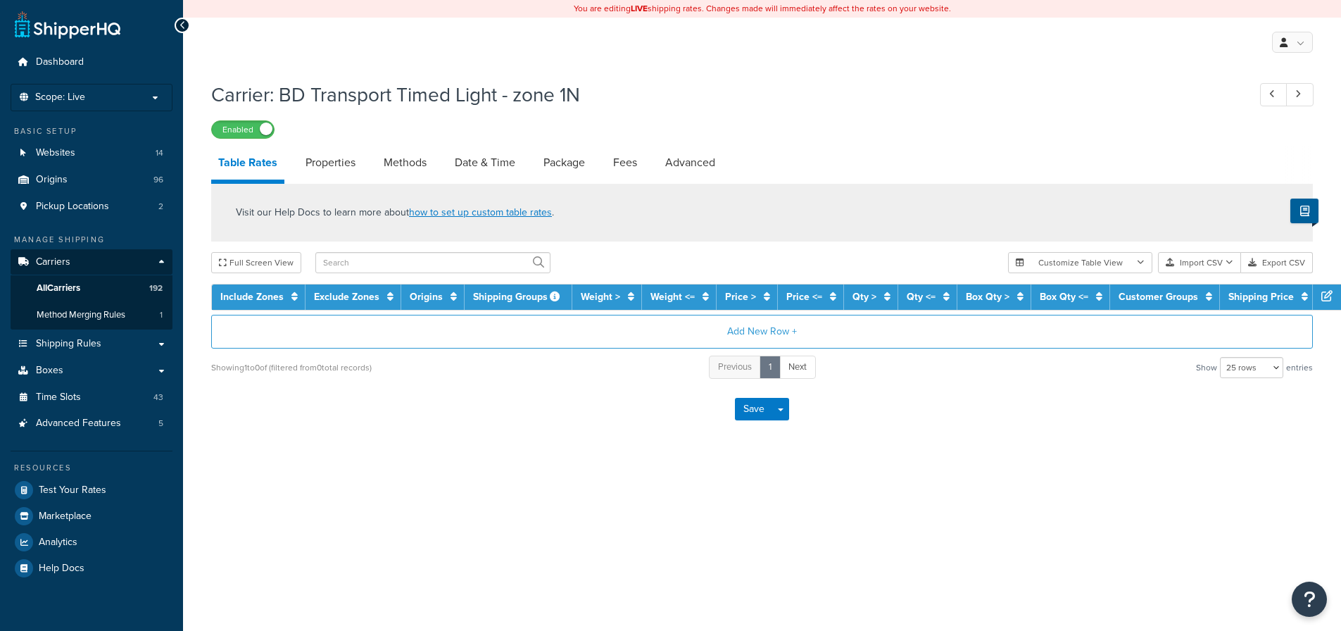
select select "25"
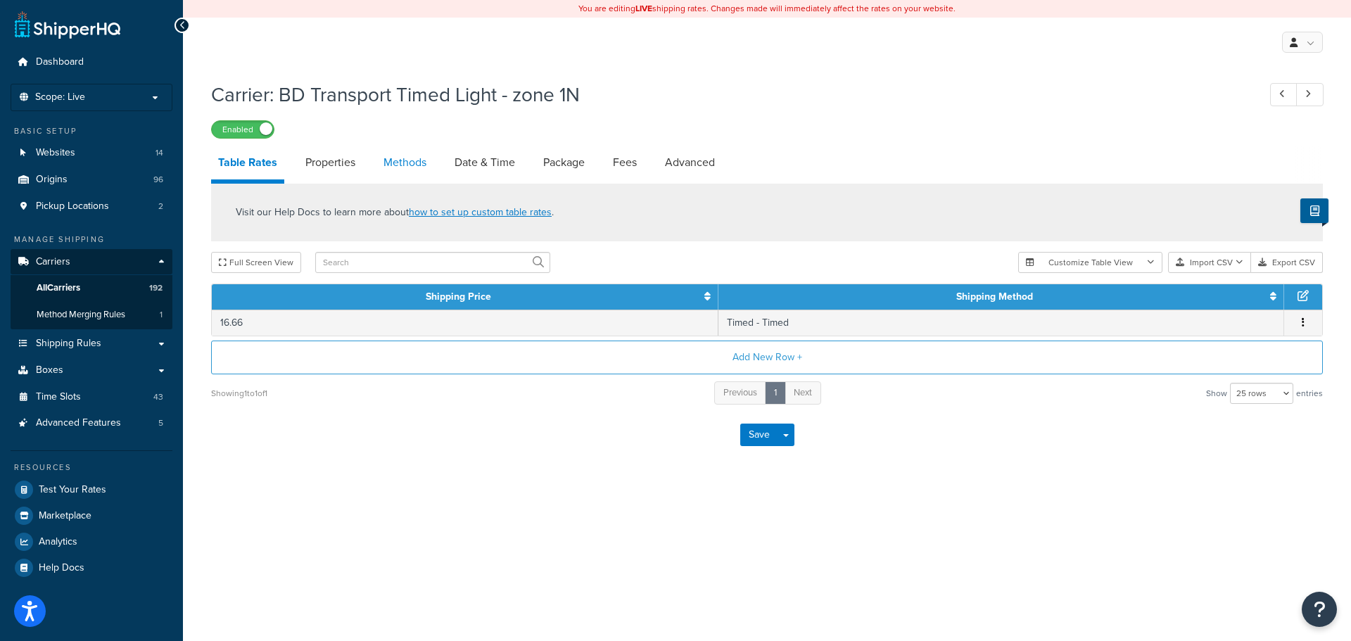
click at [429, 153] on link "Methods" at bounding box center [405, 163] width 57 height 34
select select "25"
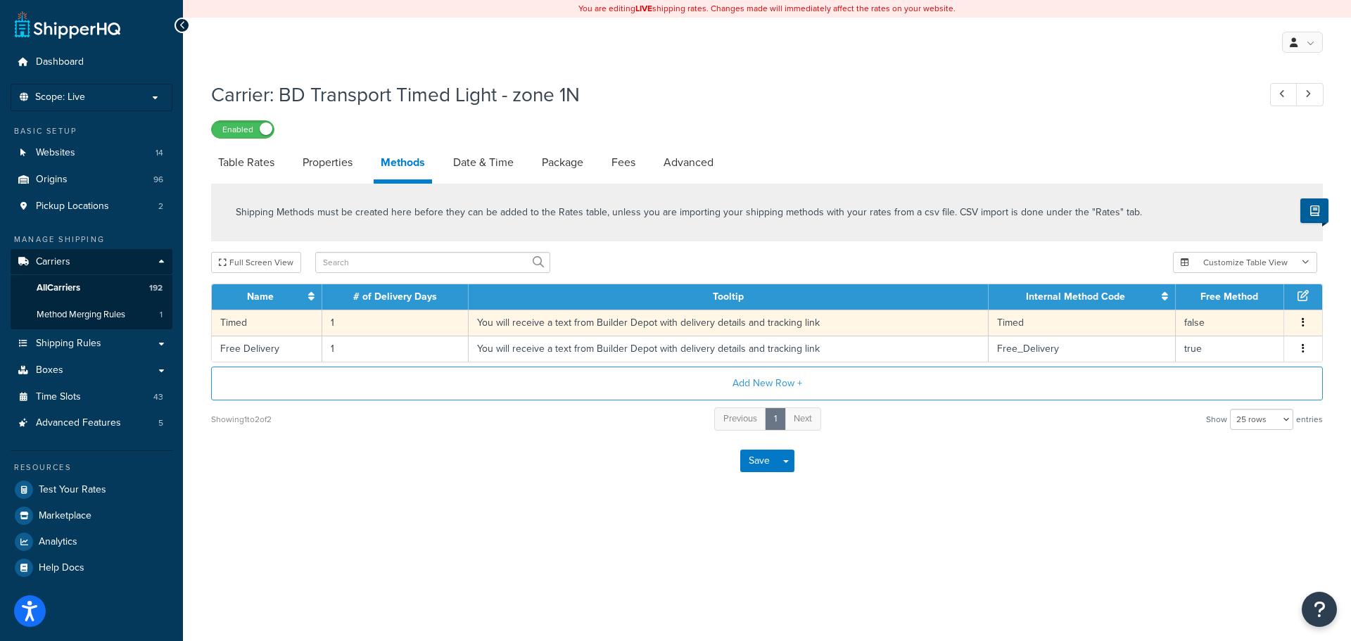
click at [525, 325] on td "You will receive a text from Builder Depot with delivery details and tracking l…" at bounding box center [729, 323] width 520 height 26
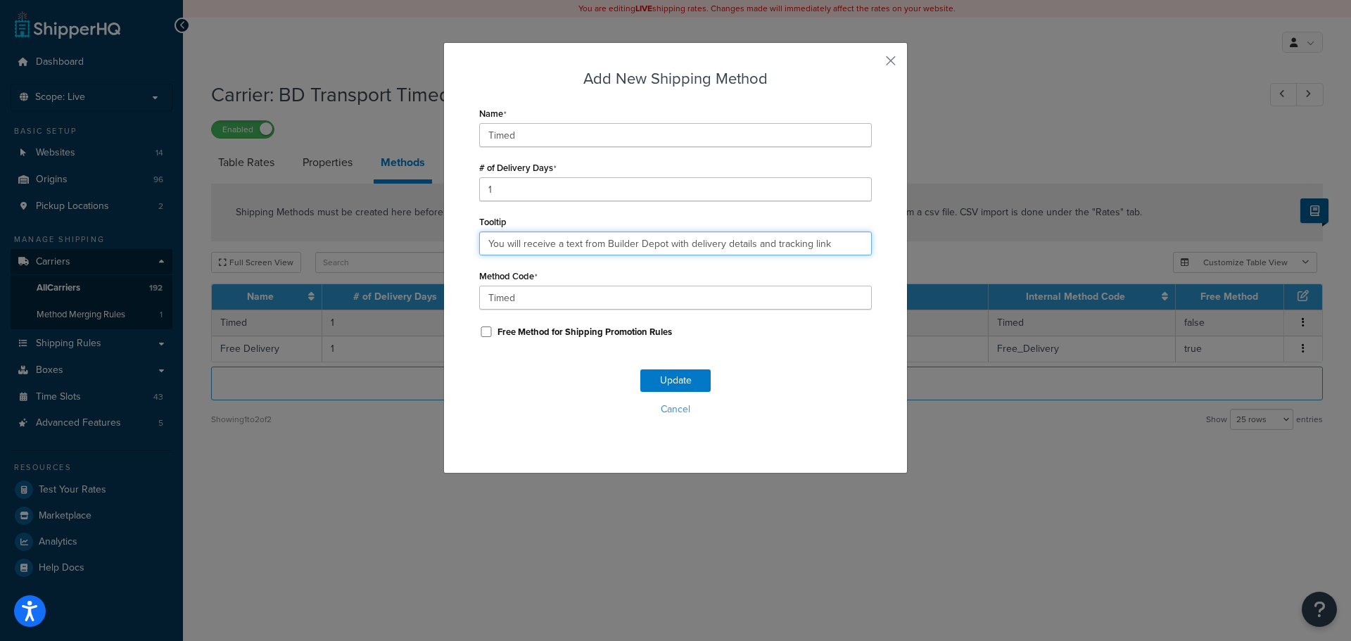
click at [583, 236] on input "You will receive a text from Builder Depot with delivery details and tracking l…" at bounding box center [675, 244] width 393 height 24
paste input ". Deliveries are 7am - 4pm."
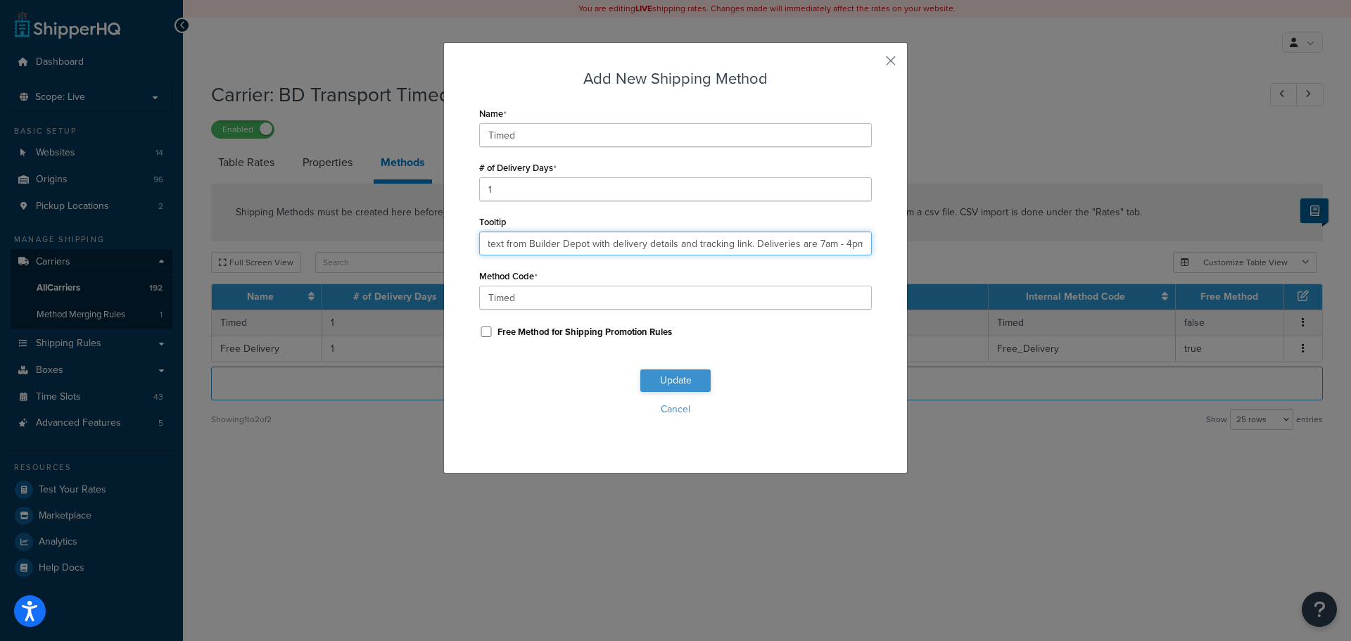
type input "You will receive a text from Builder Depot with delivery details and tracking l…"
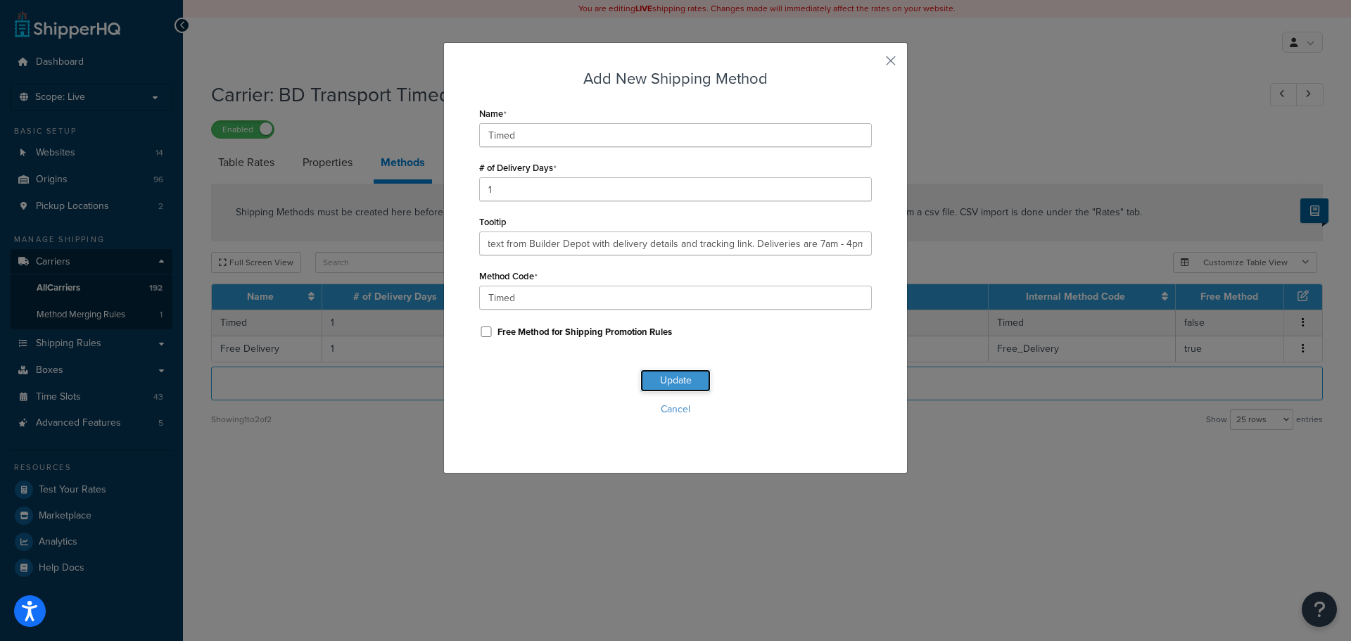
scroll to position [0, 0]
click at [657, 378] on button "Update" at bounding box center [675, 380] width 70 height 23
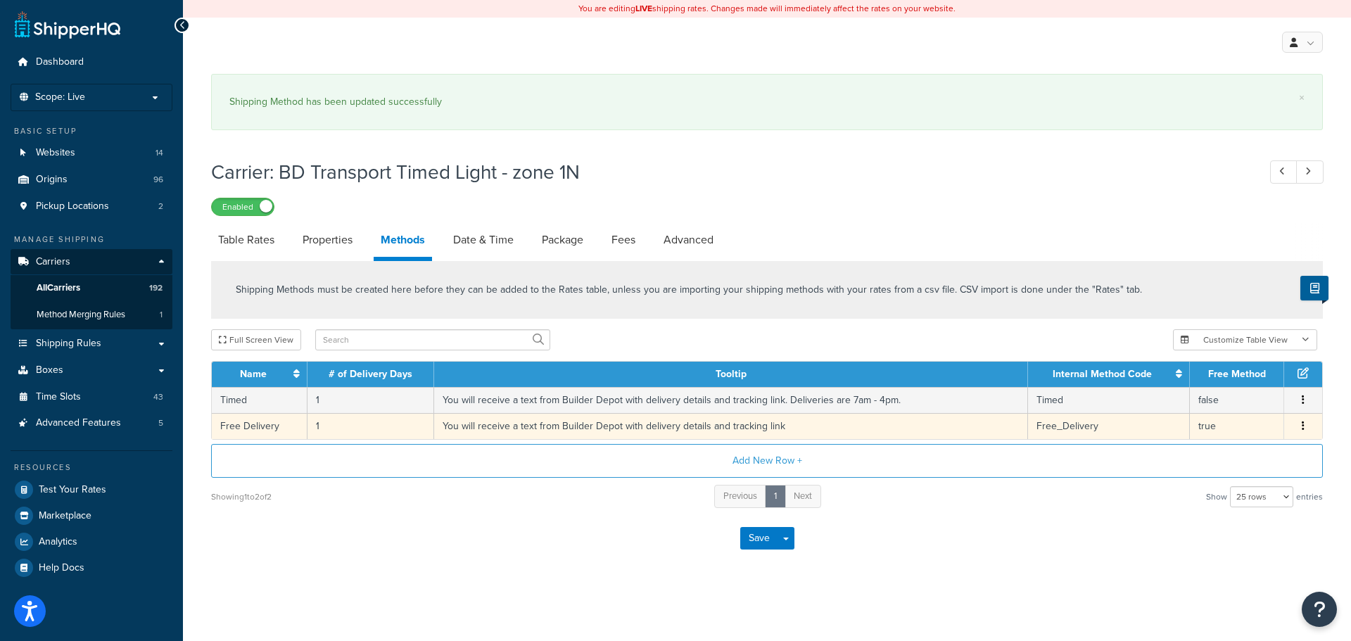
click at [678, 422] on td "You will receive a text from Builder Depot with delivery details and tracking l…" at bounding box center [731, 426] width 594 height 26
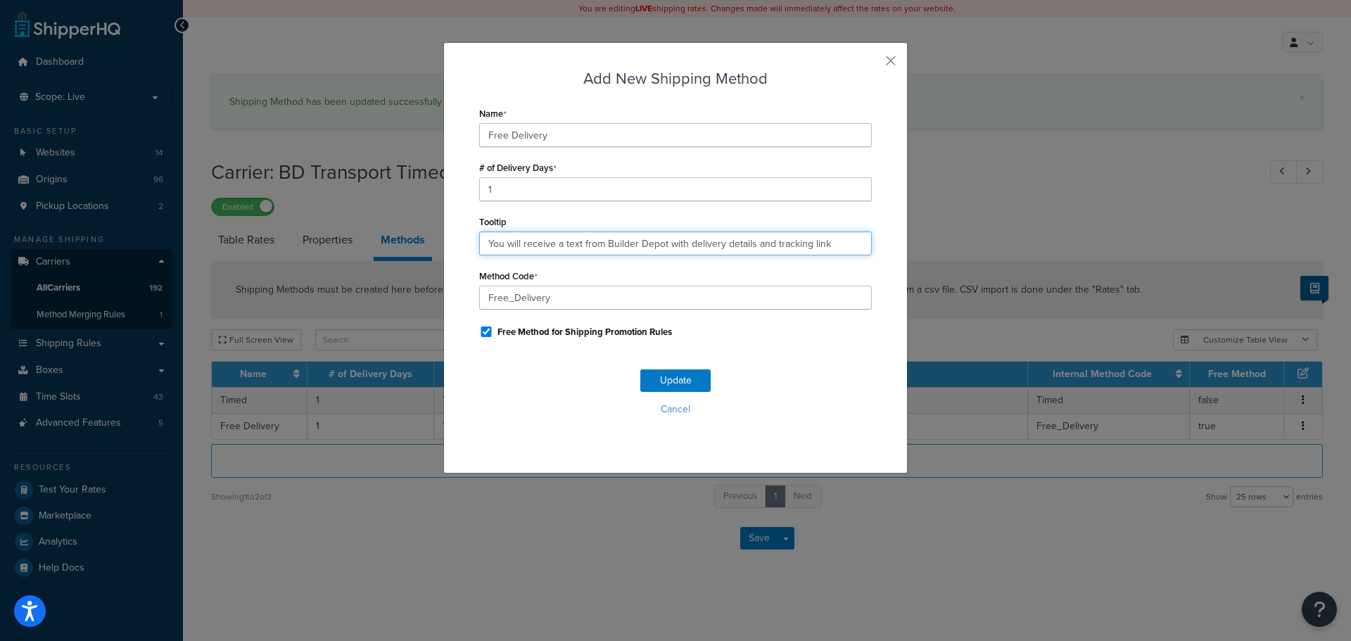
click at [604, 237] on input "You will receive a text from Builder Depot with delivery details and tracking l…" at bounding box center [675, 244] width 393 height 24
paste input ". Deliveries are 7am - 4pm."
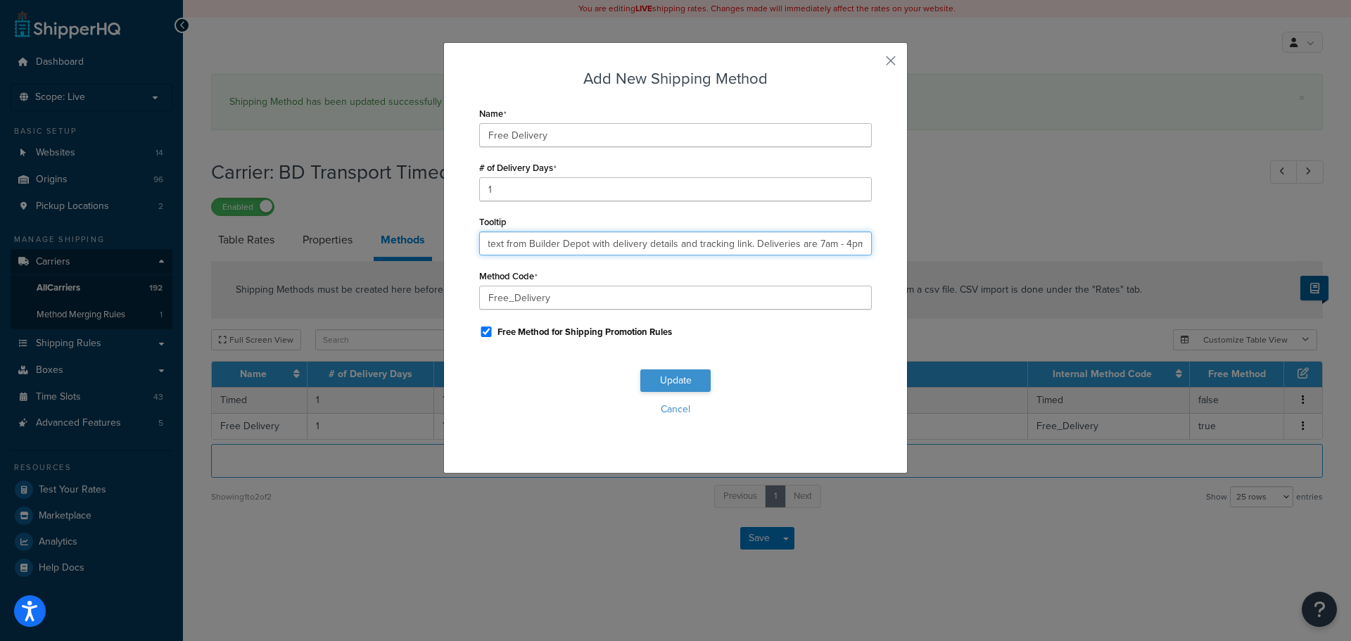
type input "You will receive a text from Builder Depot with delivery details and tracking l…"
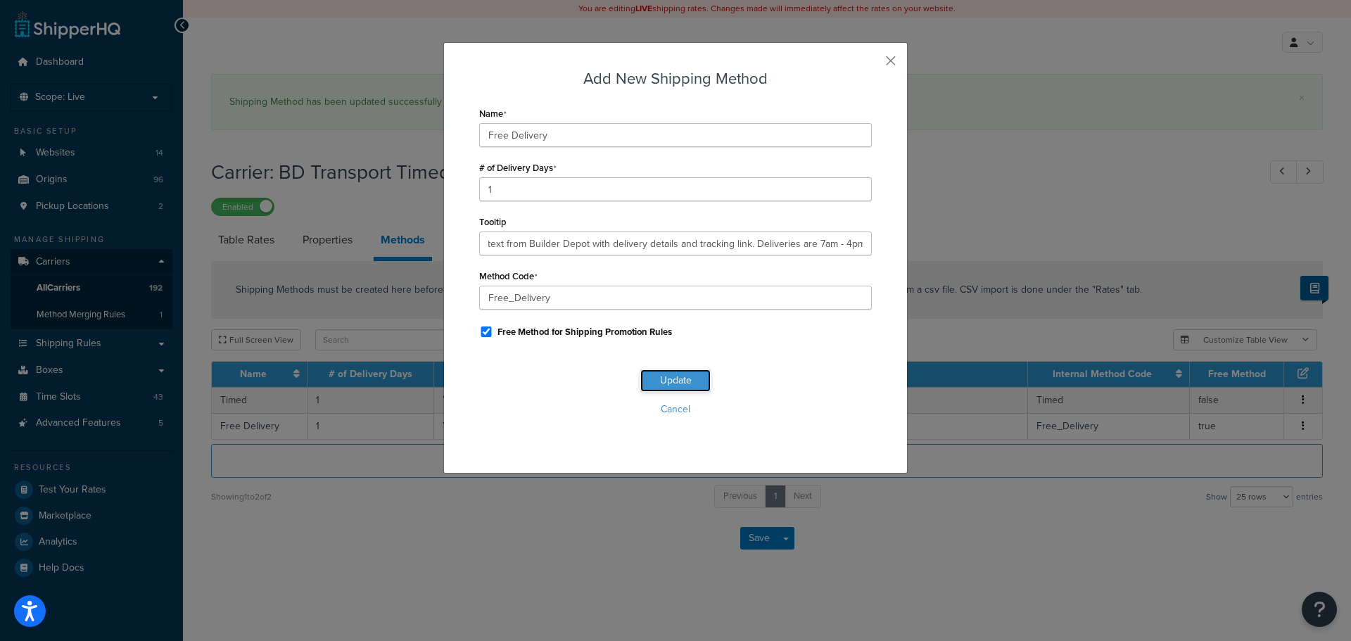
click at [671, 378] on button "Update" at bounding box center [675, 380] width 70 height 23
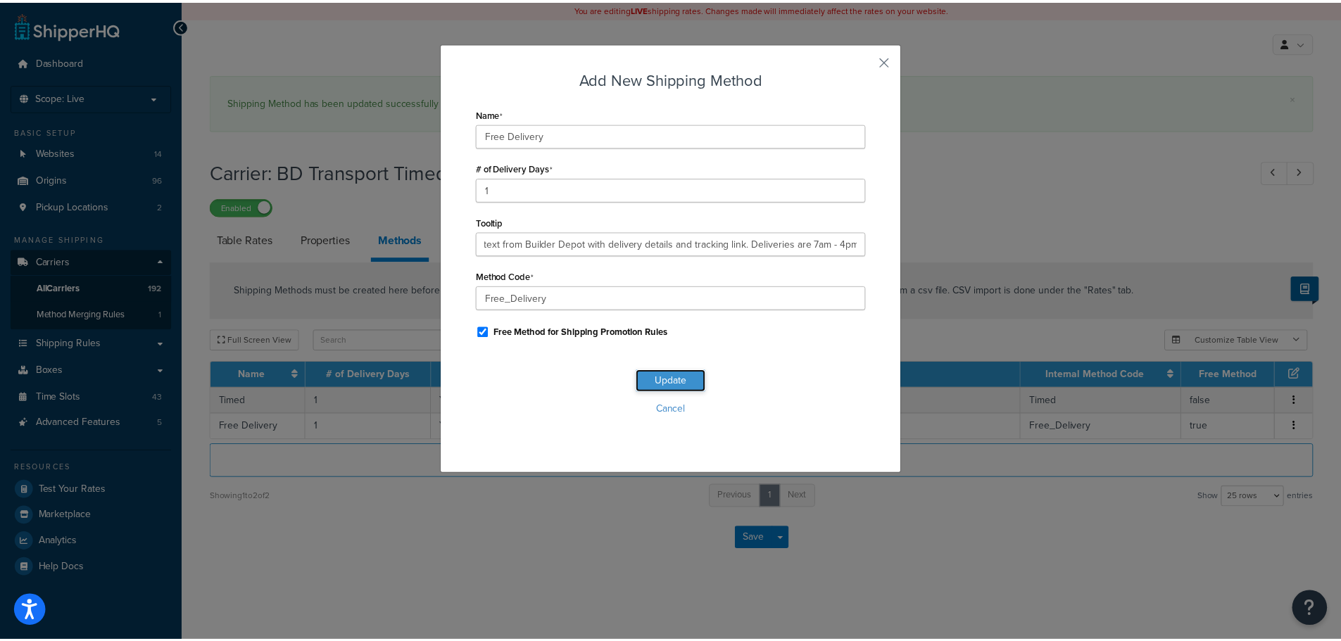
scroll to position [0, 0]
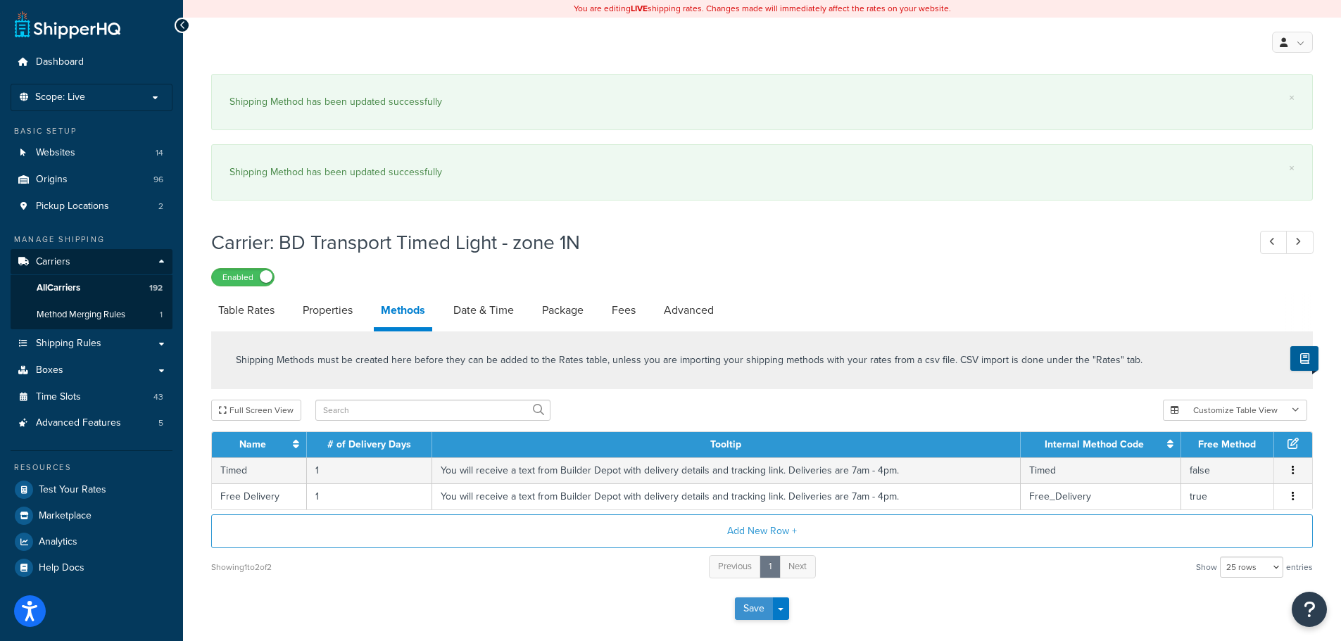
click at [754, 603] on button "Save" at bounding box center [754, 609] width 38 height 23
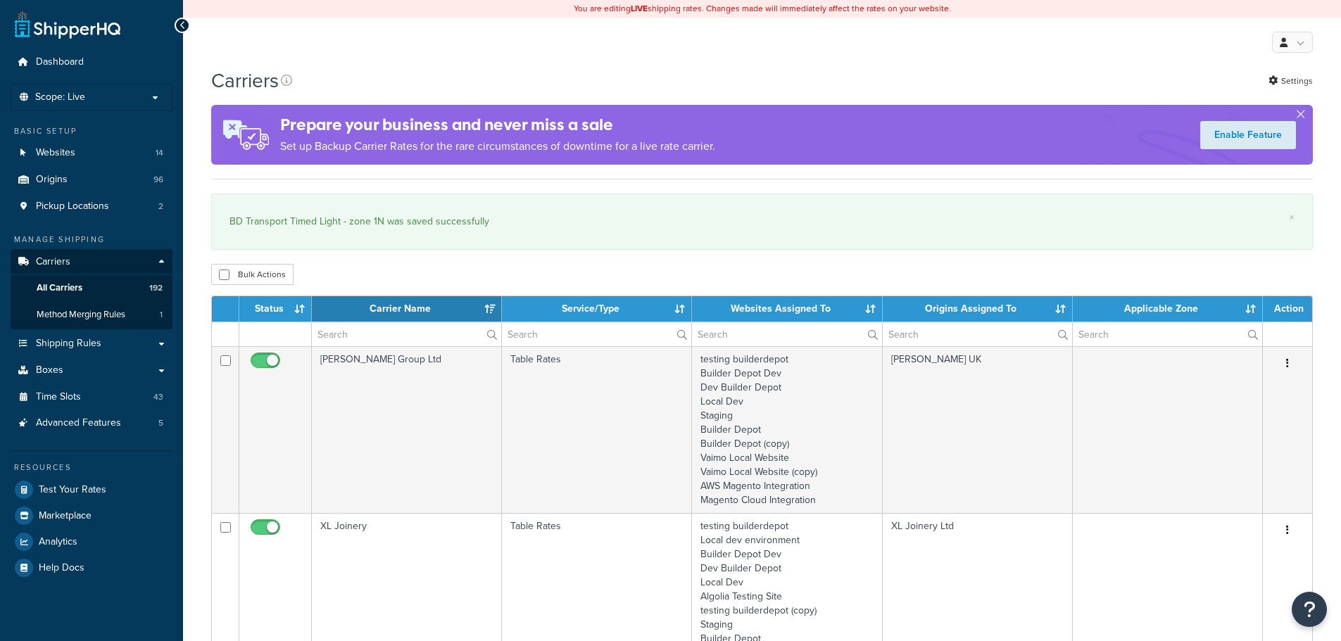
select select "15"
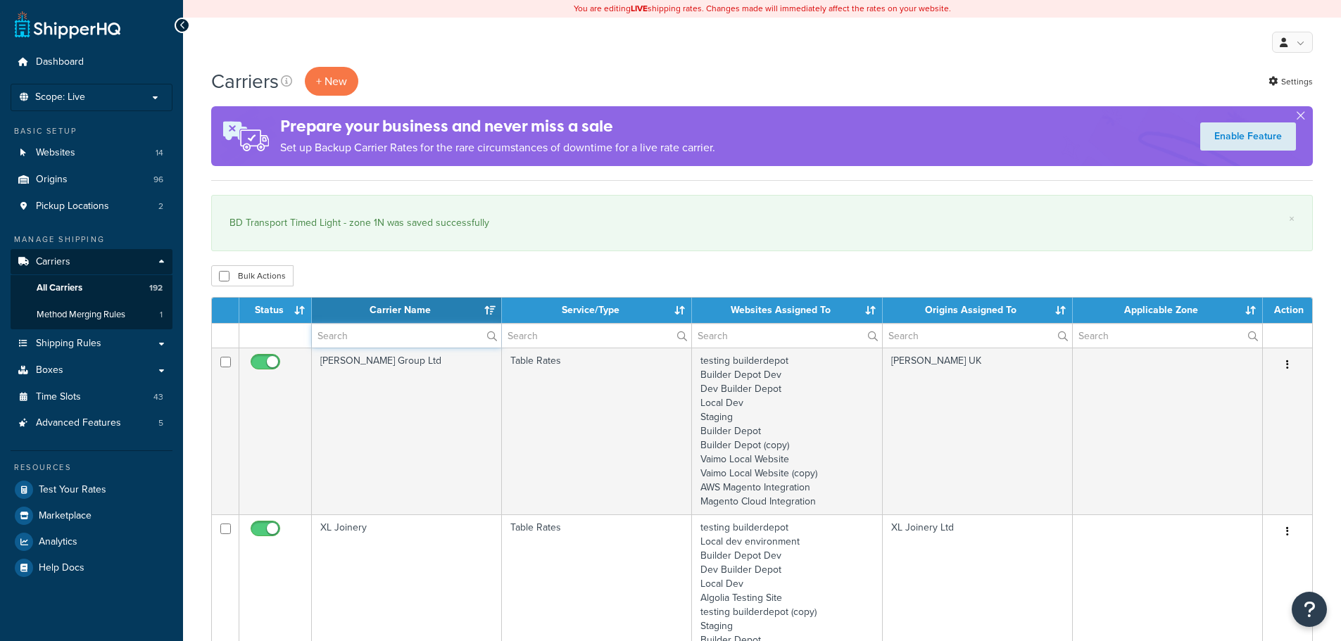
click at [339, 334] on input "text" at bounding box center [406, 336] width 189 height 24
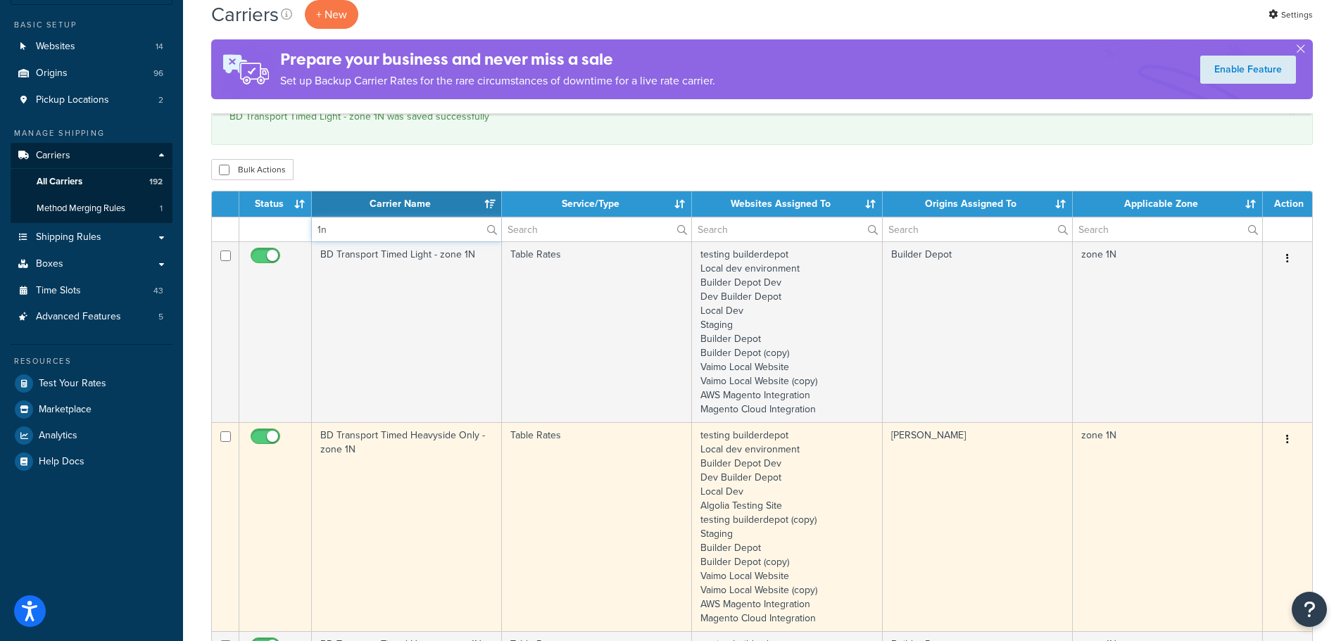
scroll to position [282, 0]
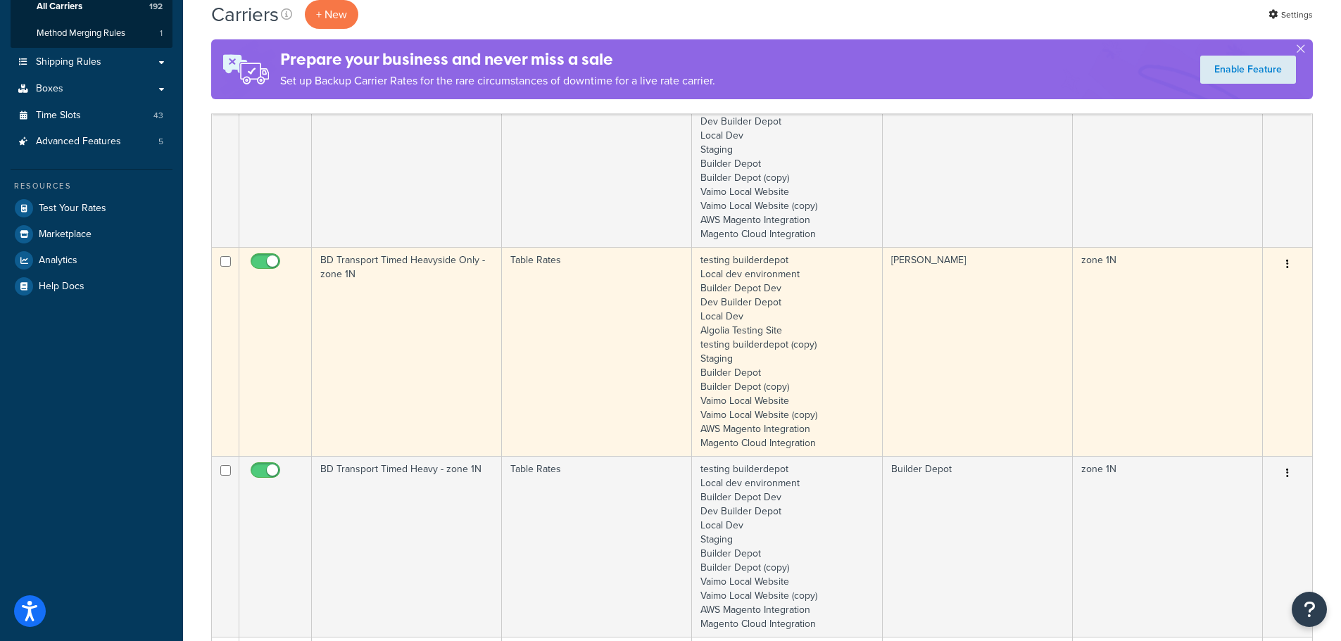
type input "1n"
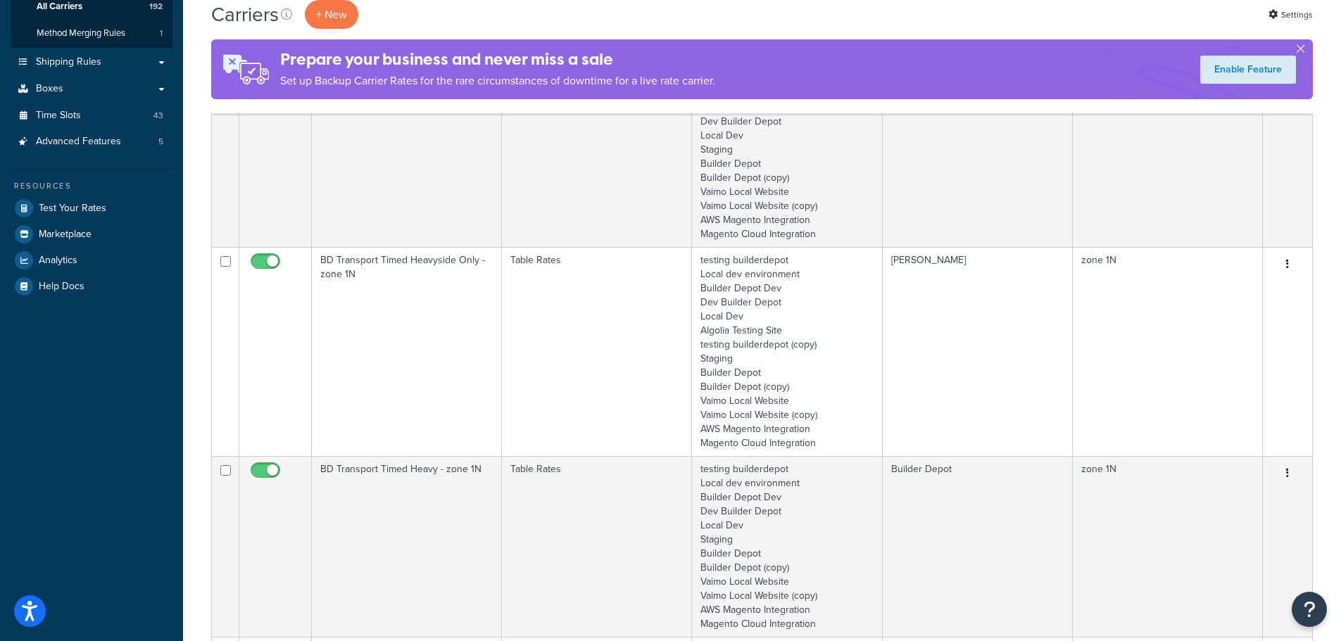
click at [380, 380] on td "BD Transport Timed Heavyside Only - zone 1N" at bounding box center [407, 351] width 190 height 209
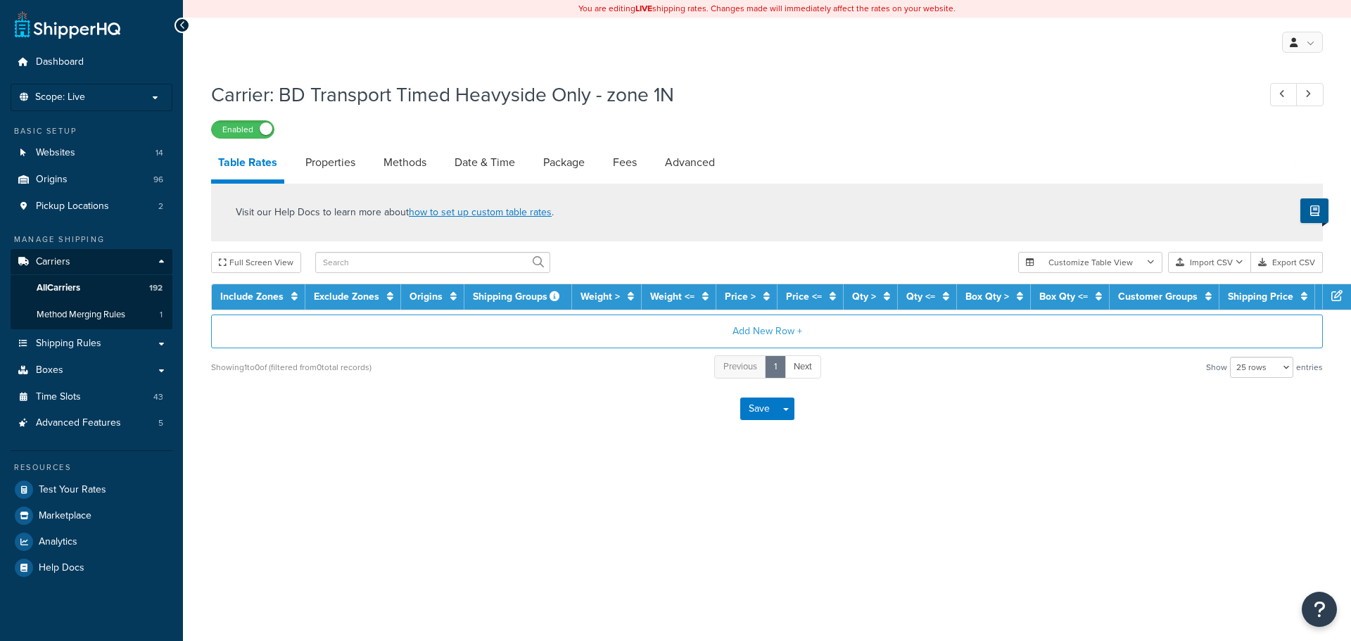
select select "25"
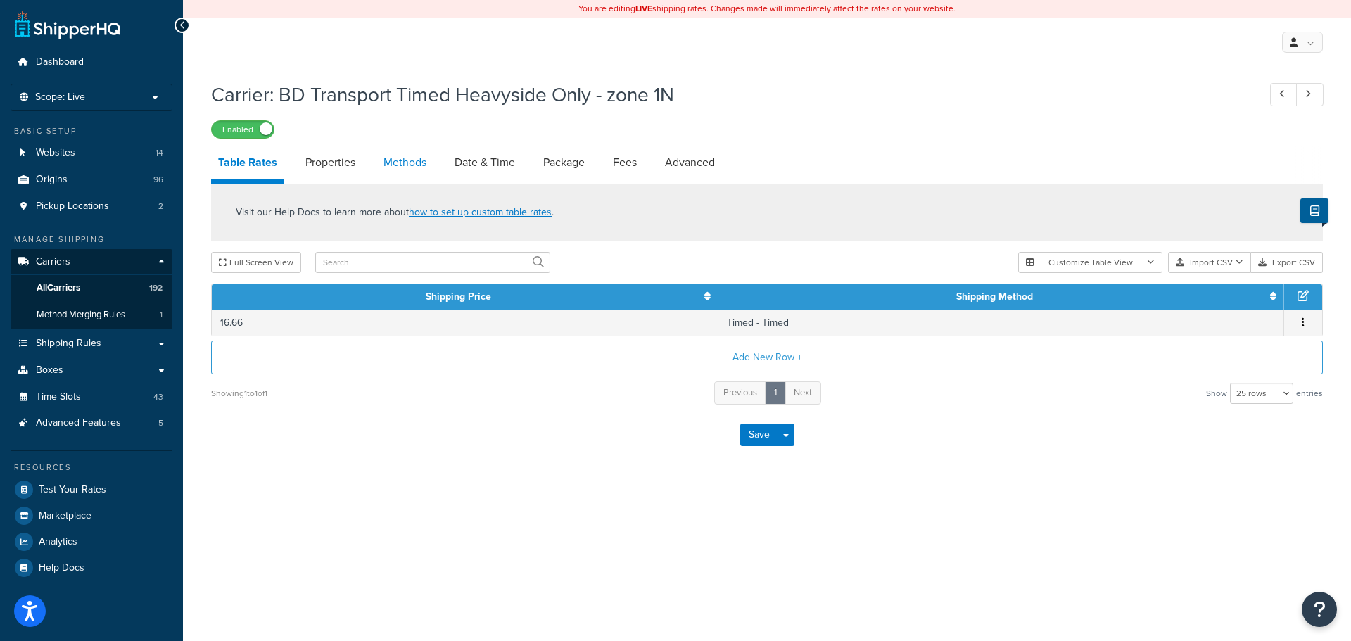
click at [404, 166] on link "Methods" at bounding box center [405, 163] width 57 height 34
select select "25"
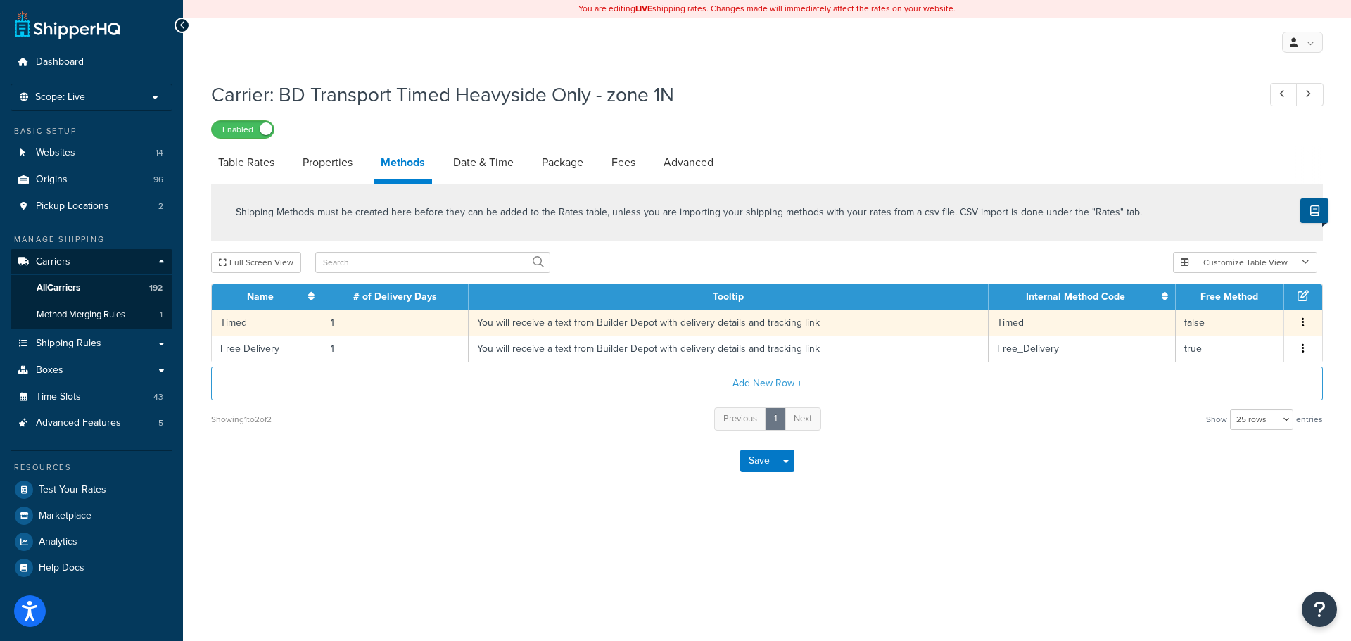
click at [484, 329] on td "You will receive a text from Builder Depot with delivery details and tracking l…" at bounding box center [729, 323] width 520 height 26
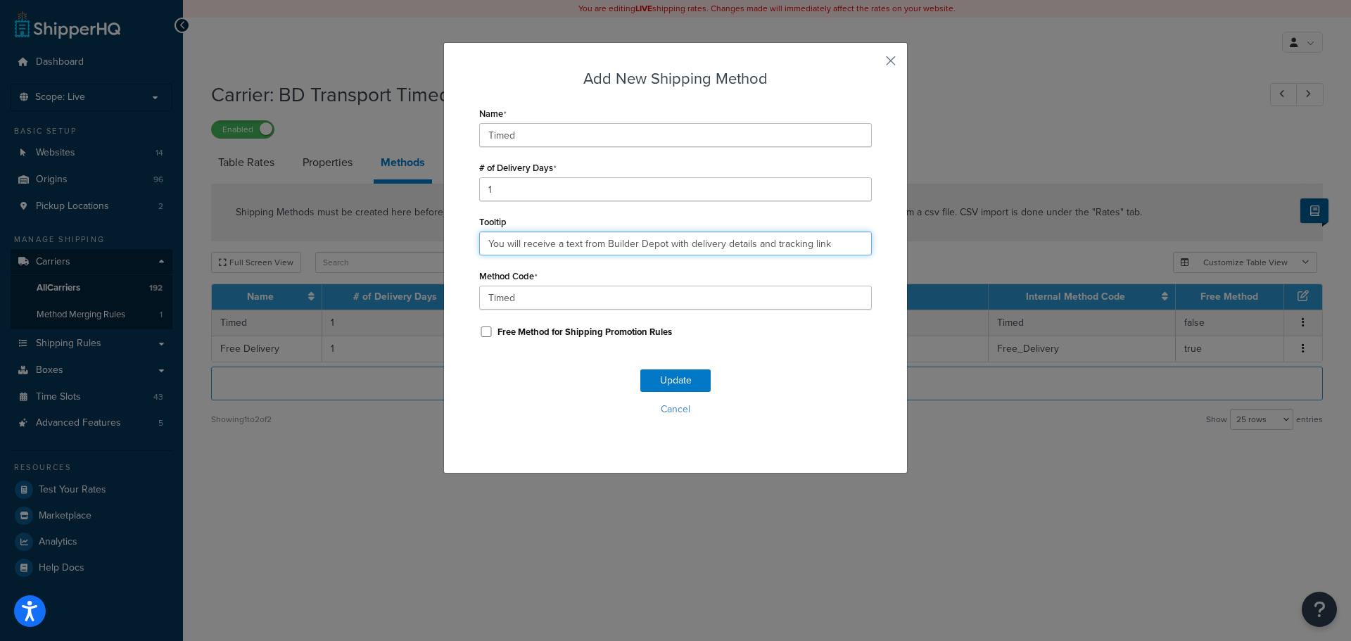
click at [548, 234] on input "You will receive a text from Builder Depot with delivery details and tracking l…" at bounding box center [675, 244] width 393 height 24
paste input ". Deliveries are 7am - 4pm."
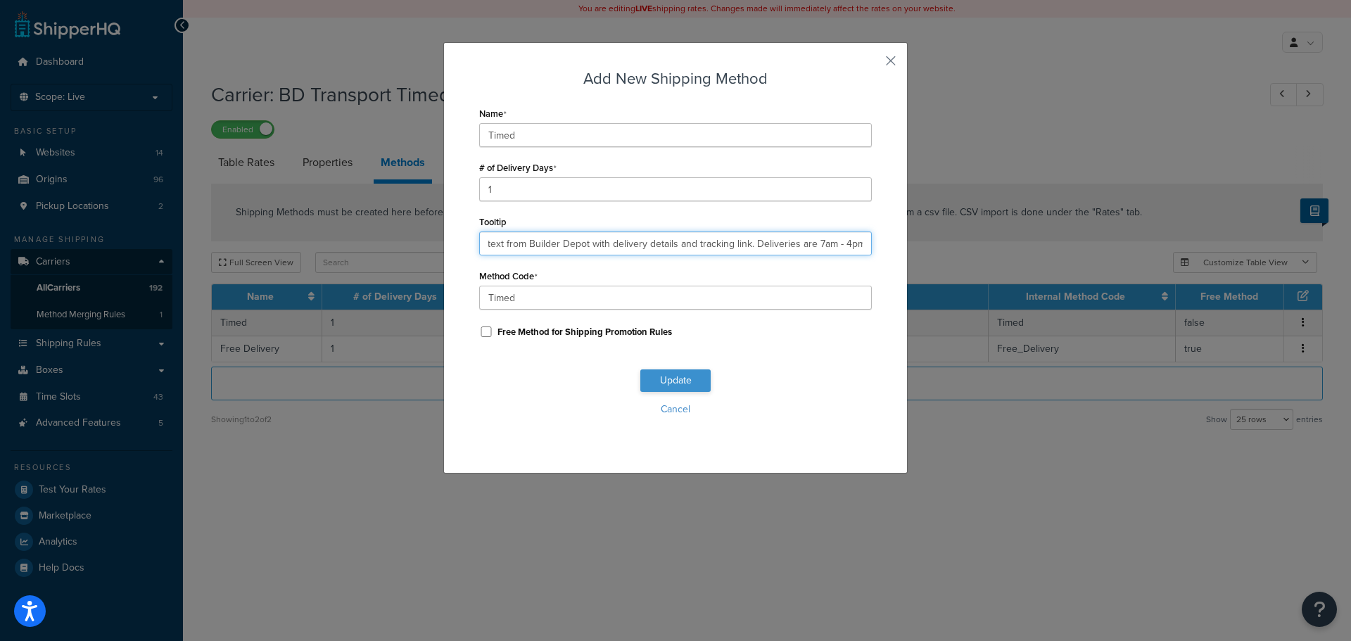
type input "You will receive a text from Builder Depot with delivery details and tracking l…"
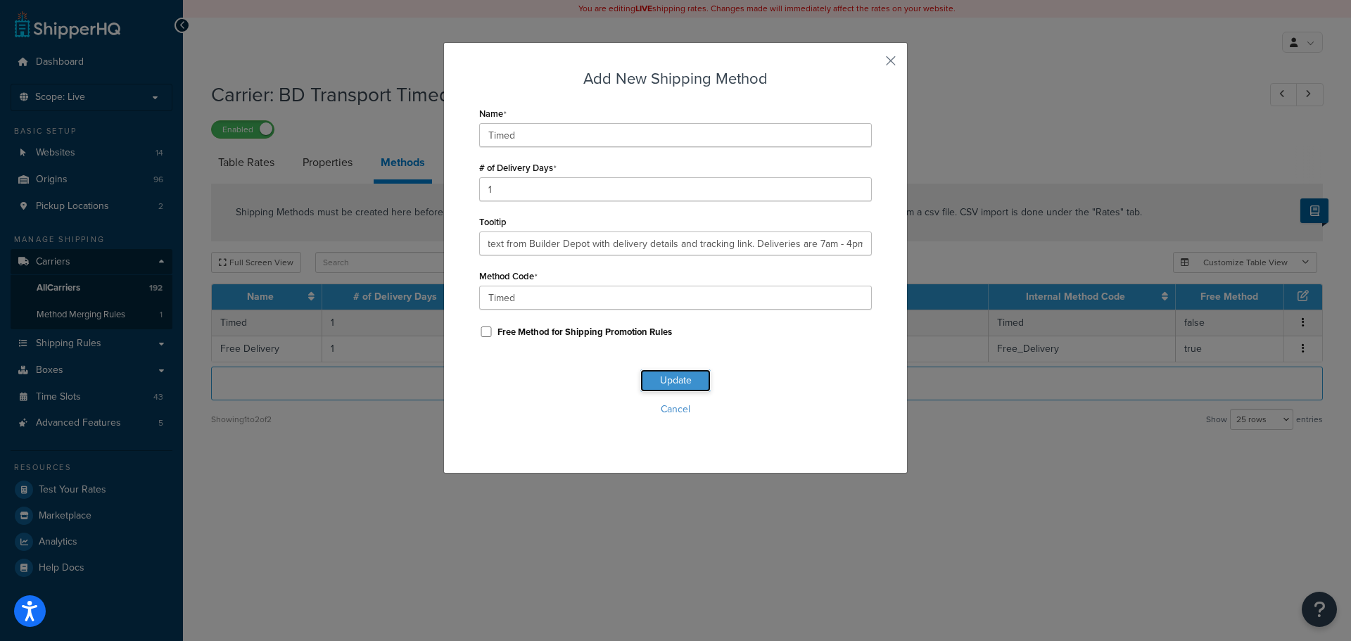
click at [676, 385] on button "Update" at bounding box center [675, 380] width 70 height 23
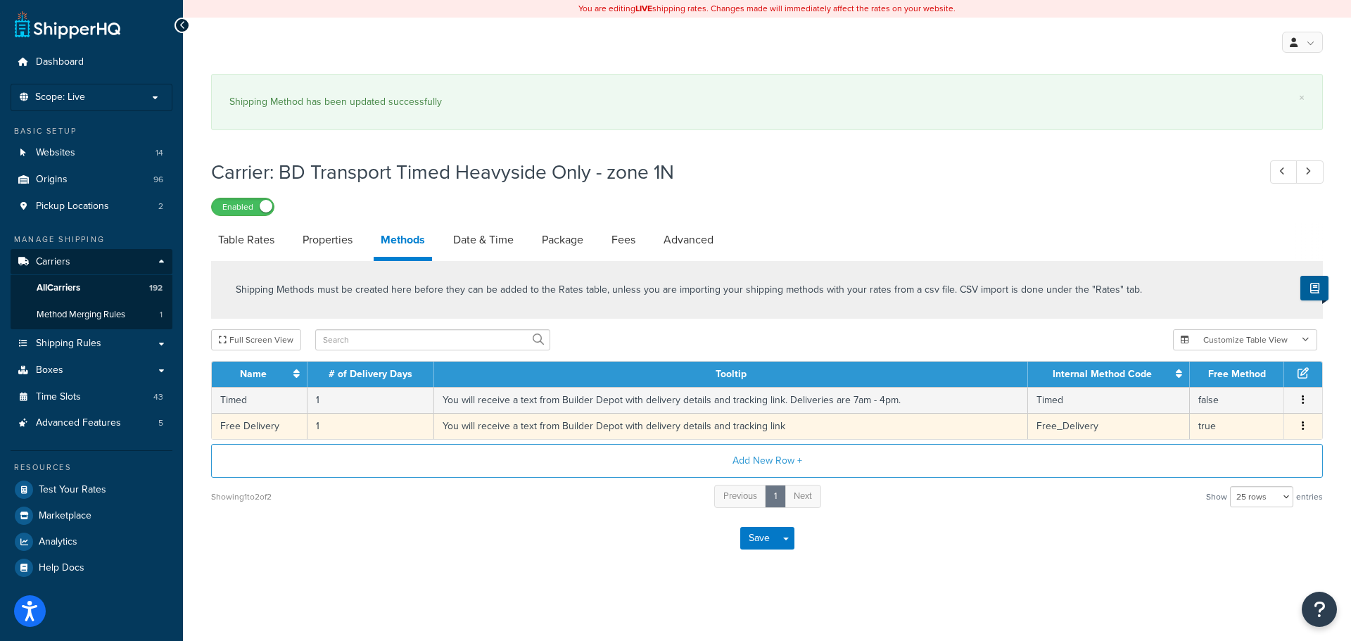
click at [555, 431] on td "You will receive a text from Builder Depot with delivery details and tracking l…" at bounding box center [731, 426] width 594 height 26
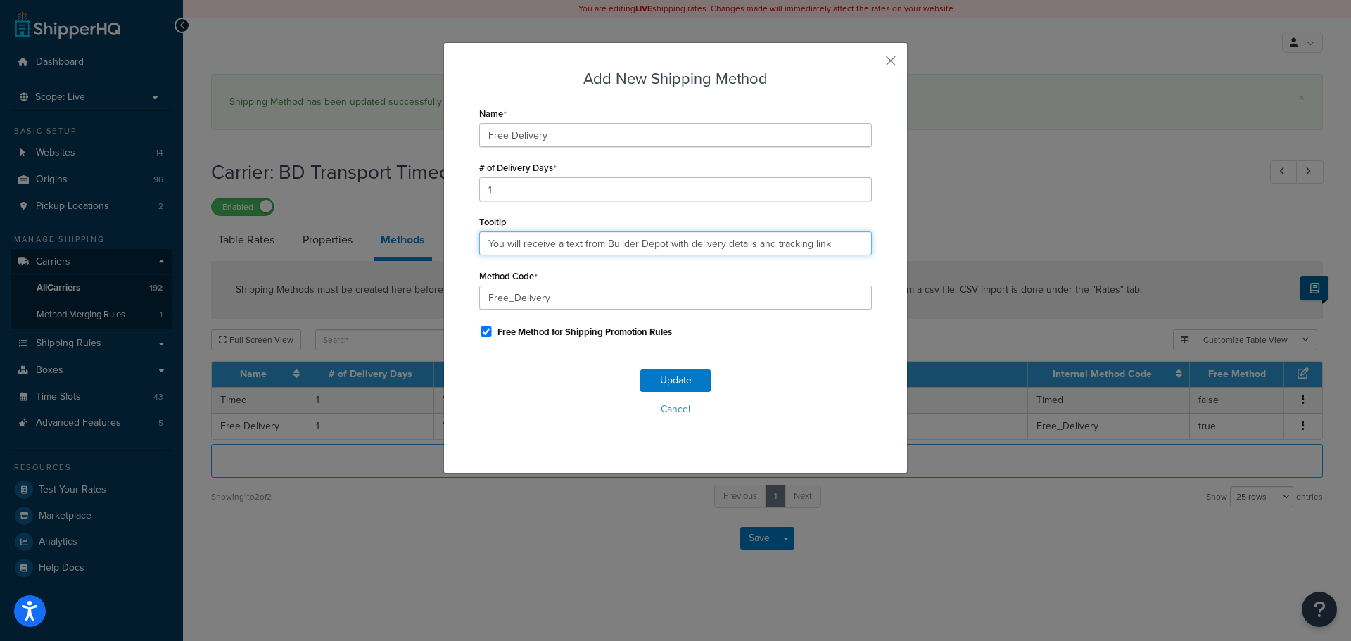
click at [612, 244] on input "You will receive a text from Builder Depot with delivery details and tracking l…" at bounding box center [675, 244] width 393 height 24
paste input ". Deliveries are 7am - 4pm."
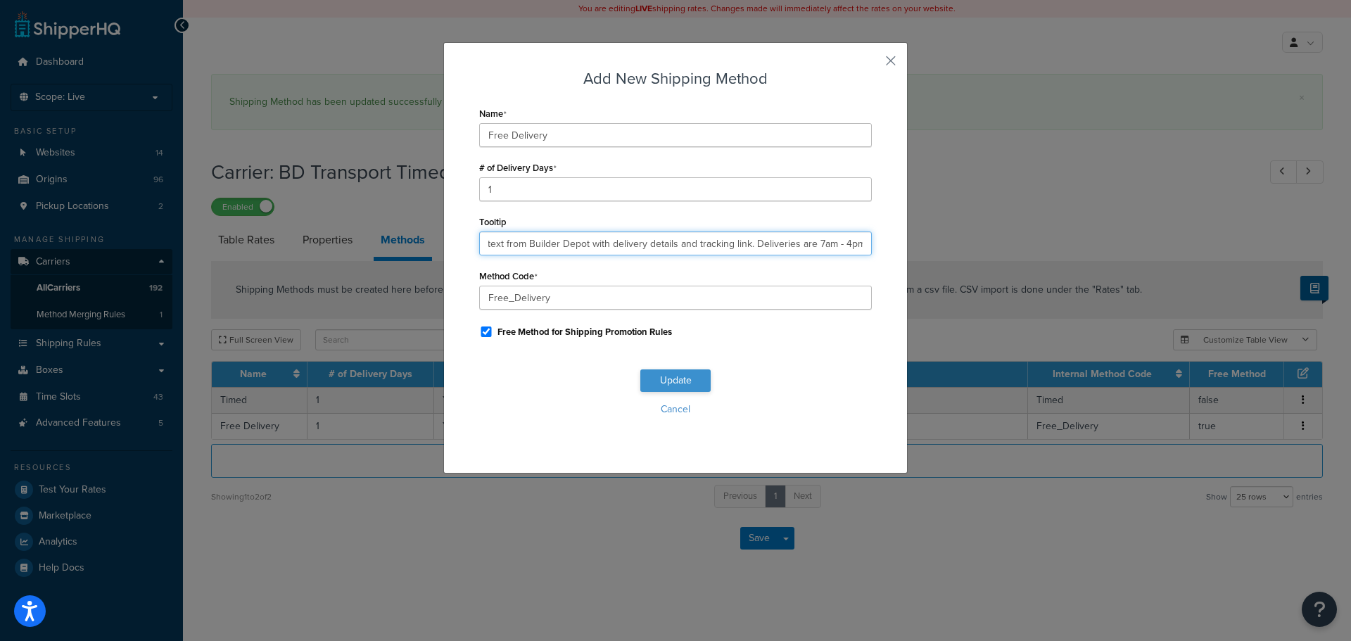
type input "You will receive a text from Builder Depot with delivery details and tracking l…"
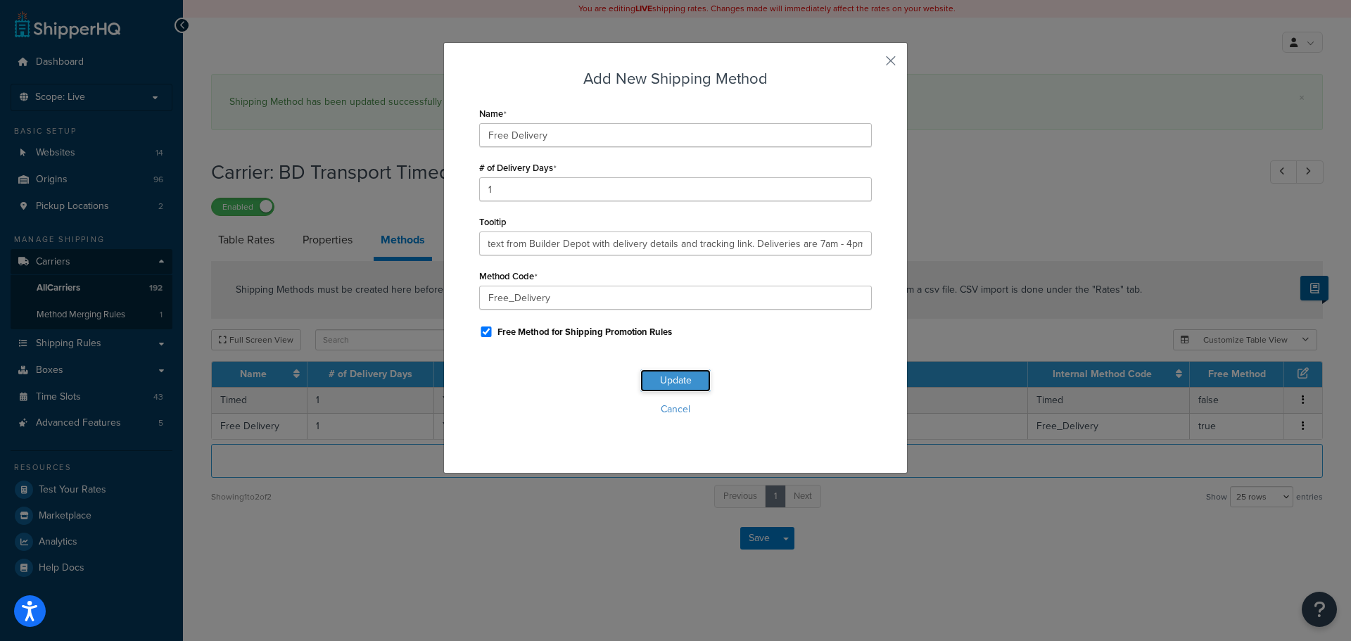
click at [663, 386] on button "Update" at bounding box center [675, 380] width 70 height 23
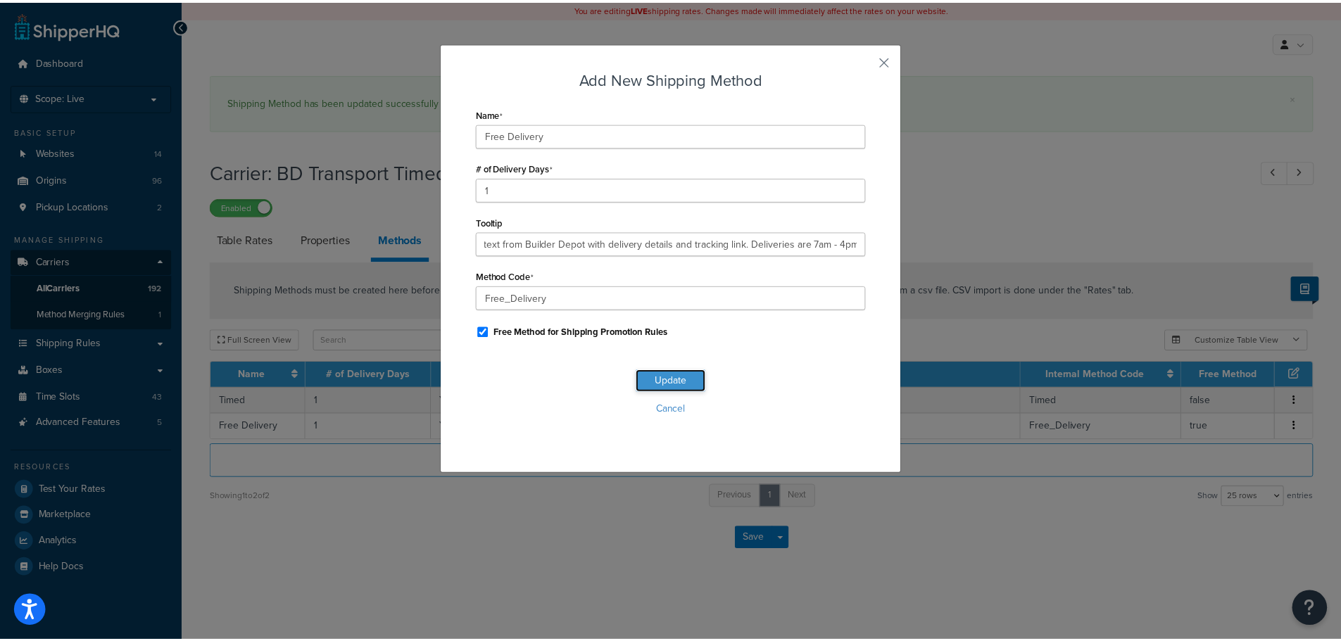
scroll to position [0, 0]
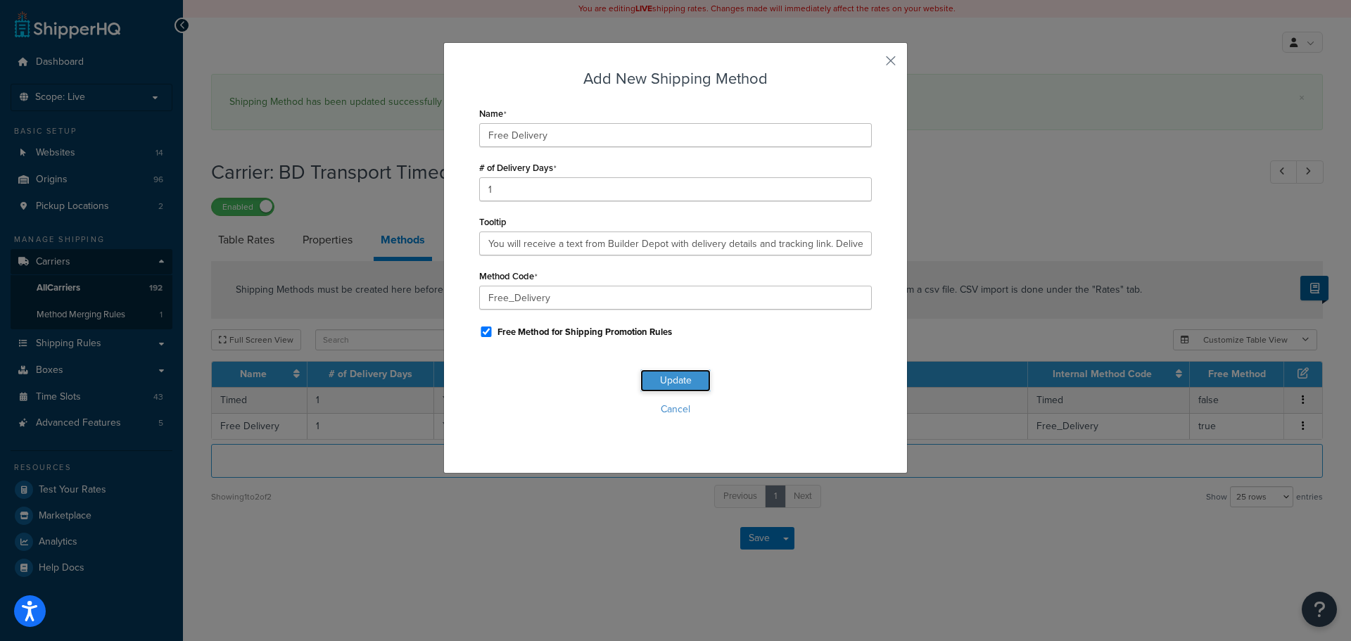
click at [663, 386] on button "Update" at bounding box center [675, 380] width 70 height 23
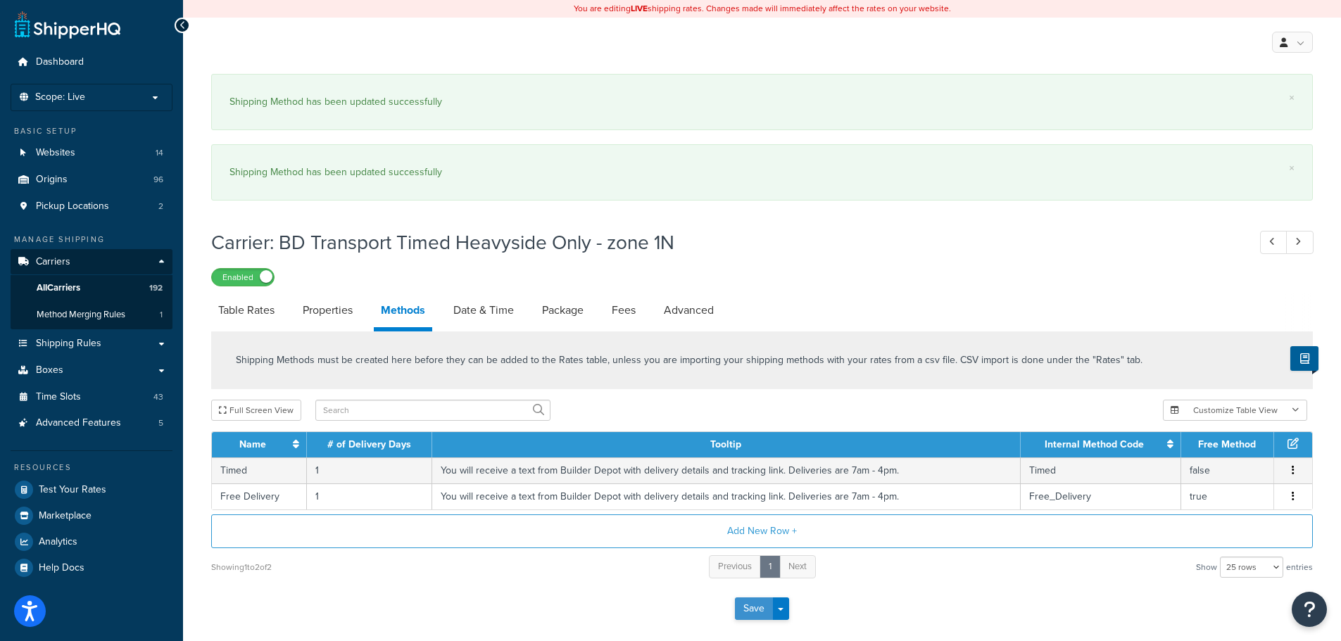
click at [747, 608] on button "Save" at bounding box center [754, 609] width 38 height 23
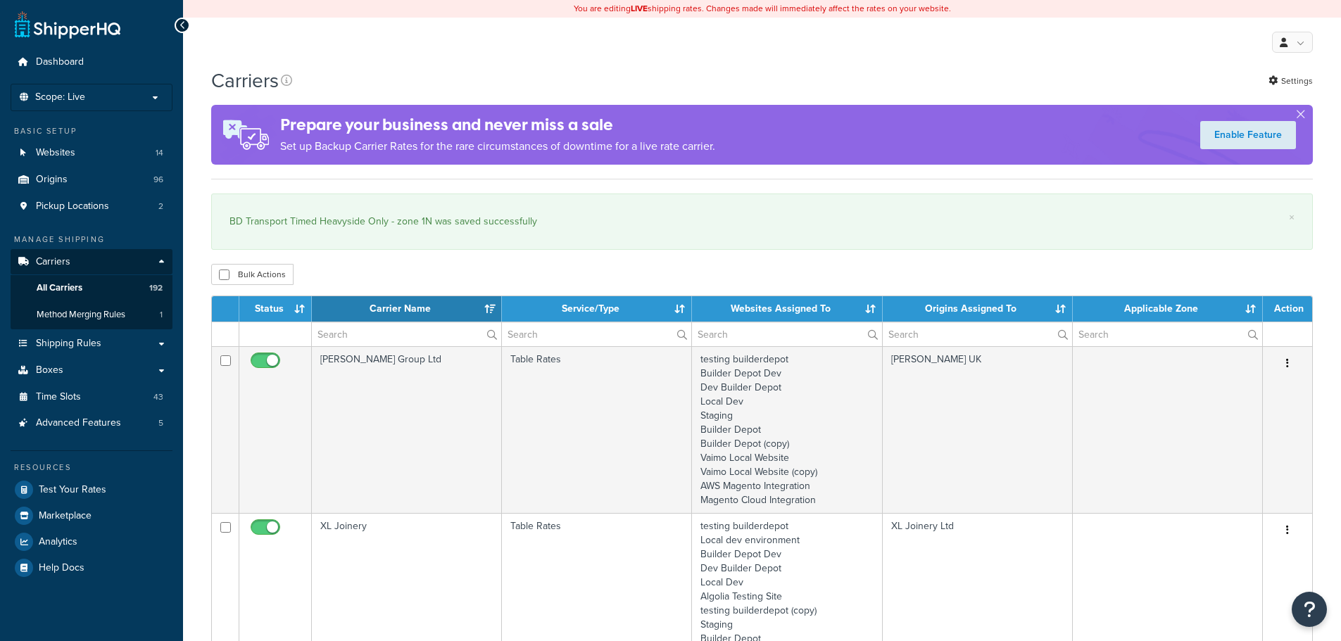
select select "15"
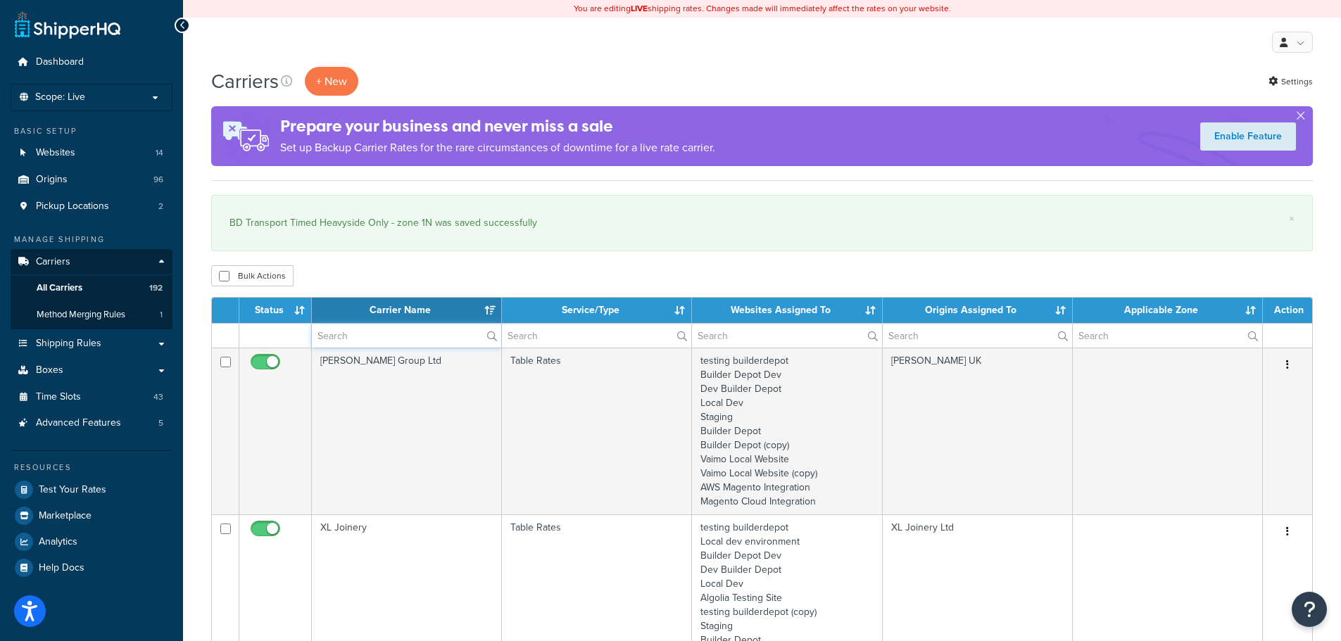
click at [349, 331] on input "text" at bounding box center [406, 336] width 189 height 24
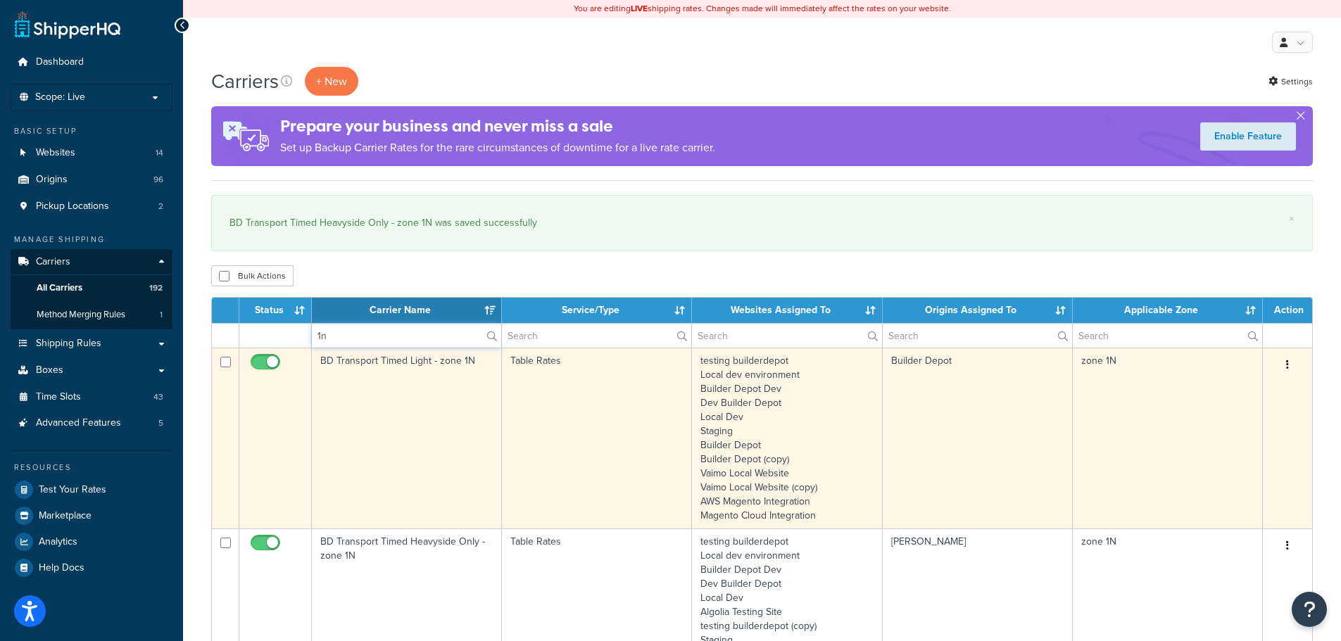
scroll to position [352, 0]
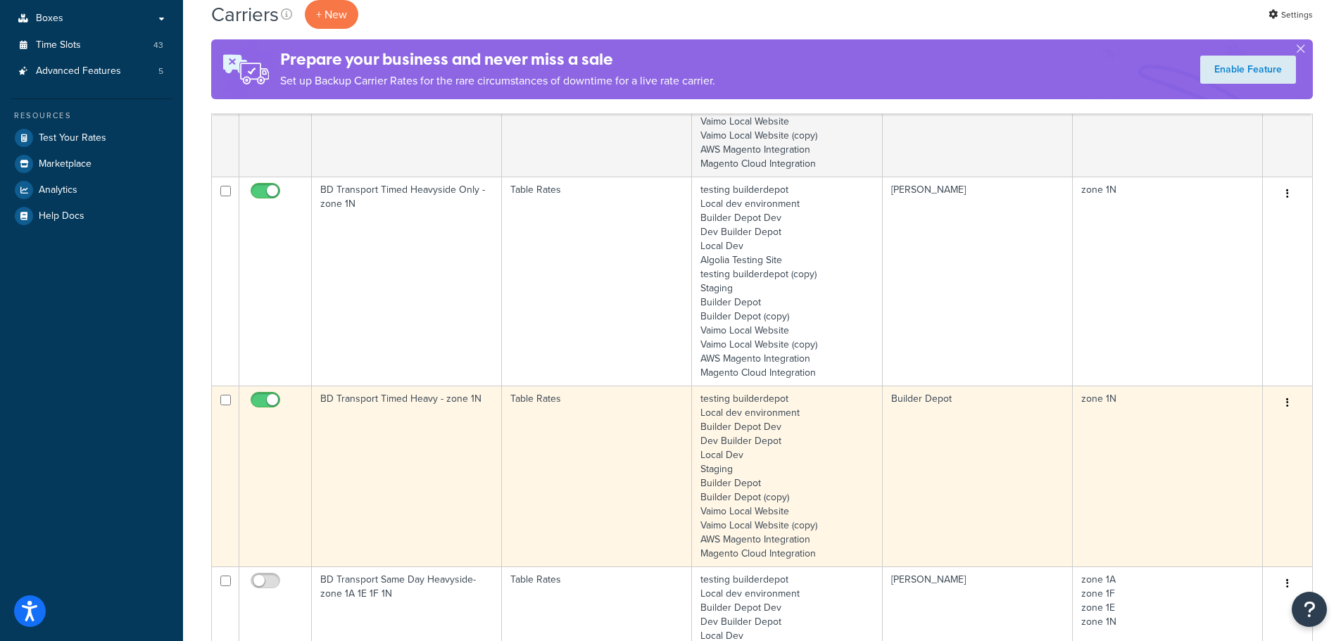
type input "1n"
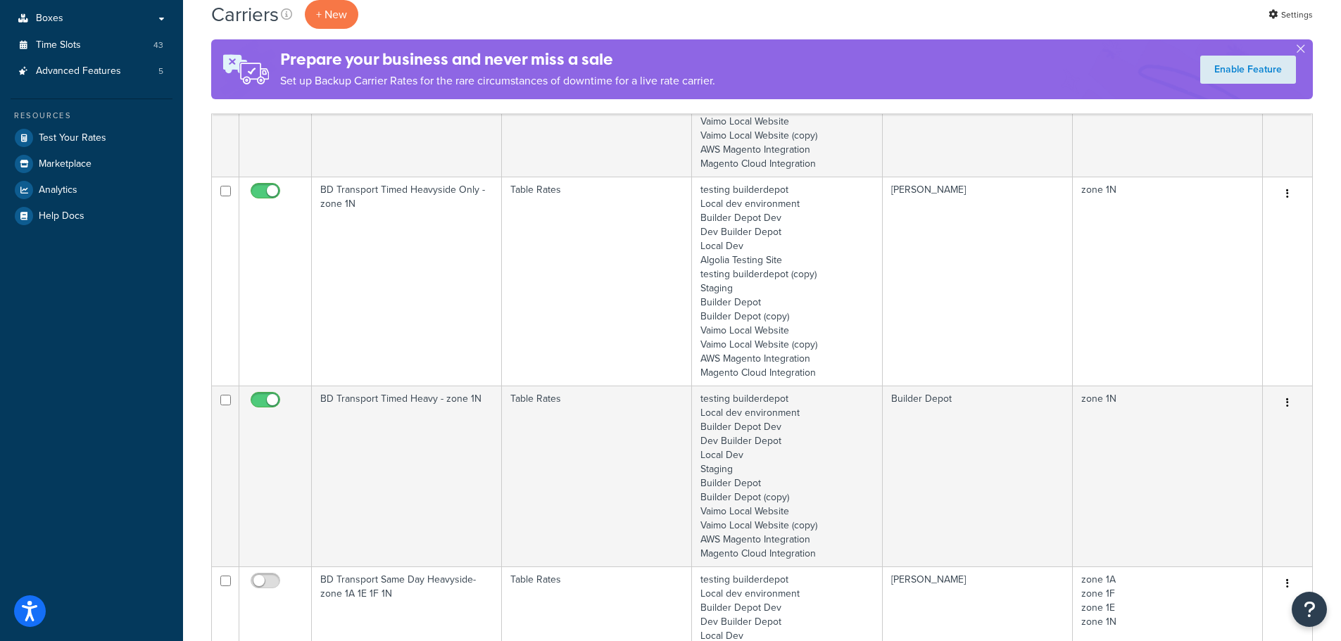
click at [372, 484] on td "BD Transport Timed Heavy - zone 1N" at bounding box center [407, 476] width 190 height 181
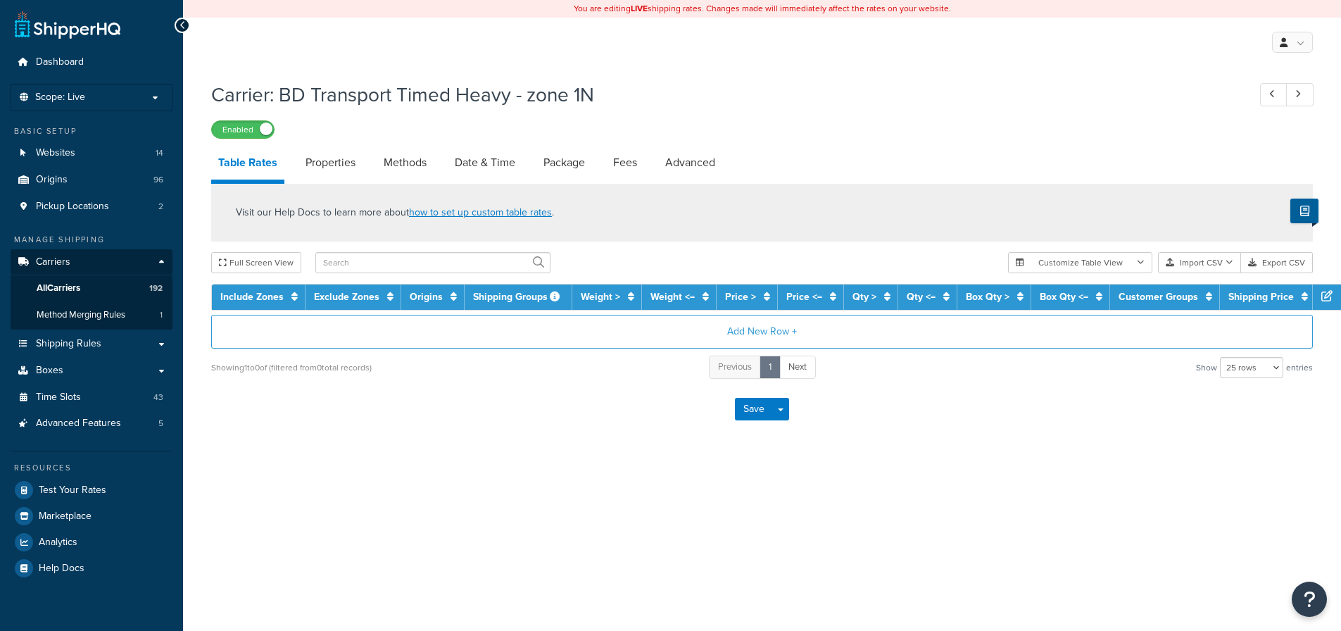
select select "25"
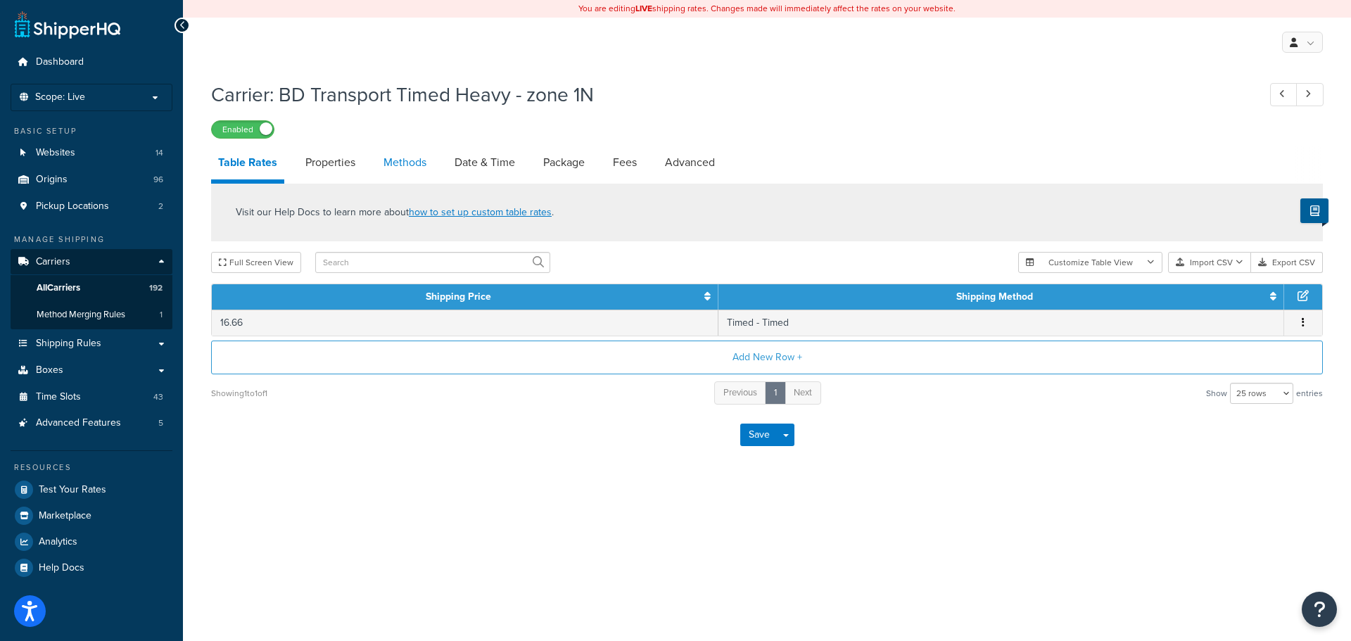
click at [416, 163] on link "Methods" at bounding box center [405, 163] width 57 height 34
select select "25"
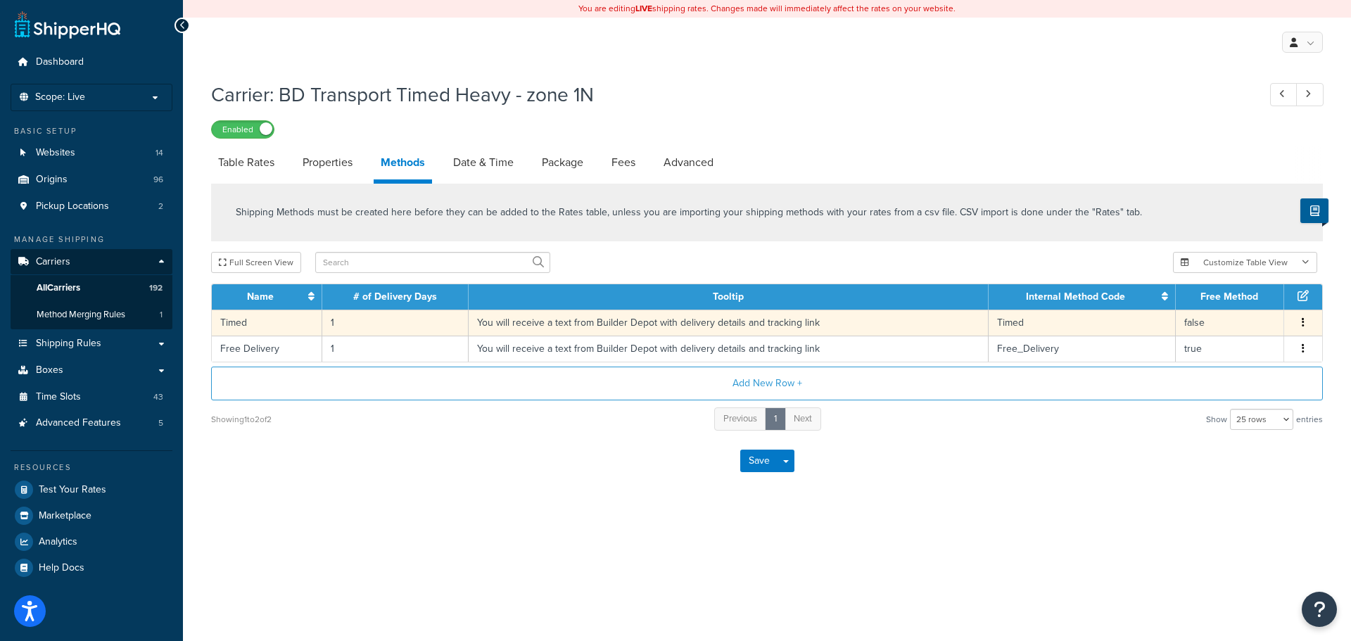
click at [591, 327] on td "You will receive a text from Builder Depot with delivery details and tracking l…" at bounding box center [729, 323] width 520 height 26
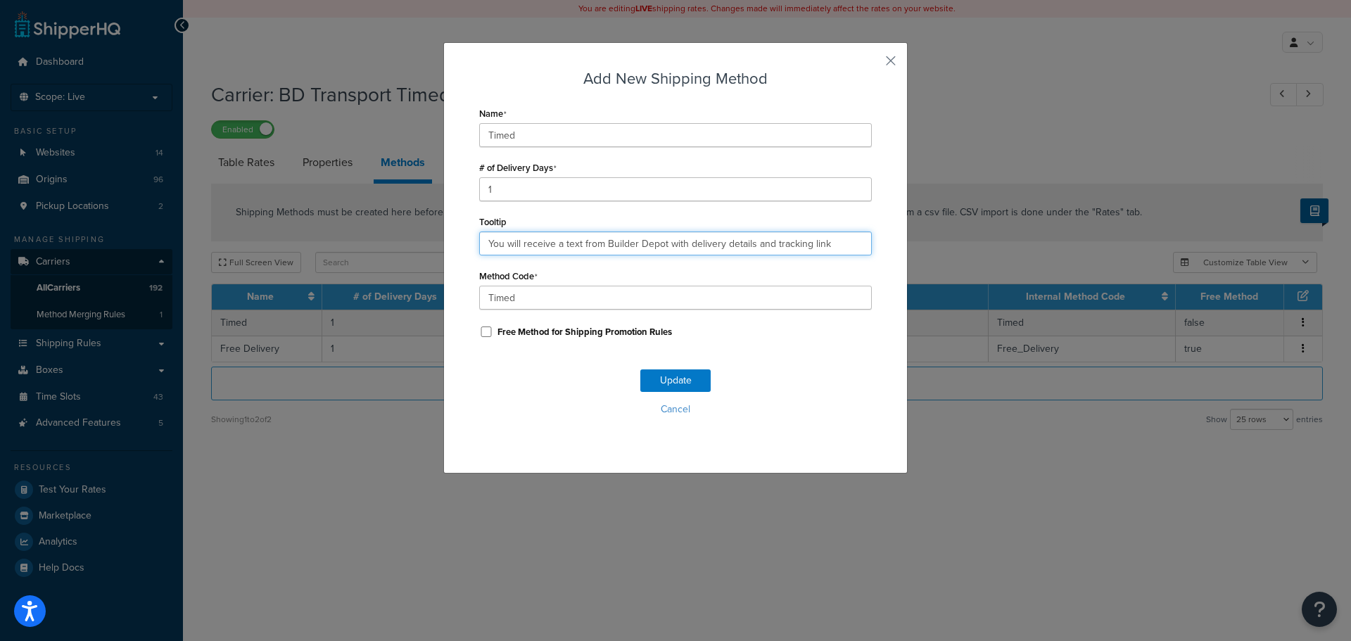
click at [574, 240] on input "You will receive a text from Builder Depot with delivery details and tracking l…" at bounding box center [675, 244] width 393 height 24
paste input ". Deliveries are 7am - 4pm."
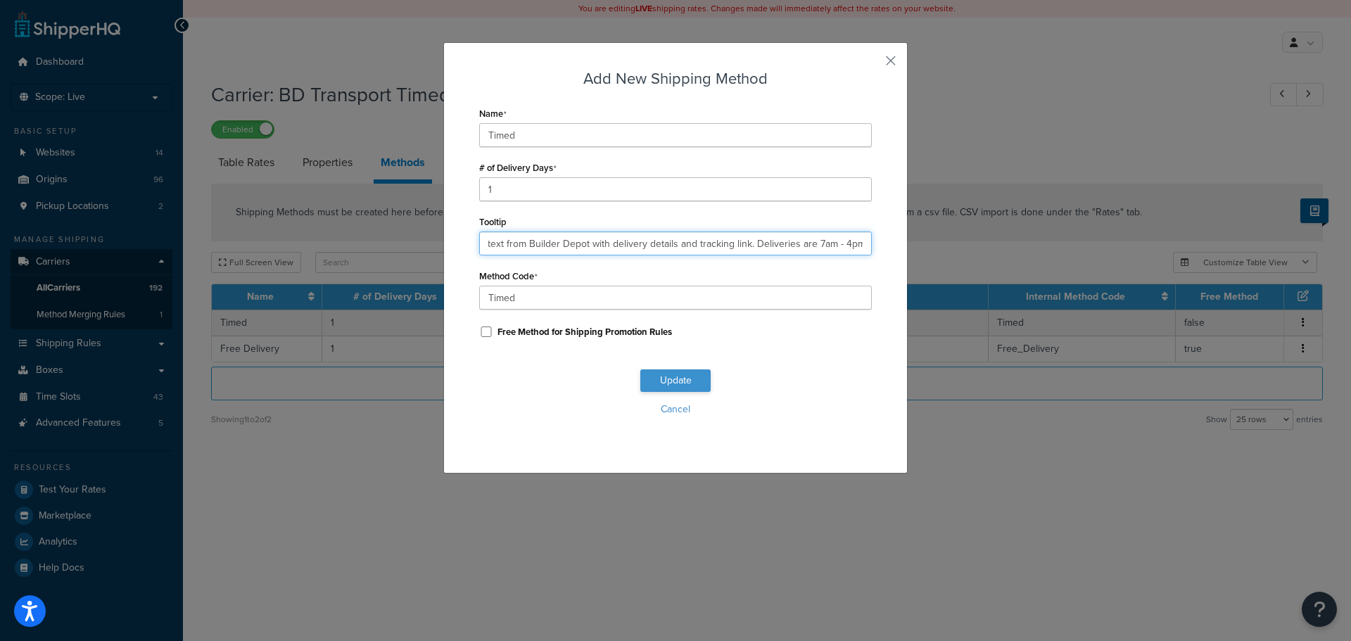
type input "You will receive a text from Builder Depot with delivery details and tracking l…"
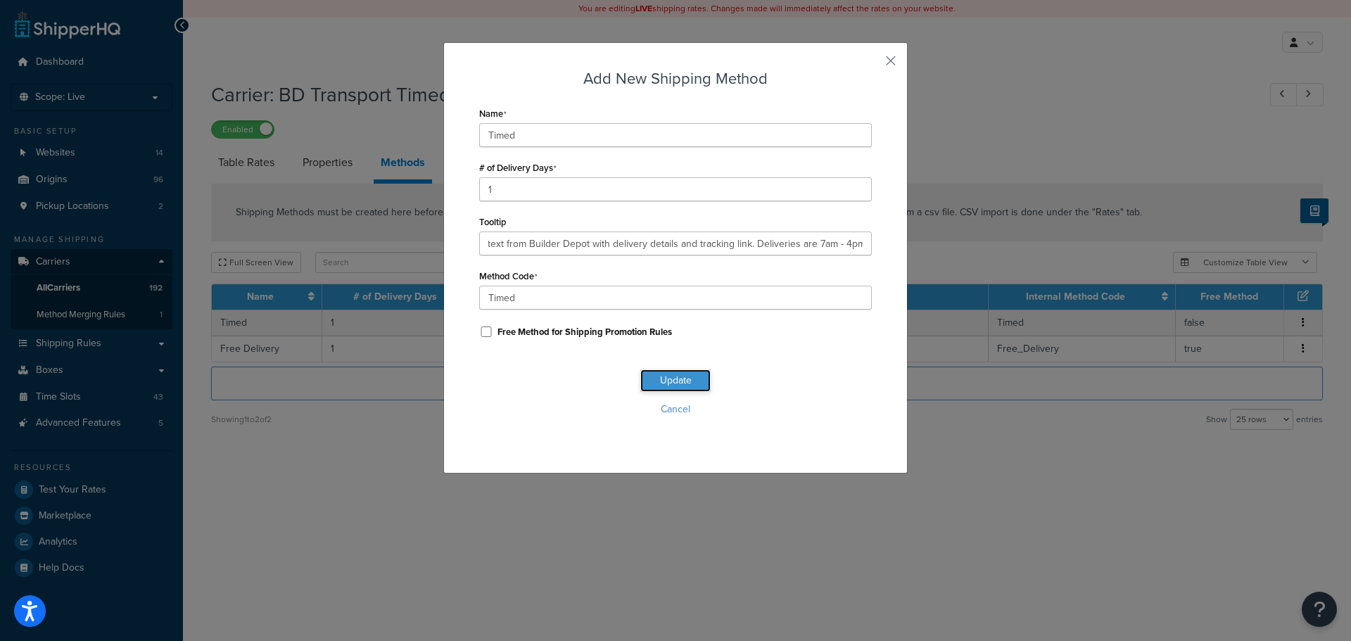
click at [658, 384] on button "Update" at bounding box center [675, 380] width 70 height 23
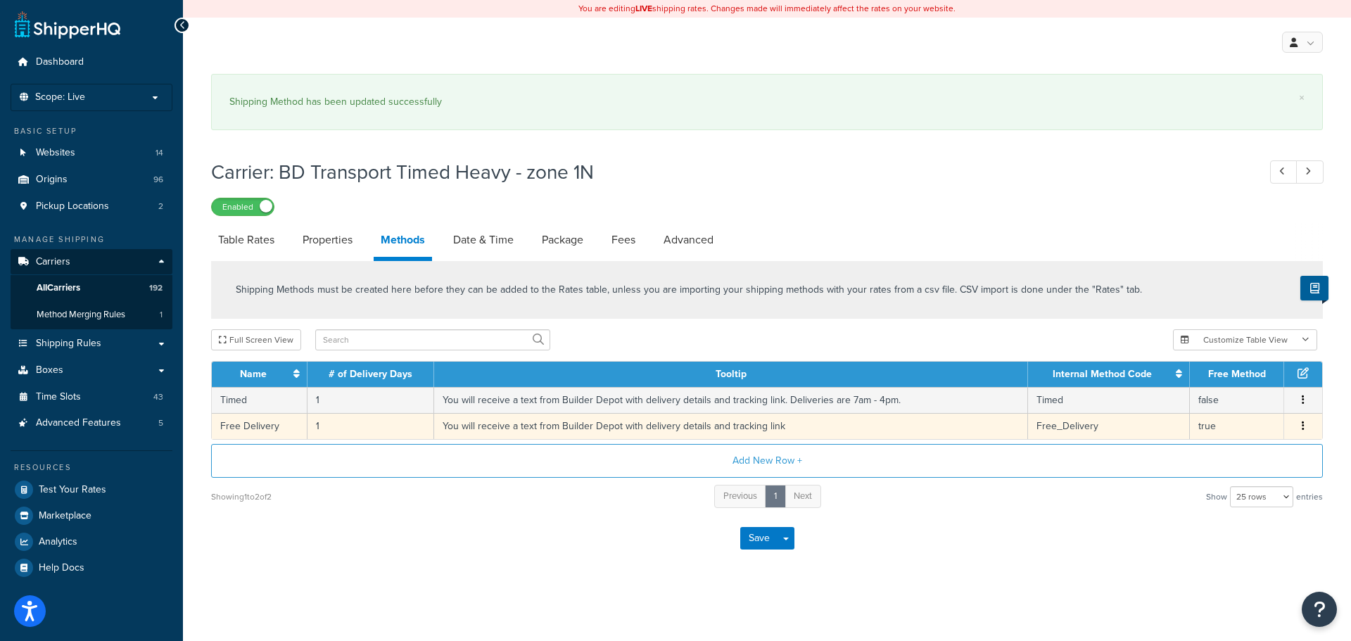
click at [581, 424] on td "You will receive a text from Builder Depot with delivery details and tracking l…" at bounding box center [731, 426] width 594 height 26
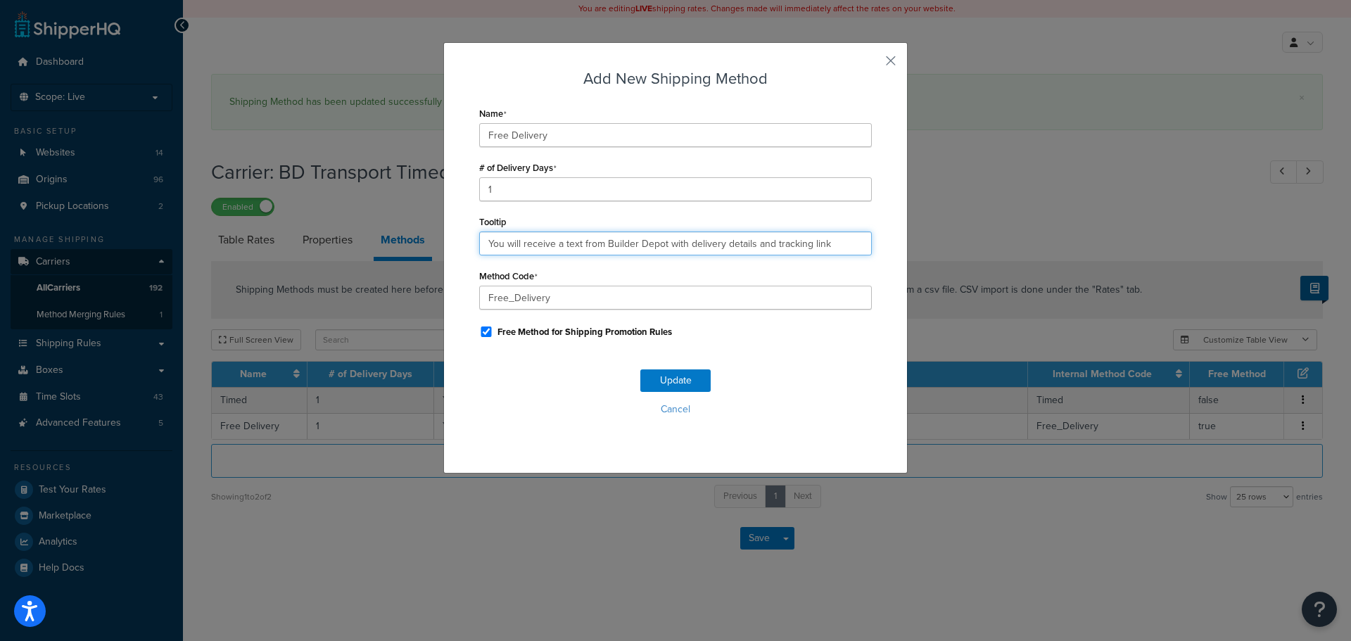
click at [616, 249] on input "You will receive a text from Builder Depot with delivery details and tracking l…" at bounding box center [675, 244] width 393 height 24
paste input ". Deliveries are 7am - 4pm."
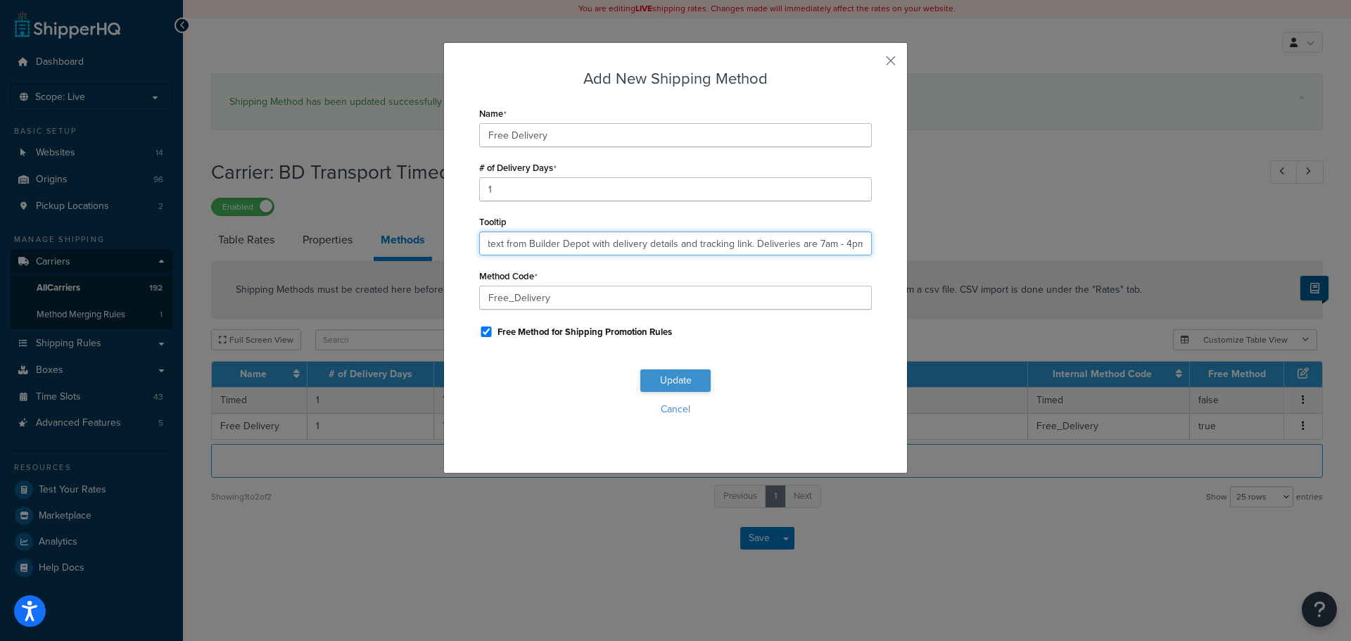
type input "You will receive a text from Builder Depot with delivery details and tracking l…"
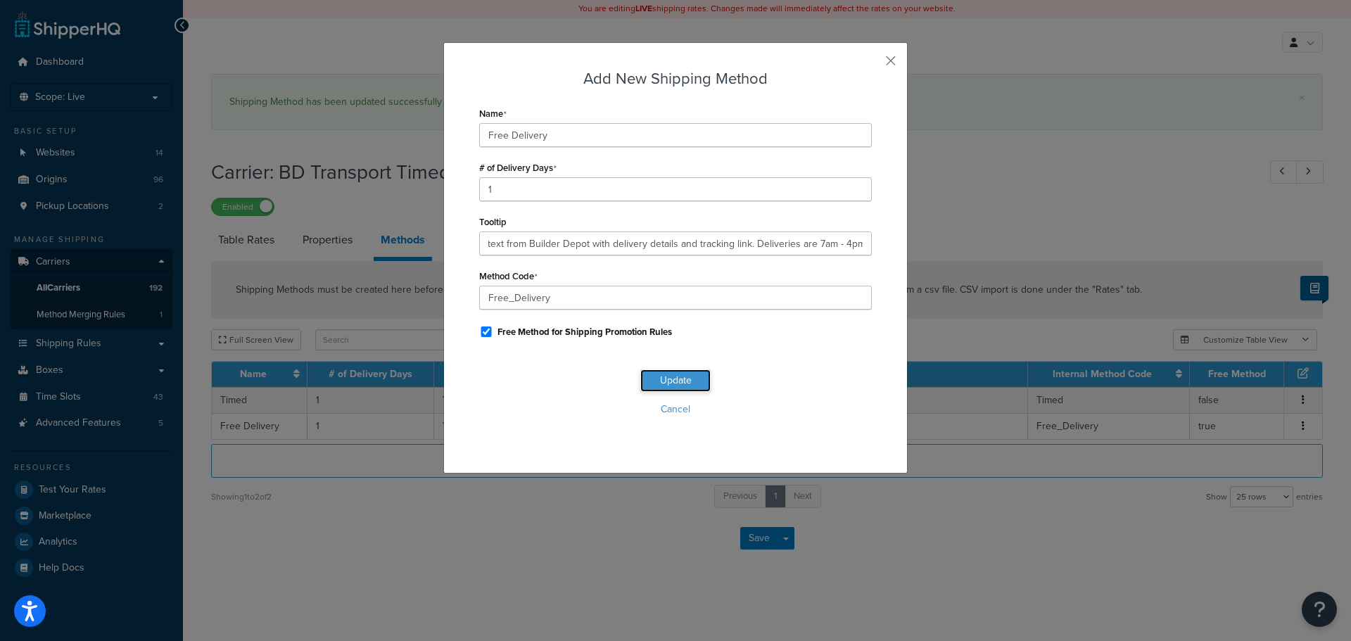
click at [661, 391] on button "Update" at bounding box center [675, 380] width 70 height 23
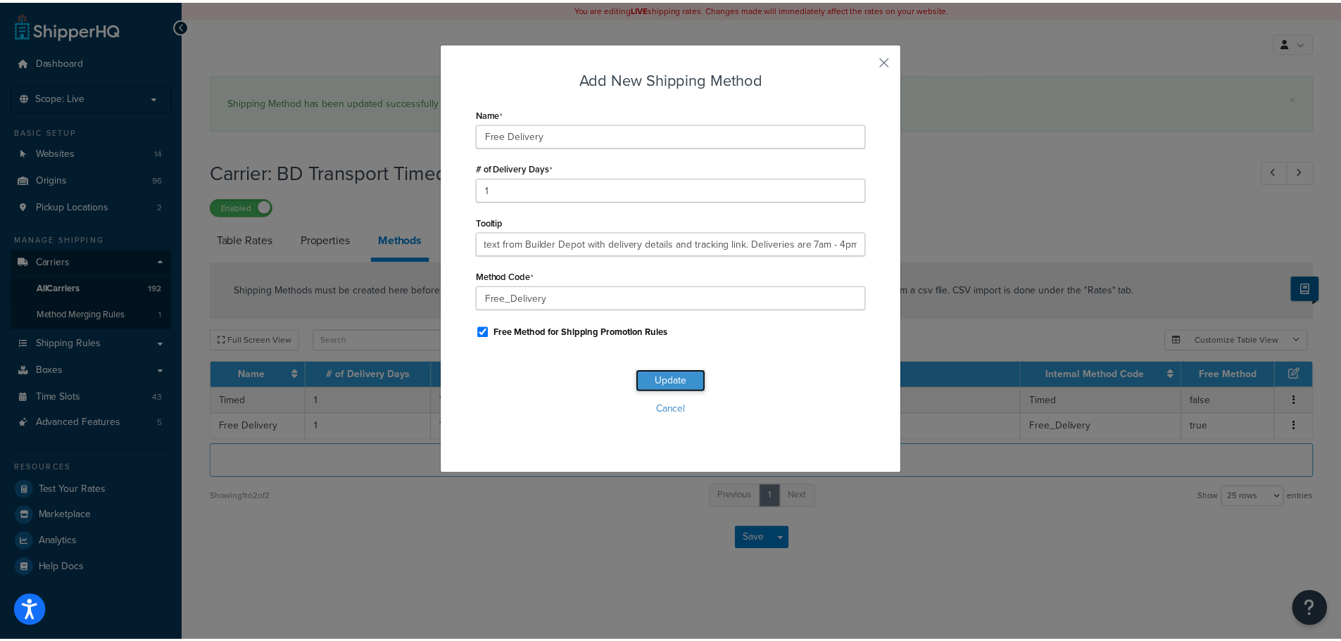
scroll to position [0, 0]
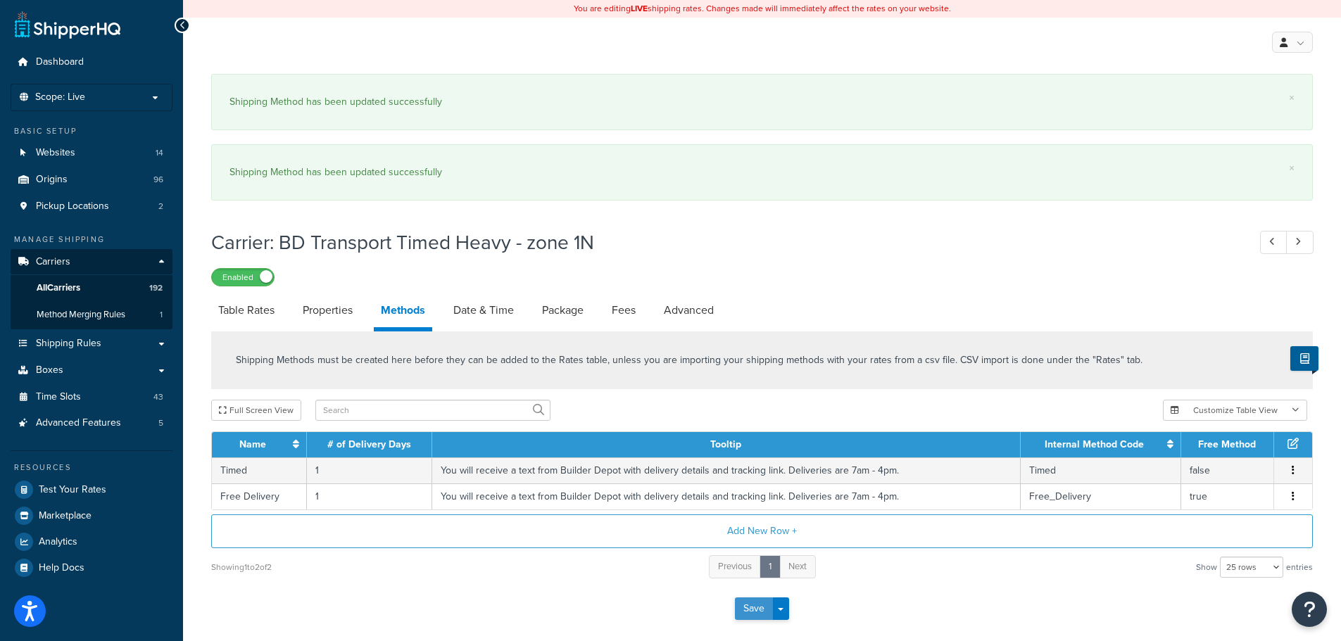
click at [753, 609] on button "Save" at bounding box center [754, 609] width 38 height 23
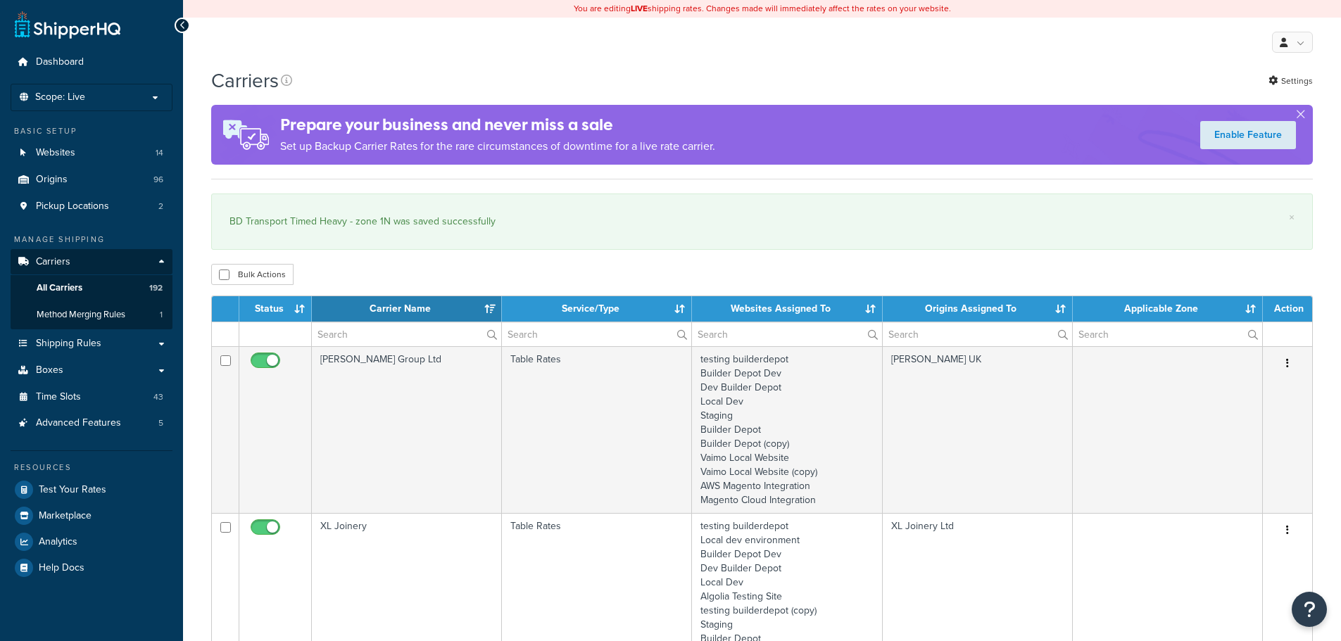
select select "15"
